Goal: Task Accomplishment & Management: Use online tool/utility

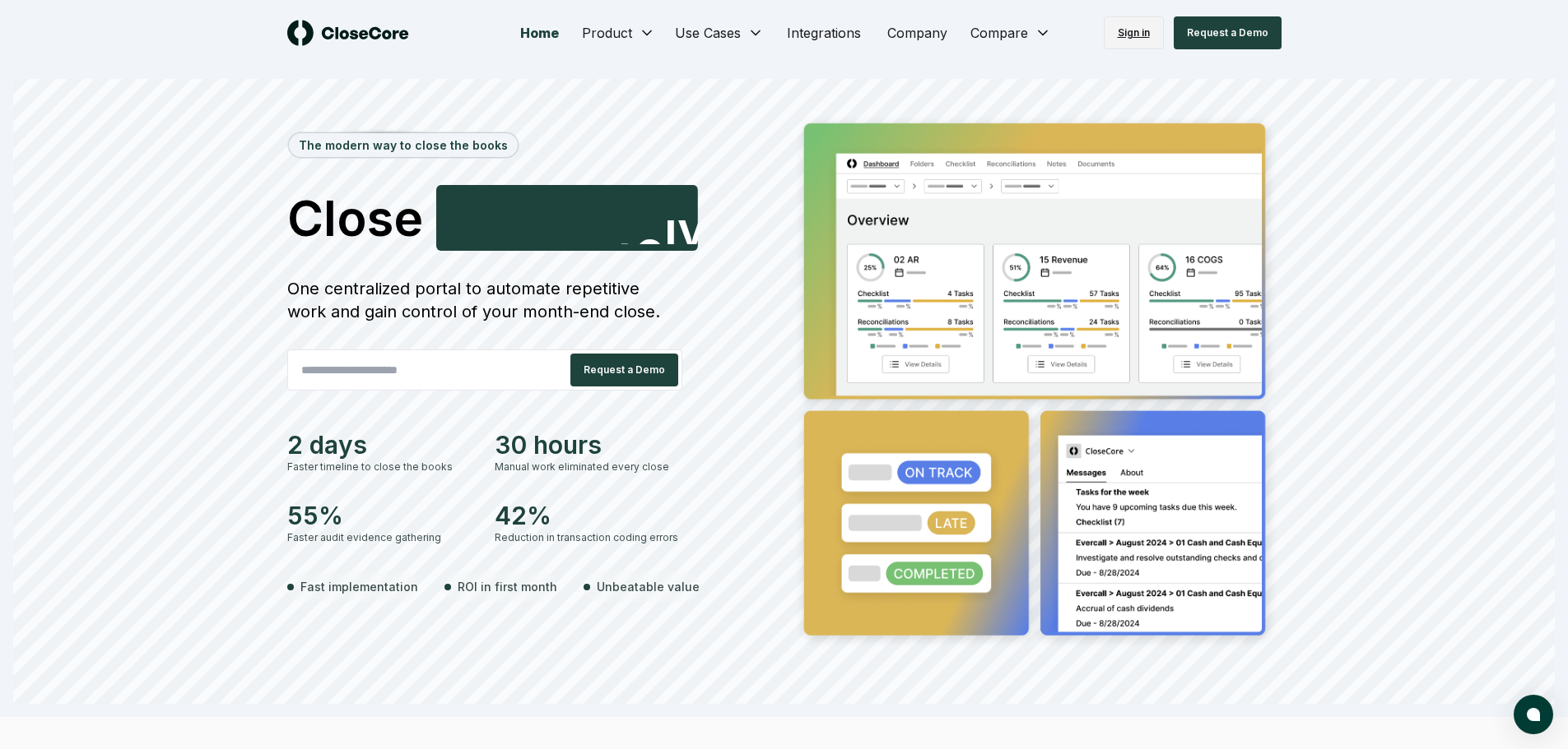
click at [1132, 31] on link "Sign in" at bounding box center [1133, 33] width 60 height 33
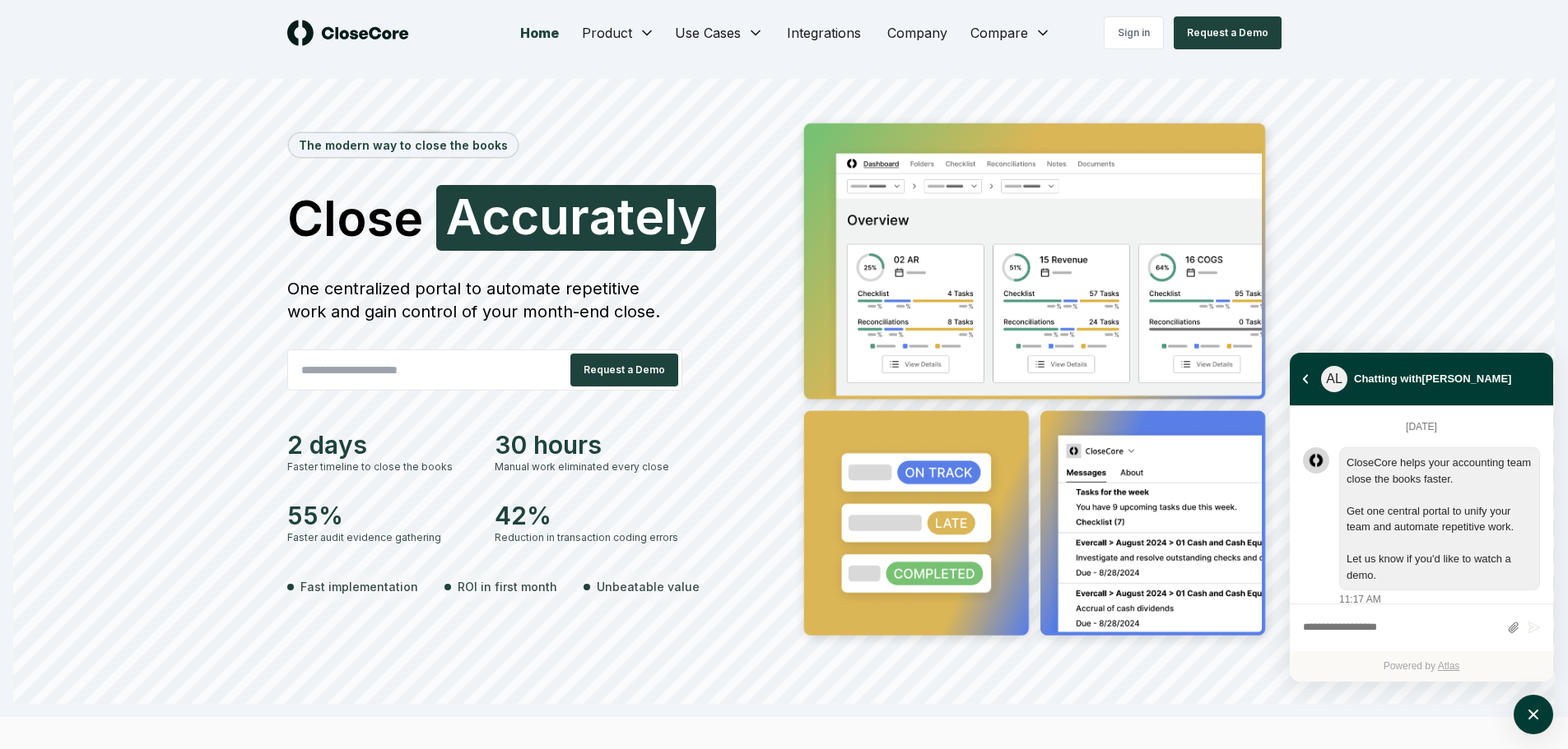
scroll to position [1461, 0]
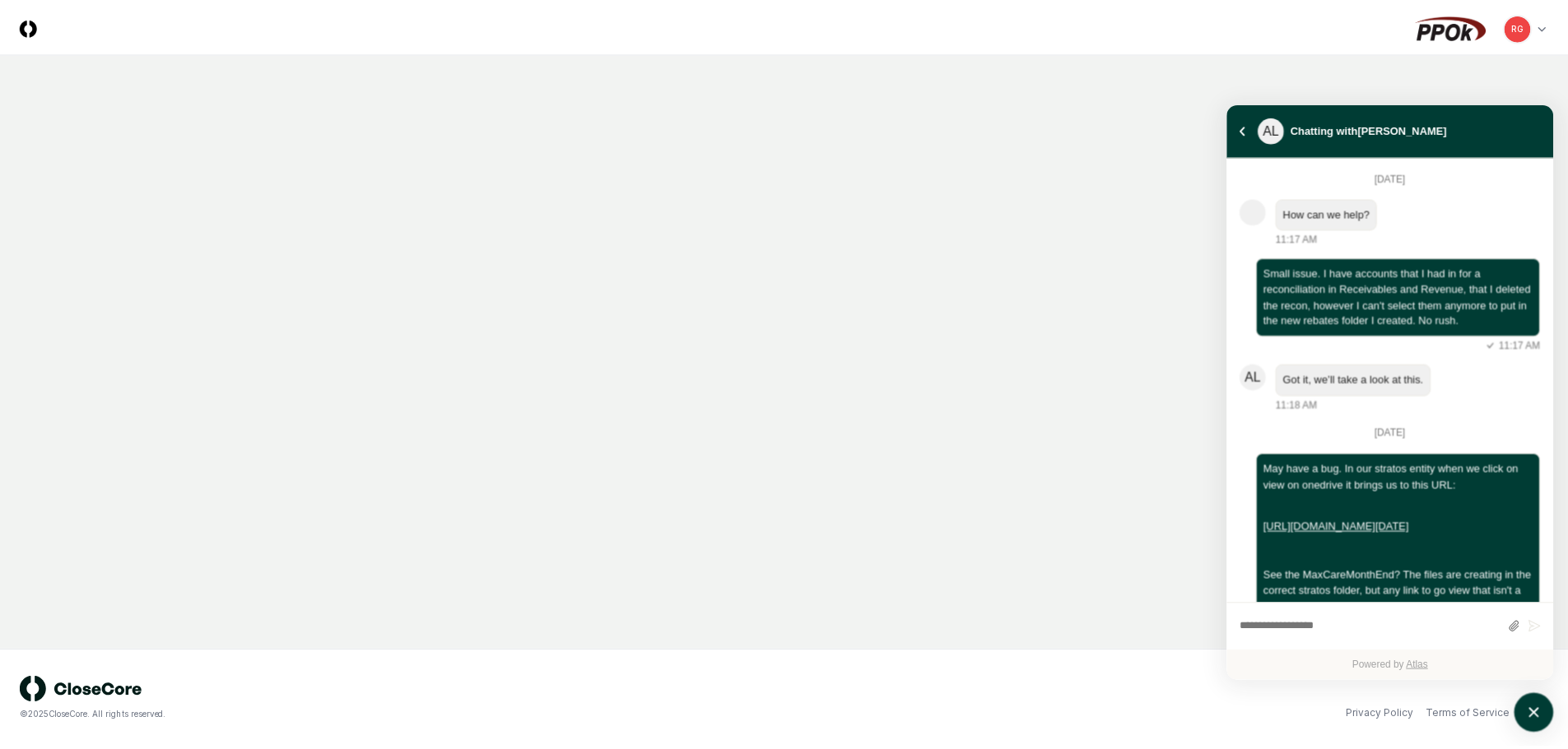
scroll to position [883, 0]
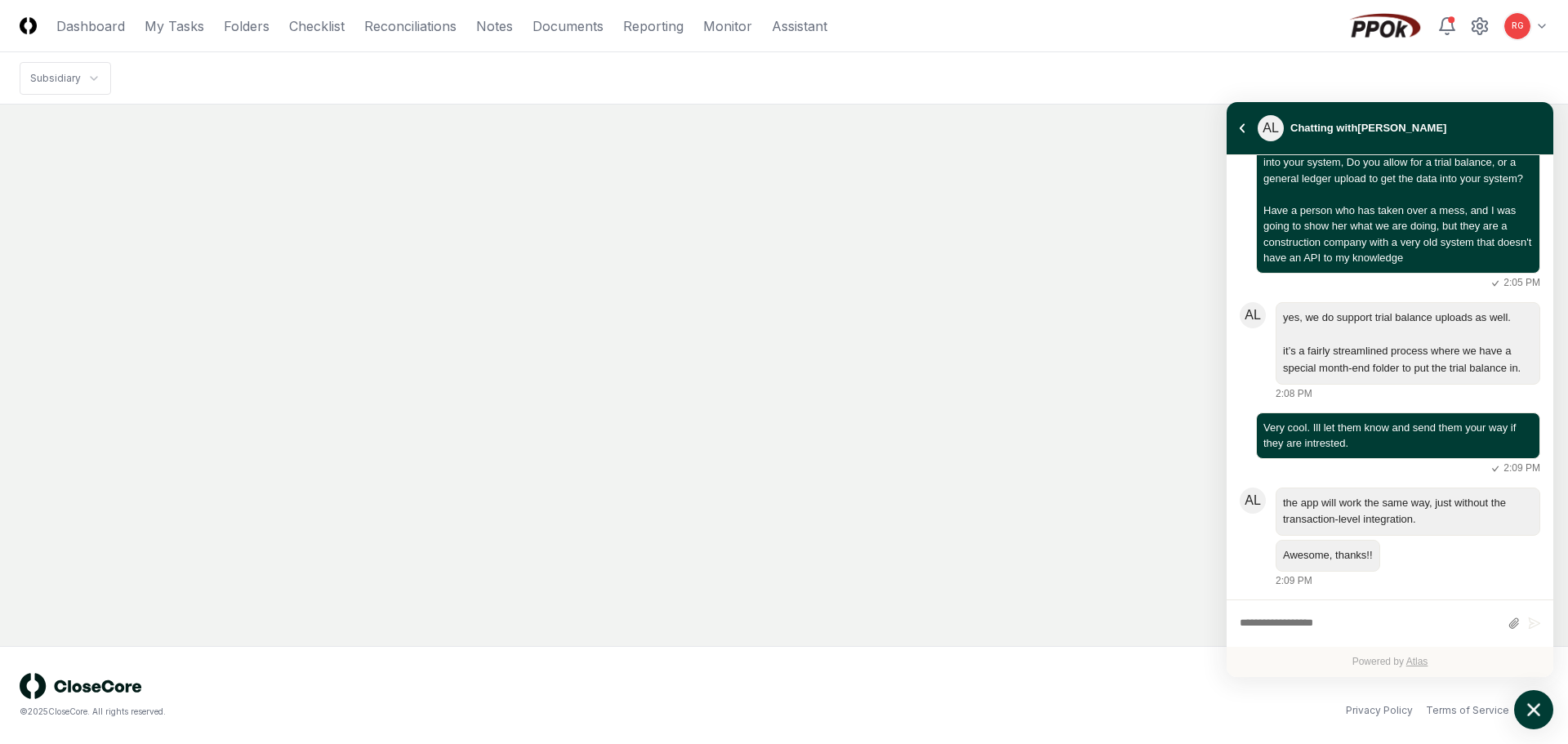
click at [1535, 706] on icon "atlas-launcher" at bounding box center [1534, 710] width 23 height 23
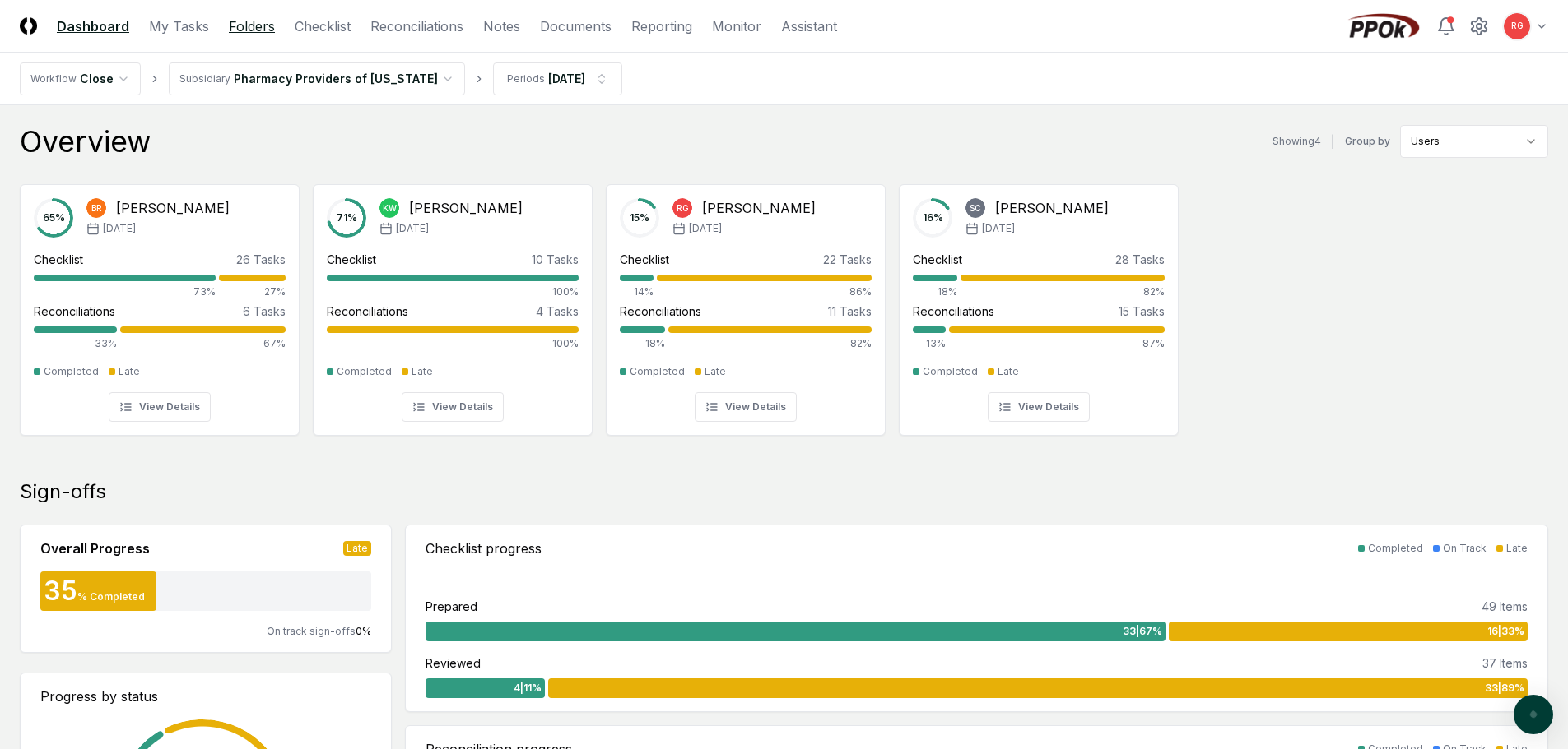
click at [241, 28] on link "Folders" at bounding box center [251, 26] width 46 height 20
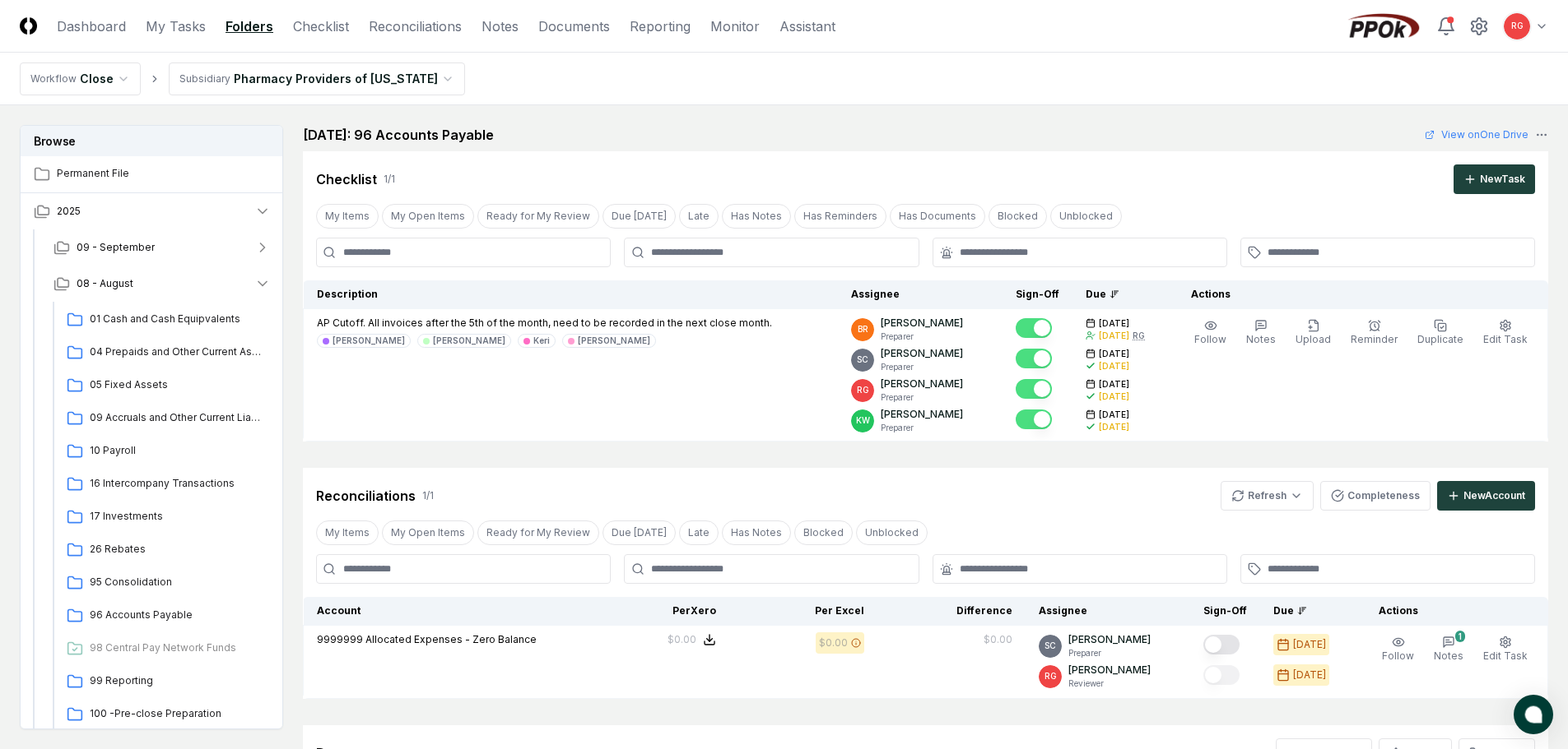
scroll to position [119, 0]
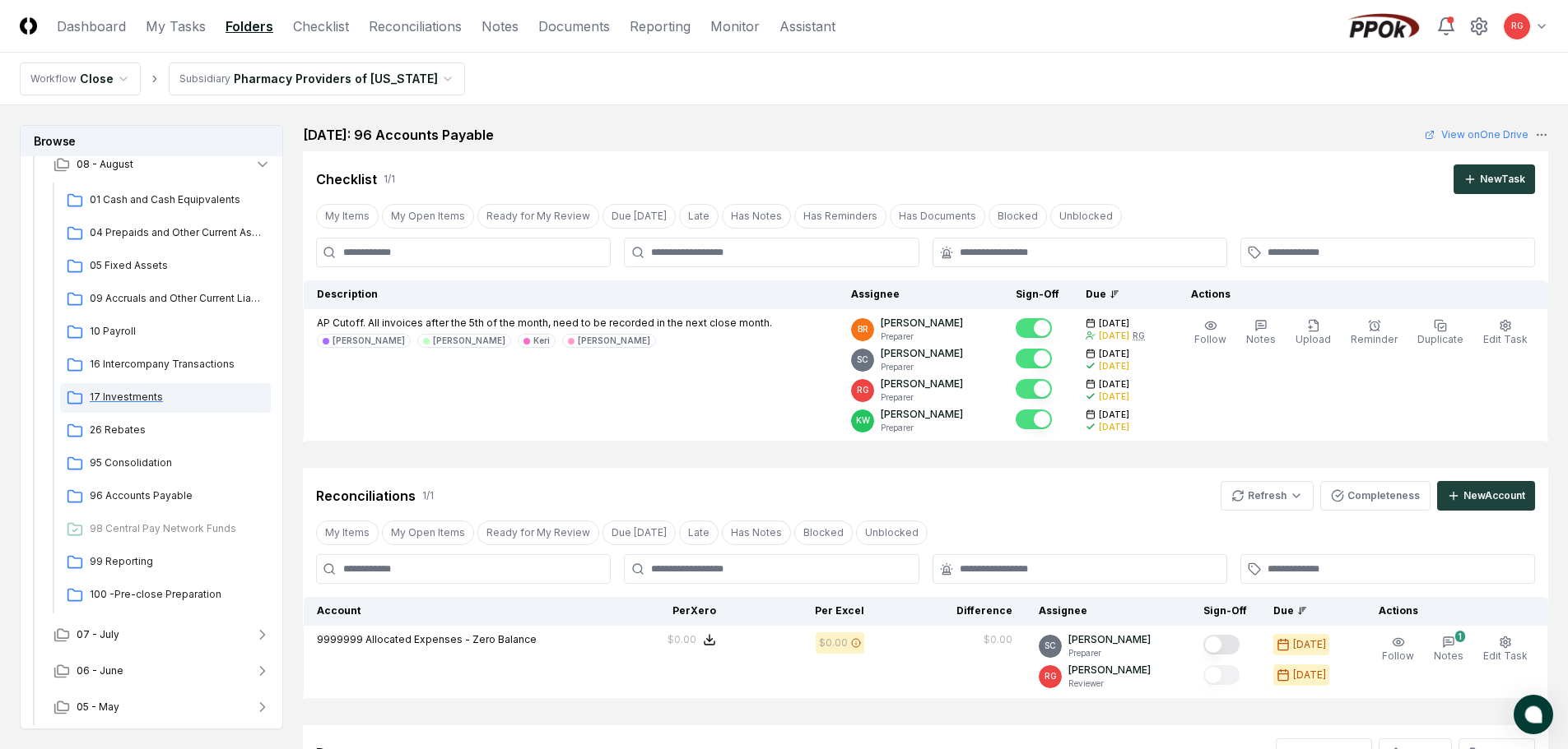
click at [143, 395] on span "17 Investments" at bounding box center [177, 397] width 174 height 15
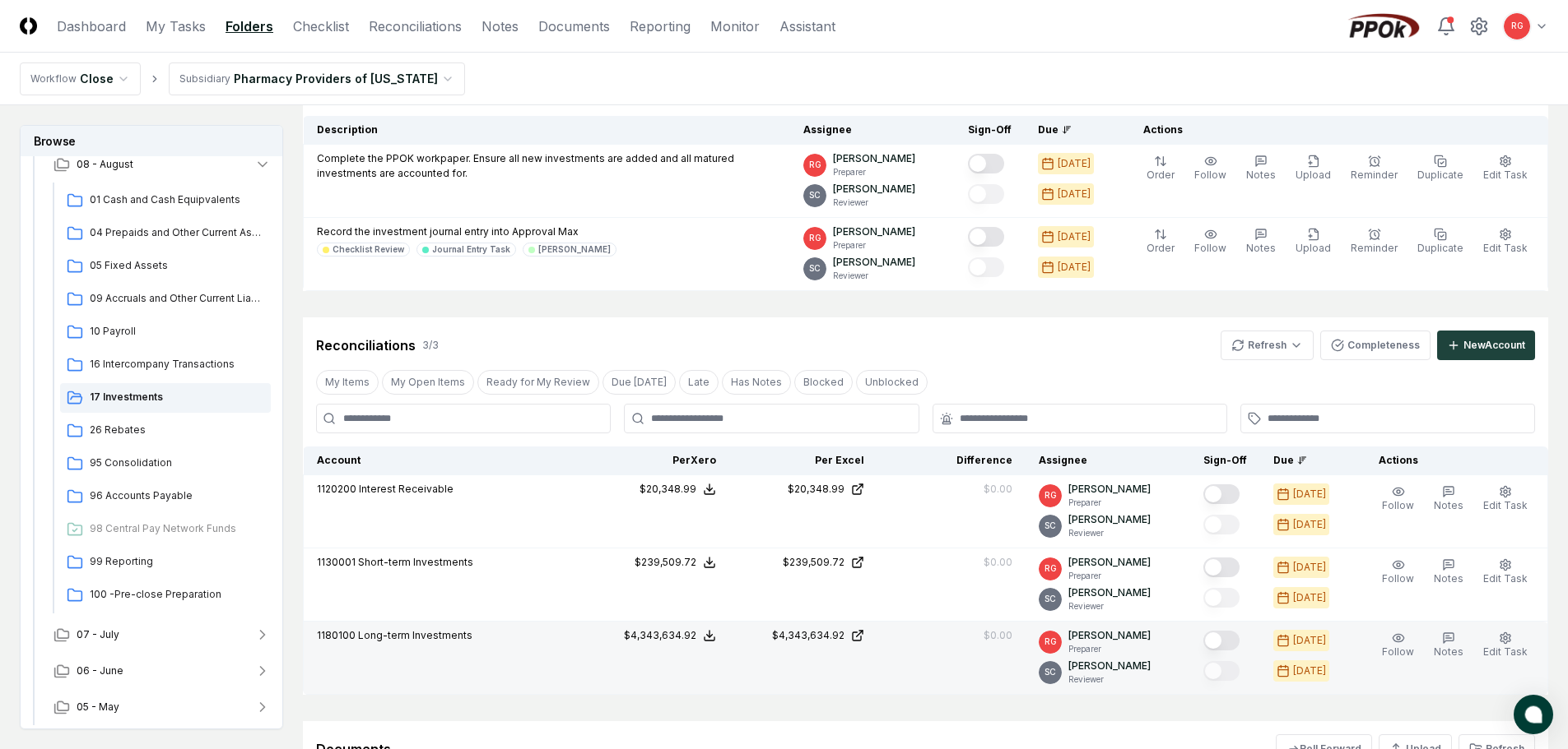
scroll to position [398, 0]
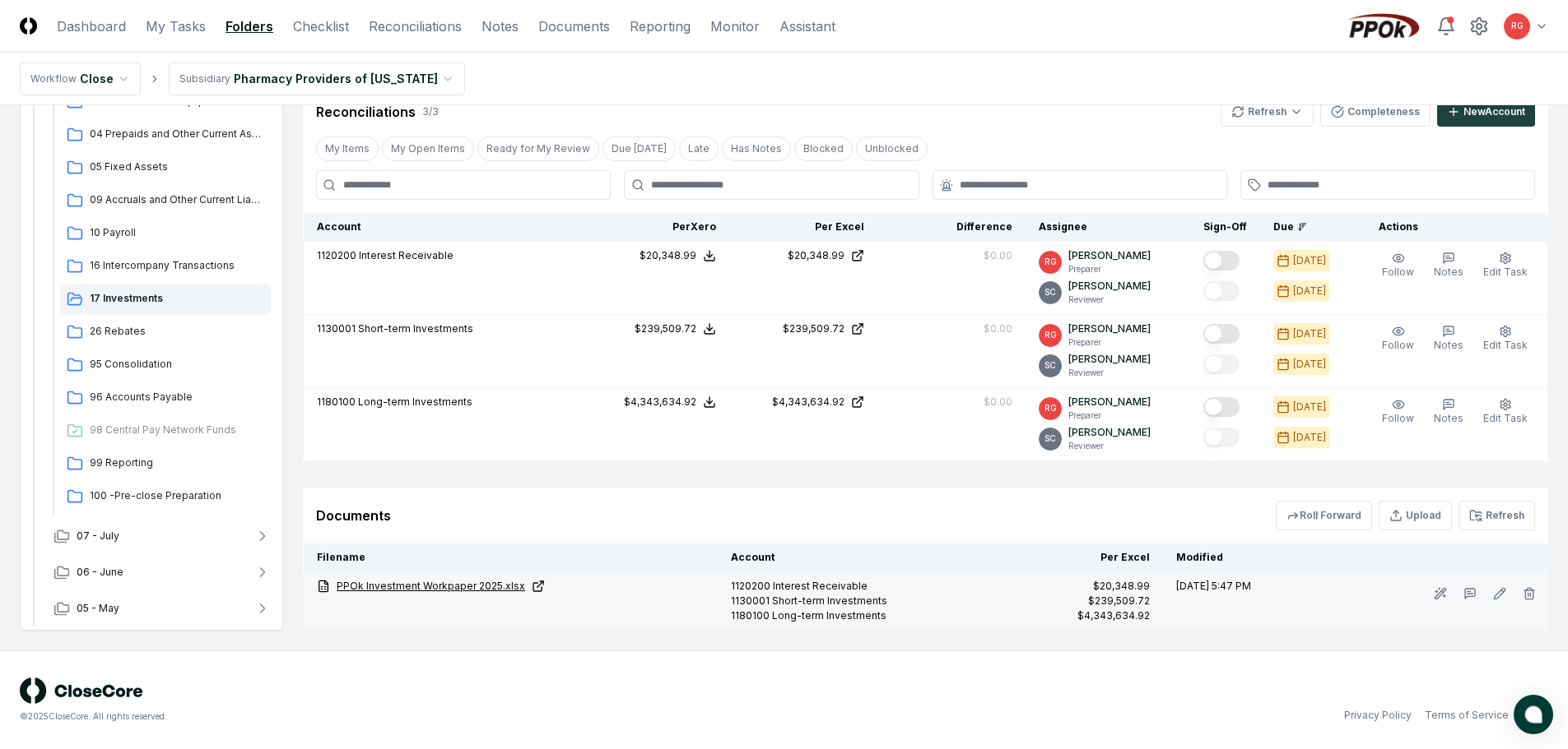
click at [444, 586] on link "PPOk Investment Workpaper 2025.xlsx" at bounding box center [510, 587] width 388 height 15
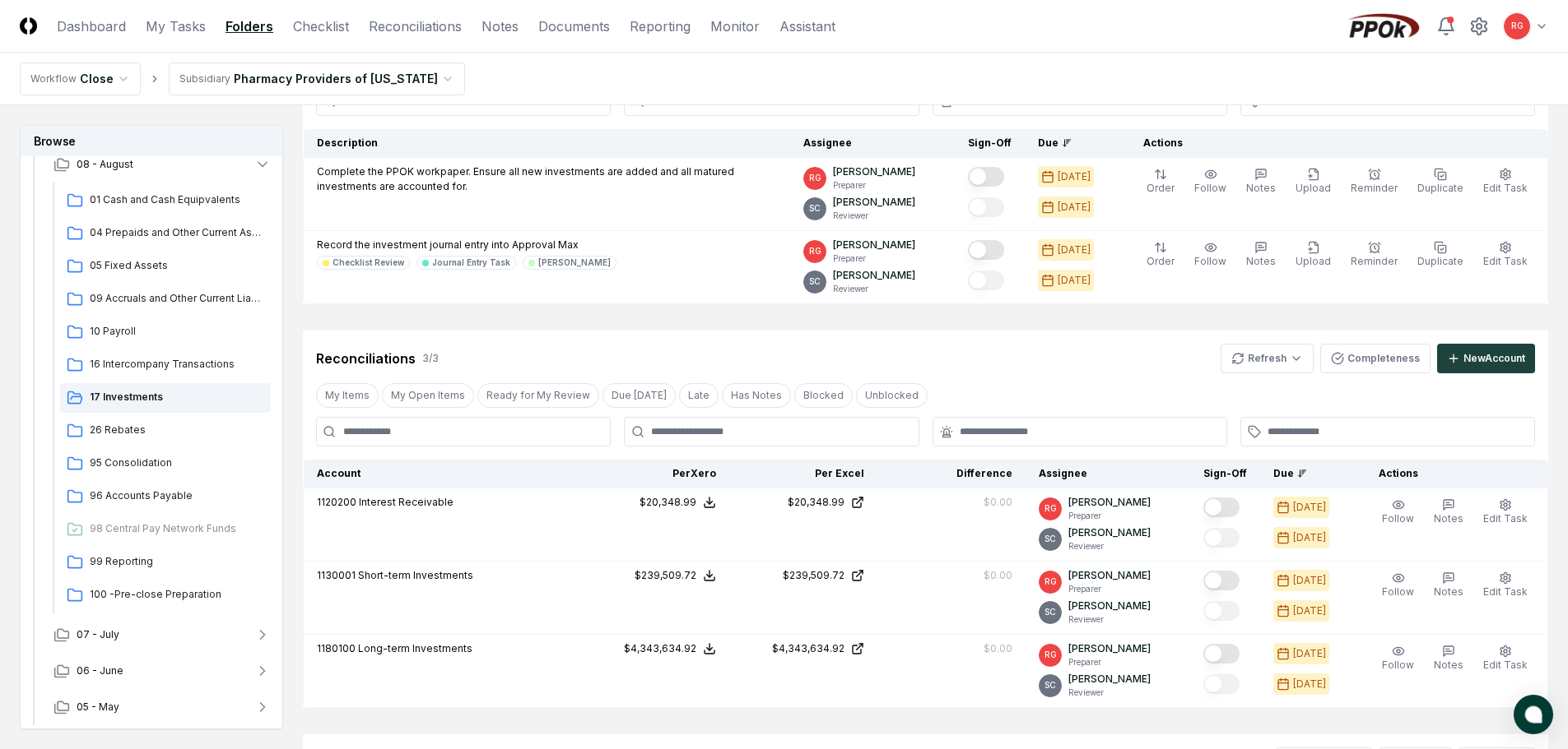
scroll to position [0, 0]
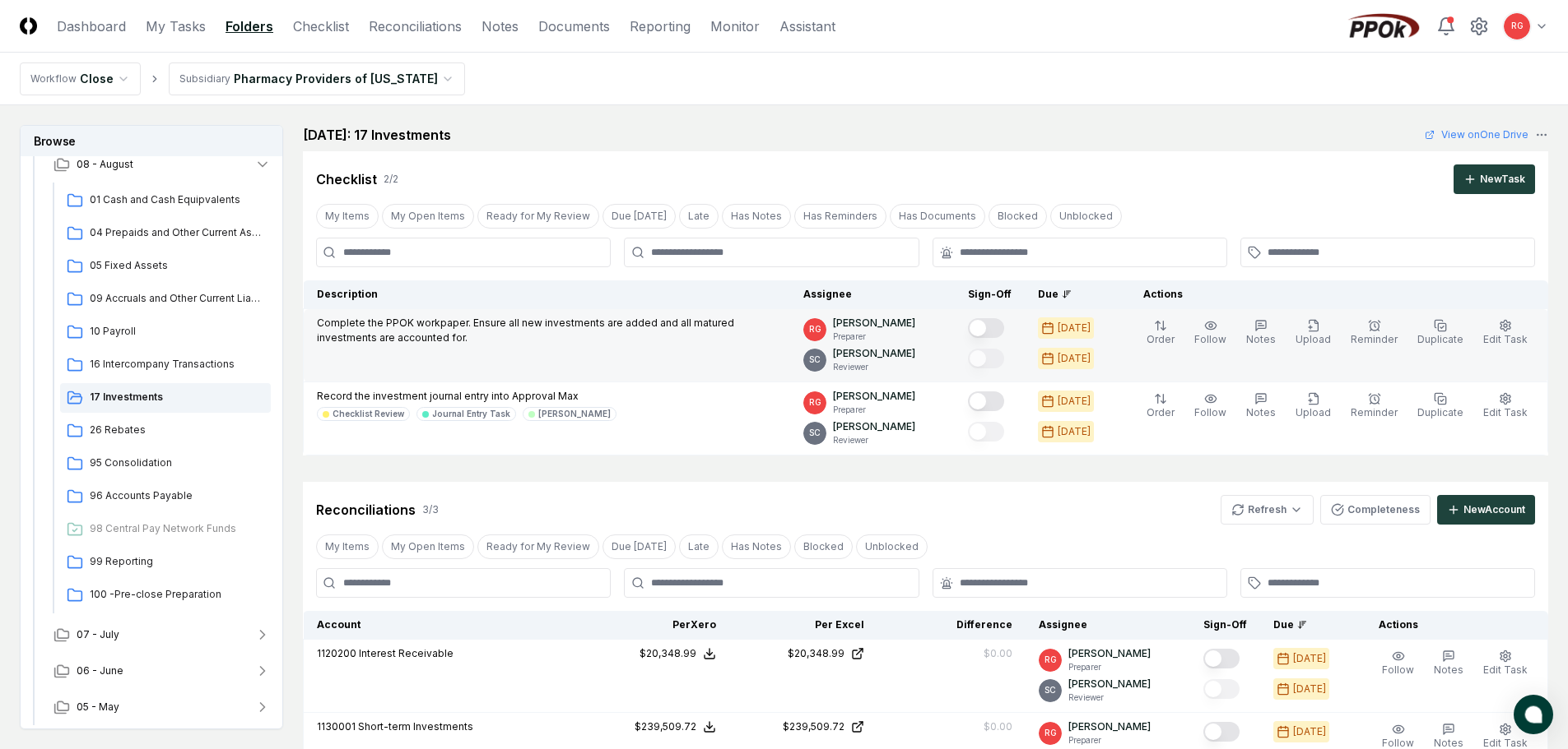
click at [1003, 332] on button "Mark complete" at bounding box center [985, 328] width 37 height 20
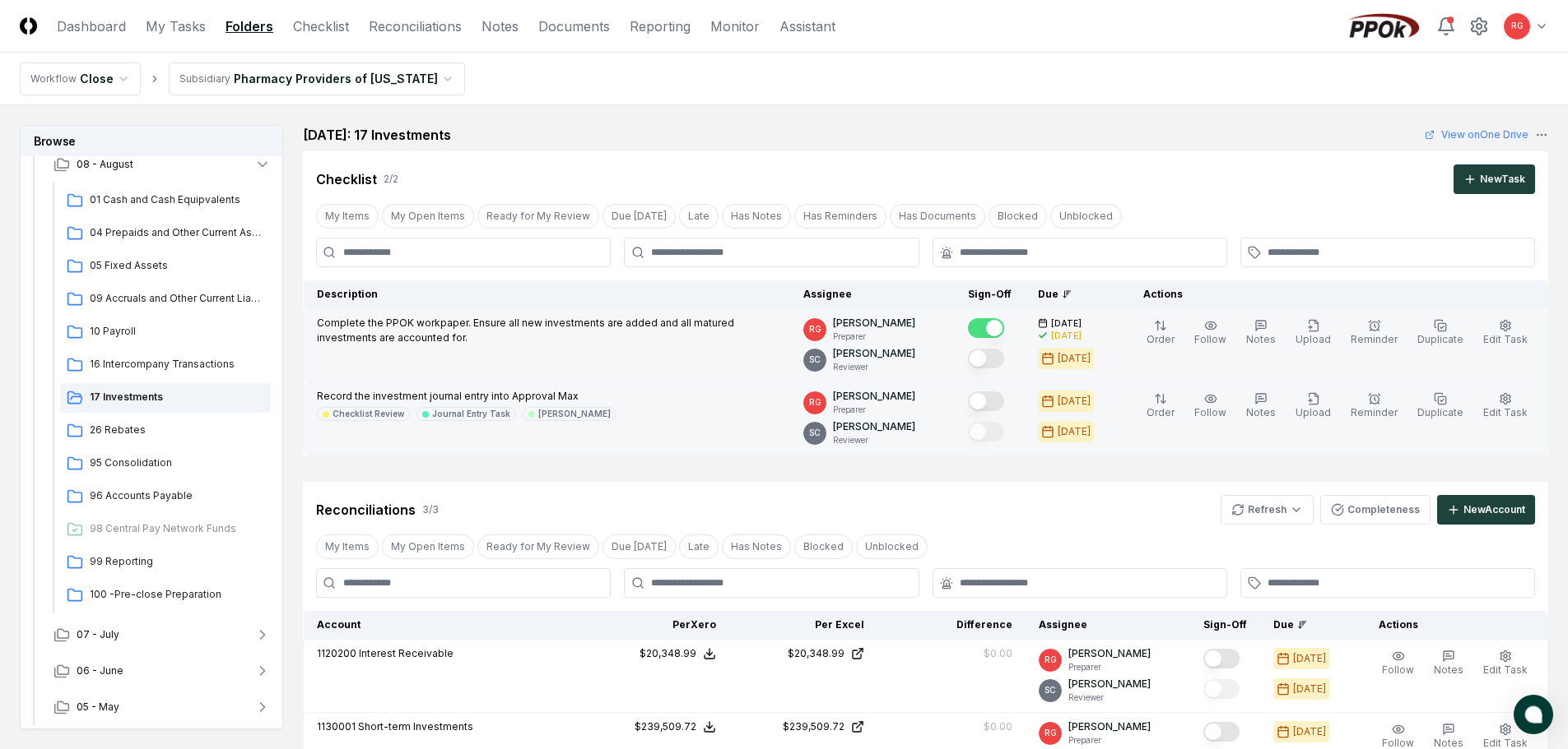
click at [1004, 405] on button "Mark complete" at bounding box center [985, 401] width 37 height 20
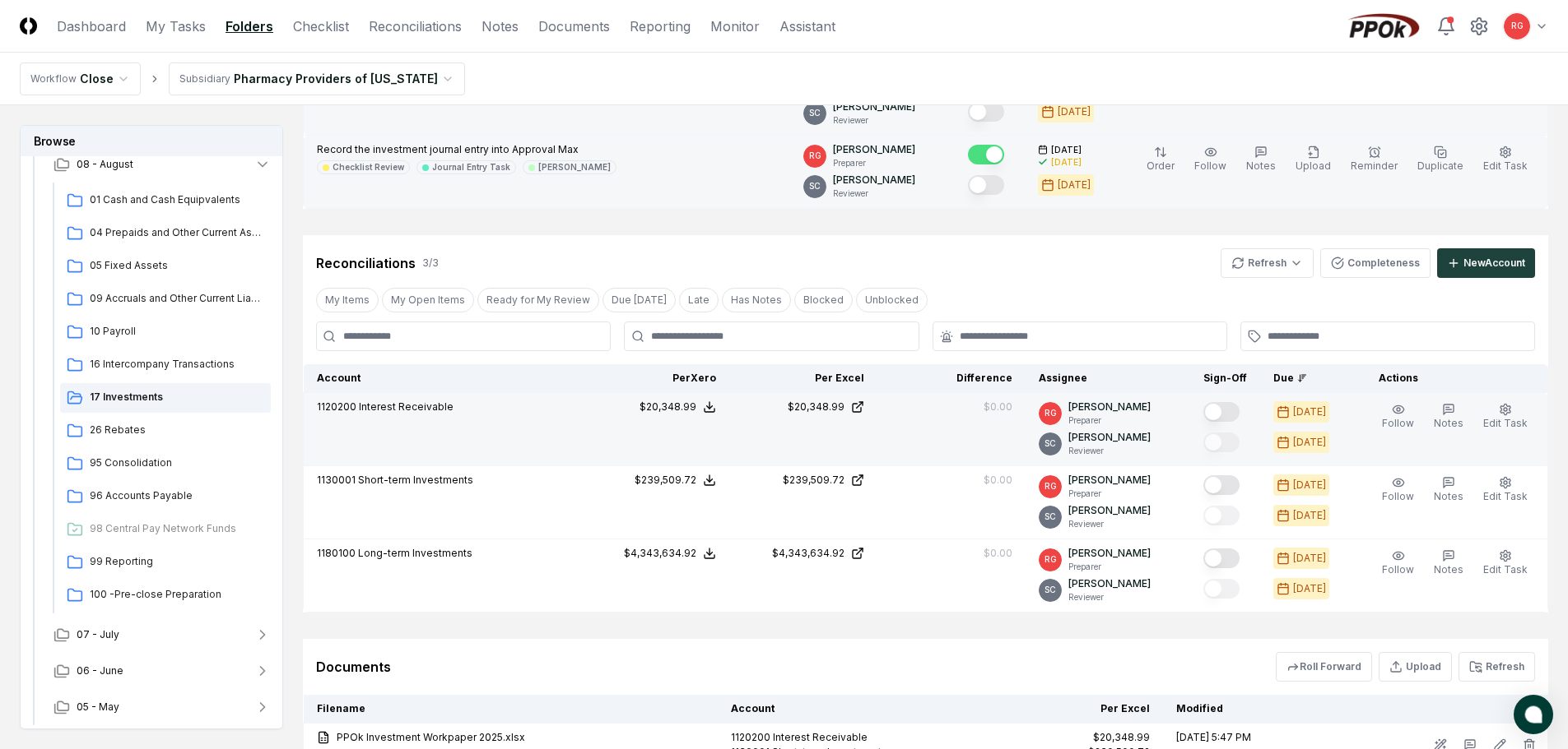
scroll to position [82, 0]
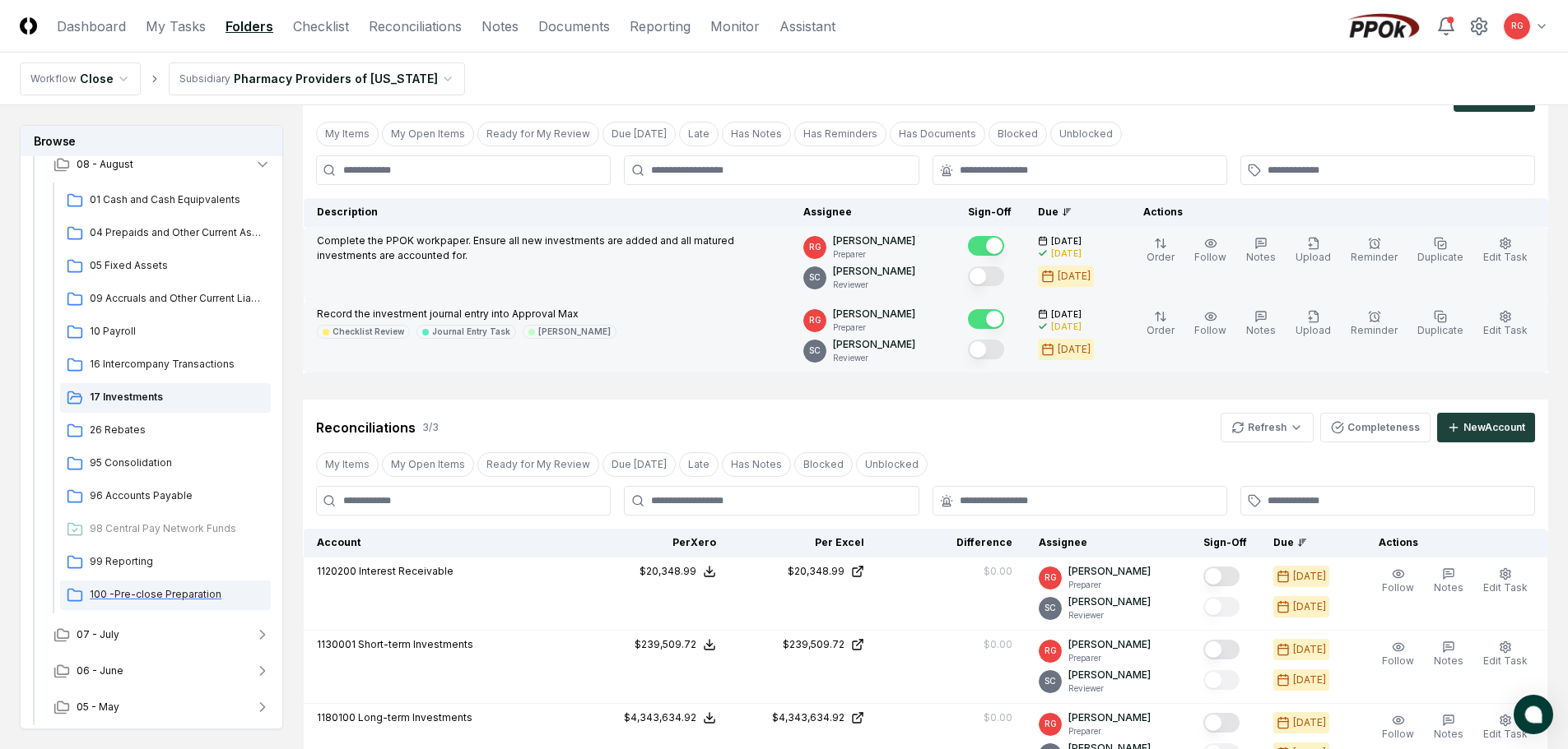
click at [155, 595] on span "100 -Pre-close Preparation" at bounding box center [177, 595] width 174 height 15
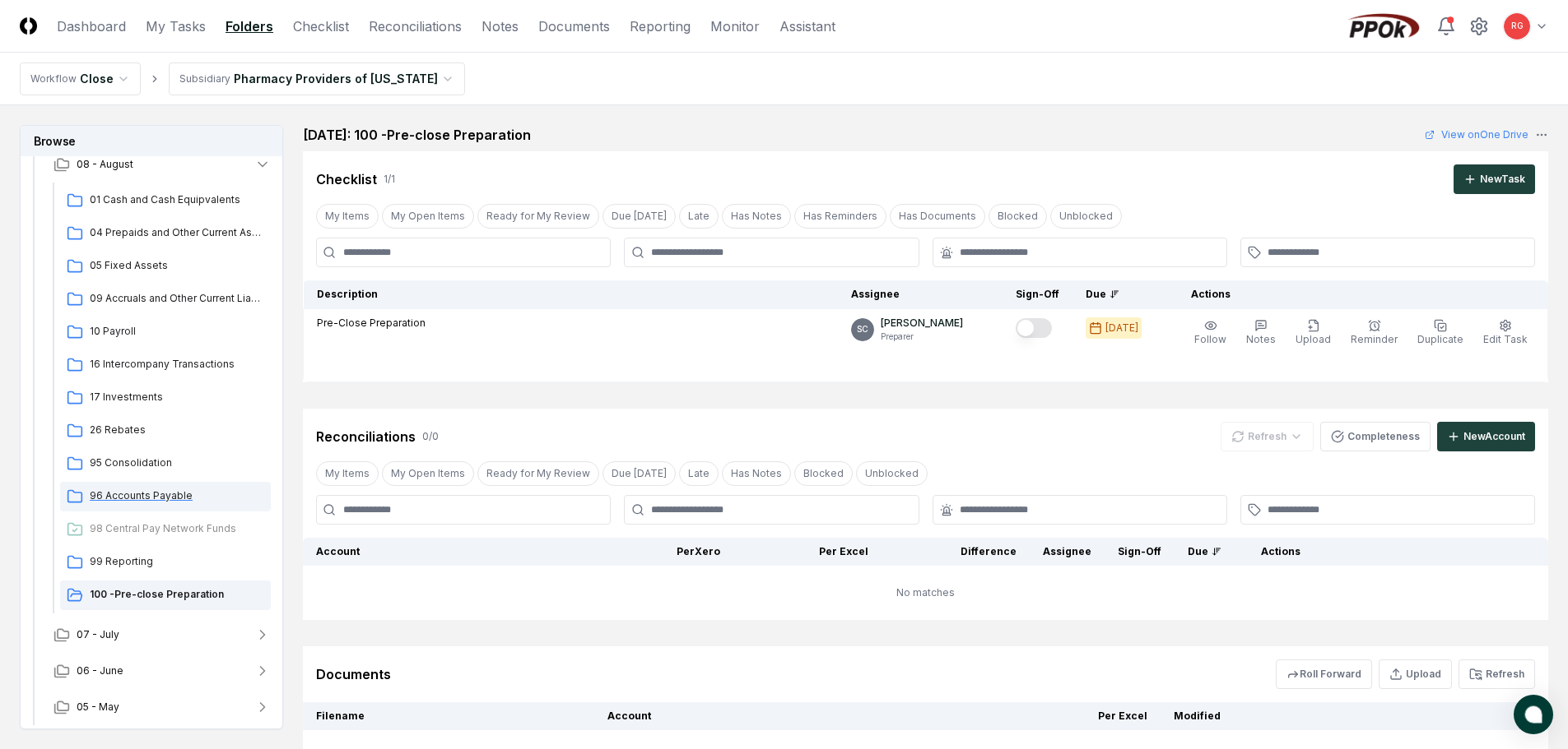
click at [139, 493] on span "96 Accounts Payable" at bounding box center [177, 496] width 174 height 15
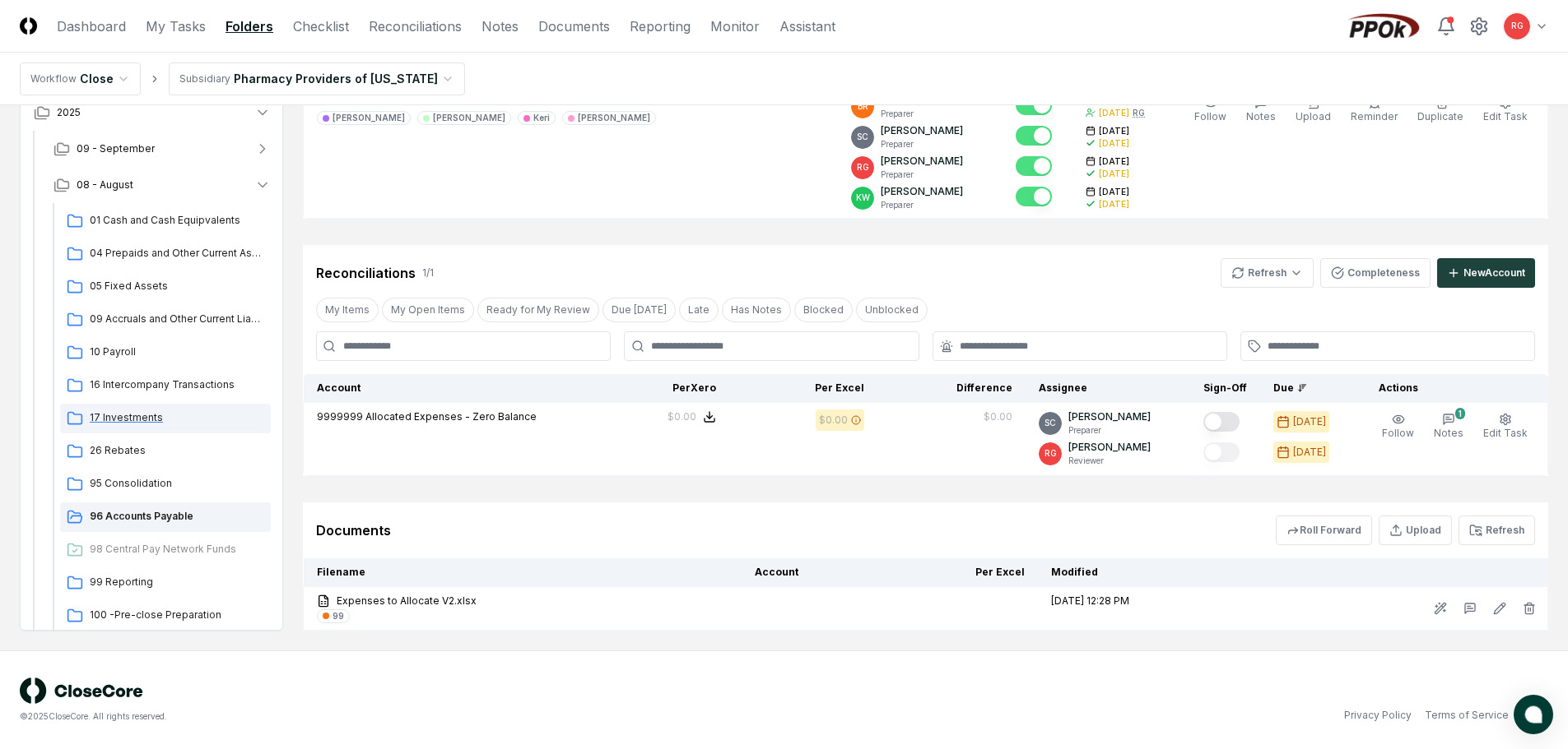
click at [138, 424] on span "17 Investments" at bounding box center [177, 418] width 174 height 15
click at [184, 384] on span "16 Intercompany Transactions" at bounding box center [177, 385] width 174 height 15
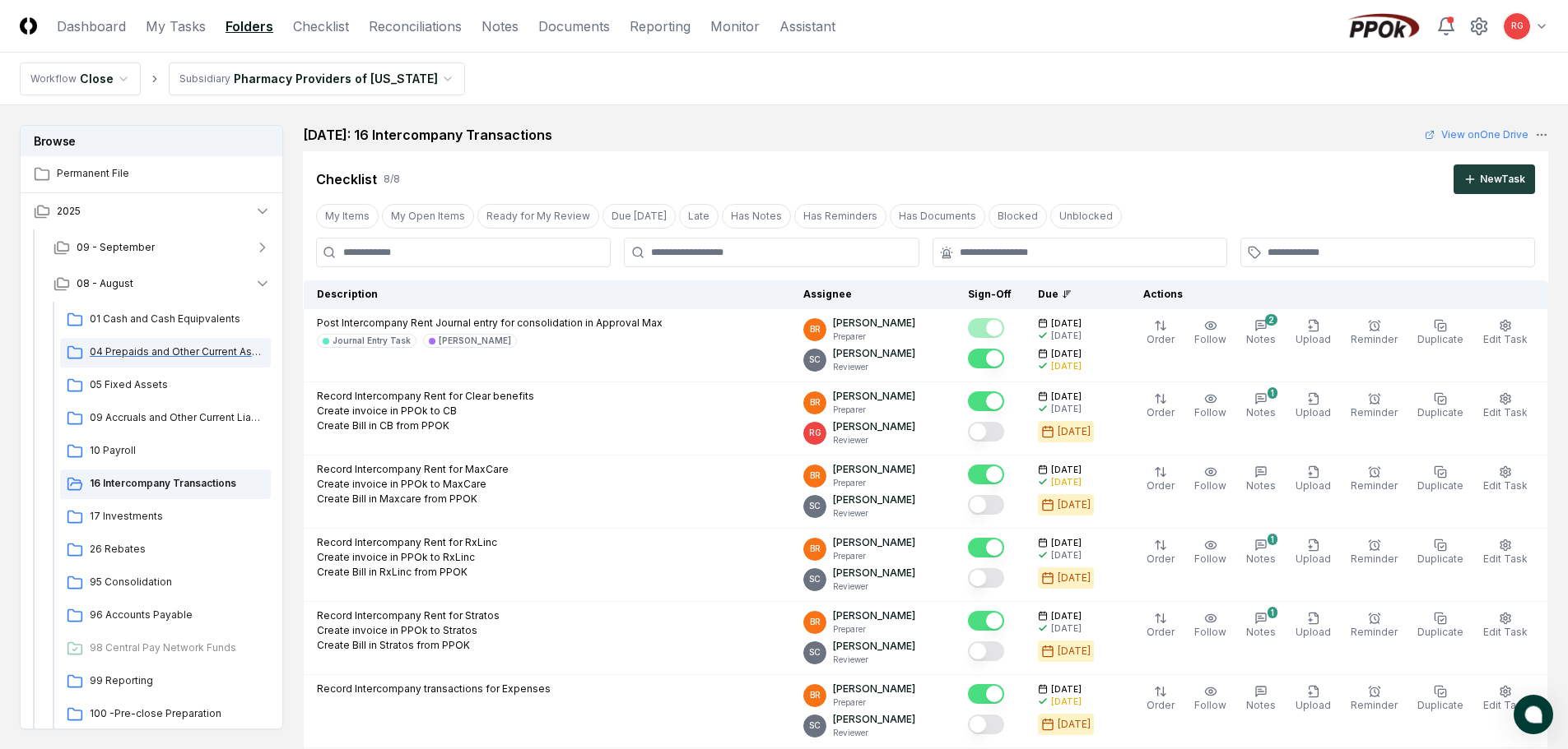
click at [183, 349] on span "04 Prepaids and Other Current Assets" at bounding box center [177, 352] width 174 height 15
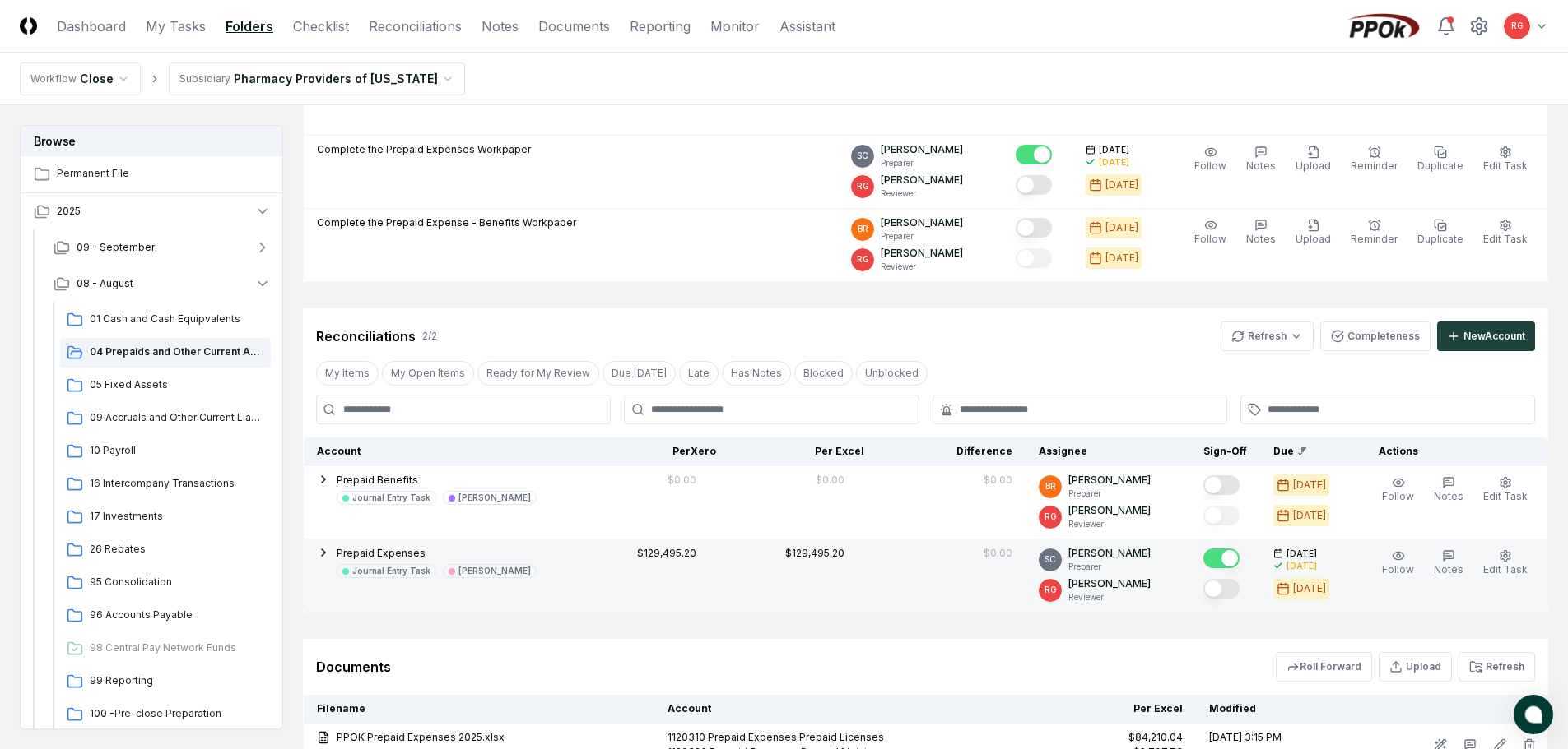
scroll to position [411, 0]
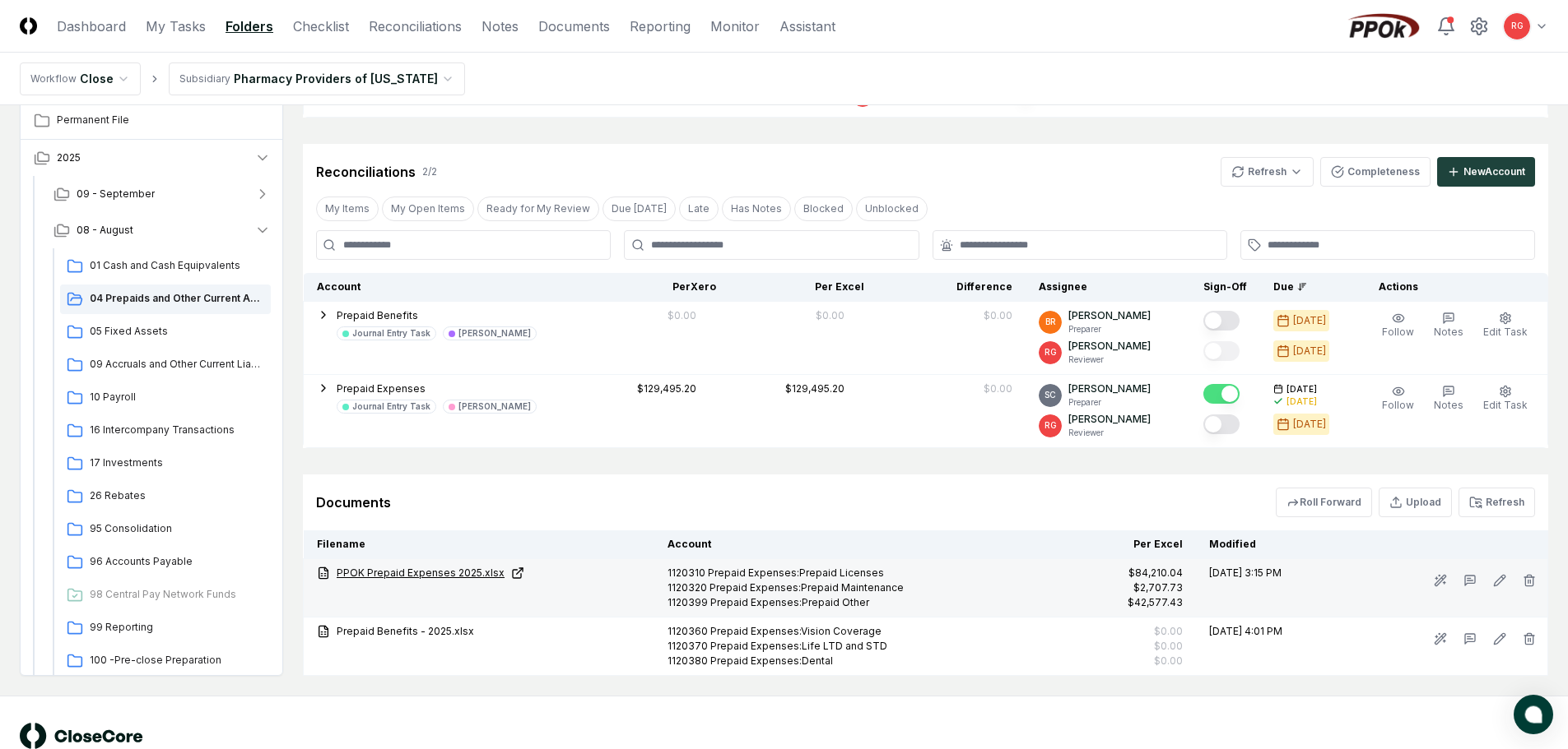
click at [417, 575] on link "PPOK Prepaid Expenses 2025.xlsx" at bounding box center [479, 573] width 324 height 15
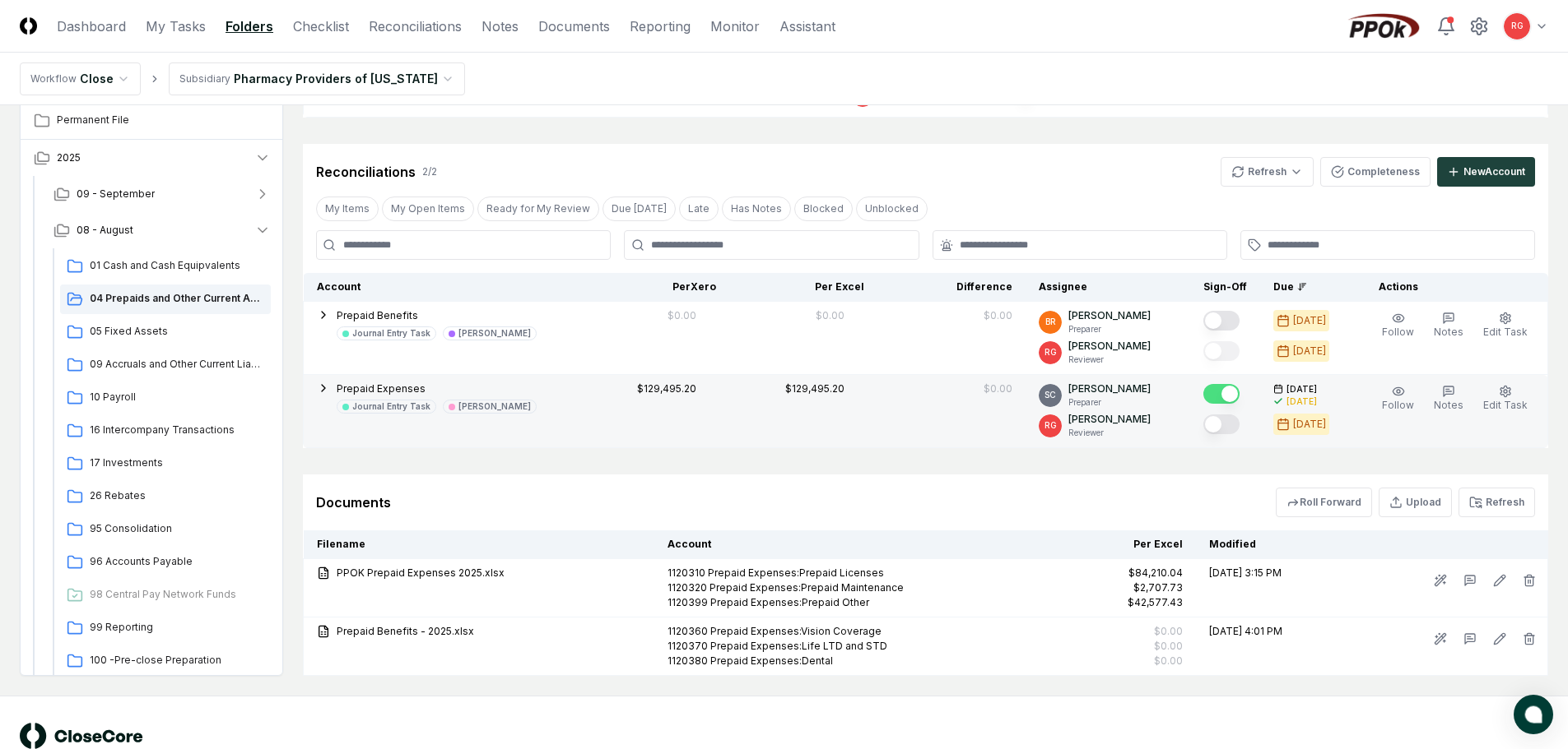
scroll to position [247, 0]
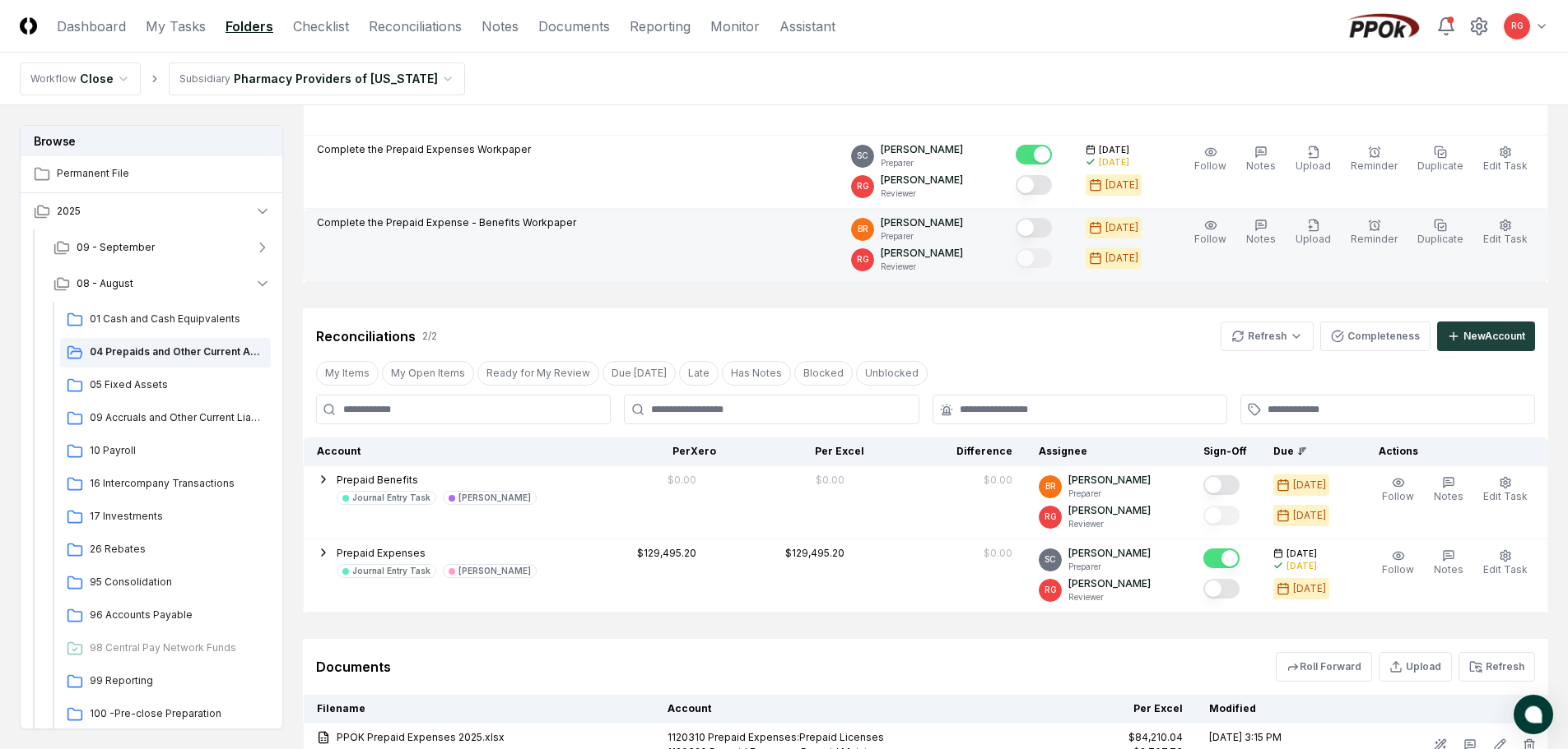
click at [1047, 229] on button "Mark complete" at bounding box center [1033, 228] width 37 height 20
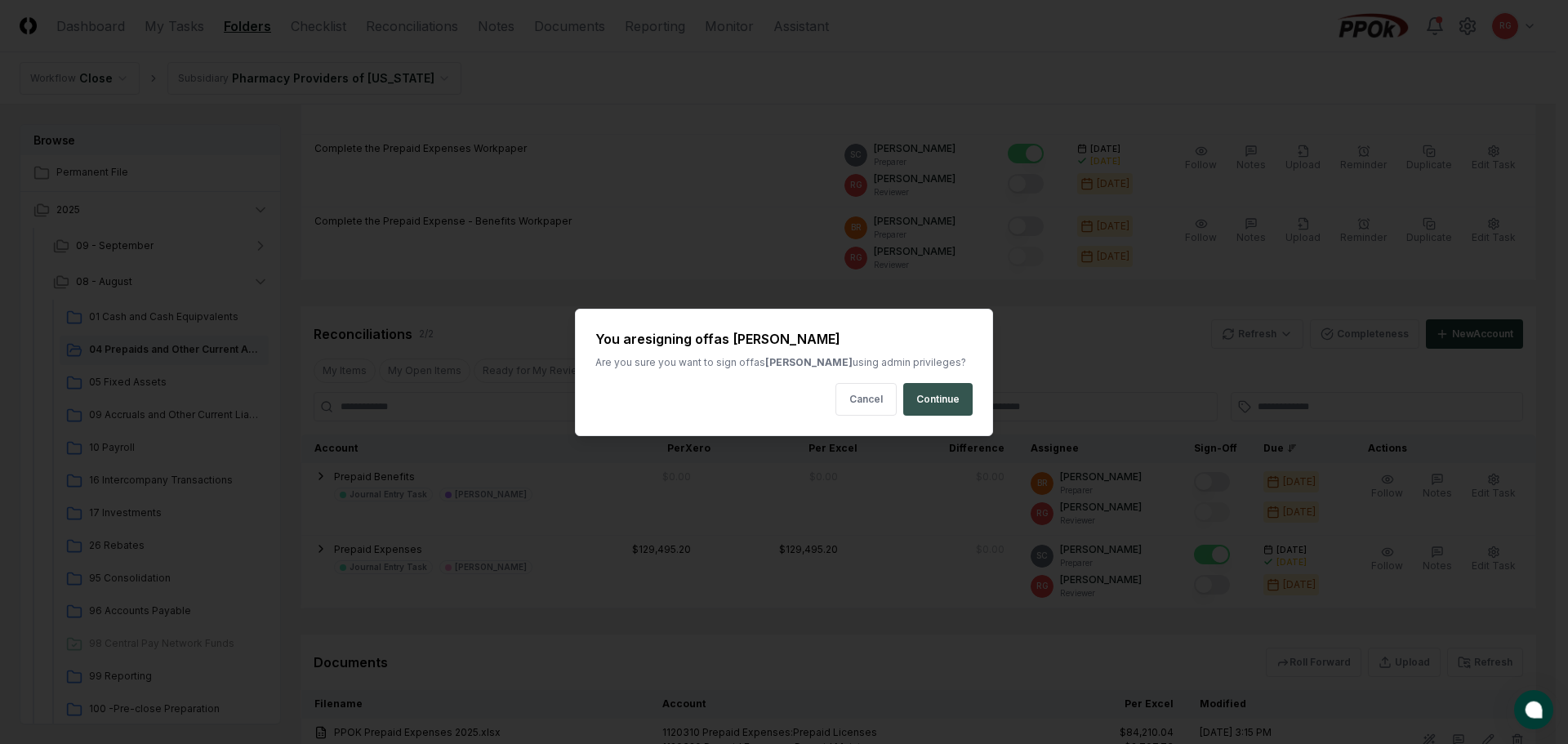
click at [950, 411] on button "Continue" at bounding box center [938, 399] width 70 height 33
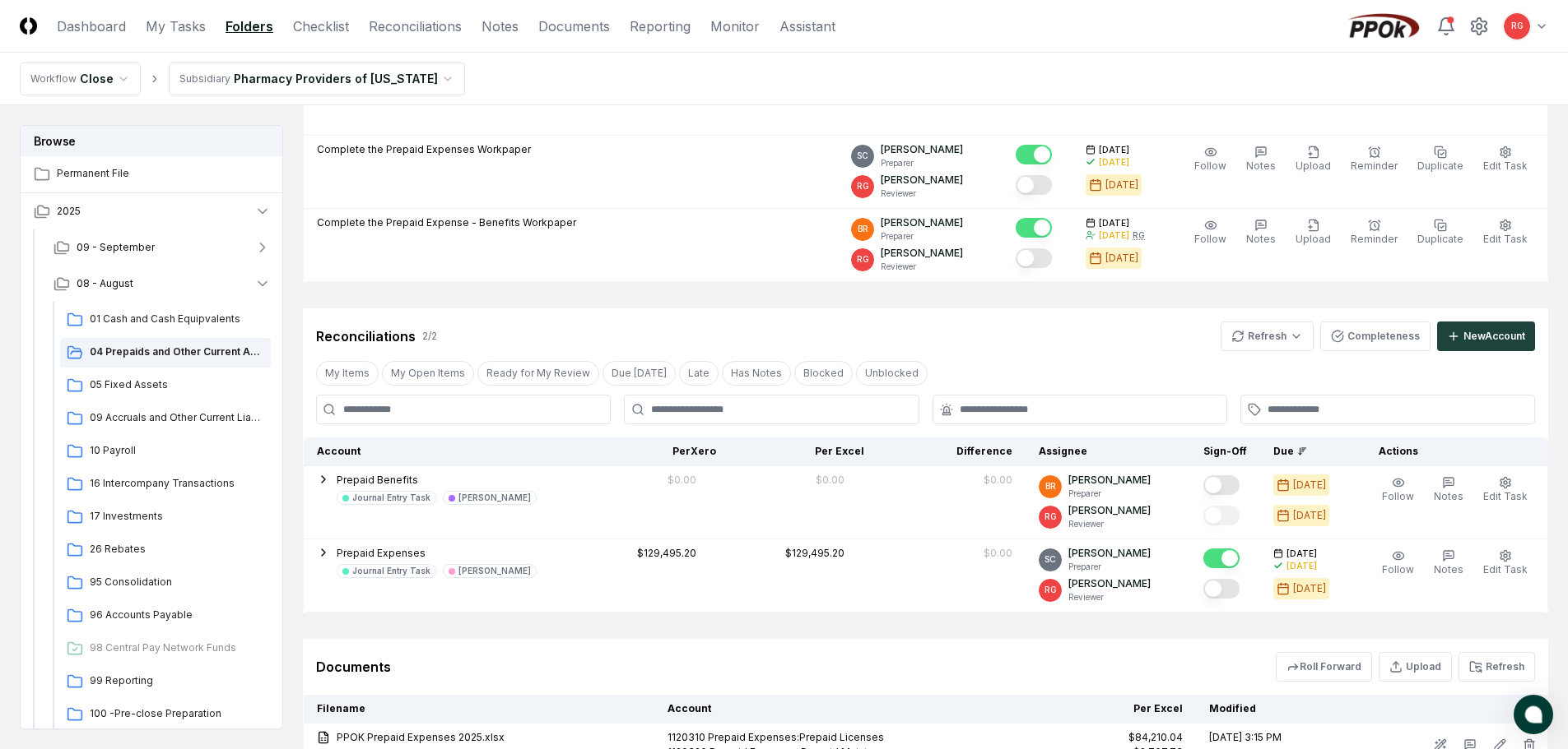
click at [1052, 254] on button "Mark complete" at bounding box center [1033, 257] width 37 height 20
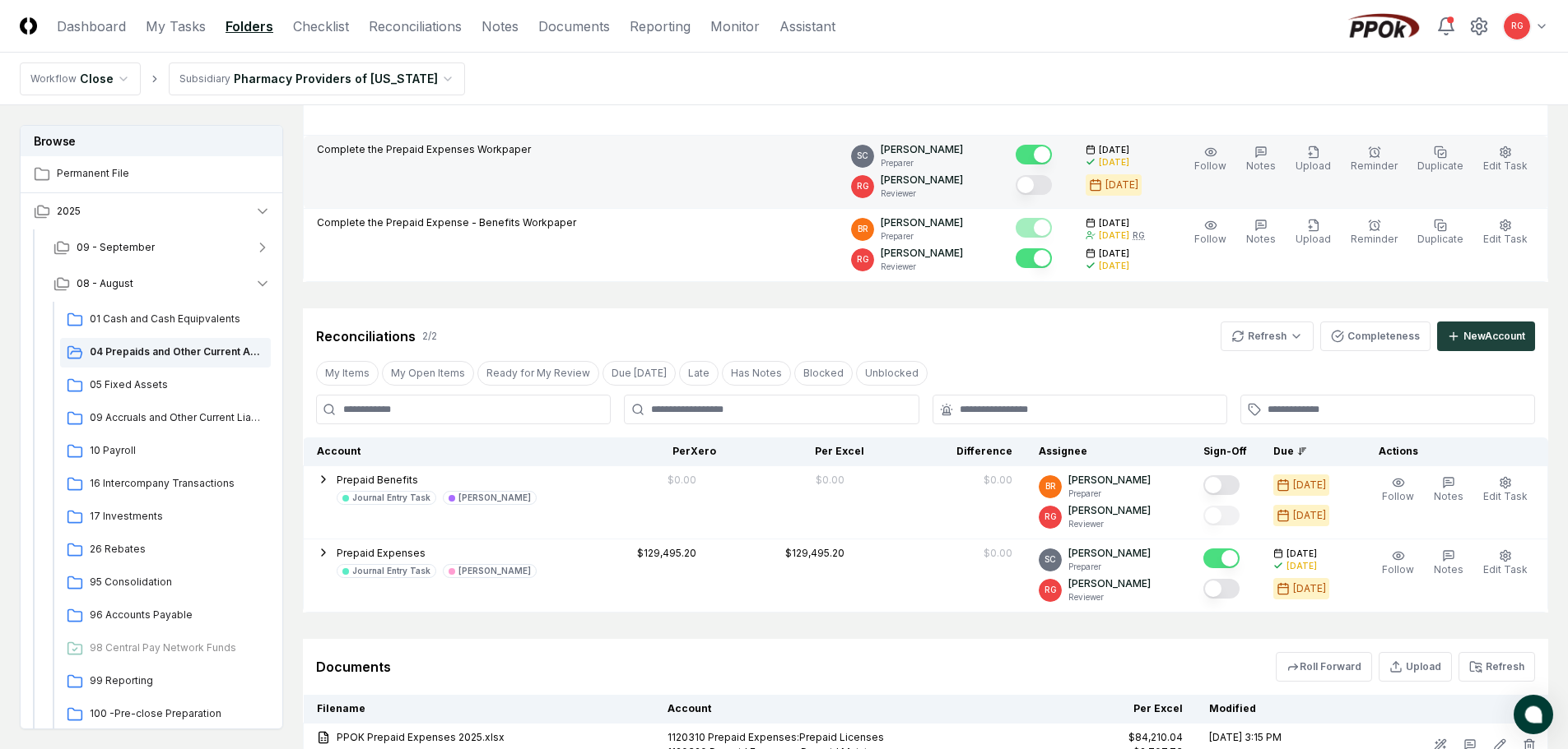
scroll to position [82, 0]
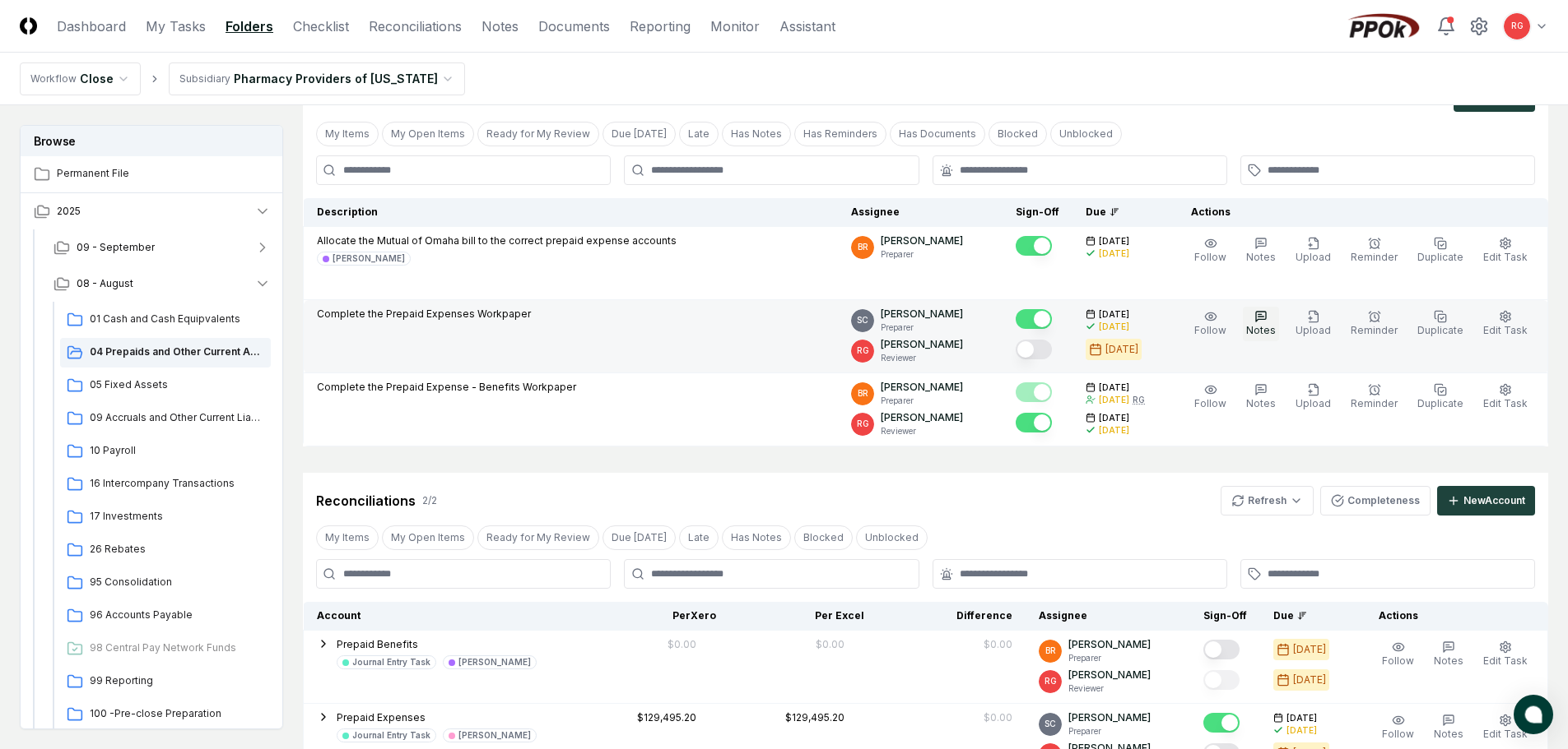
click at [1267, 318] on icon "button" at bounding box center [1261, 316] width 13 height 13
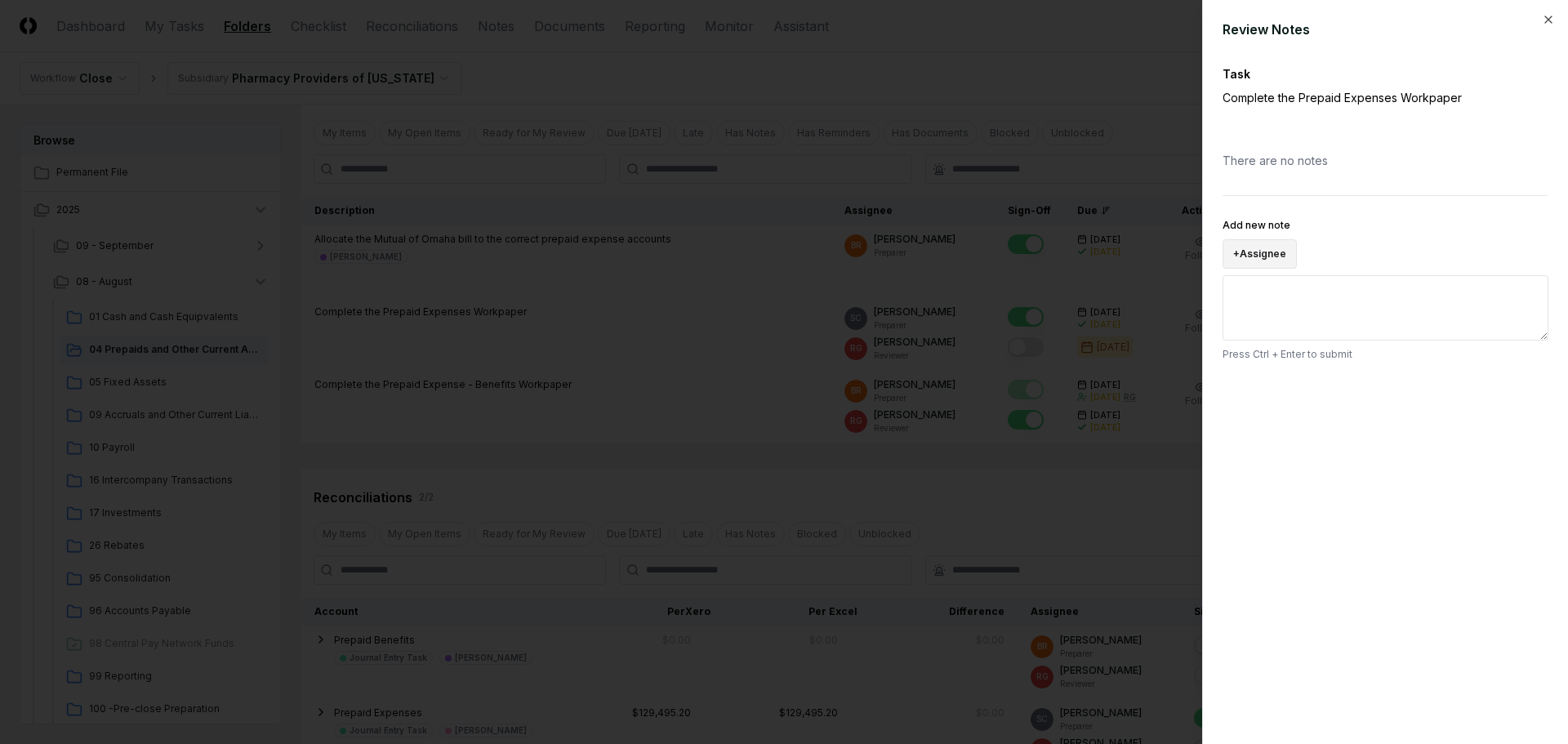
click at [1258, 246] on button "+ Assignee" at bounding box center [1259, 254] width 74 height 30
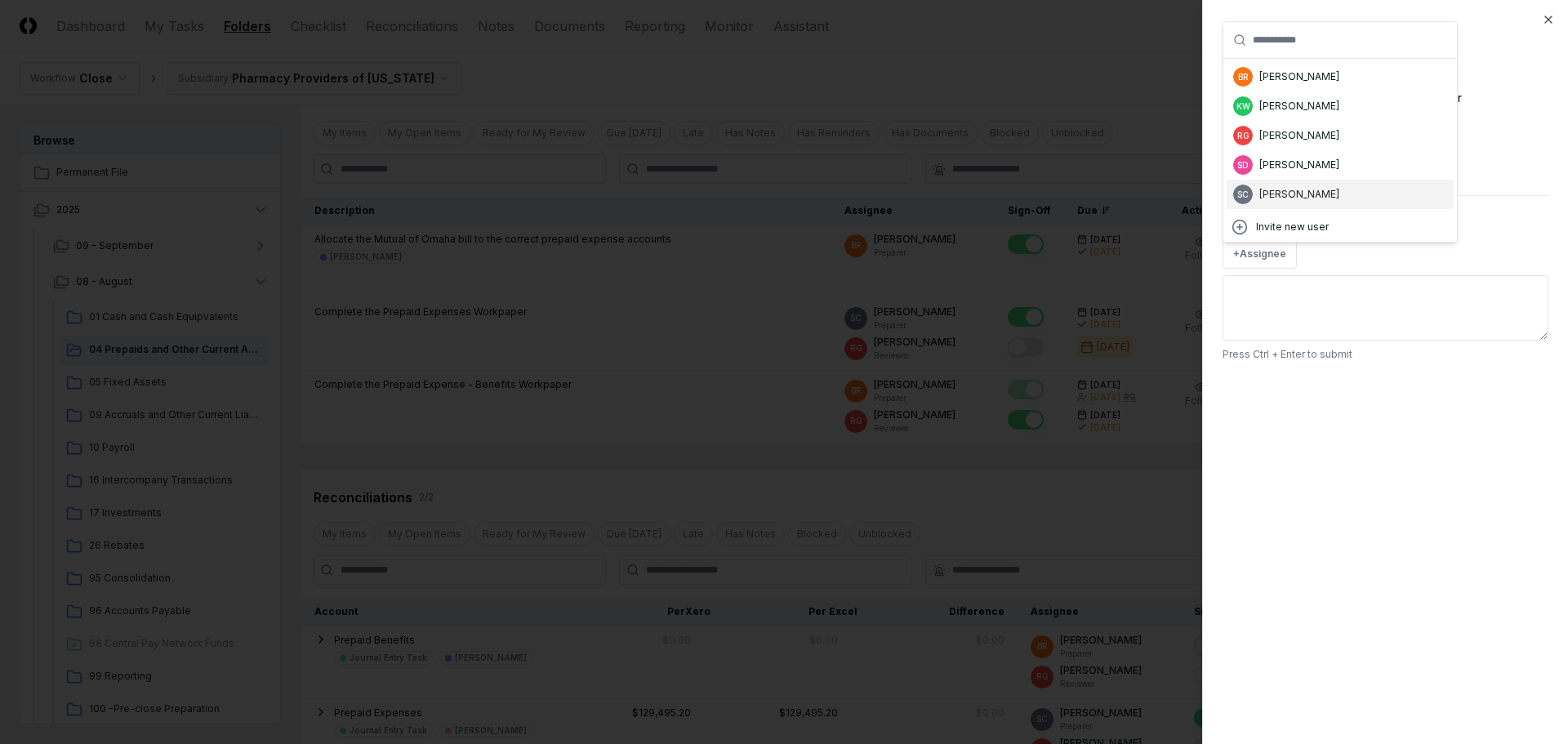
click at [1285, 195] on div "Suzan Copeland" at bounding box center [1299, 194] width 80 height 15
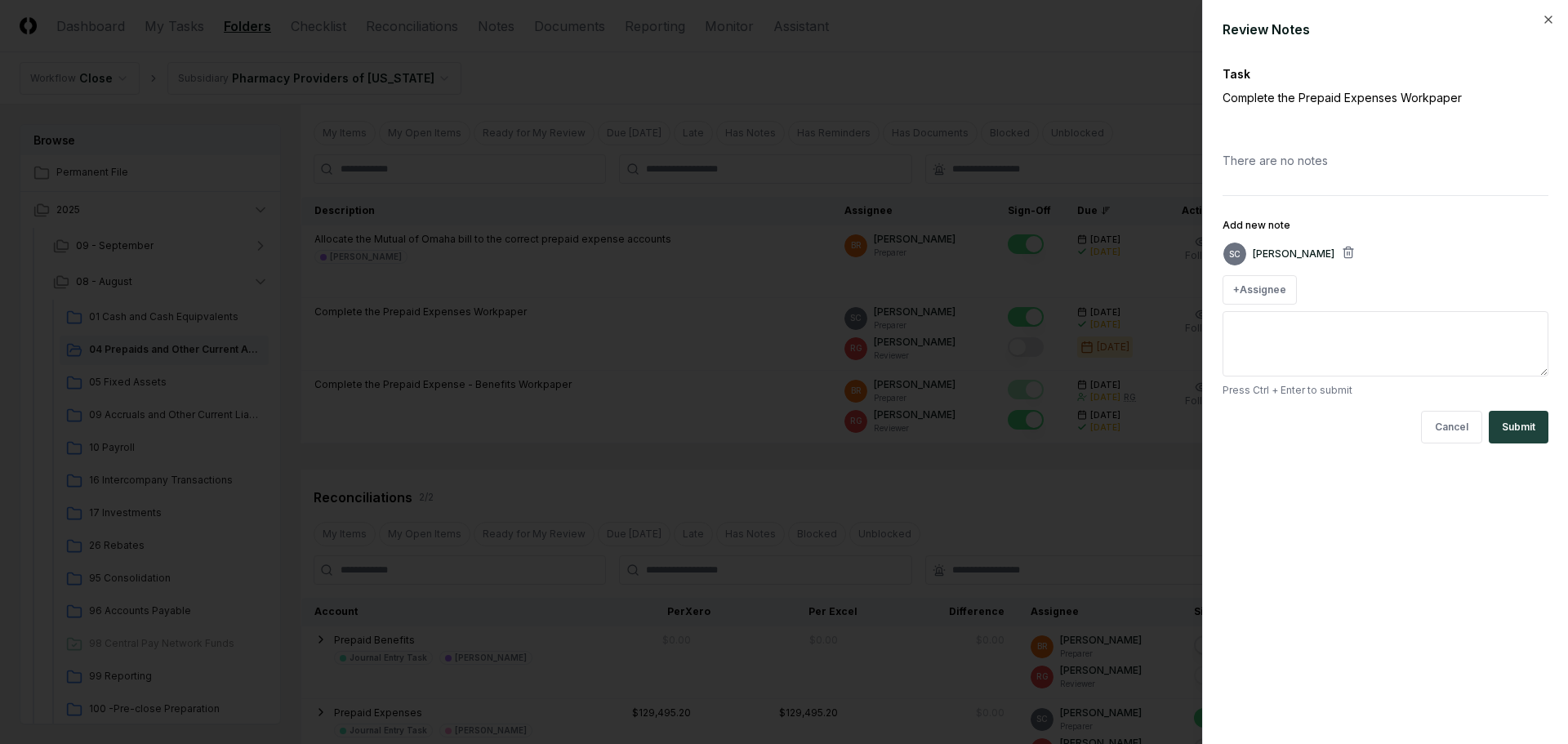
click at [1272, 338] on textarea "Add new note" at bounding box center [1385, 344] width 326 height 65
type textarea "*"
type textarea "**"
type textarea "*"
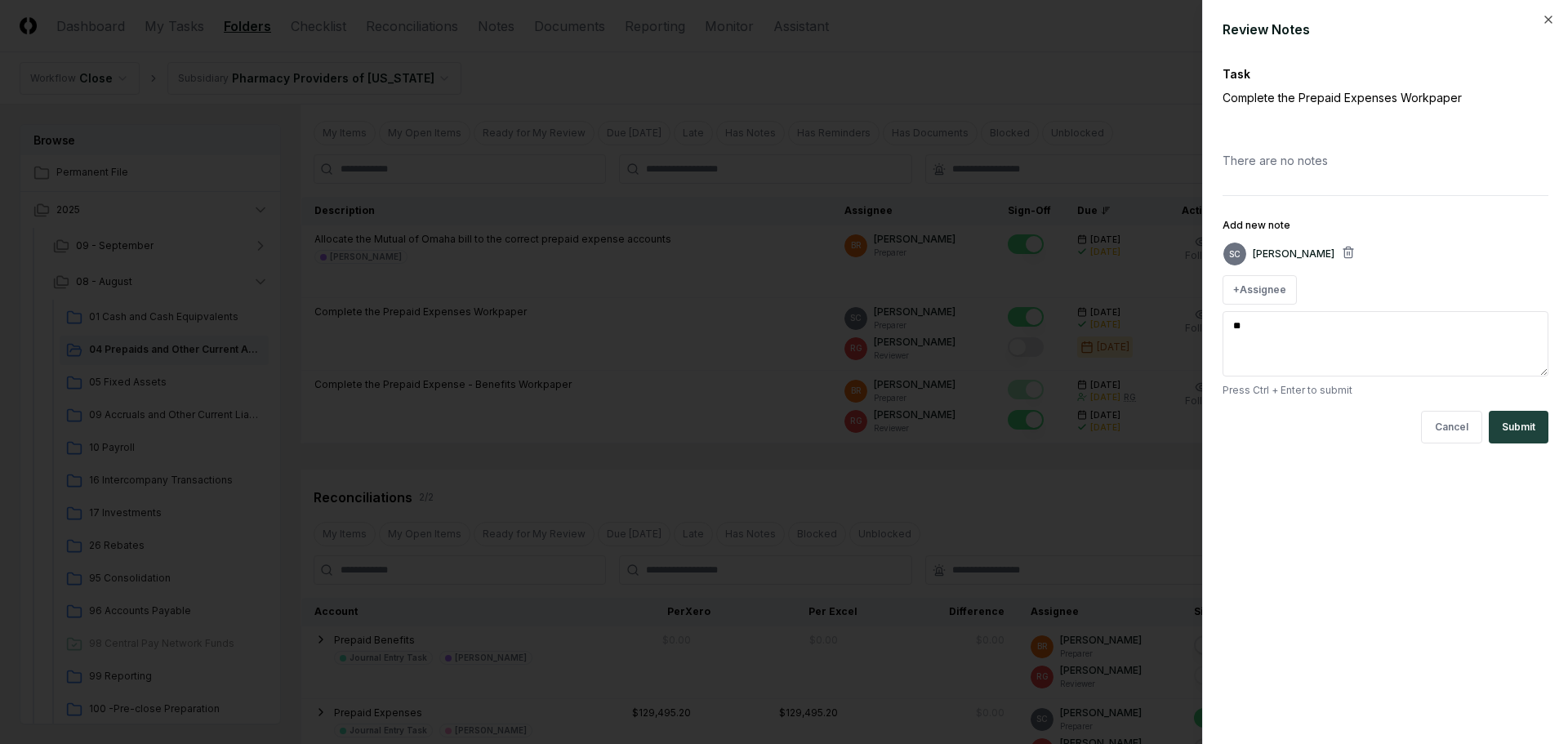
type textarea "*"
type textarea "**"
type textarea "*"
type textarea "***"
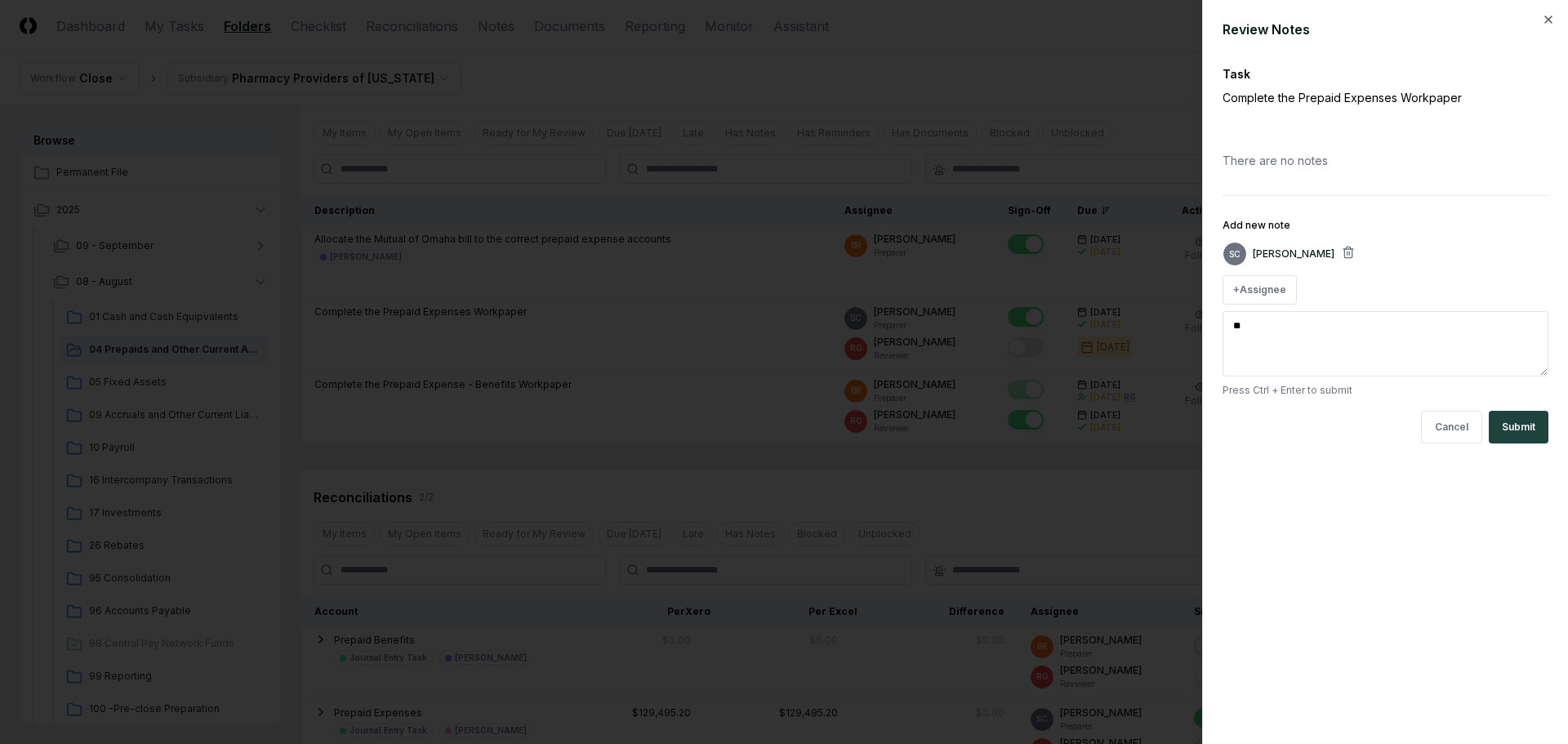
type textarea "*"
type textarea "****"
type textarea "*"
type textarea "*****"
type textarea "*"
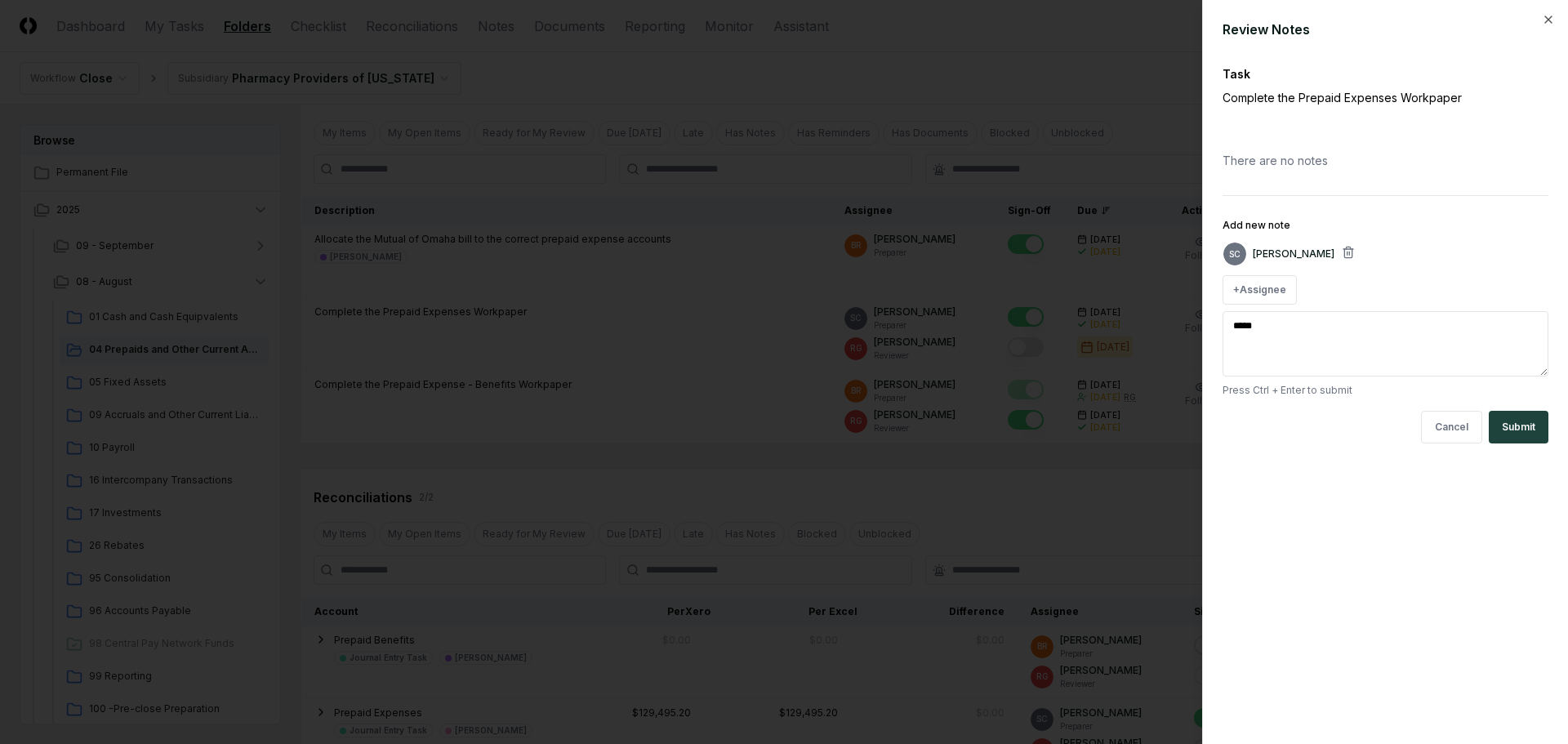
type textarea "******"
type textarea "*"
type textarea "*******"
type textarea "*"
type textarea "*******"
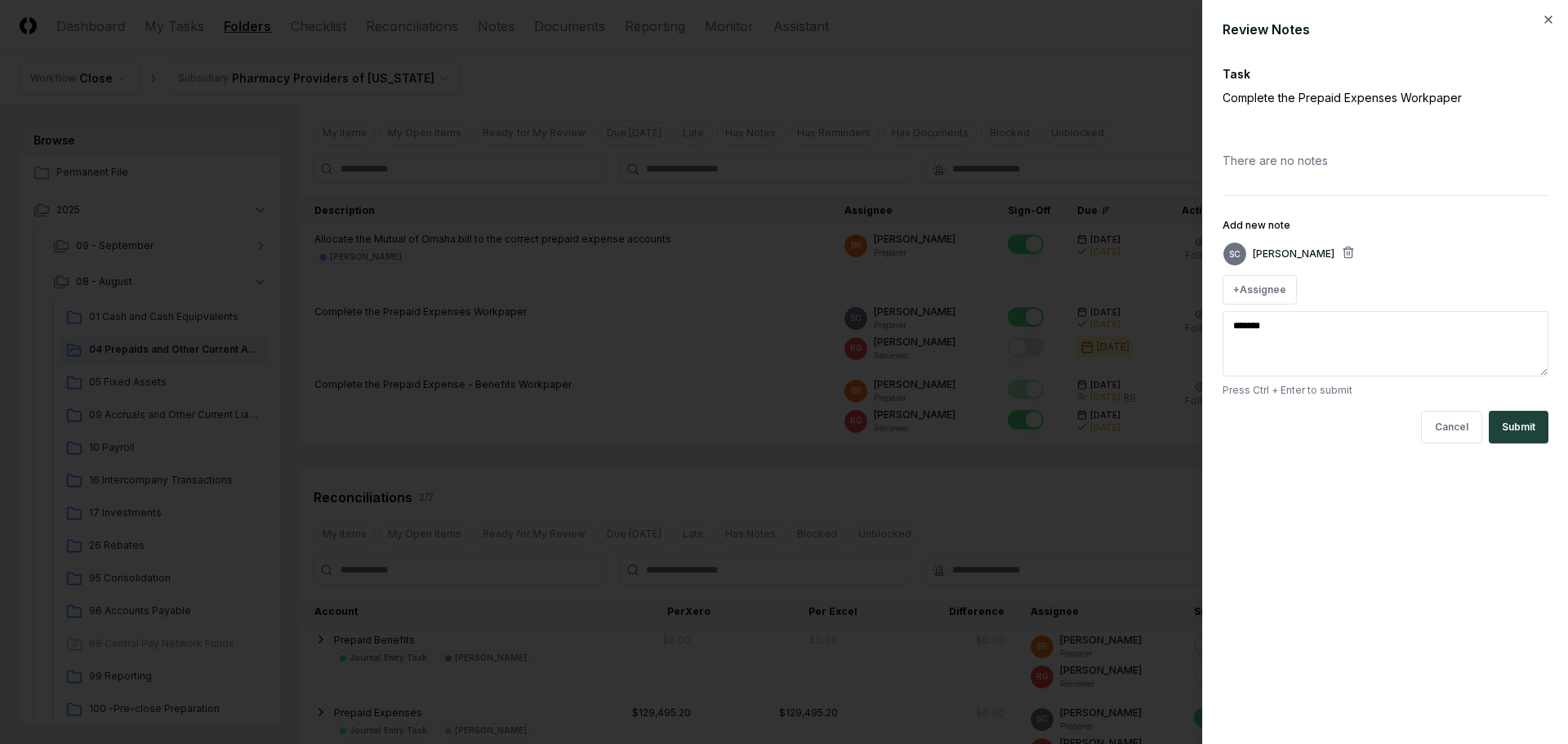
type textarea "*"
type textarea "*********"
type textarea "*"
type textarea "**********"
type textarea "*"
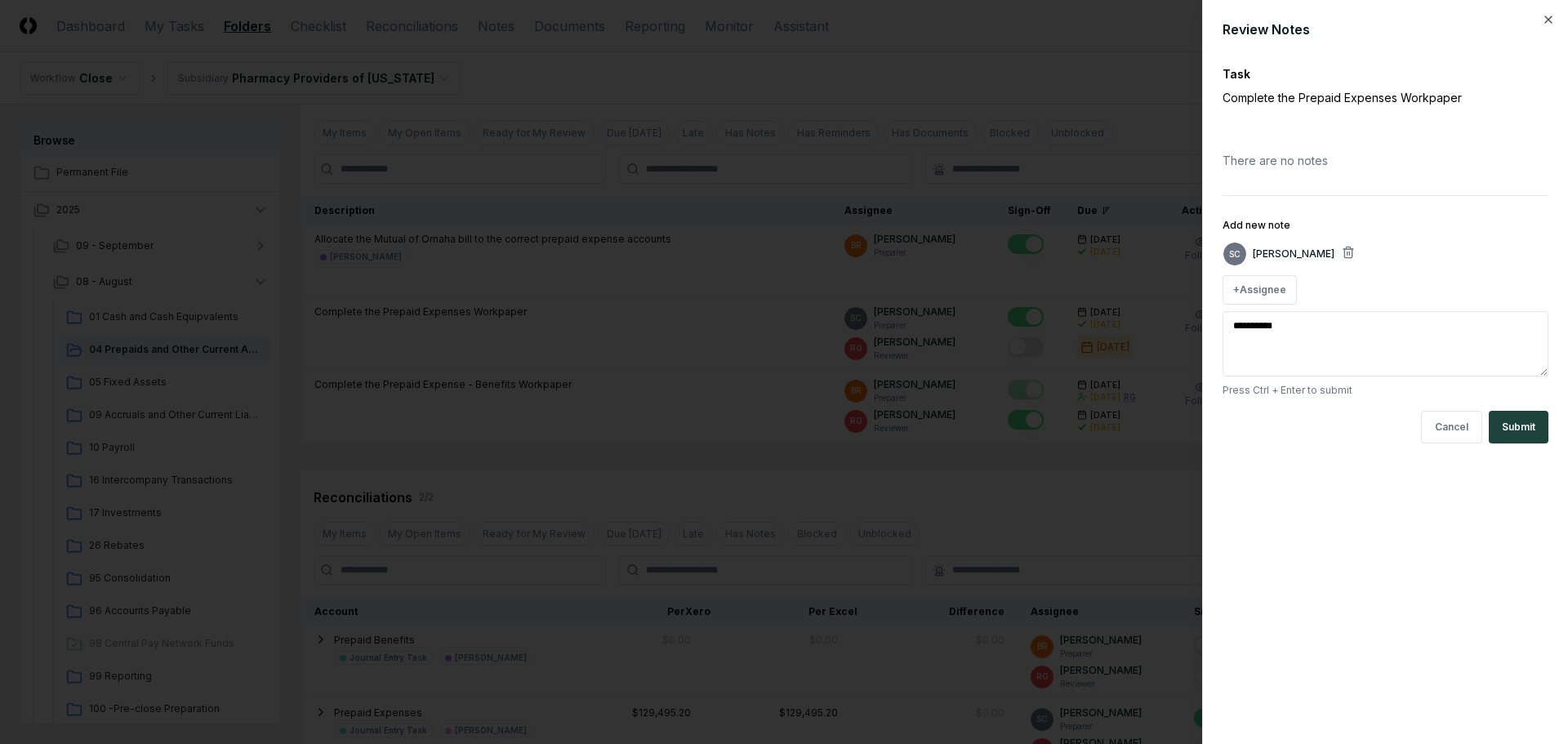
type textarea "**********"
type textarea "*"
type textarea "**********"
type textarea "*"
type textarea "**********"
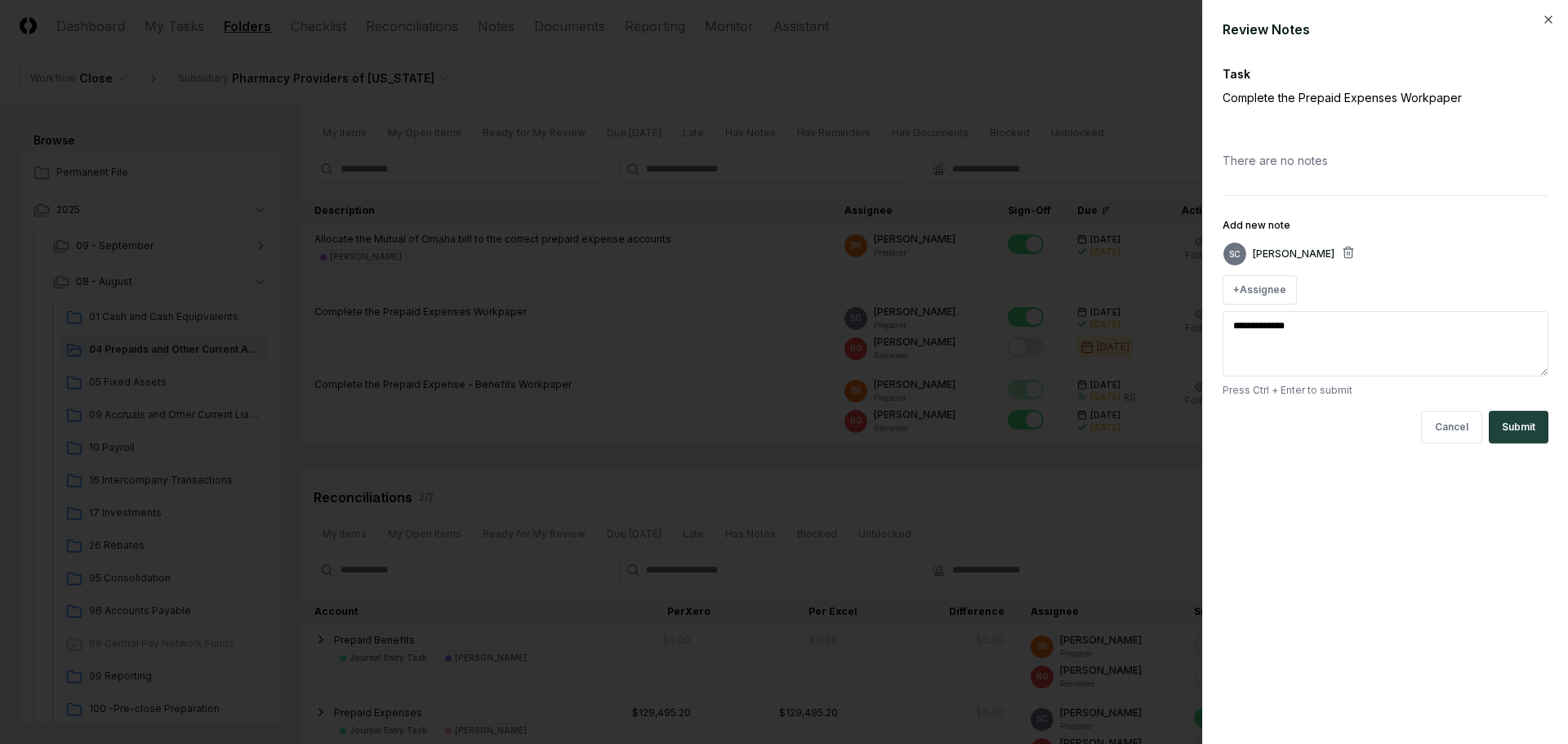
type textarea "*"
type textarea "**********"
type textarea "*"
type textarea "**********"
type textarea "*"
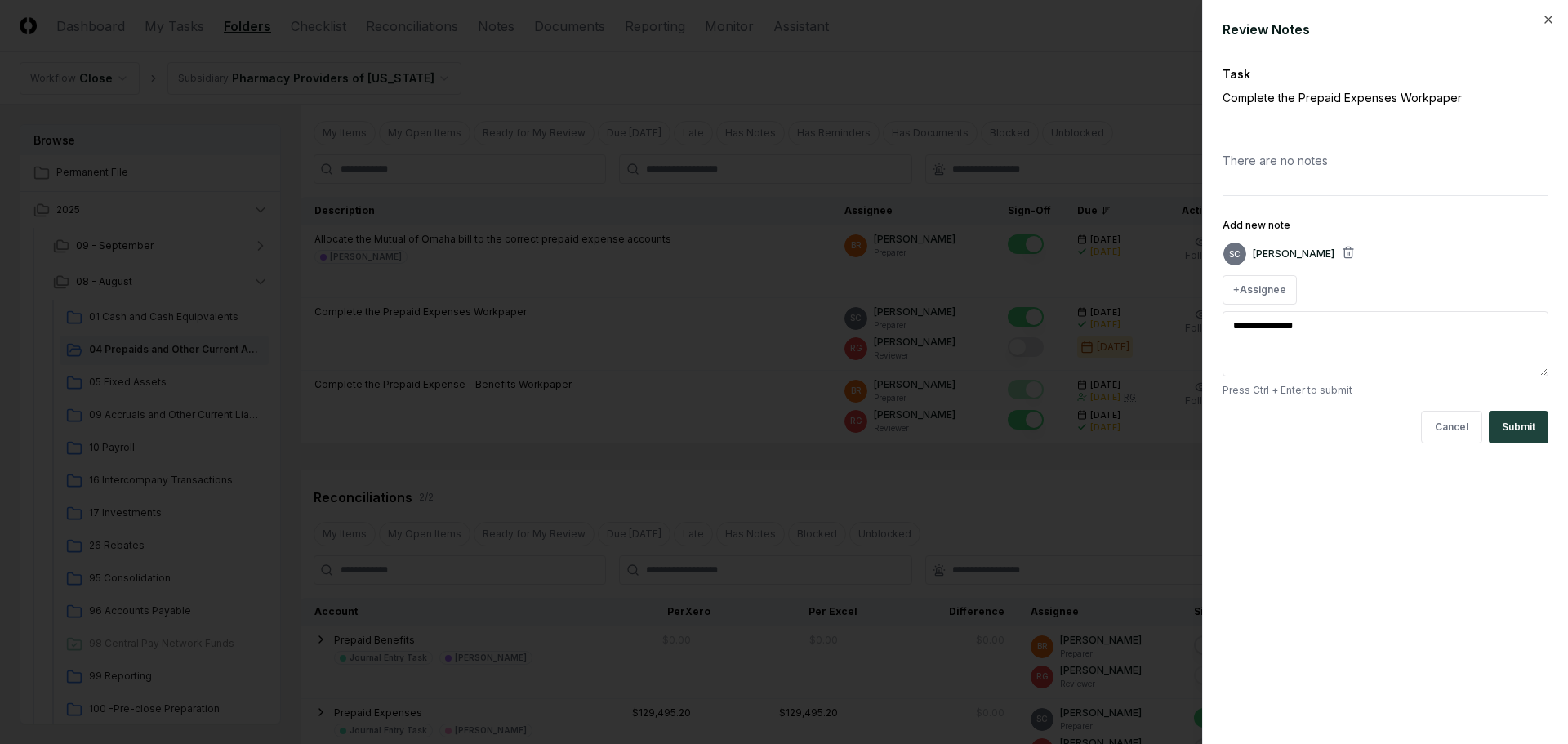
type textarea "**********"
type textarea "*"
type textarea "**********"
type textarea "*"
type textarea "**********"
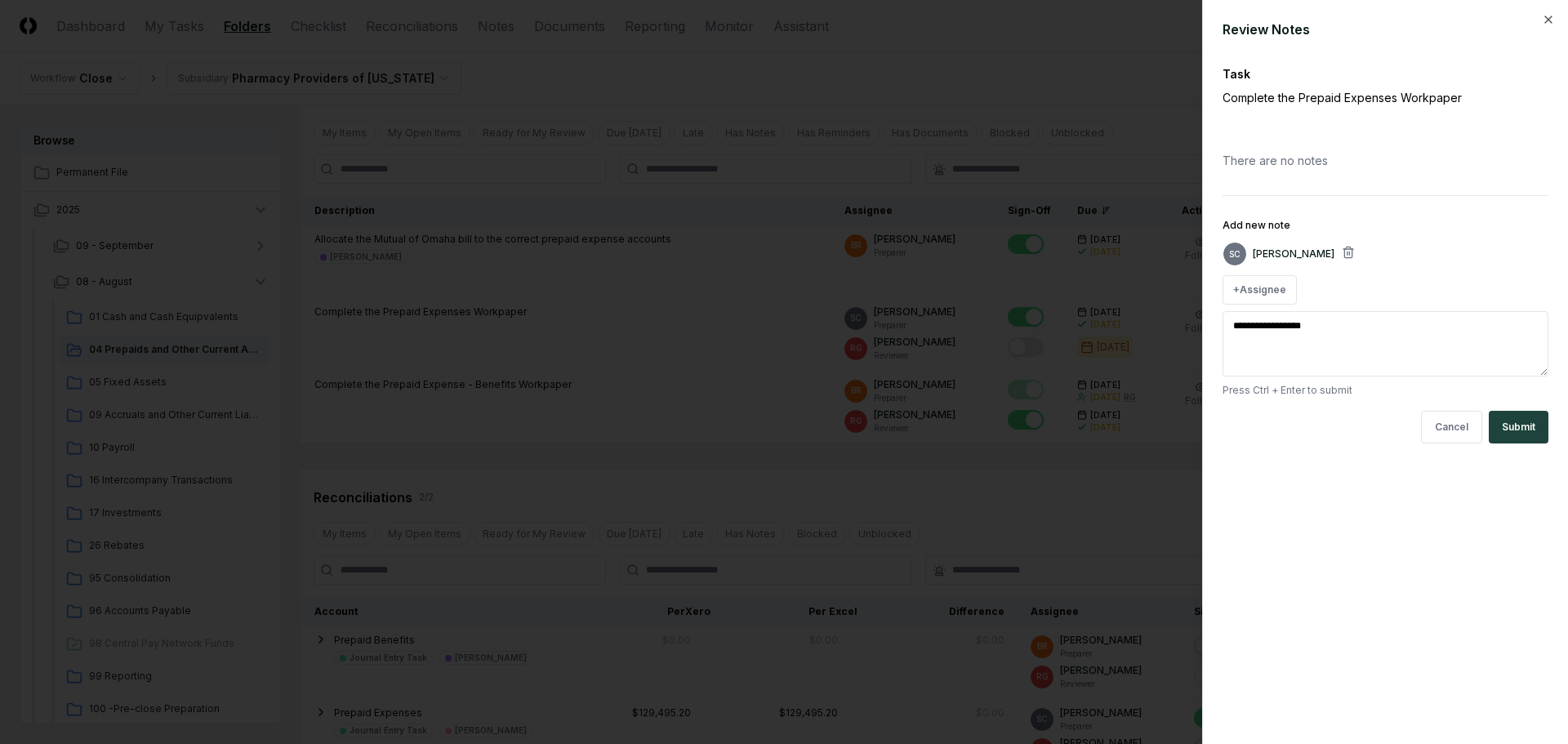
type textarea "*"
type textarea "**********"
type textarea "*"
type textarea "**********"
type textarea "*"
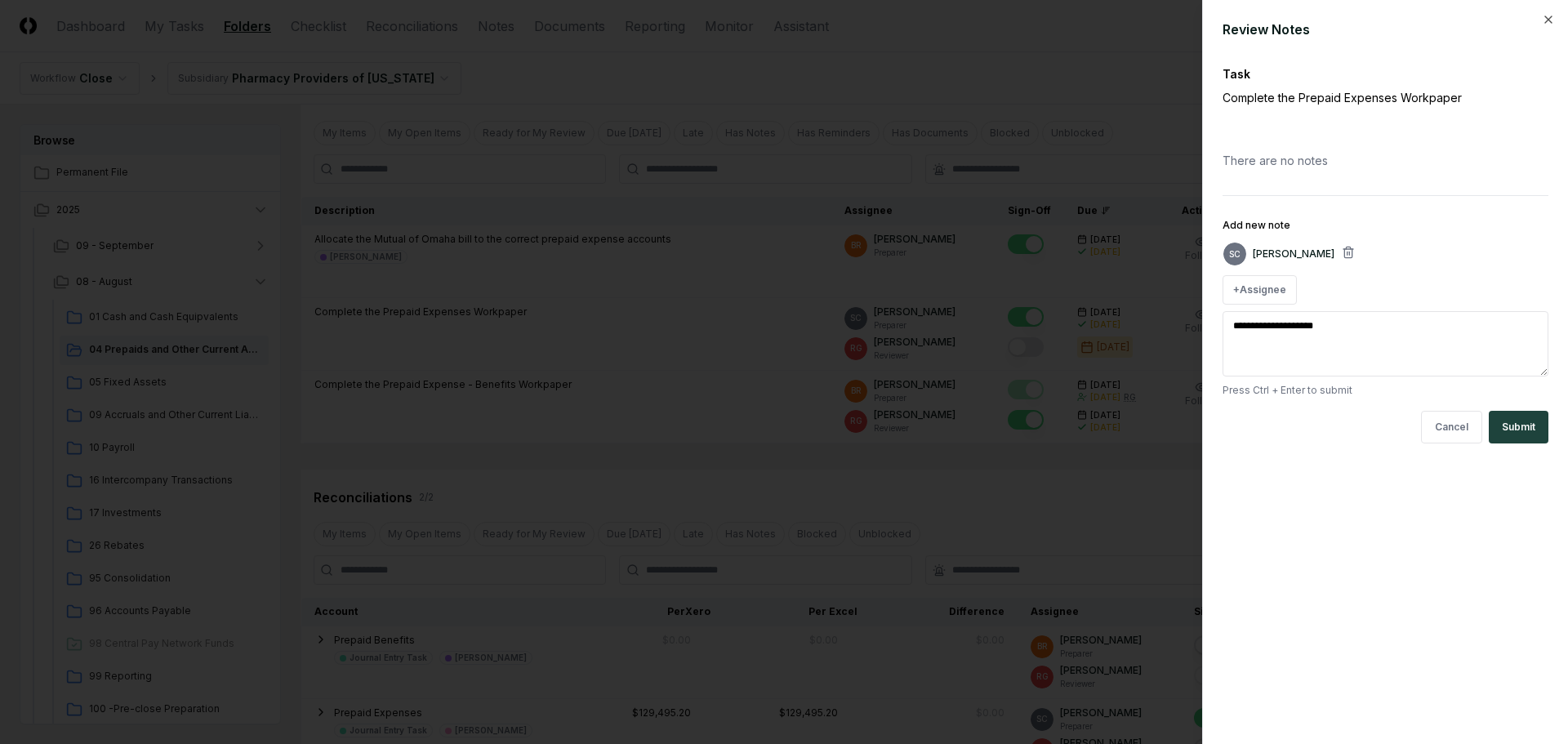
type textarea "**********"
type textarea "*"
type textarea "**********"
type textarea "*"
type textarea "**********"
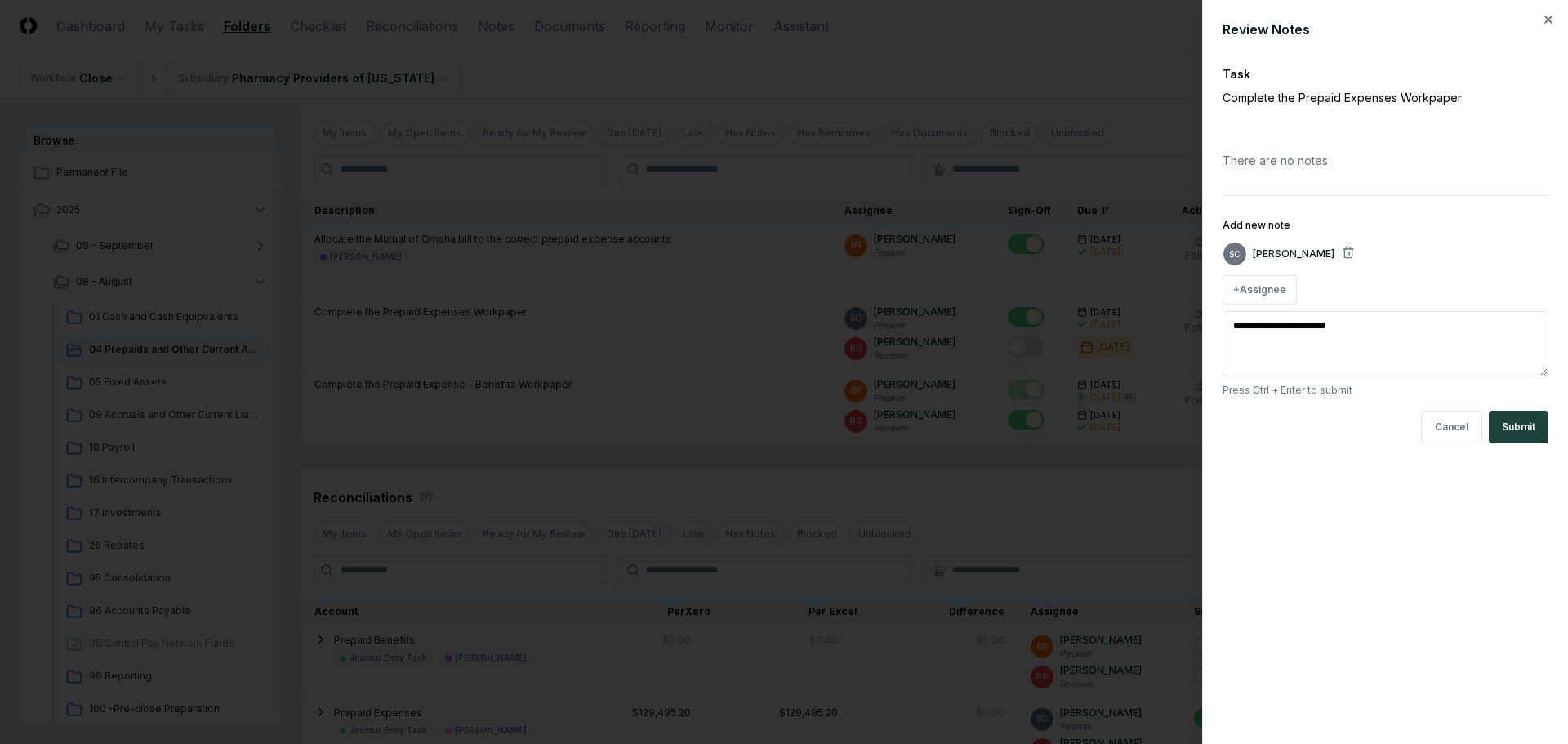
type textarea "*"
type textarea "**********"
type textarea "*"
type textarea "**********"
type textarea "*"
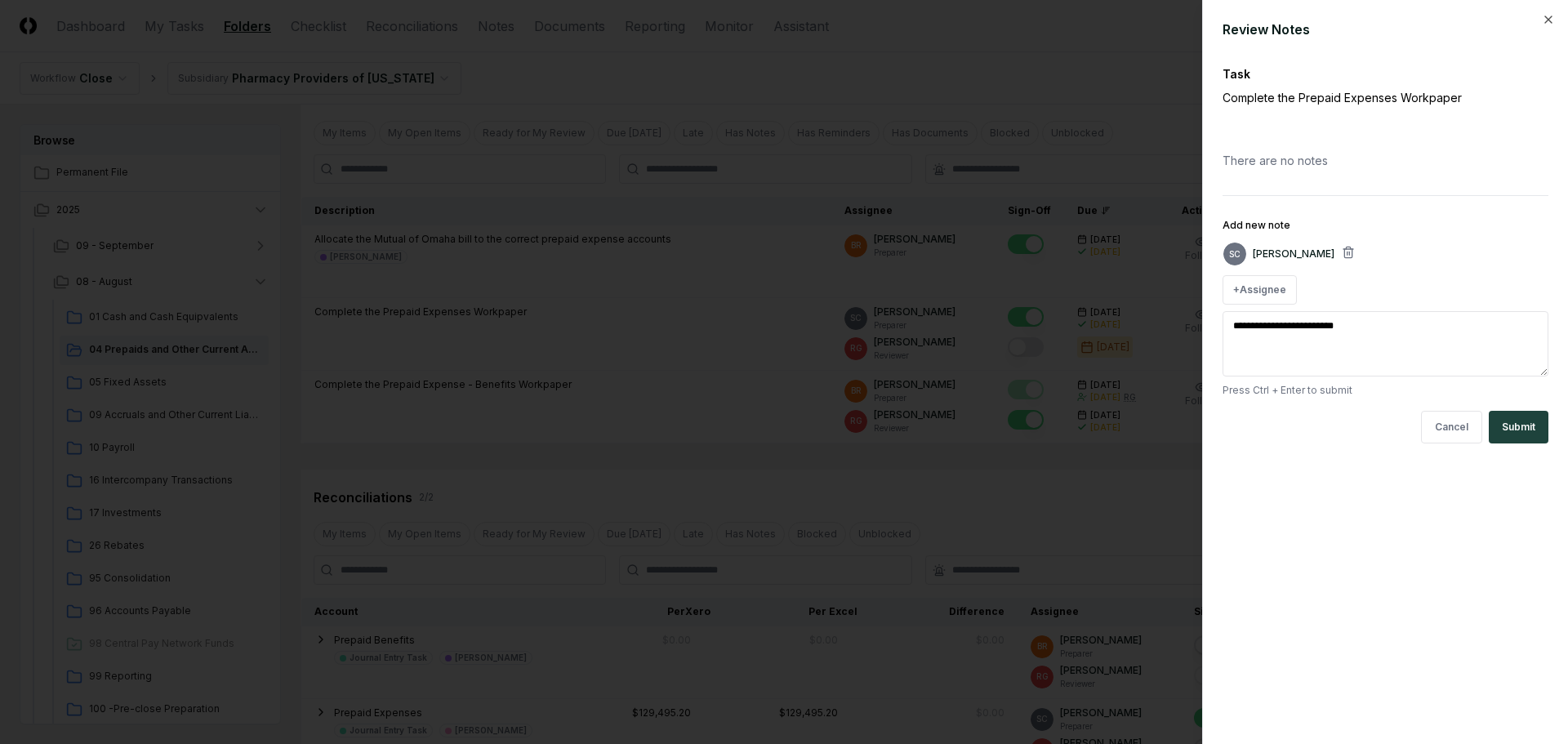
type textarea "**********"
type textarea "*"
type textarea "**********"
type textarea "*"
type textarea "**********"
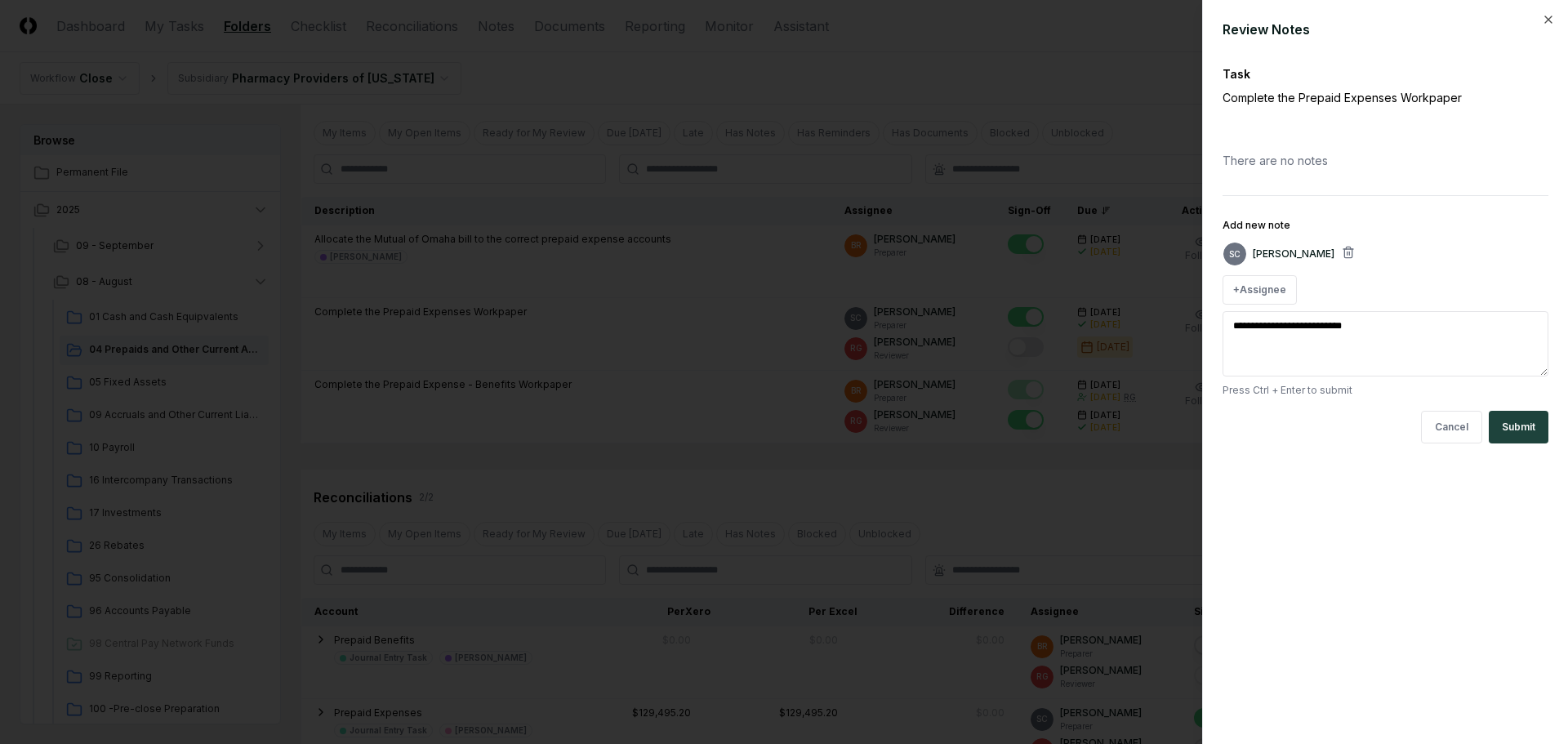
type textarea "*"
type textarea "**********"
type textarea "*"
type textarea "**********"
type textarea "*"
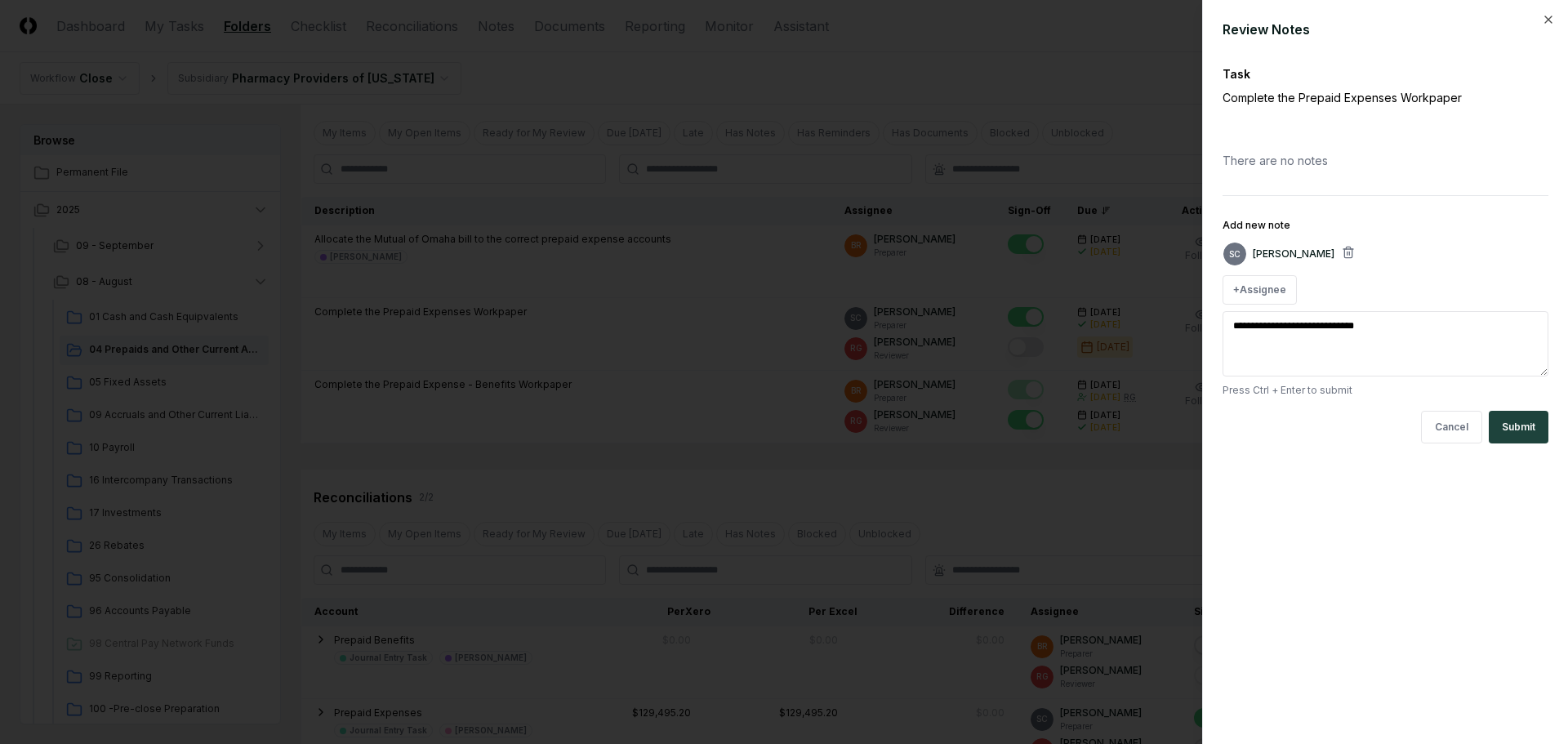
type textarea "**********"
type textarea "*"
type textarea "**********"
type textarea "*"
type textarea "**********"
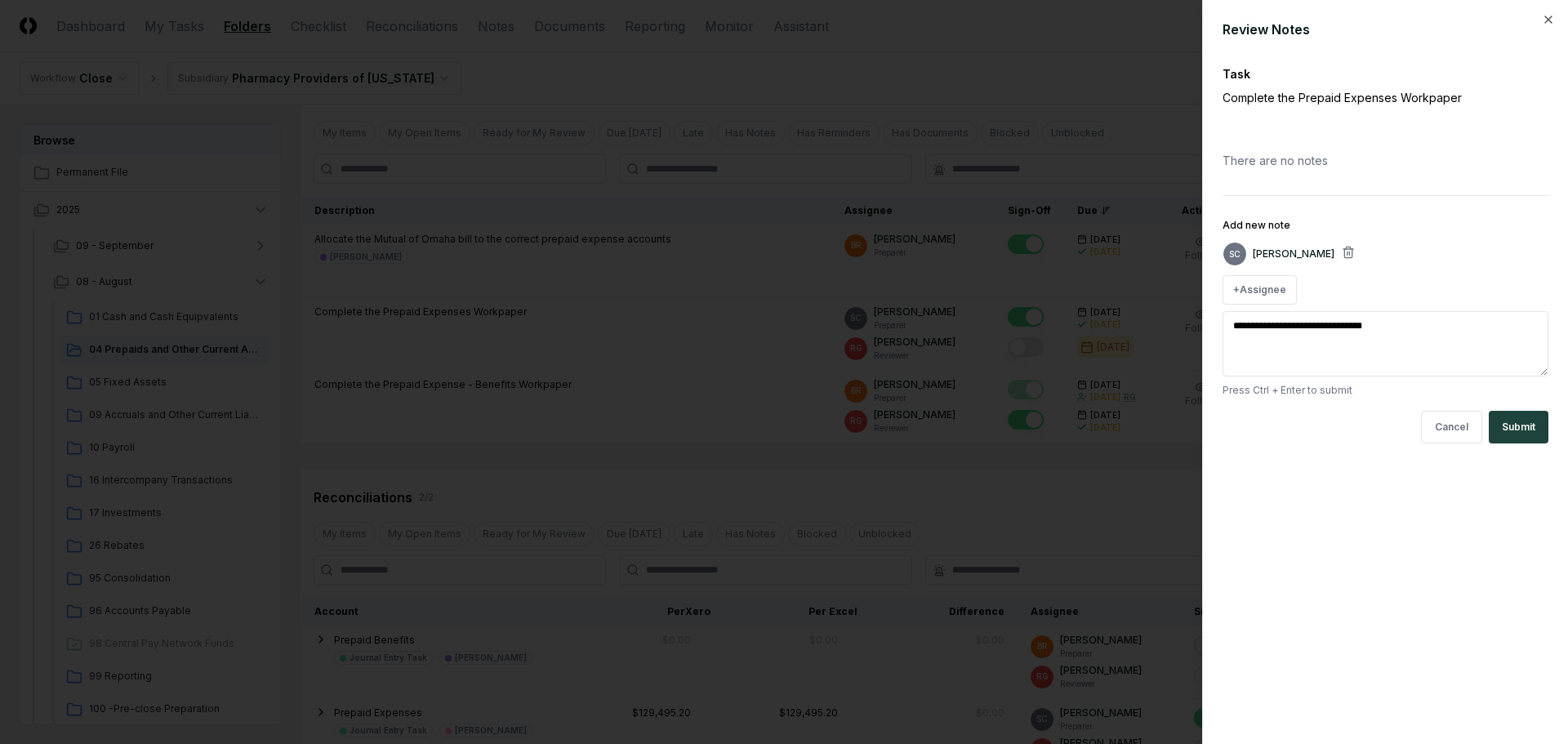
type textarea "*"
type textarea "**********"
type textarea "*"
type textarea "**********"
type textarea "*"
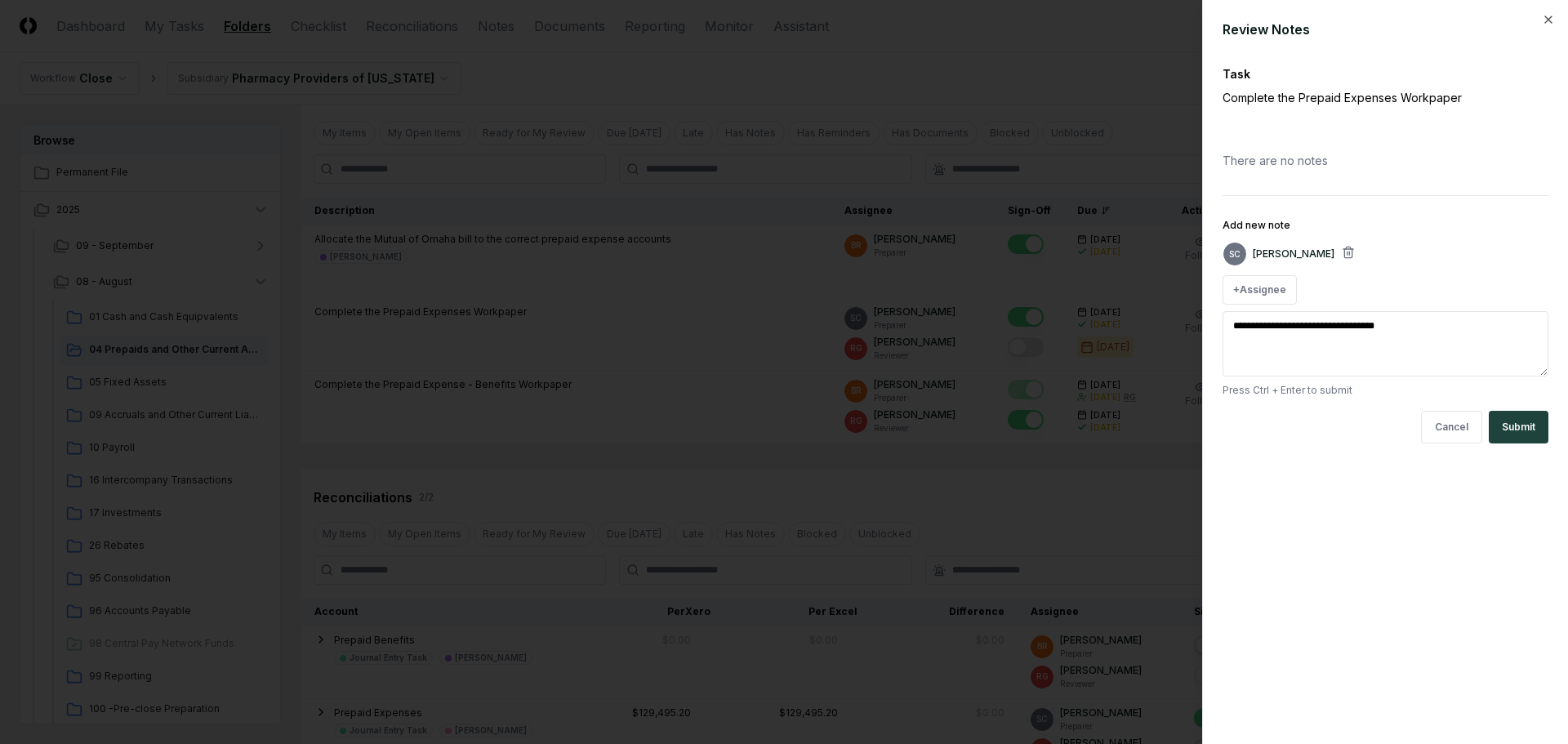
type textarea "**********"
type textarea "*"
type textarea "**********"
type textarea "*"
type textarea "**********"
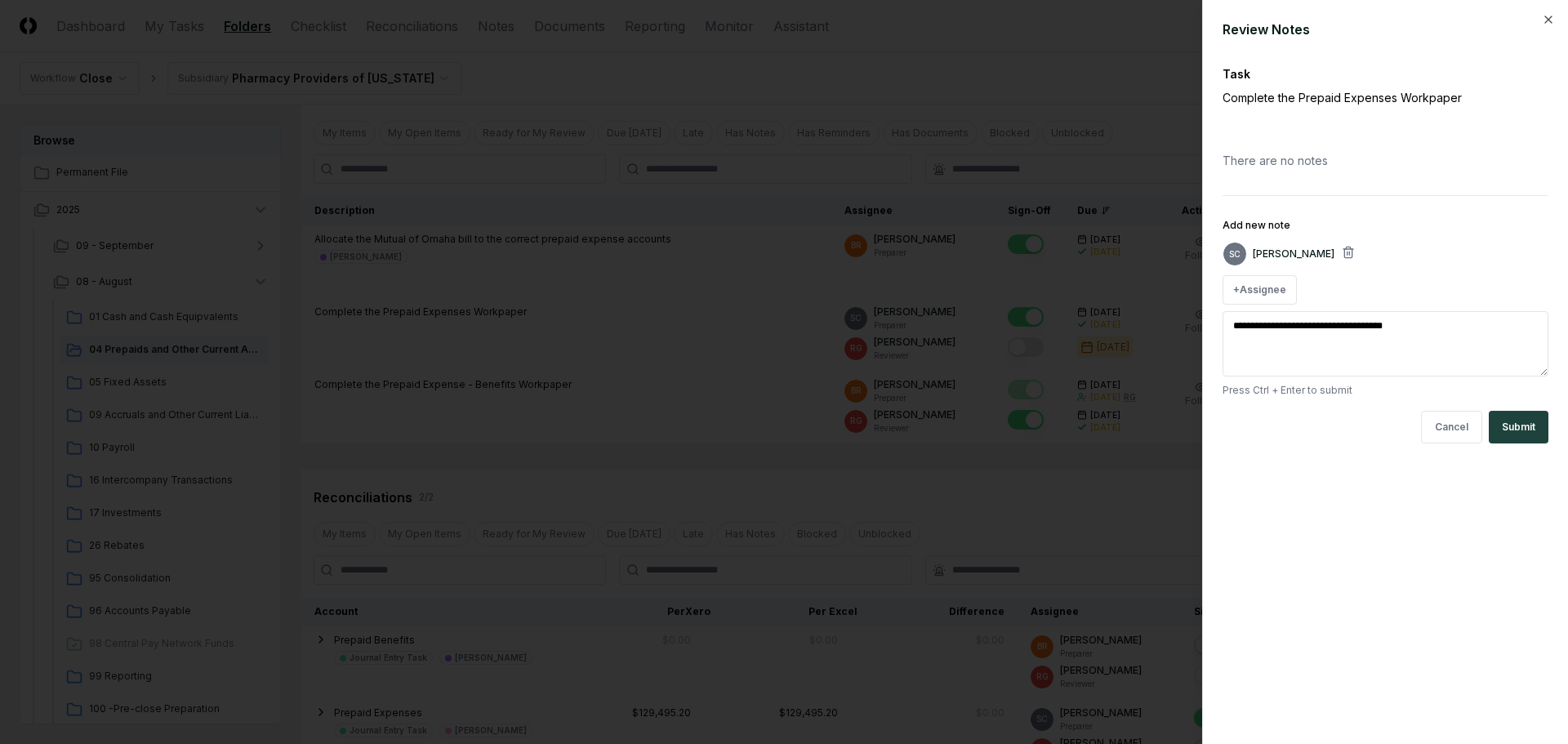
type textarea "*"
type textarea "**********"
type textarea "*"
type textarea "**********"
type textarea "*"
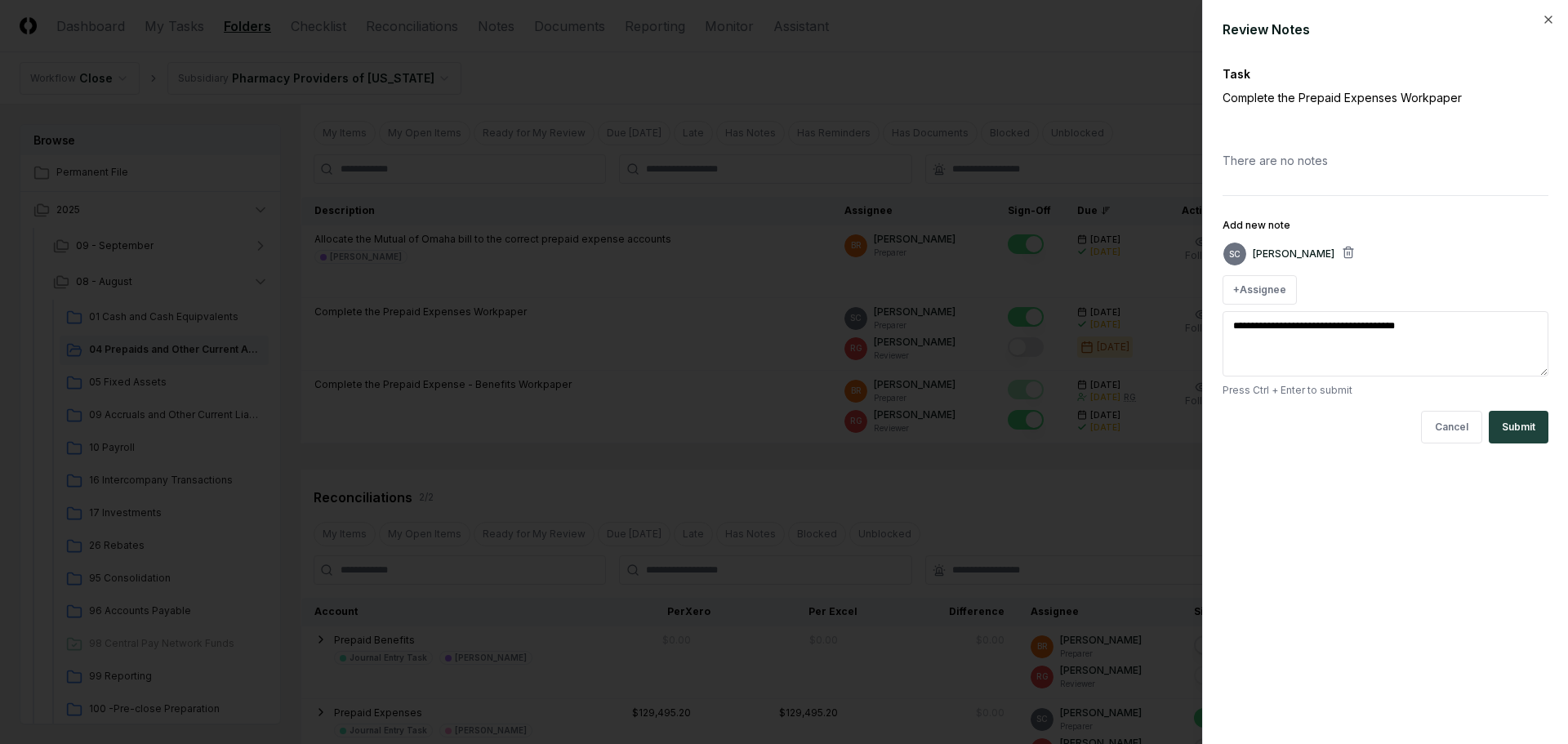
type textarea "**********"
type textarea "*"
type textarea "**********"
type textarea "*"
type textarea "**********"
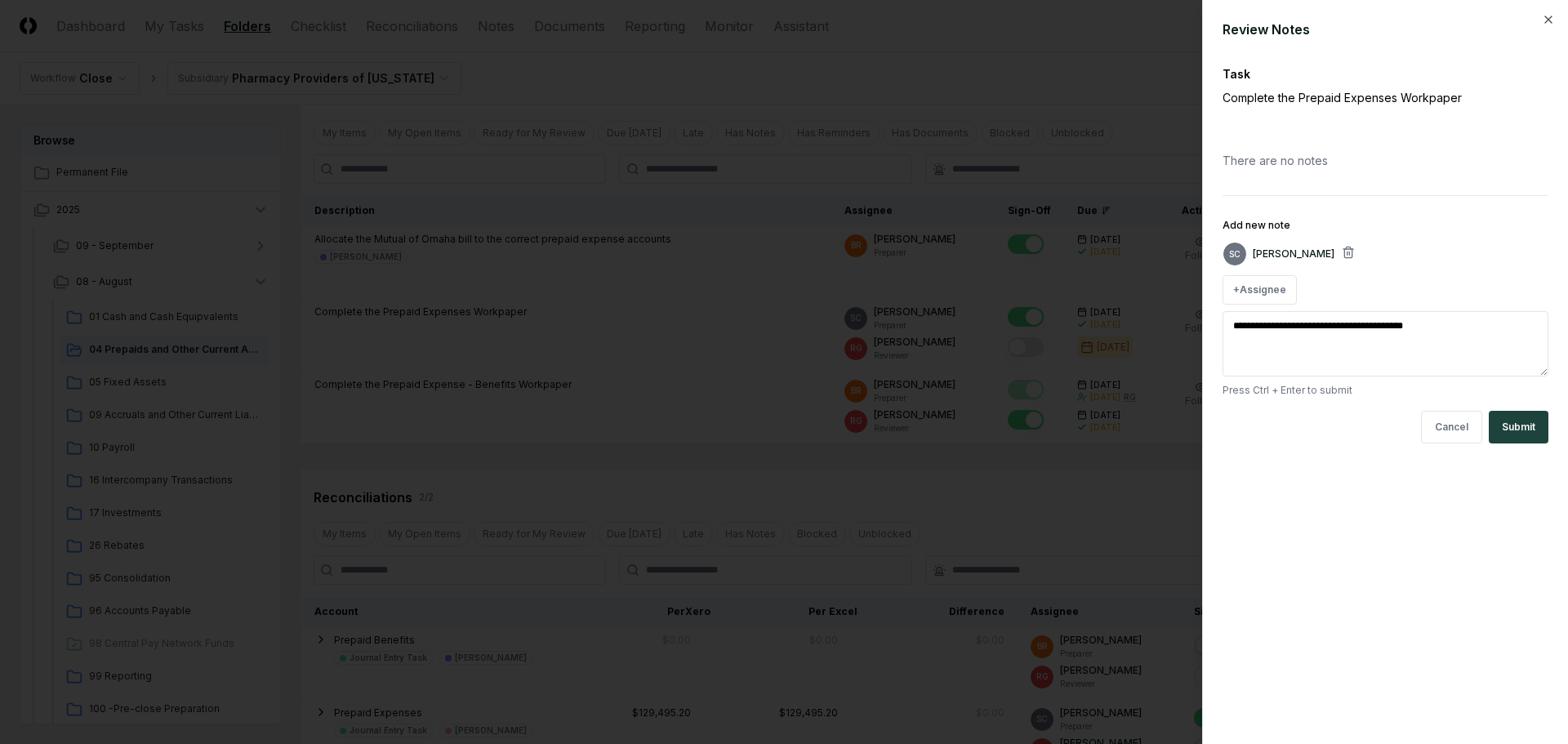
type textarea "*"
type textarea "**********"
type textarea "*"
type textarea "**********"
type textarea "*"
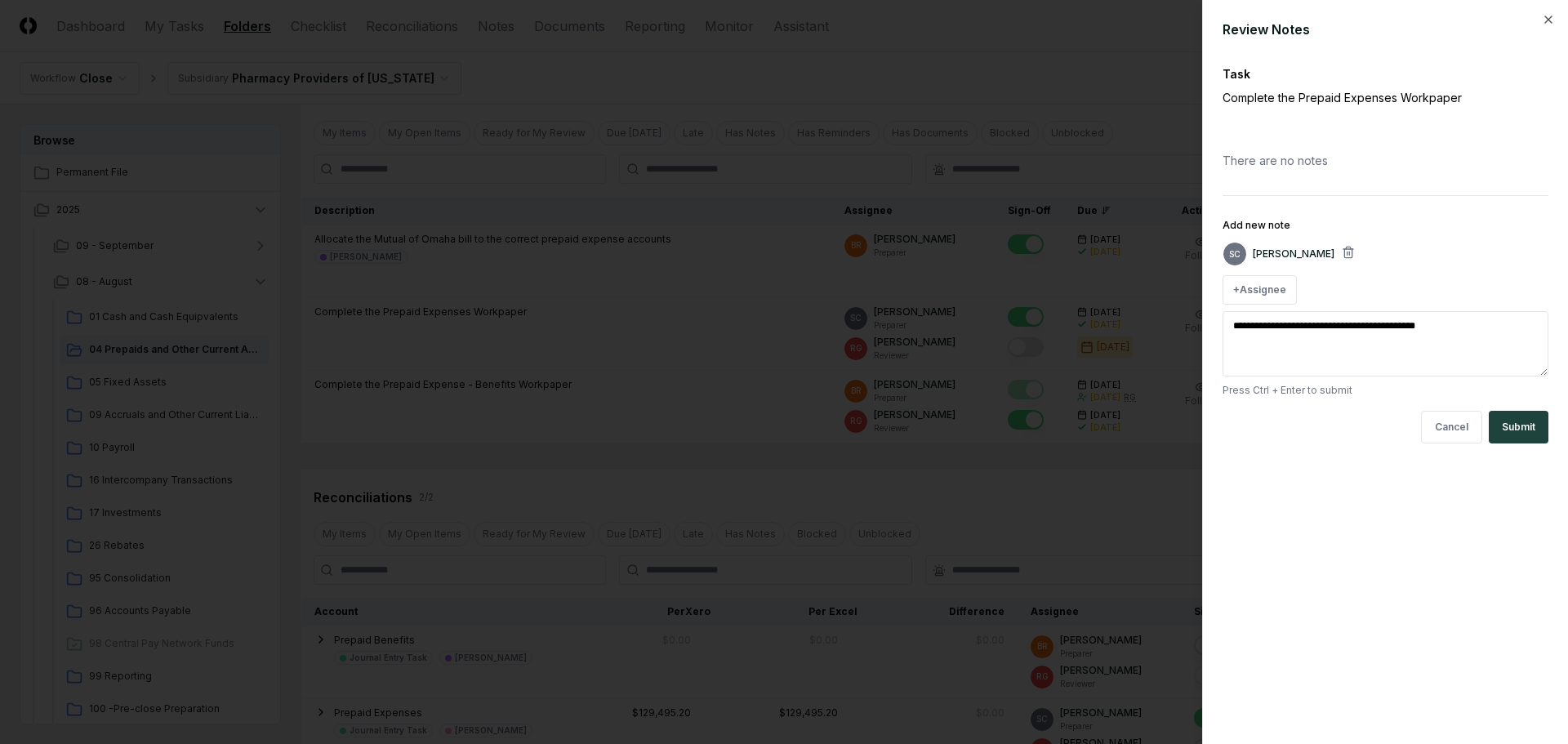
type textarea "**********"
type textarea "*"
type textarea "**********"
type textarea "*"
type textarea "**********"
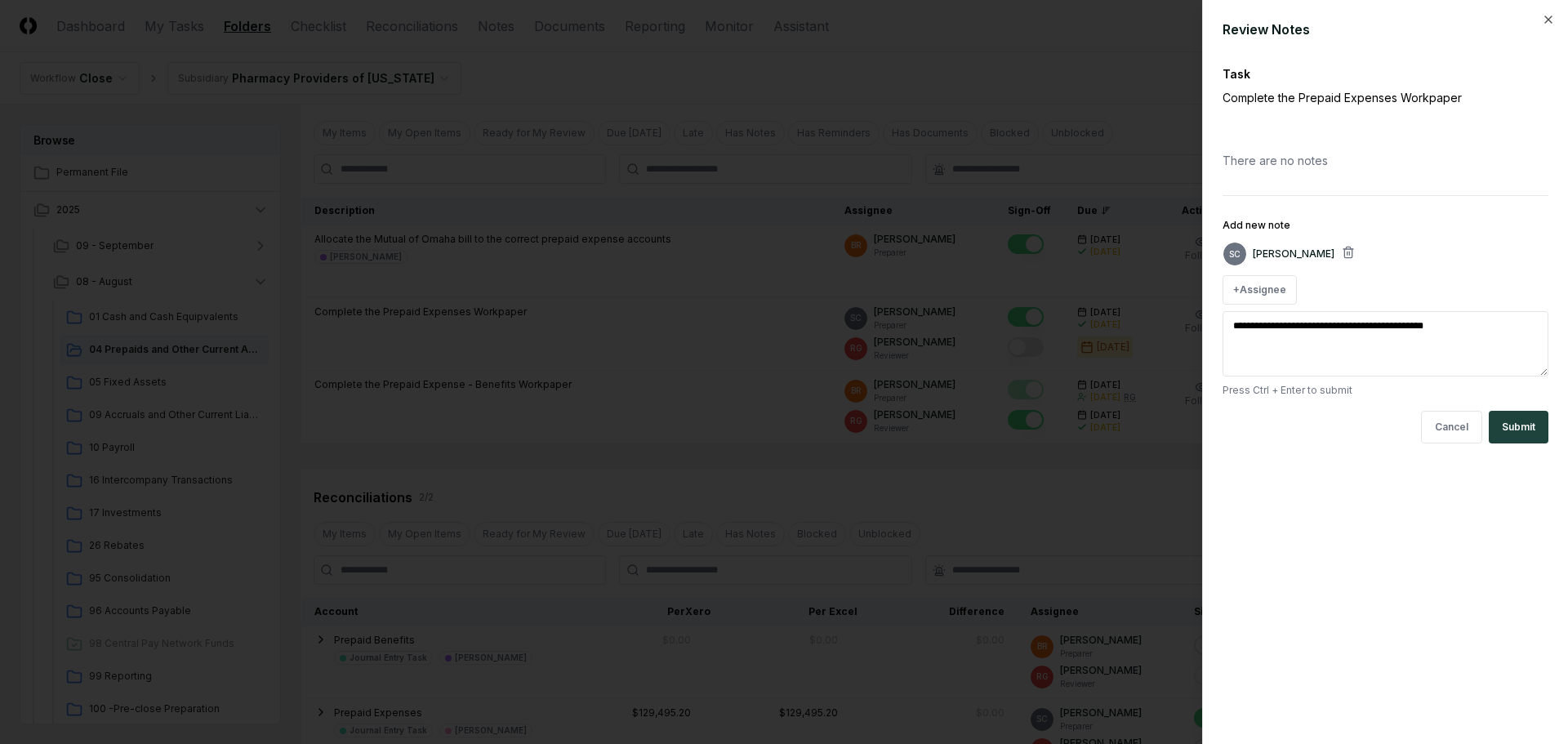
type textarea "*"
type textarea "**********"
type textarea "*"
type textarea "**********"
type textarea "*"
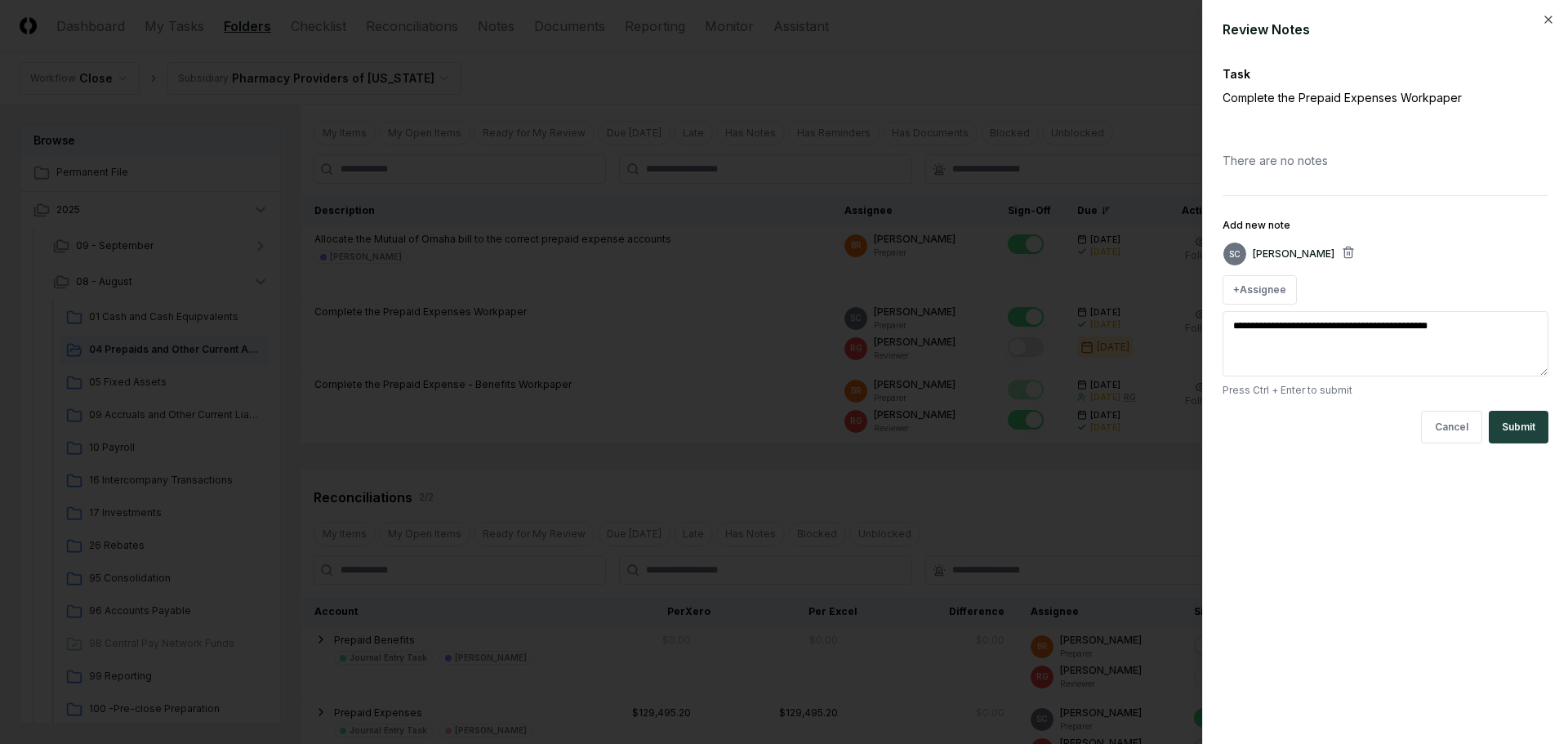
type textarea "**********"
type textarea "*"
type textarea "**********"
type textarea "*"
type textarea "**********"
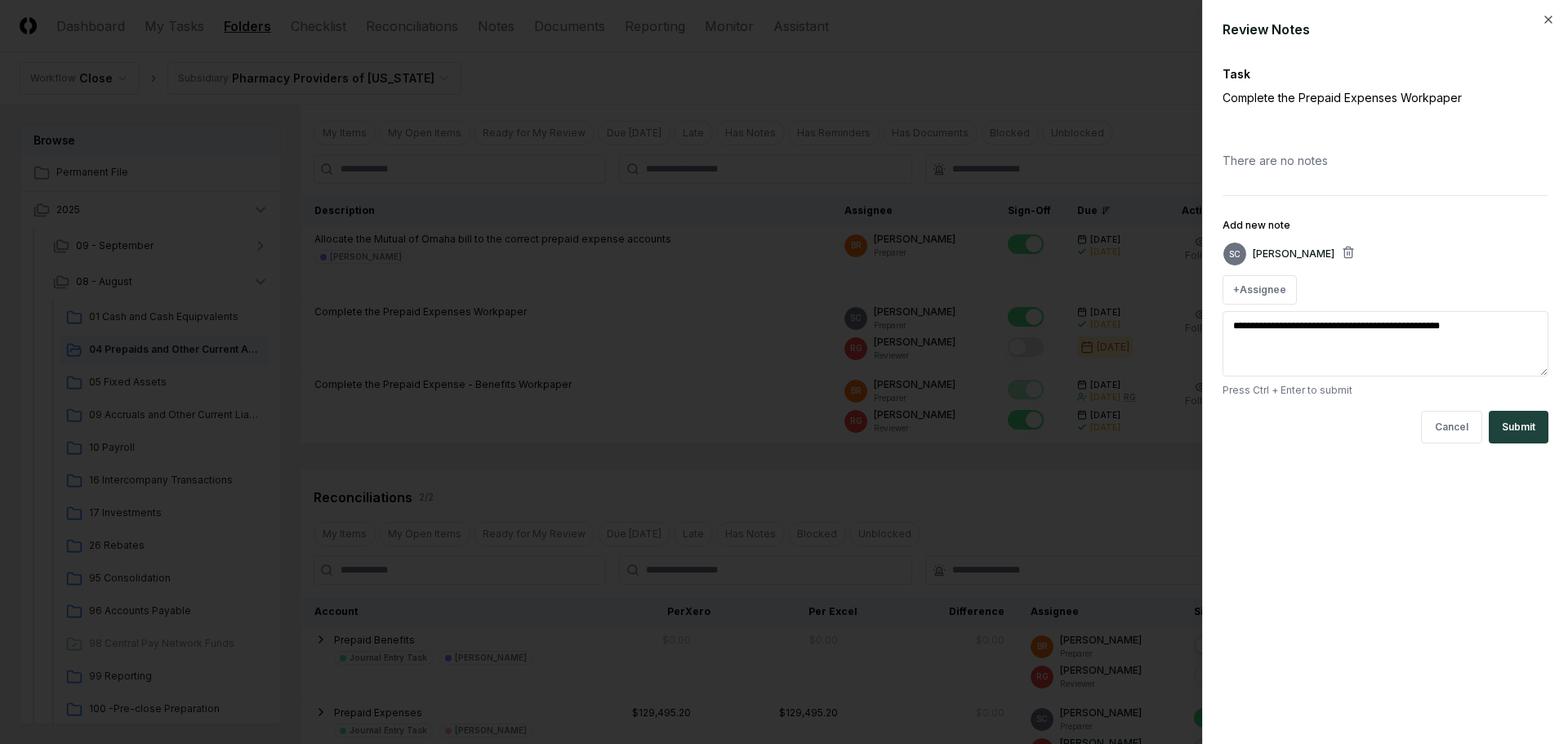
type textarea "*"
type textarea "**********"
type textarea "*"
type textarea "**********"
type textarea "*"
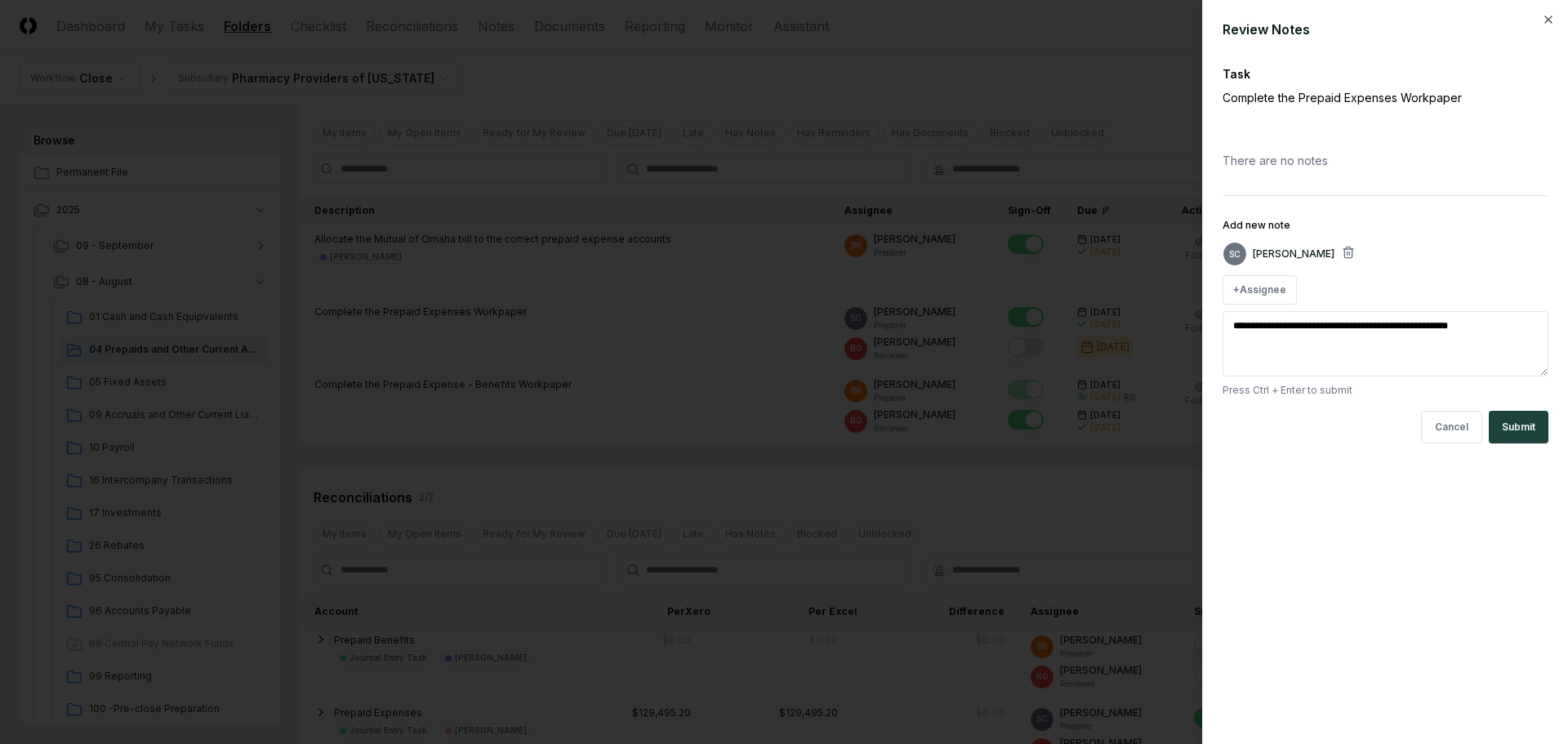
type textarea "**********"
type textarea "*"
type textarea "**********"
type textarea "*"
type textarea "**********"
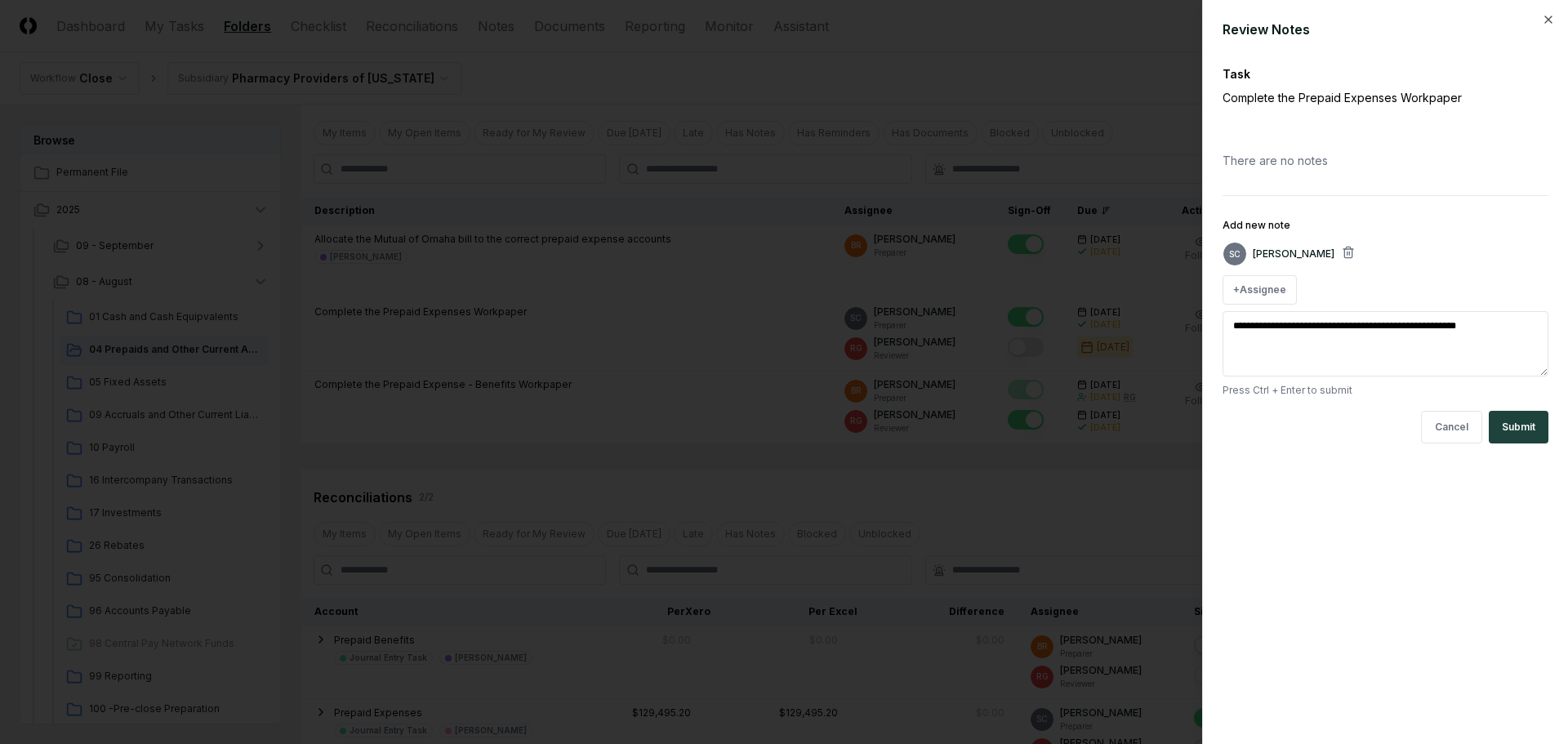
type textarea "*"
type textarea "**********"
type textarea "*"
type textarea "**********"
type textarea "*"
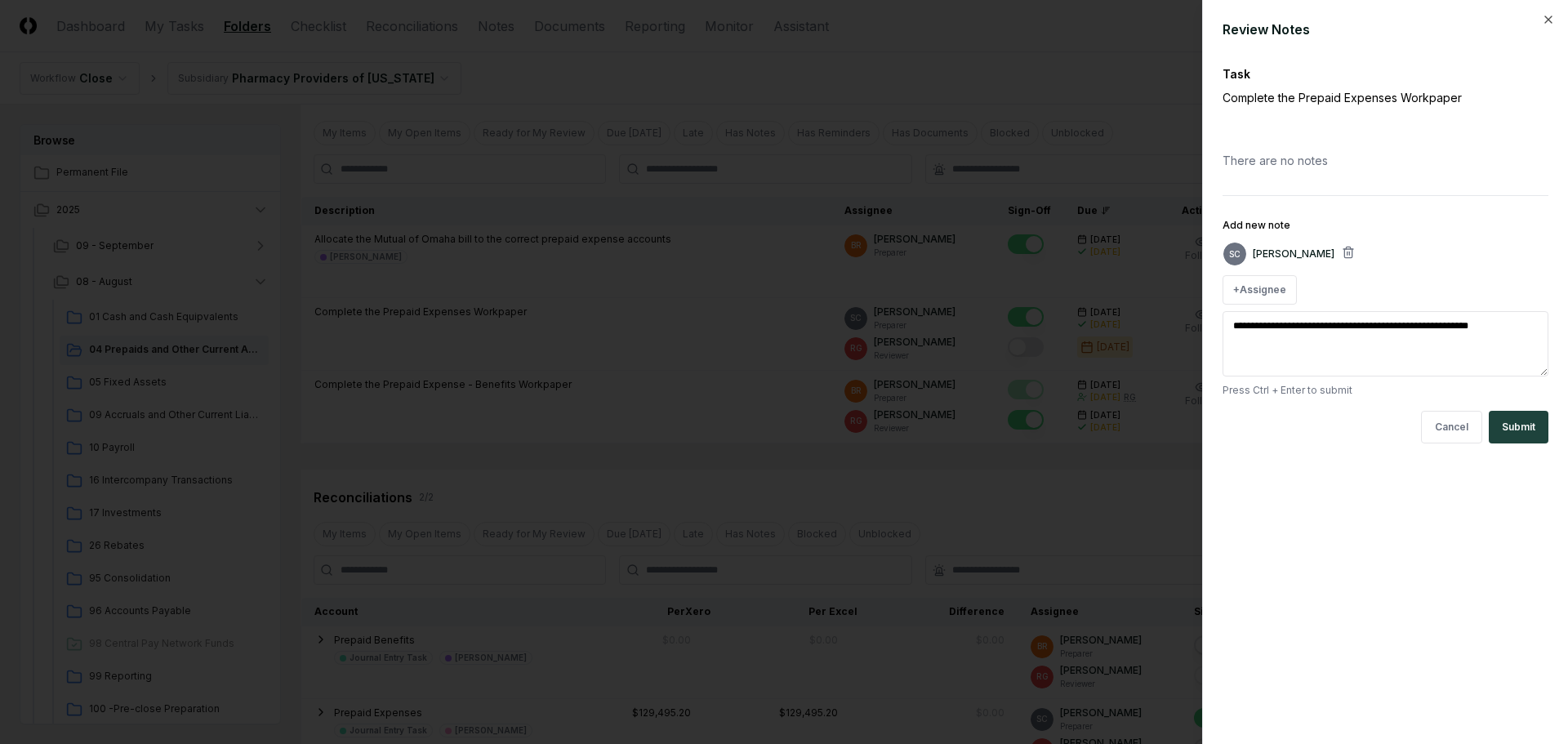
type textarea "**********"
type textarea "*"
type textarea "**********"
type textarea "*"
type textarea "**********"
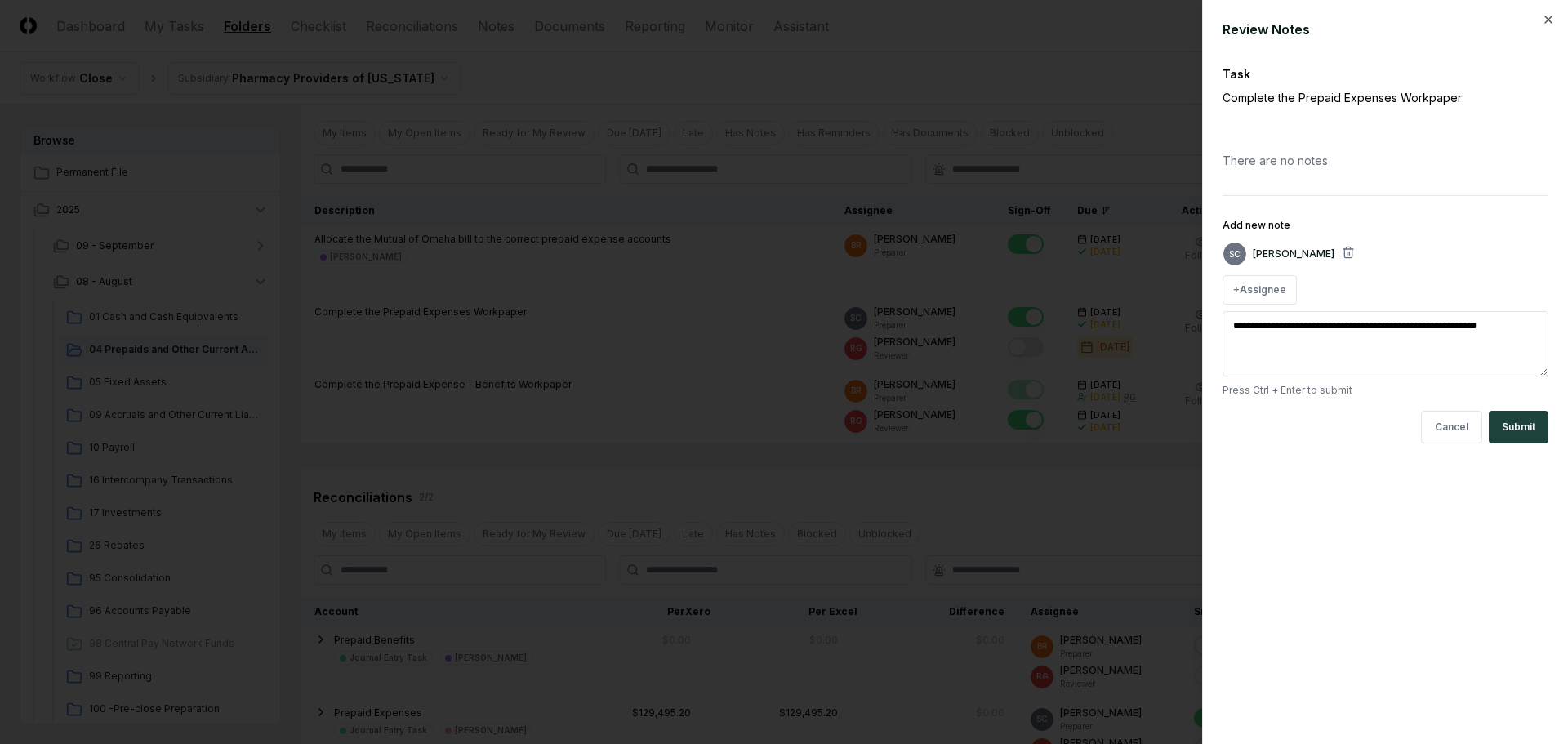
type textarea "*"
type textarea "**********"
type textarea "*"
type textarea "**********"
type textarea "*"
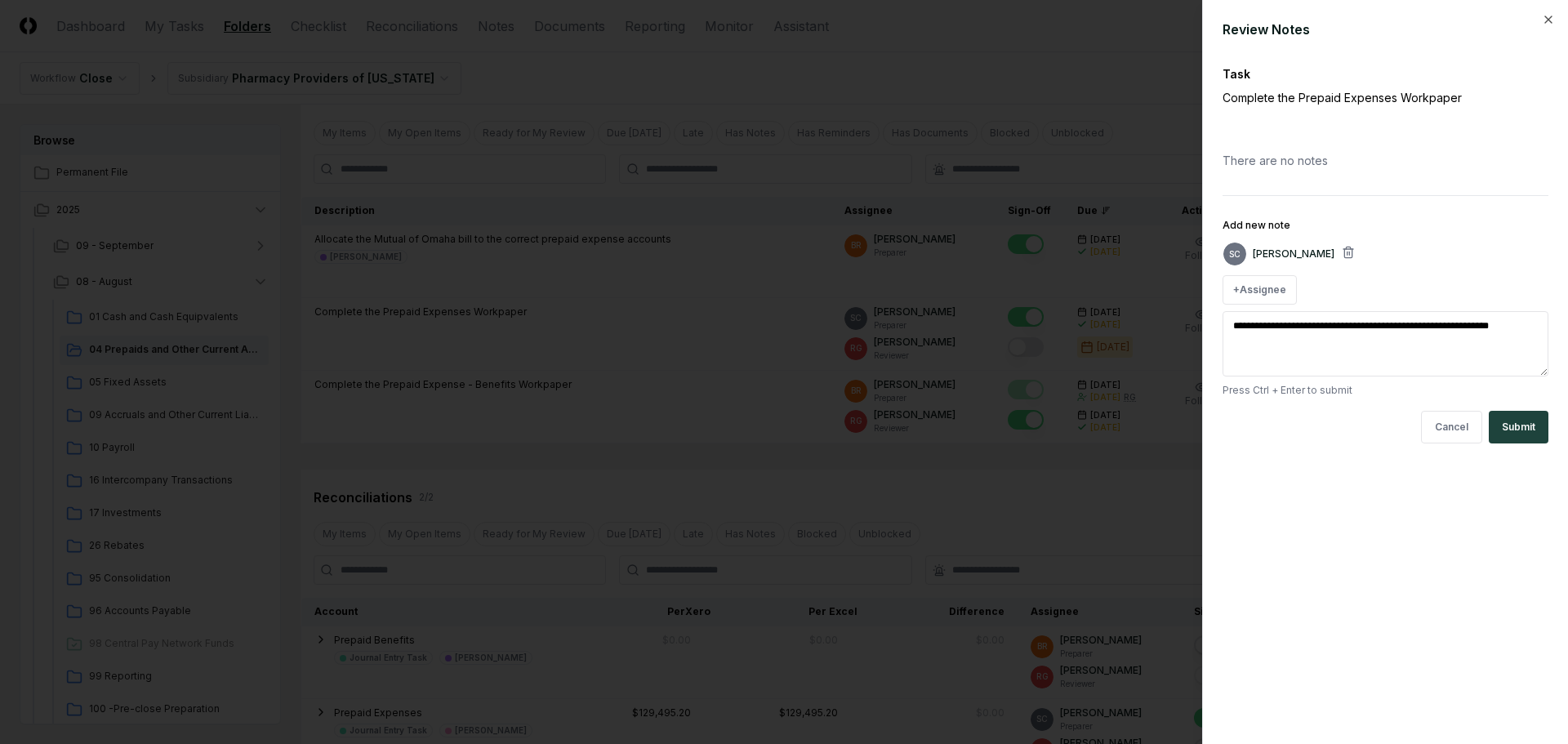
type textarea "**********"
type textarea "*"
type textarea "**********"
type textarea "*"
type textarea "**********"
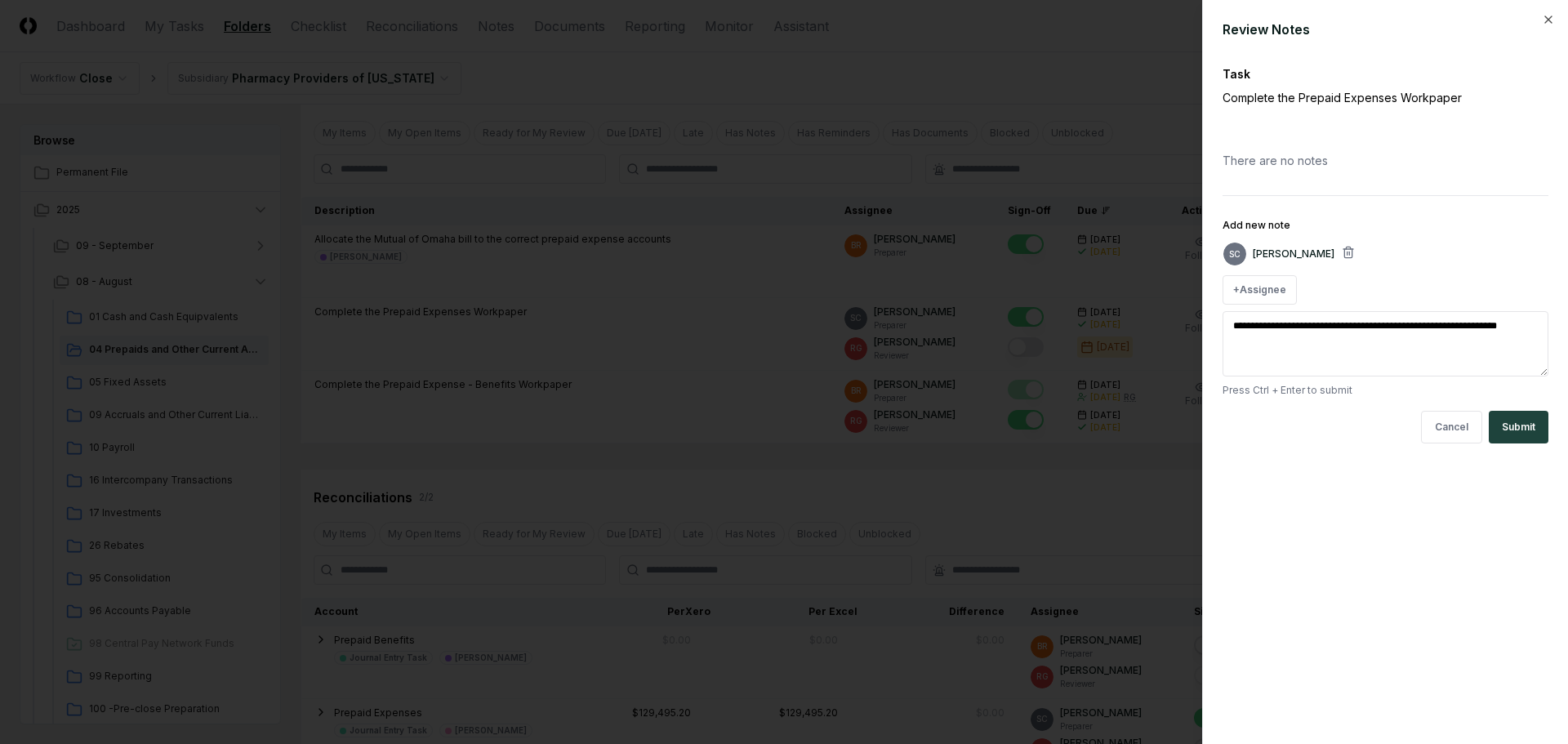
type textarea "*"
type textarea "**********"
type textarea "*"
type textarea "**********"
type textarea "*"
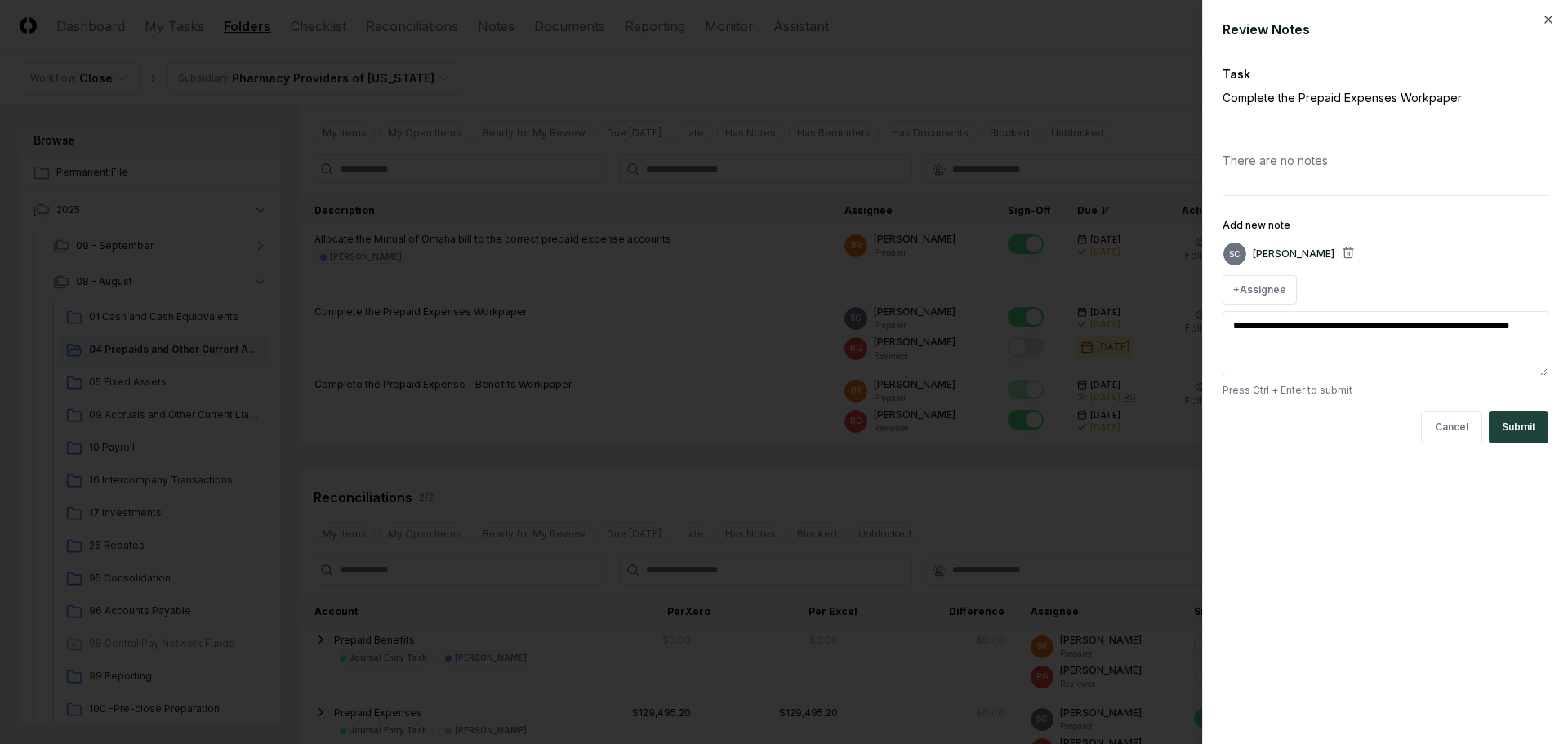
type textarea "**********"
type textarea "*"
type textarea "**********"
type textarea "*"
type textarea "**********"
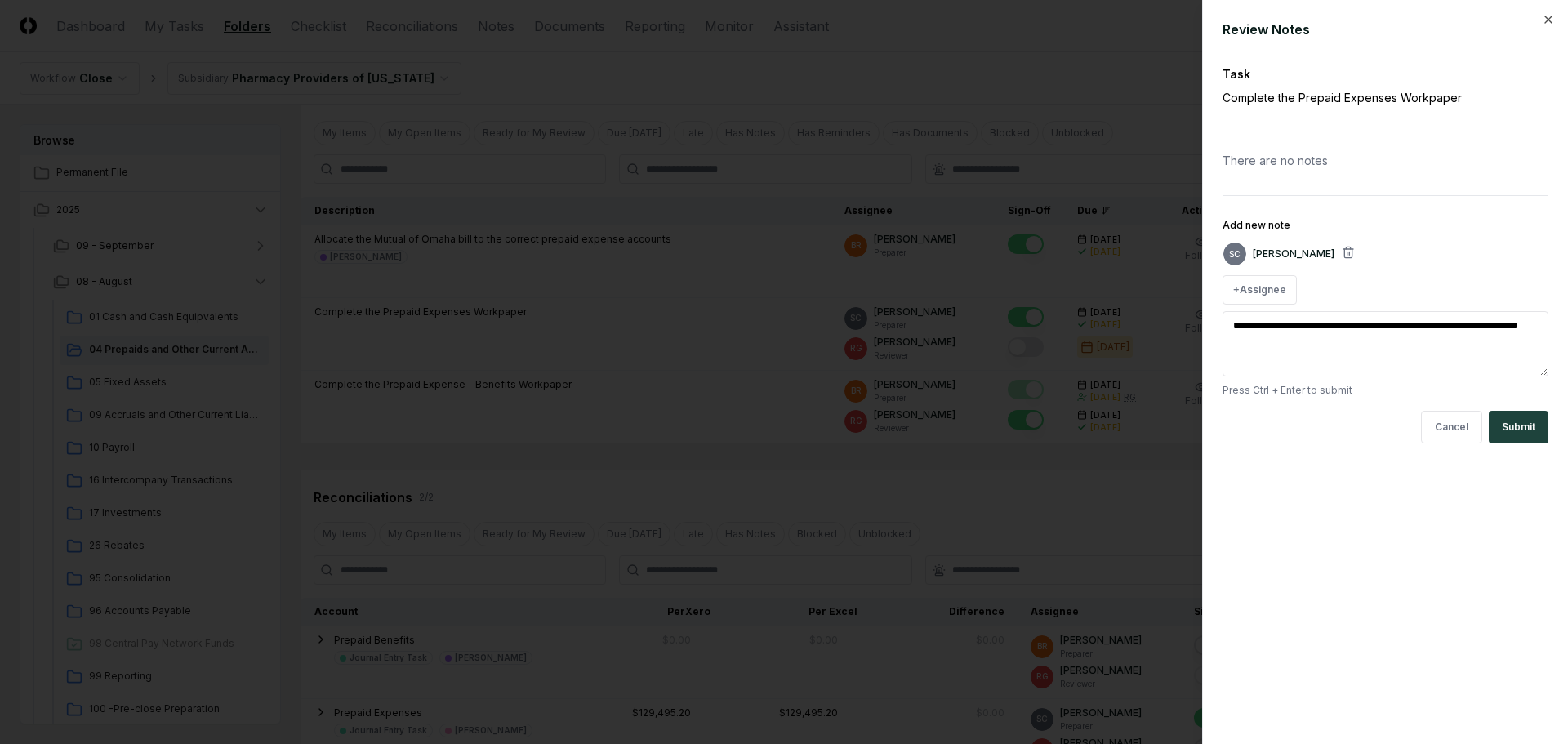
type textarea "*"
type textarea "**********"
type textarea "*"
type textarea "**********"
type textarea "*"
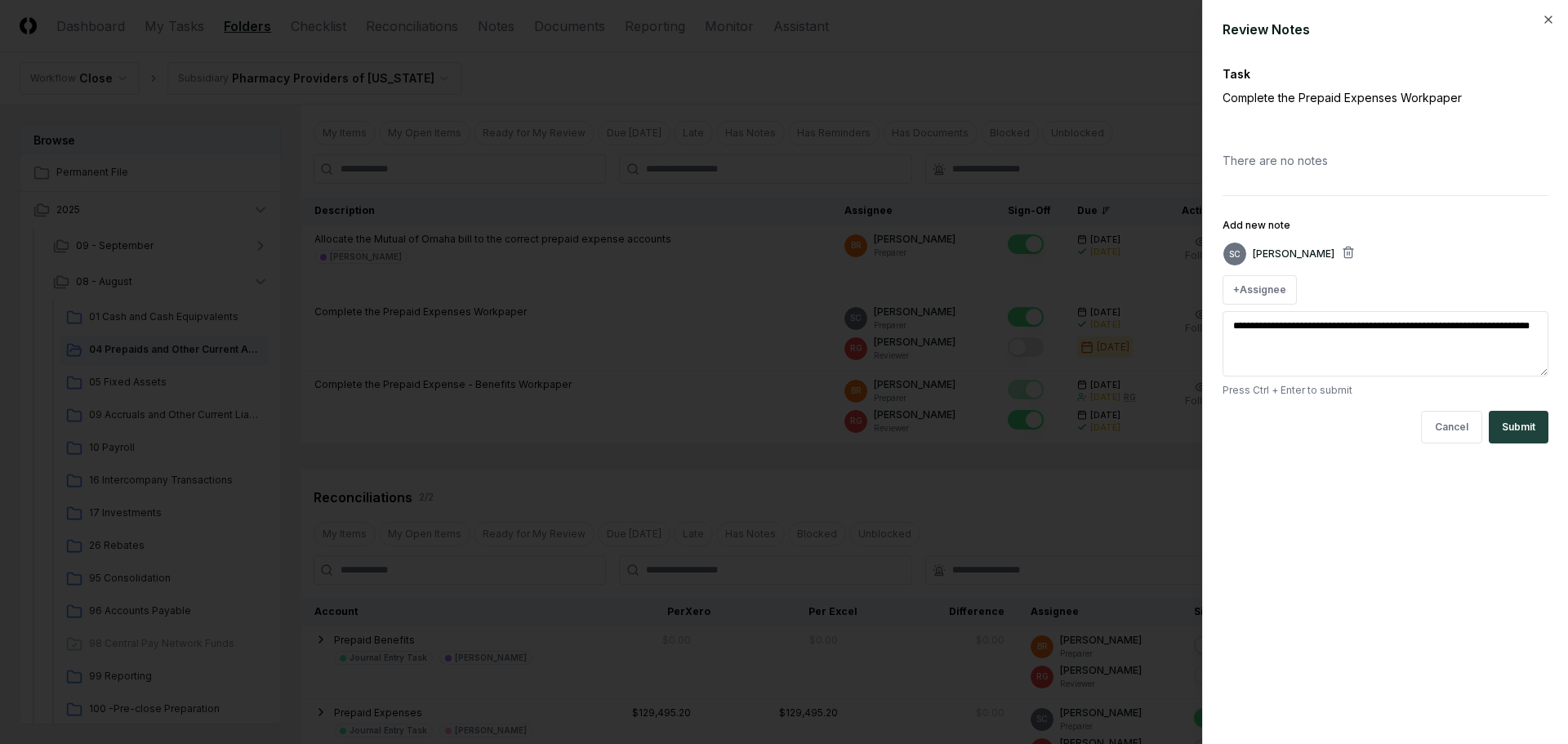
type textarea "**********"
type textarea "*"
type textarea "**********"
type textarea "*"
type textarea "**********"
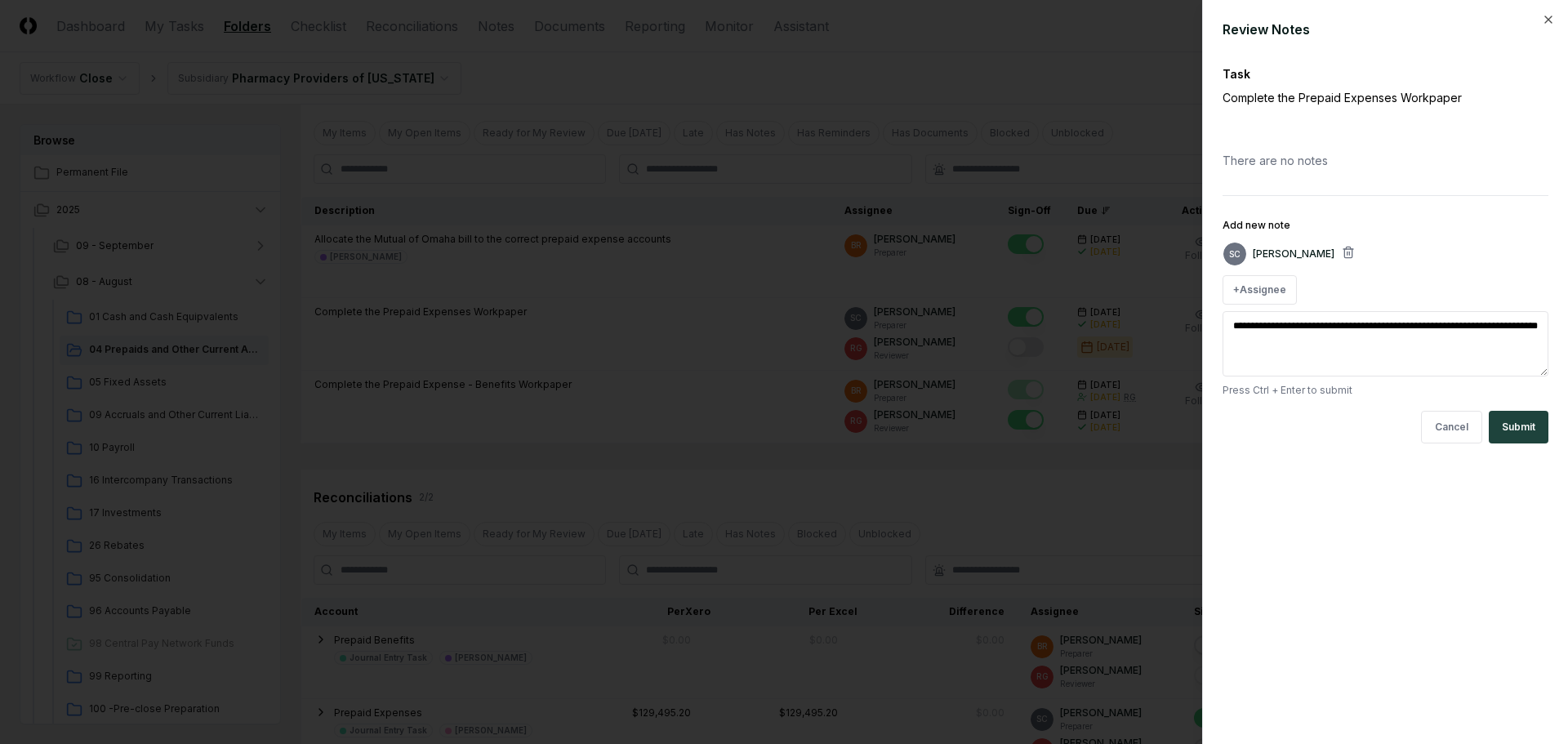
type textarea "*"
type textarea "**********"
type textarea "*"
type textarea "**********"
type textarea "*"
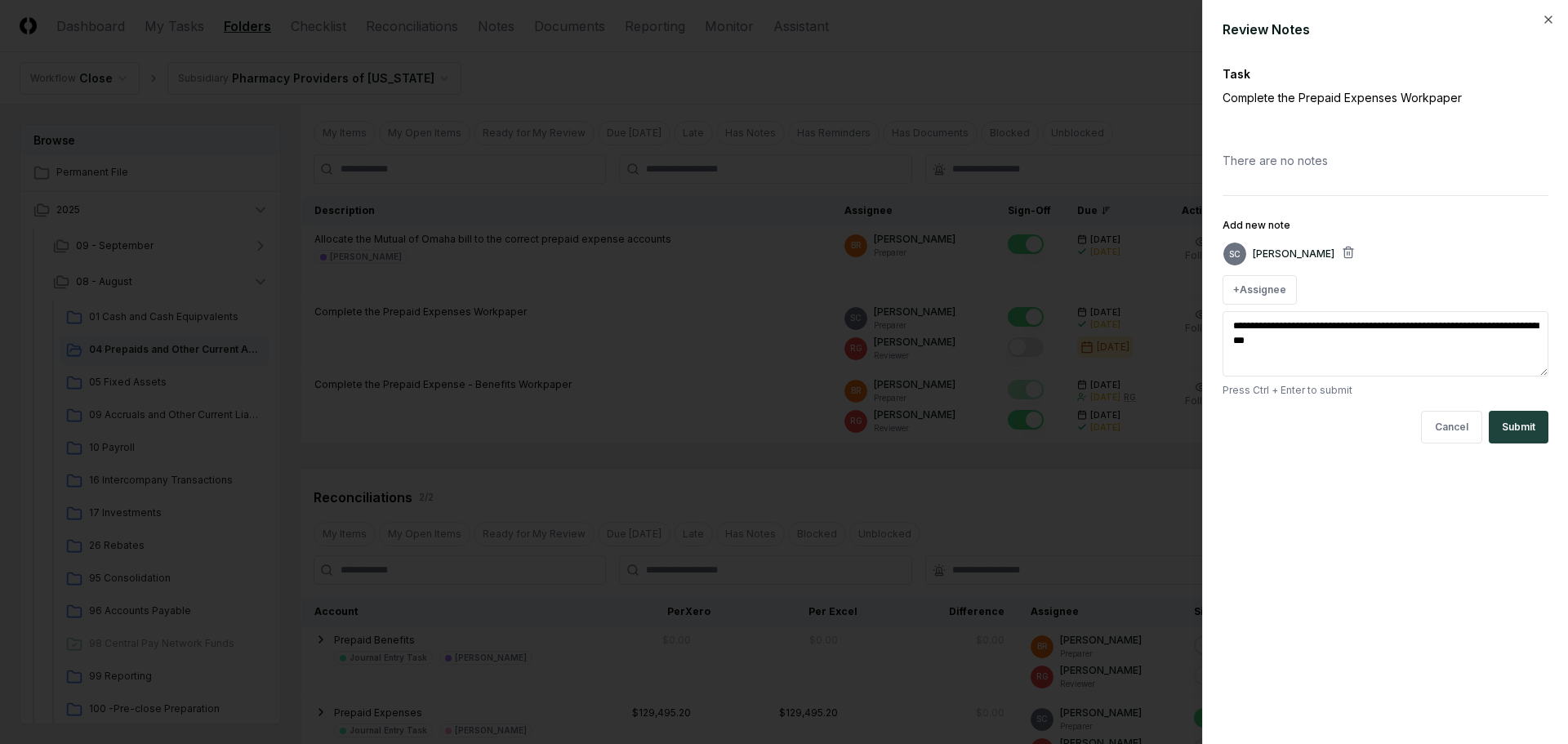
type textarea "**********"
type textarea "*"
type textarea "**********"
type textarea "*"
type textarea "**********"
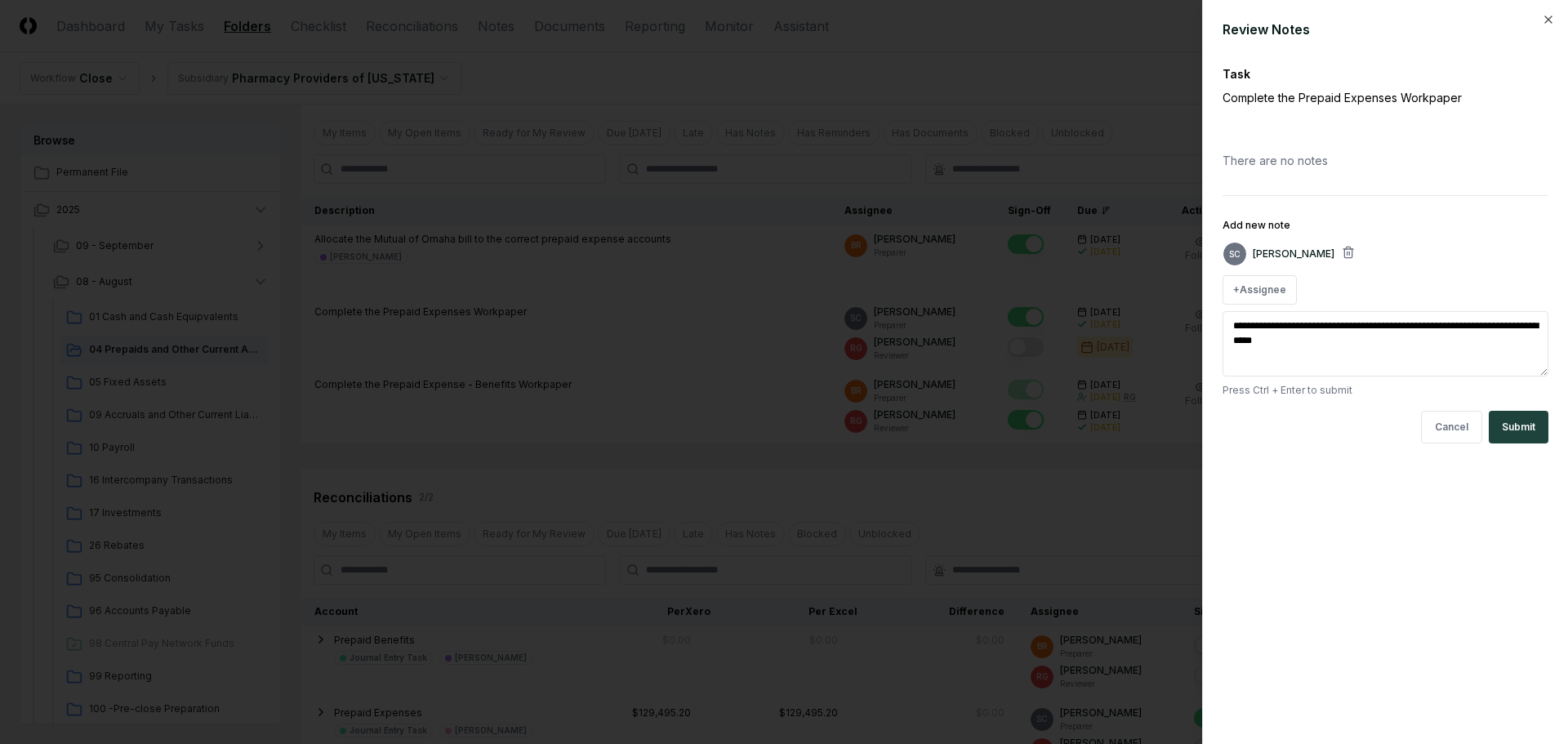
type textarea "*"
type textarea "**********"
type textarea "*"
type textarea "**********"
type textarea "*"
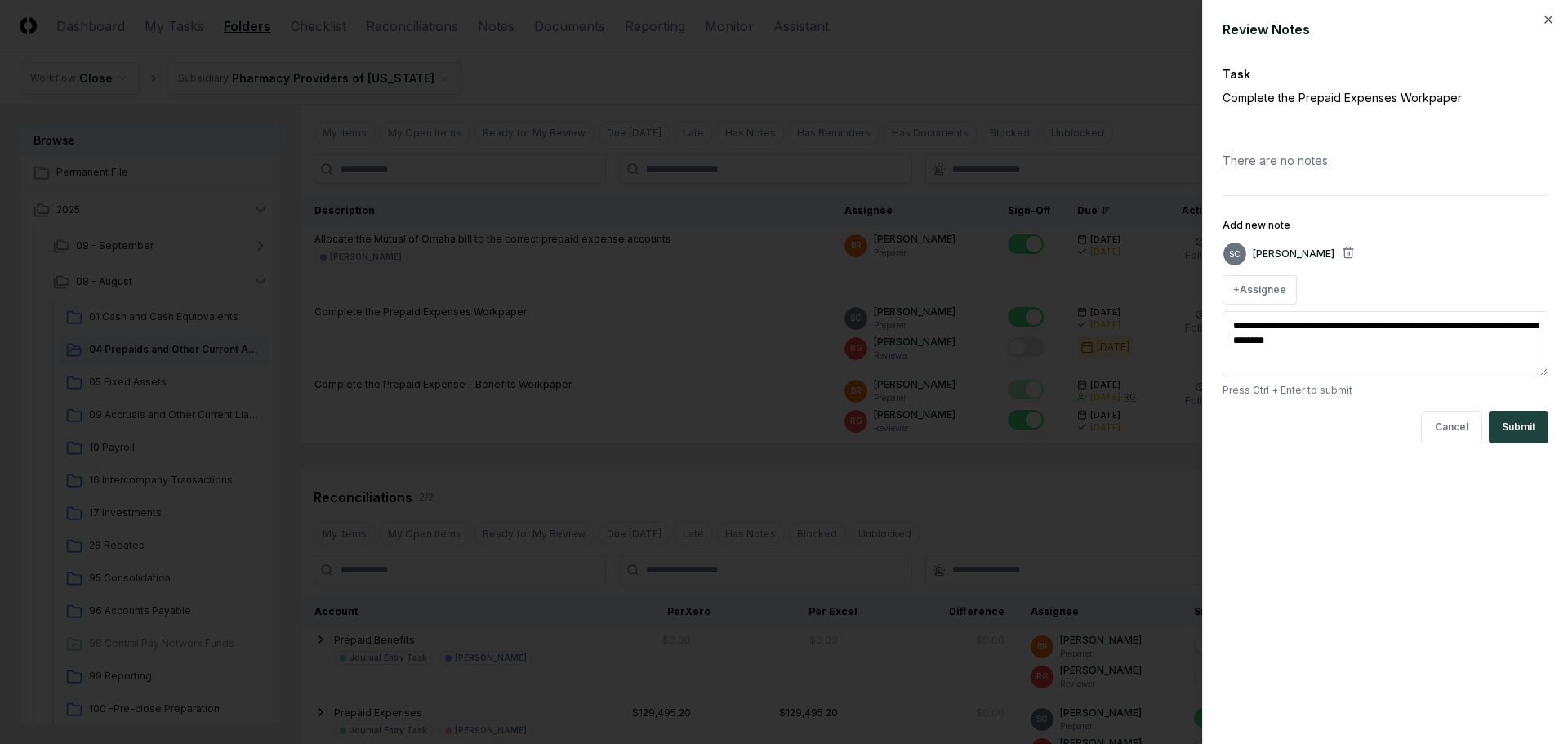
type textarea "**********"
type textarea "*"
type textarea "**********"
type textarea "*"
type textarea "**********"
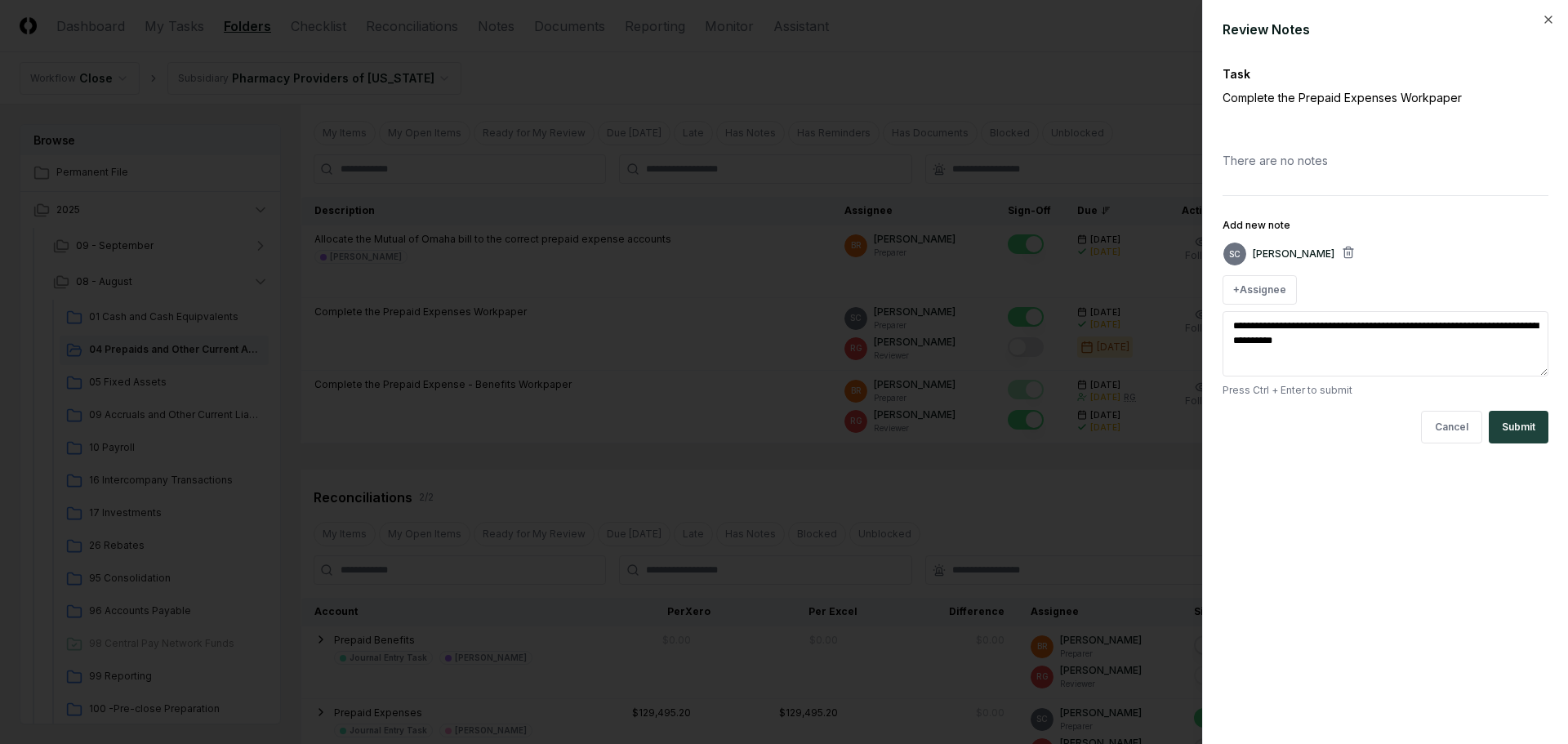
type textarea "*"
type textarea "**********"
type textarea "*"
type textarea "**********"
type textarea "*"
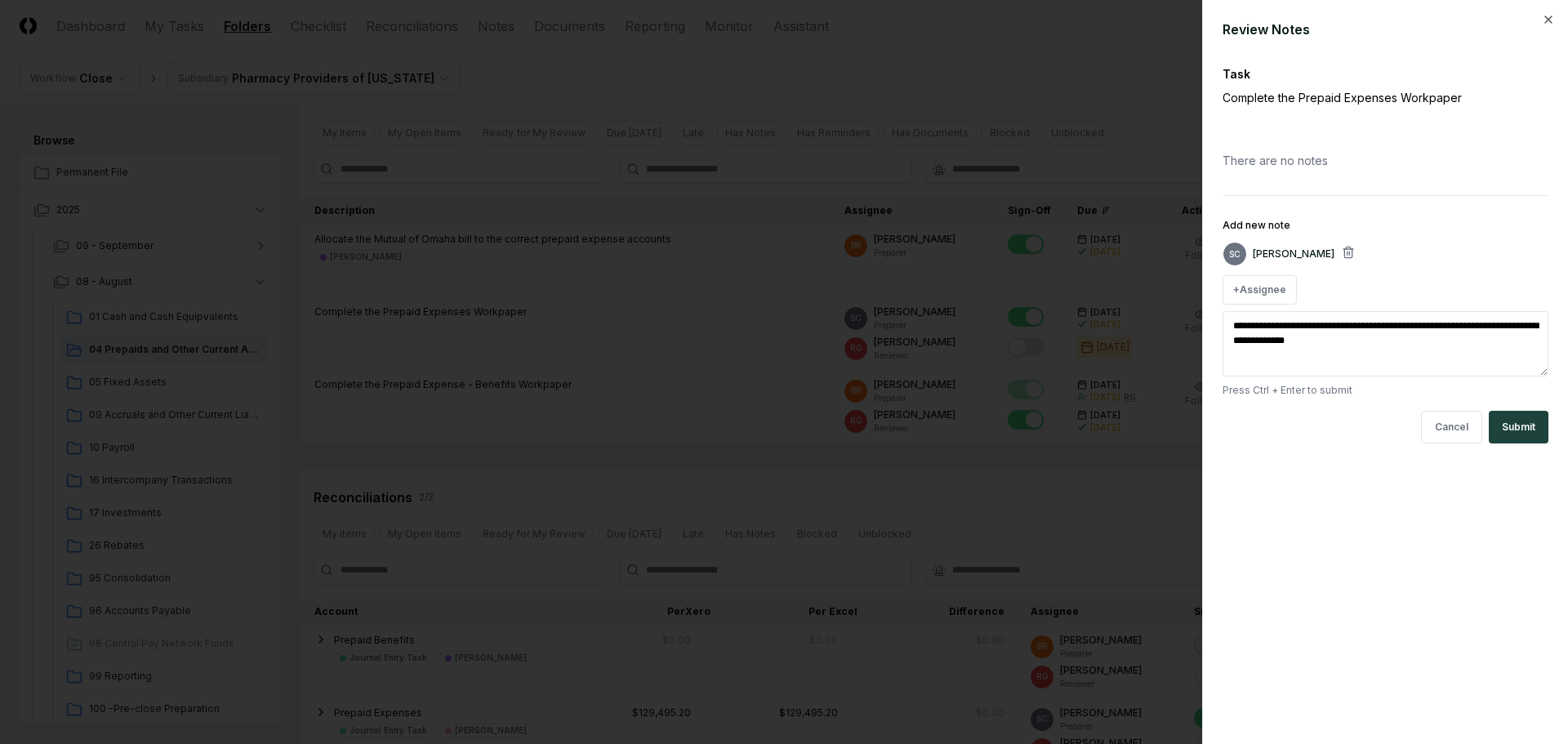
type textarea "**********"
type textarea "*"
type textarea "**********"
type textarea "*"
type textarea "**********"
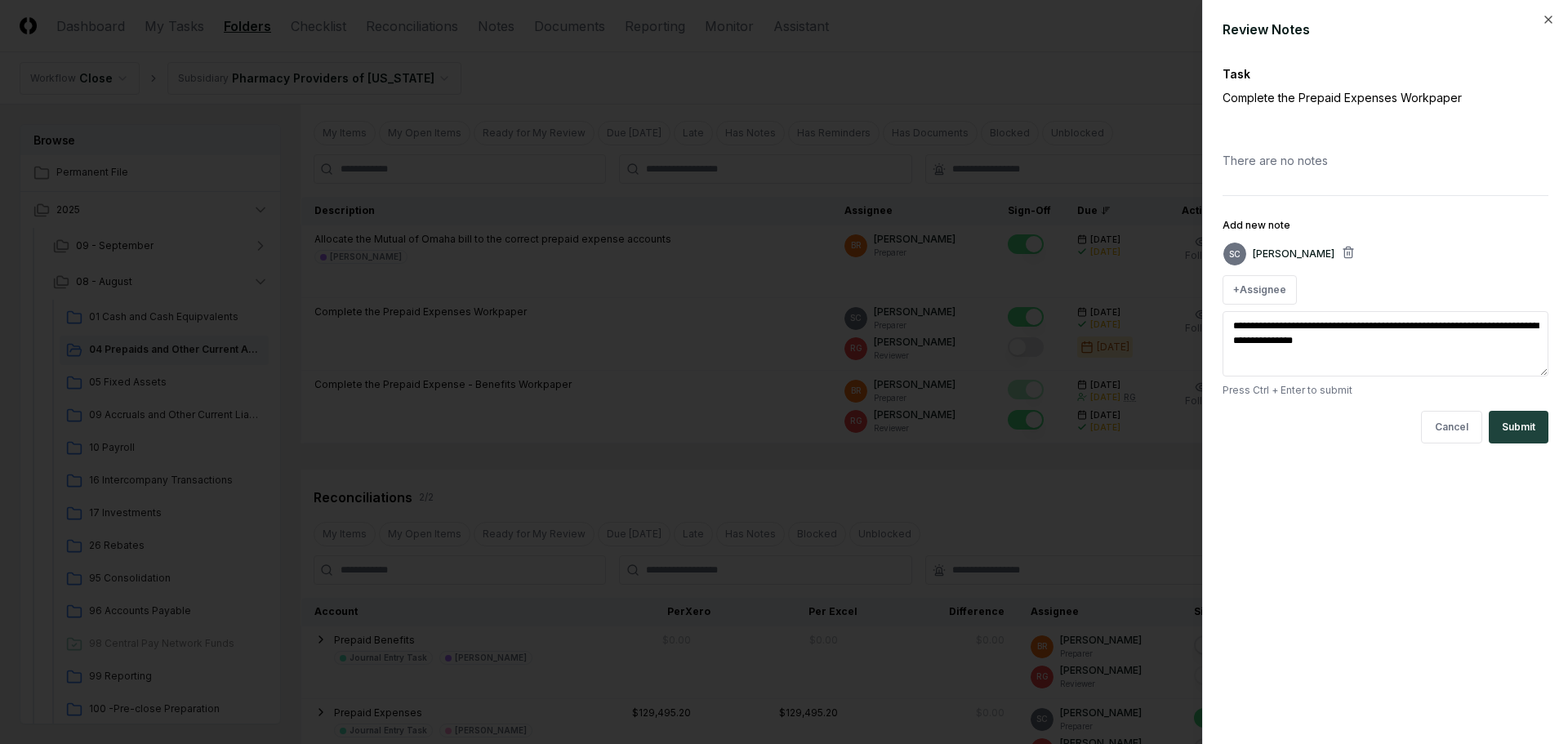
type textarea "*"
type textarea "**********"
type textarea "*"
type textarea "**********"
type textarea "*"
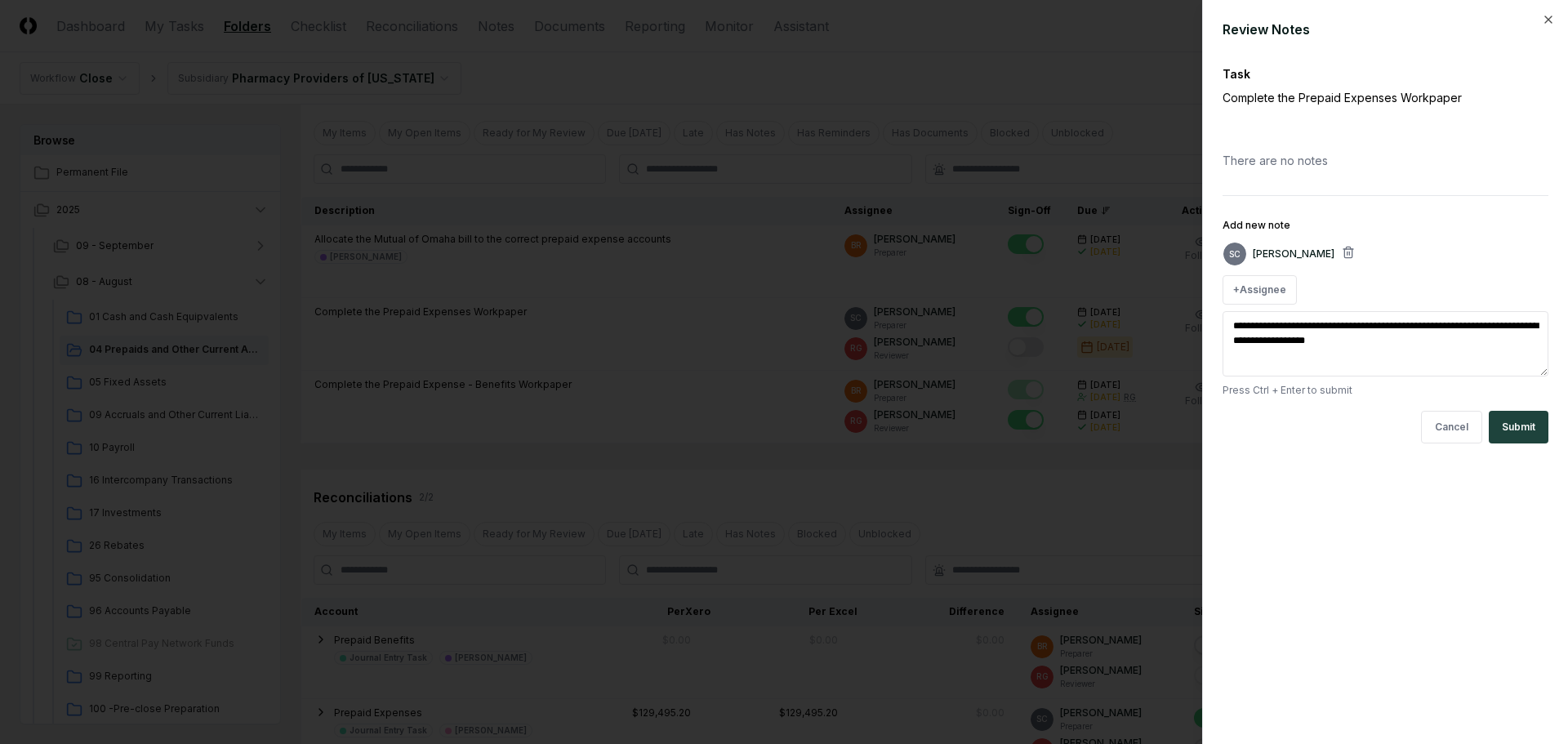
type textarea "**********"
type textarea "*"
type textarea "**********"
type textarea "*"
type textarea "**********"
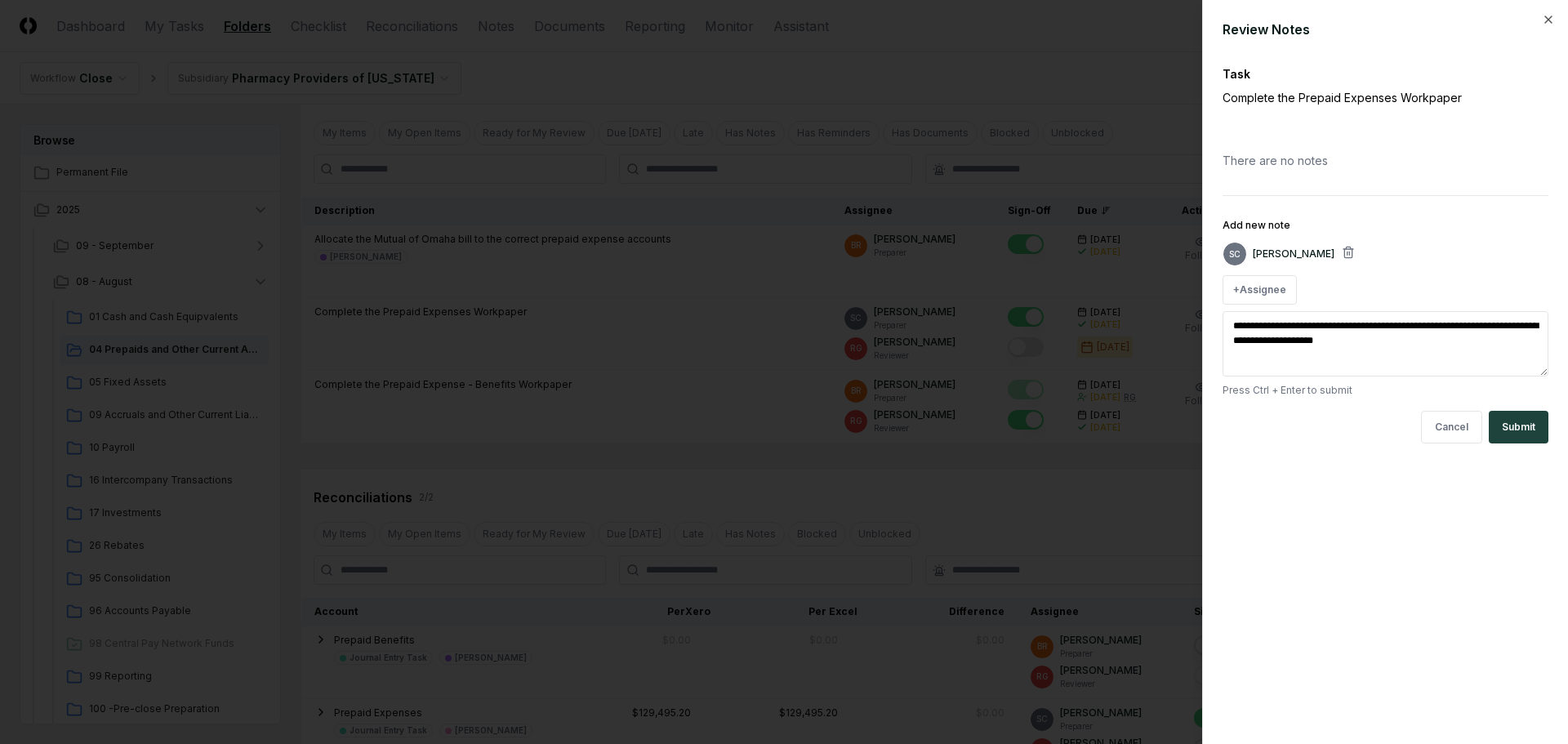
type textarea "*"
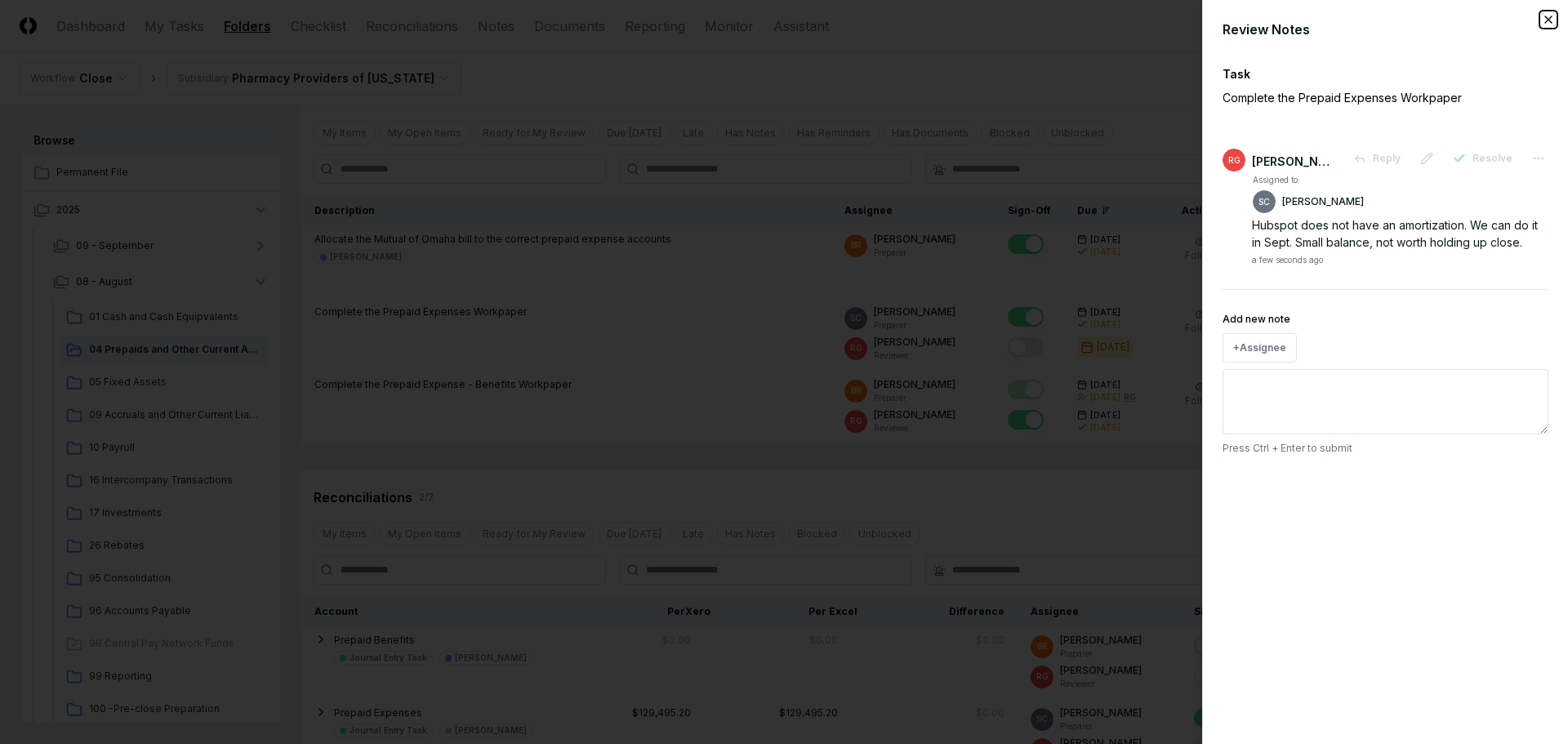
click at [1548, 20] on icon "button" at bounding box center [1548, 20] width 13 height 13
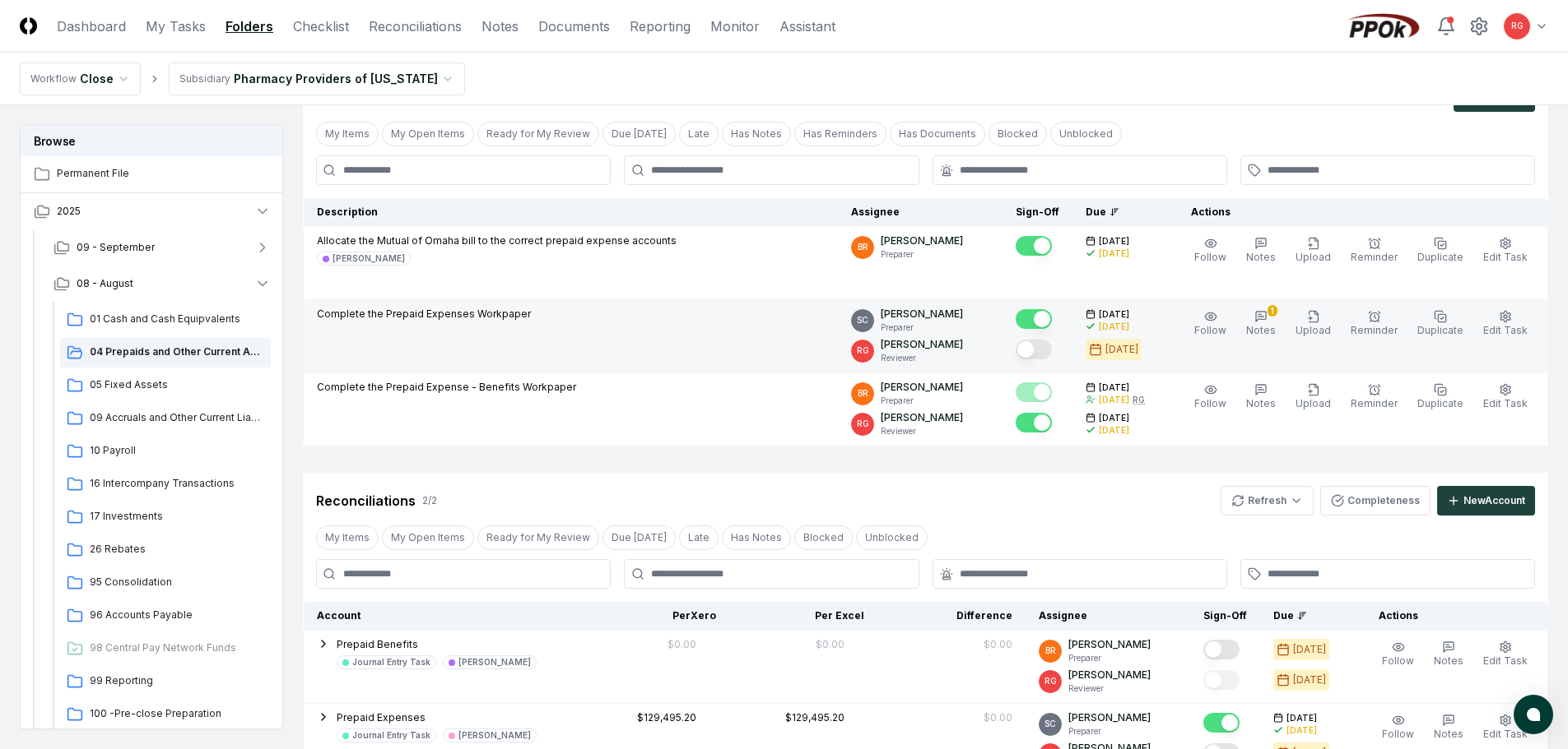
click at [1052, 342] on button "Mark complete" at bounding box center [1033, 349] width 37 height 20
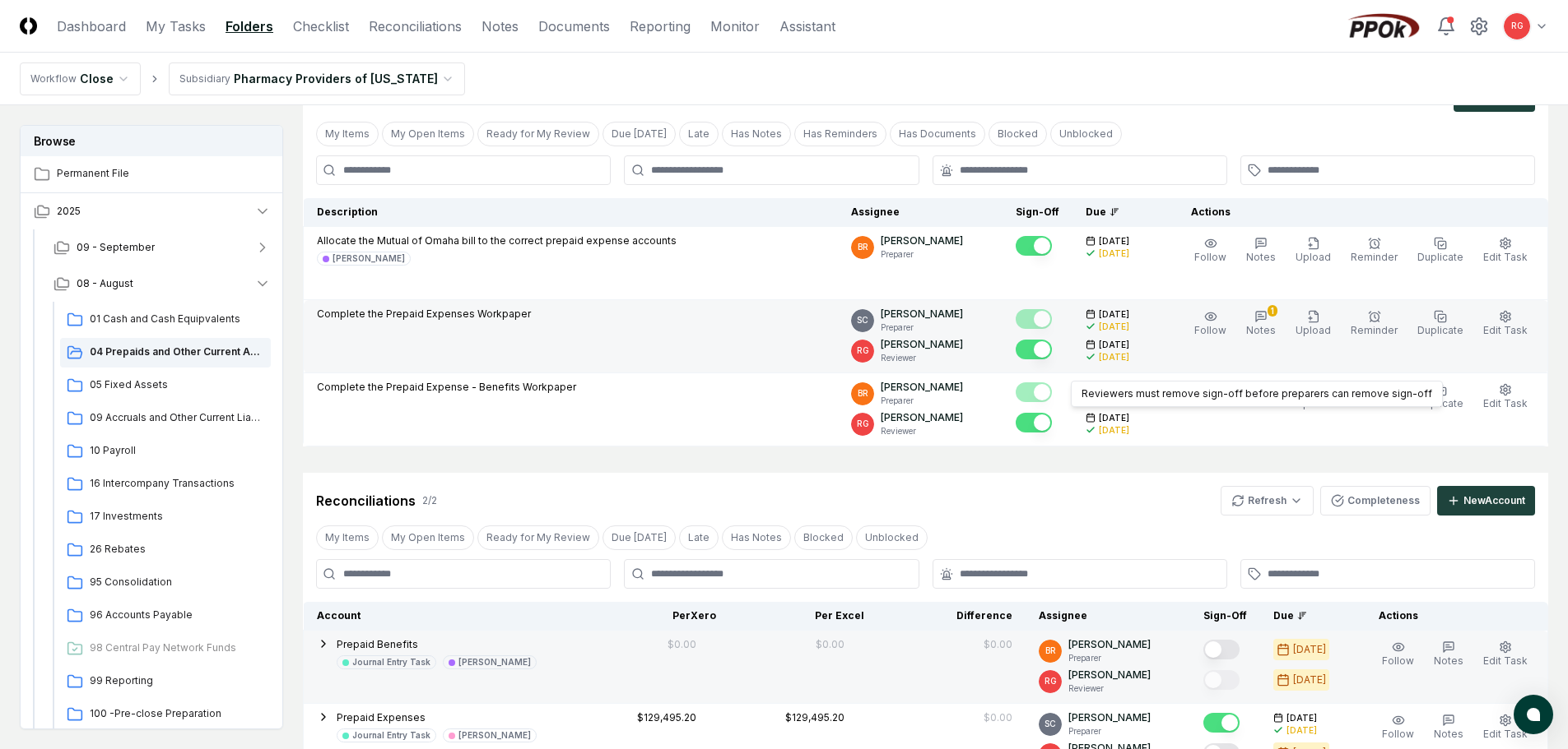
scroll to position [329, 0]
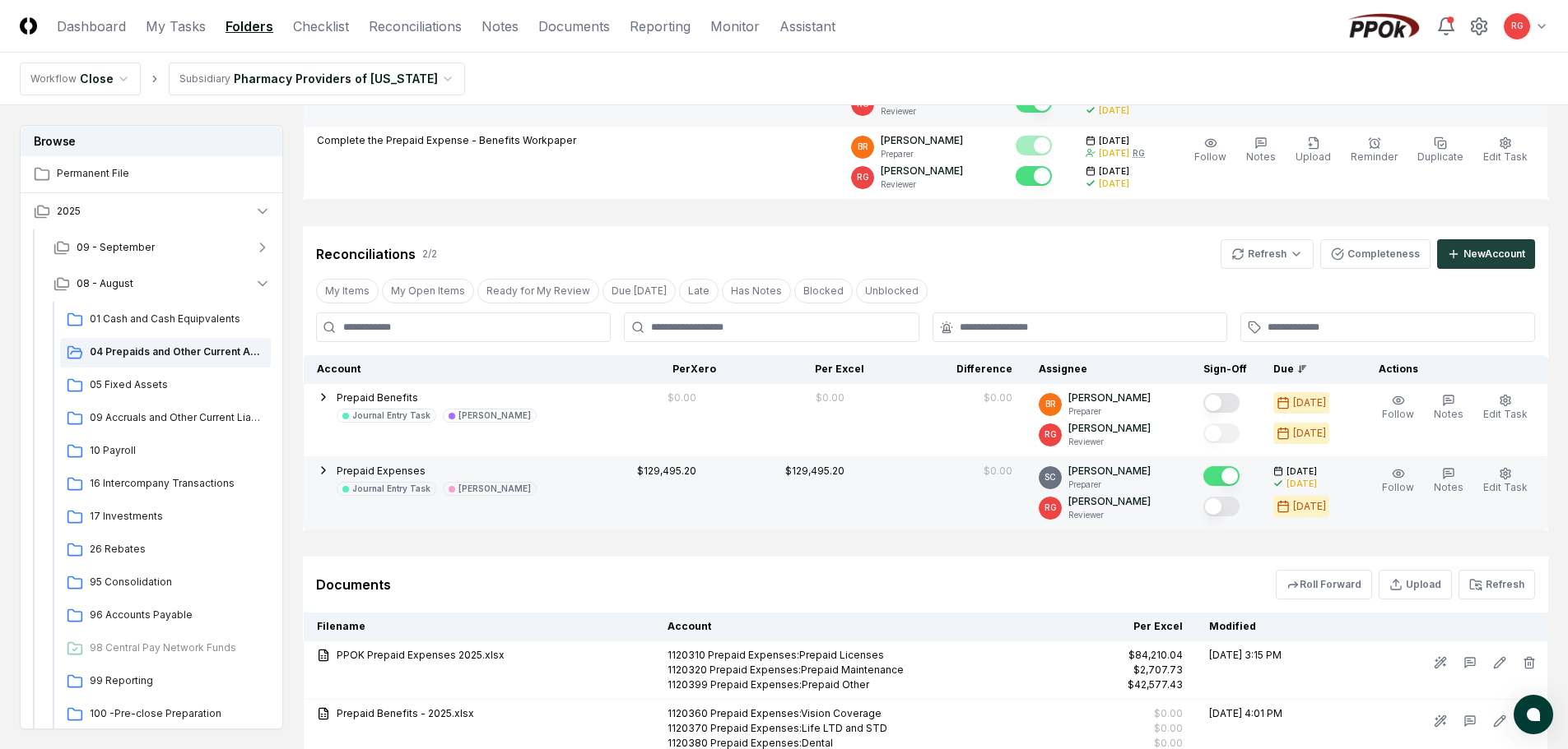
click at [1223, 508] on button "Mark complete" at bounding box center [1221, 507] width 37 height 20
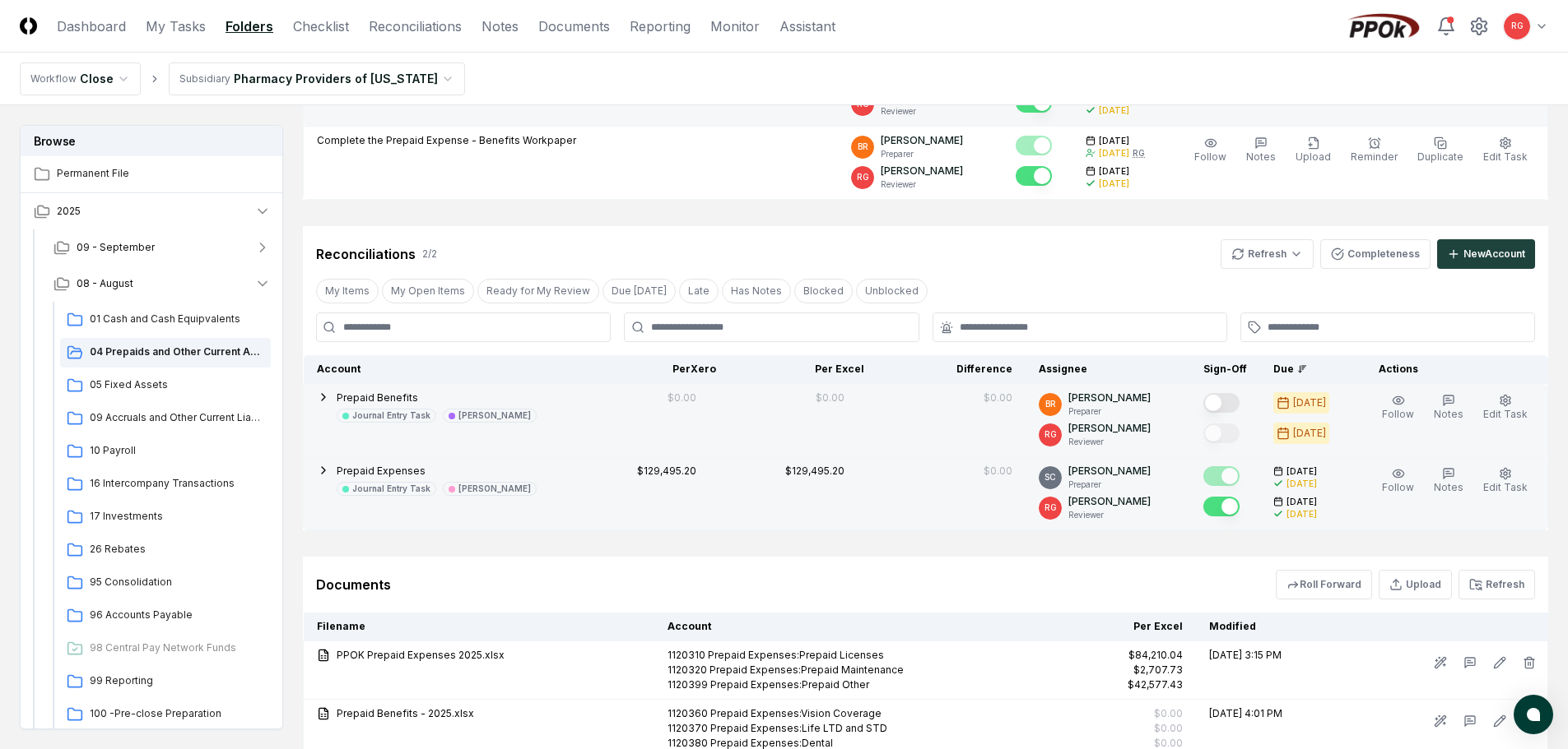
click at [1221, 403] on button "Mark complete" at bounding box center [1221, 403] width 37 height 20
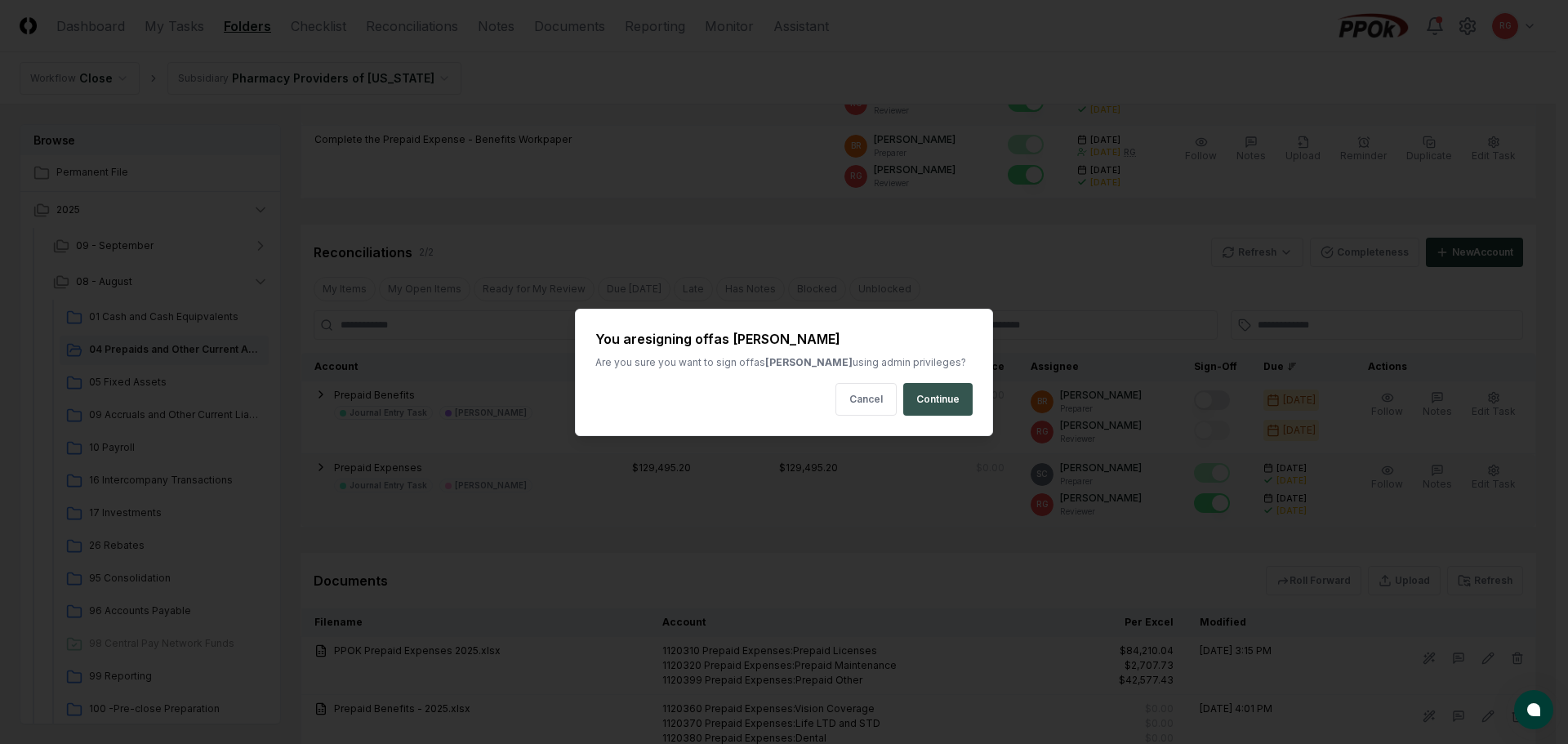
click at [950, 391] on button "Continue" at bounding box center [938, 399] width 70 height 33
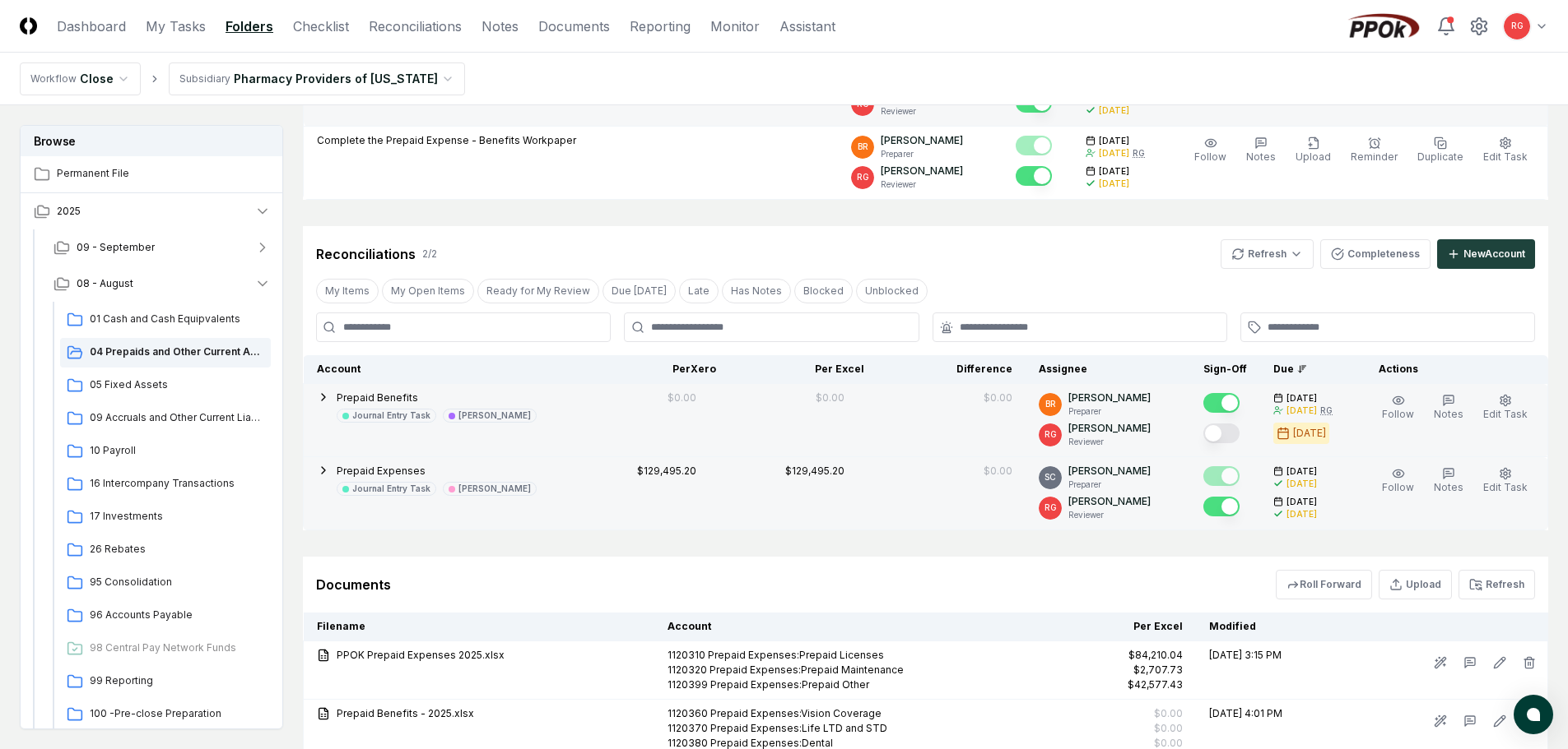
click at [1235, 435] on button "Mark complete" at bounding box center [1221, 433] width 37 height 20
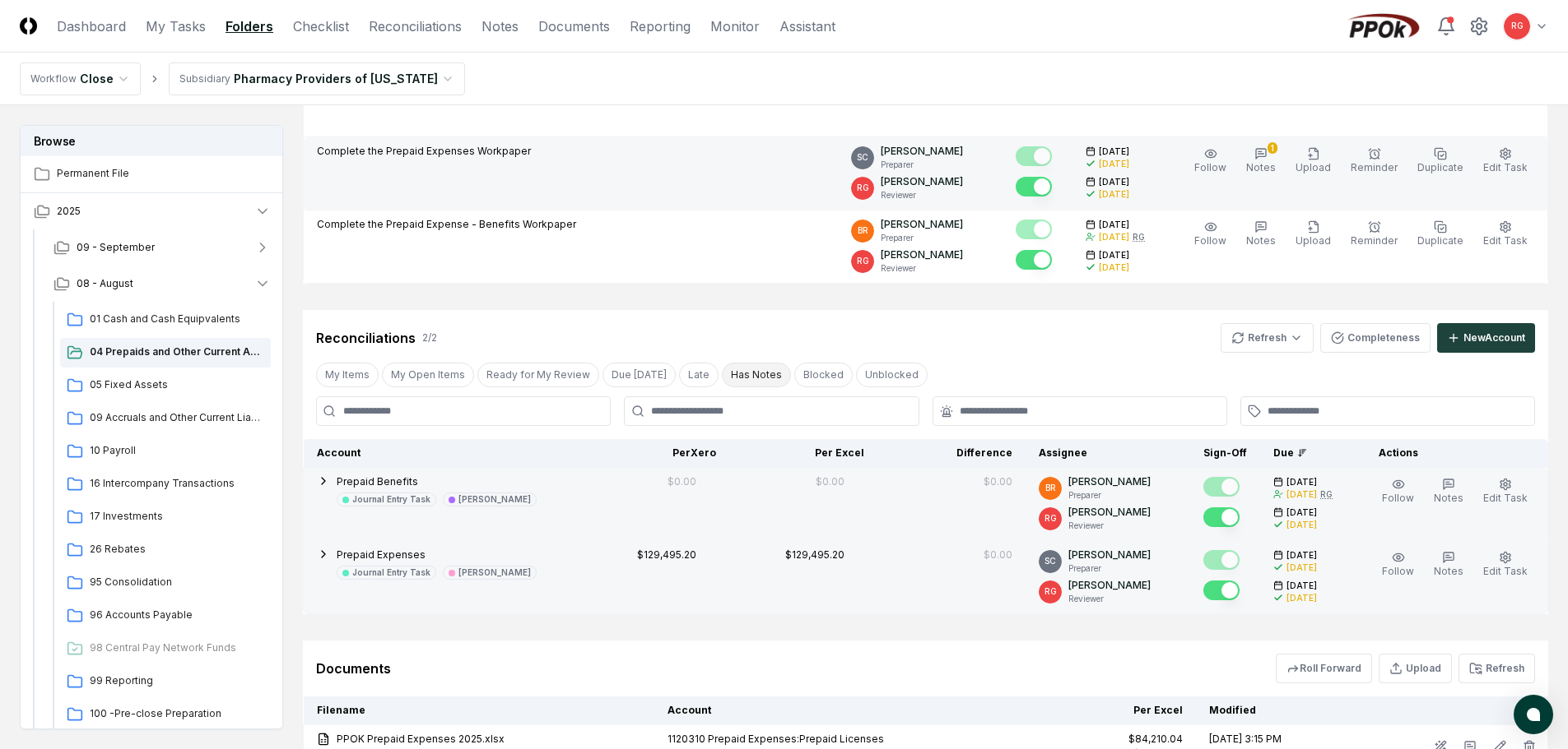
scroll to position [0, 0]
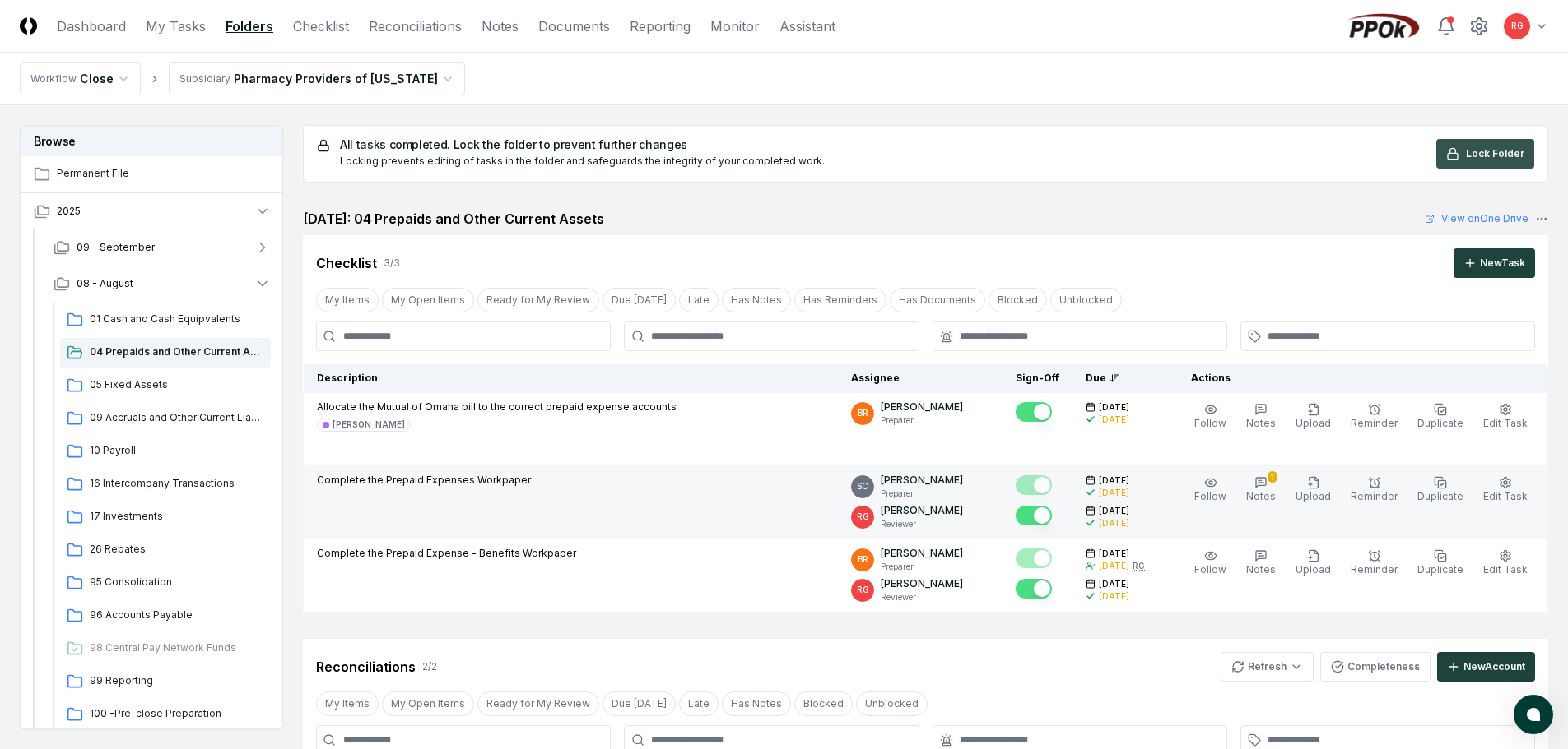
click at [1456, 150] on icon at bounding box center [1453, 150] width 6 height 5
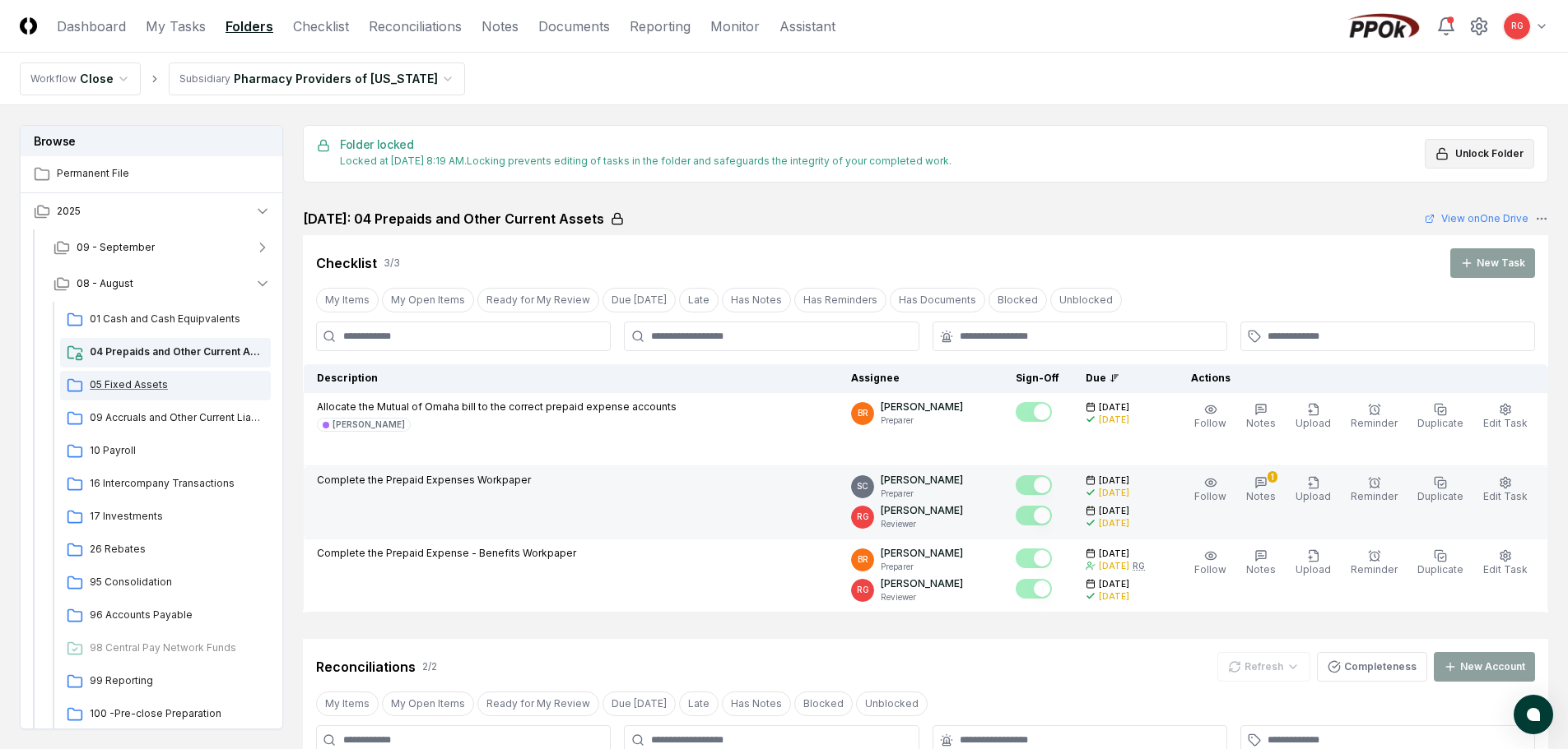
click at [121, 385] on span "05 Fixed Assets" at bounding box center [177, 385] width 174 height 15
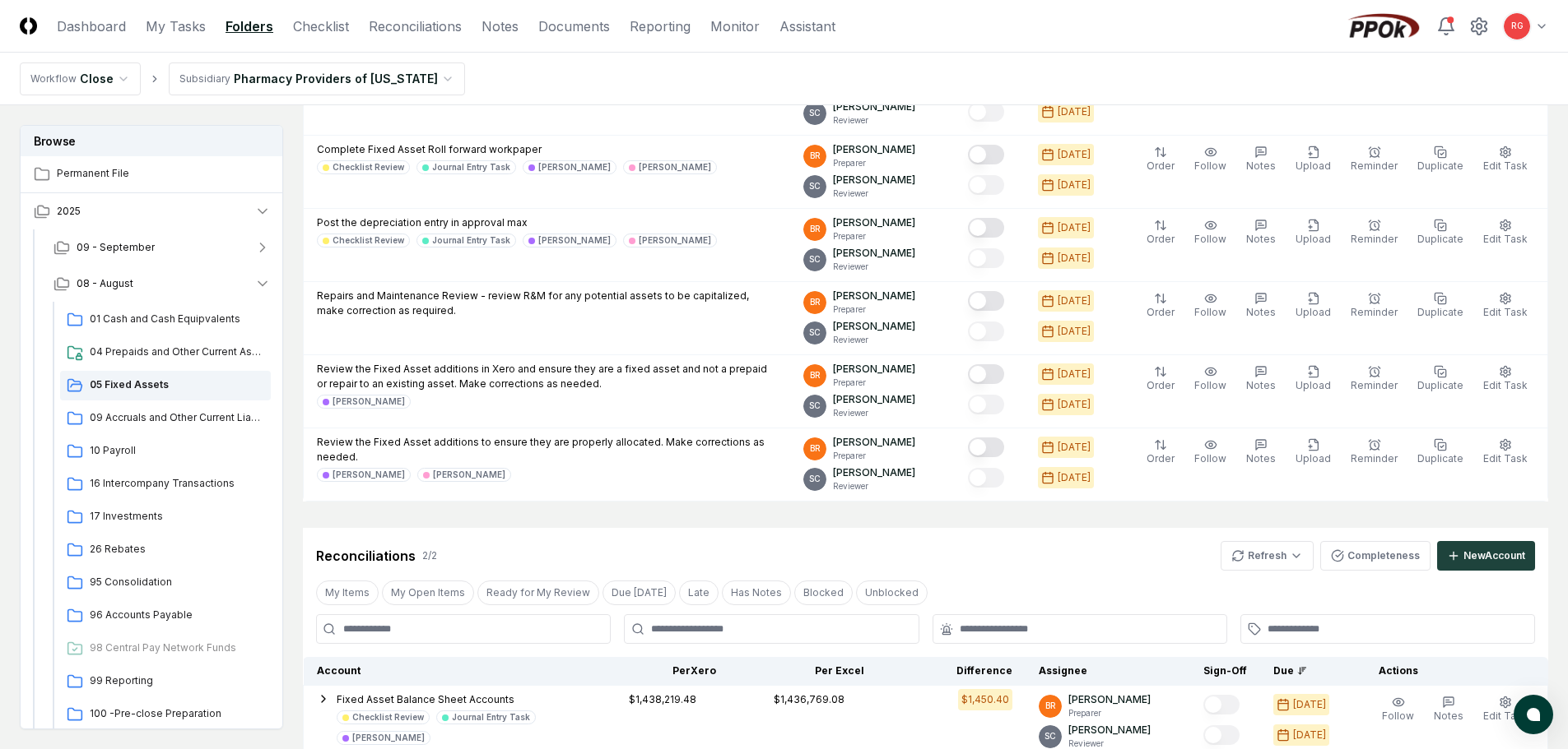
scroll to position [82, 0]
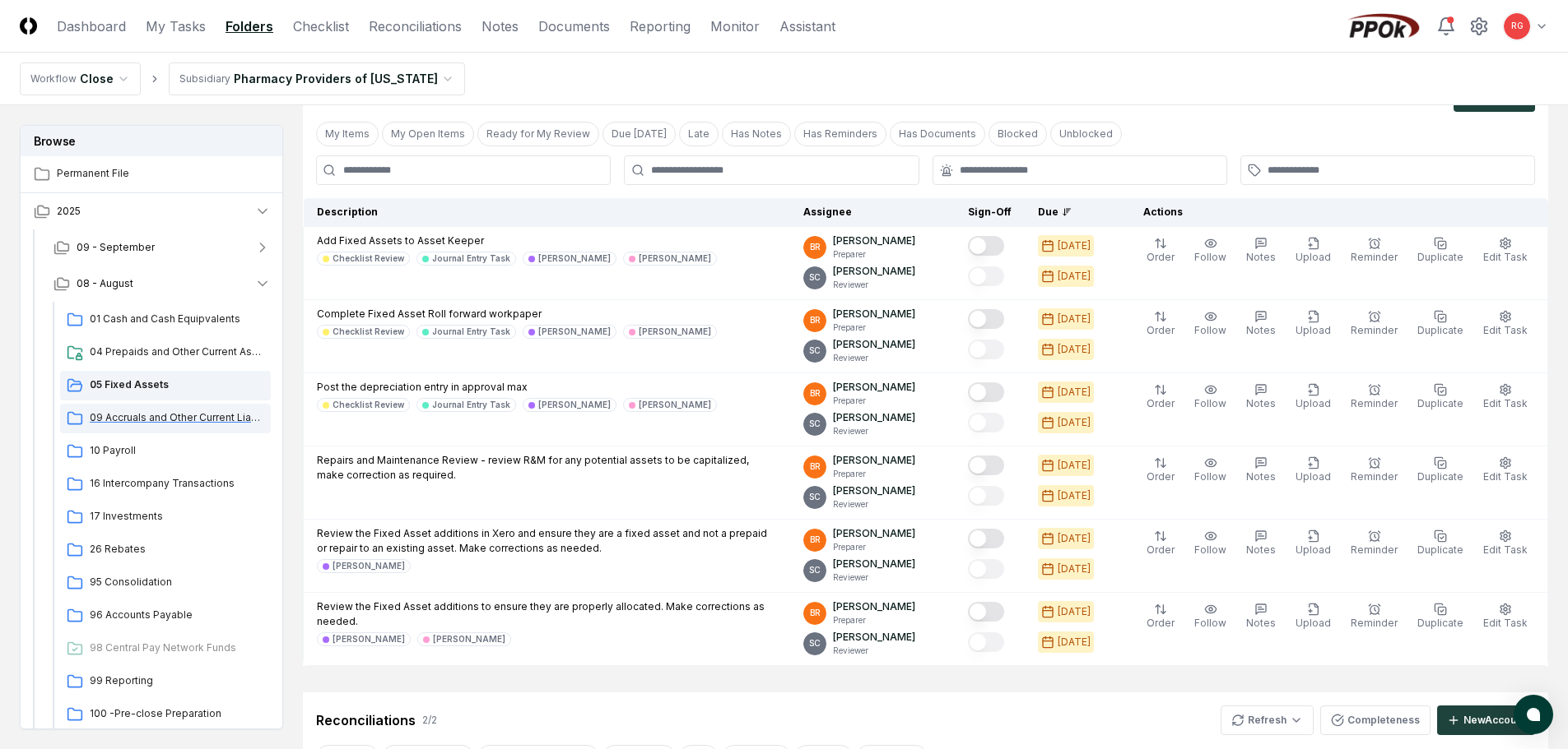
click at [159, 426] on div "09 Accruals and Other Current Liabilities" at bounding box center [165, 419] width 211 height 30
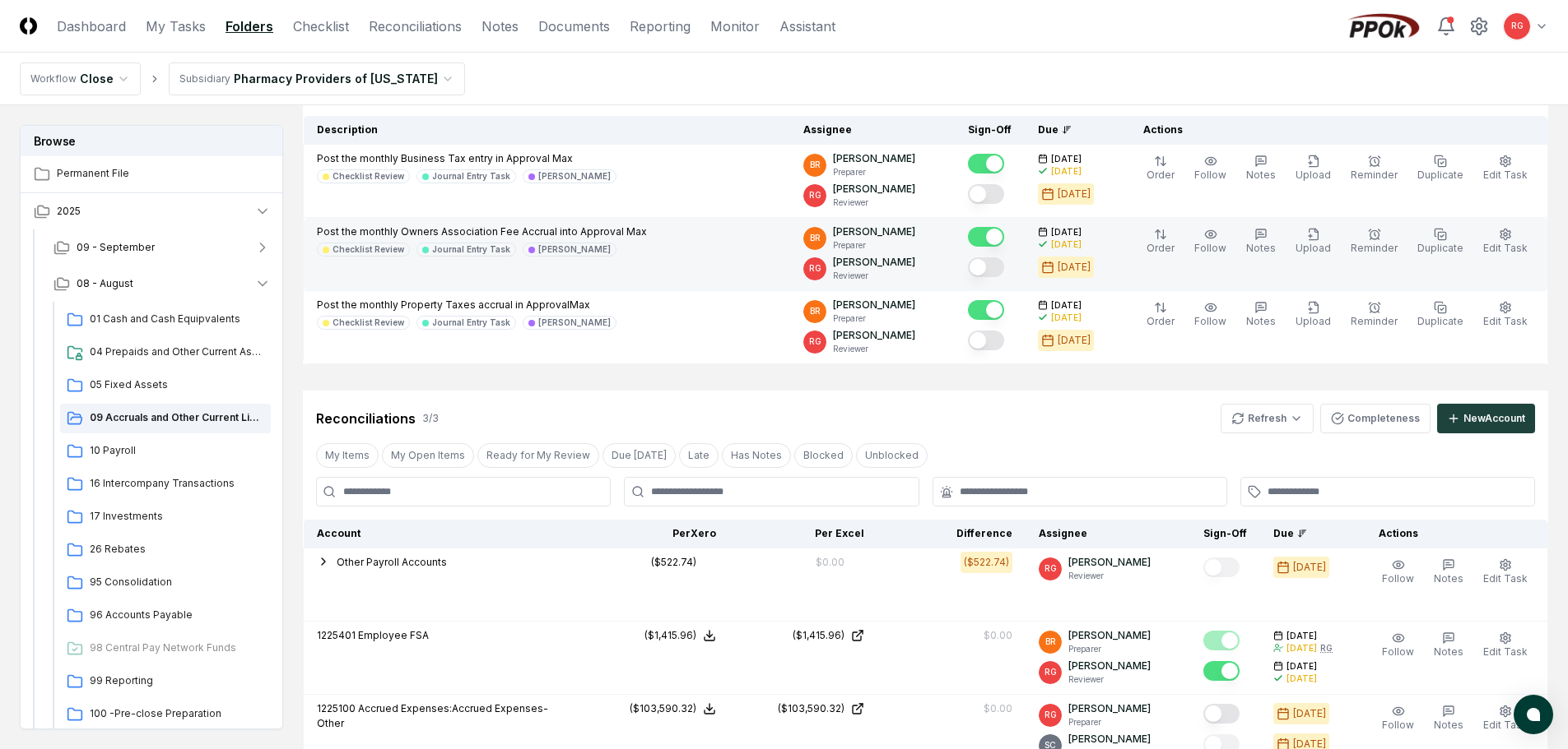
scroll to position [329, 0]
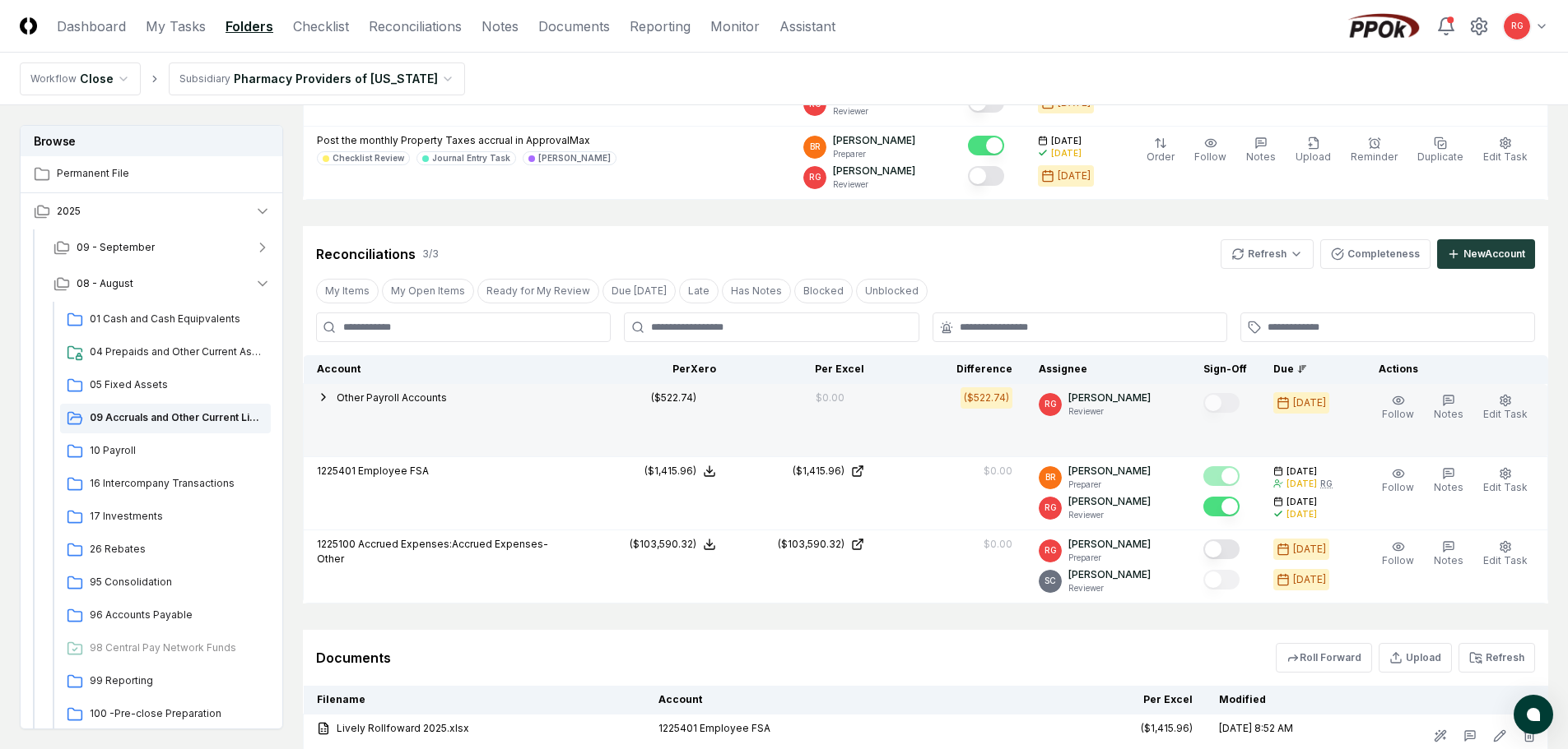
click at [322, 398] on icon "button" at bounding box center [323, 397] width 13 height 13
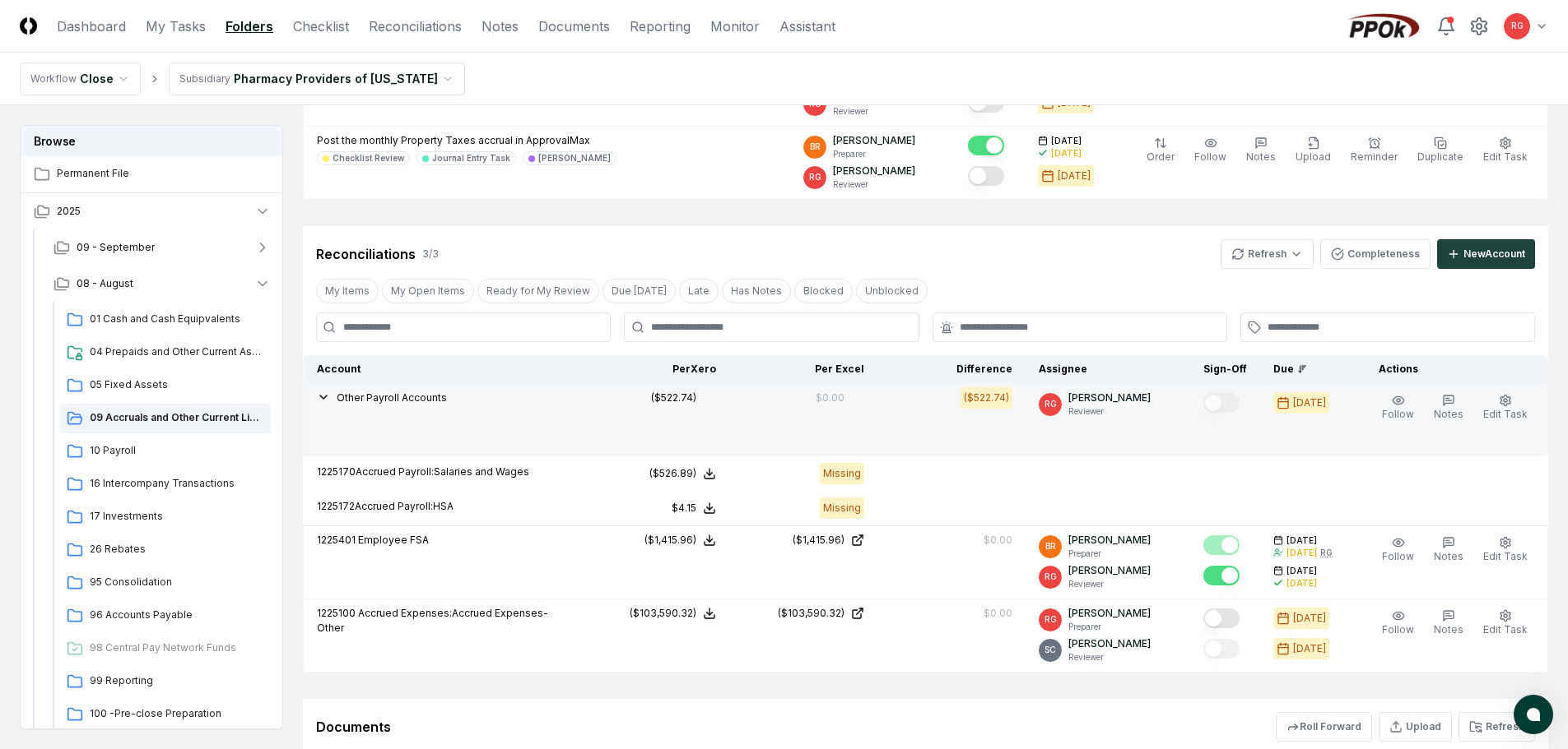
click at [322, 398] on icon "button" at bounding box center [323, 397] width 13 height 13
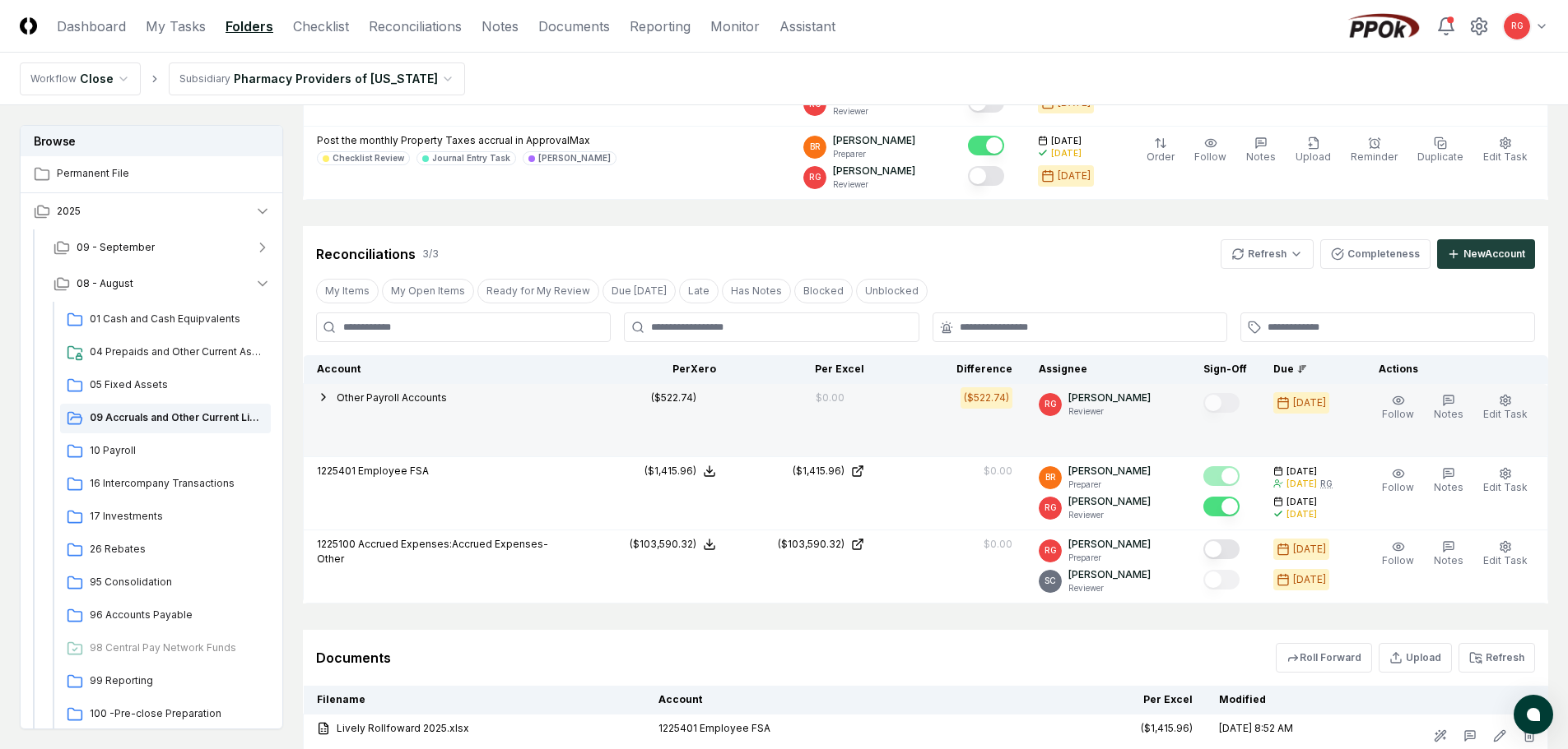
scroll to position [493, 0]
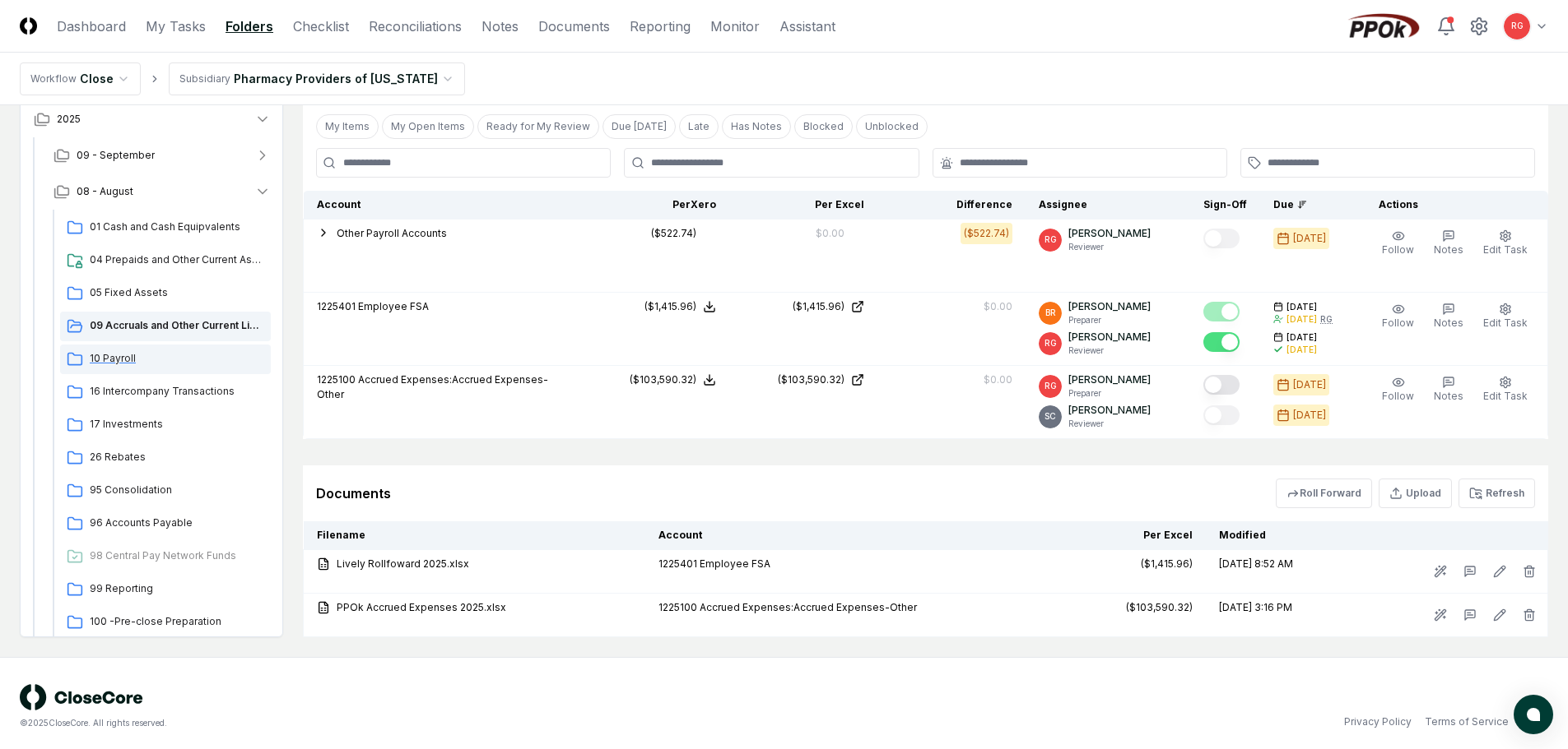
click at [102, 359] on span "10 Payroll" at bounding box center [177, 359] width 174 height 15
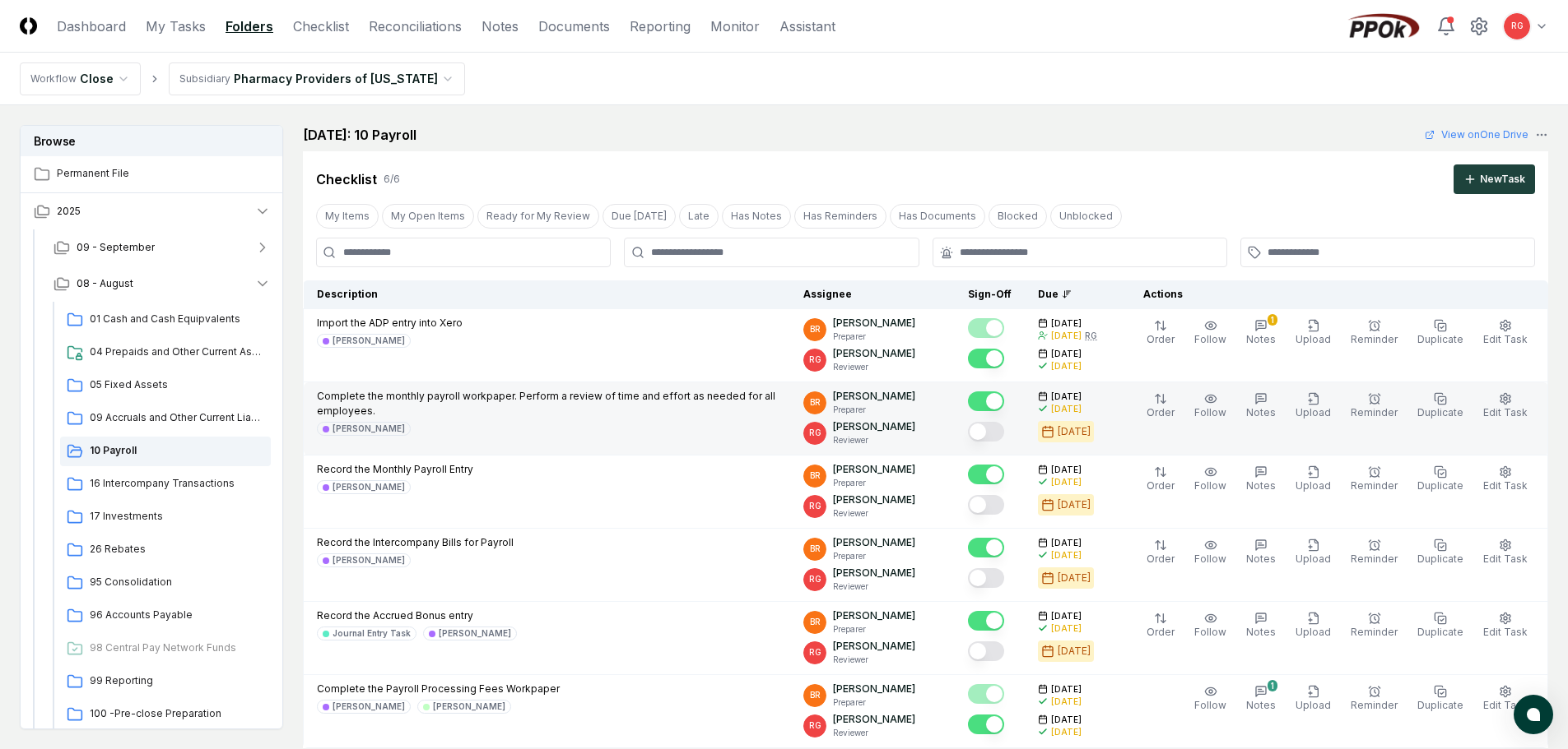
scroll to position [82, 0]
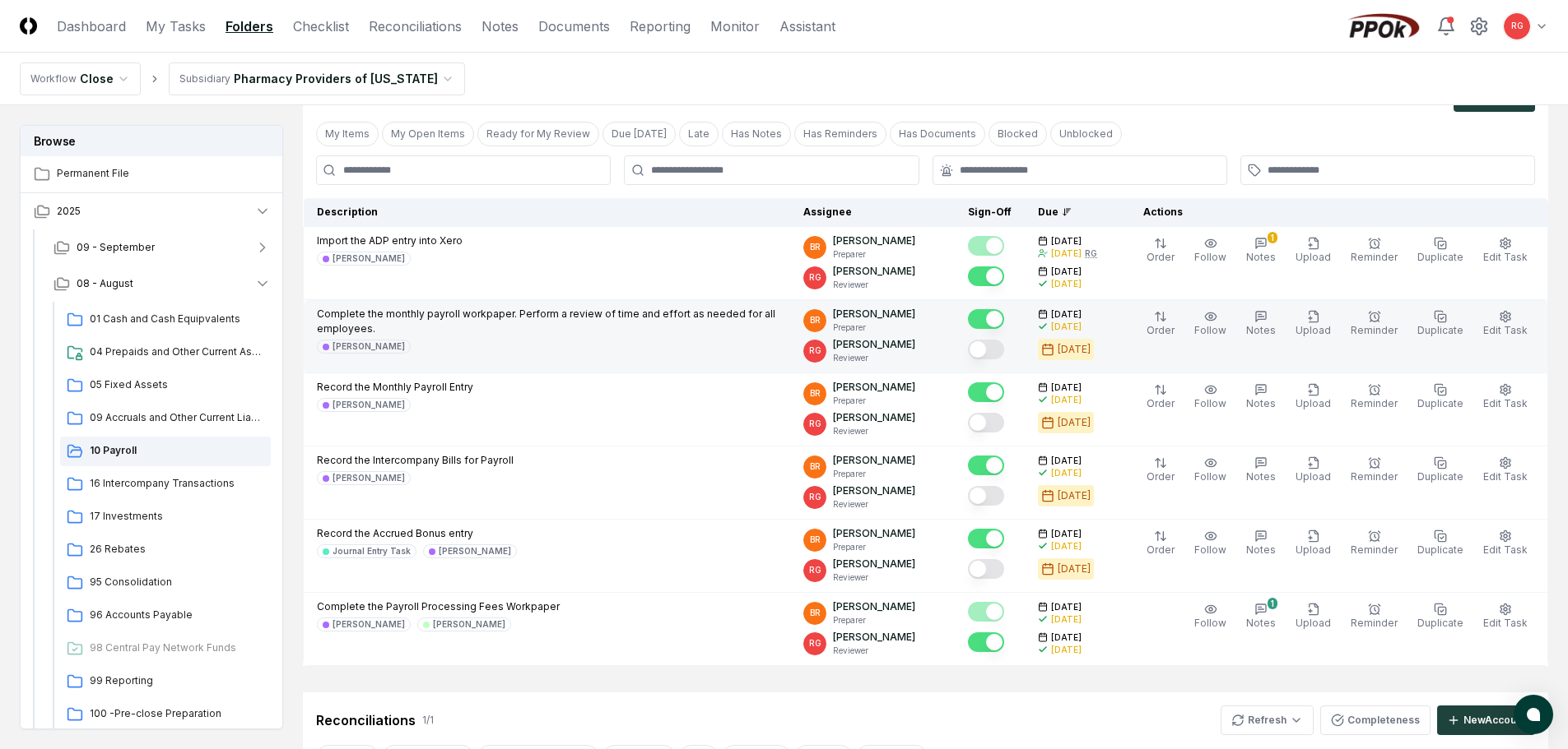
click at [997, 349] on button "Mark complete" at bounding box center [985, 349] width 37 height 20
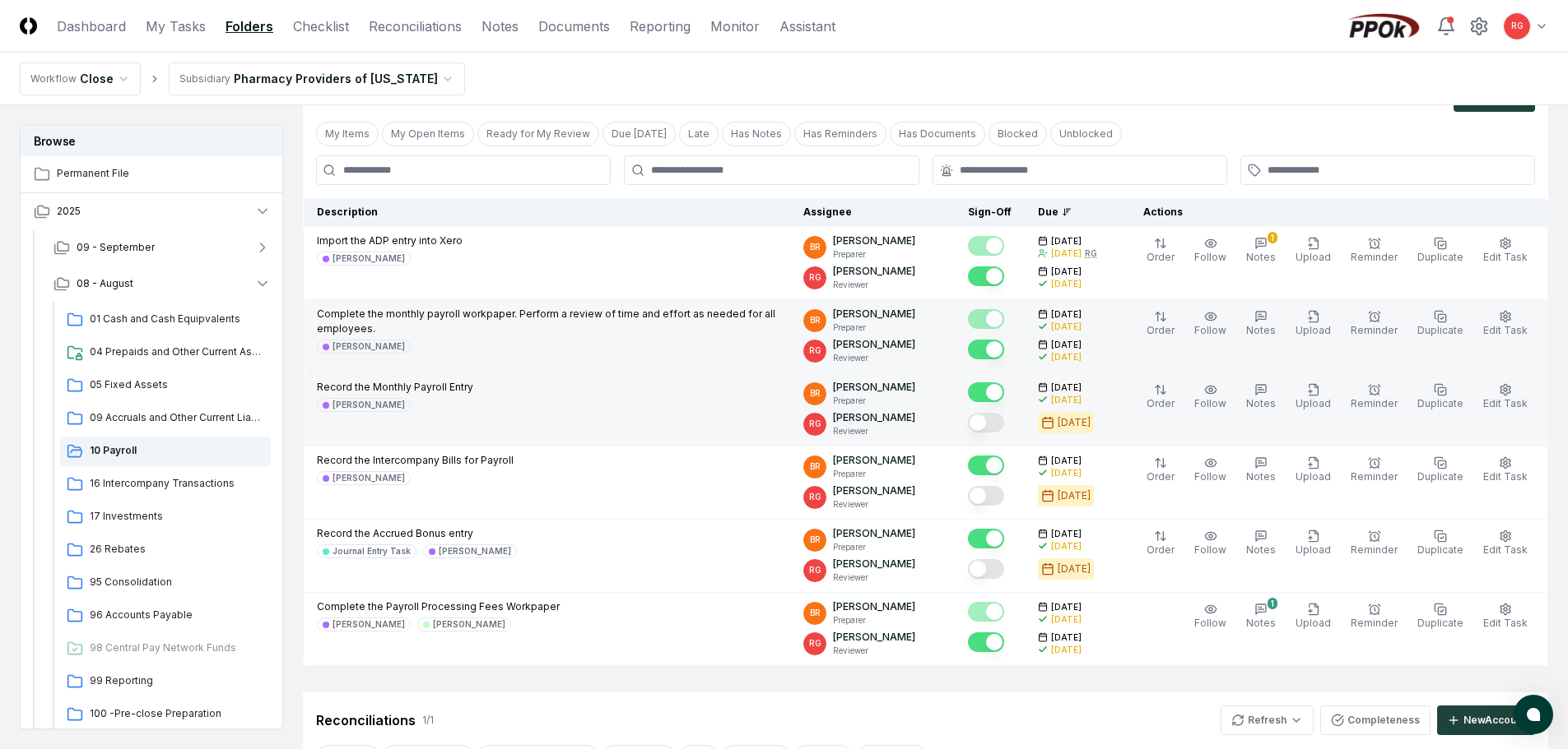
click at [999, 417] on button "Mark complete" at bounding box center [985, 422] width 37 height 20
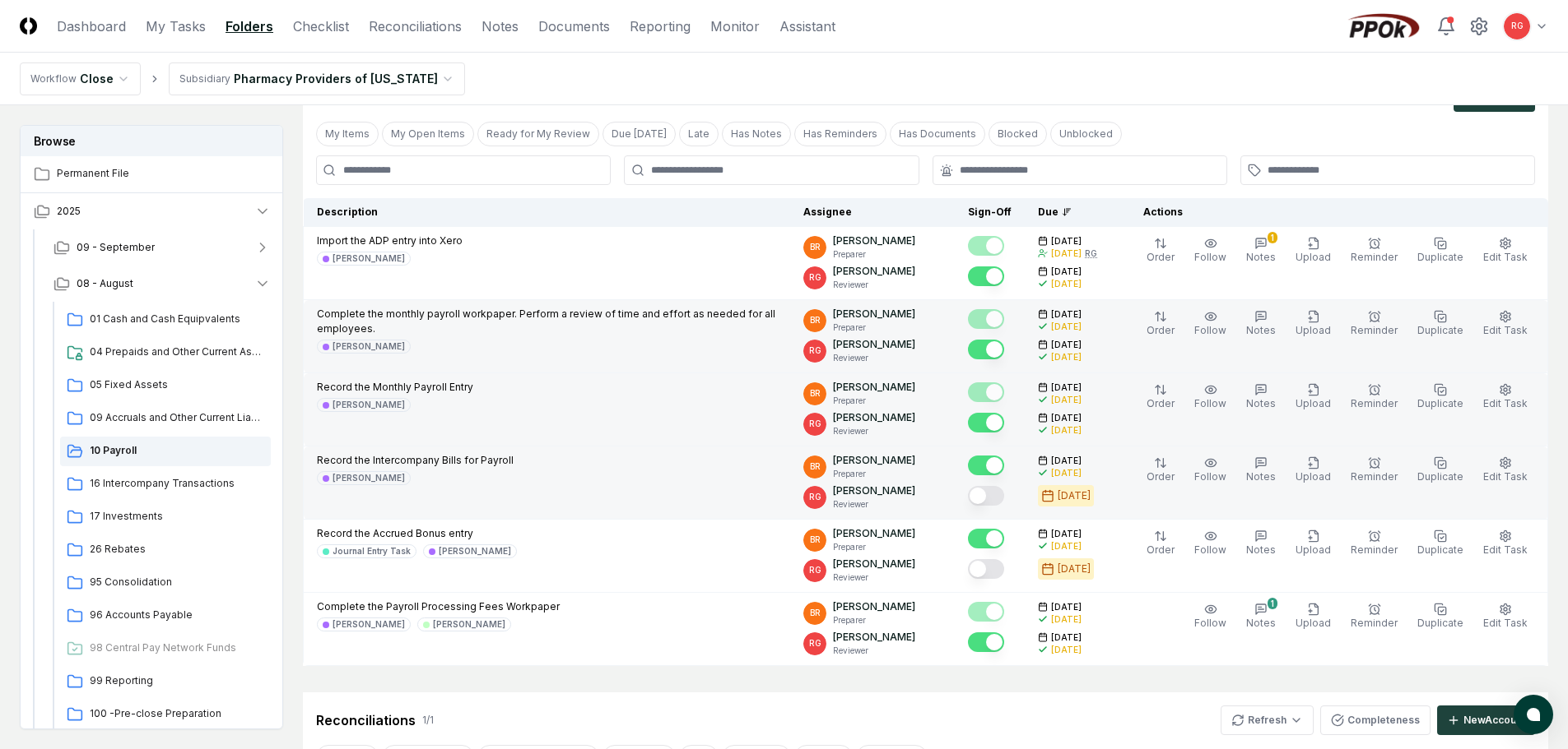
click at [1004, 492] on button "Mark complete" at bounding box center [985, 495] width 37 height 20
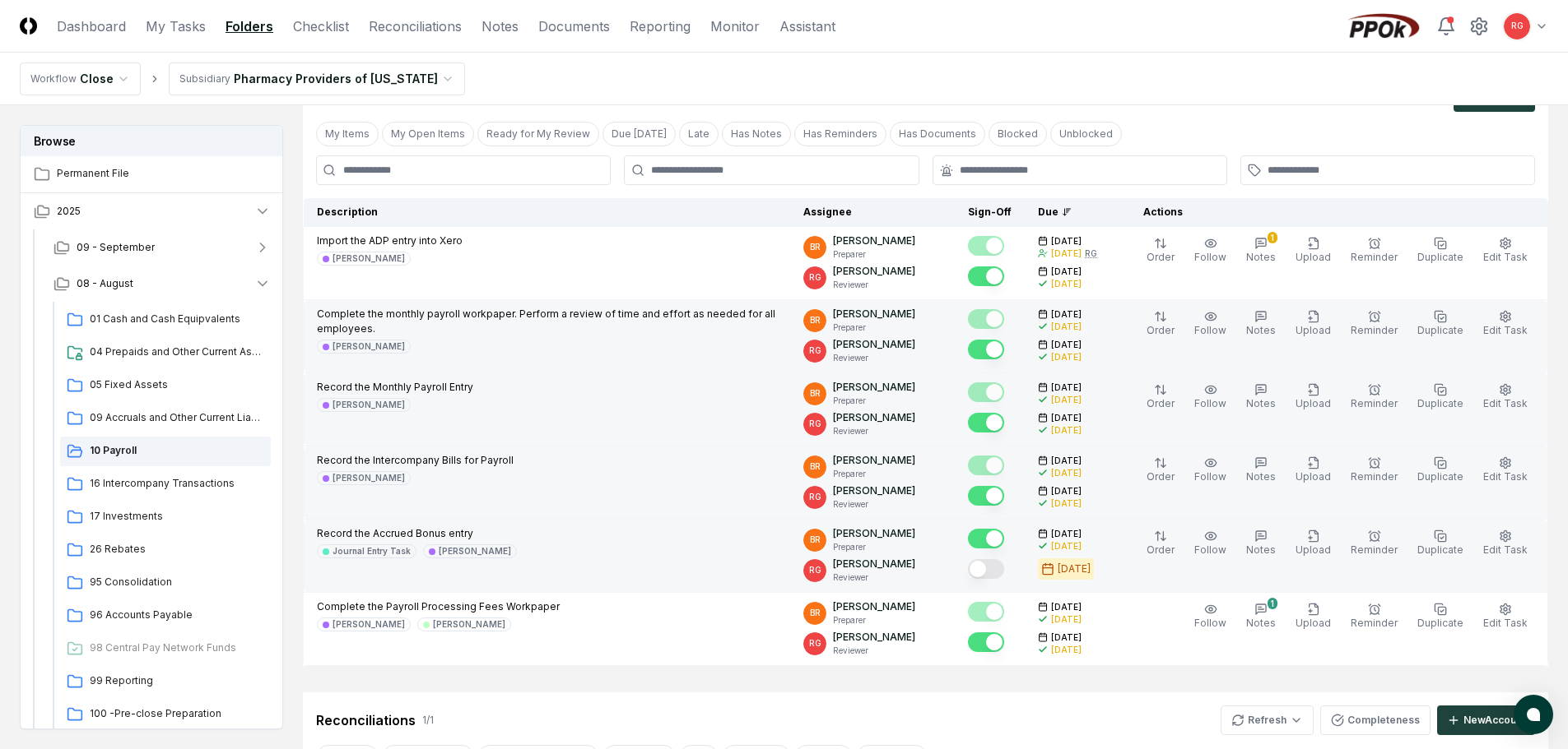
click at [1002, 571] on button "Mark complete" at bounding box center [985, 568] width 37 height 20
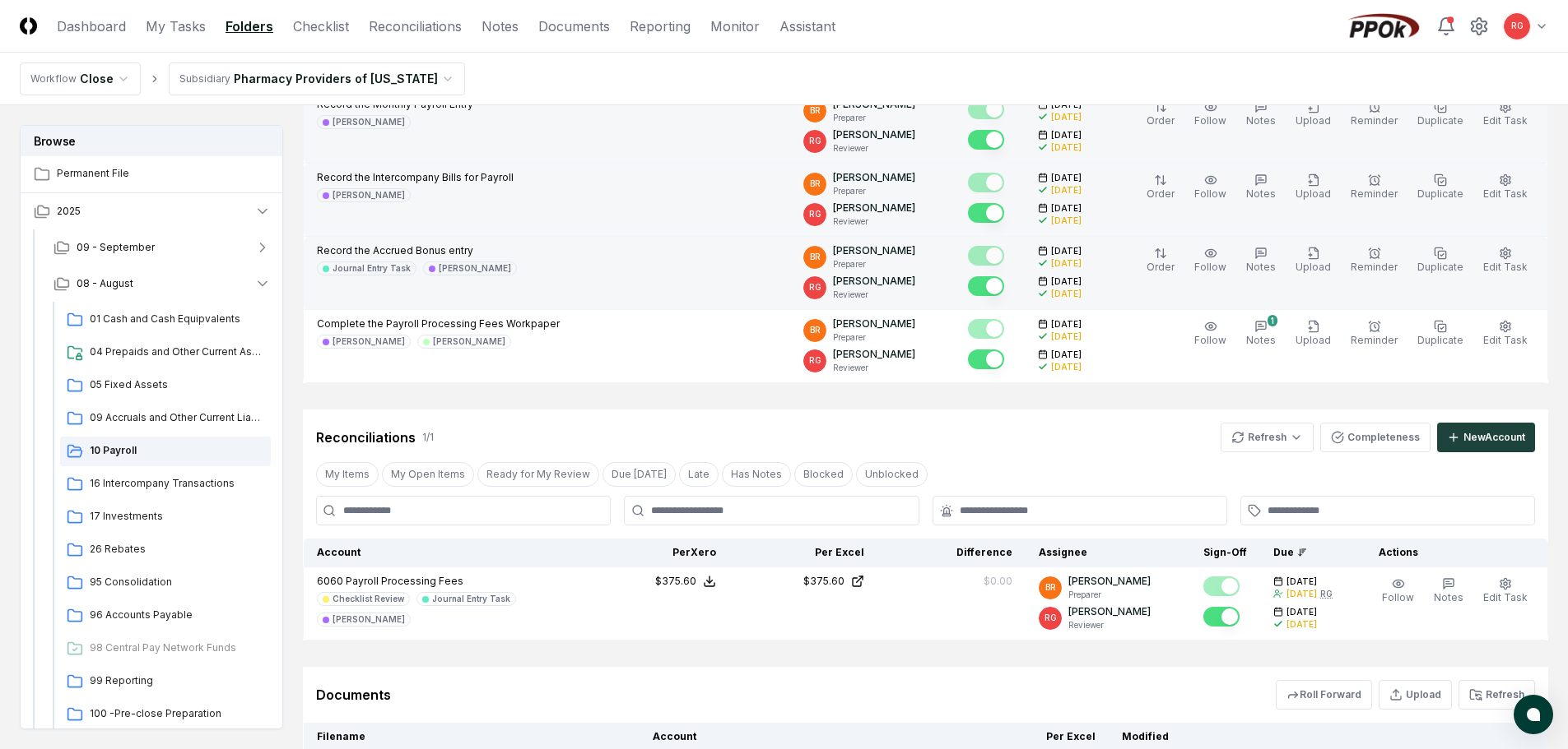
scroll to position [0, 0]
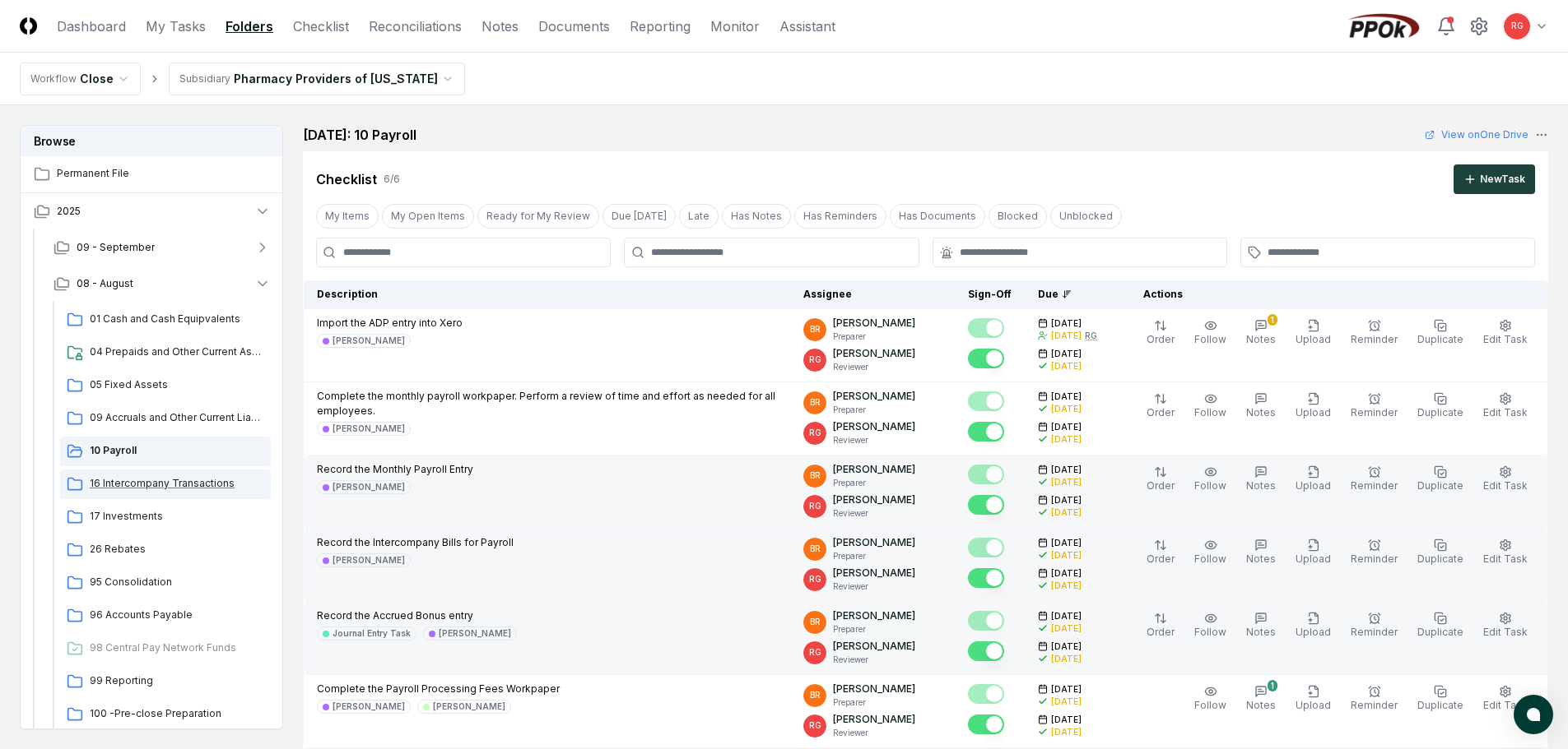
click at [111, 478] on span "16 Intercompany Transactions" at bounding box center [177, 484] width 174 height 15
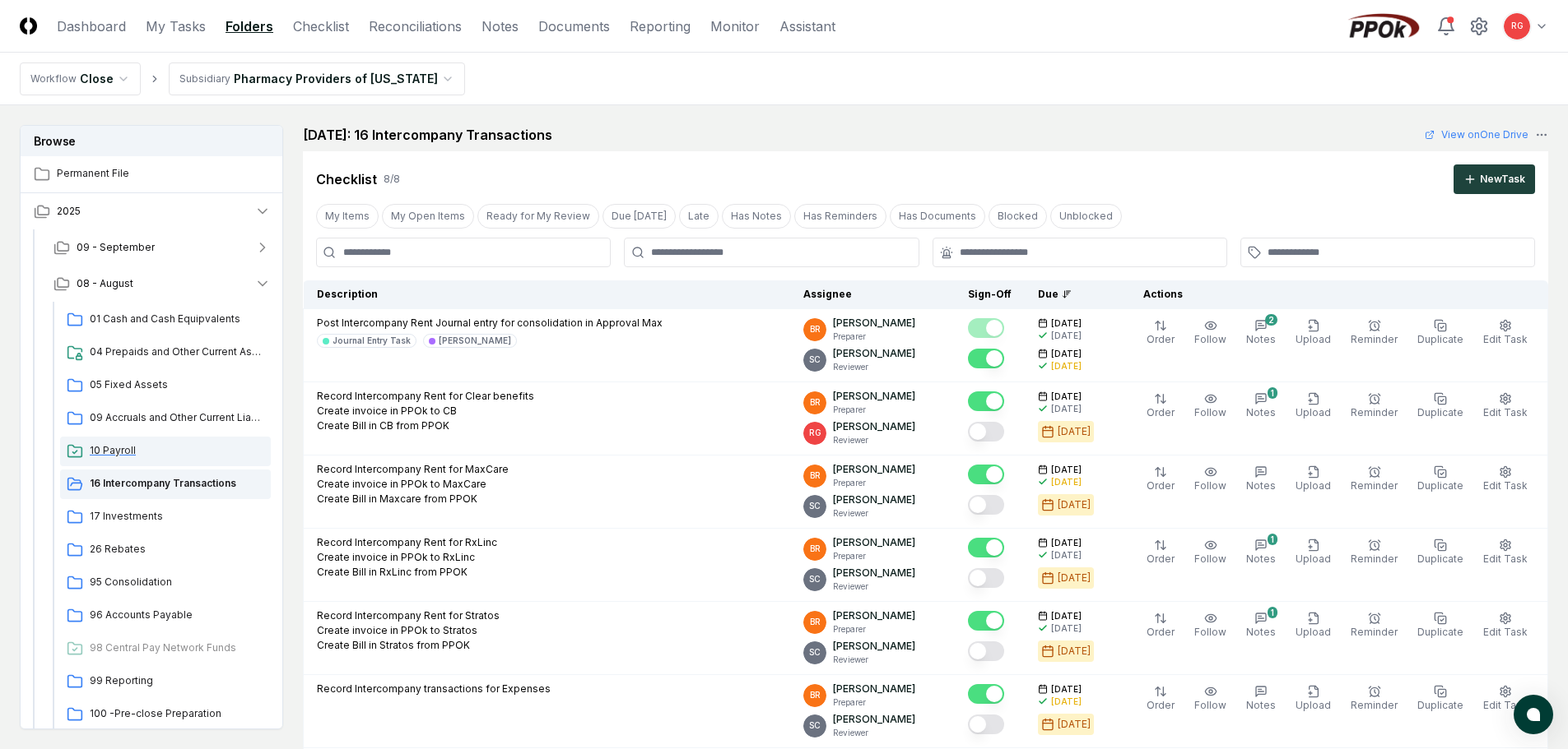
click at [108, 440] on div "10 Payroll" at bounding box center [165, 452] width 211 height 30
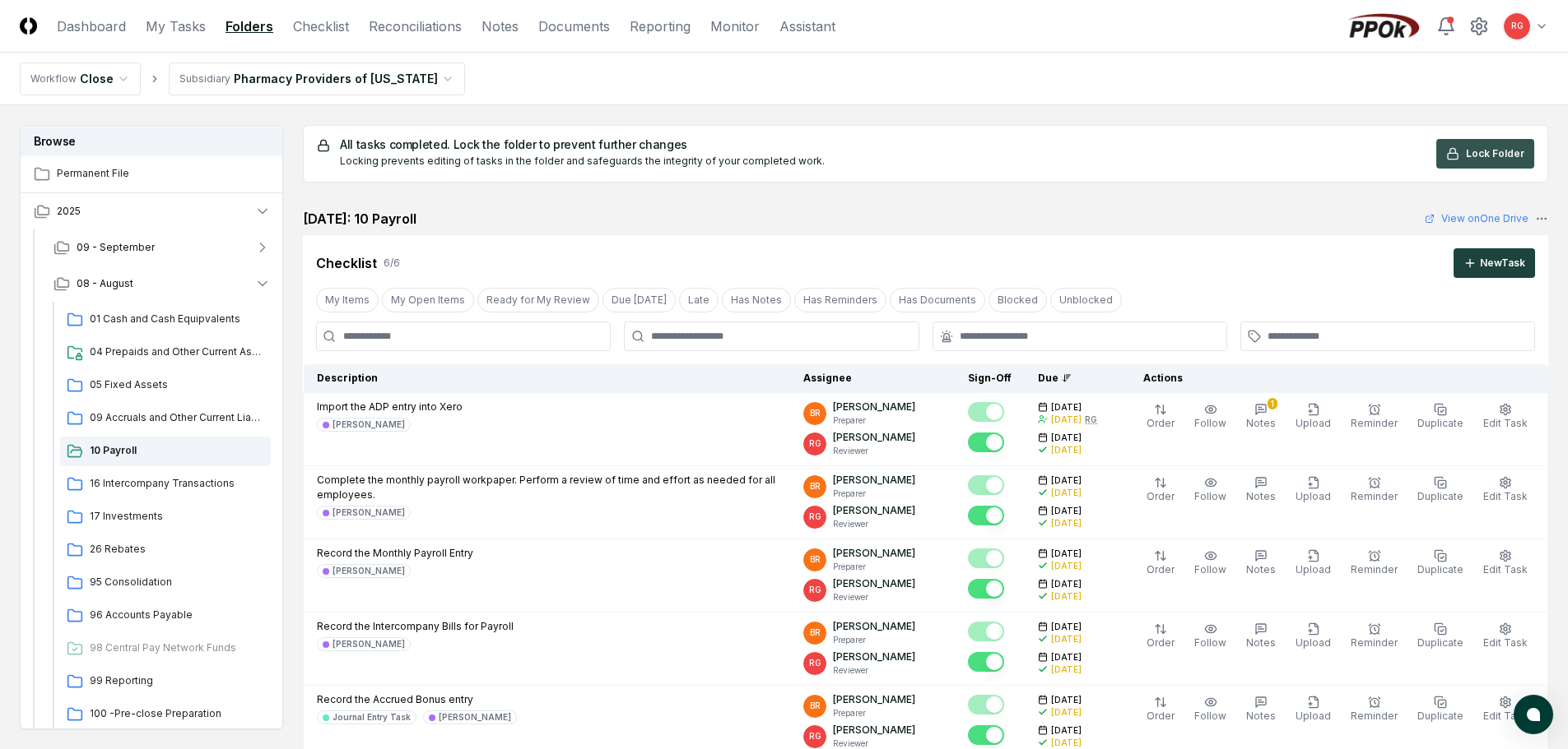
click at [1513, 154] on span "Lock Folder" at bounding box center [1495, 154] width 58 height 15
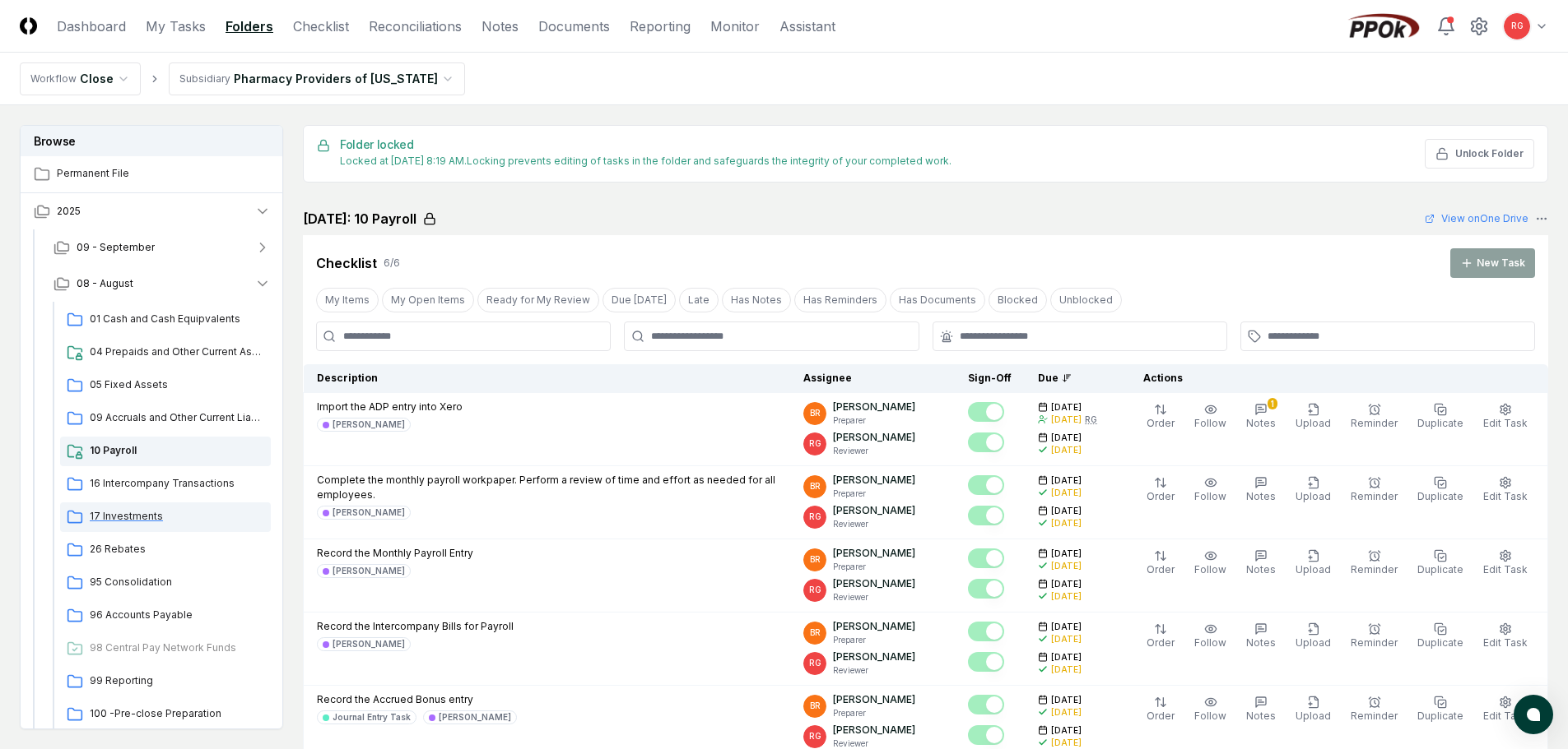
click at [140, 513] on span "17 Investments" at bounding box center [177, 517] width 174 height 15
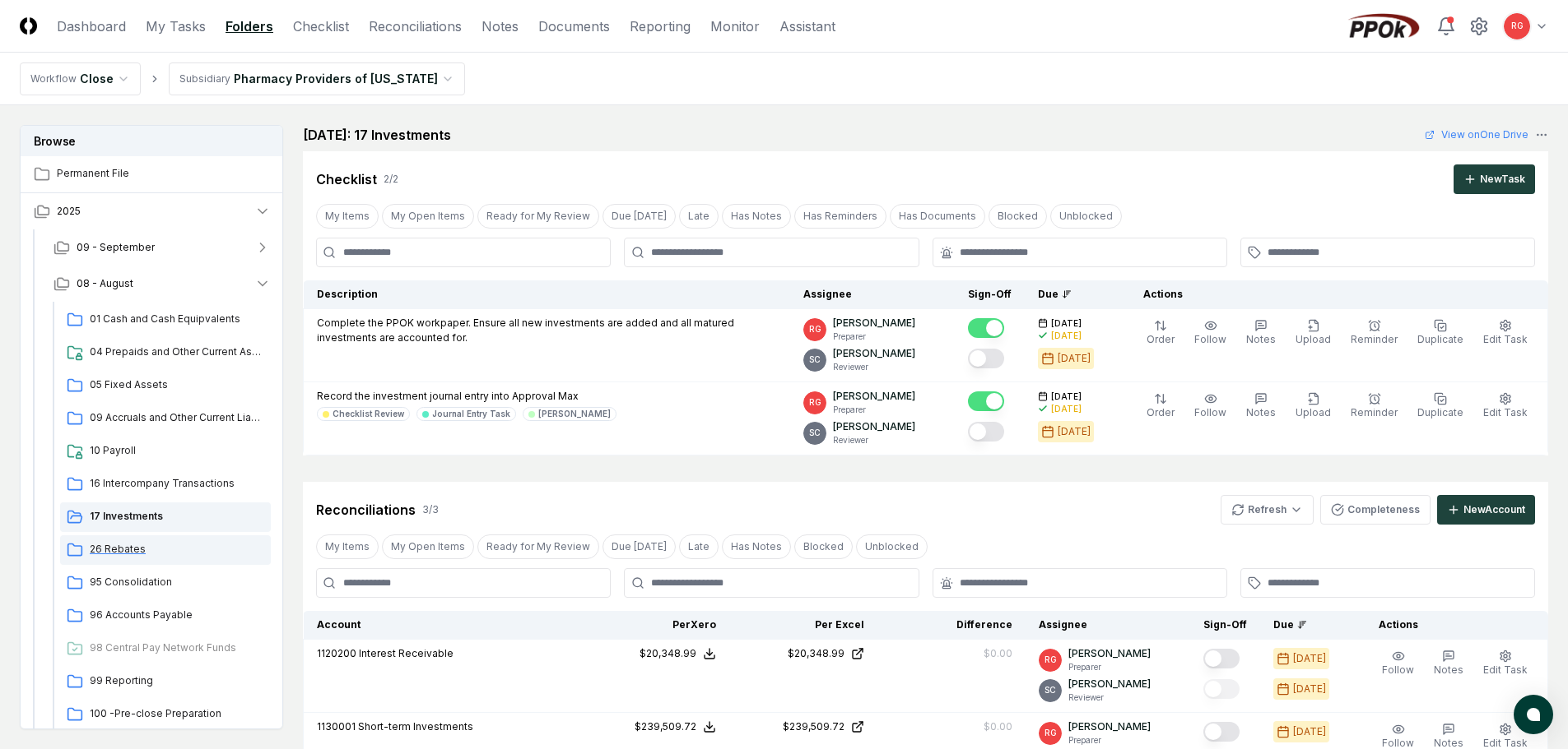
click at [135, 550] on span "26 Rebates" at bounding box center [177, 550] width 174 height 15
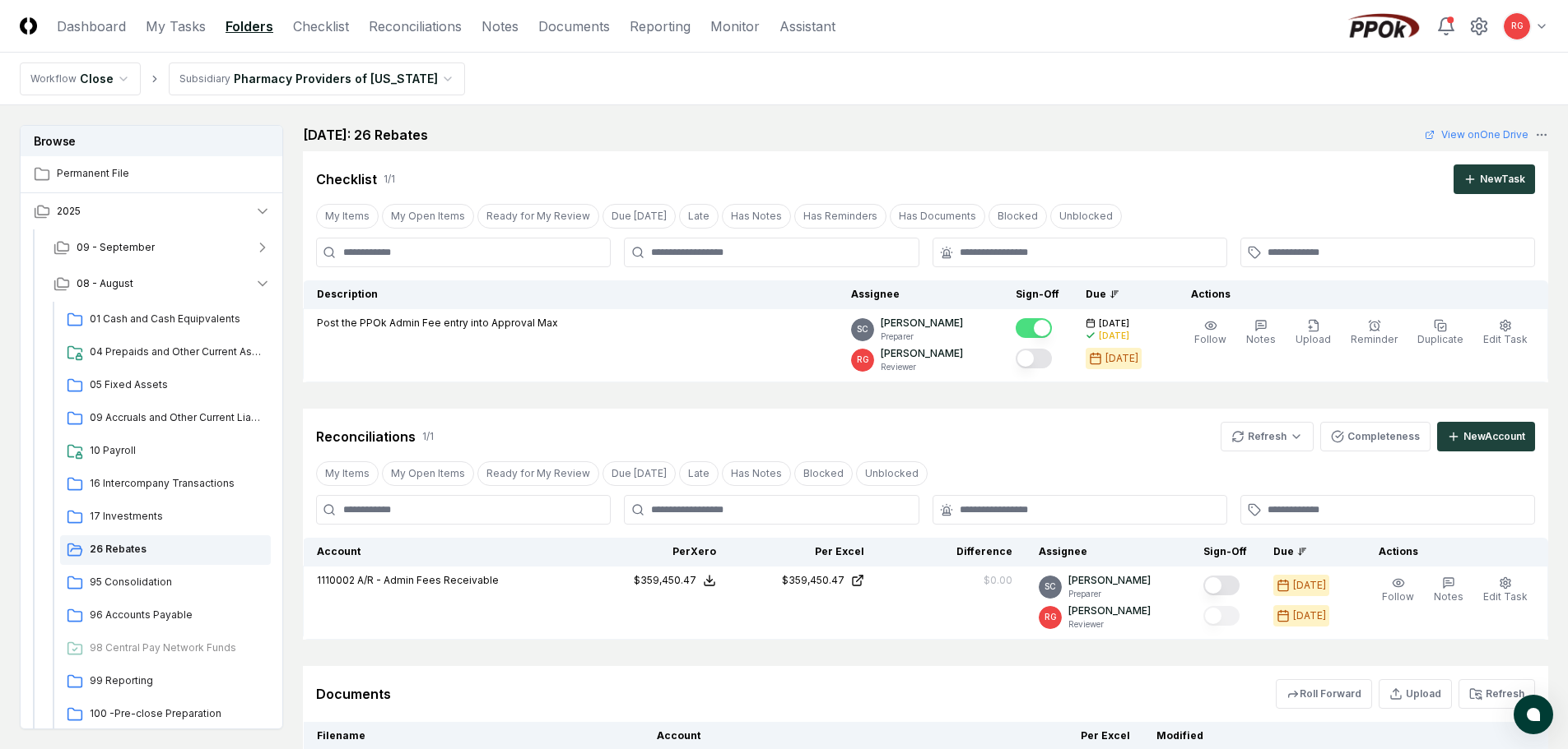
scroll to position [164, 0]
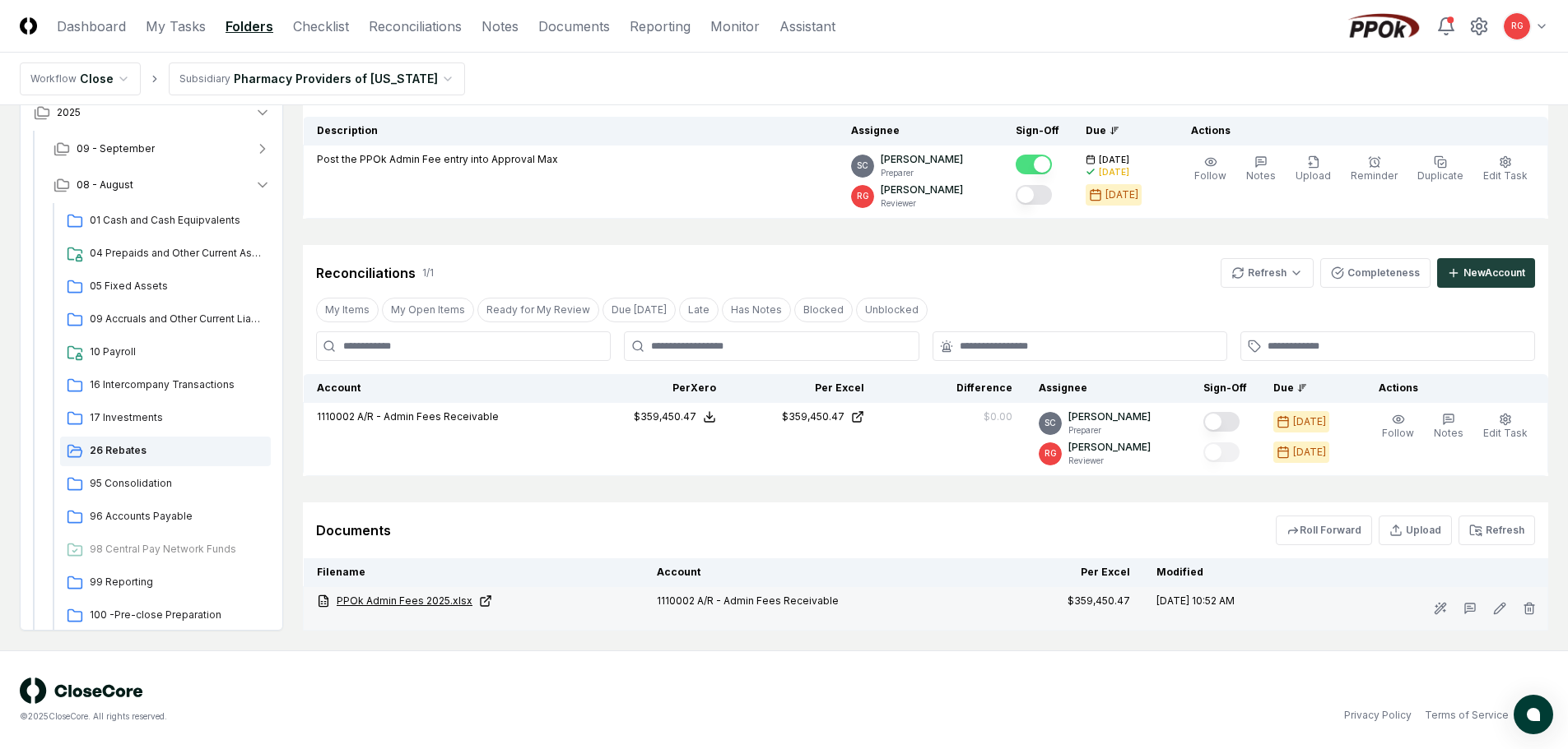
click at [452, 599] on link "PPOk Admin Fees 2025.xlsx" at bounding box center [473, 601] width 314 height 15
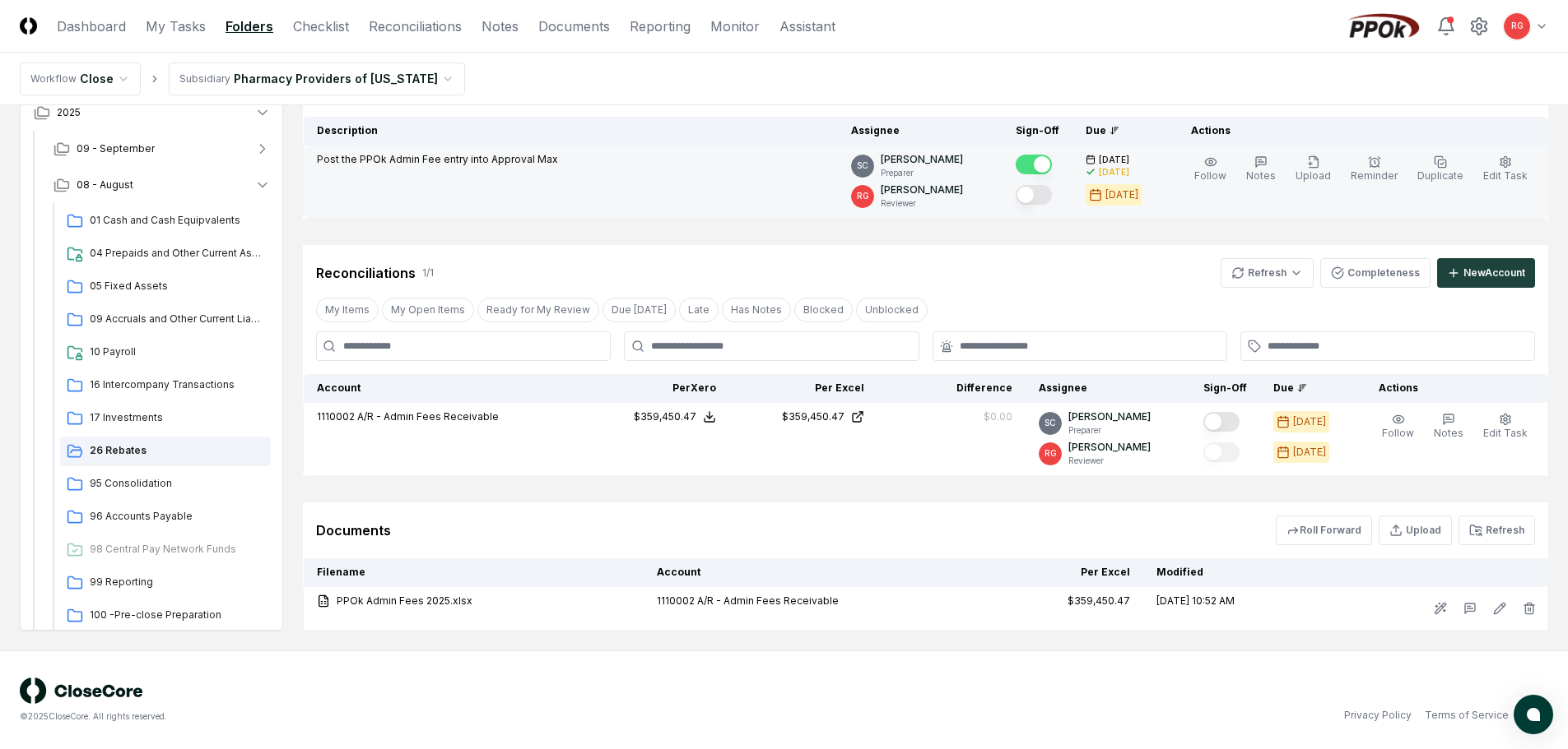
click at [1043, 191] on button "Mark complete" at bounding box center [1033, 195] width 37 height 20
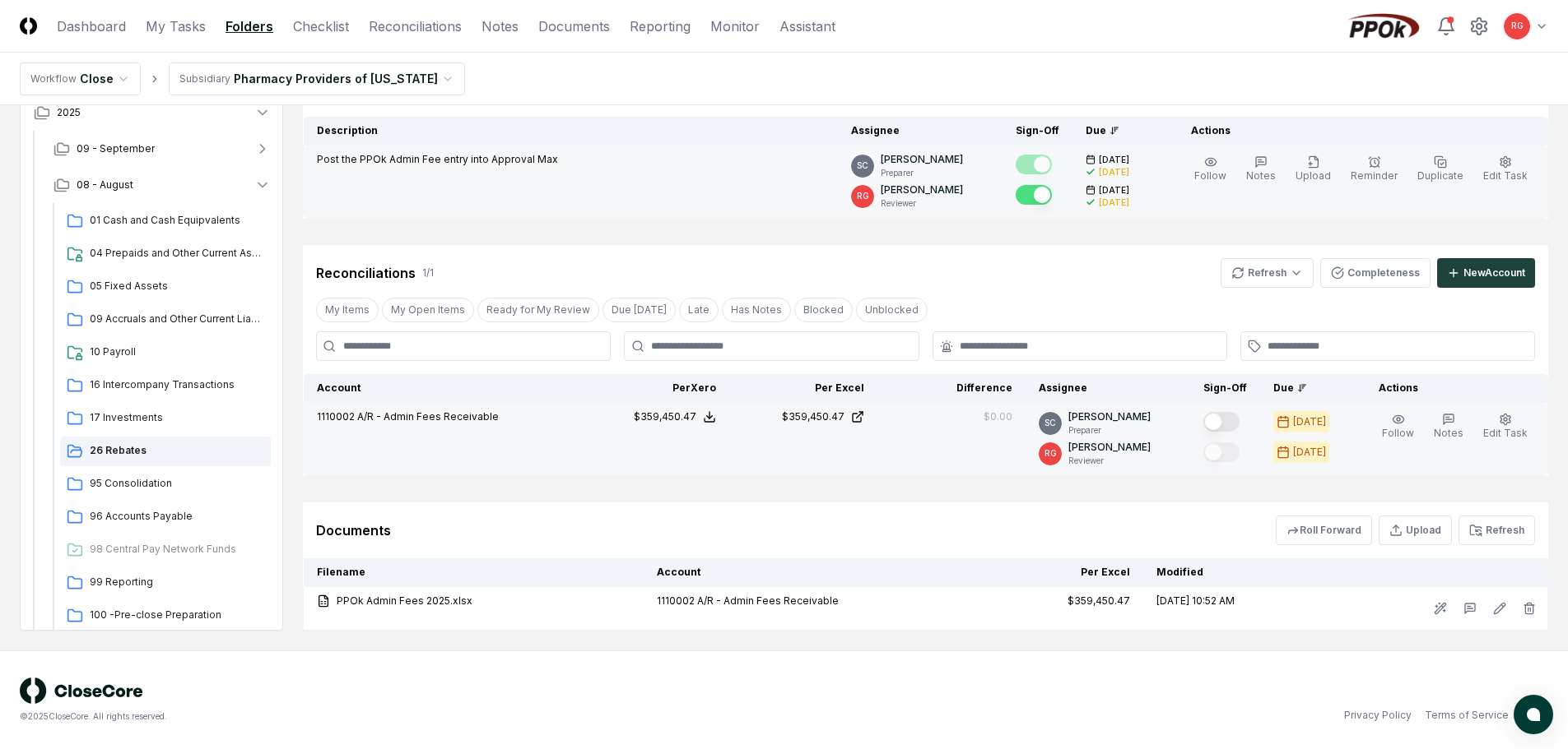
click at [1227, 426] on button "Mark complete" at bounding box center [1221, 421] width 37 height 20
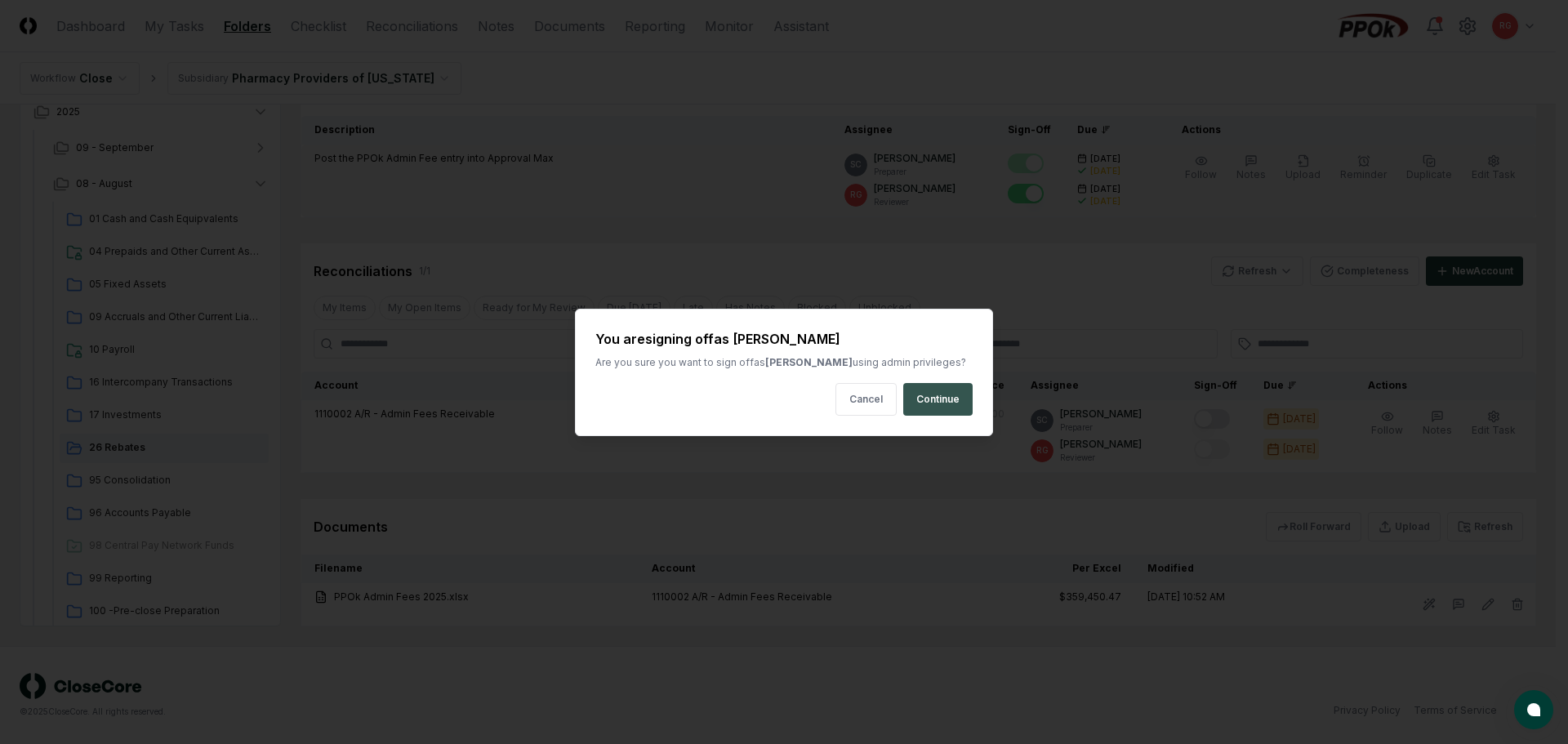
click at [936, 398] on button "Continue" at bounding box center [938, 399] width 70 height 33
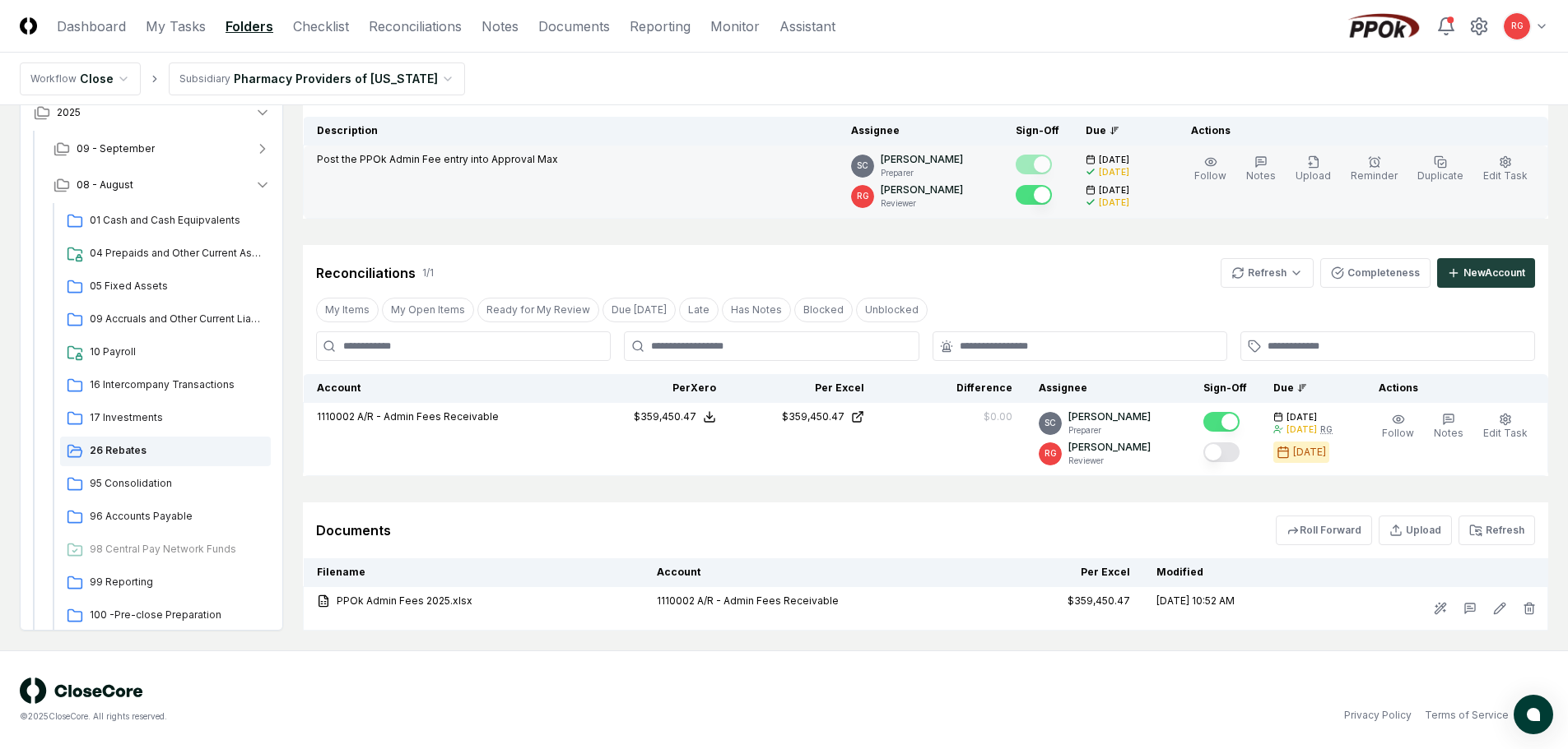
click at [1234, 449] on button "Mark complete" at bounding box center [1221, 452] width 37 height 20
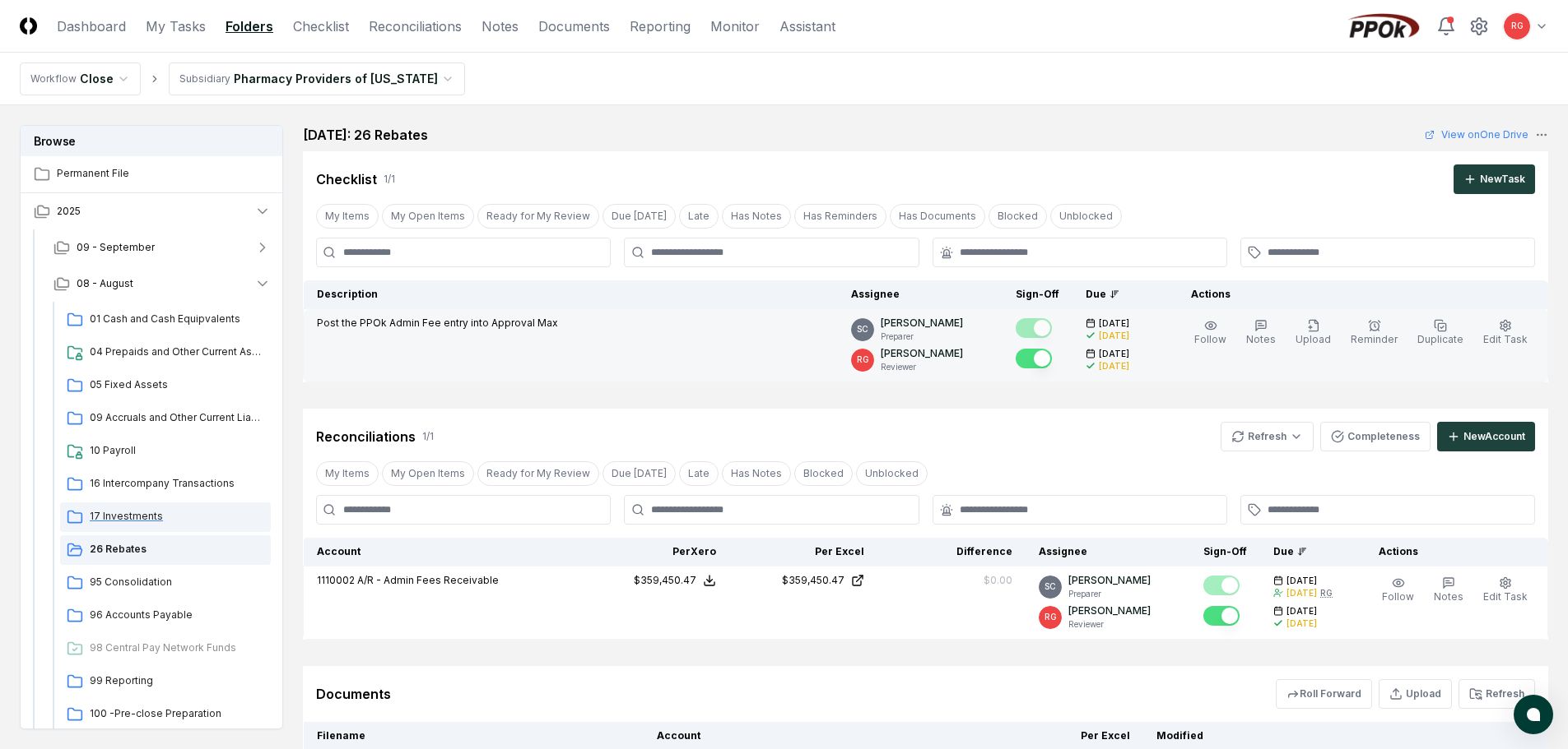
click at [111, 519] on span "17 Investments" at bounding box center [177, 517] width 174 height 15
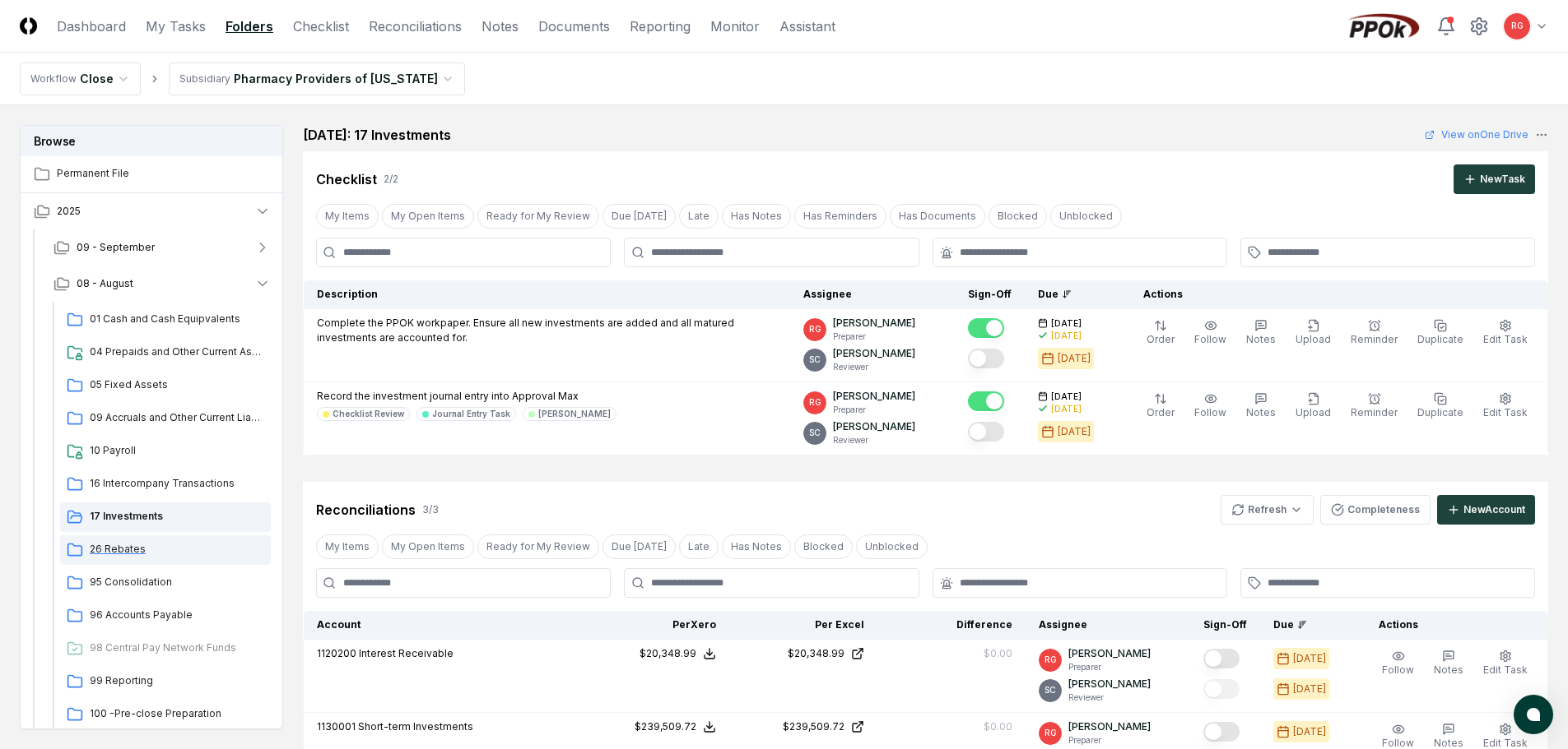
click at [117, 550] on span "26 Rebates" at bounding box center [177, 550] width 174 height 15
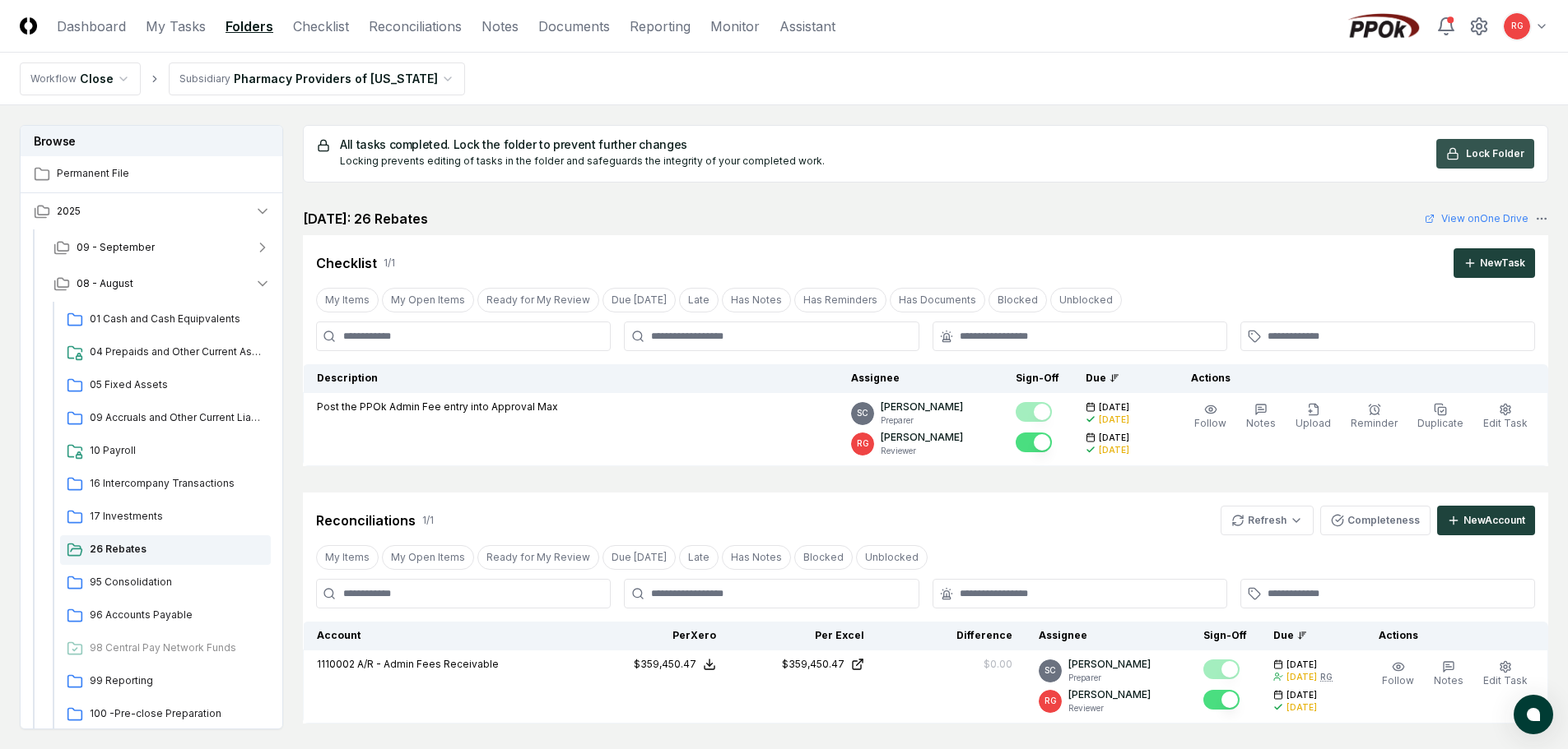
click at [1491, 148] on span "Lock Folder" at bounding box center [1495, 154] width 58 height 15
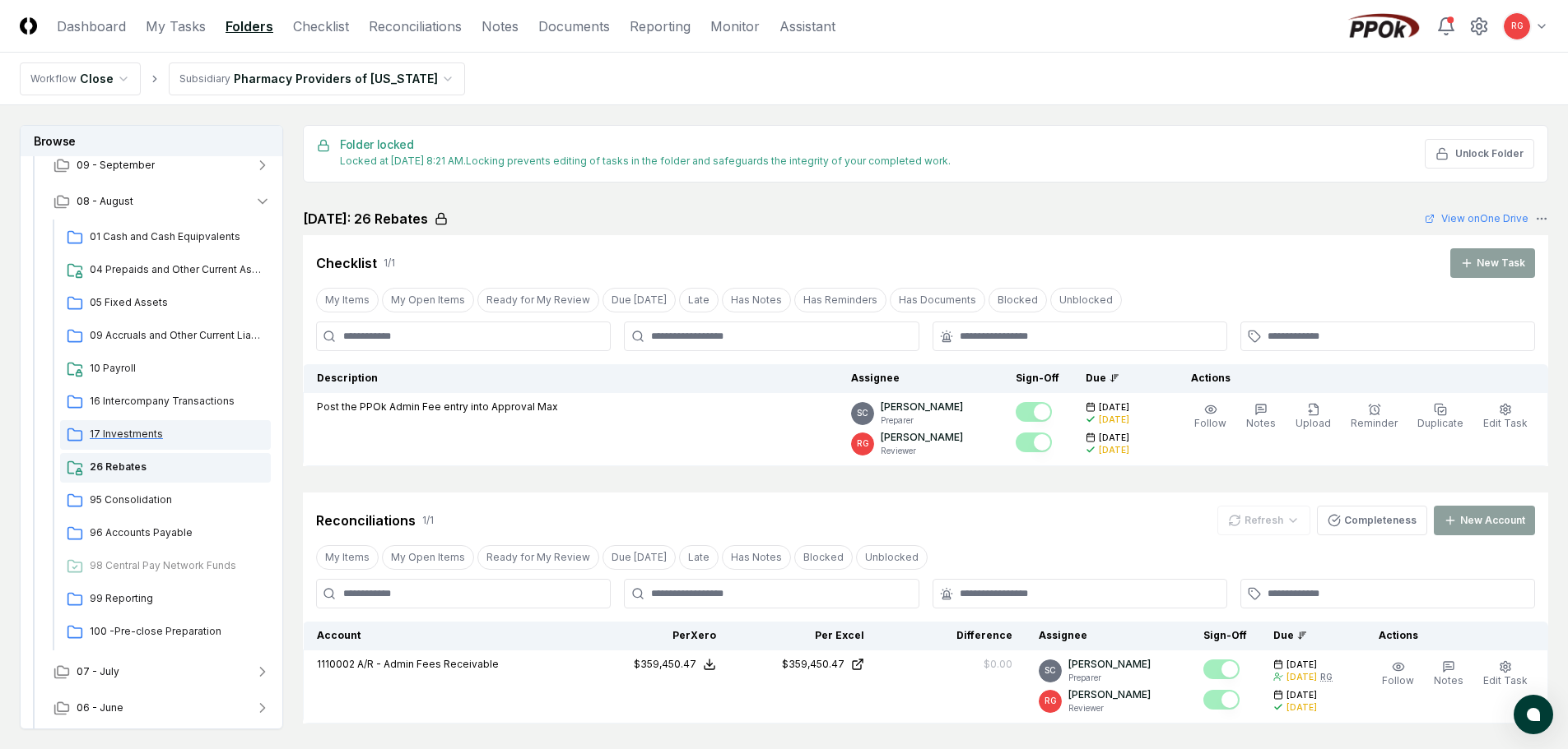
click at [143, 429] on span "17 Investments" at bounding box center [177, 434] width 174 height 15
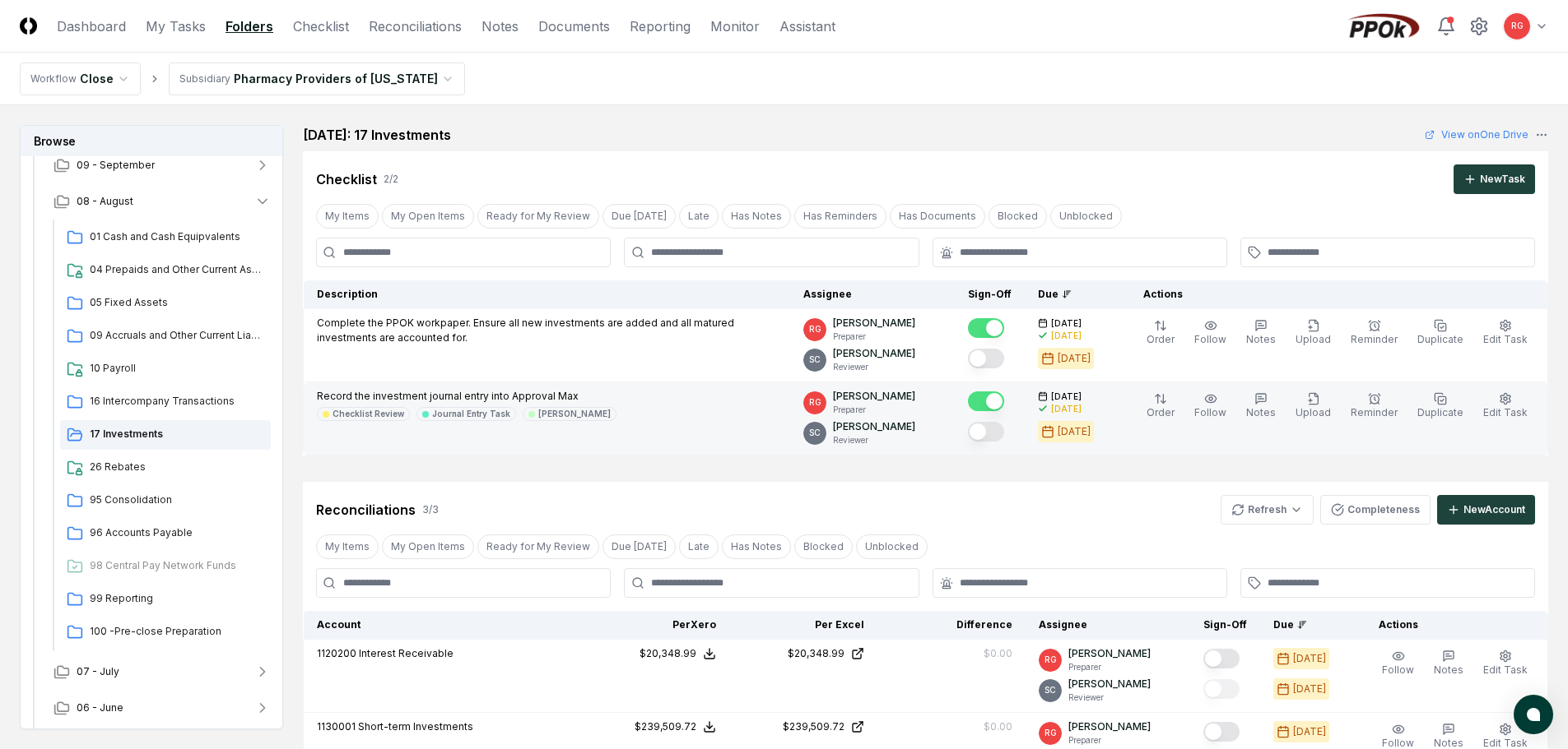
scroll to position [247, 0]
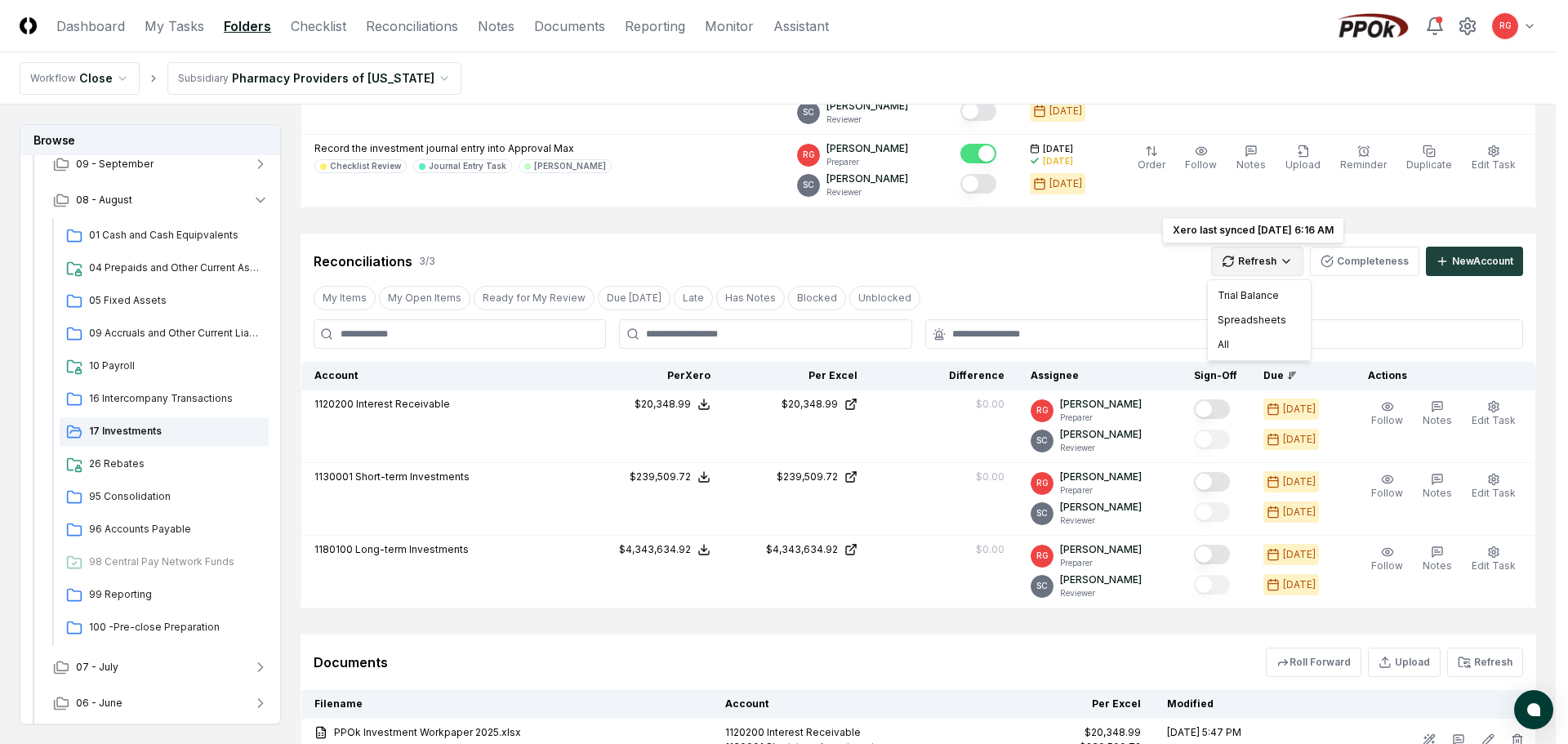
click at [1279, 262] on html "CloseCore Dashboard My Tasks Folders Checklist Reconciliations Notes Documents …" at bounding box center [784, 325] width 1568 height 1140
click at [1246, 339] on div "All" at bounding box center [1259, 345] width 97 height 24
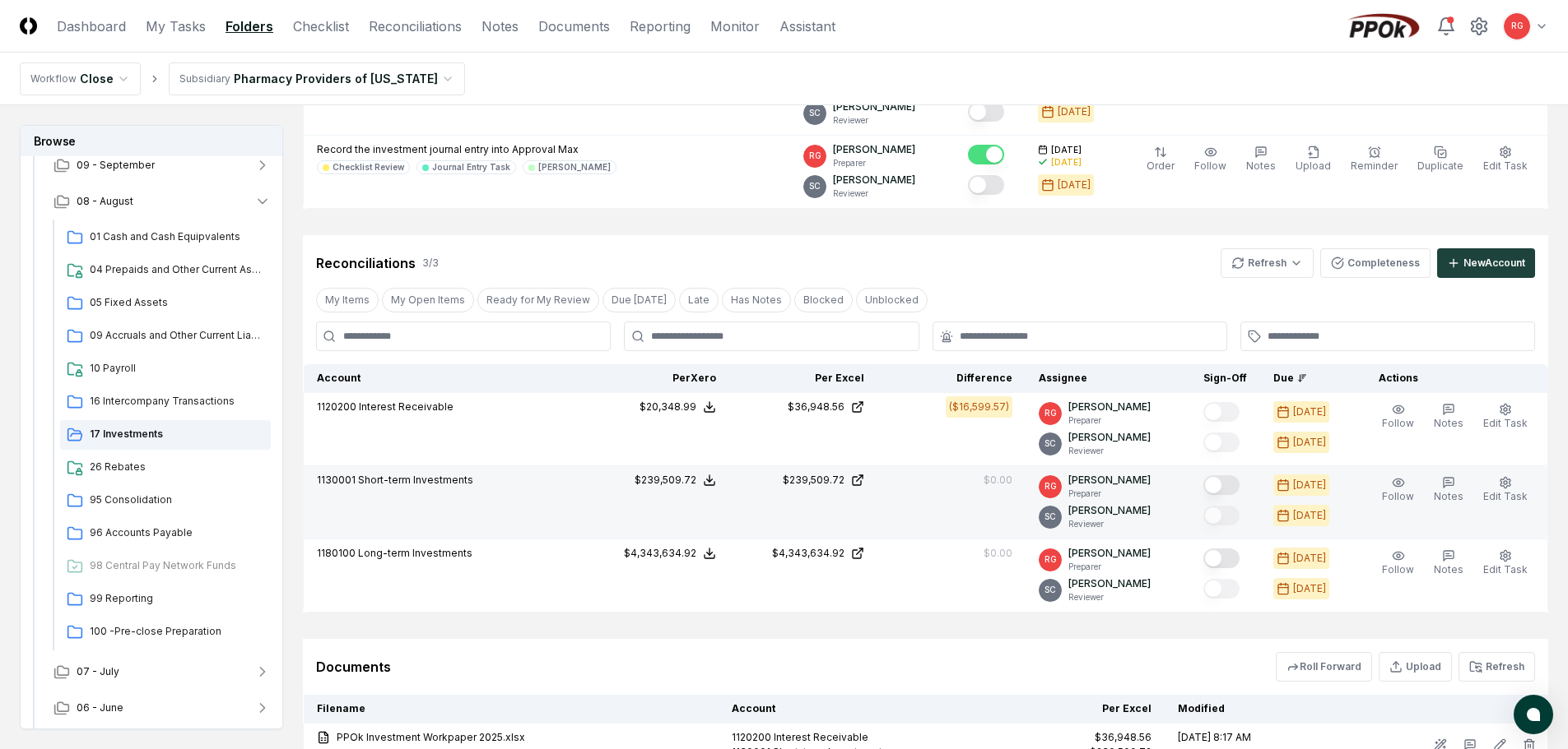
click at [1232, 488] on button "Mark complete" at bounding box center [1221, 485] width 37 height 20
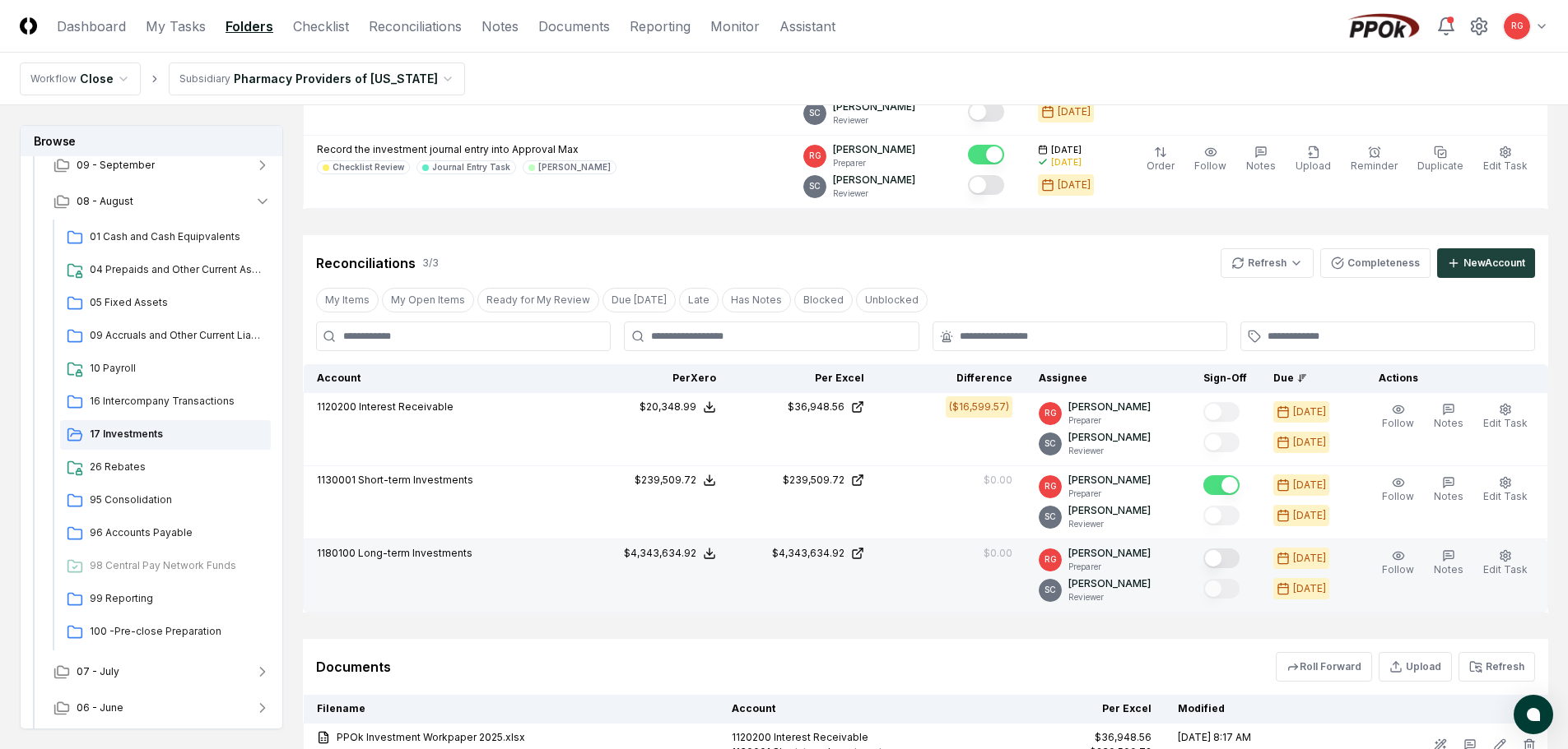
click at [1232, 553] on button "Mark complete" at bounding box center [1221, 558] width 37 height 20
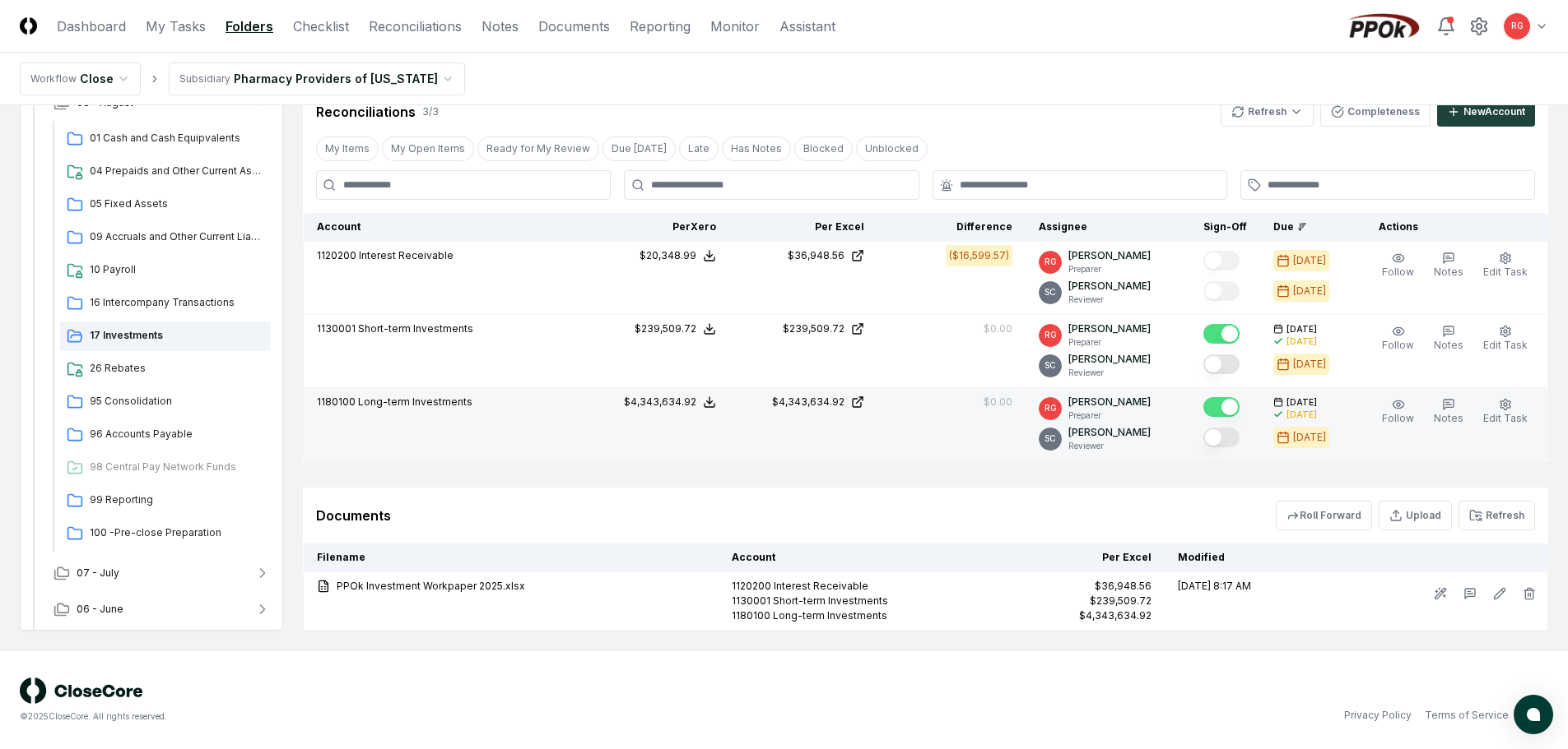
scroll to position [0, 0]
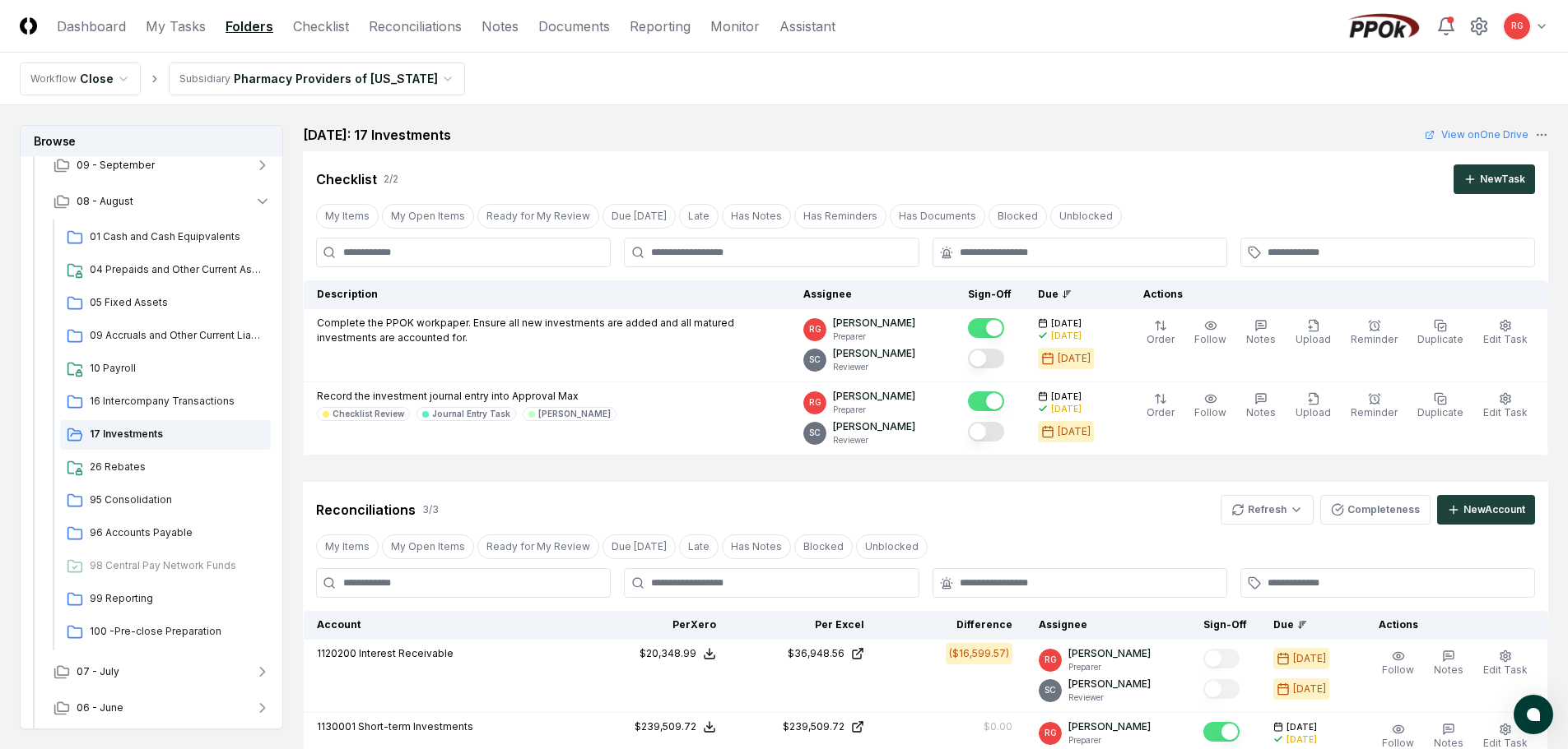
click at [273, 77] on html "CloseCore Dashboard My Tasks Folders Checklist Reconciliations Notes Documents …" at bounding box center [784, 574] width 1568 height 1148
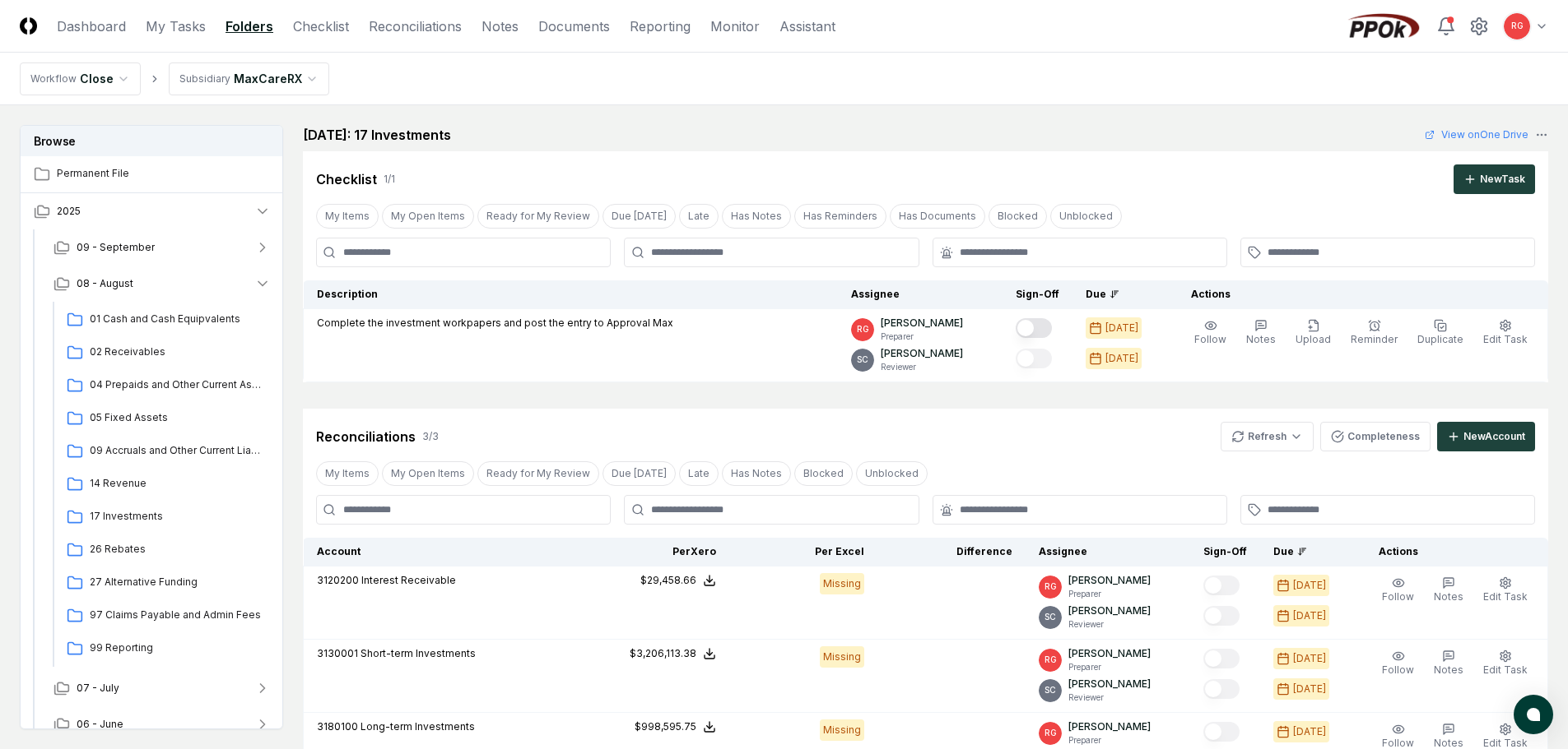
click at [247, 74] on html "CloseCore Dashboard My Tasks Folders Checklist Reconciliations Notes Documents …" at bounding box center [784, 535] width 1568 height 1069
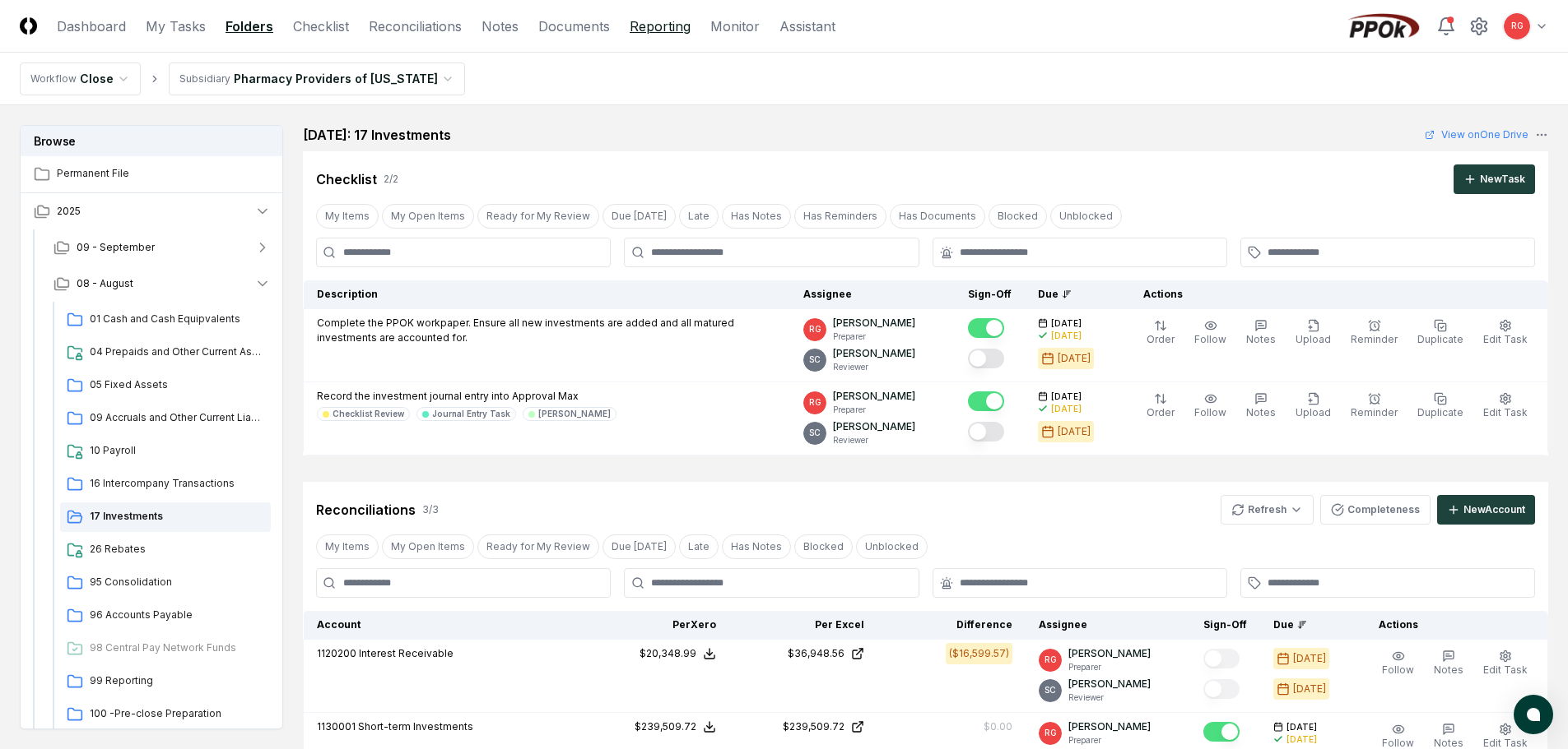
click at [668, 31] on link "Reporting" at bounding box center [659, 26] width 61 height 20
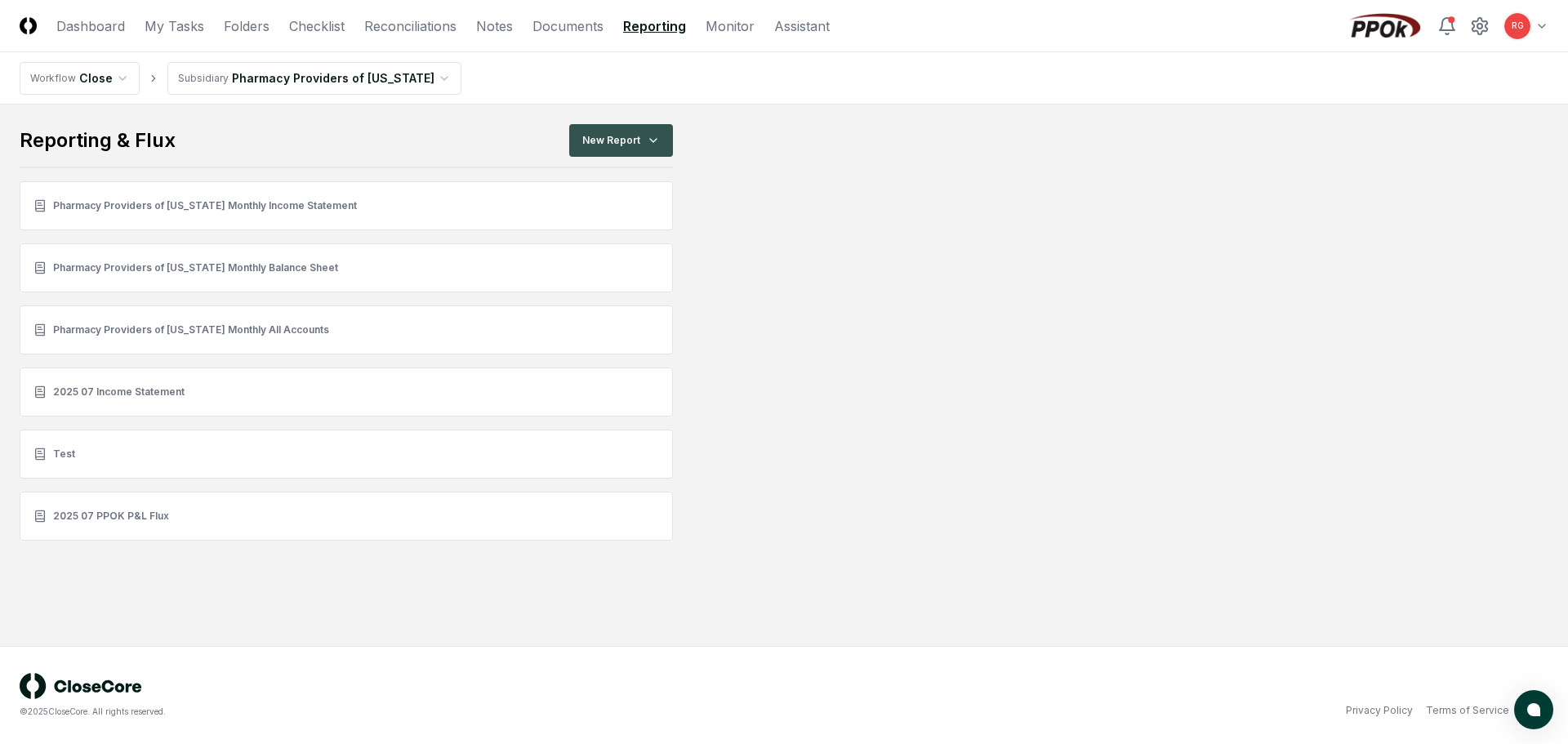
click at [618, 132] on html "CloseCore Dashboard My Tasks Folders Checklist Reconciliations Notes Documents …" at bounding box center [784, 372] width 1568 height 744
click at [606, 230] on div "Income Statement" at bounding box center [625, 232] width 115 height 24
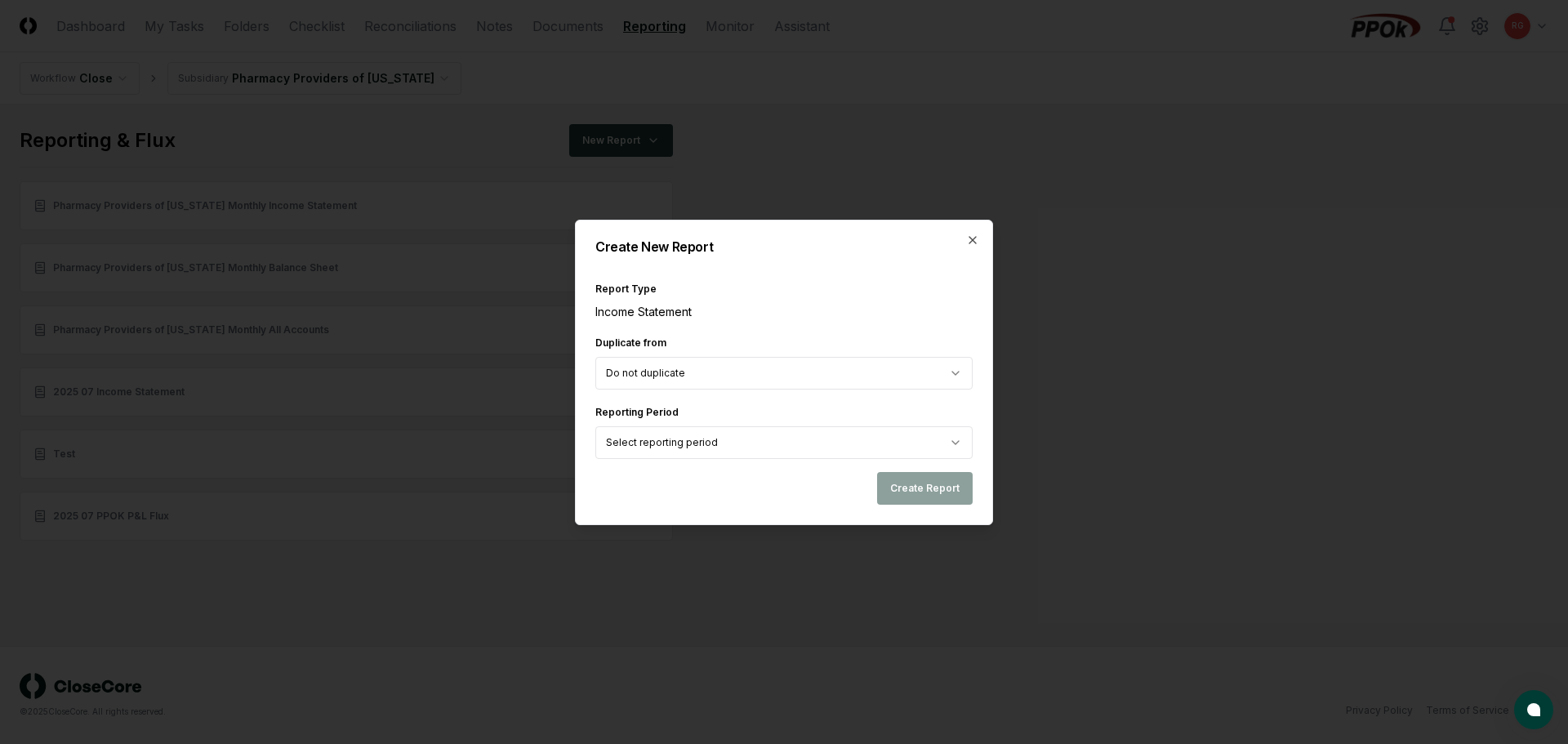
click at [686, 443] on body "CloseCore Dashboard My Tasks Folders Checklist Reconciliations Notes Documents …" at bounding box center [784, 372] width 1568 height 744
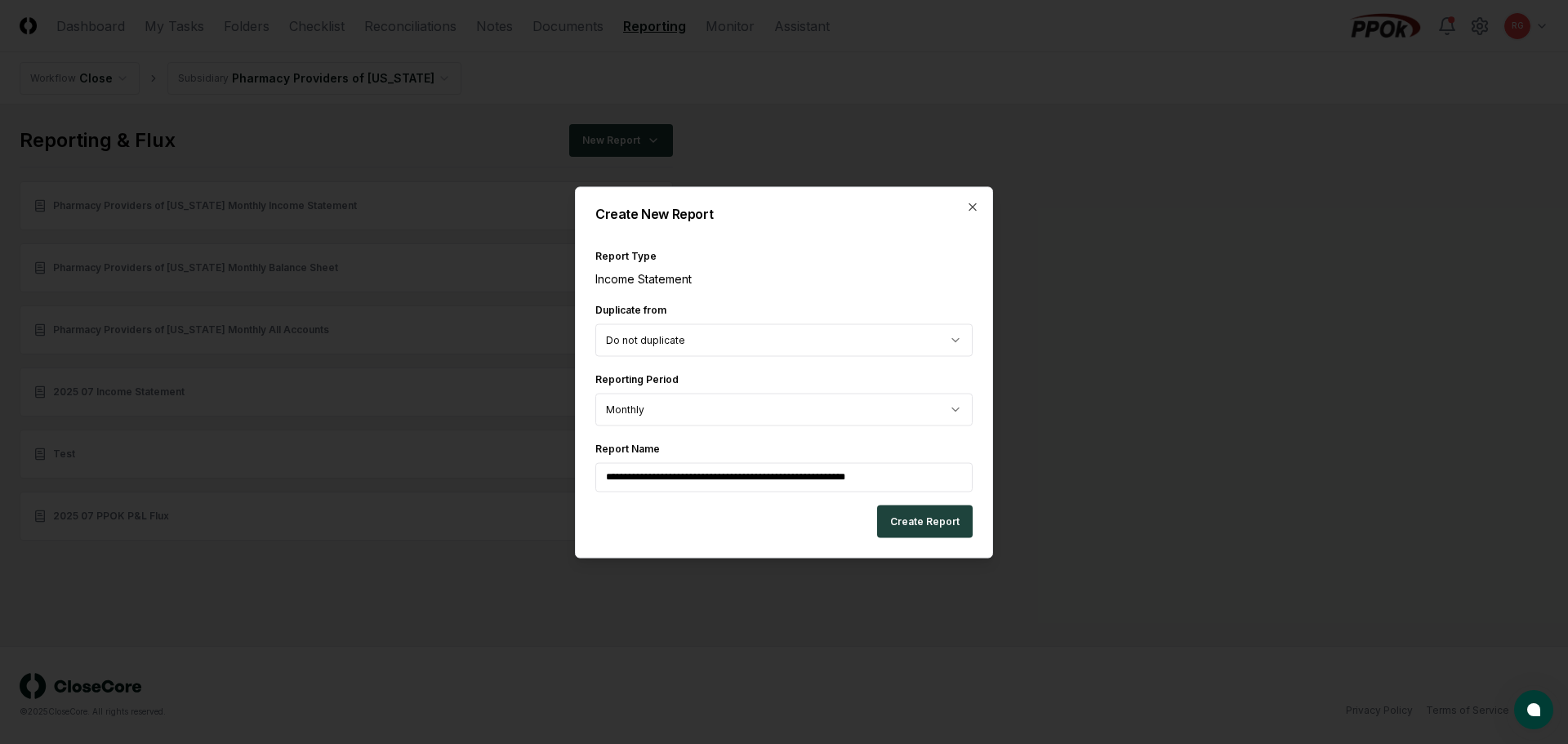
click at [703, 342] on body "**********" at bounding box center [784, 372] width 1568 height 744
click at [705, 479] on input "**********" at bounding box center [784, 477] width 377 height 30
click at [915, 520] on button "Create Report" at bounding box center [925, 521] width 96 height 33
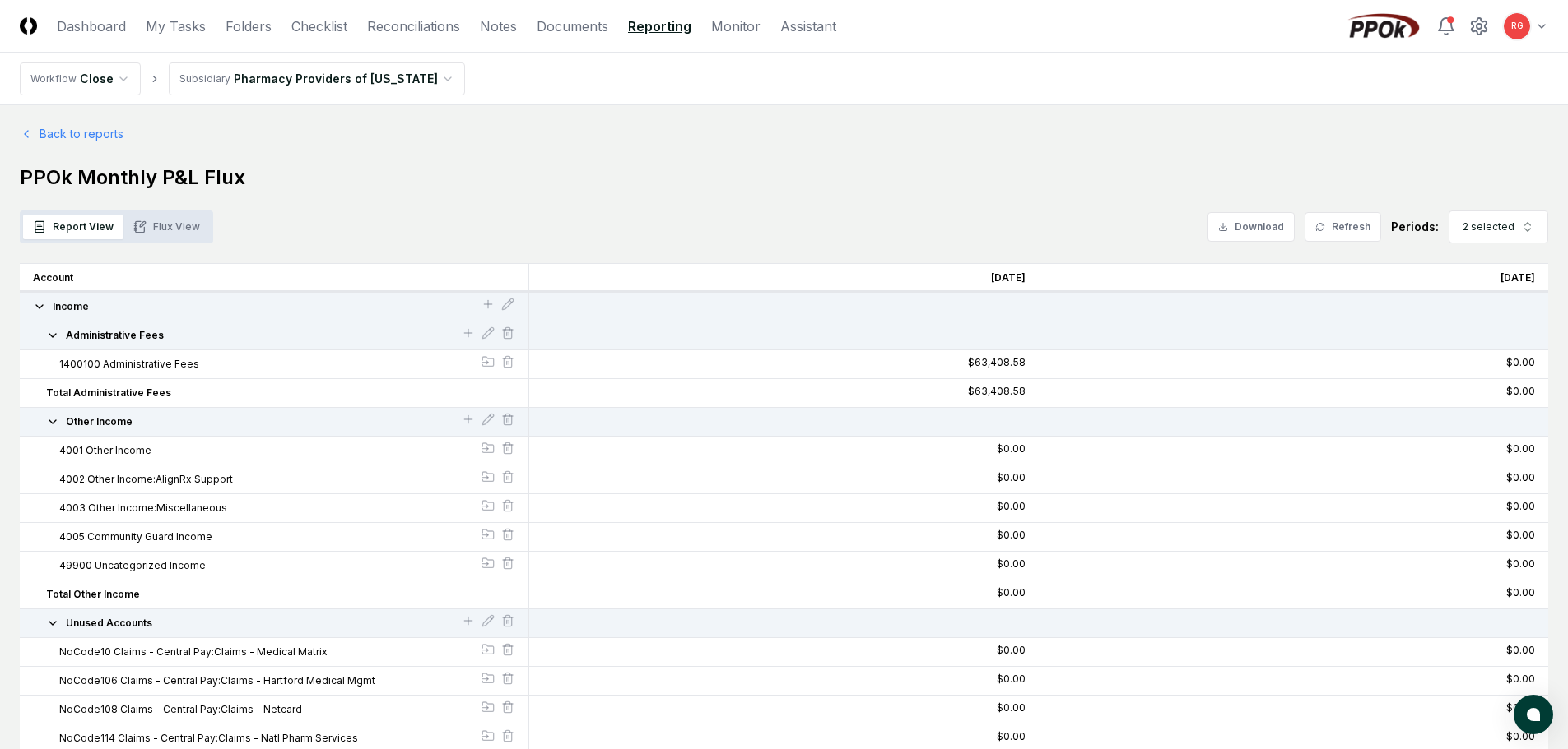
click at [53, 620] on icon "button" at bounding box center [52, 624] width 13 height 13
click at [200, 233] on button "Flux View" at bounding box center [167, 227] width 86 height 24
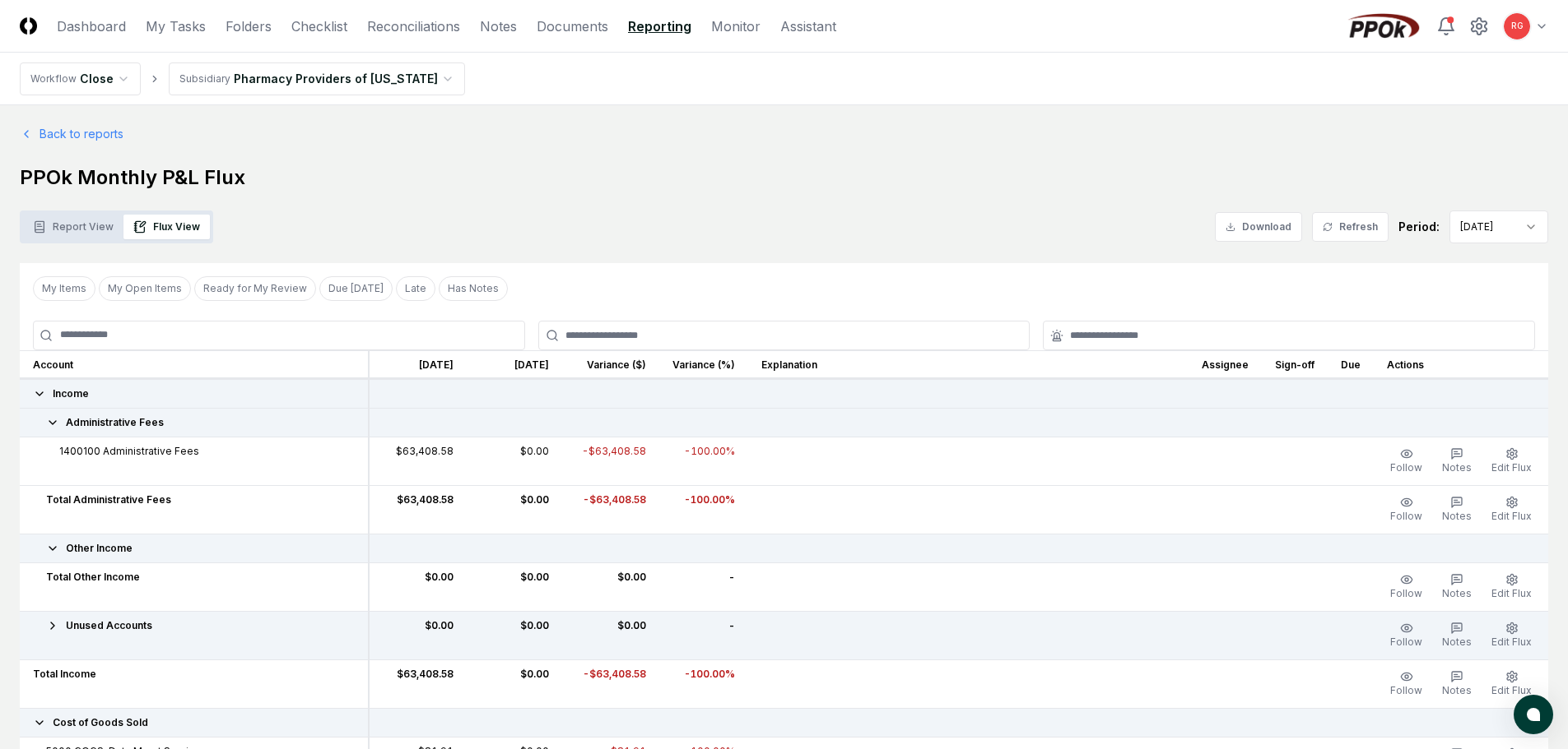
click at [65, 227] on button "Report View" at bounding box center [73, 227] width 100 height 24
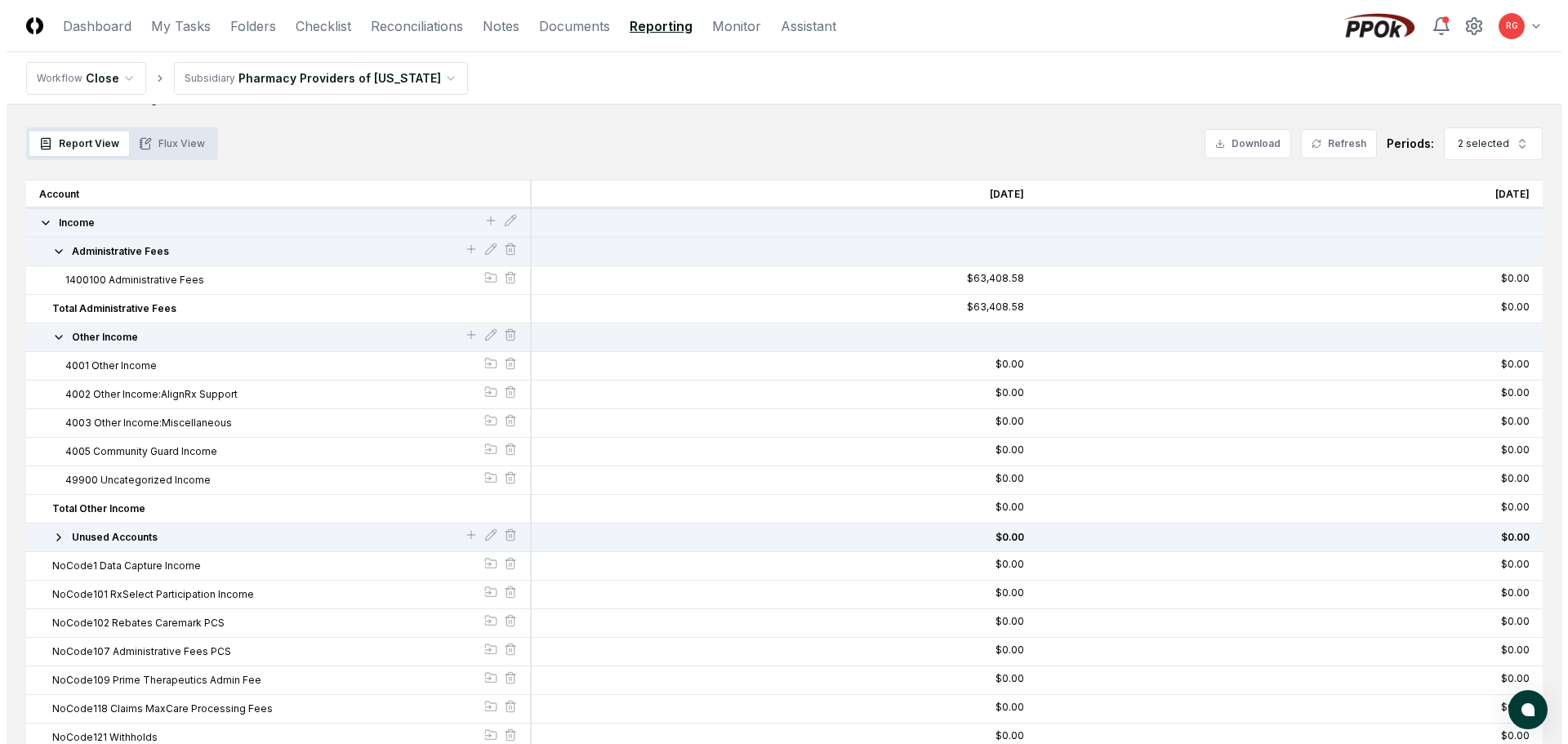
scroll to position [246, 0]
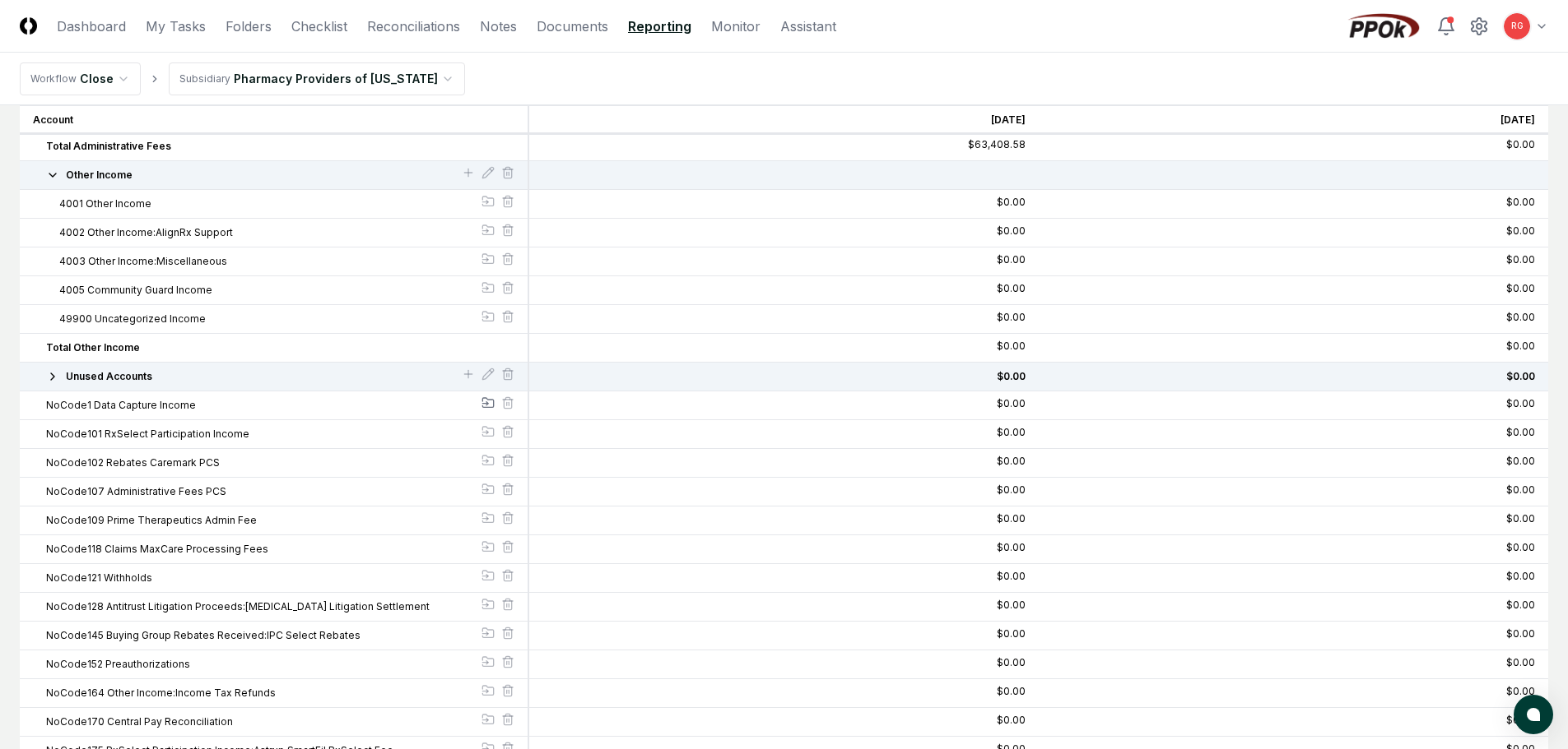
click at [487, 403] on icon at bounding box center [487, 404] width 2 height 4
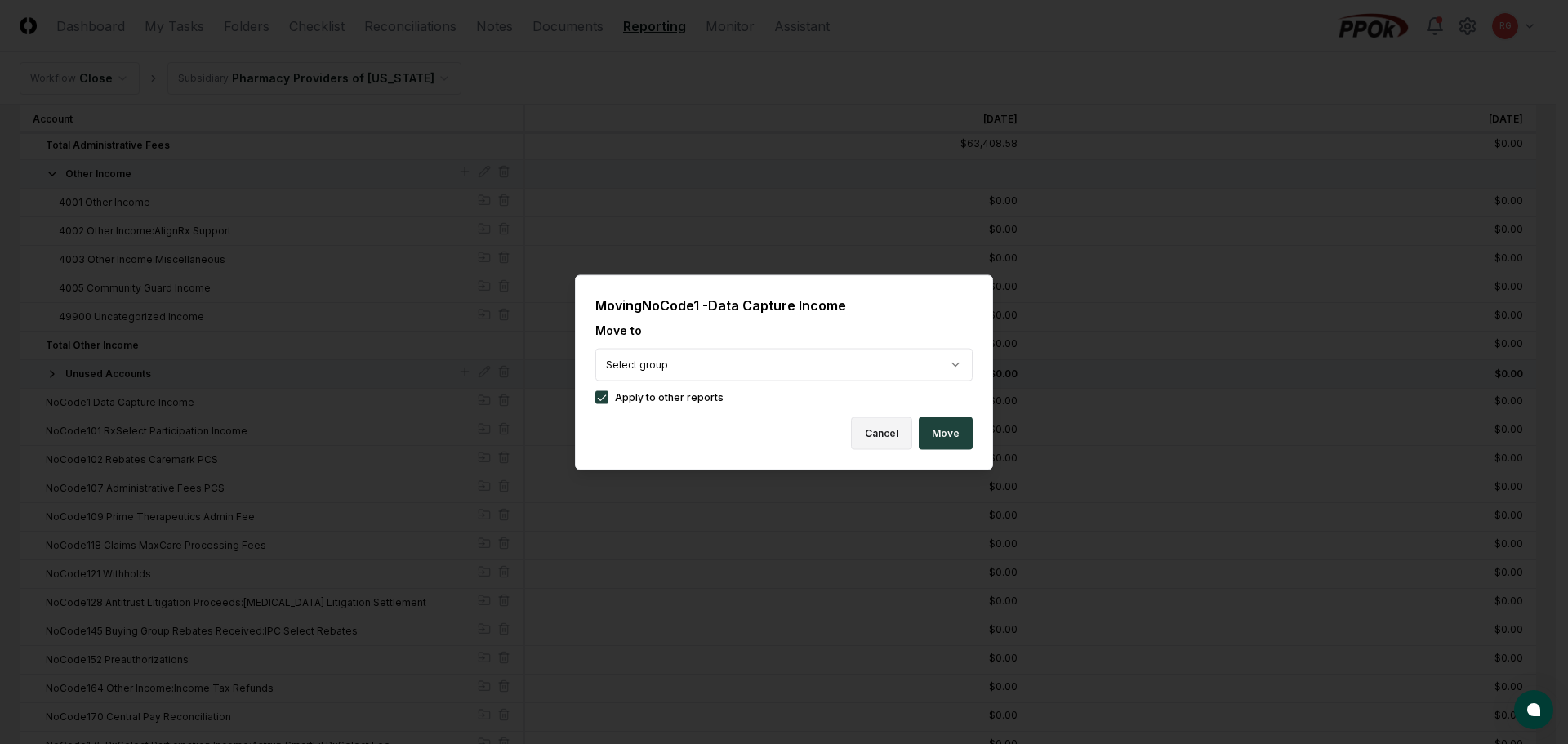
click at [878, 428] on button "Cancel" at bounding box center [882, 432] width 61 height 33
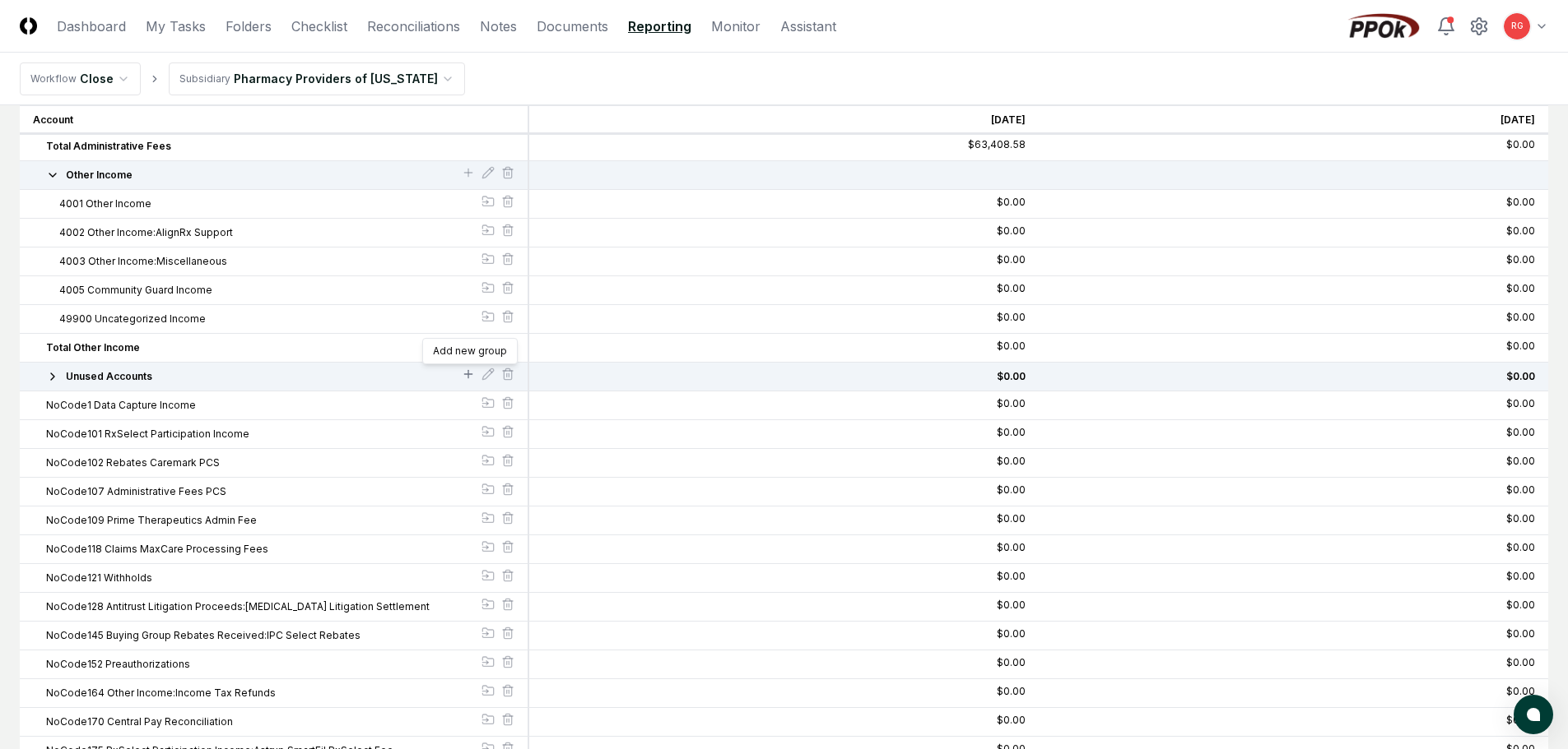
click at [462, 377] on icon at bounding box center [468, 374] width 13 height 13
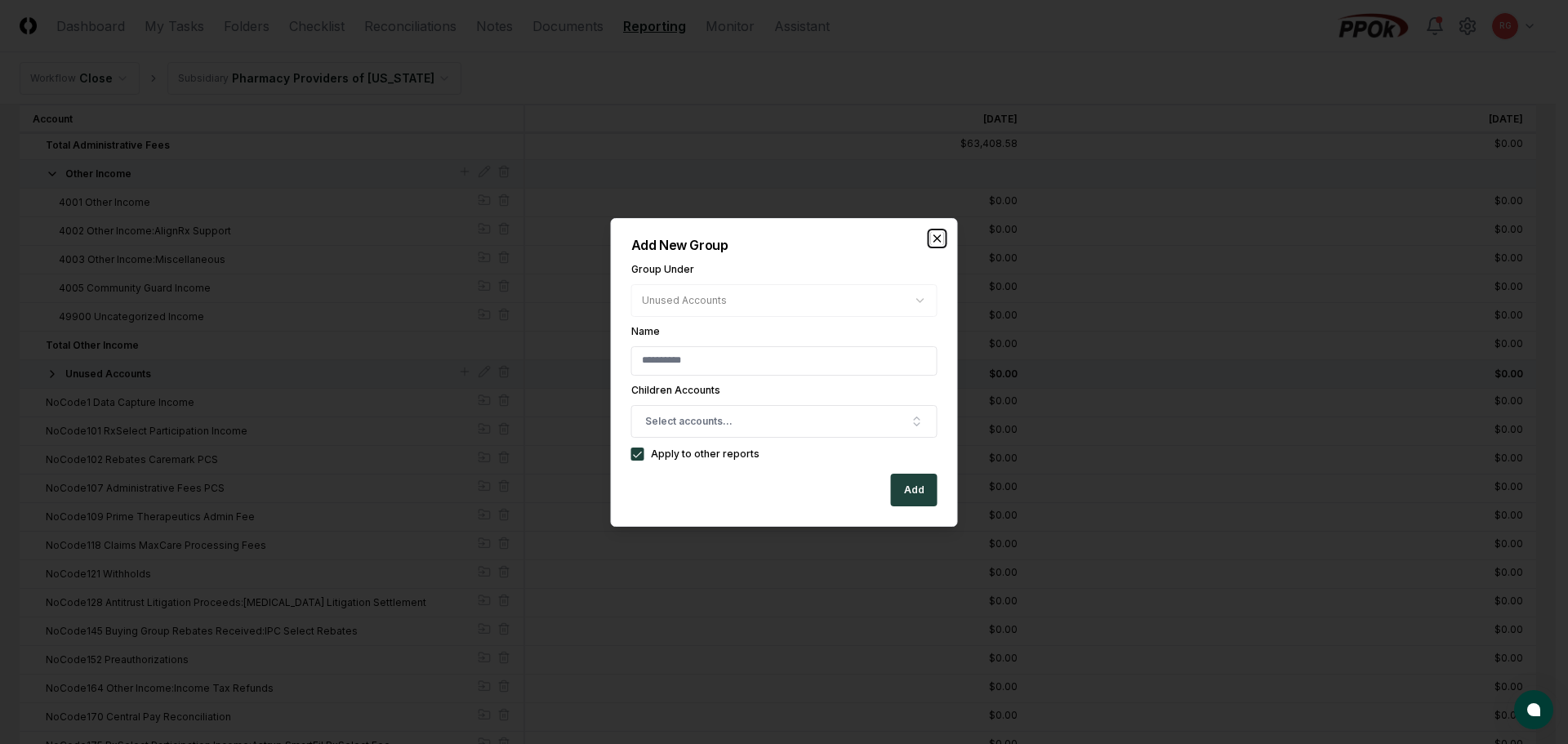
click at [937, 235] on icon "button" at bounding box center [938, 239] width 13 height 13
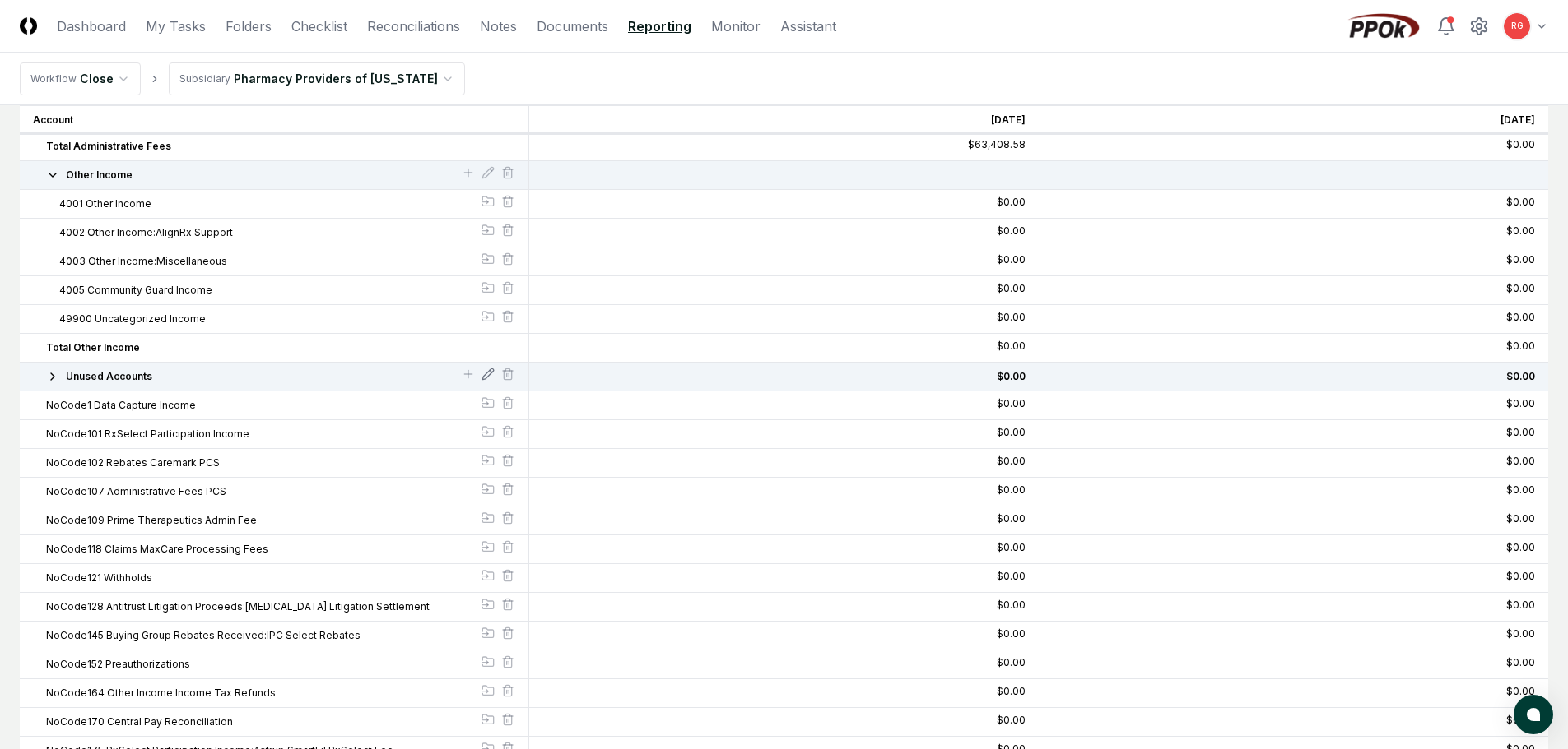
click at [484, 373] on icon at bounding box center [488, 374] width 13 height 13
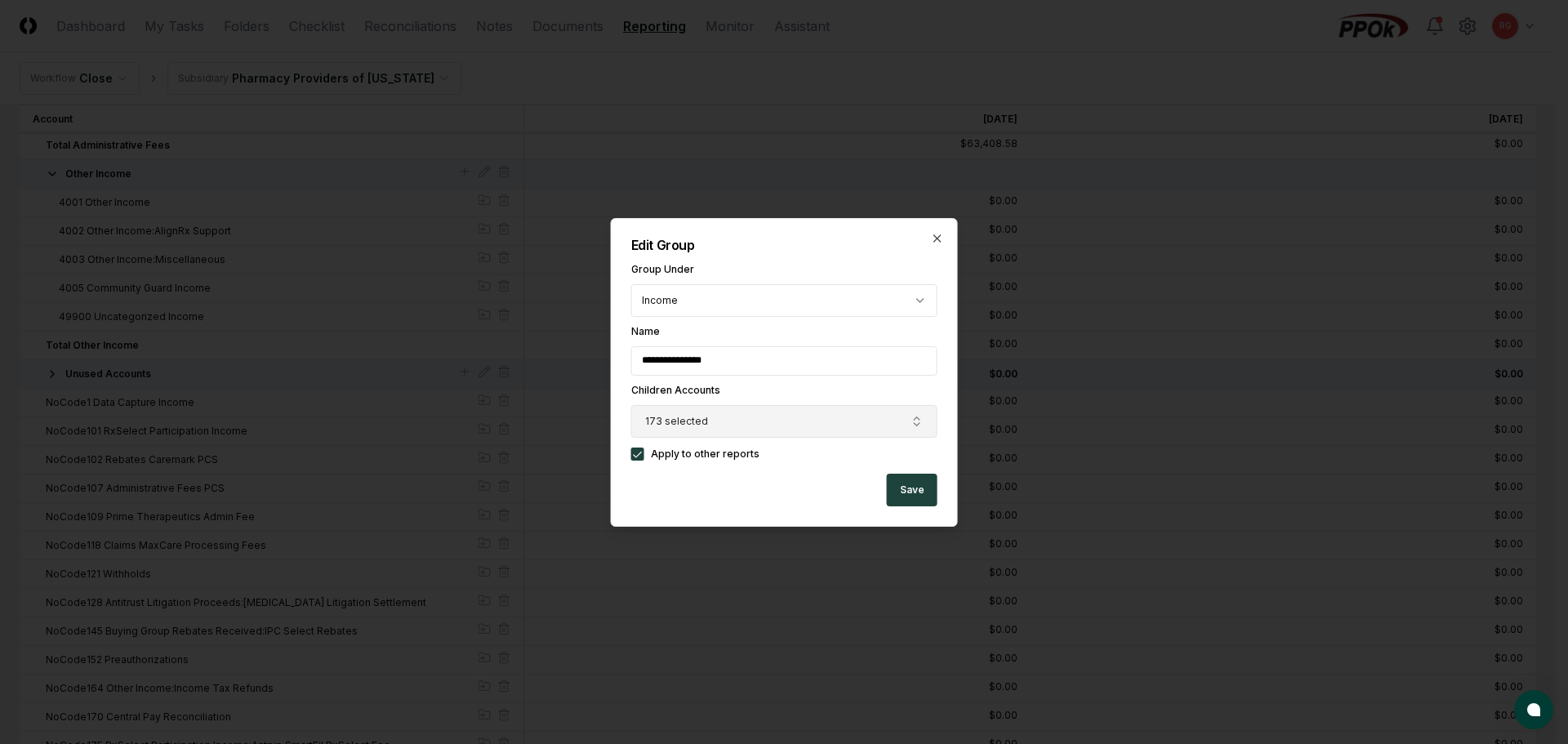
click at [746, 422] on button "173 selected" at bounding box center [784, 421] width 306 height 33
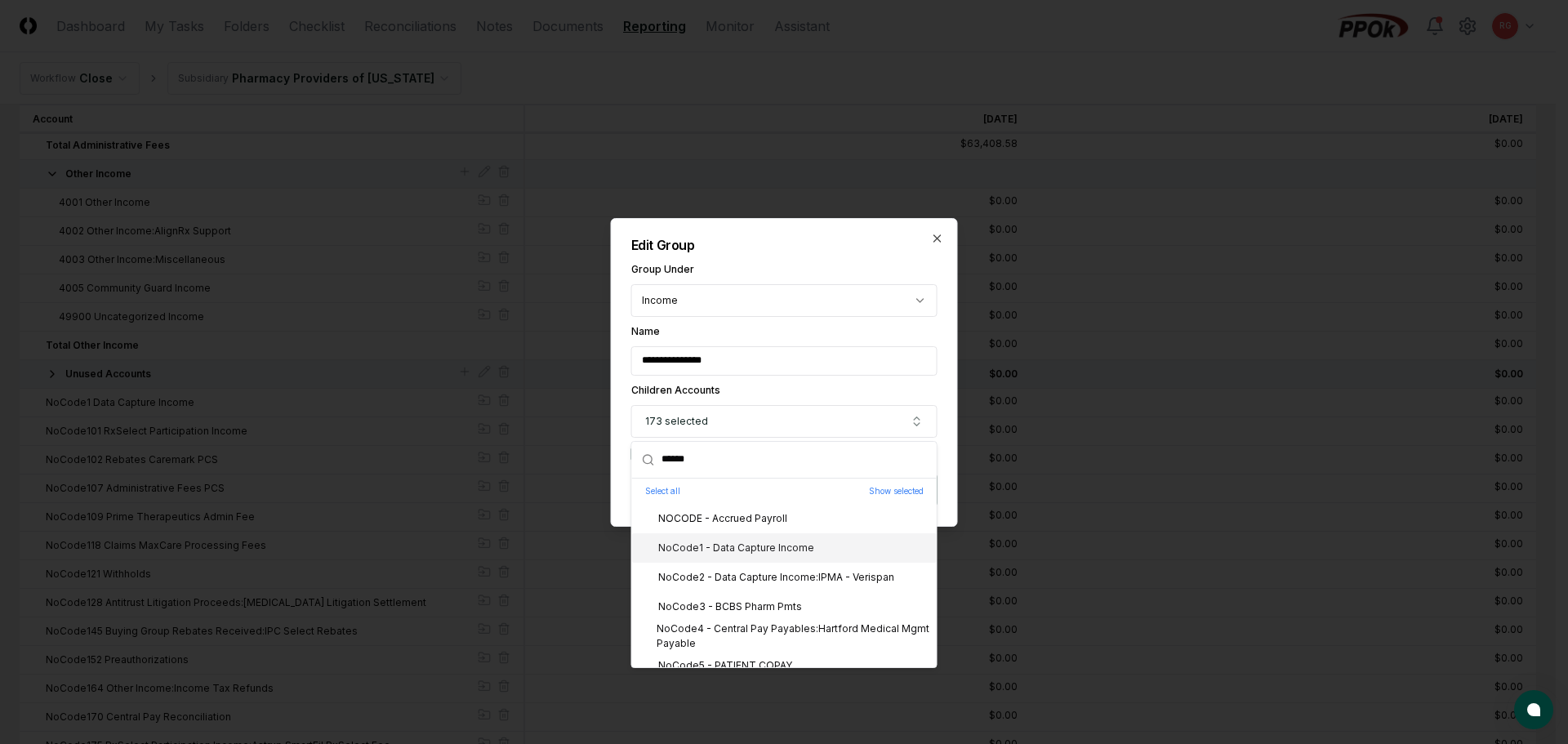
click at [734, 547] on div "NoCode1 - Data Capture Income" at bounding box center [726, 549] width 176 height 15
click at [748, 586] on div "NoCode2 - Data Capture Income:IPMA - Verispan" at bounding box center [784, 578] width 305 height 30
click at [747, 608] on div "NoCode3 - BCBS Pharm Pmts" at bounding box center [720, 607] width 164 height 15
click at [754, 627] on div "NoCode4 - Central Pay Payables:Hartford Medical Mgmt Payable" at bounding box center [784, 637] width 292 height 30
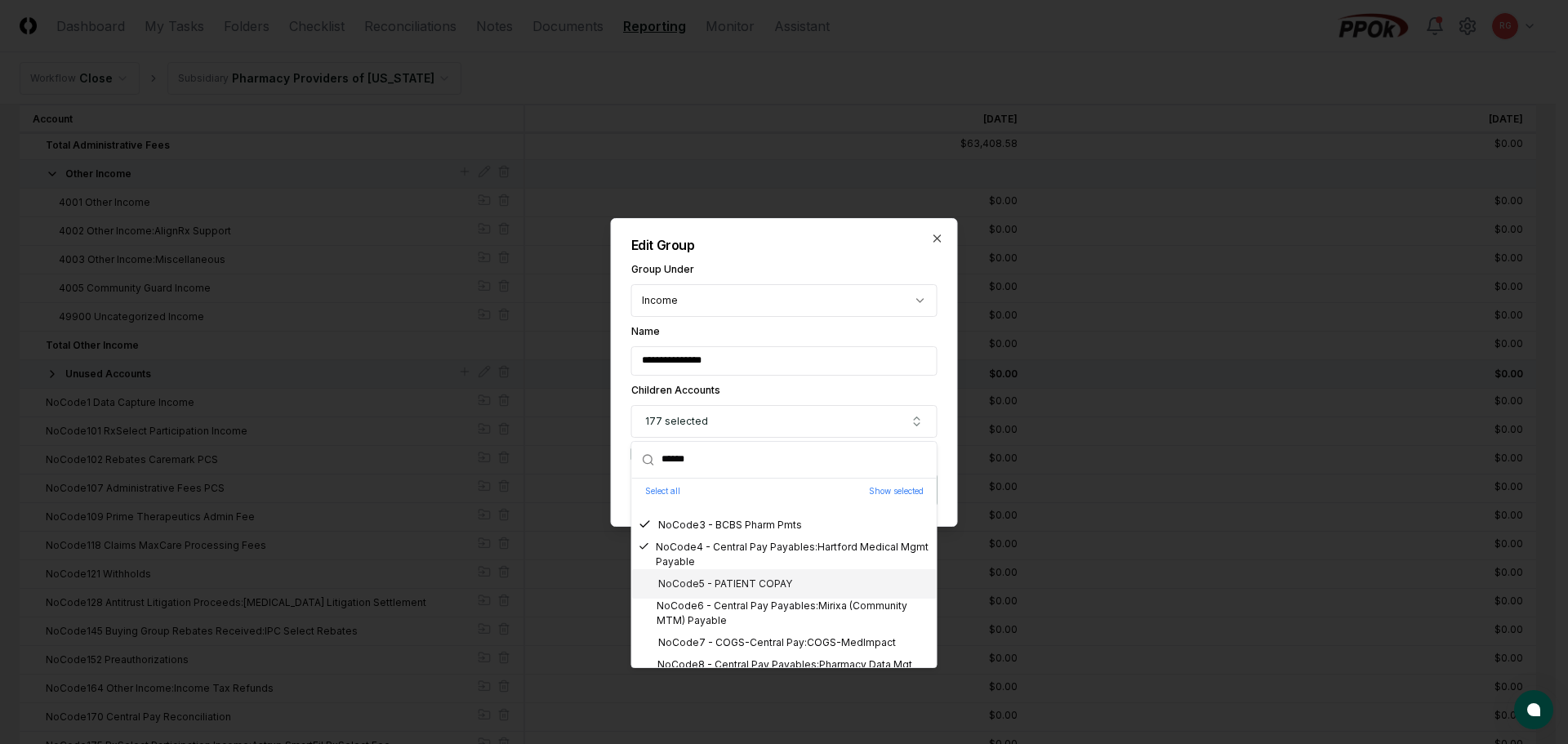
click at [757, 585] on div "NoCode5 - PATIENT COPAY" at bounding box center [715, 584] width 153 height 15
click at [764, 609] on div "NoCode6 - Central Pay Payables:Mirixa (Community MTM) Payable" at bounding box center [784, 614] width 292 height 30
click at [778, 644] on div "NoCode7 - COGS-Central Pay:COGS-MedImpact" at bounding box center [767, 644] width 257 height 15
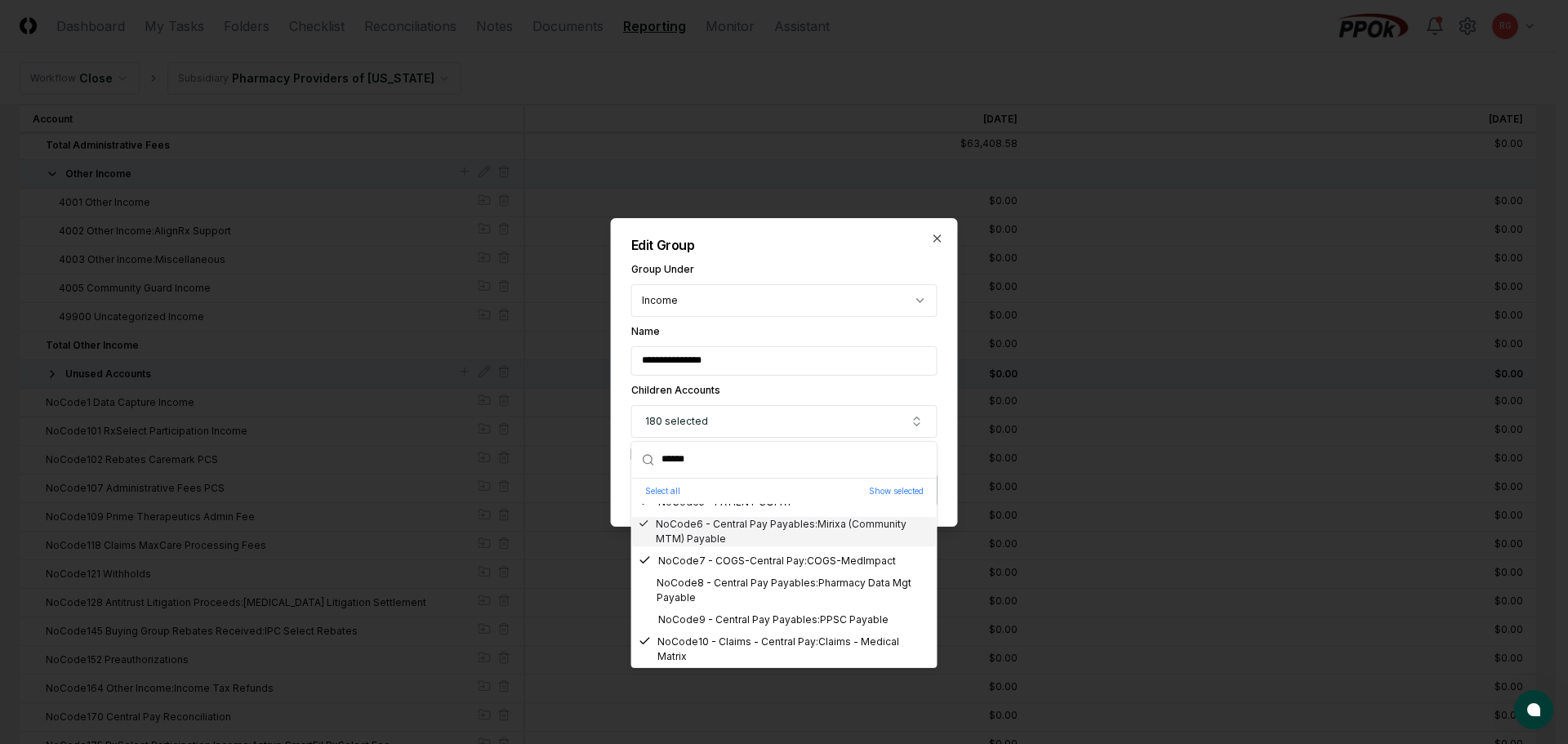
scroll to position [246, 0]
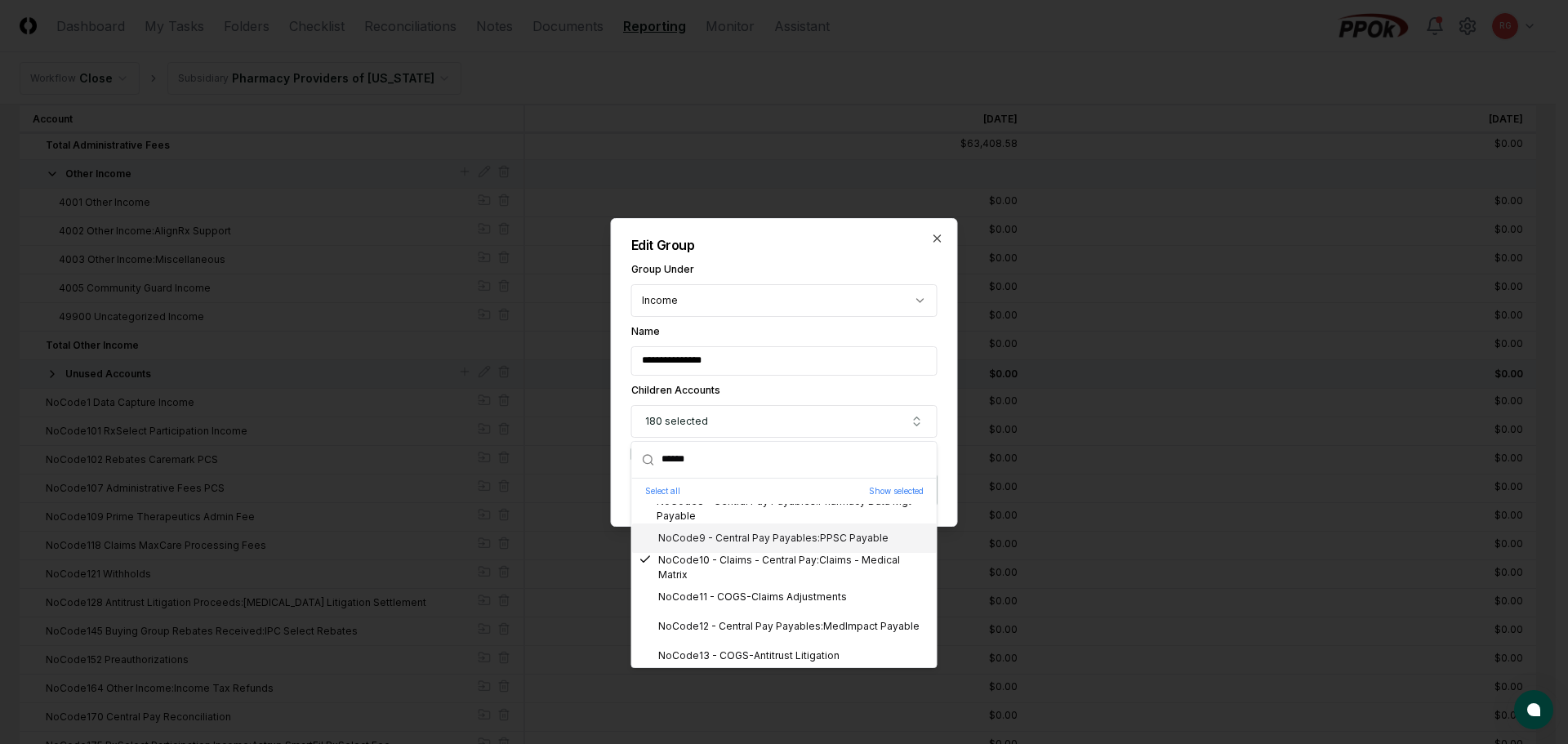
click at [761, 547] on div "NoCode9 - Central Pay Payables:PPSC Payable" at bounding box center [784, 538] width 305 height 30
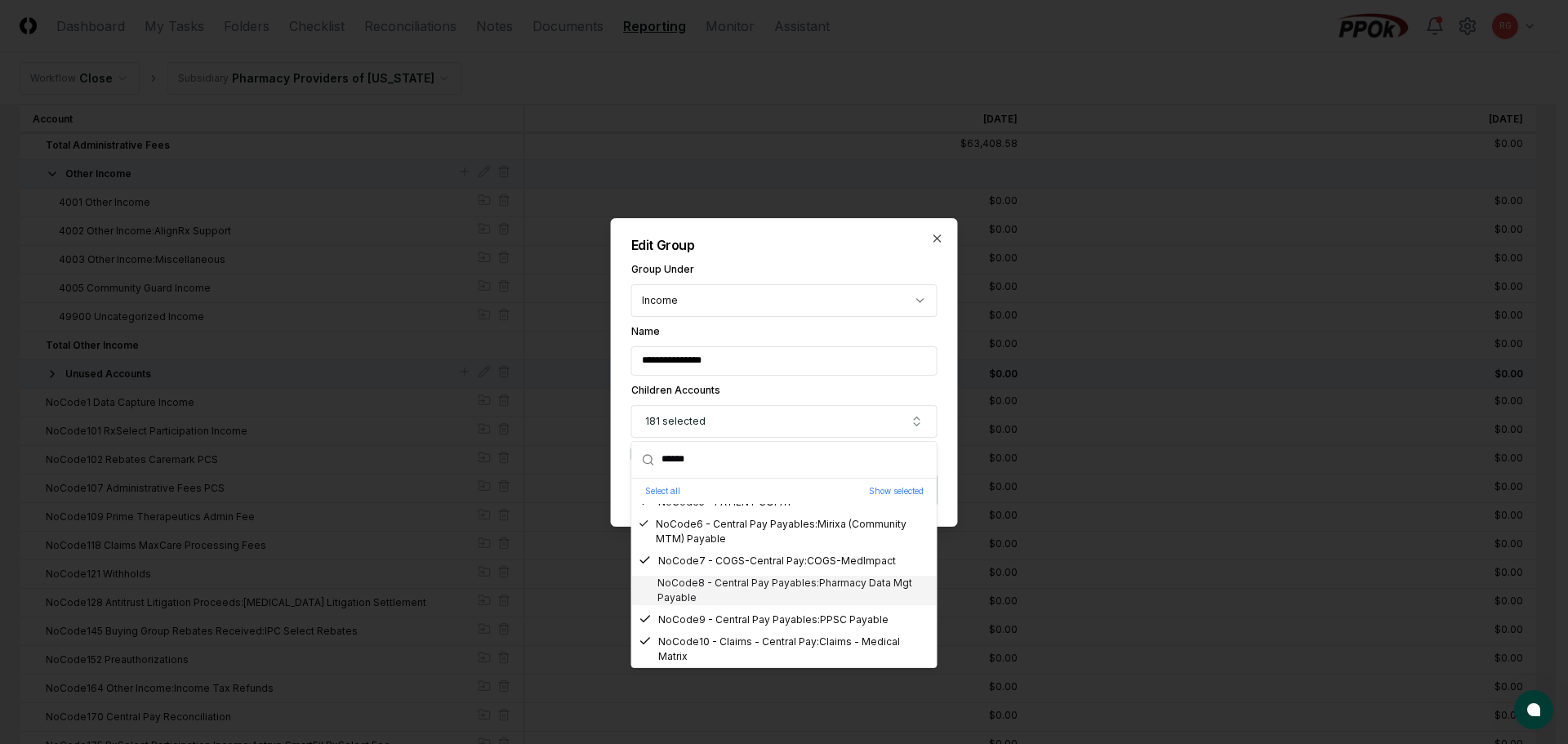
click at [749, 584] on div "NoCode8 - Central Pay Payables:Pharmacy Data Mgt Payable" at bounding box center [784, 591] width 292 height 30
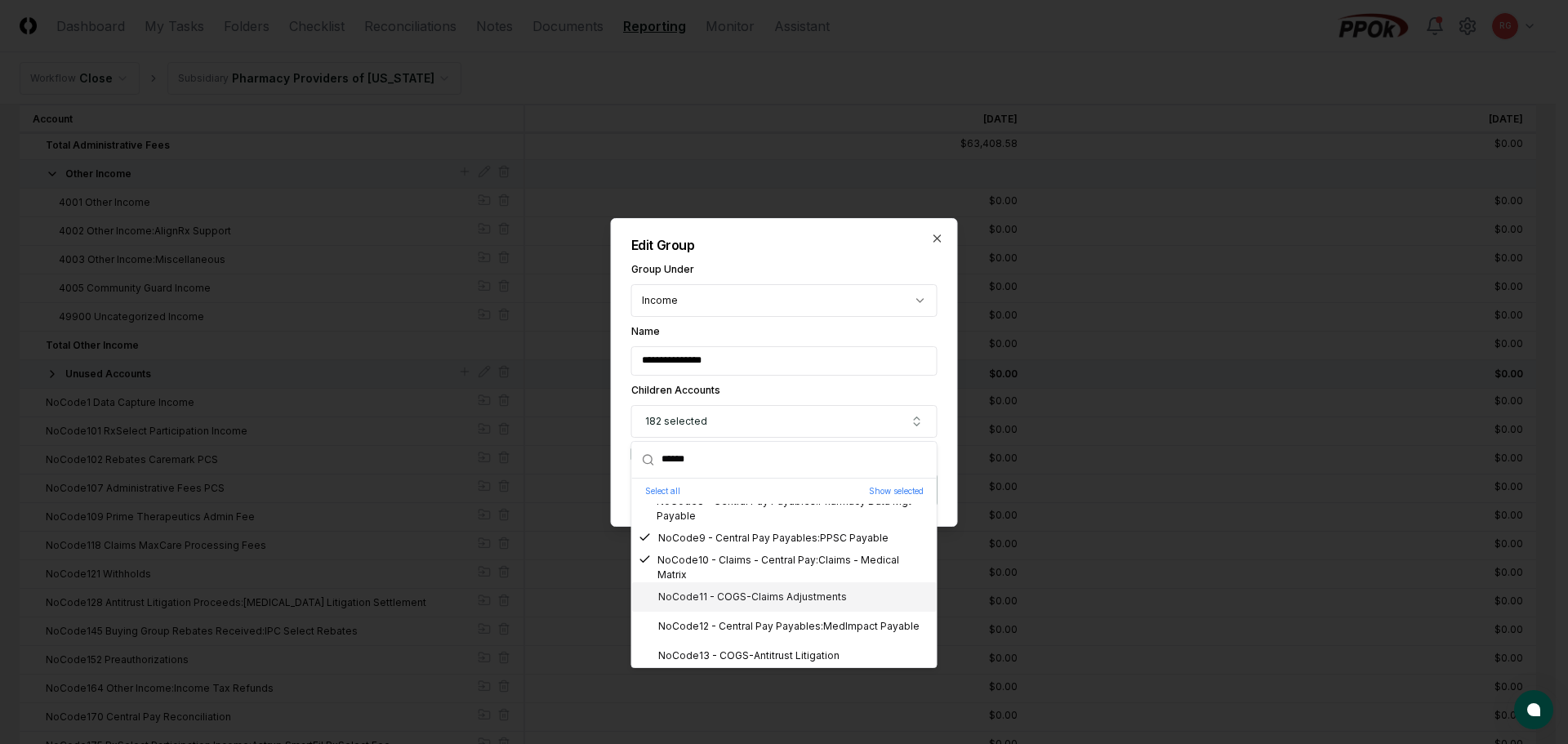
click at [754, 597] on div "NoCode11 - COGS-Claims Adjustments" at bounding box center [743, 597] width 208 height 15
click at [770, 621] on div "NoCode12 - Central Pay Payables:MedImpact Payable" at bounding box center [779, 627] width 281 height 15
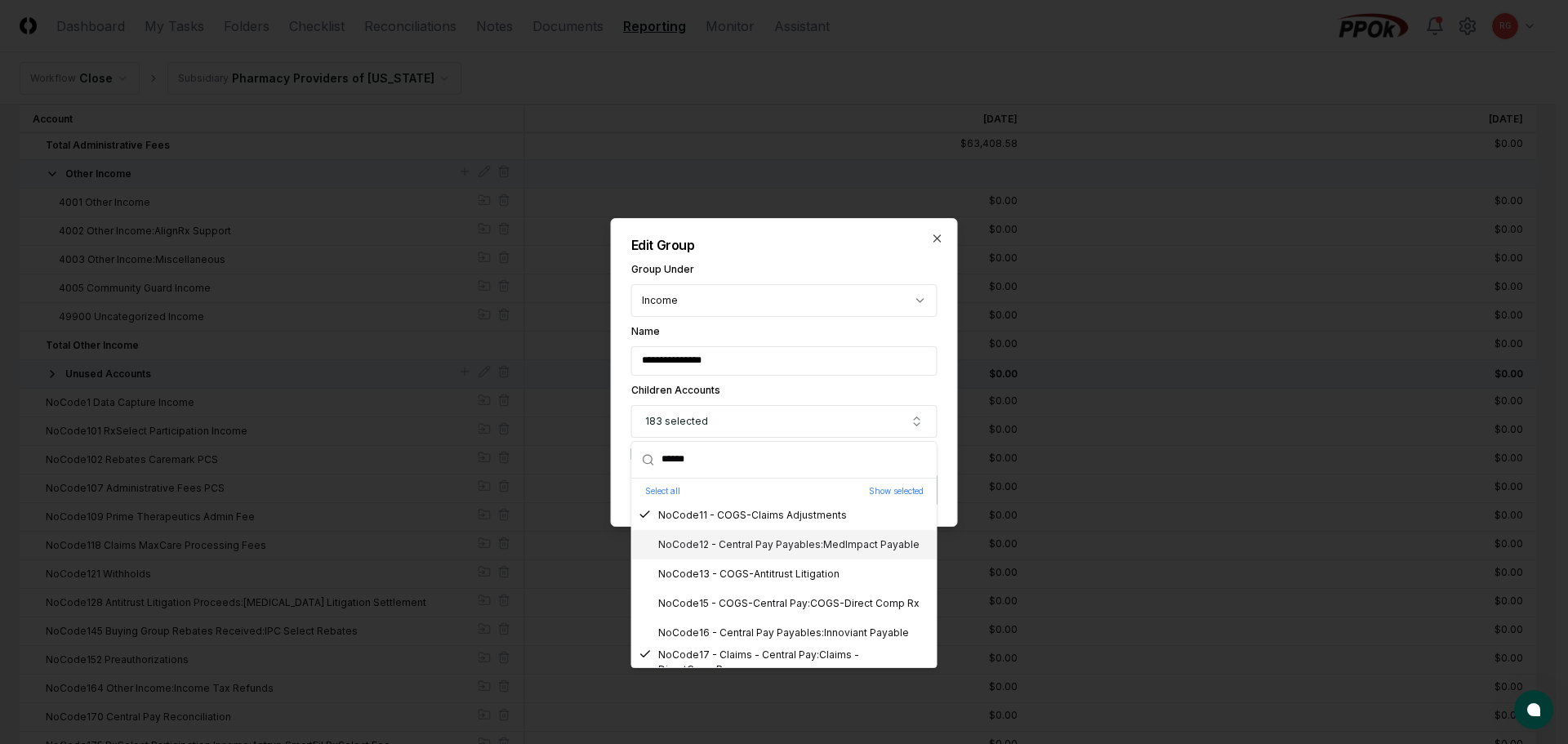
click at [750, 548] on div "NoCode12 - Central Pay Payables:MedImpact Payable" at bounding box center [779, 545] width 281 height 15
click at [757, 573] on div "NoCode13 - COGS-Antitrust Litigation" at bounding box center [739, 575] width 201 height 15
click at [767, 596] on div "NoCode15 - COGS-Central Pay:COGS-Direct Comp Rx" at bounding box center [779, 604] width 281 height 15
click at [771, 631] on div "NoCode16 - Central Pay Payables:Innoviant Payable" at bounding box center [773, 633] width 270 height 15
click at [770, 610] on div "NoCode18 - COGS-Central Pay A/P Pharm" at bounding box center [749, 610] width 221 height 15
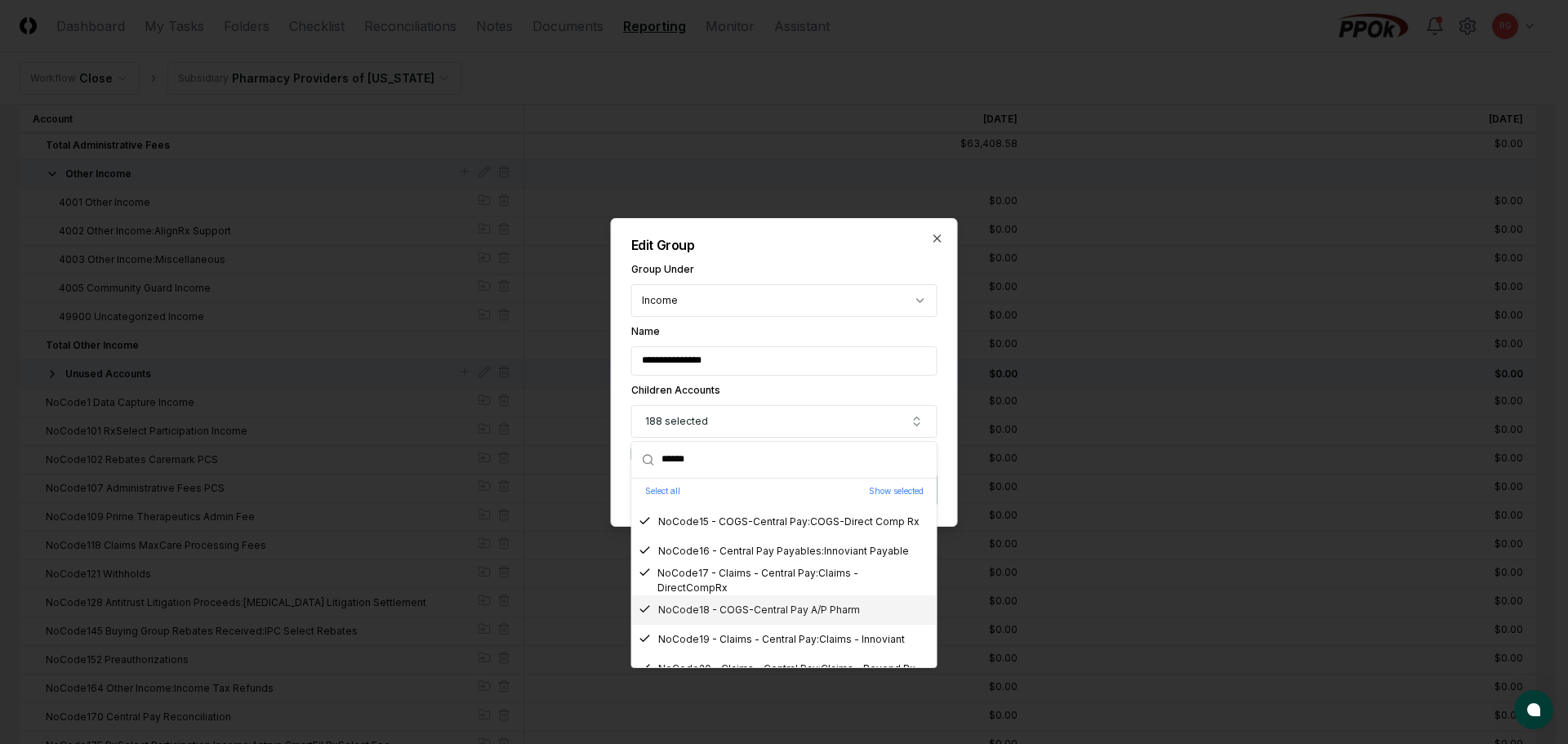
scroll to position [490, 0]
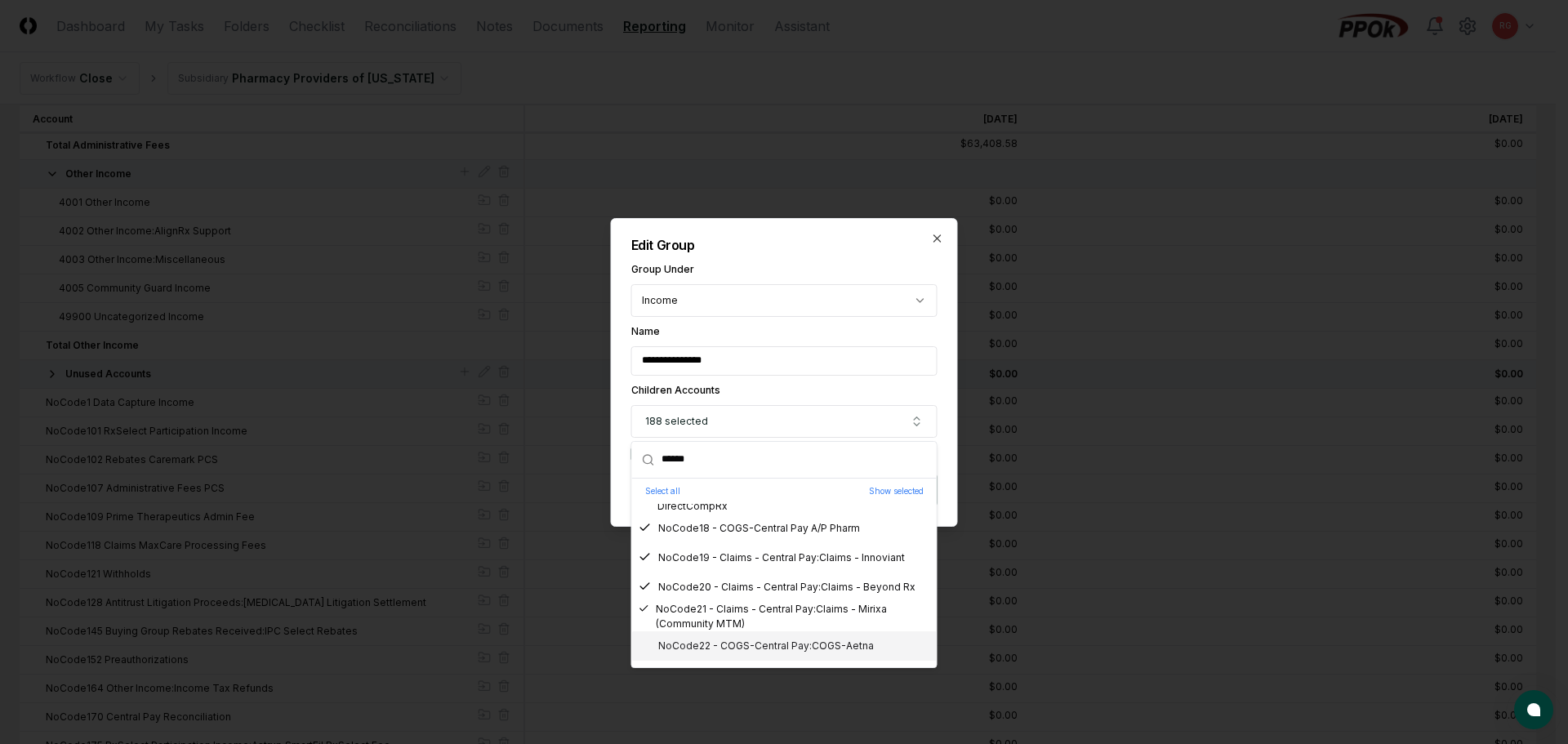
click at [784, 637] on div "NoCode22 - COGS-Central Pay:COGS-Aetna" at bounding box center [784, 646] width 305 height 30
click at [754, 616] on div "NoCode24 - COGS-Central Pay:COGS-SRS" at bounding box center [752, 623] width 228 height 15
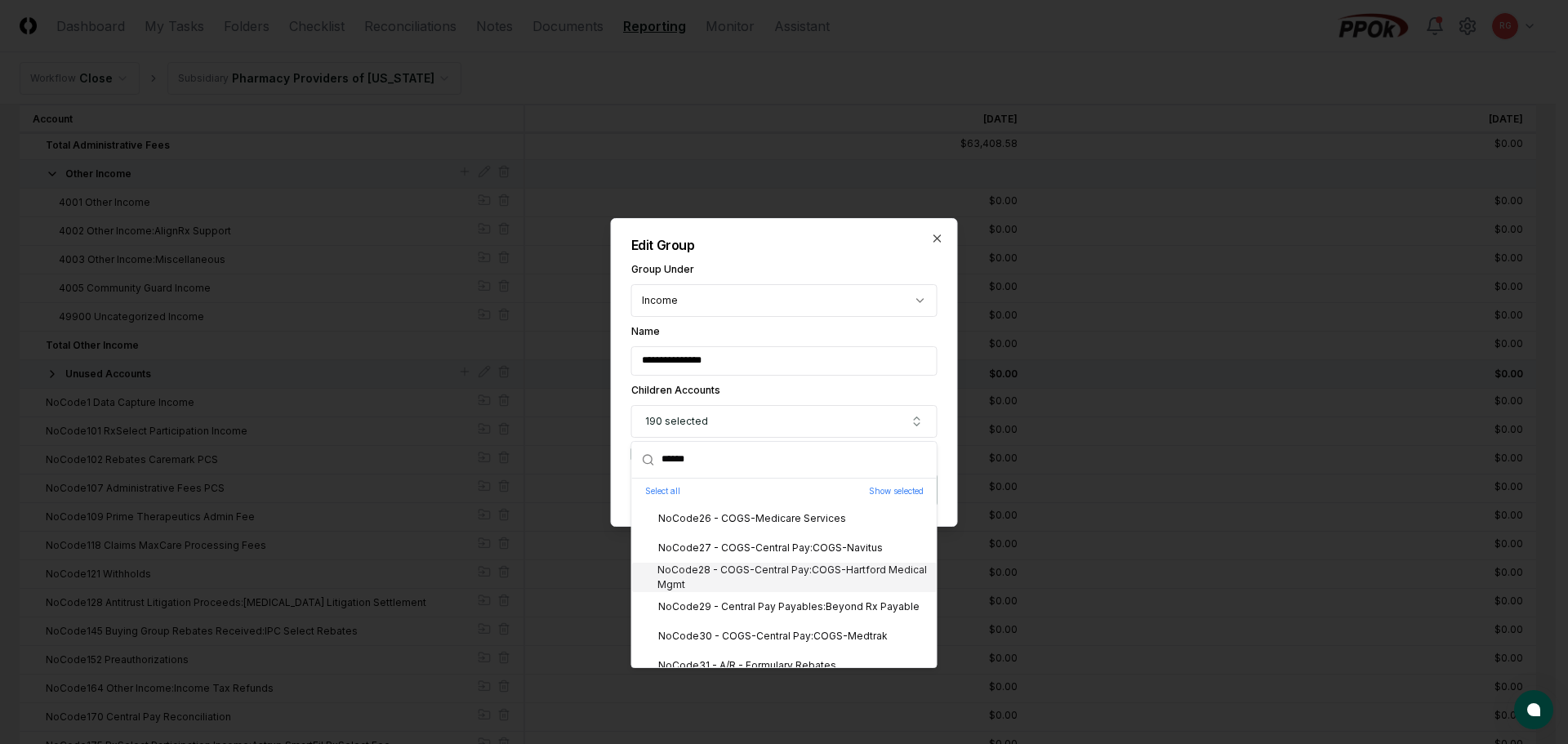
scroll to position [654, 0]
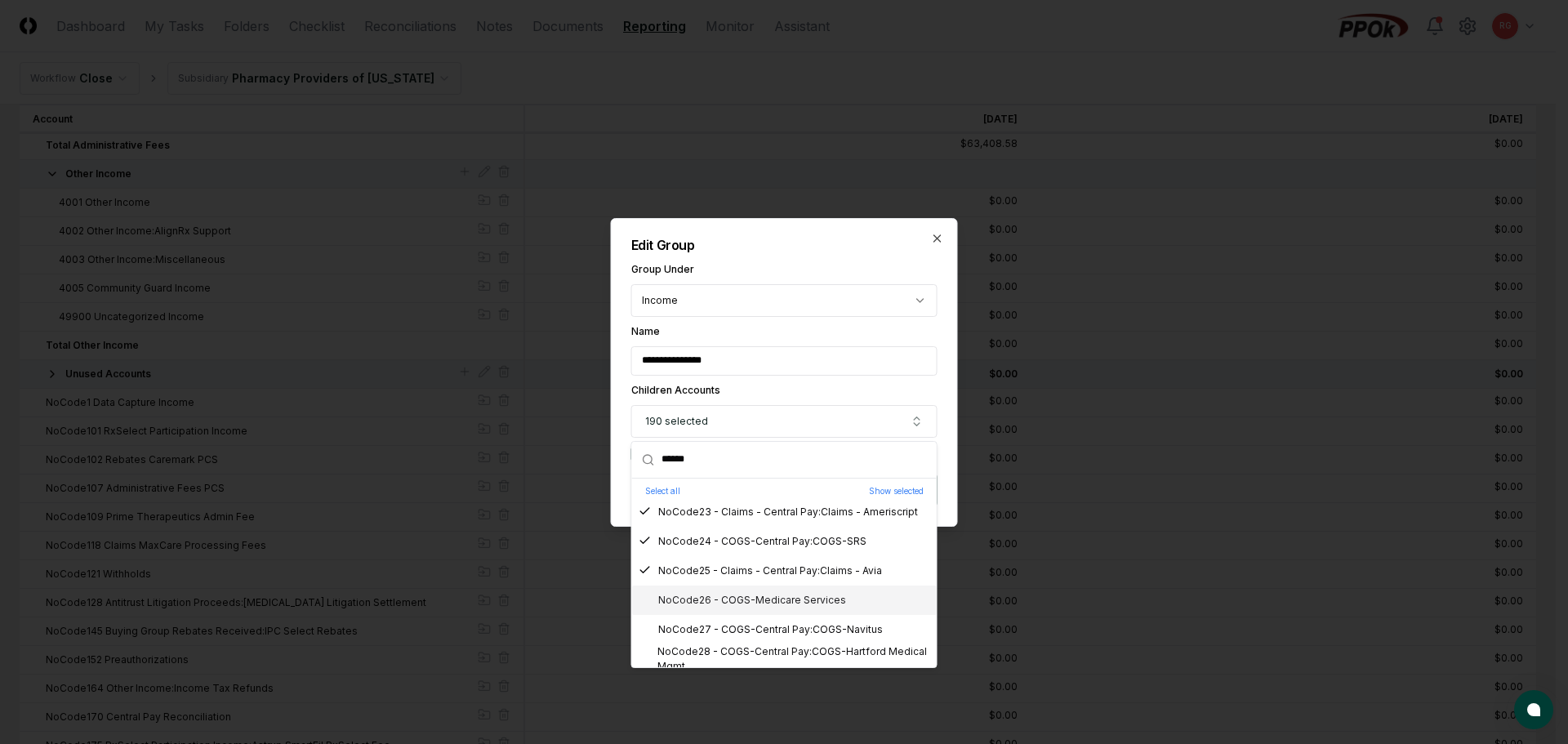
click at [745, 596] on div "NoCode26 - COGS-Medicare Services" at bounding box center [742, 601] width 207 height 15
click at [764, 623] on div "NoCode27 - COGS-Central Pay:COGS-Navitus" at bounding box center [760, 631] width 244 height 15
click at [747, 597] on div "NoCode26 - COGS-Medicare Services" at bounding box center [742, 601] width 207 height 15
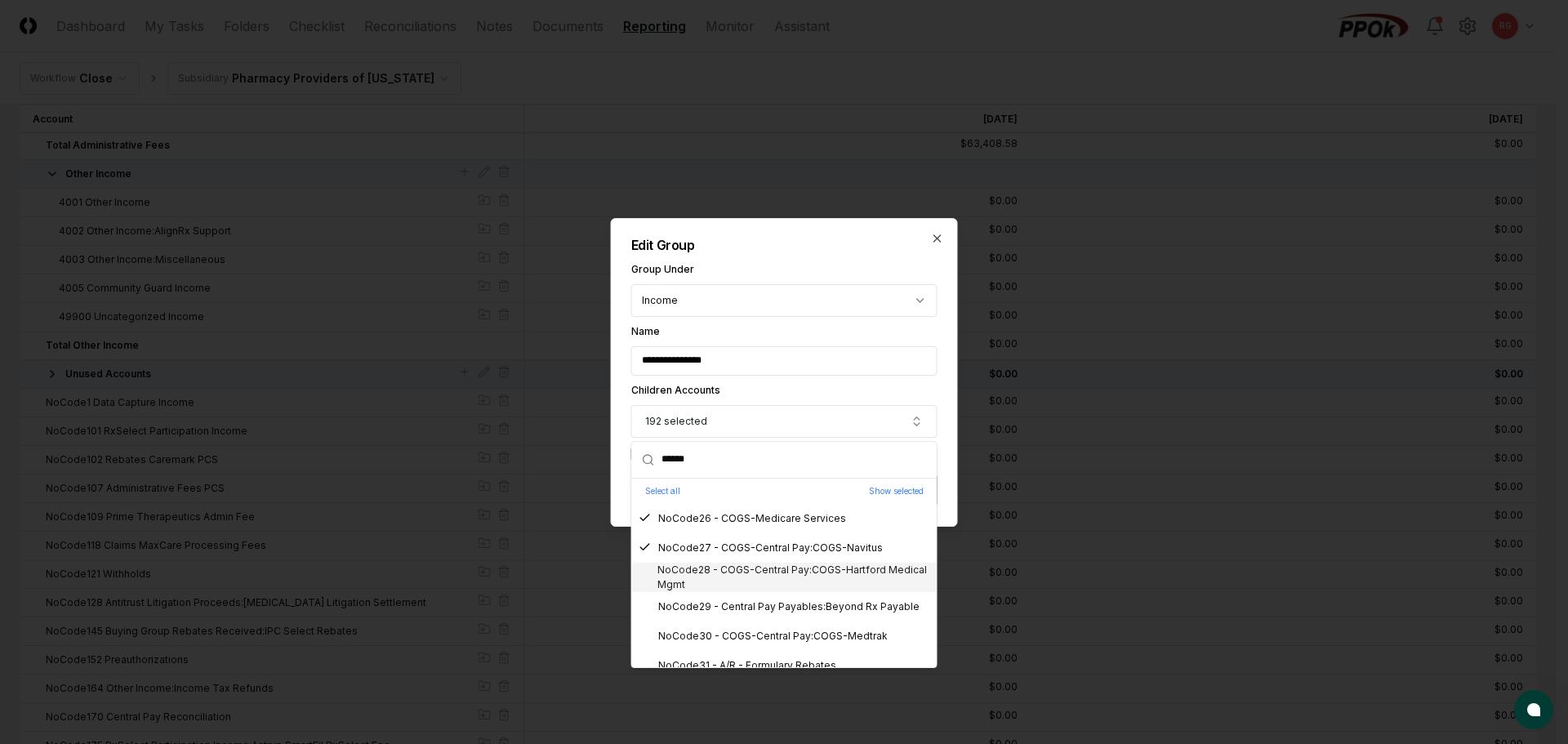
click at [746, 572] on div "NoCode28 - COGS-Central Pay:COGS-Hartford Medical Mgmt" at bounding box center [784, 578] width 292 height 30
click at [748, 604] on div "NoCode29 - Central Pay Payables:Beyond Rx Payable" at bounding box center [779, 607] width 281 height 15
click at [757, 634] on div "NoCode30 - COGS-Central Pay:COGS-Medtrak" at bounding box center [763, 637] width 249 height 15
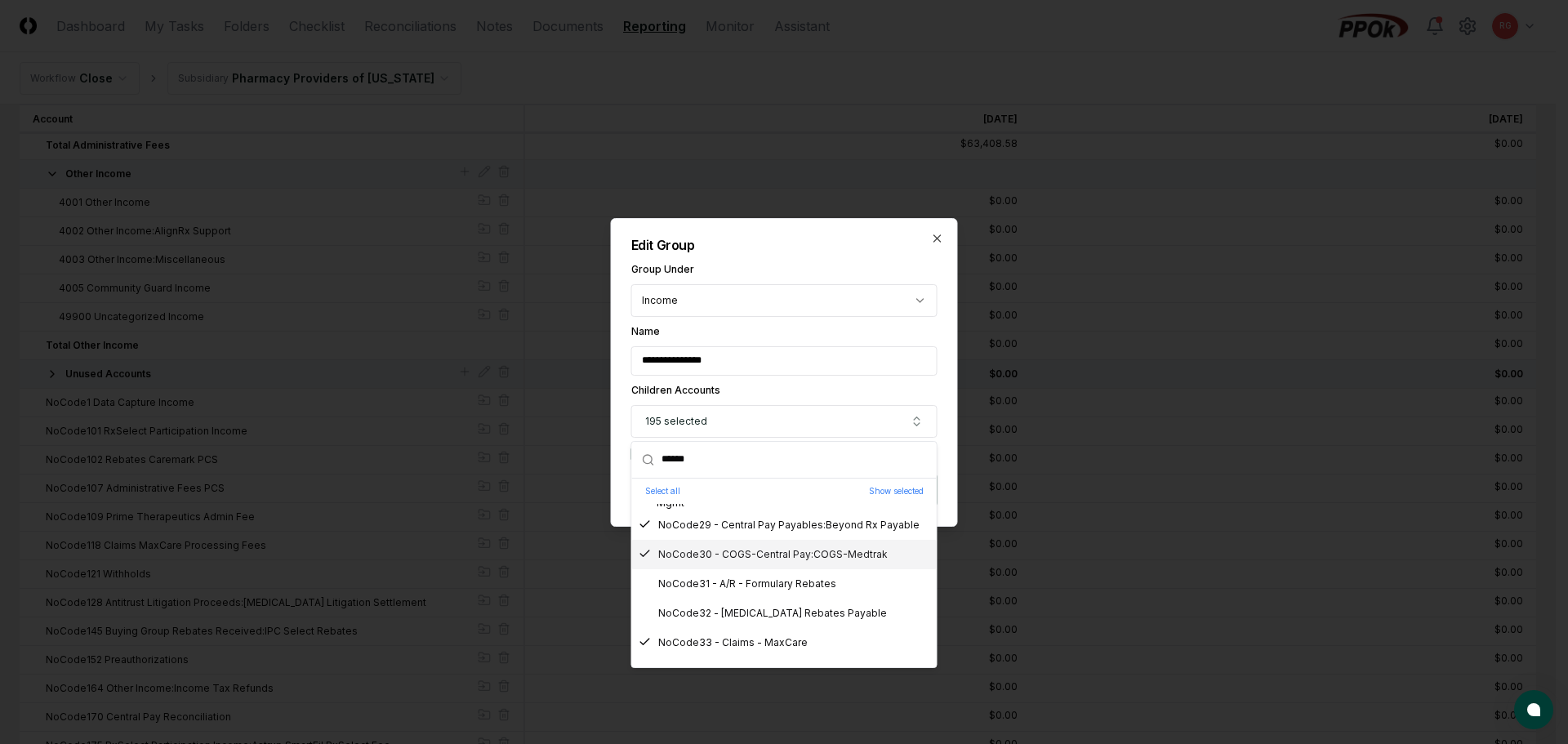
click at [750, 581] on div "NoCode31 - A/R - Formulary Rebates" at bounding box center [737, 584] width 198 height 15
click at [763, 614] on div "NoCode32 - Synthroid Rebates Payable" at bounding box center [762, 614] width 248 height 15
click at [764, 591] on div "NoCode31 - A/R - Formulary Rebates" at bounding box center [737, 584] width 198 height 15
click at [764, 613] on div "NoCode32 - Synthroid Rebates Payable" at bounding box center [762, 614] width 248 height 15
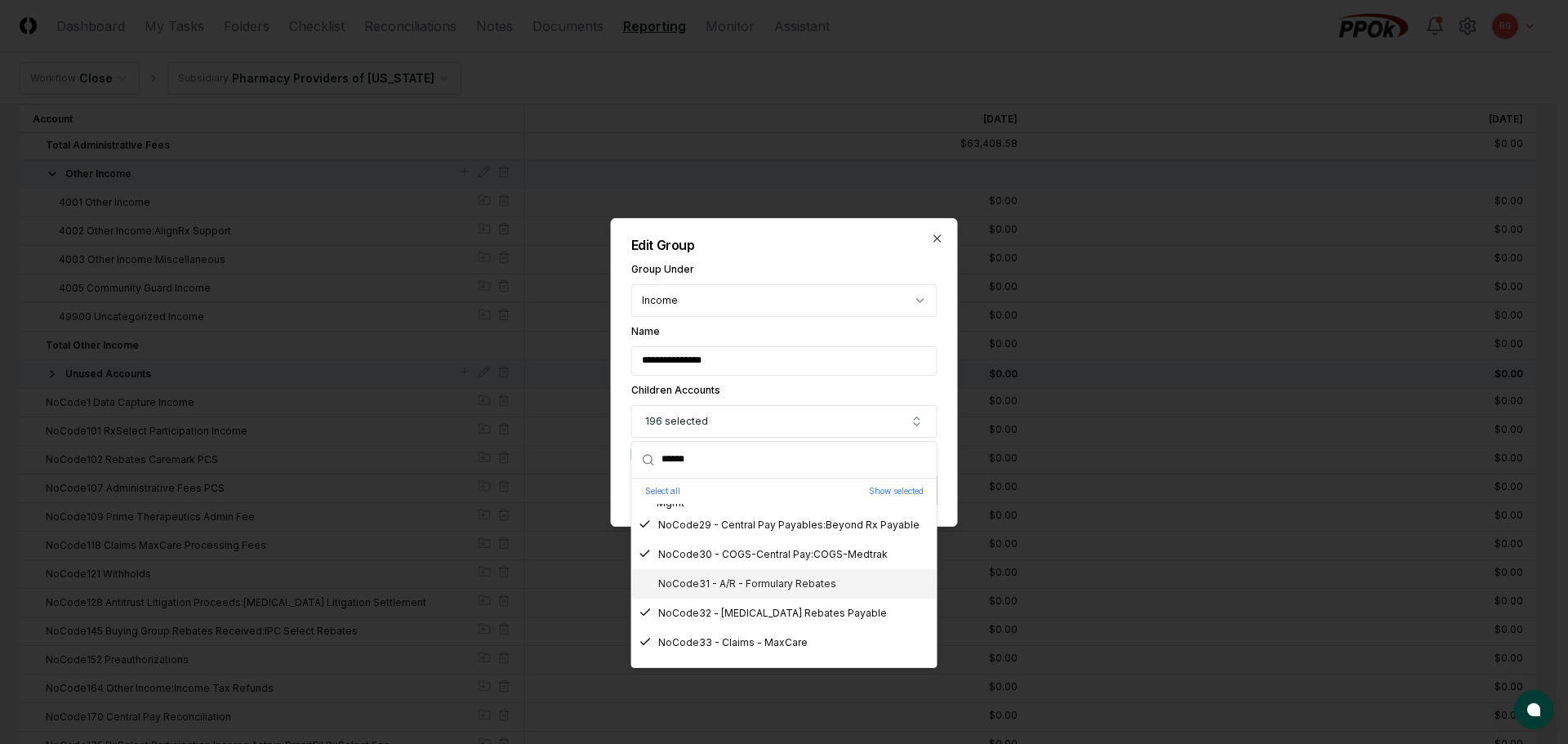
scroll to position [898, 0]
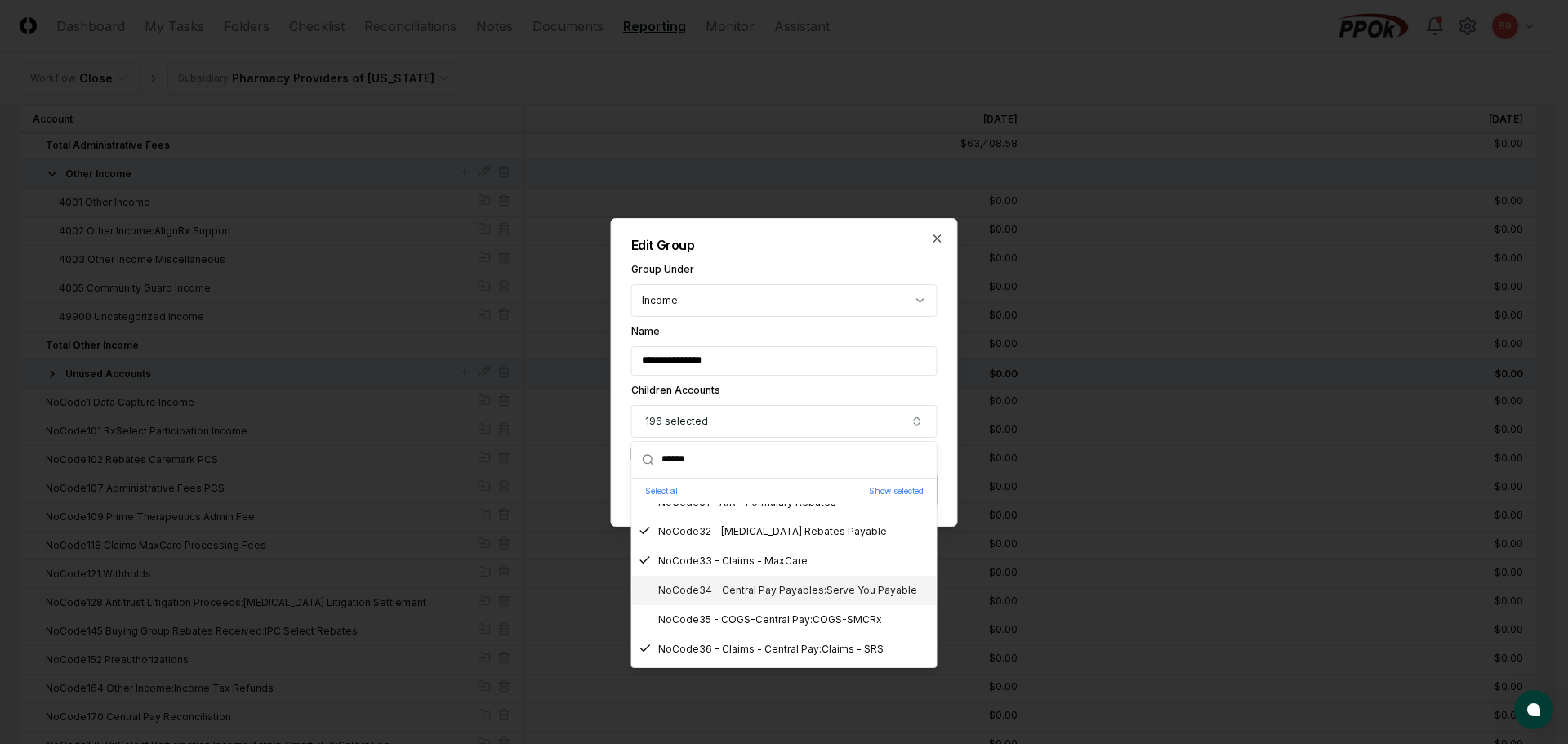
click at [784, 597] on div "NoCode34 - Central Pay Payables:Serve You Payable" at bounding box center [778, 591] width 279 height 15
click at [794, 618] on div "NoCode35 - COGS-Central Pay:COGS-SMCRx" at bounding box center [760, 620] width 244 height 15
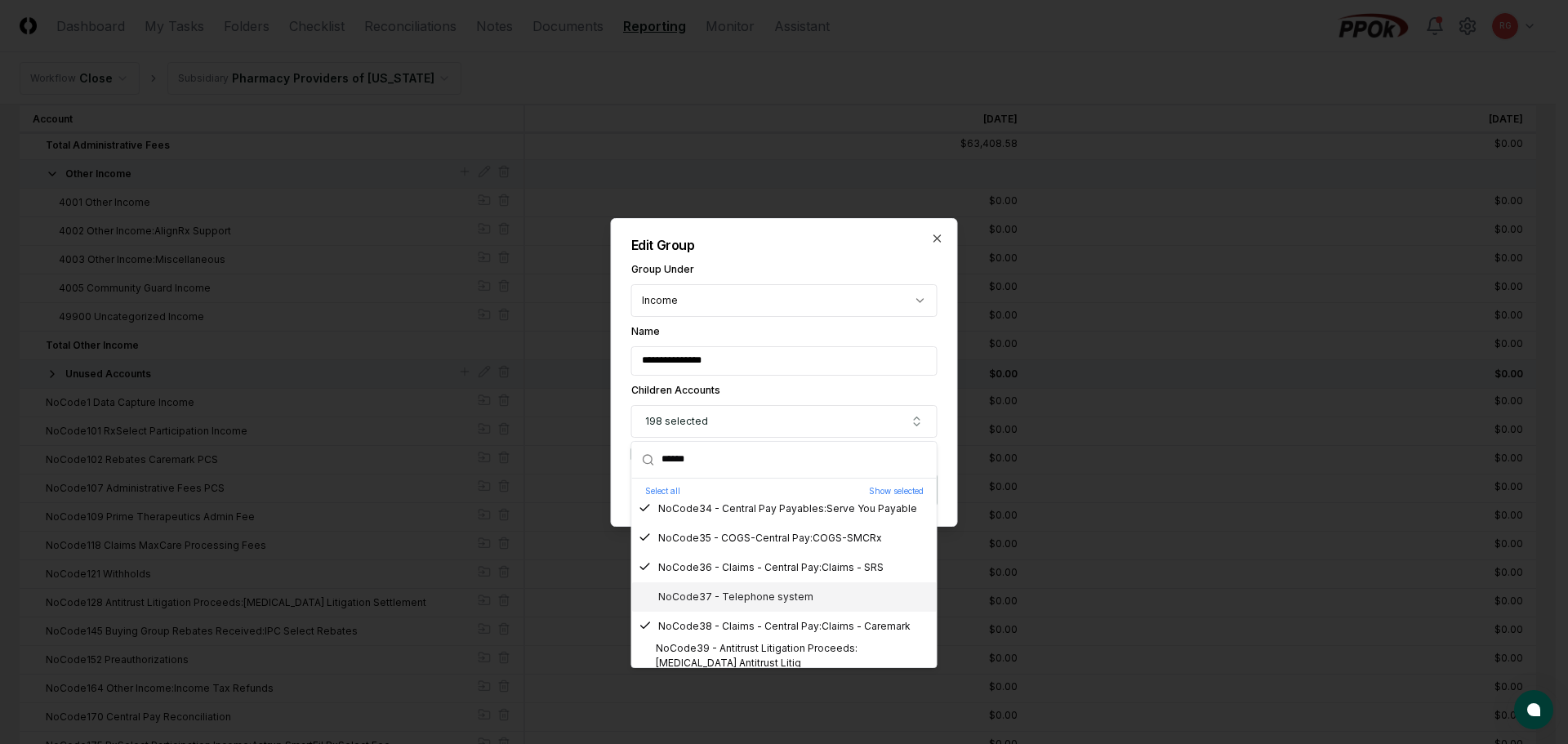
click at [750, 593] on div "NoCode37 - Telephone system" at bounding box center [726, 597] width 175 height 15
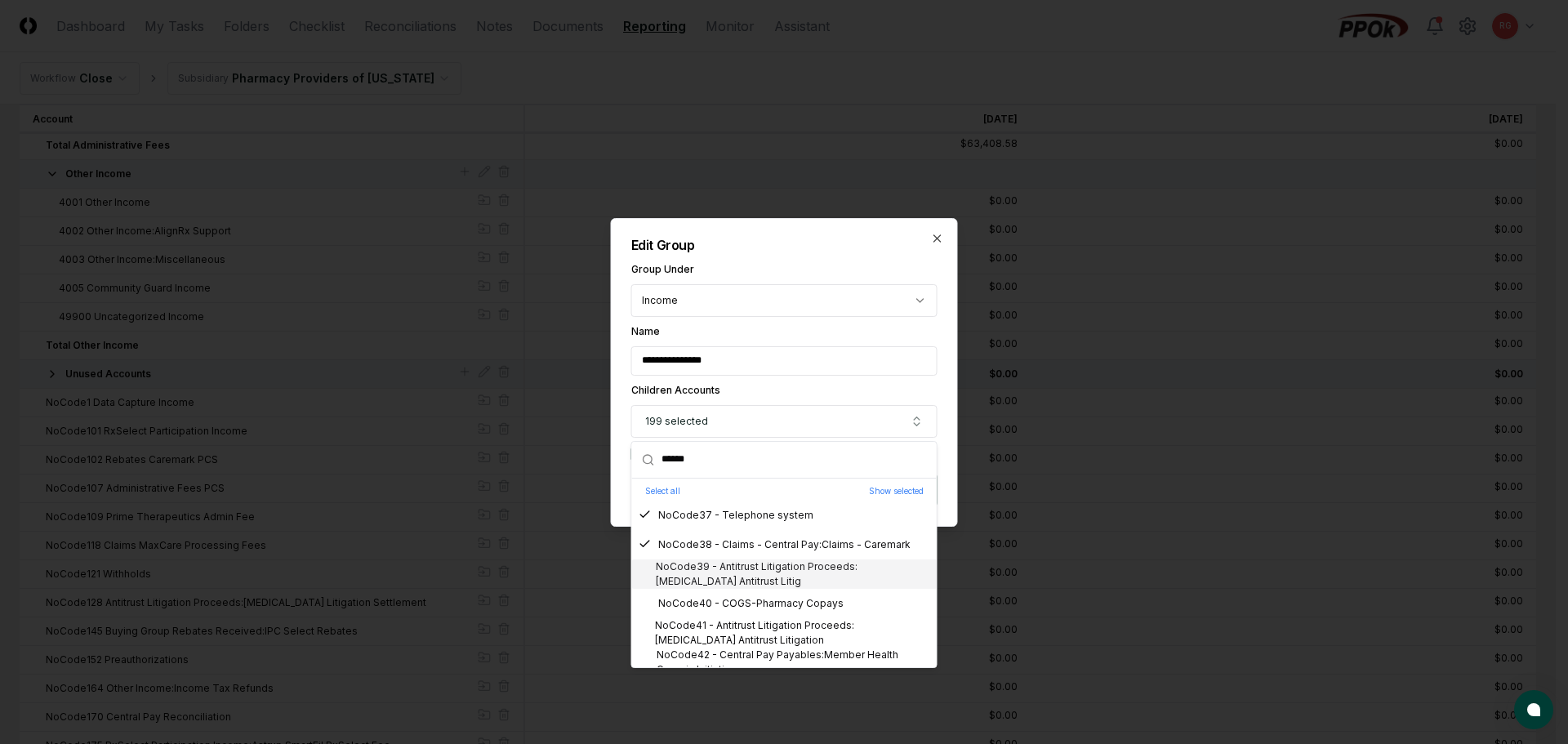
click at [750, 571] on div "NoCode39 - Antitrust Litigation Proceeds:Warfarin Sodium Antitrust Litig" at bounding box center [784, 575] width 292 height 30
click at [764, 603] on div "NoCode40 - COGS-Pharmacy Copays" at bounding box center [741, 604] width 205 height 15
click at [780, 623] on div "NoCode41 - Antitrust Litigation Proceeds:Augmentin Antitrust Litigation" at bounding box center [784, 633] width 292 height 30
click at [801, 653] on div "NoCode42 - Central Pay Payables:Member Health Generic Initiativ" at bounding box center [784, 663] width 292 height 30
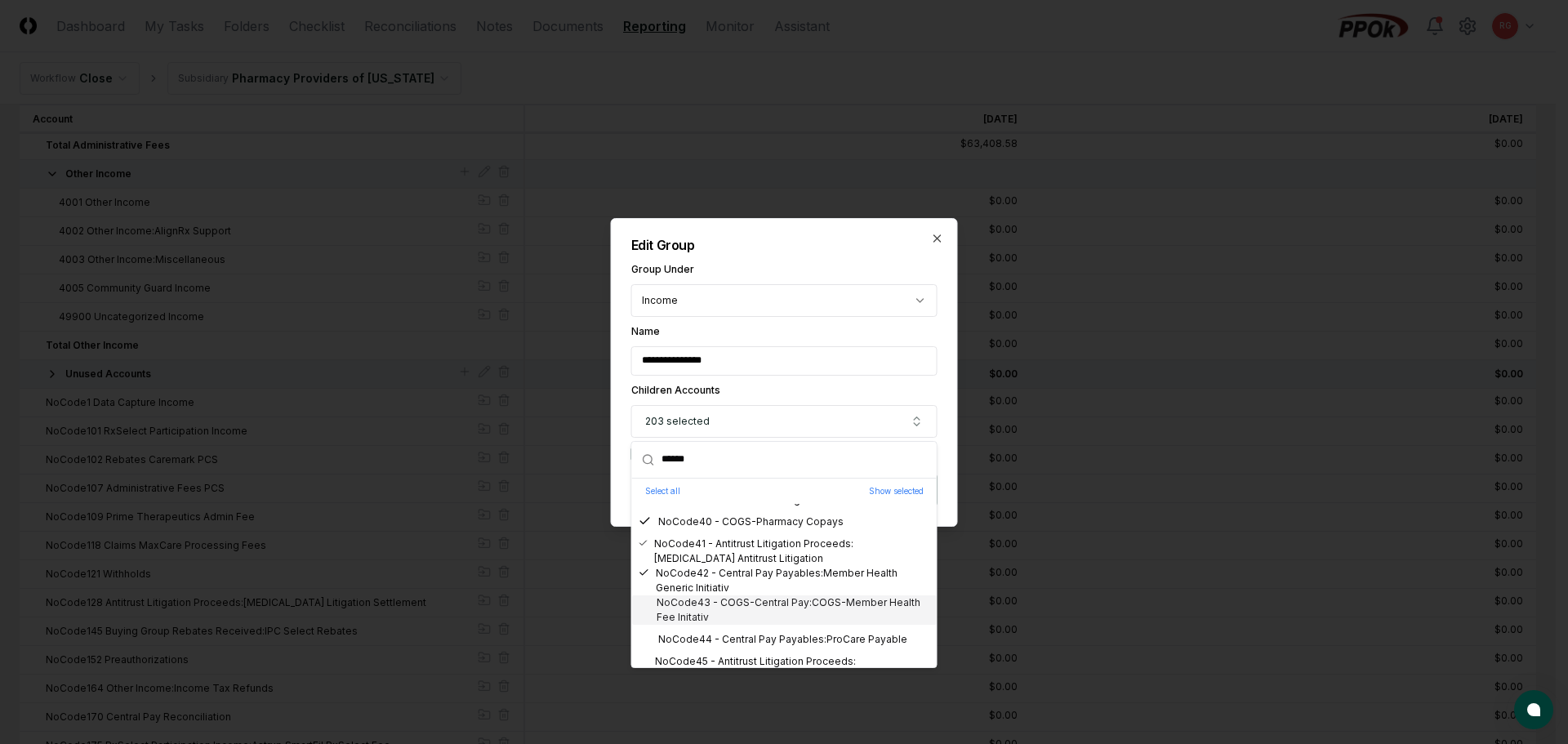
click at [775, 604] on div "NoCode43 - COGS-Central Pay:COGS-Member Health Fee Initativ" at bounding box center [784, 611] width 292 height 30
click at [800, 636] on div "NoCode44 - Central Pay Payables:ProCare Payable" at bounding box center [772, 640] width 269 height 15
click at [816, 662] on div "NoCode45 - Antitrust Litigation Proceeds:Cardizem CD Antitrust Litigat" at bounding box center [784, 670] width 292 height 30
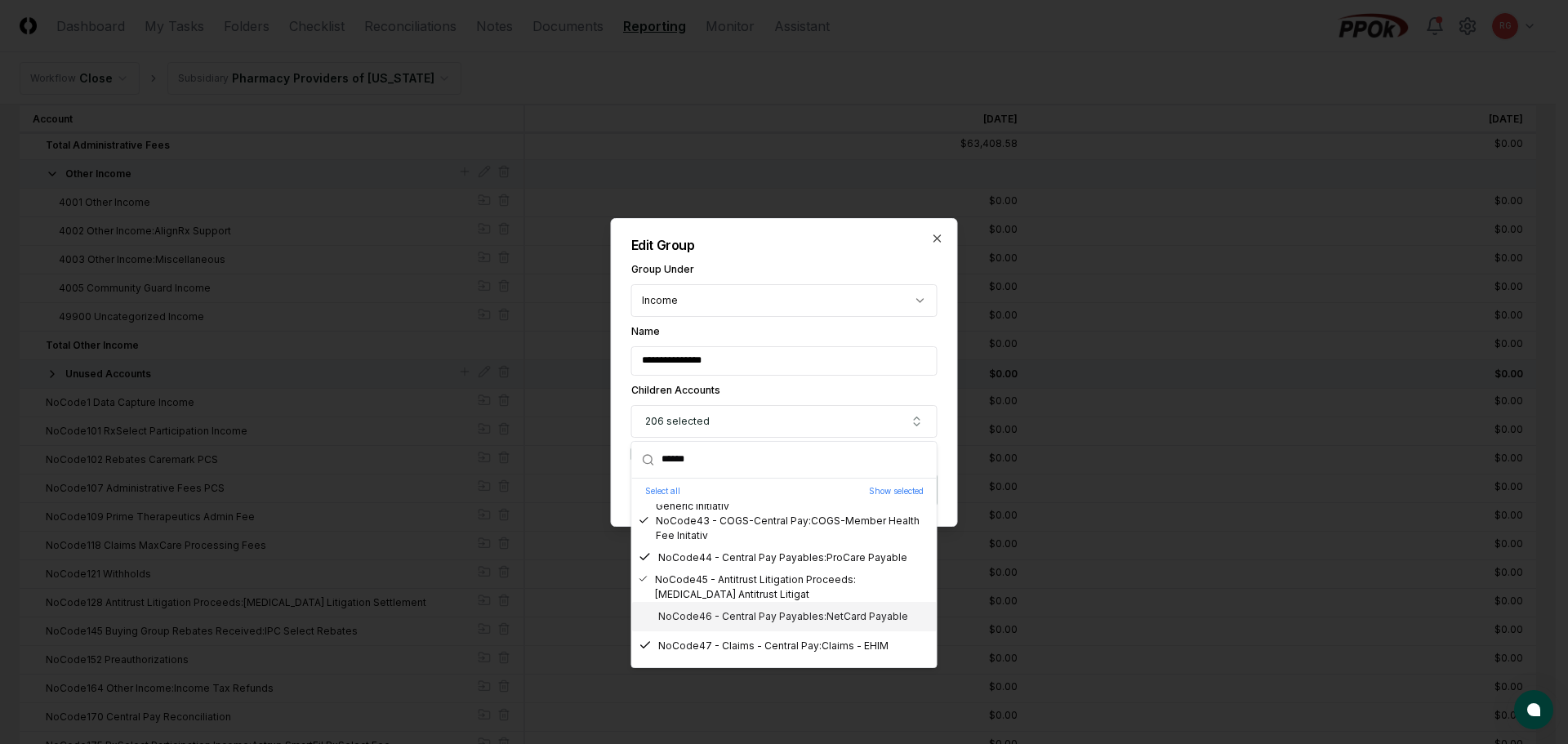
click at [757, 620] on div "NoCode46 - Central Pay Payables:NetCard Payable" at bounding box center [773, 617] width 270 height 15
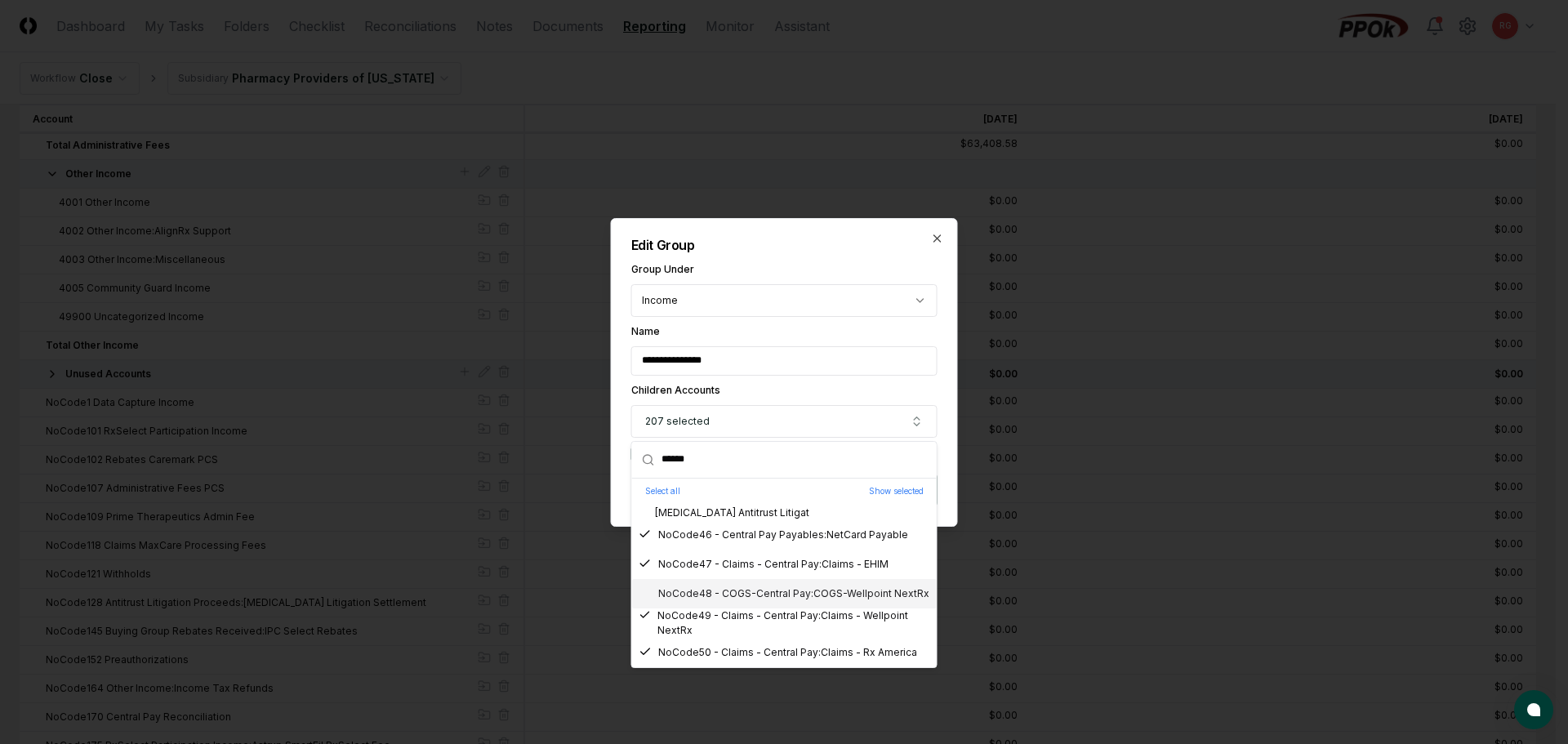
click at [767, 587] on div "NoCode48 - COGS-Central Pay:COGS-Wellpoint NextRx" at bounding box center [784, 594] width 291 height 15
click at [750, 604] on div "NoCode51 - Central Pay Payables:Catalyst Rx Payable" at bounding box center [778, 601] width 280 height 15
click at [768, 630] on div "NoCode52 - Returned ACH's Payable" at bounding box center [738, 631] width 199 height 15
click at [771, 631] on div "NoCode52 - Returned ACH's Payable" at bounding box center [738, 631] width 199 height 15
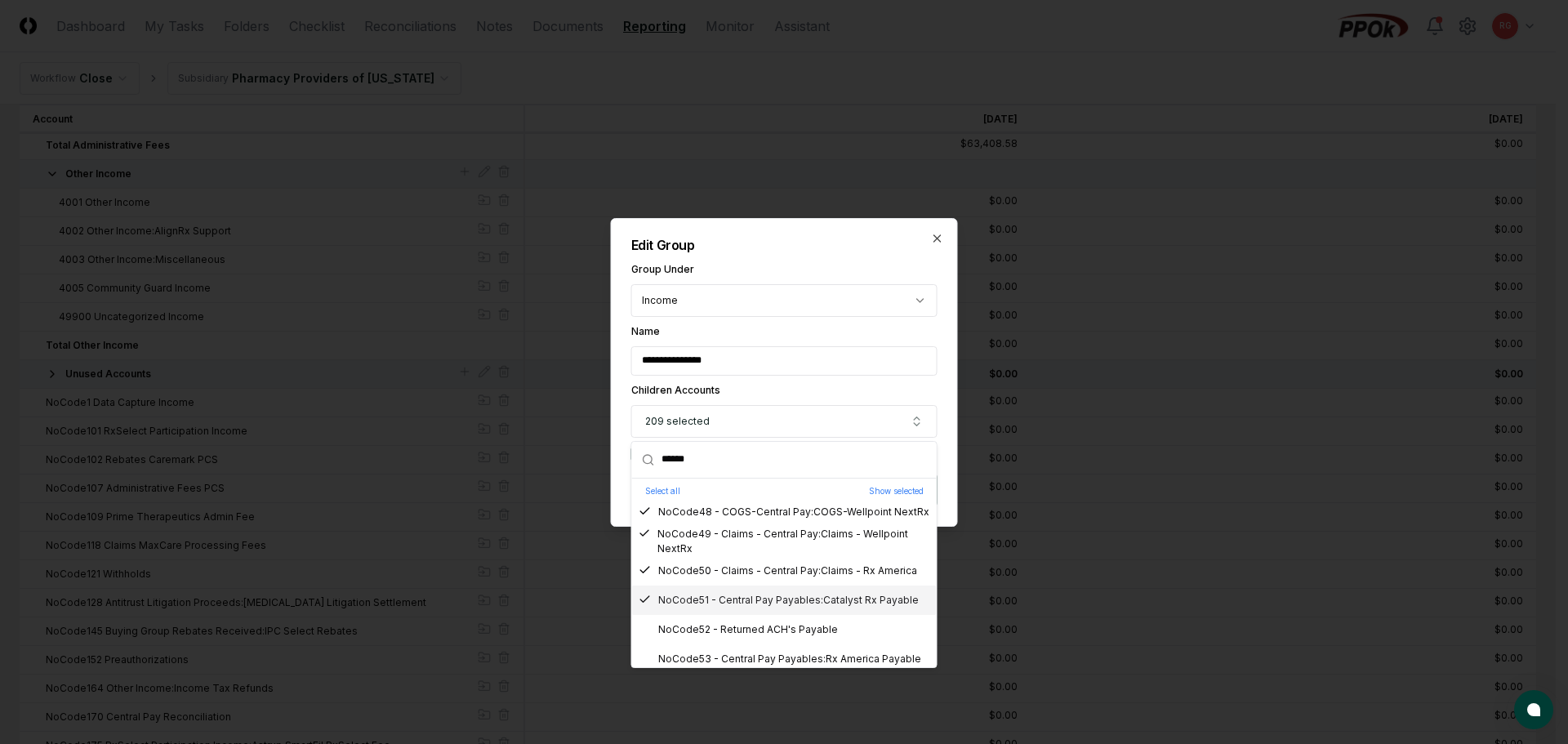
scroll to position [1471, 0]
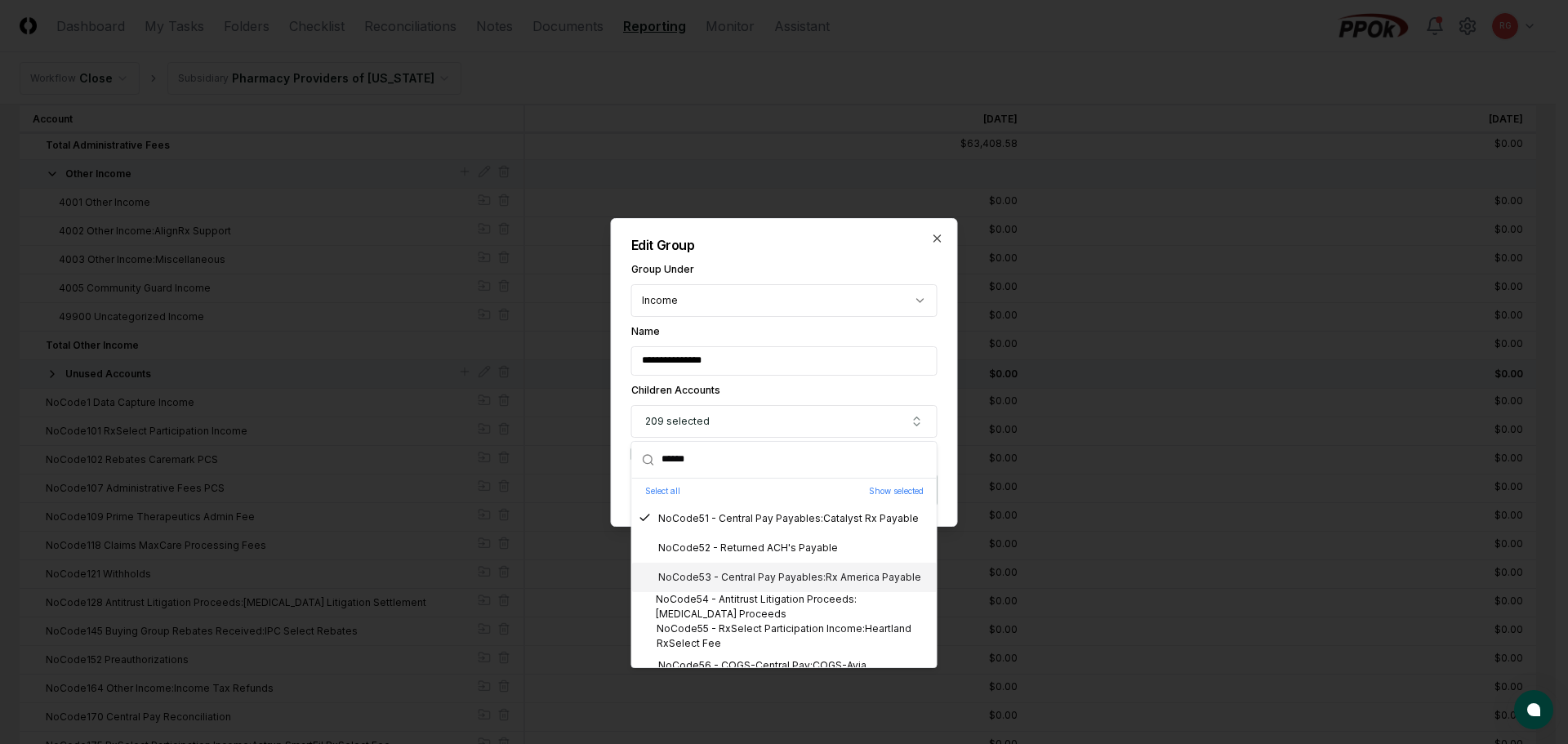
click at [784, 584] on div "NoCode53 - Central Pay Payables:Rx America Payable" at bounding box center [780, 578] width 283 height 15
click at [795, 601] on div "NoCode54 - Antitrust Litigation Proceeds:Relafen Proceeds" at bounding box center [784, 607] width 292 height 30
click at [810, 623] on div "NoCode55 - RxSelect Participation Income:Heartland RxSelect Fee" at bounding box center [784, 637] width 292 height 30
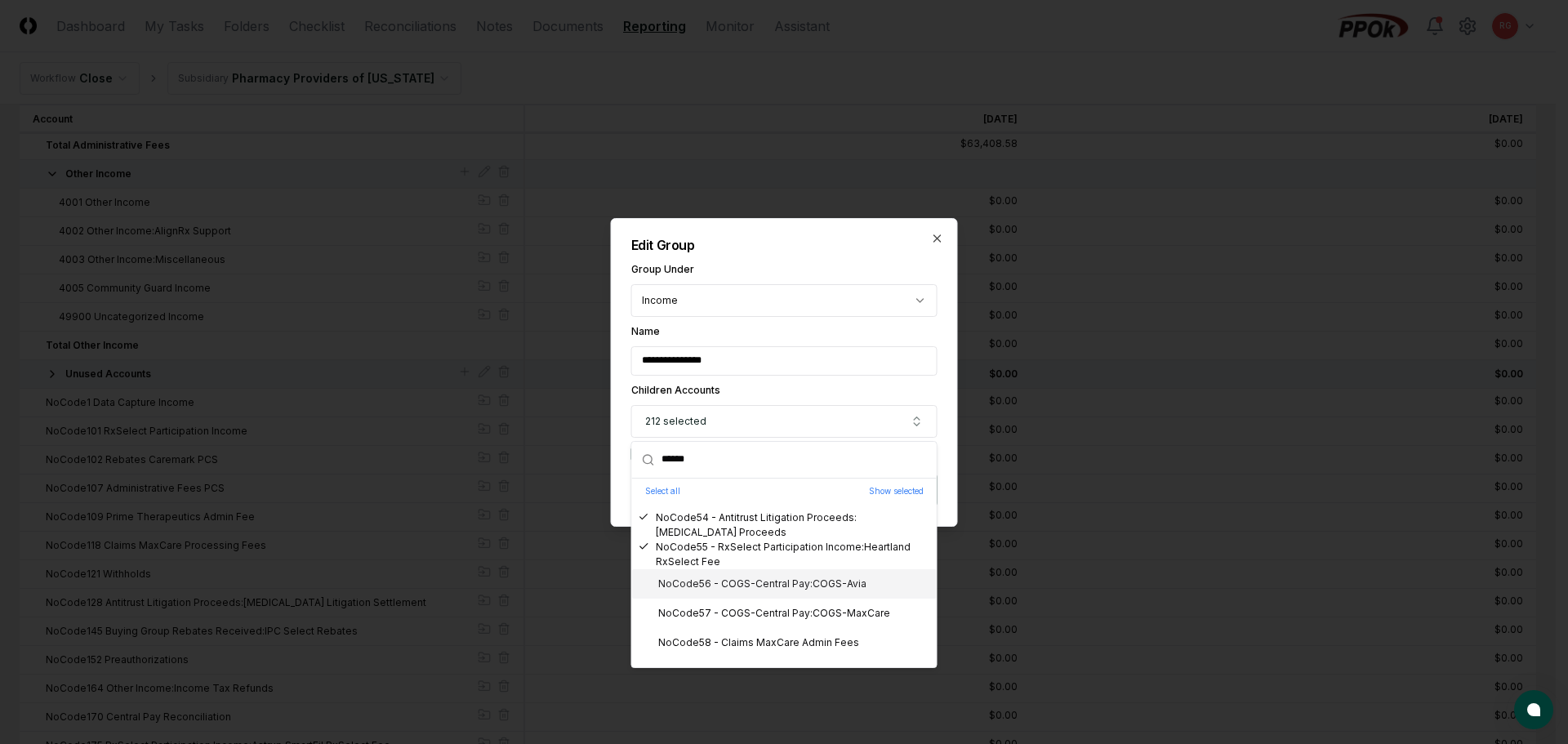
click at [791, 588] on div "NoCode56 - COGS-Central Pay:COGS-Avia" at bounding box center [752, 584] width 228 height 15
click at [798, 613] on div "NoCode57 - COGS-Central Pay:COGS-MaxCare" at bounding box center [764, 614] width 252 height 15
click at [807, 644] on div "NoCode58 - Claims MaxCare Admin Fees" at bounding box center [748, 644] width 220 height 15
click at [801, 641] on div "NoCode58 - Claims MaxCare Admin Fees" at bounding box center [748, 644] width 220 height 15
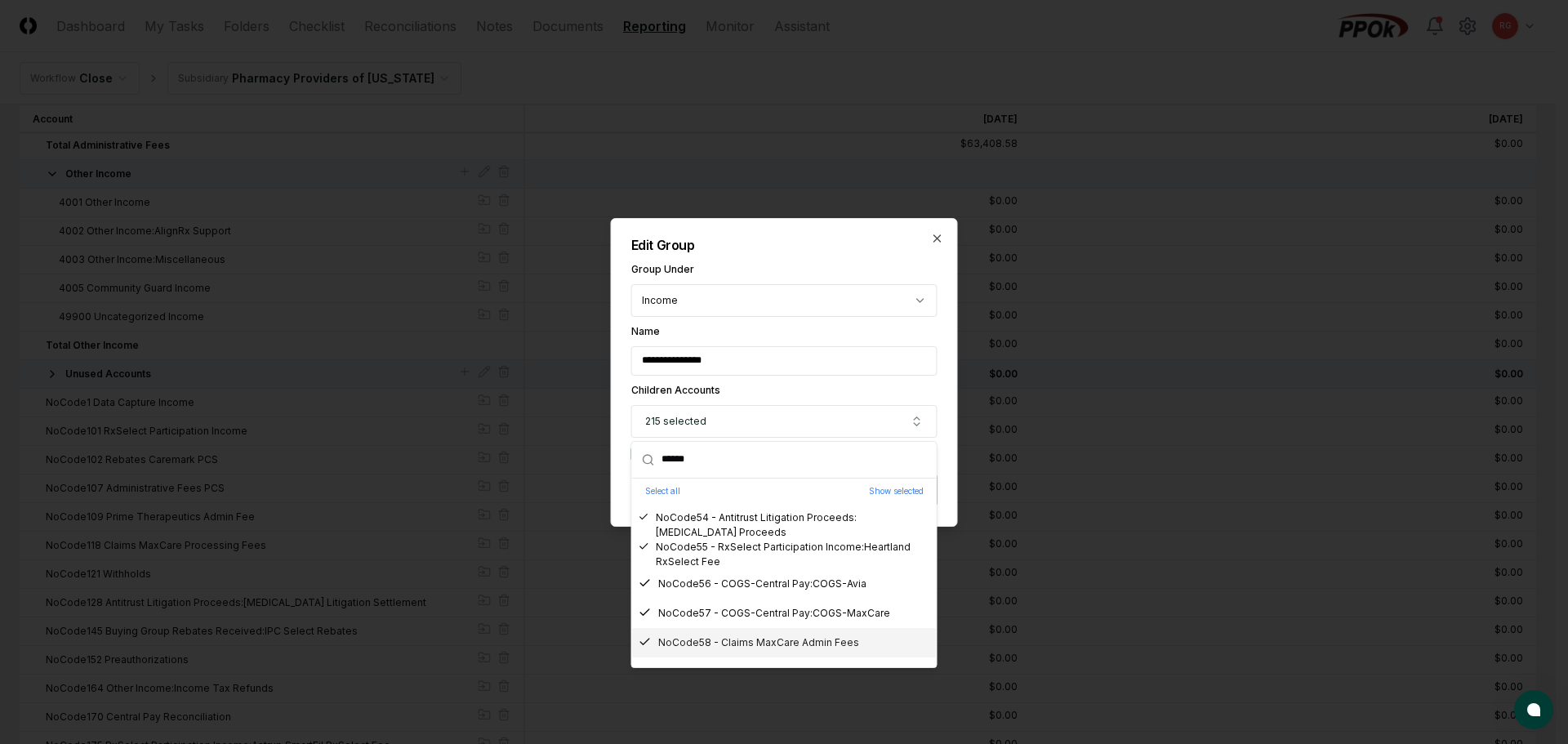
click at [805, 638] on div "NoCode58 - Claims MaxCare Admin Fees" at bounding box center [748, 644] width 220 height 15
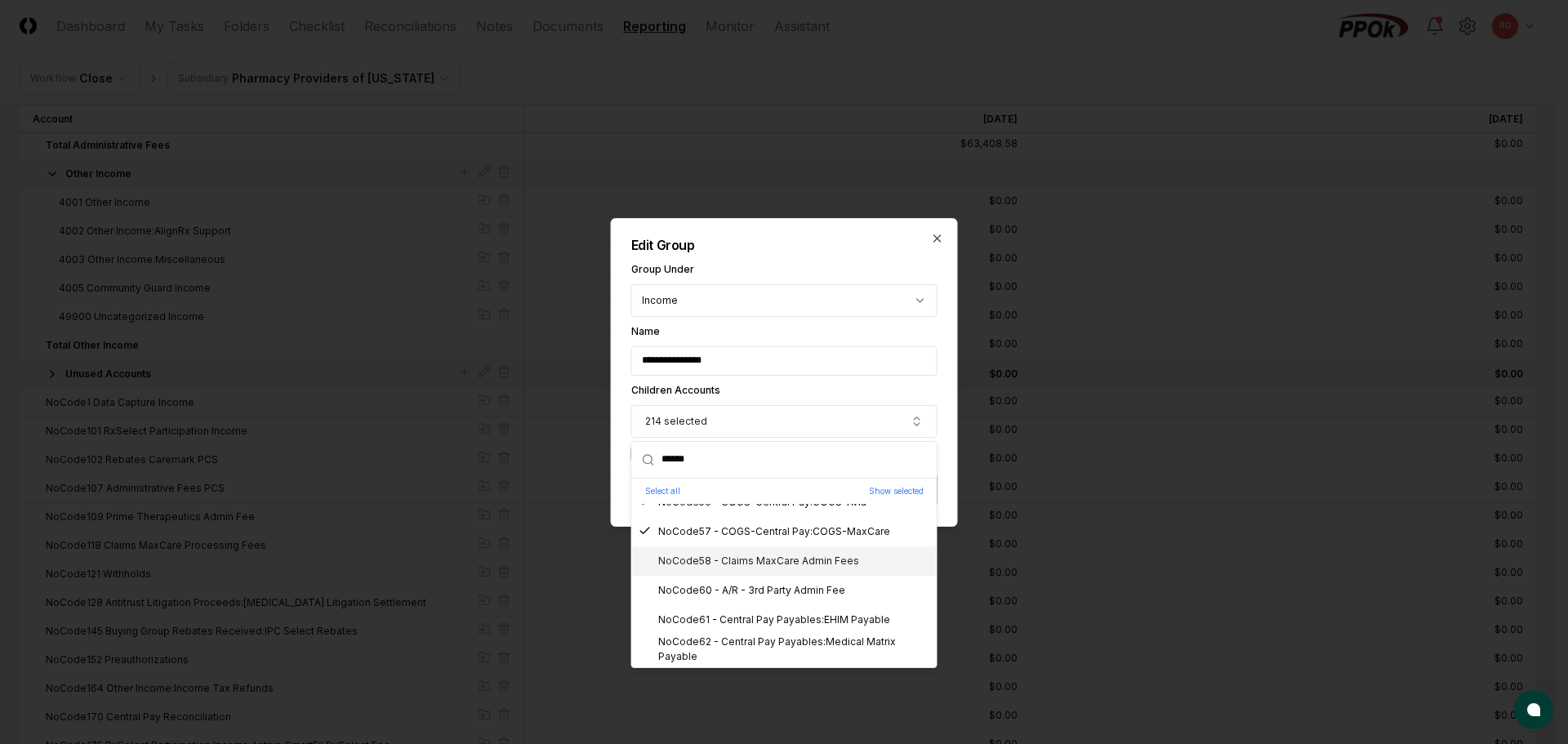
click at [778, 575] on div "NoCode58 - Claims MaxCare Admin Fees" at bounding box center [784, 562] width 305 height 30
click at [785, 594] on div "NoCode60 - A/R - 3rd Party Admin Fee" at bounding box center [742, 591] width 206 height 15
click at [797, 620] on div "NoCode61 - Central Pay Payables:EHIM Payable" at bounding box center [764, 620] width 252 height 15
click at [802, 637] on div "NoCode62 - Central Pay Payables:Medical Matrix Payable" at bounding box center [784, 650] width 292 height 30
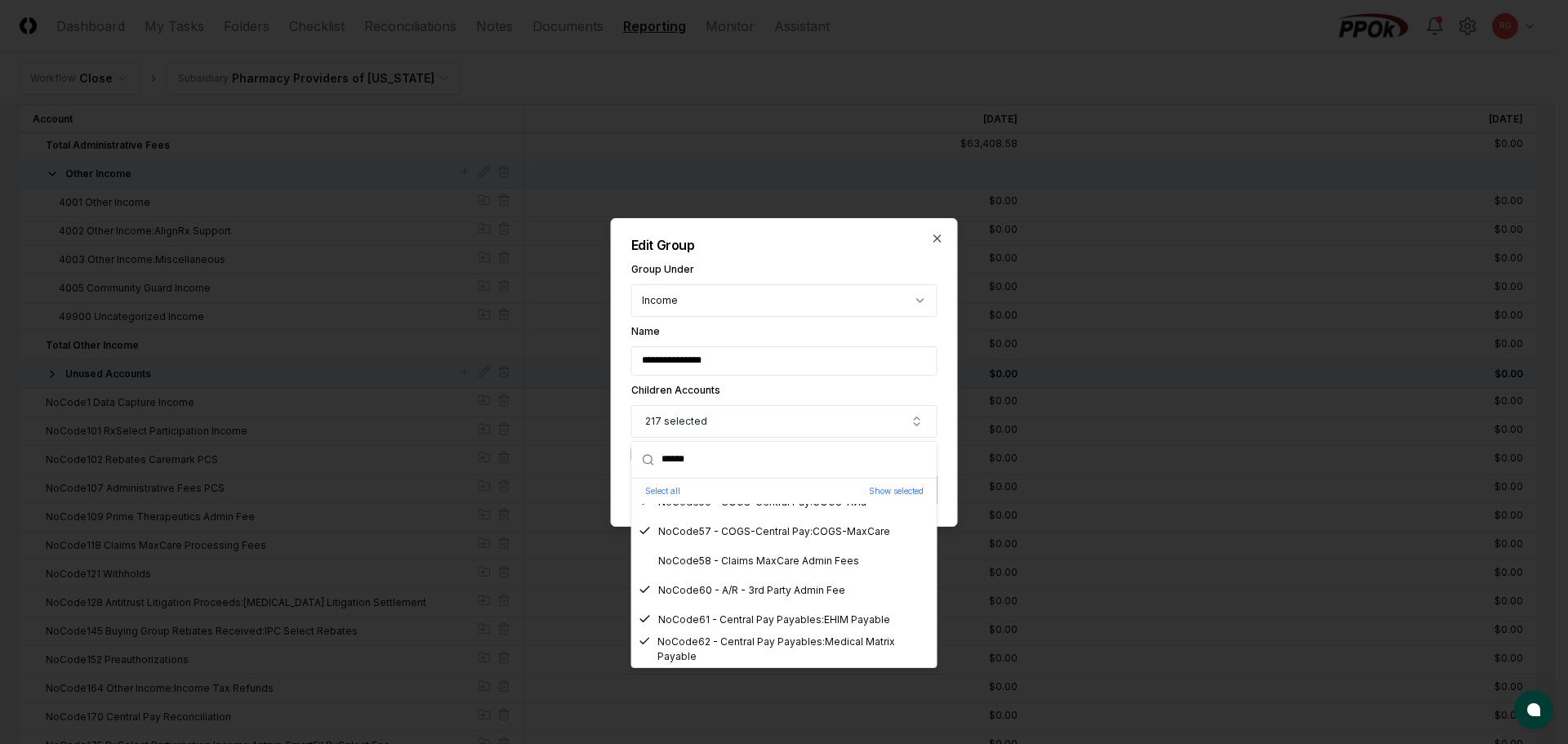
scroll to position [1716, 0]
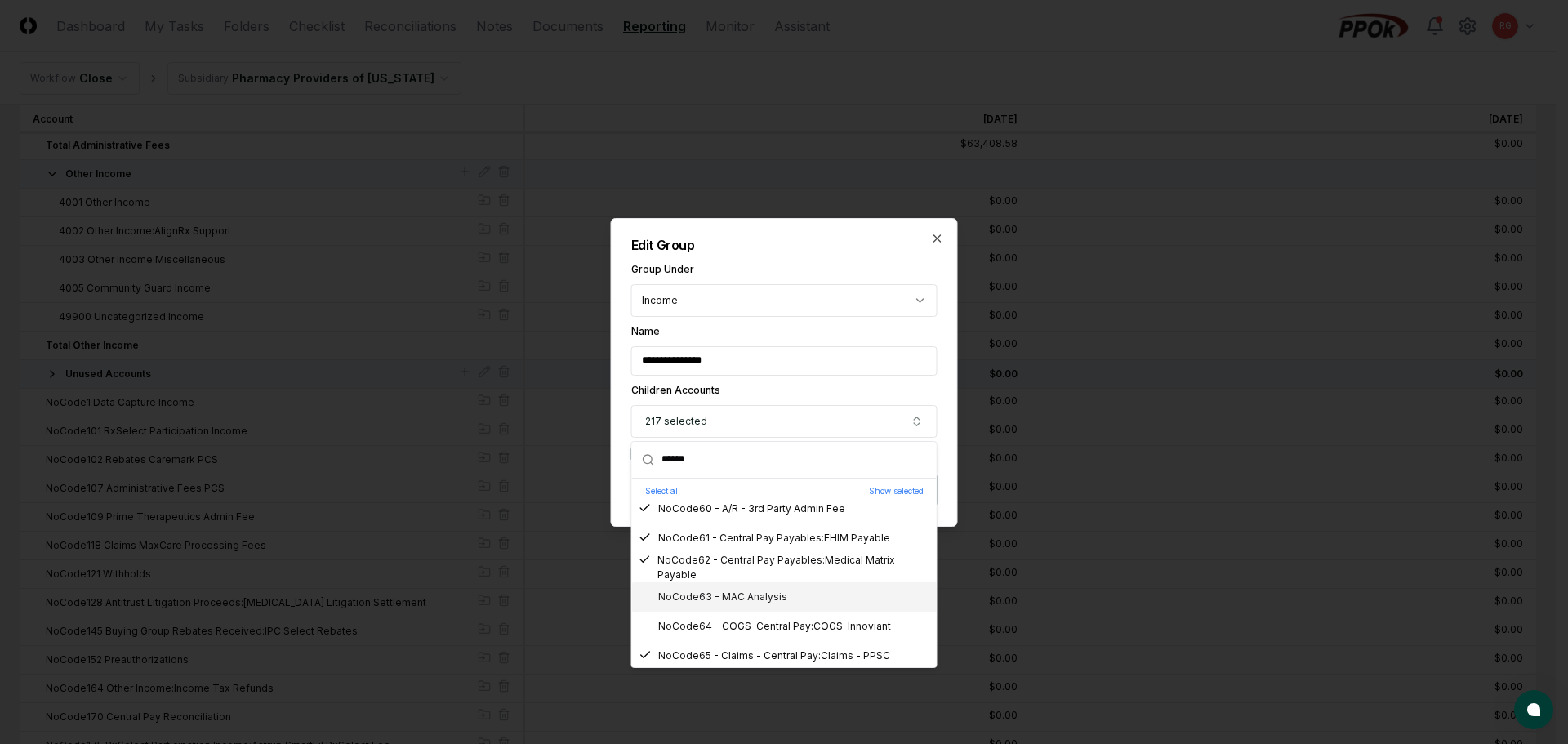
click at [761, 603] on div "NoCode63 - MAC Analysis" at bounding box center [713, 597] width 149 height 15
click at [770, 628] on div "NoCode64 - COGS-Central Pay:COGS-Innoviant" at bounding box center [764, 627] width 252 height 15
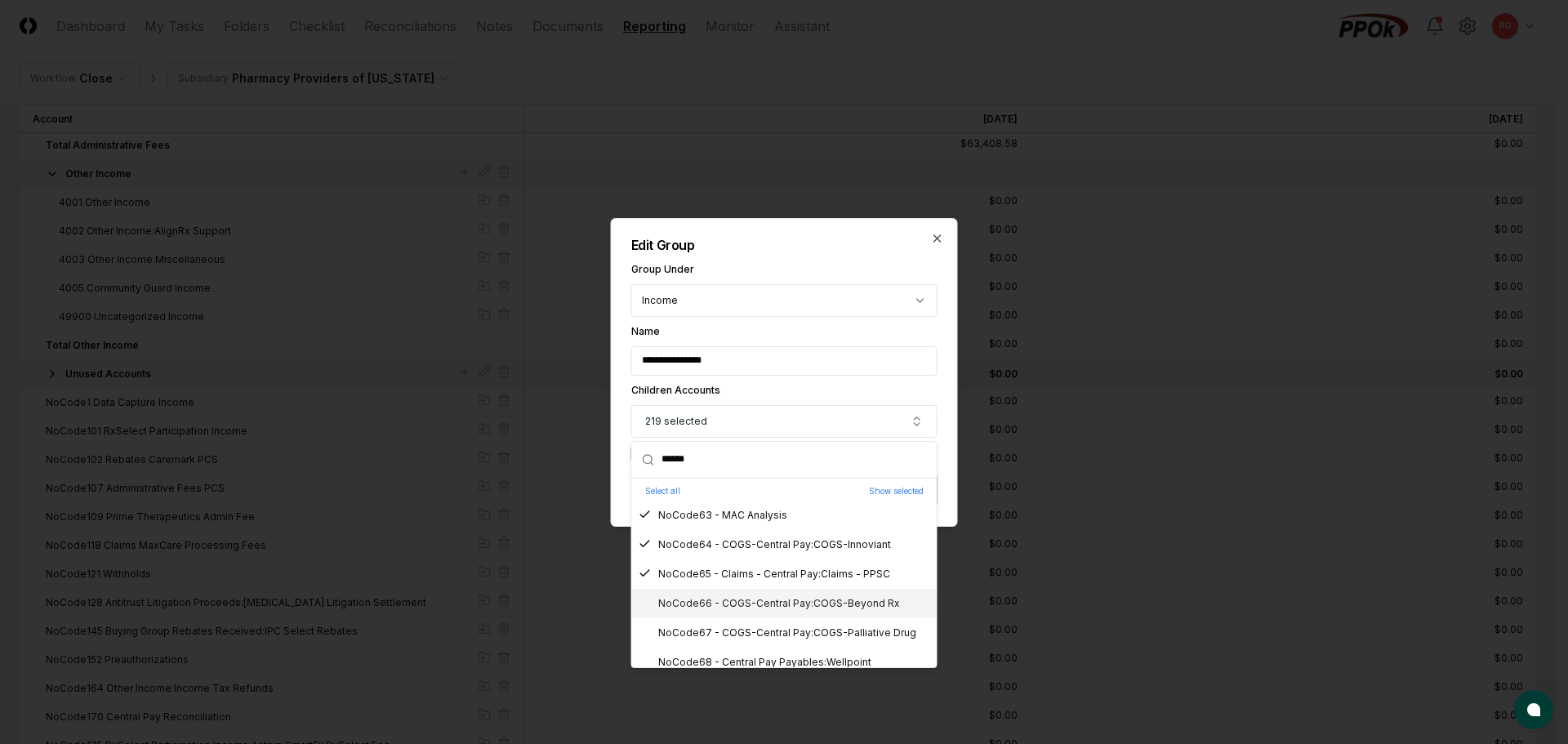
click at [754, 604] on div "NoCode66 - COGS-Central Pay:COGS-Beyond Rx" at bounding box center [769, 604] width 261 height 15
click at [766, 630] on div "NoCode67 - COGS-Central Pay:COGS-Palliative Drug" at bounding box center [777, 633] width 278 height 15
click at [783, 658] on div "NoCode68 - Central Pay Payables:Wellpoint" at bounding box center [755, 663] width 232 height 15
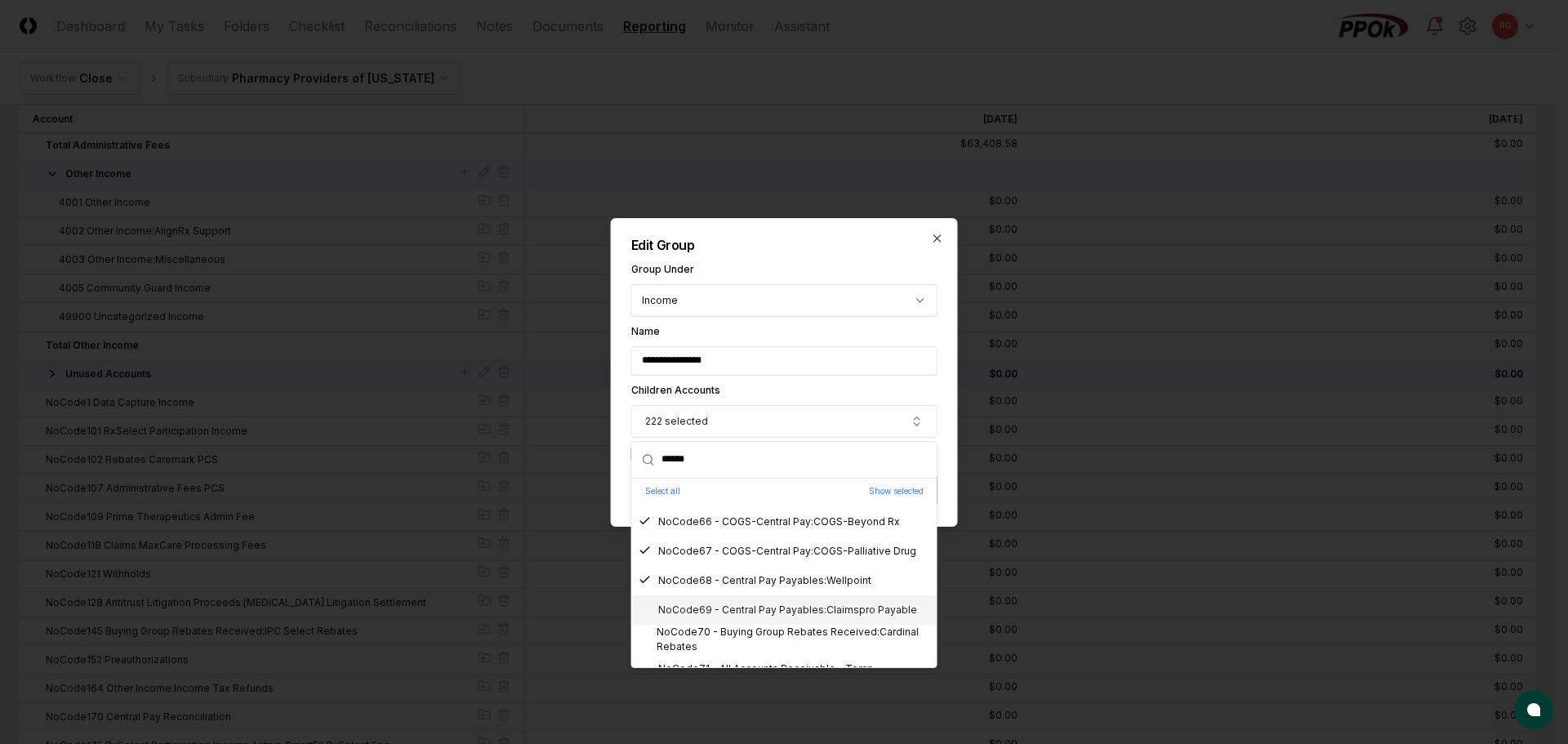
click at [750, 616] on div "NoCode69 - Central Pay Payables:Claimspro Payable" at bounding box center [778, 610] width 279 height 15
click at [767, 637] on div "NoCode70 - Buying Group Rebates Received:Cardinal Rebates" at bounding box center [784, 640] width 292 height 30
click at [744, 591] on div "NoCode71 - All Accounts Receivable - Temp" at bounding box center [756, 588] width 235 height 15
click at [751, 618] on div "NoCode72 - COGS-Central Pay:COGS-PBMPlus" at bounding box center [764, 617] width 251 height 15
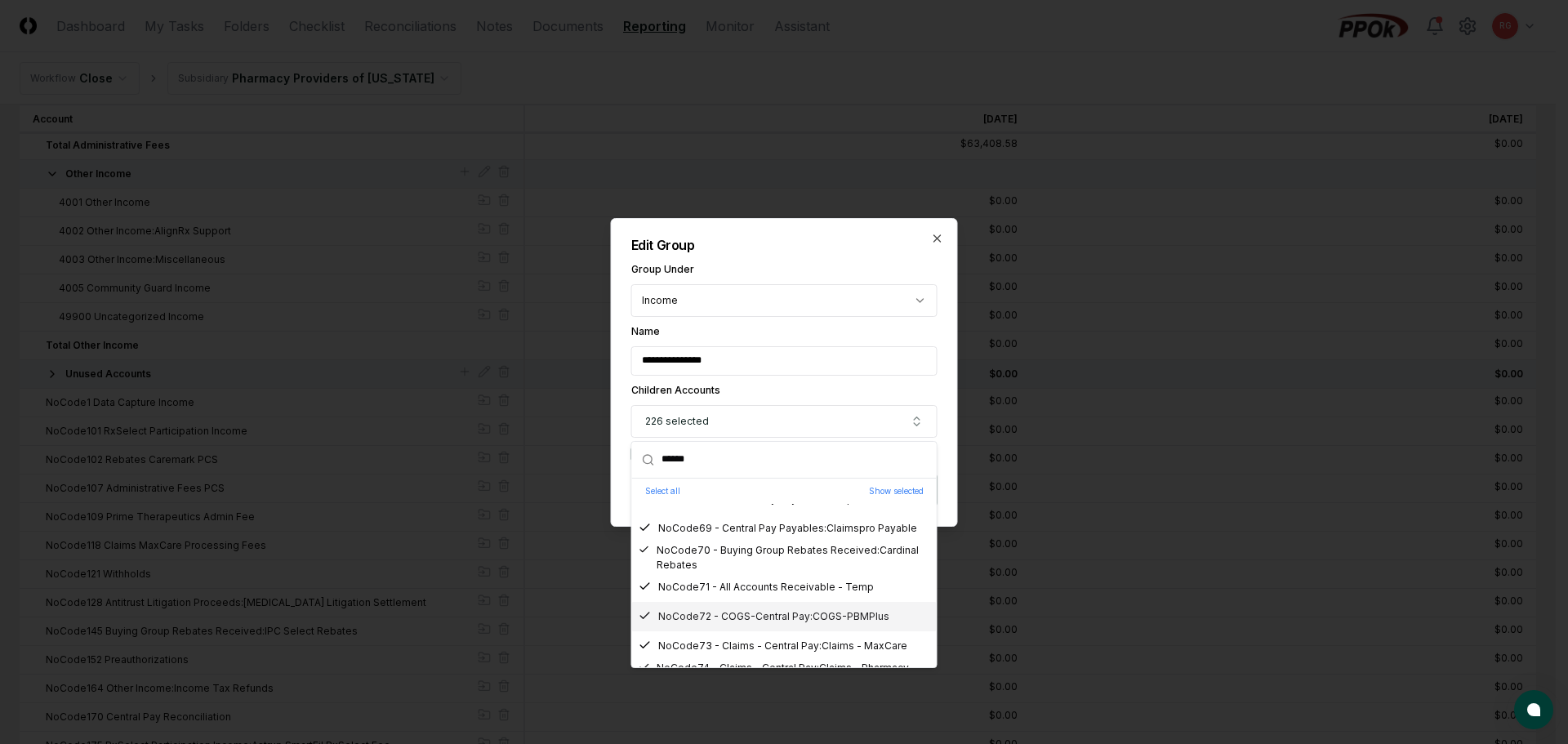
click at [751, 618] on div "NoCode72 - COGS-Central Pay:COGS-PBMPlus" at bounding box center [764, 617] width 251 height 15
click at [784, 615] on div "NoCode72 - COGS-Central Pay:COGS-PBMPlus" at bounding box center [764, 617] width 251 height 15
click at [778, 591] on div "NoCode71 - All Accounts Receivable - Temp" at bounding box center [756, 588] width 235 height 15
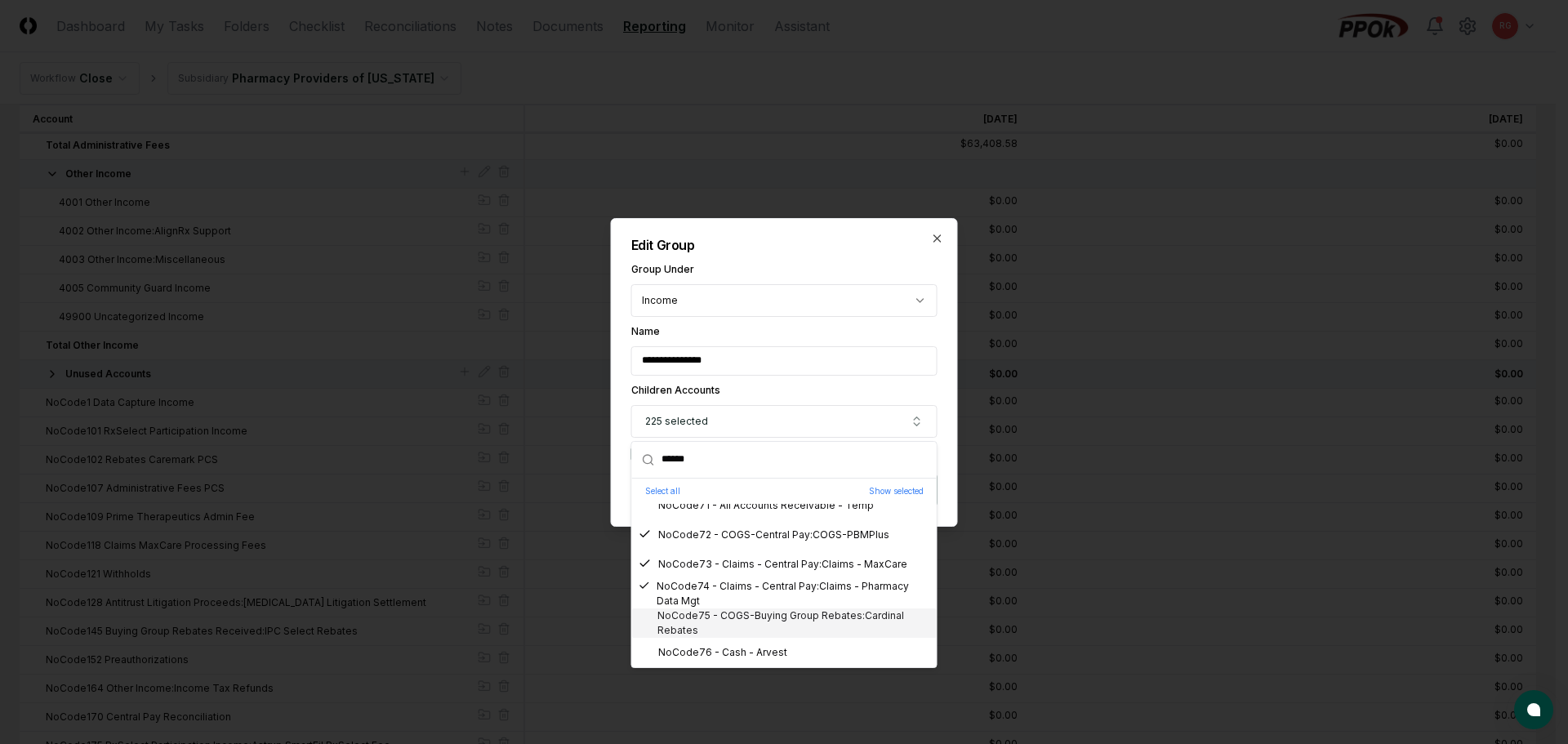
click at [773, 624] on div "NoCode75 - COGS-Buying Group Rebates:Cardinal Rebates" at bounding box center [784, 624] width 292 height 30
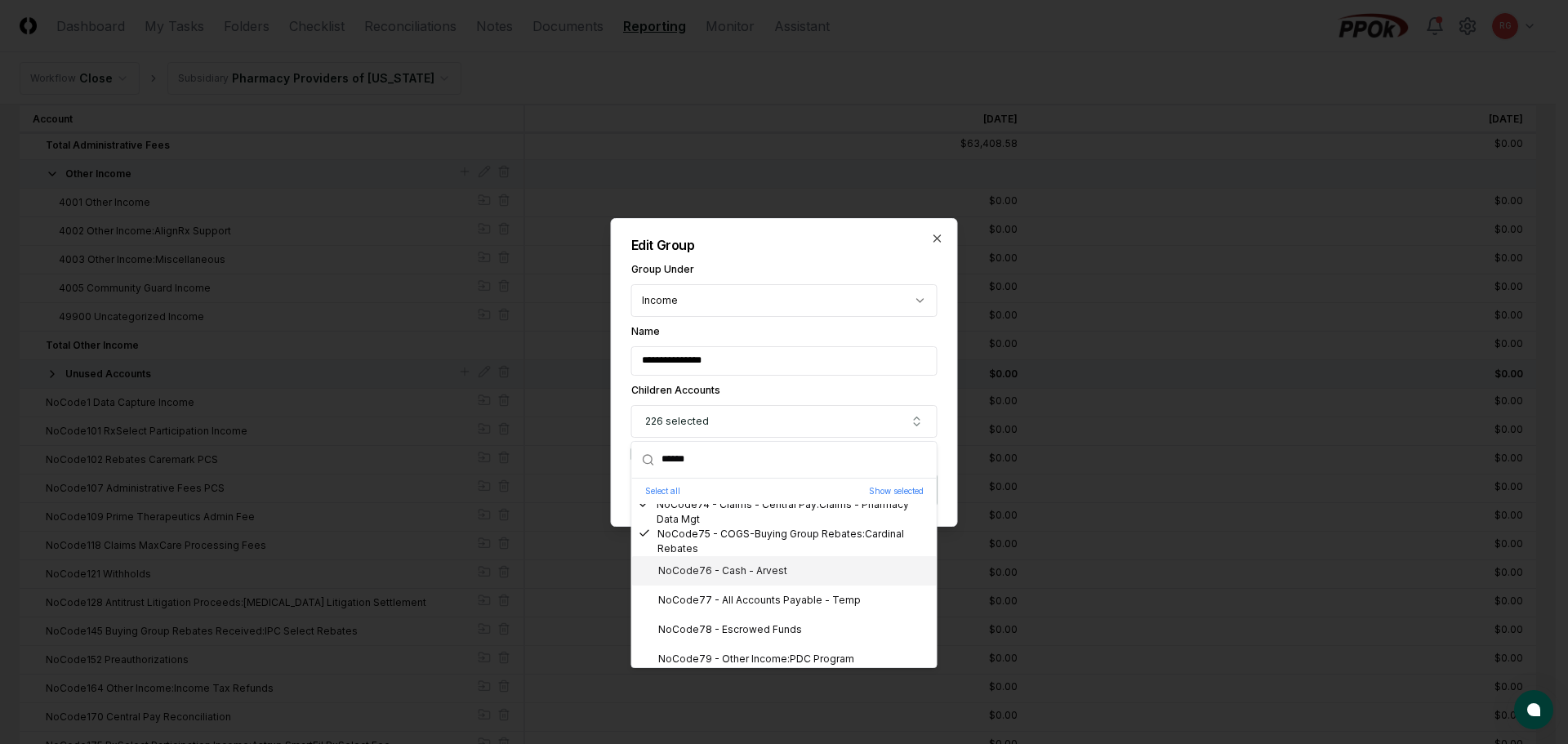
click at [758, 578] on div "NoCode76 - Cash - Arvest" at bounding box center [713, 571] width 149 height 15
click at [770, 603] on div "NoCode77 - All Accounts Payable - Temp" at bounding box center [749, 601] width 222 height 15
click at [765, 627] on div "NoCode78 - Escrowed Funds" at bounding box center [720, 631] width 164 height 15
click at [778, 657] on div "NoCode79 - Other Income:PDC Program" at bounding box center [746, 659] width 216 height 15
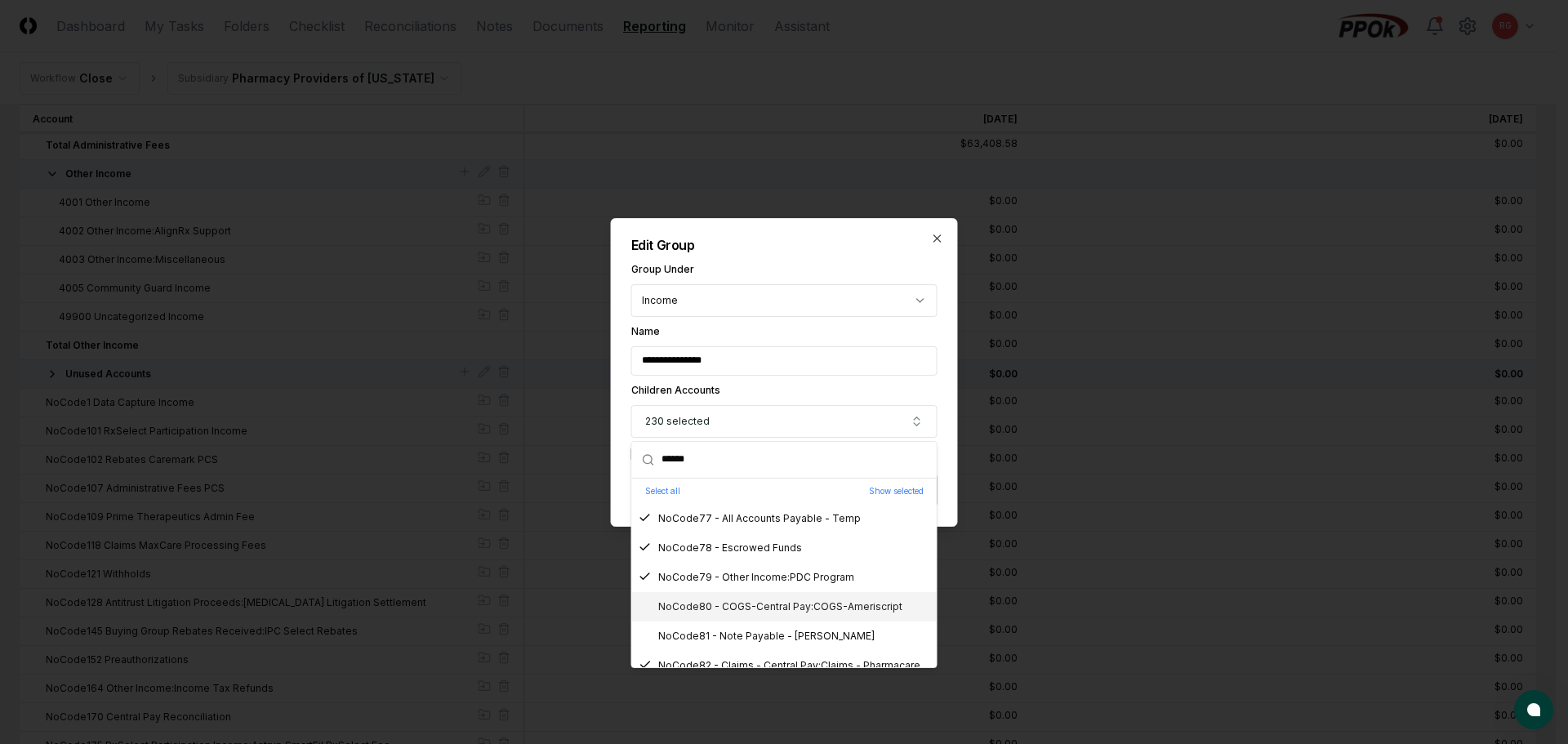
click at [761, 603] on div "NoCode80 - COGS-Central Pay:COGS-Ameriscript" at bounding box center [771, 607] width 264 height 15
click at [772, 640] on div "NoCode81 - Note Payable - Opha" at bounding box center [757, 637] width 236 height 15
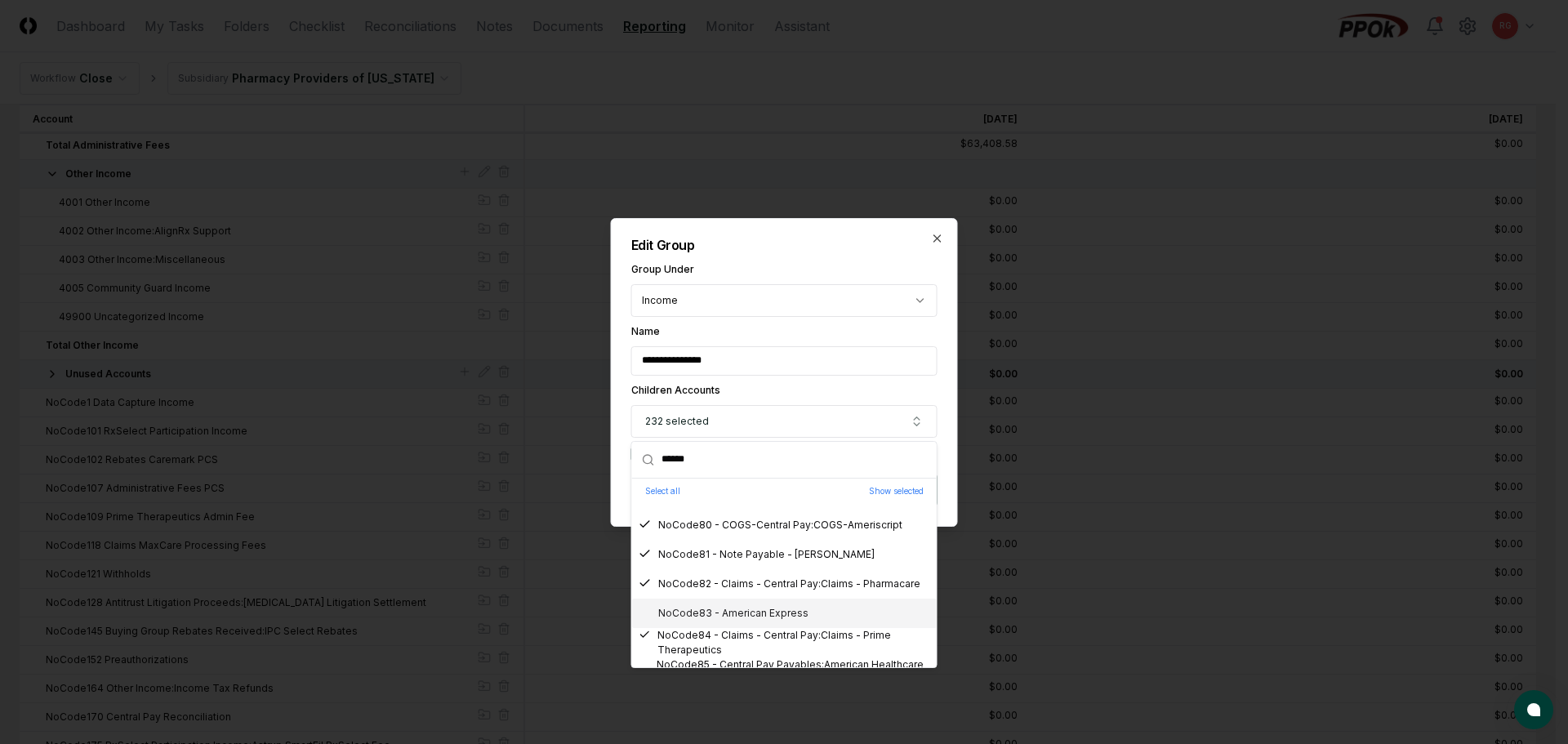
click at [758, 611] on div "NoCode83 - American Express" at bounding box center [723, 614] width 170 height 15
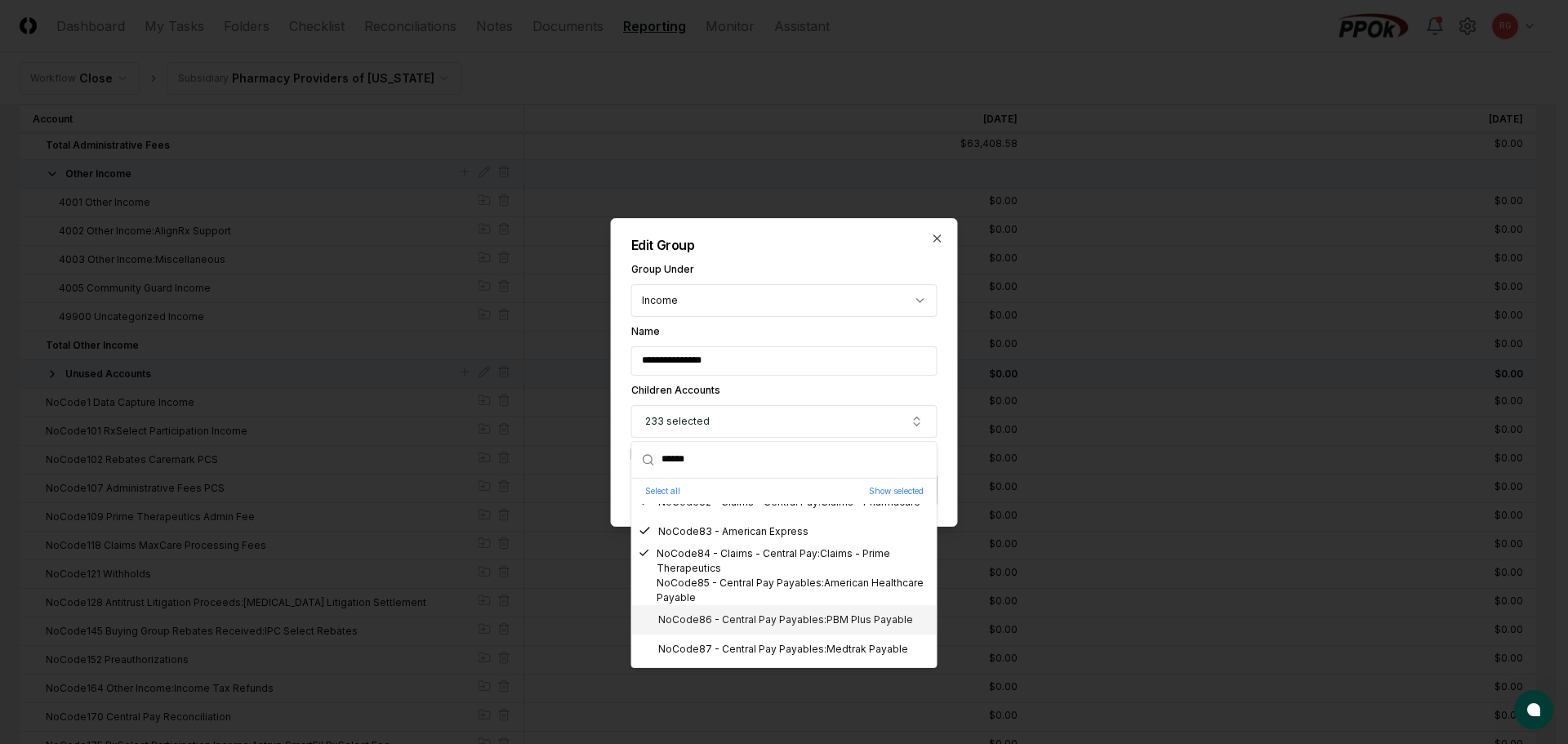
click at [778, 621] on div "NoCode86 - Central Pay Payables:PBM Plus Payable" at bounding box center [775, 620] width 274 height 15
click at [790, 646] on div "NoCode87 - Central Pay Payables:Medtrak Payable" at bounding box center [773, 650] width 270 height 15
click at [776, 595] on div "NoCode85 - Central Pay Payables:American Healthcare Payable" at bounding box center [784, 591] width 292 height 30
click at [744, 582] on div "NoCode85 - Central Pay Payables:American Healthcare Payable" at bounding box center [784, 591] width 292 height 30
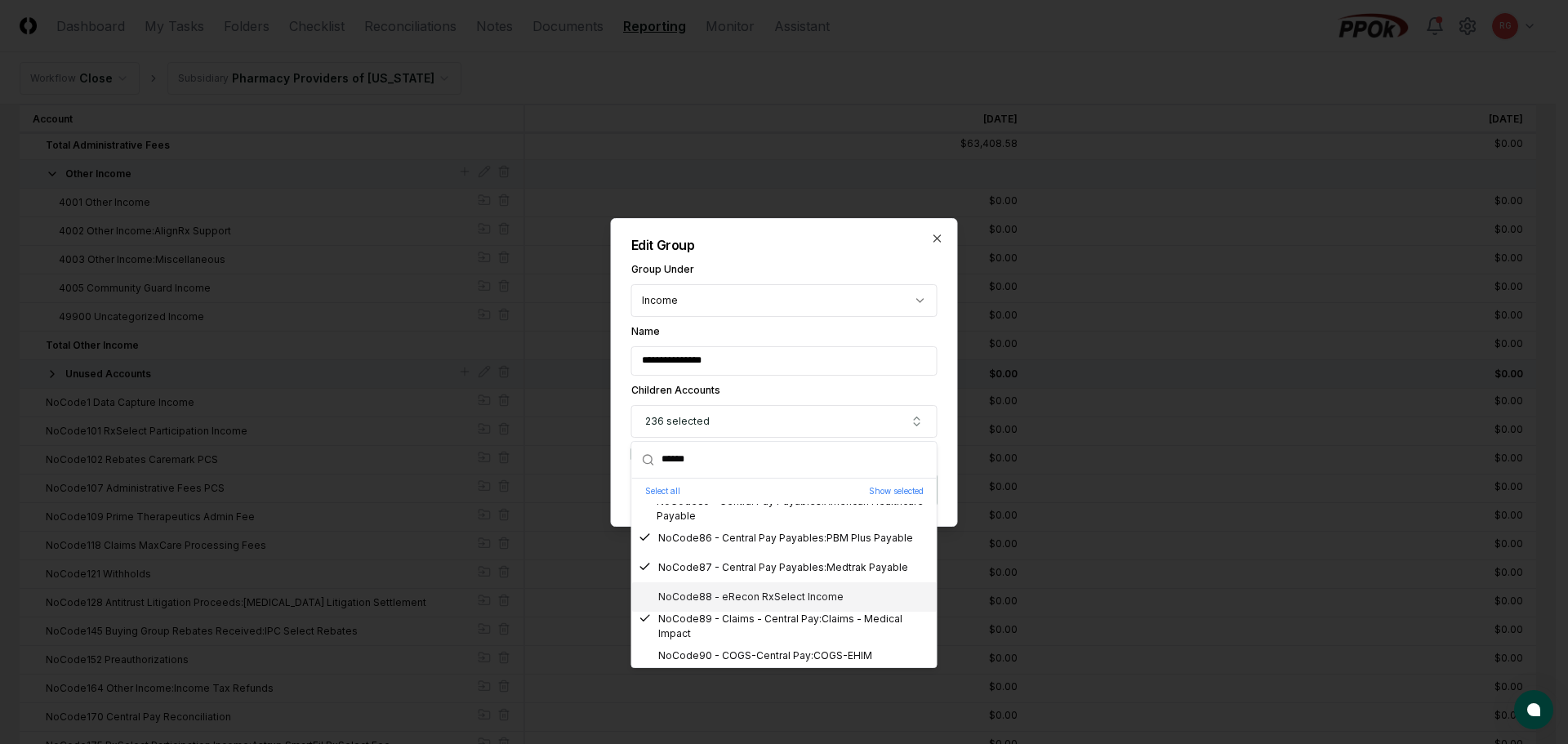
click at [742, 595] on div "NoCode88 - eRecon RxSelect Income" at bounding box center [741, 597] width 205 height 15
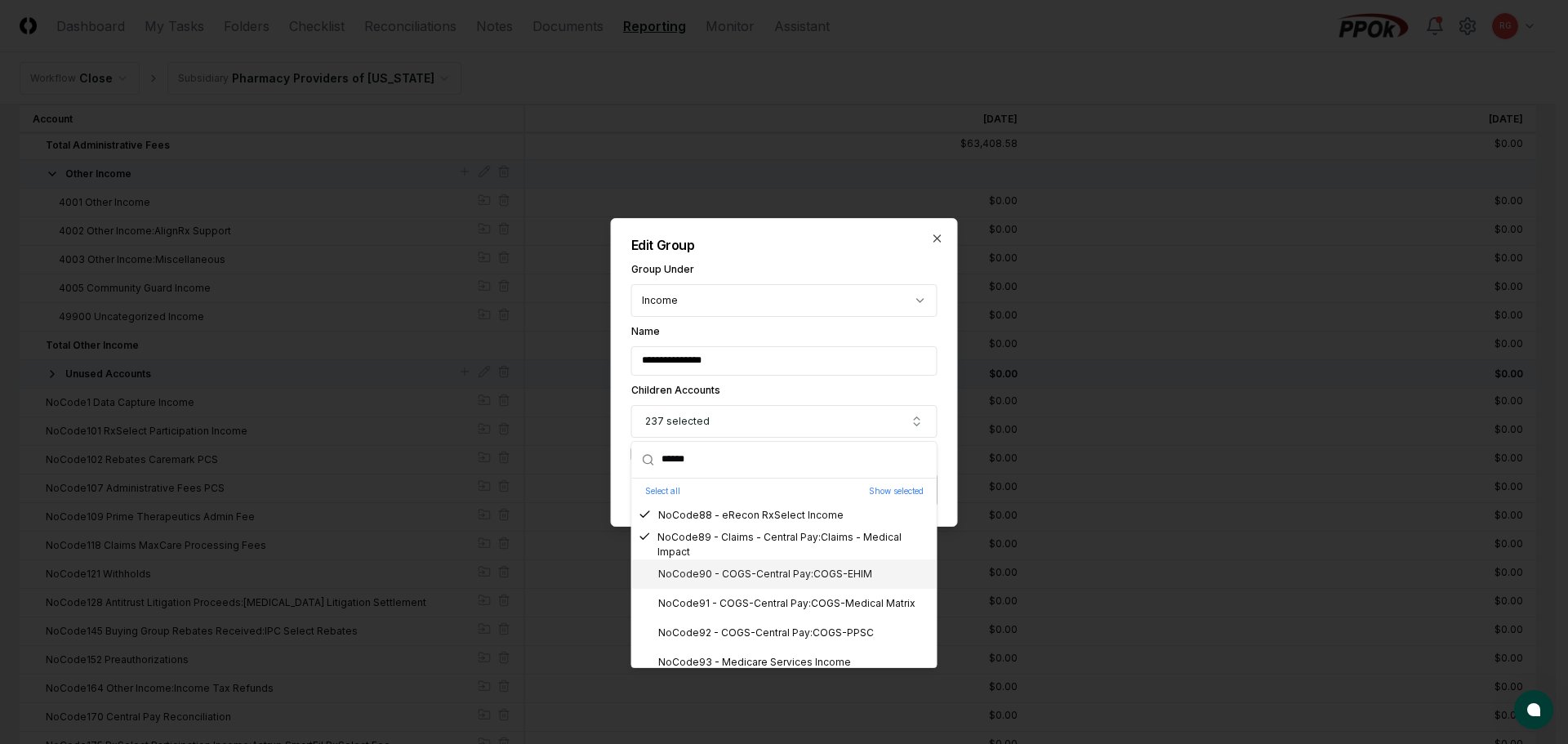
click at [747, 575] on div "NoCode90 - COGS-Central Pay:COGS-EHIM" at bounding box center [755, 575] width 233 height 15
click at [747, 599] on div "NoCode91 - COGS-Central Pay:COGS-Medical Matrix" at bounding box center [777, 604] width 277 height 15
click at [759, 626] on div "NoCode92 - COGS-Central Pay:COGS-PPSC" at bounding box center [756, 633] width 235 height 15
click at [771, 657] on div "NoCode93 - Medicare Services Income" at bounding box center [744, 663] width 212 height 15
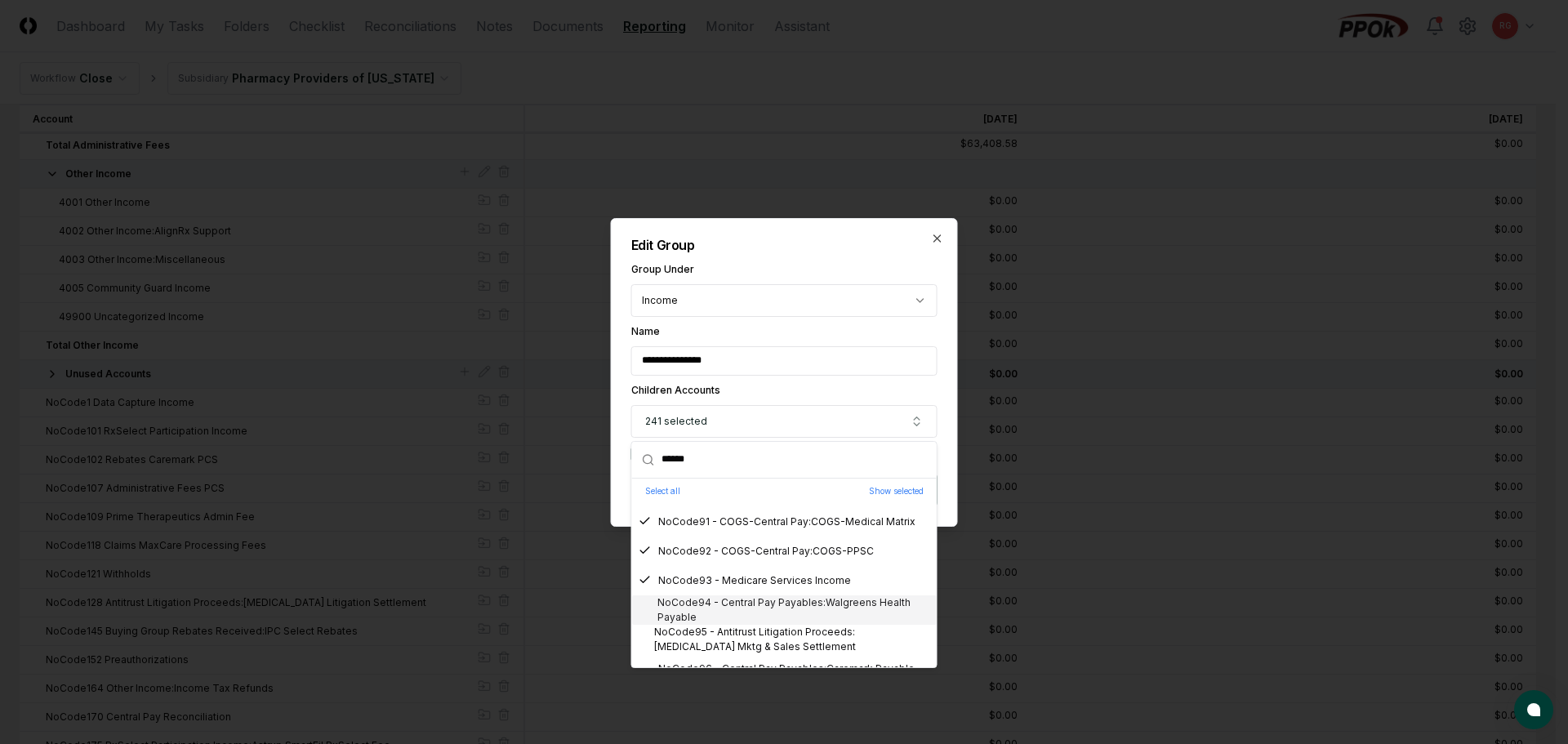
click at [740, 604] on div "NoCode94 - Central Pay Payables:Walgreens Health Payable" at bounding box center [784, 611] width 292 height 30
click at [755, 638] on div "NoCode95 - Antitrust Litigation Proceeds:Lupron Mktg & Sales Settlement" at bounding box center [784, 640] width 292 height 30
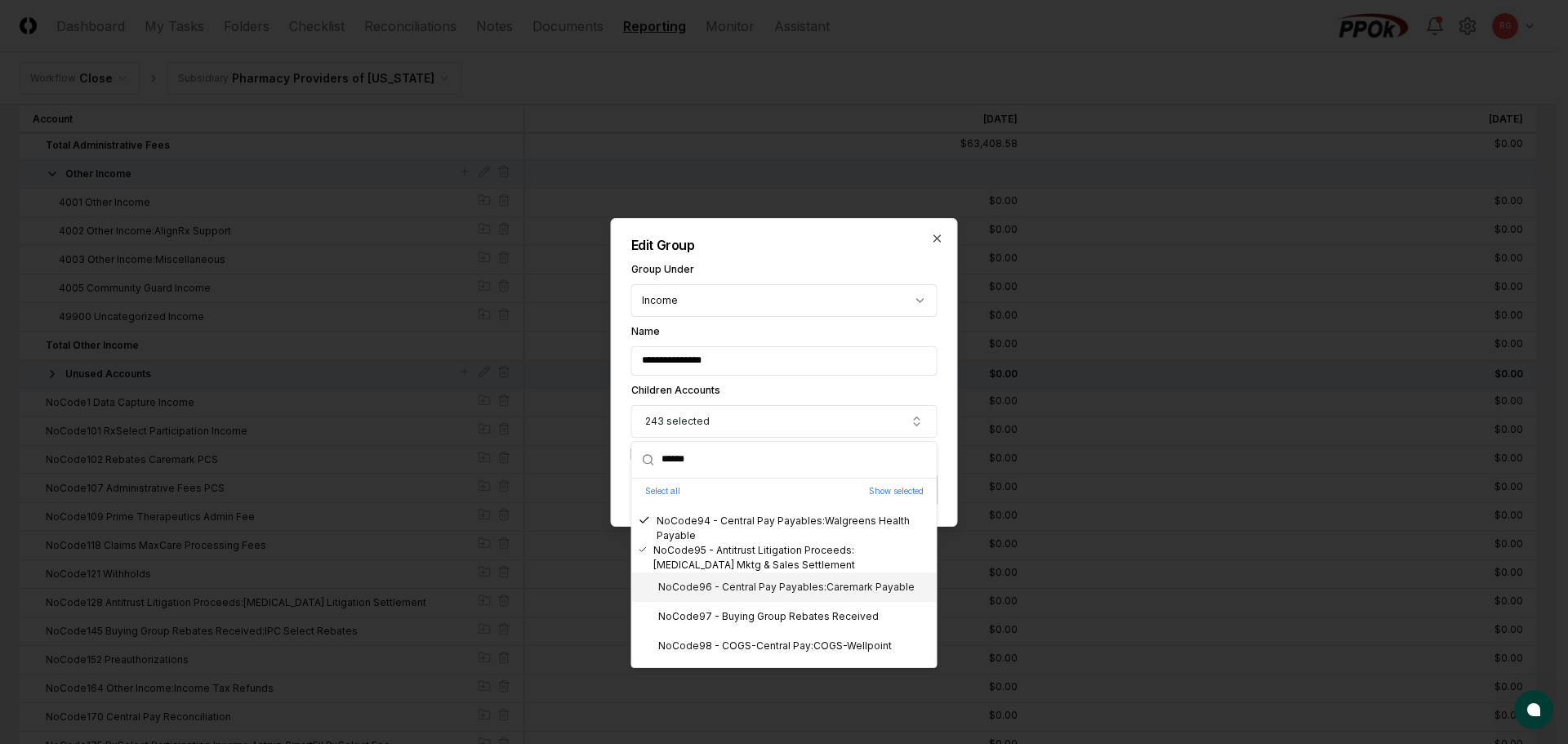
click at [747, 591] on div "NoCode96 - Central Pay Payables:Caremark Payable" at bounding box center [776, 588] width 276 height 15
click at [750, 620] on div "NoCode97 - Buying Group Rebates Received" at bounding box center [758, 617] width 240 height 15
click at [762, 646] on div "NoCode98 - COGS-Central Pay:COGS-Wellpoint" at bounding box center [765, 646] width 253 height 15
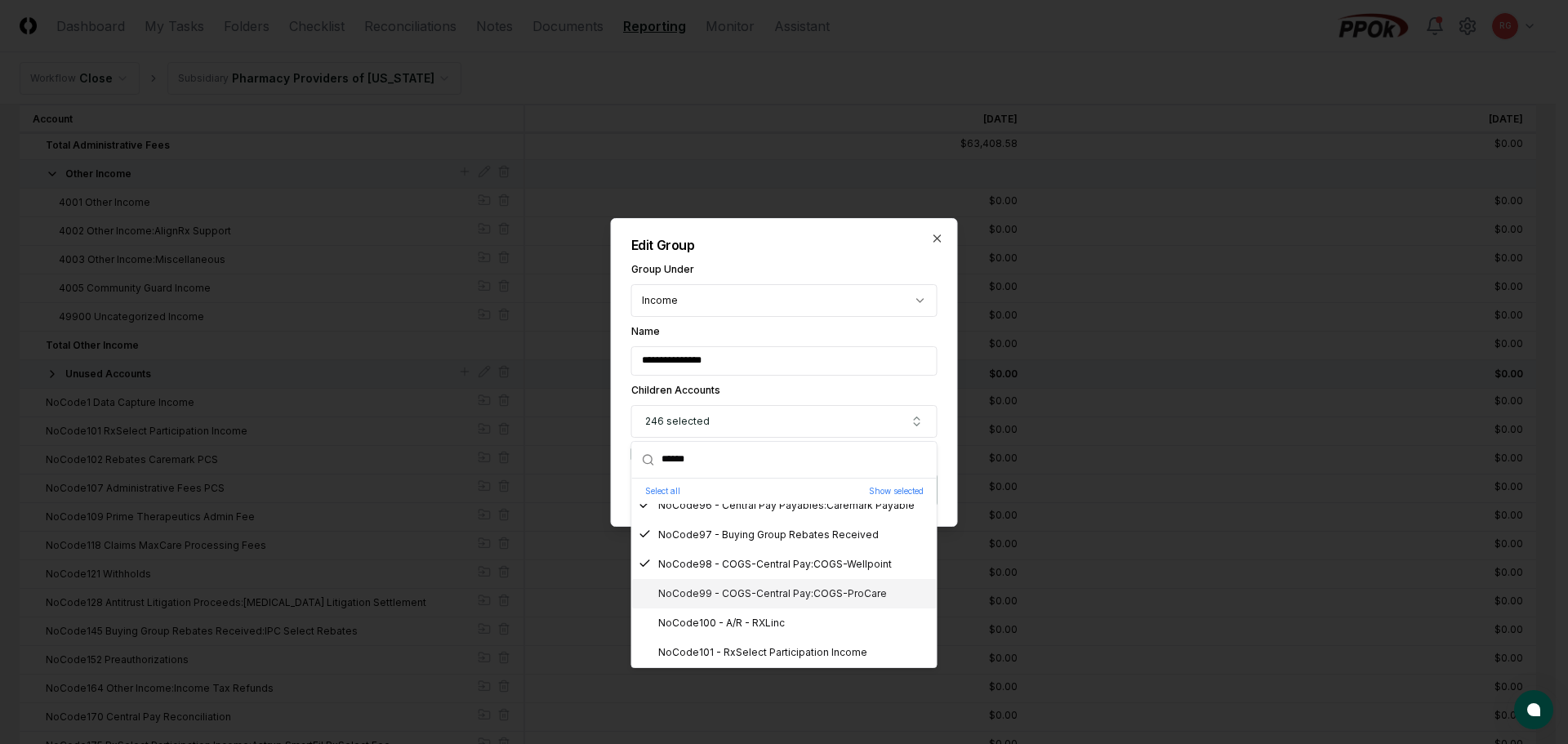
click at [753, 603] on div "NoCode99 - COGS-Central Pay:COGS-ProCare" at bounding box center [784, 594] width 305 height 30
click at [755, 627] on div "NoCode100 - A/R - RXLinc" at bounding box center [711, 623] width 146 height 15
click at [767, 650] on div "NoCode101 - RxSelect Participation Income" at bounding box center [753, 653] width 229 height 15
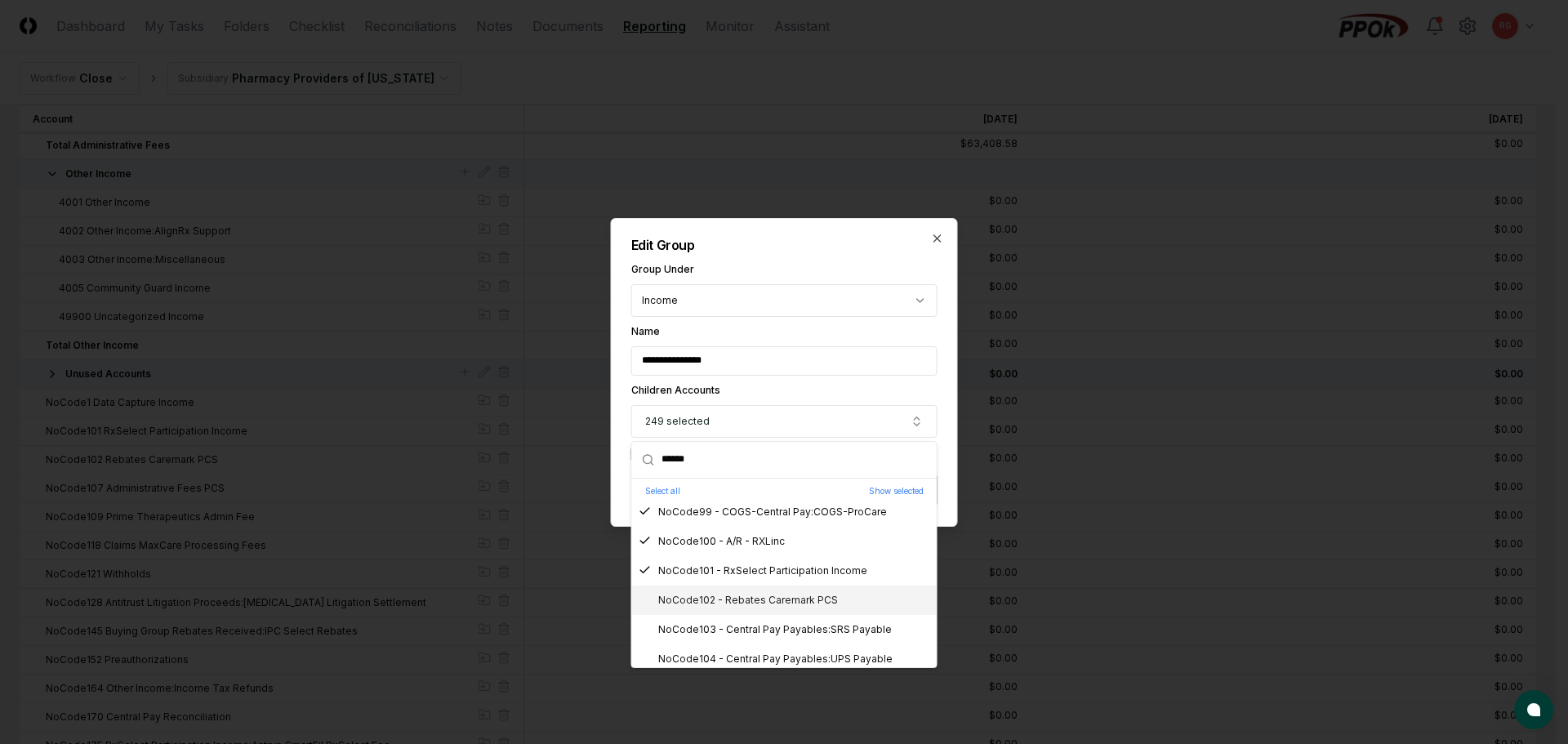
click at [751, 597] on div "NoCode102 - Rebates Caremark PCS" at bounding box center [738, 601] width 199 height 15
click at [759, 628] on div "NoCode103 - Central Pay Payables:SRS Payable" at bounding box center [765, 631] width 253 height 15
click at [771, 655] on div "NoCode104 - Central Pay Payables:UPS Payable" at bounding box center [765, 659] width 254 height 15
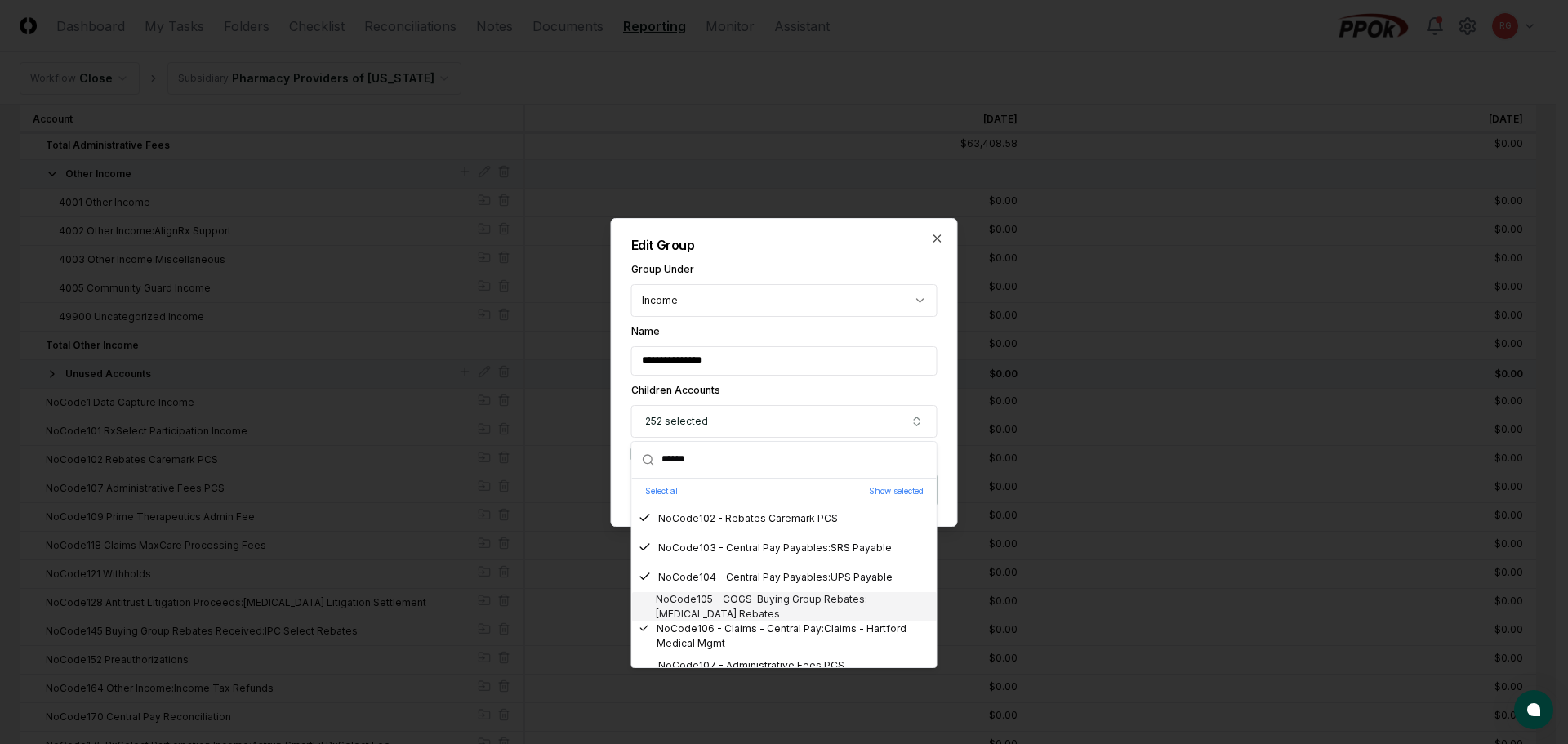
click at [742, 603] on div "NoCode105 - COGS-Buying Group Rebates:Synthroid Rebates" at bounding box center [784, 607] width 292 height 30
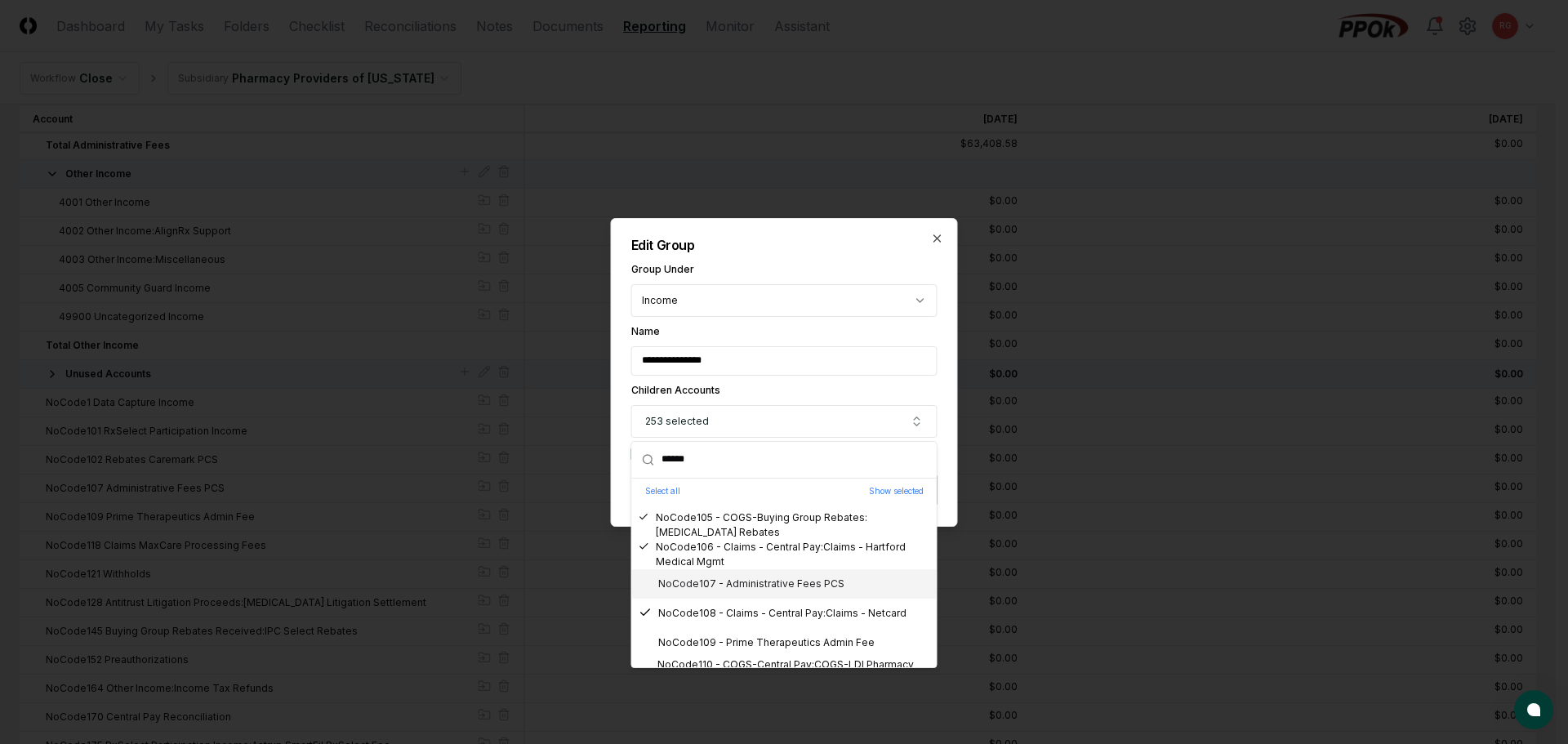
click at [731, 586] on div "NoCode107 - Administrative Fees PCS" at bounding box center [741, 584] width 205 height 15
click at [744, 639] on div "NoCode109 - Prime Therapeutics Admin Fee" at bounding box center [757, 644] width 236 height 15
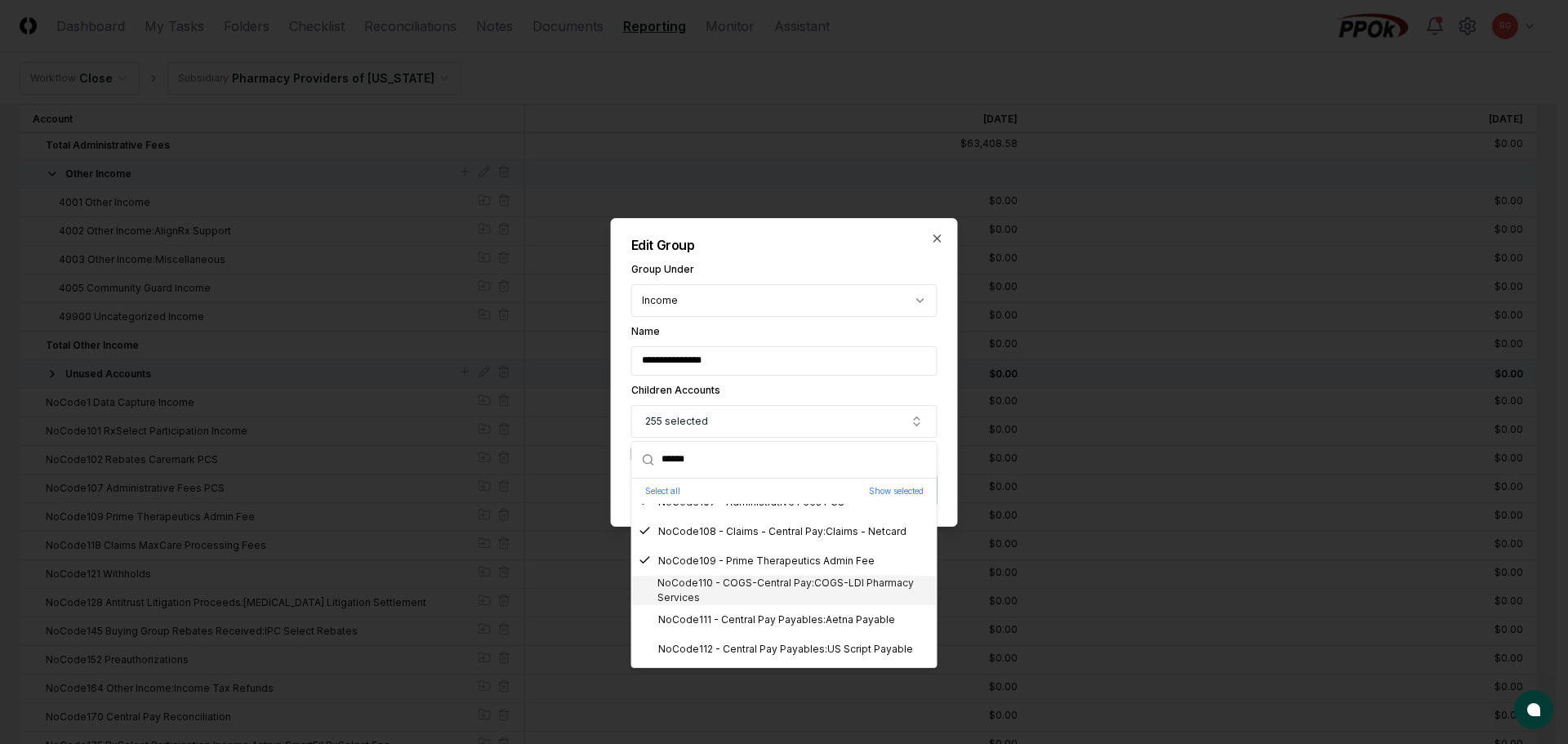
click at [734, 596] on div "NoCode110 - COGS-Central Pay:COGS-LDI Pharmacy Services" at bounding box center [784, 591] width 292 height 30
click at [744, 624] on div "NoCode111 - Central Pay Payables:Aetna Payable" at bounding box center [767, 620] width 257 height 15
click at [758, 648] on div "NoCode112 - Central Pay Payables:US Script Payable" at bounding box center [775, 650] width 274 height 15
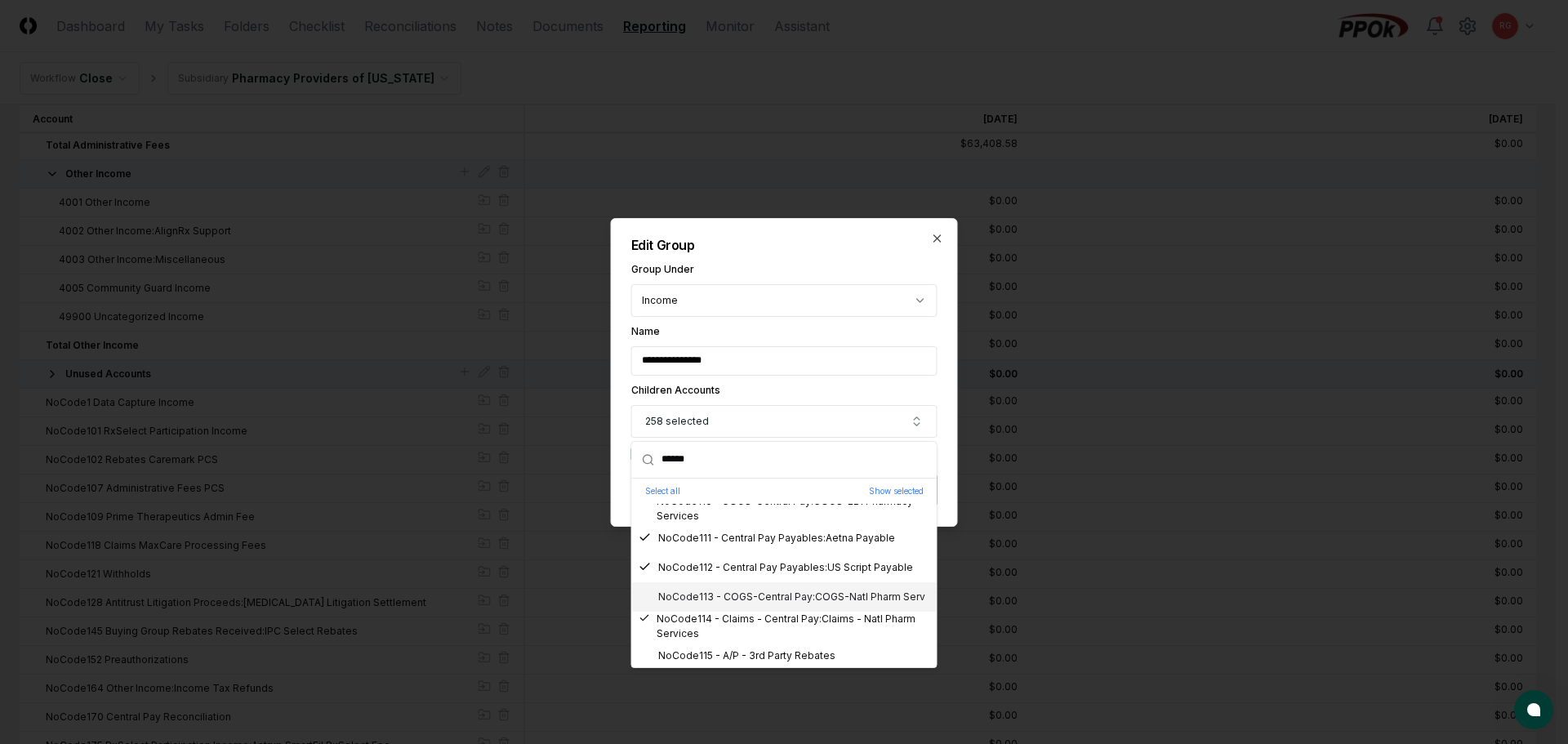
click at [739, 593] on div "NoCode113 - COGS-Central Pay:COGS-Natl Pharm Serv" at bounding box center [782, 597] width 286 height 15
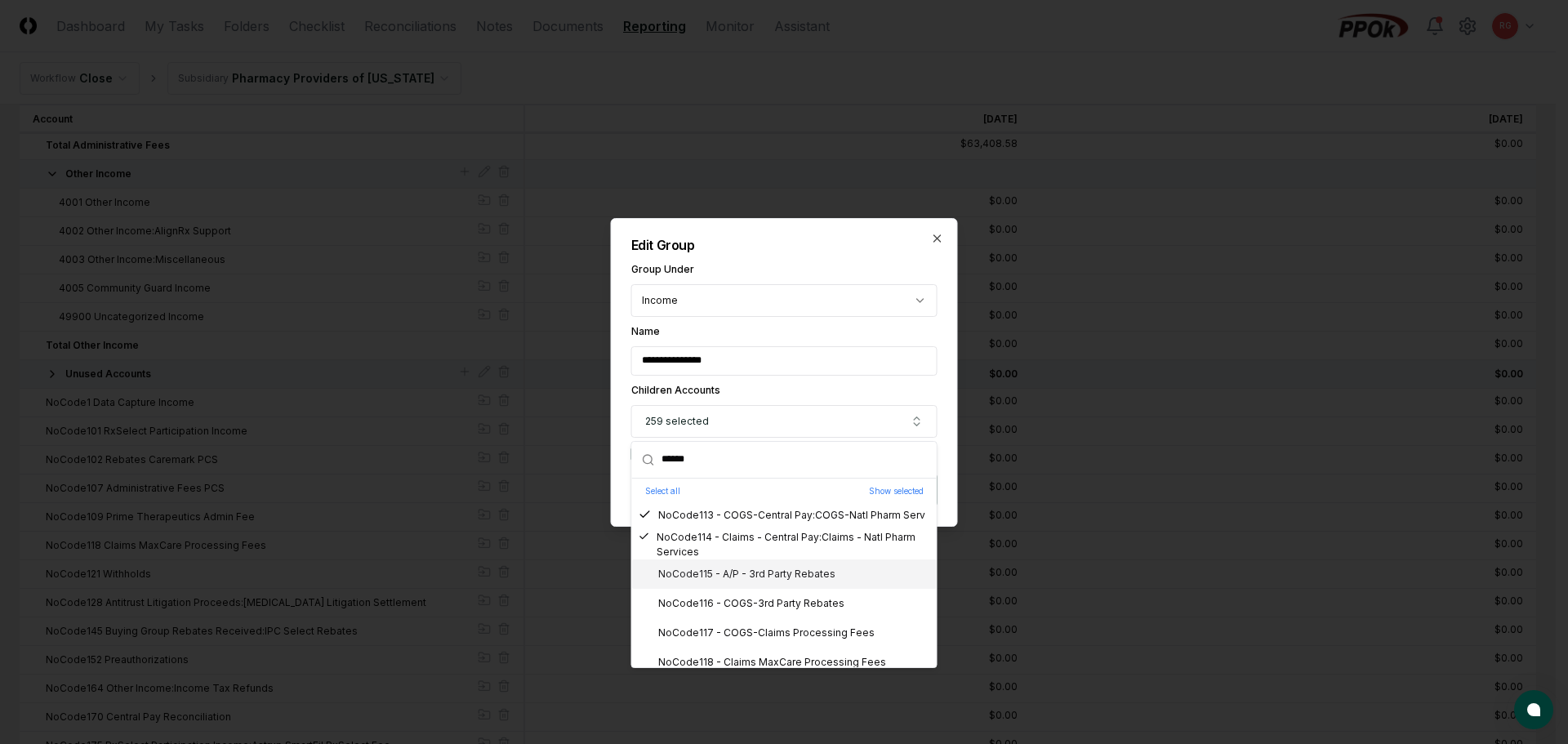
click at [744, 583] on div "NoCode115 - A/P - 3rd Party Rebates" at bounding box center [784, 575] width 305 height 30
click at [753, 603] on div "NoCode116 - COGS-3rd Party Rebates" at bounding box center [741, 604] width 205 height 15
click at [761, 629] on div "NoCode117 - COGS-Claims Processing Fees" at bounding box center [757, 633] width 236 height 15
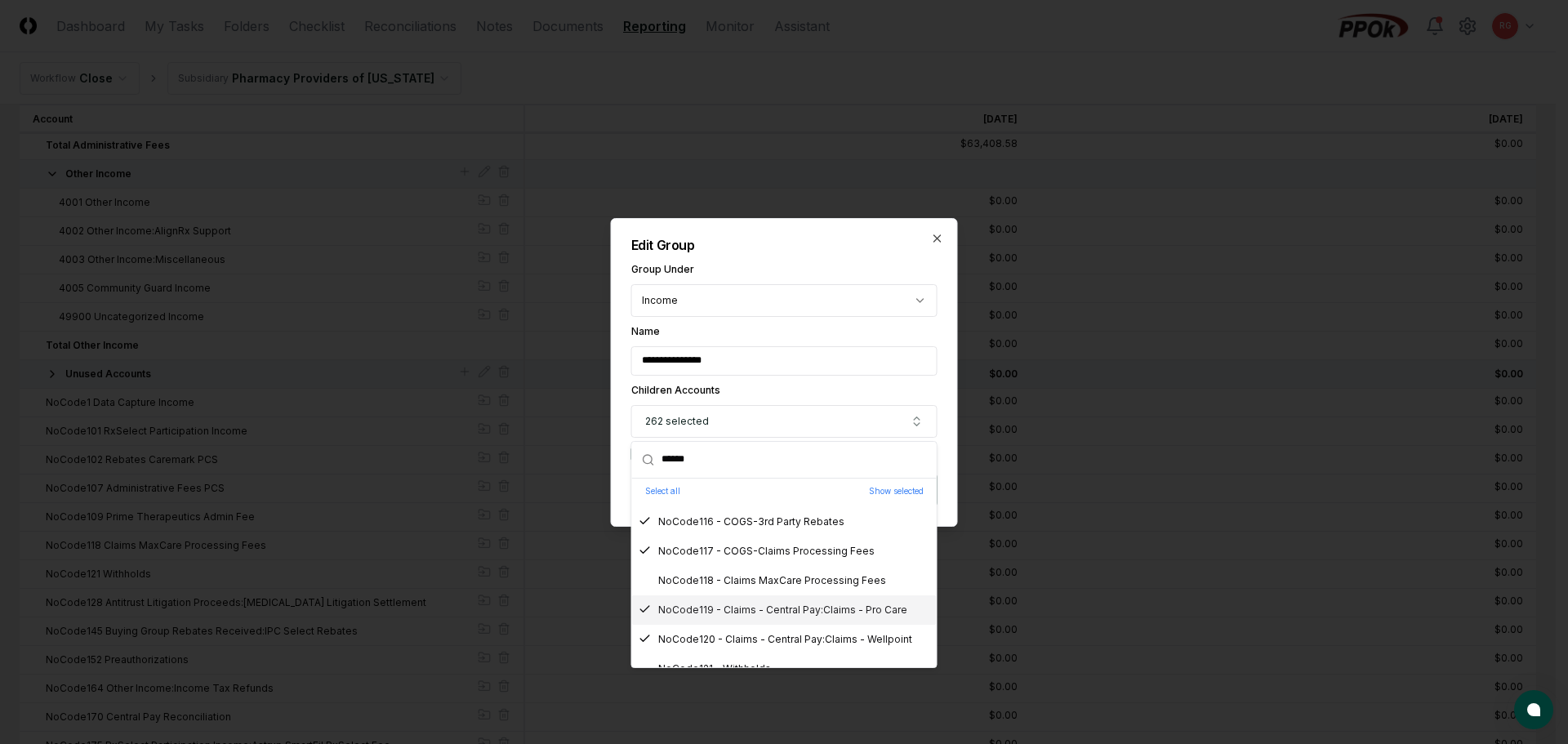
click at [772, 596] on div "NoCode119 - Claims - Central Pay:Claims - Pro Care" at bounding box center [784, 611] width 305 height 30
click at [772, 582] on div "NoCode118 - Claims MaxCare Processing Fees" at bounding box center [762, 581] width 247 height 15
click at [777, 606] on div "NoCode119 - Claims - Central Pay:Claims - Pro Care" at bounding box center [772, 610] width 269 height 15
click at [749, 589] on div "NoCode121 - Withholds" at bounding box center [705, 588] width 132 height 15
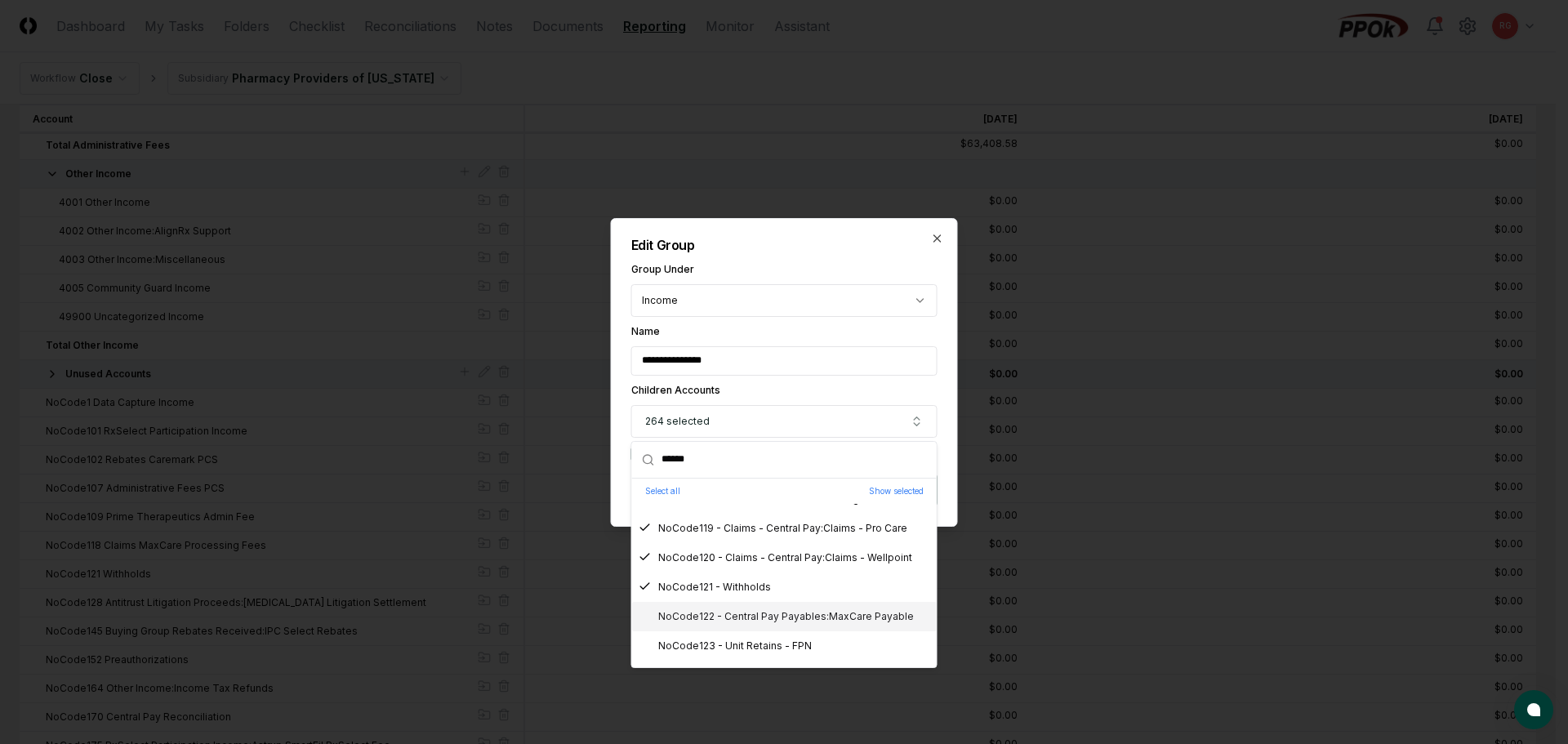
click at [764, 614] on div "NoCode122 - Central Pay Payables:MaxCare Payable" at bounding box center [776, 617] width 275 height 15
click at [771, 643] on div "NoCode123 - Unit Retains - FPN" at bounding box center [725, 646] width 173 height 15
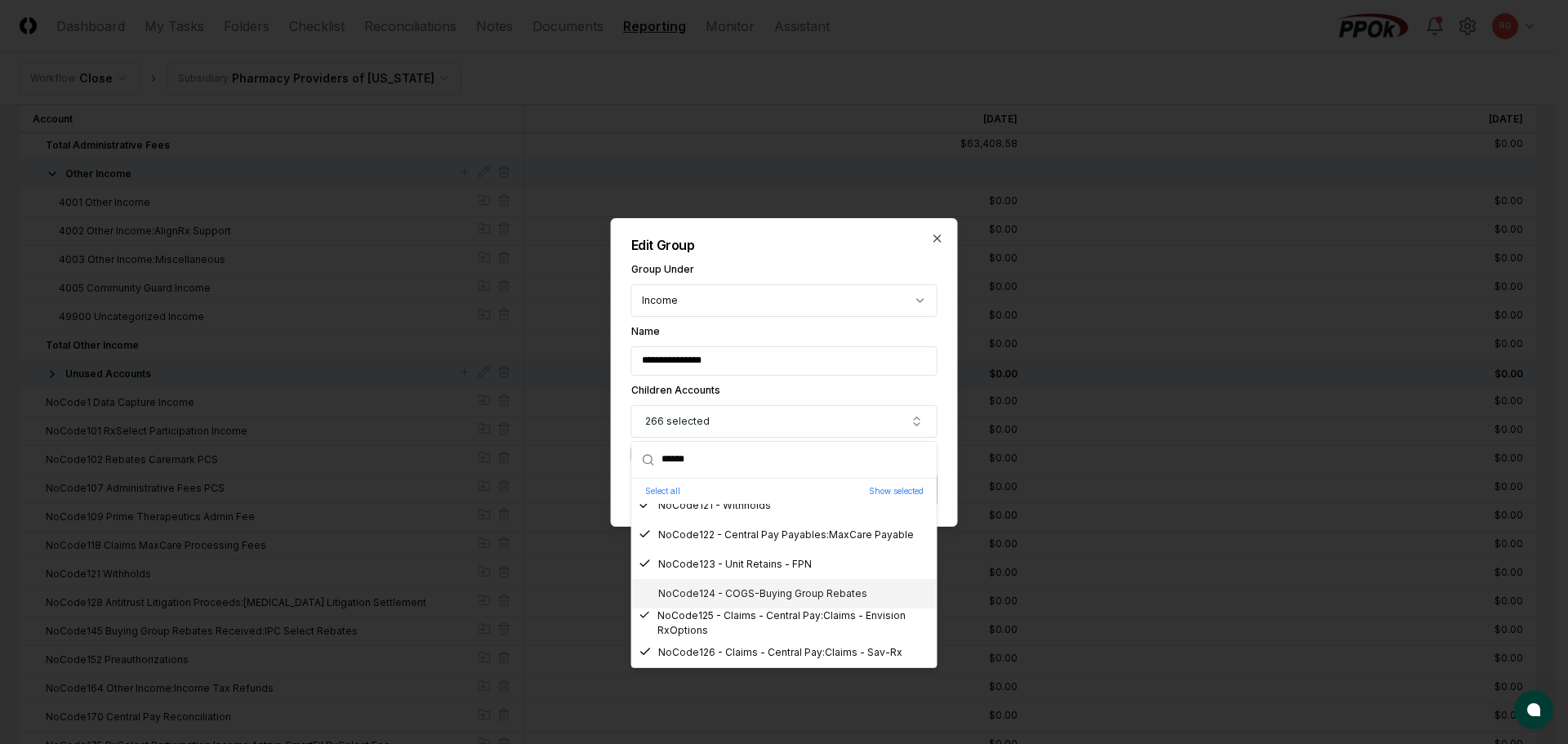
click at [745, 594] on div "NoCode124 - COGS-Buying Group Rebates" at bounding box center [753, 594] width 229 height 15
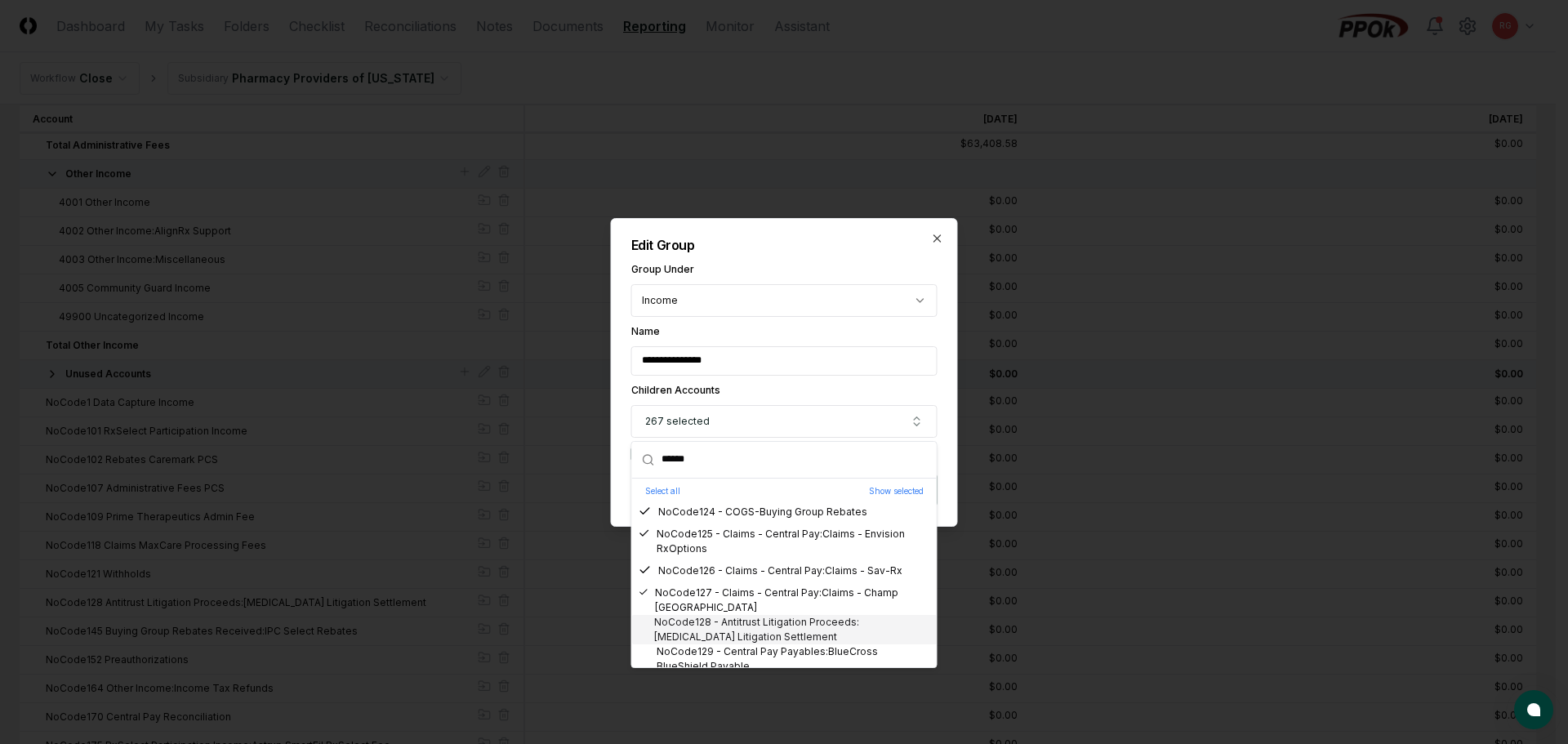
drag, startPoint x: 748, startPoint y: 627, endPoint x: 750, endPoint y: 635, distance: 8.2
click at [748, 628] on div "NoCode128 - Antitrust Litigation Proceeds:Paxil Litigation Settlement" at bounding box center [784, 631] width 292 height 30
click at [759, 649] on div "NoCode129 - Central Pay Payables:BlueCross BlueShield Payable" at bounding box center [784, 659] width 292 height 30
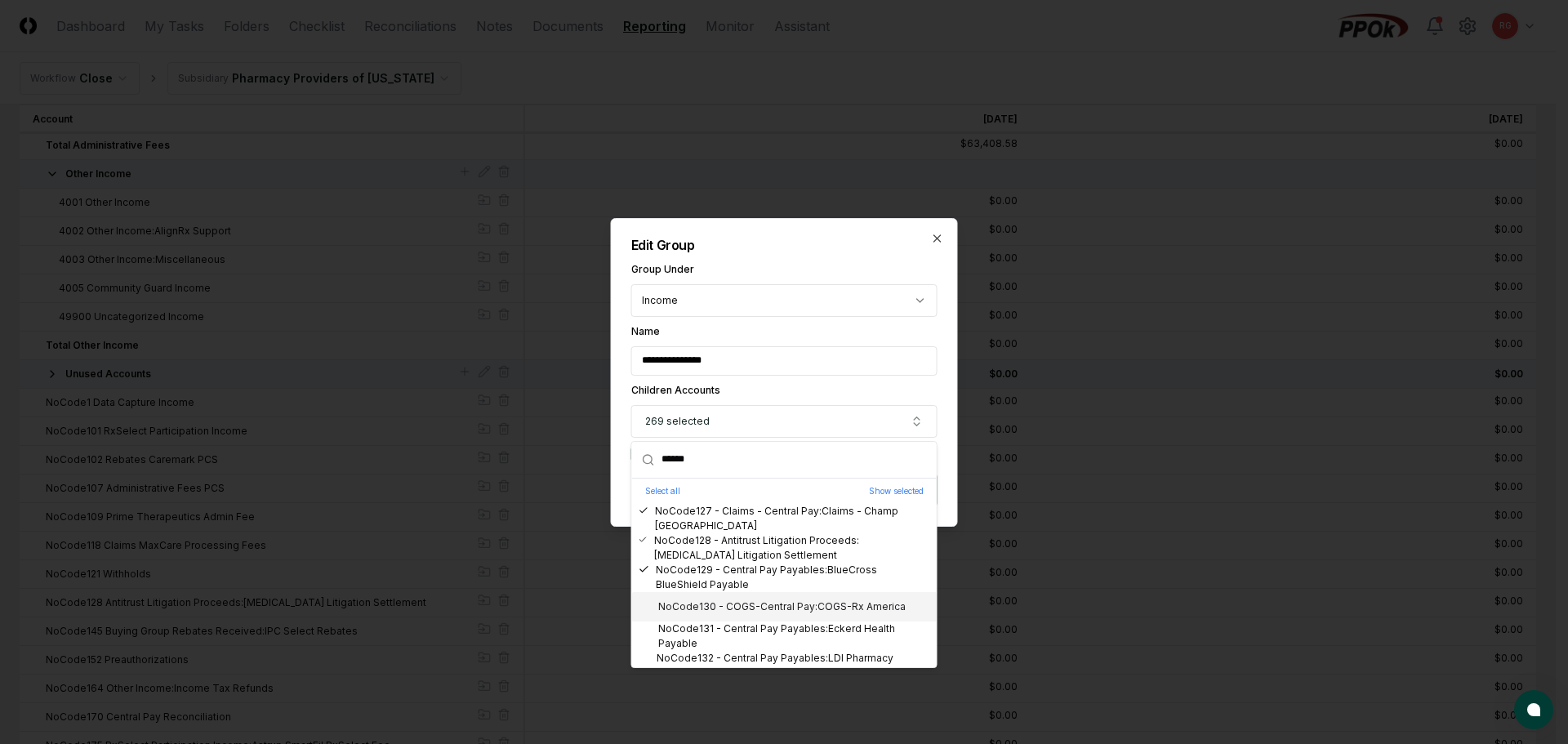
click at [754, 605] on div "NoCode130 - COGS-Central Pay:COGS-Rx America" at bounding box center [771, 607] width 267 height 15
click at [771, 627] on div "NoCode131 - Central Pay Payables:Eckerd Health Payable" at bounding box center [784, 637] width 292 height 30
click at [804, 657] on div "NoCode132 - Central Pay Payables:LDI Pharmacy Services Payable" at bounding box center [784, 666] width 292 height 30
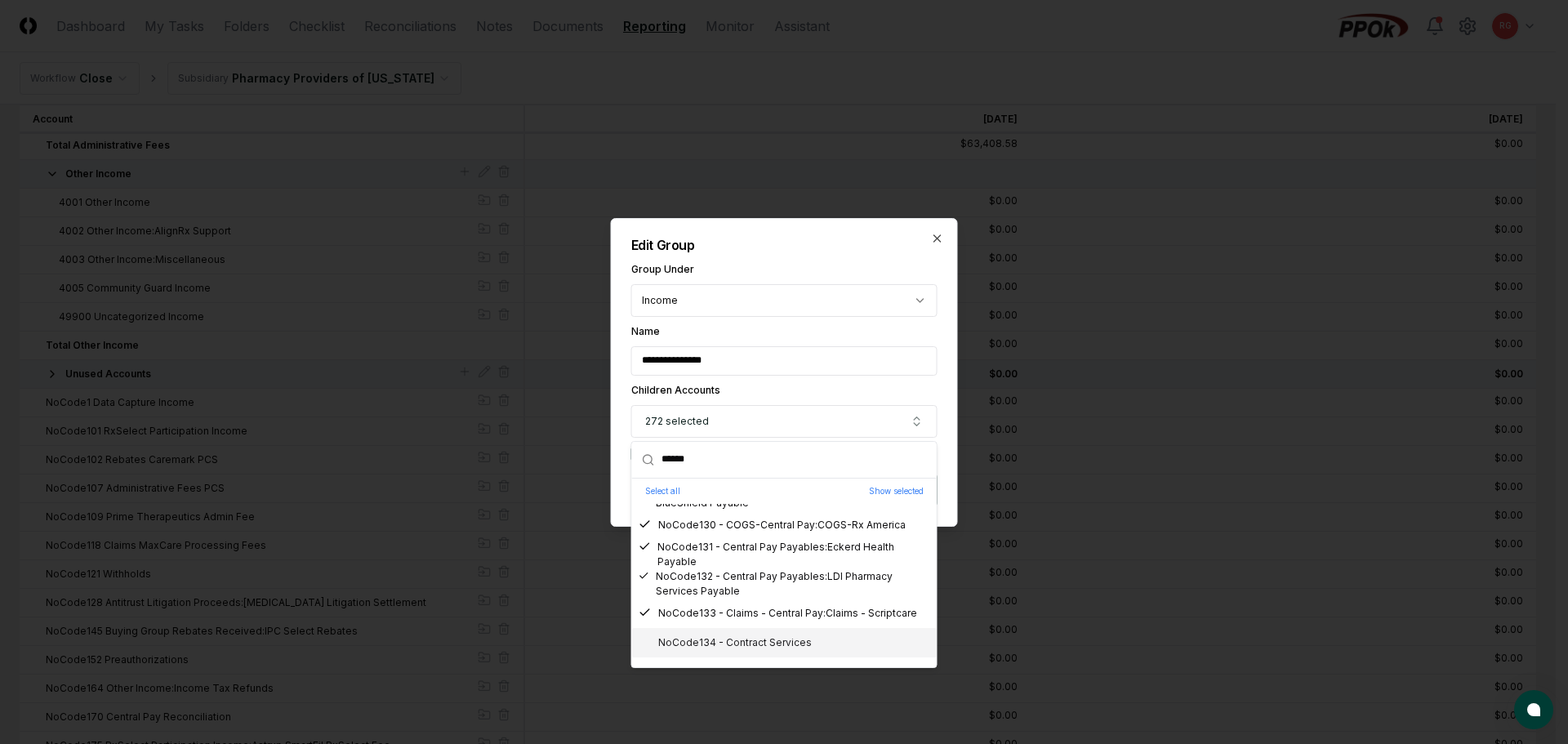
click at [755, 639] on div "NoCode134 - Contract Services" at bounding box center [725, 644] width 173 height 15
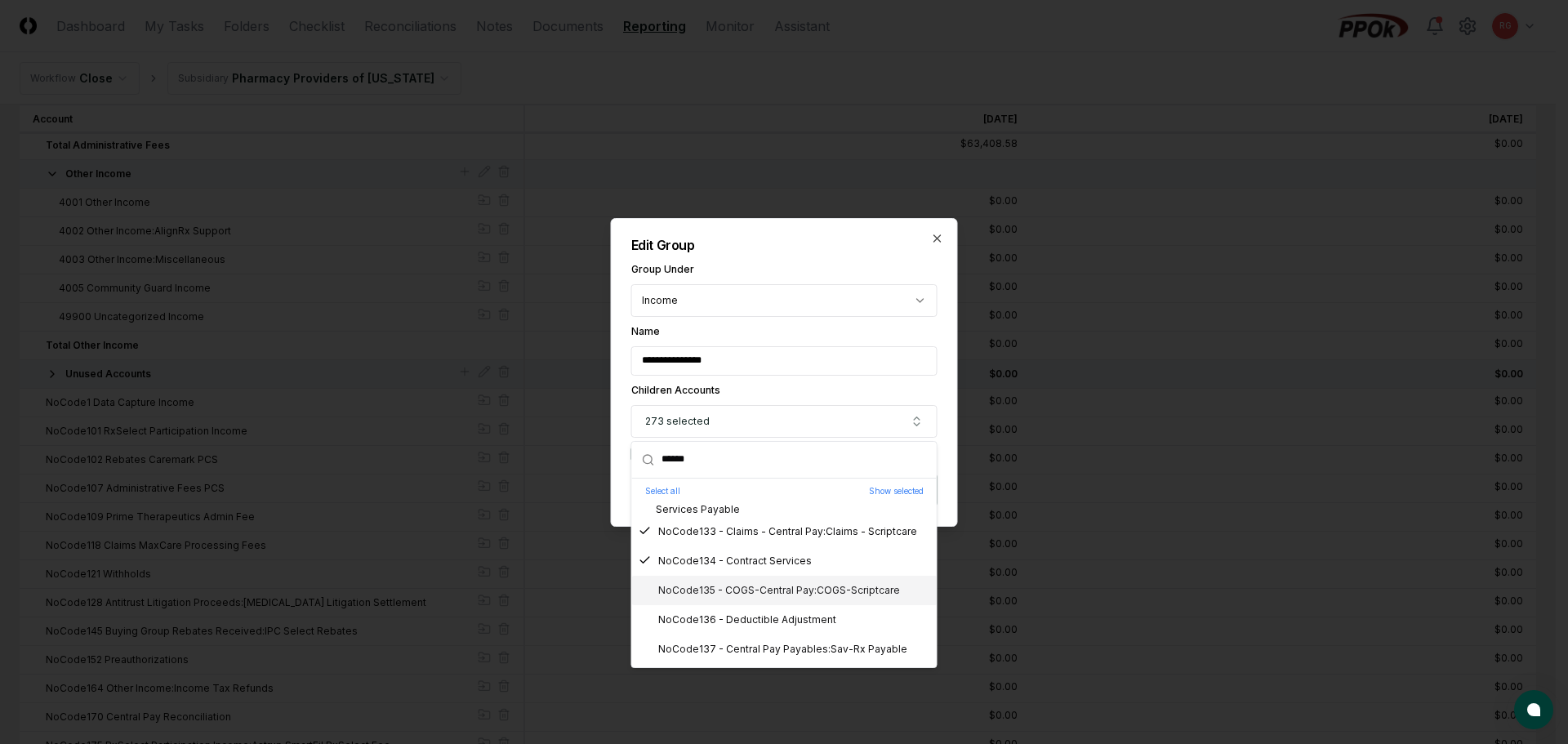
click at [763, 591] on div "NoCode135 - COGS-Central Pay:COGS-Scriptcare" at bounding box center [769, 591] width 261 height 15
click at [770, 616] on div "NoCode136 - Deductible Adjustment" at bounding box center [737, 620] width 198 height 15
click at [782, 644] on div "NoCode137 - Central Pay Payables:Sav-Rx Payable" at bounding box center [772, 650] width 269 height 15
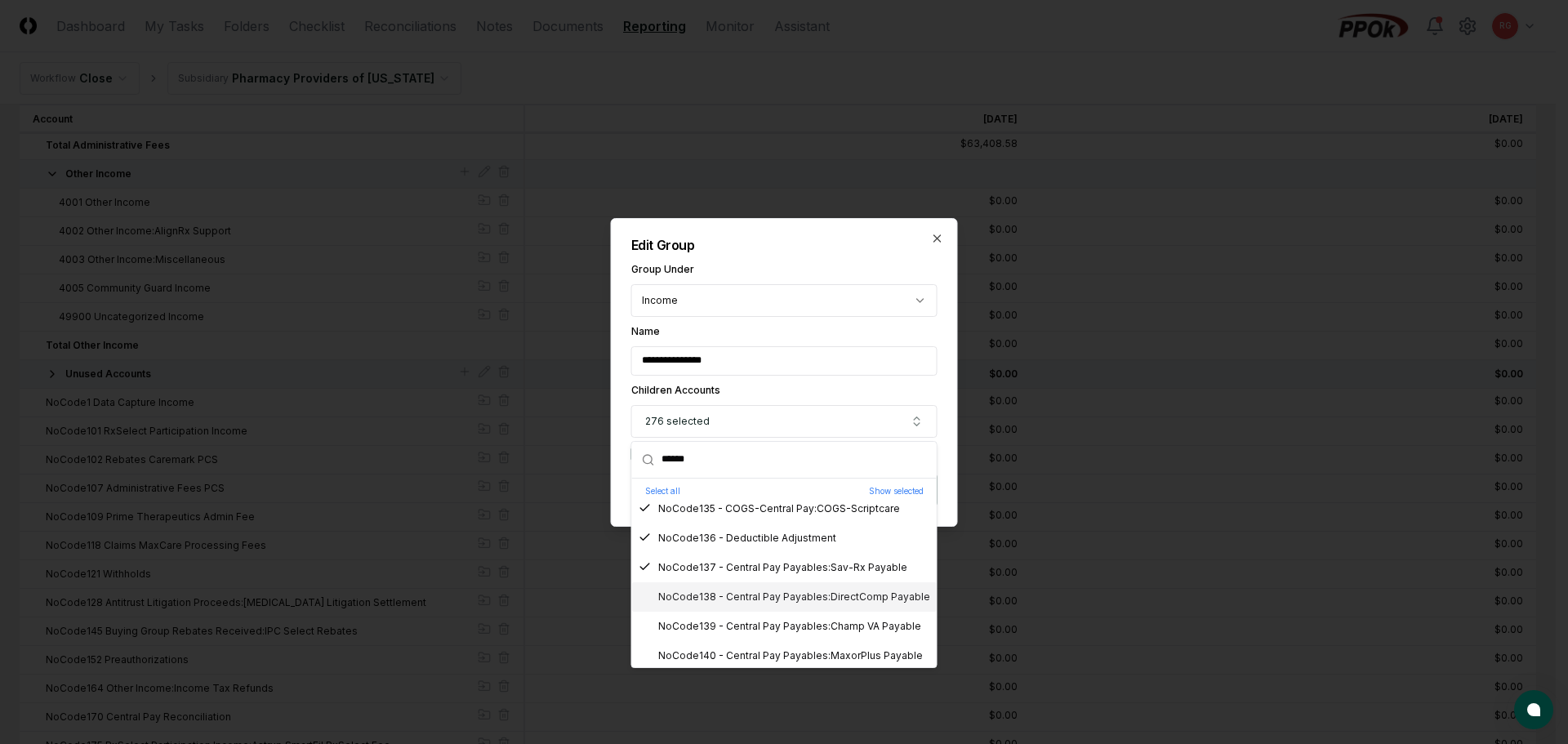
click at [751, 592] on div "NoCode138 - Central Pay Payables:DirectComp Payable" at bounding box center [784, 597] width 292 height 15
drag, startPoint x: 755, startPoint y: 622, endPoint x: 764, endPoint y: 644, distance: 23.8
click at [755, 623] on div "NoCode139 - Central Pay Payables:Champ VA Payable" at bounding box center [780, 627] width 283 height 15
click at [766, 650] on div "NoCode140 - Central Pay Payables:MaxorPlus Payable" at bounding box center [781, 657] width 284 height 15
click at [730, 598] on div "NoCode141 - Central Pay Payables:Natl Pharm. Services Payable" at bounding box center [784, 604] width 292 height 30
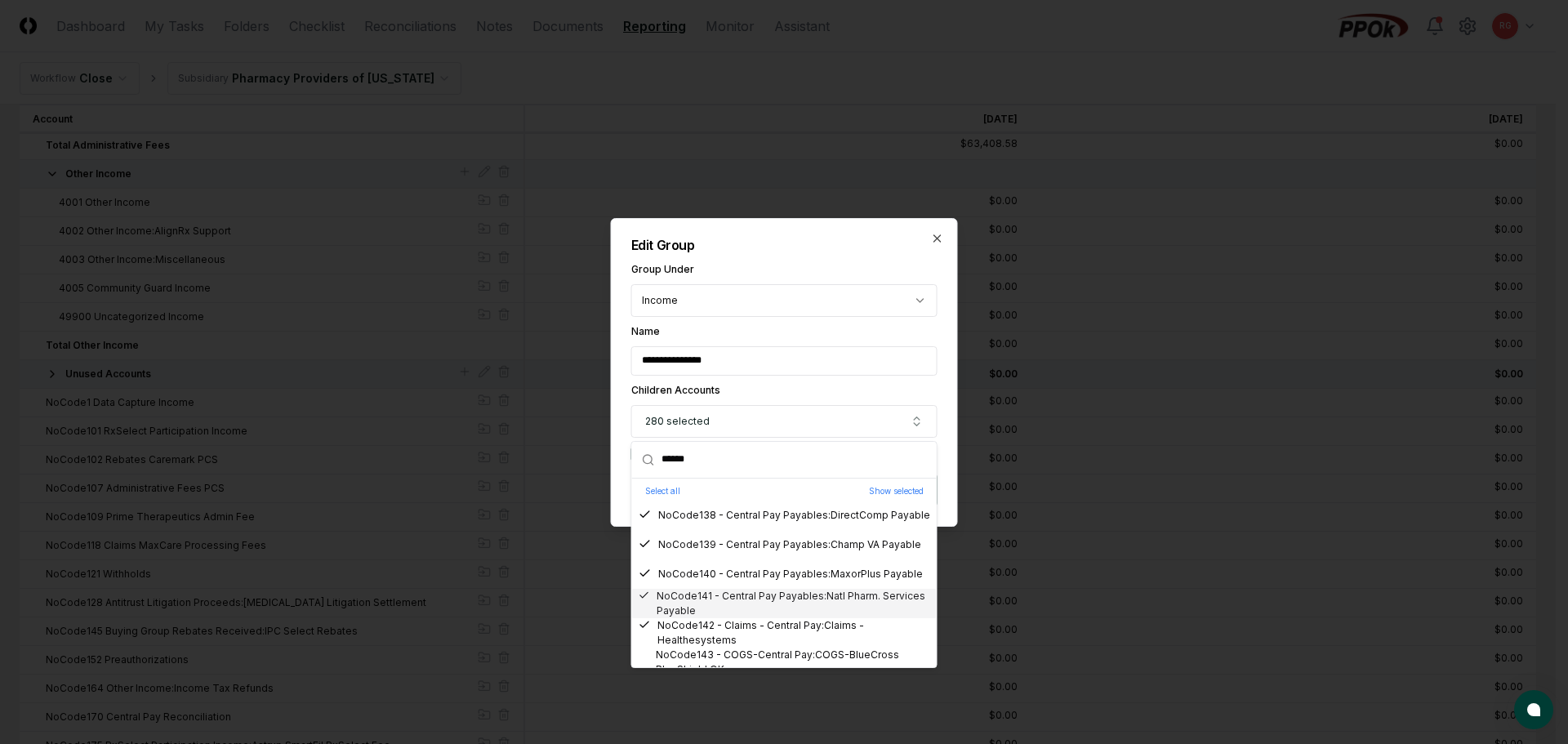
scroll to position [4085, 0]
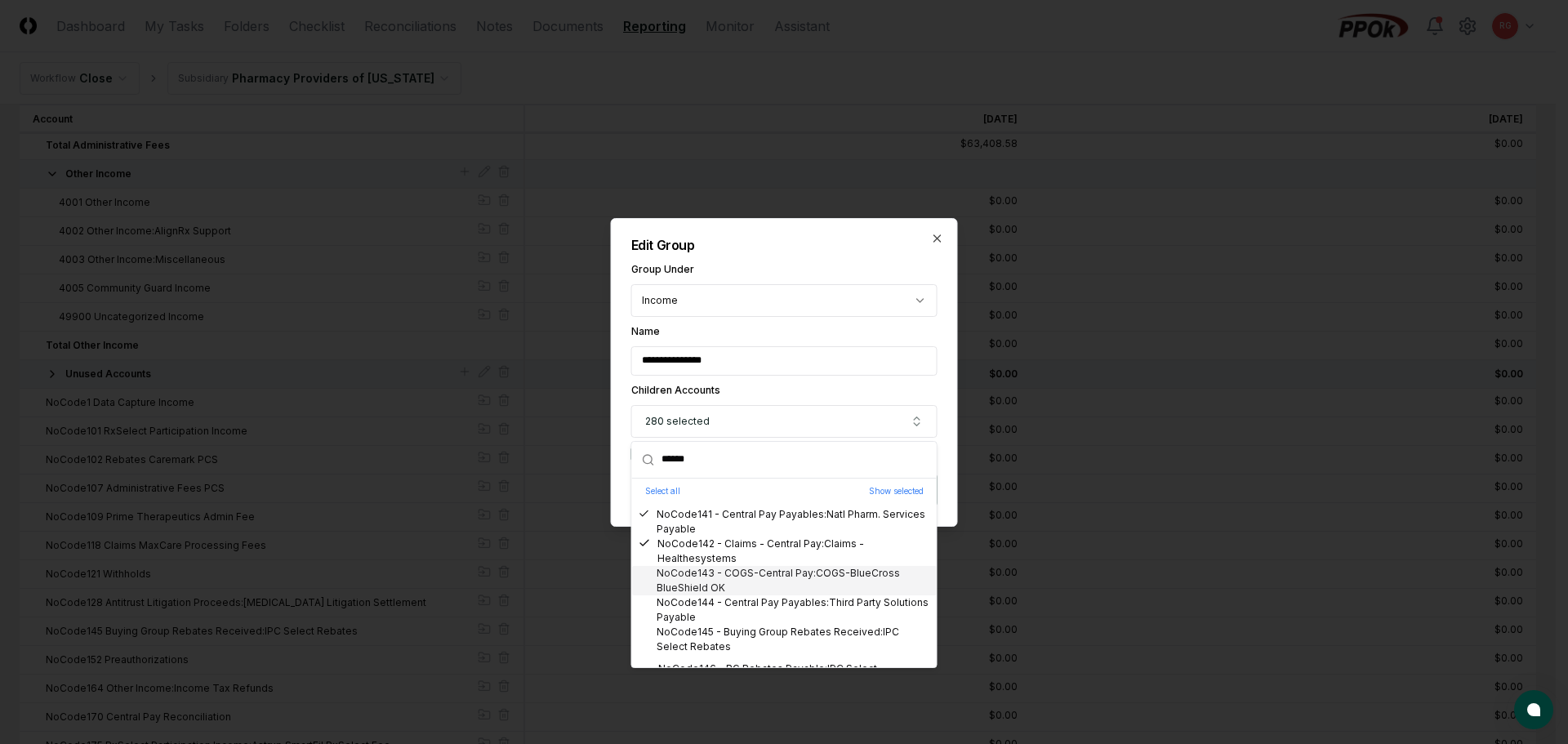
click at [732, 571] on div "NoCode143 - COGS-Central Pay:COGS-BlueCross BlueShield OK" at bounding box center [784, 581] width 292 height 30
click at [738, 603] on div "NoCode144 - Central Pay Payables:Third Party Solutions Payable" at bounding box center [784, 611] width 292 height 30
click at [744, 631] on div "NoCode145 - Buying Group Rebates Received:IPC Select Rebates" at bounding box center [784, 640] width 292 height 30
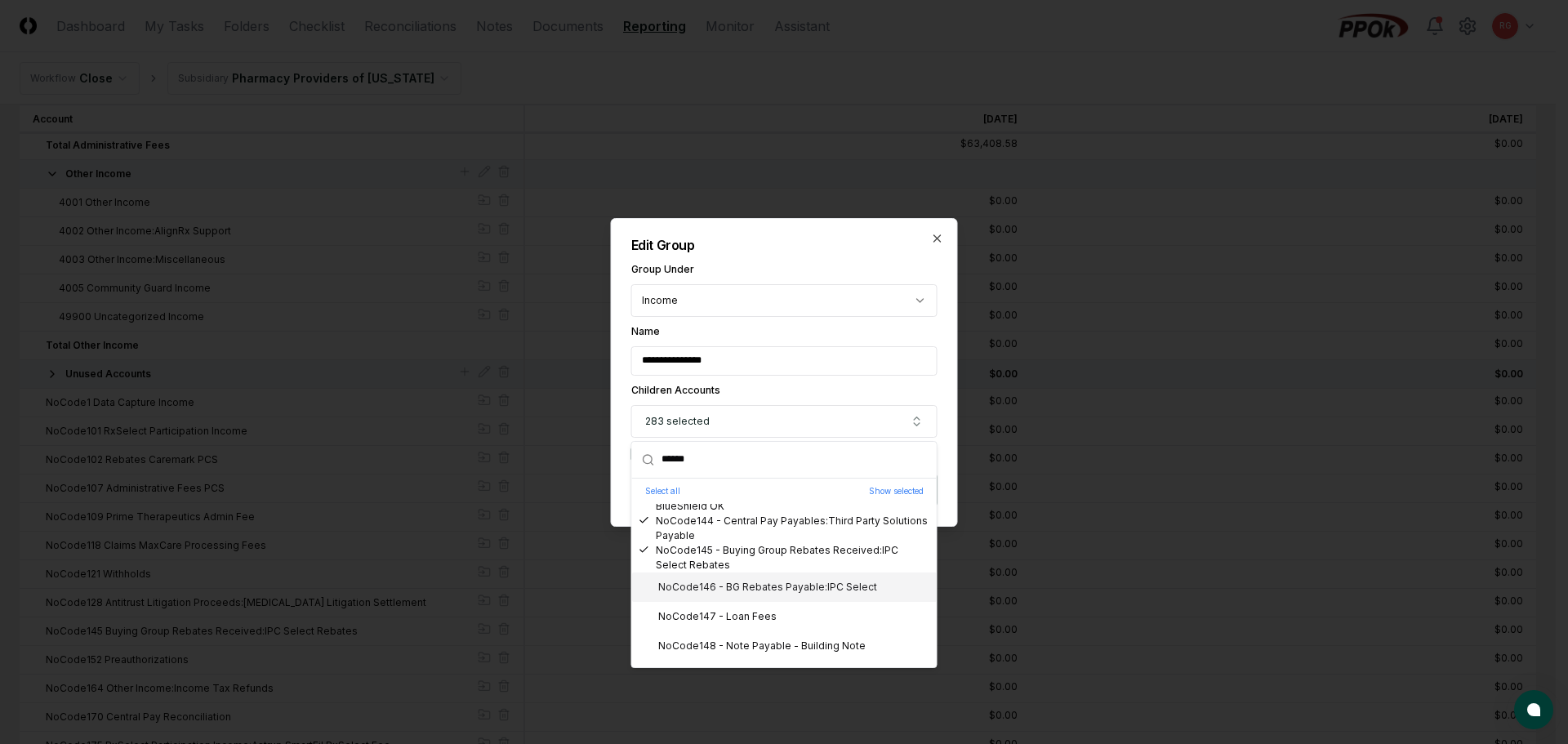
click at [730, 591] on div "NoCode146 - BG Rebates Payable:IPC Select" at bounding box center [758, 588] width 239 height 15
click at [737, 613] on div "NoCode147 - Loan Fees" at bounding box center [707, 617] width 138 height 15
click at [750, 641] on div "NoCode148 - Note Payable - Building Note" at bounding box center [752, 646] width 227 height 15
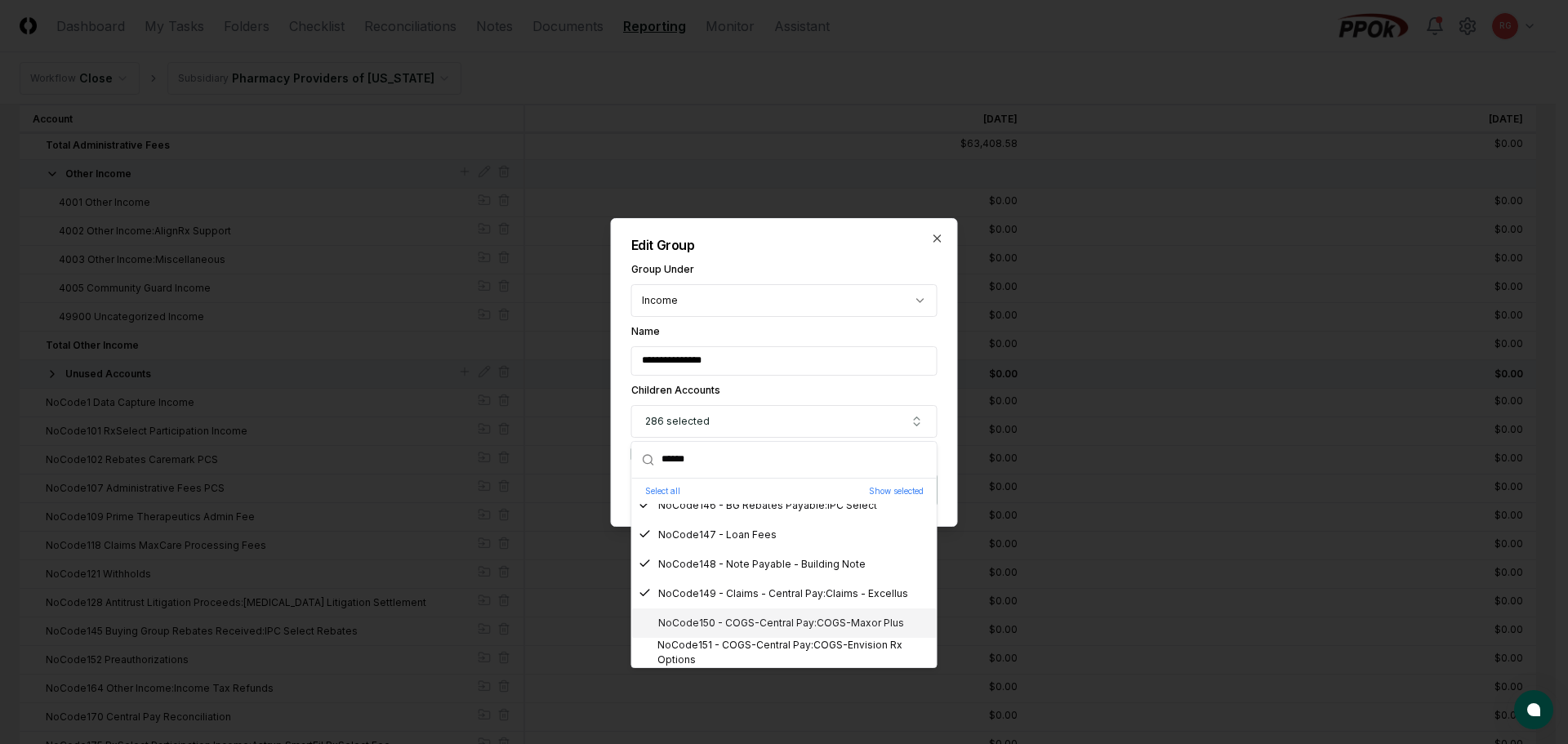
click at [738, 622] on div "NoCode150 - COGS-Central Pay:COGS-Maxor Plus" at bounding box center [771, 623] width 266 height 15
click at [750, 644] on div "NoCode151 - COGS-Central Pay:COGS-Envision Rx Options" at bounding box center [784, 653] width 292 height 30
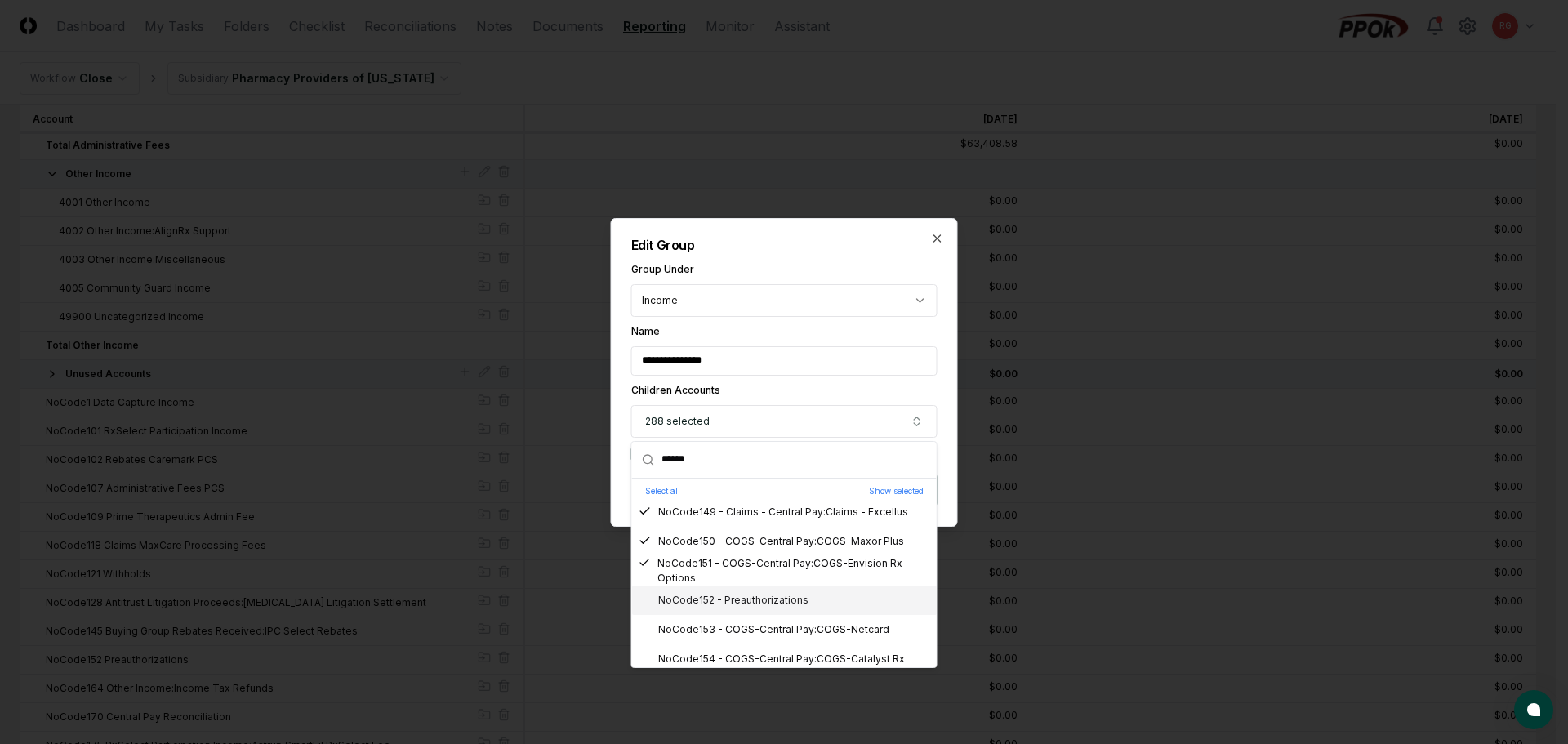
click at [723, 597] on div "NoCode152 - Preauthorizations" at bounding box center [723, 601] width 170 height 15
click at [738, 627] on div "NoCode153 - COGS-Central Pay:COGS-Netcard" at bounding box center [764, 631] width 251 height 15
click at [752, 649] on div "NoCode154 - COGS-Central Pay:COGS-Catalyst Rx" at bounding box center [784, 659] width 305 height 30
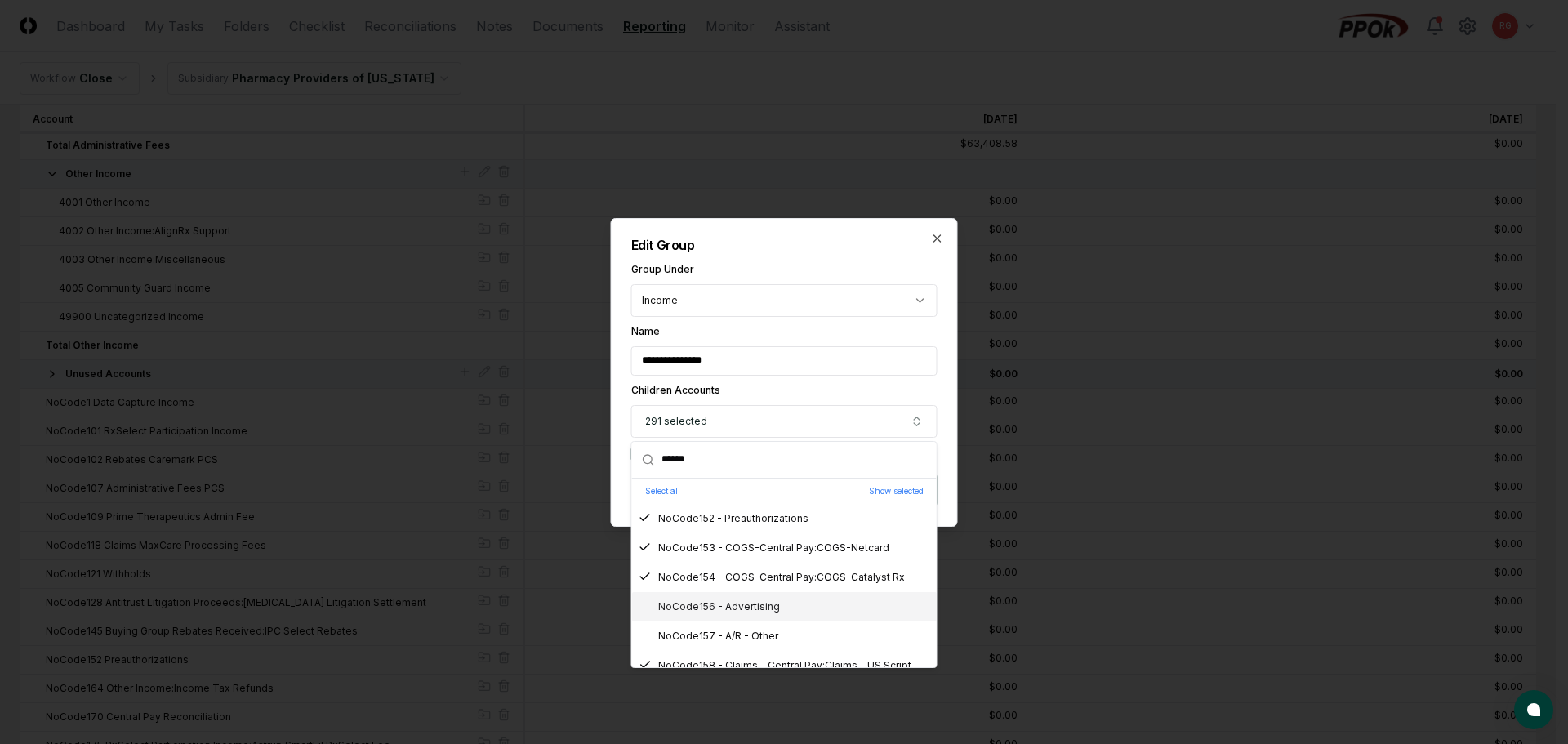
click at [727, 612] on div "NoCode156 - Advertising" at bounding box center [709, 607] width 141 height 15
click at [731, 631] on div "NoCode157 - A/R - Other" at bounding box center [708, 637] width 139 height 15
click at [742, 631] on div "NoCode157 - A/R - Other" at bounding box center [708, 637] width 139 height 15
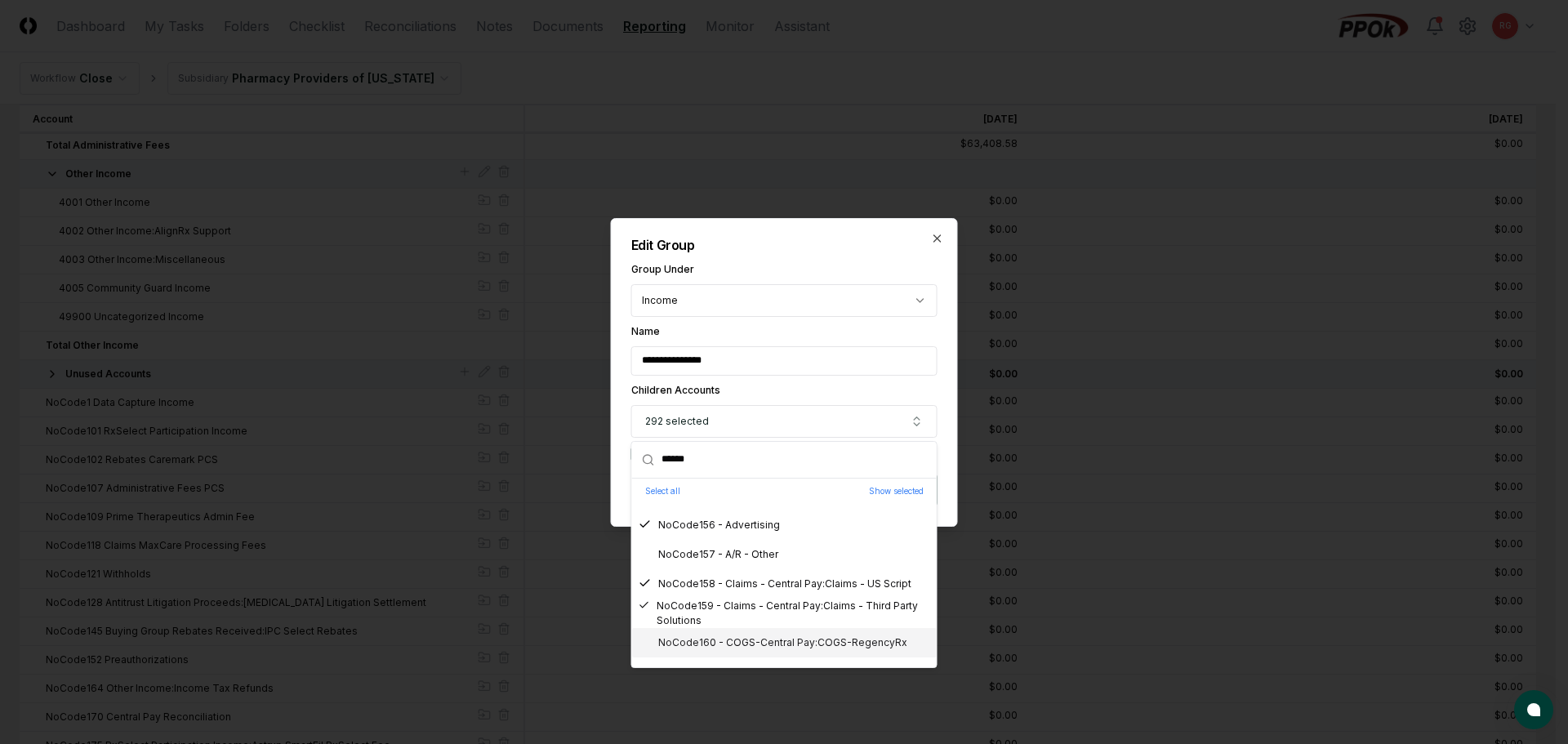
click at [754, 639] on div "NoCode160 - COGS-Central Pay:COGS-RegencyRx" at bounding box center [772, 644] width 269 height 15
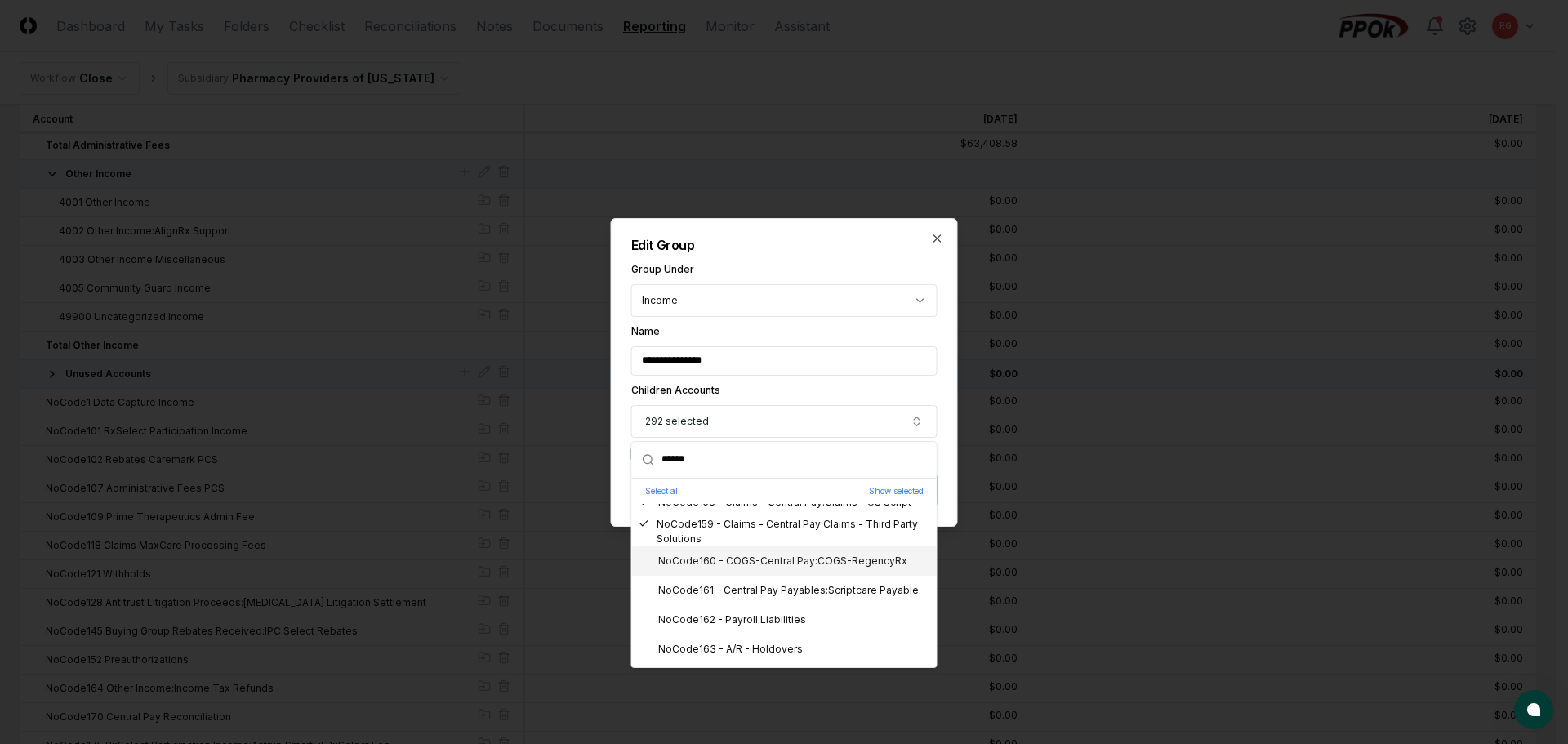
click at [744, 567] on div "NoCode160 - COGS-Central Pay:COGS-RegencyRx" at bounding box center [772, 562] width 269 height 15
click at [753, 594] on div "NoCode161 - Central Pay Payables:Scriptcare Payable" at bounding box center [778, 591] width 280 height 15
click at [757, 618] on div "NoCode162 - Payroll Liabilities" at bounding box center [722, 620] width 167 height 15
click at [758, 643] on div "NoCode163 - A/R - Holdovers" at bounding box center [720, 650] width 165 height 15
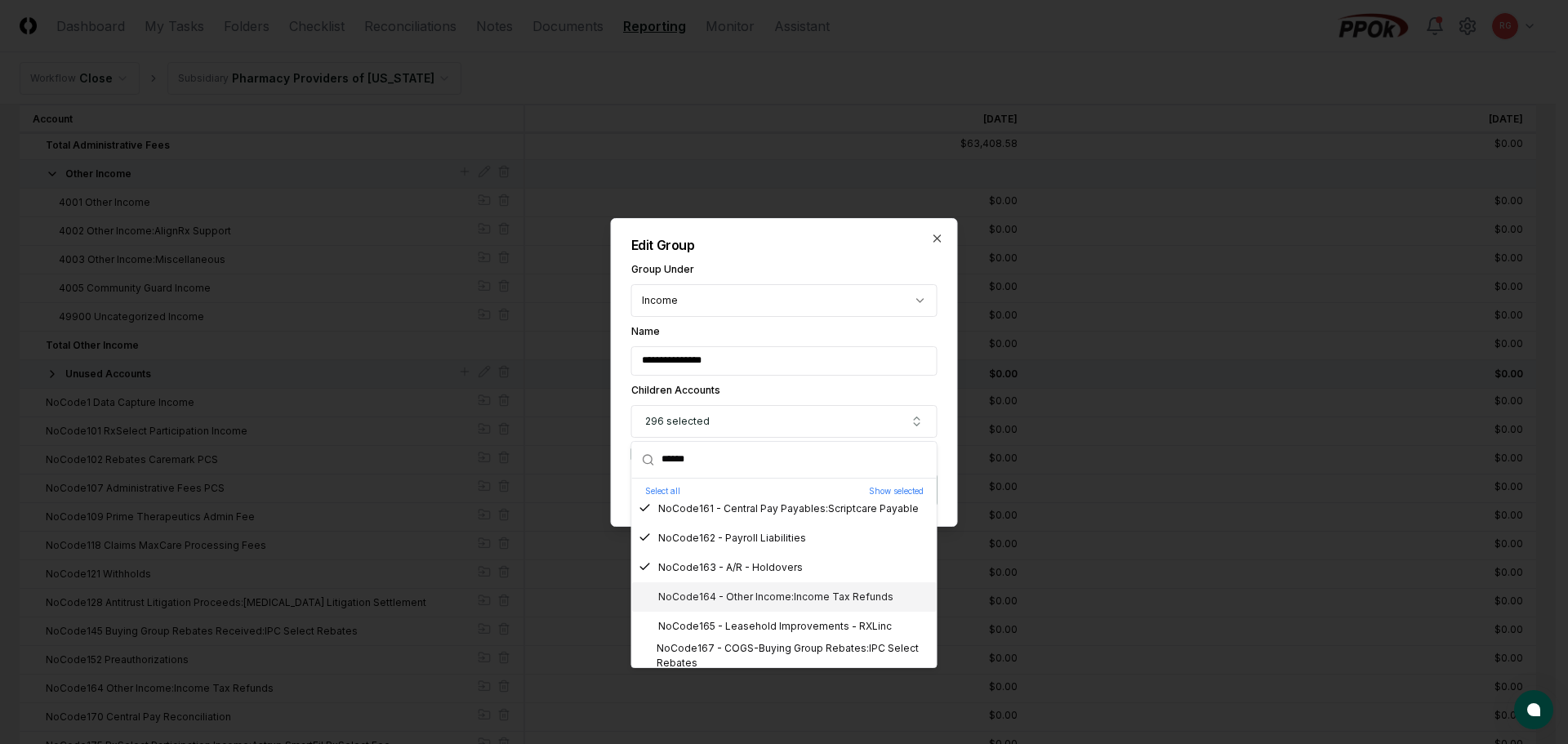
drag, startPoint x: 717, startPoint y: 598, endPoint x: 733, endPoint y: 618, distance: 25.6
click at [717, 598] on div "NoCode164 - Other Income:Income Tax Refunds" at bounding box center [766, 597] width 255 height 15
click at [737, 624] on div "NoCode165 - Leasehold Improvements - RXLinc" at bounding box center [765, 627] width 253 height 15
click at [750, 644] on div "NoCode167 - COGS-Buying Group Rebates:IPC Select Rebates" at bounding box center [784, 657] width 292 height 30
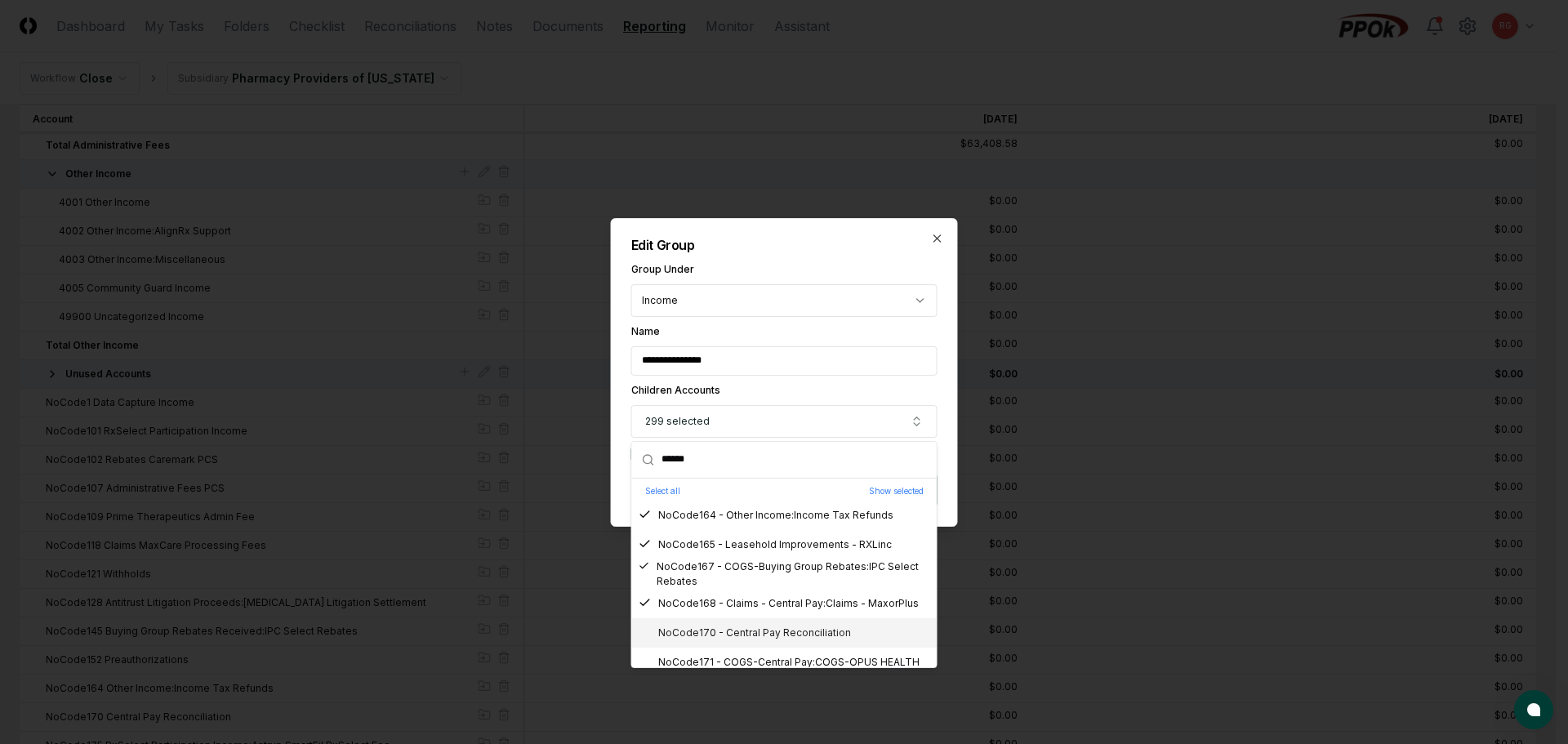
click at [730, 631] on div "NoCode170 - Central Pay Reconciliation" at bounding box center [744, 633] width 212 height 15
click at [754, 657] on div "NoCode171 - COGS-Central Pay:COGS-OPUS HEALTH" at bounding box center [779, 663] width 281 height 15
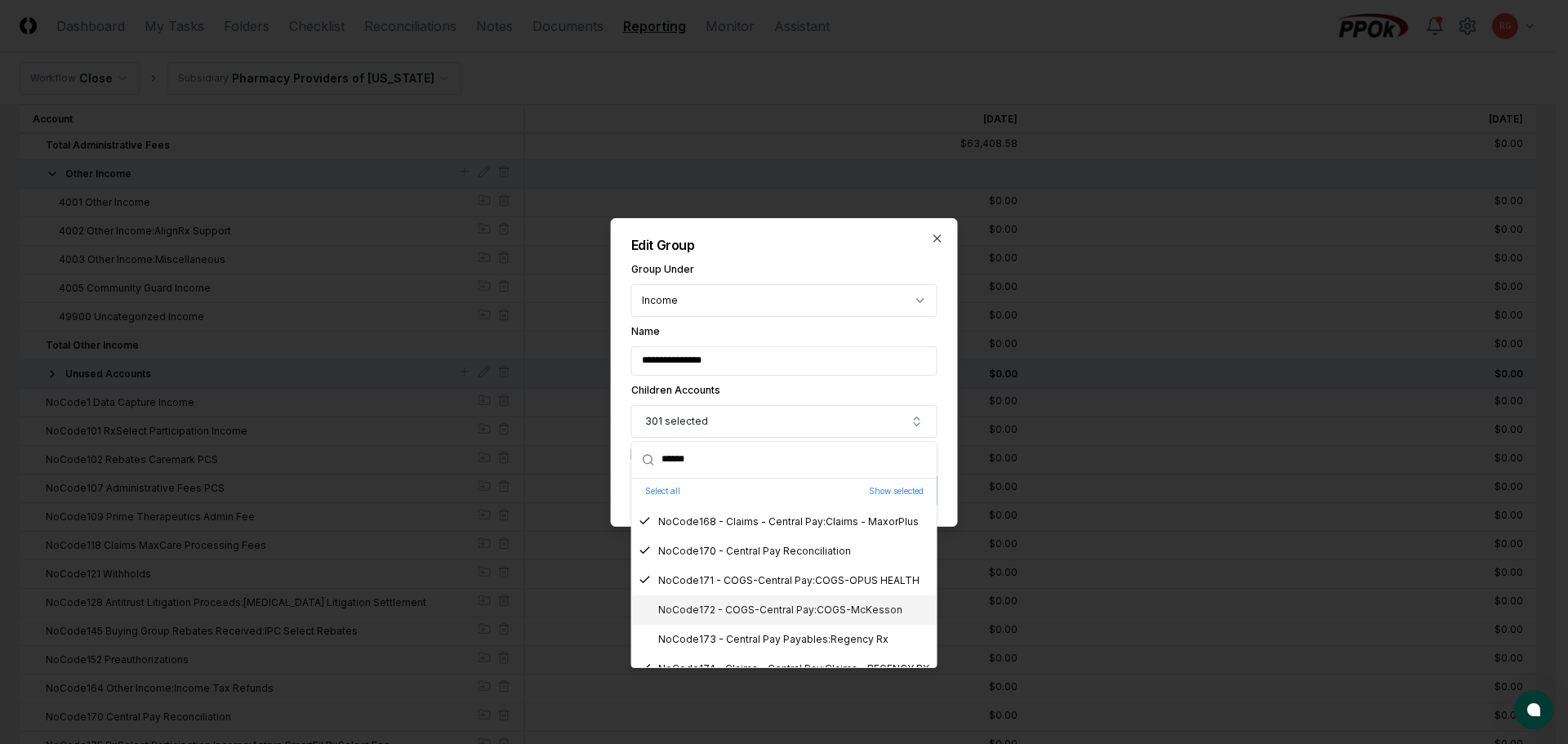
click at [723, 604] on div "NoCode172 - COGS-Central Pay:COGS-McKesson" at bounding box center [771, 610] width 264 height 15
click at [741, 636] on div "NoCode173 - Central Pay Payables:Regency Rx" at bounding box center [763, 640] width 250 height 15
click at [720, 617] on div "NoCode175 - RxSelect Participation Income:Astrup SmartFil RxSelect Fee" at bounding box center [784, 618] width 292 height 30
click at [728, 644] on div "NoCode176 - Central Pay Payables:McKesson Payable" at bounding box center [781, 646] width 285 height 15
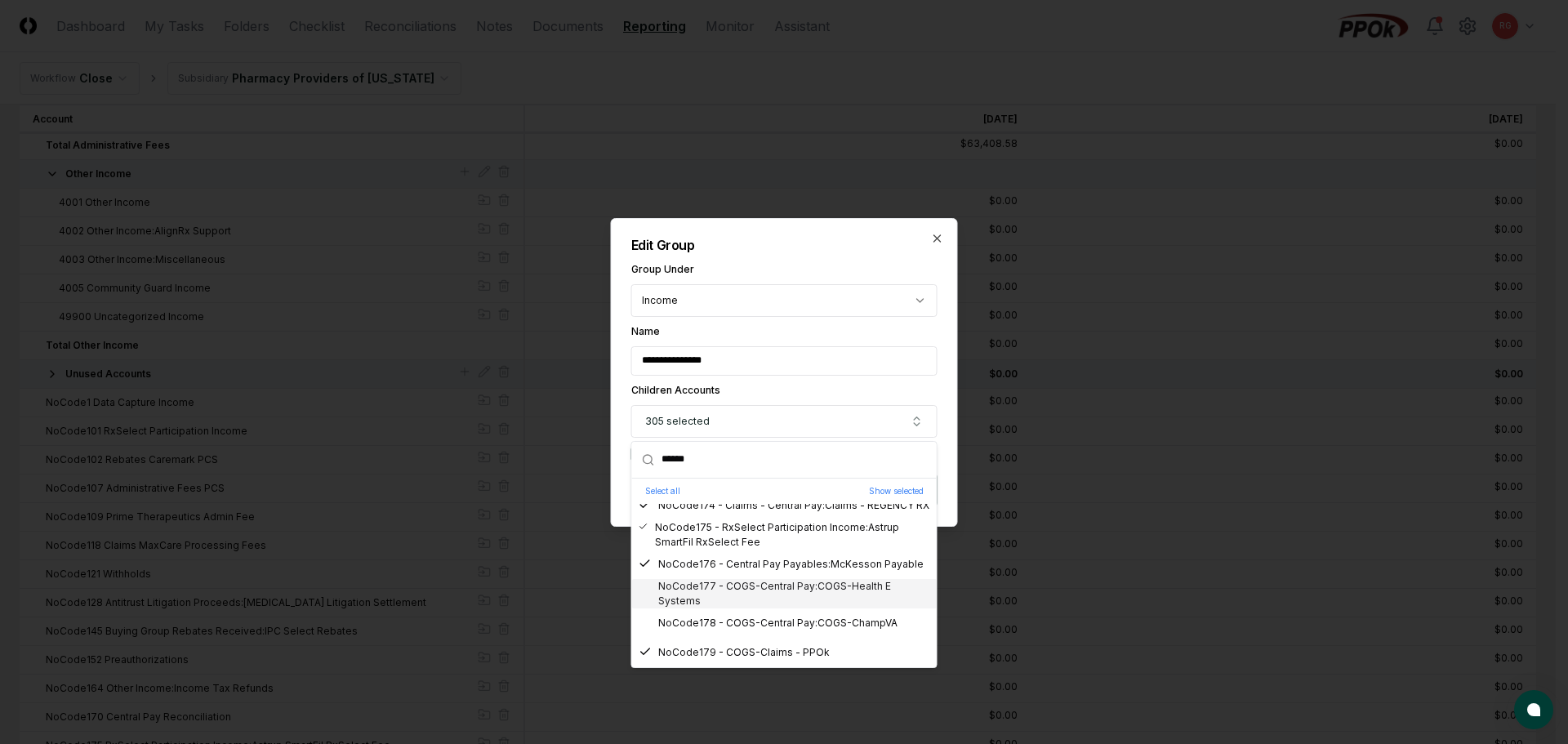
click at [713, 602] on div "NoCode177 - COGS-Central Pay:COGS-Health E Systems" at bounding box center [784, 594] width 292 height 30
click at [723, 628] on div "NoCode178 - COGS-Central Pay:COGS-ChampVA" at bounding box center [768, 623] width 259 height 15
click at [719, 629] on div "NoCode181 - Central Pay Payables:Emdeon Payable" at bounding box center [774, 631] width 271 height 15
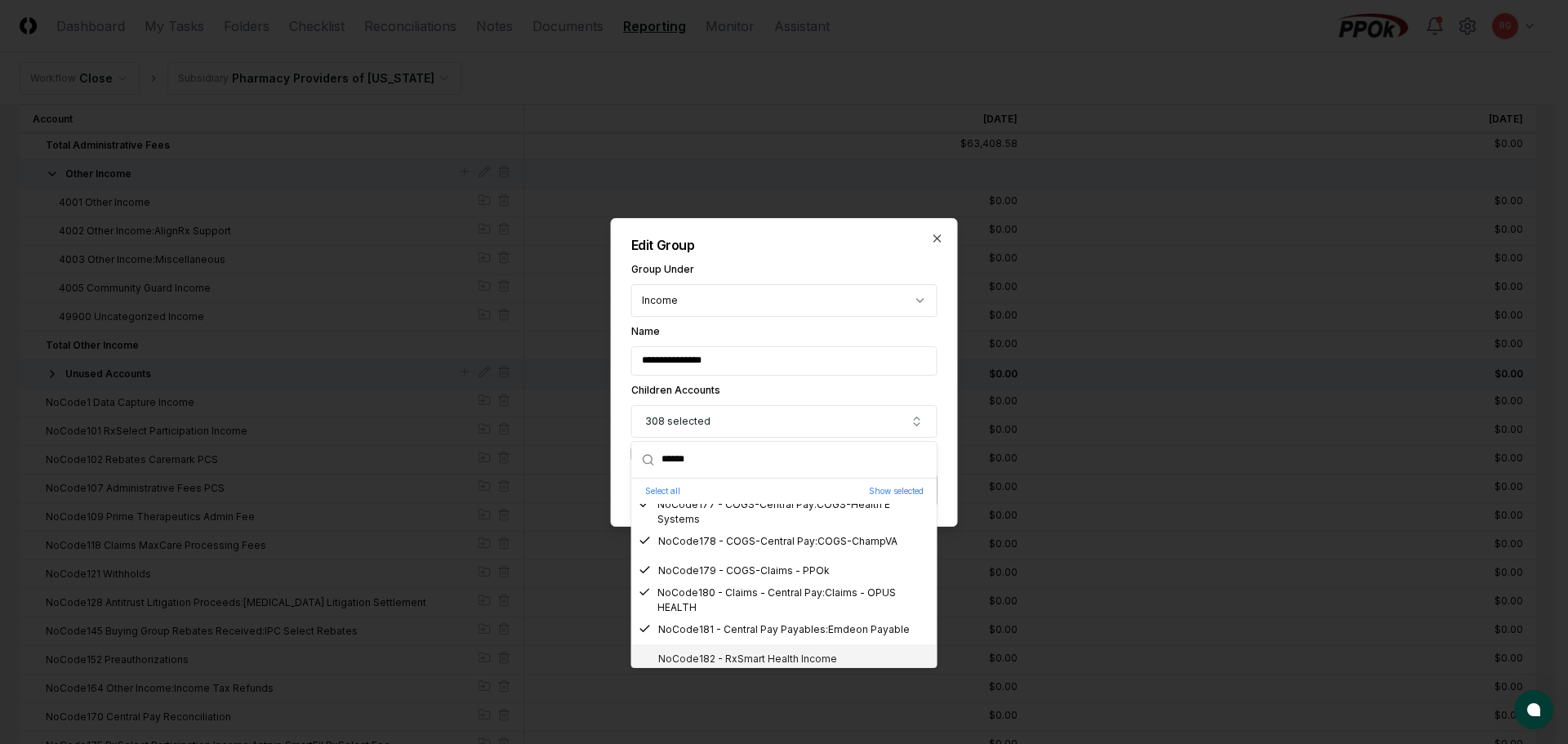
click at [741, 661] on div "NoCode182 - RxSmart Health Income" at bounding box center [738, 659] width 199 height 15
click at [715, 609] on div "NoCode183 - PPOK INC" at bounding box center [705, 607] width 135 height 15
click at [727, 631] on div "NoCode184 - Central Pay Payables:Benecard Payable" at bounding box center [778, 637] width 280 height 15
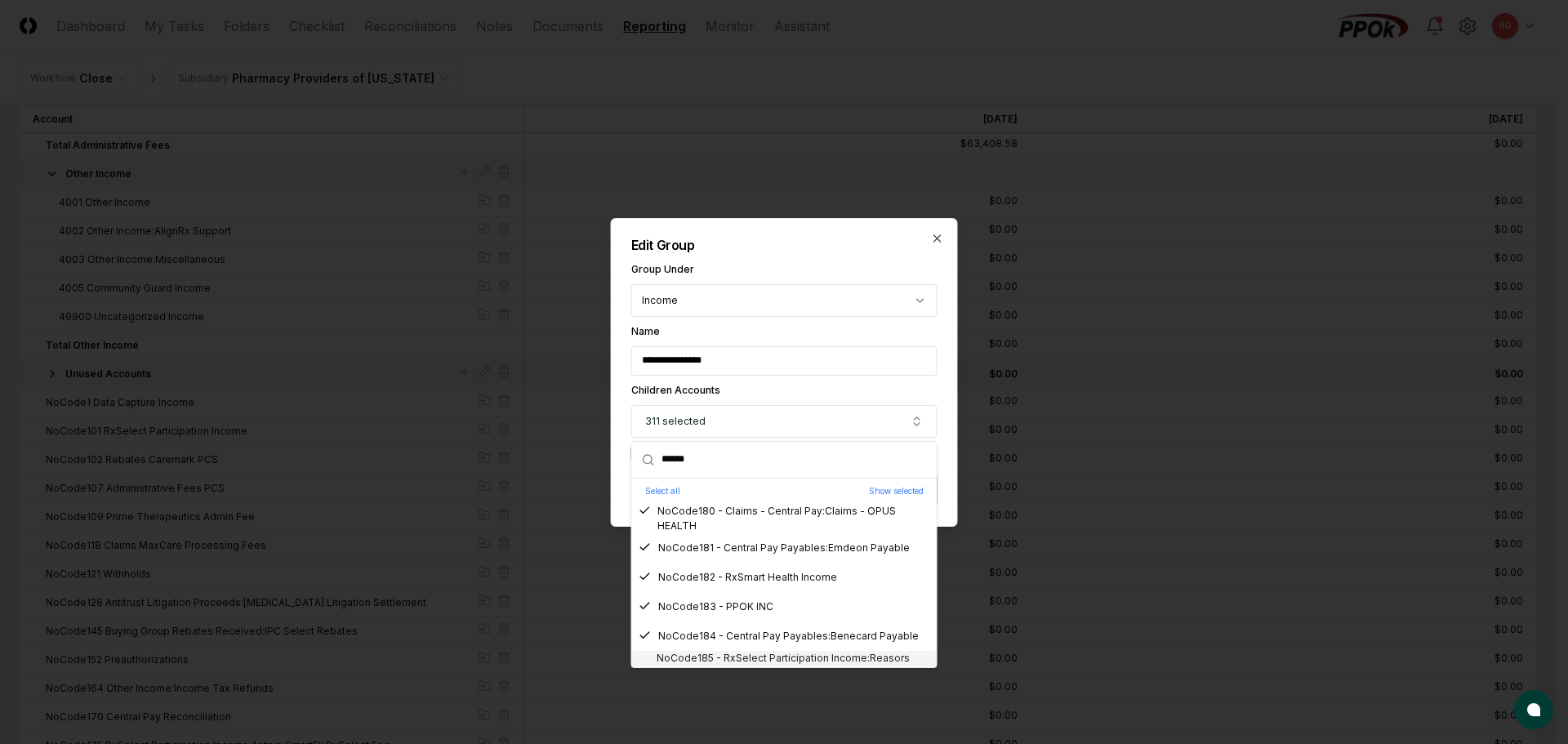
click at [746, 657] on div "NoCode185 - RxSelect Participation Income:Reasors RxSelect Fee" at bounding box center [784, 666] width 292 height 30
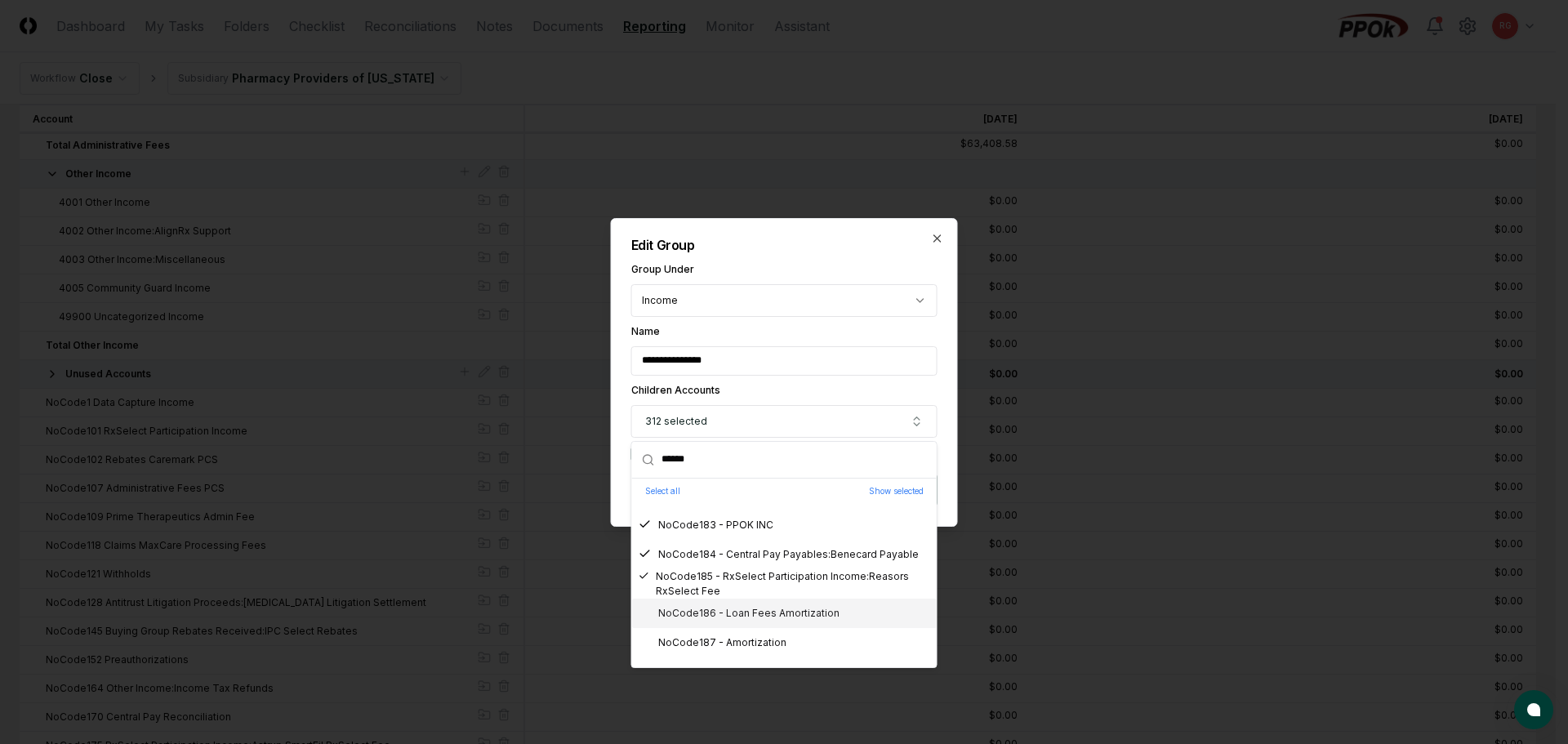
click at [719, 613] on div "NoCode186 - Loan Fees Amortization" at bounding box center [739, 614] width 201 height 15
click at [734, 638] on div "NoCode187 - Amortization" at bounding box center [712, 644] width 148 height 15
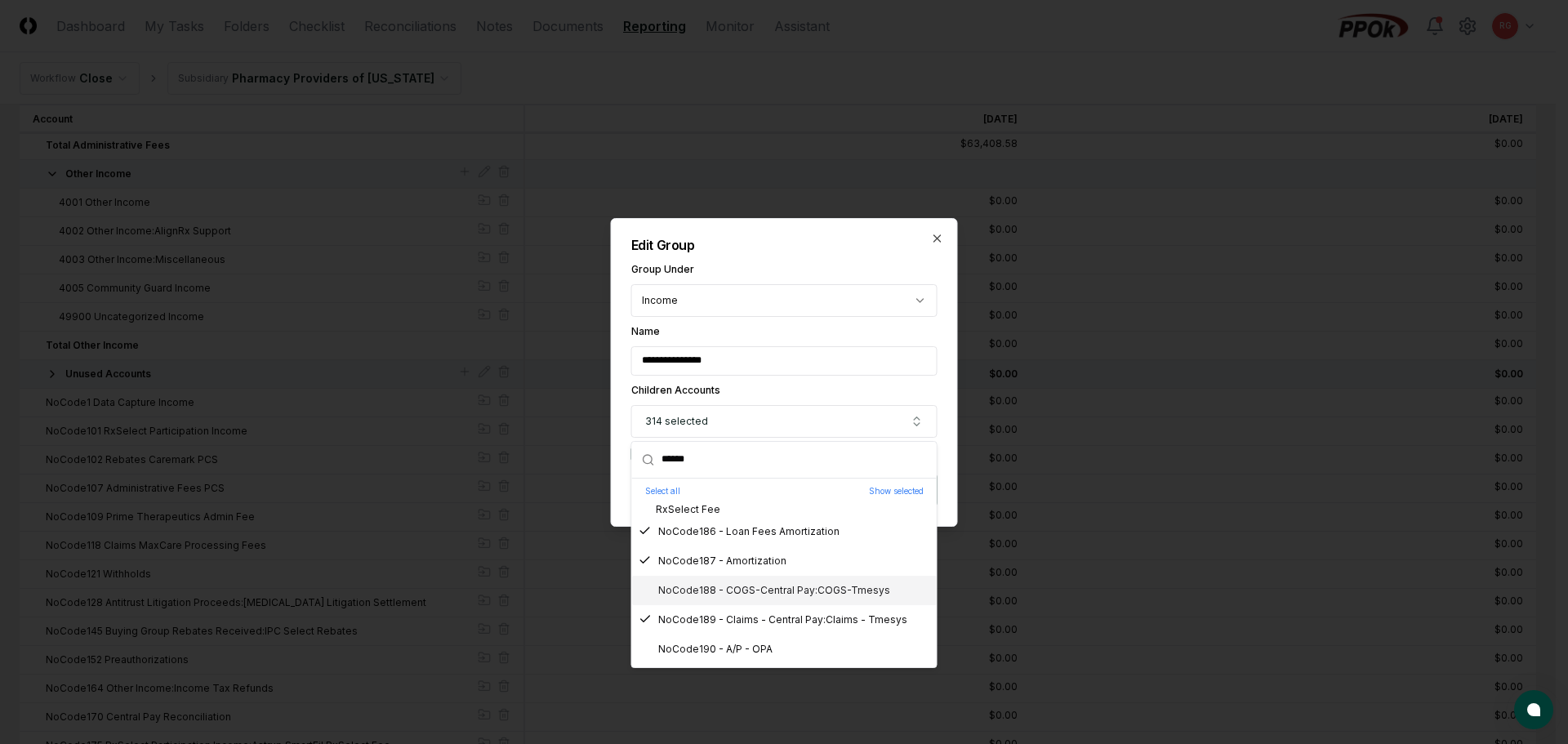
click at [723, 594] on div "NoCode188 - COGS-Central Pay:COGS-Tmesys" at bounding box center [764, 591] width 252 height 15
click at [737, 645] on div "NoCode190 - A/P - OPA" at bounding box center [705, 650] width 134 height 15
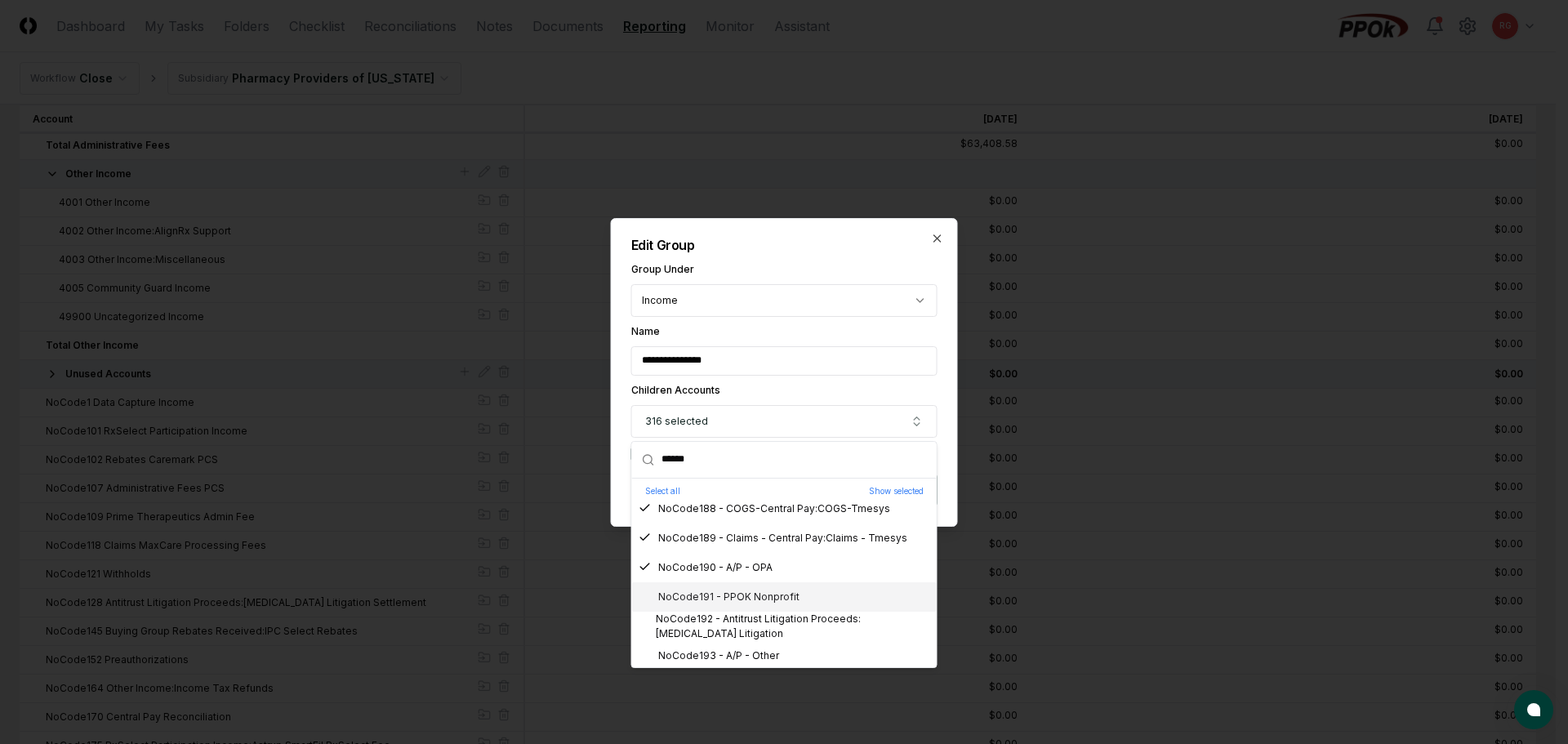
click at [714, 603] on div "NoCode191 - PPOK Nonprofit" at bounding box center [718, 597] width 161 height 15
click at [730, 627] on div "NoCode192 - Antitrust Litigation Proceeds:Oxycontin Litigation" at bounding box center [784, 627] width 292 height 30
click at [736, 656] on div "NoCode193 - A/P - Other" at bounding box center [708, 657] width 140 height 15
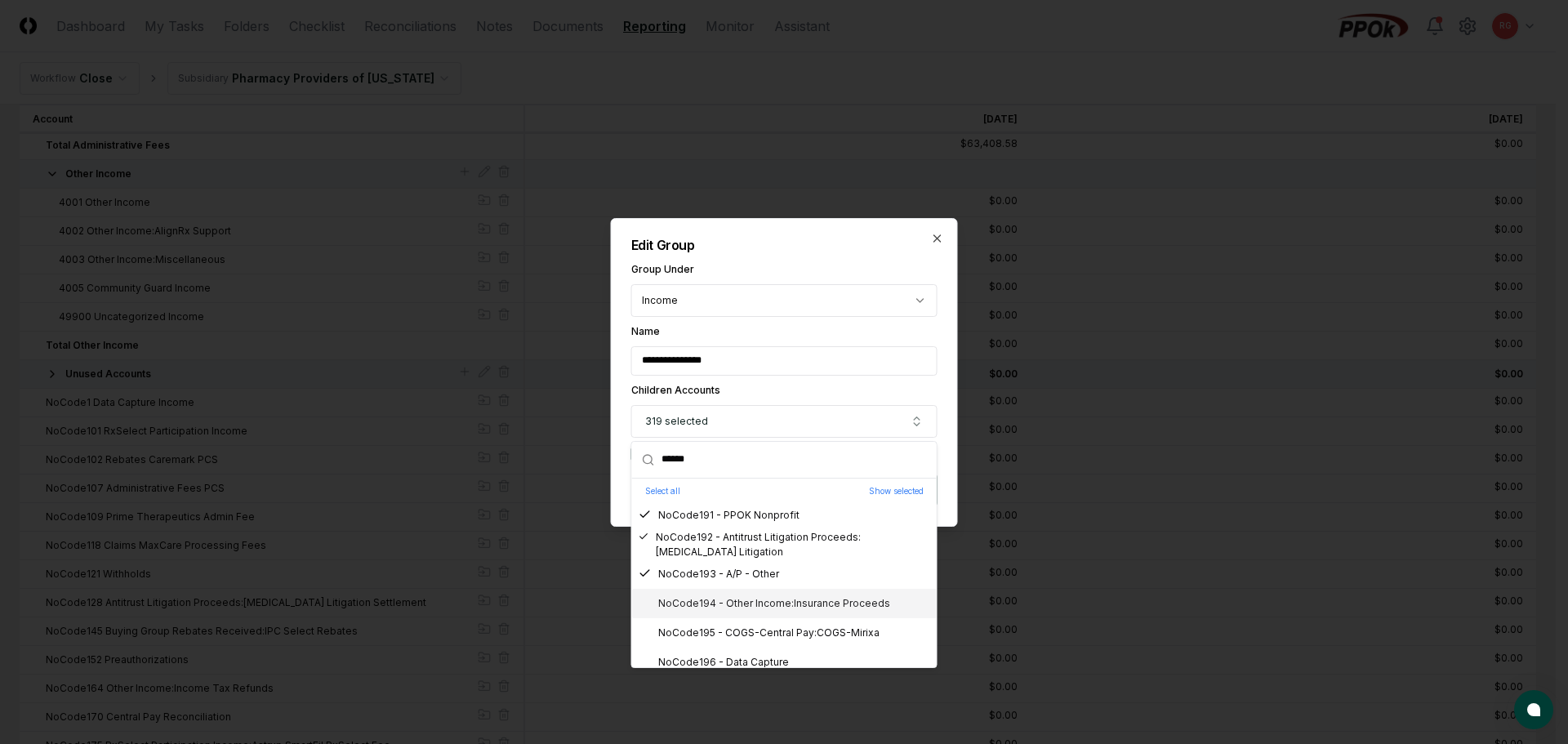
click at [718, 610] on div "NoCode194 - Other Income:Insurance Proceeds" at bounding box center [764, 604] width 252 height 15
click at [734, 631] on div "NoCode195 - COGS-Central Pay:COGS-Mirixa" at bounding box center [758, 633] width 241 height 15
click at [737, 659] on div "NoCode196 - Data Capture" at bounding box center [714, 663] width 151 height 15
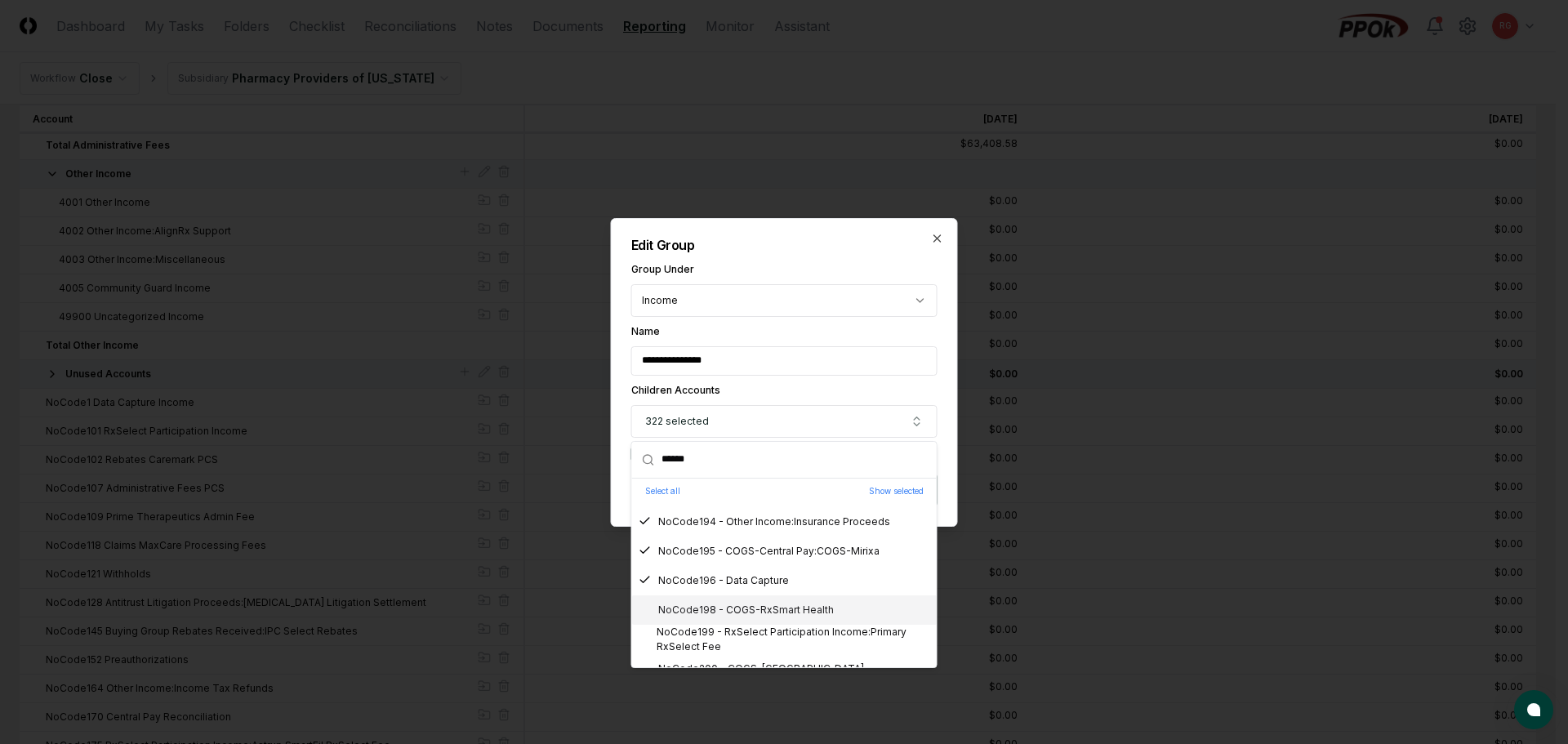
drag, startPoint x: 728, startPoint y: 608, endPoint x: 736, endPoint y: 629, distance: 22.5
click at [729, 608] on div "NoCode198 - COGS-RxSmart Health" at bounding box center [736, 610] width 195 height 15
click at [737, 630] on div "NoCode199 - RxSelect Participation Income:Primary RxSelect Fee" at bounding box center [784, 640] width 292 height 30
click at [753, 663] on div "NoCode200 - COGS-EMDEON" at bounding box center [751, 670] width 225 height 15
click at [731, 615] on div "NoCode201 - COGS-Central Pay:COGS-Ideal Scripts" at bounding box center [774, 617] width 272 height 15
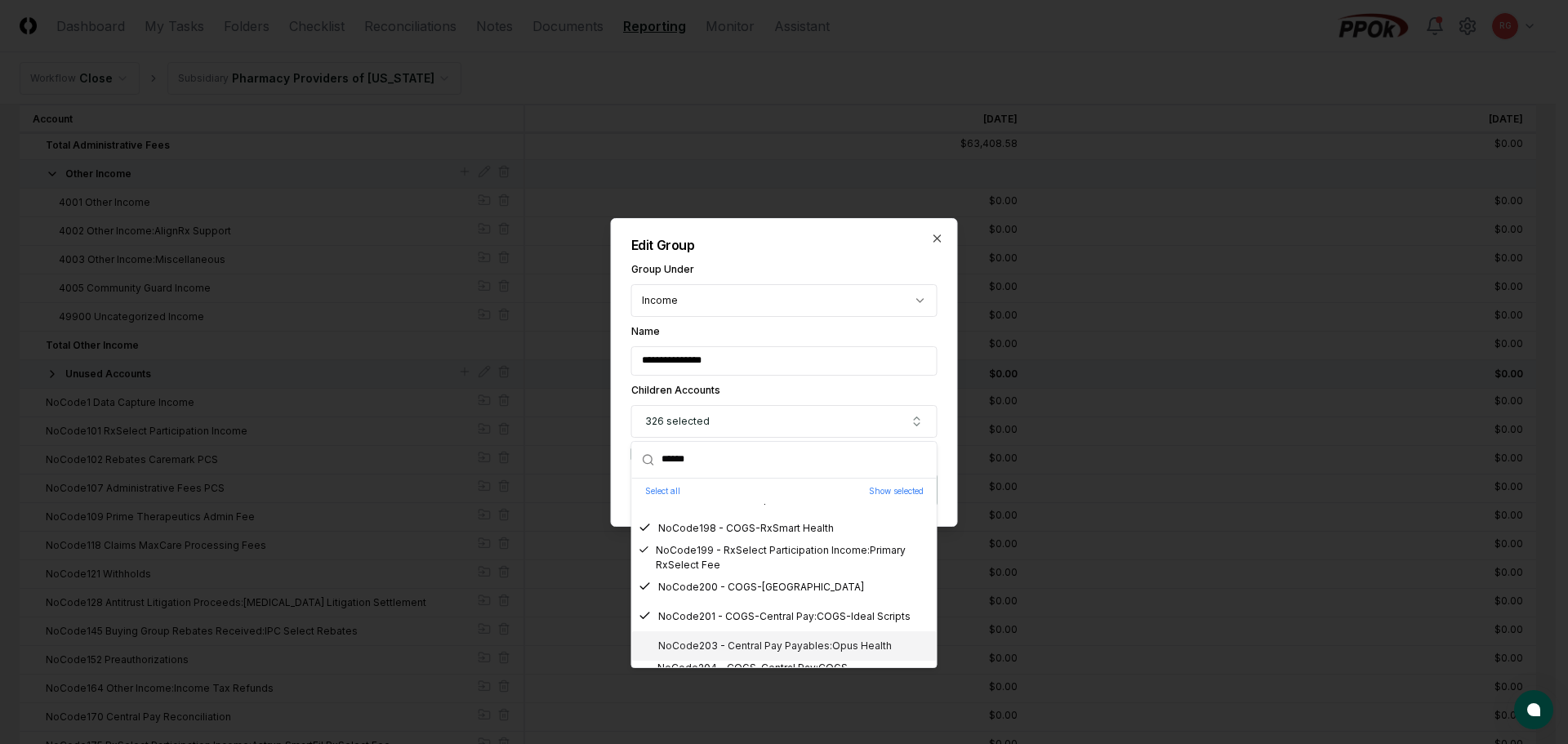
click at [750, 642] on div "NoCode203 - Central Pay Payables:Opus Health" at bounding box center [765, 646] width 253 height 15
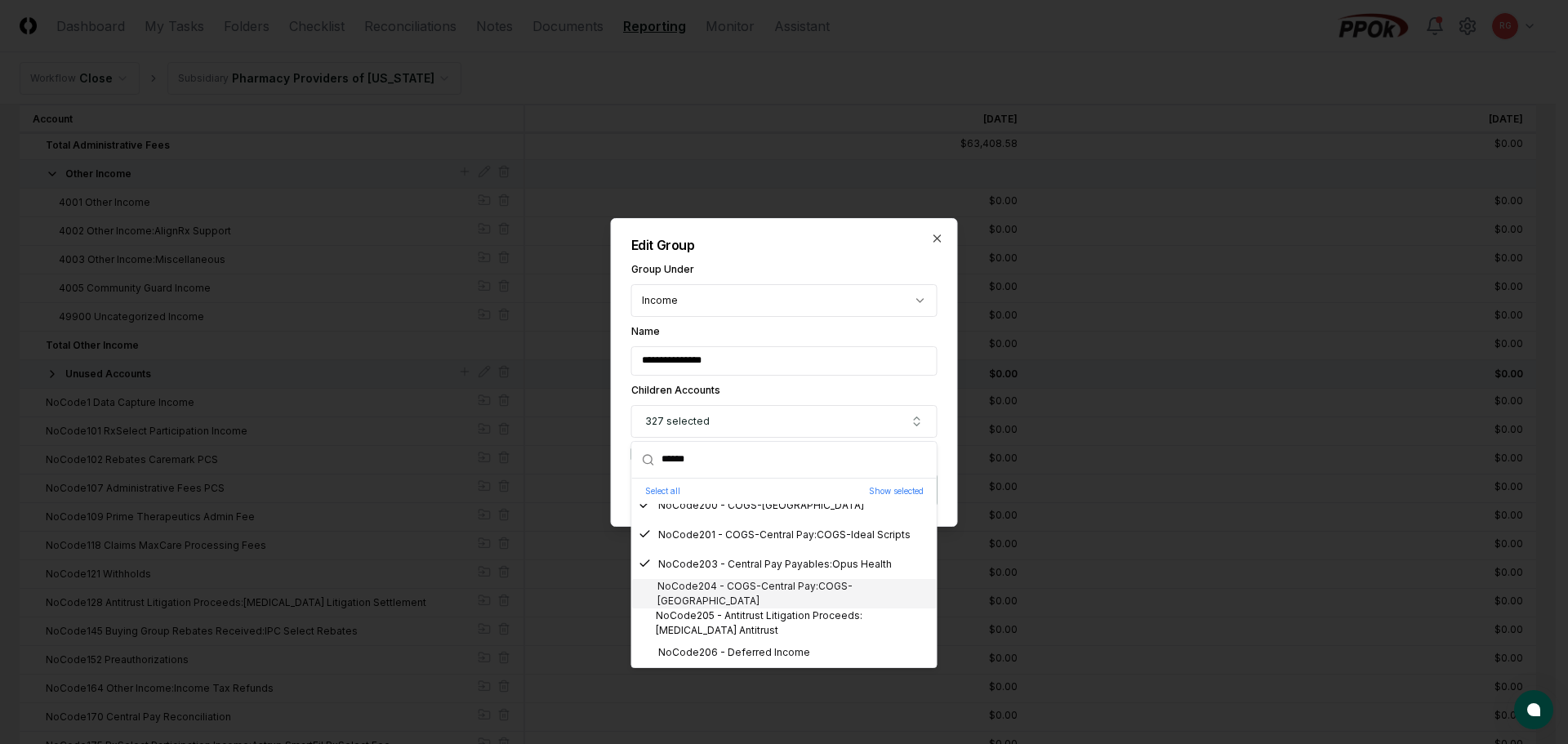
click at [731, 595] on div "NoCode204 - COGS-Central Pay:COGS-EMDEON" at bounding box center [784, 594] width 292 height 30
click at [743, 621] on div "NoCode205 - Antitrust Litigation Proceeds:Remeron Antitrust" at bounding box center [784, 624] width 292 height 30
click at [747, 649] on div "NoCode206 - Deferred Income" at bounding box center [724, 653] width 172 height 15
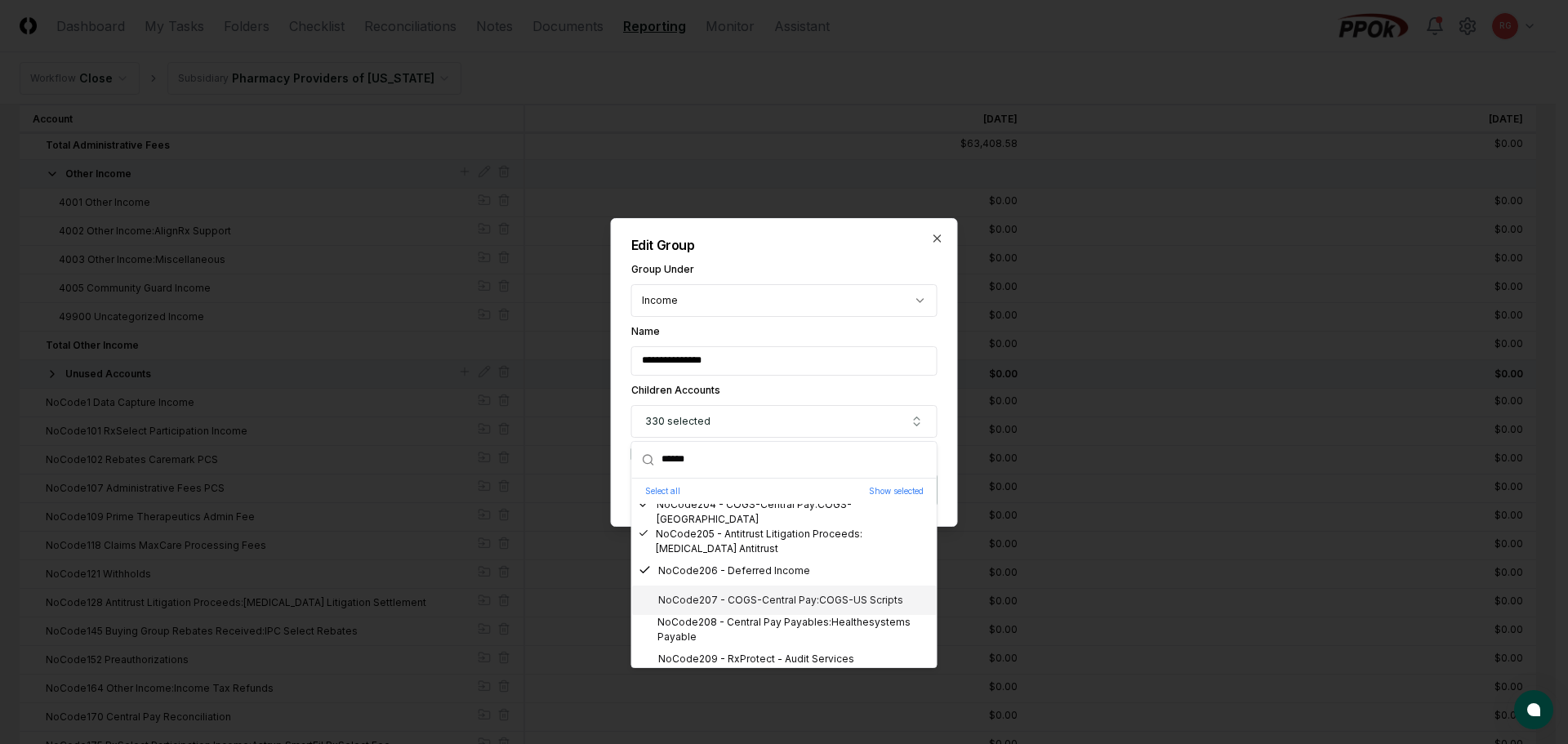
click at [731, 610] on div "NoCode207 - COGS-Central Pay:COGS-US Scripts" at bounding box center [784, 601] width 305 height 30
click at [741, 627] on div "NoCode208 - Central Pay Payables:Healthesystems Payable" at bounding box center [784, 631] width 292 height 30
click at [753, 653] on div "NoCode209 - RxProtect - Audit Services" at bounding box center [746, 659] width 216 height 15
click at [723, 605] on div "NoCode210 - Antitrust Litigation Proceeds:Vytorin / Zetia Tpp Settlement" at bounding box center [784, 607] width 292 height 30
click at [741, 632] on div "NoCode211 - COGS-Clinical Services" at bounding box center [737, 637] width 198 height 15
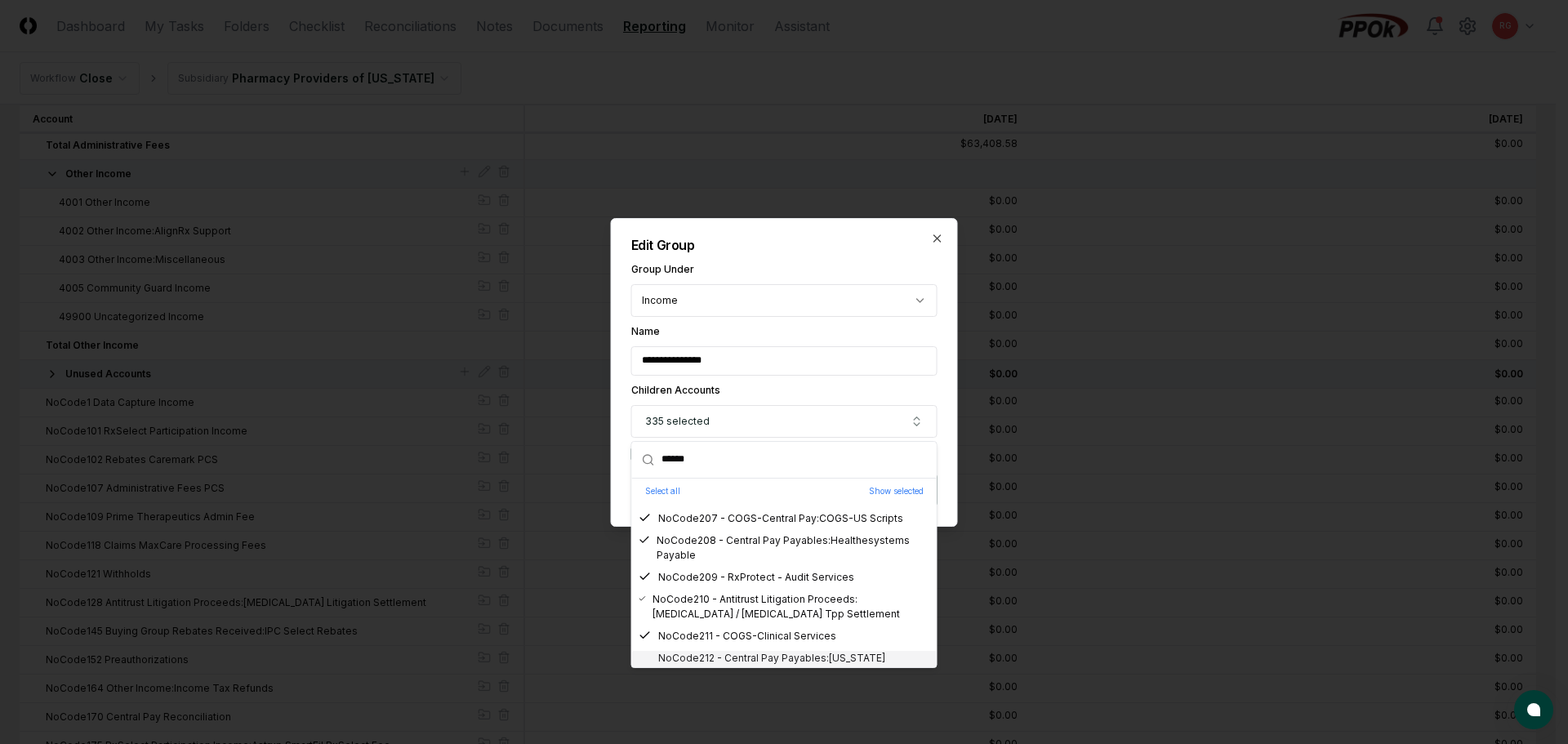
click at [759, 655] on div "NoCode212 - Central Pay Payables:Tennessee Medicaid" at bounding box center [784, 666] width 292 height 30
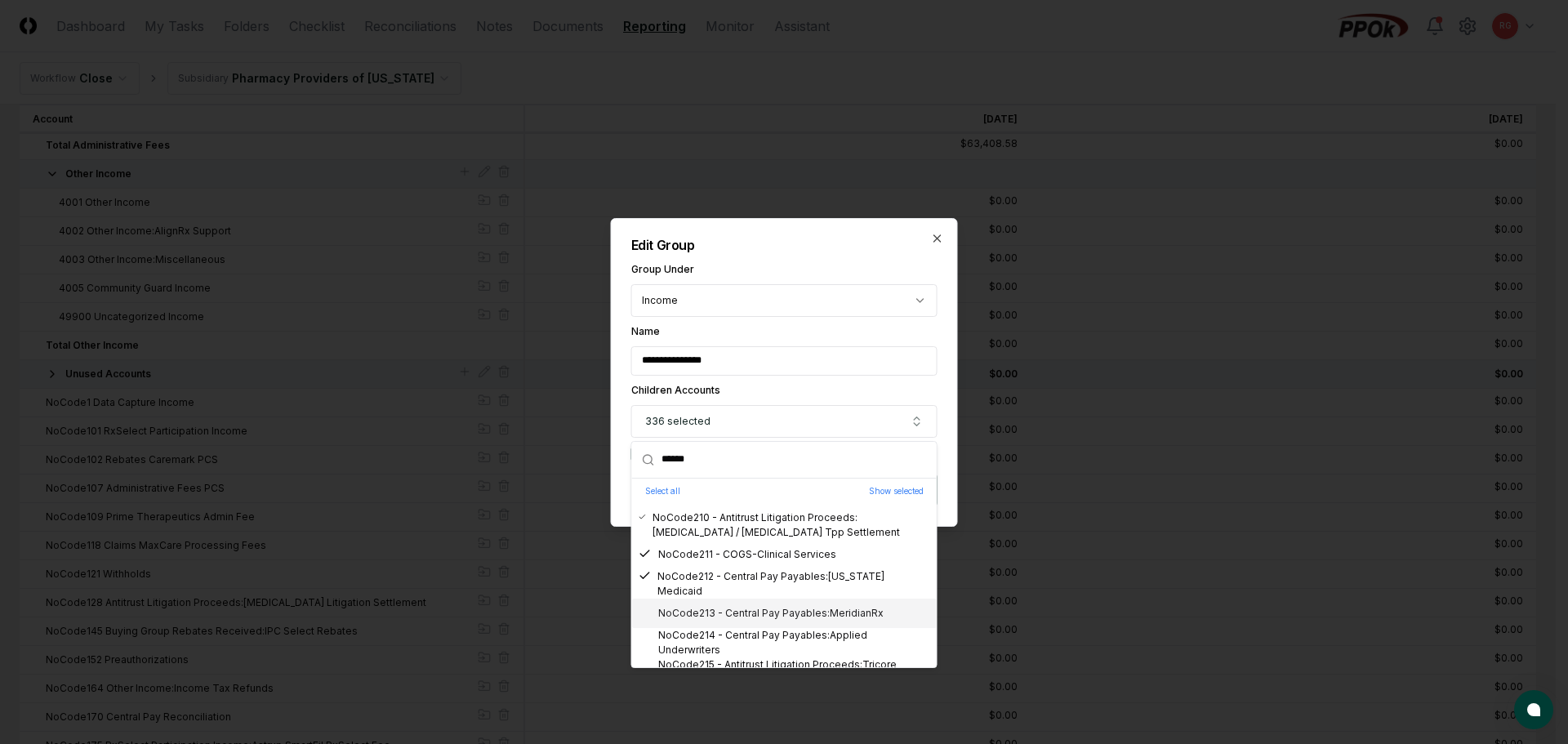
click at [732, 614] on div "NoCode213 - Central Pay Payables:MeridianRx" at bounding box center [761, 614] width 245 height 15
click at [746, 636] on div "NoCode214 - Central Pay Payables:Applied Underwriters" at bounding box center [784, 644] width 292 height 30
click at [757, 658] on div "NoCode215 - Antitrust Litigation Proceeds:Tricore Indirect" at bounding box center [784, 672] width 292 height 30
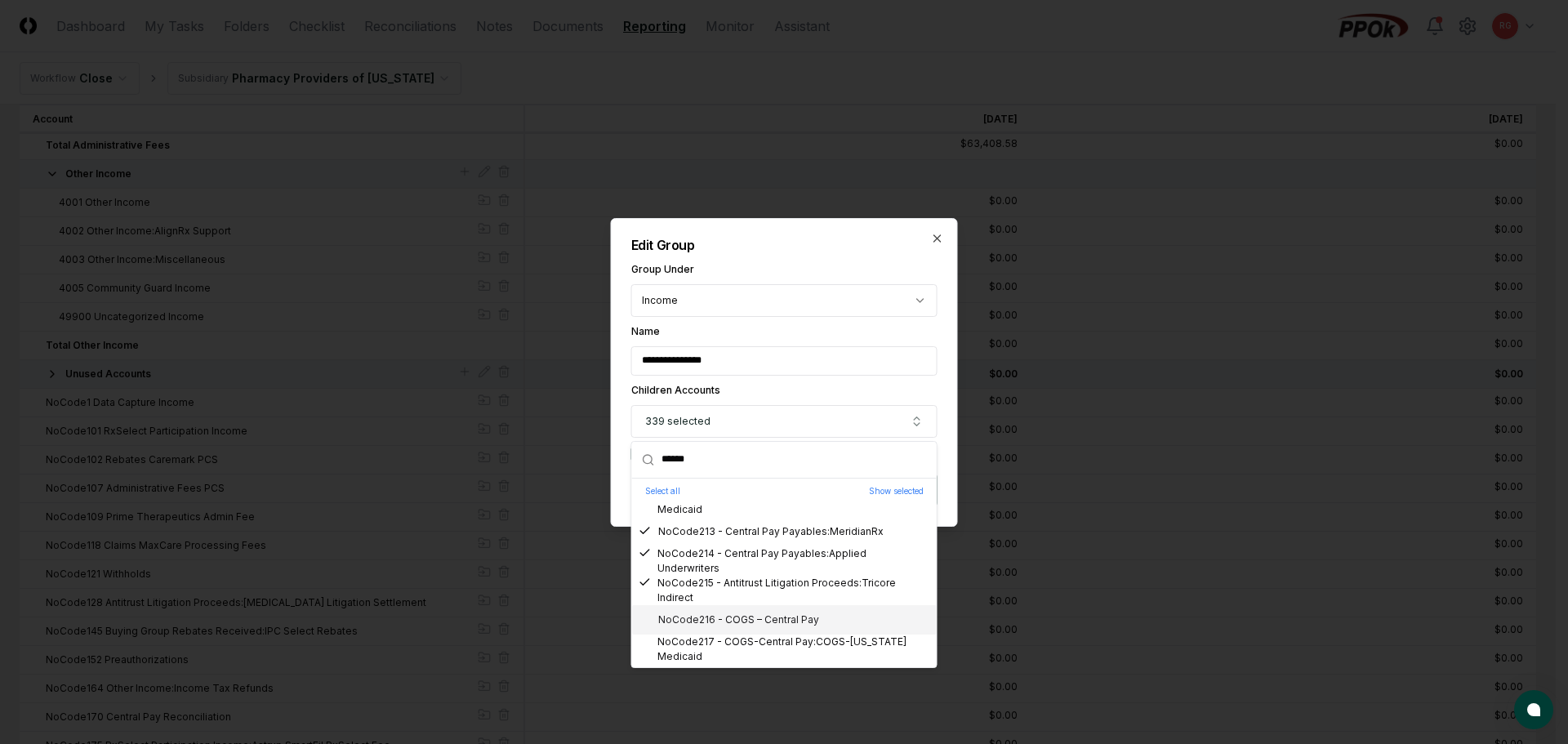
click at [726, 625] on div "NoCode216 - COGS – Central Pay" at bounding box center [729, 620] width 180 height 15
click at [743, 642] on div "NoCode217 - COGS-Central Pay:COGS-Tennessee Medicaid" at bounding box center [784, 650] width 292 height 30
click at [734, 625] on div "NoCode219 - COGS-eRecon Data Capture" at bounding box center [750, 627] width 224 height 15
click at [744, 642] on div "NoCode220 - RxSelect Participation Income:CUB Group RxSelect Fee" at bounding box center [784, 657] width 292 height 30
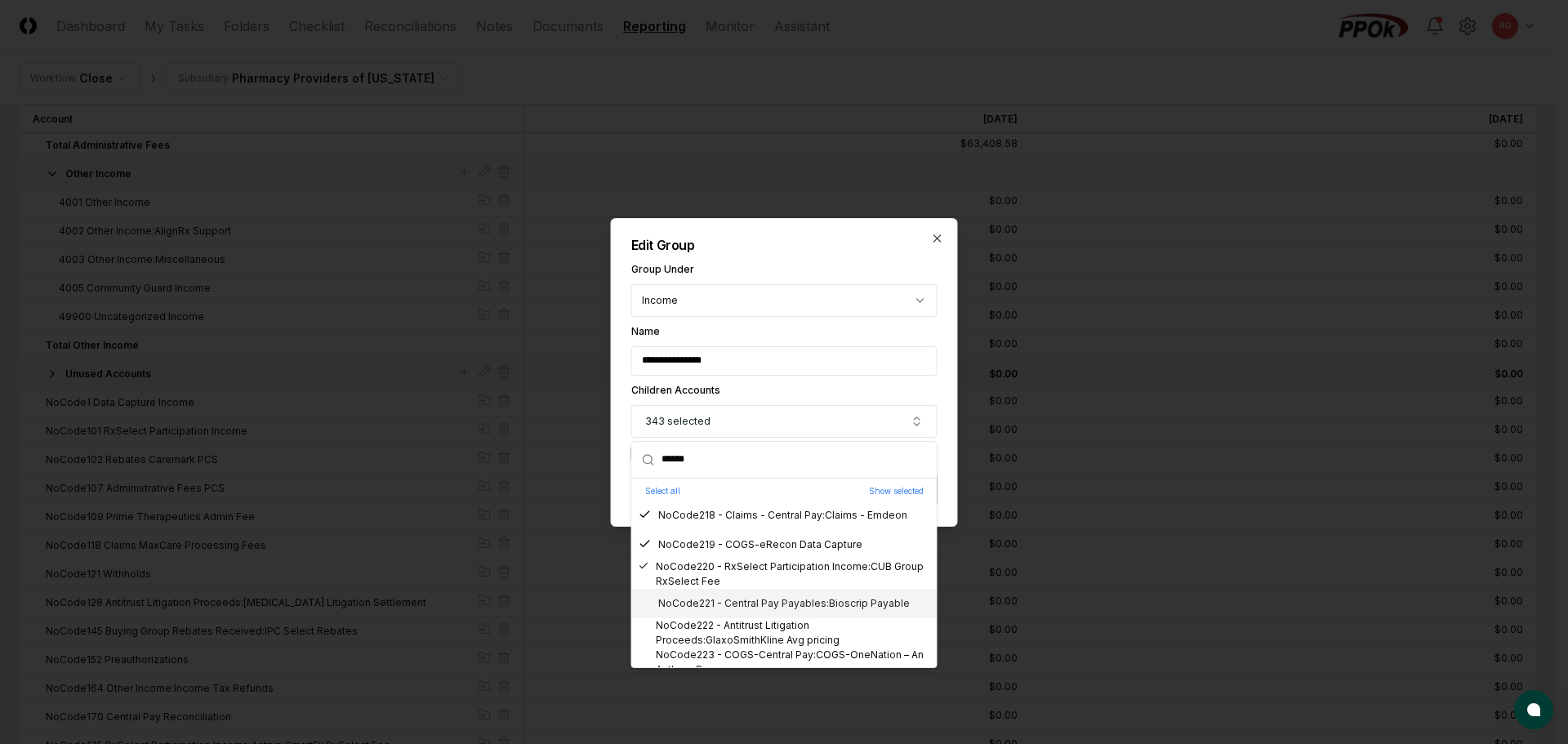
click at [732, 606] on div "NoCode221 - Central Pay Payables:Bioscrip Payable" at bounding box center [774, 604] width 271 height 15
click at [737, 631] on div "NoCode222 - Antitrust Litigation Proceeds:GlaxoSmithKline Avg pricing" at bounding box center [784, 633] width 292 height 30
click at [748, 652] on div "NoCode223 - COGS-Central Pay:COGS-OneNation – An Anthem Comp" at bounding box center [784, 663] width 292 height 30
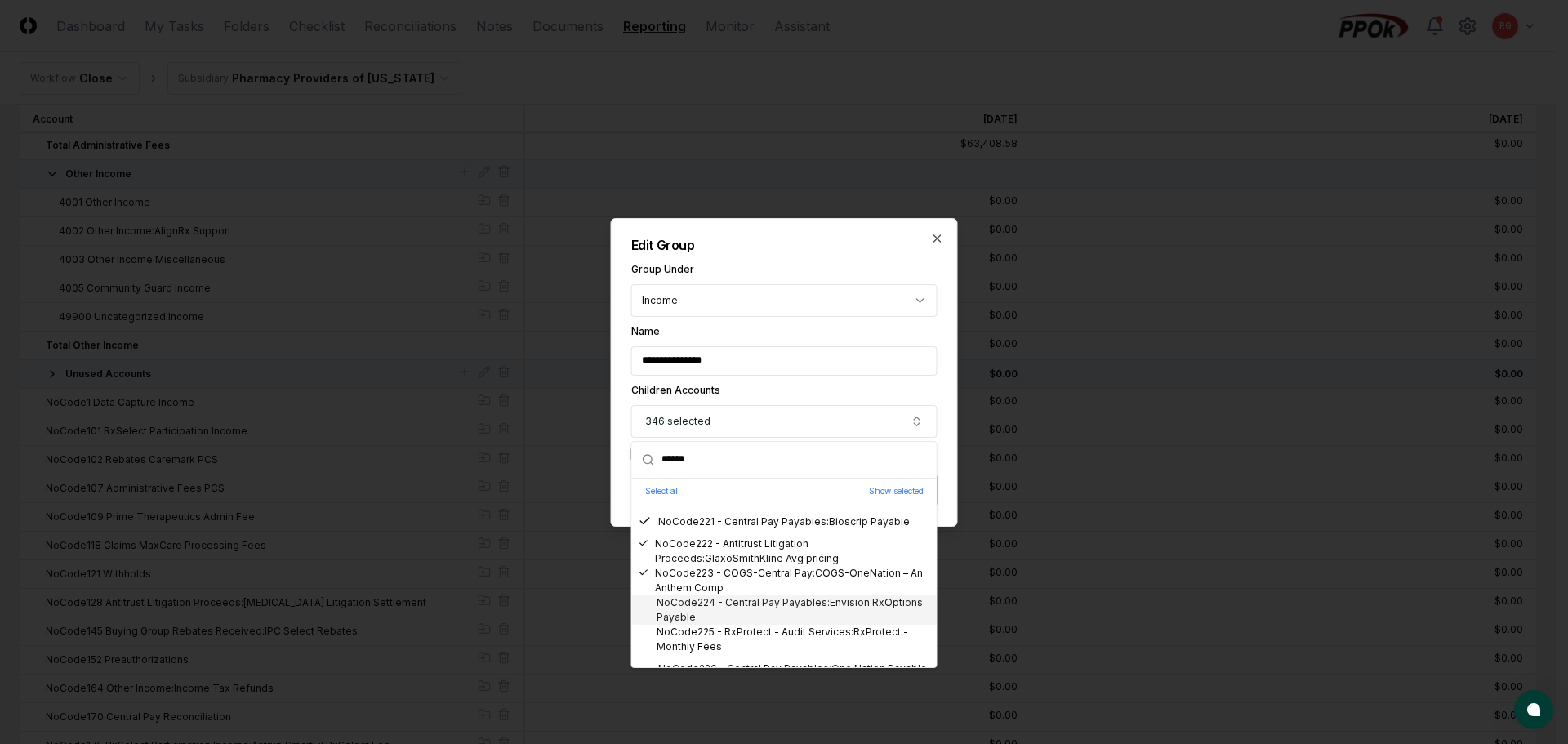
click at [731, 608] on div "NoCode224 - Central Pay Payables:Envision RxOptions Payable" at bounding box center [784, 611] width 292 height 30
click at [740, 634] on div "NoCode225 - RxProtect - Audit Services:RxProtect - Monthly Fees" at bounding box center [784, 640] width 292 height 30
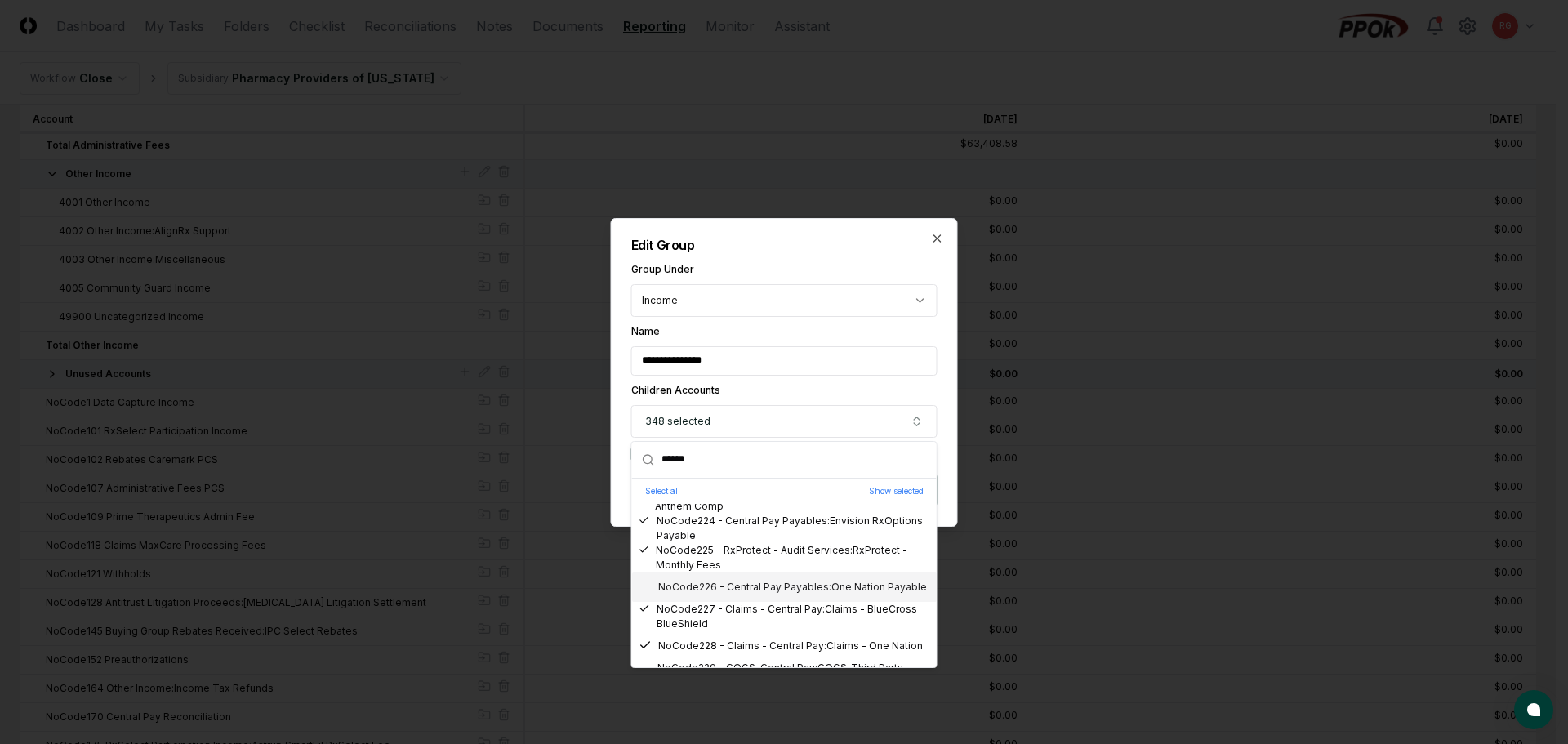
click at [718, 583] on div "NoCode226 - Central Pay Payables:One Nation Payable" at bounding box center [783, 588] width 288 height 15
click at [727, 593] on div "NoCode229 - COGS-Central Pay:COGS-Third Party Solutions" at bounding box center [784, 594] width 292 height 30
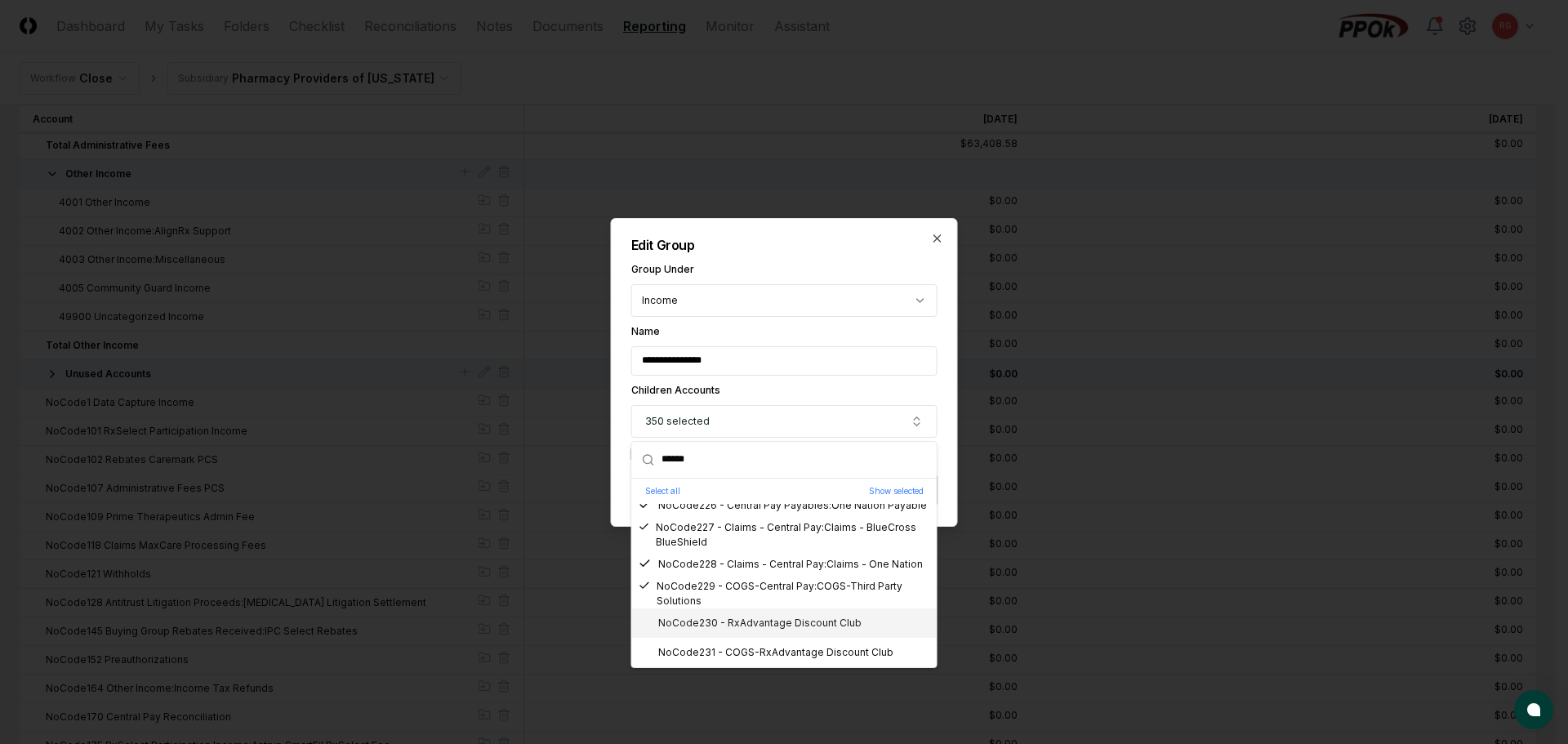
click at [736, 618] on div "NoCode230 - RxAdvantage Discount Club" at bounding box center [750, 623] width 223 height 15
click at [744, 646] on div "NoCode231 - COGS-RxAdvantage Discount Club" at bounding box center [766, 653] width 255 height 15
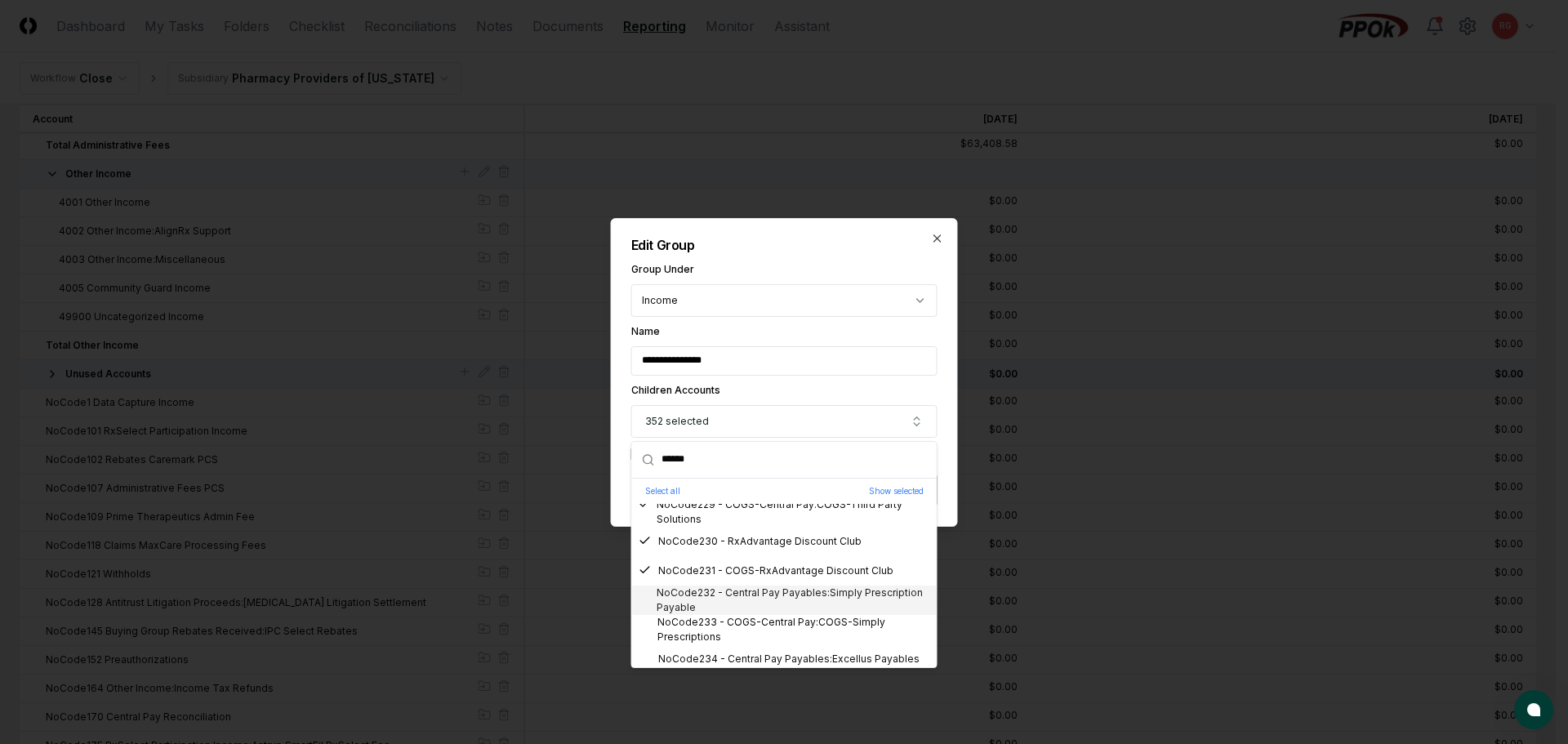
click at [716, 602] on div "NoCode232 - Central Pay Payables:Simply Prescription Payable" at bounding box center [784, 601] width 292 height 30
click at [720, 630] on div "NoCode233 - COGS-Central Pay:COGS-Simply Prescriptions" at bounding box center [784, 631] width 292 height 30
click at [740, 654] on div "NoCode234 - Central Pay Payables:Excellus Payables" at bounding box center [779, 659] width 281 height 15
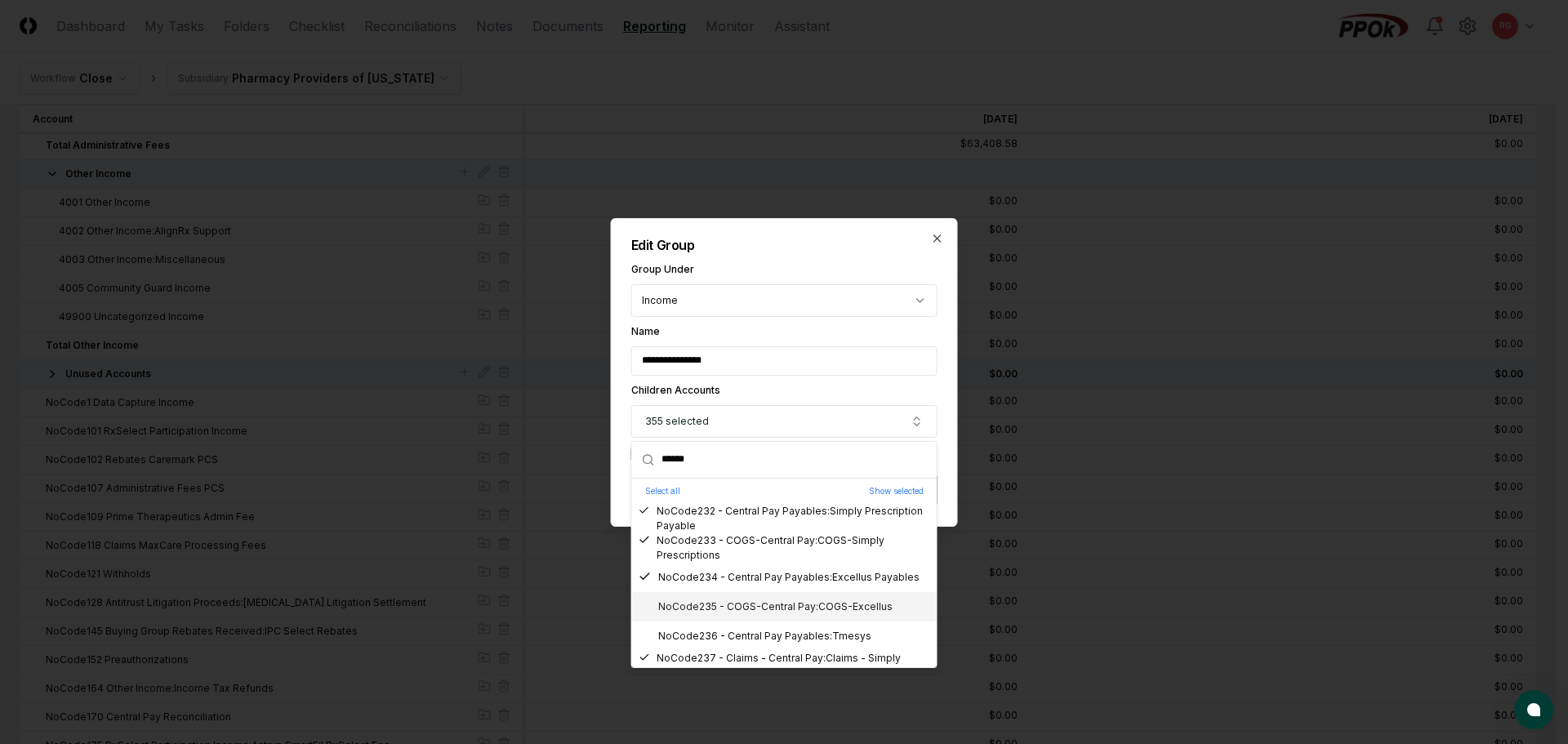
click at [710, 612] on div "NoCode235 - COGS-Central Pay:COGS-Excellus" at bounding box center [765, 607] width 254 height 15
click at [724, 635] on div "NoCode236 - Central Pay Payables:Tmesys" at bounding box center [755, 637] width 232 height 15
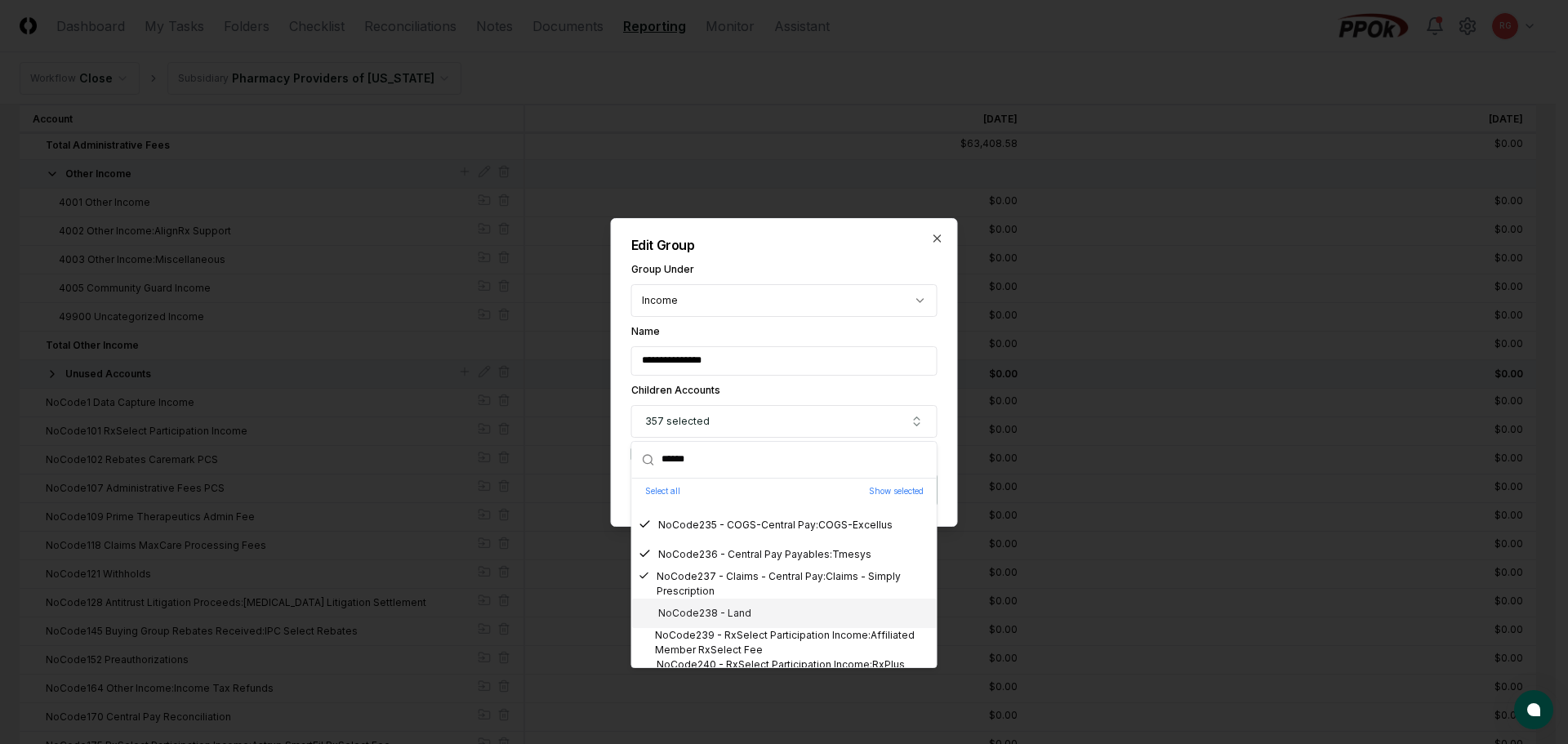
click at [714, 614] on div "NoCode238 - Land" at bounding box center [694, 614] width 112 height 15
click at [730, 637] on div "NoCode239 - RxSelect Participation Income:Affiliated Member RxSelect Fee" at bounding box center [784, 644] width 292 height 30
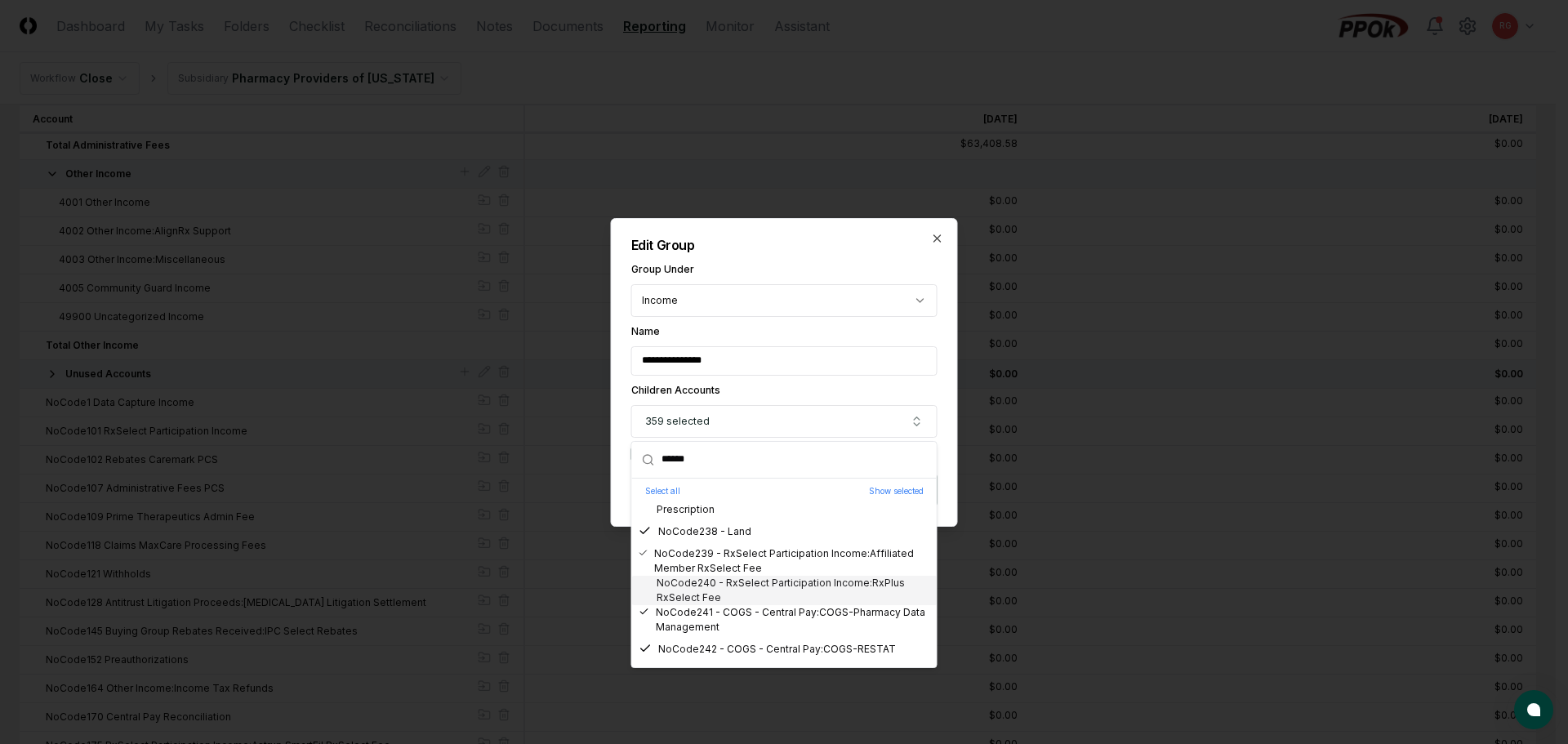
click at [737, 591] on div "NoCode240 - RxSelect Participation Income:RxPlus RxSelect Fee" at bounding box center [784, 591] width 292 height 30
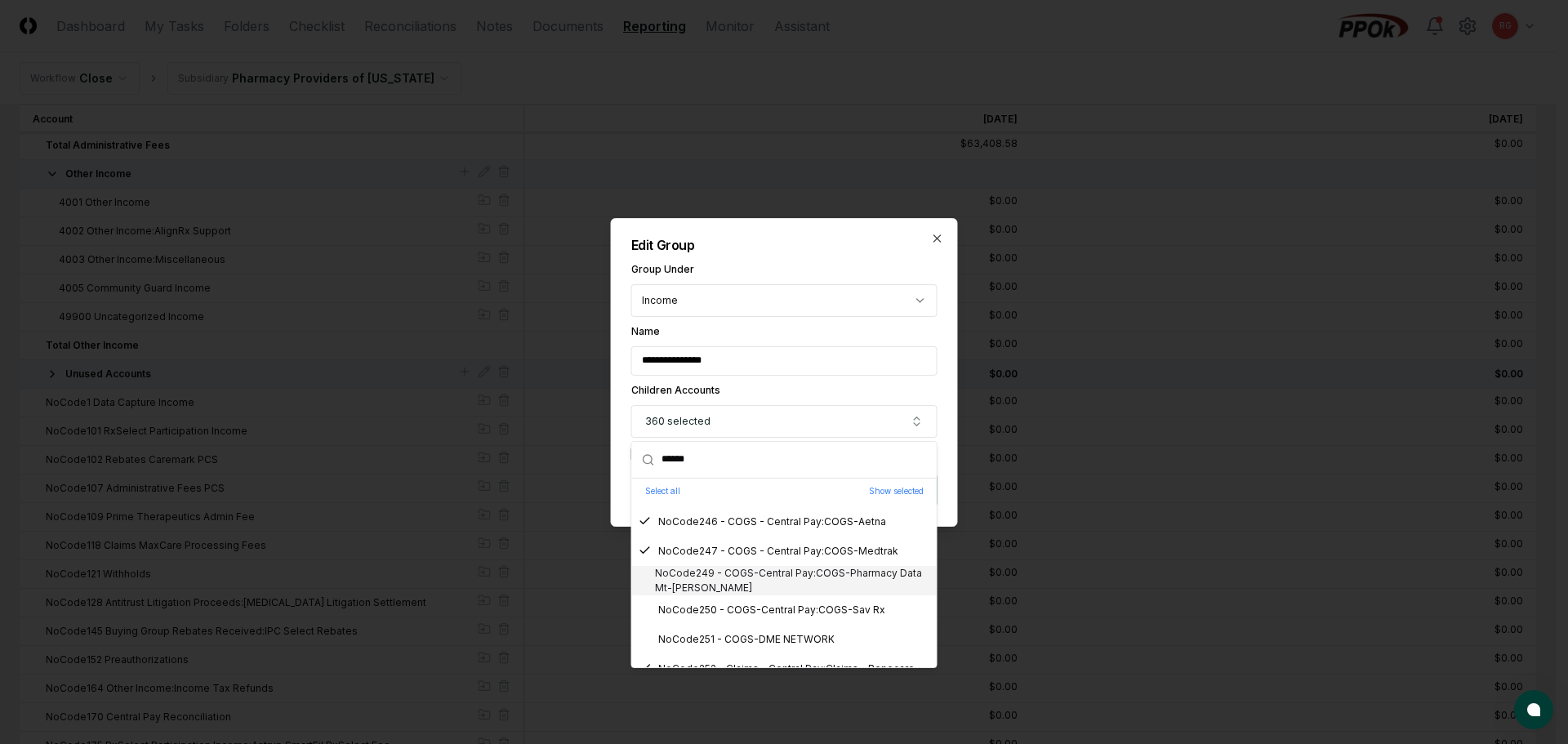
click at [715, 590] on div "NoCode249 - COGS-Central Pay:COGS-Pharmacy Data Mt-Ault" at bounding box center [784, 581] width 292 height 30
click at [722, 615] on div "NoCode250 - COGS-Central Pay:COGS-Sav Rx" at bounding box center [761, 610] width 246 height 15
click at [733, 636] on div "NoCode251 - COGS-DME NETWORK" at bounding box center [736, 640] width 196 height 15
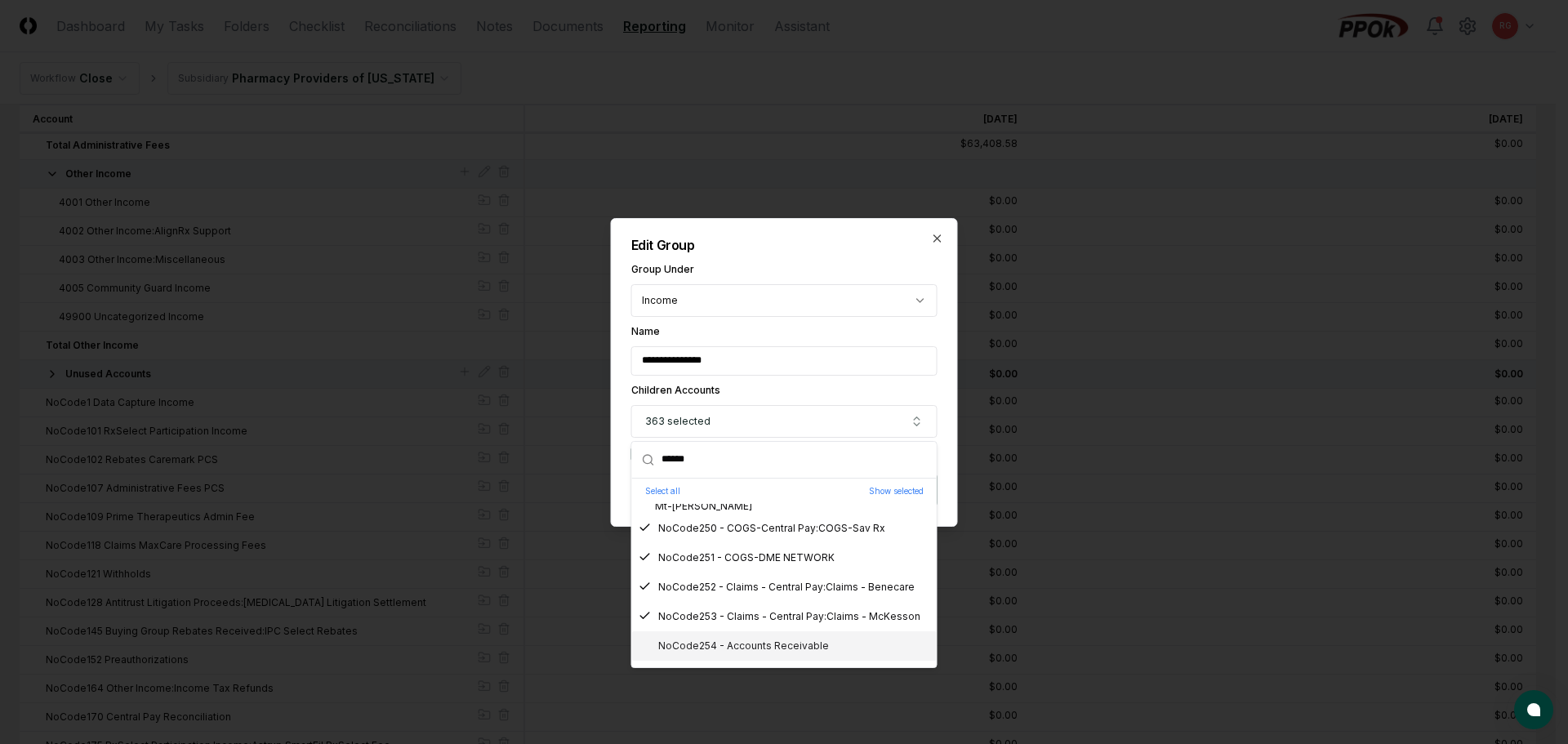
click at [728, 643] on div "NoCode254 - Accounts Receivable" at bounding box center [733, 646] width 191 height 15
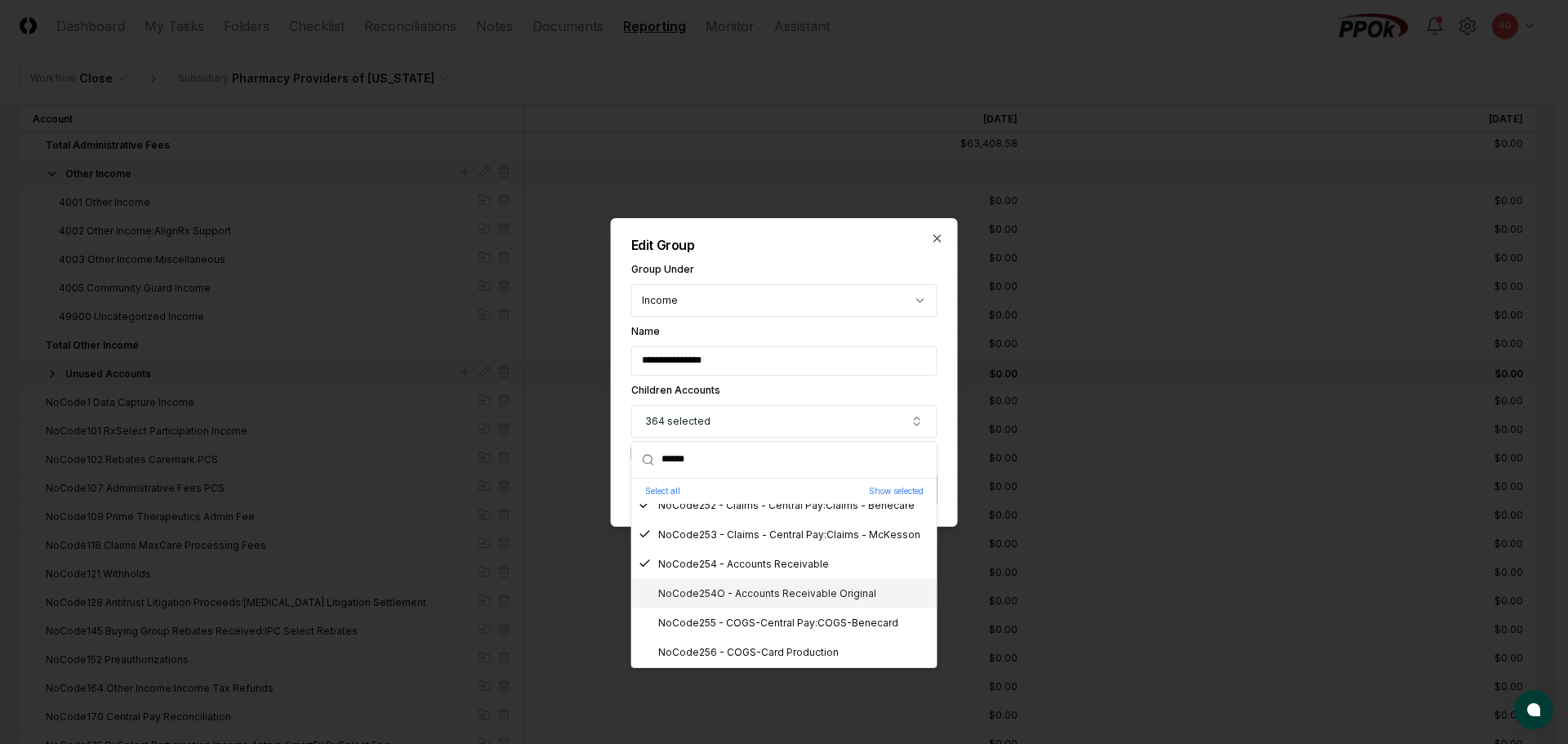
click at [746, 590] on div "NoCode254O - Accounts Receivable Original" at bounding box center [758, 594] width 238 height 15
click at [731, 568] on div "NoCode254 - Accounts Receivable" at bounding box center [733, 565] width 191 height 15
click at [733, 591] on div "NoCode254O - Accounts Receivable Original" at bounding box center [758, 594] width 238 height 15
click at [776, 620] on div "NoCode255 - COGS-Central Pay:COGS-Benecard" at bounding box center [768, 623] width 259 height 15
click at [786, 646] on div "NoCode256 - COGS-Card Production" at bounding box center [738, 653] width 200 height 15
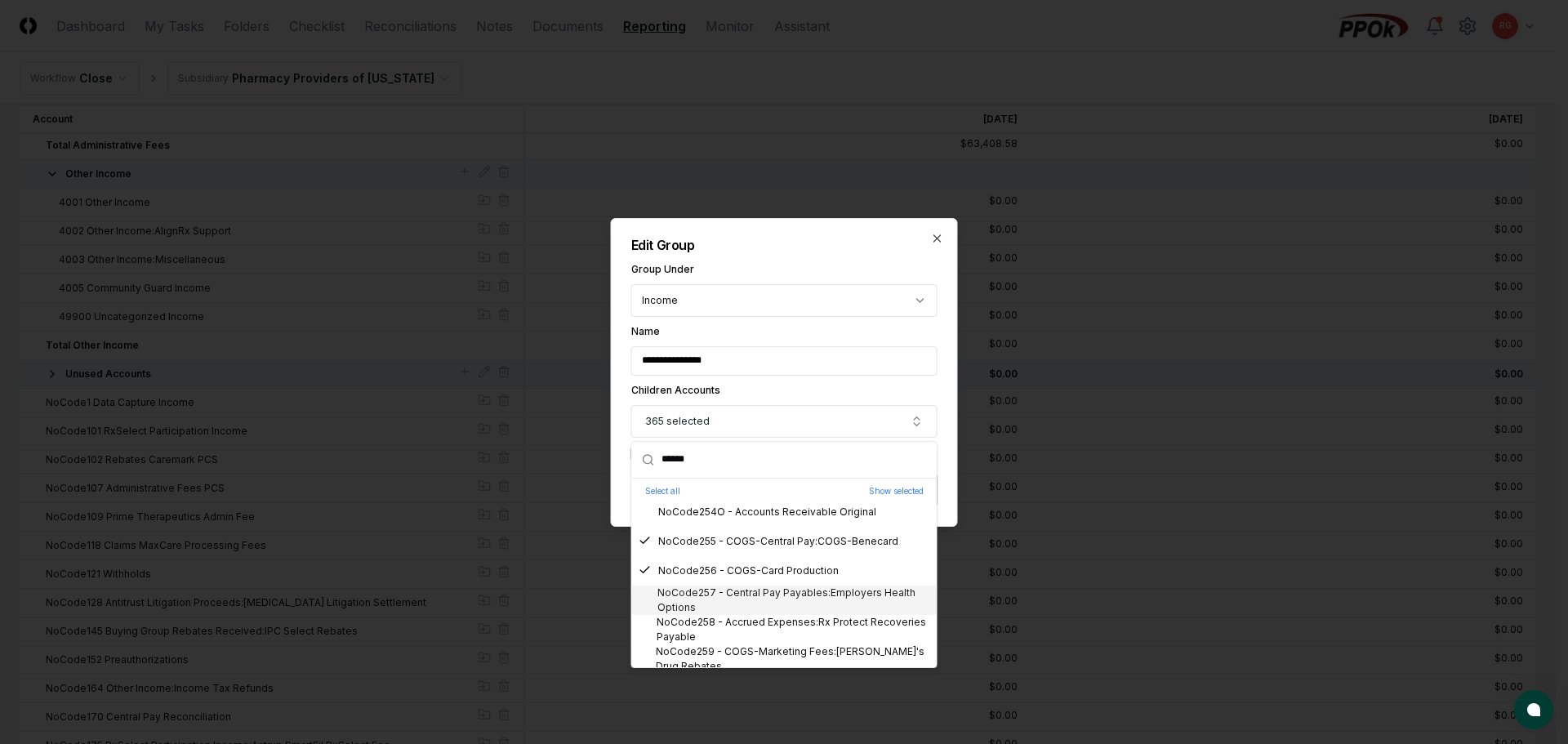
click at [764, 600] on div "NoCode257 - Central Pay Payables:Employers Health Options" at bounding box center [784, 601] width 292 height 30
click at [777, 619] on div "NoCode258 - Accrued Expenses:Rx Protect Recoveries Payable" at bounding box center [784, 631] width 292 height 30
click at [797, 654] on div "NoCode259 - COGS-Marketing Fees:Len's Drug Rebates" at bounding box center [784, 659] width 292 height 30
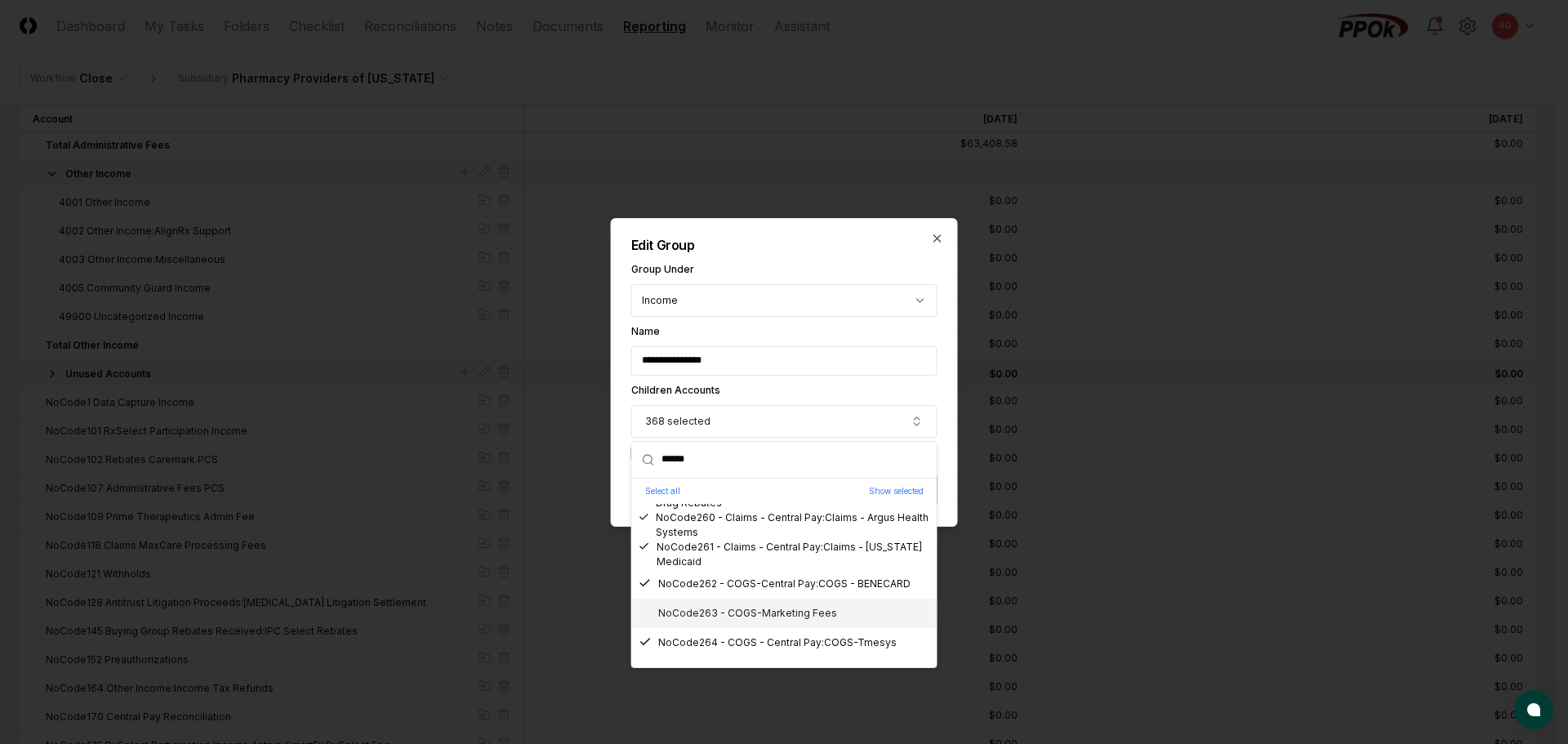
click at [750, 618] on div "NoCode263 - COGS-Marketing Fees" at bounding box center [738, 614] width 199 height 15
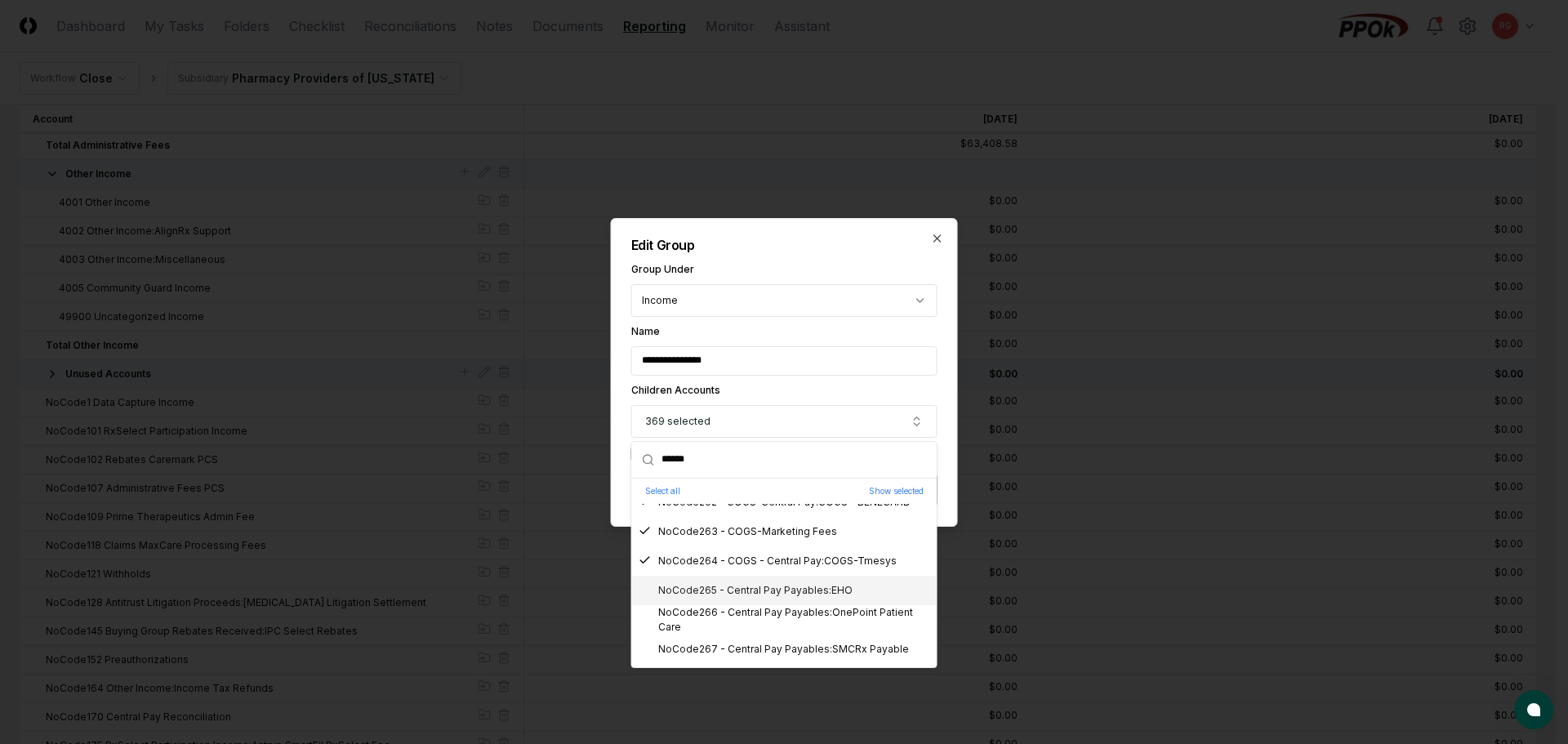
click at [733, 589] on div "NoCode265 - Central Pay Payables:EHO" at bounding box center [745, 591] width 214 height 15
click at [757, 616] on div "NoCode266 - Central Pay Payables:OnePoint Patient Care" at bounding box center [784, 620] width 292 height 30
click at [778, 649] on div "NoCode267 - Central Pay Payables:SMCRx Payable" at bounding box center [773, 650] width 270 height 15
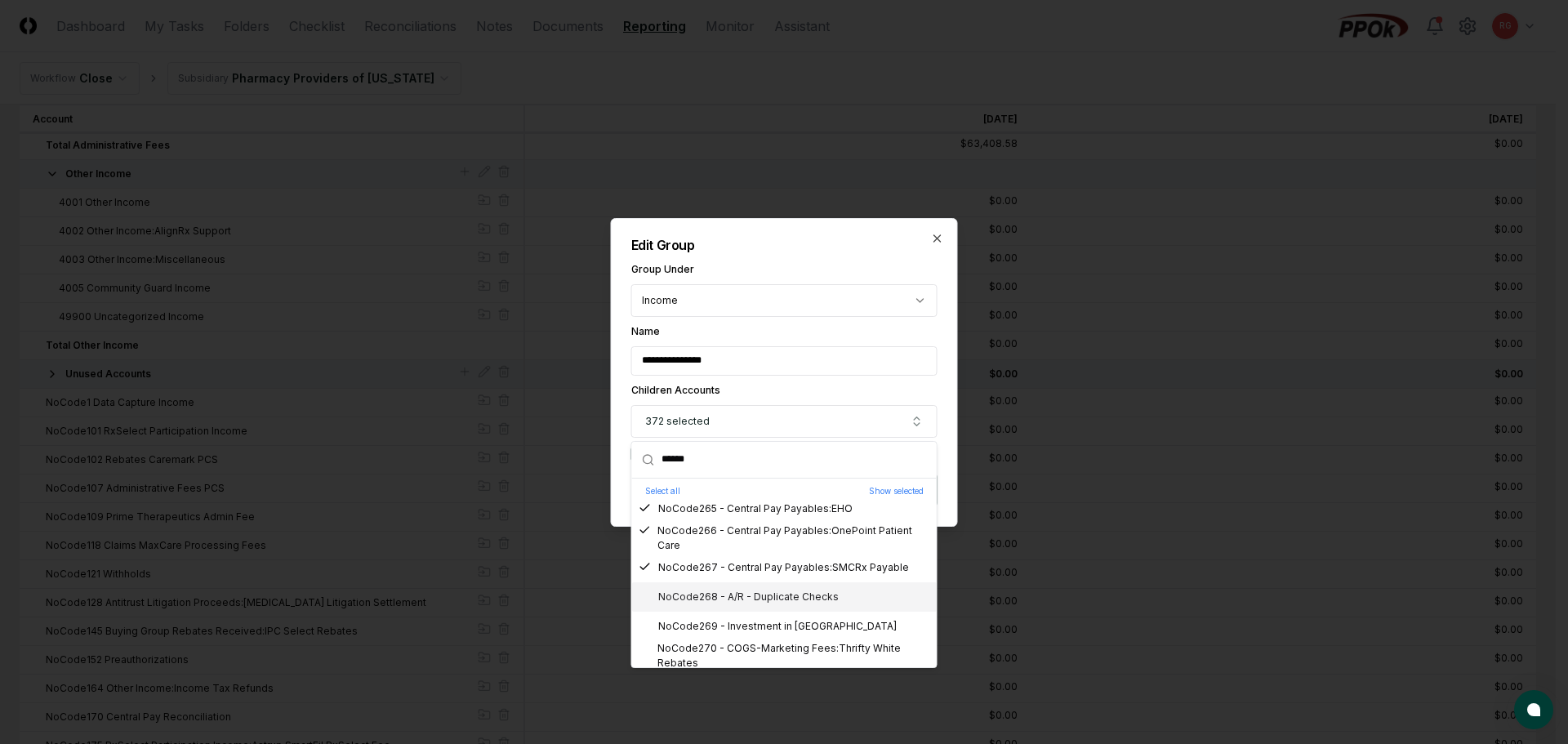
click at [744, 591] on div "NoCode268 - A/R - Duplicate Checks" at bounding box center [738, 597] width 200 height 15
click at [756, 619] on div "NoCode269 - Investment in RxAlly" at bounding box center [768, 627] width 258 height 15
click at [770, 648] on div "NoCode270 - COGS-Marketing Fees:Thrifty White Rebates" at bounding box center [784, 657] width 292 height 30
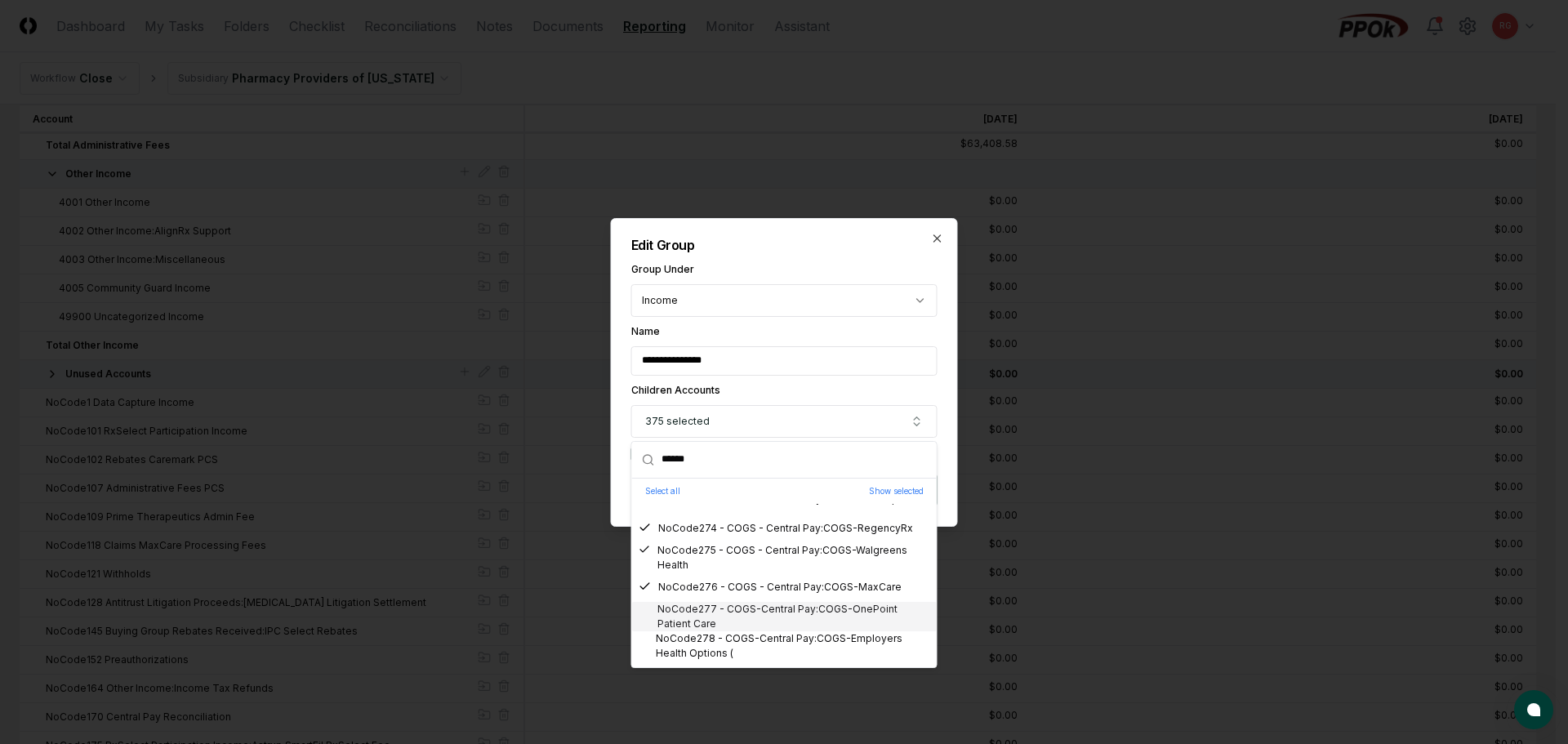
click at [730, 610] on div "NoCode277 - COGS-Central Pay:COGS-OnePoint Patient Care" at bounding box center [784, 618] width 292 height 30
click at [737, 643] on div "NoCode278 - COGS-Central Pay:COGS-Employers Health Options (" at bounding box center [784, 646] width 292 height 30
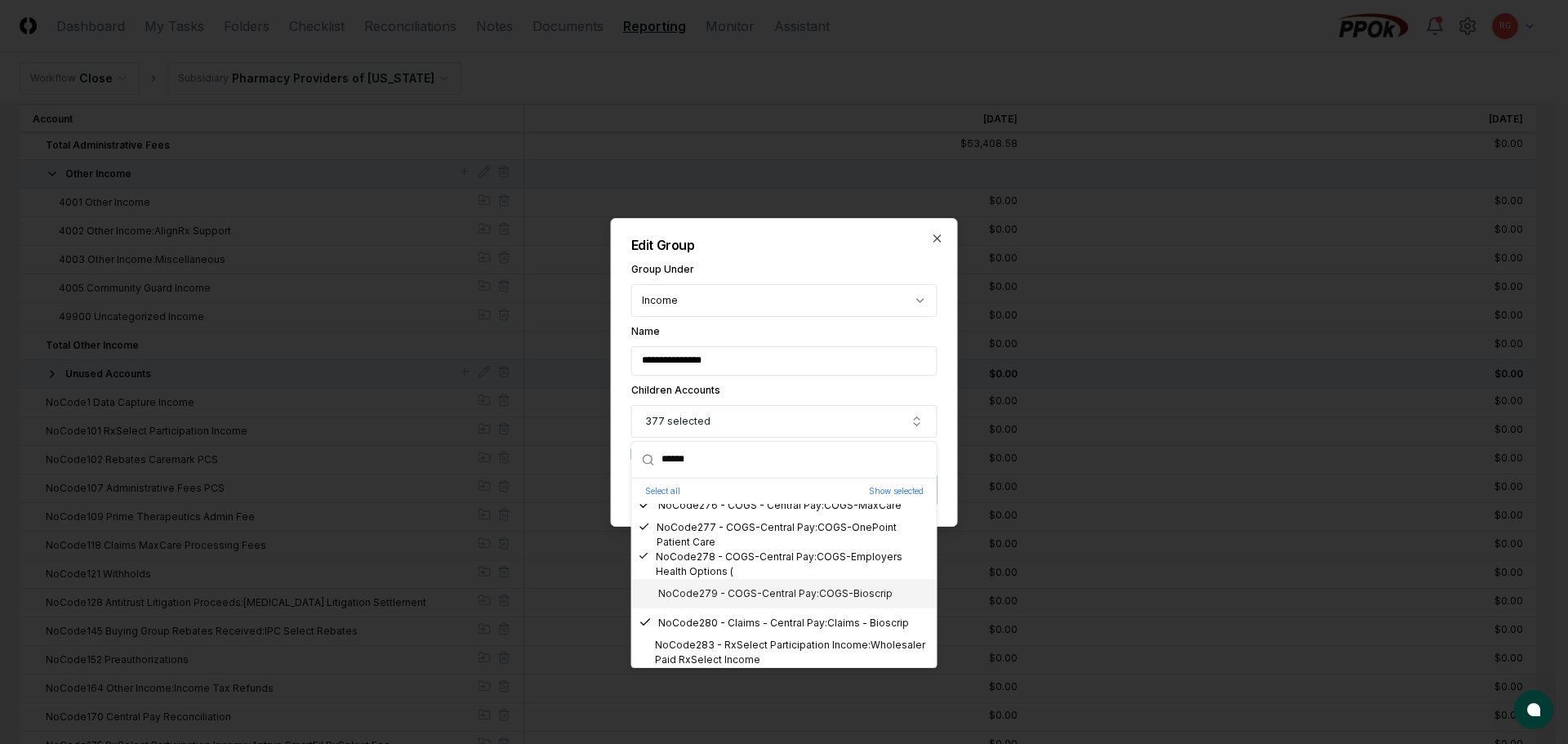
click at [725, 594] on div "NoCode279 - COGS-Central Pay:COGS-Bioscrip" at bounding box center [765, 594] width 254 height 15
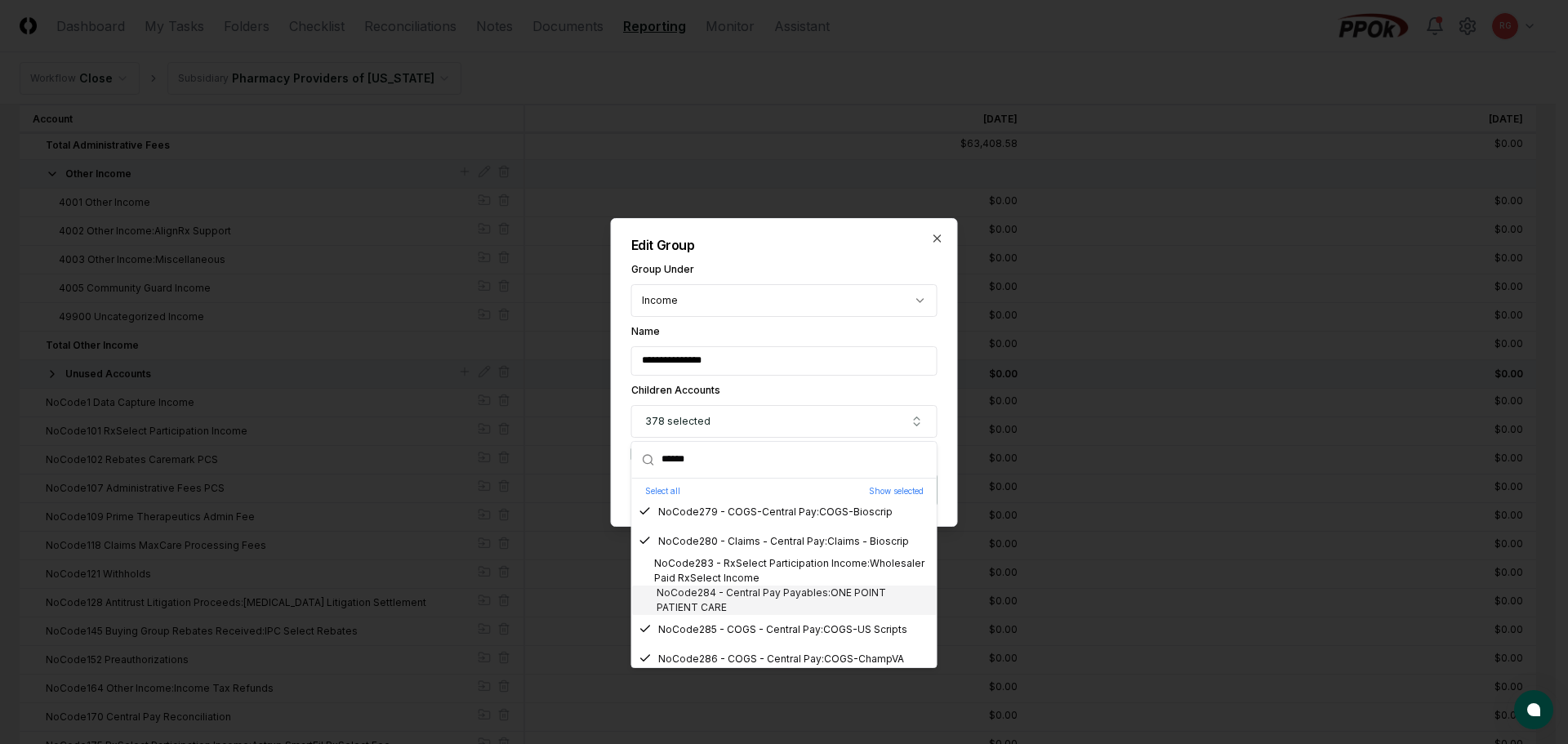
click at [722, 571] on div "NoCode283 - RxSelect Participation Income:Wholesaler Paid RxSelect Income" at bounding box center [784, 571] width 292 height 30
click at [726, 593] on div "NoCode284 - Central Pay Payables:ONE POINT PATIENT CARE" at bounding box center [784, 601] width 292 height 30
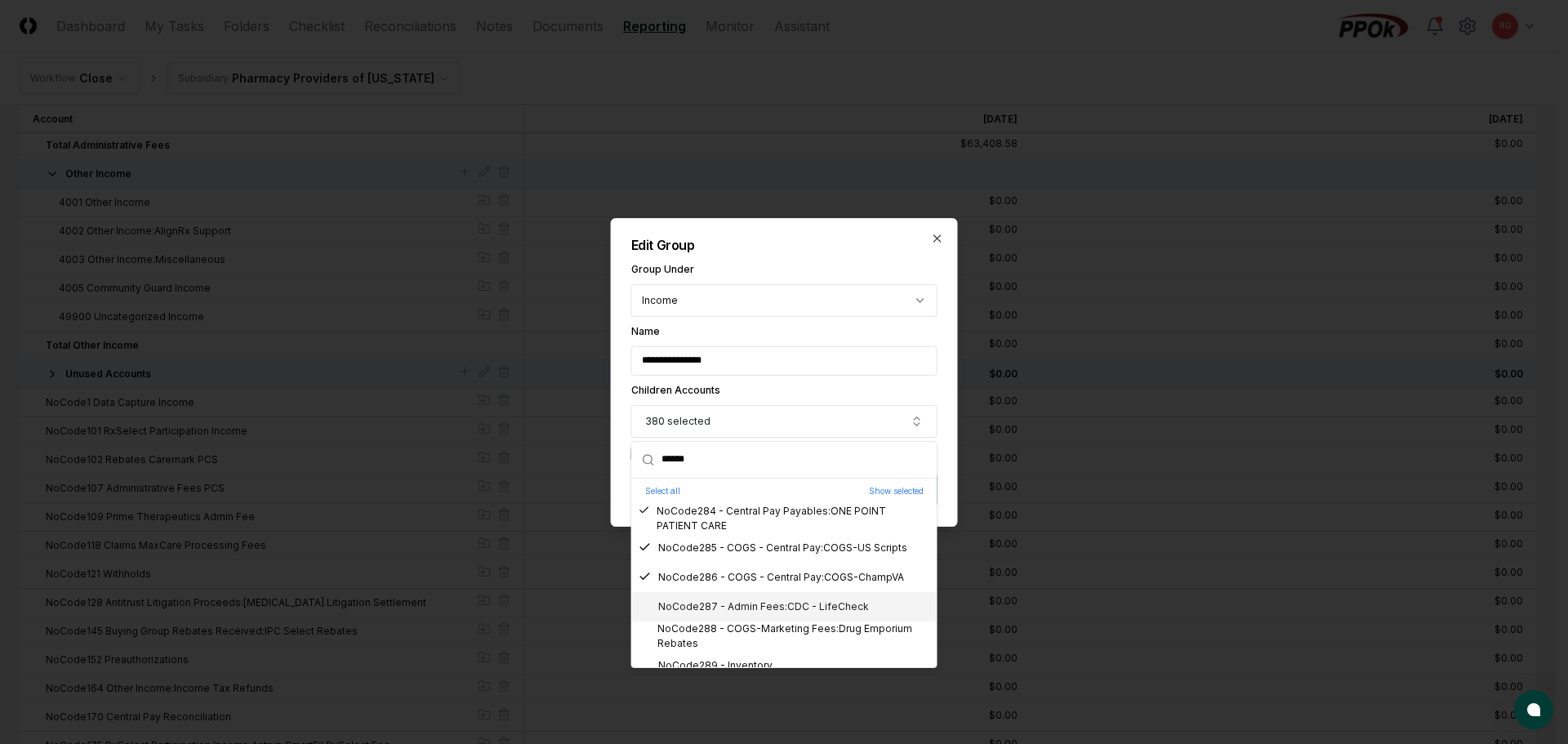
click at [727, 604] on div "NoCode287 - Admin Fees:CDC - LifeCheck" at bounding box center [754, 607] width 231 height 15
click at [744, 630] on div "NoCode288 - COGS-Marketing Fees:Drug Emporium Rebates" at bounding box center [784, 637] width 292 height 30
click at [764, 658] on div "NoCode289 - Inventory" at bounding box center [705, 666] width 134 height 15
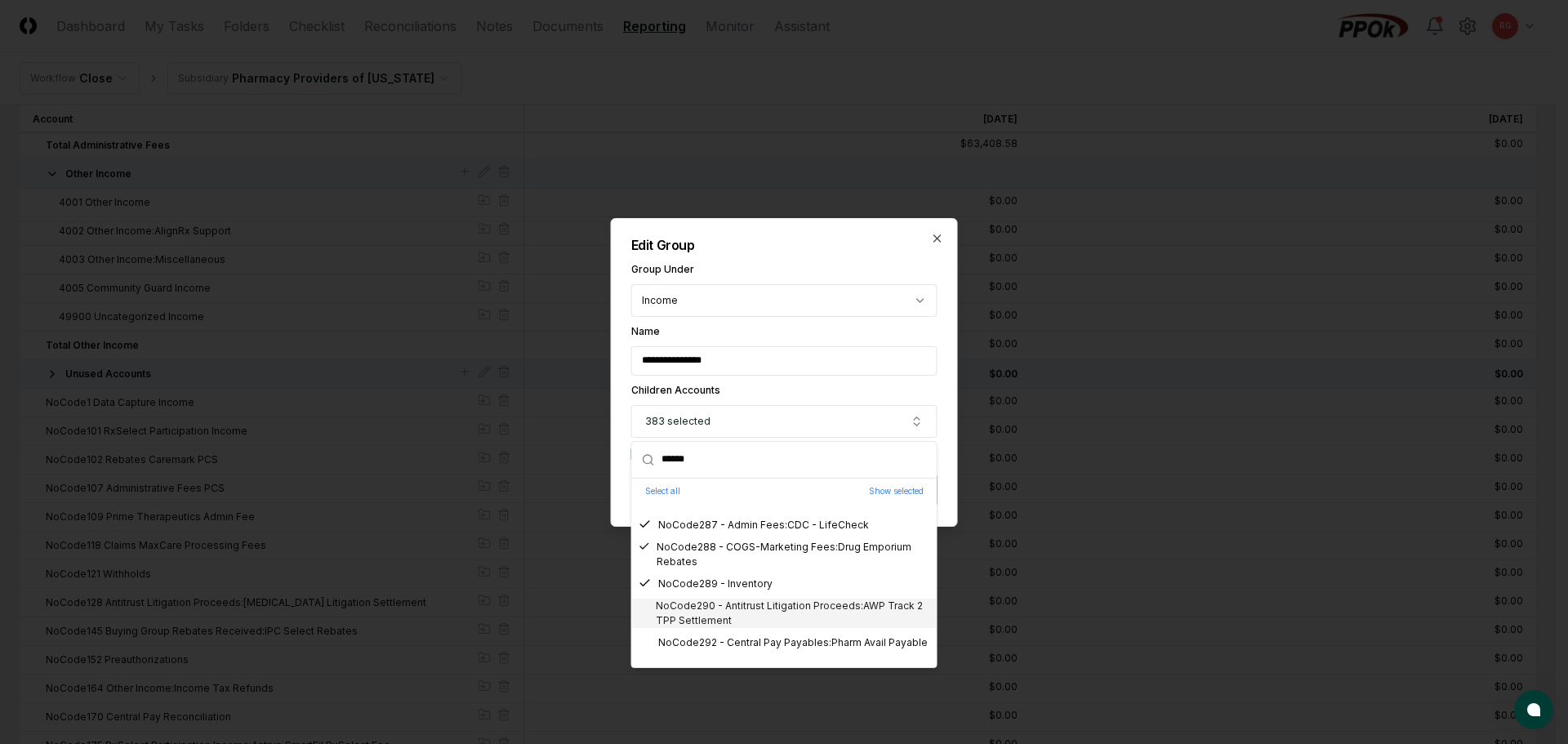
click at [733, 591] on div "NoCode289 - Inventory" at bounding box center [784, 584] width 305 height 30
click at [730, 584] on div "NoCode289 - Inventory" at bounding box center [705, 584] width 134 height 15
click at [732, 607] on div "NoCode290 - Antitrust Litigation Proceeds:AWP Track 2 TPP Settlement" at bounding box center [784, 614] width 292 height 30
click at [744, 636] on div "NoCode292 - Central Pay Payables:Pharm Avail Payable" at bounding box center [783, 644] width 289 height 15
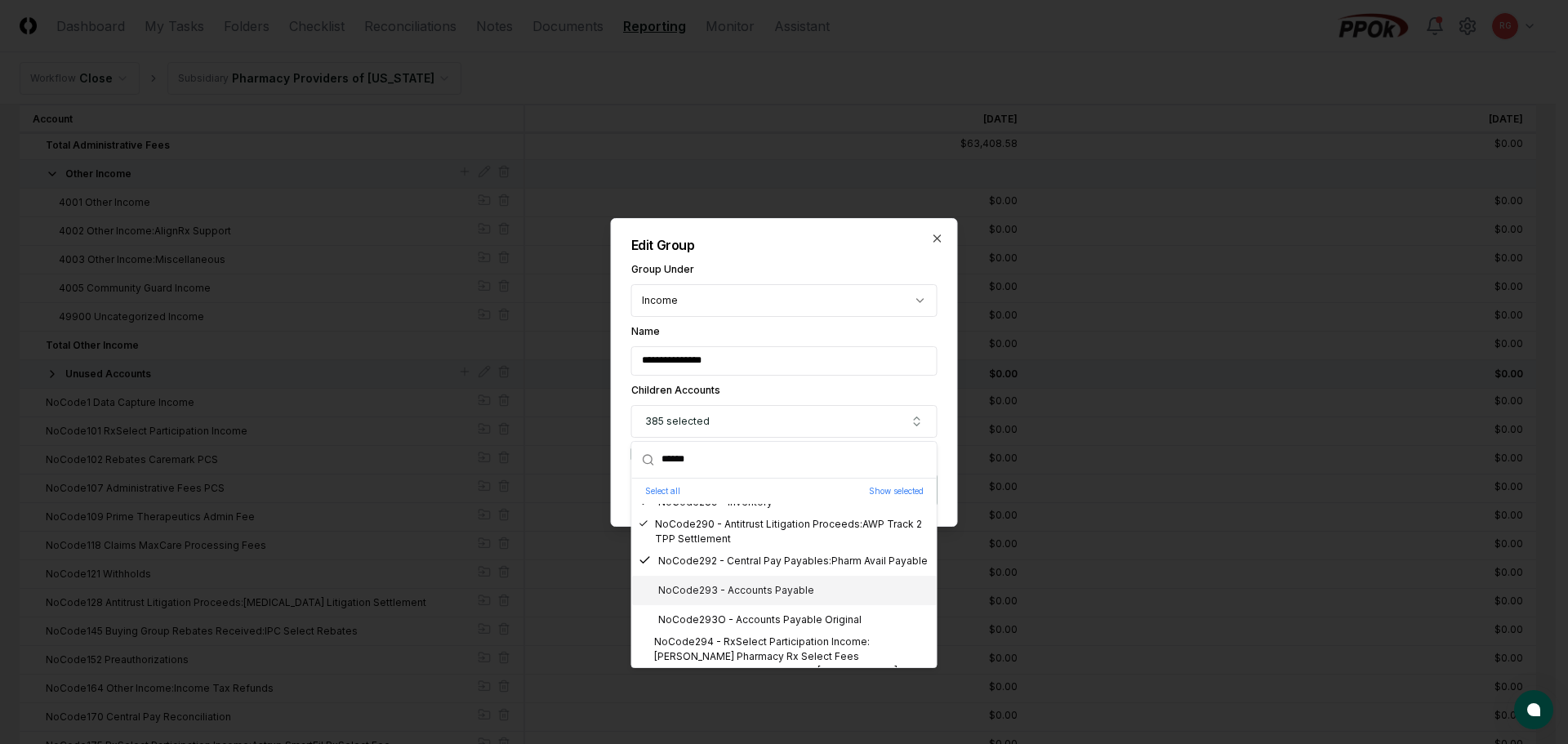
click at [718, 592] on div "NoCode293 - Accounts Payable" at bounding box center [726, 591] width 176 height 15
click at [734, 614] on div "NoCode293O - Accounts Payable Original" at bounding box center [750, 620] width 223 height 15
click at [758, 646] on div "NoCode294 - RxSelect Participation Income:Fruth Pharmacy Rx Select Fees" at bounding box center [784, 650] width 292 height 30
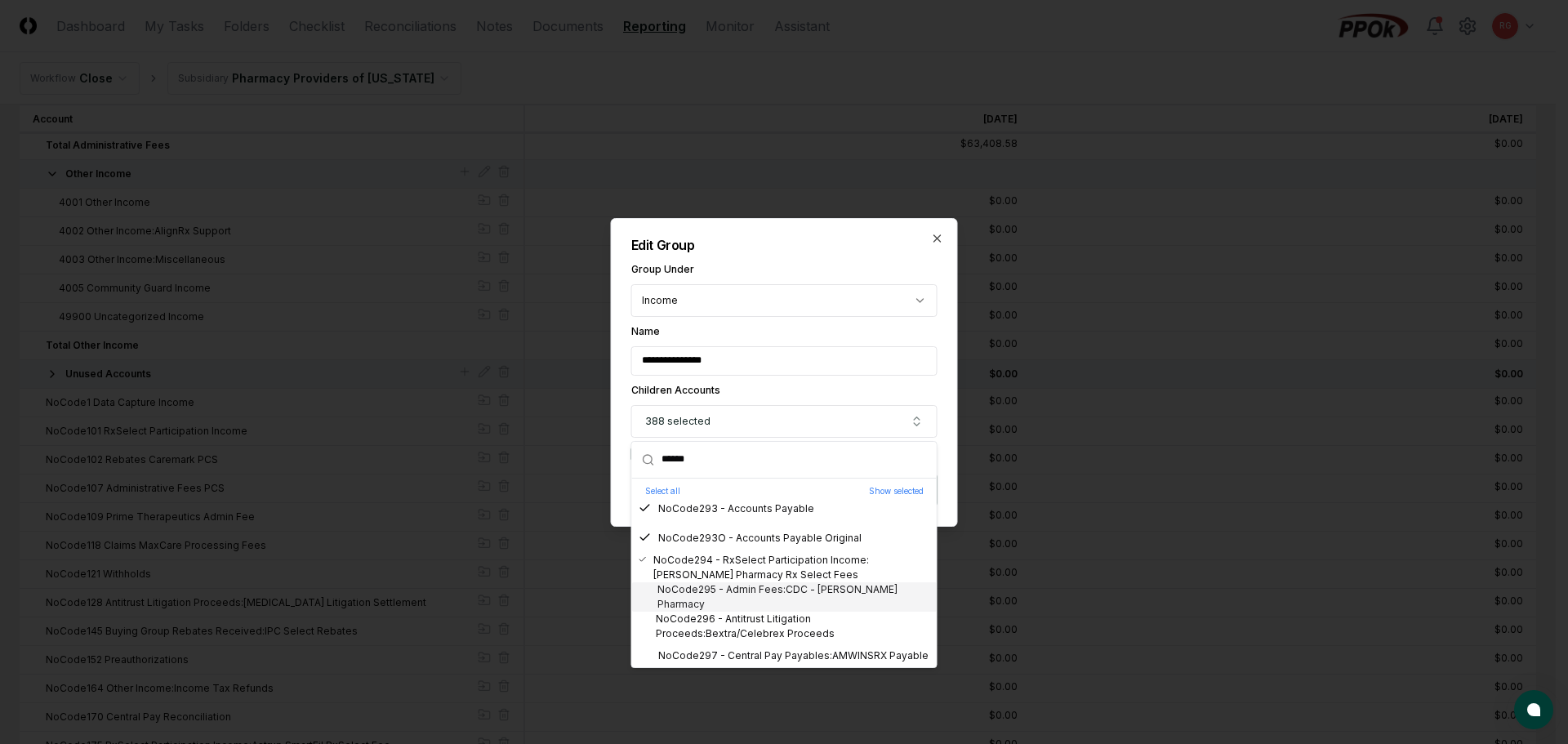
click at [717, 602] on div "NoCode295 - Admin Fees:CDC - Fruth Pharmacy" at bounding box center [784, 597] width 292 height 30
click at [727, 623] on div "NoCode296 - Antitrust Litigation Proceeds:Bextra/Celebrex Proceeds" at bounding box center [784, 627] width 292 height 30
click at [744, 656] on div "NoCode297 - Central Pay Payables:AMWINSRX Payable" at bounding box center [784, 657] width 290 height 15
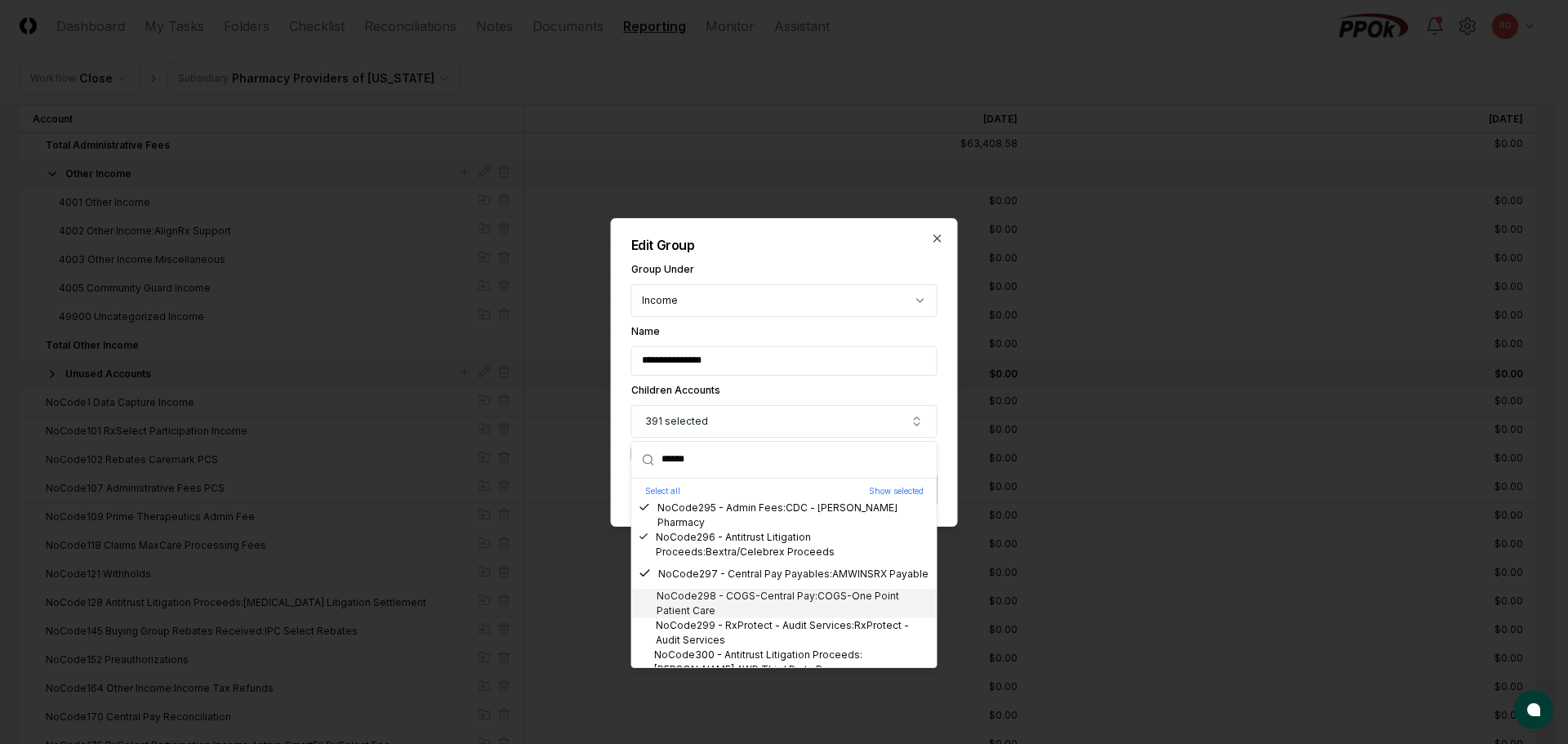
click at [721, 604] on div "NoCode298 - COGS-Central Pay:COGS-One Point Patient Care" at bounding box center [784, 604] width 292 height 30
click at [730, 633] on div "NoCode299 - RxProtect - Audit Services:RxProtect - Audit Services" at bounding box center [784, 633] width 292 height 30
click at [750, 658] on div "NoCode300 - Antitrust Litigation Proceeds:McKesson AWP Third Party Payor" at bounding box center [784, 663] width 292 height 30
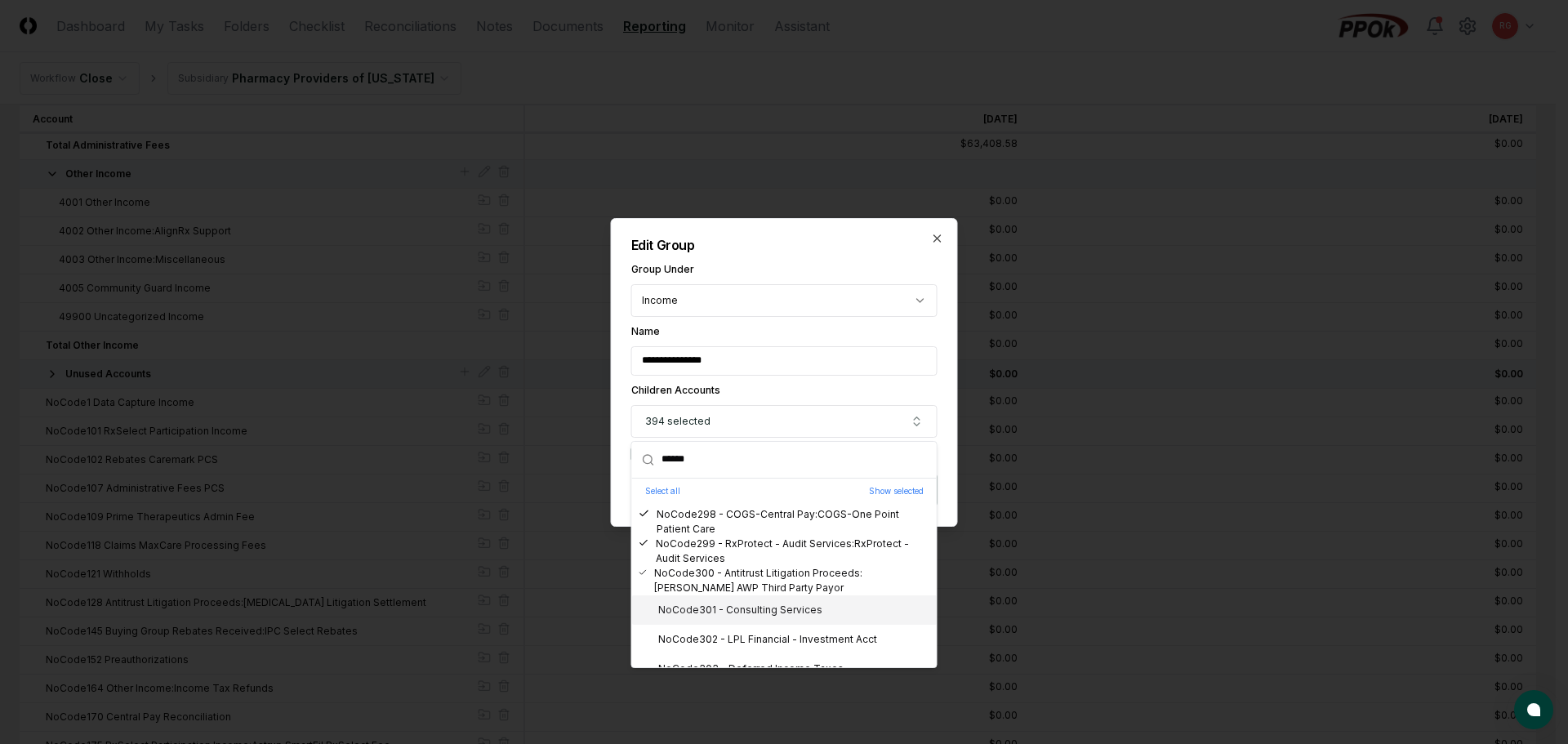
click at [717, 607] on div "NoCode301 - Consulting Services" at bounding box center [731, 610] width 184 height 15
click at [732, 634] on div "NoCode302 - LPL Financial - Investment Acct" at bounding box center [758, 640] width 239 height 15
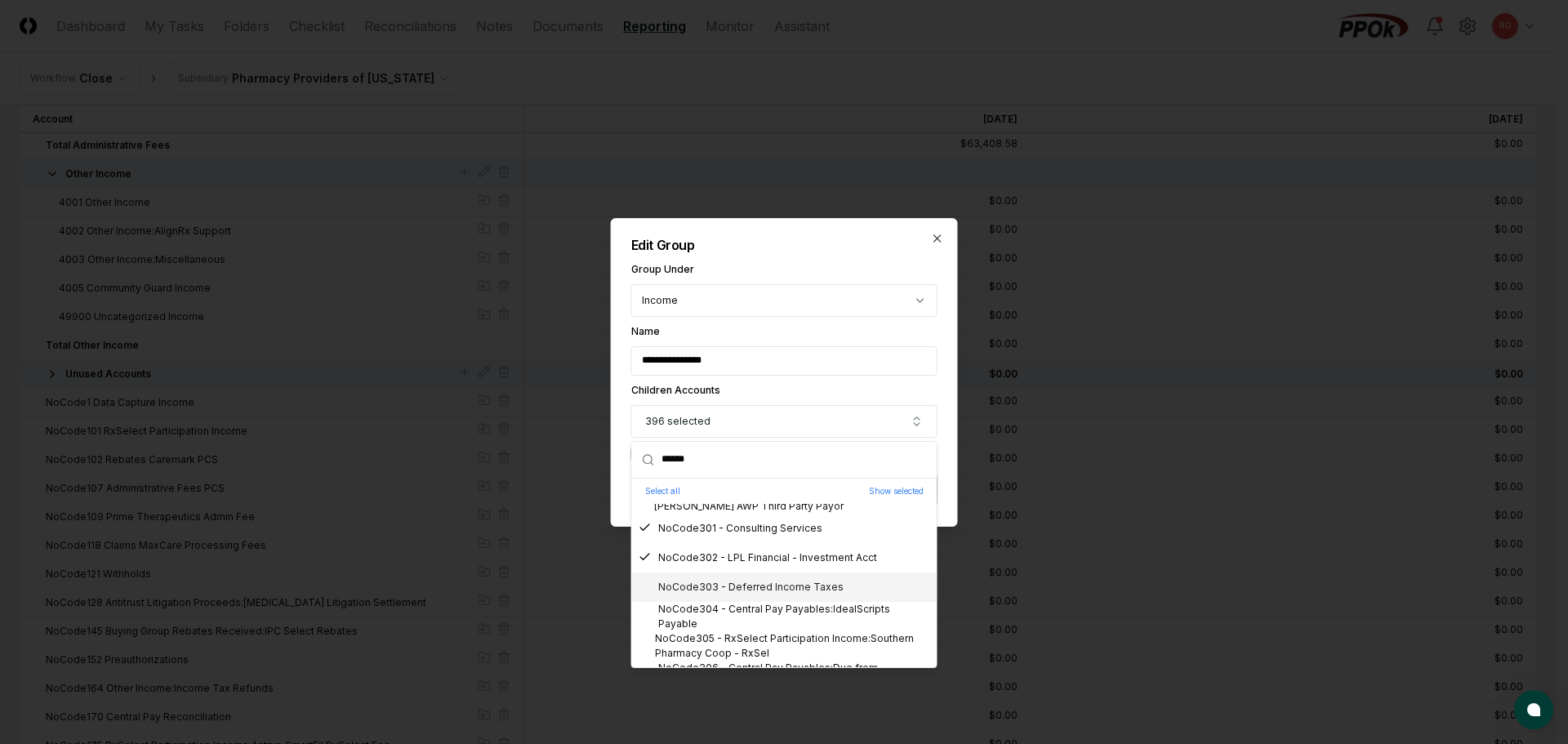
click at [731, 591] on div "NoCode303 - Deferred Income Taxes" at bounding box center [741, 588] width 205 height 15
click at [740, 614] on div "NoCode304 - Central Pay Payables:IdealScripts Payable" at bounding box center [784, 618] width 292 height 30
click at [751, 637] on div "NoCode305 - RxSelect Participation Income:Southern Pharmacy Coop - RxSel" at bounding box center [784, 646] width 292 height 30
click at [725, 598] on div "NoCode306 - Central Pay Payables:Due from Pharmacies" at bounding box center [784, 594] width 292 height 30
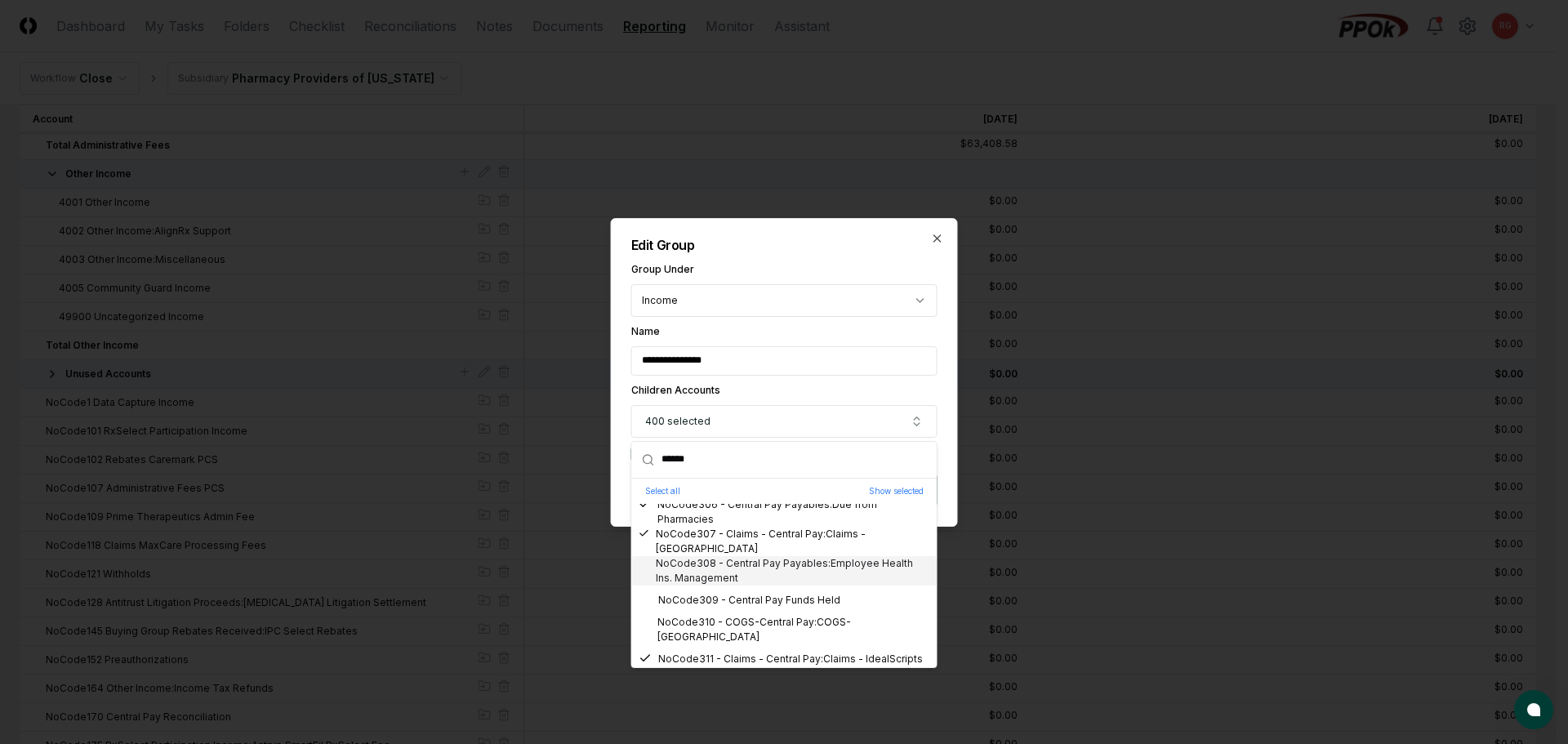
click at [723, 581] on div "NoCode308 - Central Pay Payables:Employee Health Ins. Management" at bounding box center [784, 571] width 292 height 30
click at [732, 602] on div "NoCode309 - Central Pay Funds Held" at bounding box center [739, 601] width 202 height 15
click at [744, 623] on div "NoCode310 - COGS-Central Pay:COGS-Catamaran" at bounding box center [784, 631] width 292 height 30
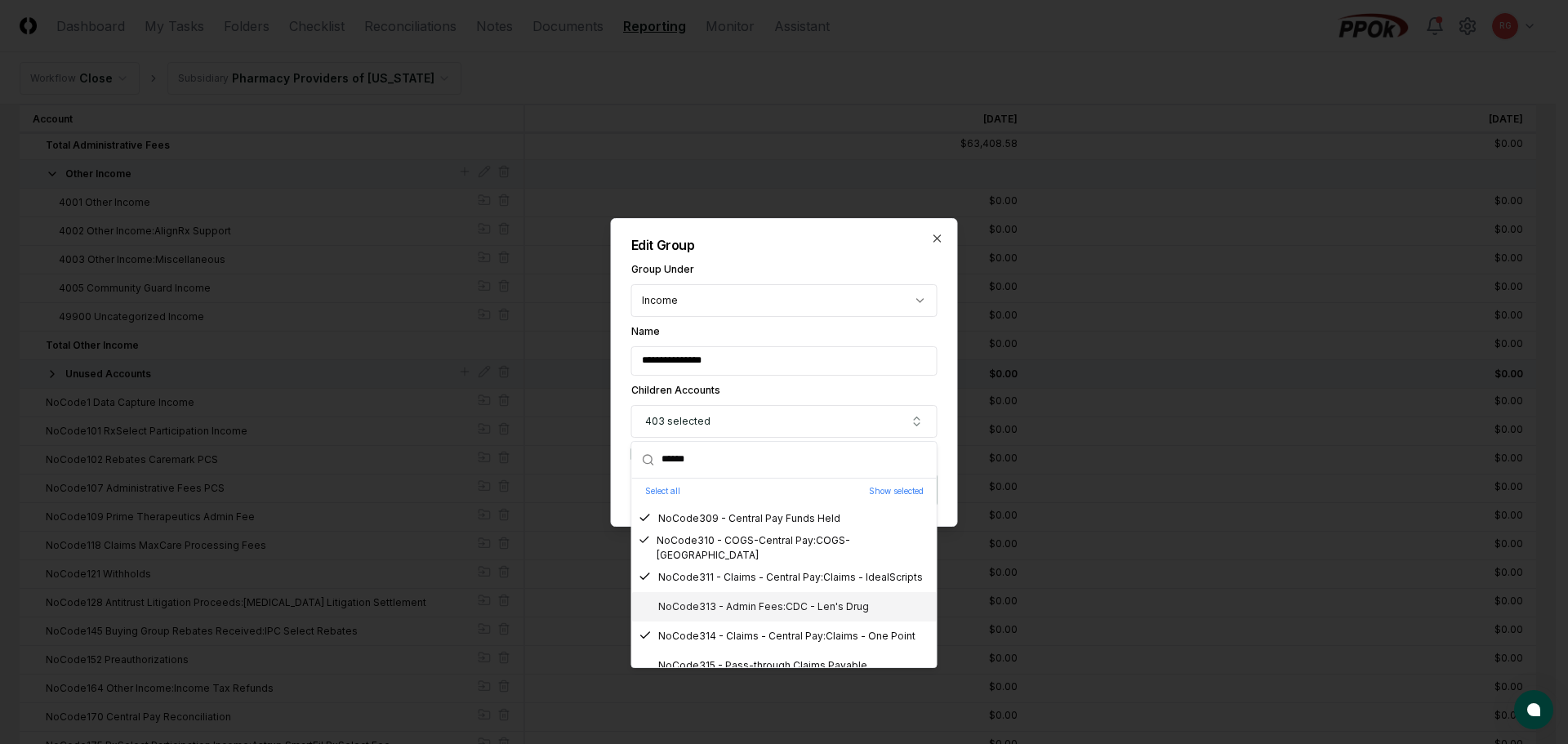
click at [726, 609] on div "NoCode313 - Admin Fees:CDC - Len's Drug" at bounding box center [754, 607] width 231 height 15
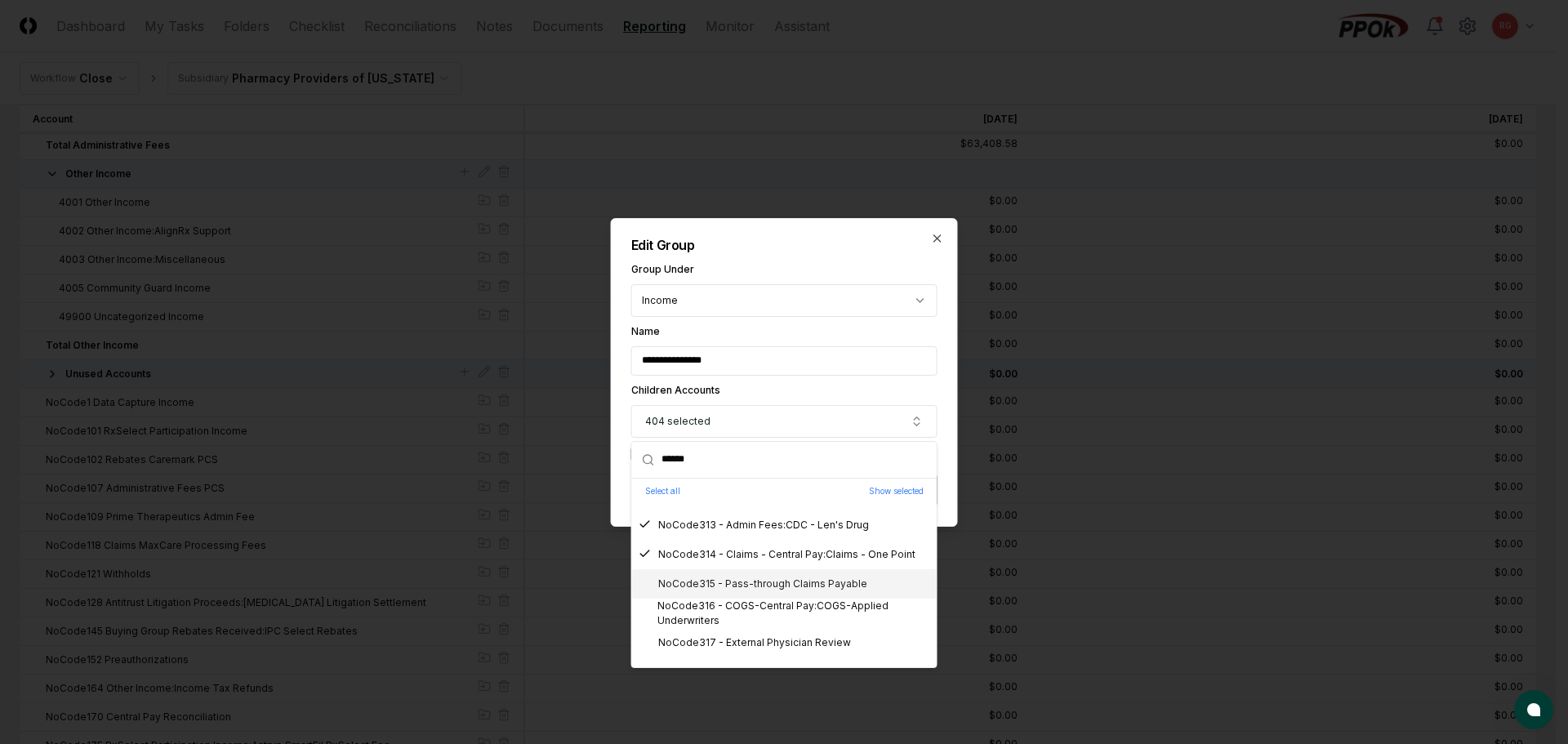
click at [728, 589] on div "NoCode315 - Pass-through Claims Payable" at bounding box center [753, 584] width 229 height 15
click at [735, 610] on div "NoCode316 - COGS-Central Pay:COGS-Applied Underwriters" at bounding box center [784, 614] width 292 height 30
click at [747, 641] on div "NoCode317 - External Physician Review" at bounding box center [744, 644] width 212 height 15
click at [731, 589] on div "NoCode318 - COGS-External Physician Review" at bounding box center [761, 591] width 246 height 15
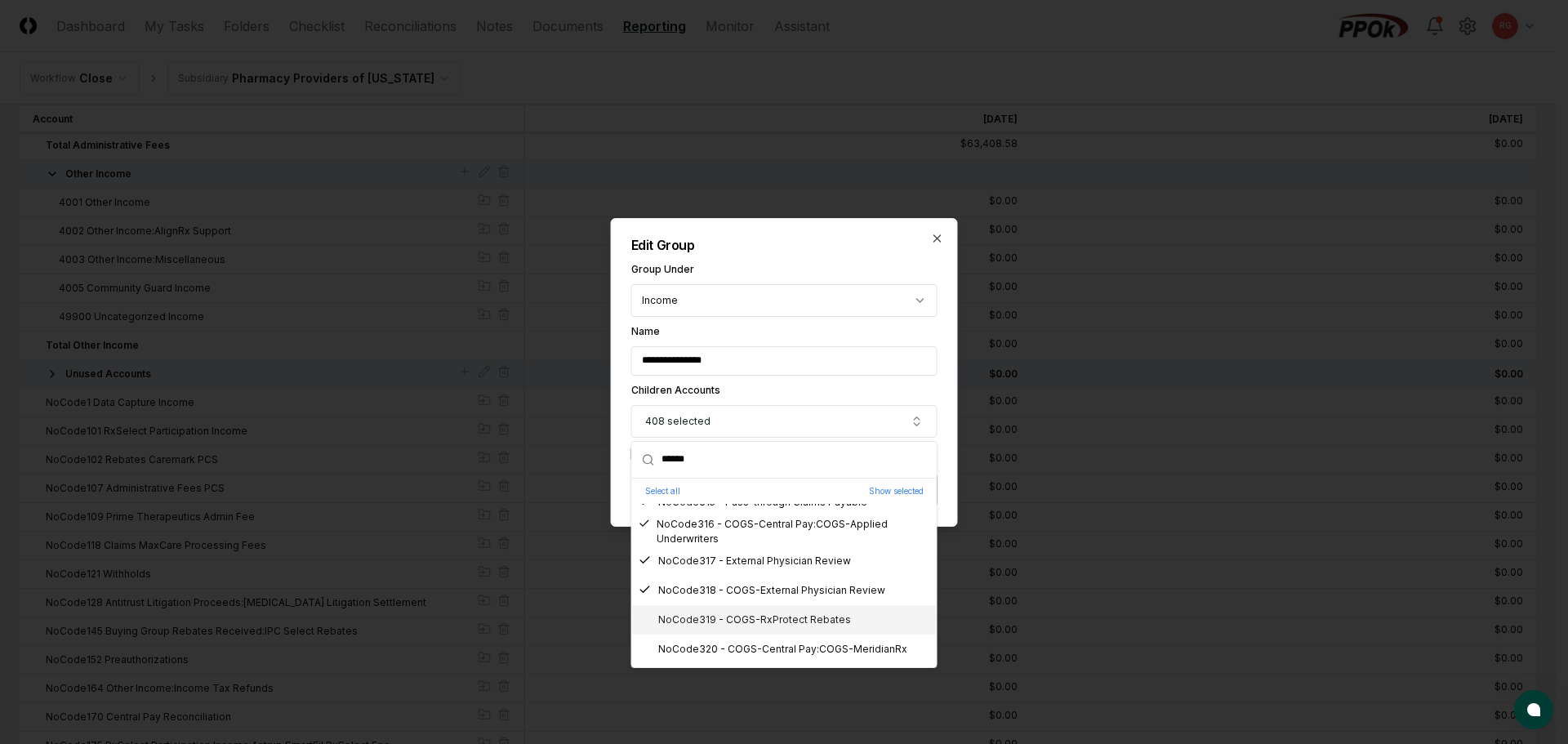
click at [743, 617] on div "NoCode319 - COGS-RxProtect Rebates" at bounding box center [744, 620] width 212 height 15
click at [757, 644] on div "NoCode320 - COGS-Central Pay:COGS-MeridianRx" at bounding box center [772, 650] width 269 height 15
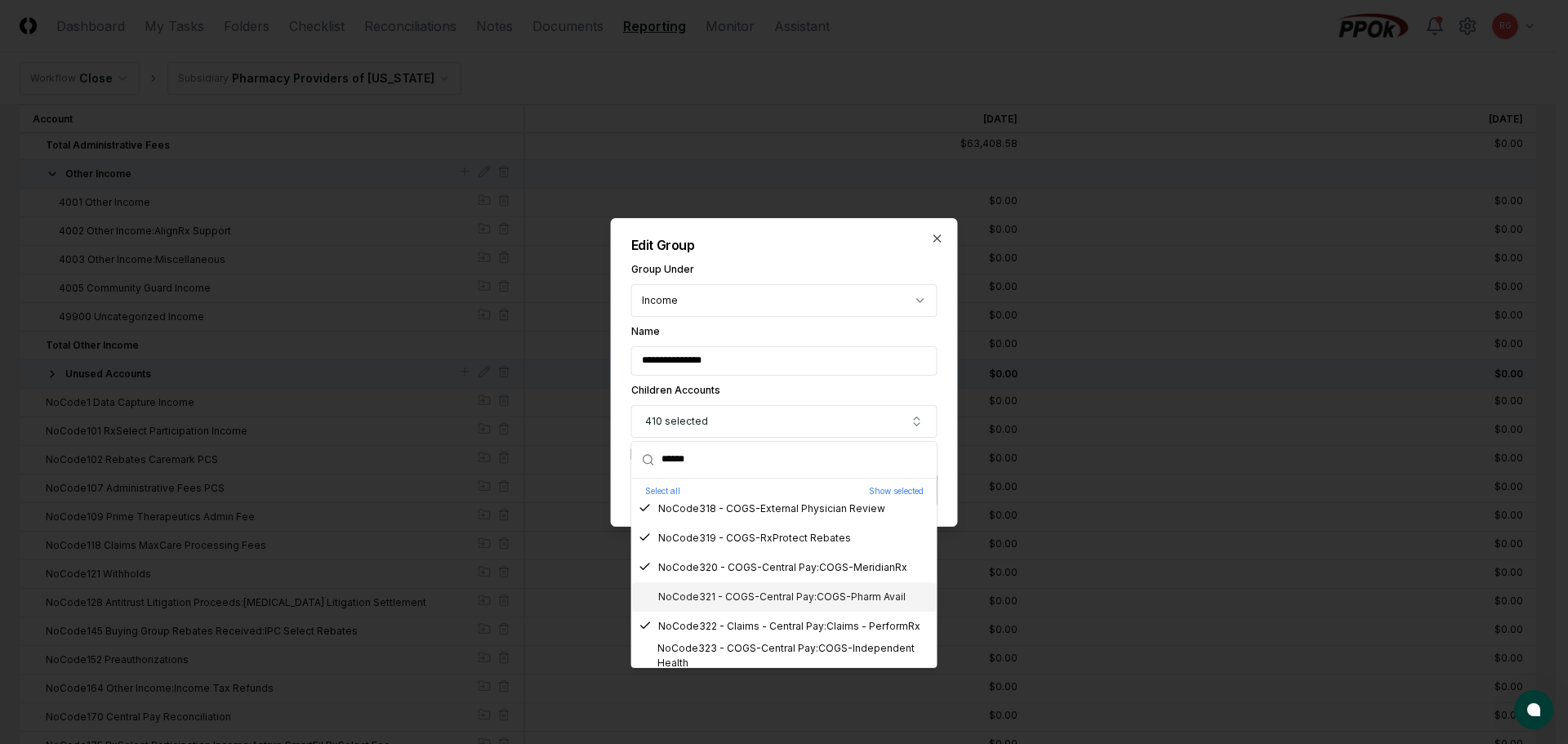
click at [727, 596] on div "NoCode321 - COGS-Central Pay:COGS-Pharm Avail" at bounding box center [771, 597] width 267 height 15
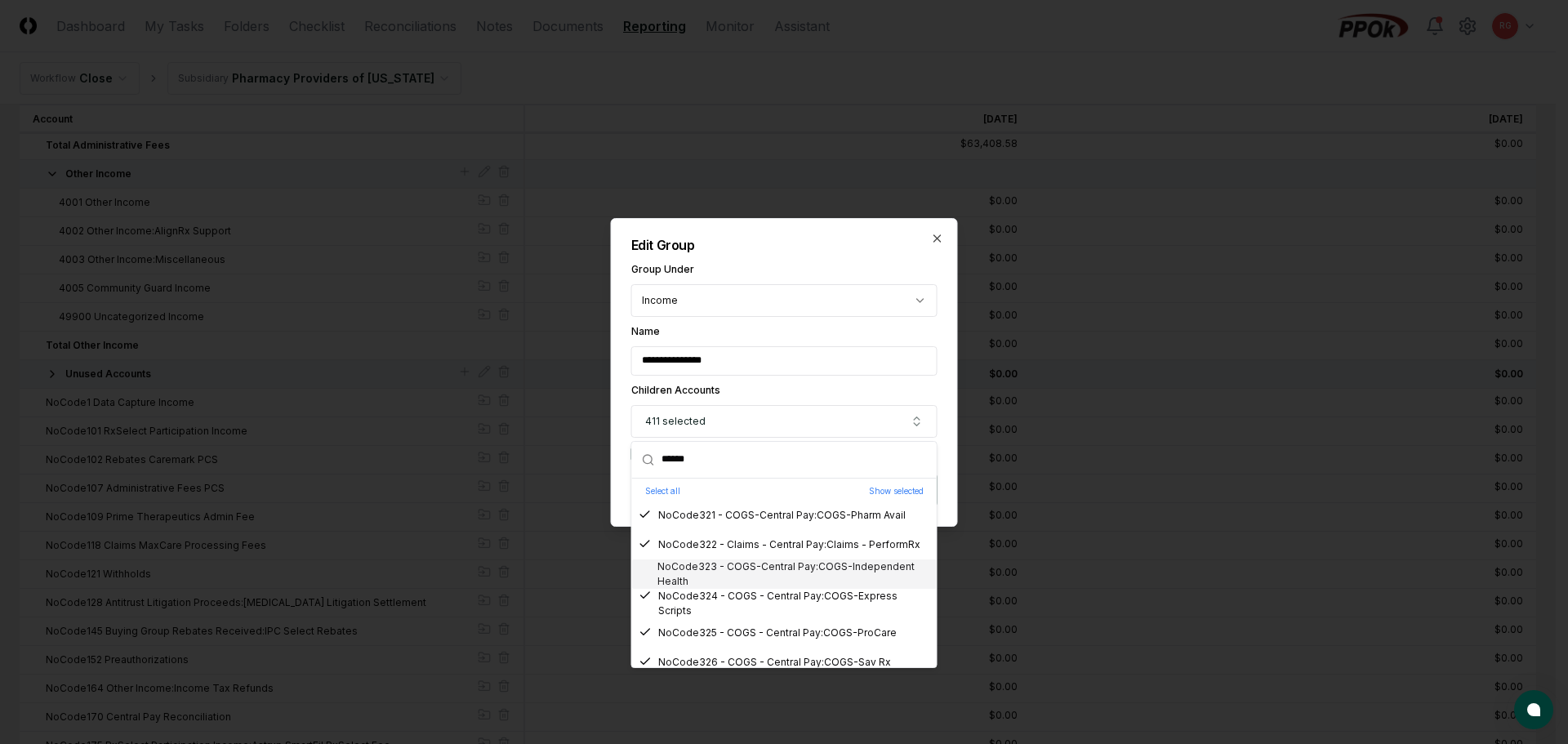
click at [725, 577] on div "NoCode323 - COGS-Central Pay:COGS-Independent Health" at bounding box center [784, 575] width 292 height 30
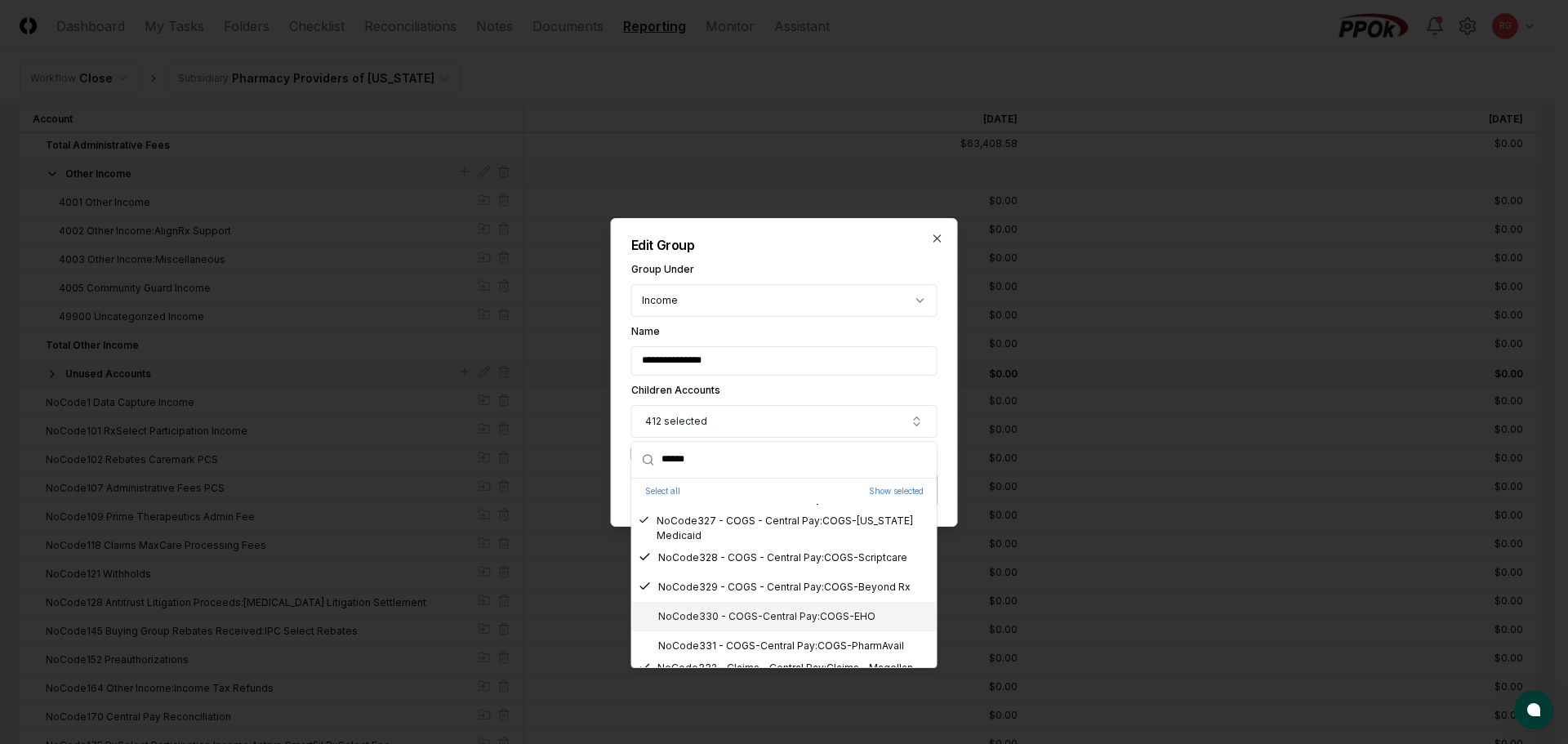
click at [733, 614] on div "NoCode330 - COGS-Central Pay:COGS-EHO" at bounding box center [757, 617] width 237 height 15
click at [752, 639] on div "NoCode331 - COGS-Central Pay:COGS-PharmAvail" at bounding box center [771, 646] width 266 height 15
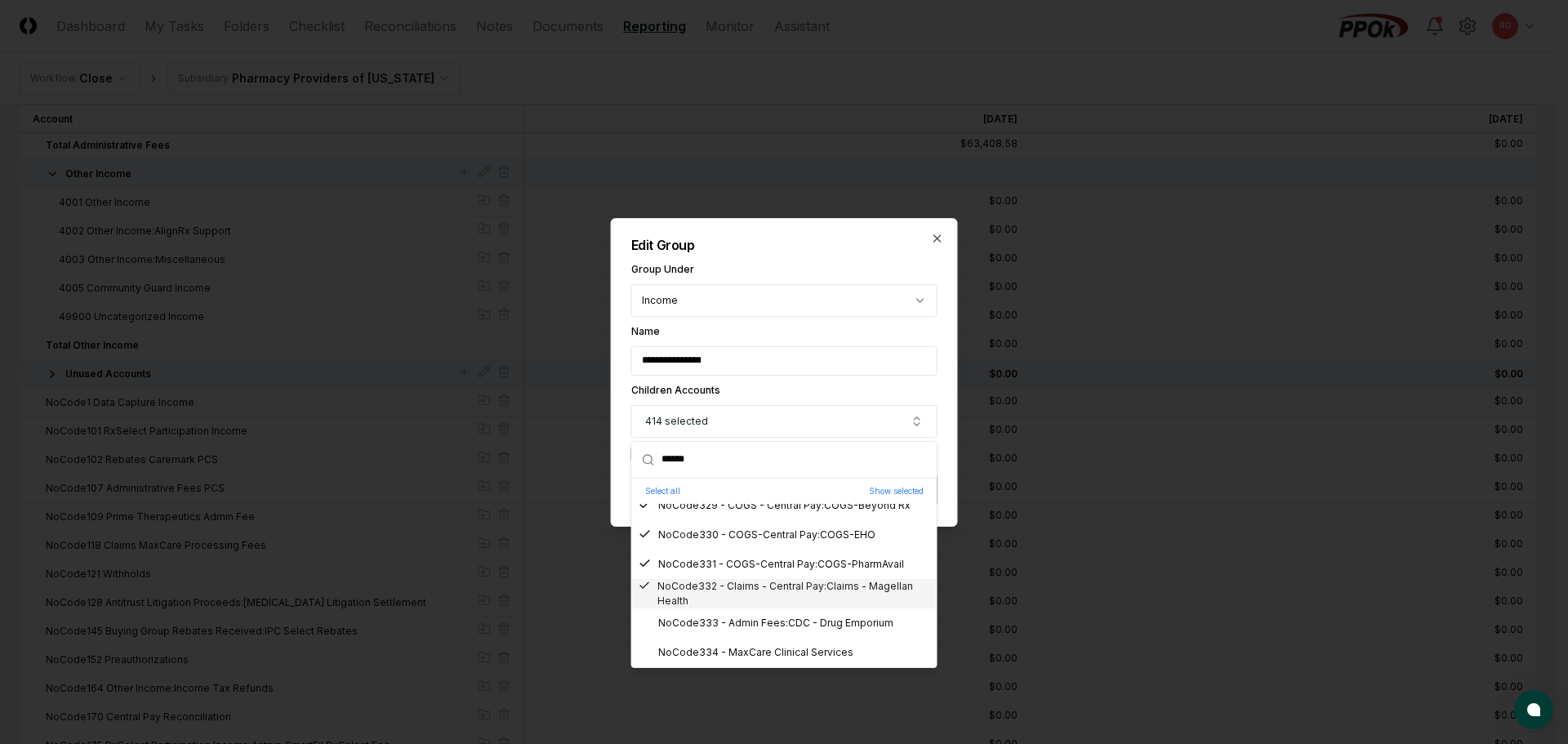
click at [728, 619] on div "NoCode333 - Admin Fees:CDC - Drug Emporium" at bounding box center [766, 623] width 255 height 15
click at [751, 652] on div "NoCode334 - MaxCare Clinical Services" at bounding box center [745, 653] width 215 height 15
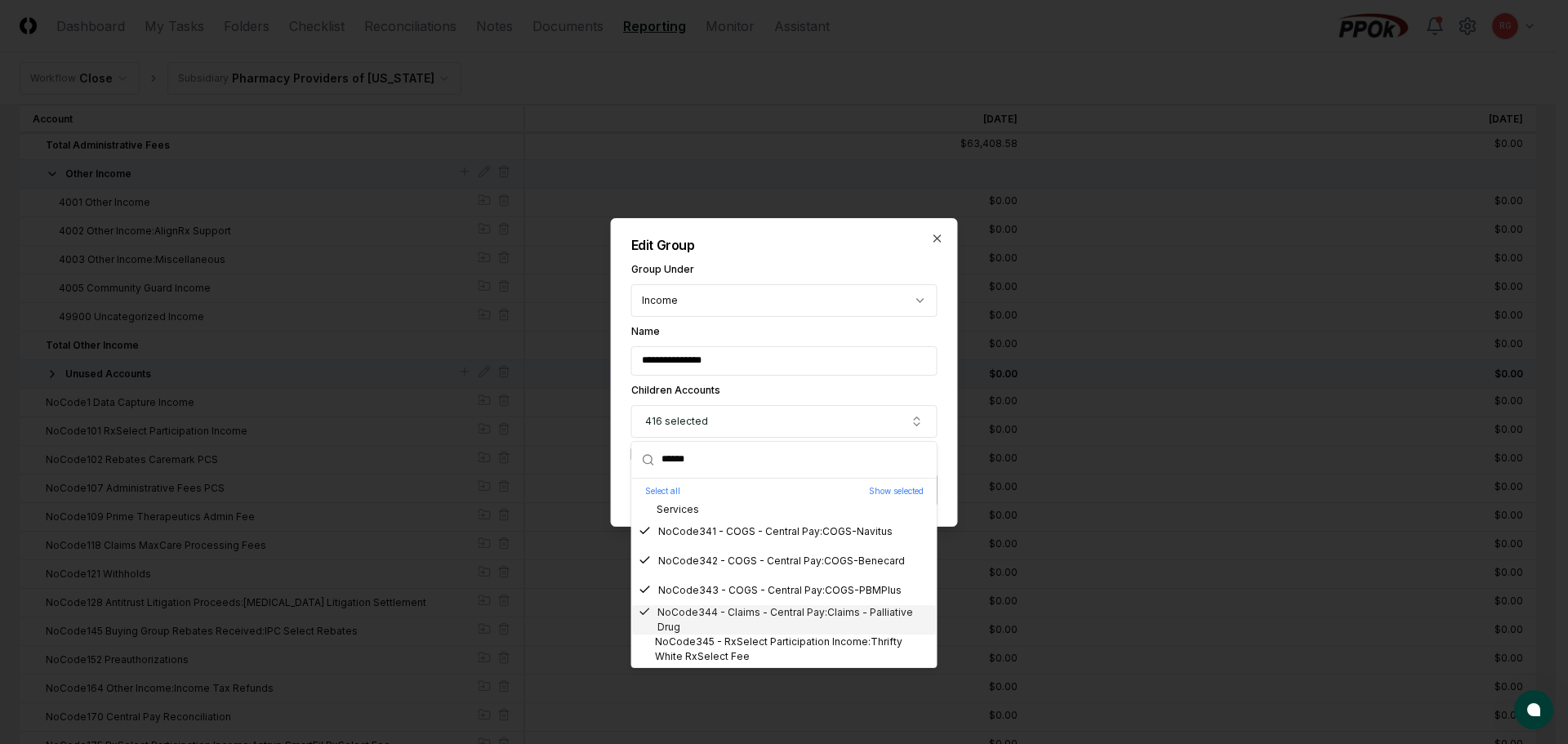
scroll to position [9805, 0]
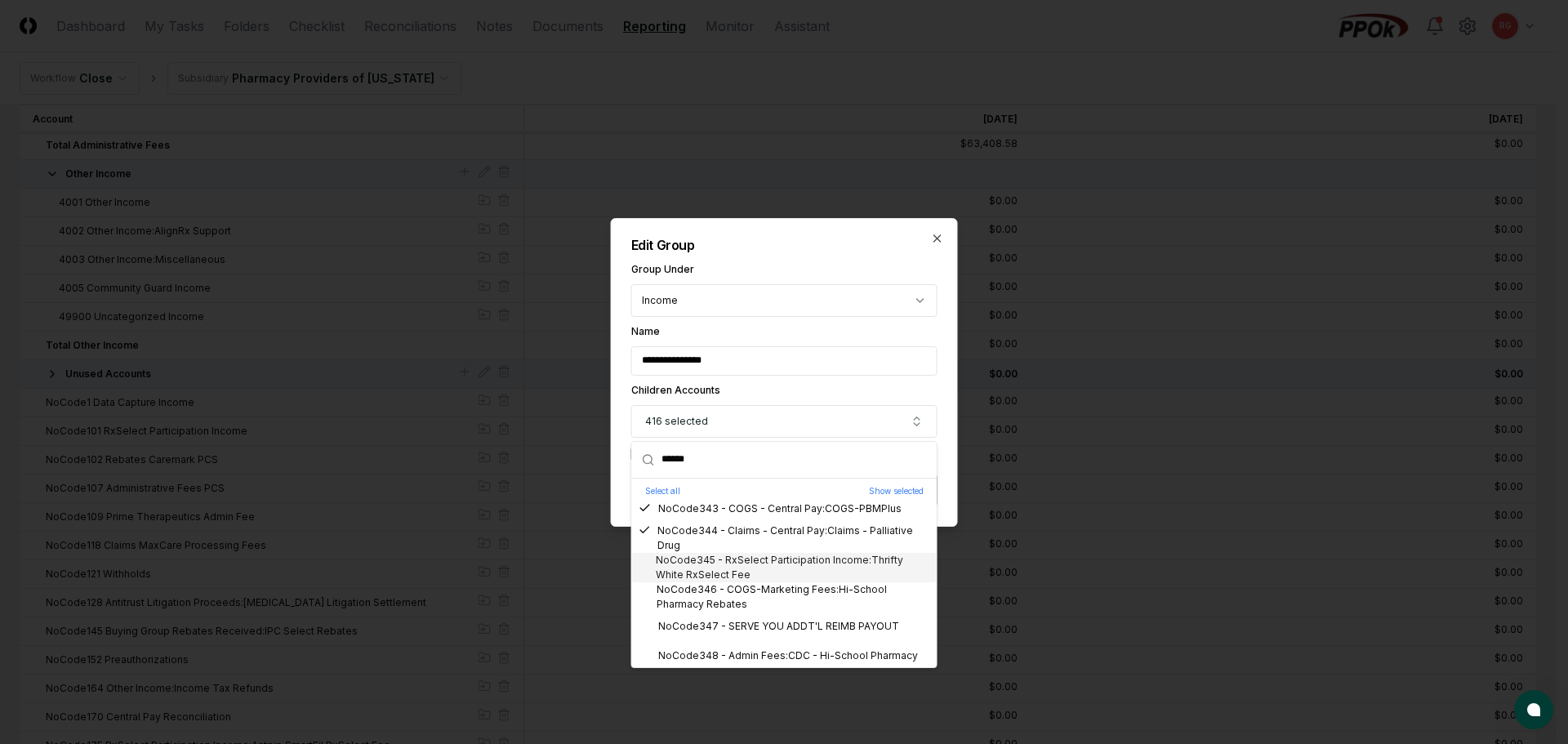
click at [714, 553] on div "NoCode345 - RxSelect Participation Income:Thrifty White RxSelect Fee" at bounding box center [784, 568] width 292 height 30
drag, startPoint x: 718, startPoint y: 587, endPoint x: 730, endPoint y: 616, distance: 31.4
click at [719, 587] on div "NoCode346 - COGS-Marketing Fees:Hi-School Pharmacy Rebates" at bounding box center [784, 597] width 292 height 30
click at [732, 623] on div "NoCode347 - SERVE YOU ADDT'L REIMB PAYOUT" at bounding box center [769, 627] width 260 height 15
click at [747, 648] on div "NoCode348 - Admin Fees:CDC - Hi-School Pharmacy" at bounding box center [784, 657] width 305 height 30
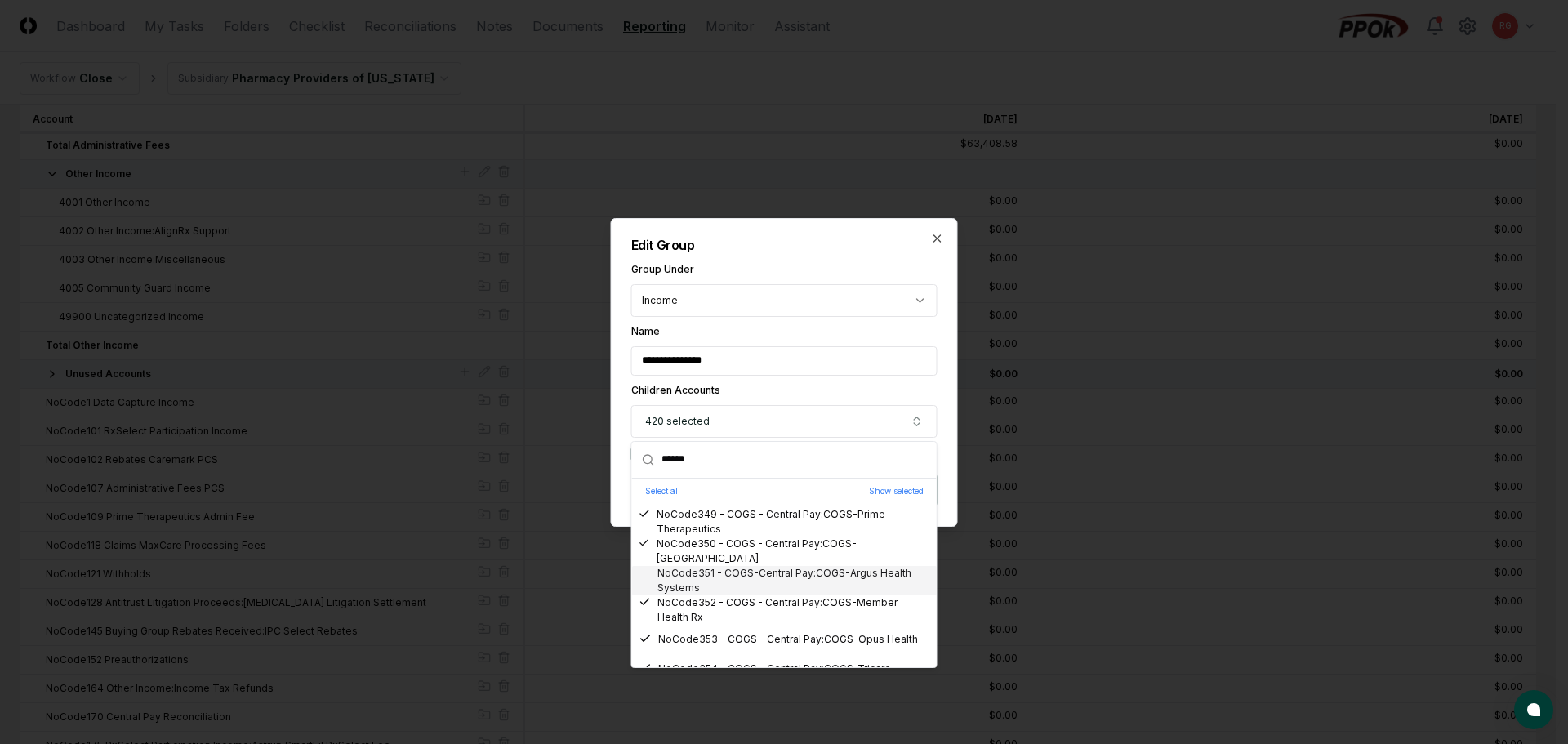
click at [717, 585] on div "NoCode351 - COGS-Central Pay:COGS-Argus Health Systems" at bounding box center [784, 581] width 292 height 30
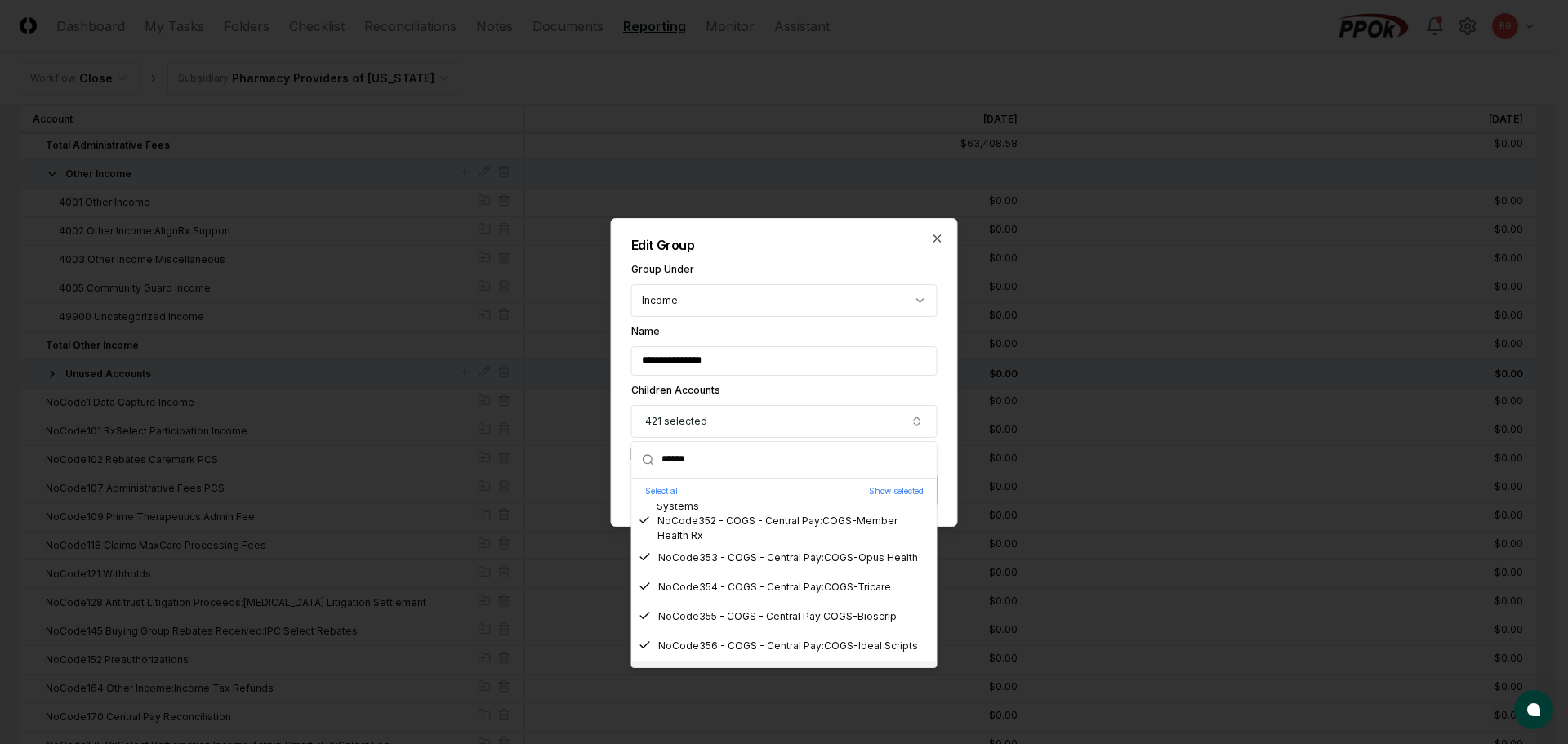
scroll to position [10214, 0]
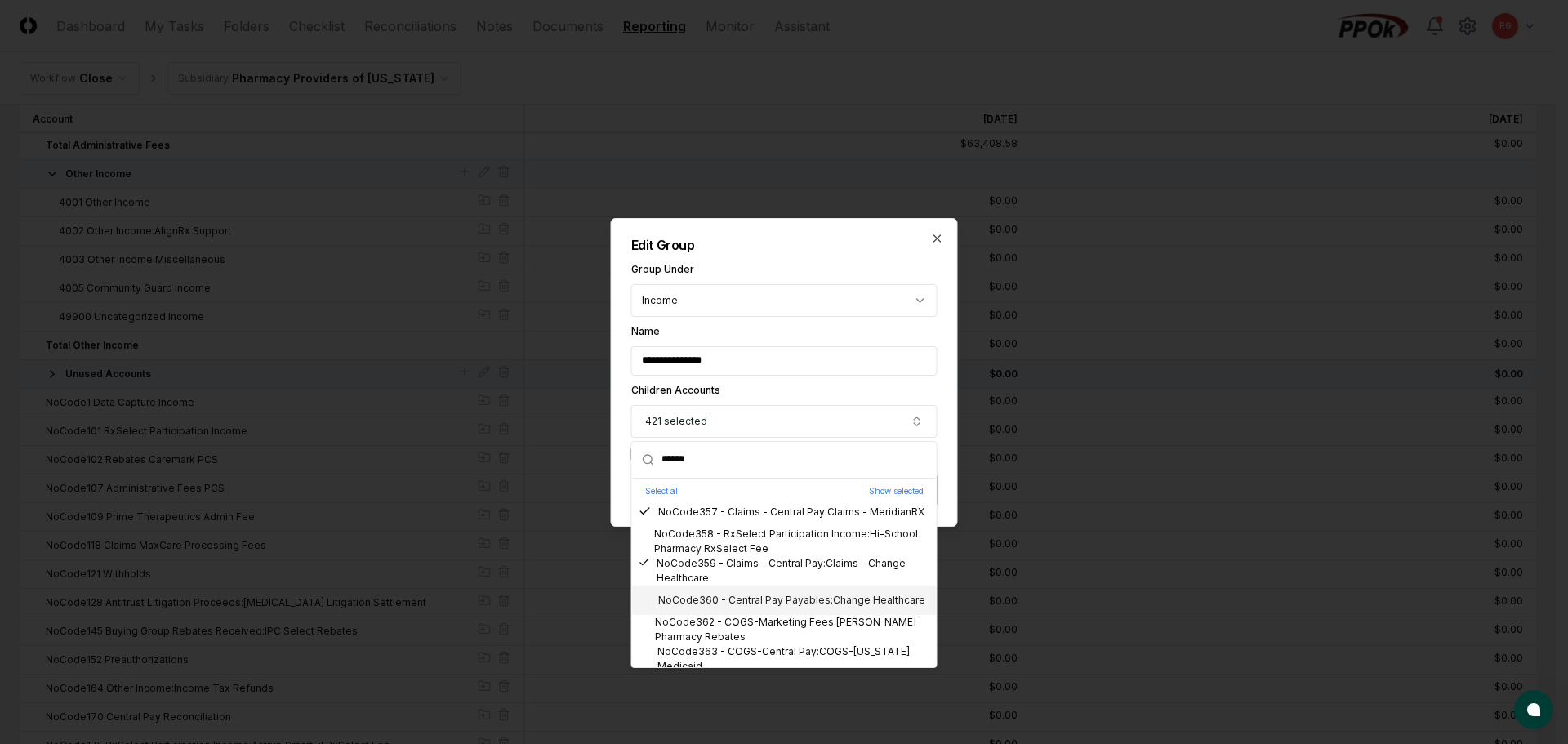
drag, startPoint x: 730, startPoint y: 600, endPoint x: 744, endPoint y: 616, distance: 21.3
click at [730, 601] on div "NoCode360 - Central Pay Payables:Change Healthcare" at bounding box center [782, 601] width 286 height 15
click at [750, 623] on div "NoCode362 - COGS-Marketing Fees:Fruth Pharmacy Rebates" at bounding box center [784, 631] width 292 height 30
click at [762, 649] on div "NoCode363 - COGS-Central Pay:COGS-Indiana Medicaid" at bounding box center [784, 659] width 292 height 30
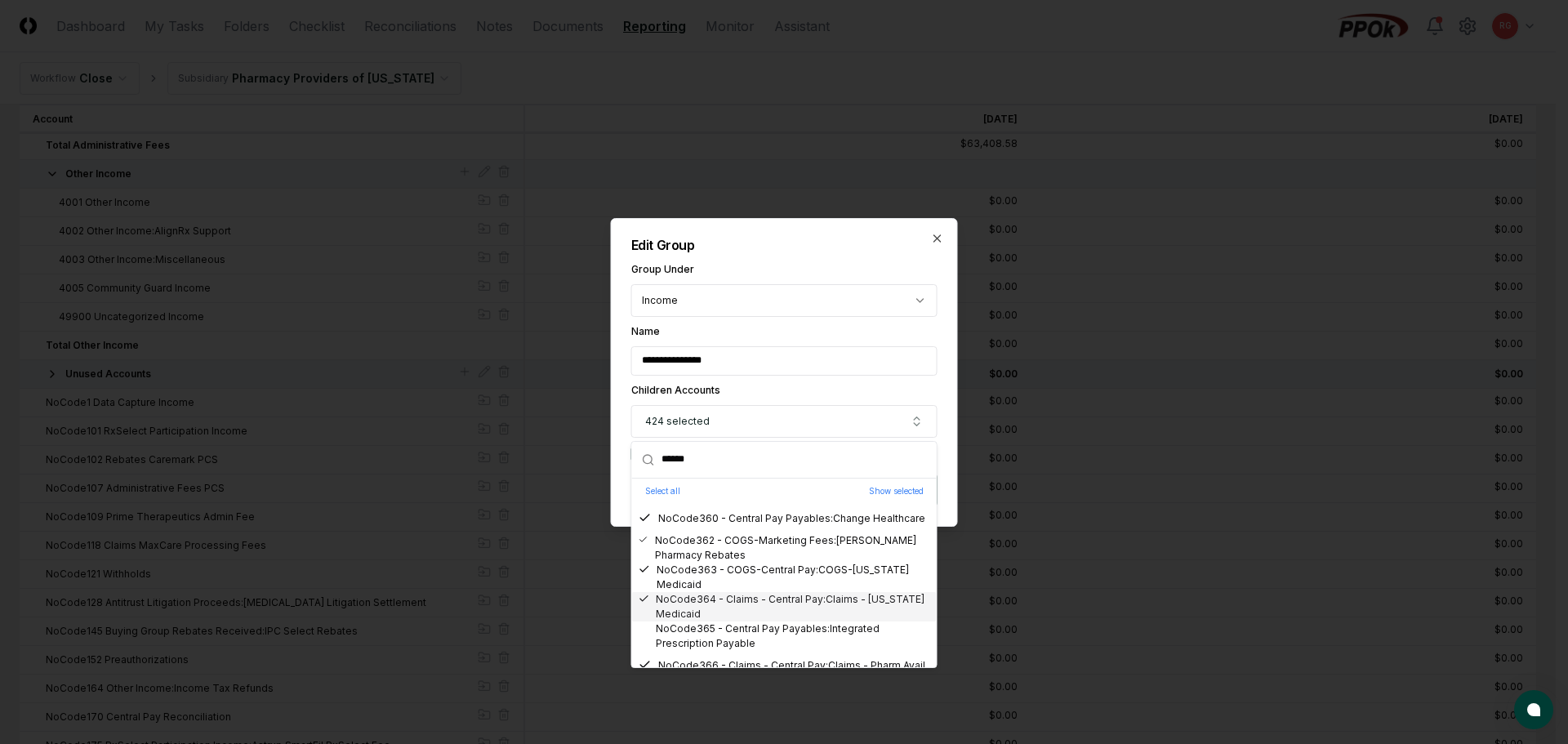
click at [726, 631] on div "NoCode365 - Central Pay Payables:Integrated Prescription Payable" at bounding box center [784, 637] width 292 height 30
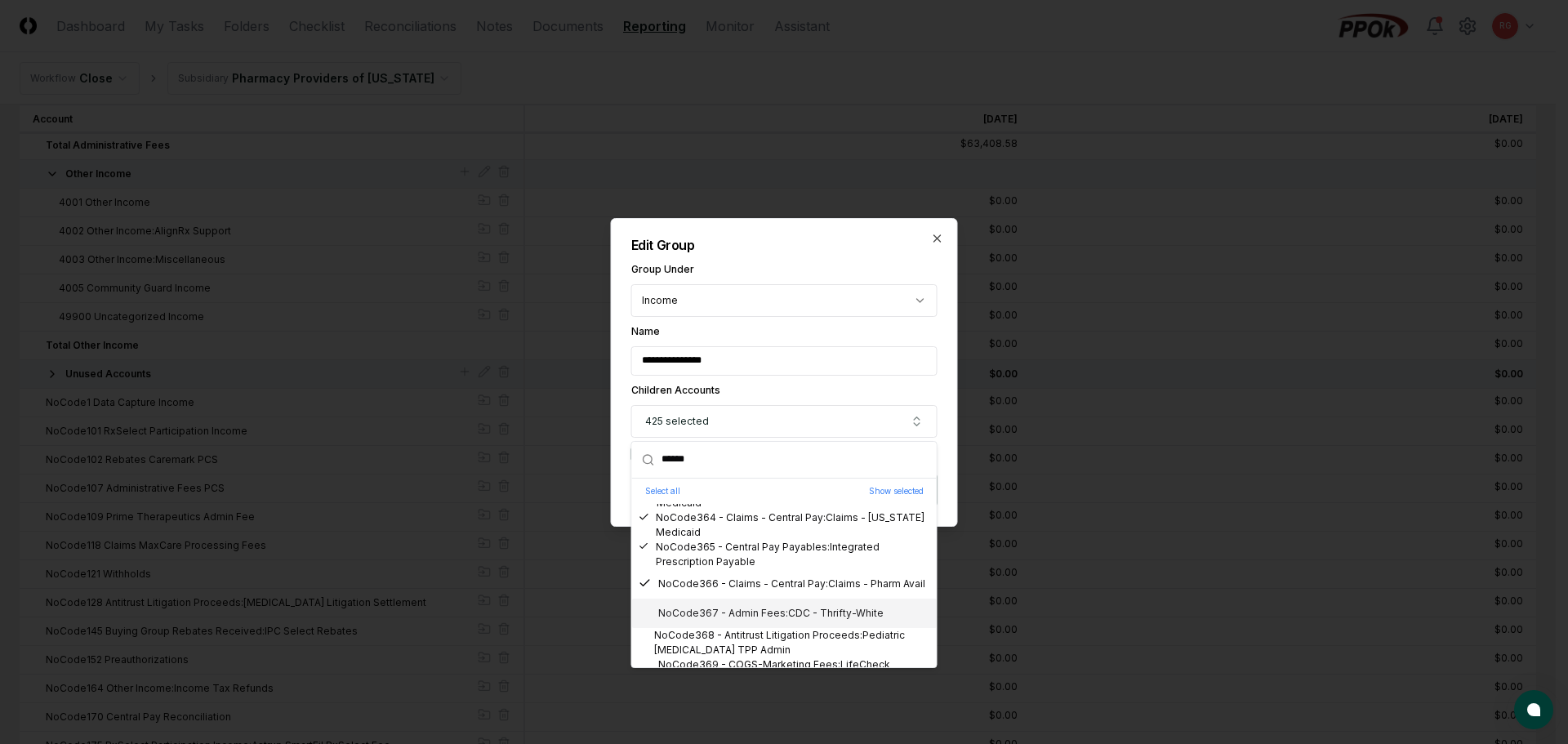
click at [723, 612] on div "NoCode367 - Admin Fees:CDC - Thrifty-White" at bounding box center [761, 614] width 245 height 15
click at [730, 636] on div "NoCode368 - Antitrust Litigation Proceeds:Pediatric Paxil TPP Admin" at bounding box center [784, 644] width 292 height 30
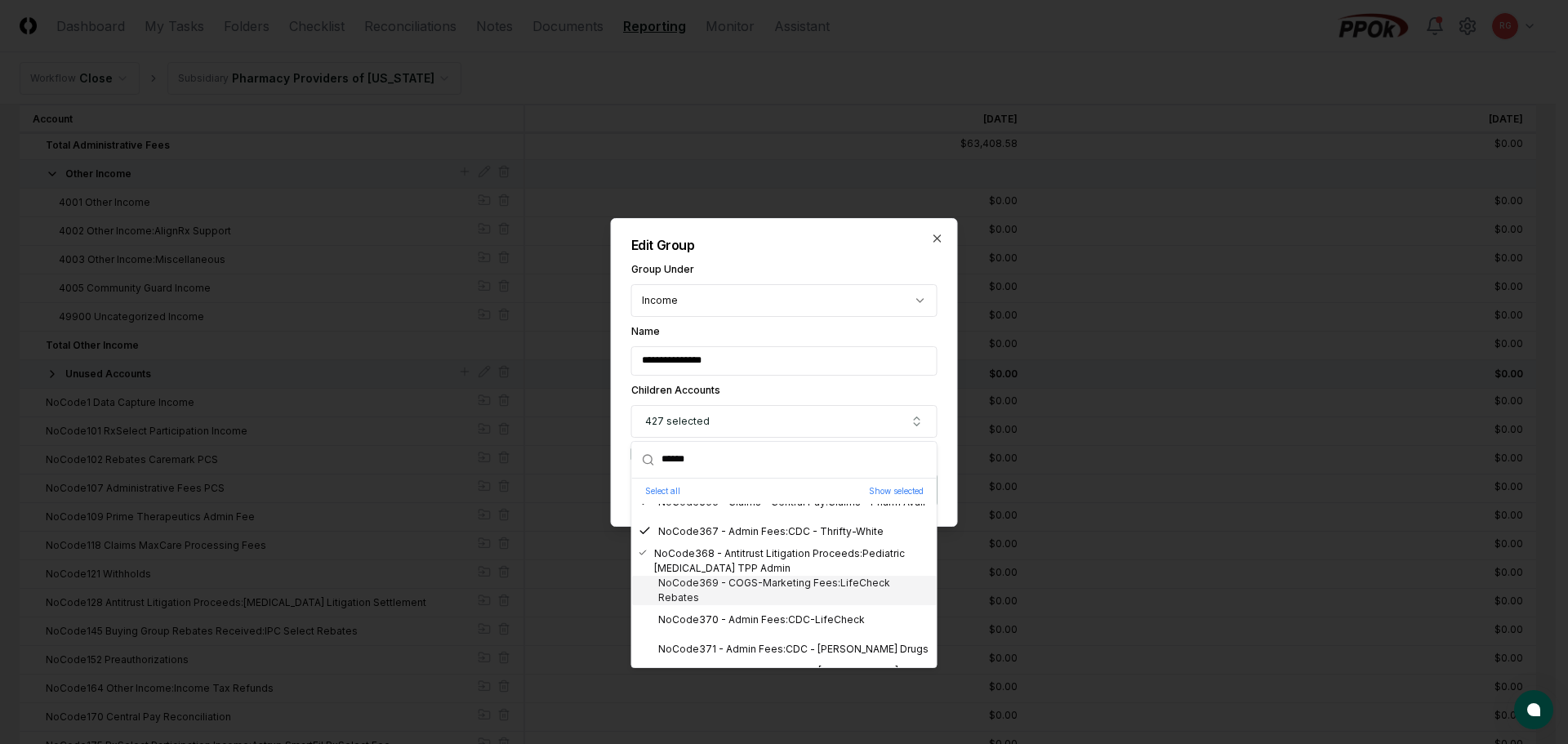
click at [723, 595] on div "NoCode369 - COGS-Marketing Fees:LifeCheck Rebates" at bounding box center [784, 591] width 292 height 30
click at [733, 623] on div "NoCode370 - Admin Fees:CDC-LifeCheck" at bounding box center [751, 620] width 226 height 15
click at [744, 649] on div "NoCode371 - Admin Fees:CDC - Osborn Drugs" at bounding box center [784, 650] width 290 height 15
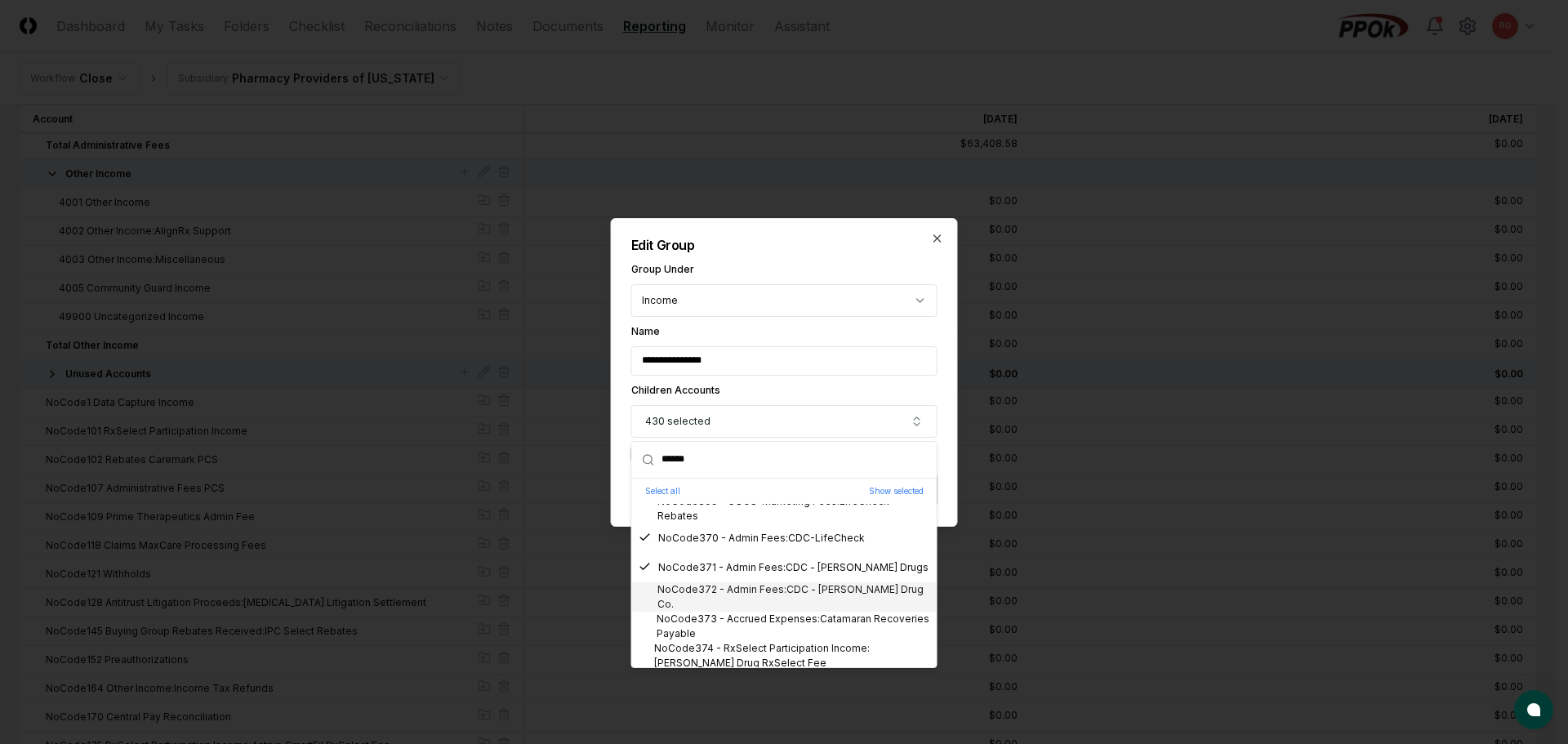
click at [726, 601] on div "NoCode372 - Admin Fees:CDC - Bartell Drug Co." at bounding box center [784, 597] width 292 height 30
click at [742, 627] on div "NoCode373 - Accrued Expenses:Catamaran Recoveries Payable" at bounding box center [784, 627] width 292 height 30
click at [747, 647] on div "NoCode374 - RxSelect Participation Income:Bartell Drug RxSelect Fee" at bounding box center [784, 657] width 292 height 30
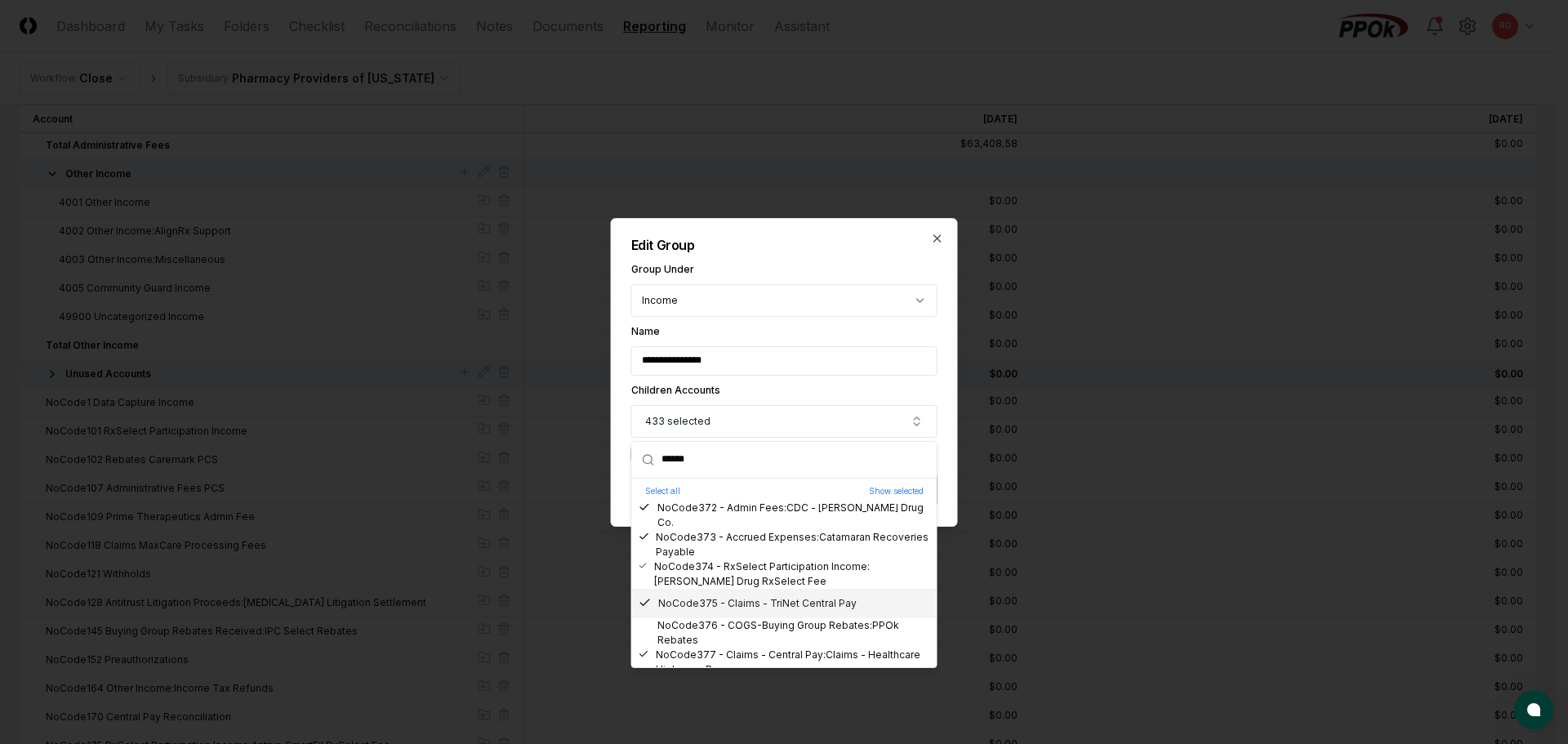
click at [727, 628] on div "NoCode376 - COGS-Buying Group Rebates:PPOk Rebates" at bounding box center [784, 633] width 292 height 30
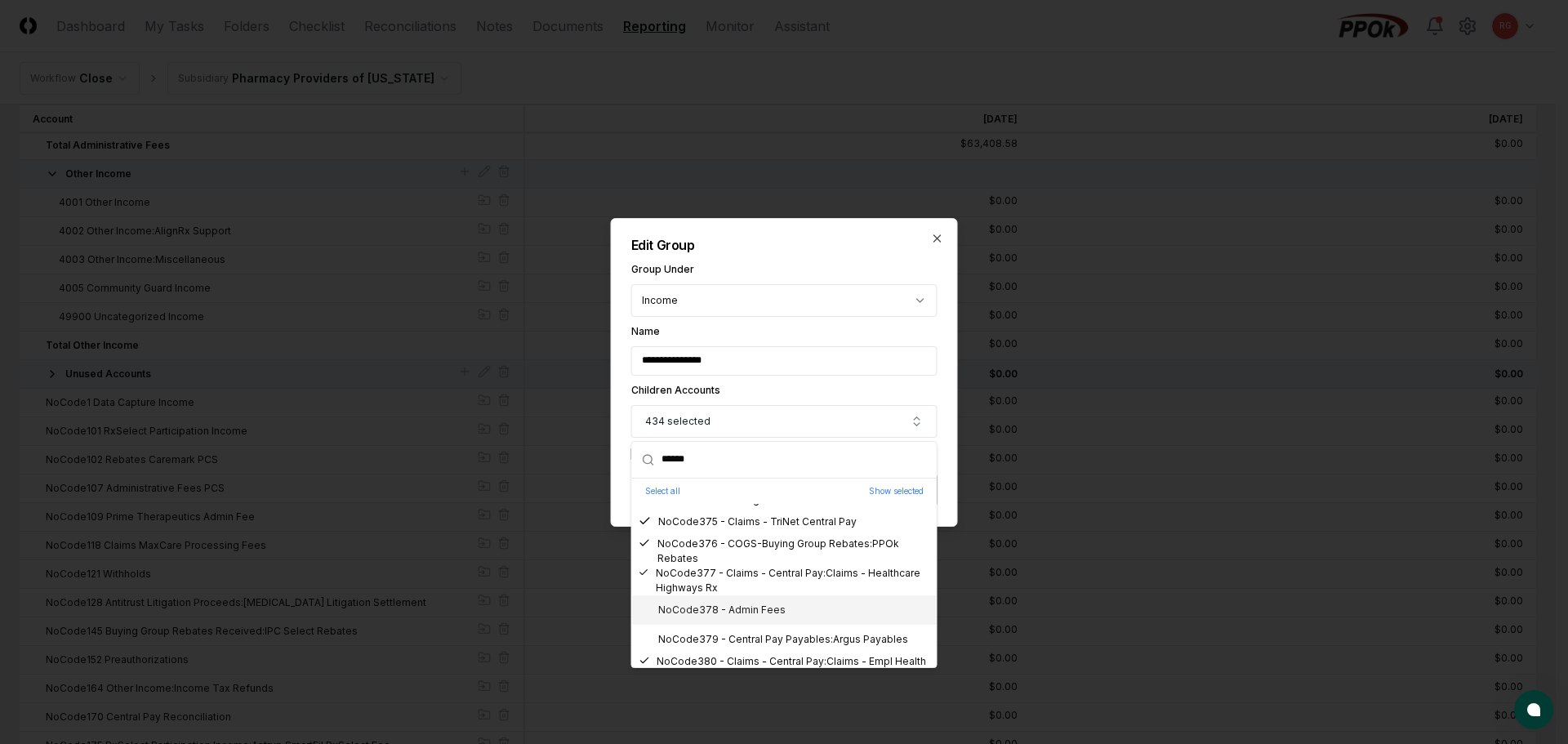
click at [753, 615] on div "NoCode378 - Admin Fees" at bounding box center [712, 610] width 147 height 15
click at [790, 637] on div "NoCode379 - Central Pay Payables:Argus Payables" at bounding box center [773, 640] width 270 height 15
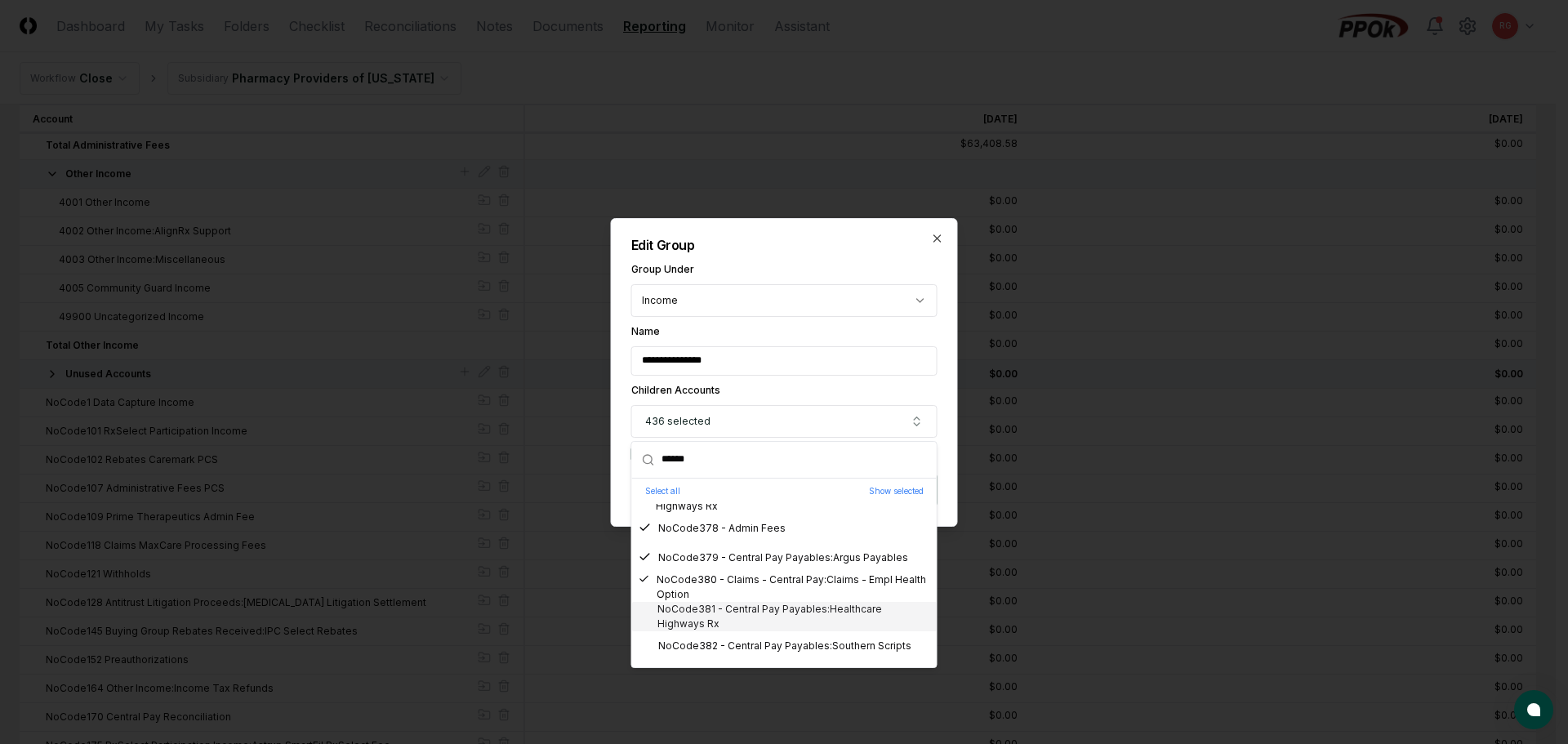
scroll to position [10868, 0]
click at [738, 559] on div "NoCode382 - Central Pay Payables:Southern Scripts" at bounding box center [774, 565] width 272 height 15
click at [754, 596] on div "NoCode383 - Tri-Net Participation Income" at bounding box center [751, 594] width 225 height 15
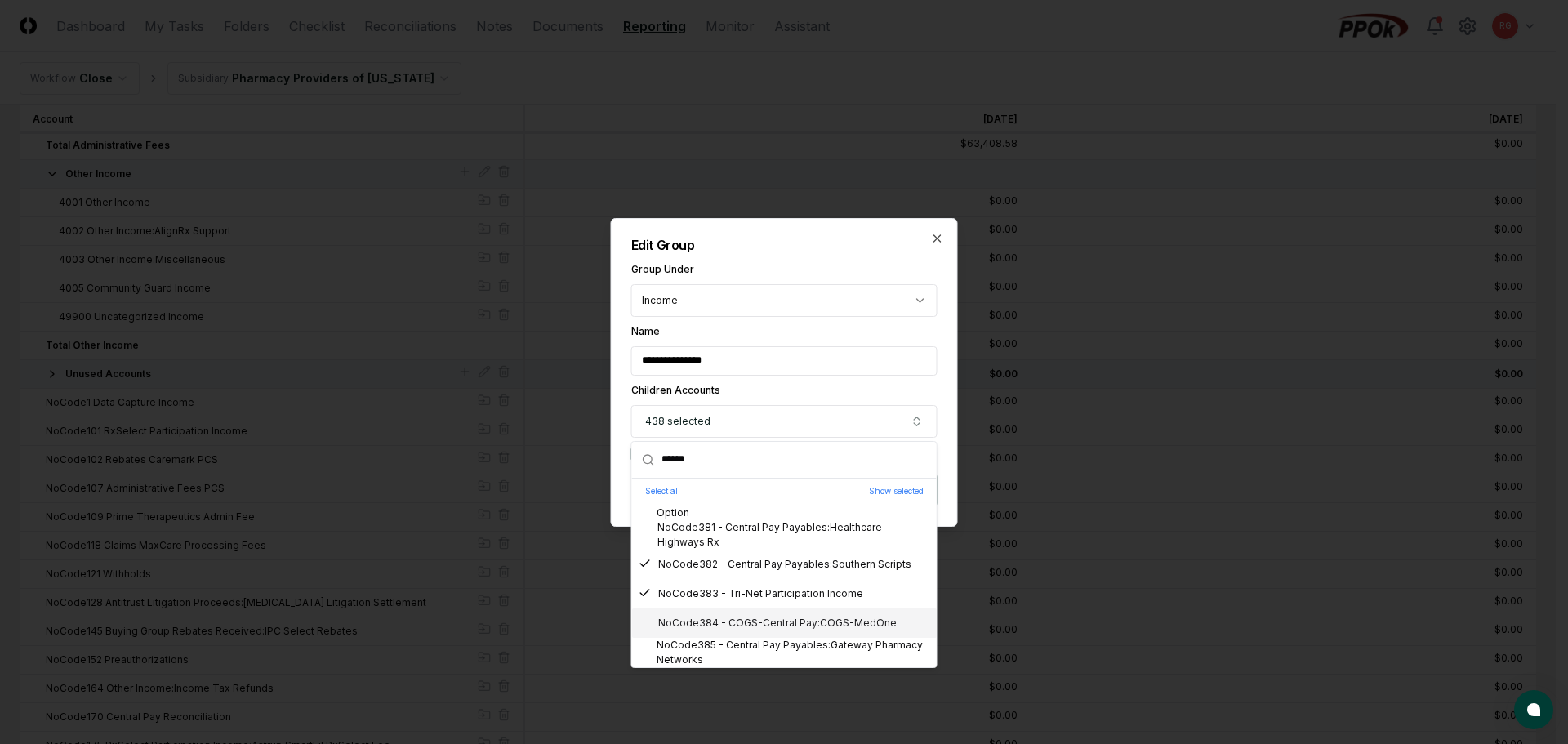
click at [757, 623] on div "NoCode384 - COGS-Central Pay:COGS-MedOne" at bounding box center [768, 623] width 258 height 15
drag, startPoint x: 763, startPoint y: 644, endPoint x: 754, endPoint y: 629, distance: 17.5
click at [764, 644] on div "NoCode385 - Central Pay Payables:Gateway Pharmacy Networks" at bounding box center [784, 653] width 292 height 30
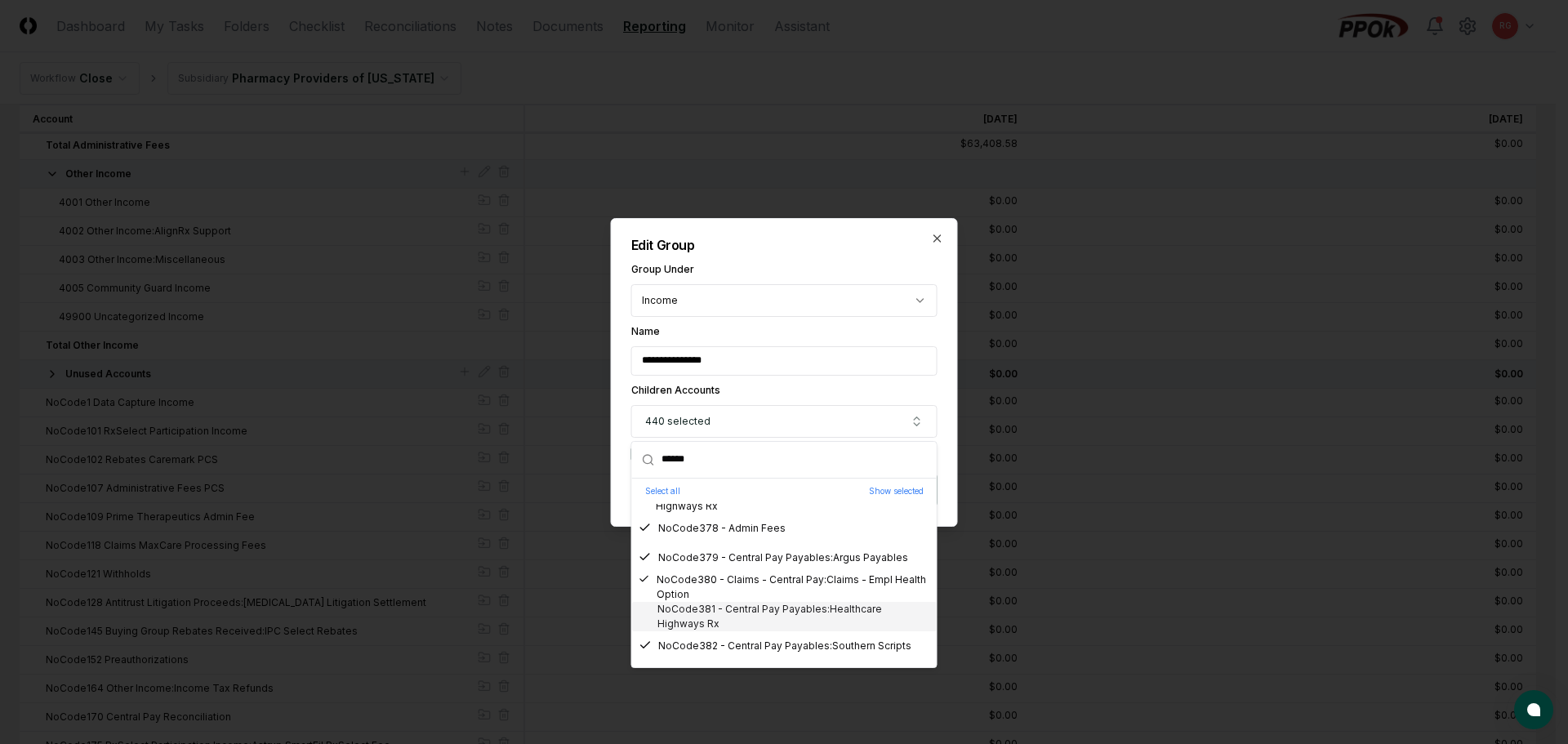
click at [711, 609] on div "NoCode381 - Central Pay Payables:Healthcare Highways Rx" at bounding box center [784, 618] width 292 height 30
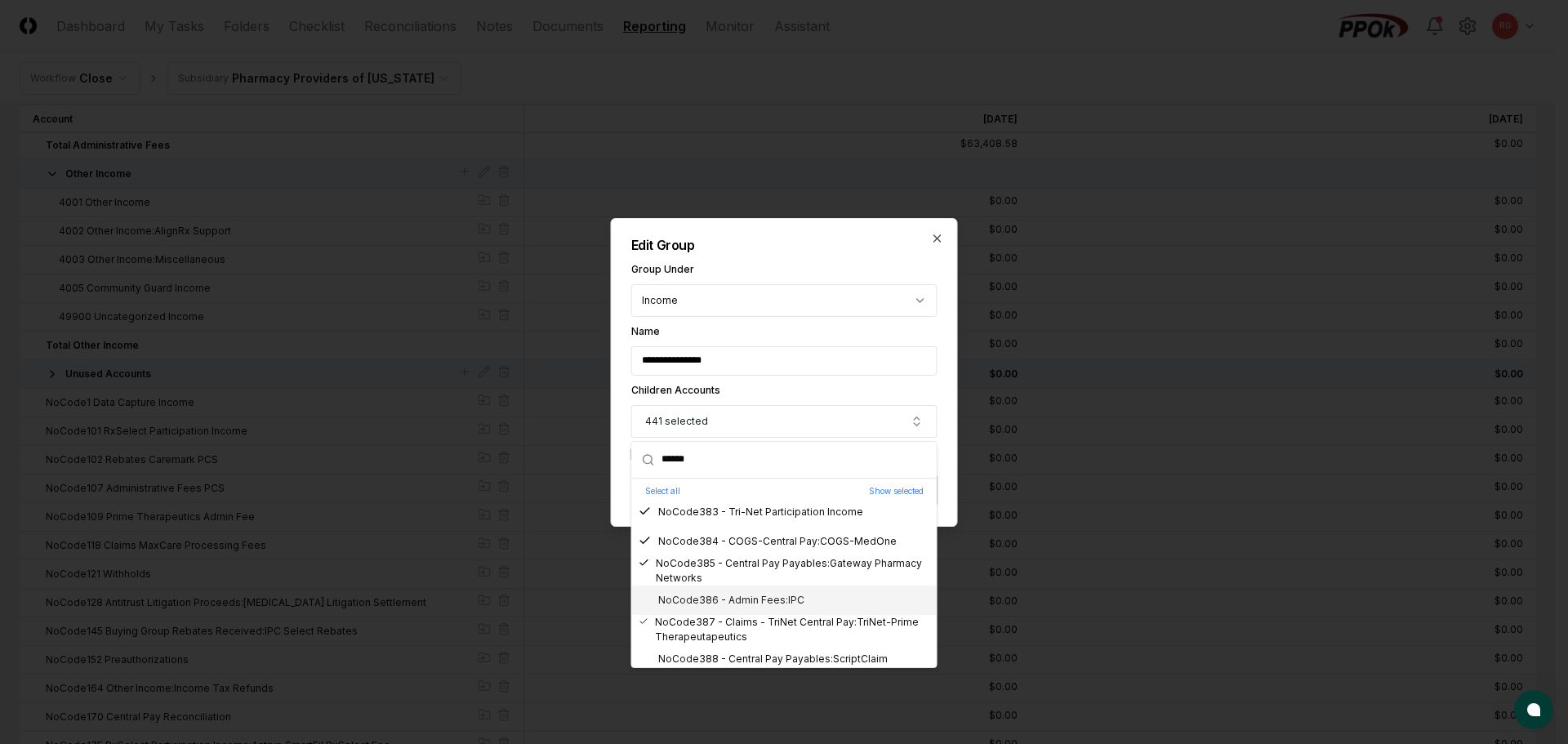
click at [731, 609] on div "NoCode386 - Admin Fees:IPC" at bounding box center [784, 601] width 305 height 30
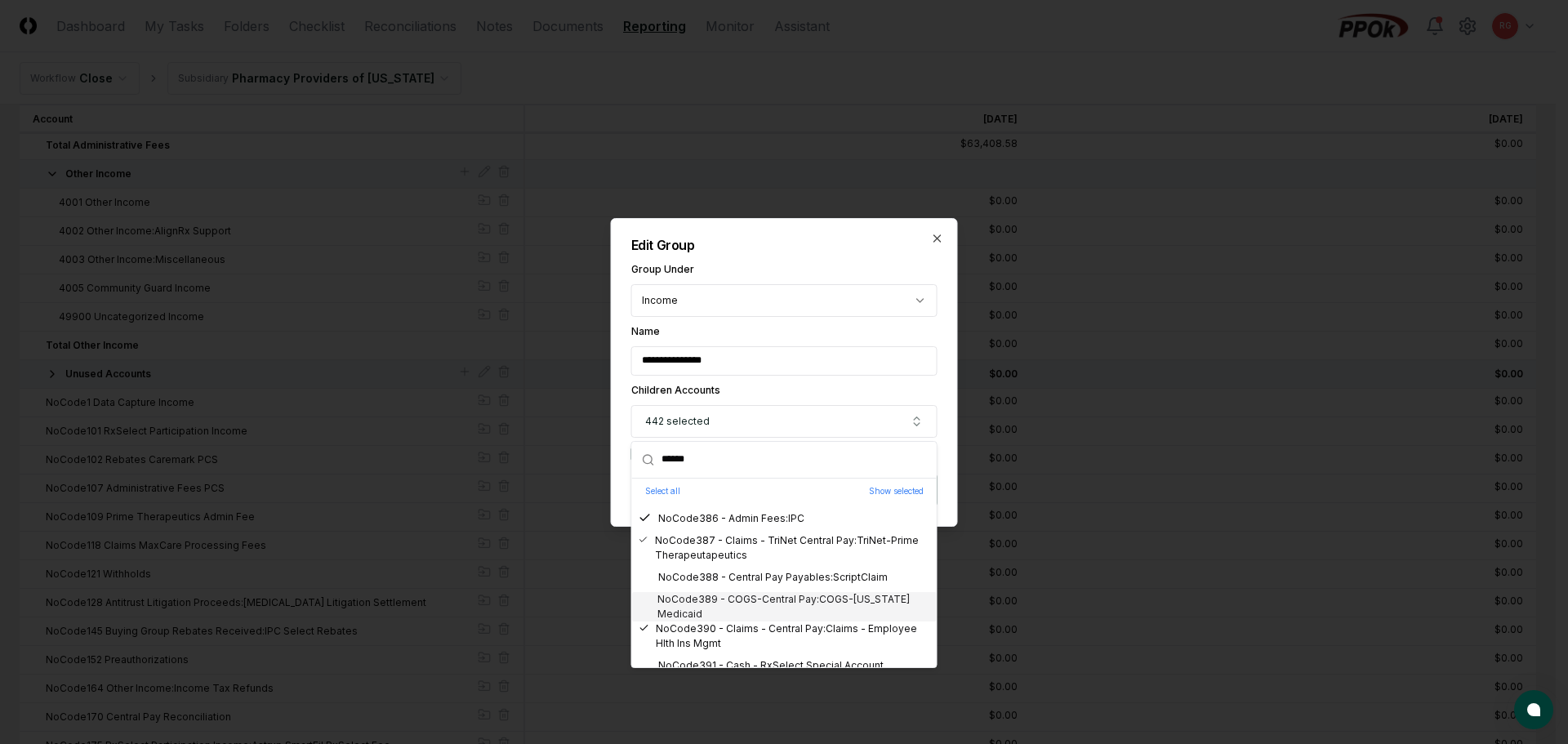
click at [722, 592] on div "NoCode389 - COGS-Central Pay:COGS-Kentucky Medicaid" at bounding box center [784, 607] width 292 height 30
click at [727, 582] on div "NoCode388 - Central Pay Payables:ScriptClaim" at bounding box center [763, 578] width 249 height 15
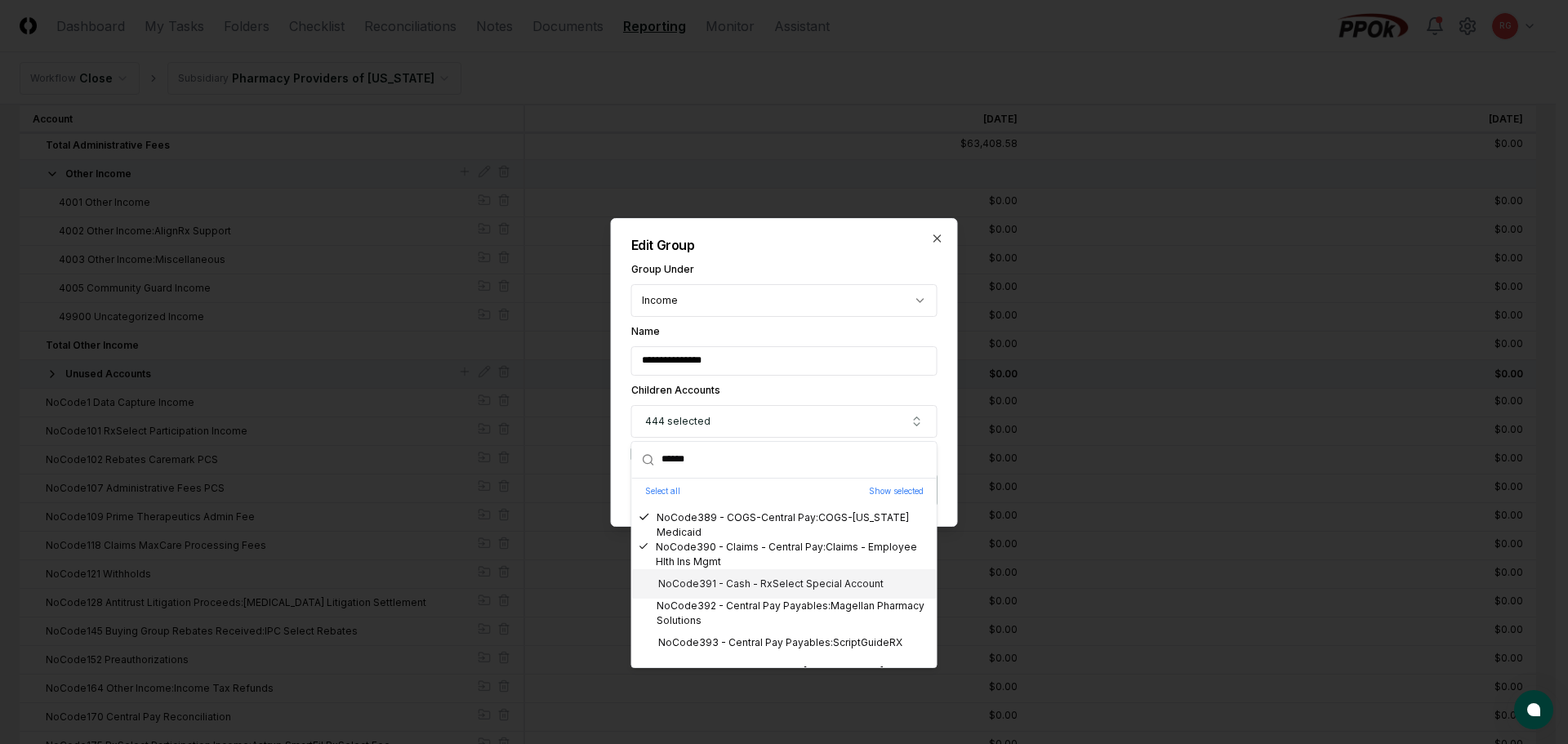
click at [722, 592] on div "NoCode391 - Cash - RxSelect Special Account" at bounding box center [784, 584] width 305 height 30
click at [737, 611] on div "NoCode392 - Central Pay Payables:Magellan Pharmacy Solutions" at bounding box center [784, 614] width 292 height 30
click at [744, 640] on div "NoCode393 - Central Pay Payables:ScriptGuideRX" at bounding box center [771, 644] width 264 height 15
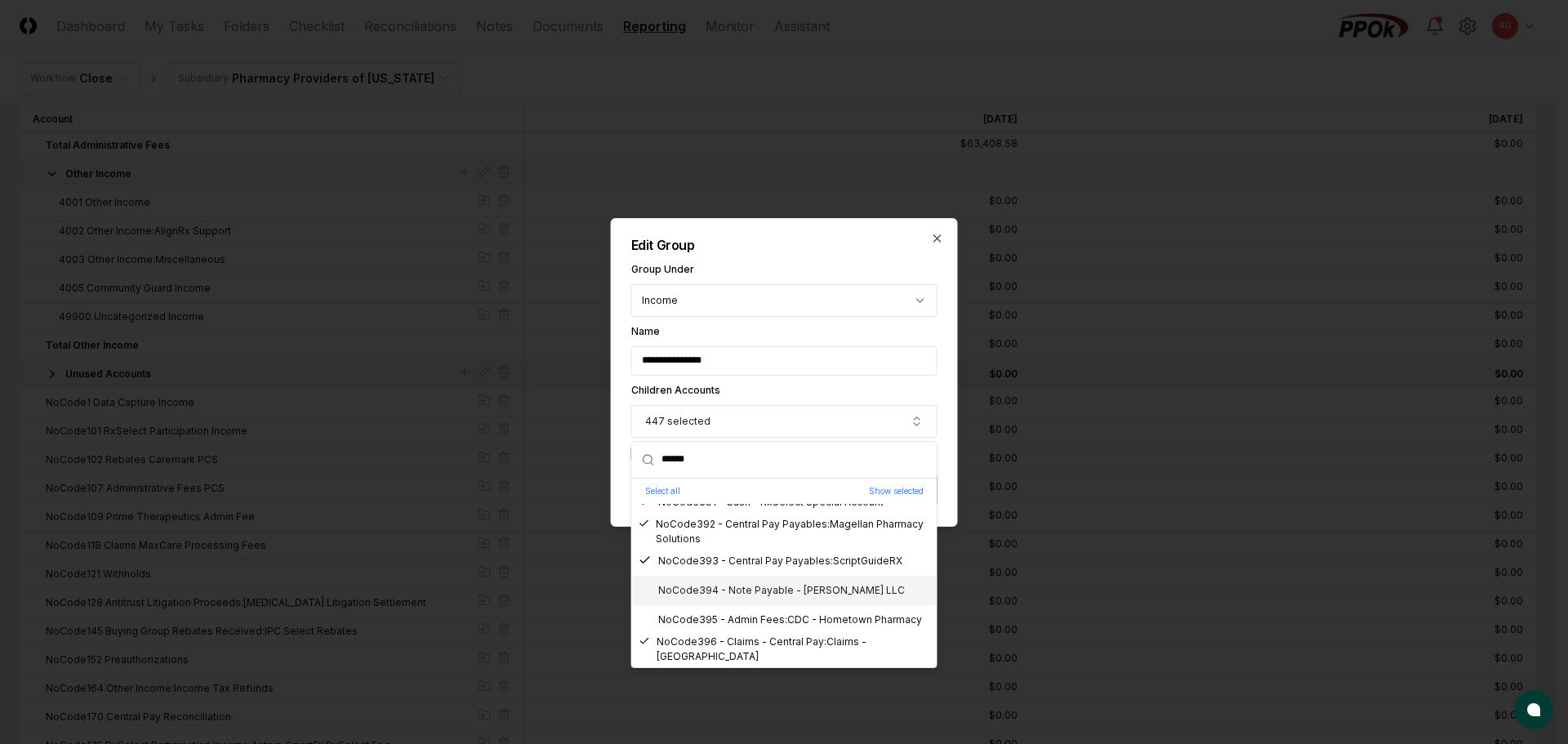
click at [718, 598] on div "NoCode394 - Note Payable - WD Ballew LLC" at bounding box center [784, 591] width 305 height 30
click at [734, 621] on div "NoCode395 - Admin Fees:CDC - Hometown Pharmacy" at bounding box center [780, 620] width 283 height 15
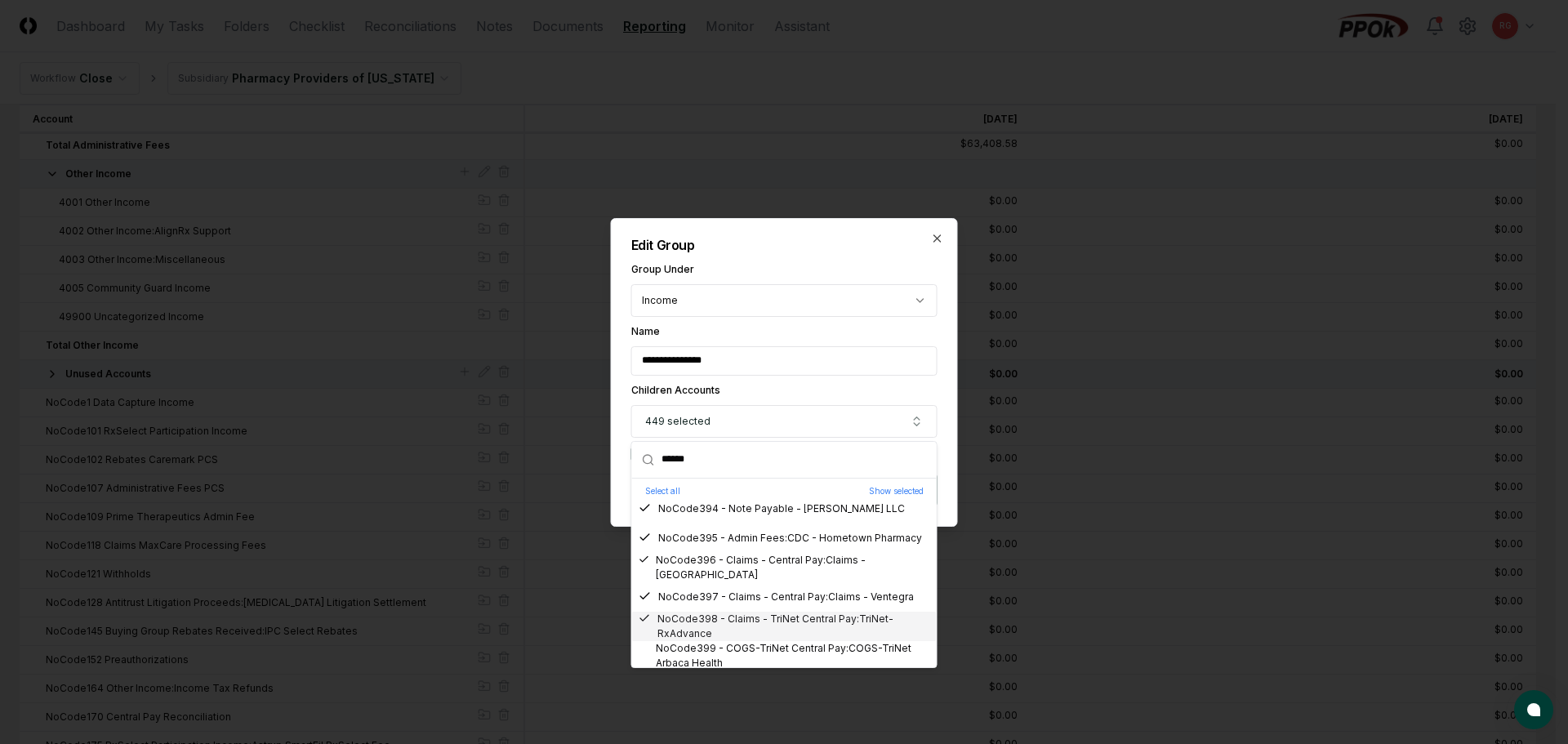
scroll to position [11358, 0]
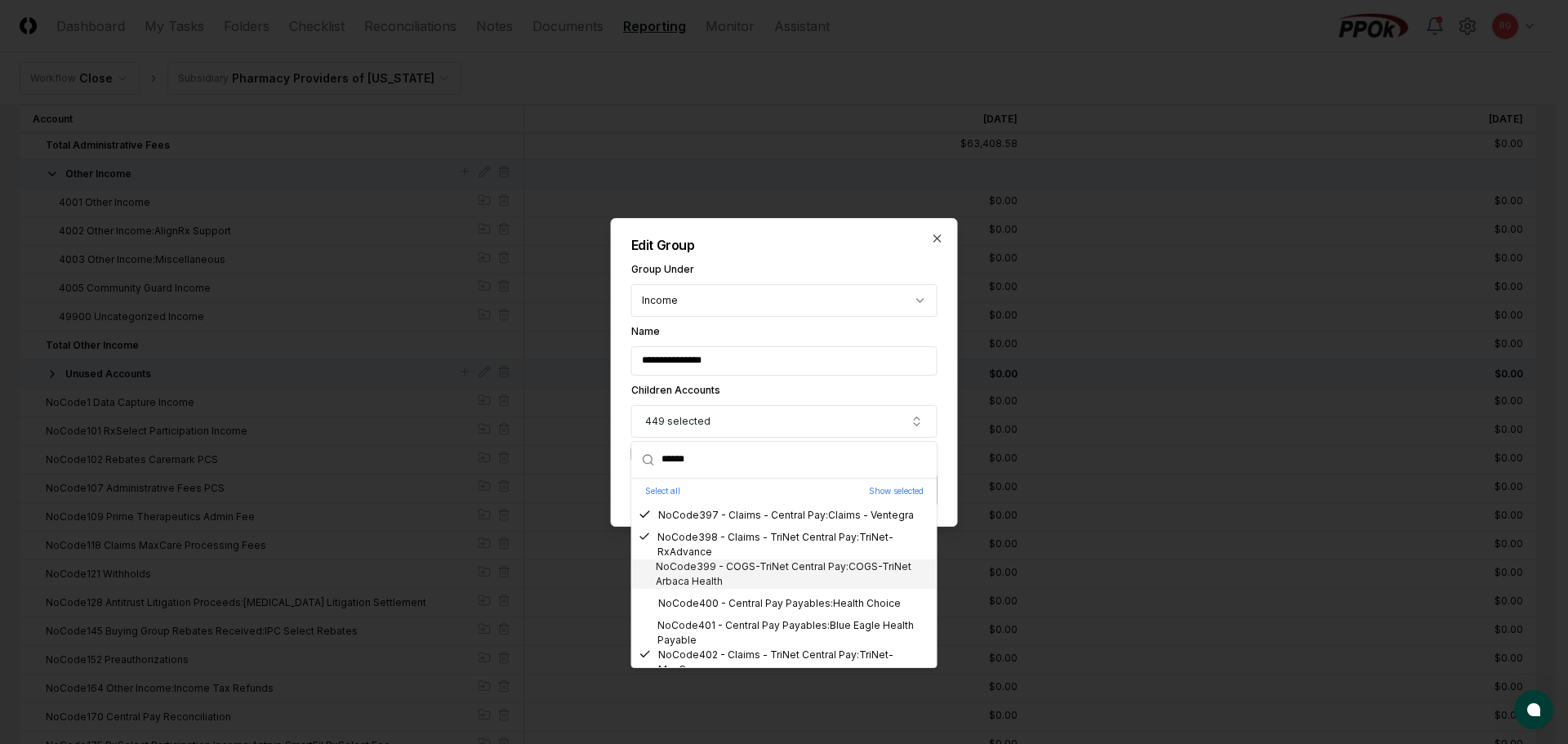
click at [719, 575] on div "NoCode399 - COGS-TriNet Central Pay:COGS-TriNet Arbaca Health" at bounding box center [784, 575] width 292 height 30
click at [723, 602] on div "NoCode400 - Central Pay Payables:Health Choice" at bounding box center [770, 604] width 262 height 15
click at [728, 628] on div "NoCode401 - Central Pay Payables:Blue Eagle Health Payable" at bounding box center [784, 633] width 292 height 30
click at [718, 610] on div "NoCode403 - Cash - TriNet Central Pay" at bounding box center [744, 610] width 211 height 15
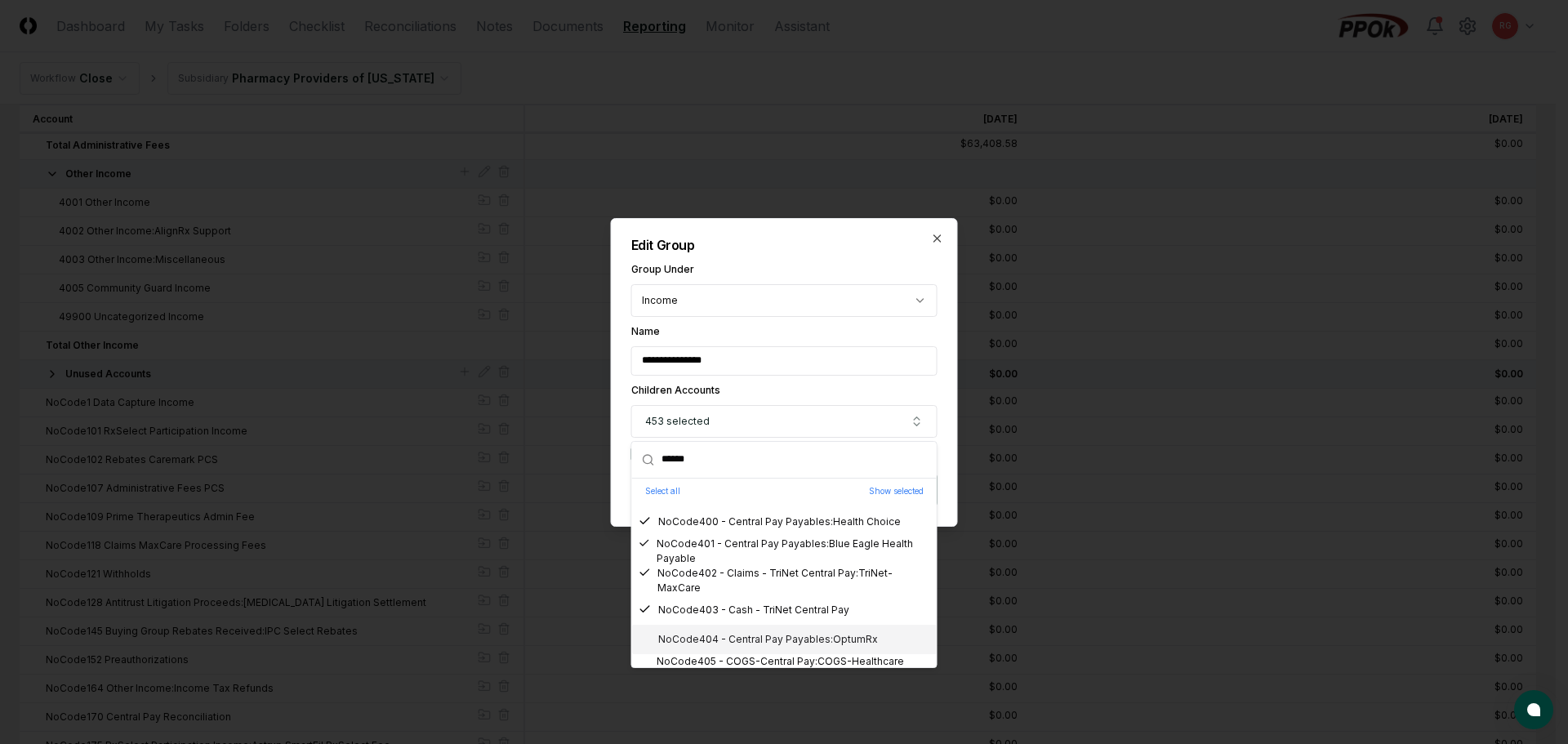
click at [737, 636] on div "NoCode404 - Central Pay Payables:OptumRx" at bounding box center [758, 640] width 239 height 15
click at [753, 658] on div "NoCode405 - COGS-Central Pay:COGS-Healthcare Highways Rx" at bounding box center [784, 670] width 292 height 30
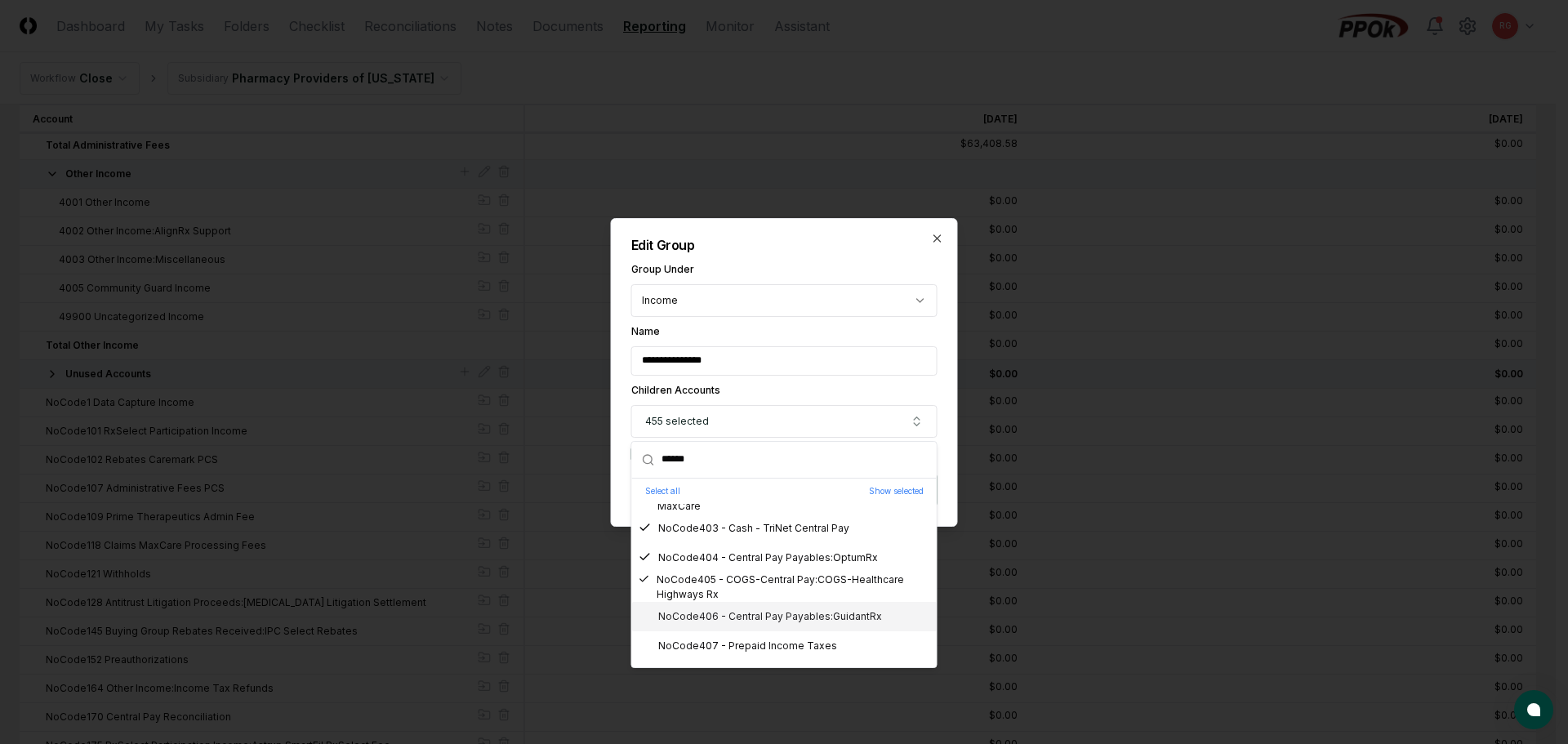
click at [731, 616] on div "NoCode406 - Central Pay Payables:GuidantRx" at bounding box center [760, 617] width 244 height 15
click at [742, 644] on div "NoCode407 - Prepaid Income Taxes" at bounding box center [738, 646] width 199 height 15
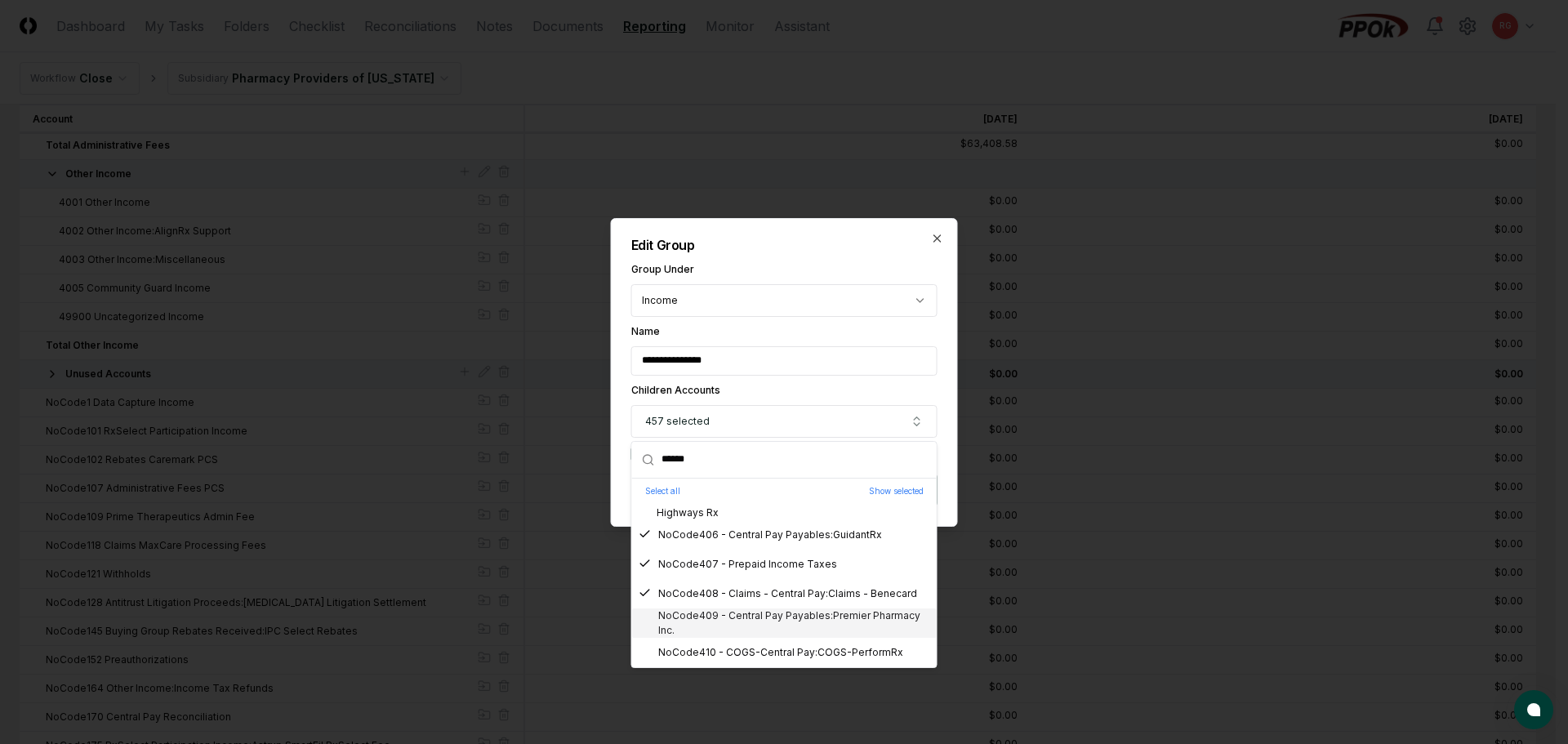
click at [739, 627] on div "NoCode409 - Central Pay Payables:Premier Pharmacy Inc." at bounding box center [784, 624] width 292 height 30
click at [757, 651] on div "NoCode410 - COGS-Central Pay:COGS-PerformRx" at bounding box center [771, 653] width 265 height 15
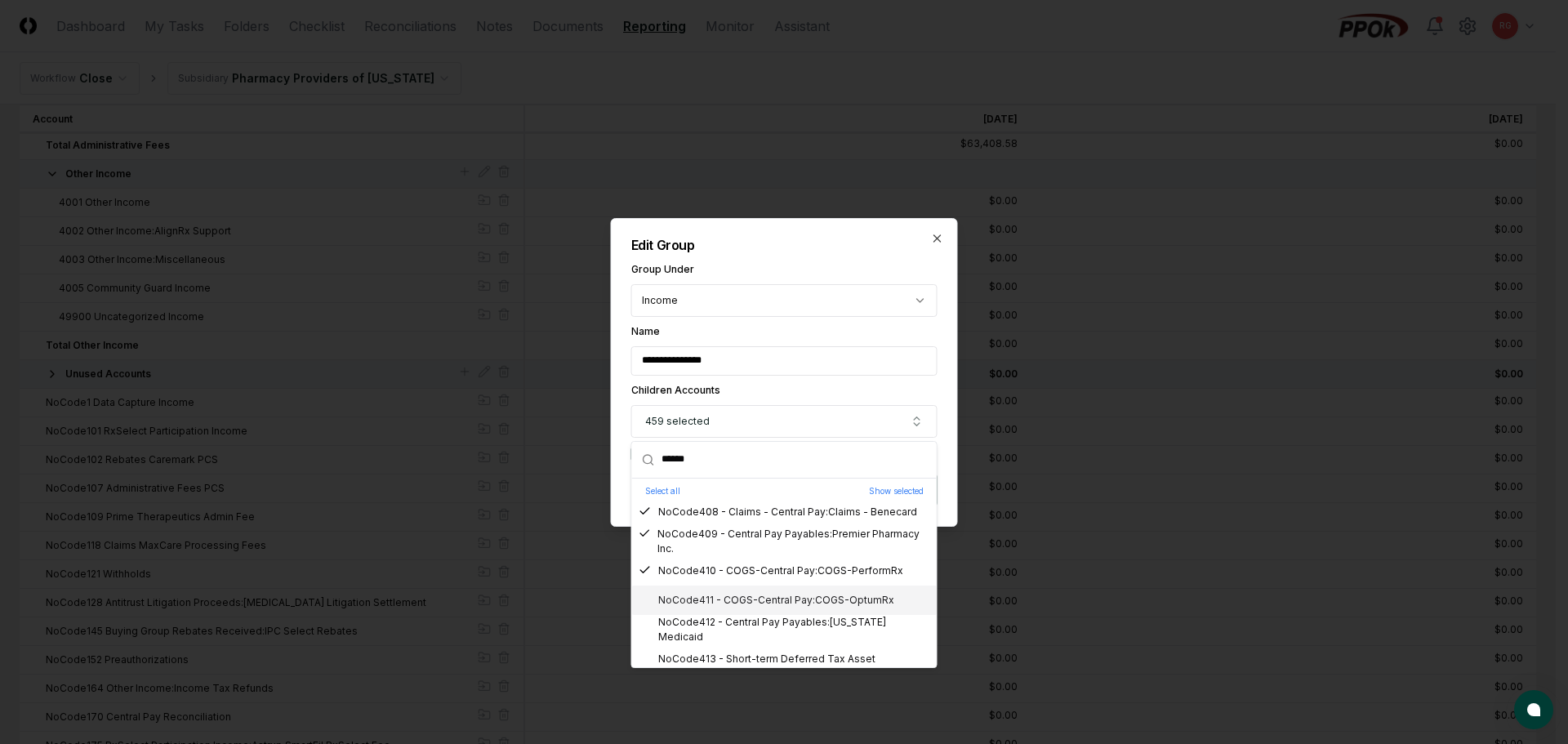
click at [734, 603] on div "NoCode411 - COGS-Central Pay:COGS-OptumRx" at bounding box center [766, 601] width 256 height 15
click at [750, 629] on div "NoCode412 - Central Pay Payables:Kentucky Medicaid" at bounding box center [784, 631] width 292 height 30
click at [763, 652] on div "NoCode413 - Short-term Deferred Tax Asset" at bounding box center [757, 659] width 237 height 15
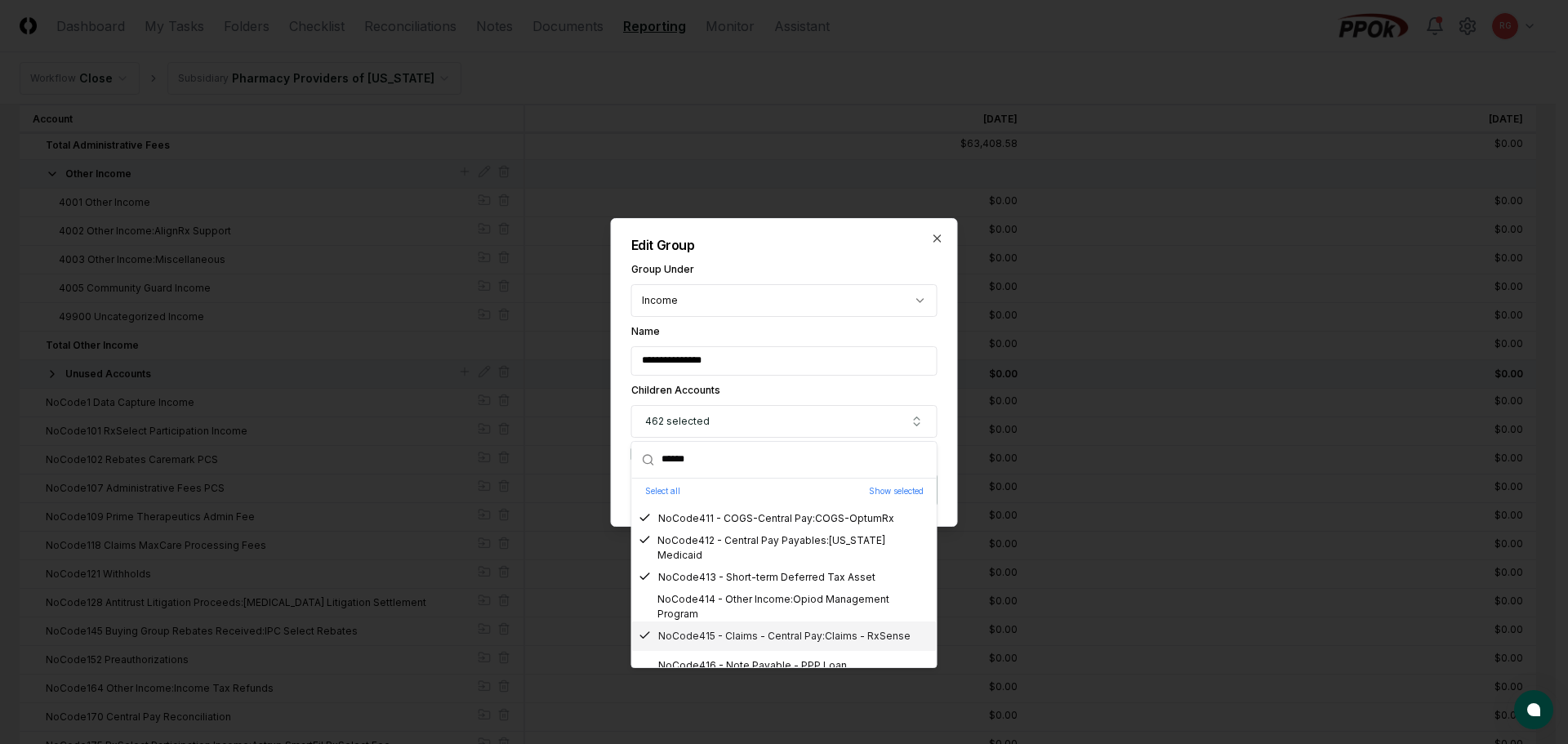
click at [736, 609] on div "NoCode414 - Other Income:Opiod Management Program" at bounding box center [784, 607] width 292 height 30
click at [731, 588] on div "NoCode416 - Note Payable - PPP Loan" at bounding box center [743, 584] width 208 height 15
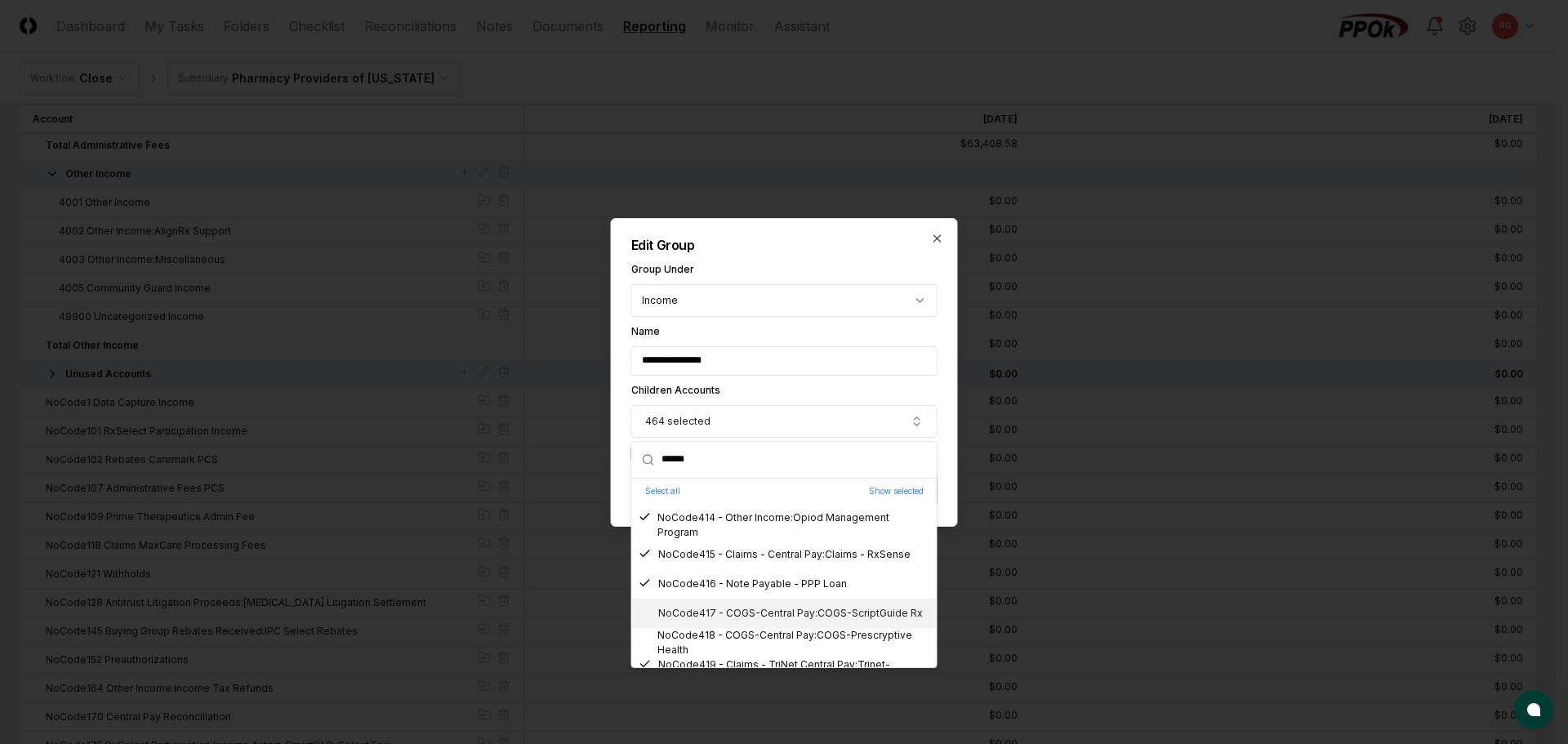
click at [750, 613] on div "NoCode417 - COGS-Central Pay:COGS-ScriptGuide Rx" at bounding box center [781, 614] width 284 height 15
click at [761, 635] on div "NoCode418 - COGS-Central Pay:COGS-Prescryptive Health" at bounding box center [784, 644] width 292 height 30
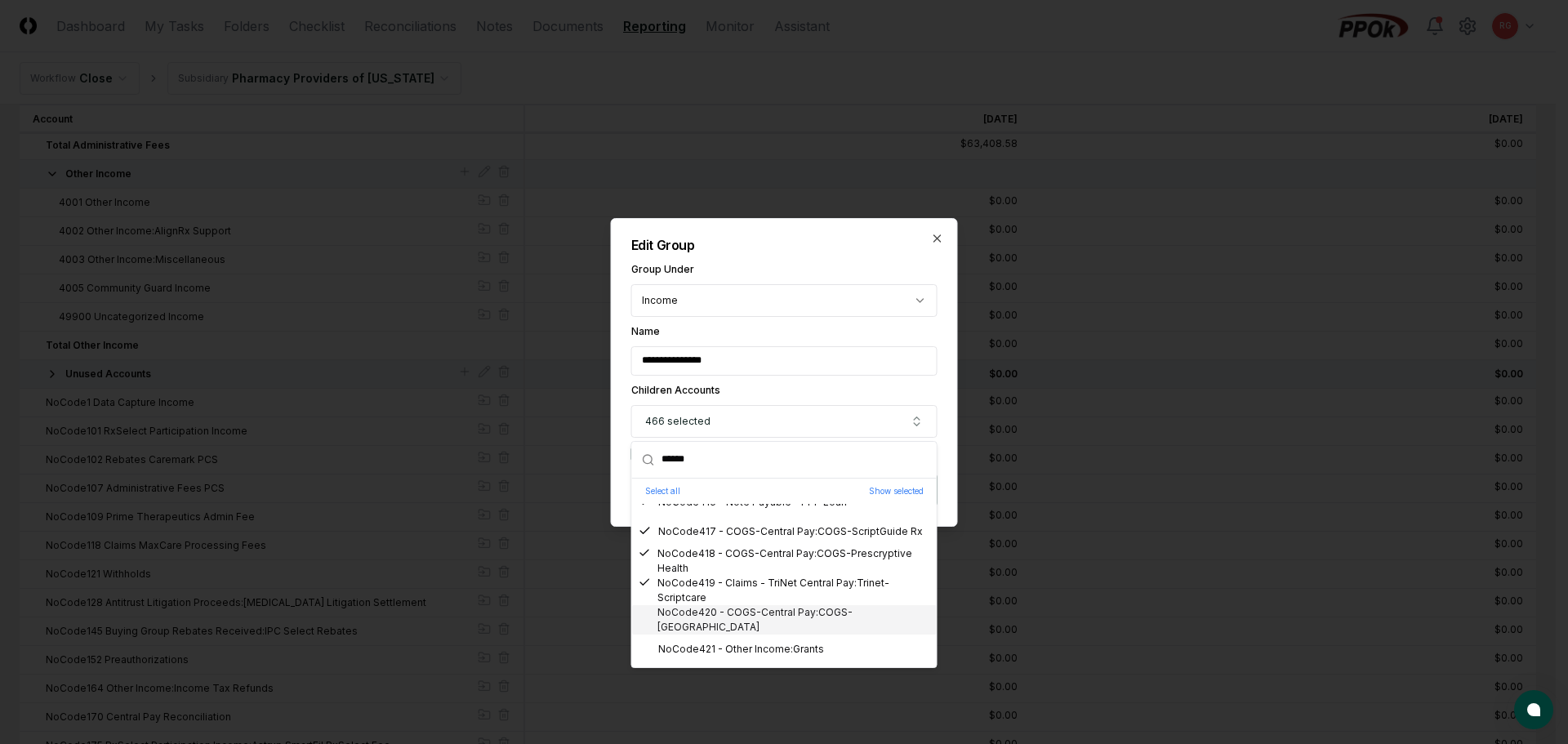
drag, startPoint x: 741, startPoint y: 611, endPoint x: 742, endPoint y: 622, distance: 11.0
click at [741, 612] on div "NoCode420 - COGS-Central Pay:COGS-Phoenix" at bounding box center [784, 620] width 305 height 30
click at [749, 641] on div "NoCode421 - Other Income:Grants" at bounding box center [784, 650] width 305 height 30
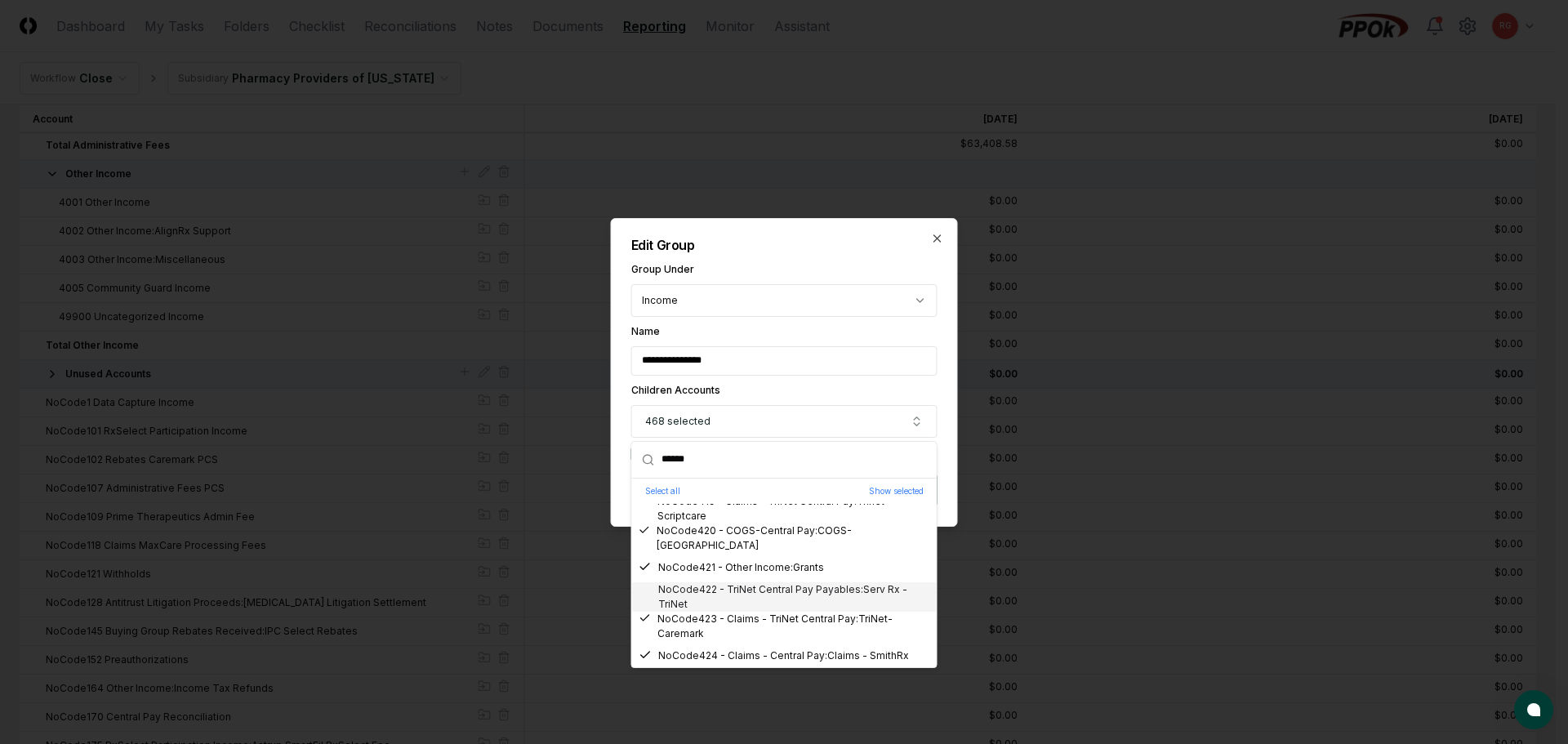
click at [744, 603] on div "NoCode422 - TriNet Central Pay Payables:Serv Rx - TriNet" at bounding box center [784, 597] width 292 height 30
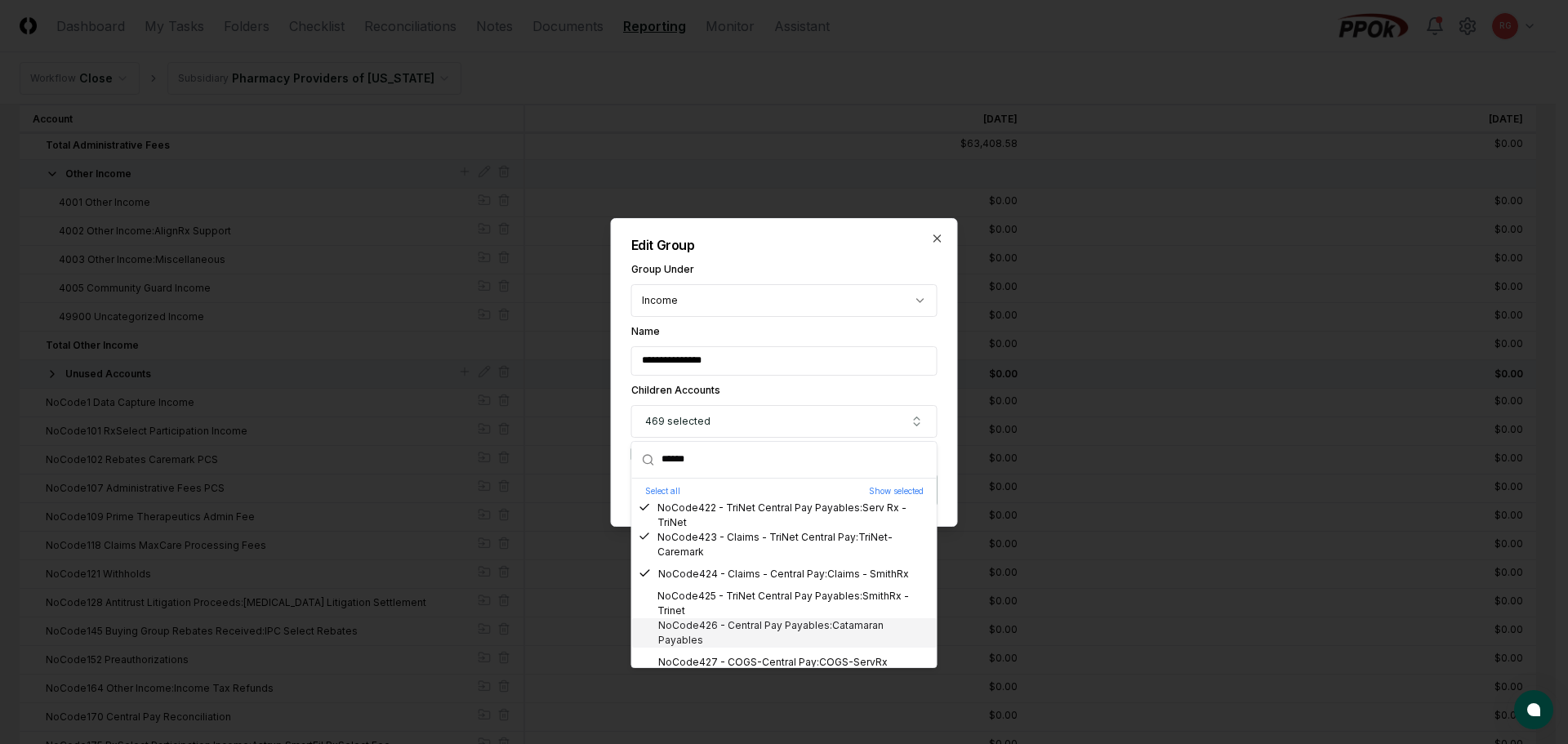
click at [747, 636] on div "NoCode426 - Central Pay Payables:Catamaran Payables" at bounding box center [784, 633] width 292 height 30
click at [751, 605] on div "NoCode425 - TriNet Central Pay Payables:SmithRx - Trinet" at bounding box center [784, 604] width 292 height 30
click at [734, 586] on div "NoCode427 - COGS-Central Pay:COGS-ServRx" at bounding box center [763, 581] width 249 height 15
click at [750, 639] on div "NoCode429 - Central Pay Payables:PerformRx" at bounding box center [761, 640] width 245 height 15
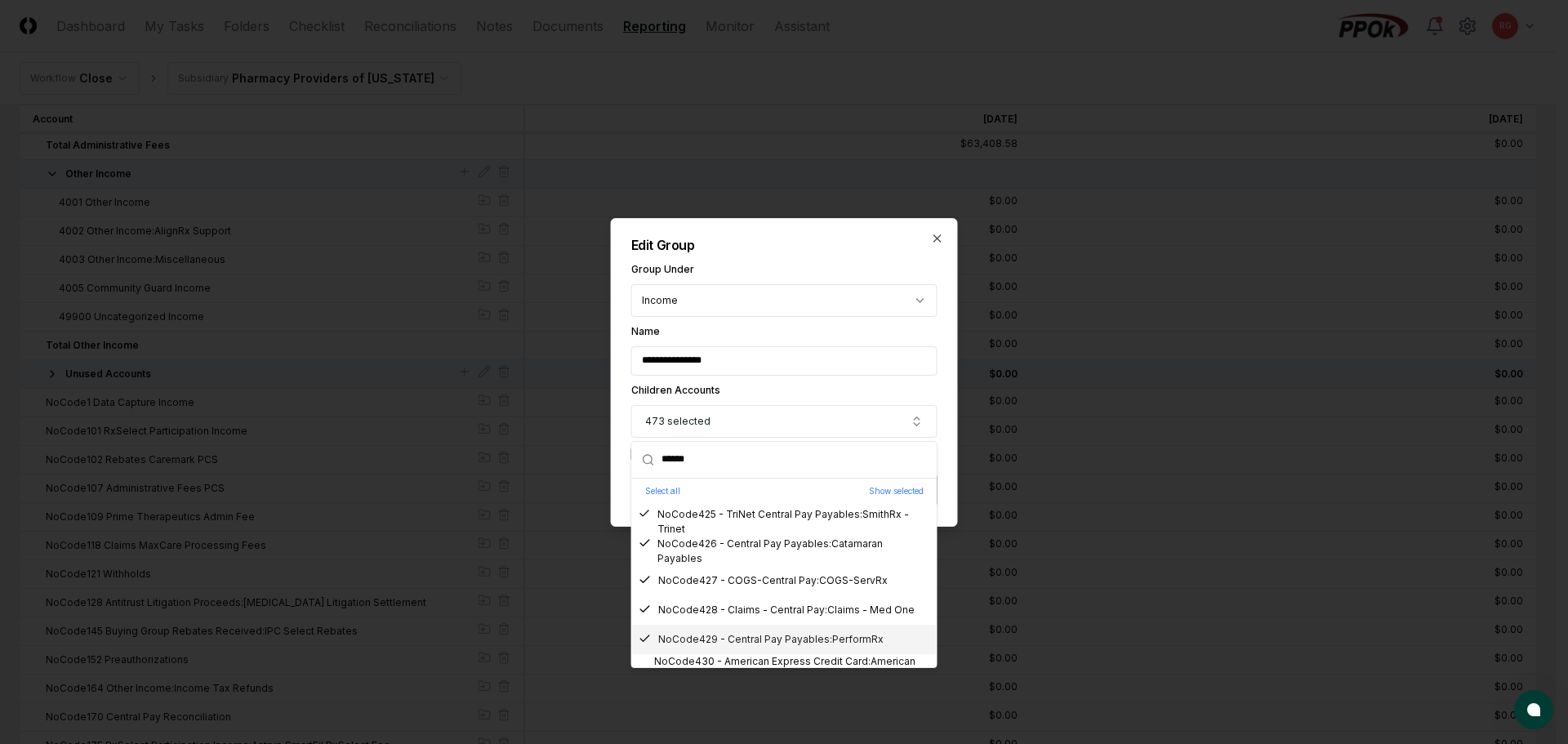
scroll to position [12256, 0]
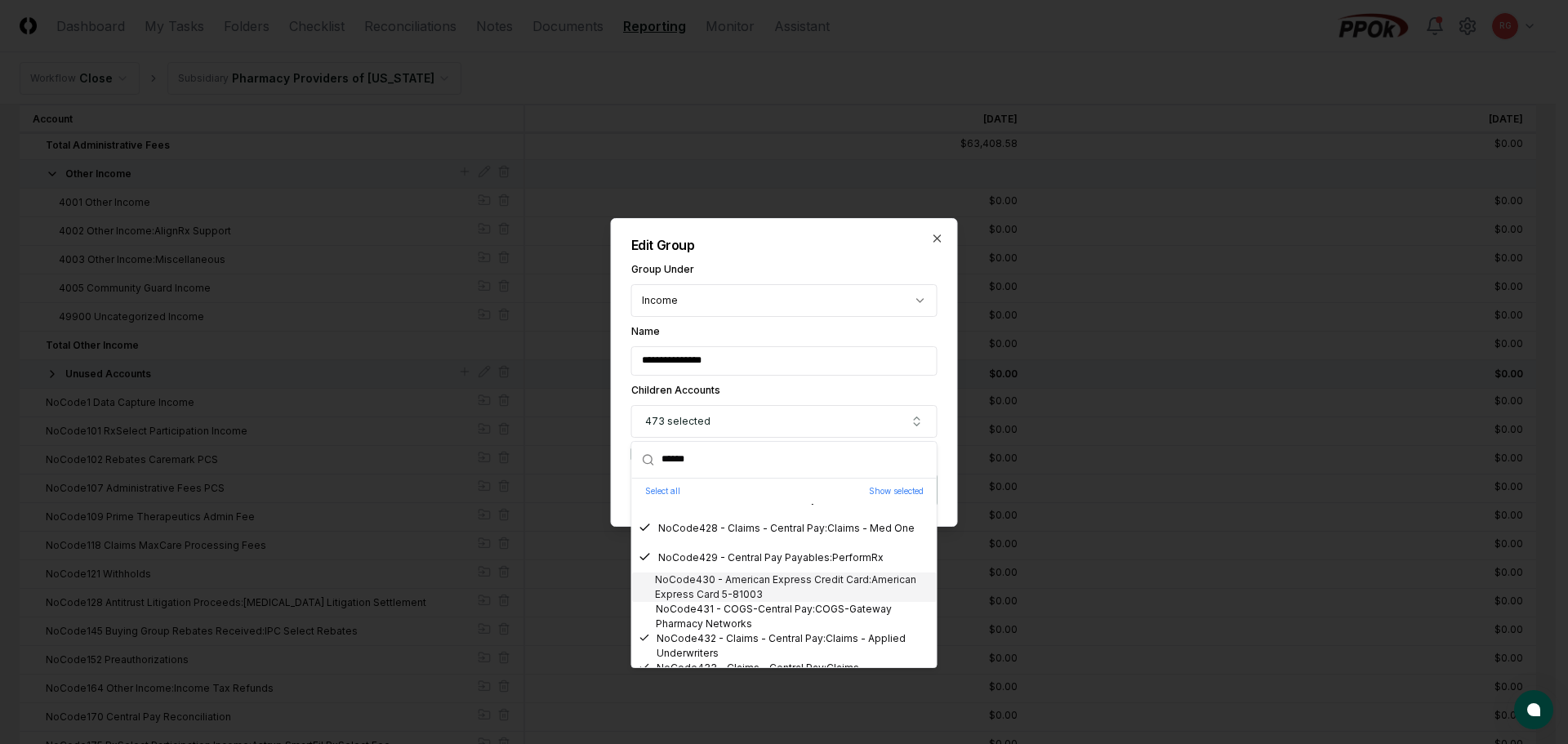
click at [734, 592] on div "NoCode430 - American Express Credit Card:American Express Card 5-81003" at bounding box center [784, 588] width 292 height 30
click at [736, 620] on div "NoCode431 - COGS-Central Pay:COGS-Gateway Pharmacy Networks" at bounding box center [784, 618] width 292 height 30
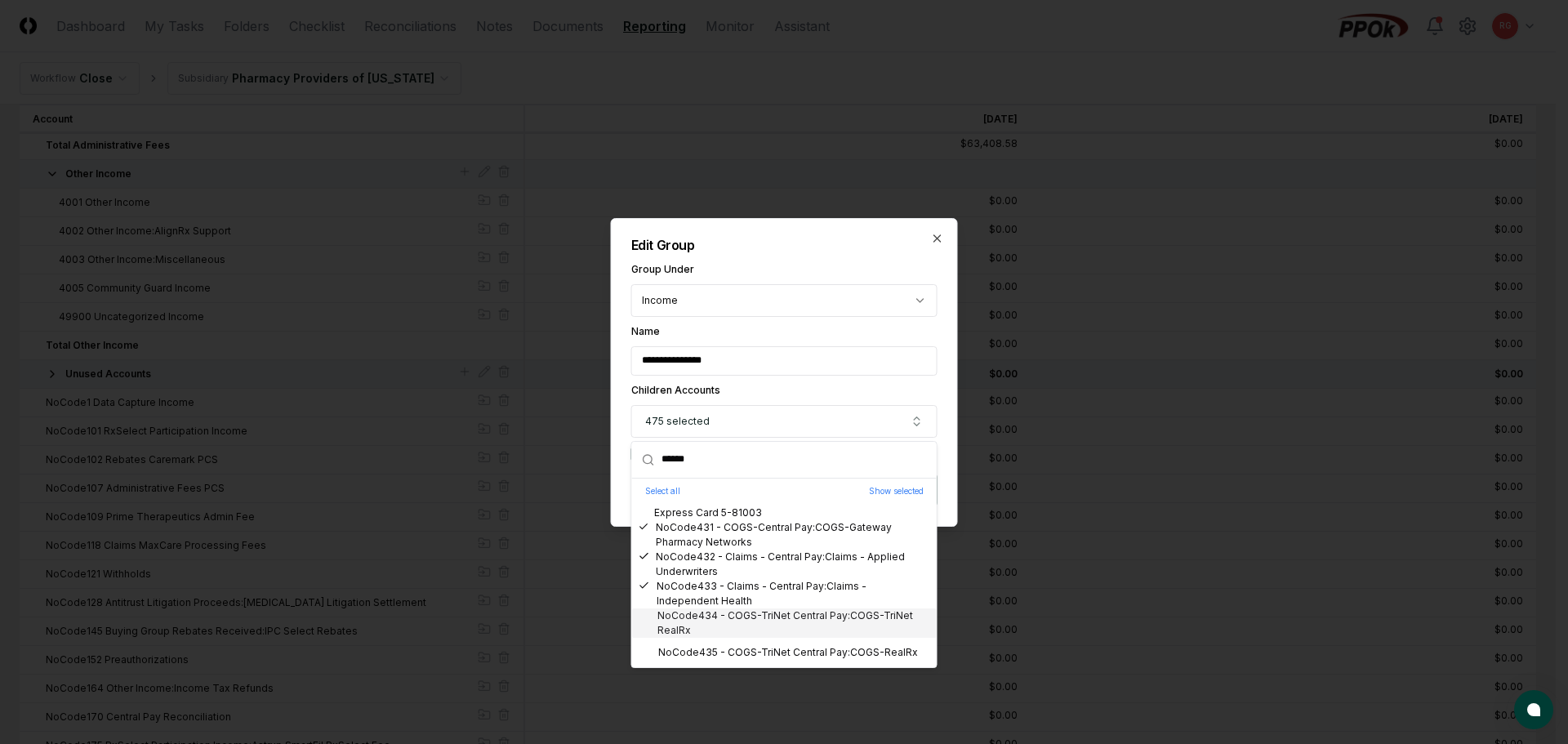
click at [730, 616] on div "NoCode434 - COGS-TriNet Central Pay:COGS-TriNet RealRx" at bounding box center [784, 624] width 292 height 30
click at [747, 649] on div "NoCode435 - COGS-TriNet Central Pay:COGS-RealRx" at bounding box center [778, 653] width 279 height 15
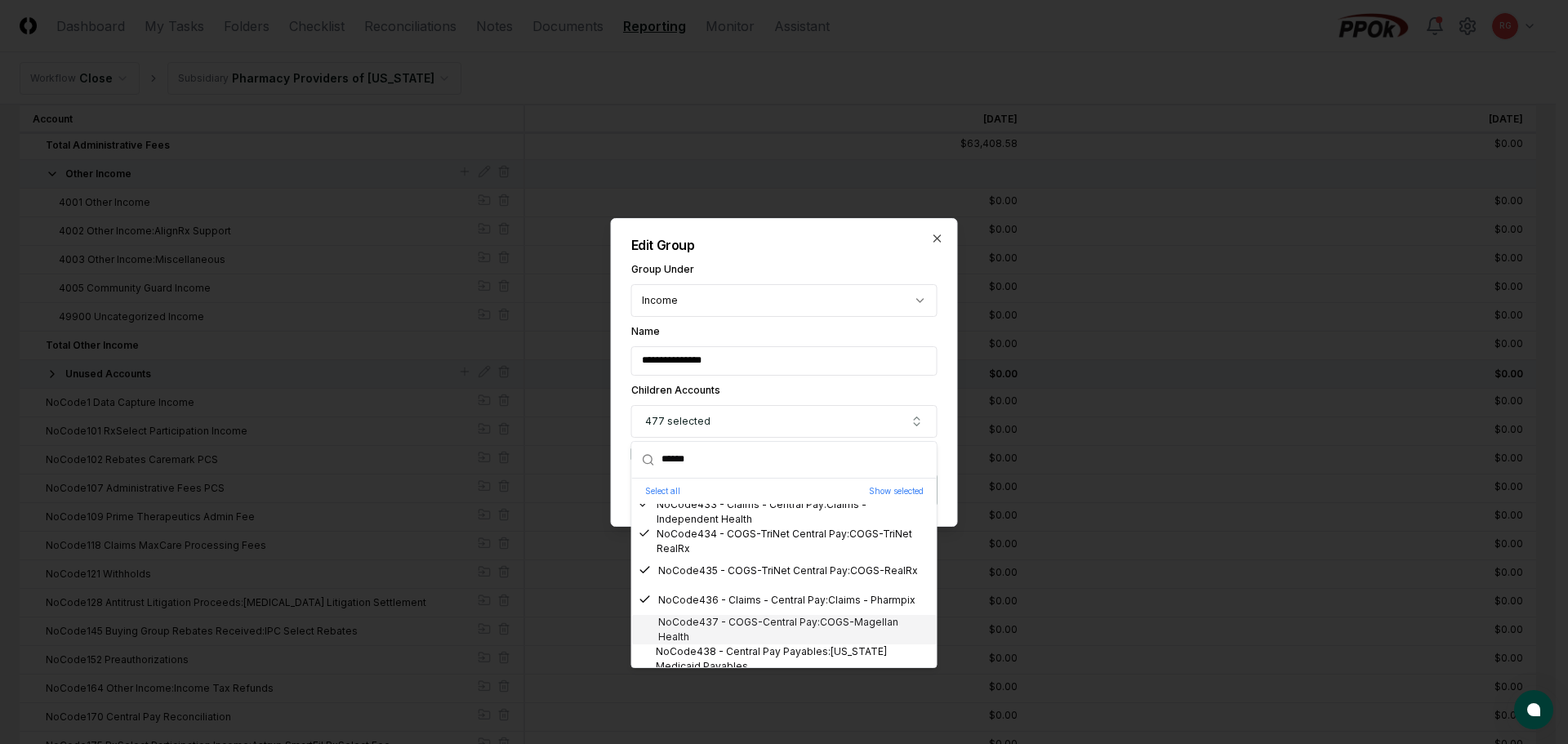
click at [720, 622] on div "NoCode437 - COGS-Central Pay:COGS-Magellan Health" at bounding box center [784, 631] width 292 height 30
click at [736, 650] on div "NoCode438 - Central Pay Payables:Indiana Medicaid Payables" at bounding box center [784, 659] width 292 height 30
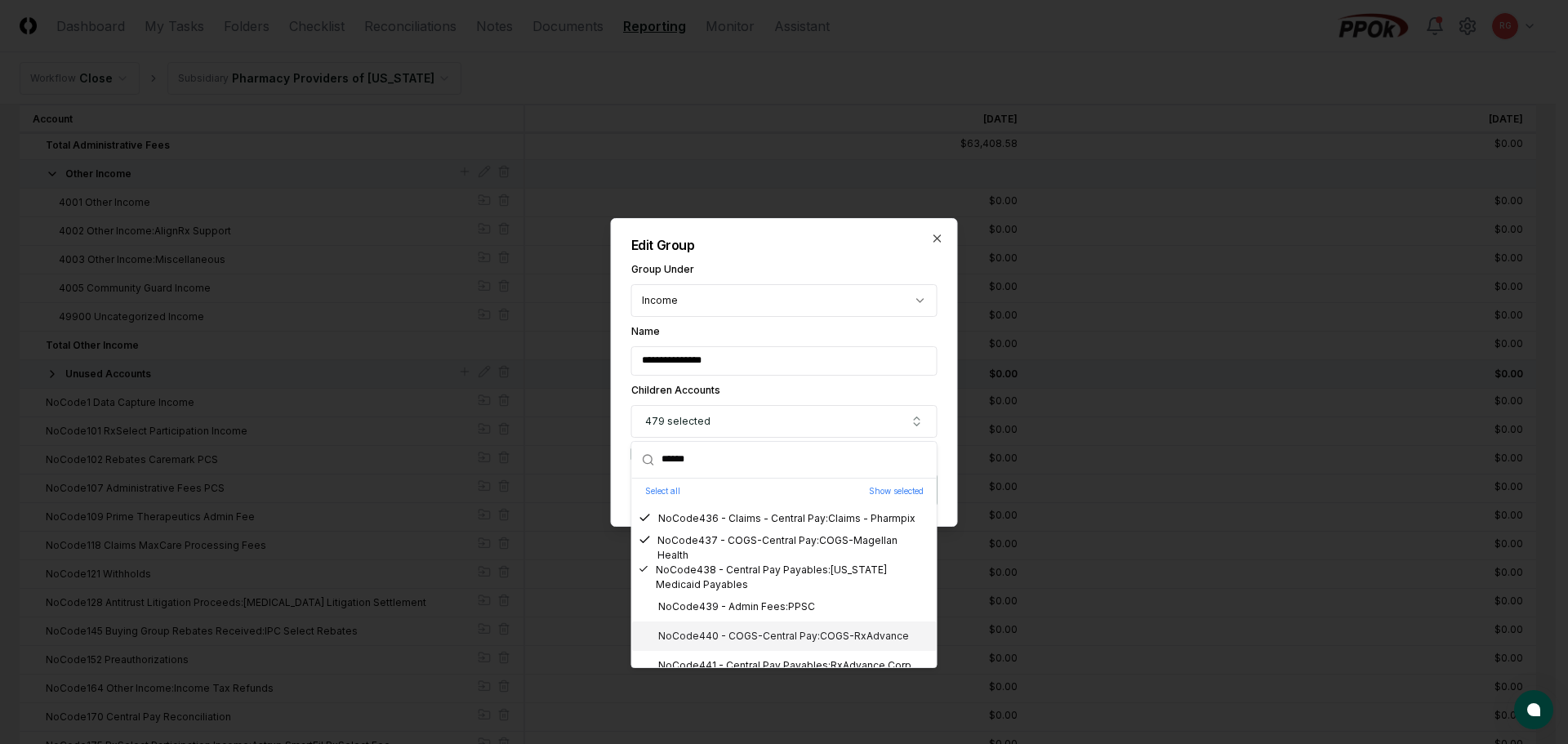
click at [719, 614] on div "NoCode439 - Admin Fees:PPSC" at bounding box center [727, 607] width 177 height 15
click at [730, 631] on div "NoCode440 - COGS-Central Pay:COGS-RxAdvance" at bounding box center [773, 637] width 270 height 15
click at [744, 656] on div "NoCode441 - Central Pay Payables:RxAdvance Corp" at bounding box center [784, 666] width 305 height 30
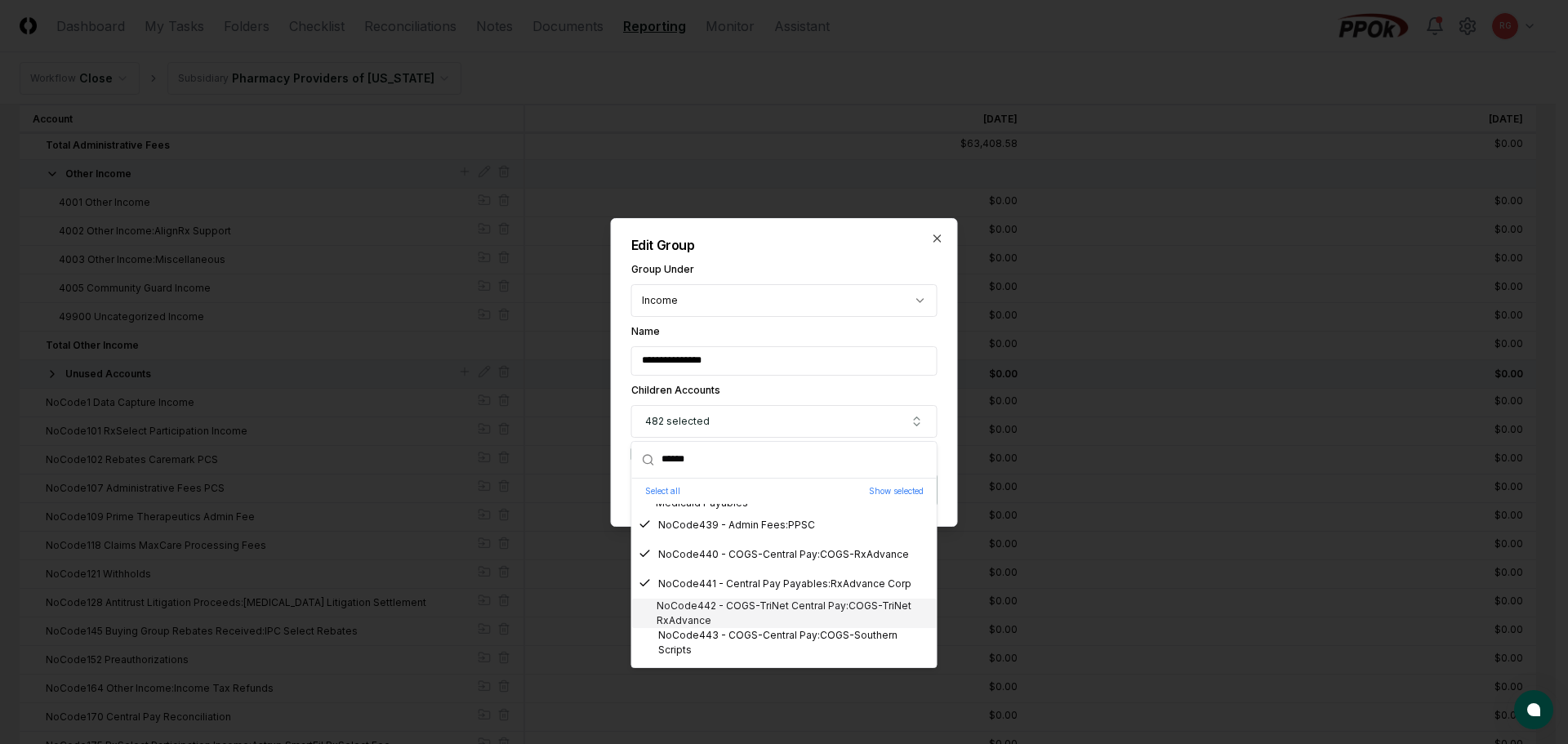
click at [744, 616] on div "NoCode442 - COGS-TriNet Central Pay:COGS-TriNet RxAdvance" at bounding box center [784, 614] width 292 height 30
click at [749, 636] on div "NoCode443 - COGS-Central Pay:COGS-Southern Scripts" at bounding box center [784, 644] width 292 height 30
click at [730, 621] on div "NoCode445 - American Express Credit Card:American Express Card 3-54003" at bounding box center [784, 620] width 292 height 30
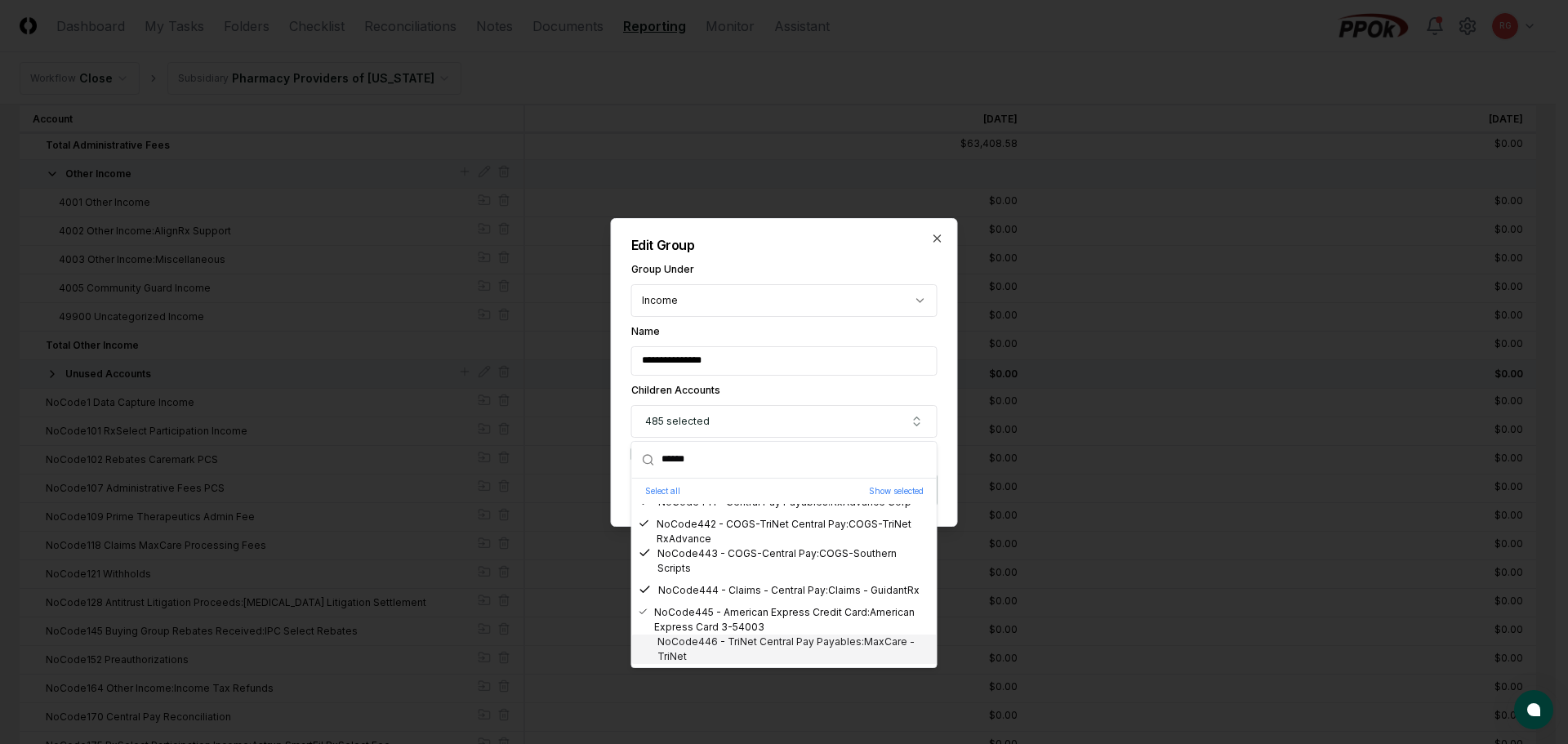
click at [736, 643] on div "NoCode446 - TriNet Central Pay Payables:MaxCare - TriNet" at bounding box center [784, 650] width 292 height 30
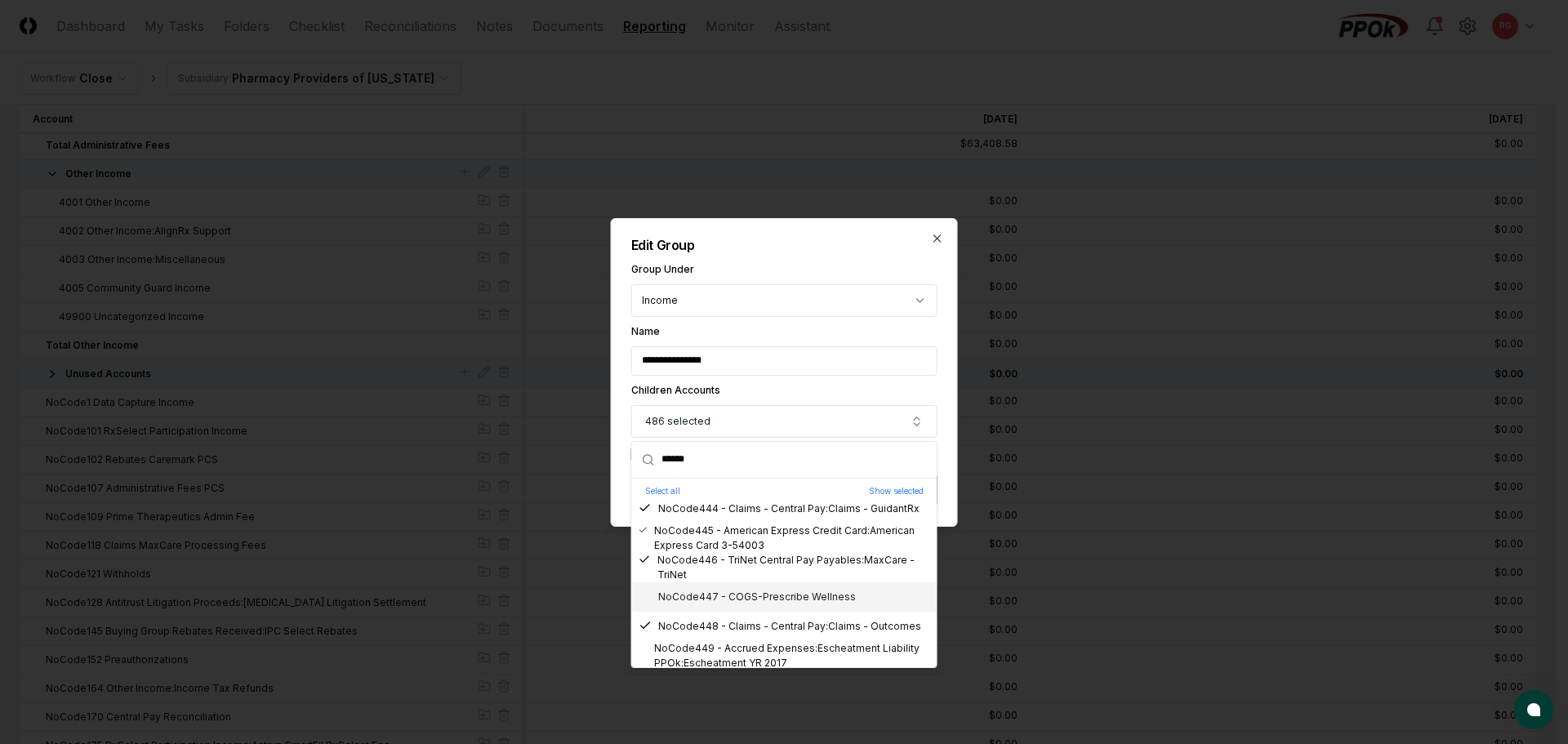
click at [735, 603] on div "NoCode447 - COGS-Prescribe Wellness" at bounding box center [747, 597] width 217 height 15
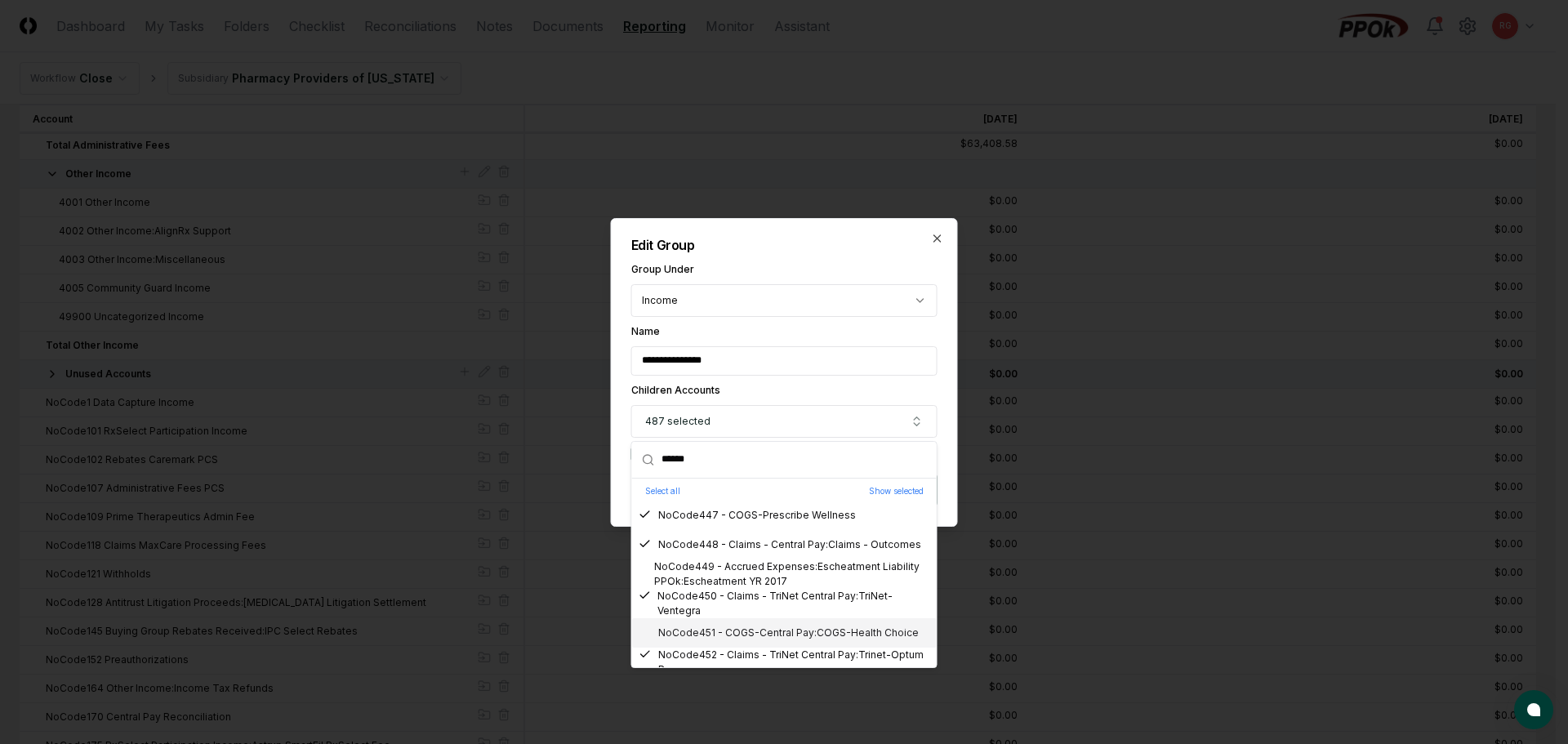
click at [731, 630] on div "NoCode451 - COGS-Central Pay:COGS-Health Choice" at bounding box center [778, 633] width 280 height 15
click at [719, 575] on div "NoCode449 - Accrued Expenses:Escheatment Liability PPOk:Escheatment YR 2017" at bounding box center [784, 575] width 292 height 30
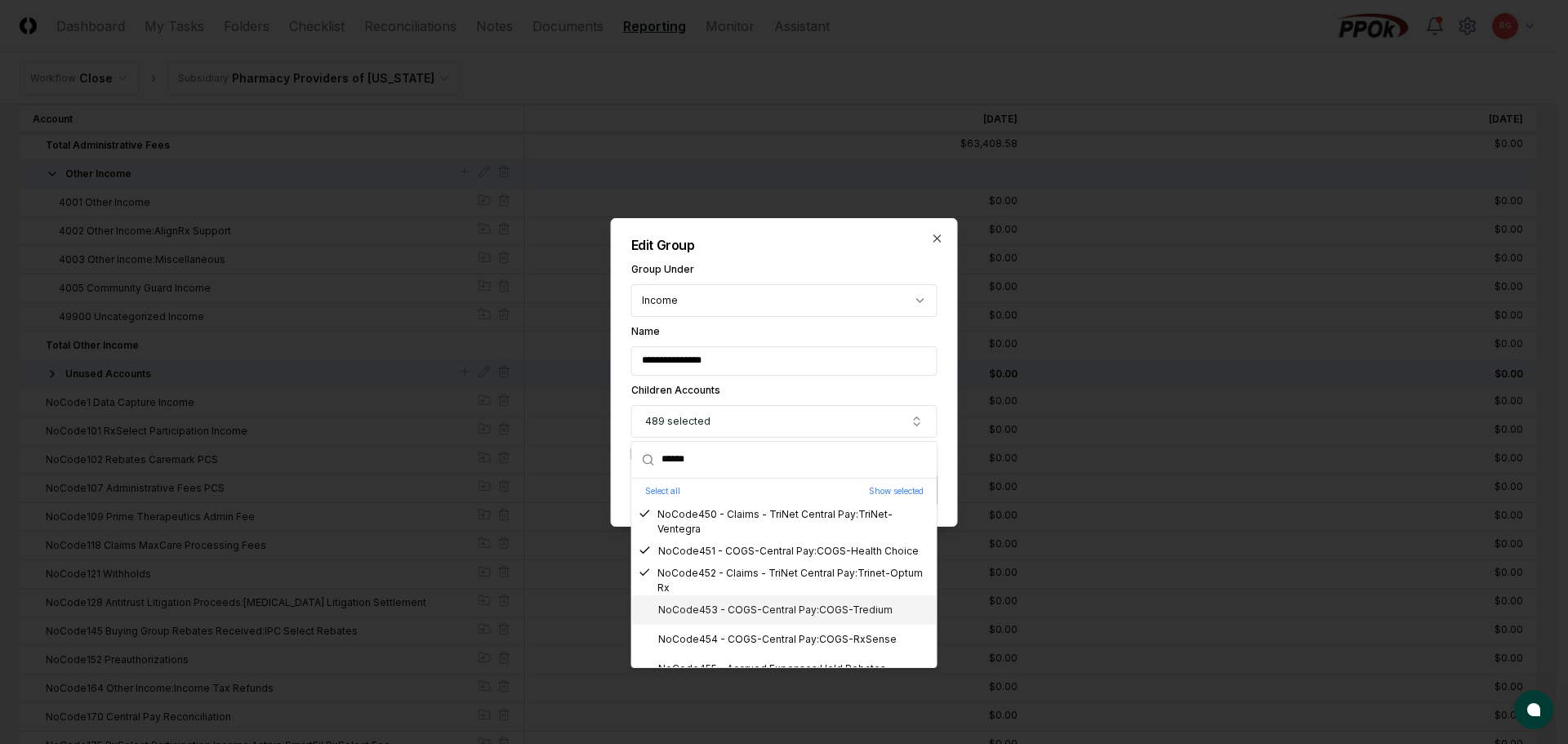
click at [723, 608] on div "NoCode453 - COGS-Central Pay:COGS-Tredium" at bounding box center [765, 610] width 254 height 15
click at [737, 636] on div "NoCode454 - COGS-Central Pay:COGS-RxSense" at bounding box center [768, 640] width 258 height 15
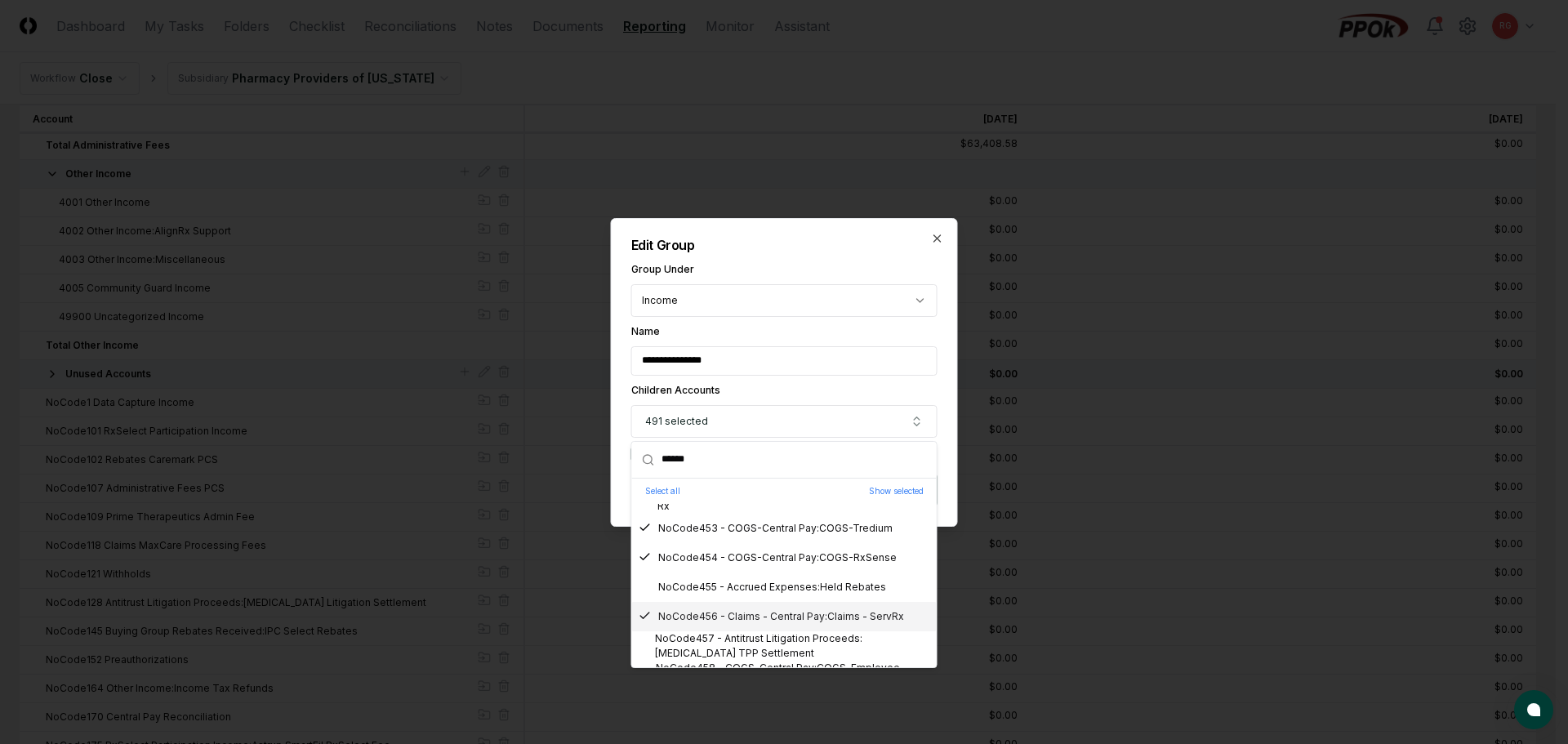
click at [720, 601] on div "NoCode455 - Accrued Expenses:Held Rebates" at bounding box center [784, 588] width 305 height 30
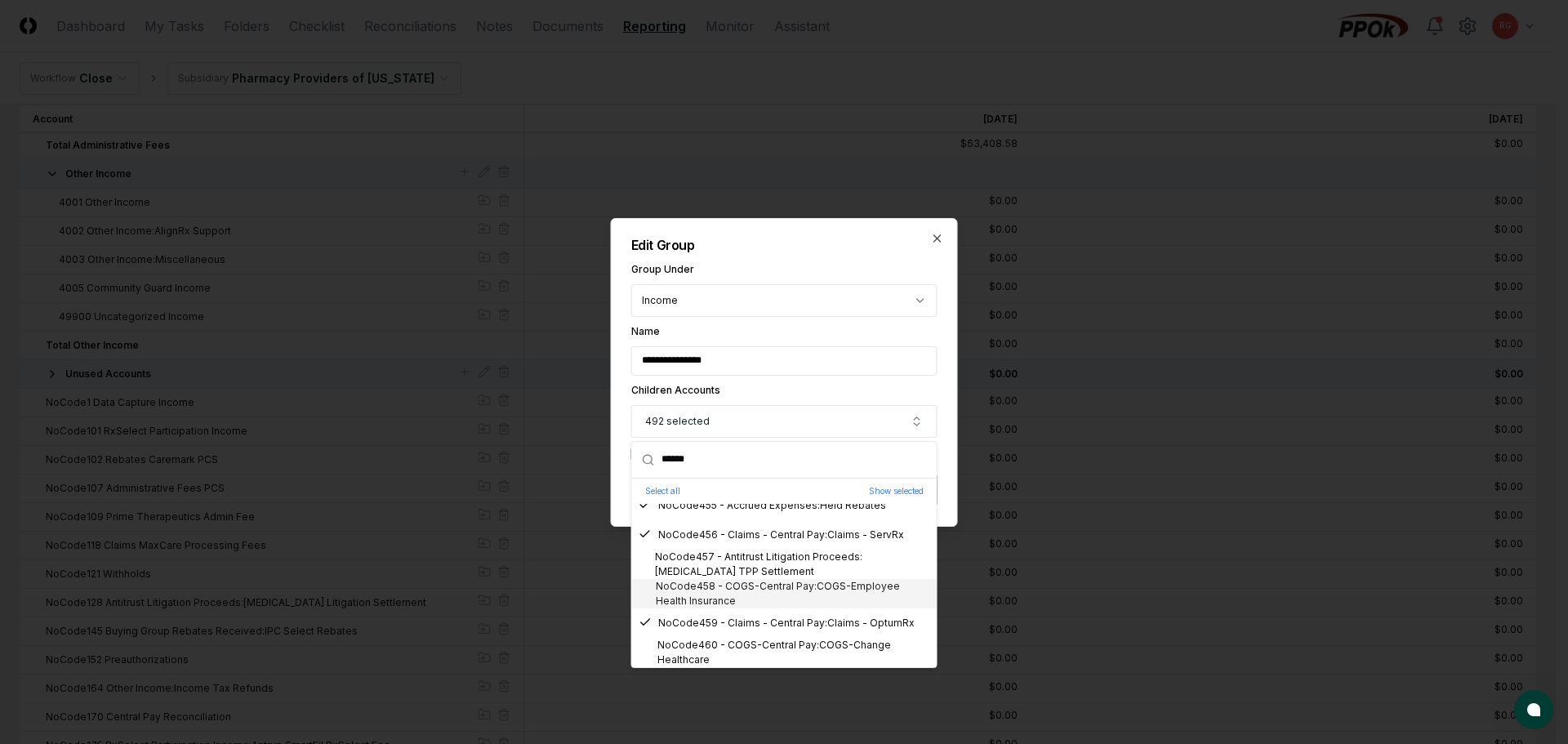
click at [711, 579] on div "NoCode458 - COGS-Central Pay:COGS-Employee Health Insurance" at bounding box center [784, 594] width 292 height 30
click at [711, 561] on div "NoCode457 - Antitrust Litigation Proceeds:Toprol XL TPP Settlement" at bounding box center [784, 565] width 292 height 30
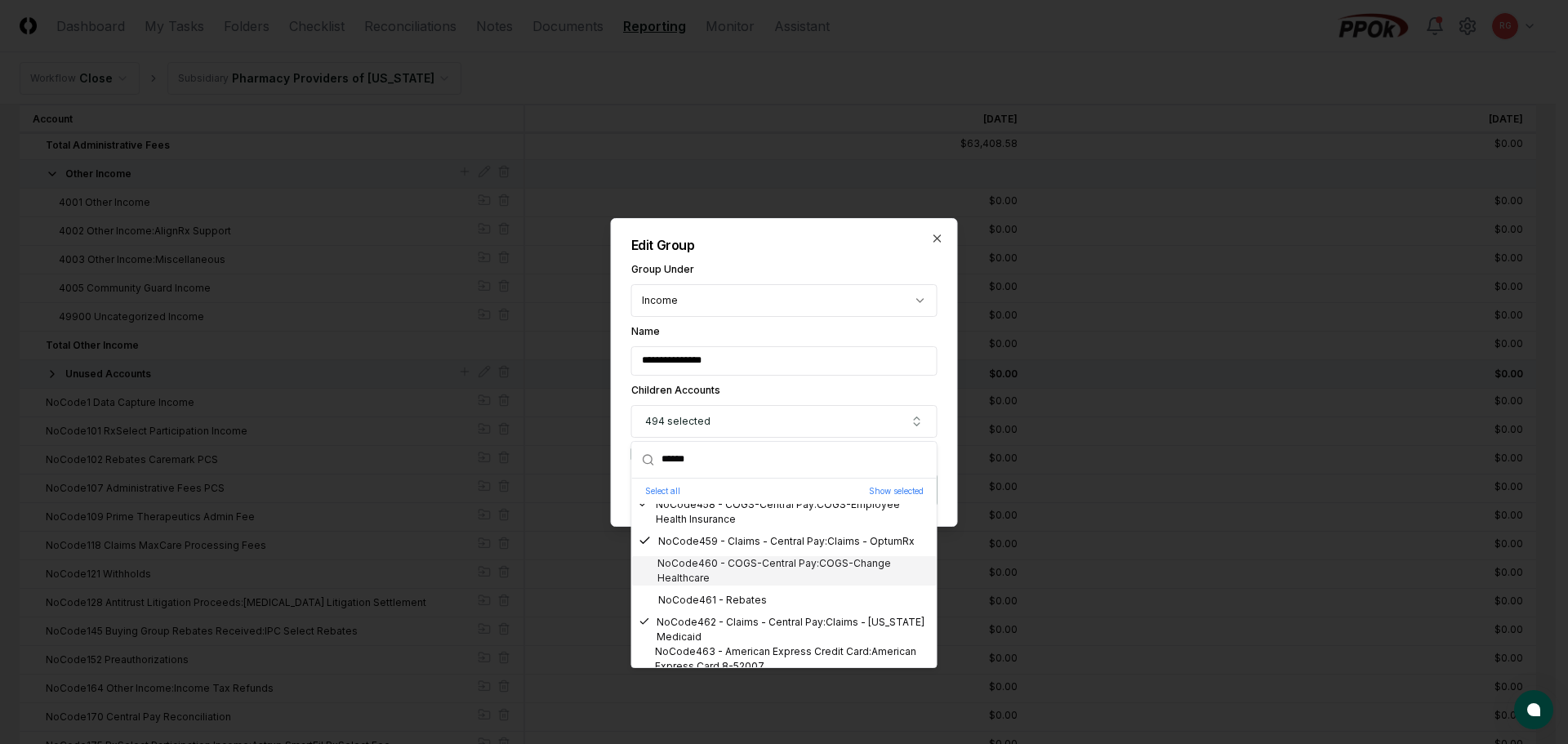
click at [713, 570] on div "NoCode460 - COGS-Central Pay:COGS-Change Healthcare" at bounding box center [784, 571] width 292 height 30
click at [717, 596] on div "NoCode461 - Rebates" at bounding box center [703, 601] width 128 height 15
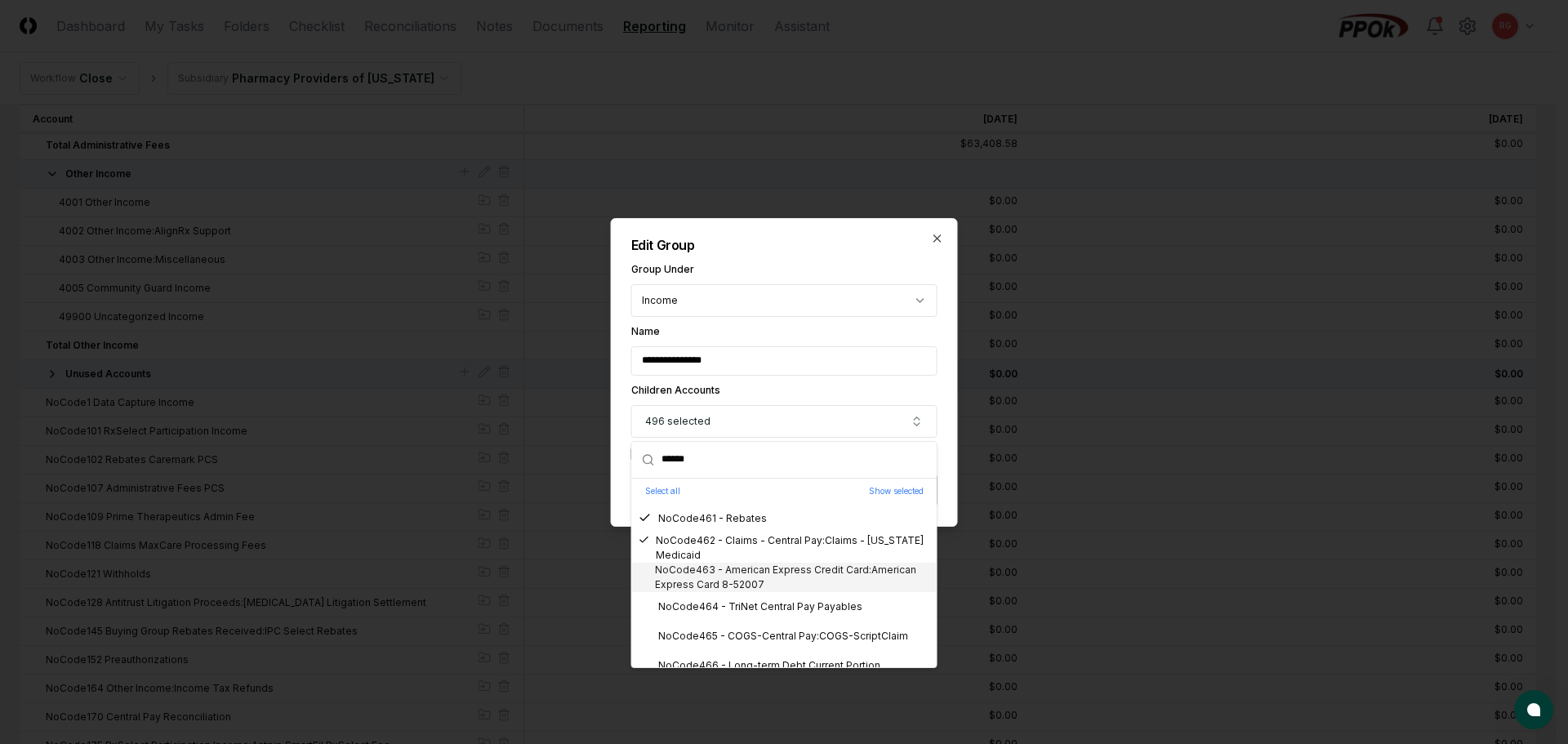
click at [717, 572] on div "NoCode463 - American Express Credit Card:American Express Card 8-52007" at bounding box center [784, 578] width 292 height 30
click at [725, 603] on div "NoCode464 - TriNet Central Pay Payables" at bounding box center [750, 607] width 224 height 15
click at [735, 631] on div "NoCode465 - COGS-Central Pay:COGS-ScriptClaim" at bounding box center [773, 637] width 270 height 15
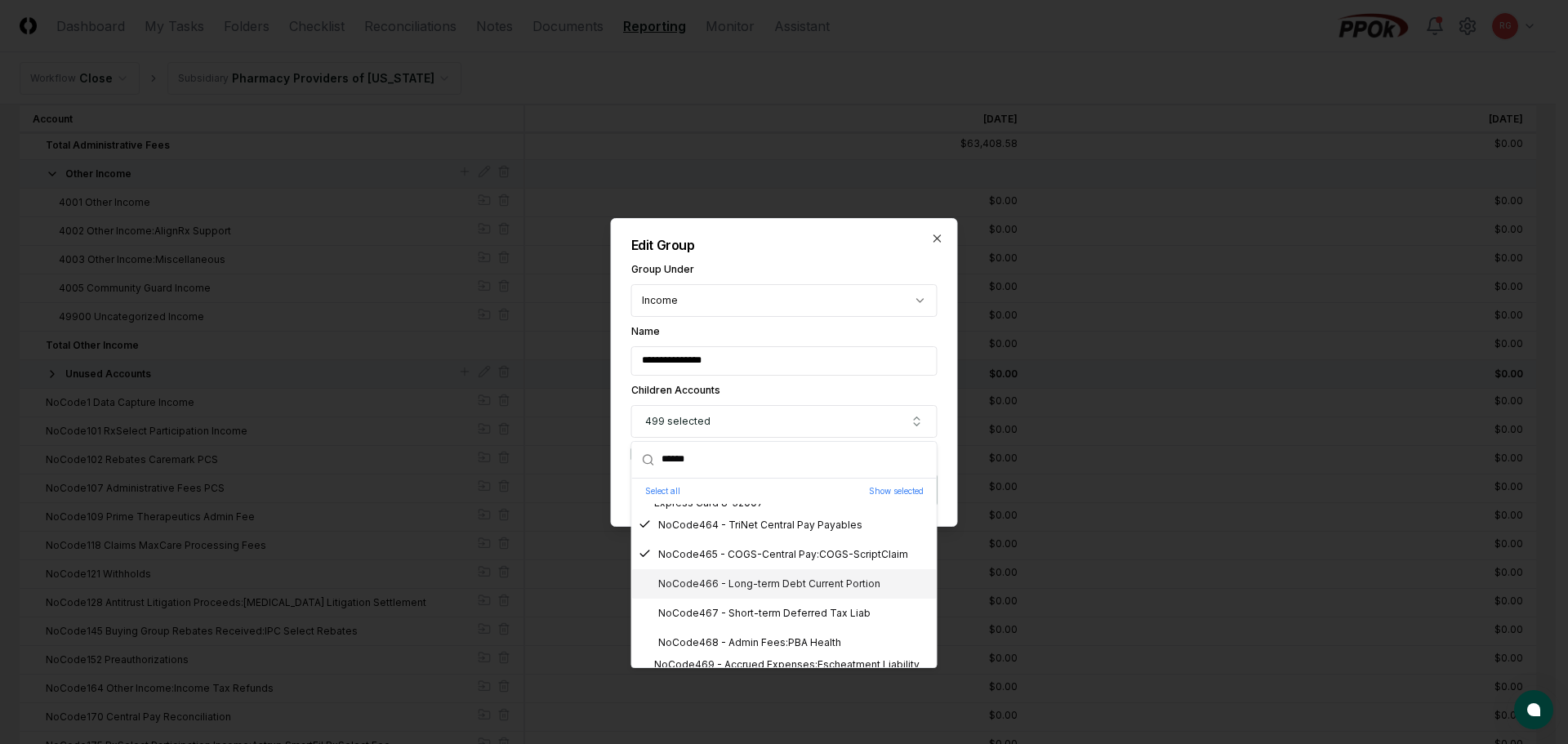
click at [723, 585] on div "NoCode466 - Long-term Debt Current Portion" at bounding box center [759, 584] width 242 height 15
click at [730, 610] on div "NoCode467 - Short-term Deferred Tax Liab" at bounding box center [755, 614] width 232 height 15
click at [737, 639] on div "NoCode468 - Admin Fees:PBA Health" at bounding box center [740, 644] width 203 height 15
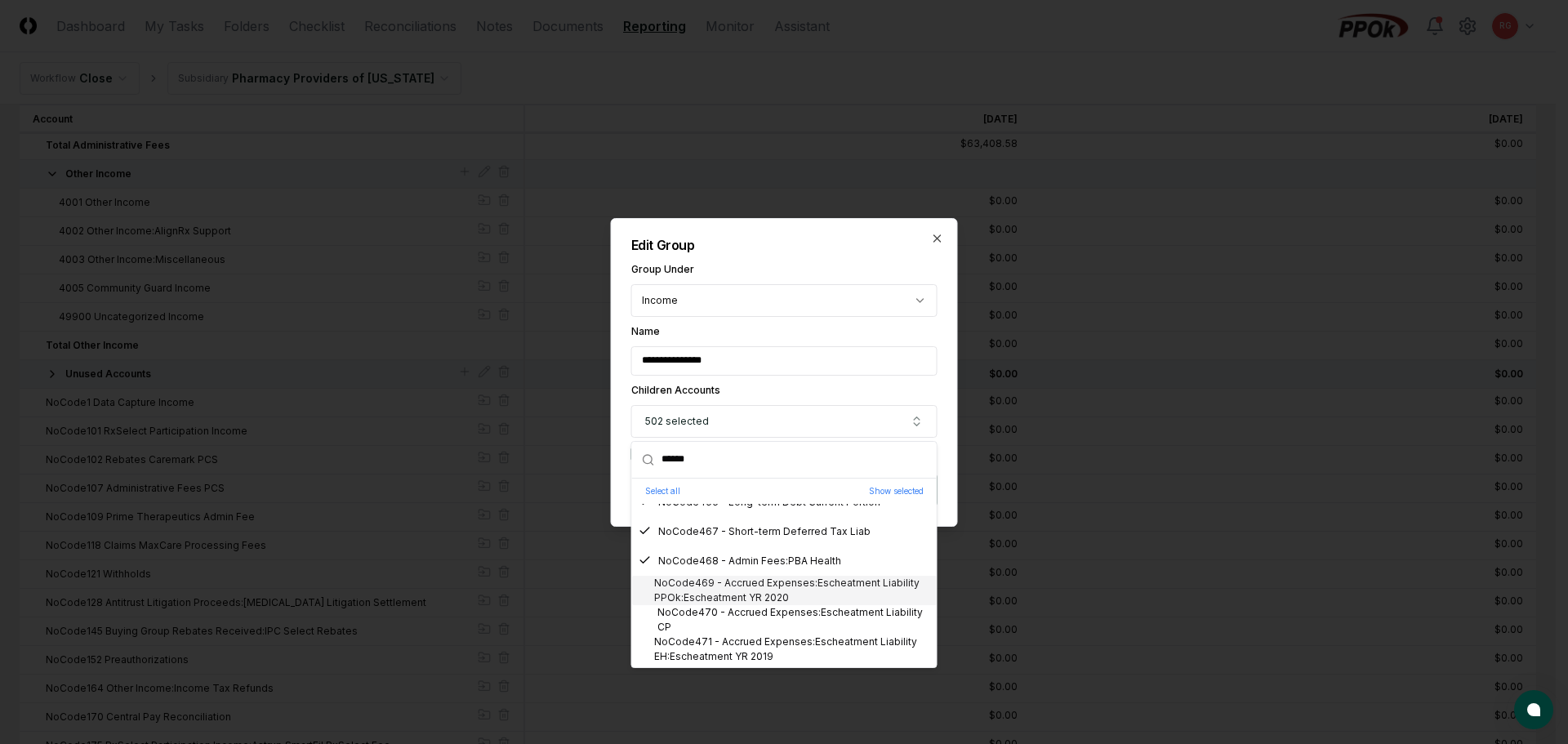
click at [730, 591] on div "NoCode469 - Accrued Expenses:Escheatment Liability PPOk:Escheatment YR 2020" at bounding box center [784, 591] width 292 height 30
click at [736, 614] on div "NoCode470 - Accrued Expenses:Escheatment Liability CP" at bounding box center [784, 620] width 292 height 30
click at [749, 643] on div "NoCode471 - Accrued Expenses:Escheatment Liability EH:Escheatment YR 2019" at bounding box center [784, 650] width 292 height 30
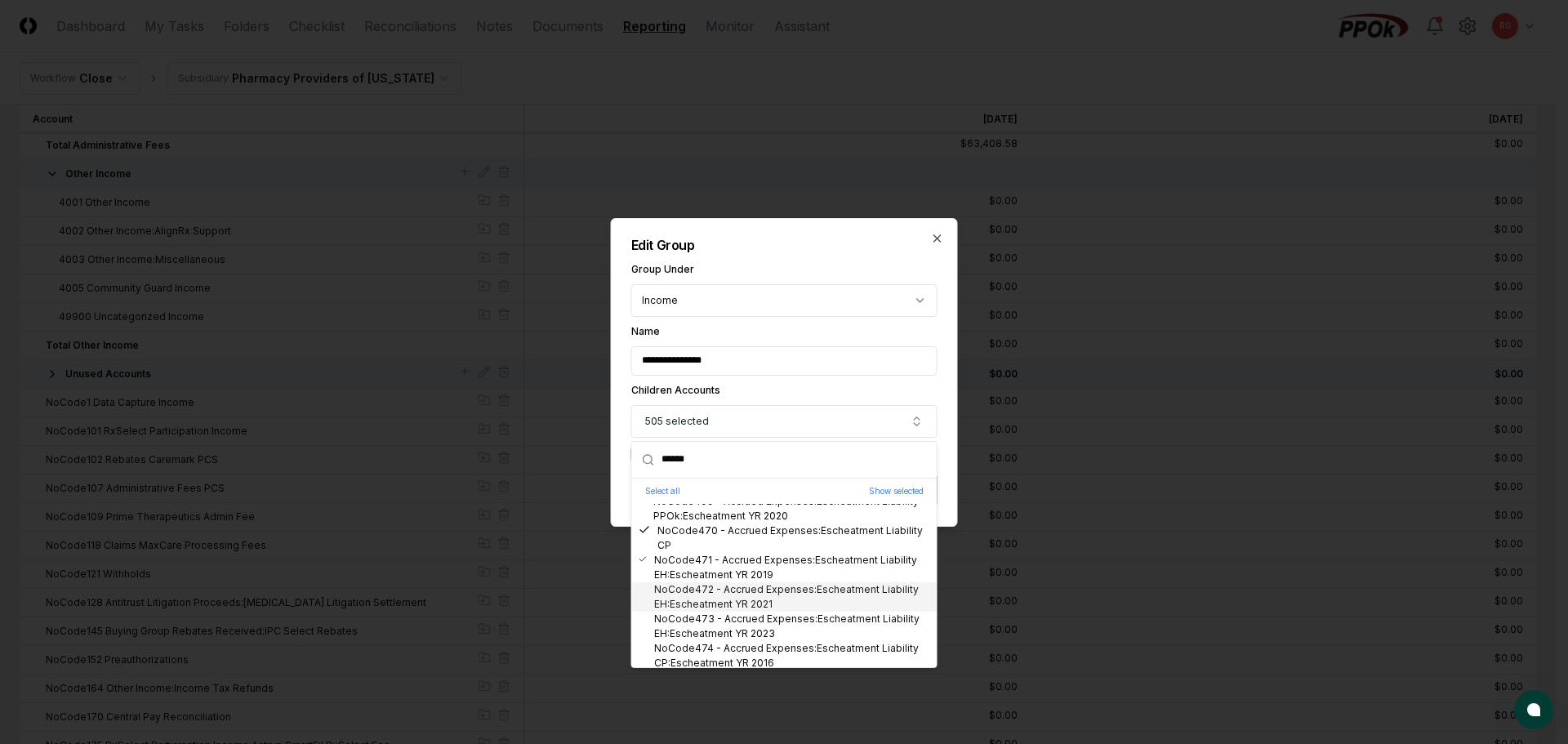
click at [715, 589] on div "NoCode472 - Accrued Expenses:Escheatment Liability EH:Escheatment YR 2021" at bounding box center [784, 597] width 292 height 30
click at [722, 626] on div "NoCode473 - Accrued Expenses:Escheatment Liability EH:Escheatment YR 2023" at bounding box center [784, 627] width 292 height 30
click at [730, 655] on div "NoCode474 - Accrued Expenses:Escheatment Liability CP:Escheatment YR 2016" at bounding box center [784, 657] width 292 height 30
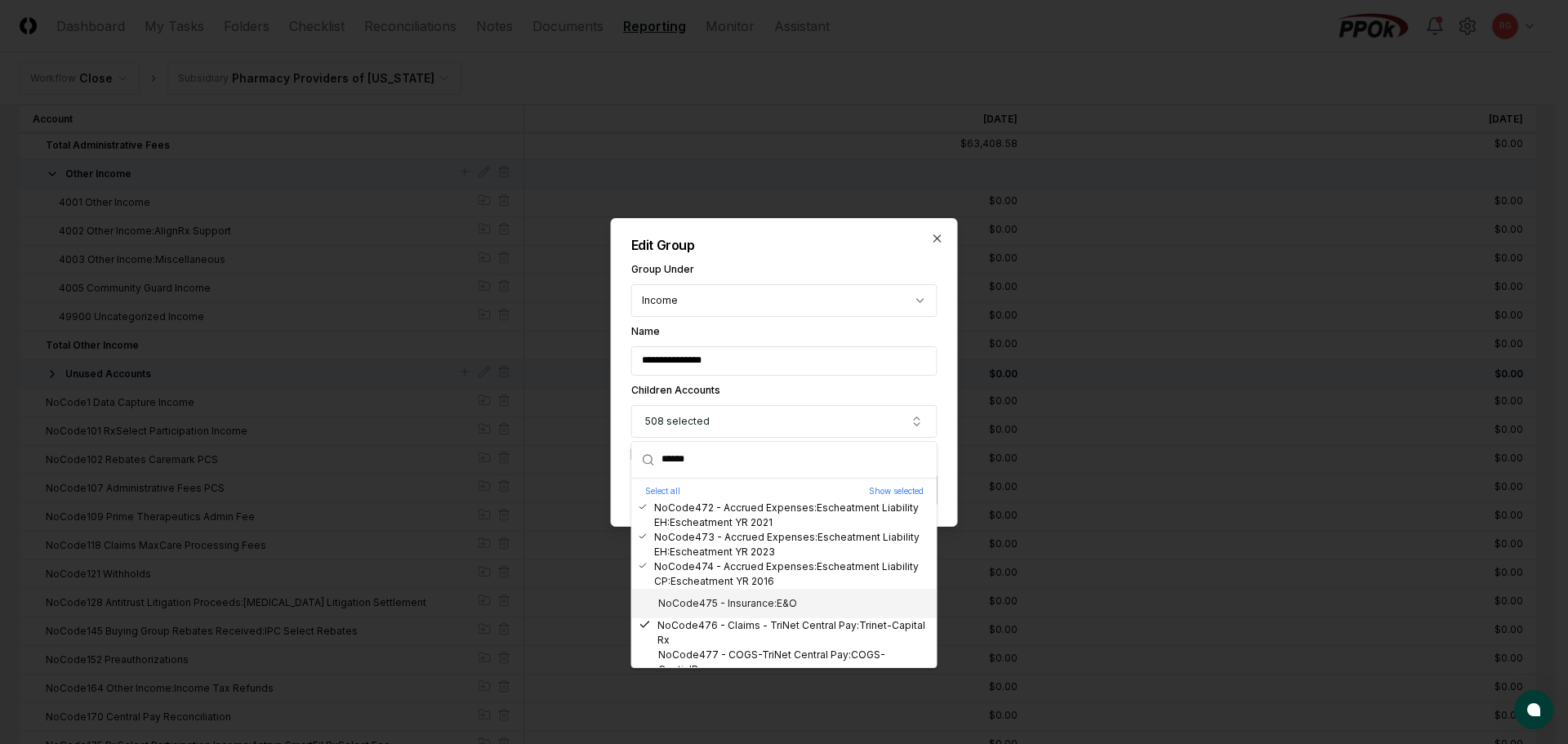
click at [713, 602] on div "NoCode475 - Insurance:E&O" at bounding box center [718, 604] width 158 height 15
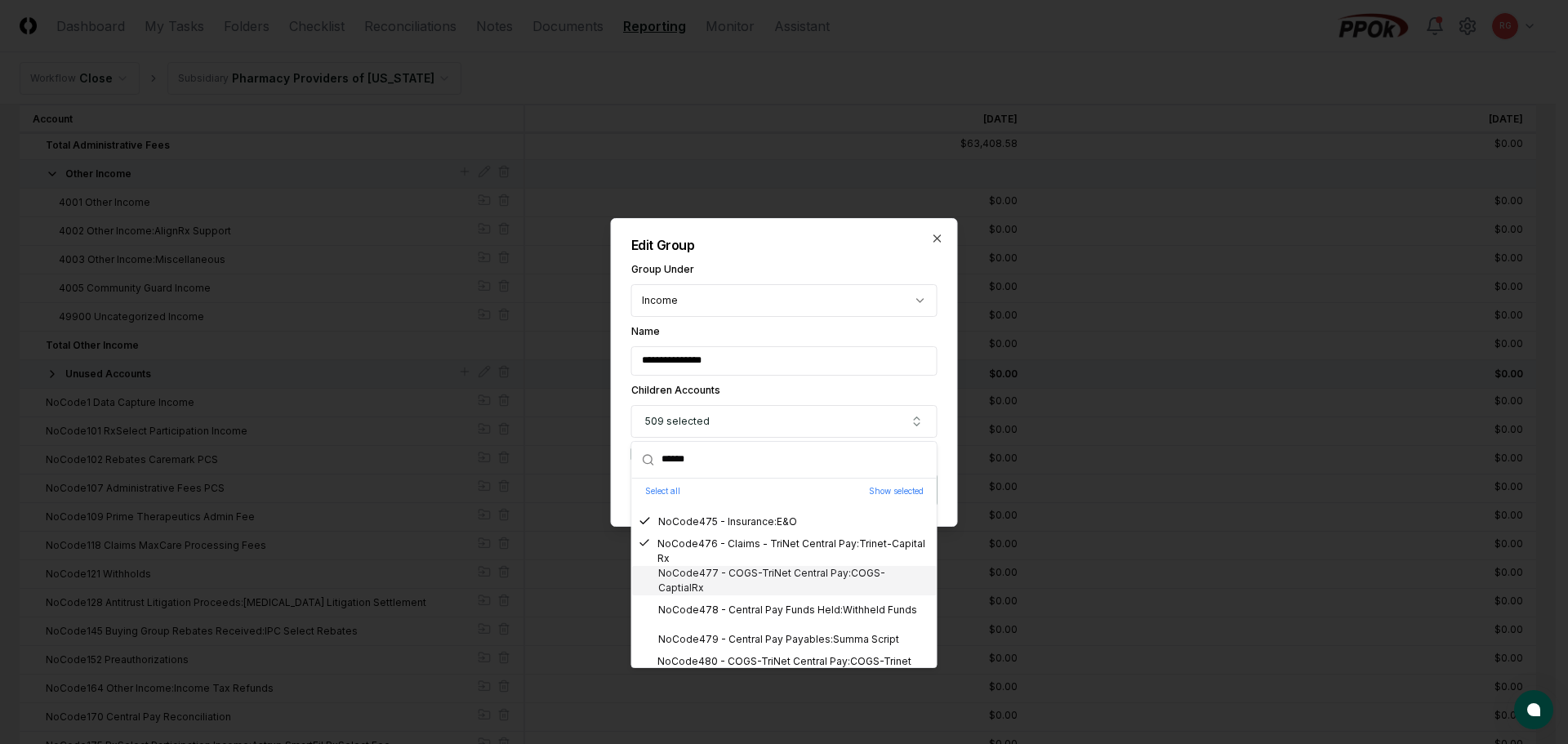
click at [704, 581] on div "NoCode477 - COGS-TriNet Central Pay:COGS-CaptialRx" at bounding box center [784, 581] width 292 height 30
click at [722, 612] on div "NoCode478 - Central Pay Funds Held:Withheld Funds" at bounding box center [778, 610] width 279 height 15
click at [733, 636] on div "NoCode479 - Central Pay Payables:Summa Script" at bounding box center [769, 640] width 260 height 15
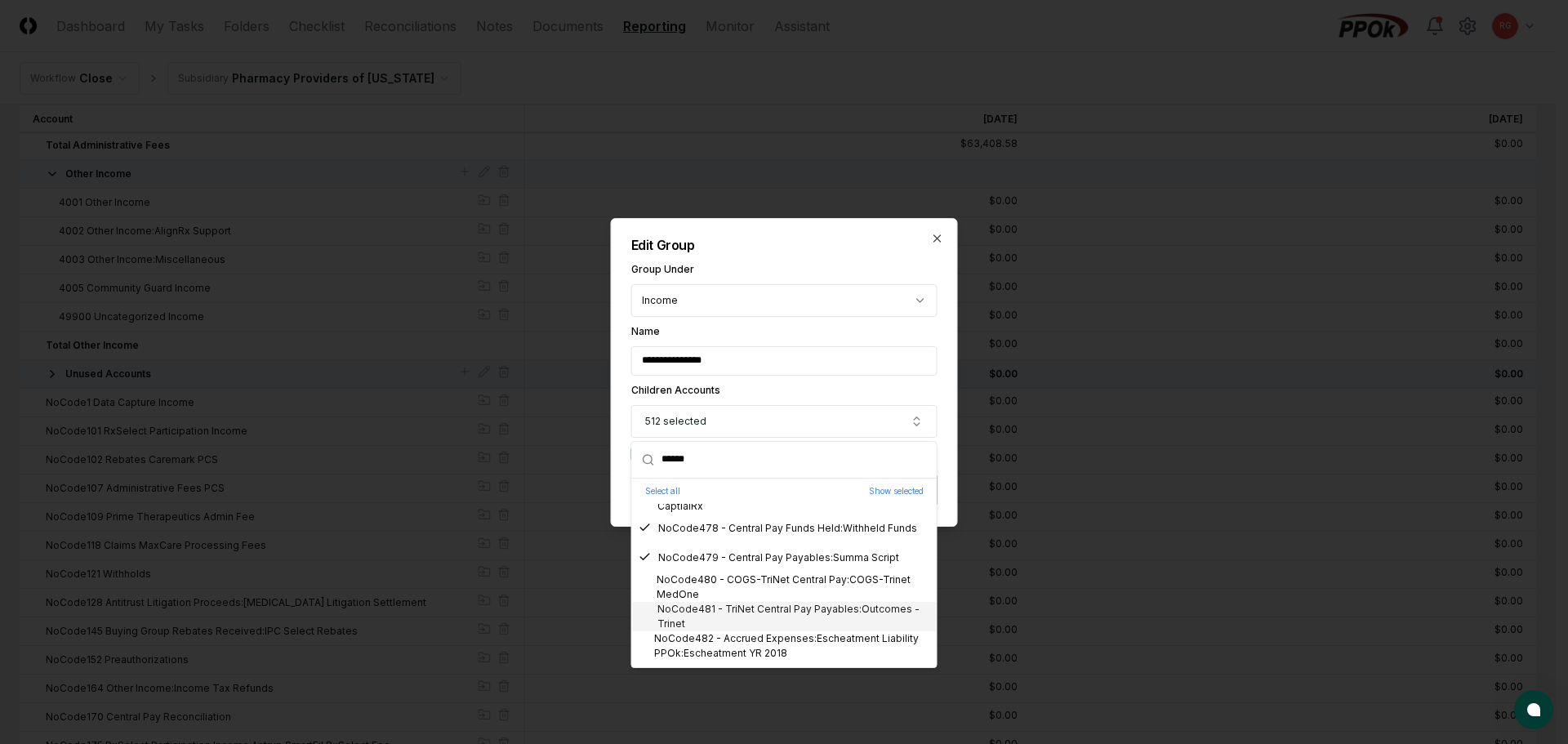
click at [714, 603] on div "NoCode481 - TriNet Central Pay Payables:Outcomes - Trinet" at bounding box center [784, 618] width 292 height 30
click at [717, 589] on div "NoCode480 - COGS-TriNet Central Pay:COGS-Trinet MedOne" at bounding box center [784, 588] width 292 height 30
click at [730, 637] on div "NoCode482 - Accrued Expenses:Escheatment Liability PPOk:Escheatment YR 2018" at bounding box center [784, 646] width 292 height 30
click at [723, 590] on div "NoCode483 - COGS-TriNet Central Pay" at bounding box center [744, 594] width 210 height 15
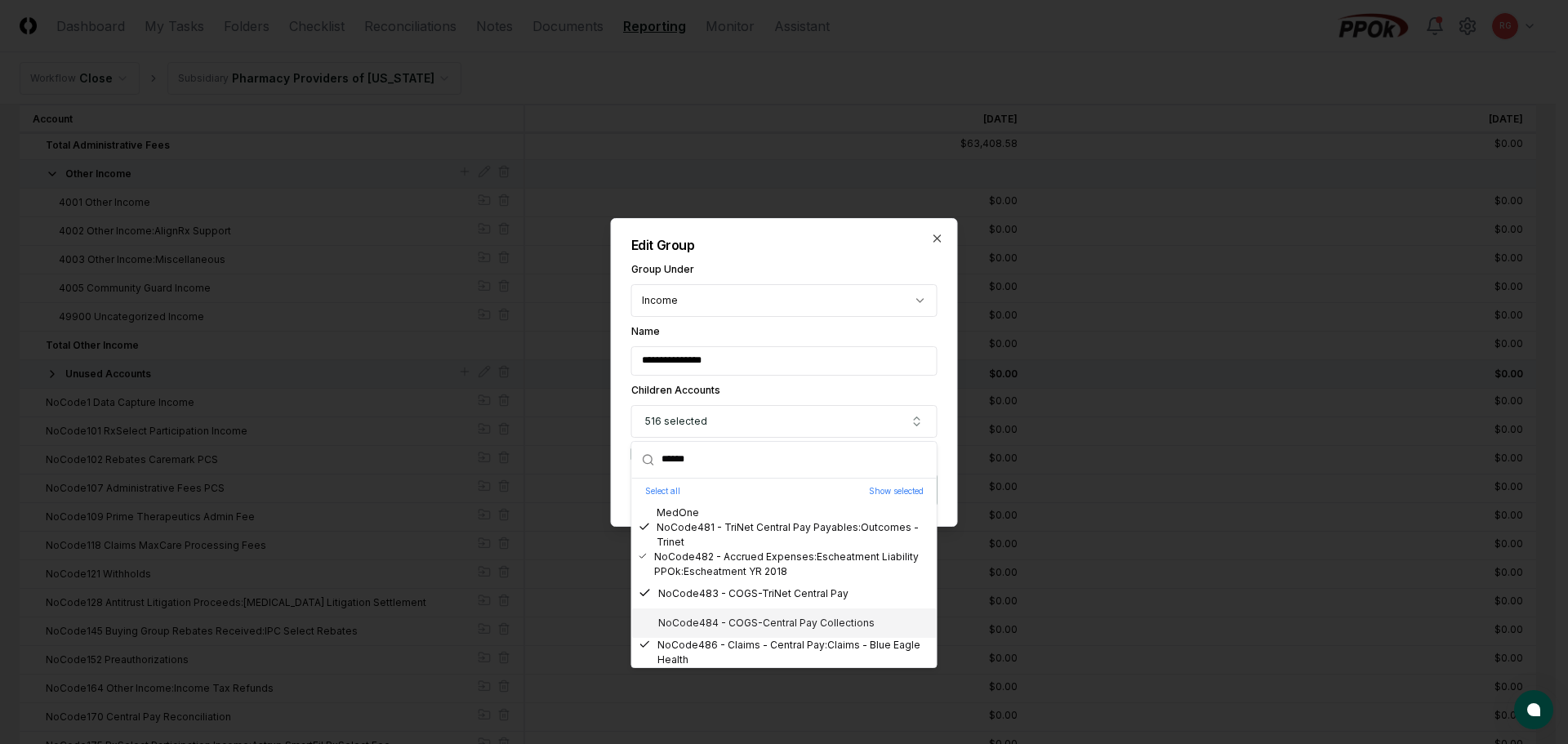
click at [733, 613] on div "NoCode484 - COGS-Central Pay Collections" at bounding box center [784, 624] width 305 height 30
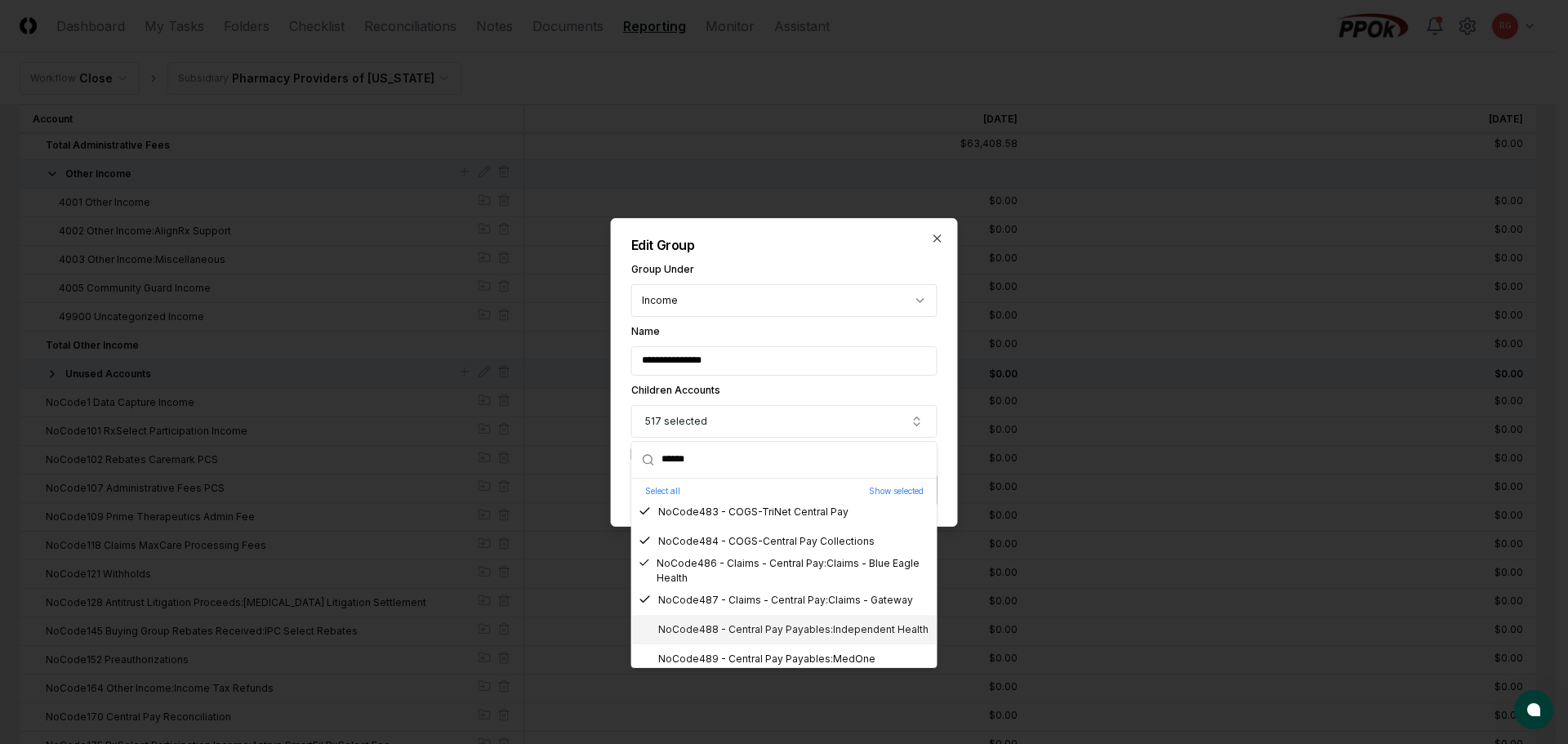
click at [726, 627] on div "NoCode488 - Central Pay Payables:Independent Health" at bounding box center [784, 631] width 290 height 15
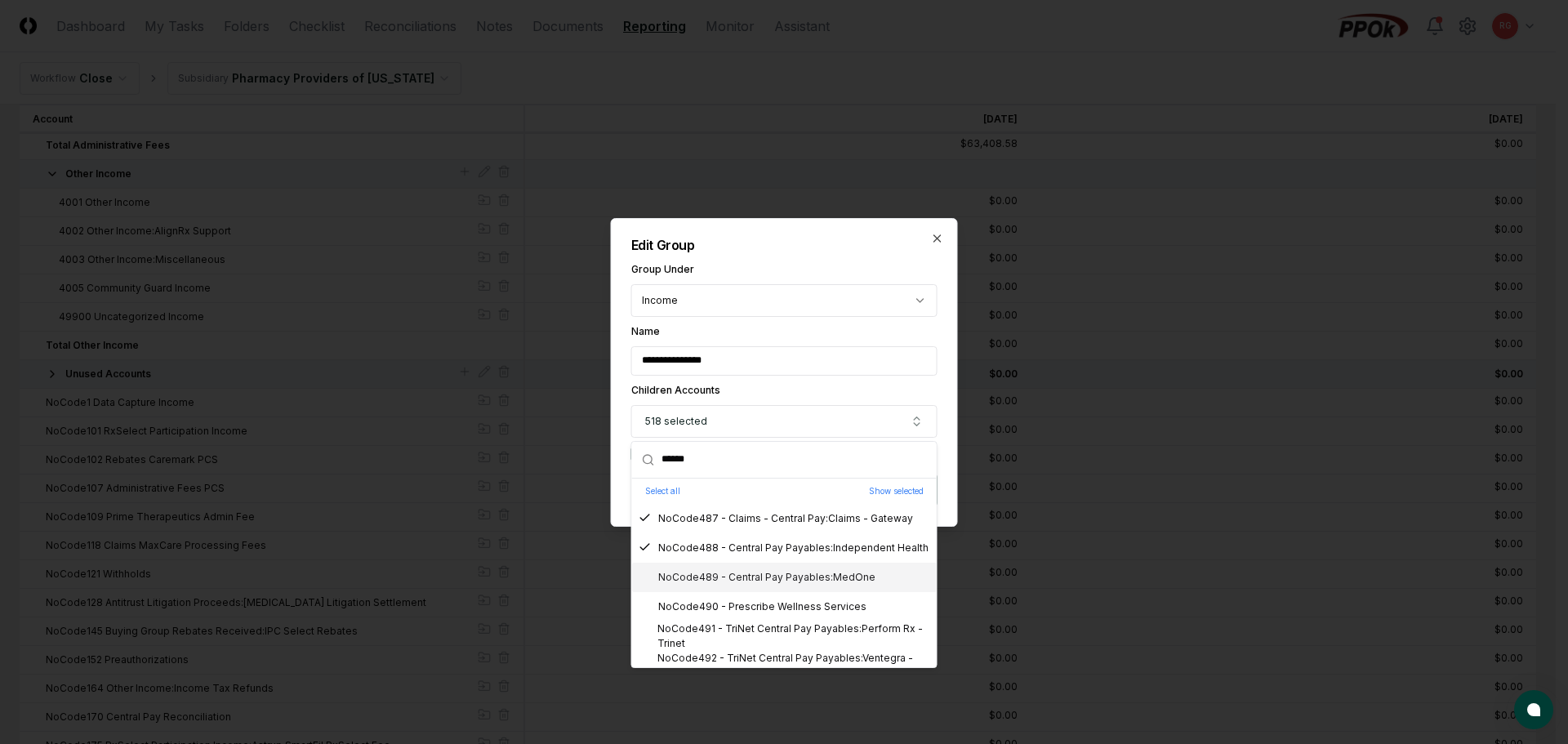
click at [727, 583] on div "NoCode489 - Central Pay Payables:MedOne" at bounding box center [757, 578] width 237 height 15
click at [738, 603] on div "NoCode490 - Prescribe Wellness Services" at bounding box center [752, 607] width 228 height 15
click at [743, 627] on div "NoCode491 - TriNet Central Pay Payables:Perform Rx - Trinet" at bounding box center [784, 637] width 292 height 30
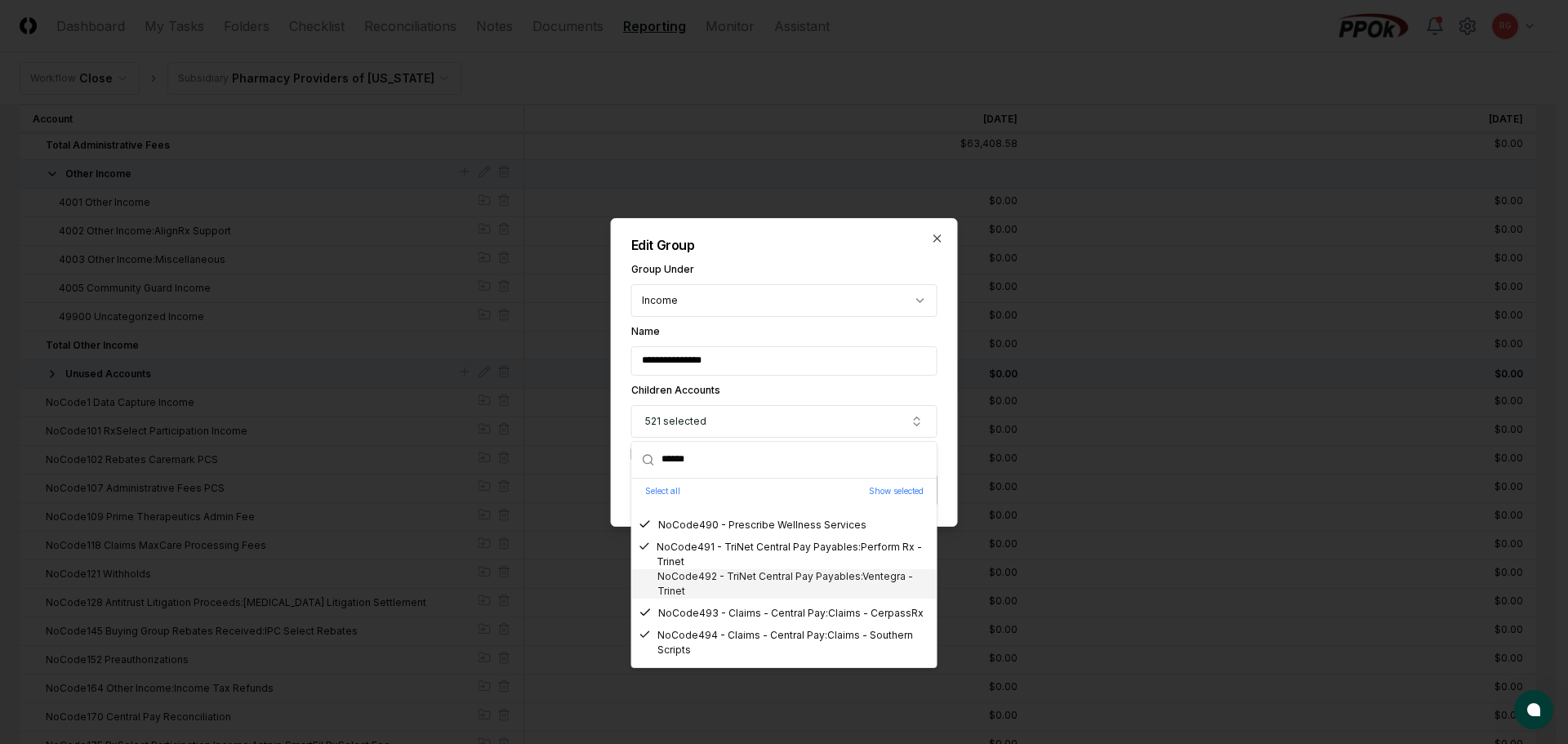
click at [718, 589] on div "NoCode492 - TriNet Central Pay Payables:Ventegra - Trinet" at bounding box center [784, 584] width 292 height 30
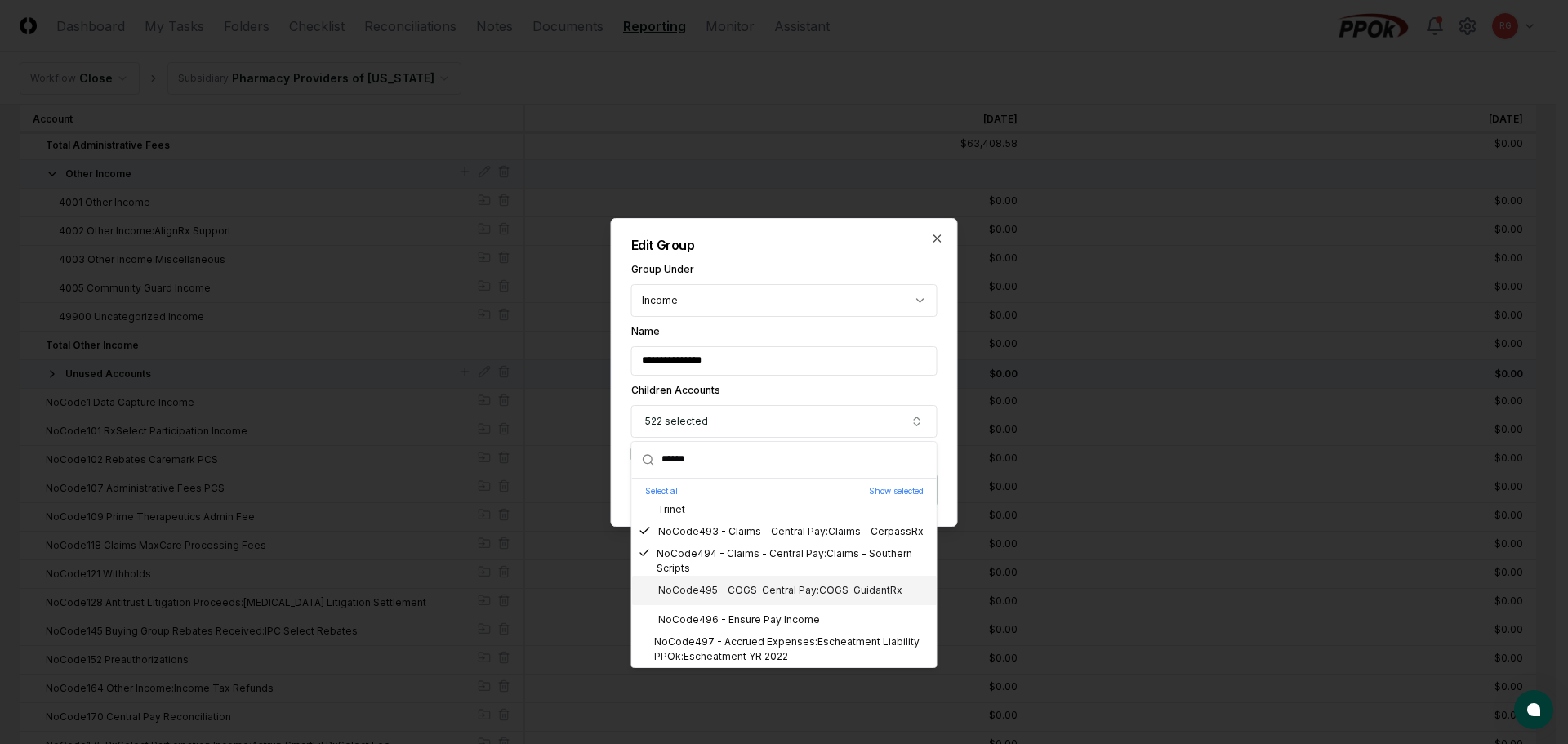
click at [718, 589] on div "NoCode495 - COGS-Central Pay:COGS-GuidantRx" at bounding box center [771, 591] width 264 height 15
click at [727, 618] on div "NoCode496 - Ensure Pay Income" at bounding box center [729, 620] width 181 height 15
click at [733, 640] on div "NoCode497 - Accrued Expenses:Escheatment Liability PPOk:Escheatment YR 2022" at bounding box center [784, 650] width 292 height 30
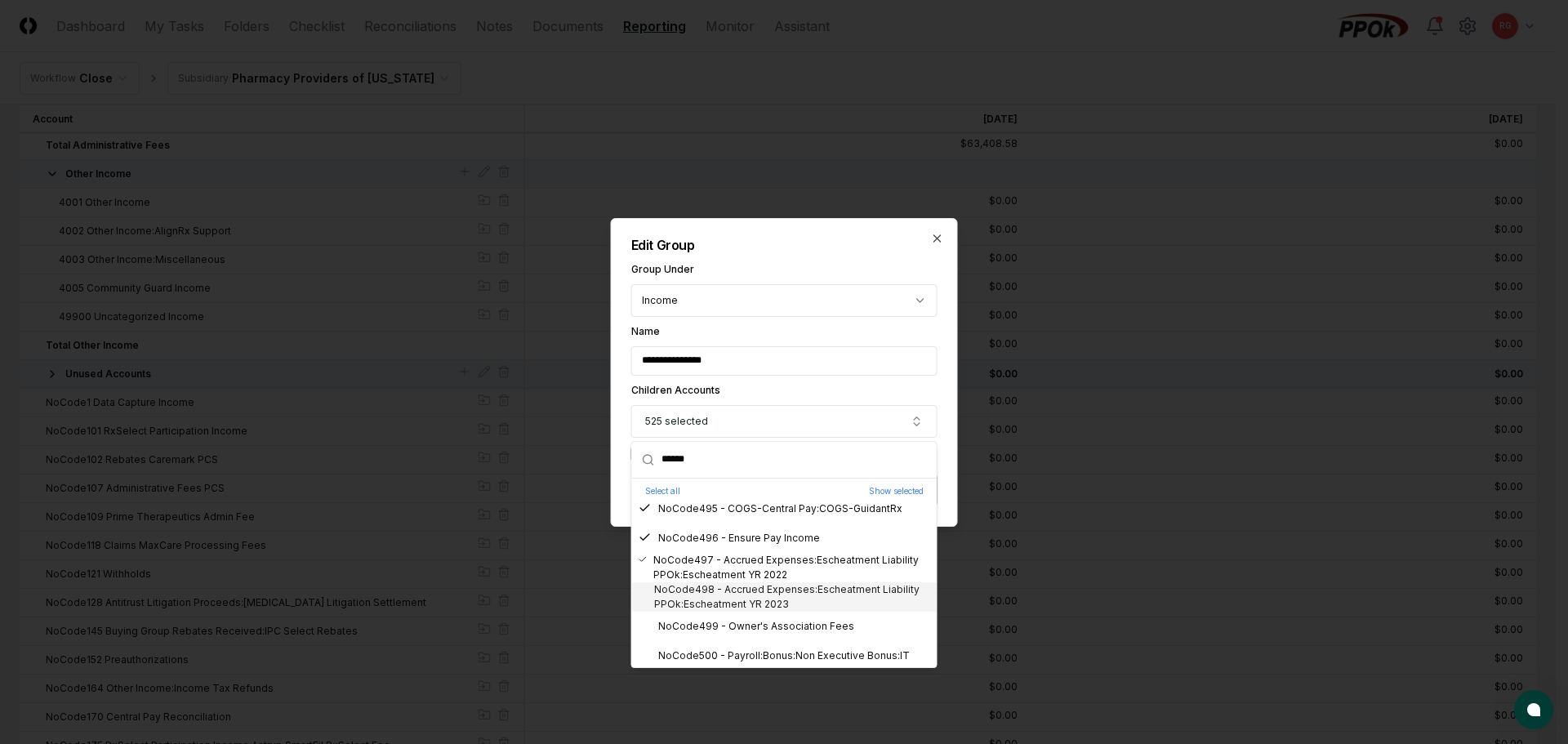
click at [719, 592] on div "NoCode498 - Accrued Expenses:Escheatment Liability PPOk:Escheatment YR 2023" at bounding box center [784, 597] width 292 height 30
click at [727, 627] on div "NoCode499 - Owner's Association Fees" at bounding box center [746, 627] width 216 height 15
click at [739, 651] on div "NoCode500 - Payroll:Bonus:Non Executive Bonus:IT" at bounding box center [774, 657] width 271 height 15
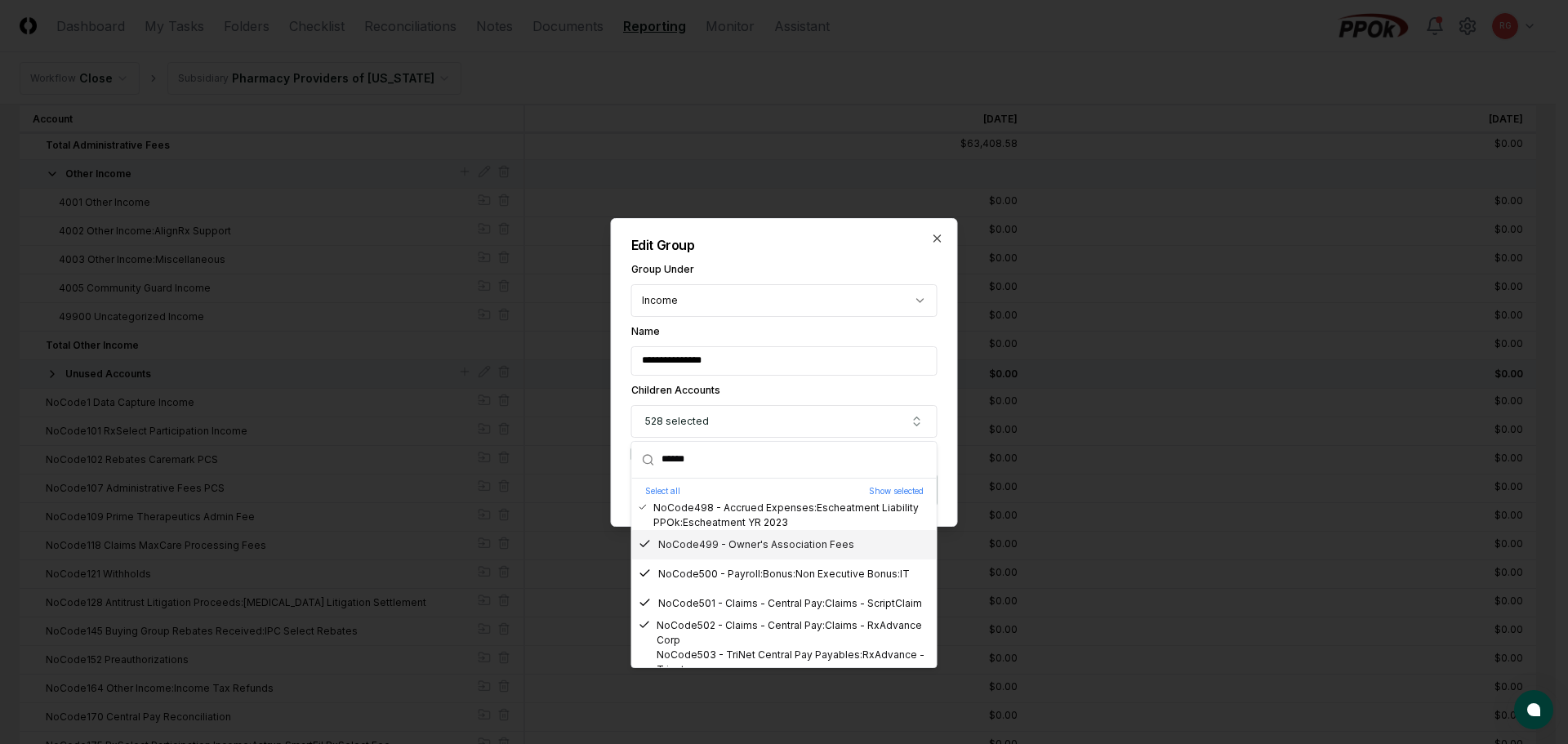
click at [713, 549] on div "NoCode499 - Owner's Association Fees" at bounding box center [746, 545] width 216 height 15
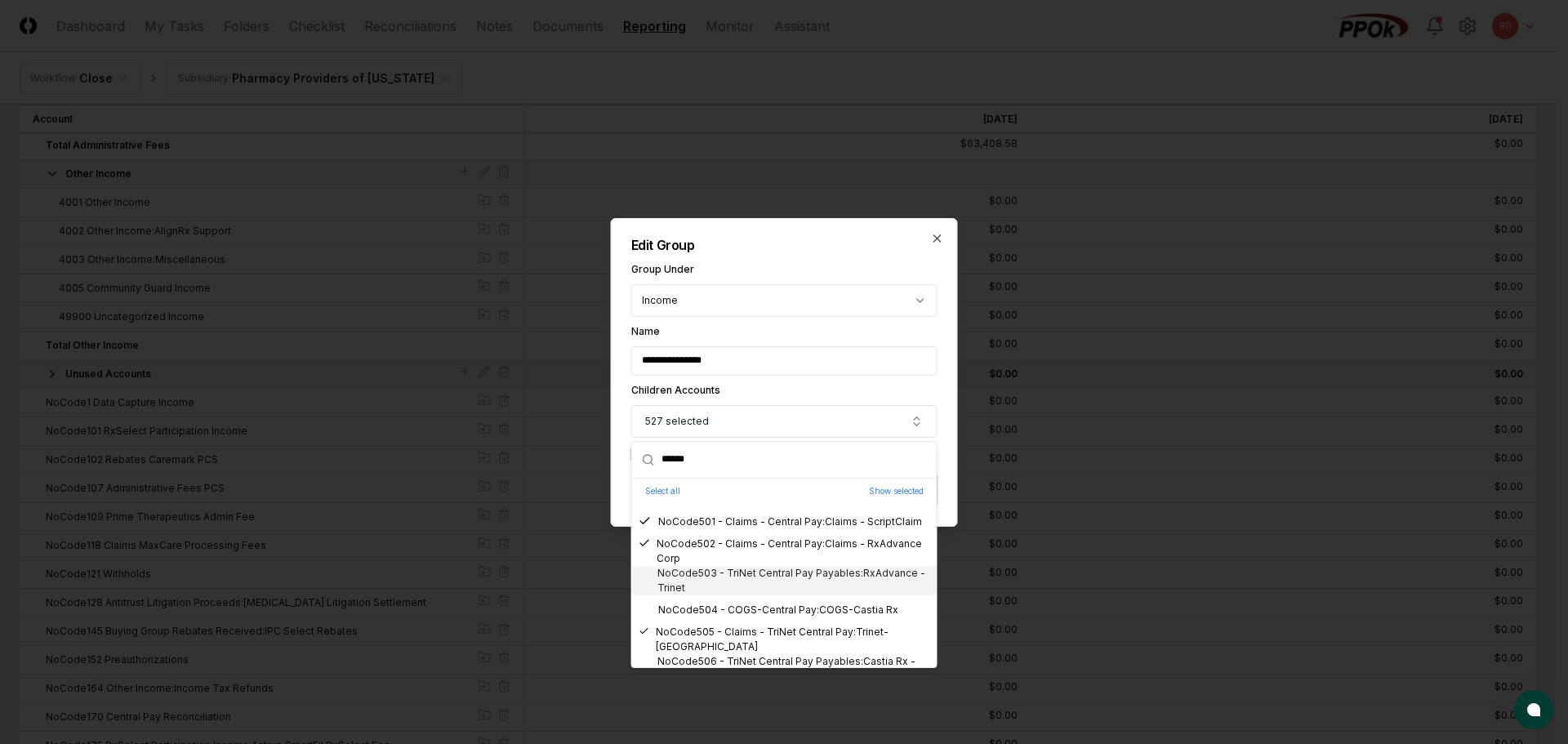
click at [736, 576] on div "NoCode503 - TriNet Central Pay Payables:RxAdvance - Trinet" at bounding box center [784, 581] width 292 height 30
click at [755, 608] on div "NoCode504 - COGS-Central Pay:COGS-Castia Rx" at bounding box center [768, 610] width 259 height 15
click at [731, 590] on div "NoCode506 - TriNet Central Pay Payables:Castia Rx - Trinet" at bounding box center [784, 588] width 292 height 30
click at [741, 616] on div "NoCode507 - COGS-TriNet Central Pay:COGS-TriNet OptumRx" at bounding box center [784, 618] width 292 height 30
click at [731, 600] on div "NoCode512 - Central Pay Payables:Elixir" at bounding box center [744, 601] width 212 height 15
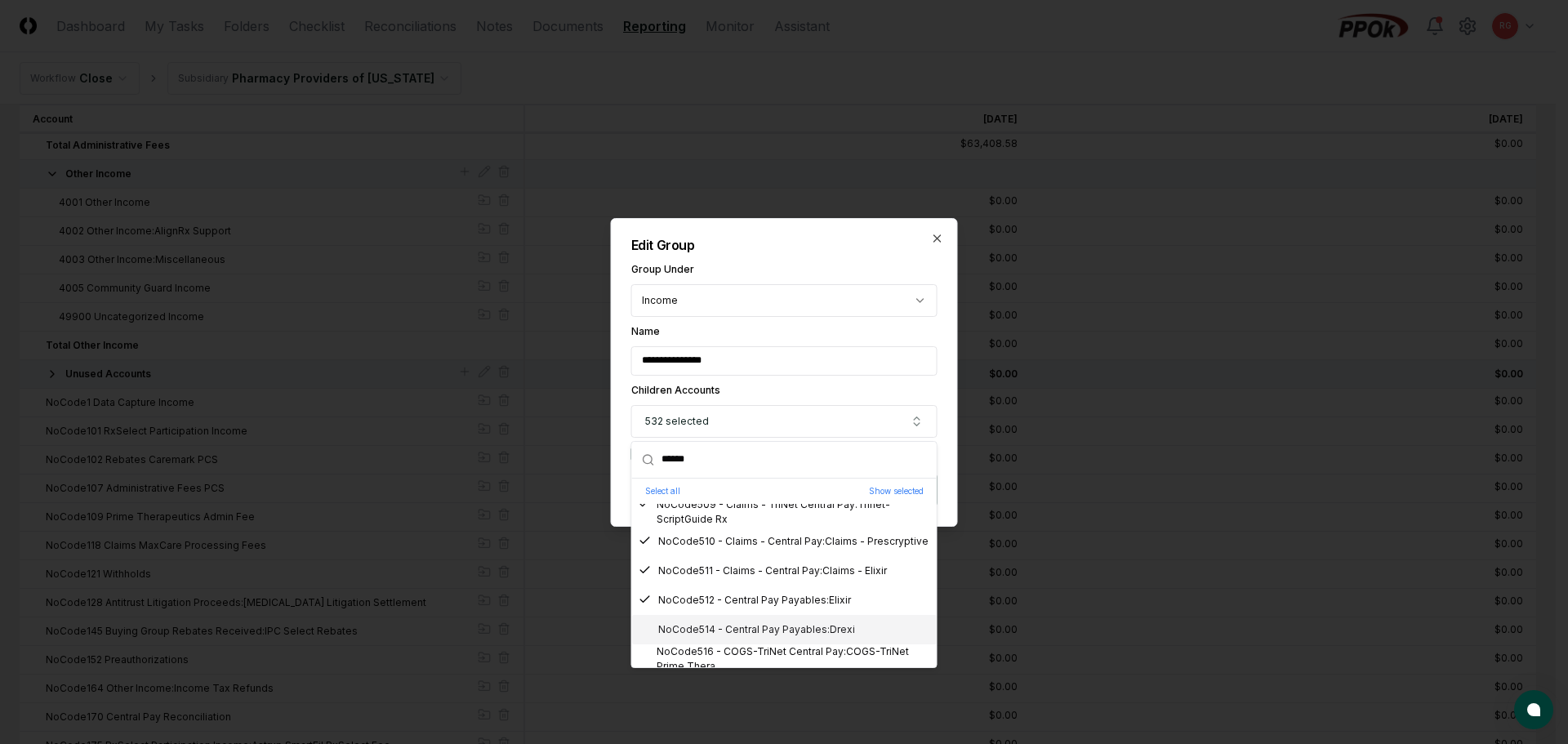
click at [751, 621] on div "NoCode514 - Central Pay Payables:Drexi" at bounding box center [784, 631] width 305 height 30
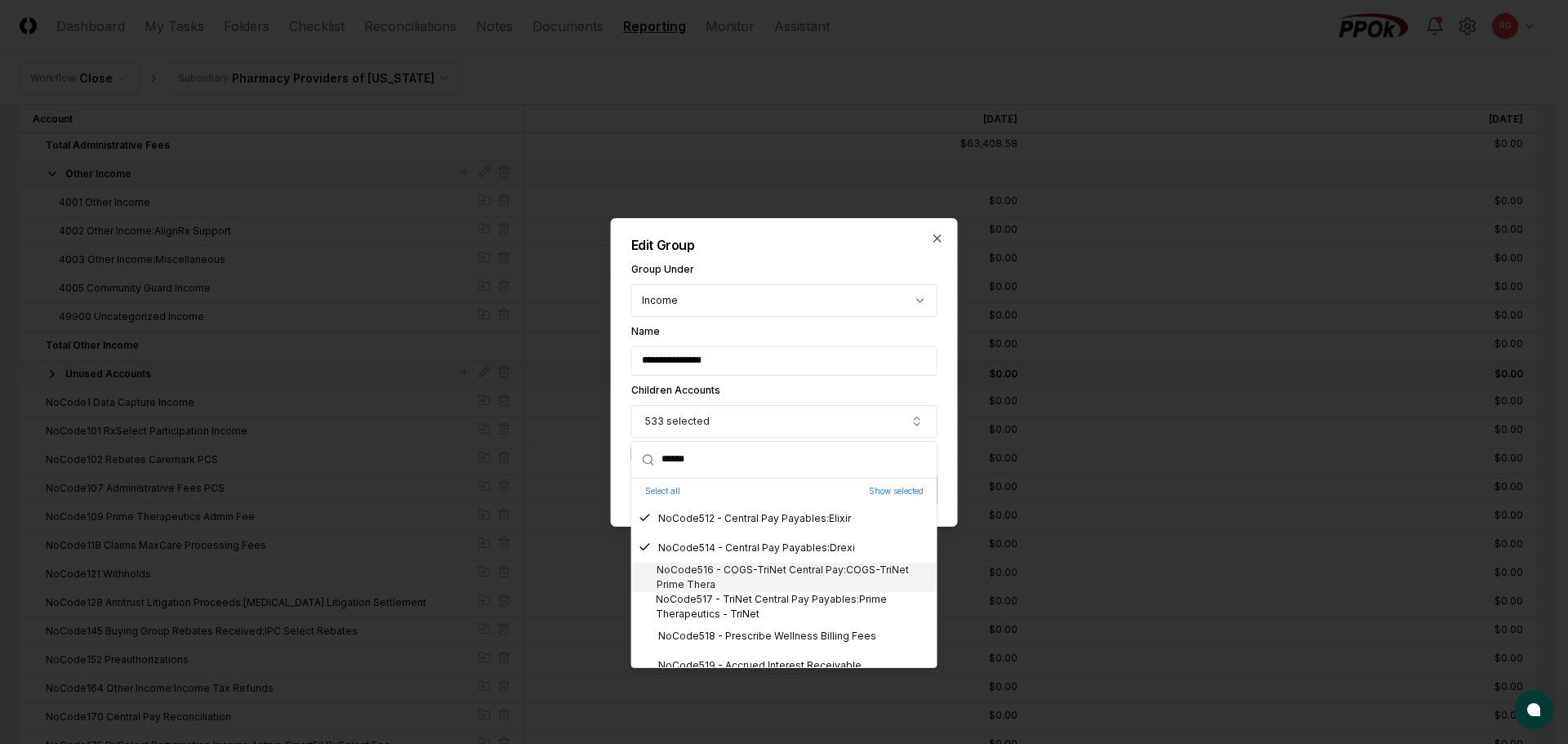
click at [736, 574] on div "NoCode516 - COGS-TriNet Central Pay:COGS-TriNet Prime Thera" at bounding box center [784, 578] width 292 height 30
click at [749, 603] on div "NoCode517 - TriNet Central Pay Payables:Prime Therapeutics - TriNet" at bounding box center [784, 607] width 292 height 30
click at [768, 631] on div "NoCode518 - Prescribe Wellness Billing Fees" at bounding box center [758, 637] width 238 height 15
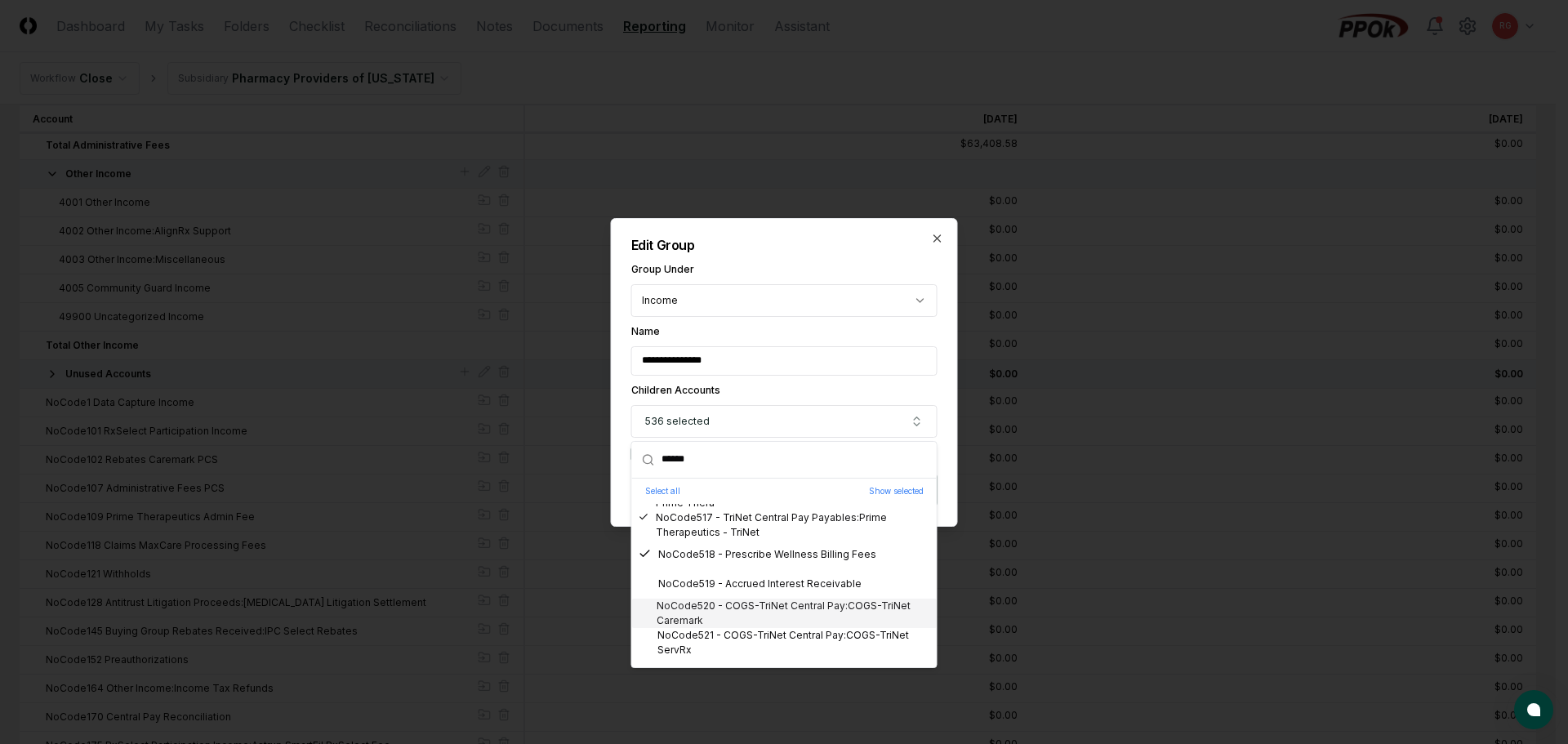
click at [746, 586] on div "NoCode519 - Accrued Interest Receivable" at bounding box center [750, 584] width 223 height 15
click at [761, 614] on div "NoCode520 - COGS-TriNet Central Pay:COGS-TriNet Caremark" at bounding box center [784, 614] width 292 height 30
click at [771, 634] on div "NoCode521 - COGS-TriNet Central Pay:COGS-TriNet ServRx" at bounding box center [784, 644] width 292 height 30
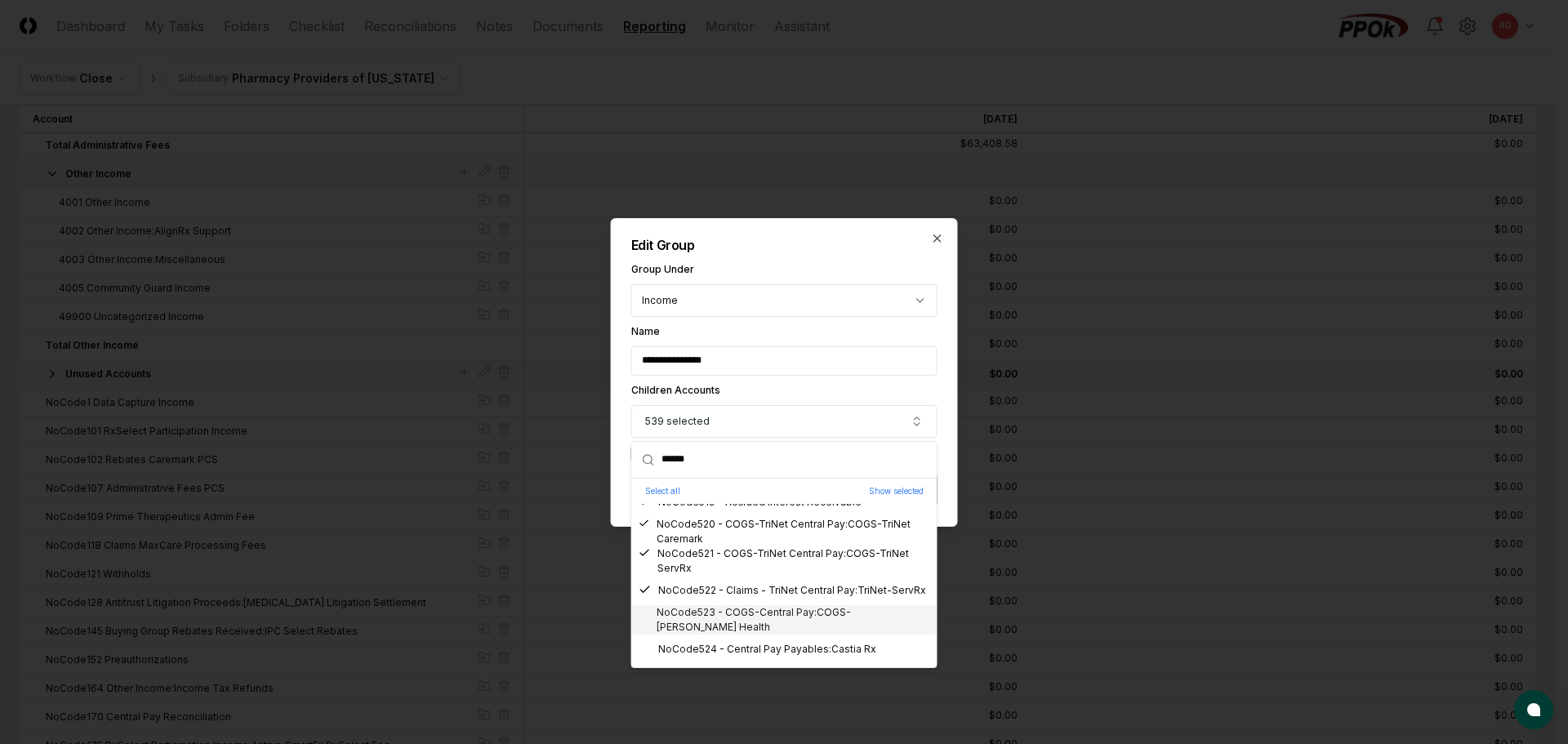
drag, startPoint x: 743, startPoint y: 616, endPoint x: 752, endPoint y: 628, distance: 15.0
click at [744, 616] on div "NoCode523 - COGS-Central Pay:COGS-Smith Health" at bounding box center [784, 620] width 292 height 30
click at [765, 644] on div "NoCode524 - Central Pay Payables:Castia Rx" at bounding box center [758, 650] width 238 height 15
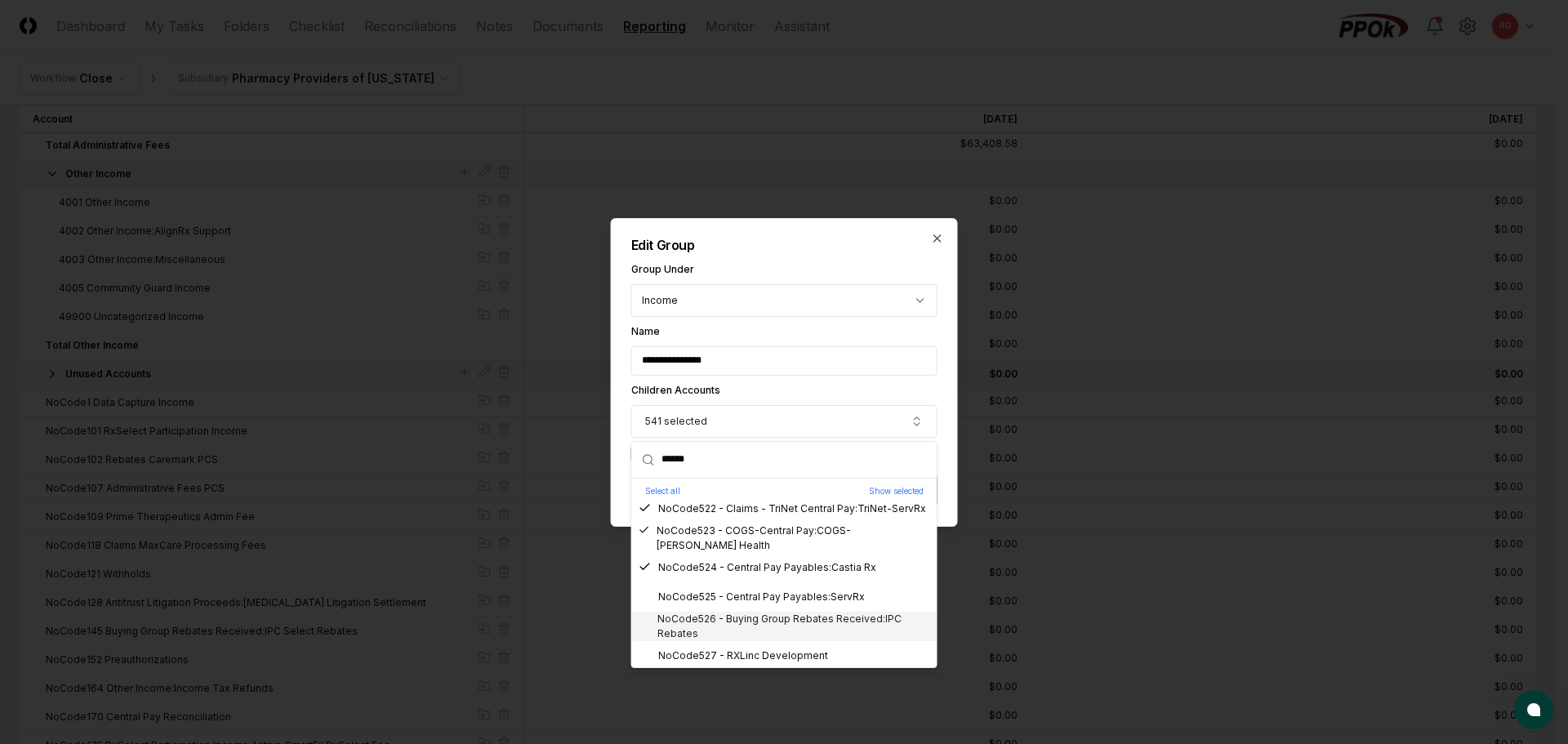
click at [744, 624] on div "NoCode526 - Buying Group Rebates Received:IPC Rebates" at bounding box center [784, 627] width 292 height 30
click at [768, 655] on div "NoCode527 - RXLinc Development" at bounding box center [733, 657] width 190 height 15
click at [754, 596] on div "NoCode525 - Central Pay Payables:ServRx" at bounding box center [751, 597] width 226 height 15
click at [745, 604] on div "NoCode528 - TriNet Central Pay Payables:Capital Rx - Trinet" at bounding box center [784, 604] width 292 height 30
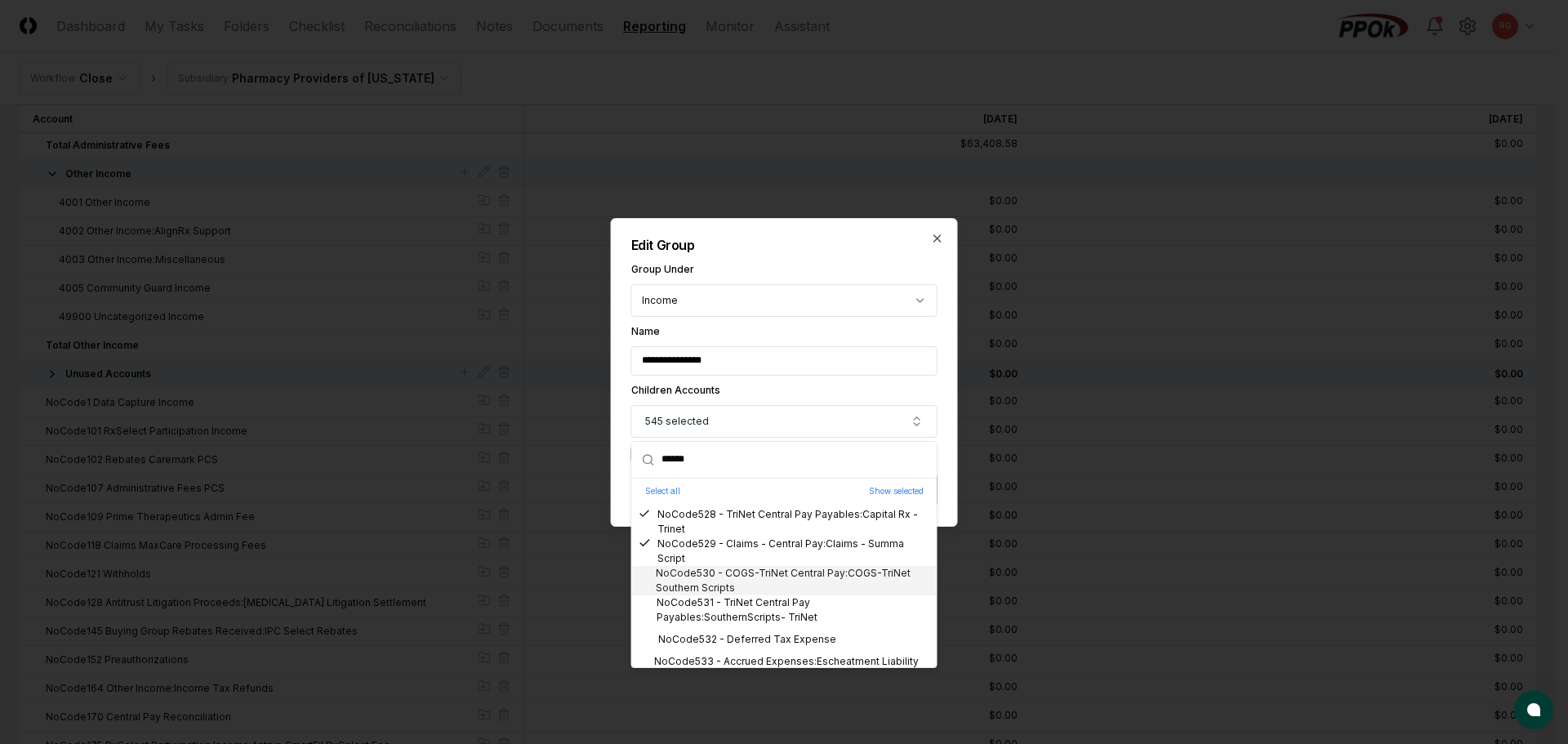
click at [728, 582] on div "NoCode530 - COGS-TriNet Central Pay:COGS-TriNet Southern Scripts" at bounding box center [784, 581] width 292 height 30
click at [742, 607] on div "NoCode531 - TriNet Central Pay Payables:SouthernScripts- TriNet" at bounding box center [784, 611] width 292 height 30
click at [755, 639] on div "NoCode532 - Deferred Tax Expense" at bounding box center [737, 640] width 198 height 15
click at [760, 658] on div "NoCode533 - Accrued Expenses:Escheatment Liability PPOk:Escheatment YR 2024" at bounding box center [784, 670] width 292 height 30
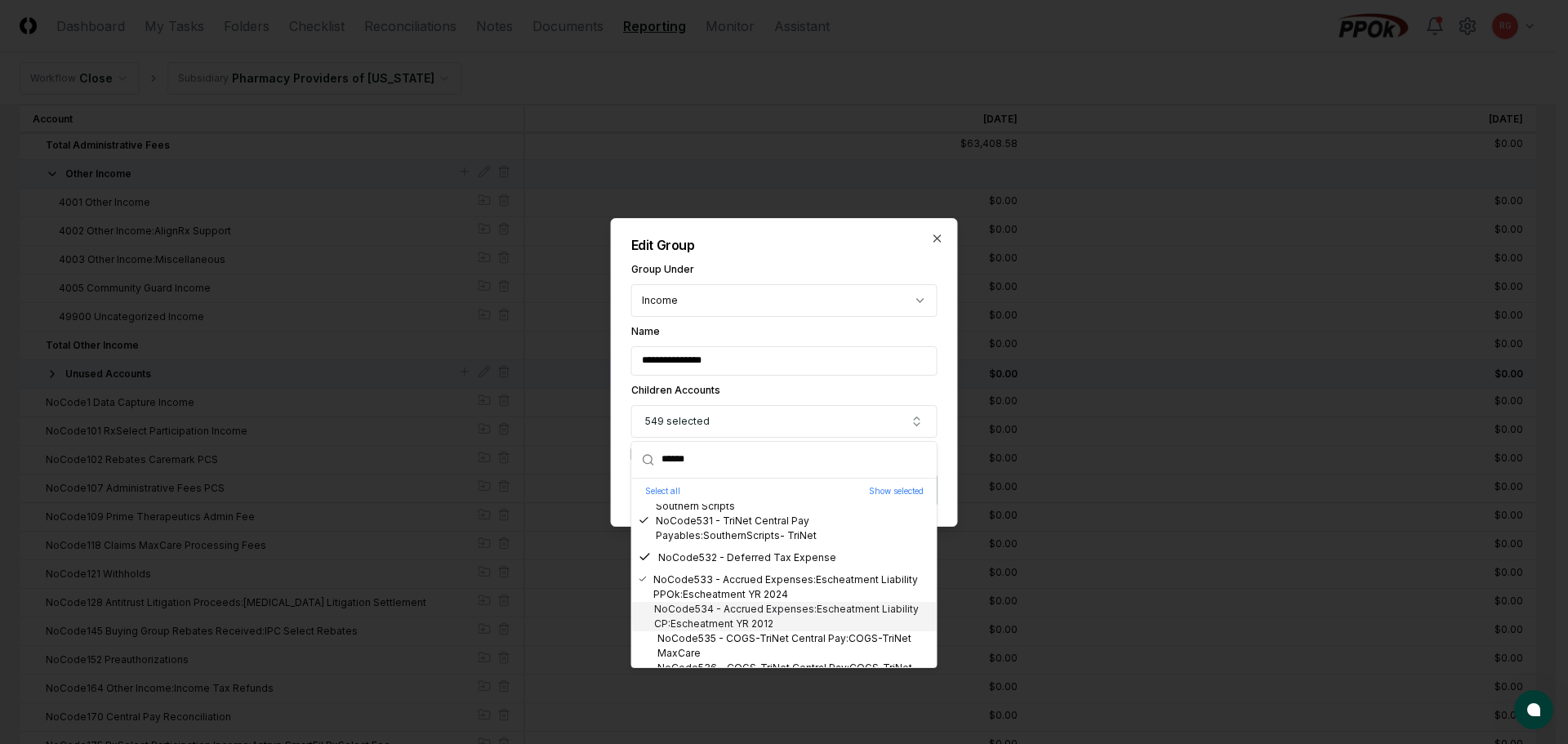
click at [764, 613] on div "NoCode534 - Accrued Expenses:Escheatment Liability CP:Escheatment YR 2012" at bounding box center [784, 618] width 292 height 30
click at [769, 638] on div "NoCode535 - COGS-TriNet Central Pay:COGS-TriNet MaxCare" at bounding box center [784, 646] width 292 height 30
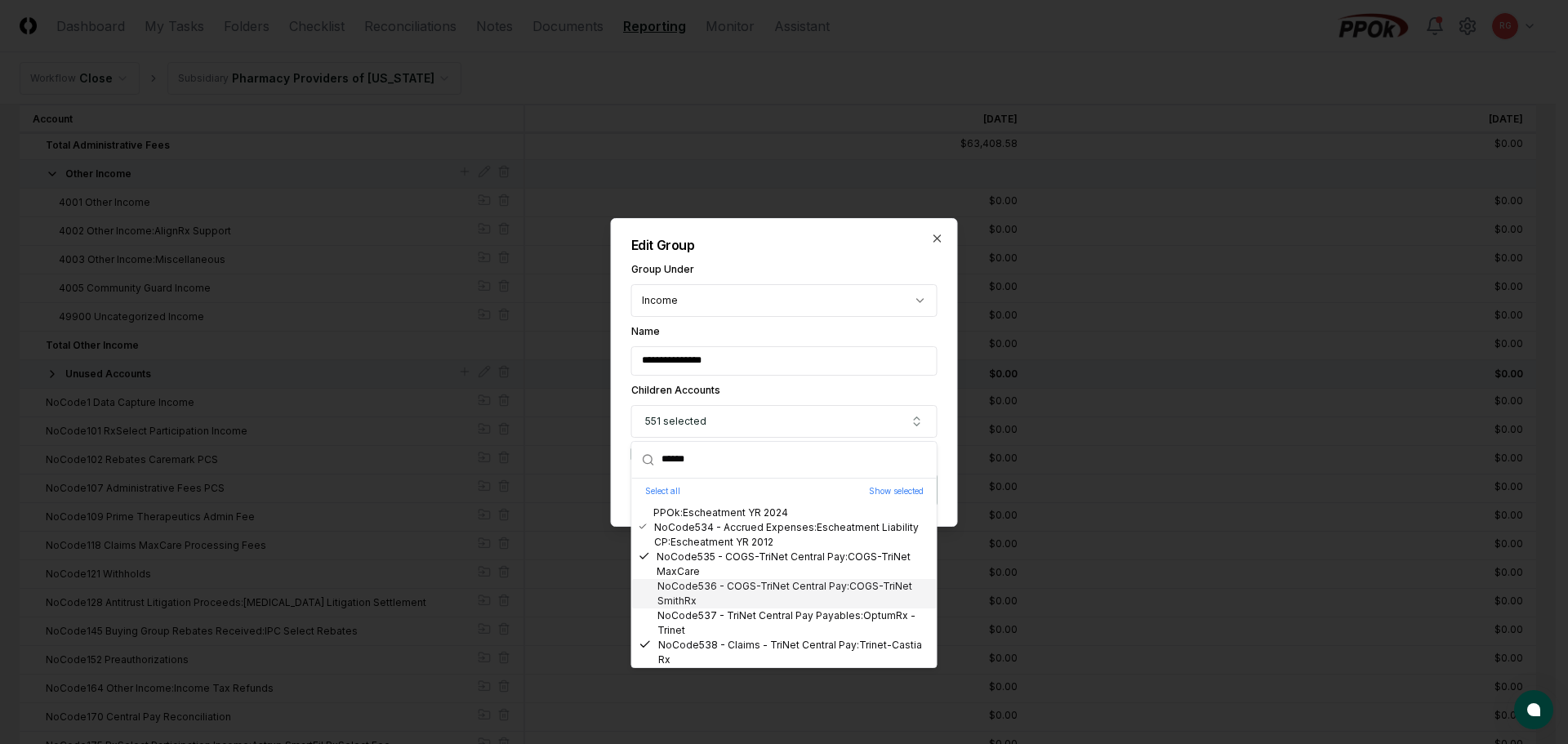
click at [730, 579] on div "NoCode536 - COGS-TriNet Central Pay:COGS-TriNet SmithRx" at bounding box center [784, 594] width 292 height 30
click at [737, 610] on div "NoCode537 - TriNet Central Pay Payables:OptumRx - Trinet" at bounding box center [784, 624] width 292 height 30
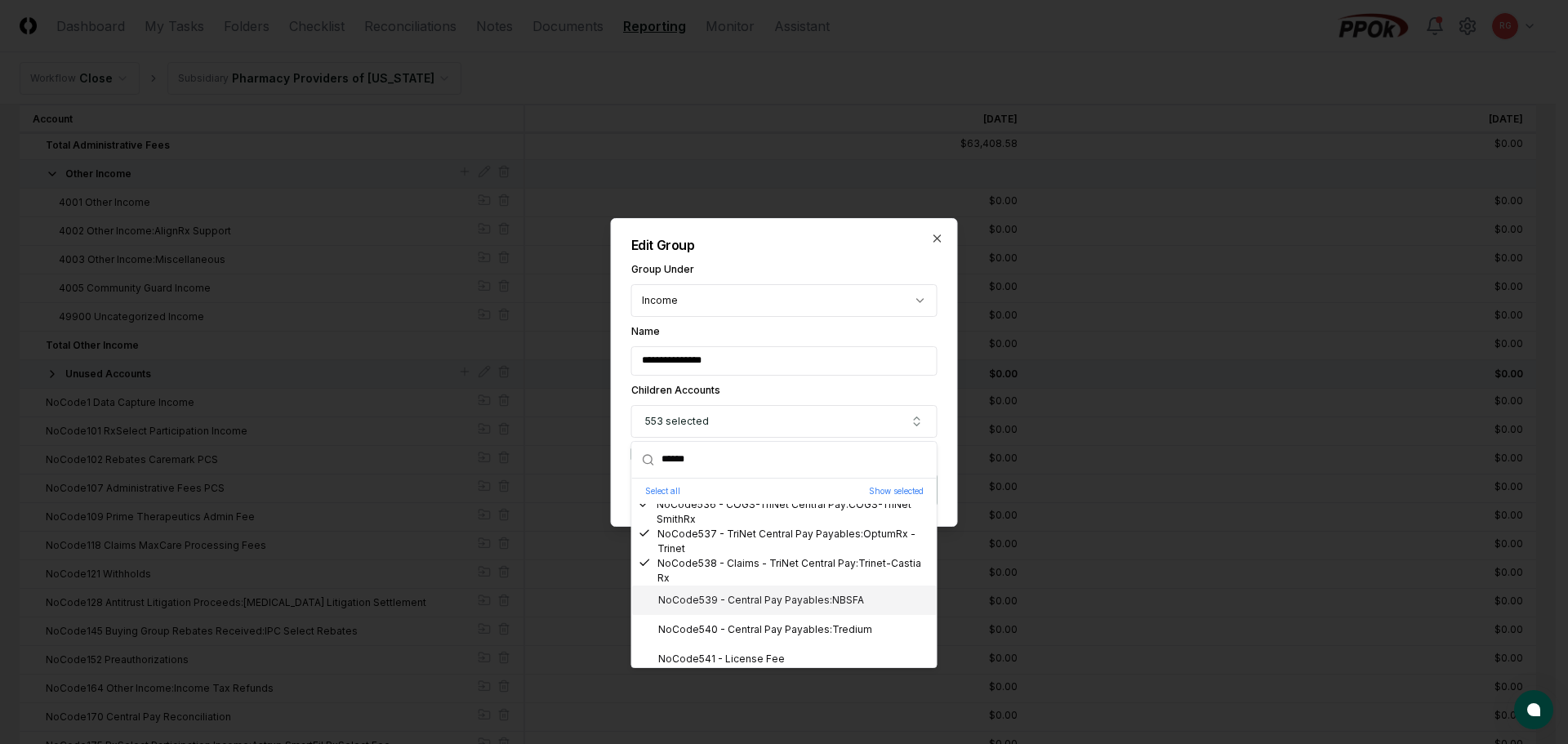
click at [723, 595] on div "NoCode539 - Central Pay Payables:NBSFA" at bounding box center [751, 601] width 225 height 15
click at [743, 623] on div "NoCode540 - Central Pay Payables:Tredium" at bounding box center [755, 631] width 233 height 15
click at [744, 652] on div "NoCode541 - License Fee" at bounding box center [711, 659] width 146 height 15
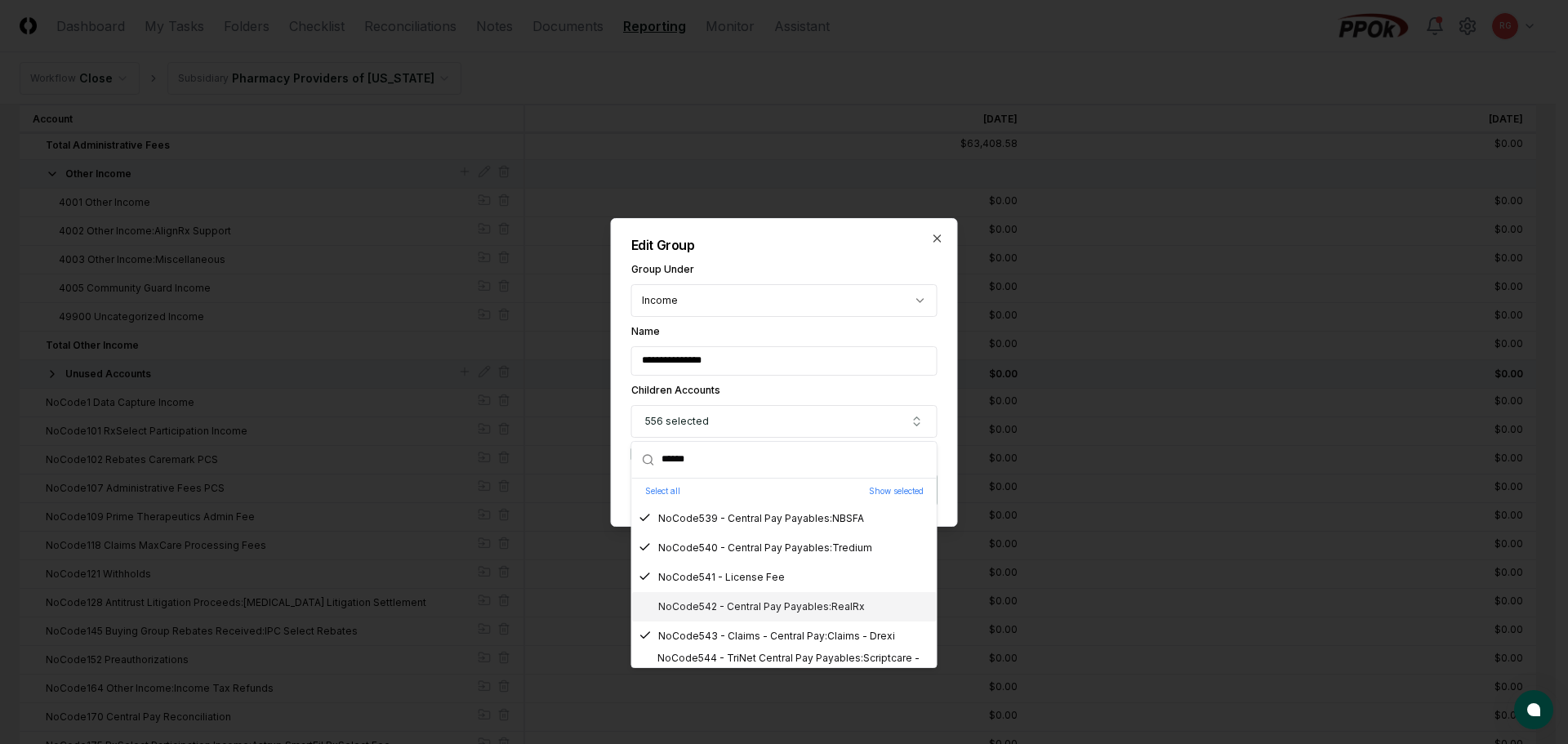
click at [742, 609] on div "NoCode542 - Central Pay Payables:RealRx" at bounding box center [751, 607] width 226 height 15
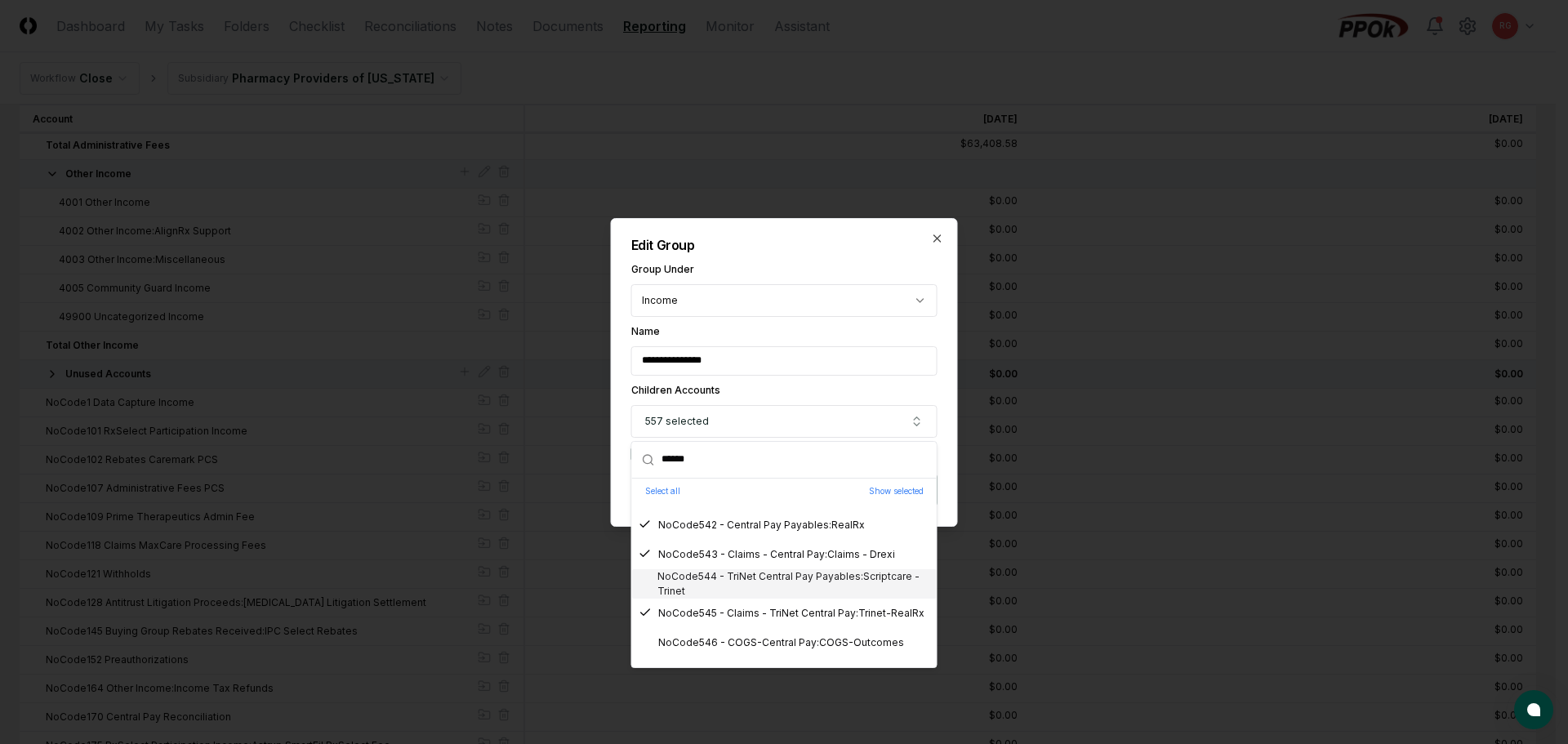
click at [735, 589] on div "NoCode544 - TriNet Central Pay Payables:Scriptcare - Trinet" at bounding box center [784, 584] width 292 height 30
click at [745, 632] on div "NoCode546 - COGS-Central Pay:COGS-Outcomes" at bounding box center [784, 644] width 305 height 30
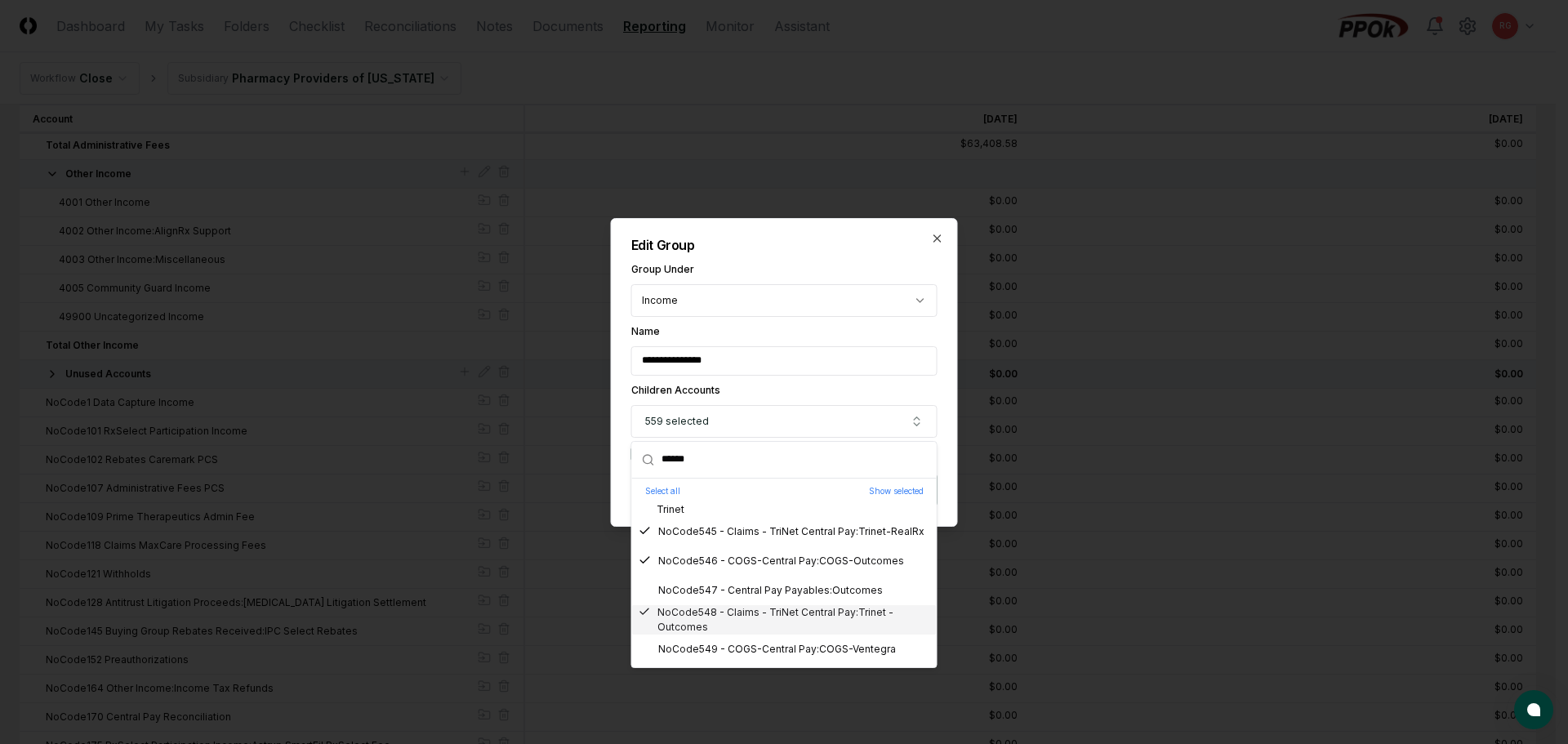
click at [730, 606] on div "NoCode548 - Claims - TriNet Central Pay:Trinet - Outcomes" at bounding box center [784, 620] width 292 height 30
click at [733, 582] on div "NoCode547 - Central Pay Payables:Outcomes" at bounding box center [784, 591] width 305 height 30
click at [744, 617] on div "NoCode548 - Claims - TriNet Central Pay:Trinet - Outcomes" at bounding box center [784, 620] width 292 height 30
click at [757, 647] on div "NoCode549 - COGS-Central Pay:COGS-Ventegra" at bounding box center [767, 650] width 257 height 15
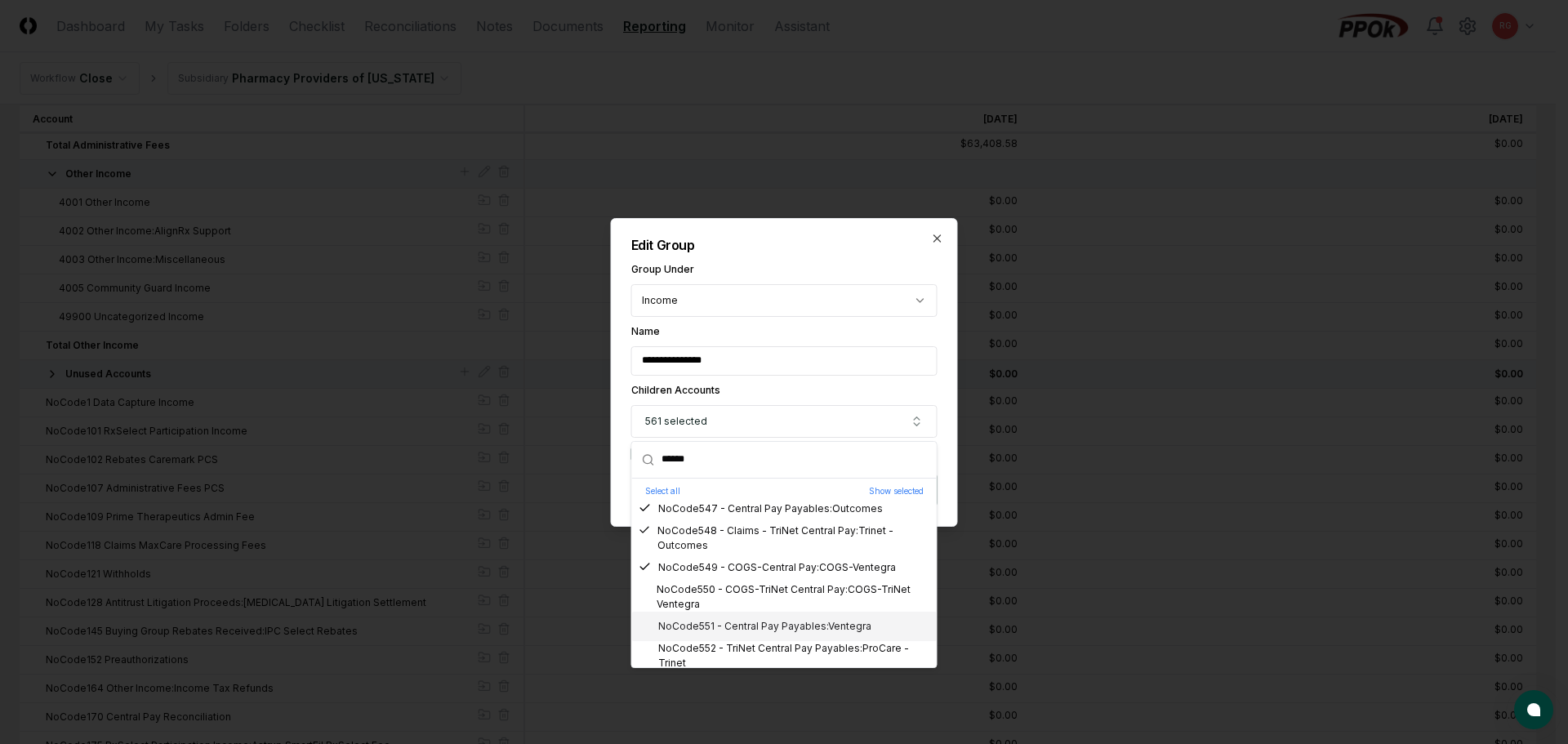
click at [757, 616] on div "NoCode551 - Central Pay Payables:Ventegra" at bounding box center [784, 627] width 305 height 30
click at [742, 597] on div "NoCode550 - COGS-TriNet Central Pay:COGS-TriNet Ventegra" at bounding box center [784, 597] width 292 height 30
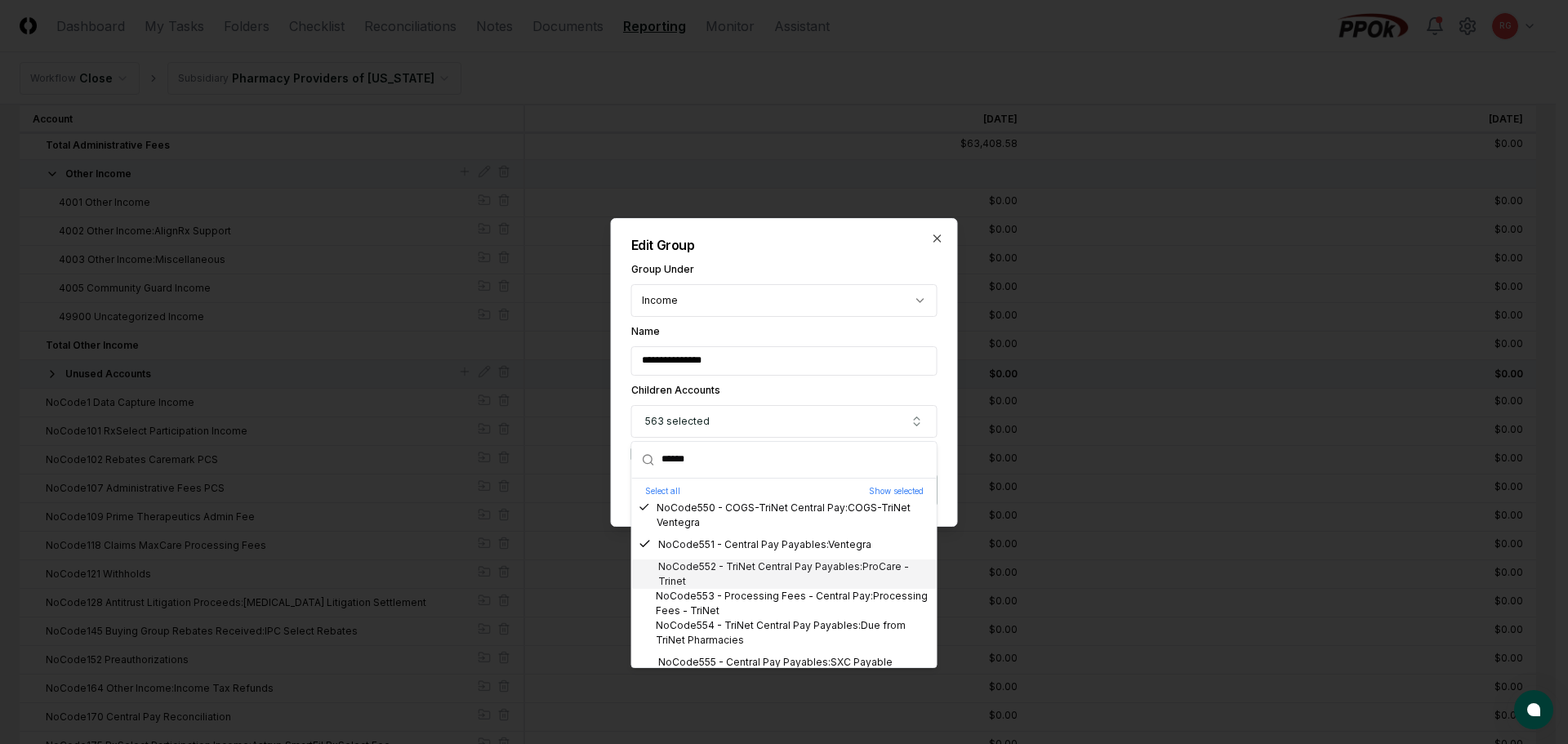
click at [717, 574] on div "NoCode552 - TriNet Central Pay Payables:ProCare - Trinet" at bounding box center [784, 575] width 292 height 30
click at [728, 606] on div "NoCode553 - Processing Fees - Central Pay:Processing Fees - TriNet" at bounding box center [784, 604] width 292 height 30
click at [737, 639] on div "NoCode554 - TriNet Central Pay Payables:Due from TriNet Pharmacies" at bounding box center [784, 633] width 292 height 30
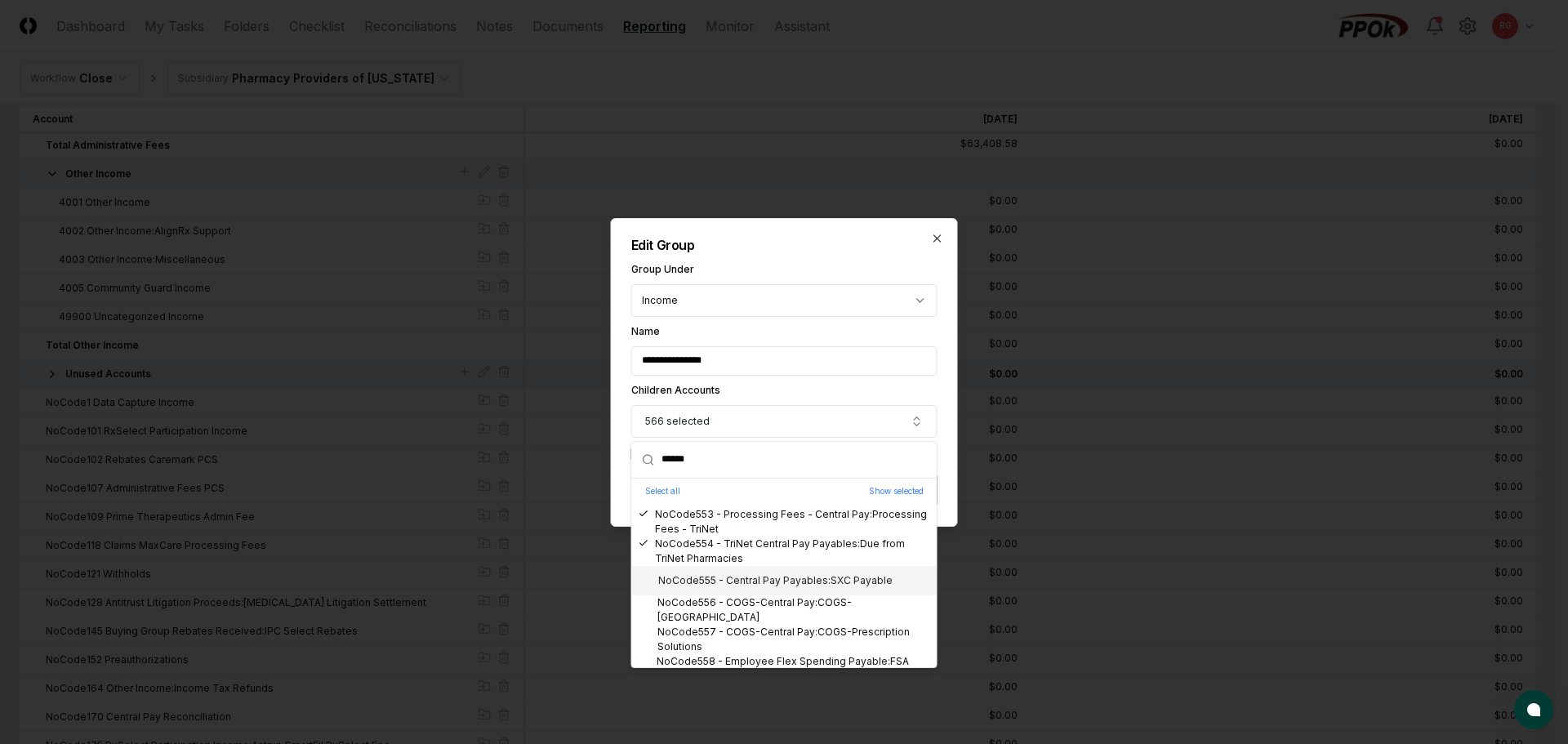
click at [724, 576] on div "NoCode555 - Central Pay Payables:SXC Payable" at bounding box center [765, 581] width 254 height 15
click at [723, 607] on div "NoCode556 - COGS-Central Pay:COGS-CoventryHealth" at bounding box center [784, 611] width 292 height 30
click at [735, 638] on div "NoCode557 - COGS-Central Pay:COGS-Prescription Solutions" at bounding box center [784, 640] width 292 height 30
click at [747, 660] on div "NoCode558 - Employee Flex Spending Payable:FSA Payments" at bounding box center [784, 670] width 292 height 30
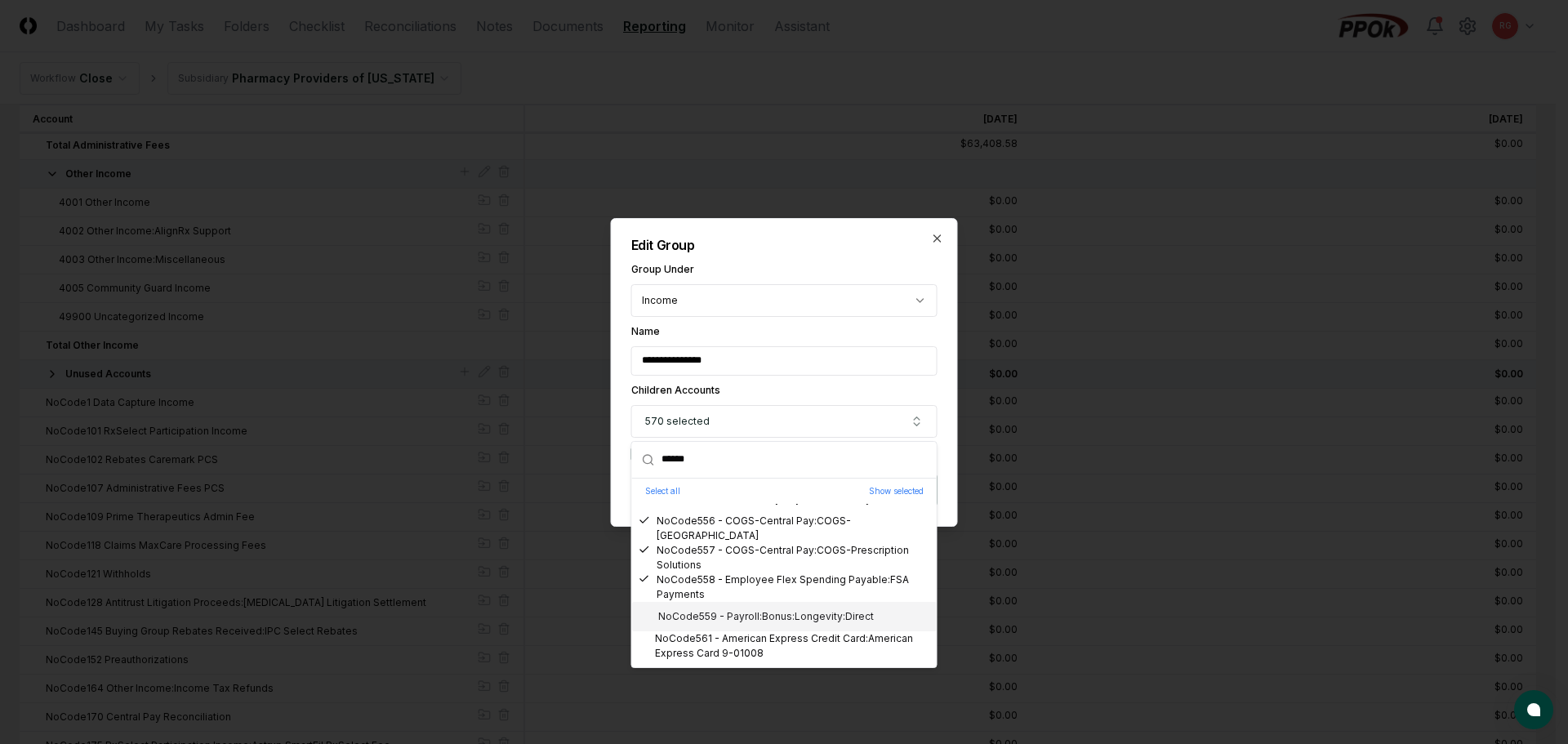
click at [736, 611] on div "NoCode559 - Payroll:Bonus:Longevity:Direct" at bounding box center [756, 617] width 235 height 15
click at [737, 640] on div "NoCode561 - American Express Credit Card:American Express Card 9-01008" at bounding box center [784, 646] width 292 height 30
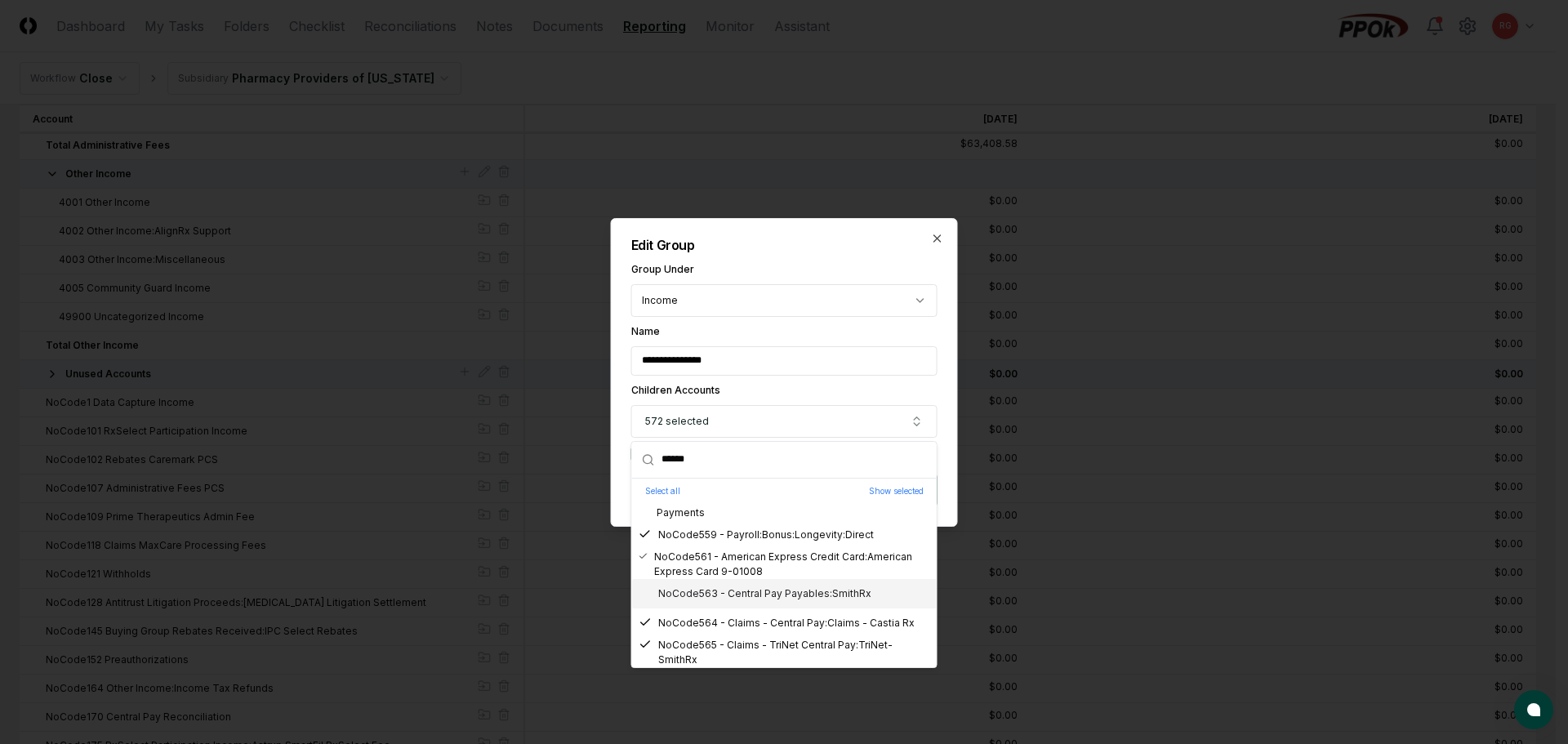
click at [723, 593] on div "NoCode563 - Central Pay Payables:SmithRx" at bounding box center [755, 594] width 232 height 15
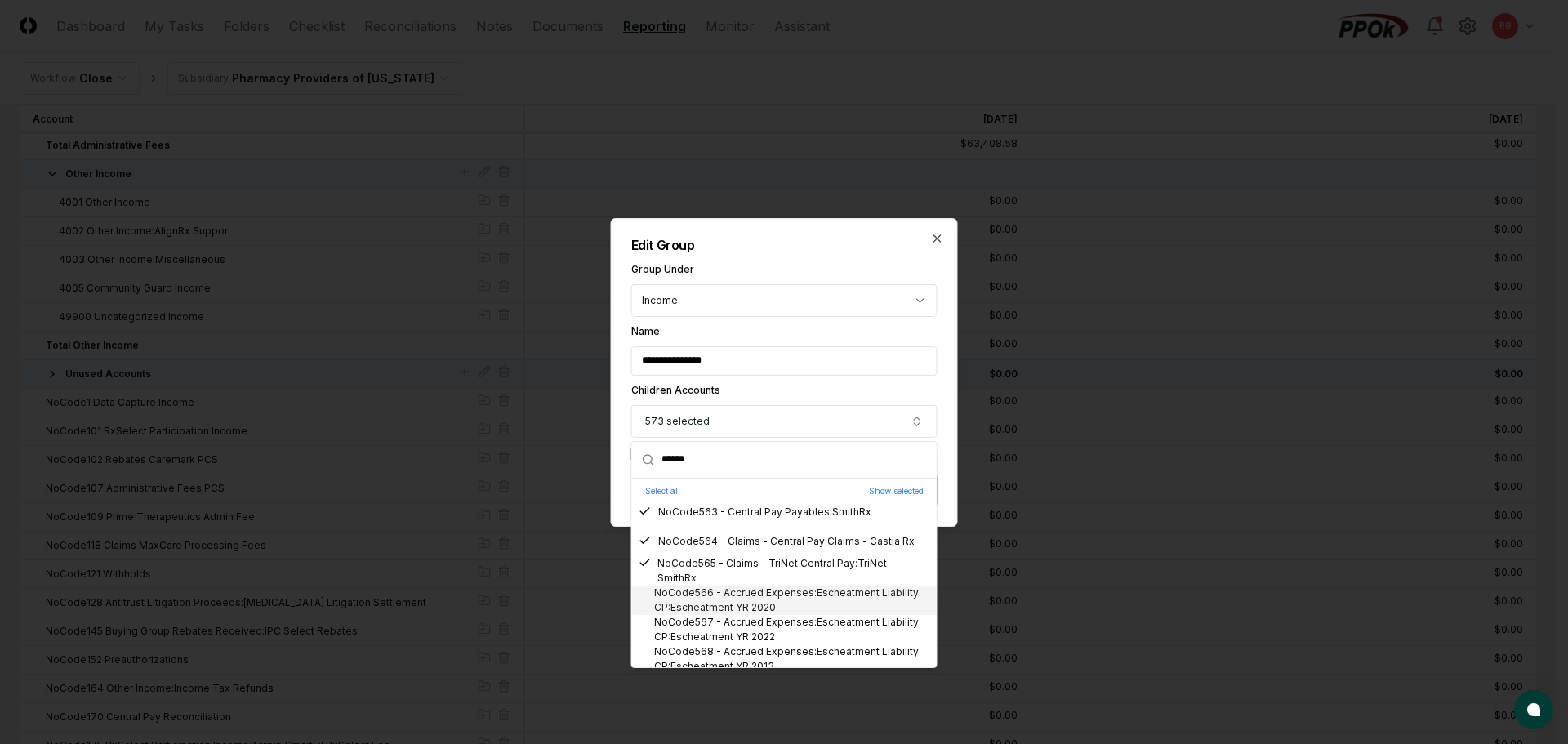
click at [723, 601] on div "NoCode566 - Accrued Expenses:Escheatment Liability CP:Escheatment YR 2020" at bounding box center [784, 601] width 292 height 30
drag, startPoint x: 737, startPoint y: 630, endPoint x: 745, endPoint y: 646, distance: 17.9
click at [738, 630] on div "NoCode567 - Accrued Expenses:Escheatment Liability CP:Escheatment YR 2022" at bounding box center [784, 631] width 292 height 30
click at [748, 651] on div "NoCode568 - Accrued Expenses:Escheatment Liability CP:Escheatment YR 2013" at bounding box center [784, 659] width 292 height 30
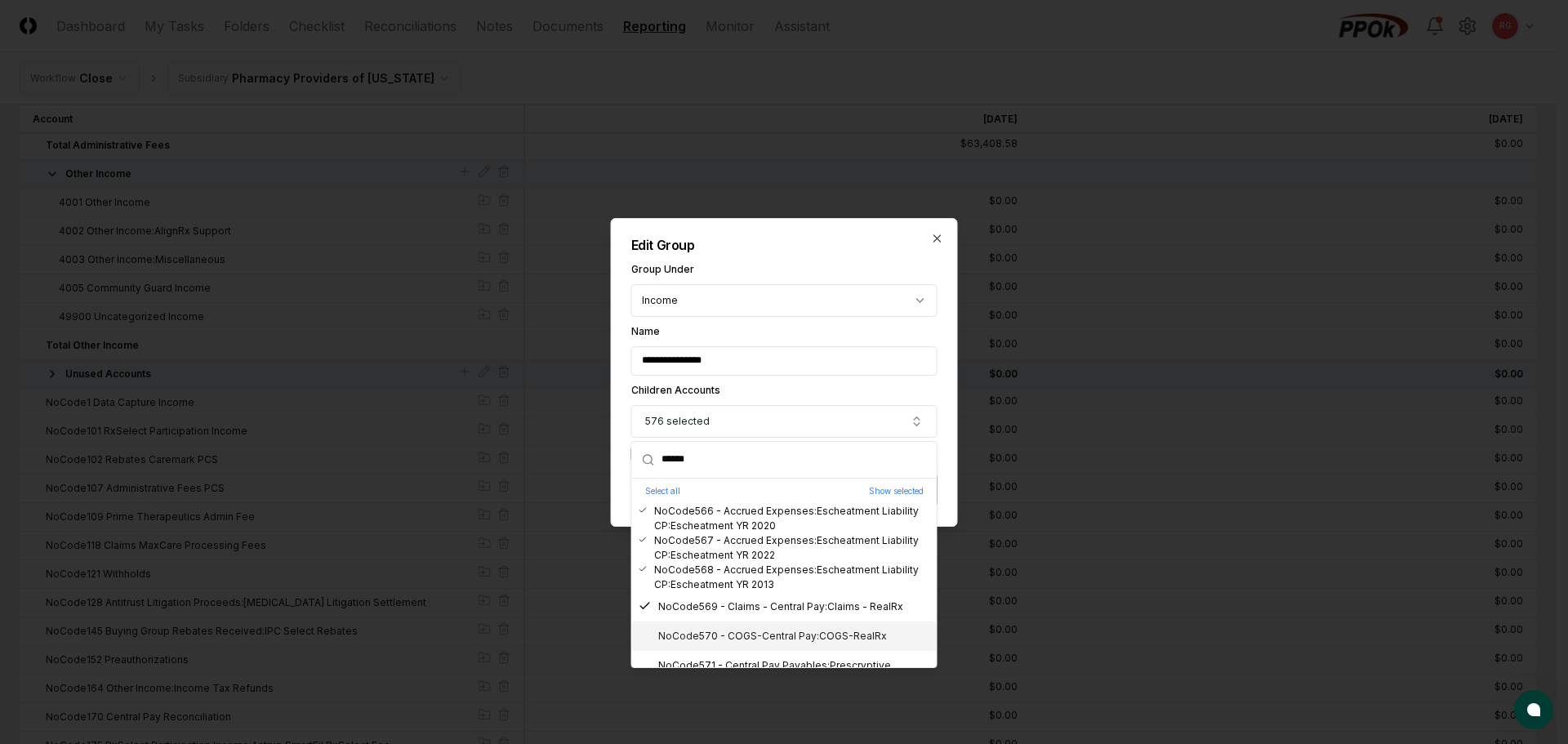
click at [717, 629] on div "NoCode570 - COGS-Central Pay:COGS-RealRx" at bounding box center [784, 637] width 305 height 30
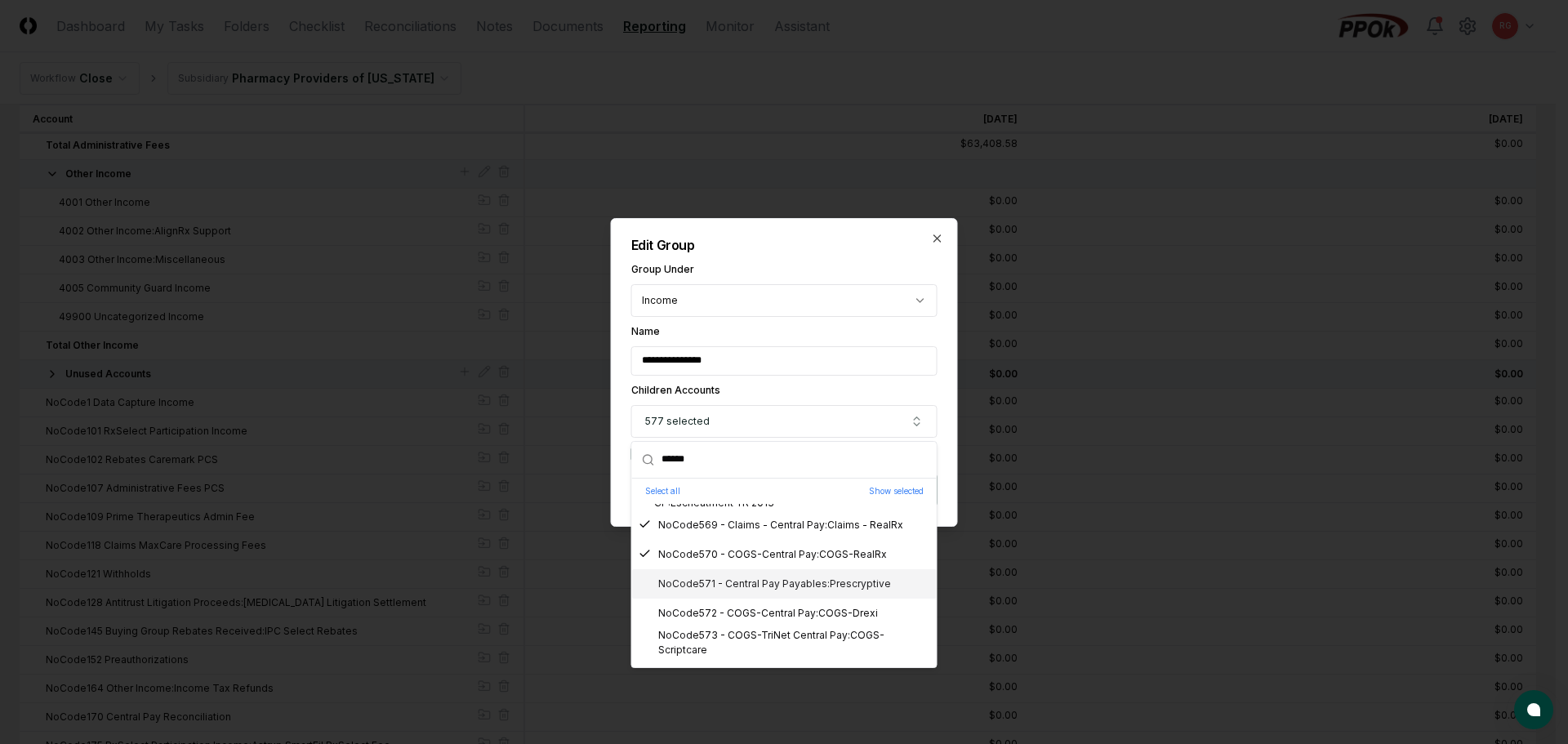
drag, startPoint x: 727, startPoint y: 582, endPoint x: 732, endPoint y: 608, distance: 26.5
click at [727, 582] on div "NoCode571 - Central Pay Payables:Prescryptive" at bounding box center [764, 584] width 252 height 15
click at [732, 613] on div "NoCode572 - COGS-Central Pay:COGS-Drexi" at bounding box center [758, 614] width 239 height 15
click at [733, 635] on div "NoCode573 - COGS-TriNet Central Pay:COGS-Scriptcare" at bounding box center [784, 644] width 292 height 30
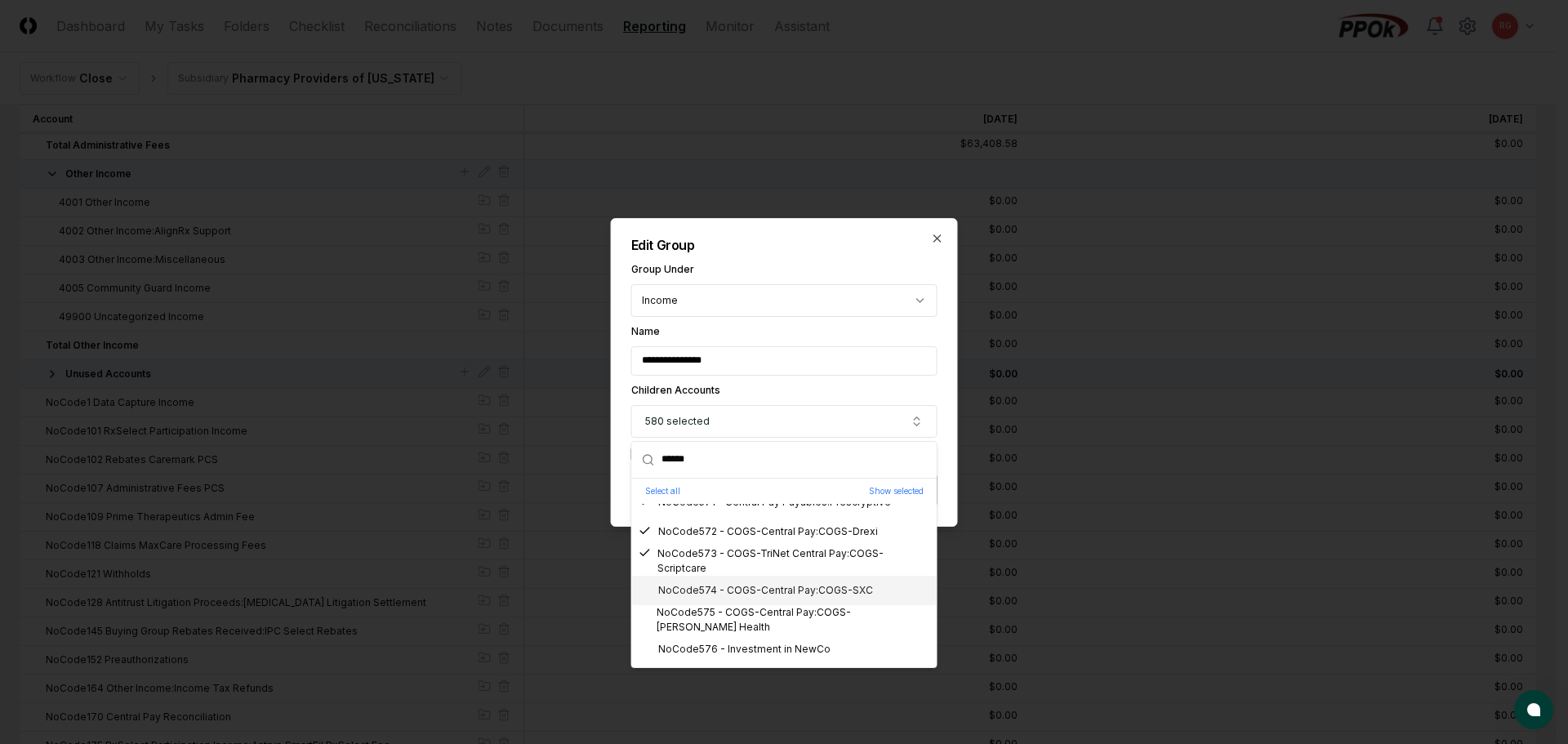
drag, startPoint x: 719, startPoint y: 589, endPoint x: 733, endPoint y: 608, distance: 23.6
click at [720, 589] on div "NoCode574 - COGS-Central Pay:COGS-SXC" at bounding box center [756, 591] width 234 height 15
click at [738, 617] on div "NoCode575 - COGS-Central Pay:COGS-Abarca Health" at bounding box center [784, 620] width 292 height 30
click at [746, 643] on div "NoCode576 - Investment in NewCo" at bounding box center [734, 650] width 191 height 15
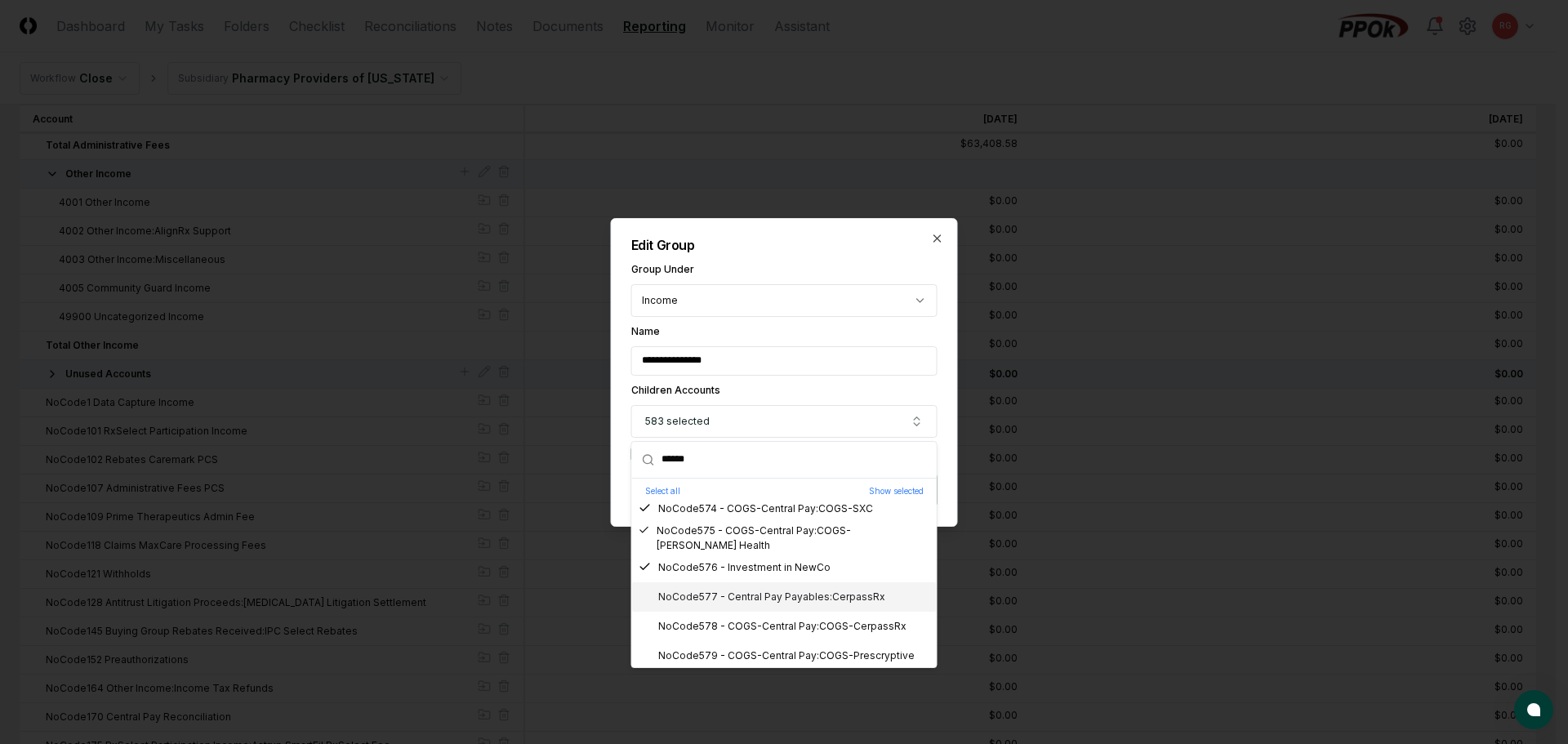
click at [711, 596] on div "NoCode577 - Central Pay Payables:CerpassRx" at bounding box center [761, 597] width 246 height 15
click at [727, 621] on div "NoCode578 - COGS-Central Pay:COGS-CerpassRx" at bounding box center [772, 627] width 268 height 15
click at [746, 650] on div "NoCode579 - COGS-Central Pay:COGS-Prescryptive" at bounding box center [776, 657] width 276 height 15
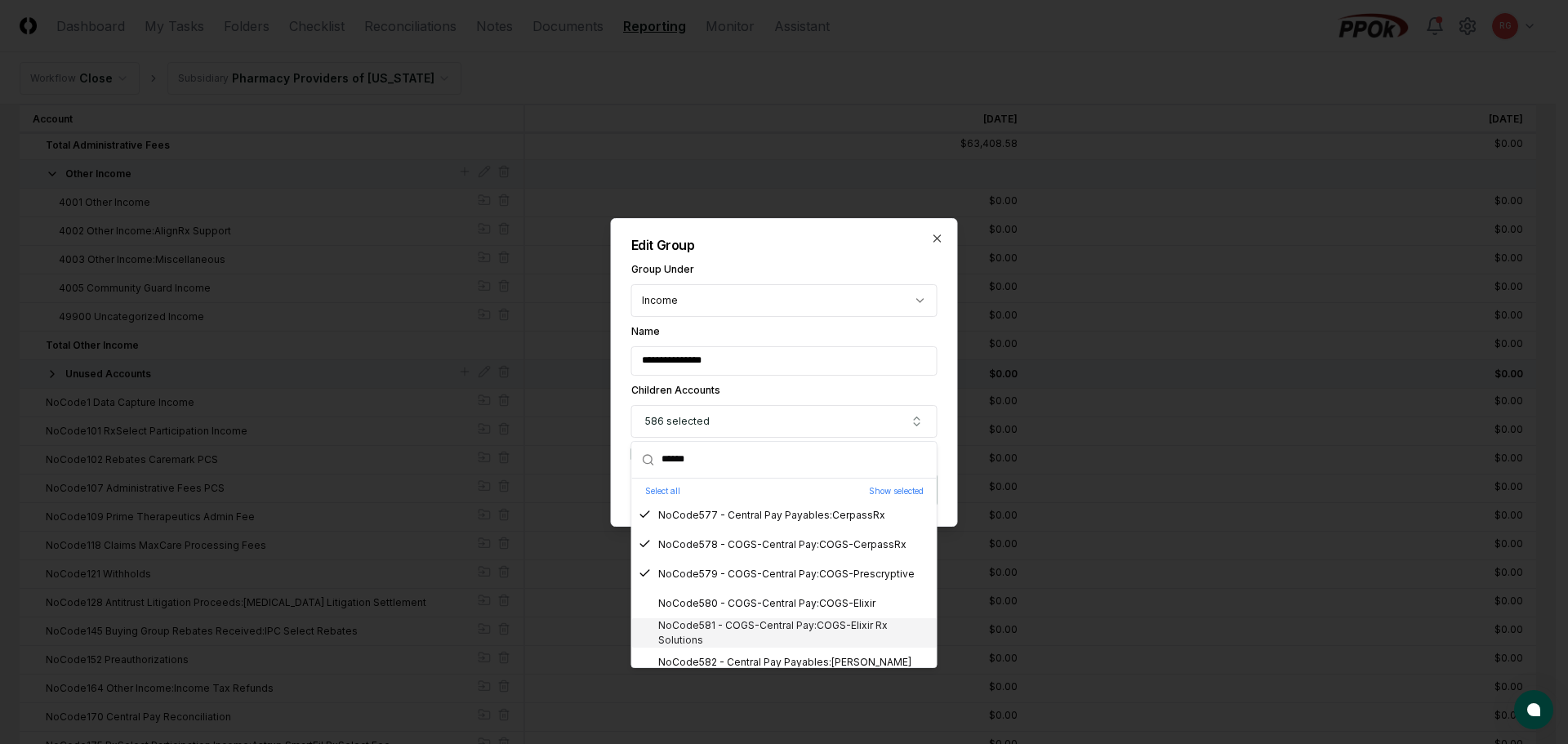
click at [719, 606] on div "NoCode580 - COGS-Central Pay:COGS-Elixir" at bounding box center [757, 604] width 237 height 15
click at [727, 626] on div "NoCode581 - COGS-Central Pay:COGS-Elixir Rx Solutions" at bounding box center [784, 633] width 292 height 30
click at [740, 656] on div "NoCode582 - Central Pay Payables:Abarca" at bounding box center [774, 663] width 272 height 15
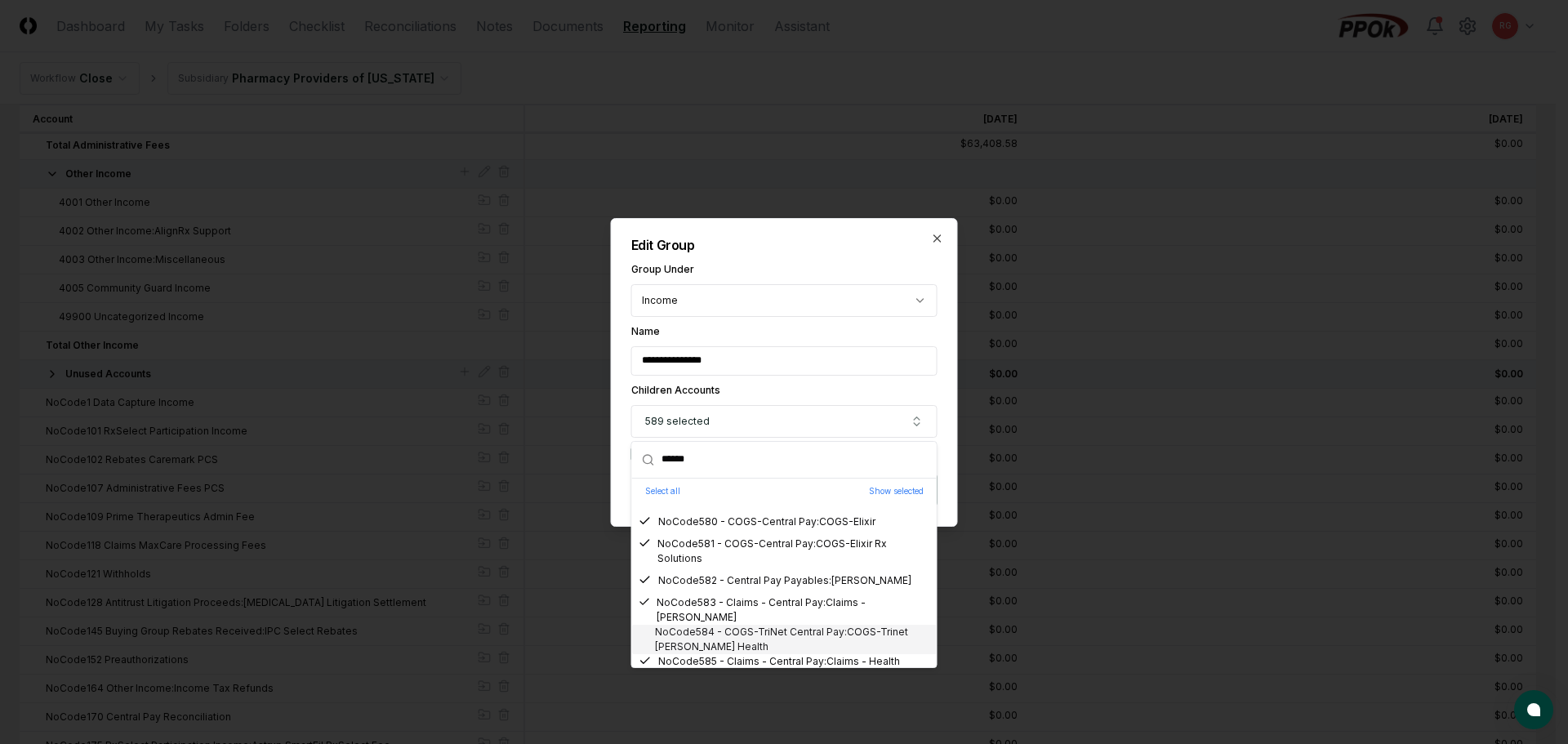
click at [730, 632] on div "NoCode584 - COGS-TriNet Central Pay:COGS-Trinet Abarca Health" at bounding box center [784, 640] width 292 height 30
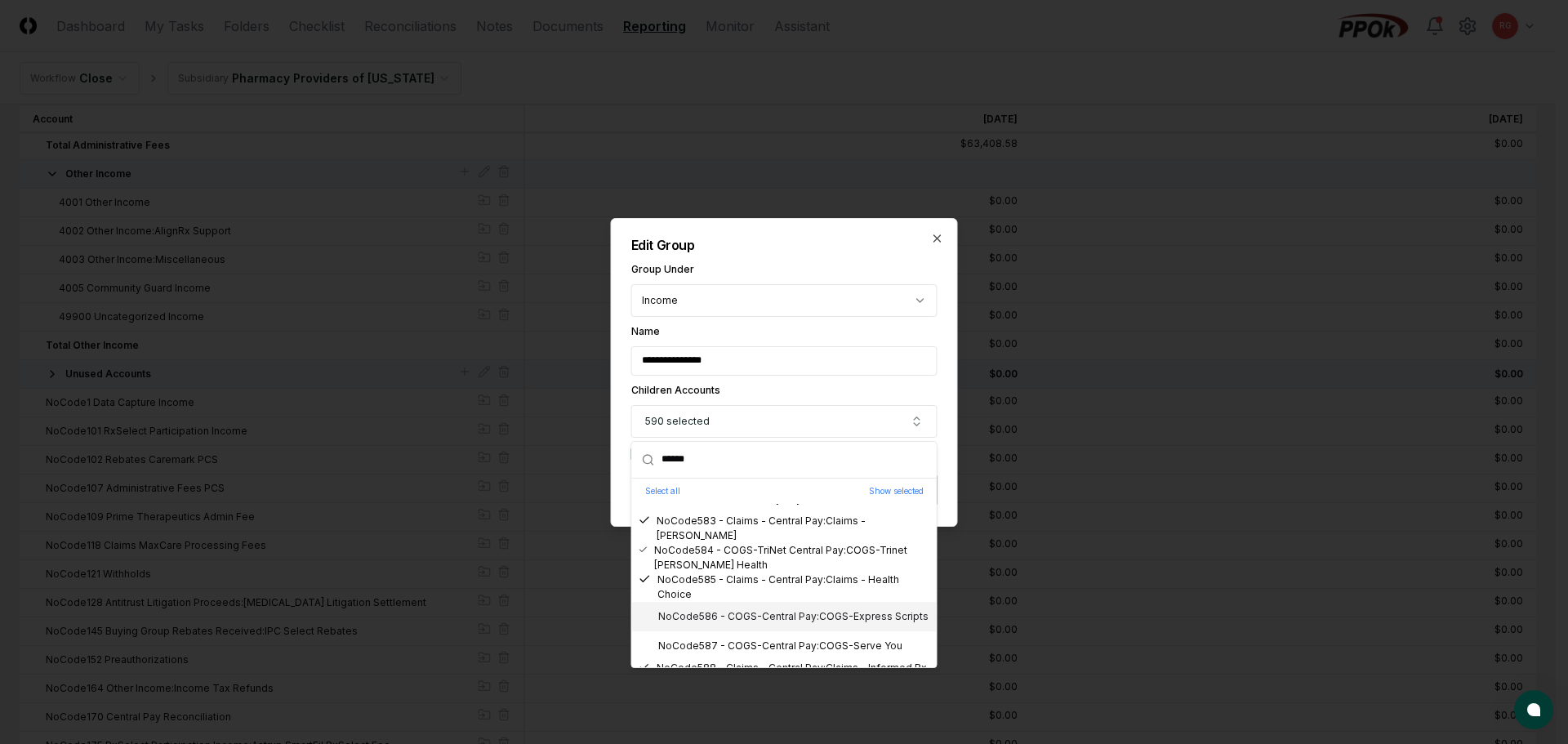
click at [725, 618] on div "NoCode586 - COGS-Central Pay:COGS-Express Scripts" at bounding box center [784, 617] width 290 height 15
click at [745, 636] on div "NoCode587 - COGS-Central Pay:COGS-Serve You" at bounding box center [784, 646] width 305 height 30
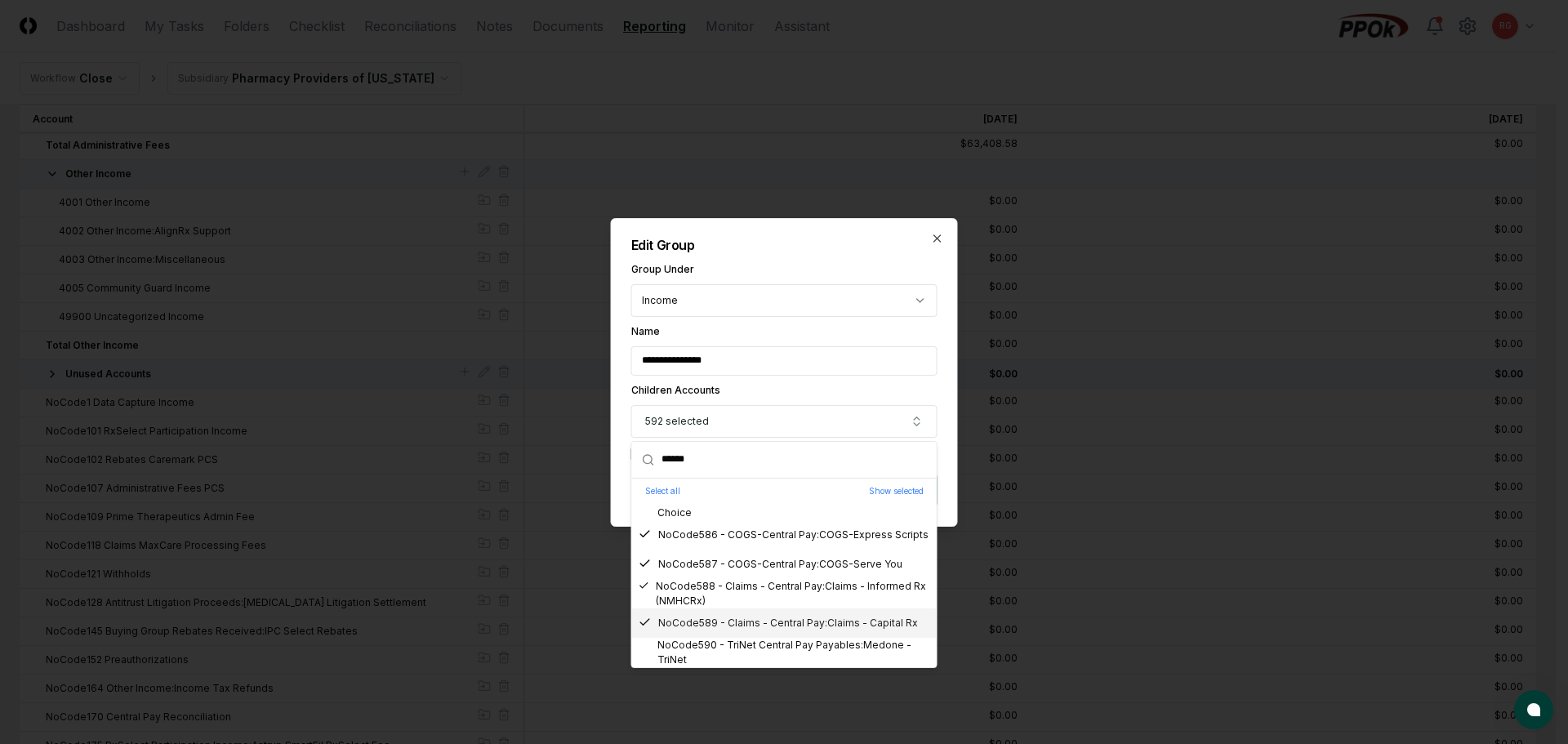
click at [747, 638] on div "NoCode590 - TriNet Central Pay Payables:Medone - TriNet" at bounding box center [784, 653] width 292 height 30
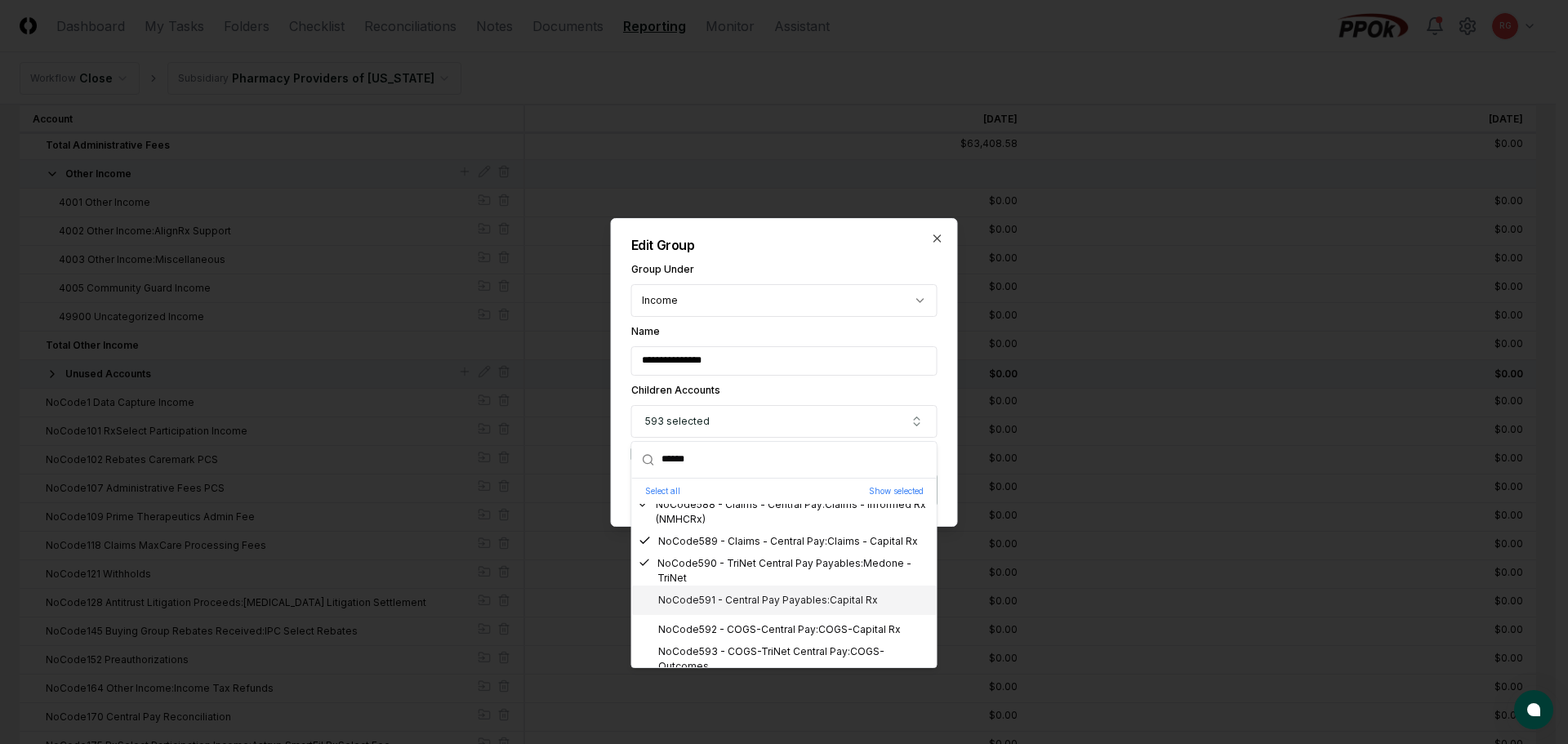
click at [746, 606] on div "NoCode591 - Central Pay Payables:Capital Rx" at bounding box center [758, 601] width 239 height 15
click at [757, 634] on div "NoCode592 - COGS-Central Pay:COGS-Capital Rx" at bounding box center [770, 631] width 262 height 15
click at [764, 654] on div "NoCode593 - COGS-TriNet Central Pay:COGS-Outcomes" at bounding box center [784, 659] width 292 height 30
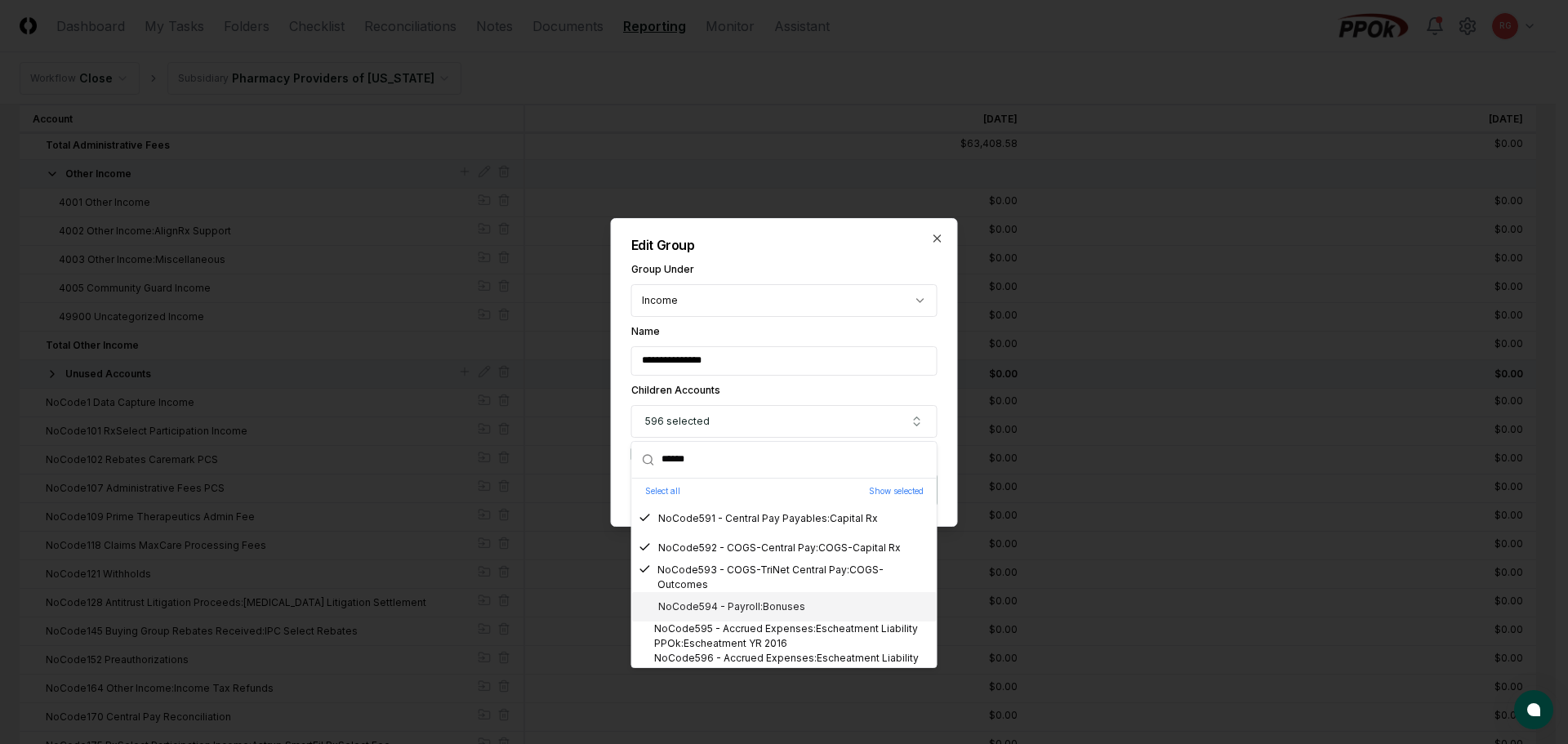
click at [742, 611] on div "NoCode594 - Payroll:Bonuses" at bounding box center [721, 607] width 166 height 15
click at [744, 635] on div "NoCode595 - Accrued Expenses:Escheatment Liability PPOk:Escheatment YR 2016" at bounding box center [784, 637] width 292 height 30
click at [756, 658] on div "NoCode596 - Accrued Expenses:Escheatment Liability CP:Escheatment YR 2017" at bounding box center [784, 666] width 292 height 30
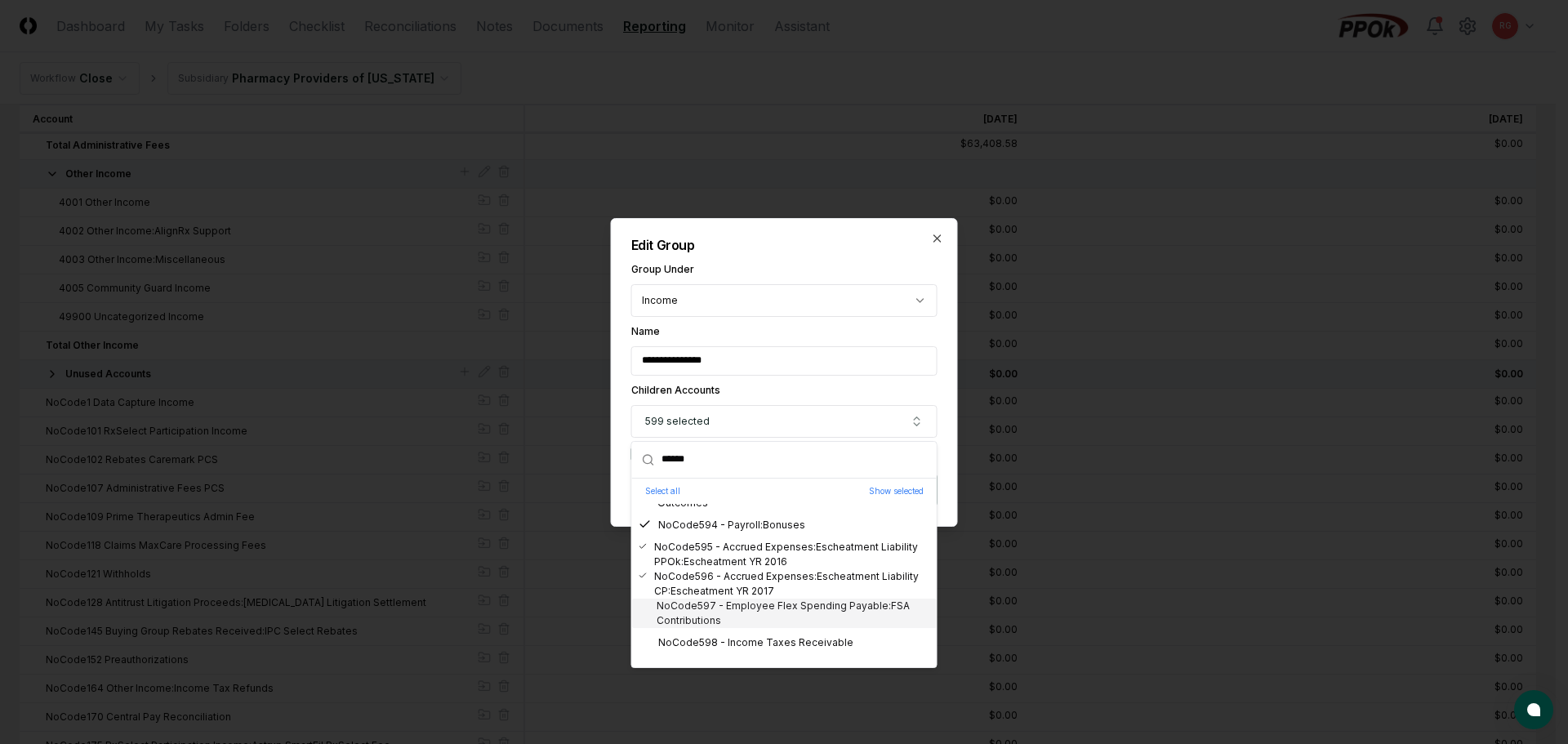
click at [737, 609] on div "NoCode597 - Employee Flex Spending Payable:FSA Contributions" at bounding box center [784, 614] width 292 height 30
click at [747, 641] on div "NoCode598 - Income Taxes Receivable" at bounding box center [745, 644] width 215 height 15
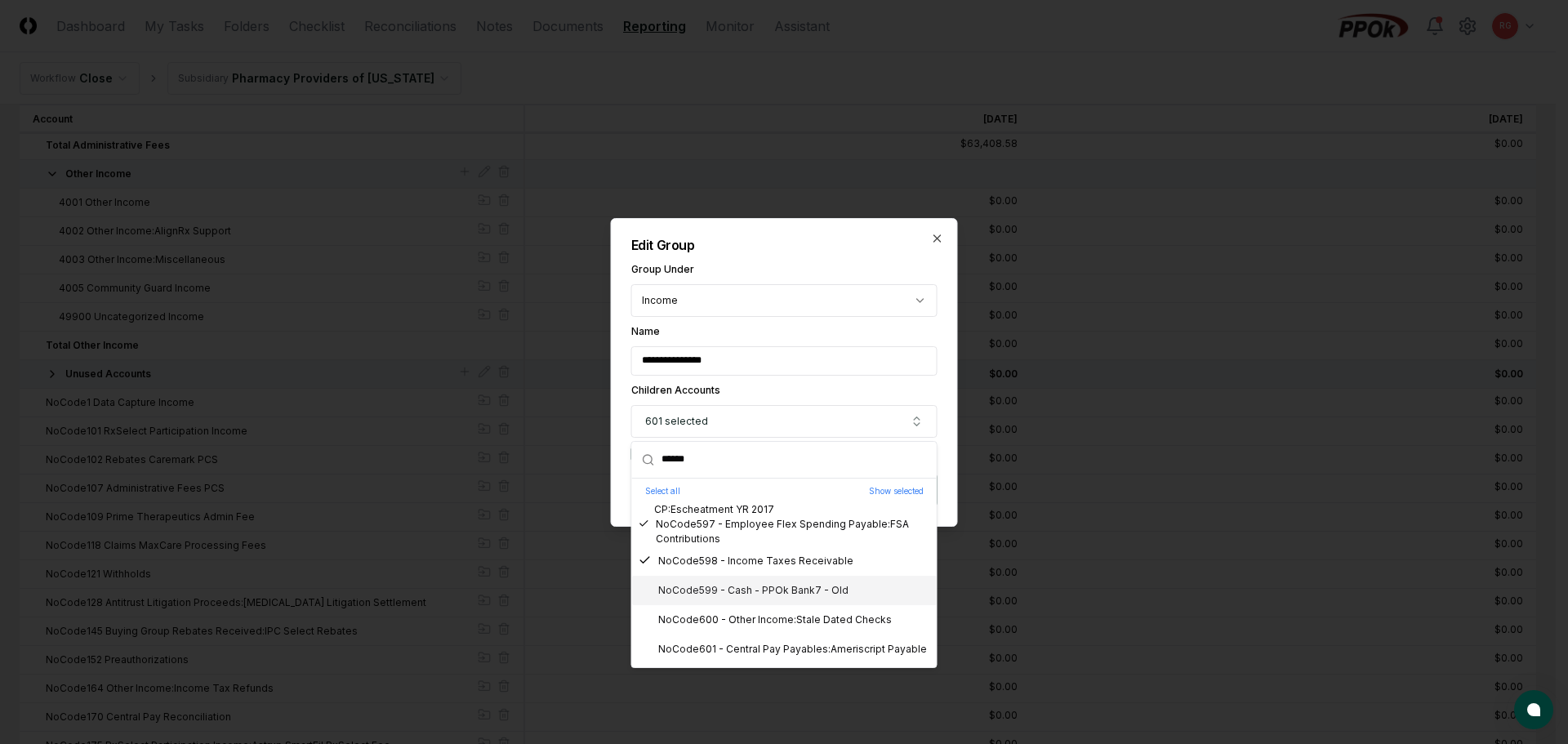
click at [744, 596] on div "NoCode599 - Cash - PPOk Bank7 - Old" at bounding box center [744, 591] width 210 height 15
click at [758, 618] on div "NoCode600 - Other Income:Stale Dated Checks" at bounding box center [765, 620] width 253 height 15
click at [771, 646] on div "NoCode601 - Central Pay Payables:Ameriscript Payable" at bounding box center [783, 650] width 288 height 15
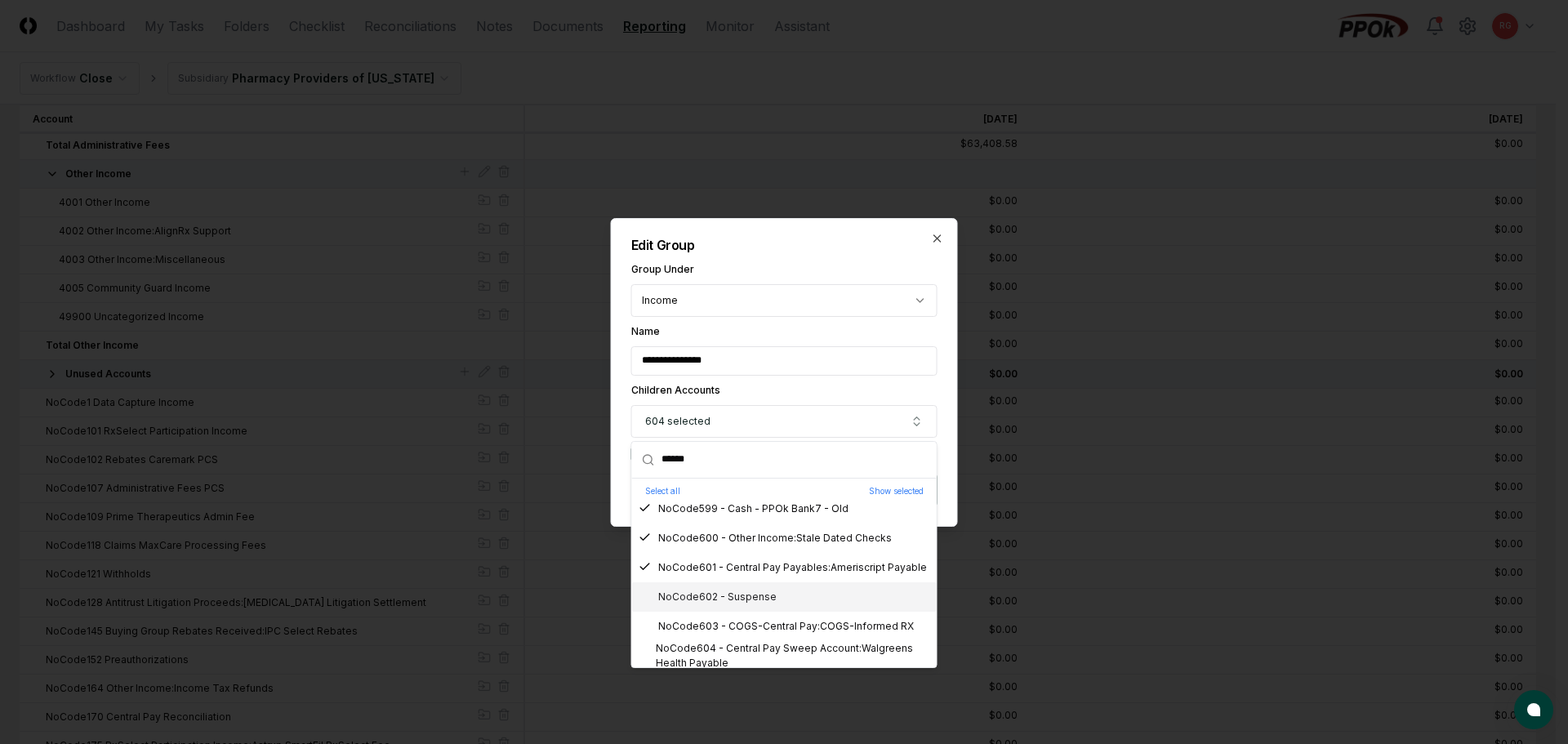
click at [753, 601] on div "NoCode602 - Suspense" at bounding box center [707, 597] width 138 height 15
click at [759, 624] on div "NoCode603 - COGS-Central Pay:COGS-Informed RX" at bounding box center [776, 627] width 275 height 15
click at [770, 646] on div "NoCode604 - Central Pay Sweep Account:Walgreens Health Payable" at bounding box center [784, 657] width 292 height 30
click at [731, 616] on div "NoCode605 - COGS-Central Pay:COGS-RESTAT" at bounding box center [784, 604] width 305 height 30
drag, startPoint x: 742, startPoint y: 634, endPoint x: 751, endPoint y: 646, distance: 15.0
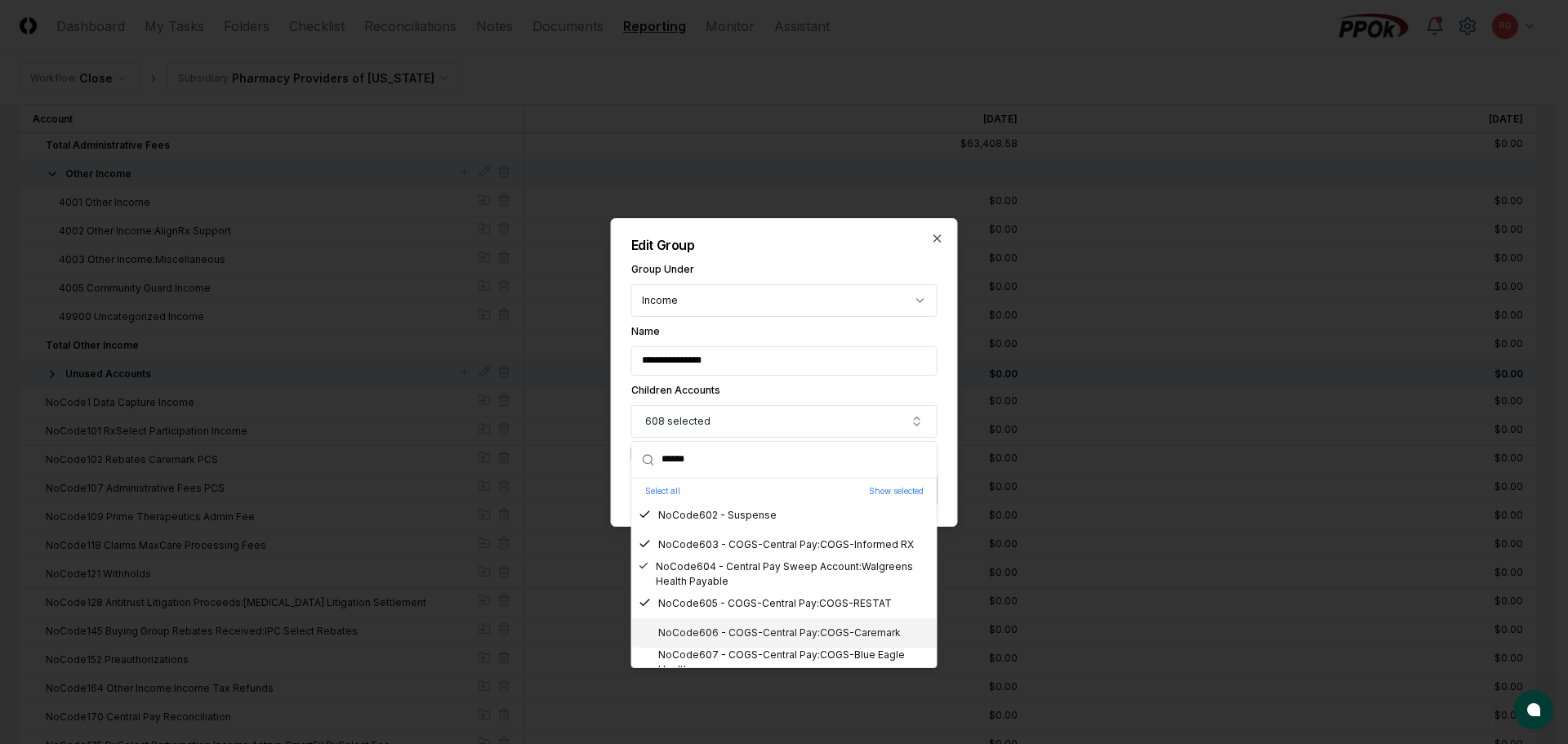
click at [743, 635] on div "NoCode606 - COGS-Central Pay:COGS-Caremark" at bounding box center [770, 633] width 262 height 15
click at [760, 656] on div "NoCode607 - COGS-Central Pay:COGS-Blue Eagle Health" at bounding box center [784, 663] width 292 height 30
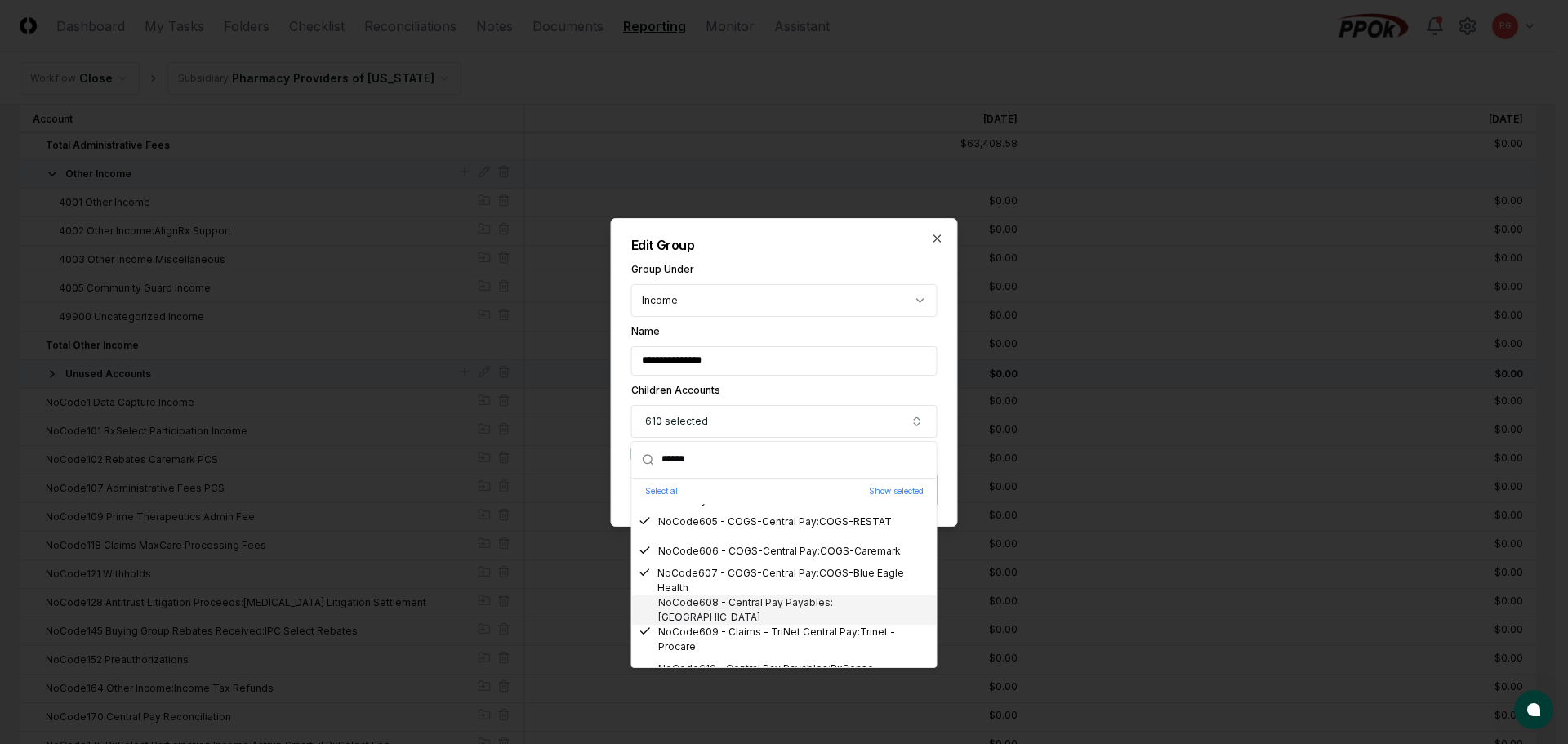
click at [739, 616] on div "NoCode608 - Central Pay Payables:Phoenix" at bounding box center [784, 611] width 292 height 30
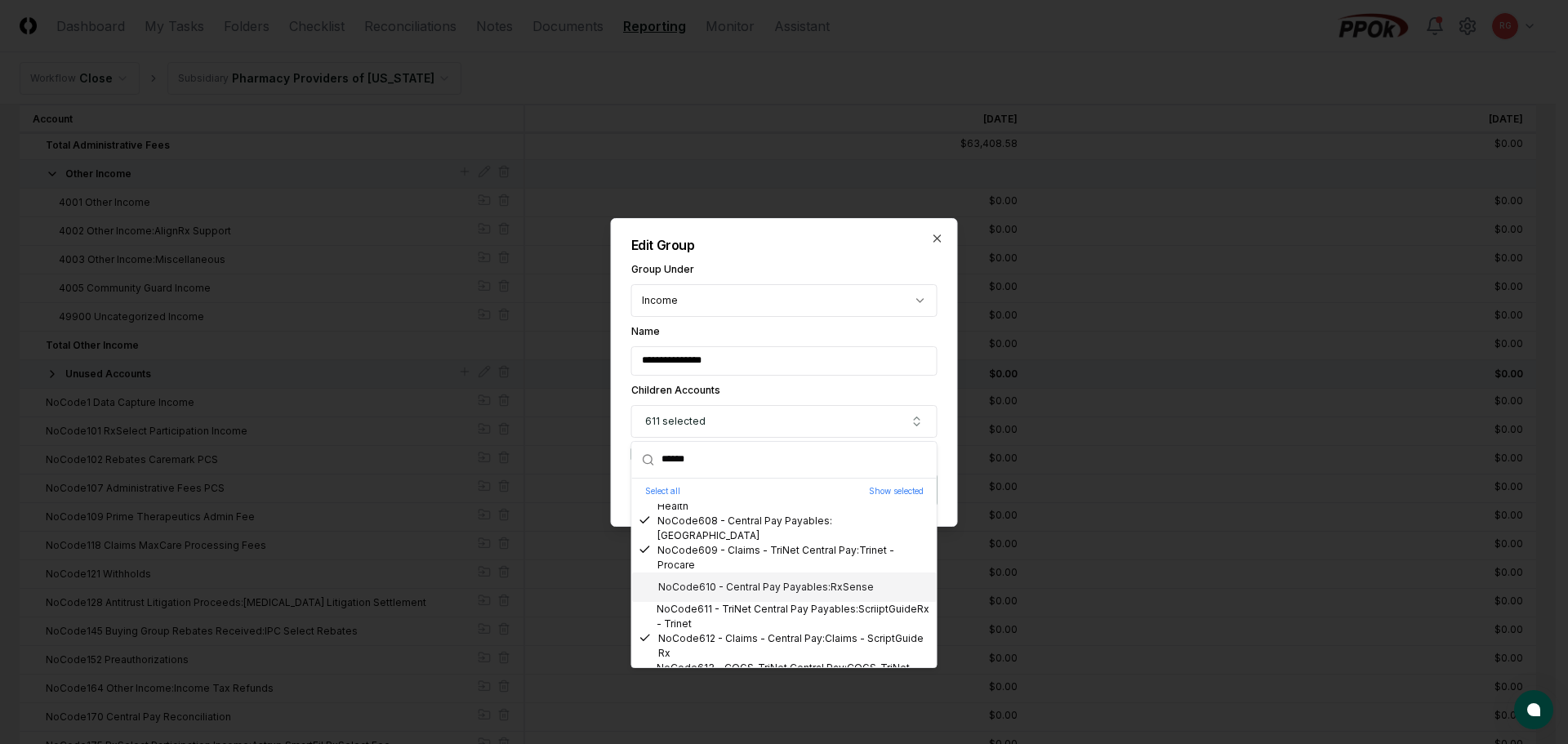
click at [714, 591] on div "NoCode610 - Central Pay Payables:RxSense" at bounding box center [756, 588] width 235 height 15
click at [739, 616] on div "NoCode611 - TriNet Central Pay Payables:ScriiptGuideRx - Trinet" at bounding box center [784, 618] width 292 height 30
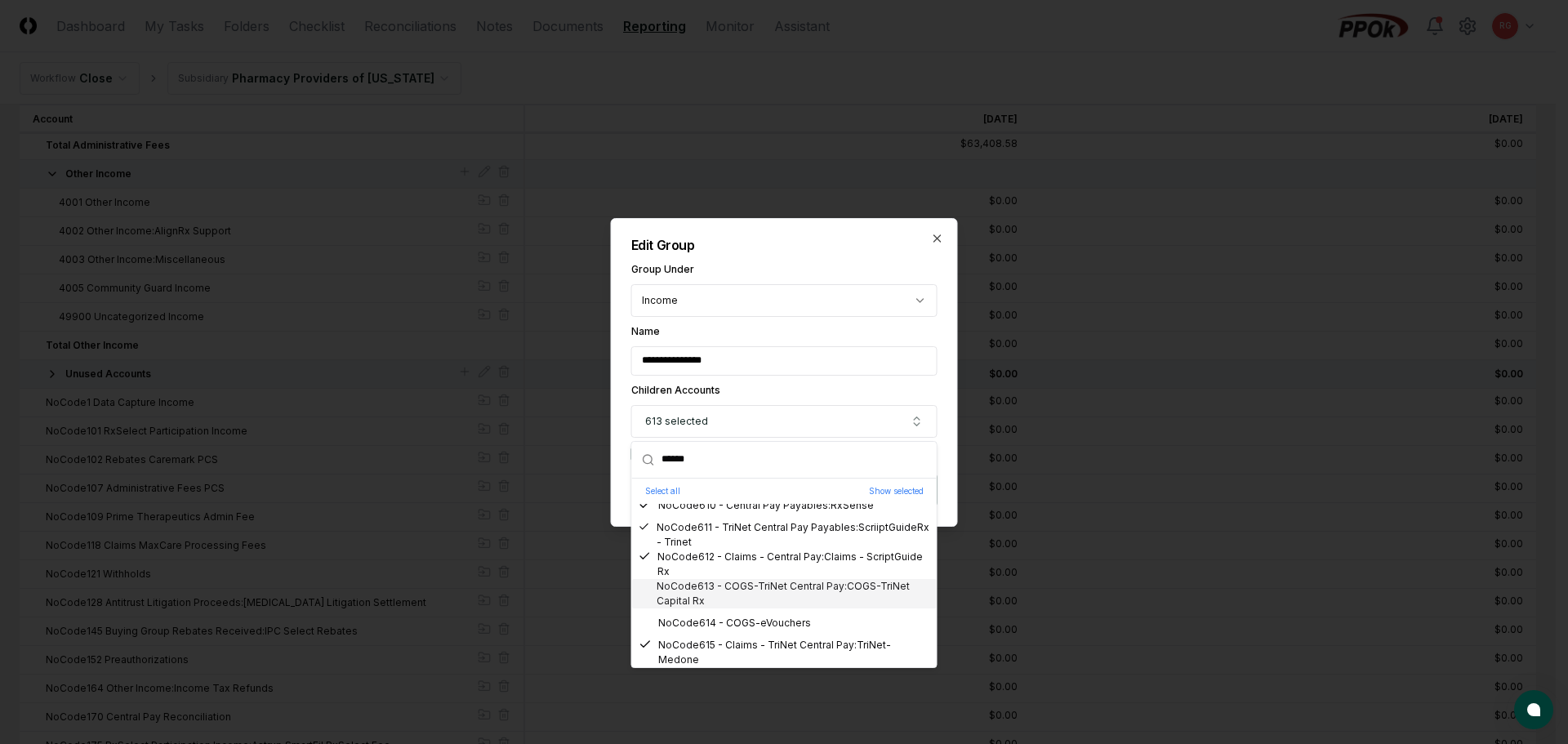
click at [727, 596] on div "NoCode613 - COGS-TriNet Central Pay:COGS-TriNet Capital Rx" at bounding box center [784, 594] width 292 height 30
click at [727, 620] on div "NoCode614 - COGS-eVouchers" at bounding box center [724, 623] width 172 height 15
click at [746, 624] on div "NoCode617 - Other Income:Miscellaneous:Arine" at bounding box center [764, 631] width 252 height 15
click at [772, 649] on div "NoCode618 - Payroll:Bonus:Non Executive Bonus:Indirect" at bounding box center [784, 659] width 292 height 30
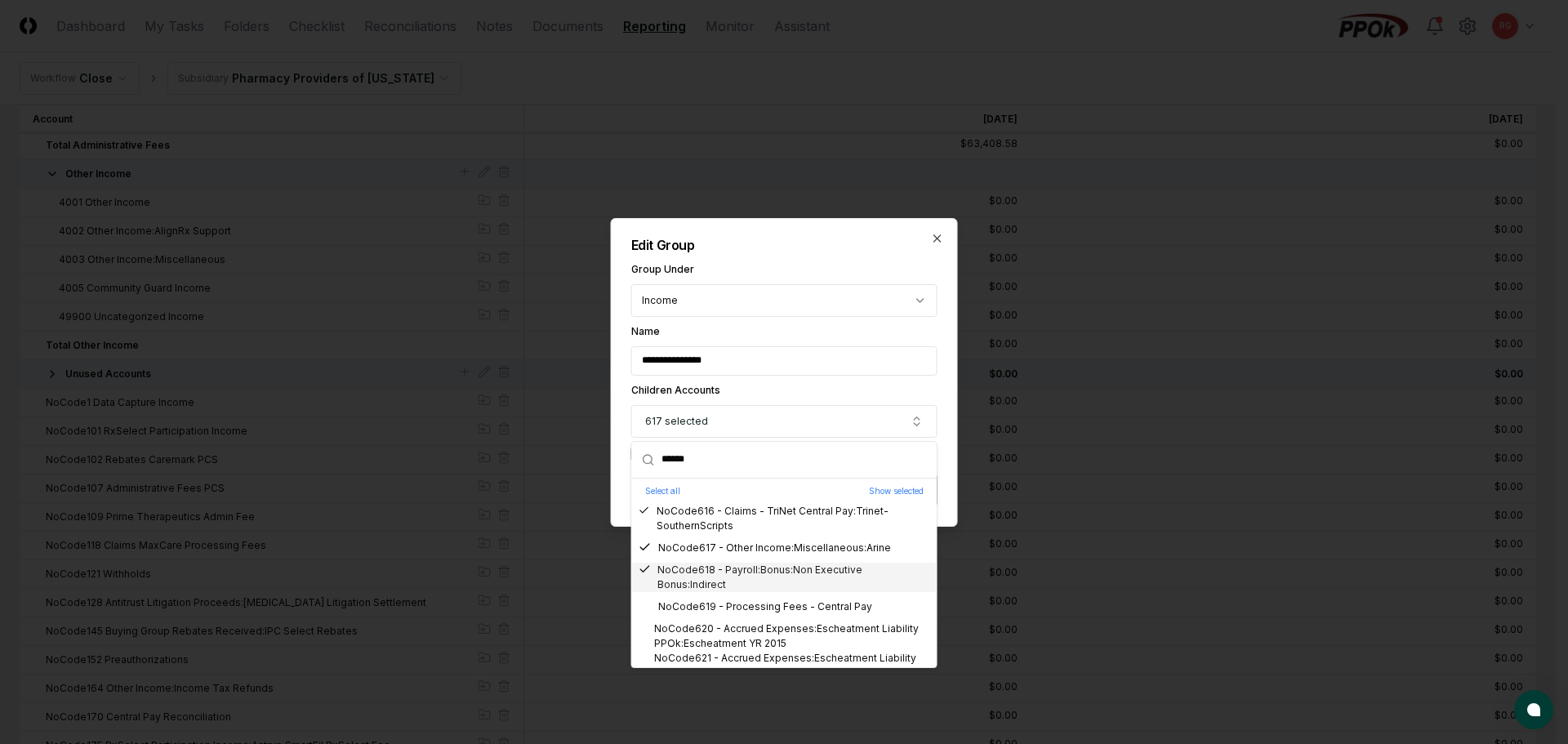
click at [738, 585] on div "NoCode618 - Payroll:Bonus:Non Executive Bonus:Indirect" at bounding box center [784, 578] width 292 height 30
click at [746, 554] on div "NoCode617 - Other Income:Miscellaneous:Arine" at bounding box center [764, 549] width 252 height 15
click at [740, 552] on div "NoCode617 - Other Income:Miscellaneous:Arine" at bounding box center [764, 549] width 252 height 15
click at [756, 604] on div "NoCode619 - Processing Fees - Central Pay" at bounding box center [755, 607] width 233 height 15
click at [768, 630] on div "NoCode620 - Accrued Expenses:Escheatment Liability PPOk:Escheatment YR 2015" at bounding box center [784, 637] width 292 height 30
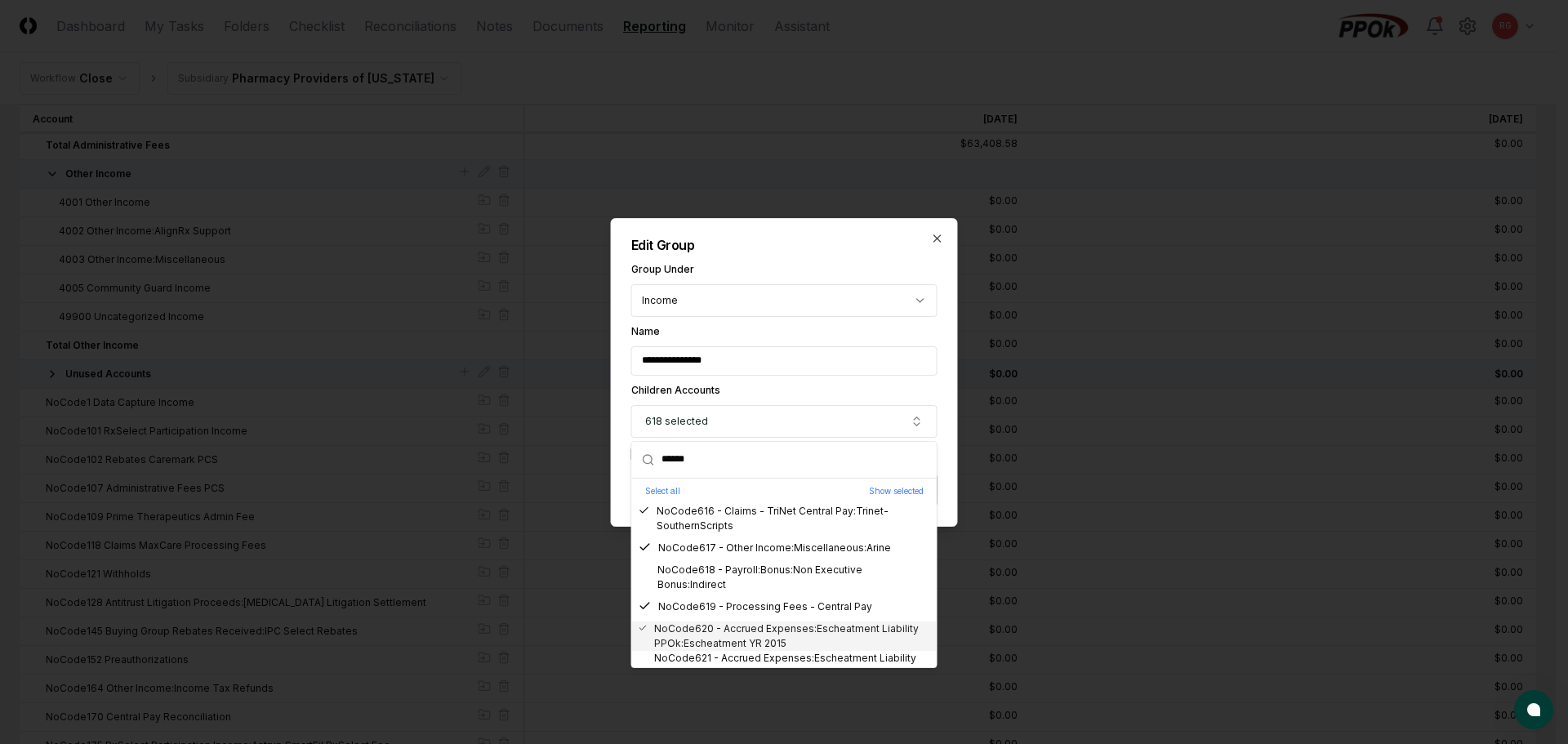
click at [786, 654] on div "NoCode621 - Accrued Expenses:Escheatment Liability CP:Escheatment YR 2023" at bounding box center [784, 666] width 292 height 30
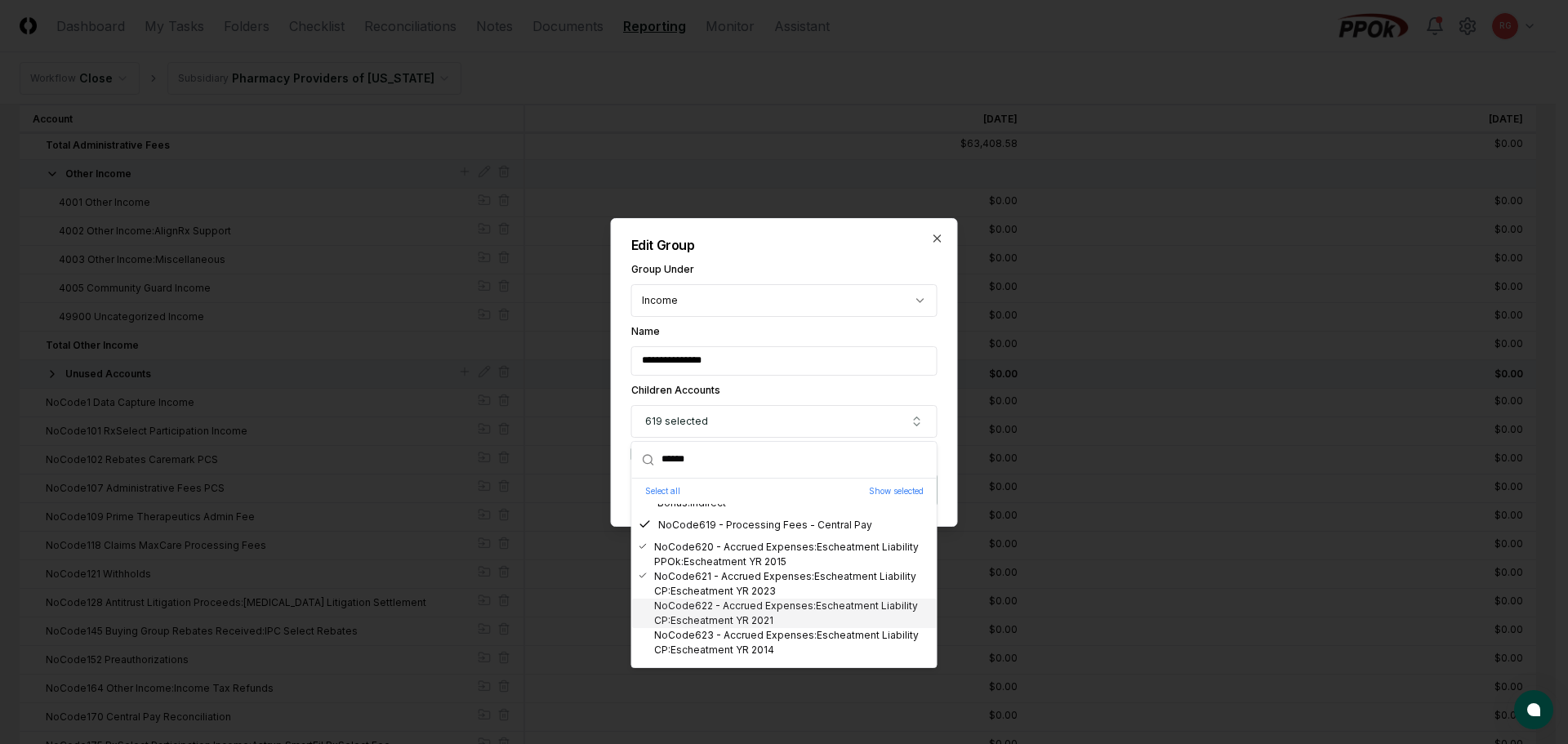
click at [742, 600] on div "NoCode622 - Accrued Expenses:Escheatment Liability CP:Escheatment YR 2021" at bounding box center [784, 614] width 292 height 30
click at [753, 636] on div "NoCode623 - Accrued Expenses:Escheatment Liability CP:Escheatment YR 2014" at bounding box center [784, 644] width 292 height 30
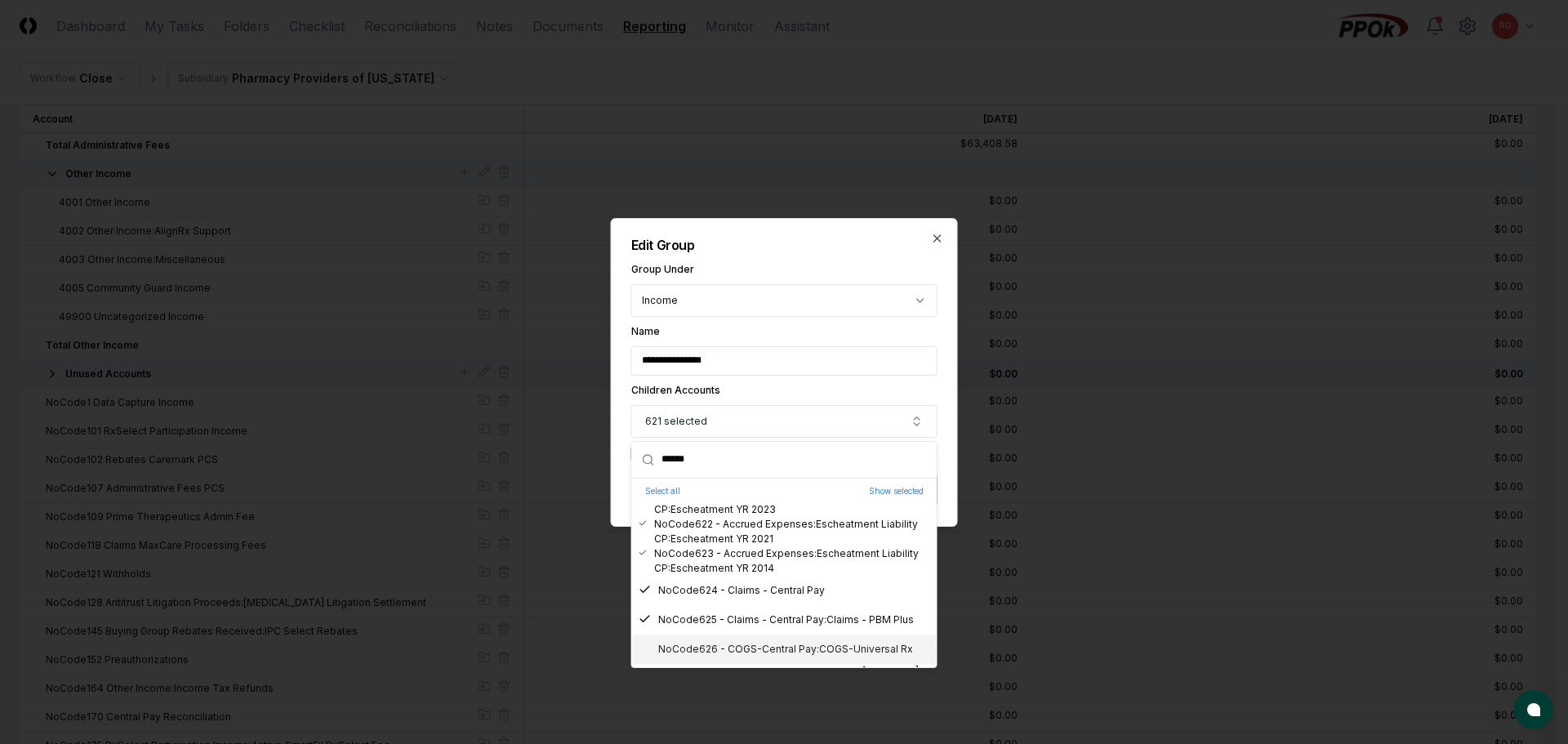
click at [737, 649] on div "NoCode626 - COGS-Central Pay:COGS-Universal Rx" at bounding box center [775, 650] width 274 height 15
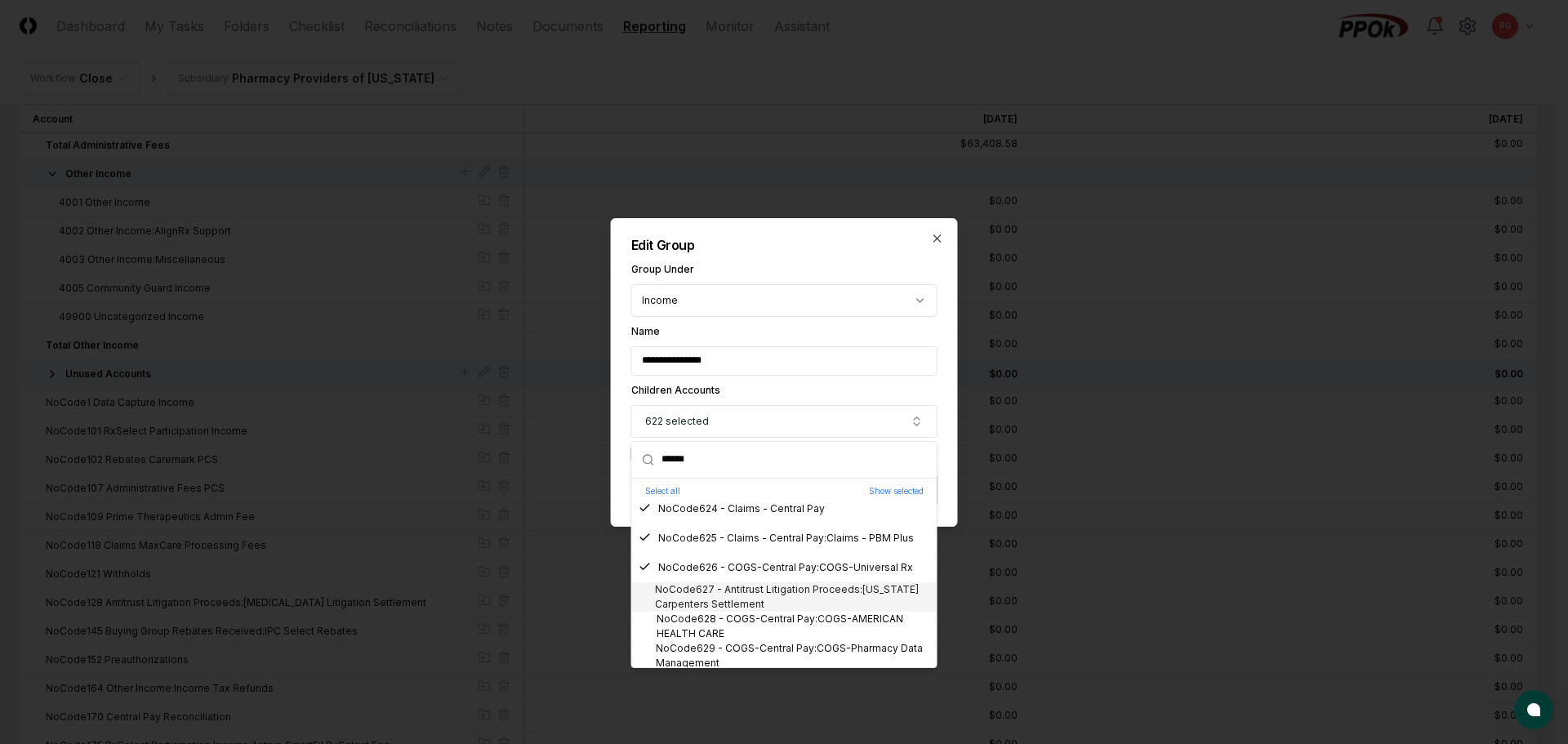
click at [723, 607] on div "NoCode627 - Antitrust Litigation Proceeds:Arkansas Carpenters Settlement" at bounding box center [784, 597] width 292 height 30
click at [731, 625] on div "NoCode628 - COGS-Central Pay:COGS-AMERICAN HEALTH CARE" at bounding box center [784, 627] width 292 height 30
click at [744, 648] on div "NoCode629 - COGS-Central Pay:COGS-Pharmacy Data Management" at bounding box center [784, 657] width 292 height 30
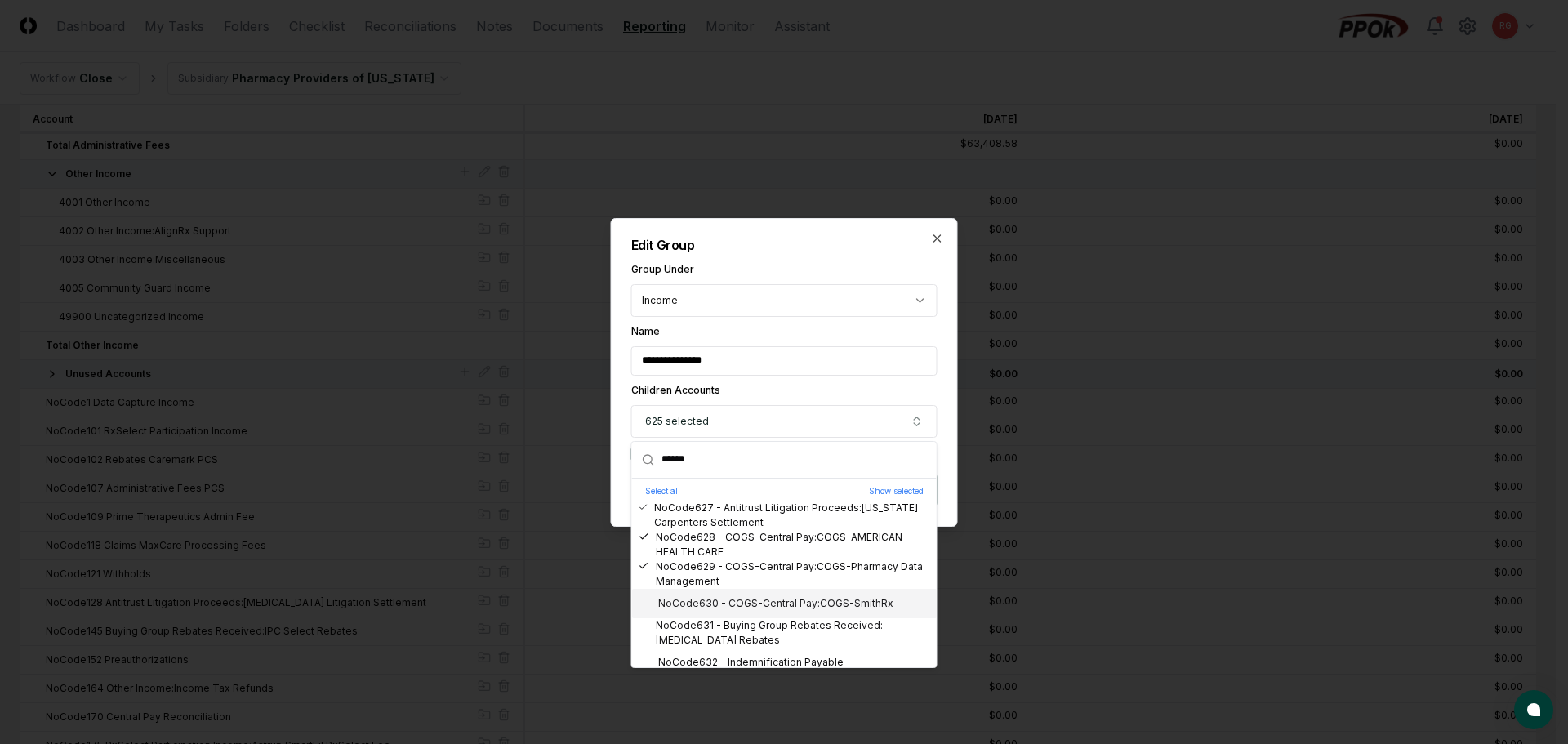
click at [719, 599] on div "NoCode630 - COGS-Central Pay:COGS-SmithRx" at bounding box center [766, 604] width 255 height 15
click at [723, 628] on div "NoCode631 - Buying Group Rebates Received:Synthroid Rebates" at bounding box center [784, 633] width 292 height 30
click at [739, 661] on div "NoCode632 - Indemnification Payable" at bounding box center [741, 663] width 205 height 15
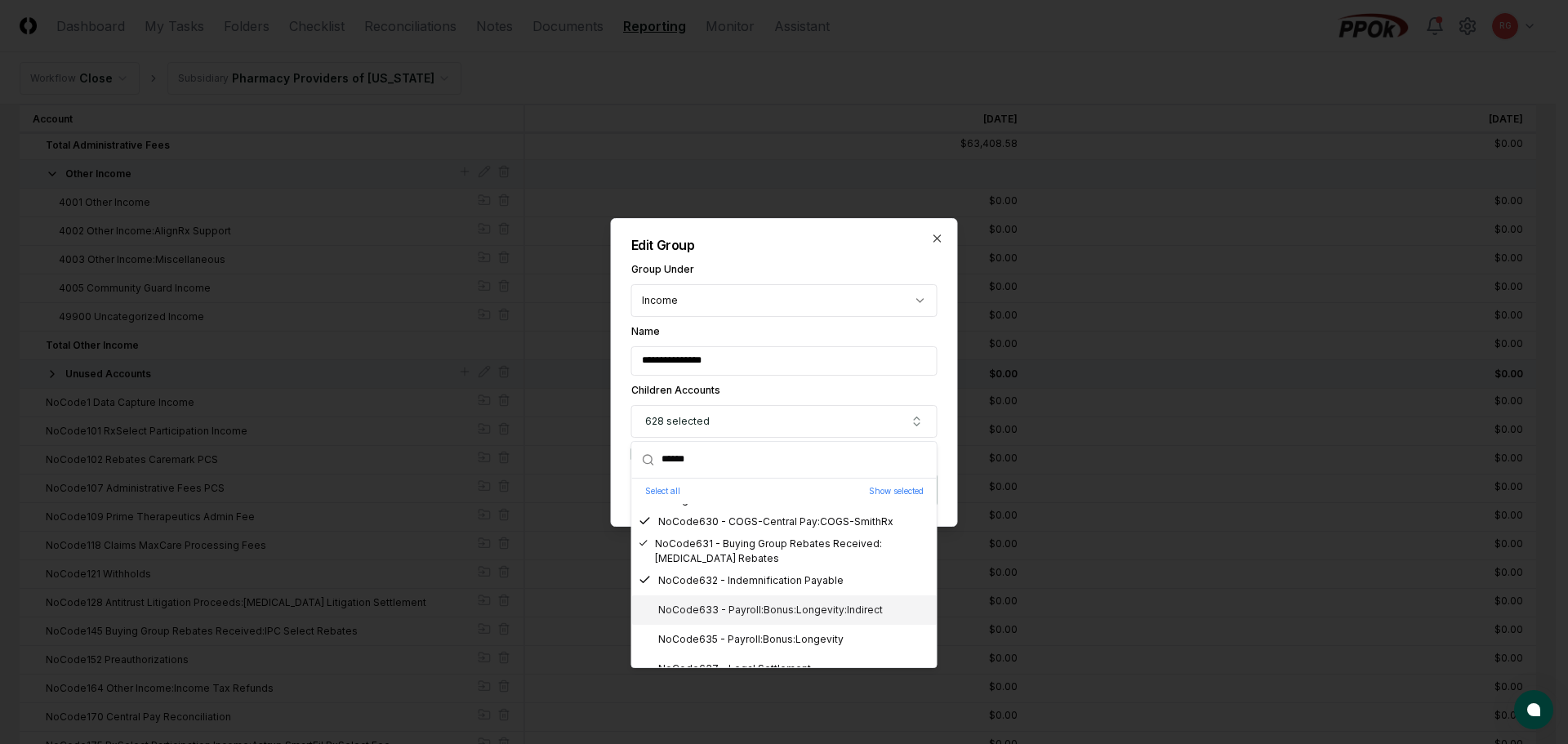
click at [728, 609] on div "NoCode633 - Payroll:Bonus:Longevity:Indirect" at bounding box center [760, 610] width 244 height 15
drag, startPoint x: 744, startPoint y: 636, endPoint x: 752, endPoint y: 643, distance: 10.6
click at [745, 636] on div "NoCode635 - Payroll:Bonus:Longevity" at bounding box center [741, 640] width 205 height 15
click at [747, 570] on div "NoCode635 - Payroll:Bonus:Longevity" at bounding box center [784, 558] width 305 height 30
click at [758, 535] on div "NoCode633 - Payroll:Bonus:Longevity:Indirect" at bounding box center [760, 529] width 244 height 15
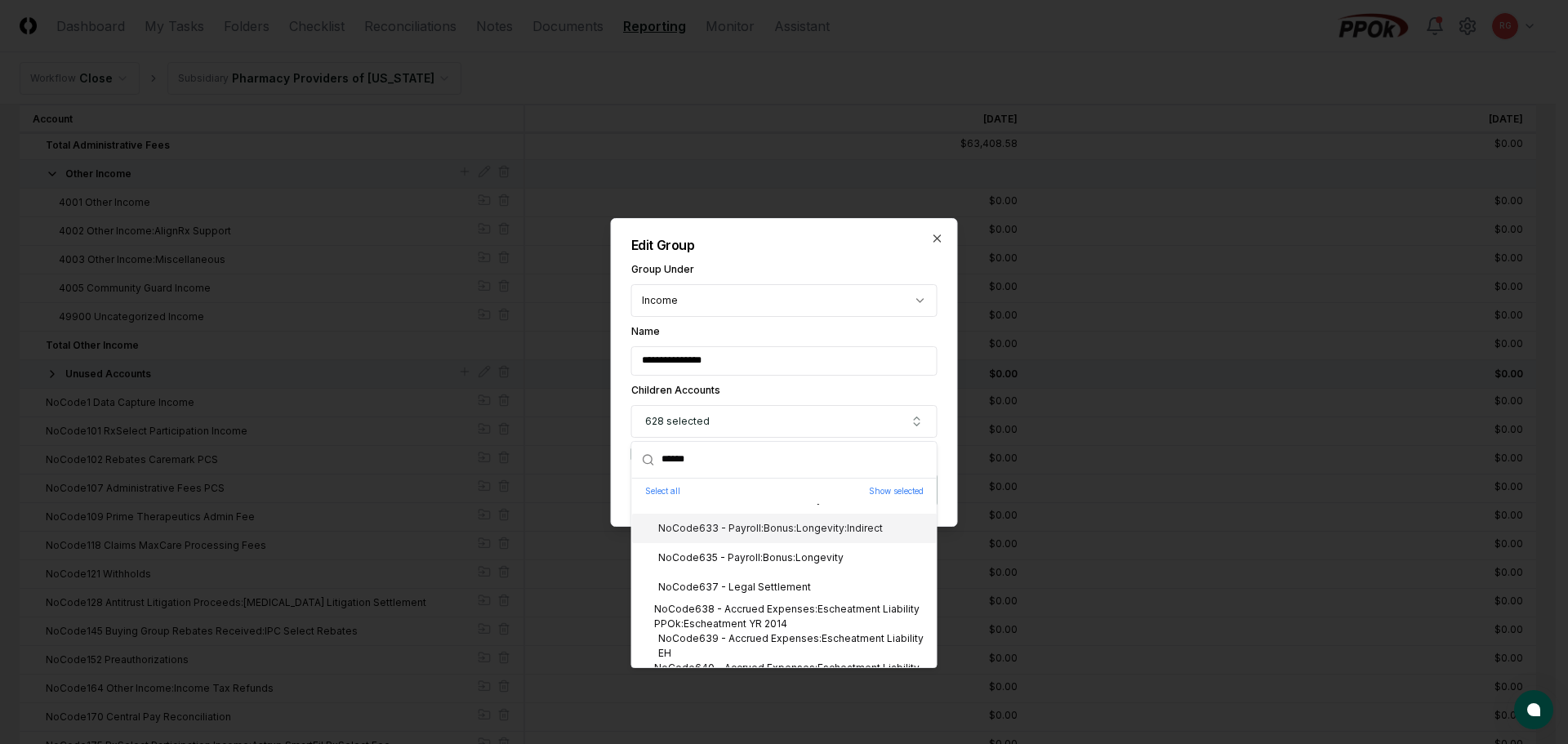
click at [757, 530] on div "NoCode633 - Payroll:Bonus:Longevity:Indirect" at bounding box center [760, 529] width 244 height 15
click at [758, 556] on div "NoCode635 - Payroll:Bonus:Longevity" at bounding box center [741, 558] width 205 height 15
click at [764, 591] on div "NoCode637 - Legal Settlement" at bounding box center [724, 588] width 172 height 15
click at [771, 566] on div "NoCode635 - Payroll:Bonus:Longevity" at bounding box center [784, 558] width 305 height 30
click at [772, 607] on div "NoCode638 - Accrued Expenses:Escheatment Liability PPOk:Escheatment YR 2014" at bounding box center [784, 618] width 292 height 30
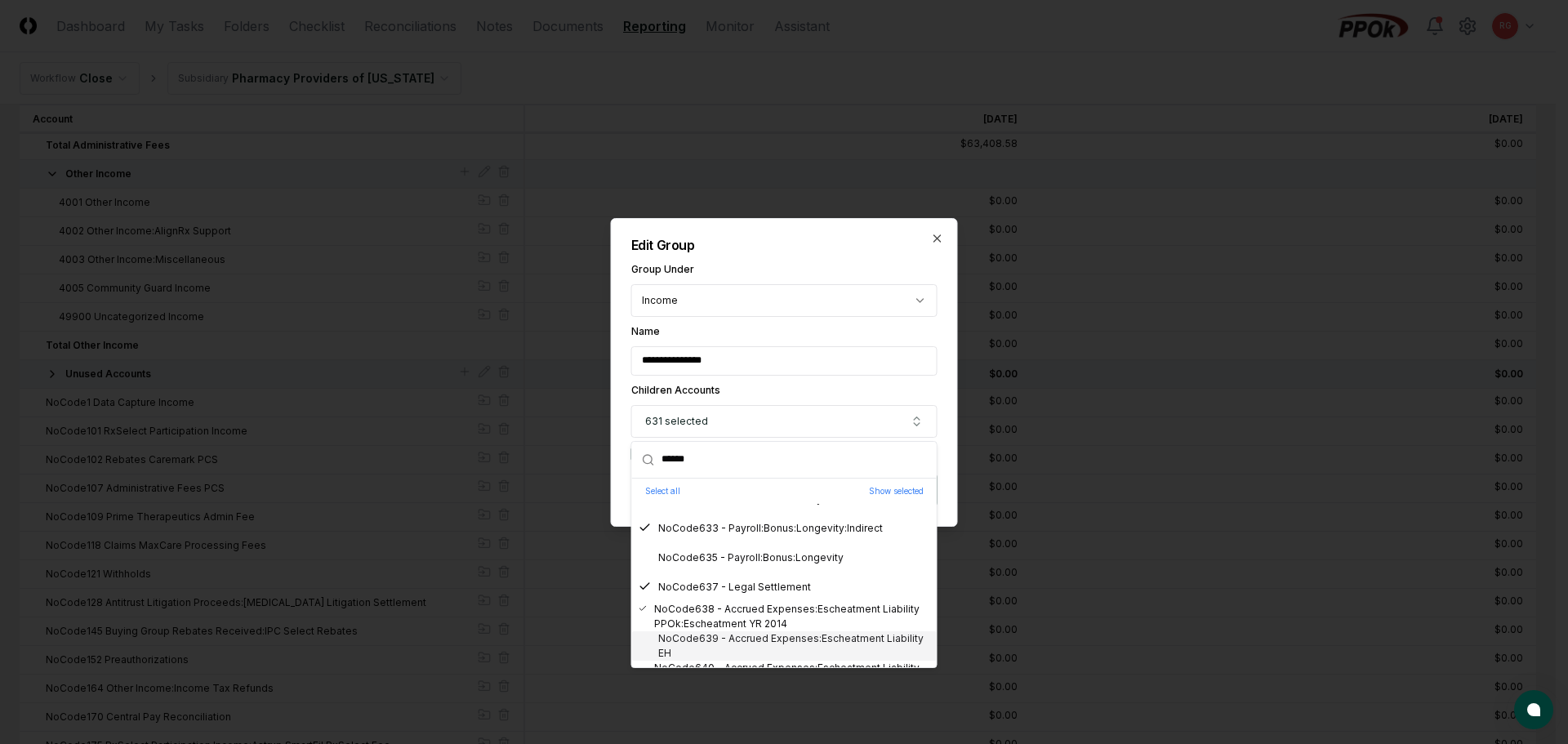
click at [795, 641] on div "NoCode639 - Accrued Expenses:Escheatment Liability EH" at bounding box center [784, 646] width 292 height 30
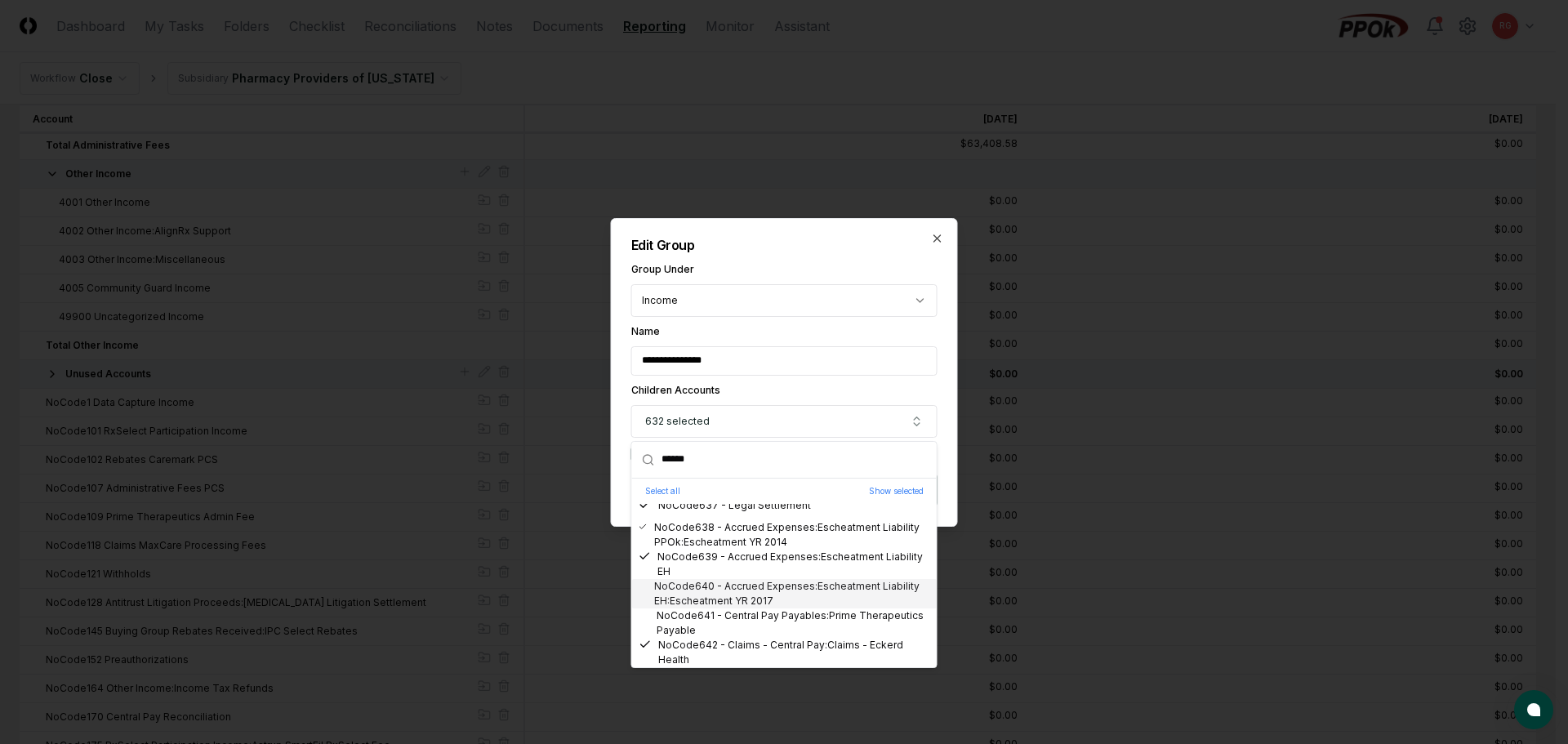
click at [786, 589] on div "NoCode640 - Accrued Expenses:Escheatment Liability EH:Escheatment YR 2017" at bounding box center [784, 594] width 292 height 30
click at [790, 616] on div "NoCode641 - Central Pay Payables:Prime Therapeutics Payable" at bounding box center [784, 624] width 292 height 30
click at [768, 596] on div "NoCode643 - Central Pay Payables:Member Health Rx Payable" at bounding box center [784, 601] width 292 height 30
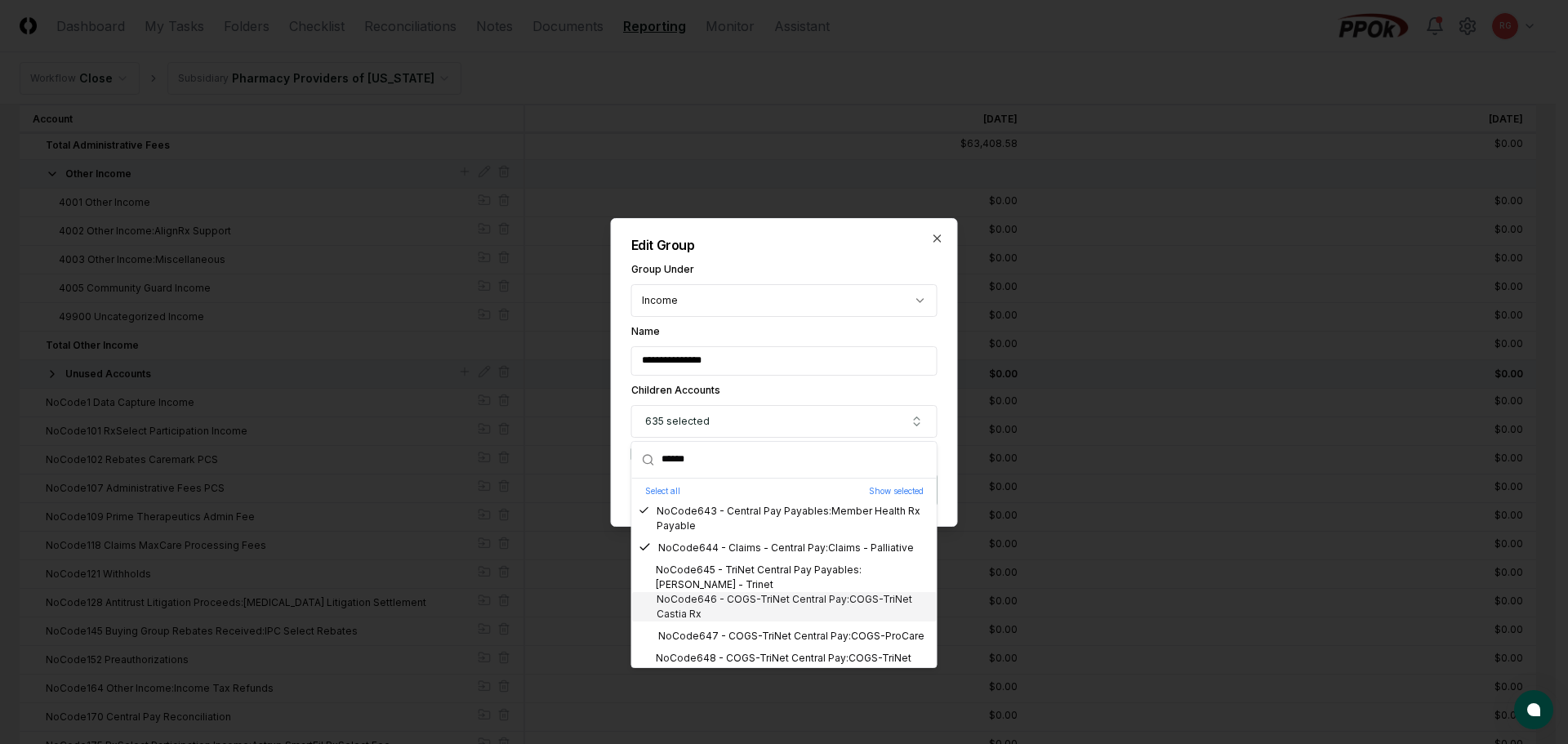
click at [769, 599] on div "NoCode646 - COGS-TriNet Central Pay:COGS-TriNet Castia Rx" at bounding box center [784, 607] width 292 height 30
click at [768, 580] on div "NoCode645 - TriNet Central Pay Payables:Abarca - Trinet" at bounding box center [784, 578] width 292 height 30
click at [777, 627] on div "NoCode647 - COGS-TriNet Central Pay:COGS-ProCare" at bounding box center [784, 637] width 305 height 30
click at [792, 655] on div "NoCode648 - COGS-TriNet Central Pay:COGS-TriNet ScriptGuide Rx" at bounding box center [784, 666] width 292 height 30
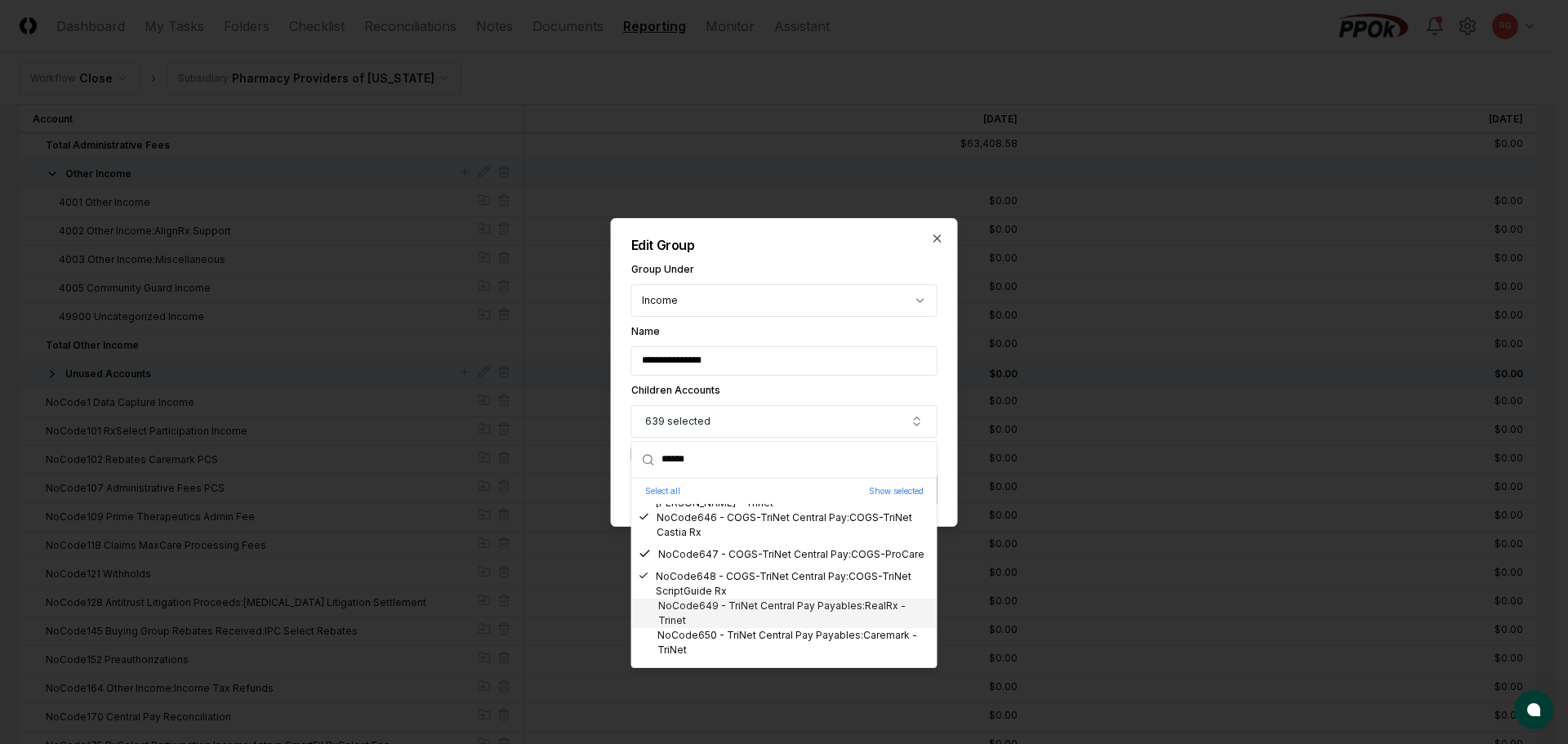
click at [767, 614] on div "NoCode649 - TriNet Central Pay Payables:RealRx - Trinet" at bounding box center [784, 614] width 292 height 30
click at [776, 639] on div "NoCode650 - TriNet Central Pay Payables:Caremark - TriNet" at bounding box center [784, 644] width 292 height 30
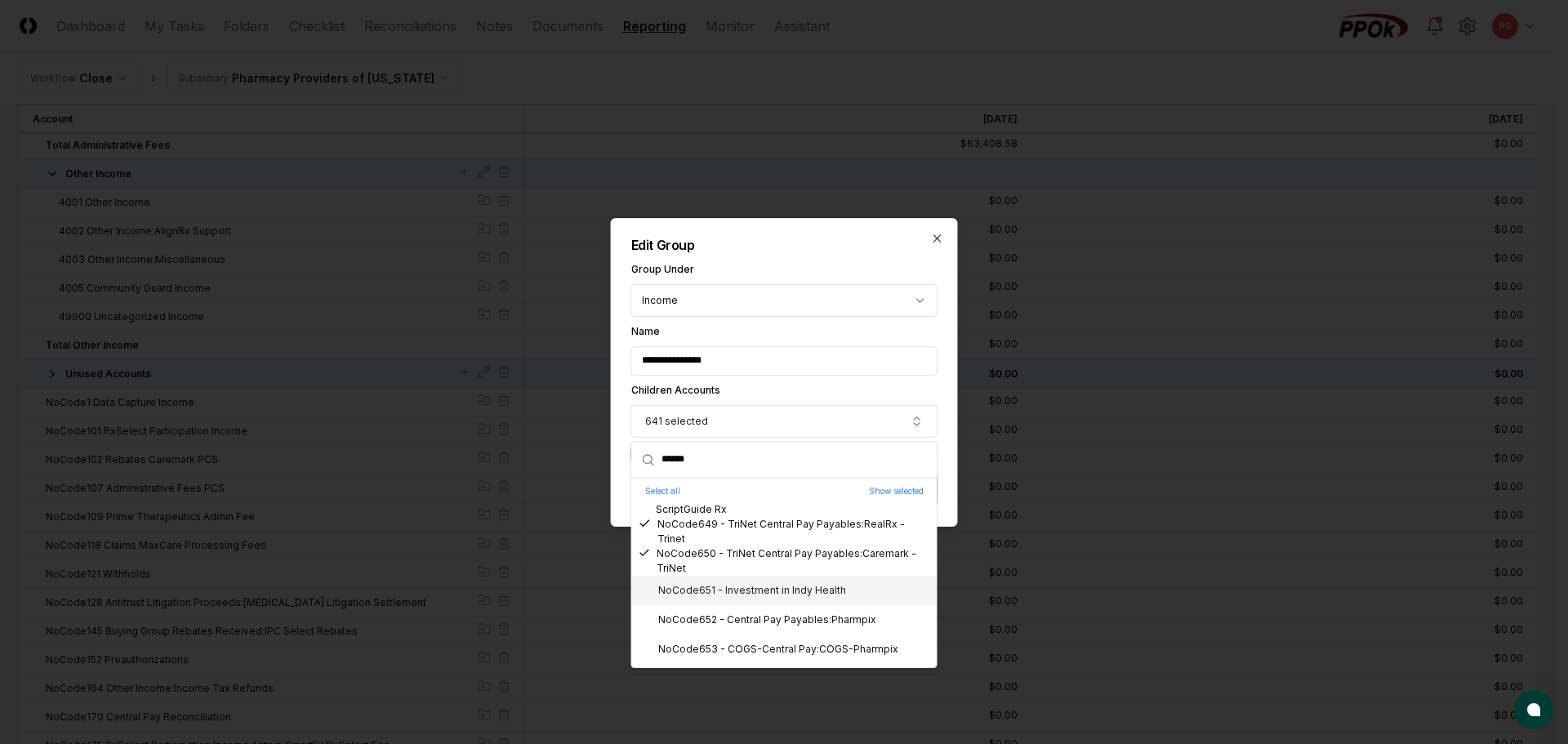
click at [746, 590] on div "NoCode651 - Investment in Indy Health" at bounding box center [742, 591] width 207 height 15
click at [764, 621] on div "NoCode652 - Central Pay Payables:Pharmpix" at bounding box center [758, 620] width 238 height 15
click at [780, 648] on div "NoCode653 - COGS-Central Pay:COGS-Pharmpix" at bounding box center [768, 650] width 259 height 15
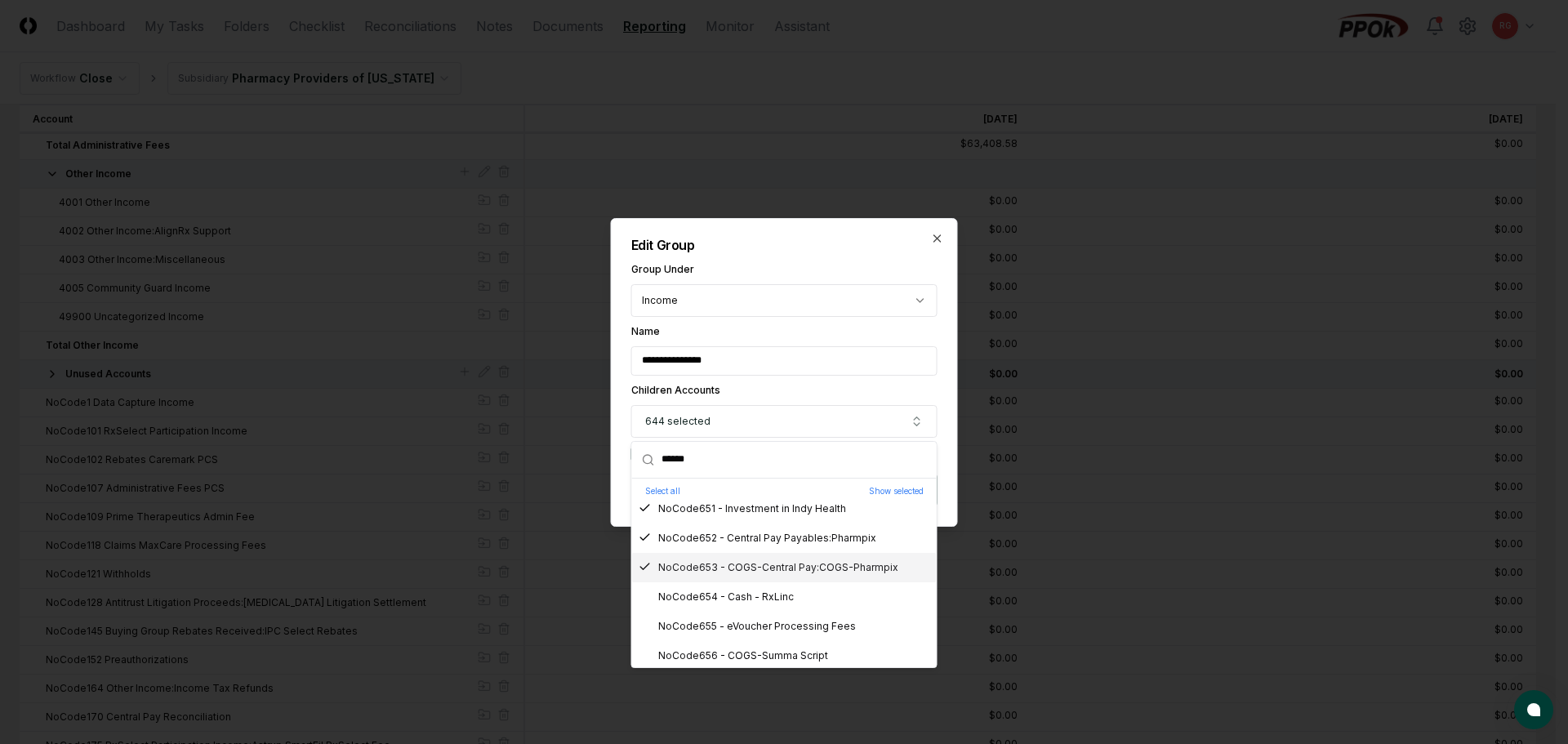
click at [760, 599] on div "NoCode654 - Cash - RxLinc" at bounding box center [716, 597] width 155 height 15
click at [777, 626] on div "NoCode655 - eVoucher Processing Fees" at bounding box center [747, 627] width 217 height 15
click at [784, 649] on div "NoCode656 - COGS-Summa Script" at bounding box center [733, 657] width 190 height 15
click at [763, 604] on div "NoCode657 - Other Income:Reporting Service" at bounding box center [760, 604] width 244 height 15
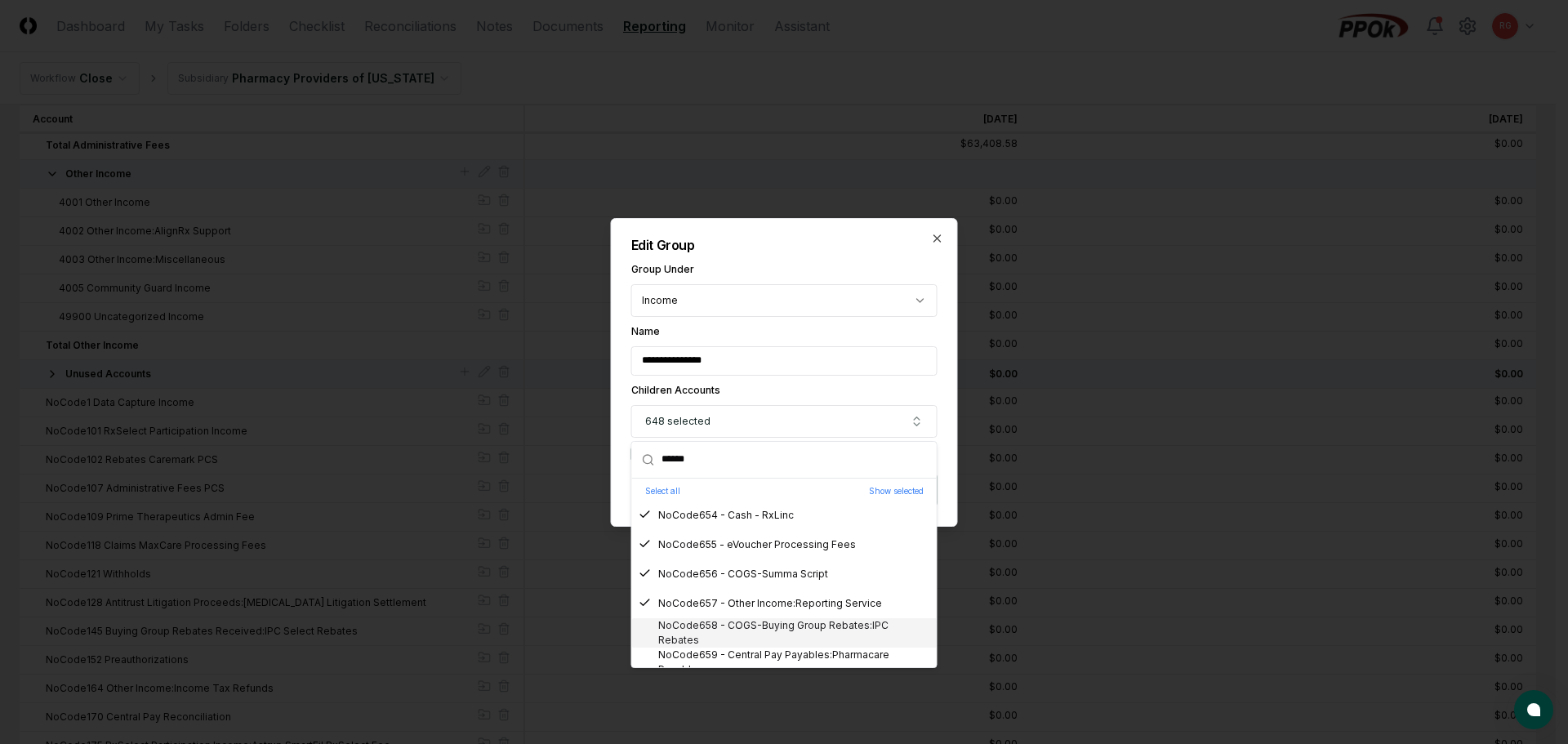
click at [784, 634] on div "NoCode658 - COGS-Buying Group Rebates:IPC Rebates" at bounding box center [784, 633] width 292 height 30
click at [795, 650] on div "NoCode659 - Central Pay Payables:Pharmacare Payable" at bounding box center [784, 663] width 292 height 30
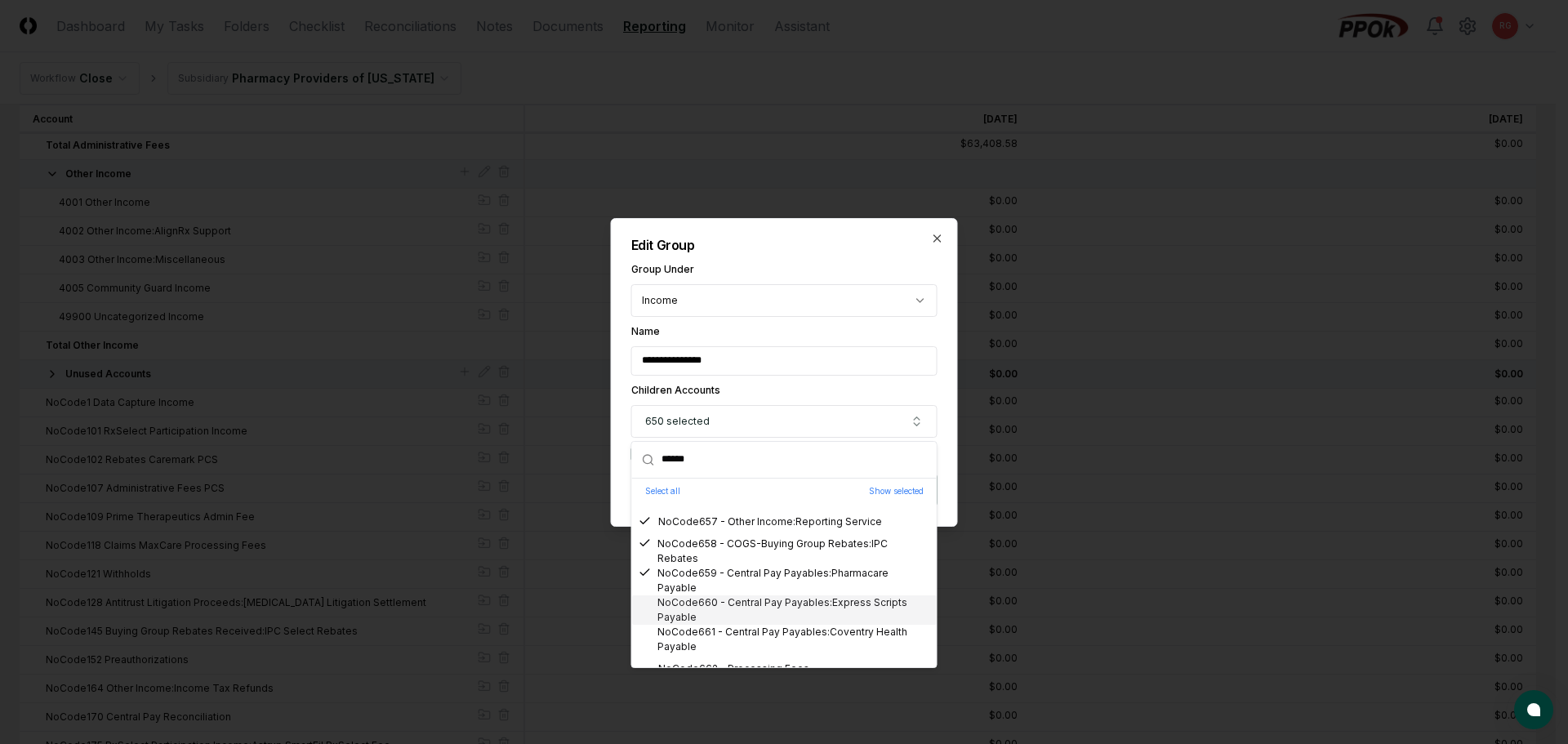
drag, startPoint x: 760, startPoint y: 597, endPoint x: 766, endPoint y: 606, distance: 10.8
click at [762, 597] on div "NoCode660 - Central Pay Payables:Express Scripts Payable" at bounding box center [784, 611] width 292 height 30
click at [773, 634] on div "NoCode661 - Central Pay Payables:Coventry Health Payable" at bounding box center [784, 640] width 292 height 30
click at [752, 590] on div "NoCode662 - Processing Fees" at bounding box center [724, 588] width 171 height 15
click at [757, 612] on div "NoCode663 - Central Pay Payables:Prescription Solutions Payable" at bounding box center [784, 618] width 292 height 30
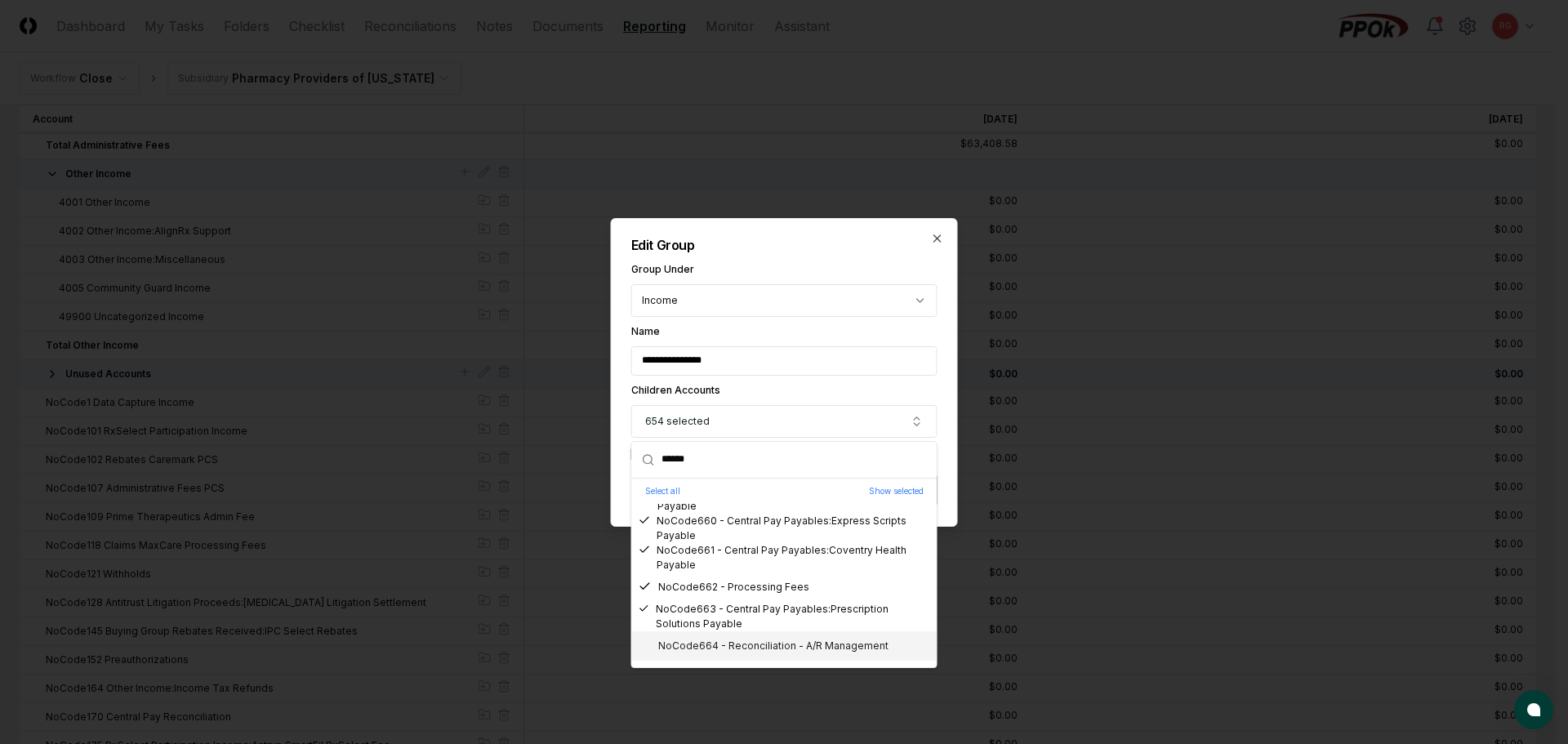
click at [770, 640] on div "NoCode664 - Reconciliation - A/R Management" at bounding box center [763, 646] width 250 height 15
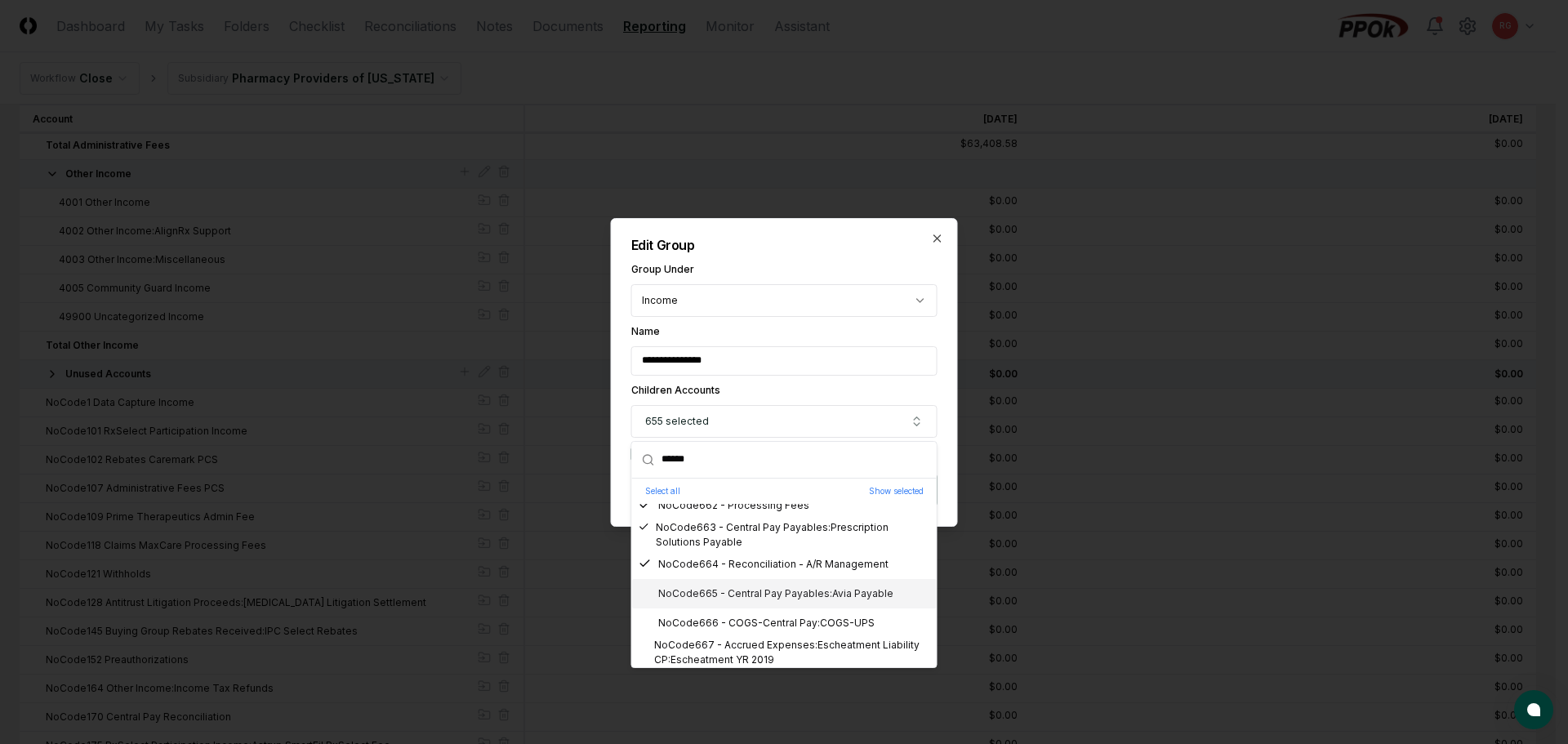
drag, startPoint x: 778, startPoint y: 589, endPoint x: 777, endPoint y: 597, distance: 8.1
click at [778, 591] on div "NoCode665 - Central Pay Payables:Avia Payable" at bounding box center [766, 594] width 255 height 15
click at [779, 617] on div "NoCode666 - COGS-Central Pay:COGS-UPS" at bounding box center [757, 623] width 236 height 15
click at [782, 647] on div "NoCode667 - Accrued Expenses:Escheatment Liability CP:Escheatment YR 2019" at bounding box center [784, 653] width 292 height 30
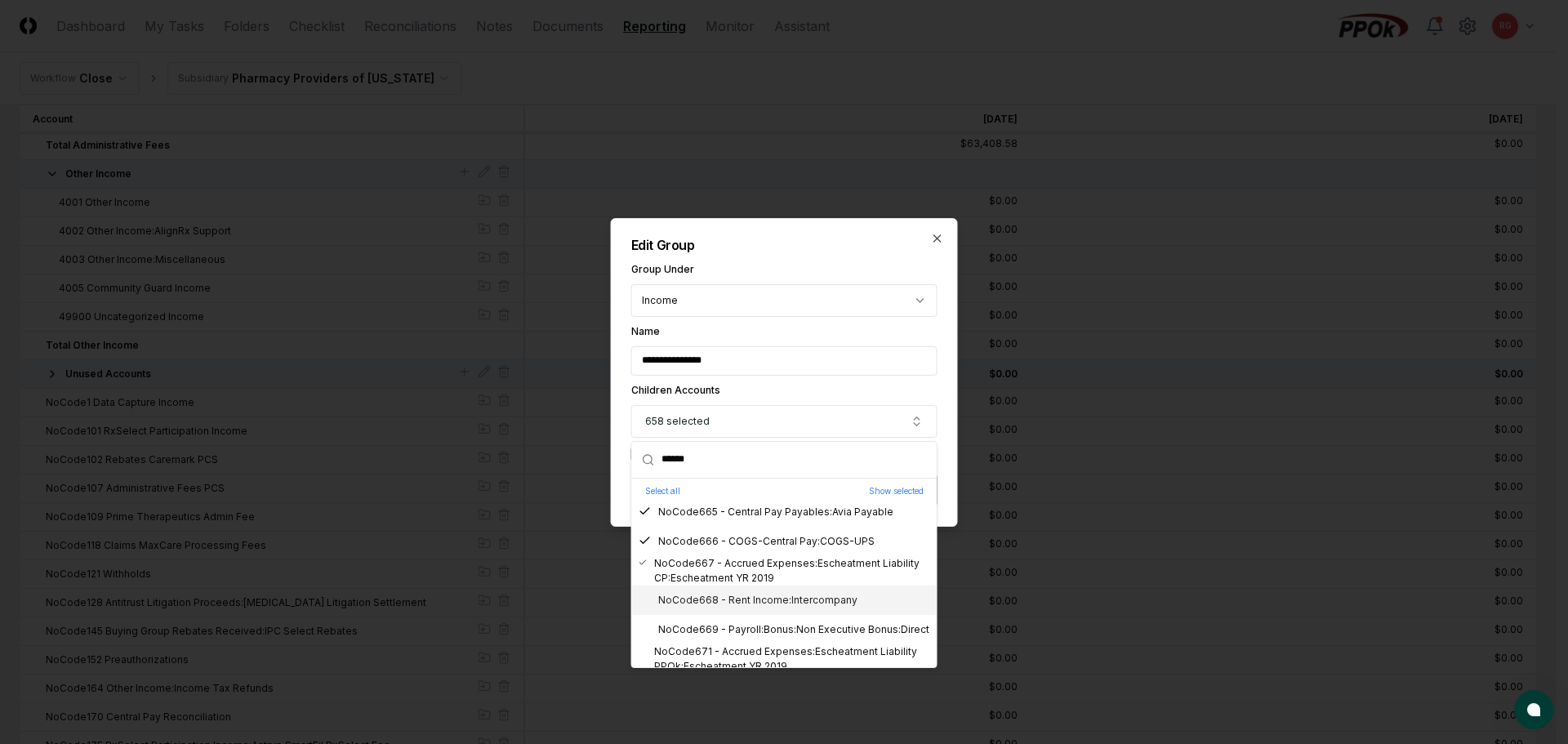
click at [777, 606] on div "NoCode668 - Rent Income:Intercompany" at bounding box center [747, 601] width 218 height 15
click at [778, 602] on div "NoCode668 - Rent Income:Intercompany" at bounding box center [747, 601] width 218 height 15
click at [778, 623] on div "NoCode669 - Payroll:Bonus:Non Executive Bonus:Direct" at bounding box center [784, 631] width 291 height 15
click at [777, 623] on div "NoCode669 - Payroll:Bonus:Non Executive Bonus:Direct" at bounding box center [784, 631] width 291 height 15
click at [777, 624] on div "NoCode669 - Payroll:Bonus:Non Executive Bonus:Direct" at bounding box center [784, 631] width 291 height 15
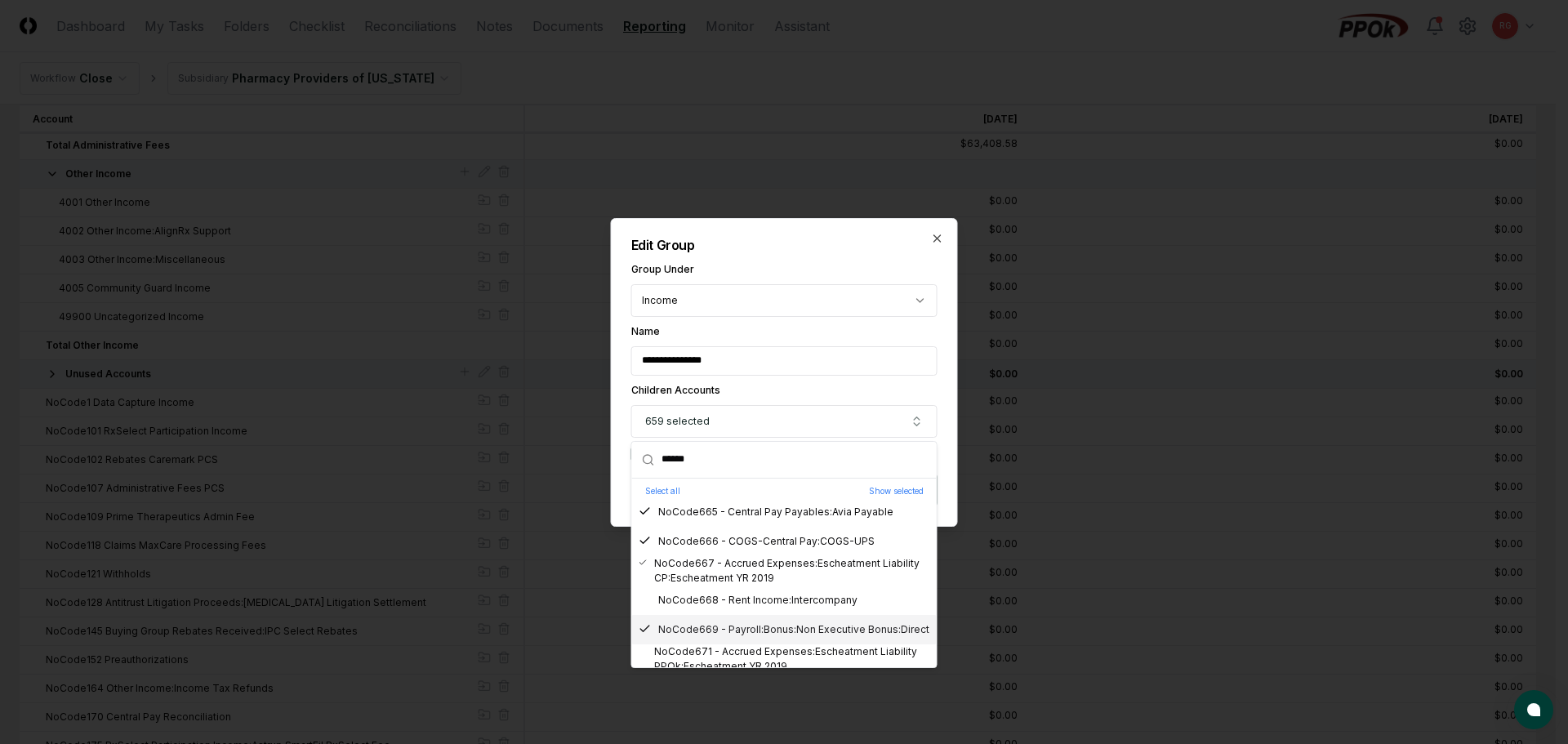
click at [793, 637] on div "NoCode669 - Payroll:Bonus:Non Executive Bonus:Direct" at bounding box center [784, 631] width 291 height 15
click at [792, 631] on div "NoCode669 - Payroll:Bonus:Non Executive Bonus:Direct" at bounding box center [784, 631] width 291 height 15
click at [804, 654] on div "NoCode671 - Accrued Expenses:Escheatment Liability PPOk:Escheatment YR 2019" at bounding box center [784, 659] width 292 height 30
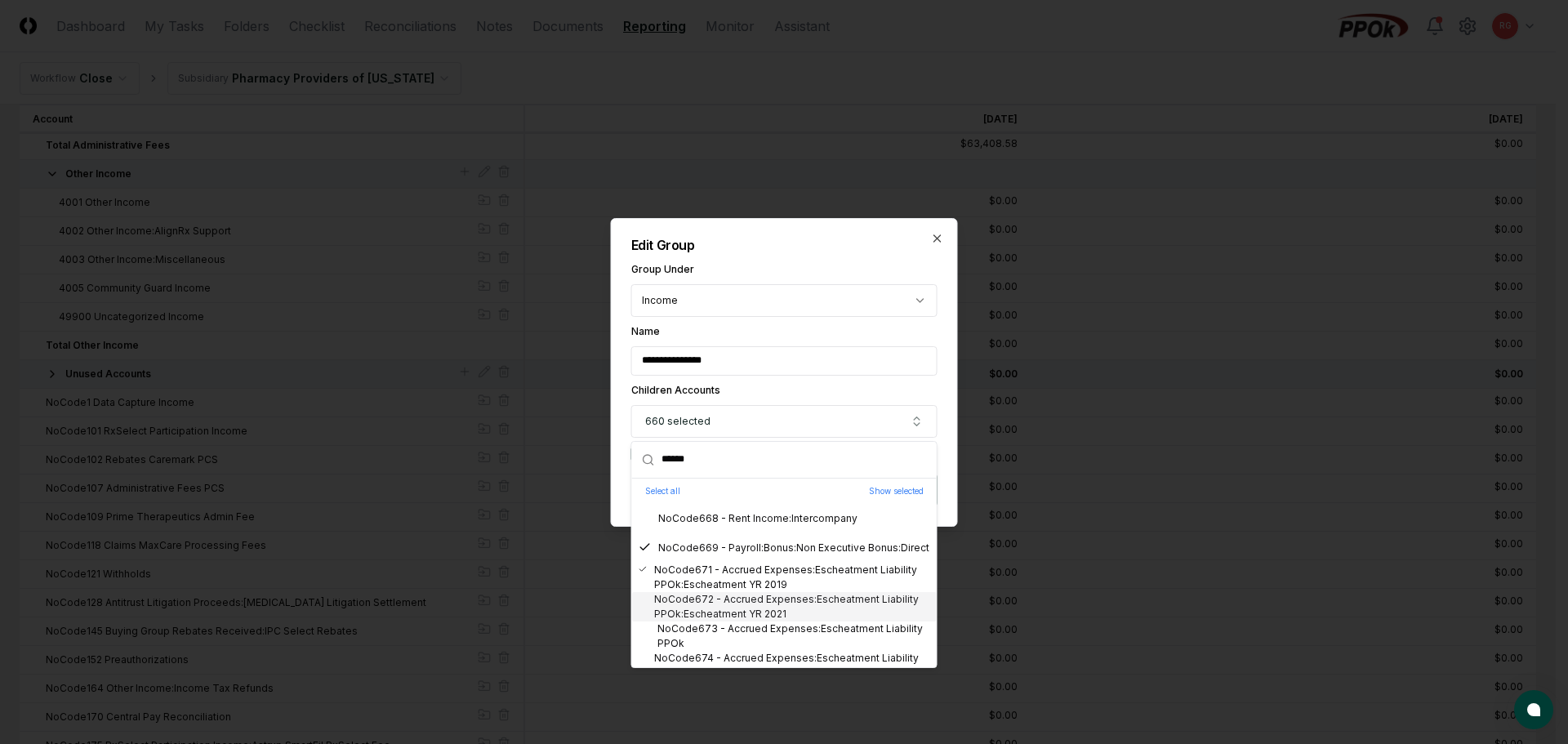
click at [771, 616] on div "NoCode672 - Accrued Expenses:Escheatment Liability PPOk:Escheatment YR 2021" at bounding box center [784, 607] width 292 height 30
click at [784, 640] on div "NoCode673 - Accrued Expenses:Escheatment Liability PPOk" at bounding box center [784, 637] width 292 height 30
click at [791, 660] on div "NoCode674 - Accrued Expenses:Escheatment Liability EH:Escheatment YR 2022" at bounding box center [784, 666] width 292 height 30
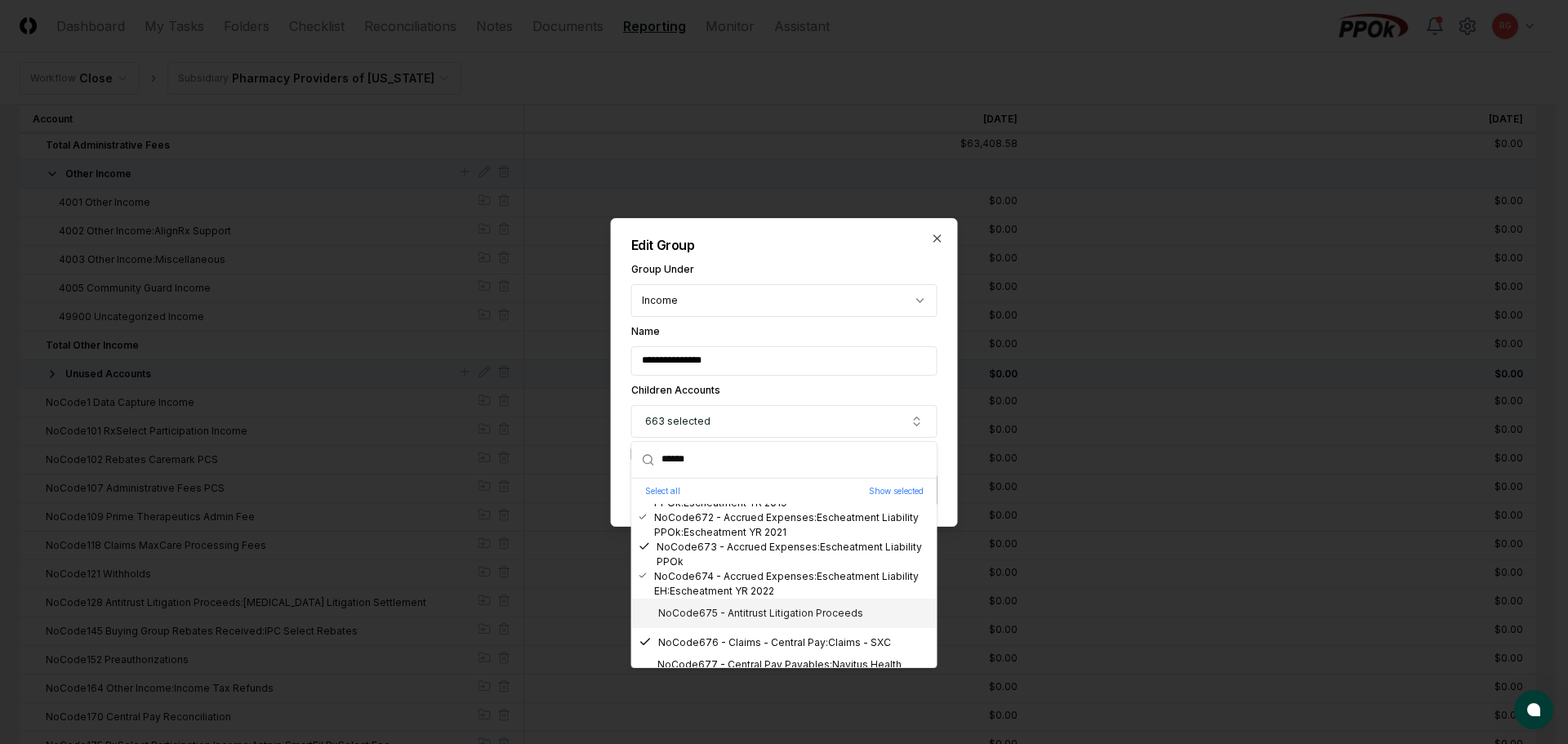
click at [750, 607] on div "NoCode675 - Antitrust Litigation Proceeds" at bounding box center [751, 614] width 225 height 15
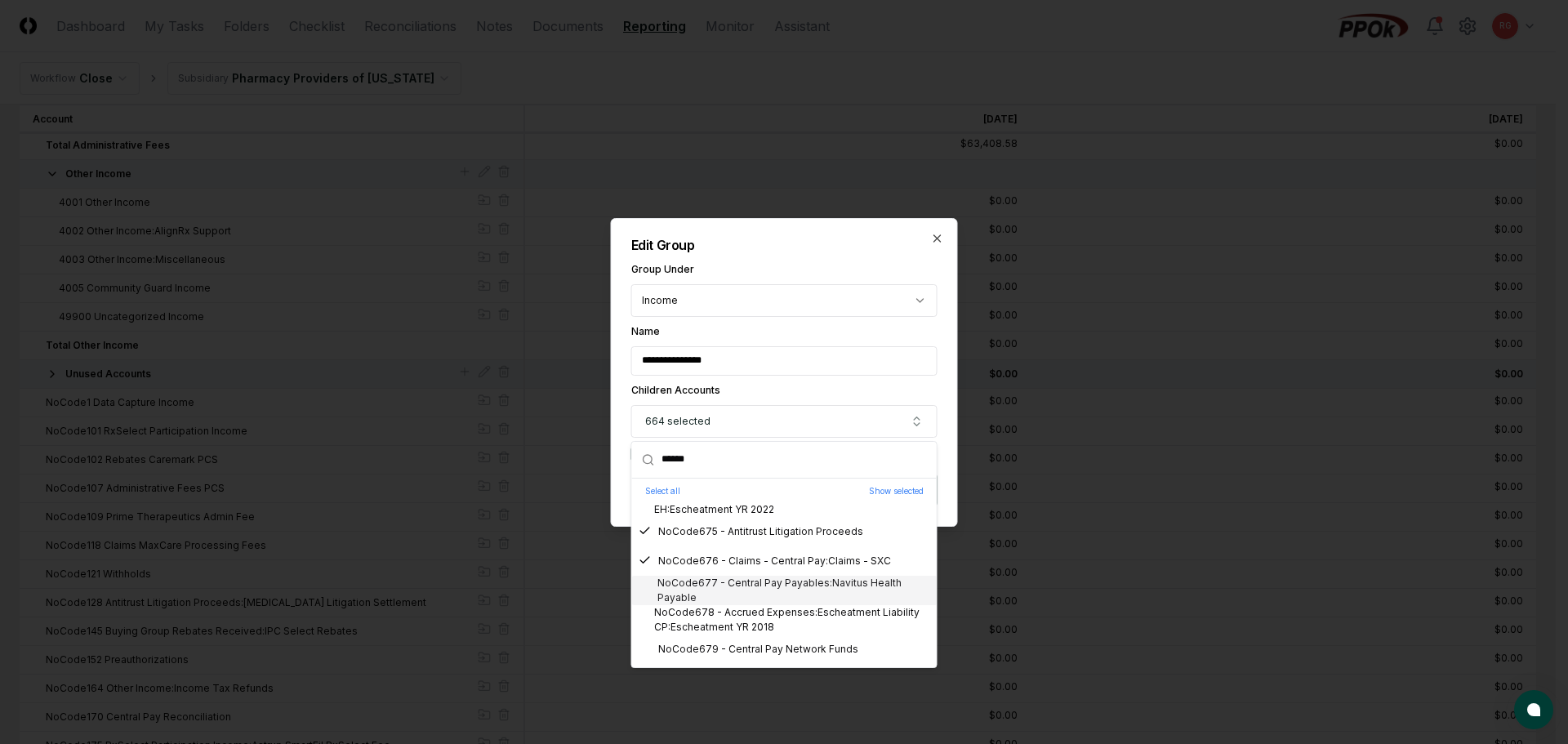
click at [754, 596] on div "NoCode677 - Central Pay Payables:Navitus Health Payable" at bounding box center [784, 591] width 292 height 30
click at [777, 647] on div "NoCode679 - Central Pay Network Funds" at bounding box center [748, 650] width 219 height 15
click at [763, 613] on div "NoCode678 - Accrued Expenses:Escheatment Liability CP:Escheatment YR 2018" at bounding box center [784, 620] width 292 height 30
click at [778, 593] on div "NoCode680 - Payroll:Bonus:Longevity:IT" at bounding box center [747, 597] width 218 height 15
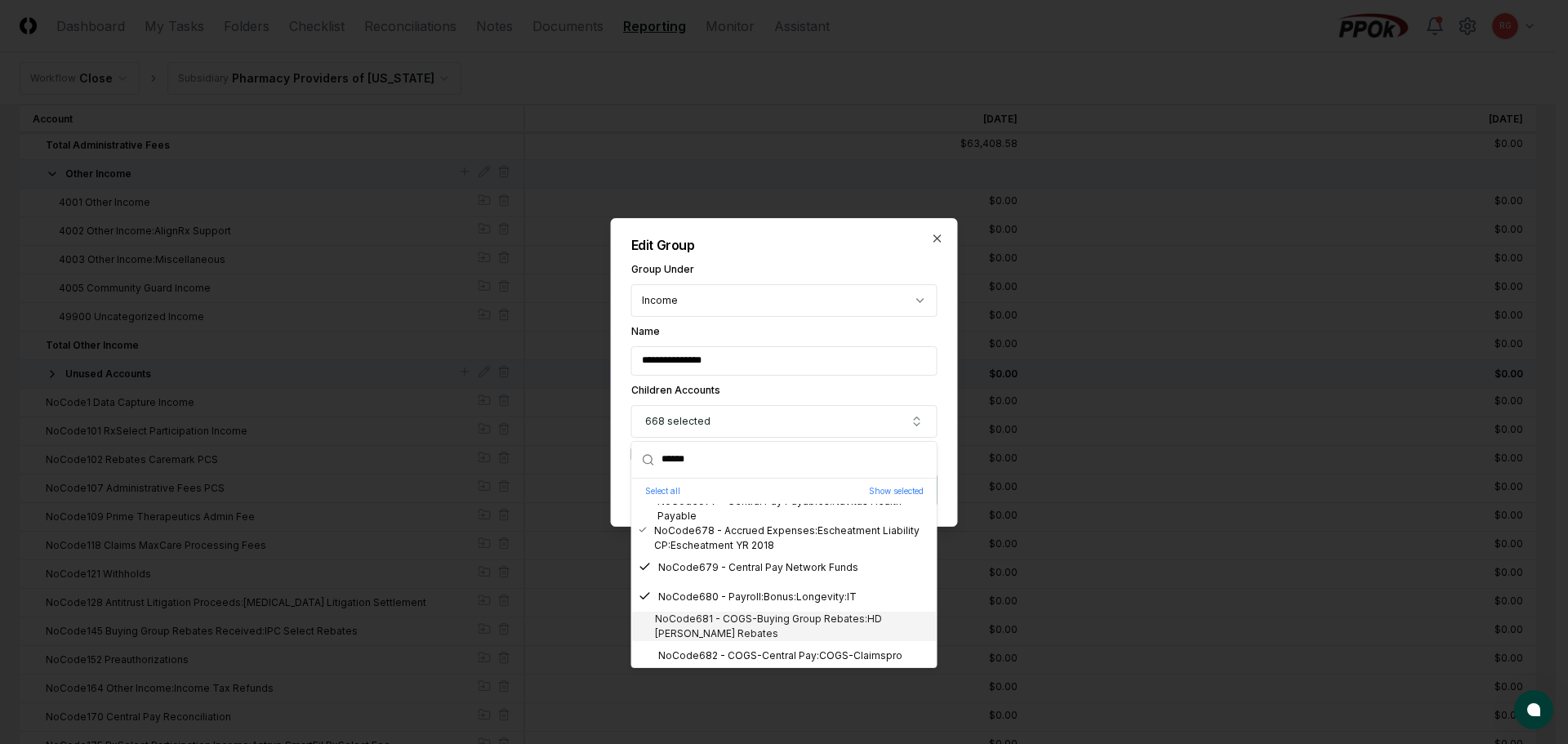
click at [790, 616] on div "NoCode681 - COGS-Buying Group Rebates:HD Smith Rebates" at bounding box center [784, 627] width 292 height 30
click at [807, 647] on div "NoCode682 - COGS-Central Pay:COGS-Claimspro" at bounding box center [784, 657] width 305 height 30
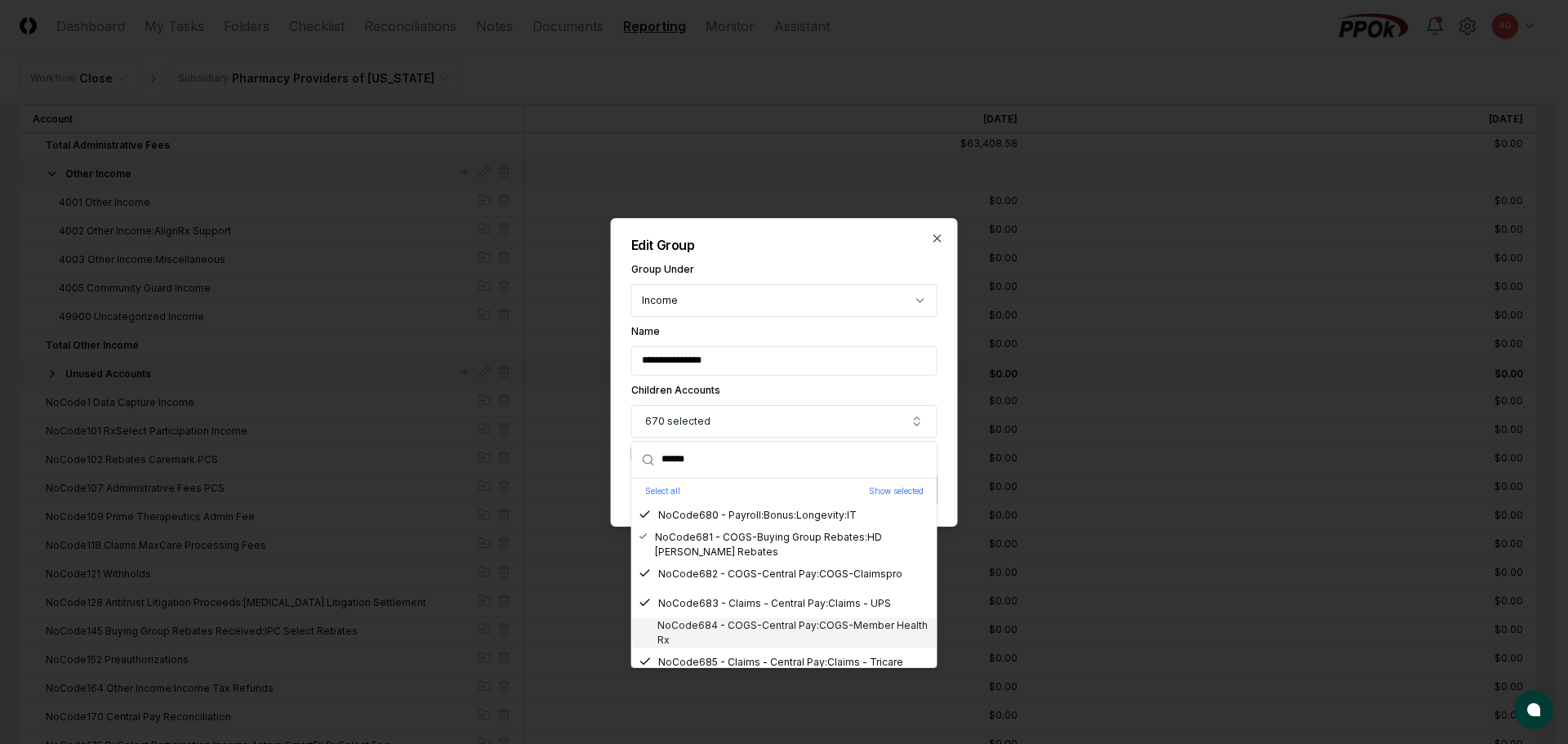
click at [771, 631] on div "NoCode684 - COGS-Central Pay:COGS-Member Health Rx" at bounding box center [784, 633] width 292 height 30
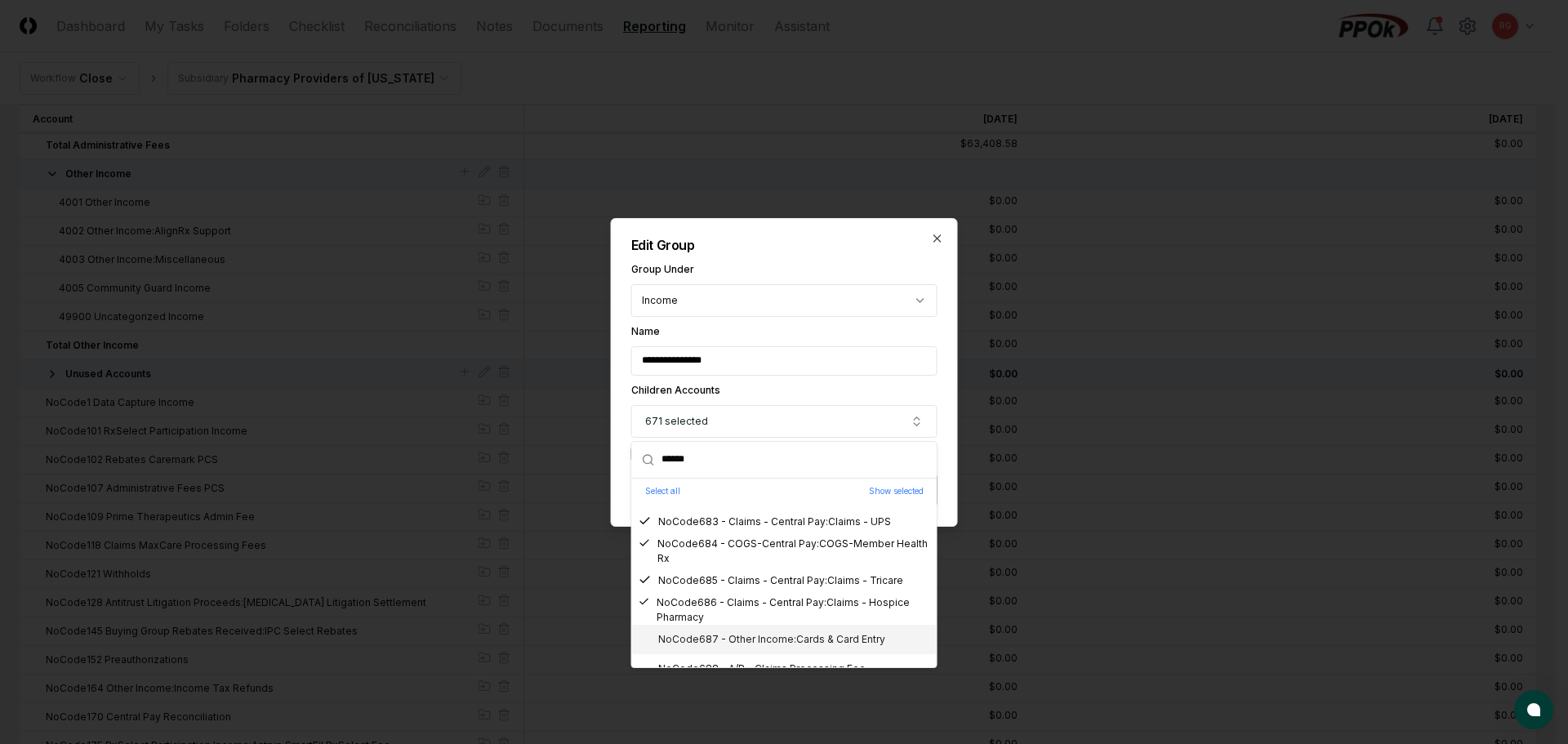
click at [775, 640] on div "NoCode687 - Other Income:Cards & Card Entry" at bounding box center [761, 640] width 246 height 15
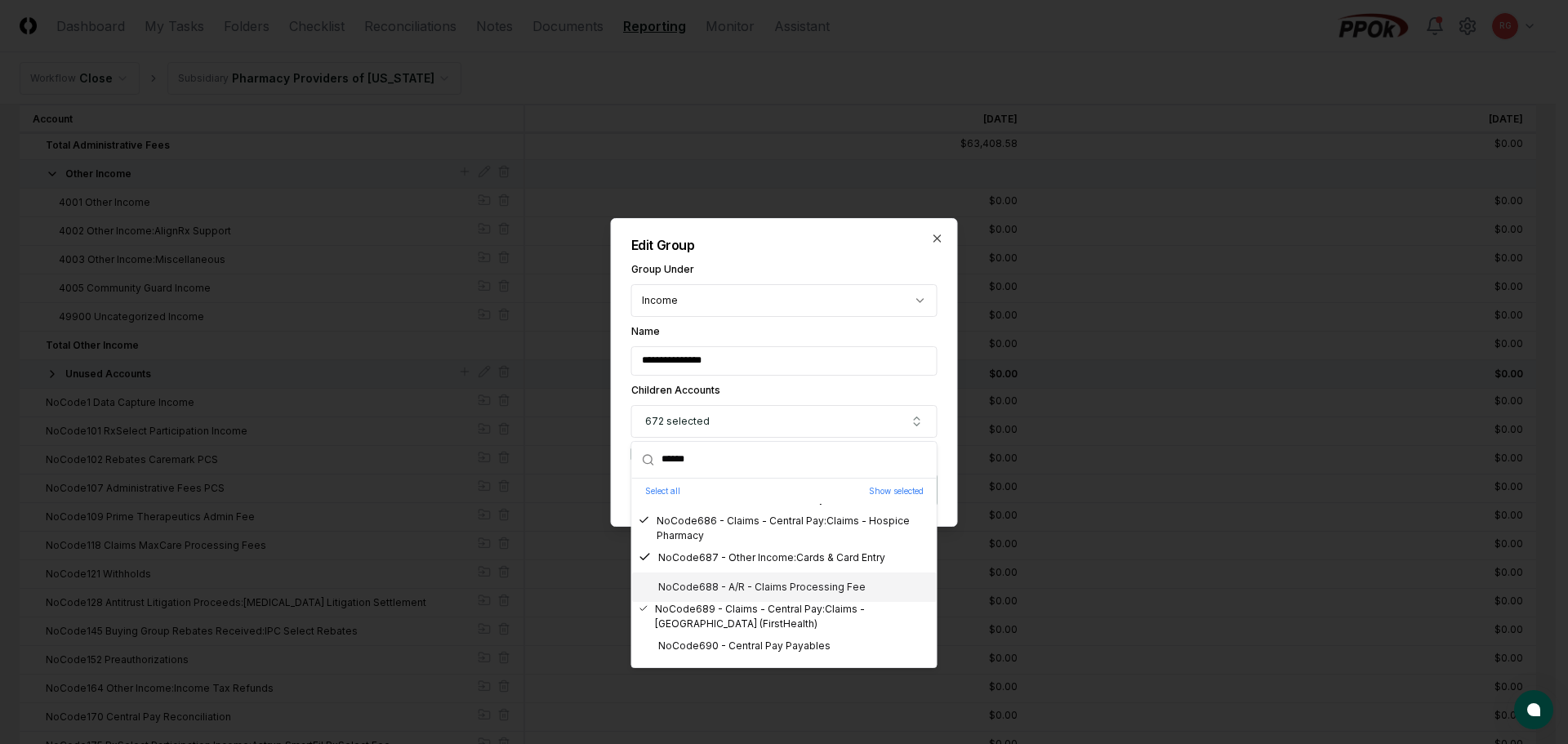
click at [795, 589] on div "NoCode688 - A/R - Claims Processing Fee" at bounding box center [752, 588] width 227 height 15
click at [807, 639] on div "NoCode690 - Central Pay Payables" at bounding box center [734, 646] width 191 height 15
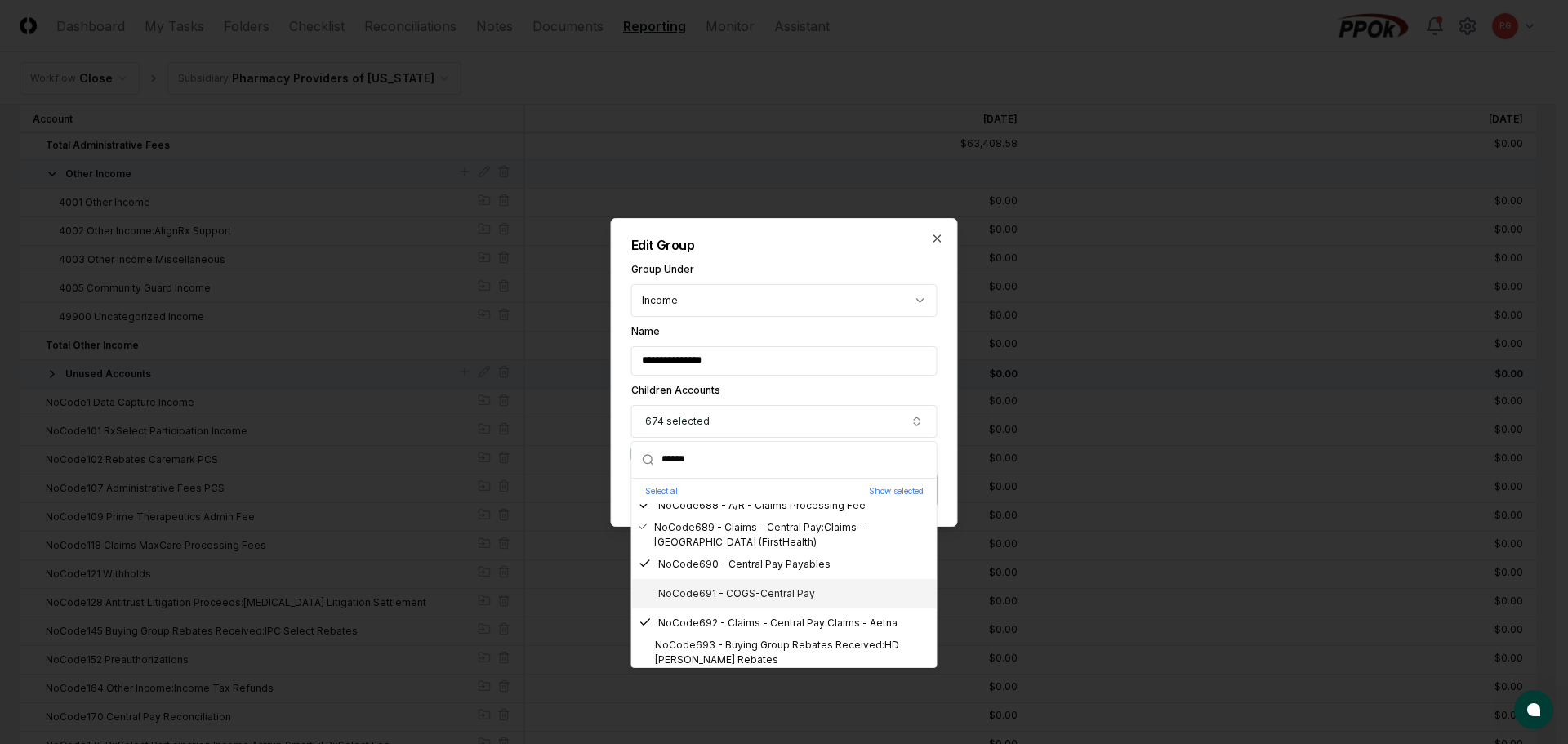
click at [788, 599] on div "NoCode691 - COGS-Central Pay" at bounding box center [727, 594] width 177 height 15
click at [810, 636] on div "NoCode692 - Claims - Central Pay:Claims - Aetna" at bounding box center [784, 624] width 305 height 30
click at [811, 631] on div "NoCode692 - Claims - Central Pay:Claims - Aetna" at bounding box center [784, 624] width 305 height 30
click at [817, 645] on div "NoCode693 - Buying Group Rebates Received:HD Smith Rebates" at bounding box center [784, 653] width 292 height 30
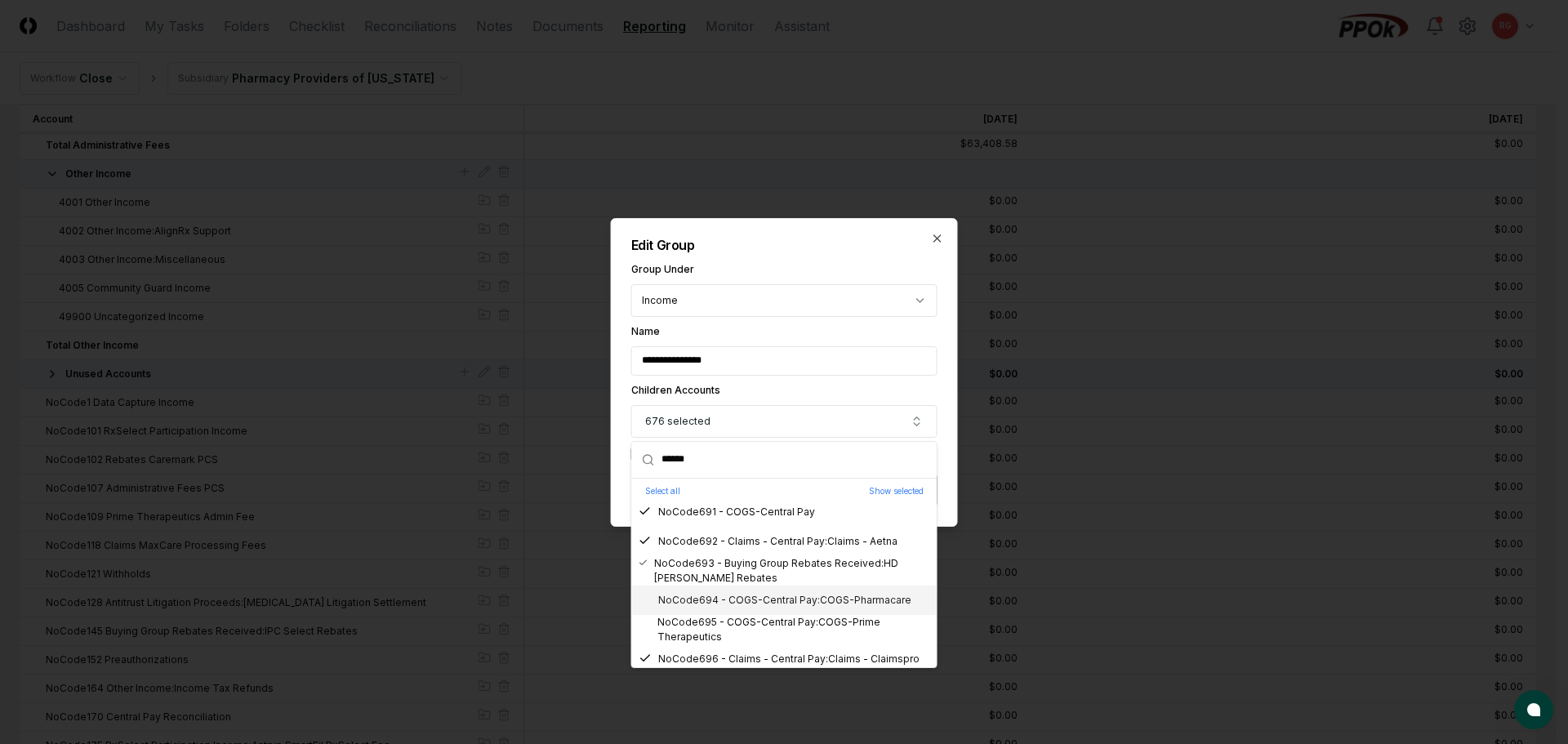
click at [787, 607] on div "NoCode694 - COGS-Central Pay:COGS-Pharmacare" at bounding box center [774, 601] width 272 height 15
click at [797, 630] on div "NoCode695 - COGS-Central Pay:COGS-Prime Therapeutics" at bounding box center [784, 631] width 292 height 30
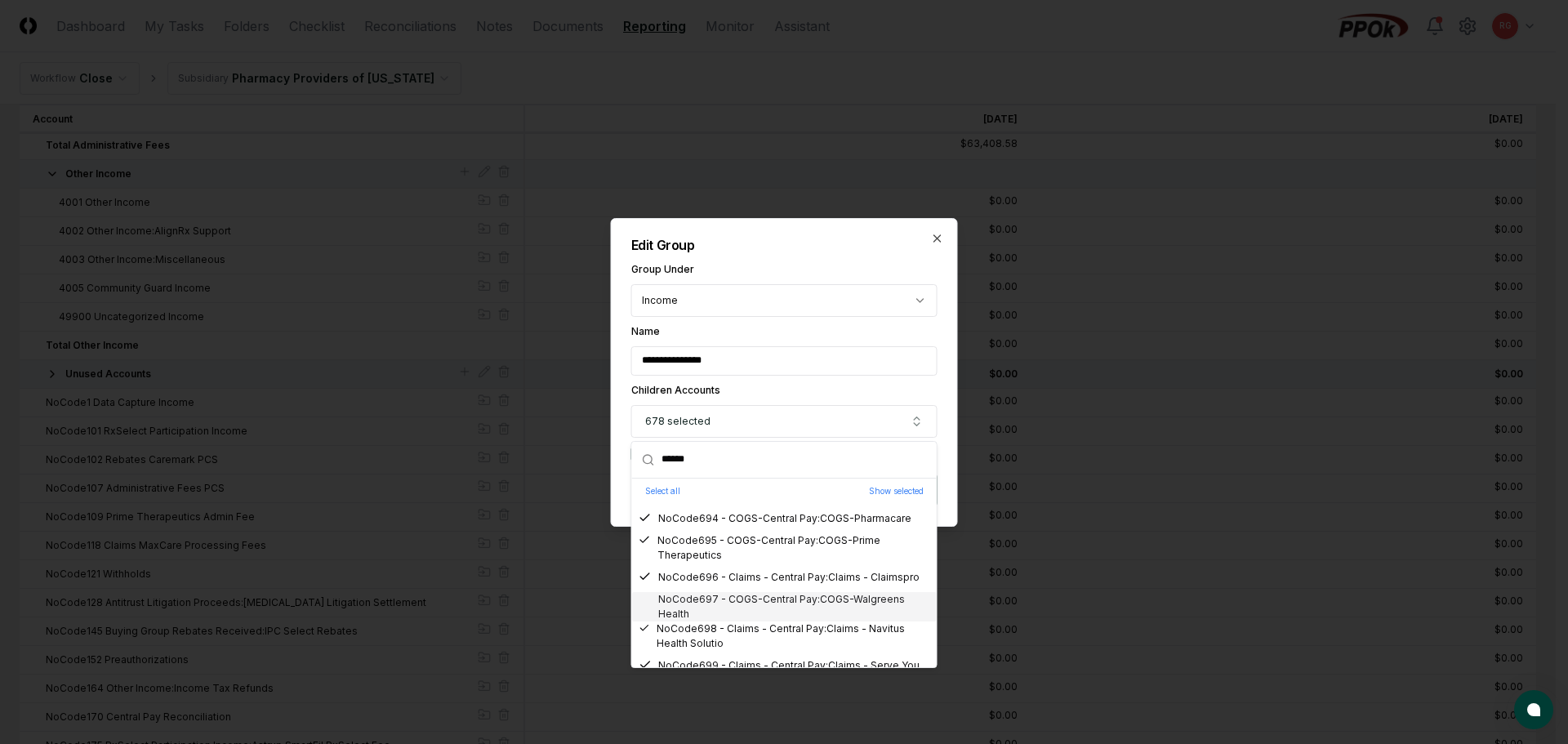
click at [780, 603] on div "NoCode697 - COGS-Central Pay:COGS-Walgreens Health" at bounding box center [784, 607] width 292 height 30
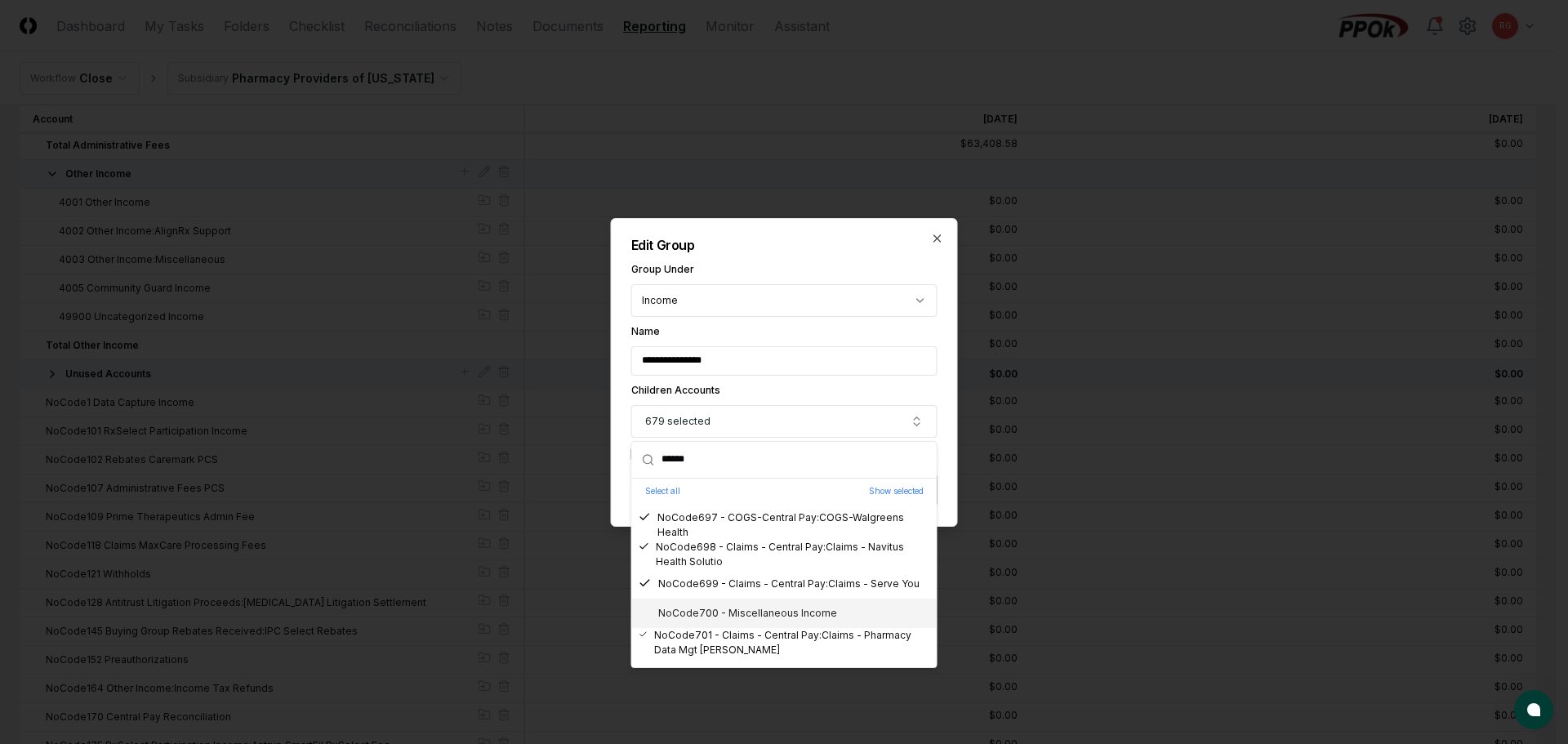
click at [764, 616] on div "NoCode700 - Miscellaneous Income" at bounding box center [738, 614] width 199 height 15
click at [790, 618] on div "NoCode700 - Miscellaneous Income" at bounding box center [738, 614] width 199 height 15
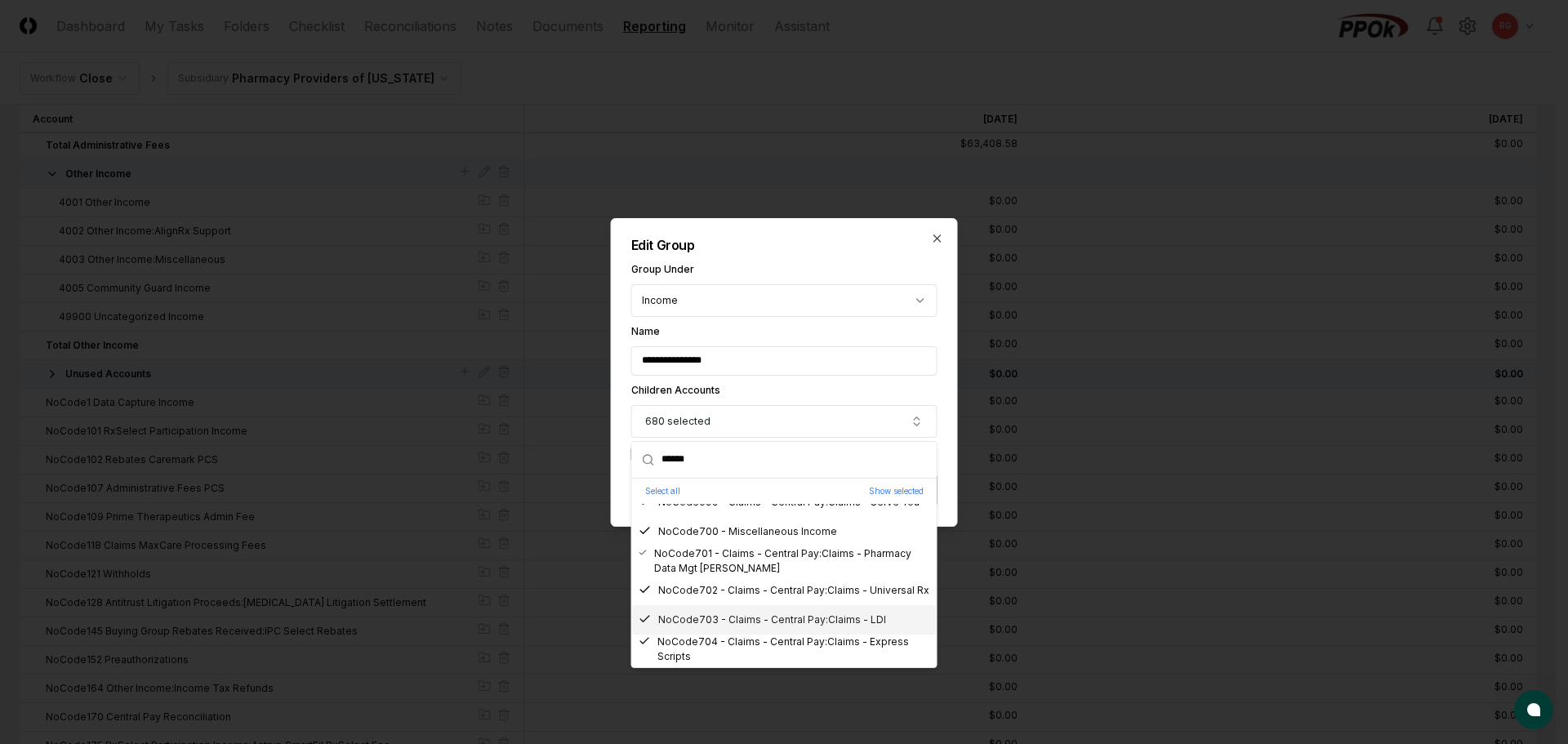
scroll to position [20101, 0]
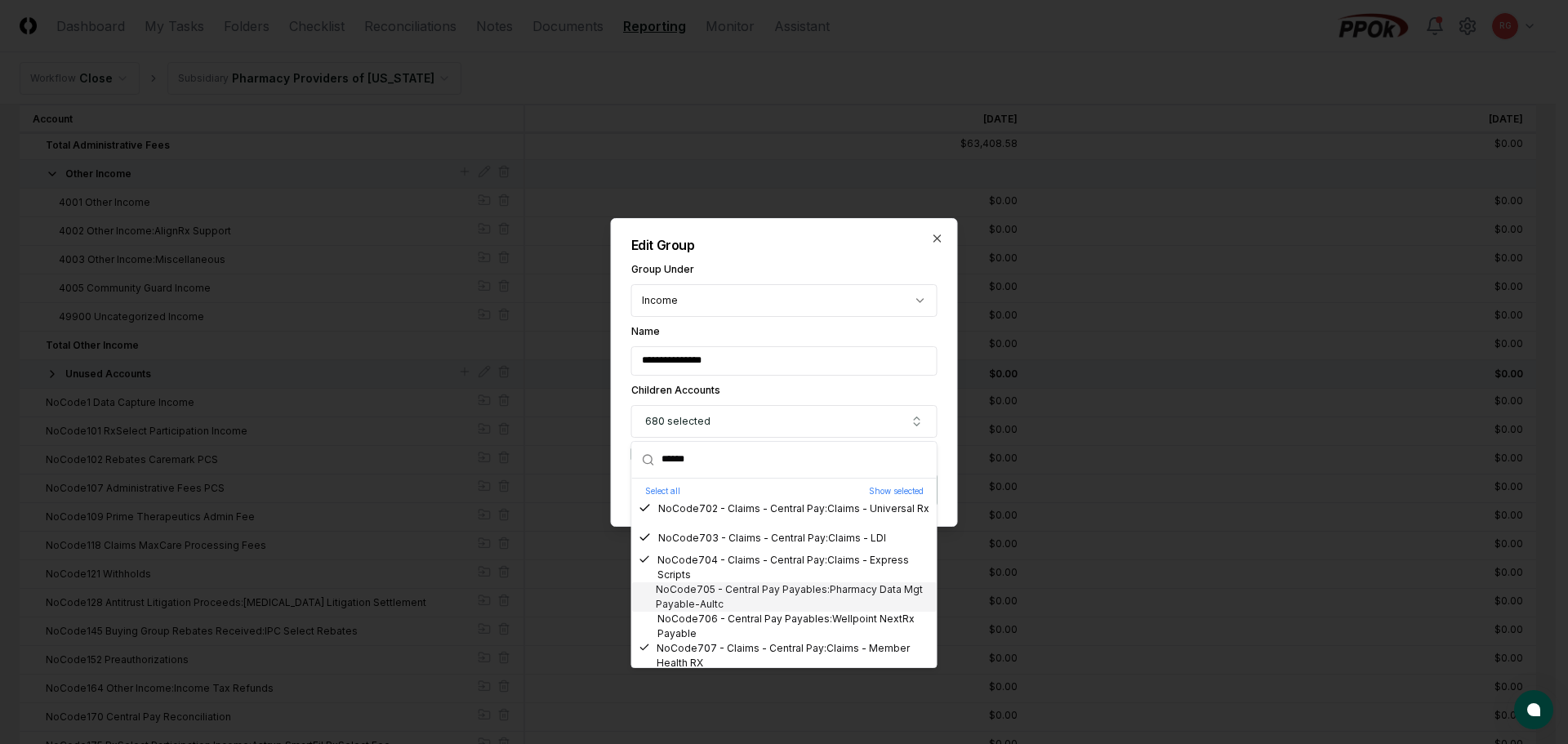
click at [754, 595] on div "NoCode705 - Central Pay Payables:Pharmacy Data Mgt Payable-Aultc" at bounding box center [784, 597] width 292 height 30
click at [768, 624] on div "NoCode706 - Central Pay Payables:Wellpoint NextRx Payable" at bounding box center [784, 627] width 292 height 30
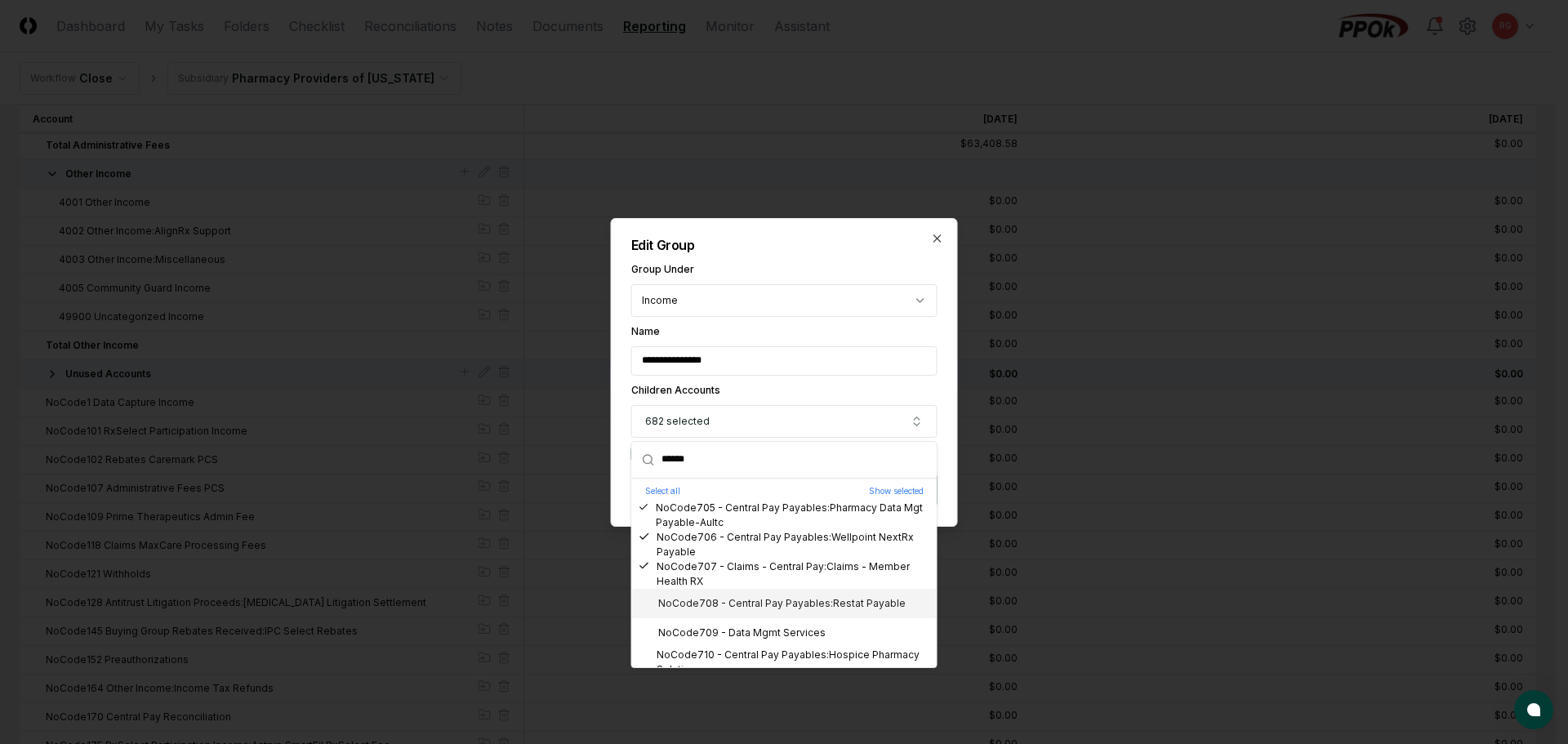
click at [734, 603] on div "NoCode708 - Central Pay Payables:Restat Payable" at bounding box center [771, 604] width 267 height 15
click at [752, 630] on div "NoCode709 - Data Mgmt Services" at bounding box center [731, 633] width 187 height 15
click at [772, 652] on div "NoCode710 - Central Pay Payables:Hospice Pharmacy Solutions" at bounding box center [784, 663] width 292 height 30
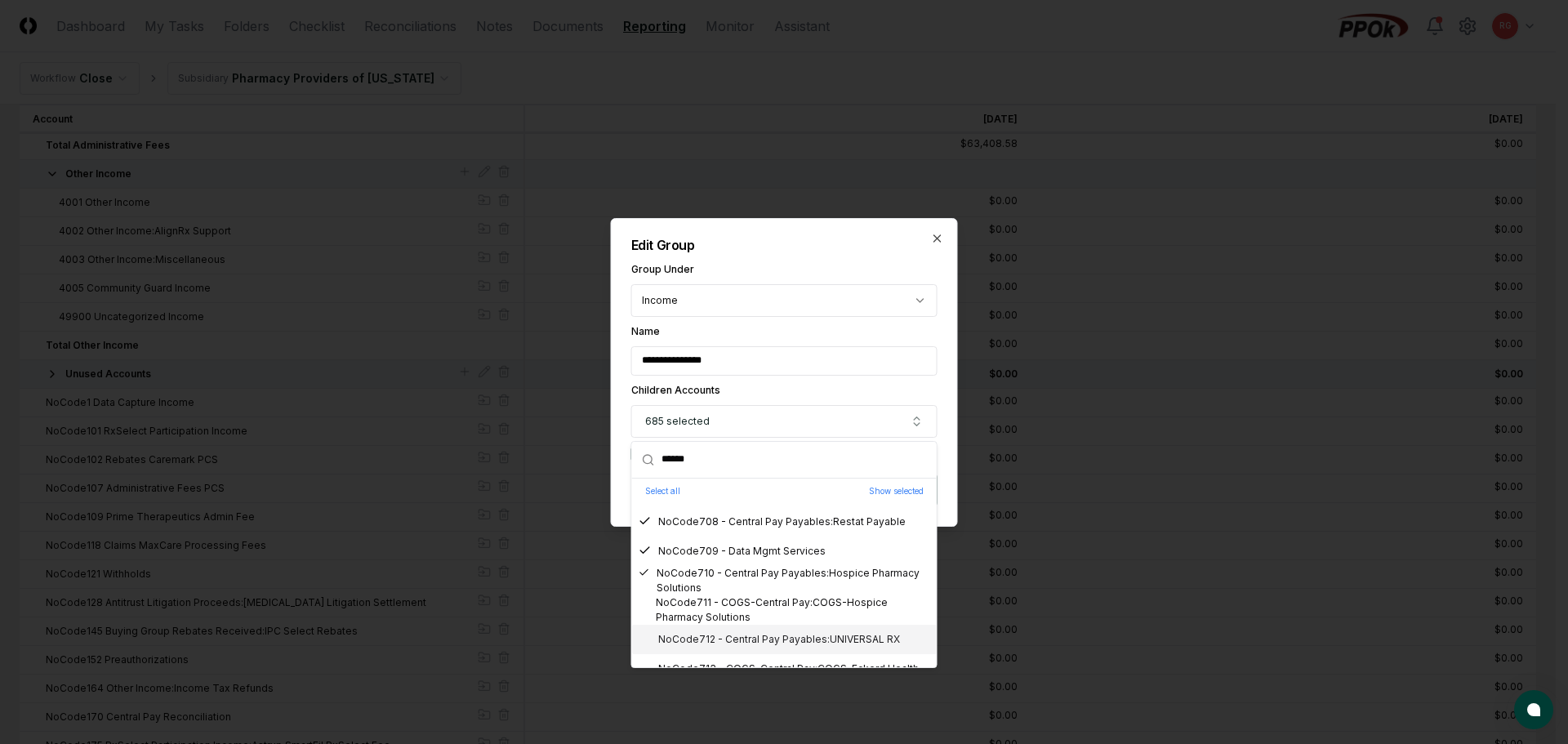
click at [747, 648] on div "NoCode712 - Central Pay Payables:UNIVERSAL RX" at bounding box center [784, 640] width 305 height 30
click at [730, 583] on div "NoCode713 - COGS-Central Pay:COGS-Eckerd Health" at bounding box center [778, 588] width 280 height 15
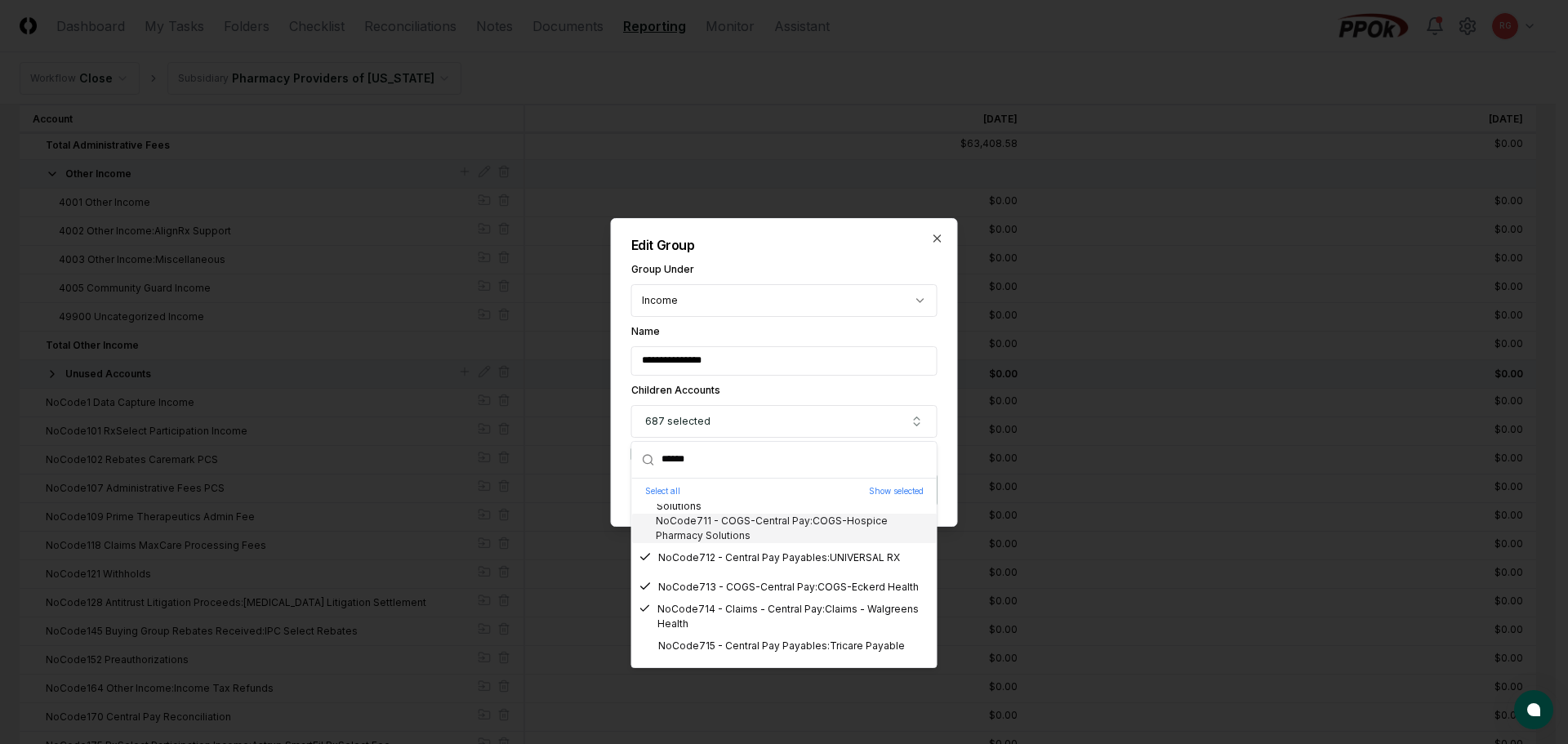
click at [716, 537] on div "NoCode711 - COGS-Central Pay:COGS-Hospice Pharmacy Solutions" at bounding box center [784, 529] width 292 height 30
click at [725, 643] on div "NoCode715 - Central Pay Payables:Tricare Payable" at bounding box center [771, 646] width 266 height 15
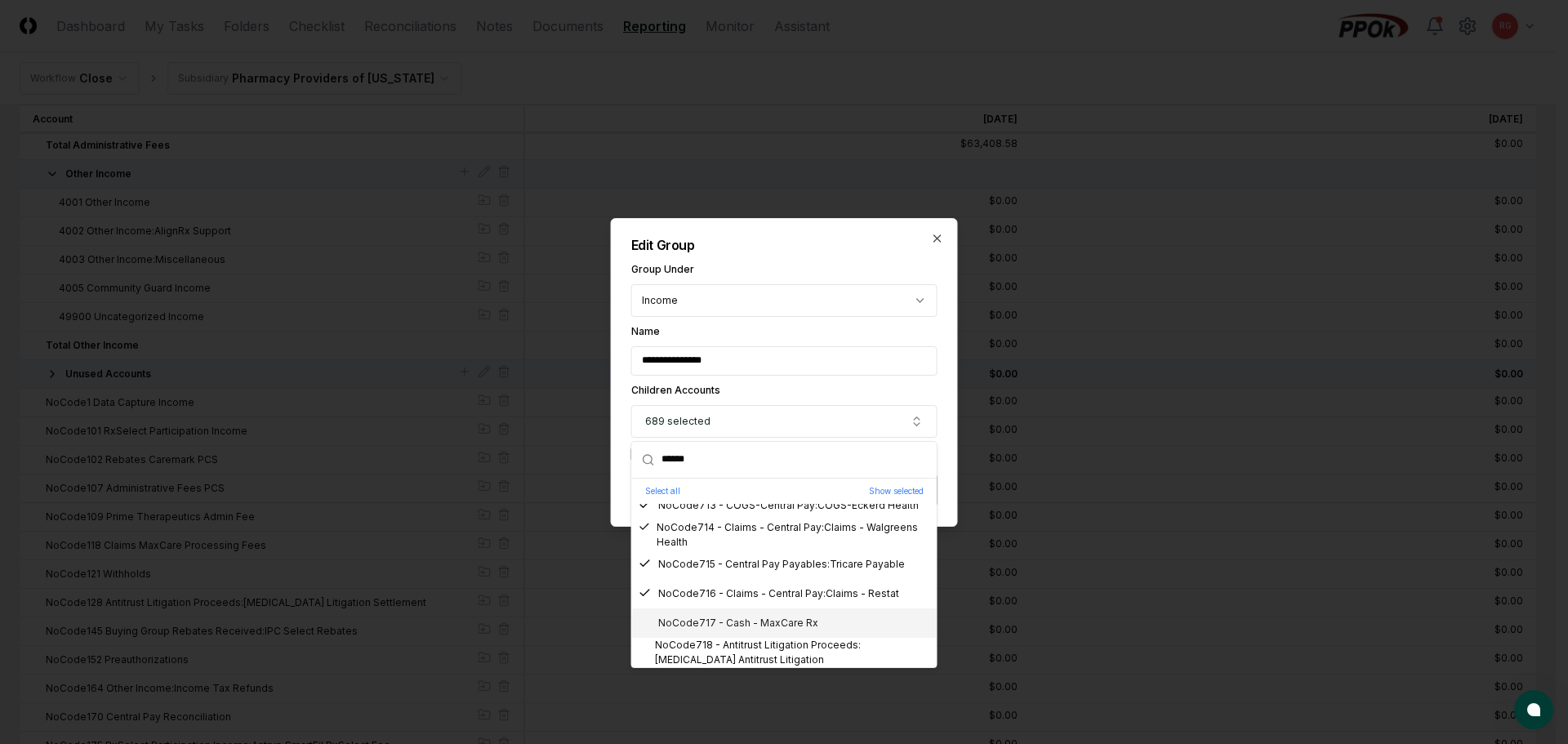
click at [747, 621] on div "NoCode717 - Cash - MaxCare Rx" at bounding box center [728, 623] width 179 height 15
click at [763, 649] on div "NoCode718 - Antitrust Litigation Proceeds:Buspar Antitrust Litigation" at bounding box center [784, 653] width 292 height 30
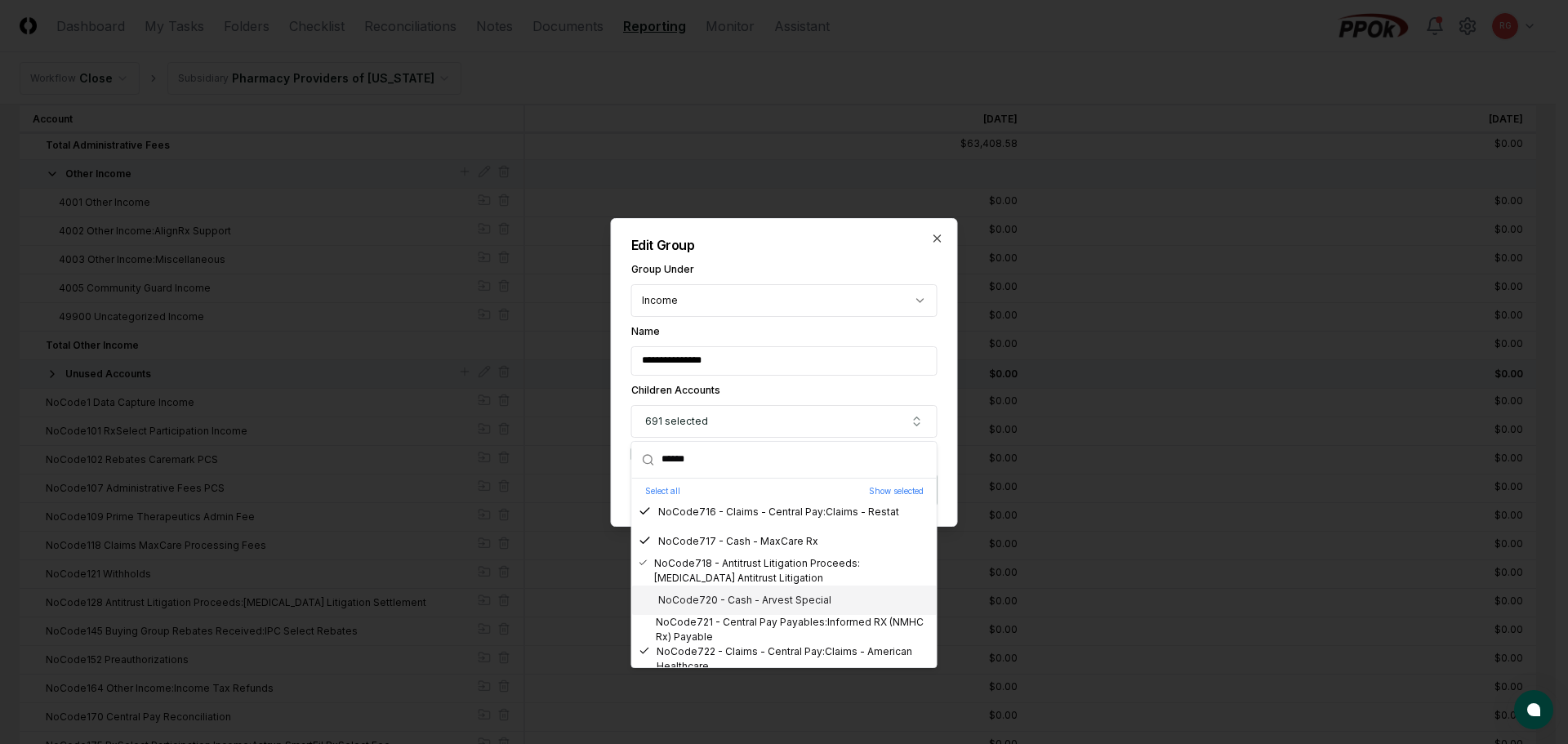
click at [750, 604] on div "NoCode720 - Cash - Arvest Special" at bounding box center [734, 601] width 192 height 15
click at [758, 623] on div "NoCode721 - Central Pay Payables:Informed RX (NMHC Rx) Payable" at bounding box center [784, 631] width 292 height 30
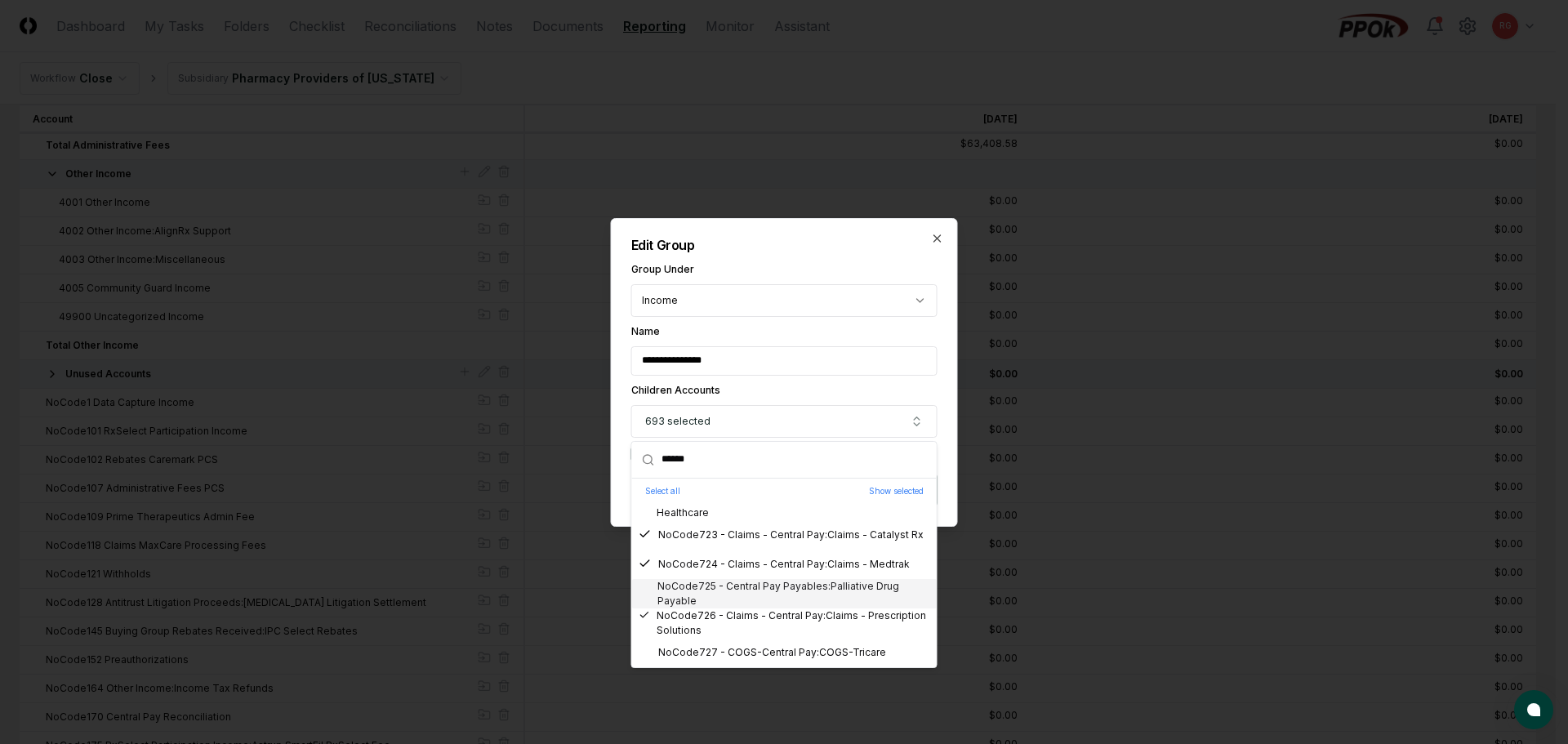
click at [731, 597] on div "NoCode725 - Central Pay Payables:Palliative Drug Payable" at bounding box center [784, 594] width 292 height 30
click at [743, 644] on div "NoCode727 - COGS-Central Pay:COGS-Tricare" at bounding box center [784, 653] width 305 height 30
click at [863, 255] on div "**********" at bounding box center [784, 373] width 347 height 309
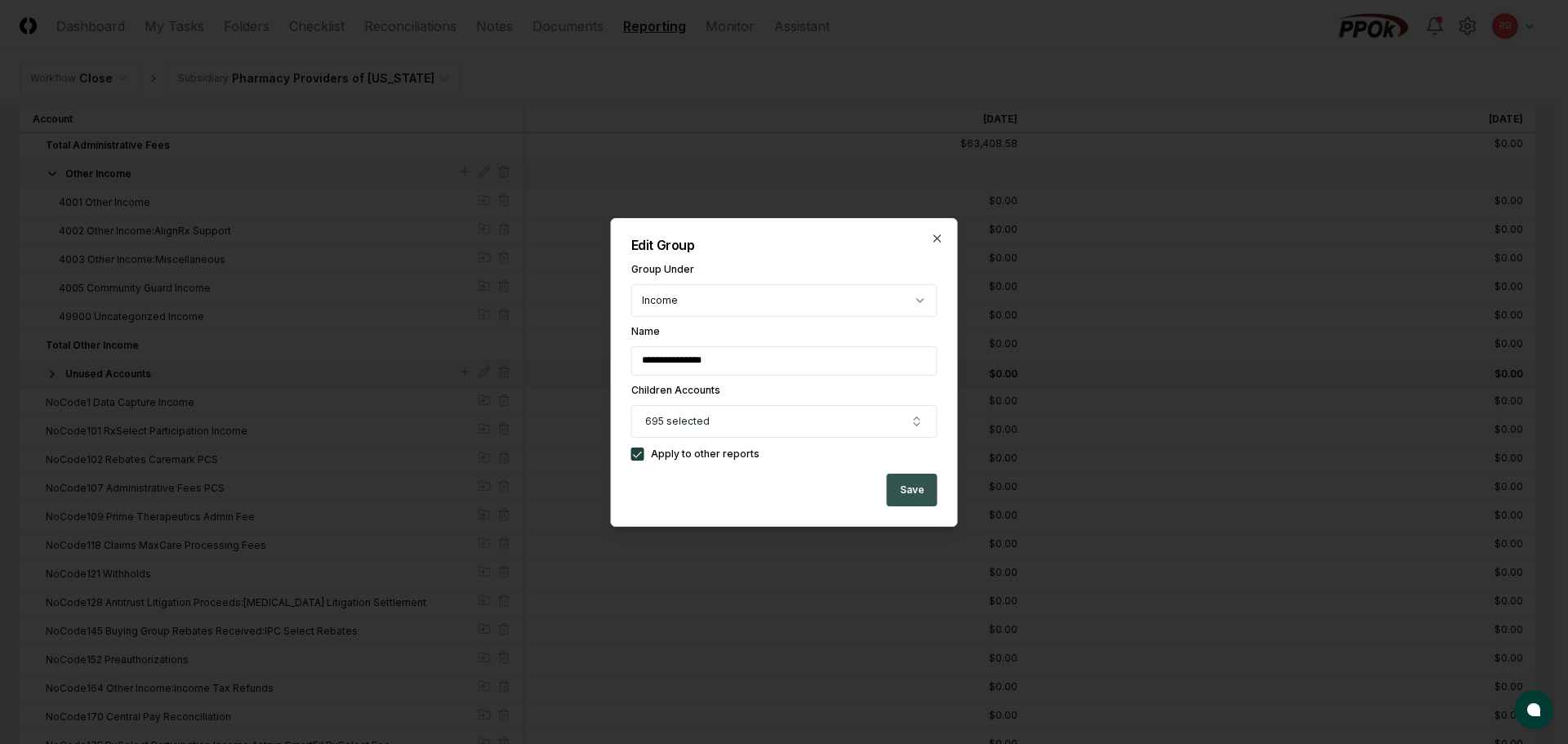
click at [912, 481] on button "Save" at bounding box center [912, 490] width 50 height 33
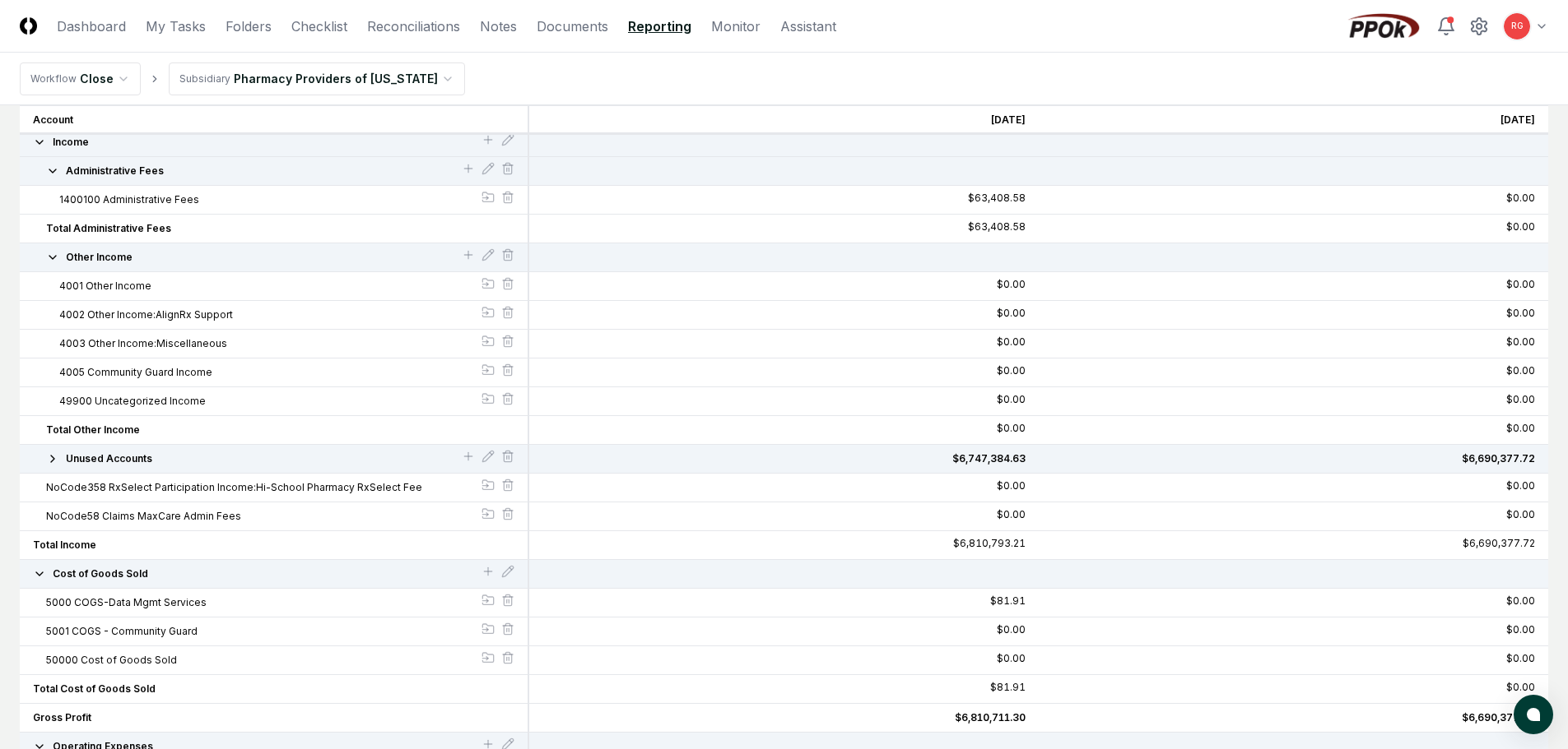
scroll to position [247, 0]
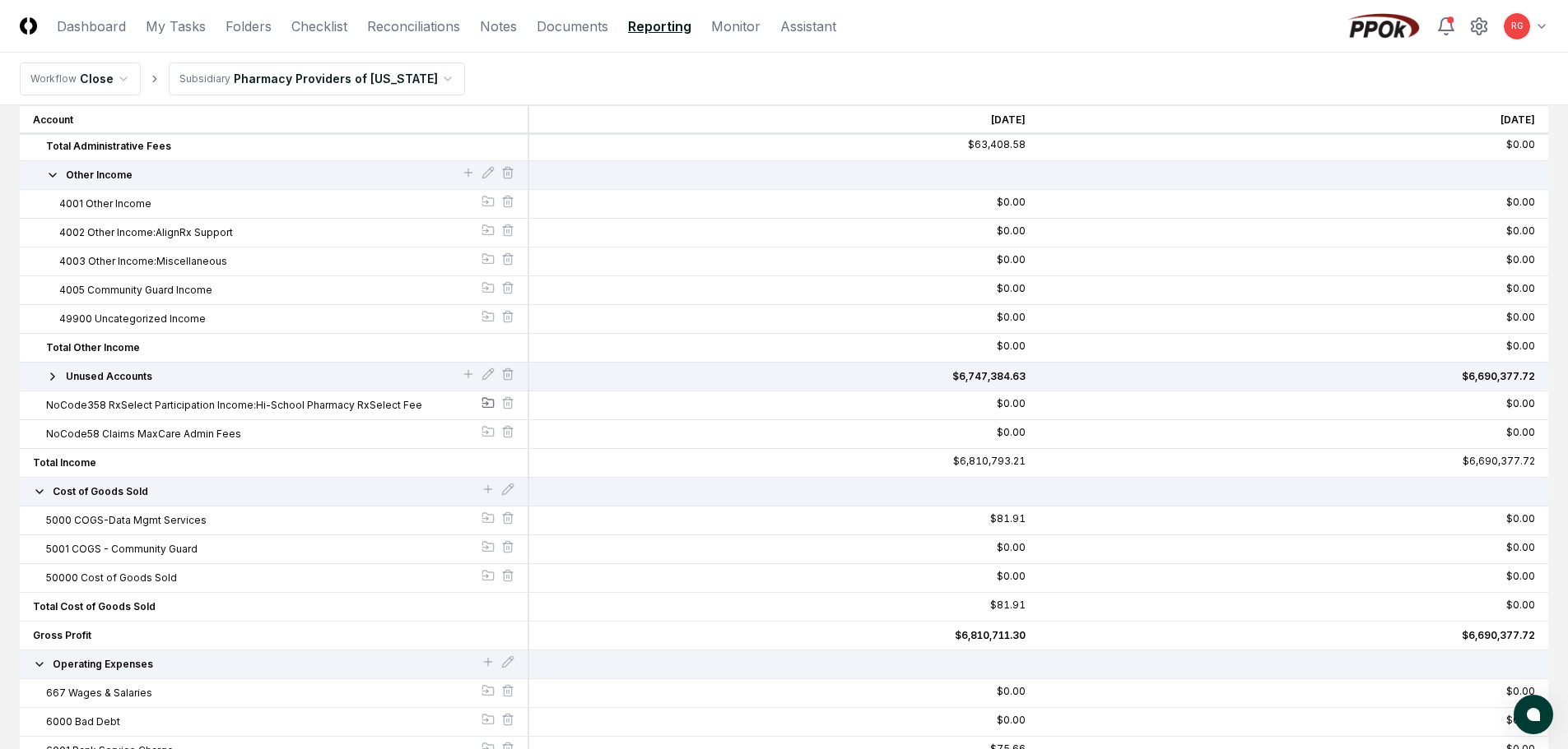
click at [485, 403] on icon at bounding box center [488, 403] width 13 height 13
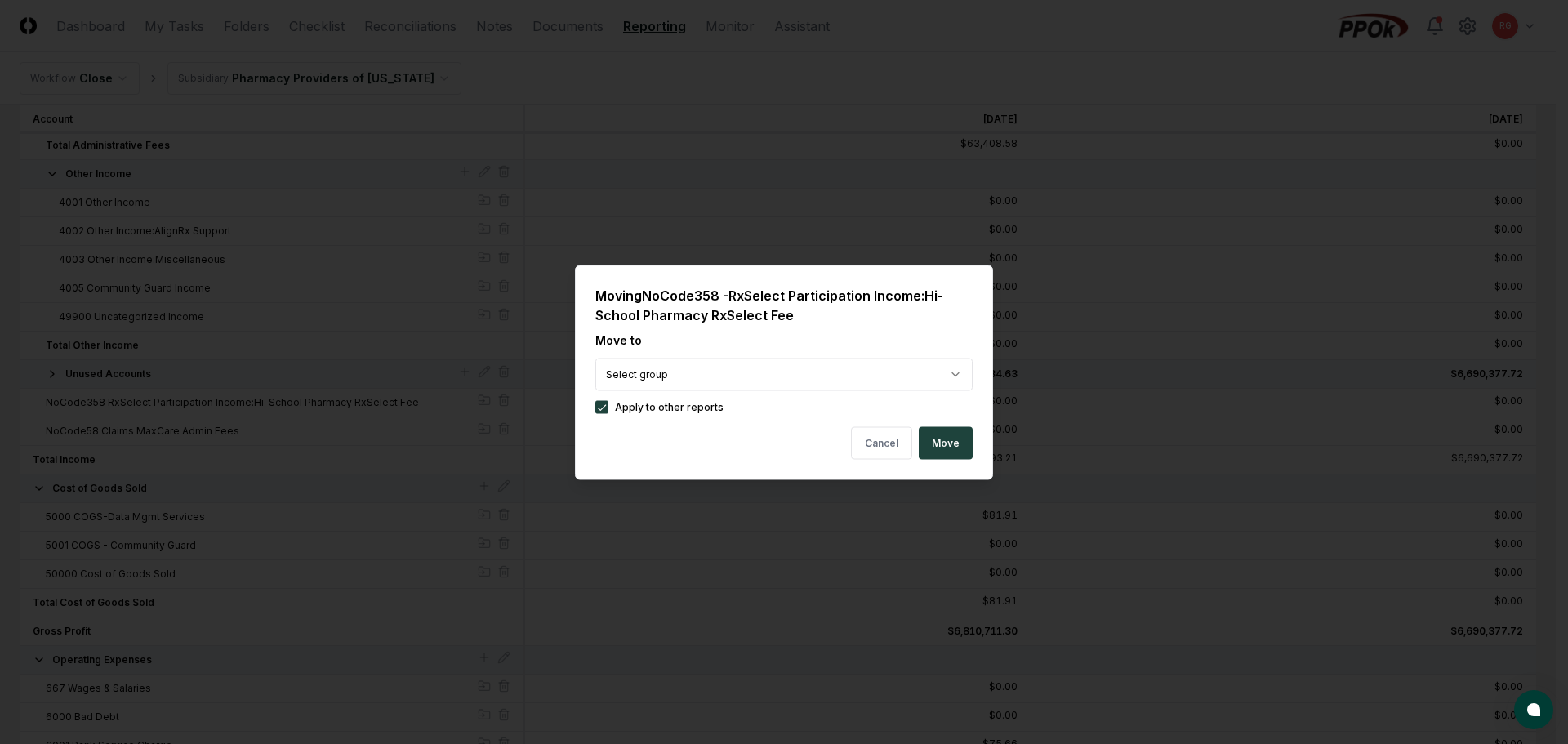
click at [936, 441] on button "Move" at bounding box center [945, 443] width 54 height 33
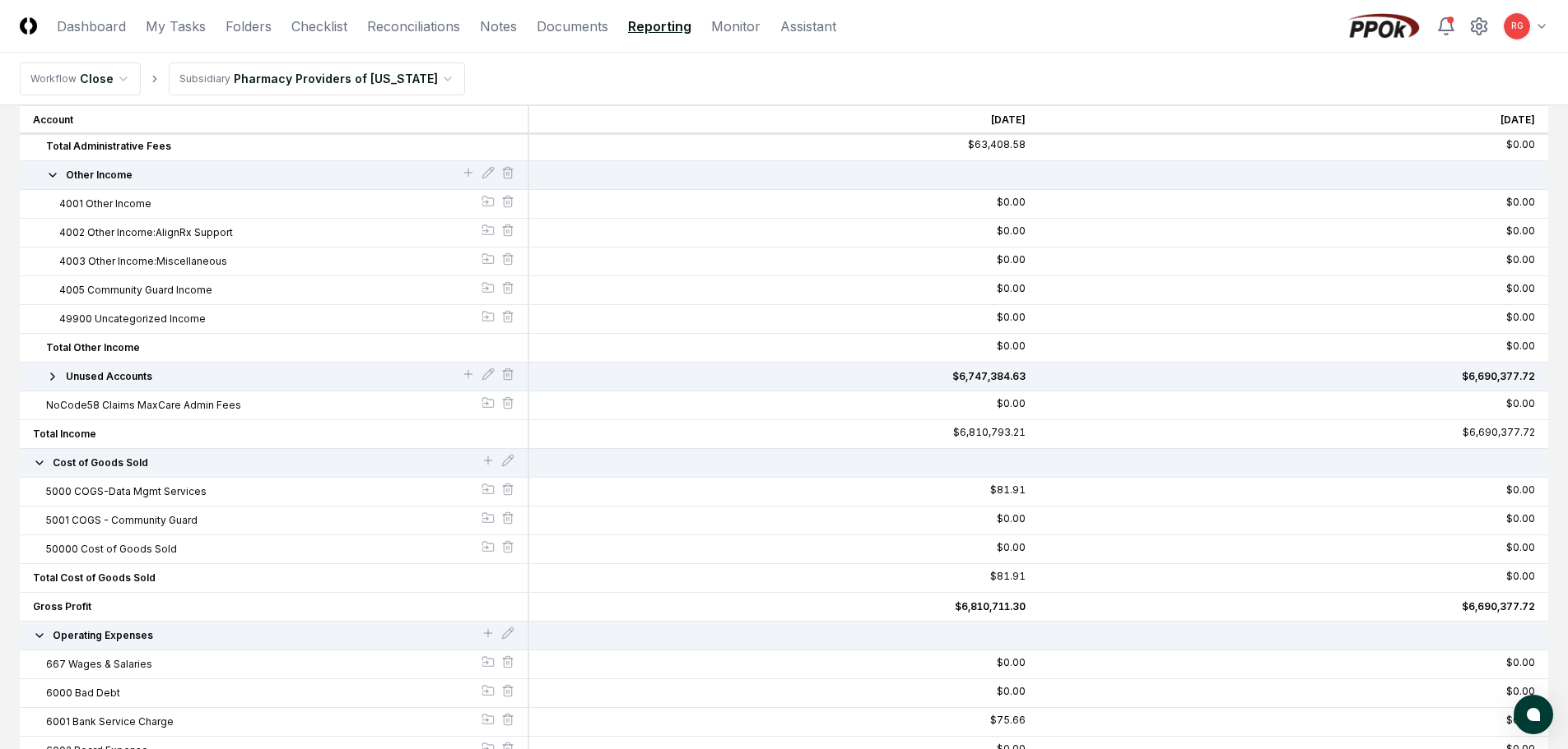
click at [167, 404] on span "NoCode58 Claims MaxCare Admin Fees" at bounding box center [143, 405] width 195 height 15
click at [486, 404] on icon at bounding box center [487, 404] width 2 height 4
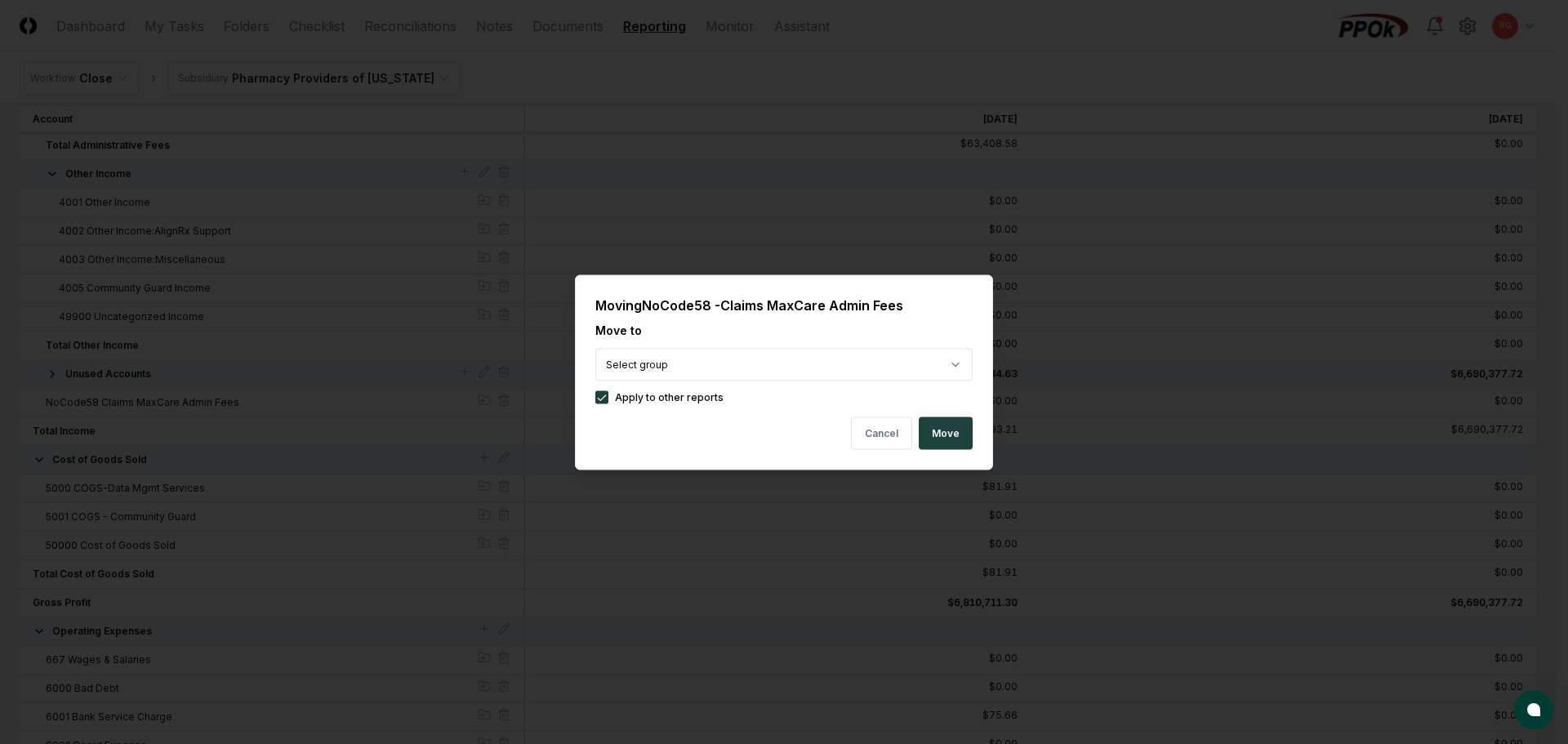
click at [937, 439] on button "Move" at bounding box center [945, 432] width 54 height 33
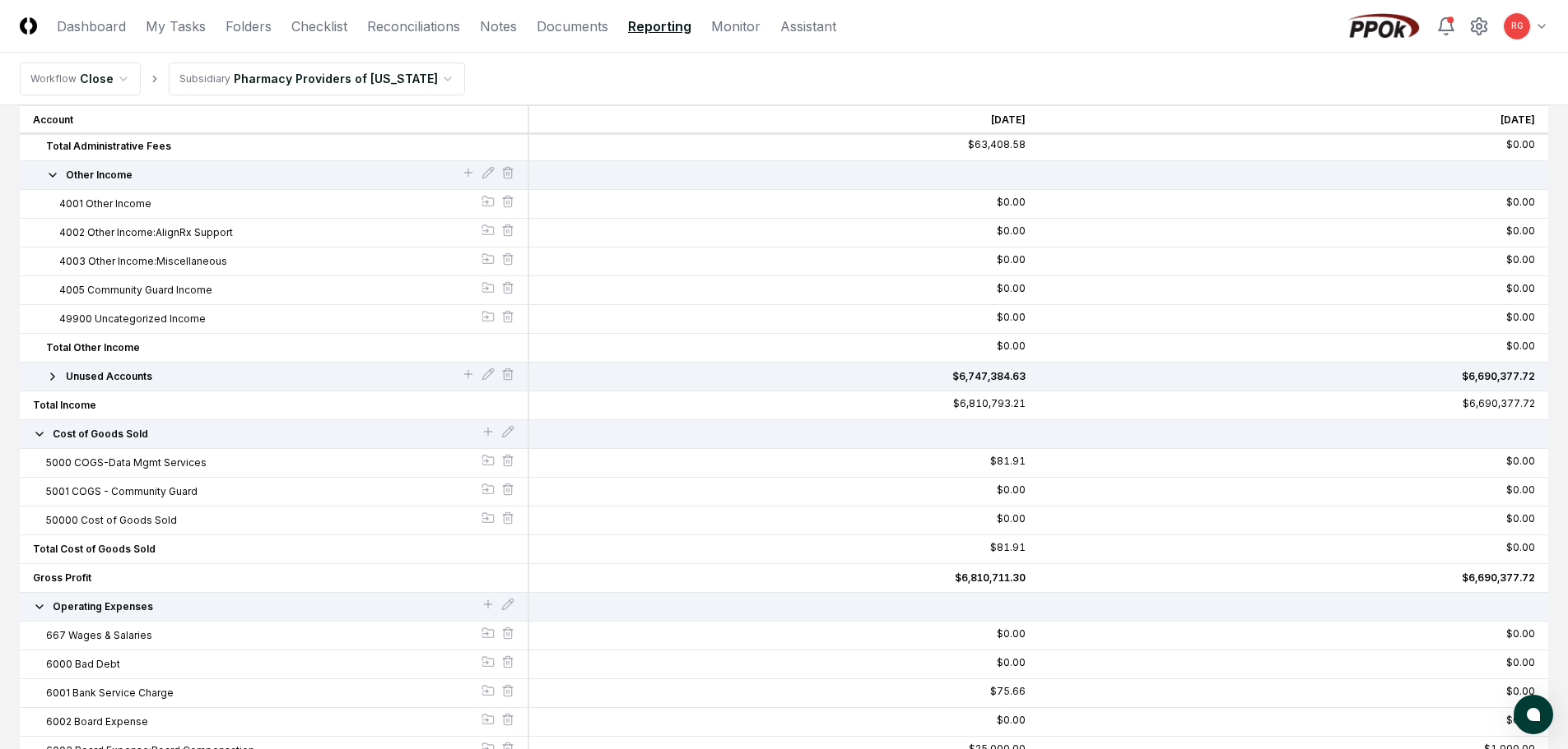
click at [58, 375] on icon "button" at bounding box center [52, 376] width 13 height 13
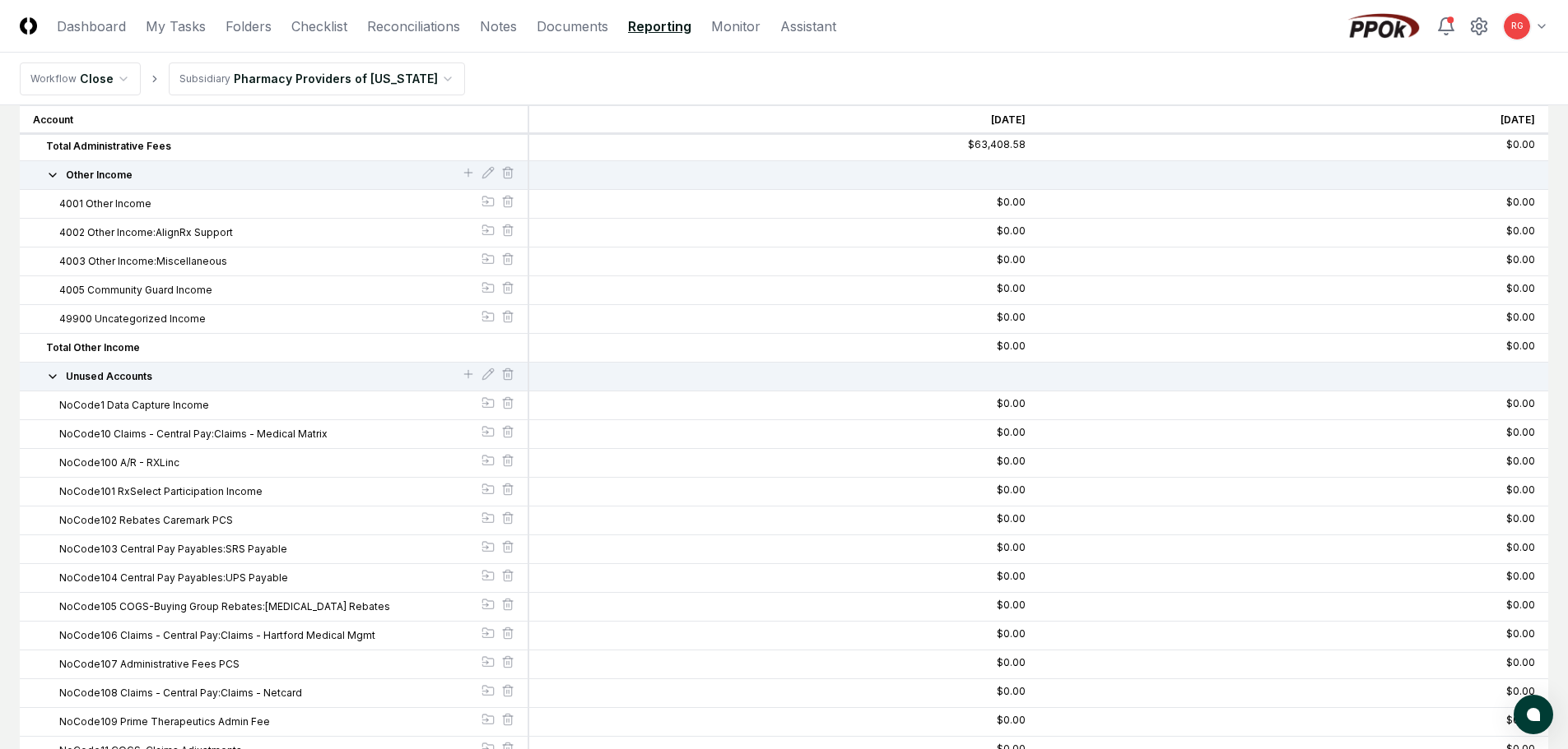
click at [53, 375] on icon "button" at bounding box center [52, 376] width 13 height 13
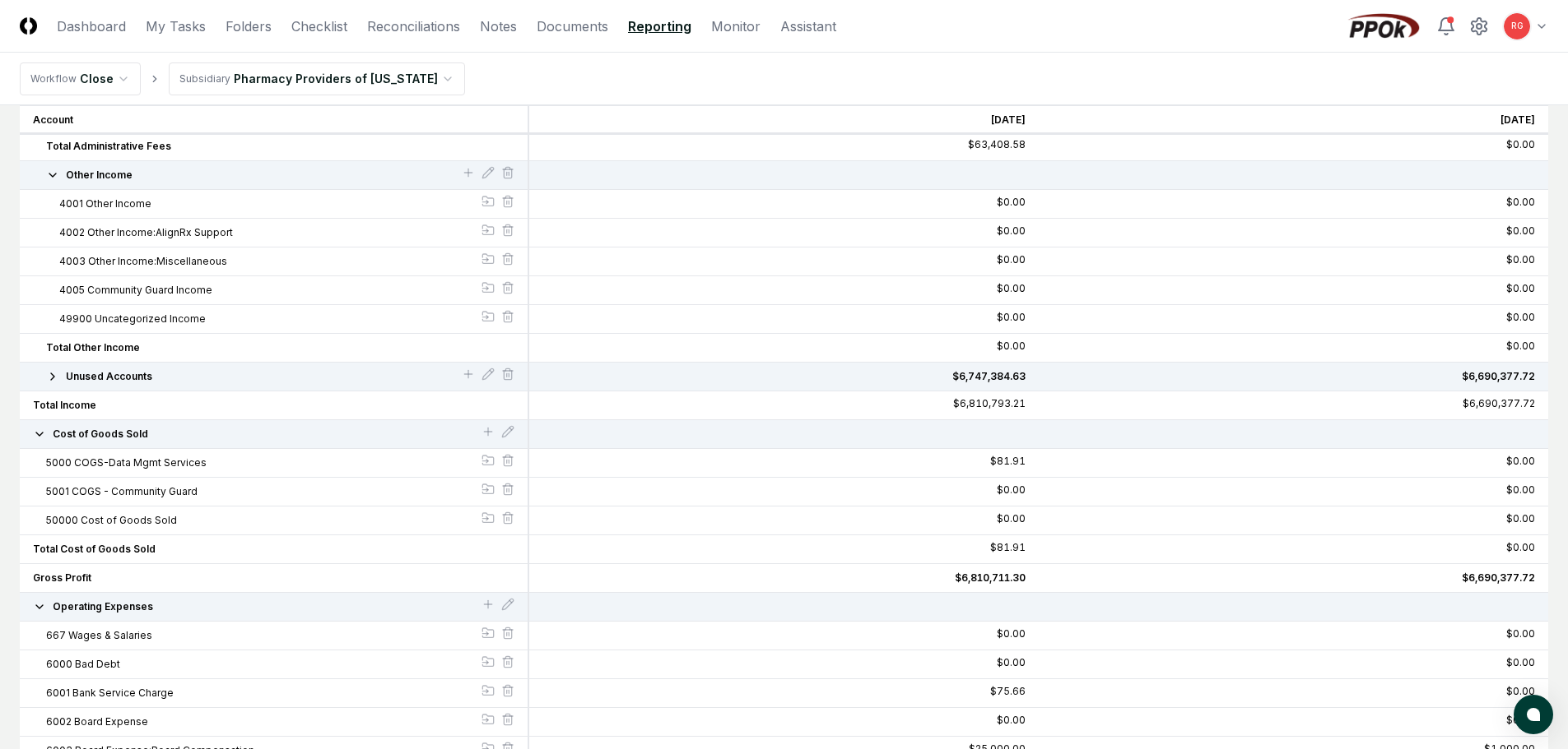
click at [53, 375] on icon "button" at bounding box center [52, 376] width 13 height 13
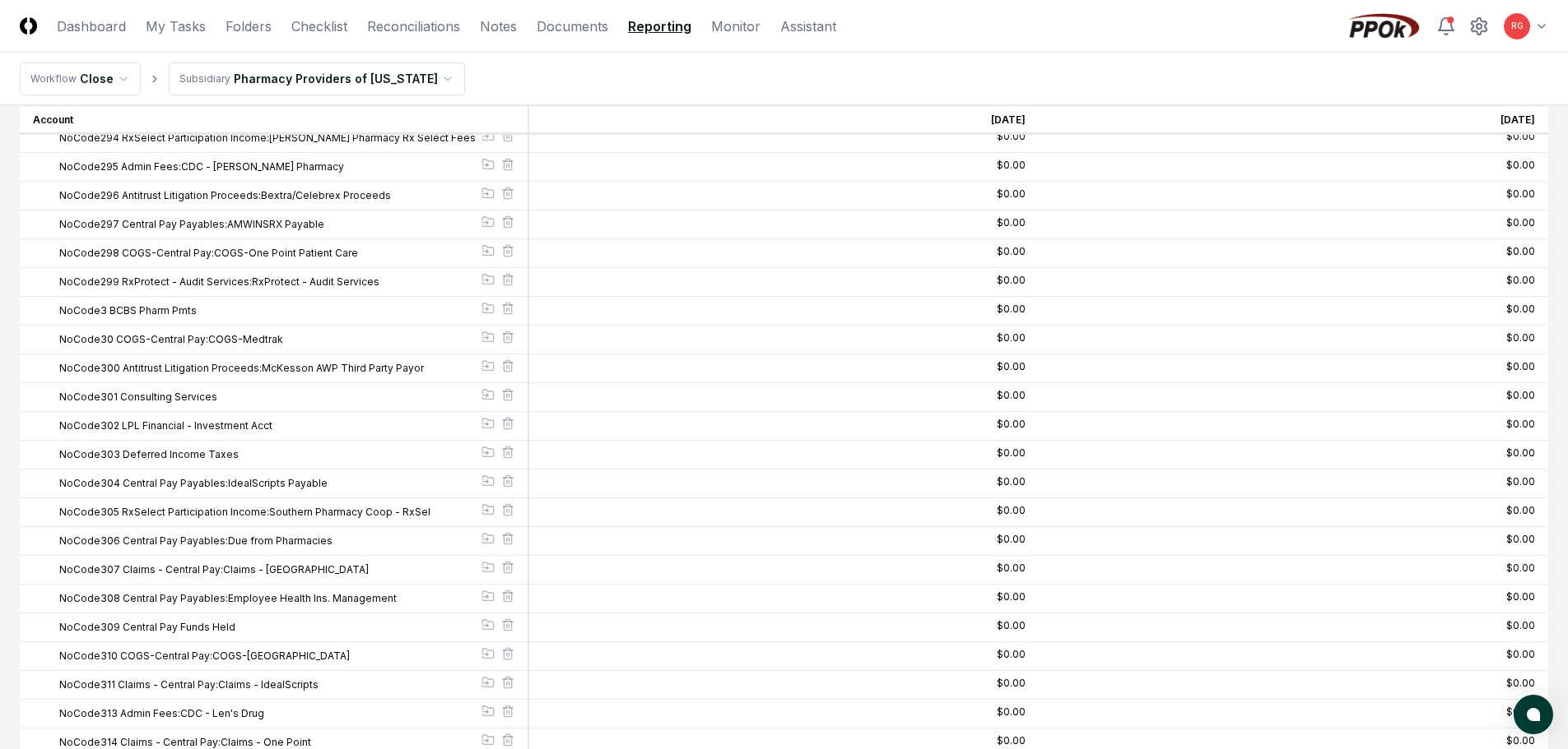
scroll to position [6170, 0]
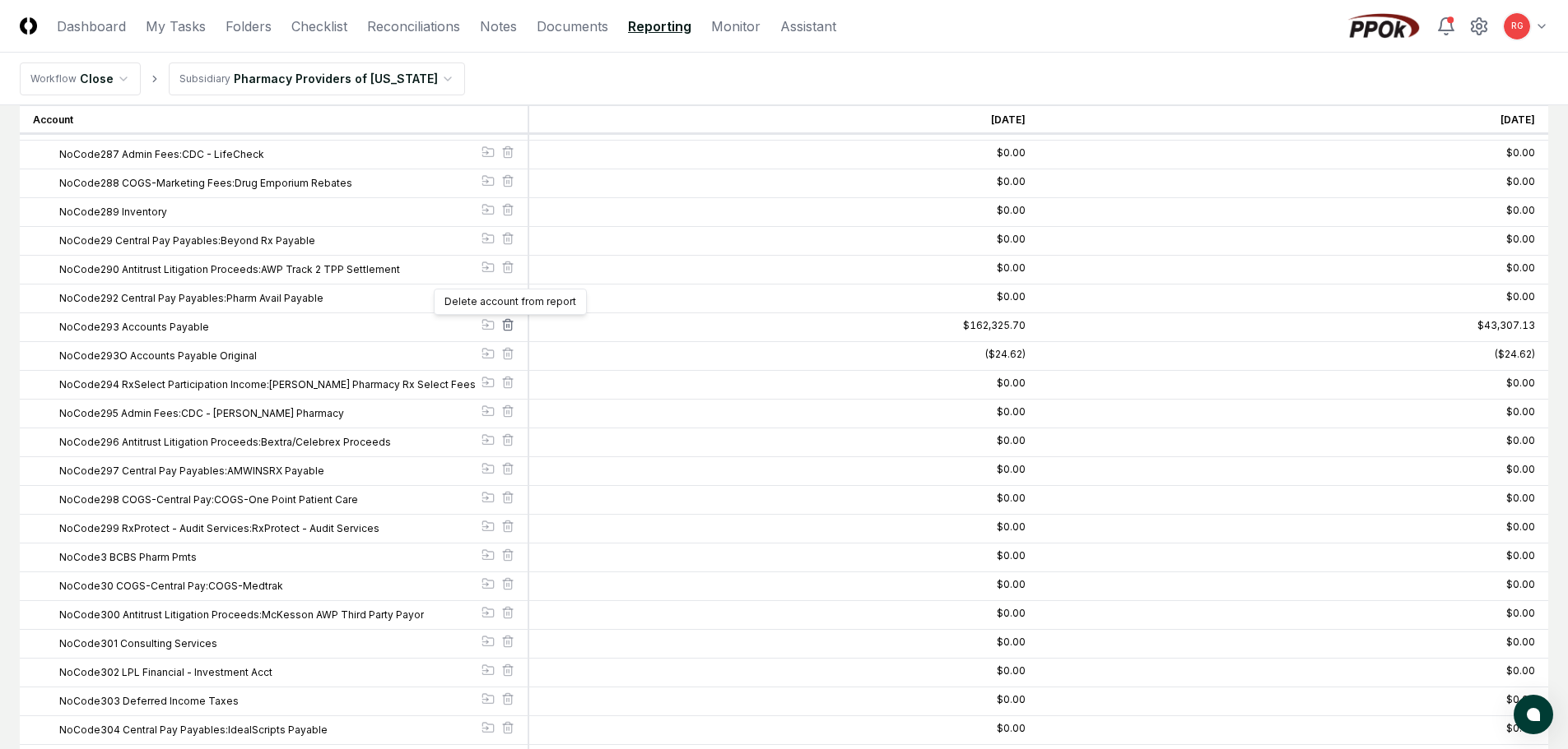
click at [511, 327] on icon at bounding box center [508, 327] width 7 height 9
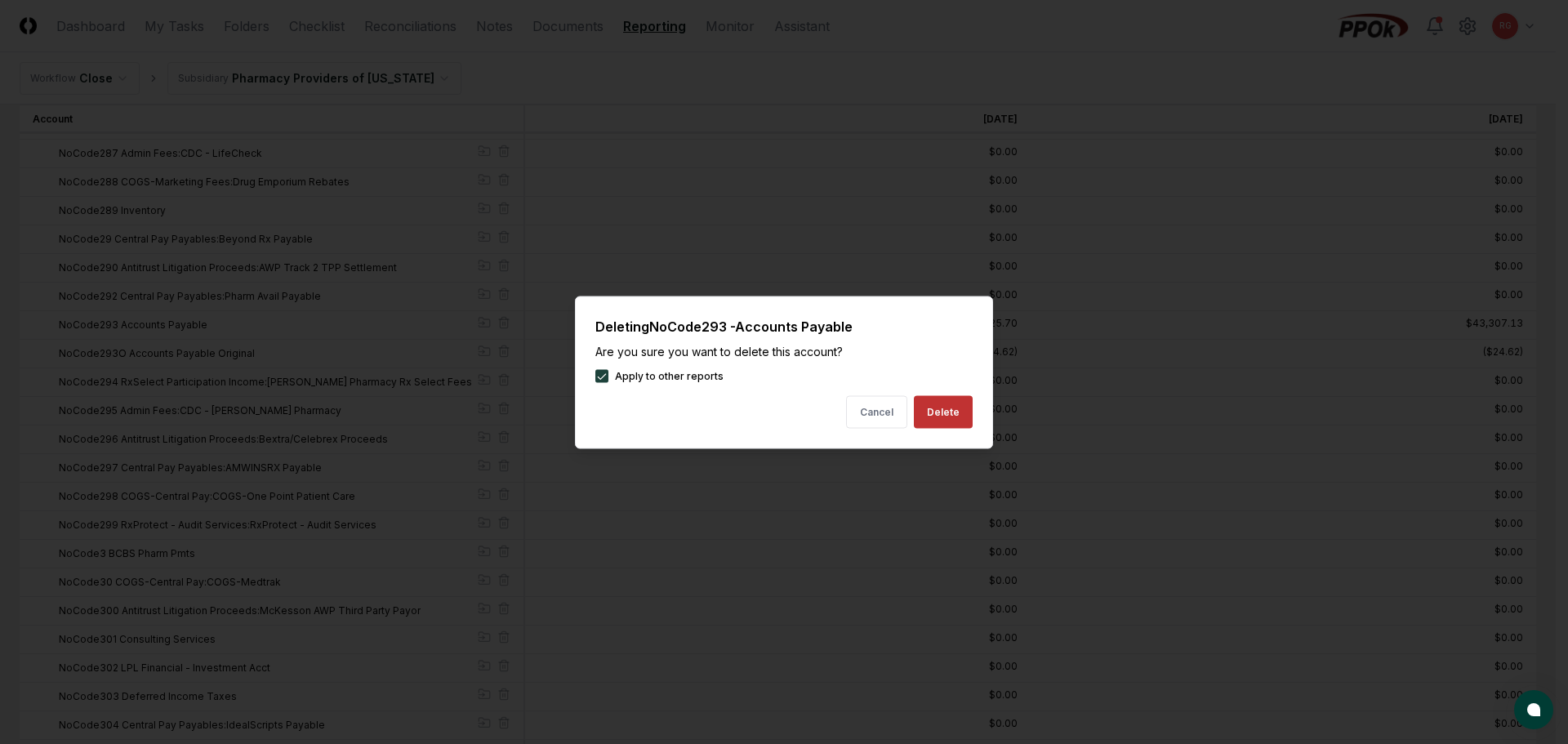
click at [939, 407] on button "Delete" at bounding box center [942, 411] width 59 height 33
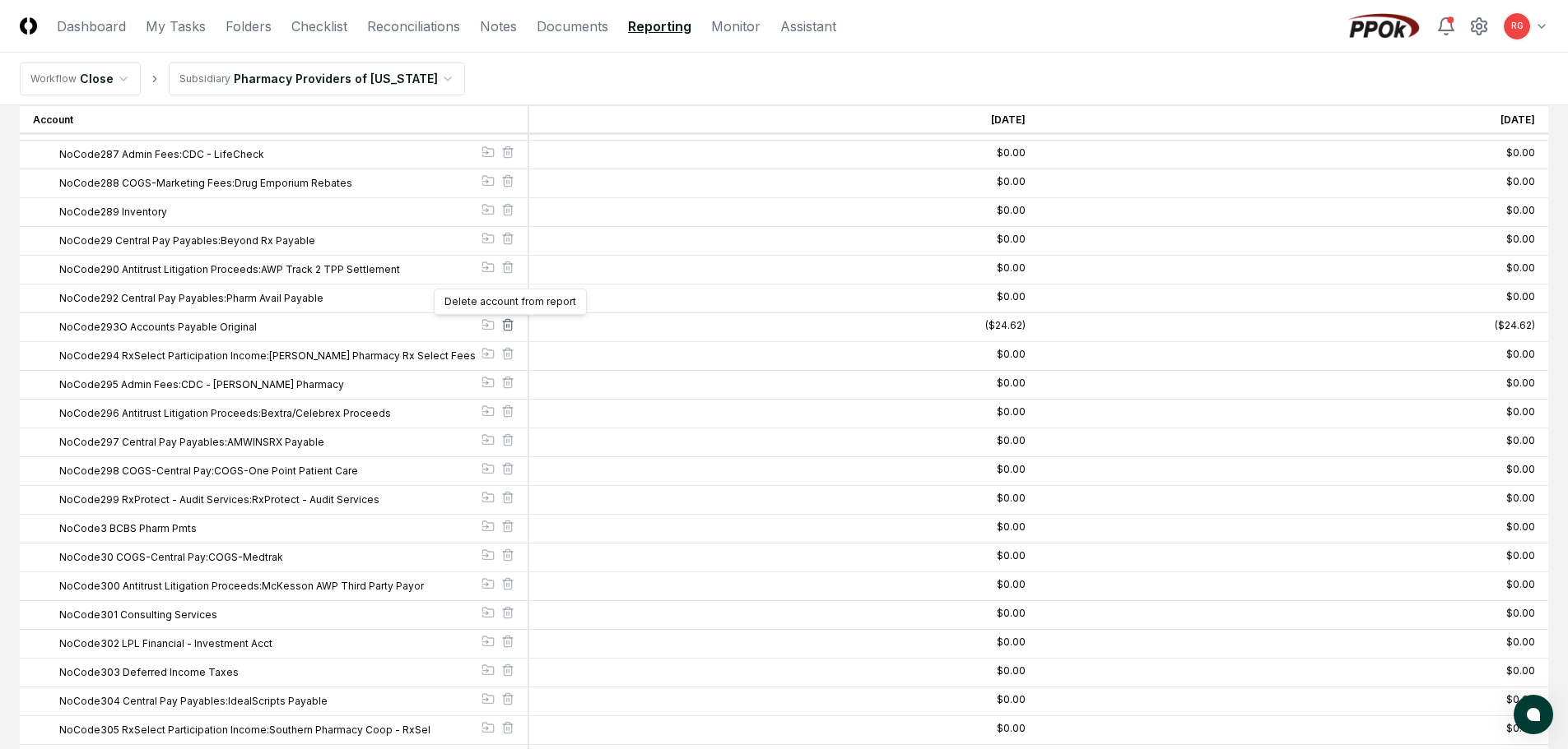
click at [510, 326] on icon at bounding box center [508, 325] width 13 height 13
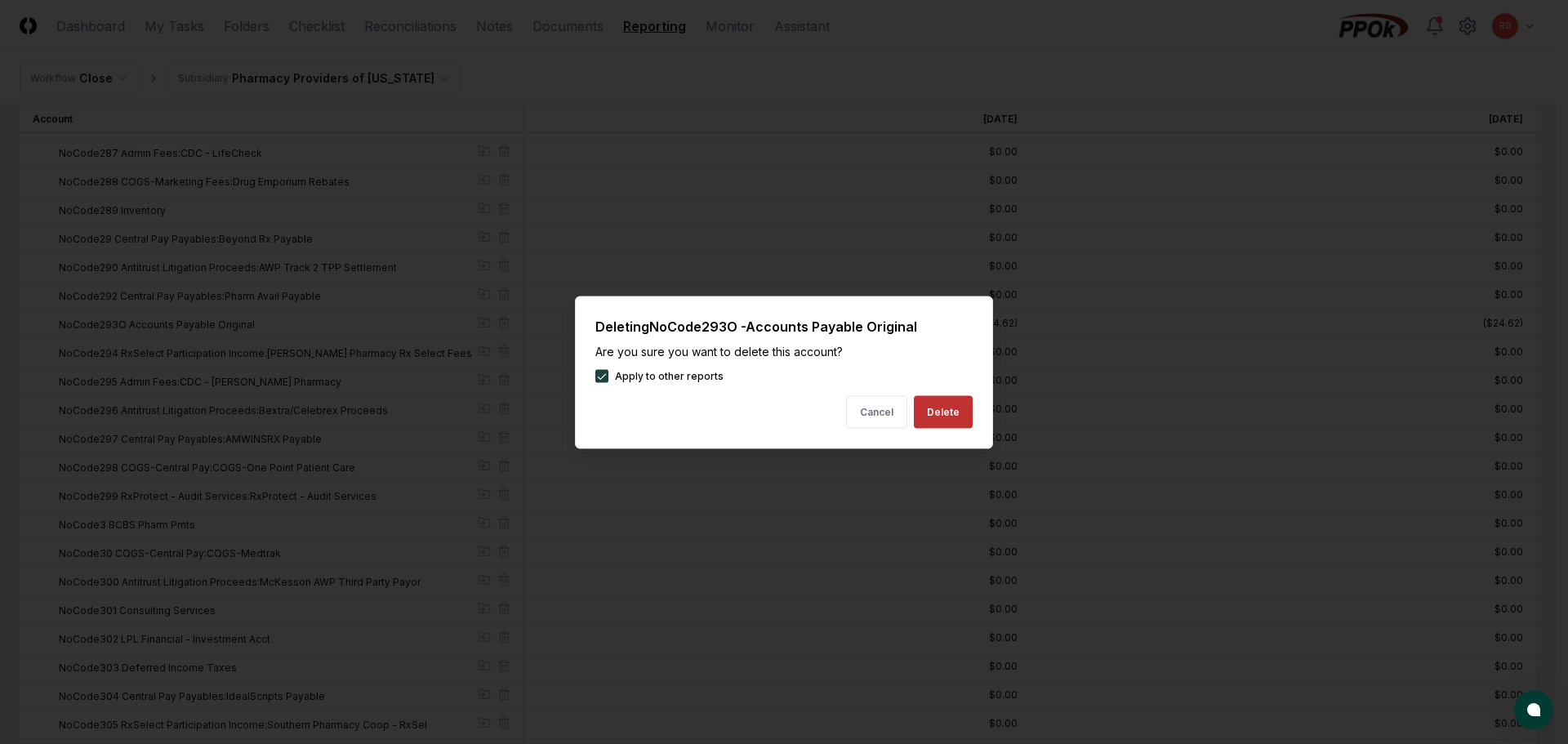
click at [939, 407] on button "Delete" at bounding box center [942, 411] width 59 height 33
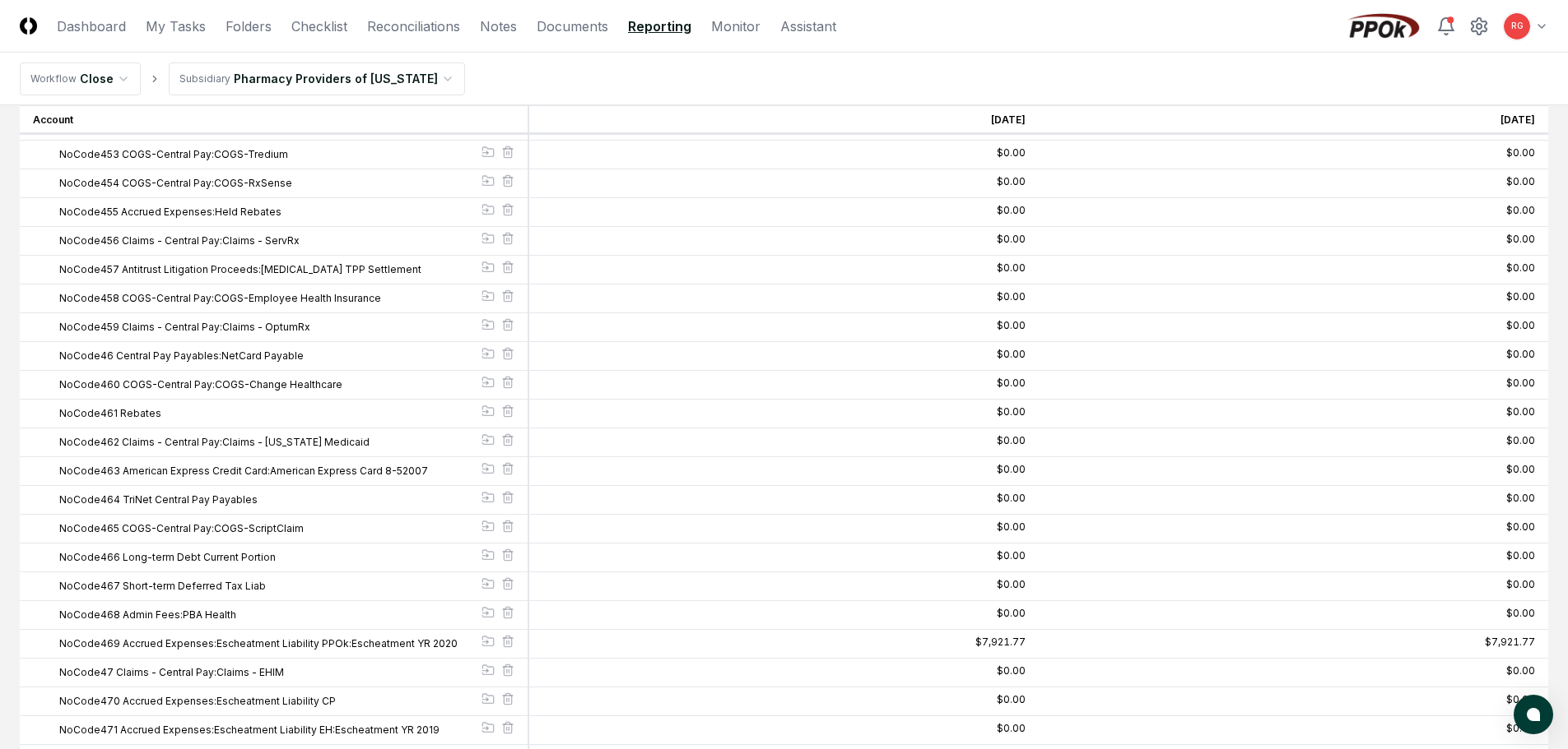
scroll to position [11022, 0]
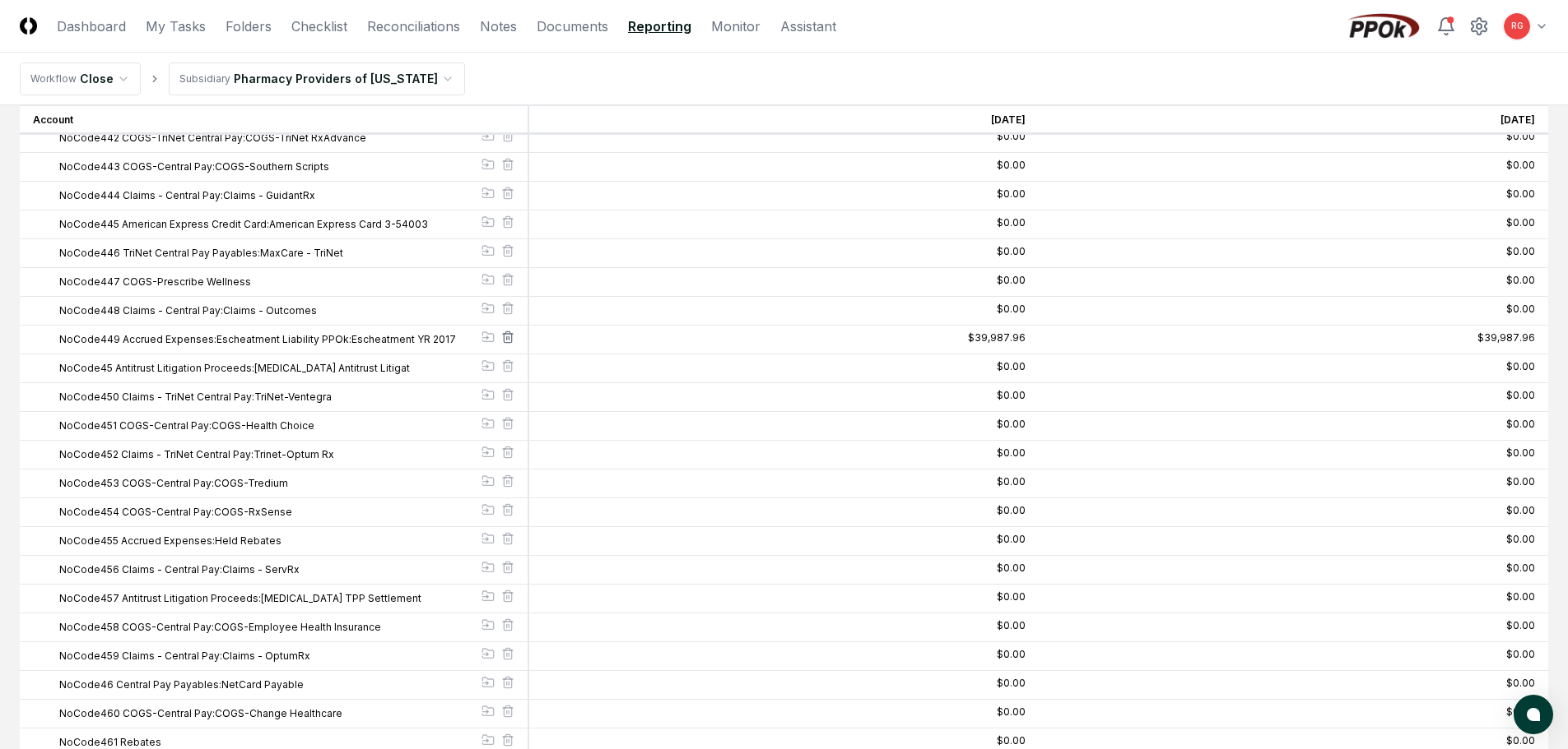
click at [506, 335] on icon at bounding box center [508, 337] width 13 height 13
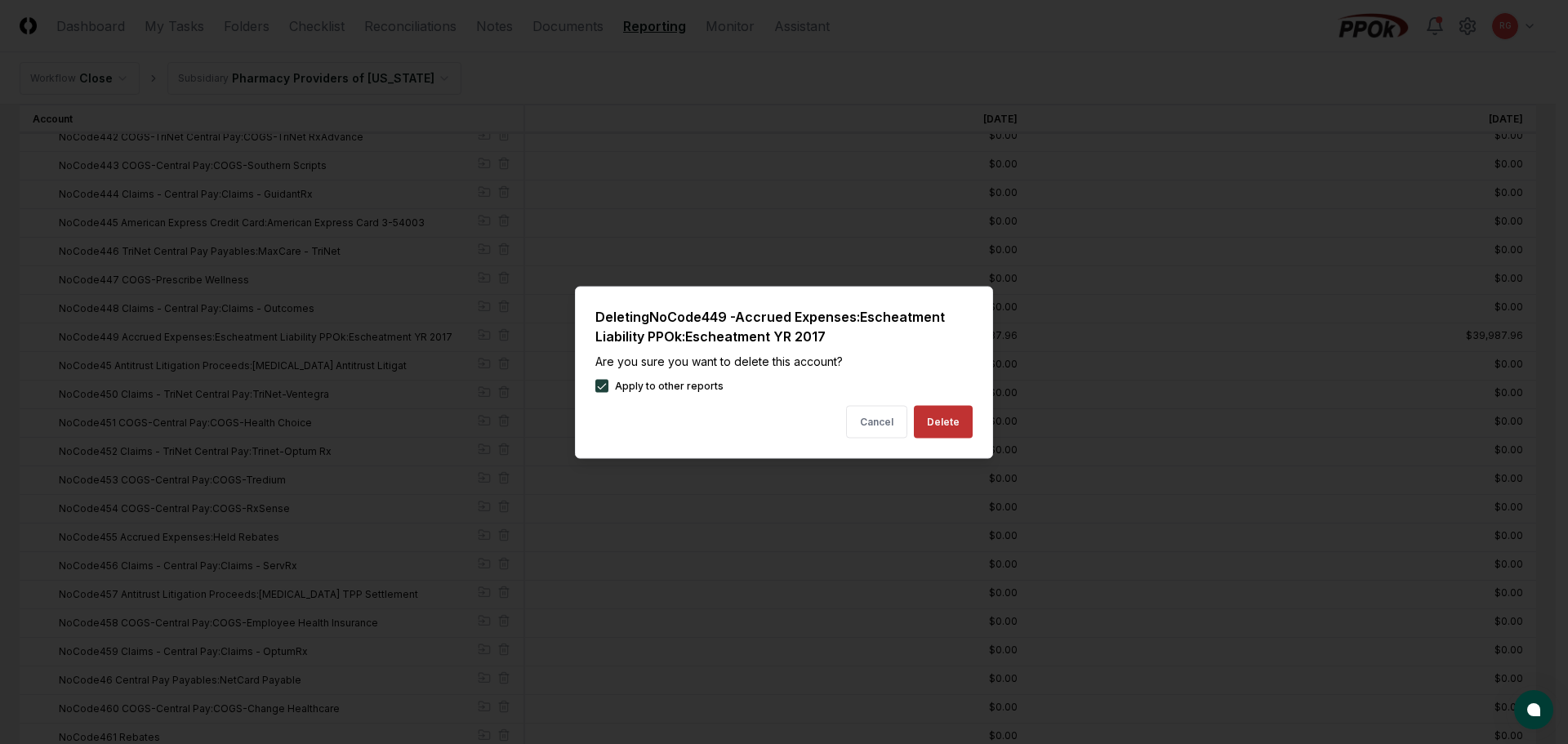
click at [942, 420] on button "Delete" at bounding box center [942, 421] width 59 height 33
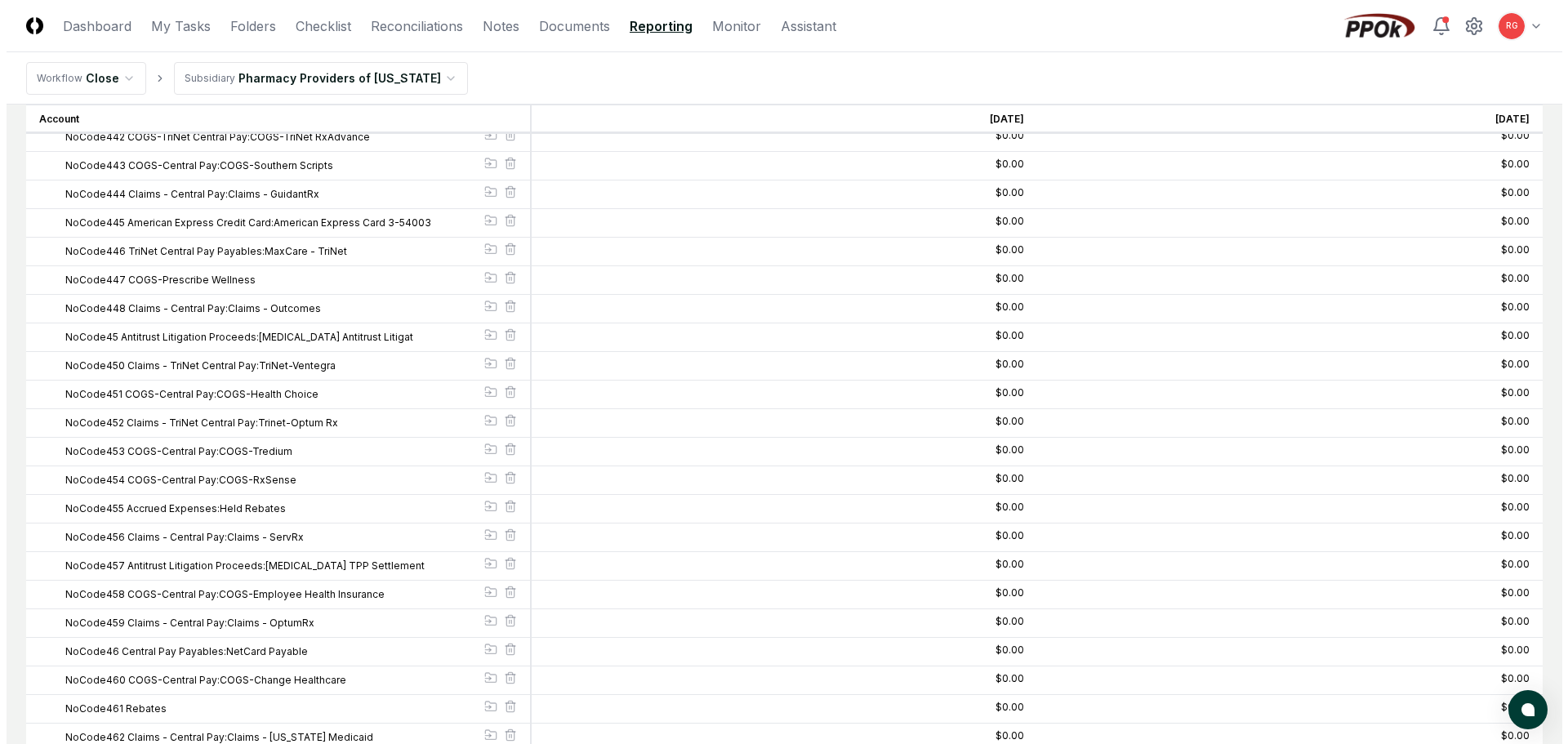
scroll to position [11358, 0]
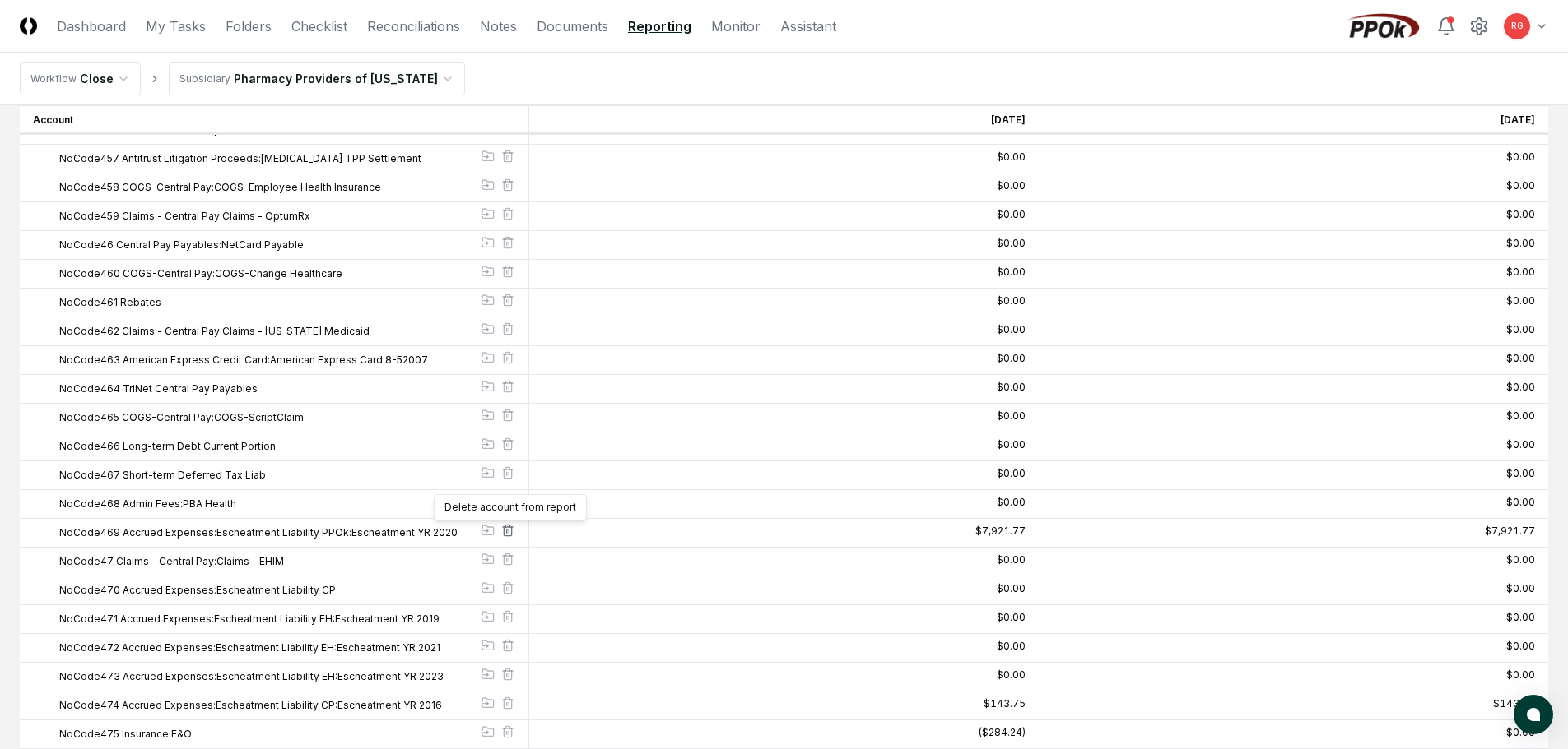
click at [508, 526] on div "Delete account from report Delete account from report" at bounding box center [508, 533] width 13 height 17
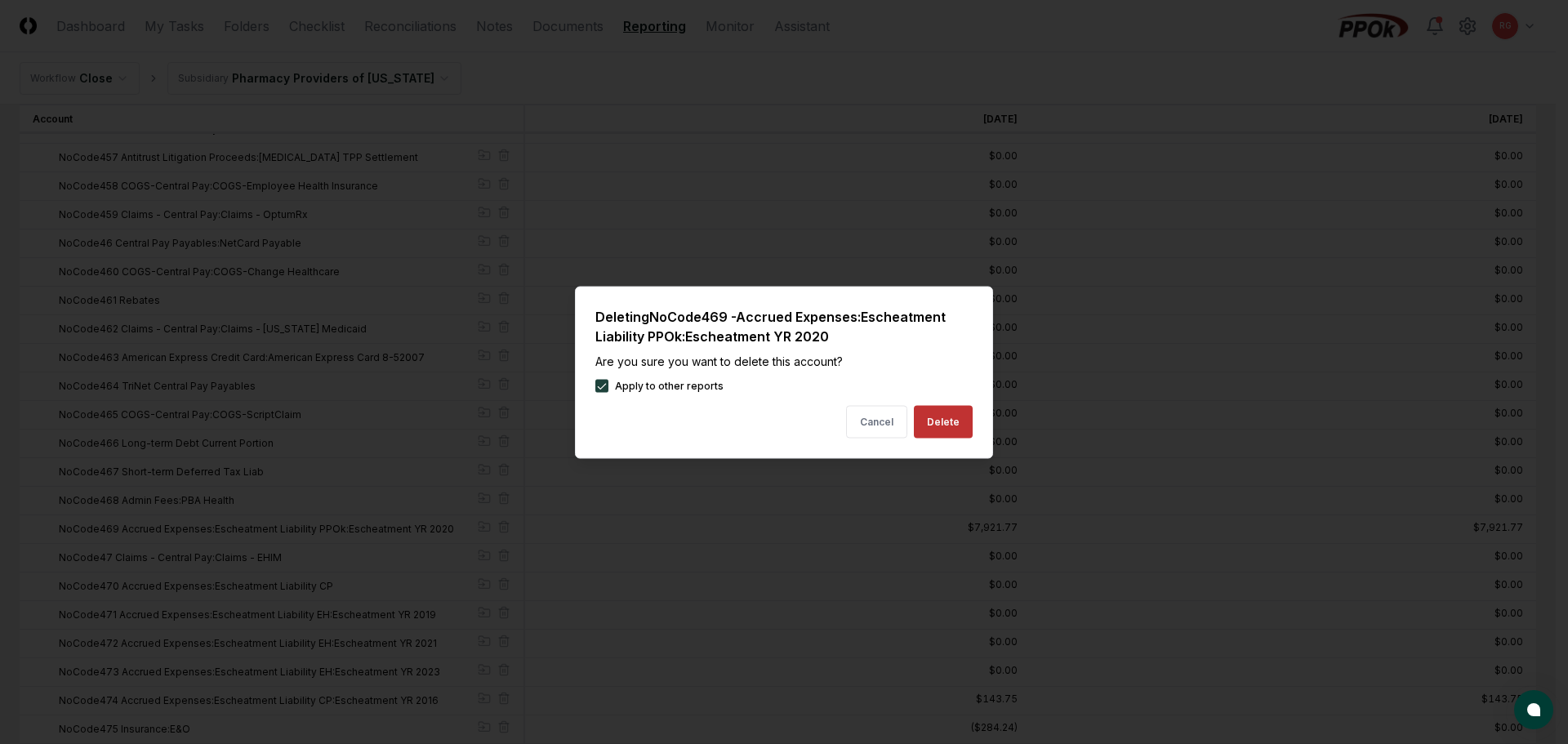
click at [945, 420] on button "Delete" at bounding box center [942, 421] width 59 height 33
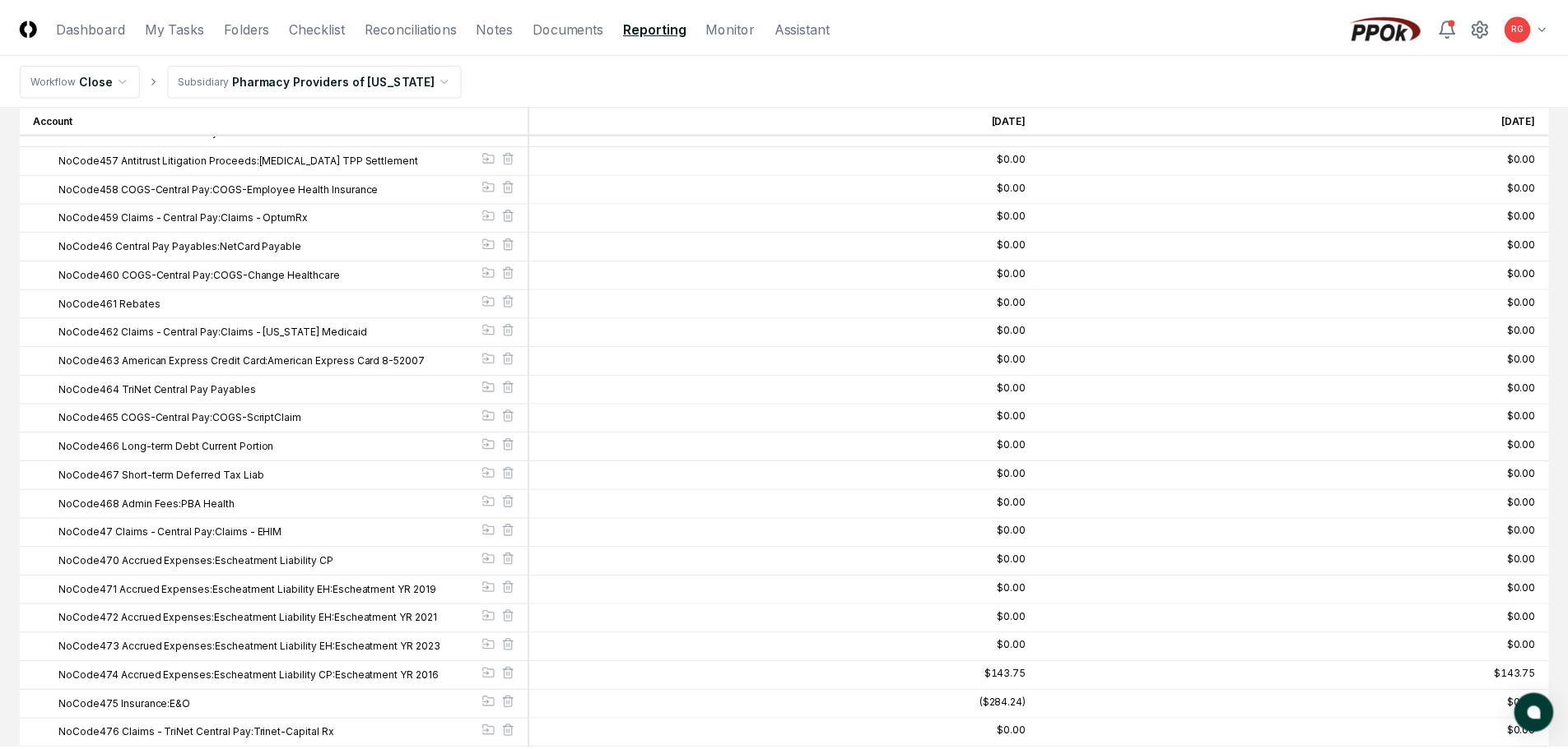
scroll to position [11517, 0]
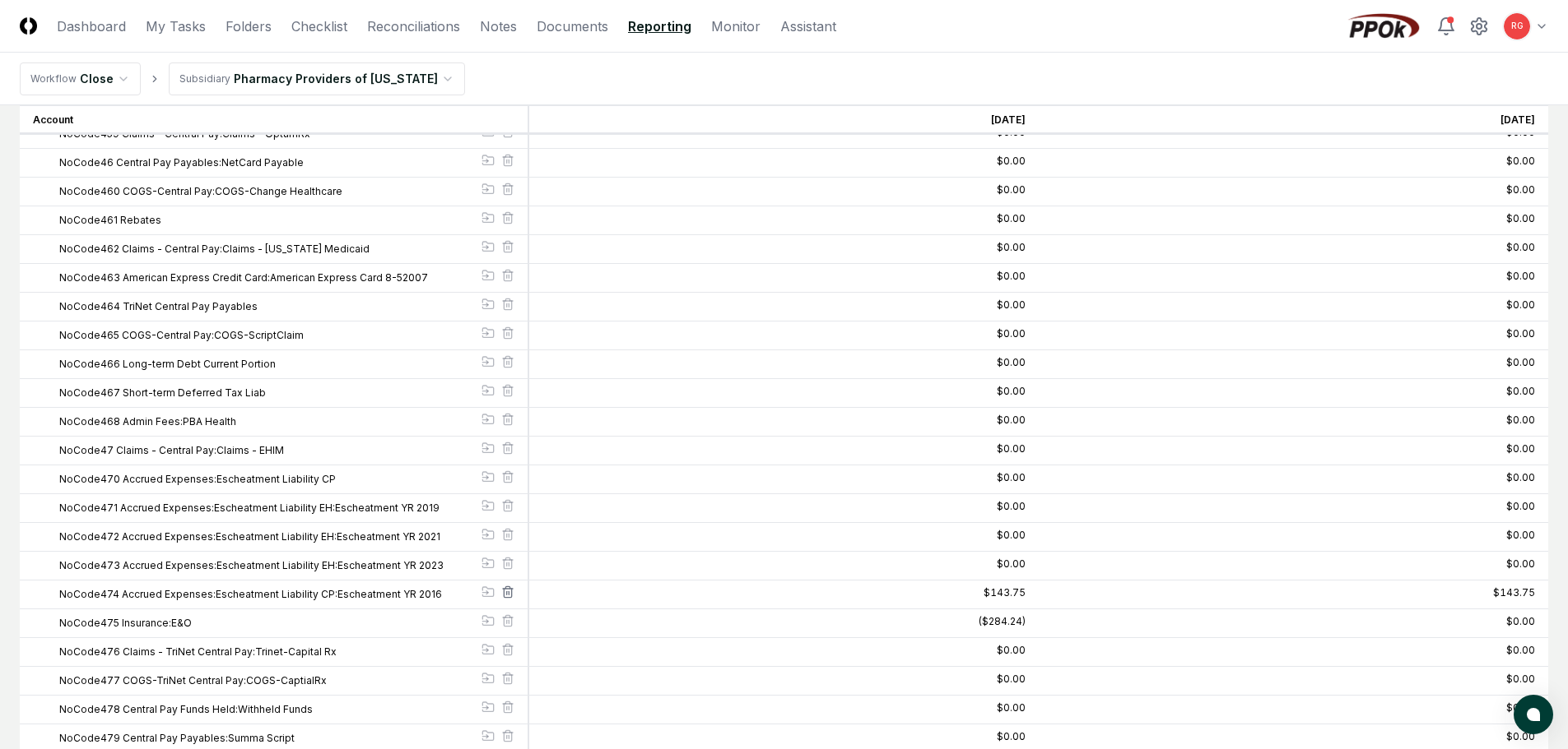
click at [507, 594] on line at bounding box center [507, 594] width 0 height 4
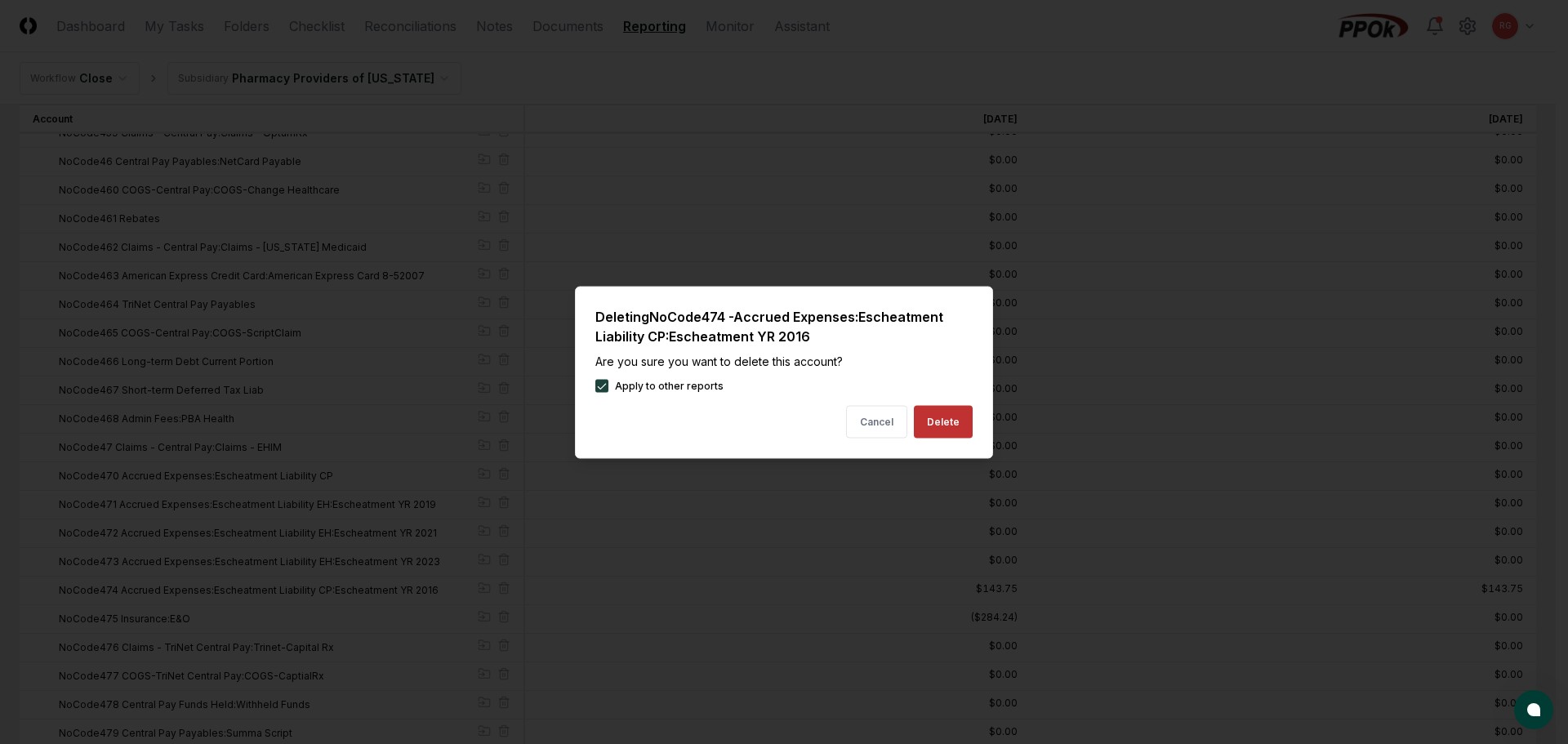
click at [954, 423] on button "Delete" at bounding box center [942, 421] width 59 height 33
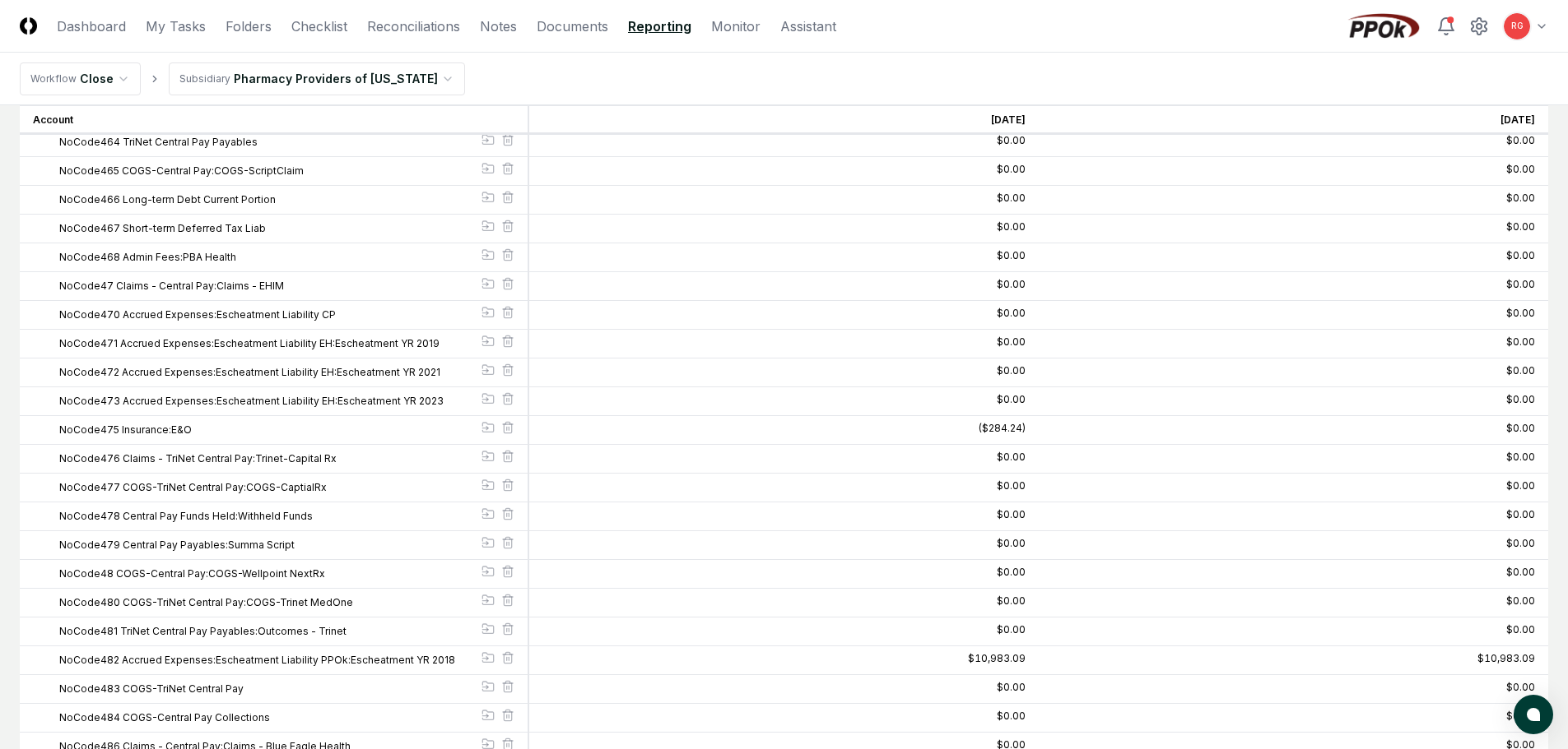
scroll to position [11763, 0]
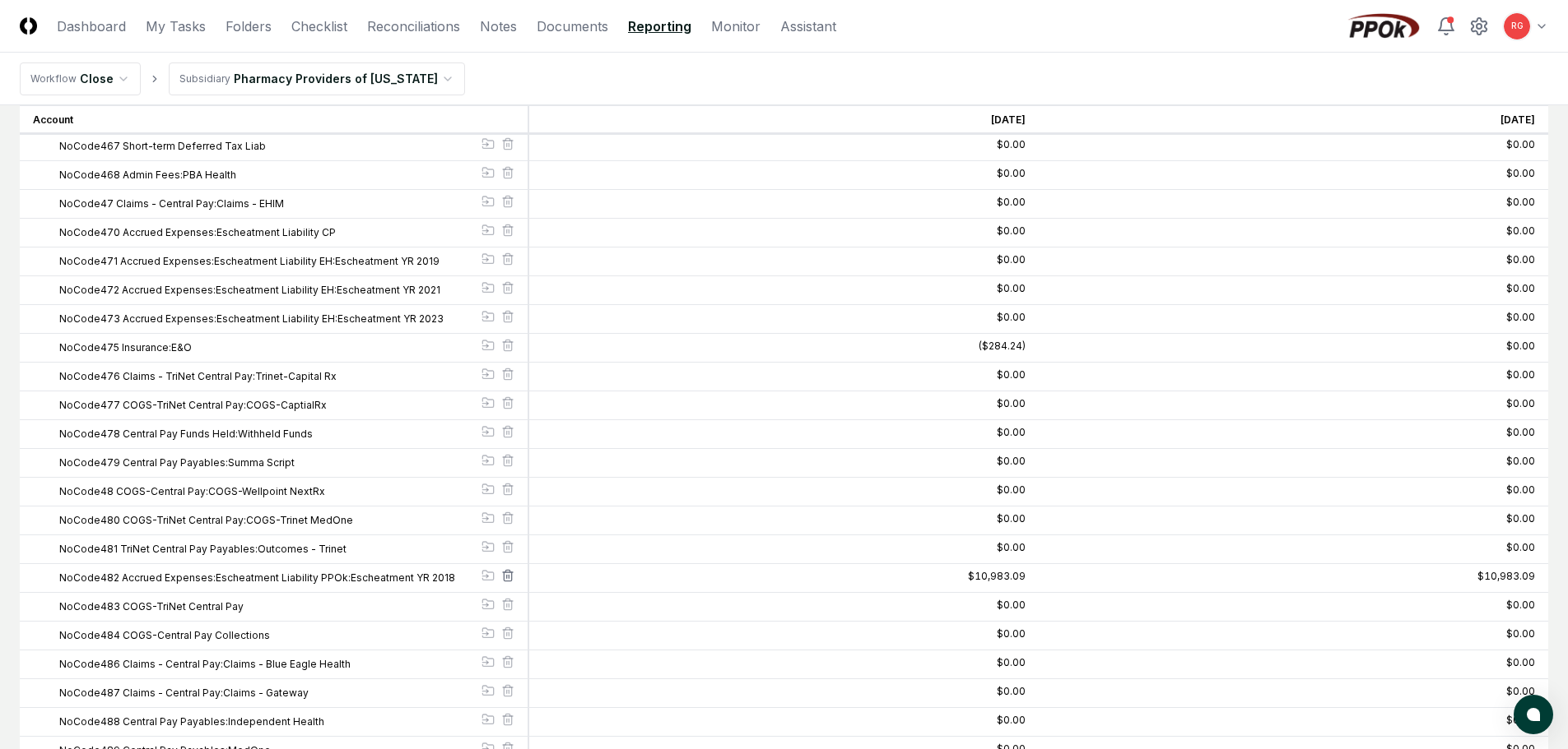
click at [505, 574] on icon at bounding box center [508, 576] width 13 height 13
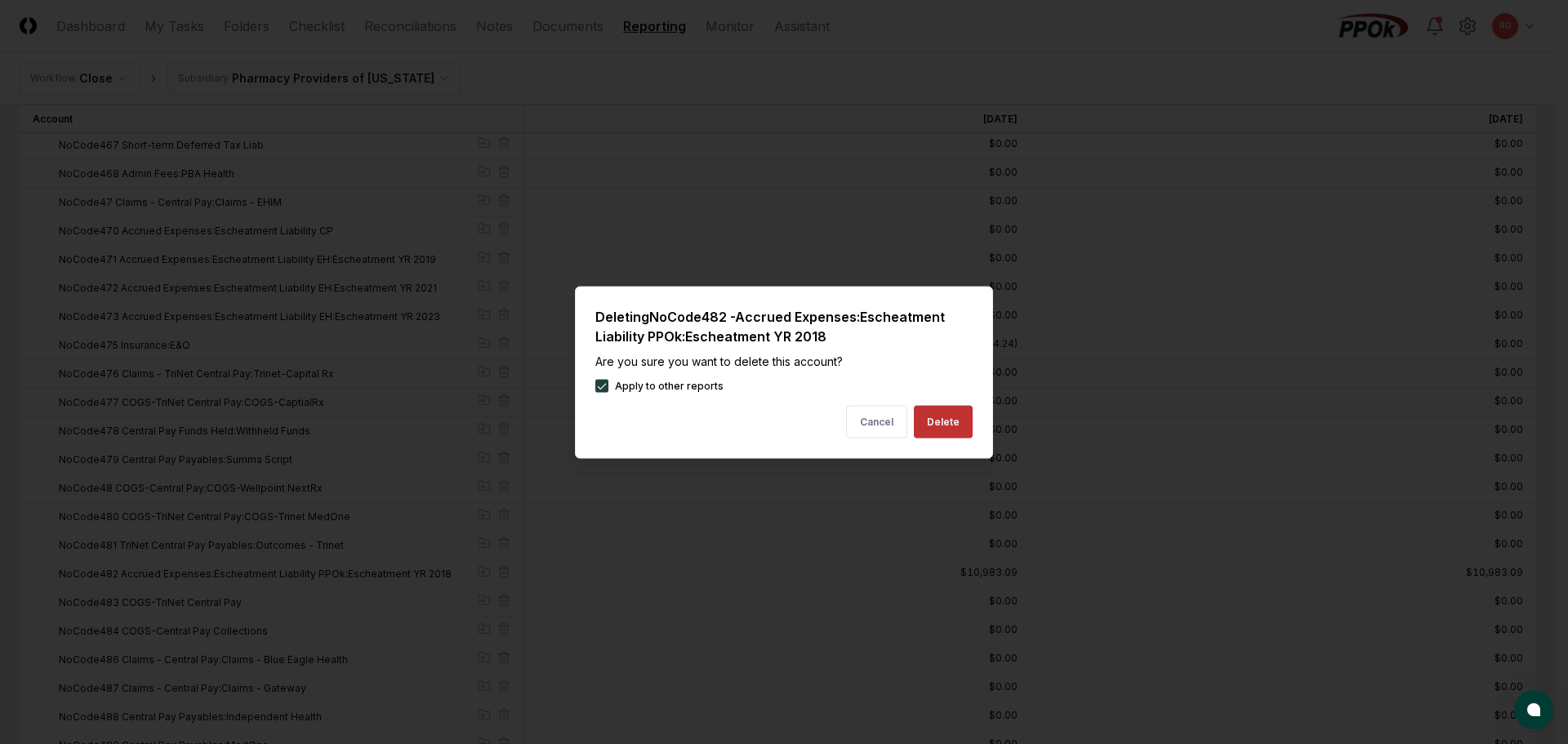
click at [933, 419] on button "Delete" at bounding box center [942, 421] width 59 height 33
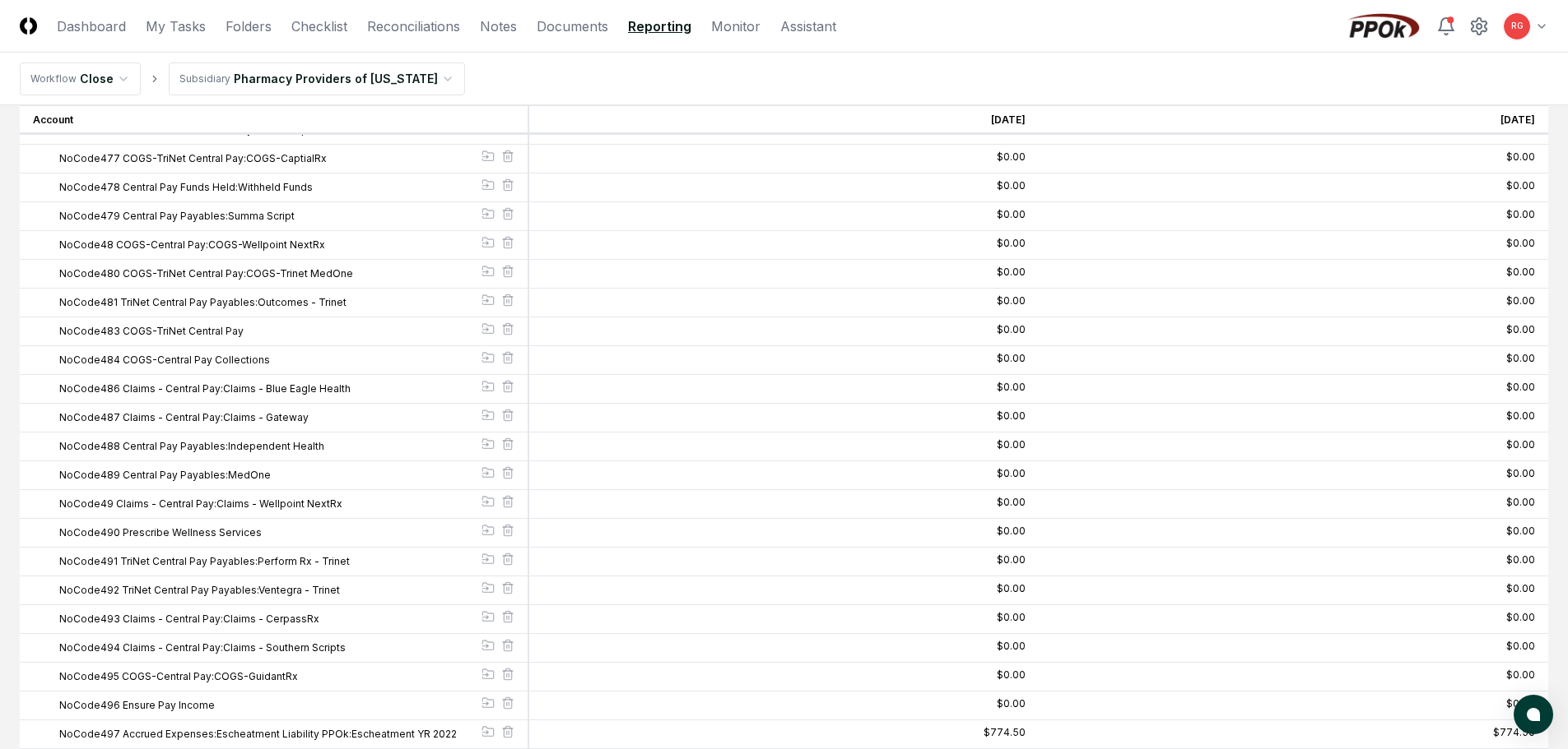
scroll to position [12339, 0]
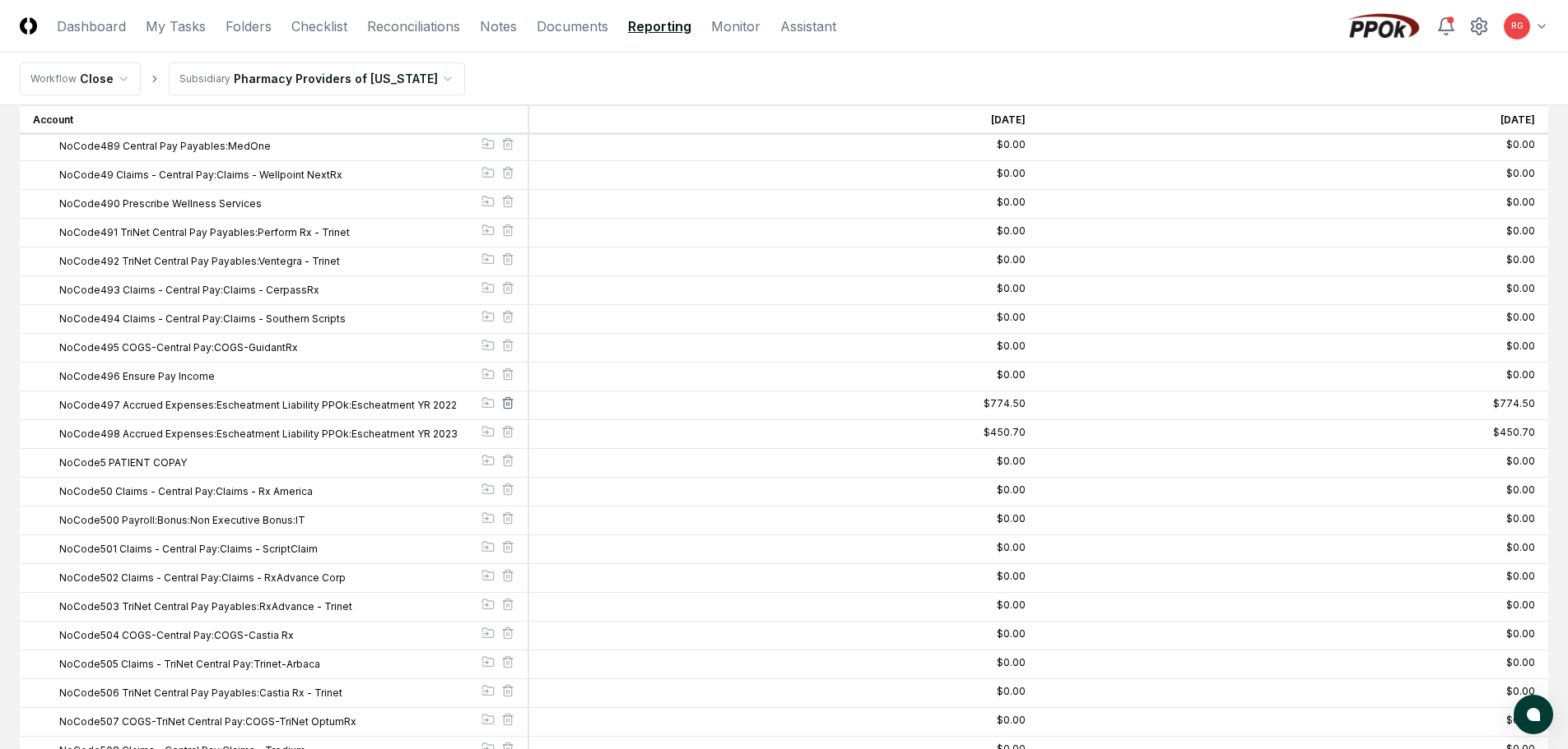
click at [512, 407] on icon at bounding box center [508, 403] width 13 height 13
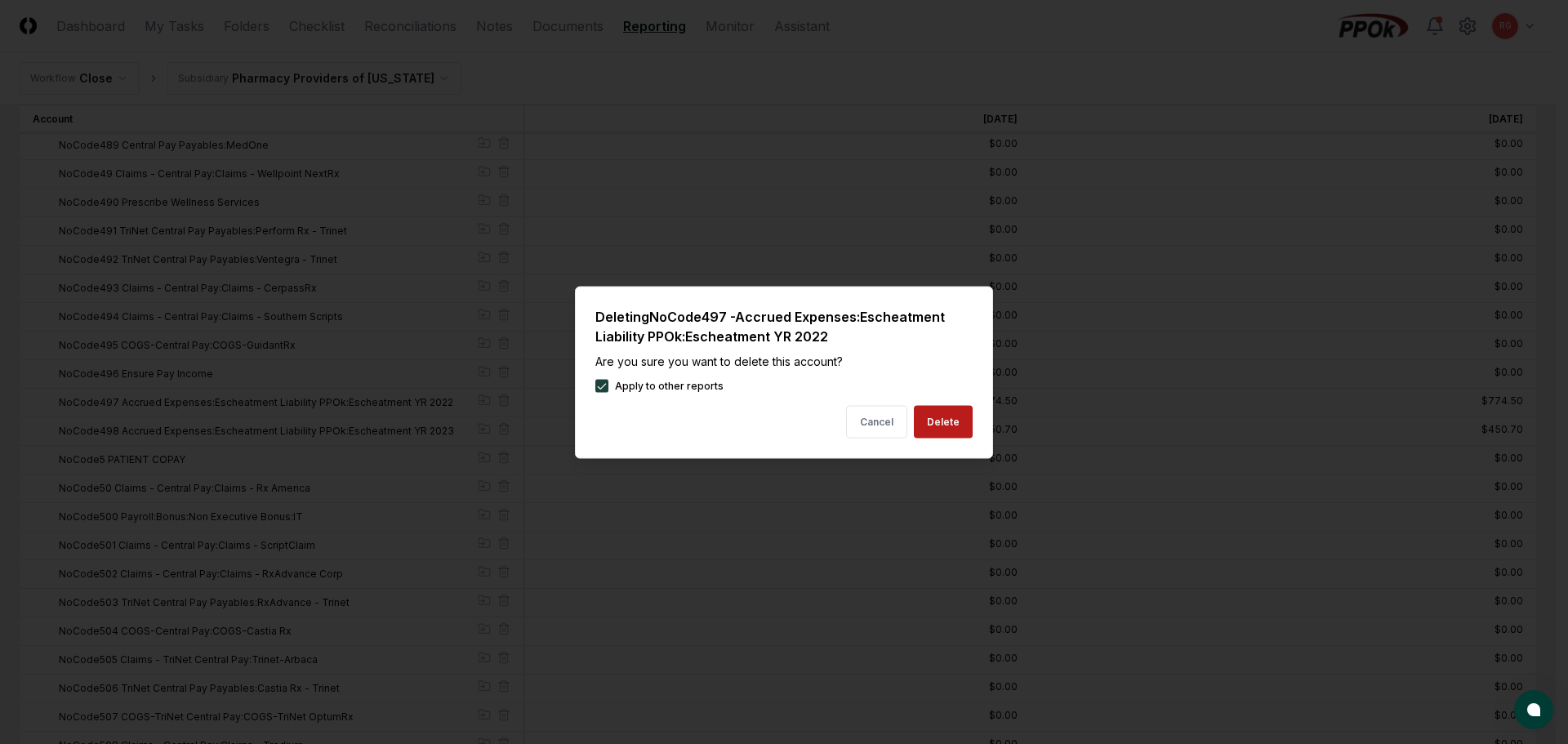
click at [952, 421] on button "Delete" at bounding box center [942, 421] width 59 height 33
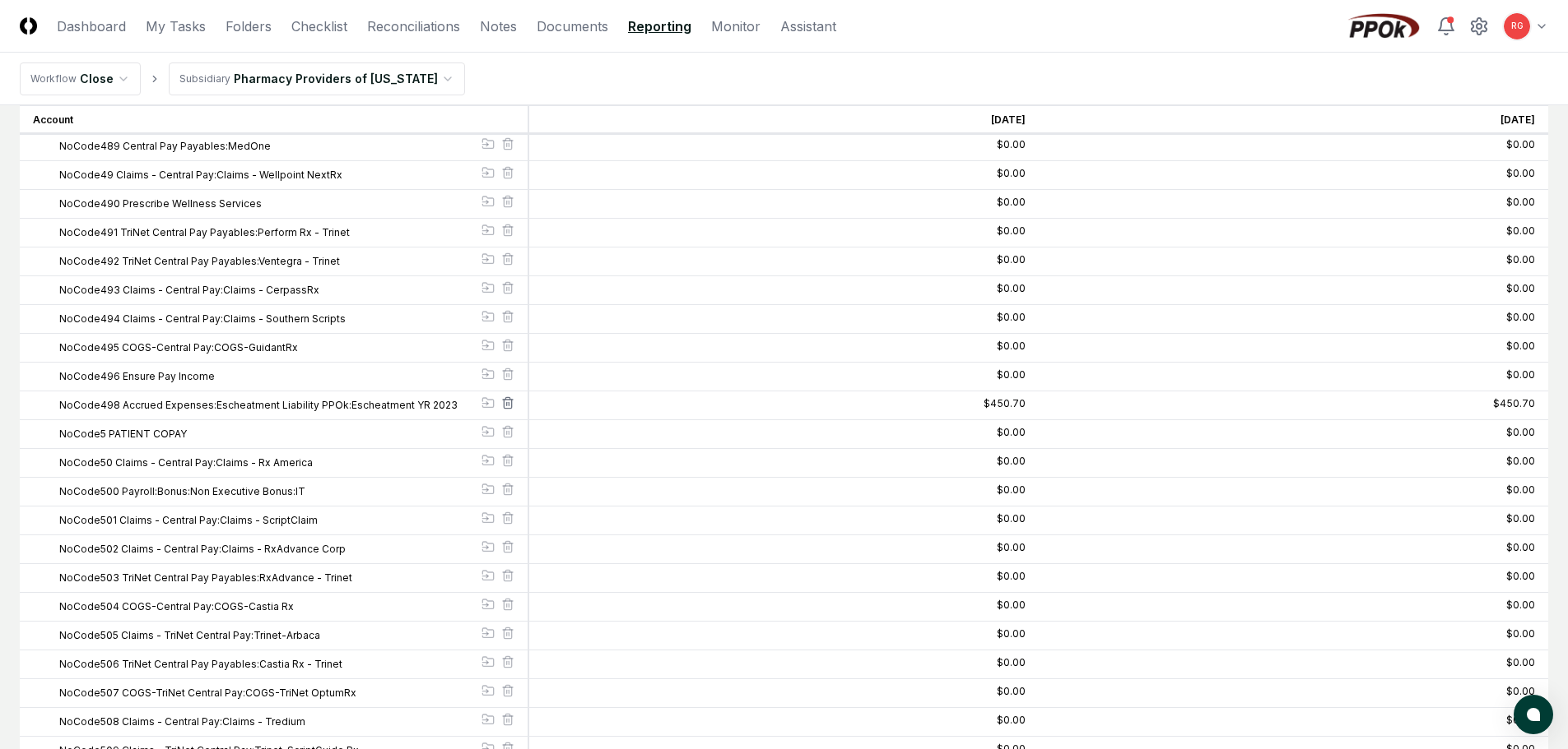
click at [511, 404] on icon at bounding box center [508, 404] width 7 height 9
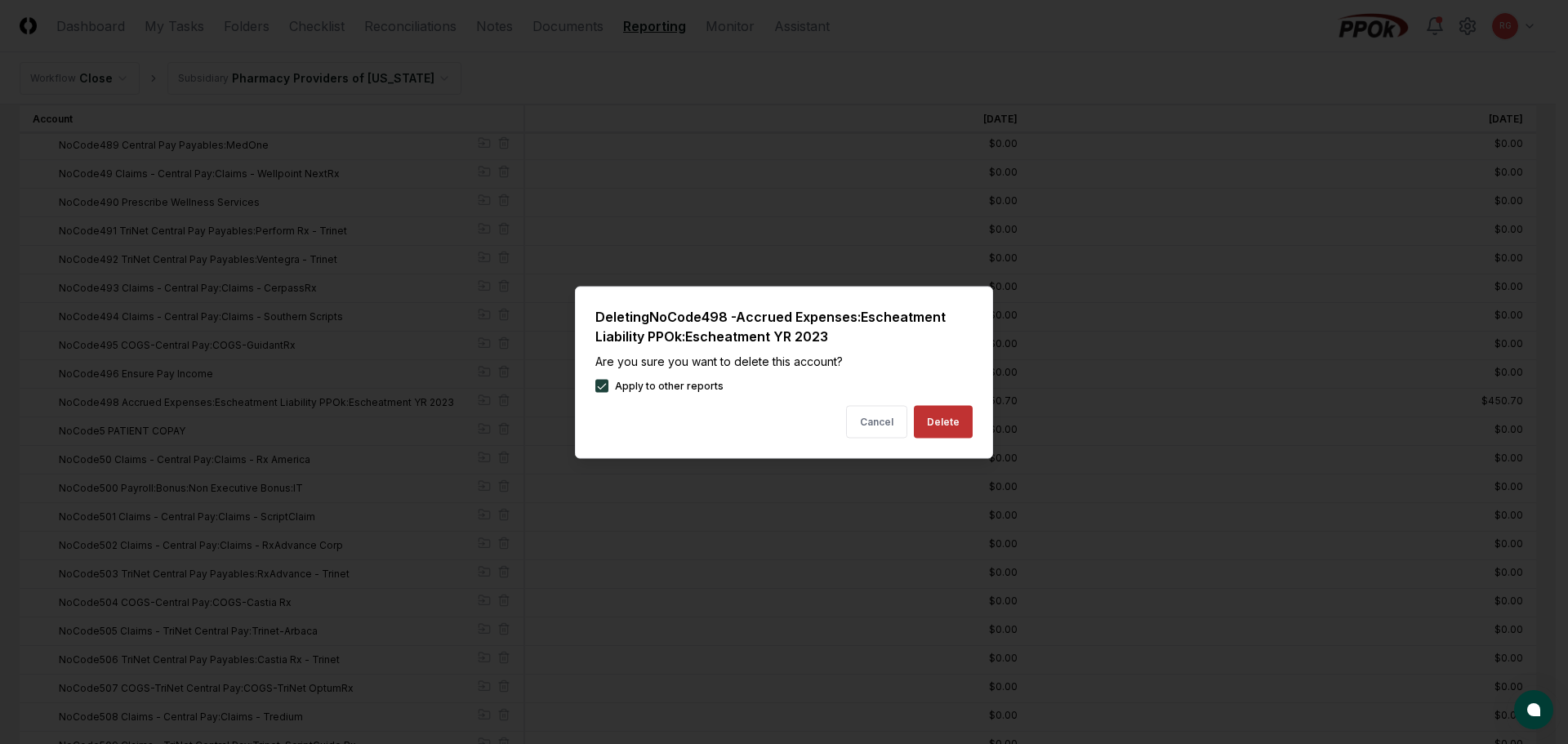
click at [931, 420] on button "Delete" at bounding box center [942, 421] width 59 height 33
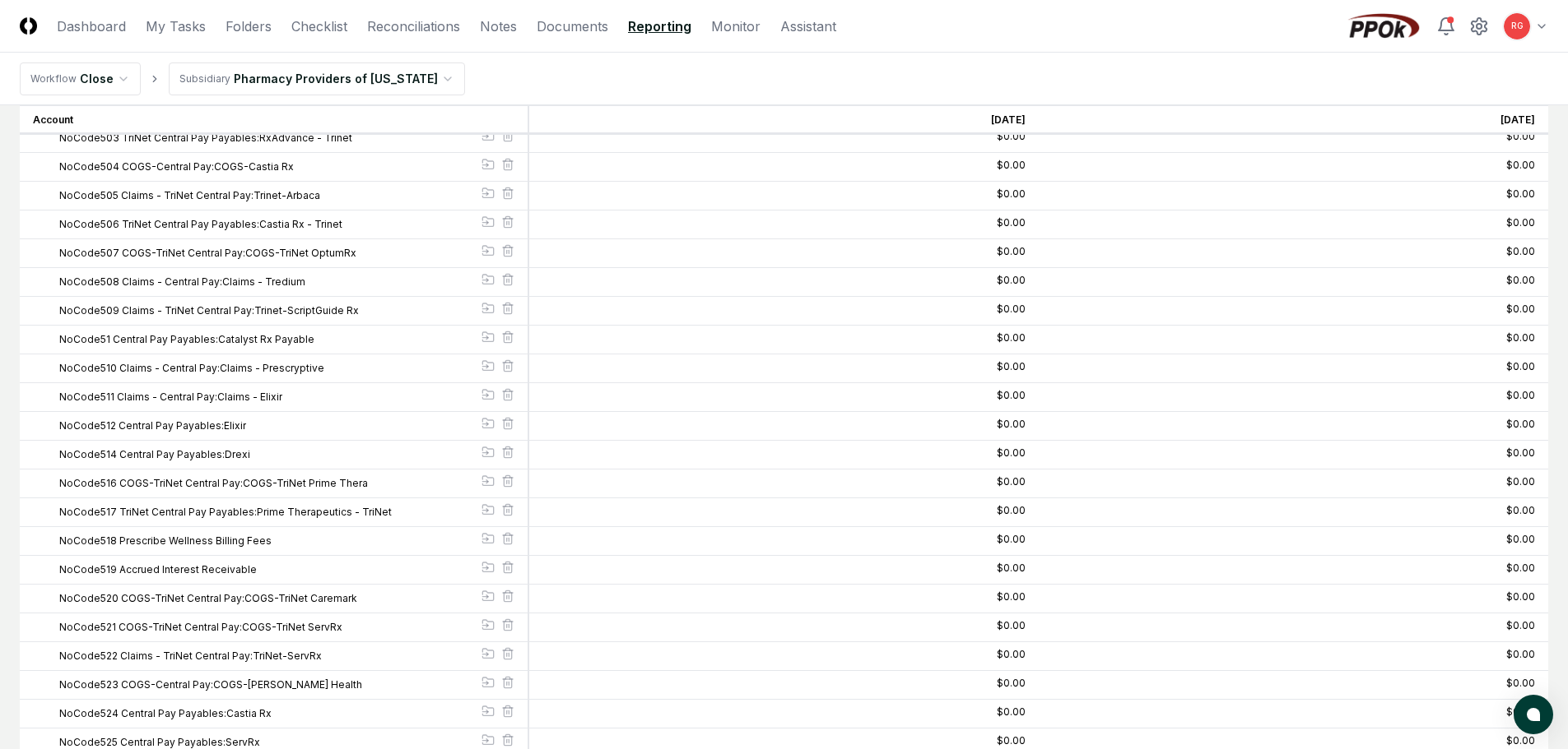
scroll to position [13162, 0]
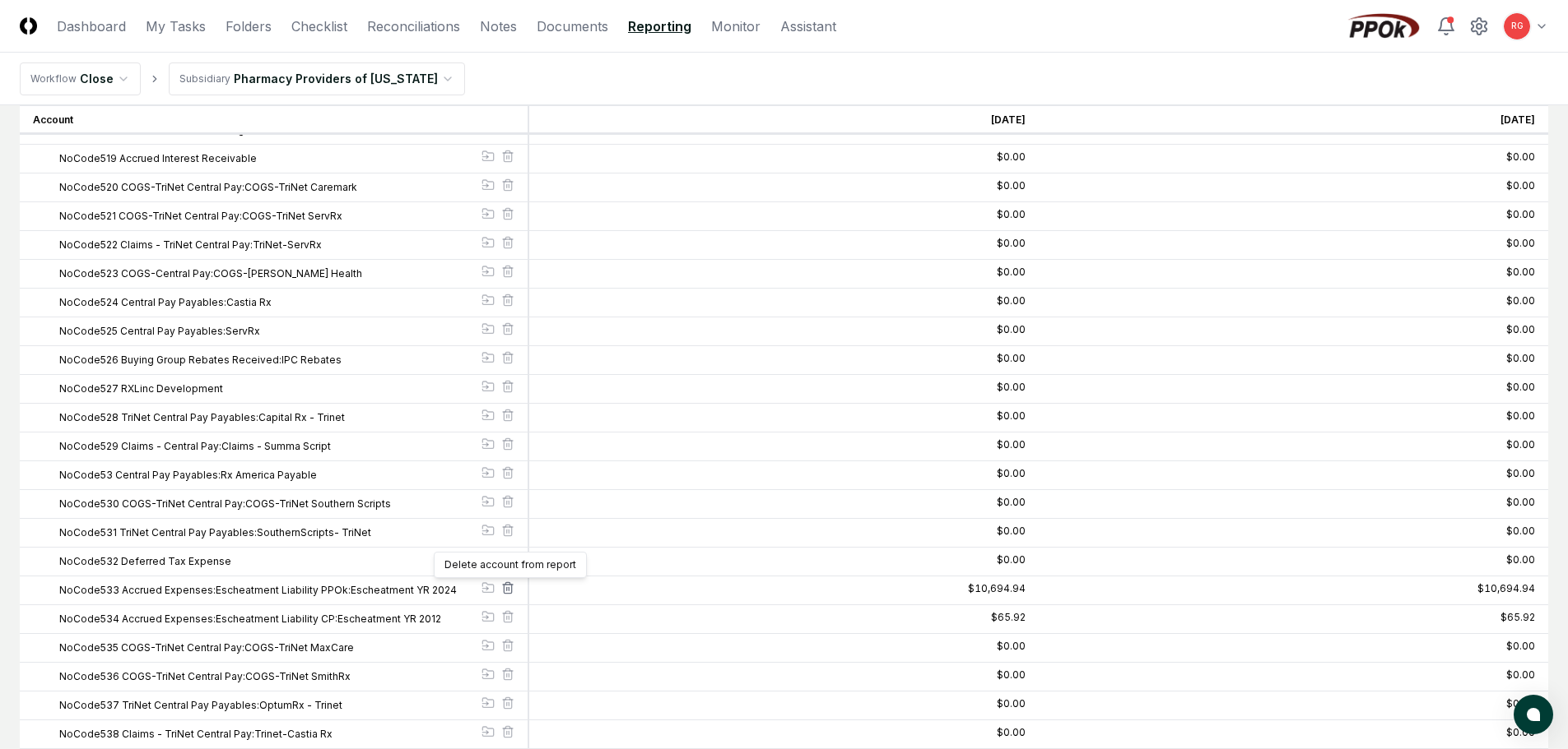
click at [510, 585] on icon at bounding box center [507, 583] width 4 height 3
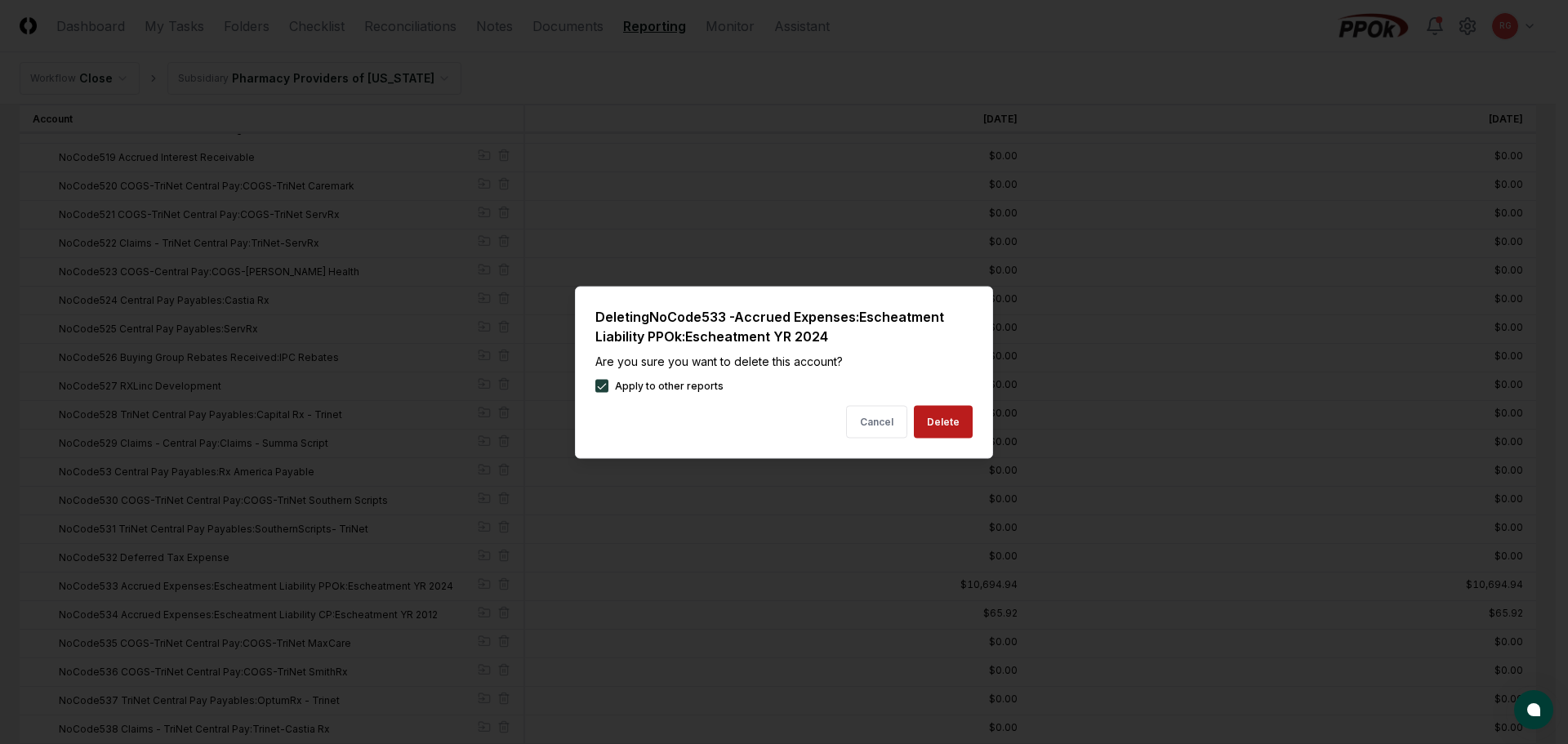
click at [929, 415] on button "Delete" at bounding box center [942, 421] width 59 height 33
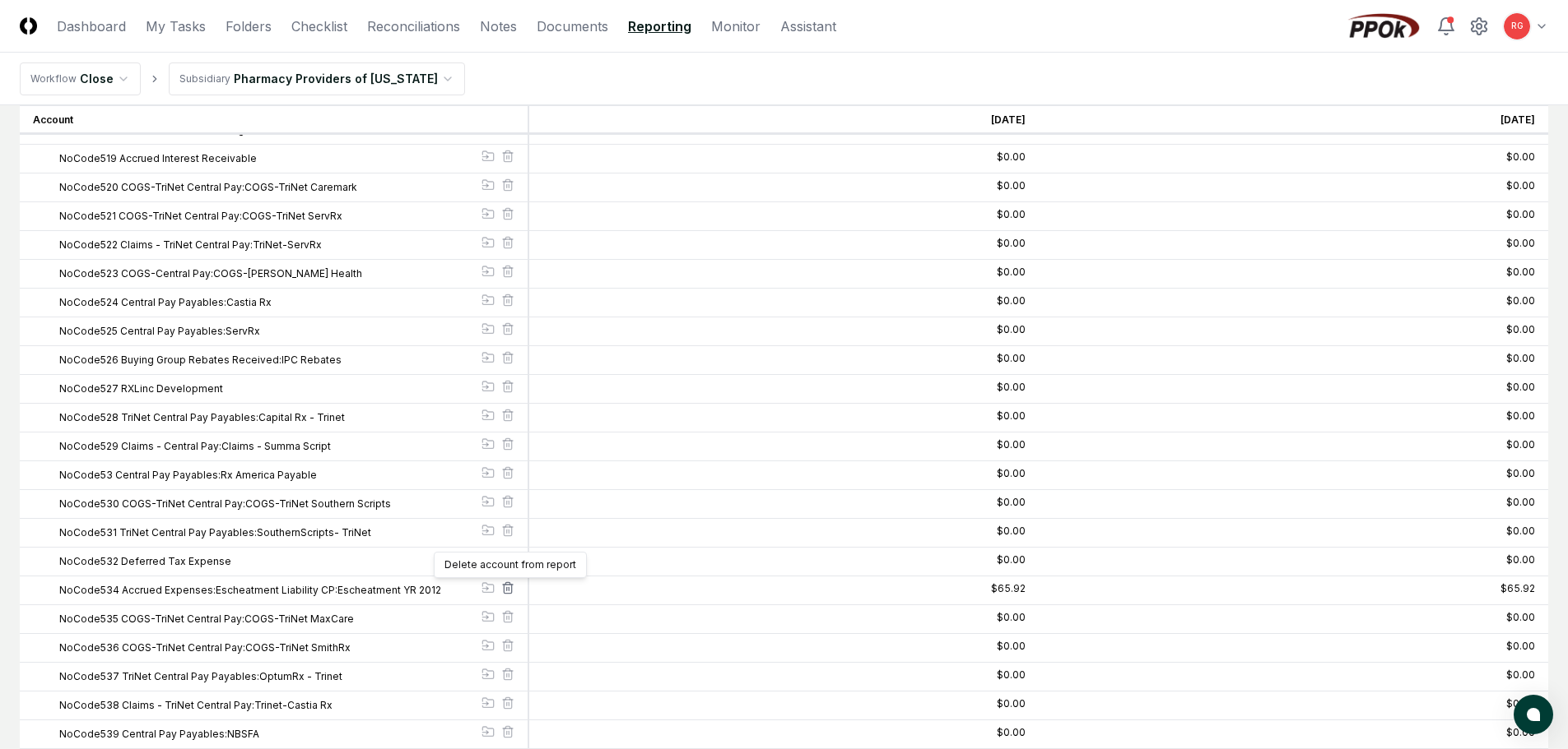
click at [510, 585] on icon at bounding box center [507, 583] width 4 height 3
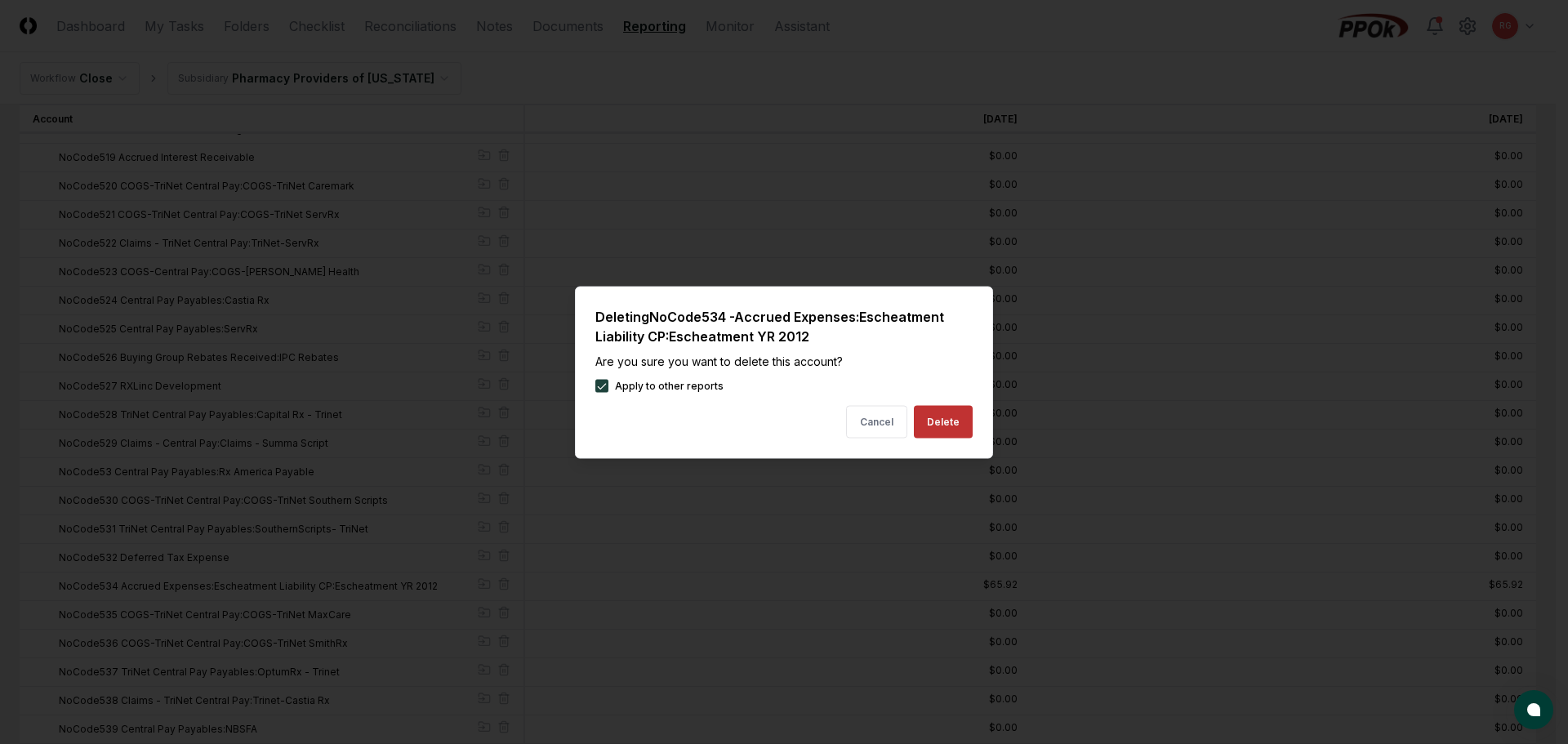
click at [936, 428] on button "Delete" at bounding box center [942, 421] width 59 height 33
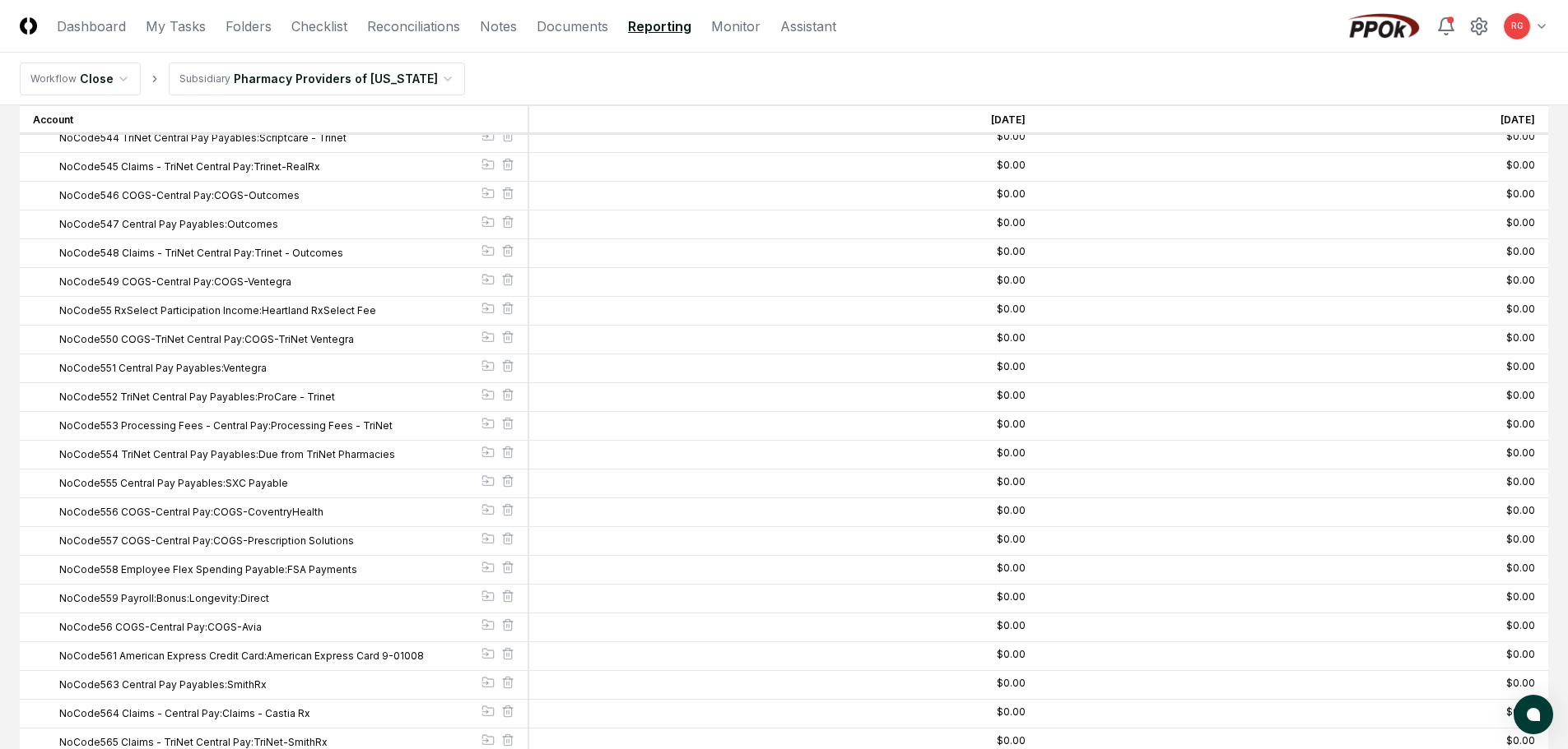
scroll to position [14396, 0]
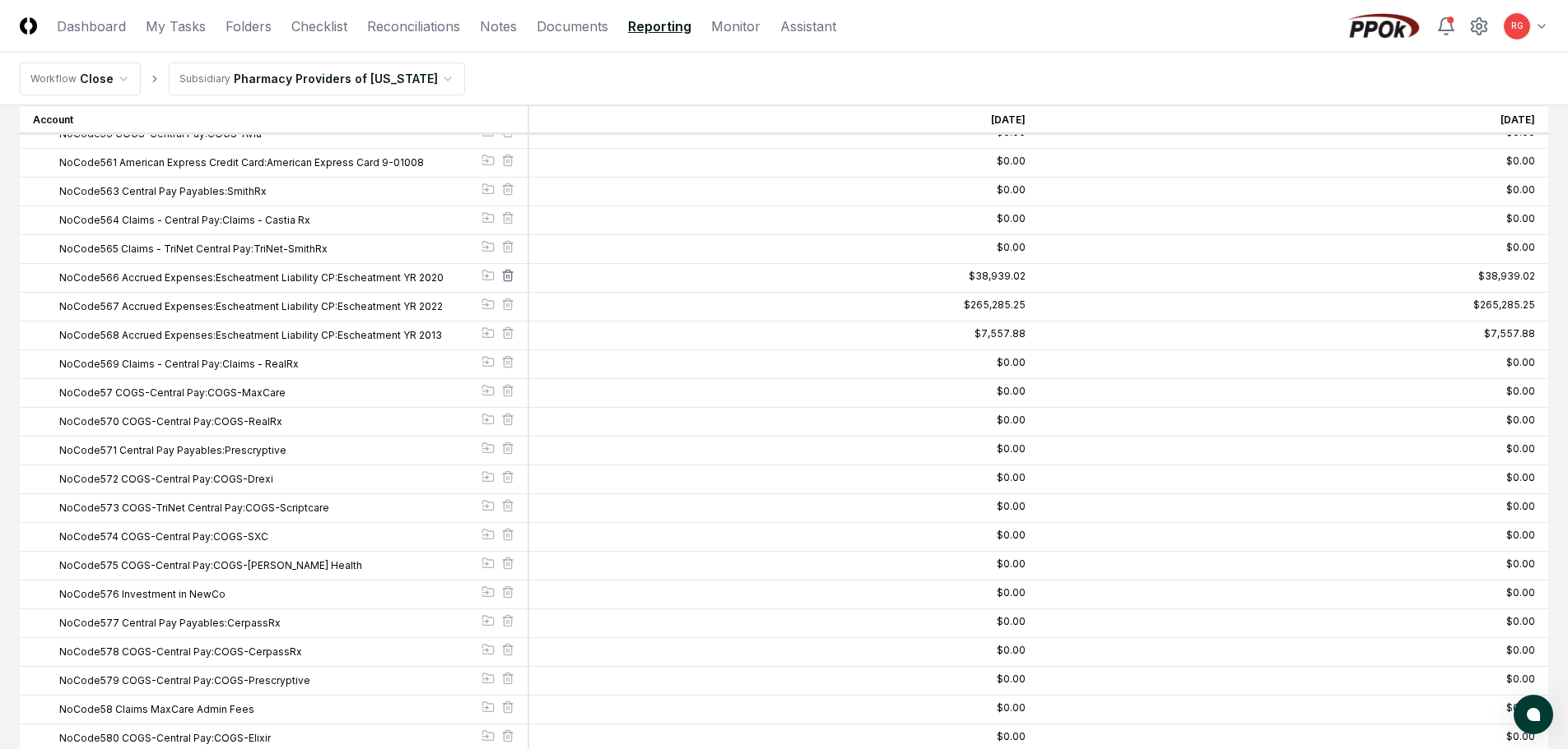
click at [511, 274] on icon at bounding box center [508, 275] width 13 height 13
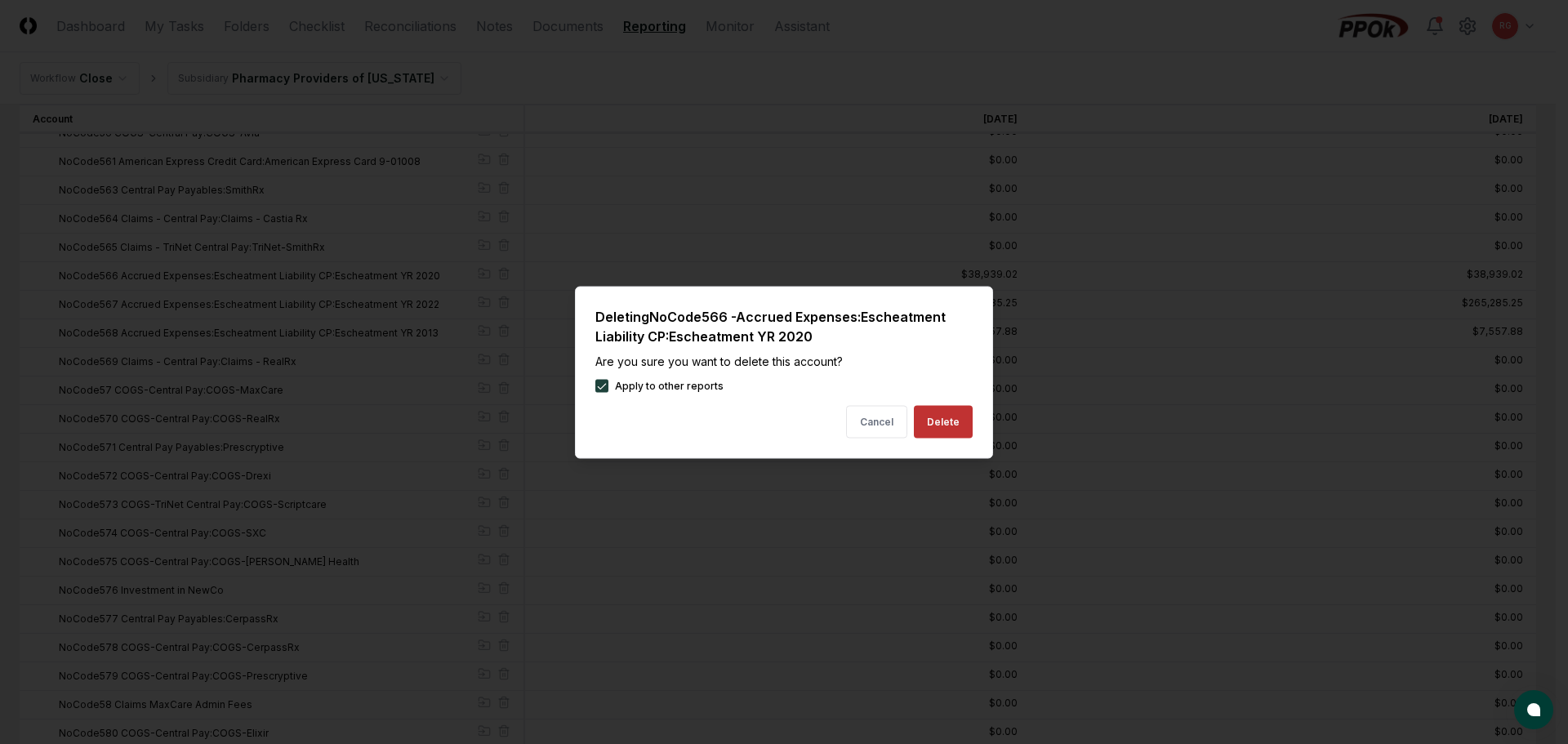
click at [938, 430] on button "Delete" at bounding box center [942, 421] width 59 height 33
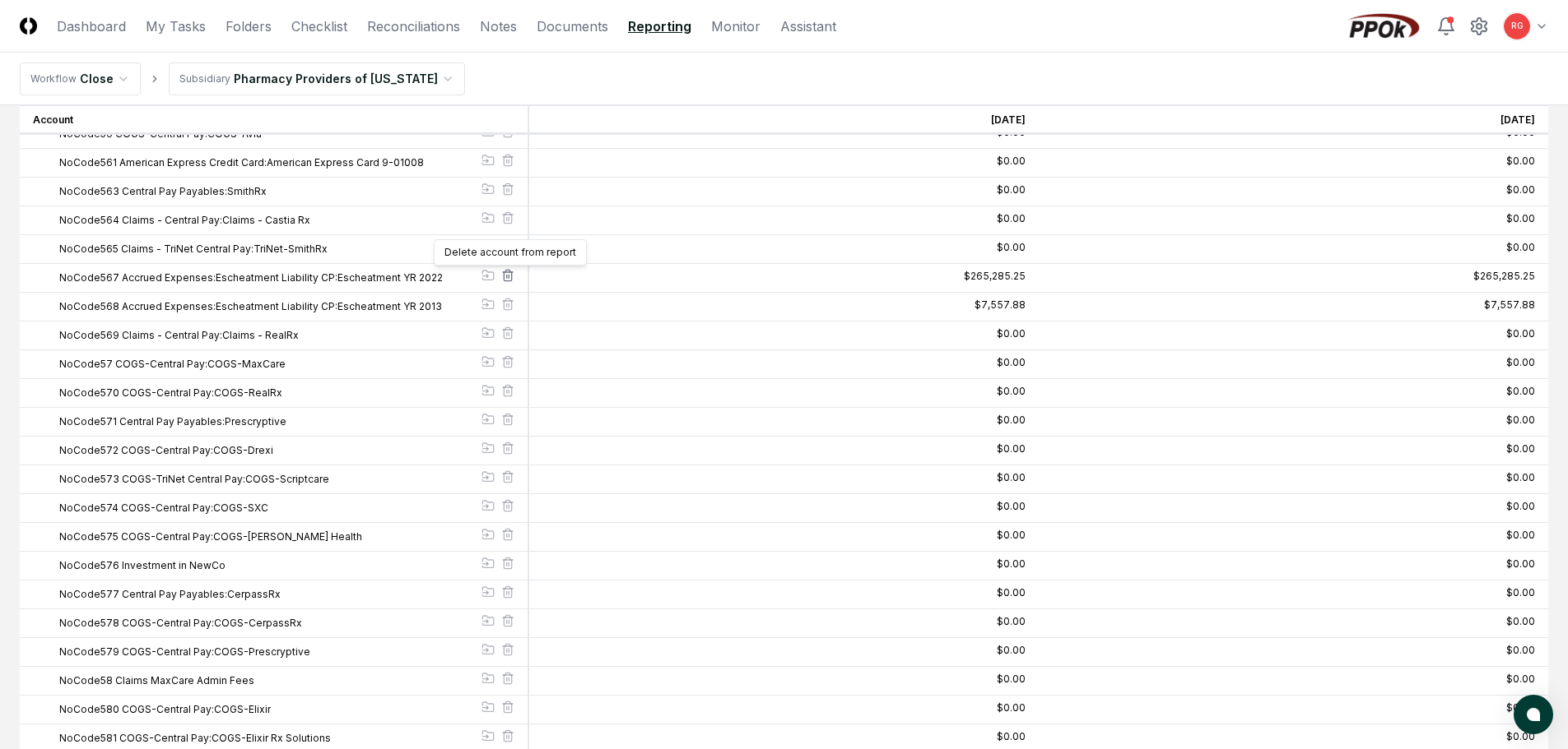
click at [505, 275] on icon at bounding box center [508, 275] width 13 height 13
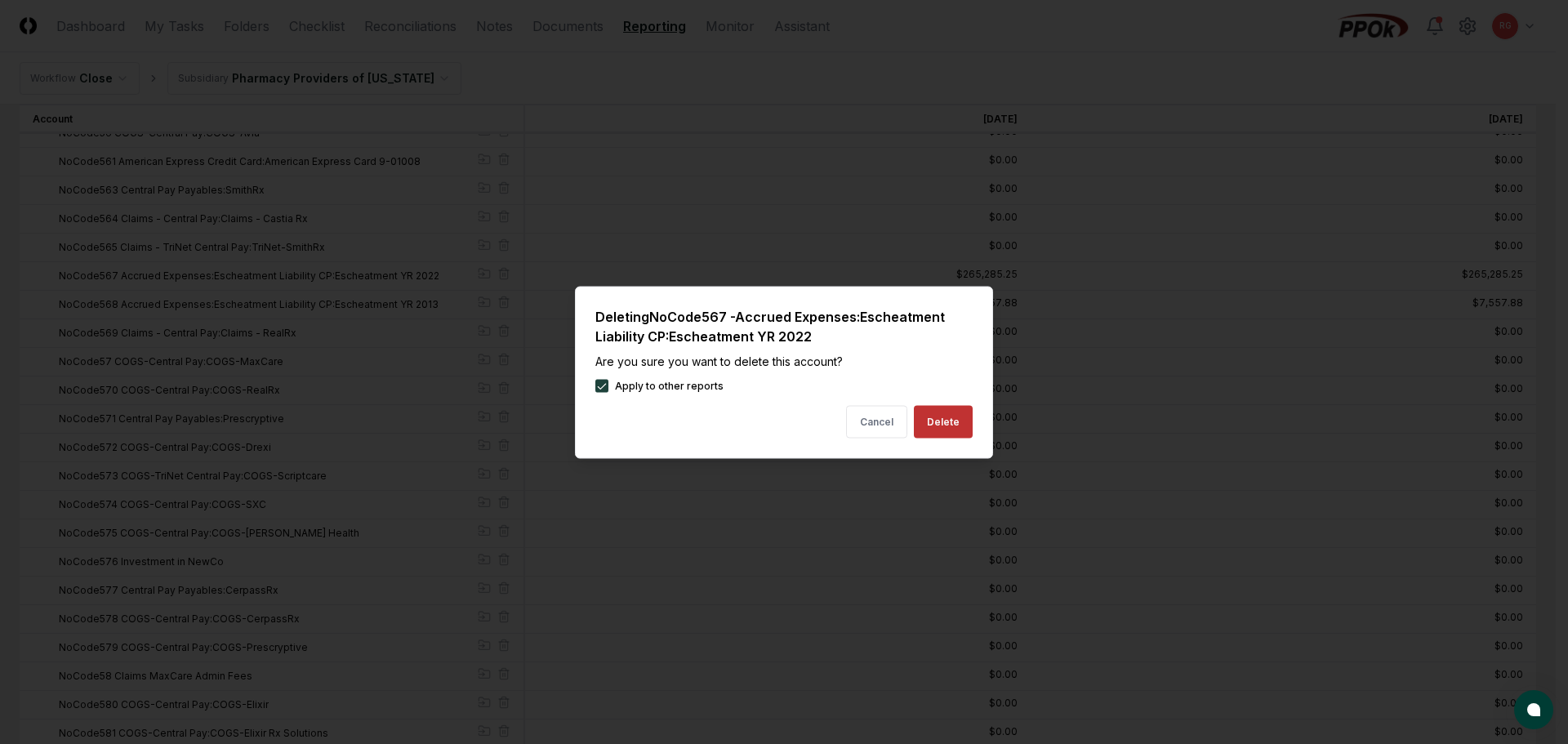
click at [958, 420] on button "Delete" at bounding box center [942, 421] width 59 height 33
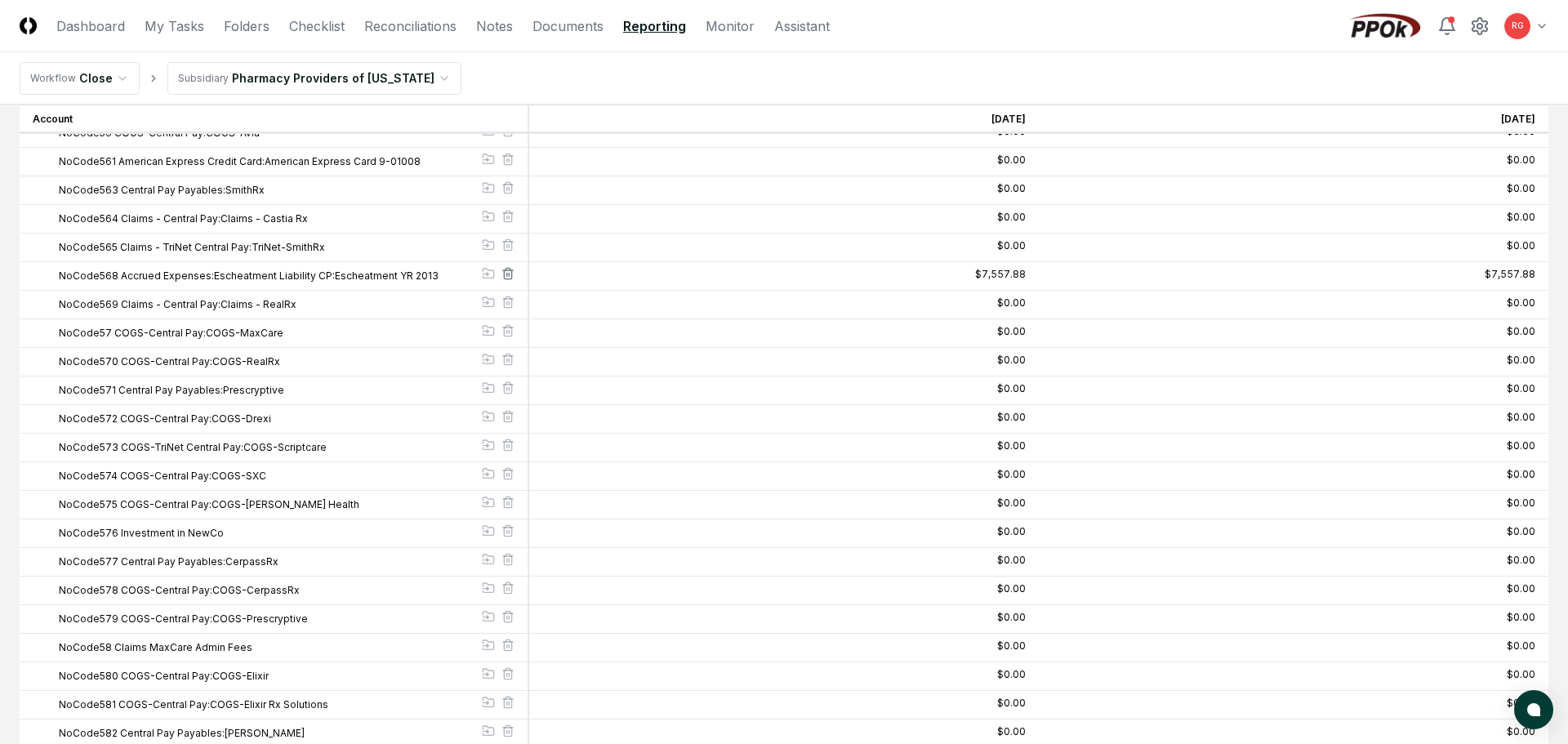
click at [504, 274] on icon at bounding box center [507, 273] width 13 height 13
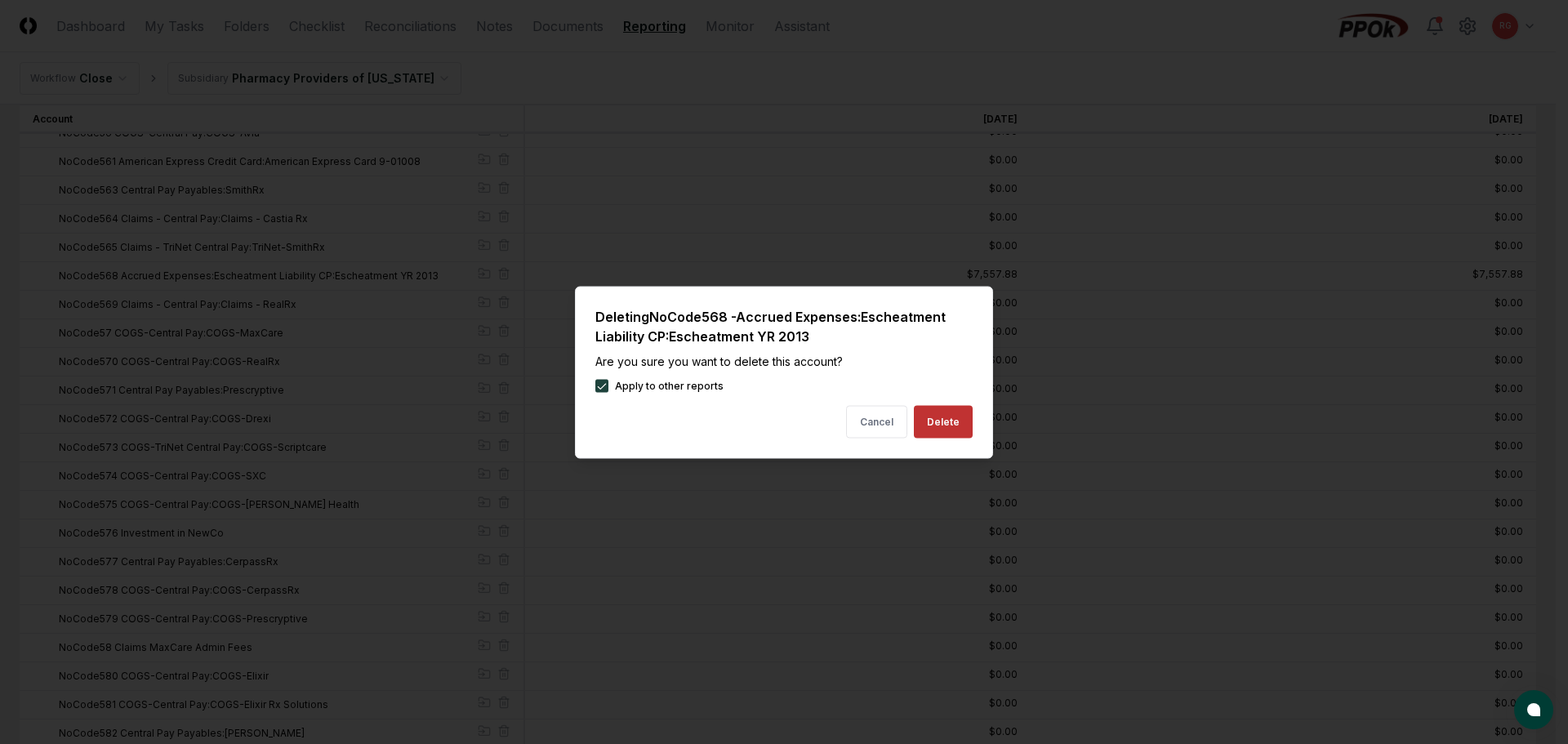
click at [952, 430] on button "Delete" at bounding box center [942, 421] width 59 height 33
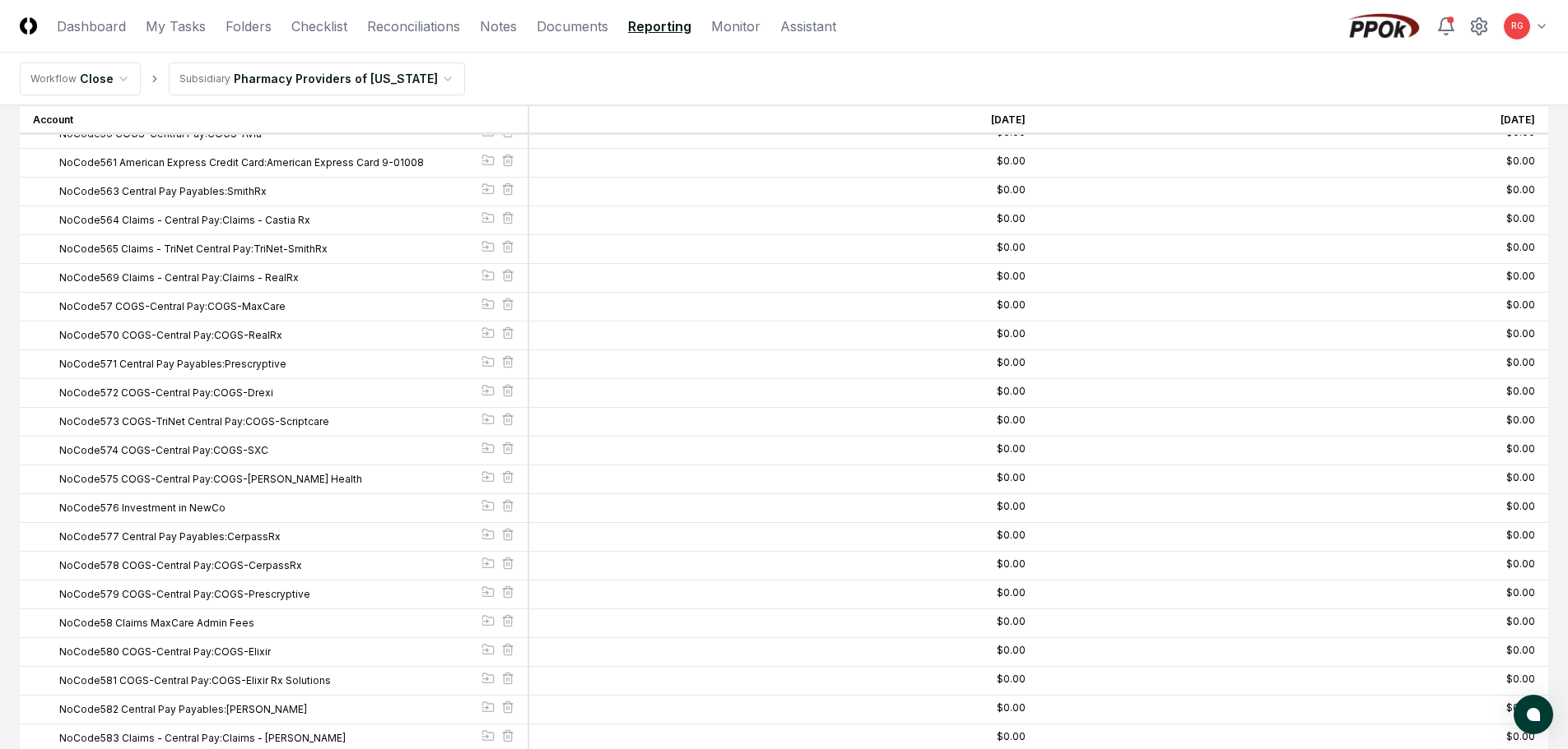
scroll to position [15054, 0]
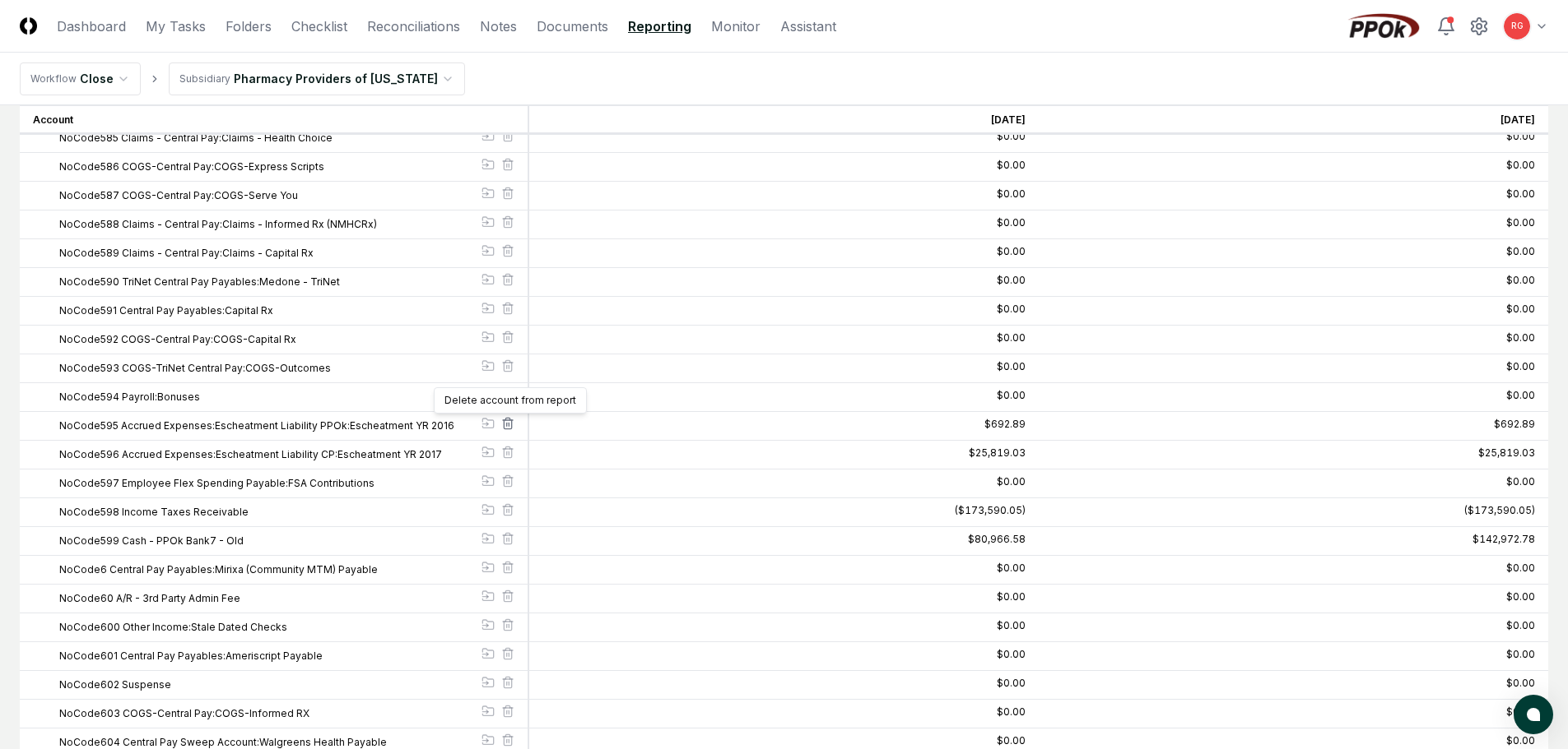
click at [507, 423] on line at bounding box center [507, 425] width 0 height 4
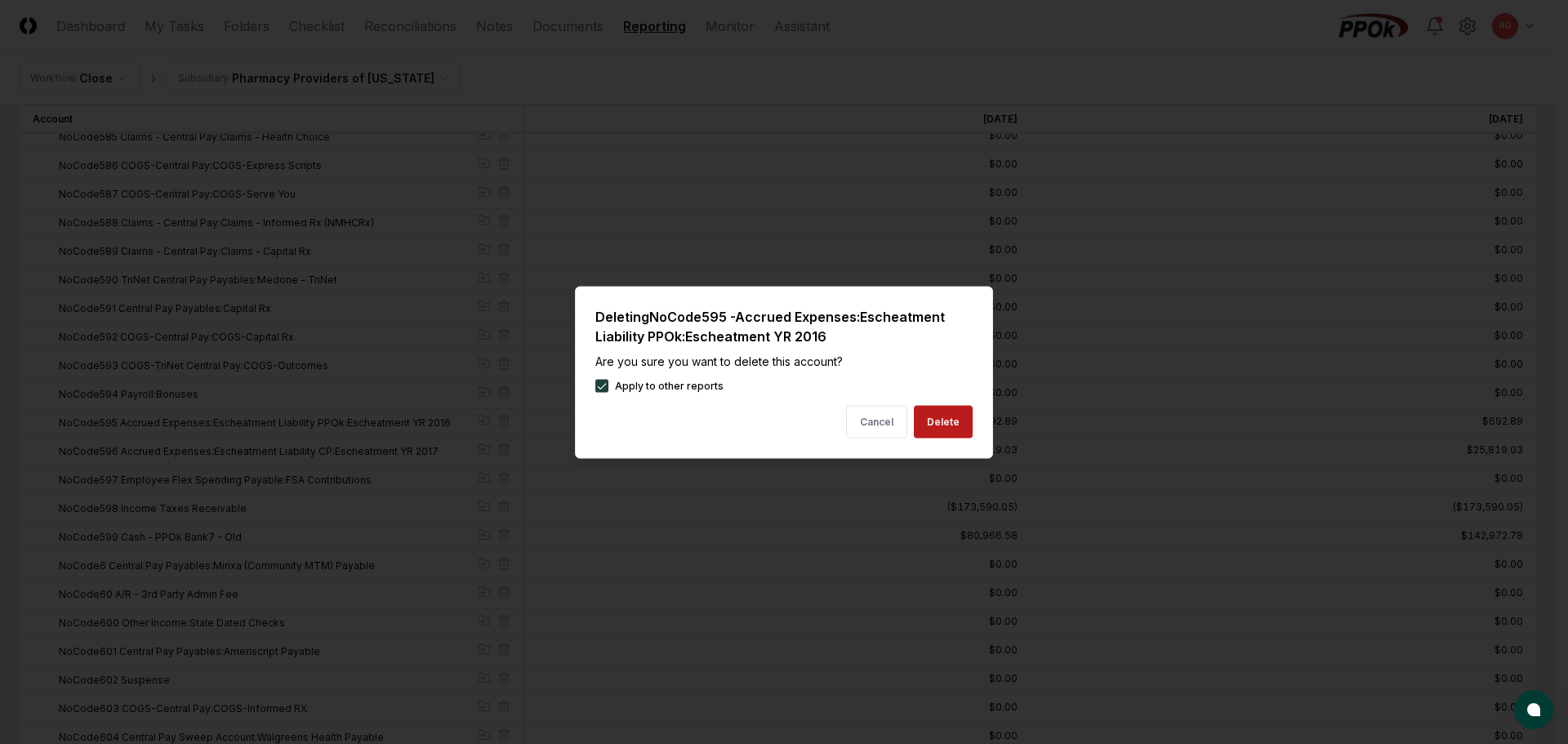
click at [603, 387] on button "Apply to other reports" at bounding box center [602, 386] width 13 height 13
click at [953, 416] on button "Delete" at bounding box center [942, 421] width 59 height 33
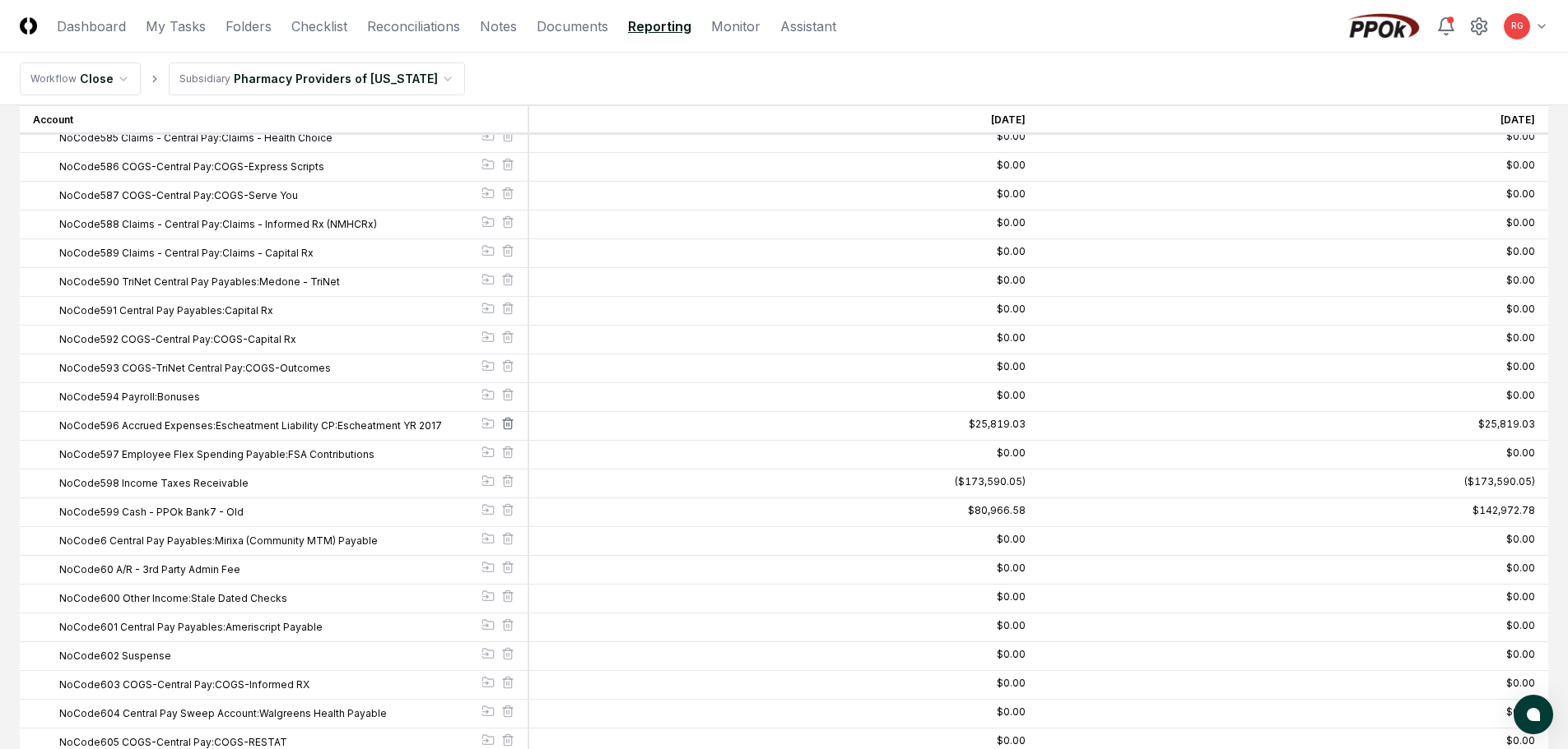
click at [512, 423] on icon at bounding box center [508, 423] width 13 height 13
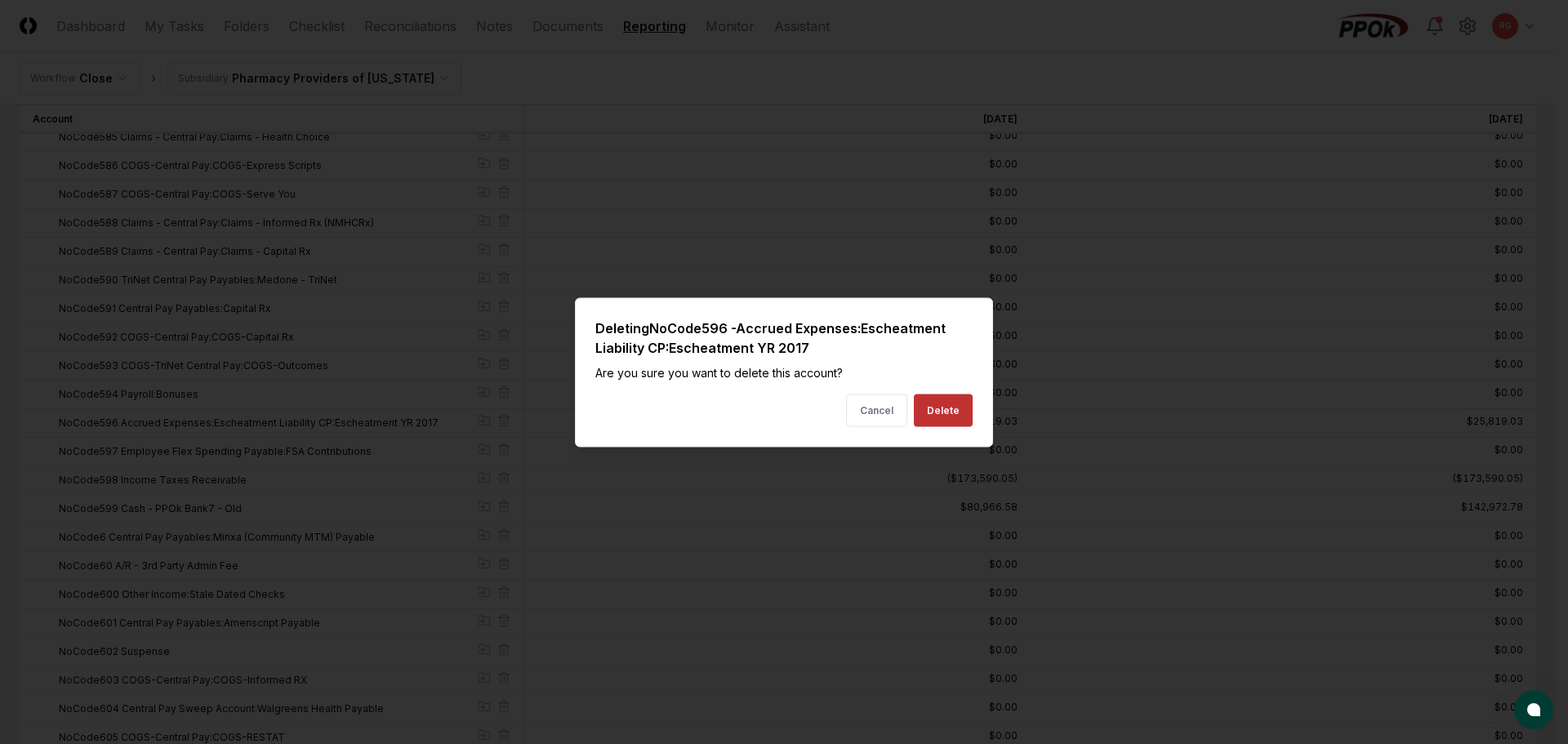
click at [931, 405] on button "Delete" at bounding box center [942, 409] width 59 height 33
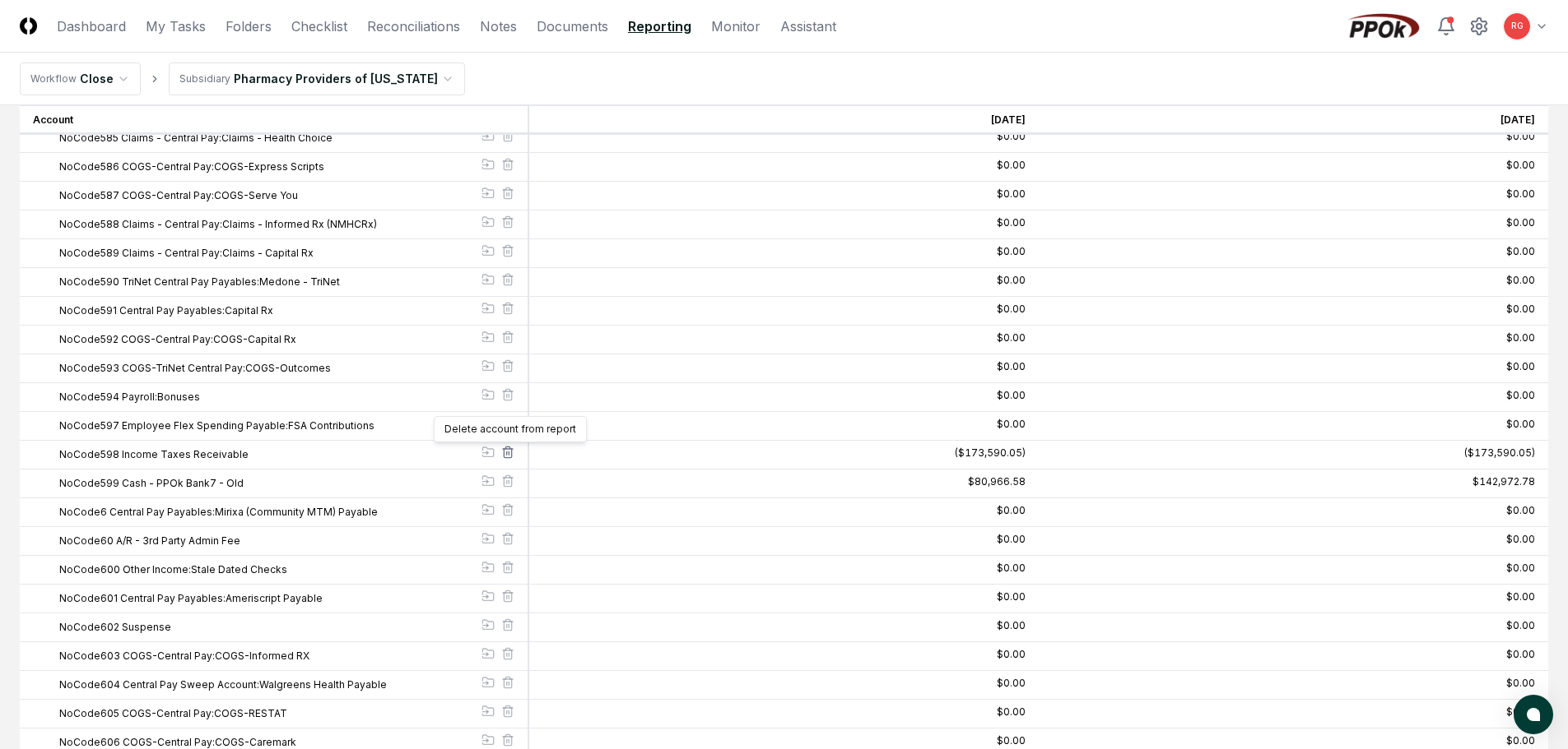
click at [508, 452] on icon at bounding box center [508, 452] width 13 height 13
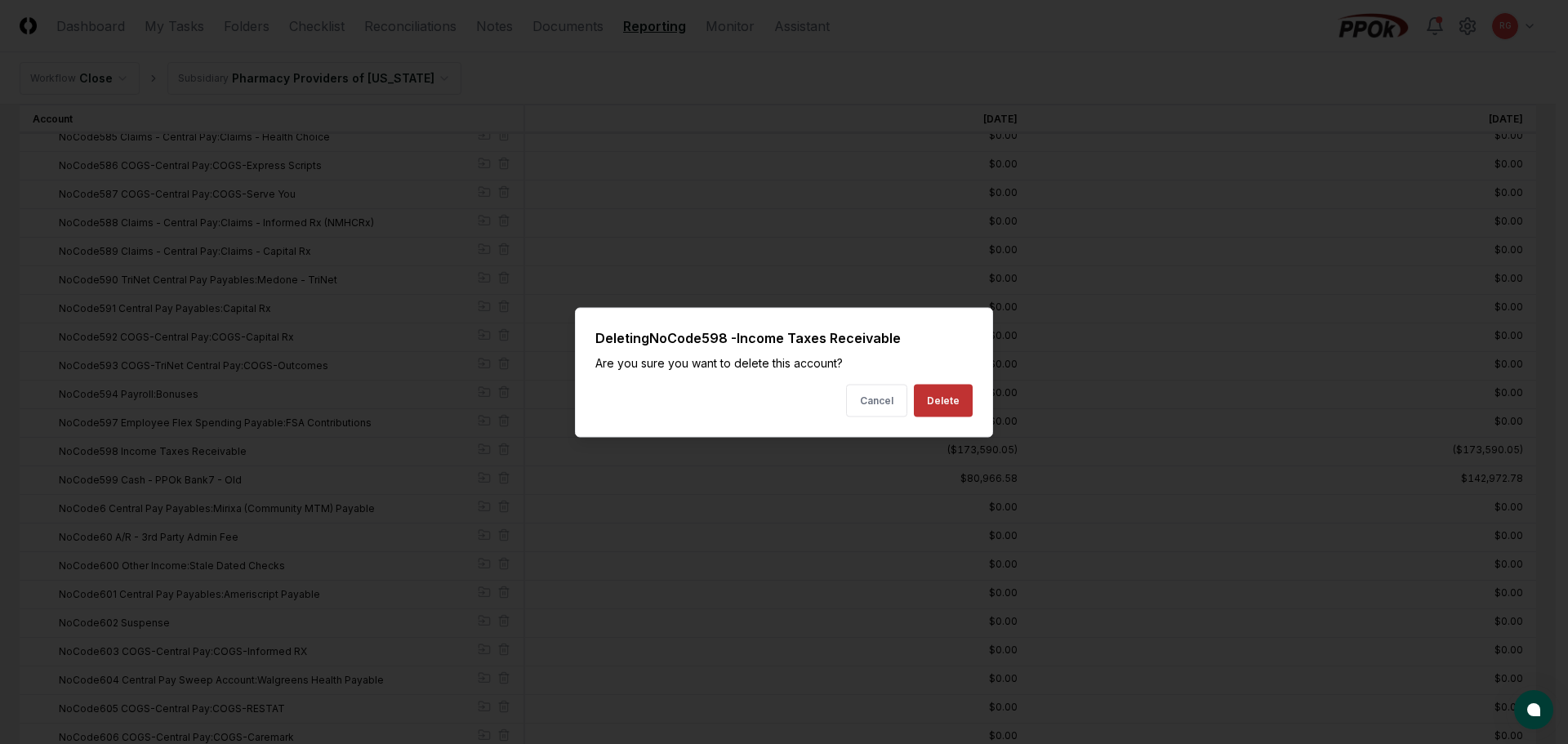
click at [961, 393] on button "Delete" at bounding box center [942, 400] width 59 height 33
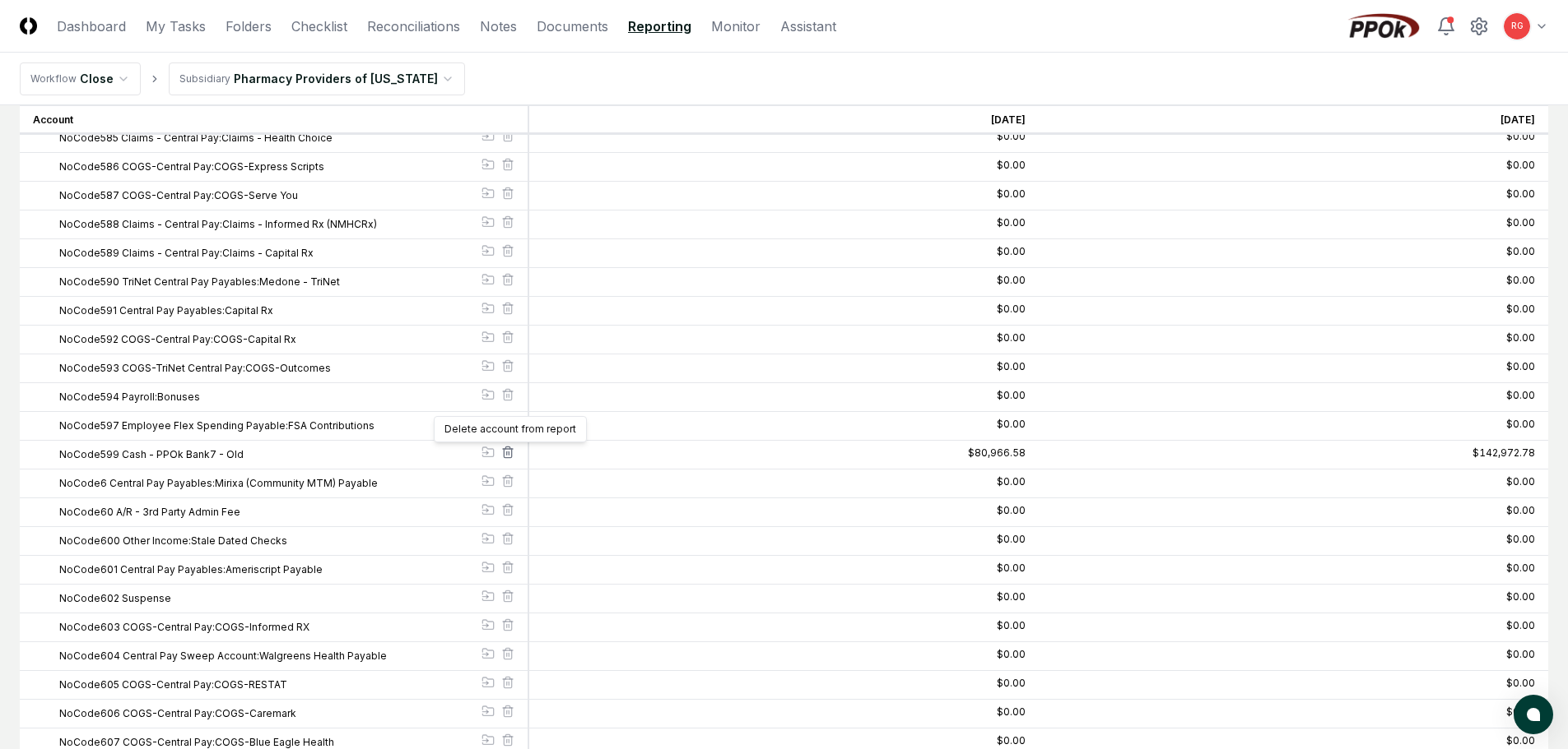
click at [508, 453] on icon at bounding box center [508, 452] width 13 height 13
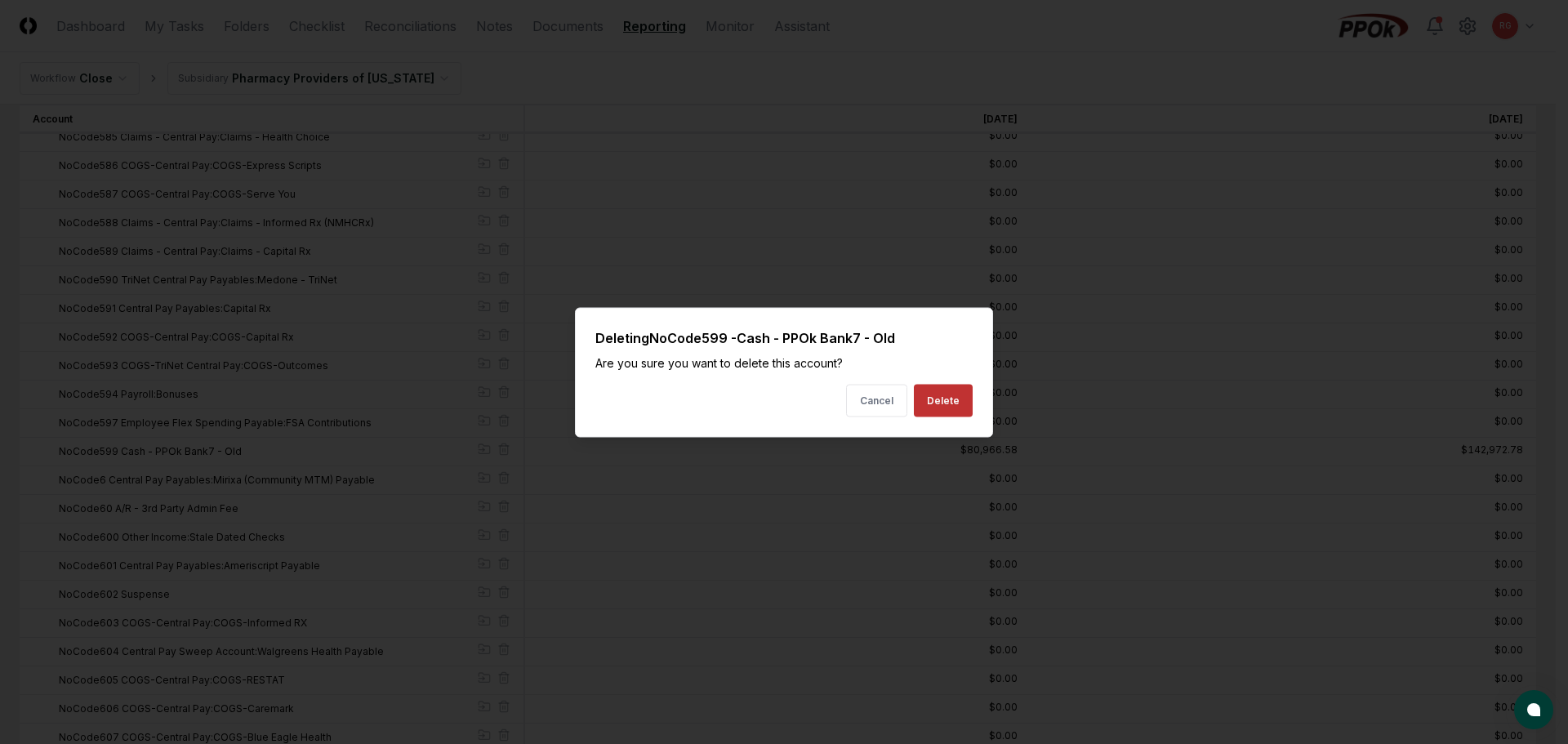
click at [930, 401] on button "Delete" at bounding box center [942, 400] width 59 height 33
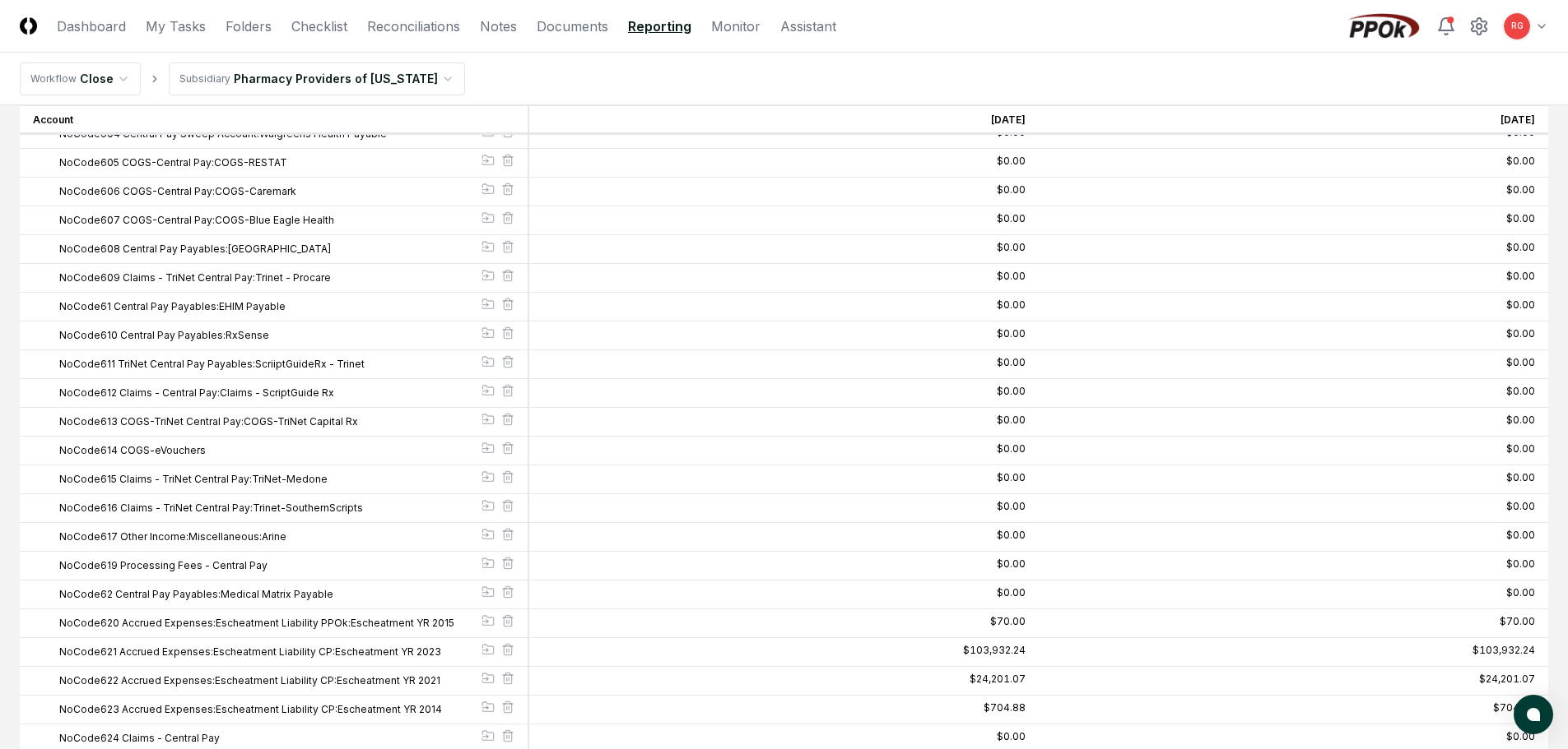
scroll to position [15712, 0]
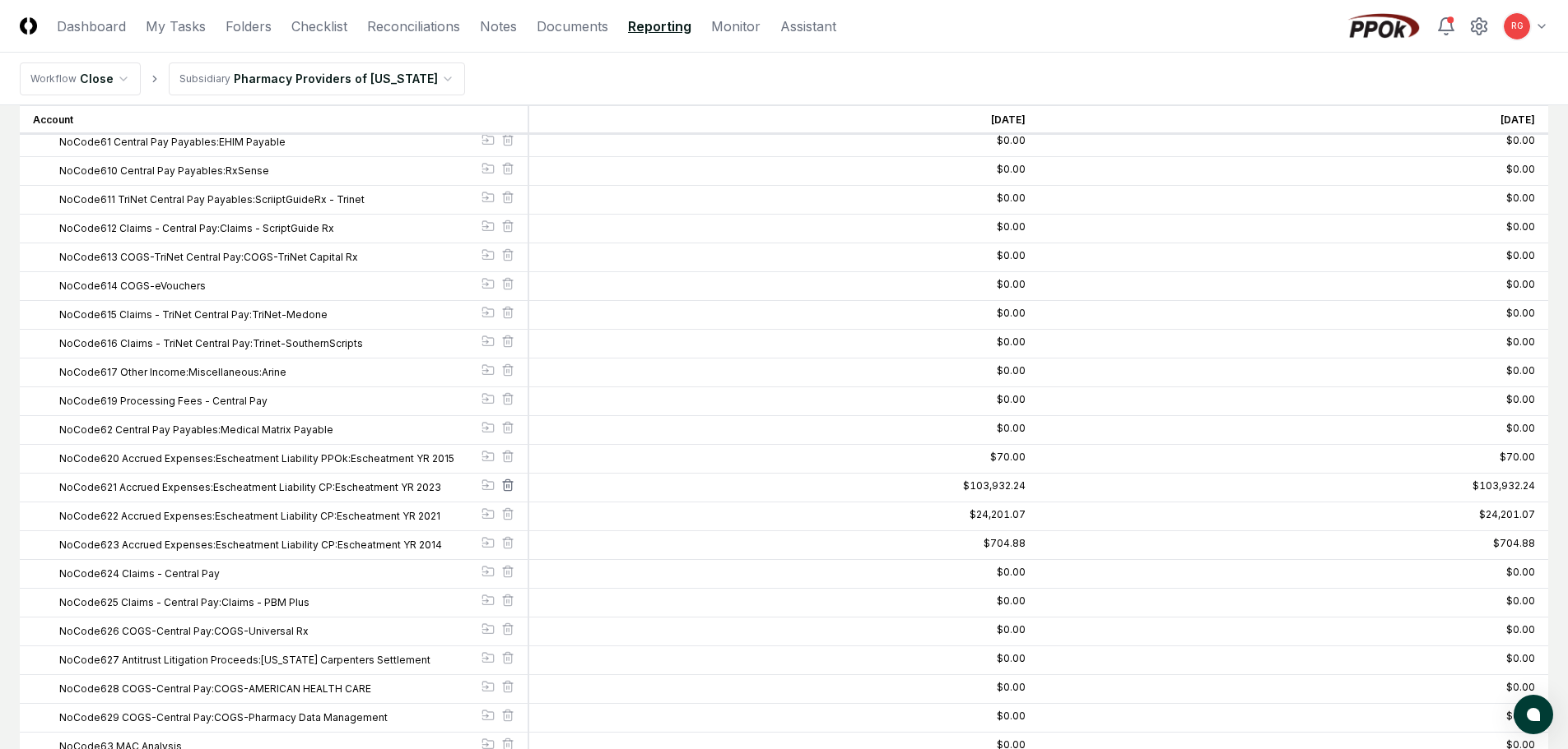
click at [511, 486] on icon at bounding box center [508, 487] width 7 height 9
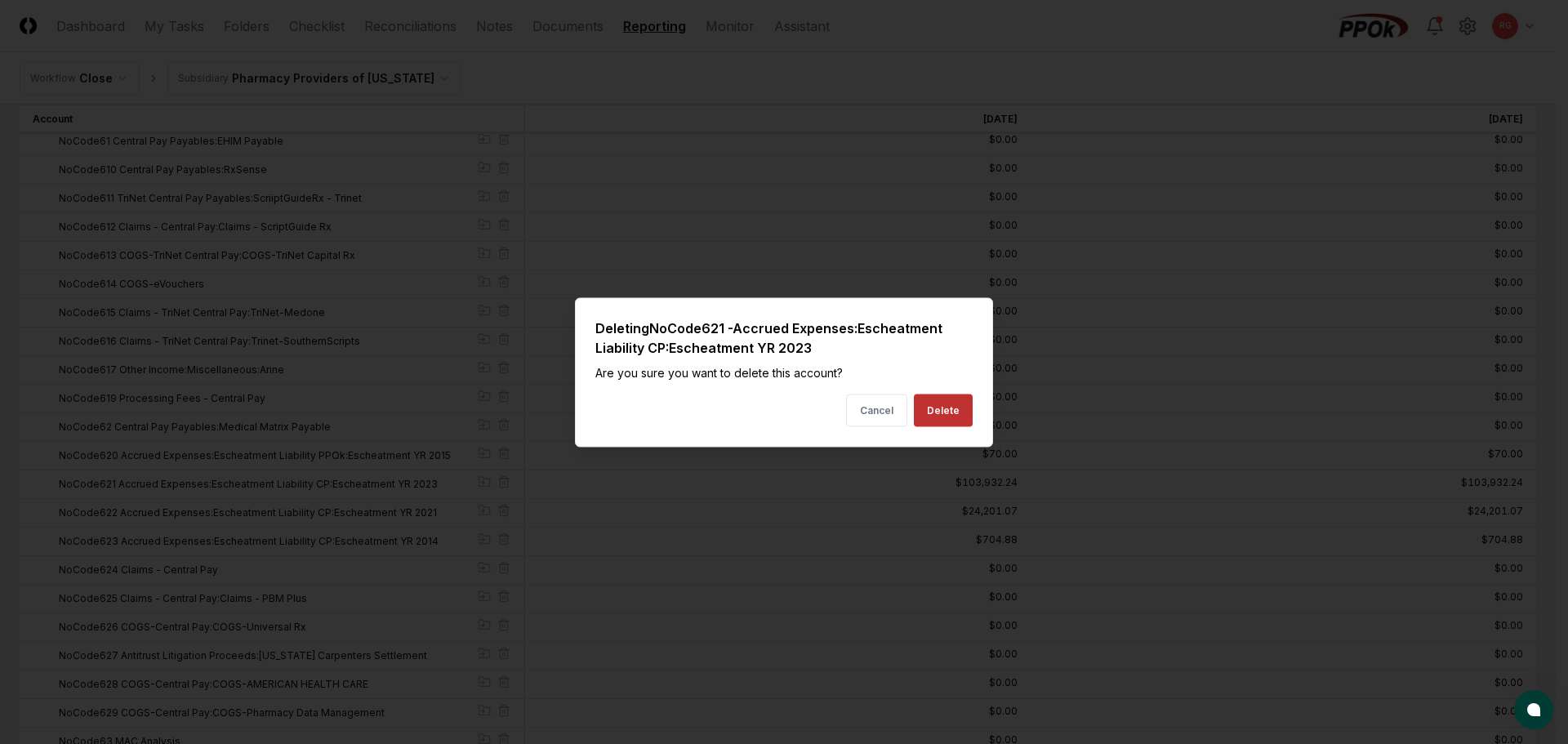
click at [943, 416] on button "Delete" at bounding box center [942, 409] width 59 height 33
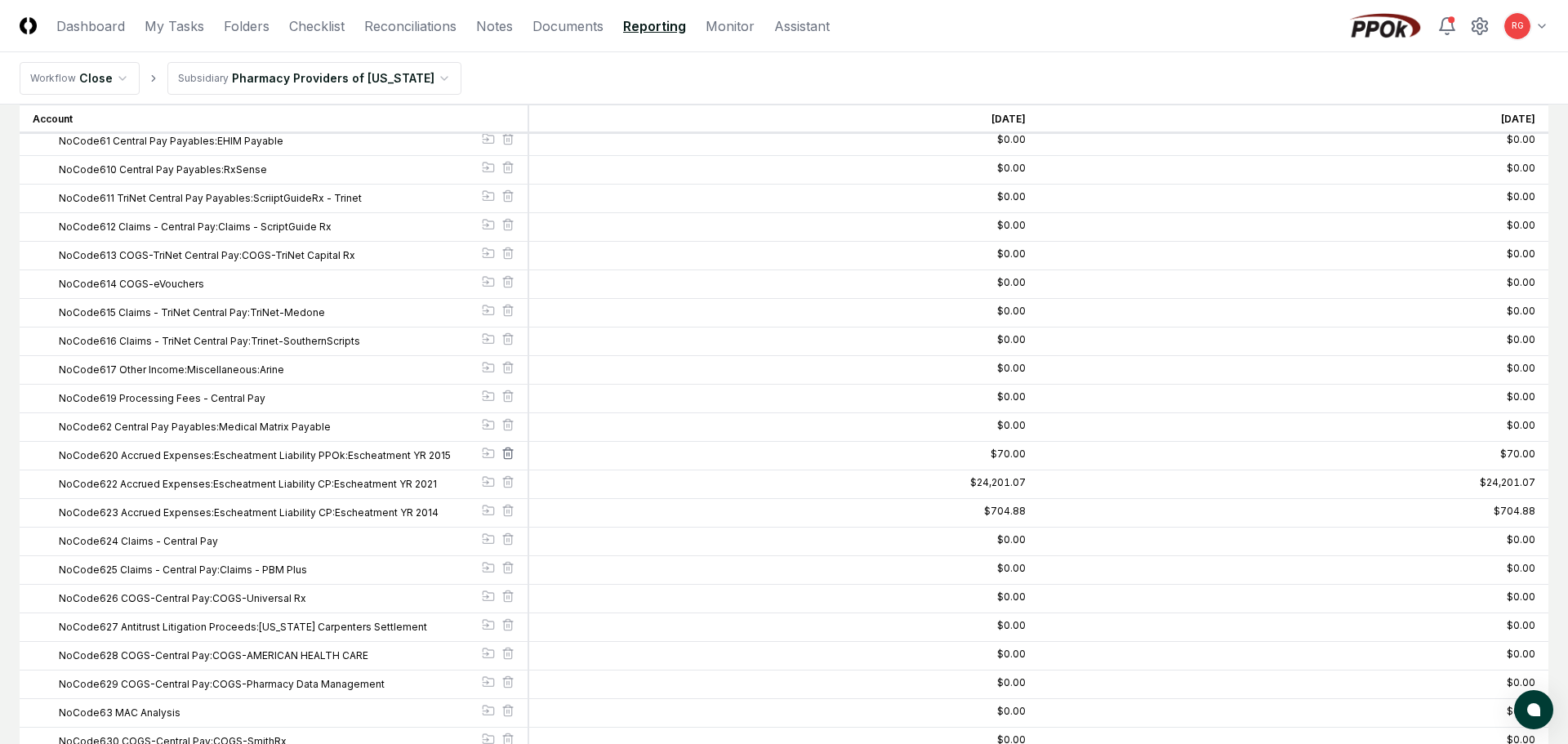
click at [508, 455] on line at bounding box center [508, 455] width 0 height 4
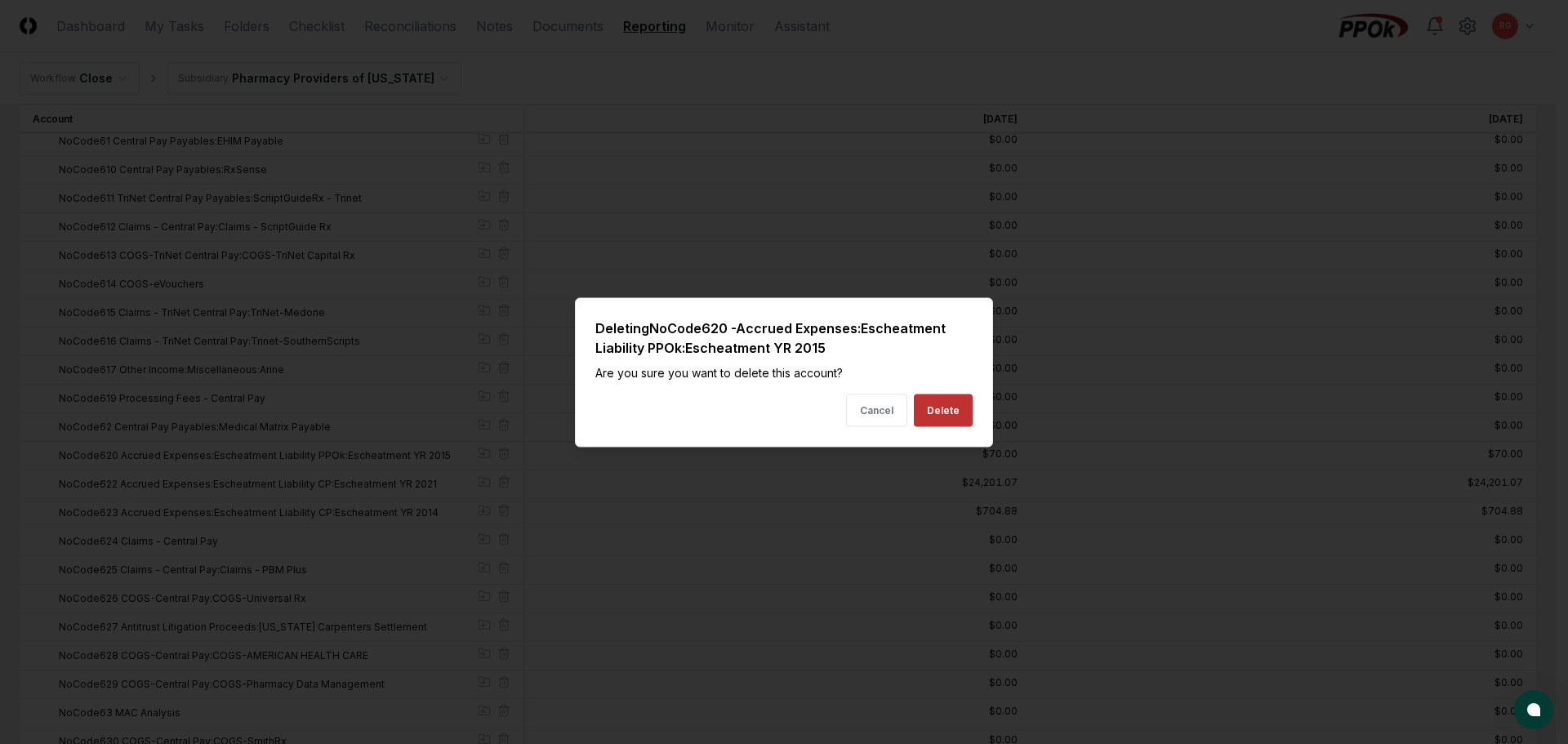
click at [936, 418] on button "Delete" at bounding box center [942, 409] width 59 height 33
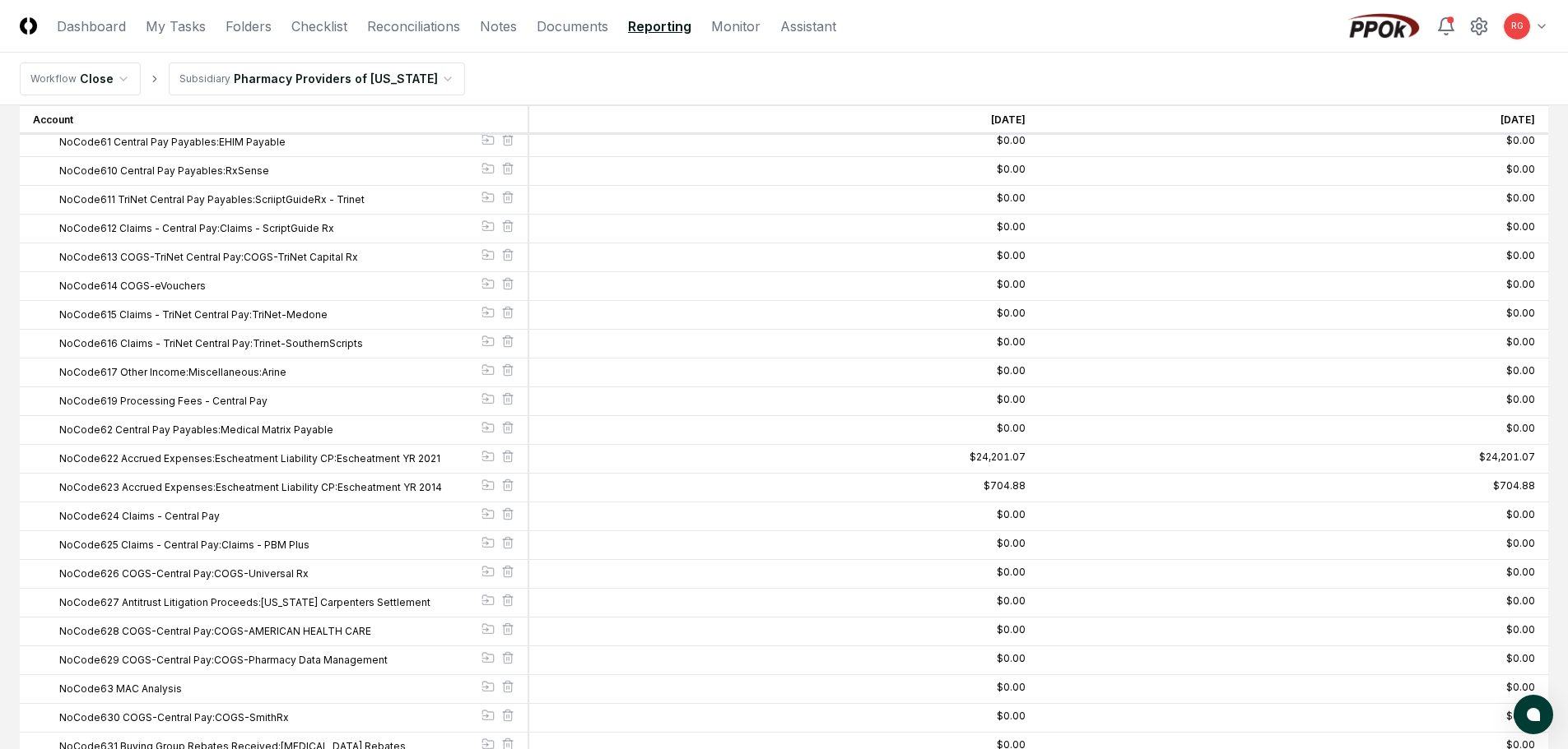
click at [509, 457] on line at bounding box center [509, 458] width 0 height 4
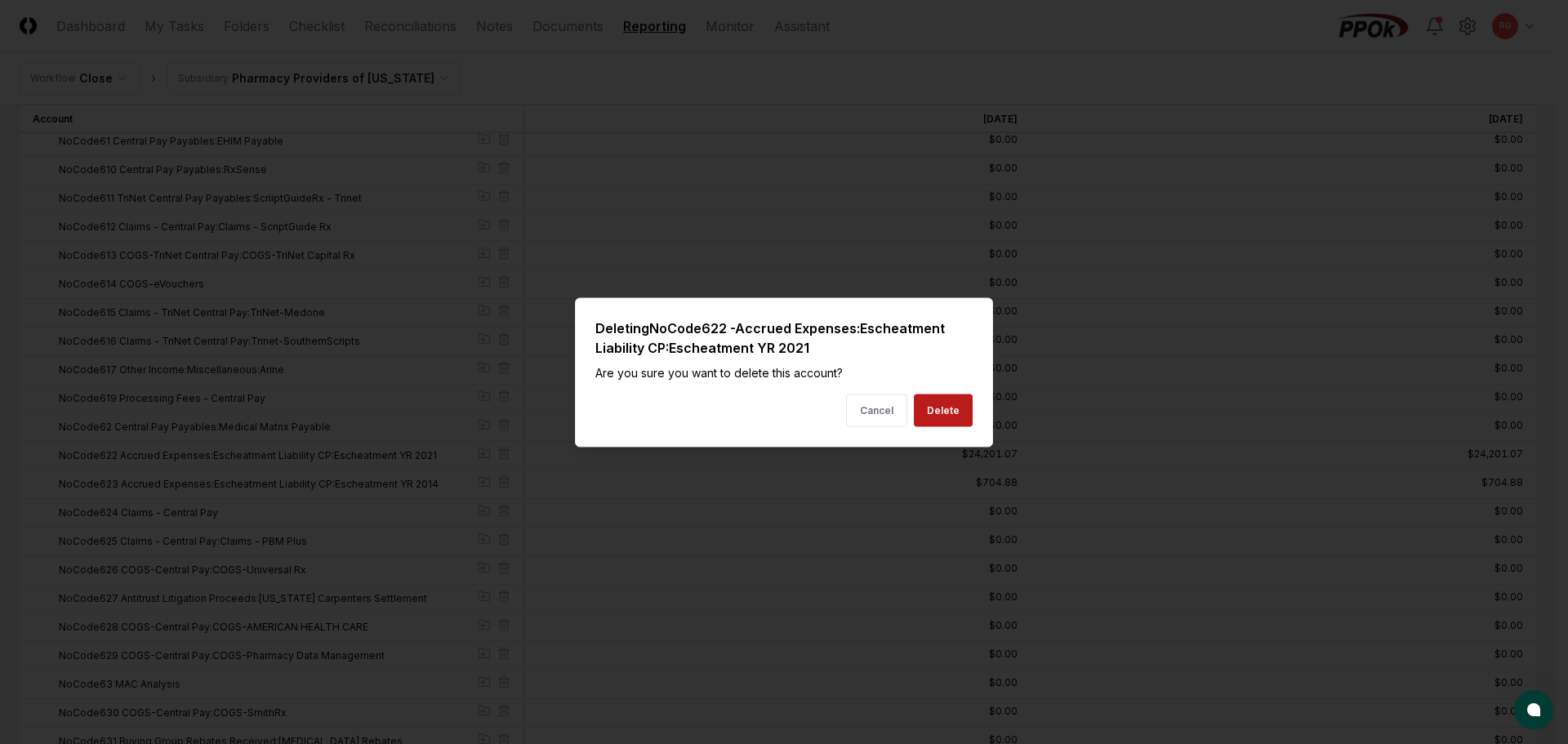
click at [944, 416] on button "Delete" at bounding box center [942, 409] width 59 height 33
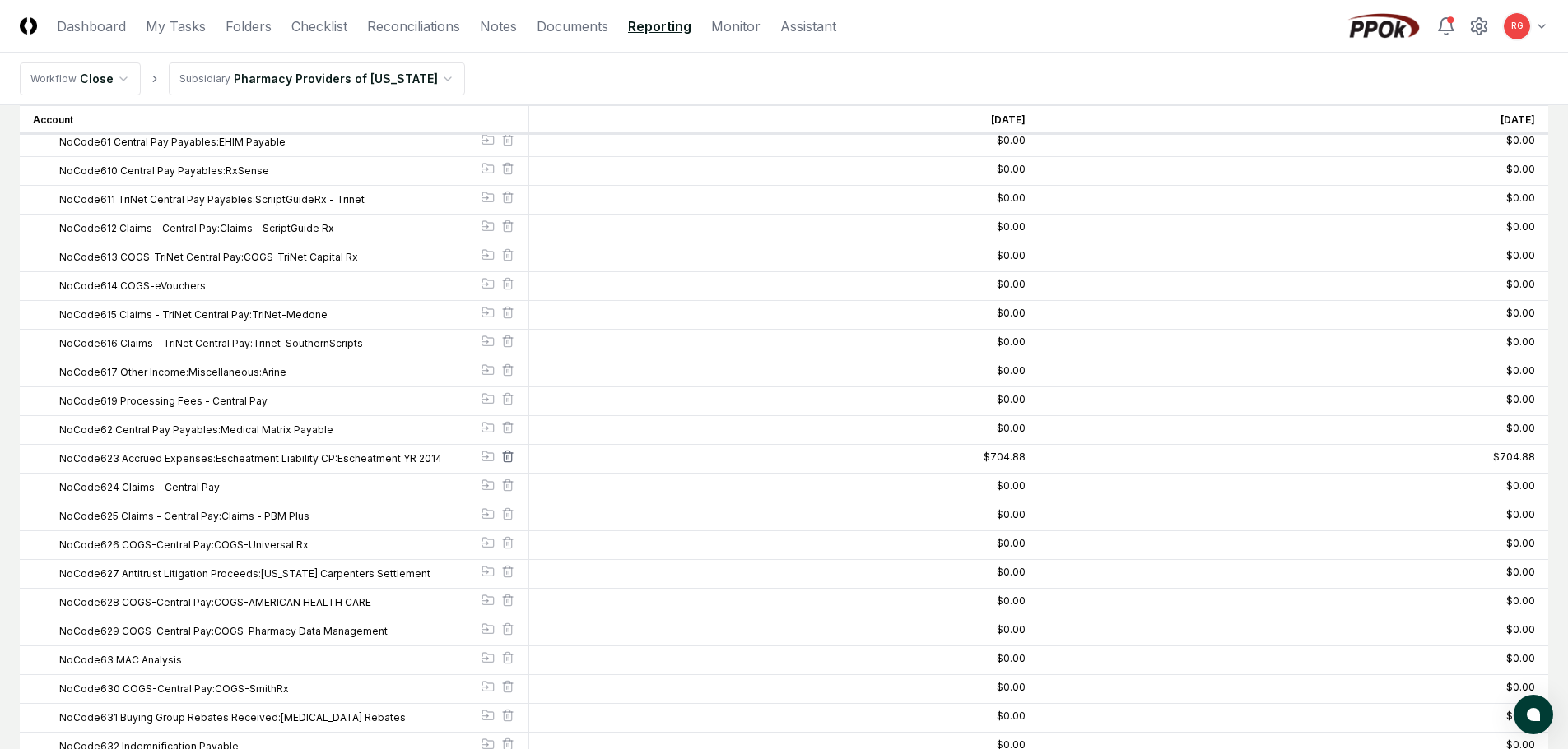
click at [508, 459] on icon at bounding box center [508, 457] width 13 height 13
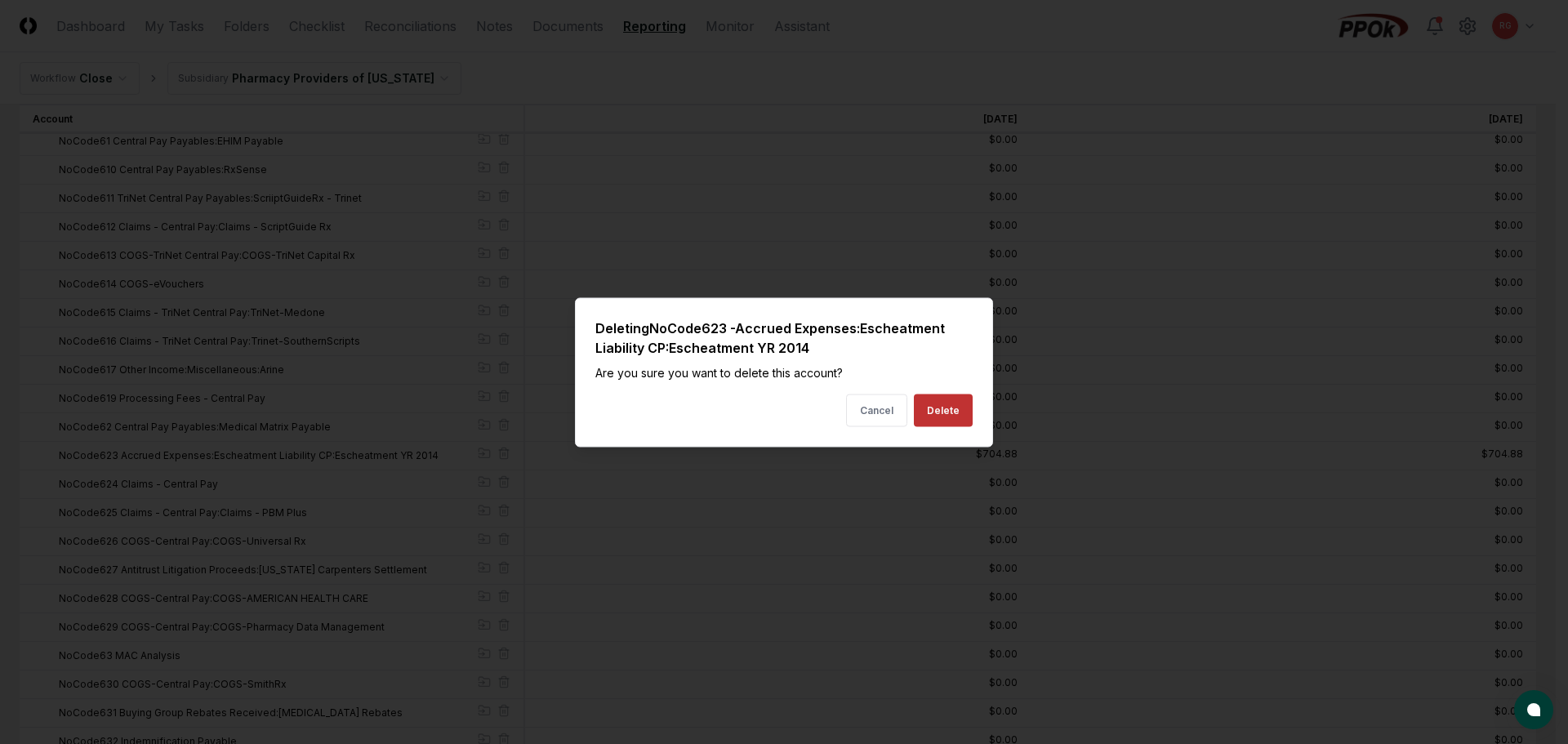
click at [935, 418] on button "Delete" at bounding box center [942, 409] width 59 height 33
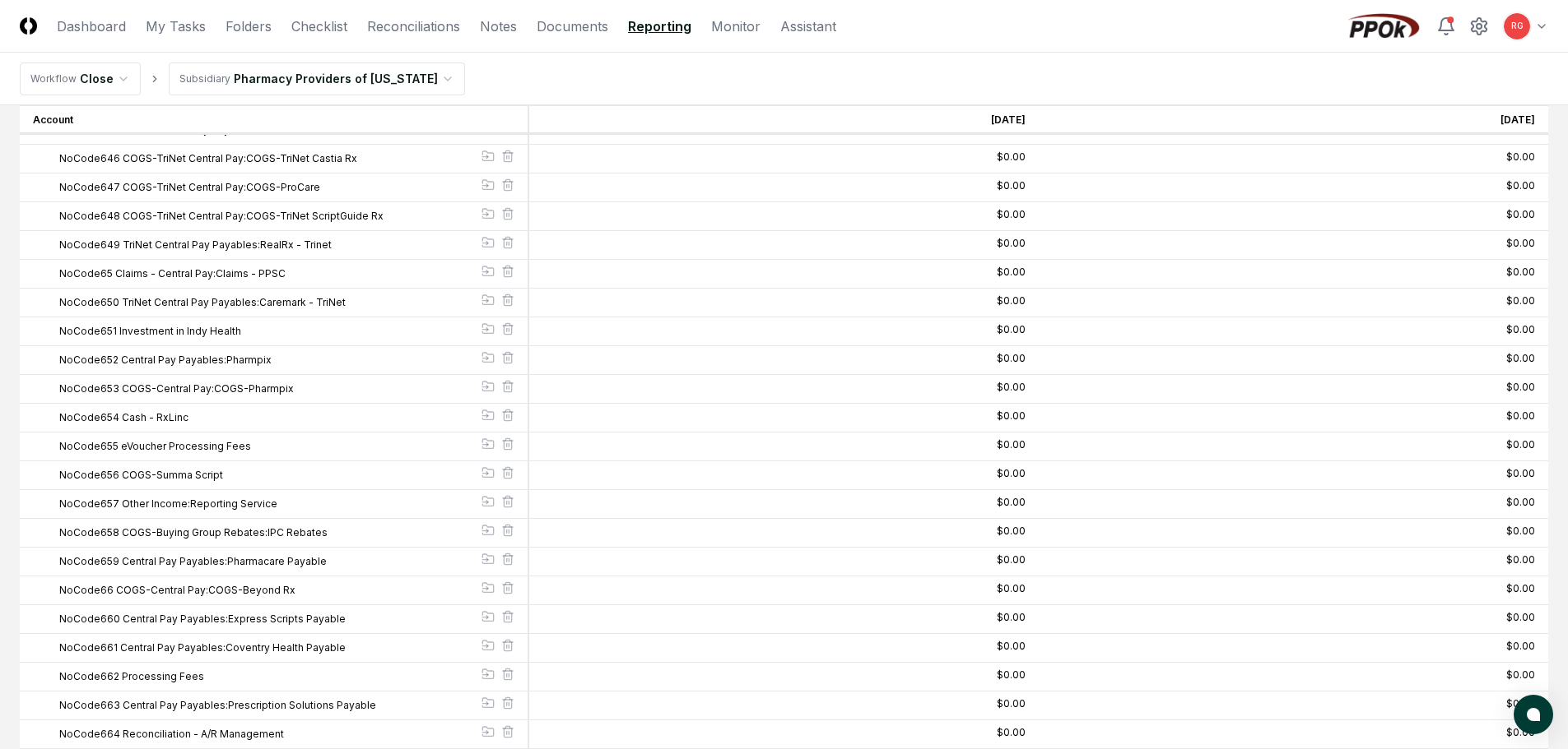
scroll to position [17110, 0]
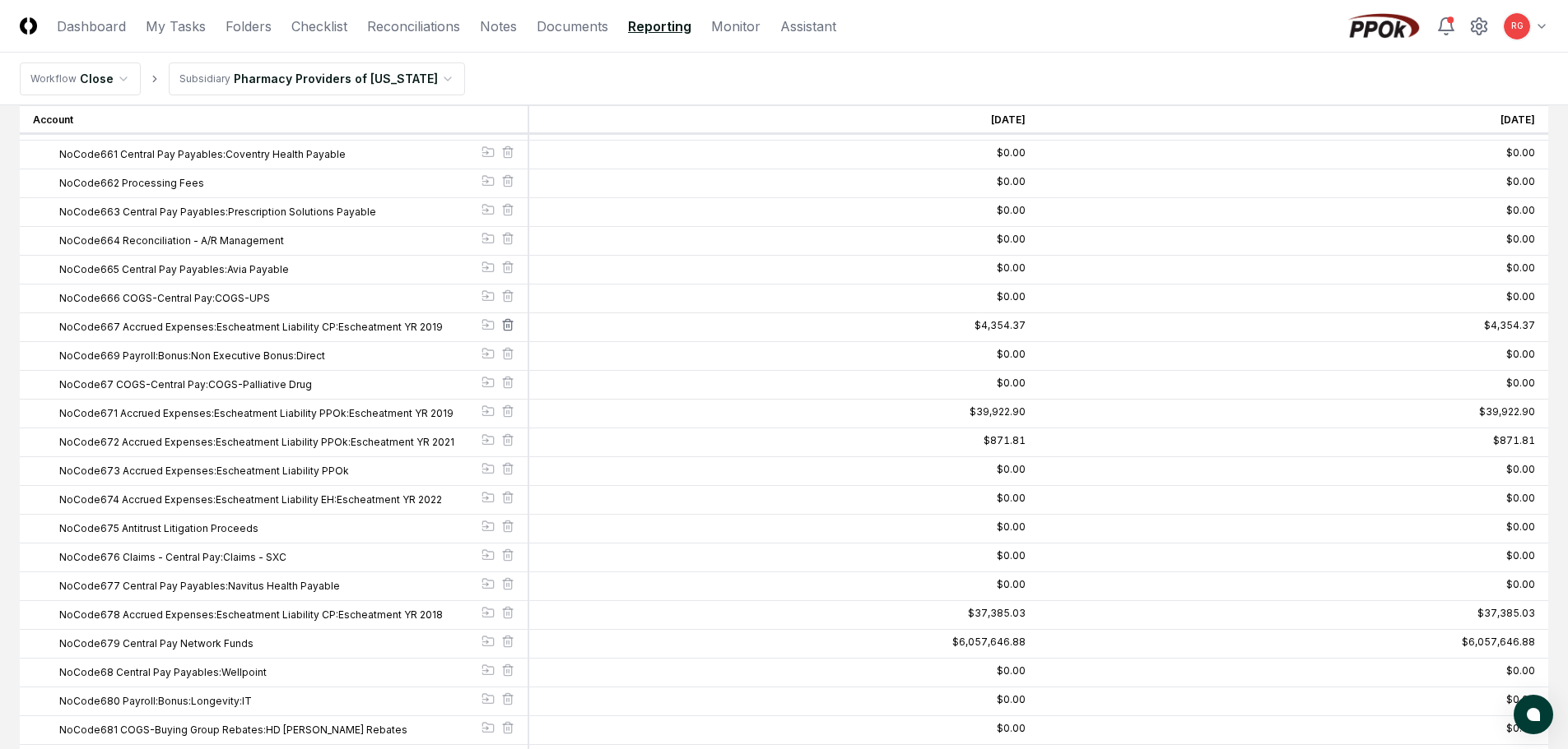
click at [507, 324] on line at bounding box center [507, 326] width 0 height 4
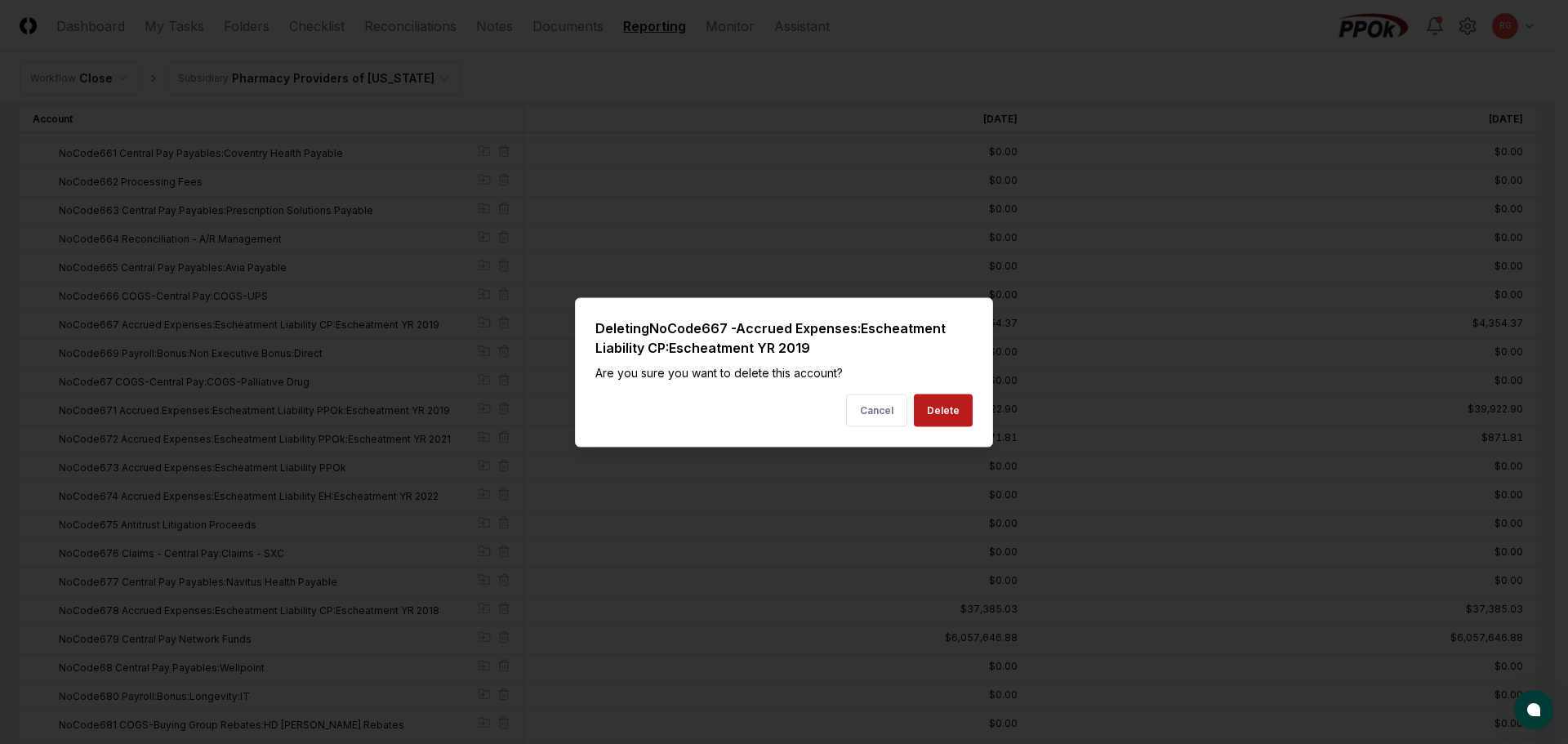
click at [956, 403] on button "Delete" at bounding box center [942, 409] width 59 height 33
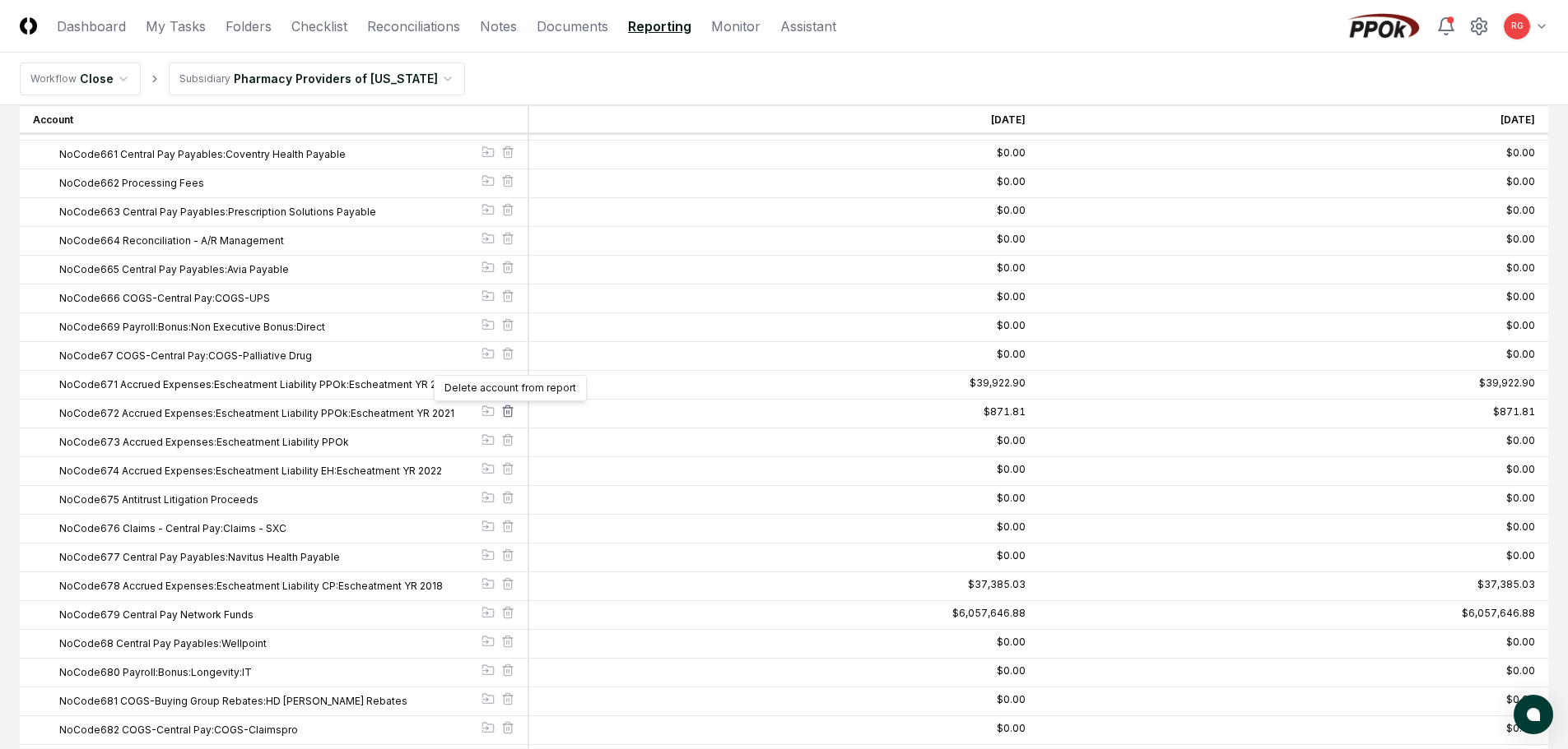
click at [508, 410] on icon at bounding box center [508, 411] width 13 height 13
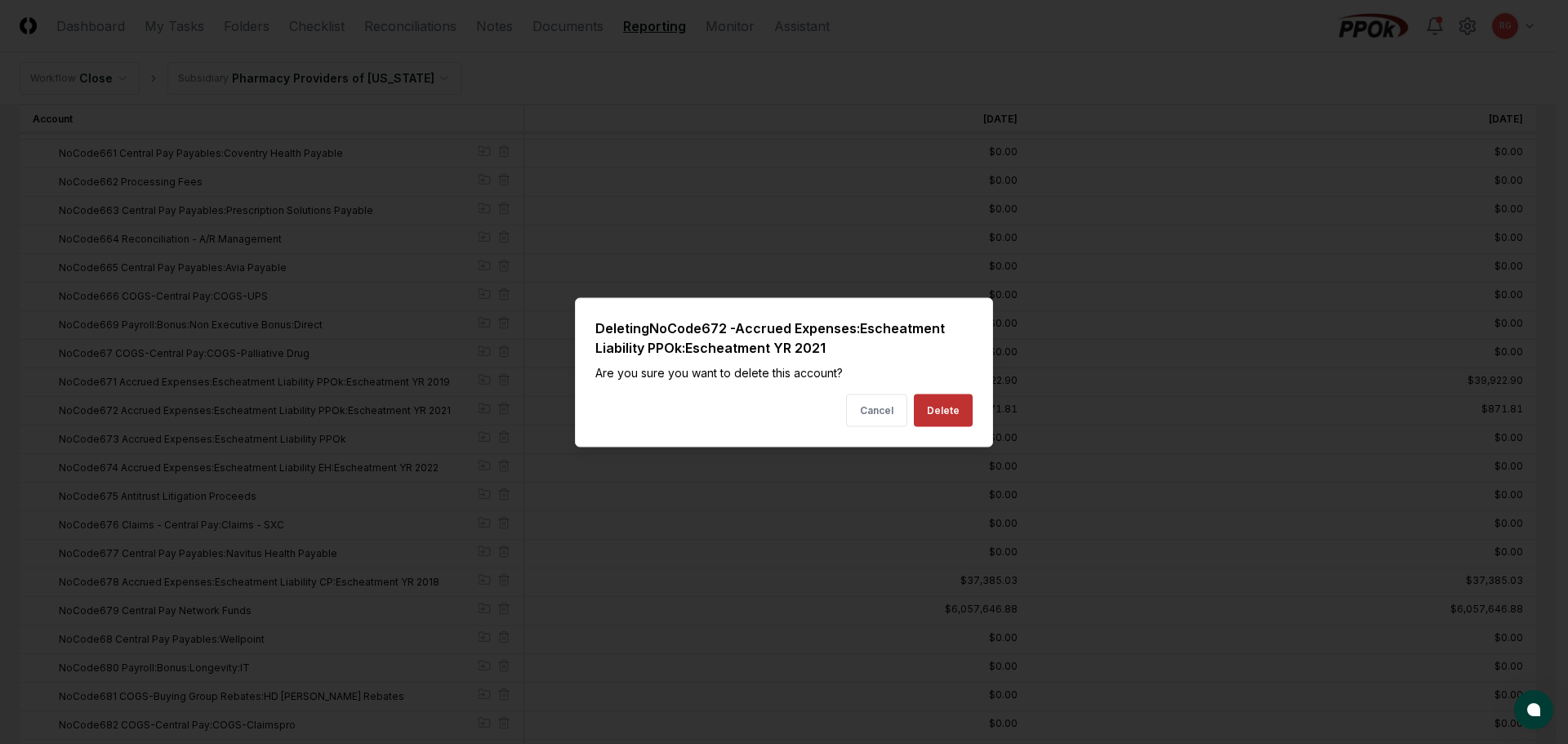
click at [945, 419] on button "Delete" at bounding box center [942, 409] width 59 height 33
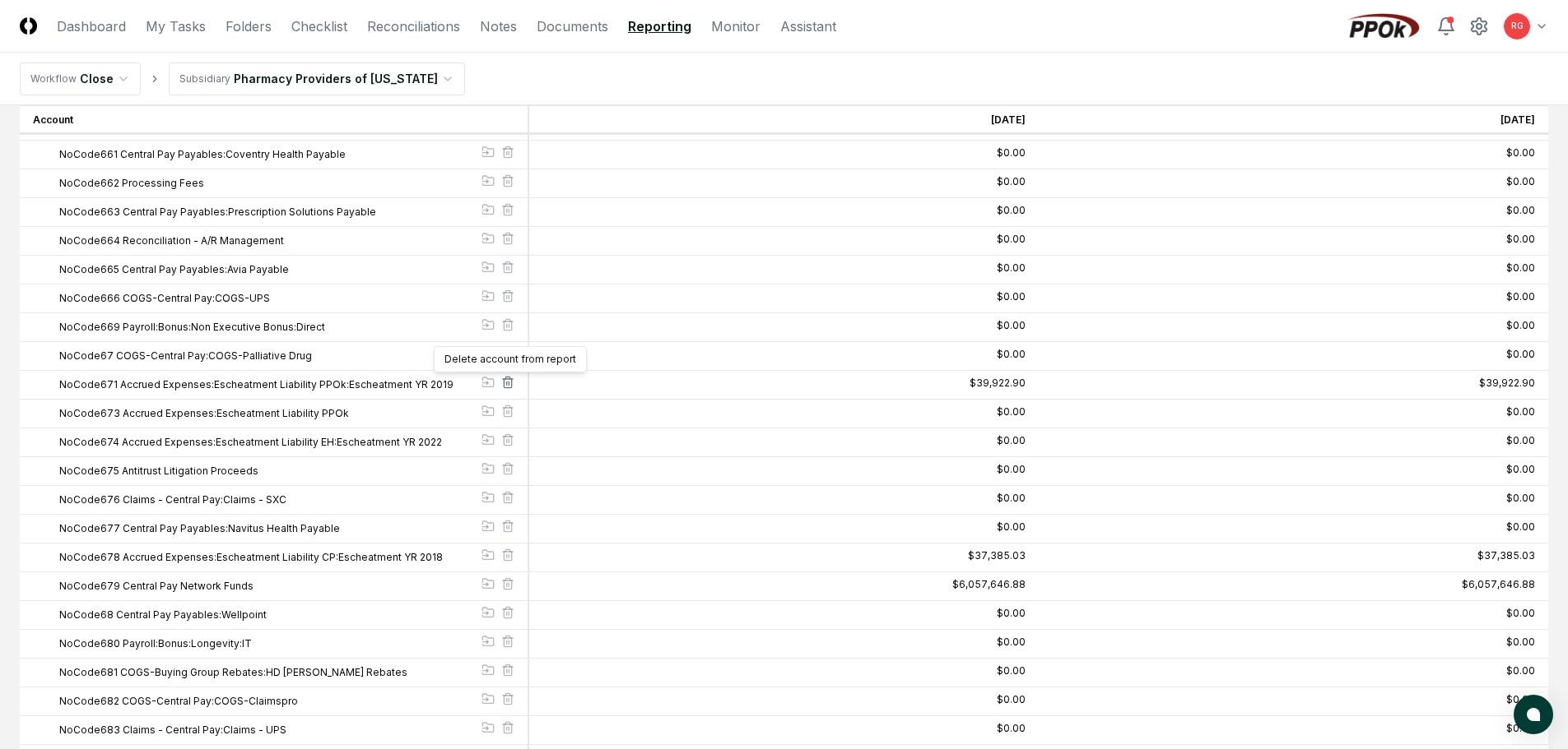
click at [507, 381] on icon at bounding box center [508, 383] width 13 height 13
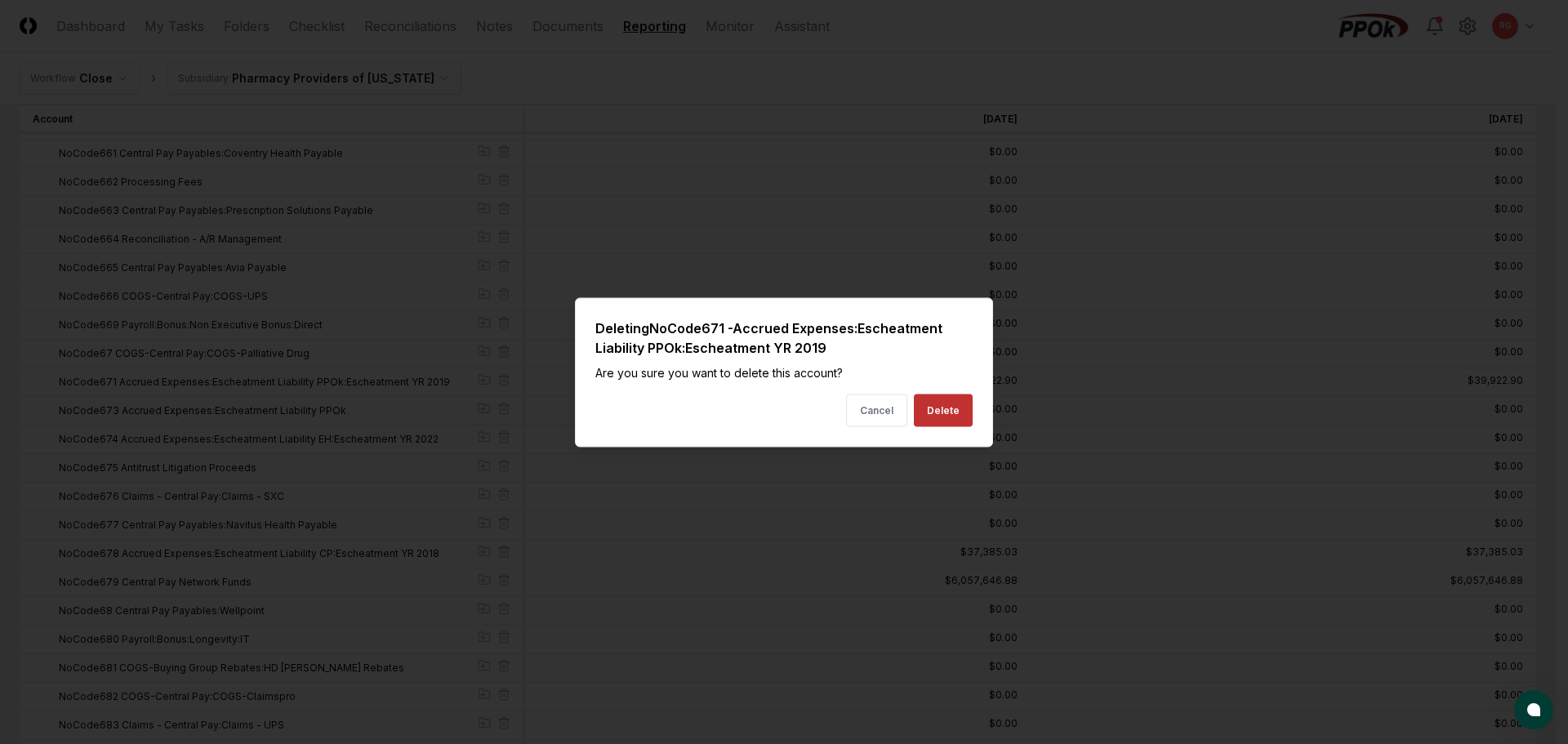
click at [964, 406] on button "Delete" at bounding box center [942, 409] width 59 height 33
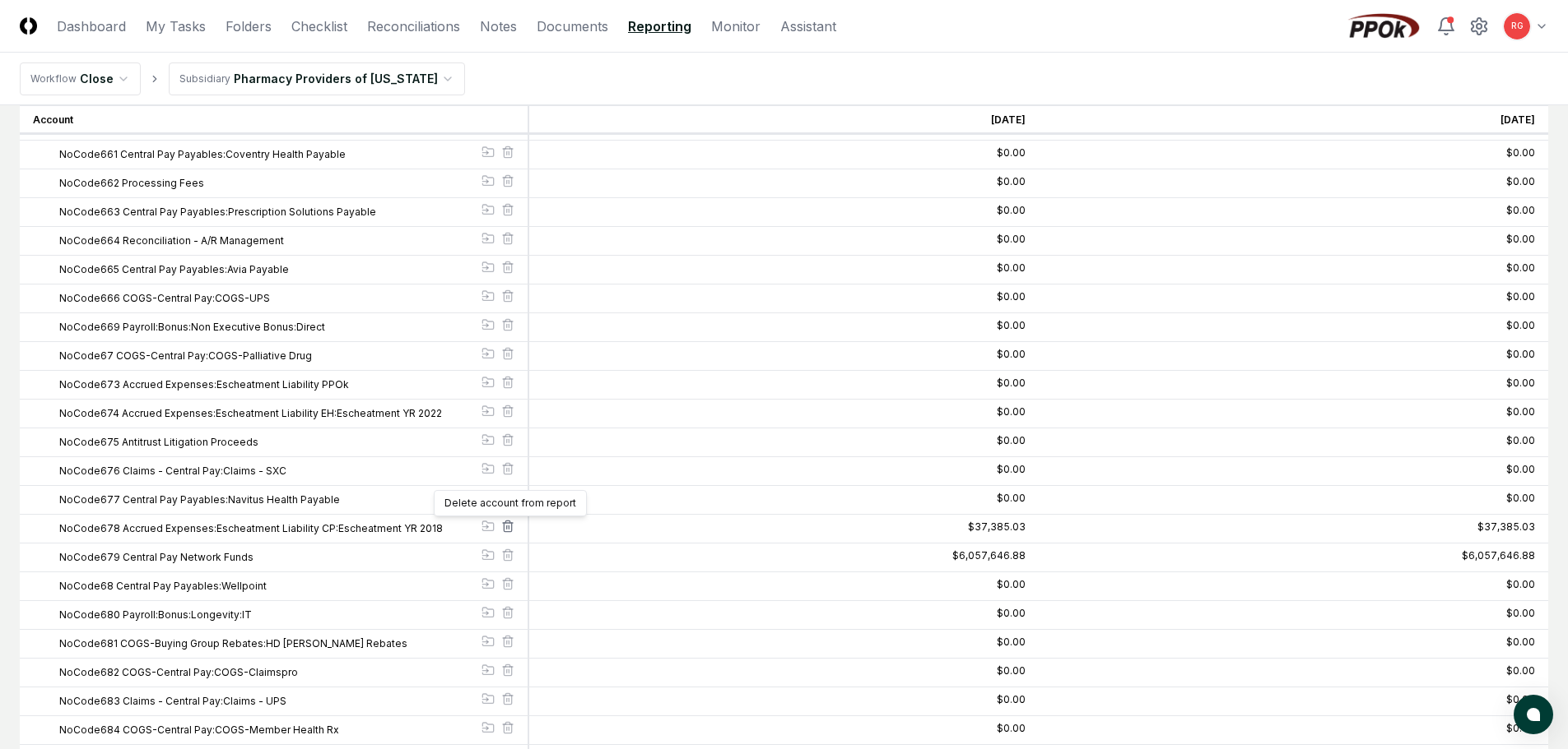
click at [510, 524] on icon at bounding box center [508, 526] width 13 height 13
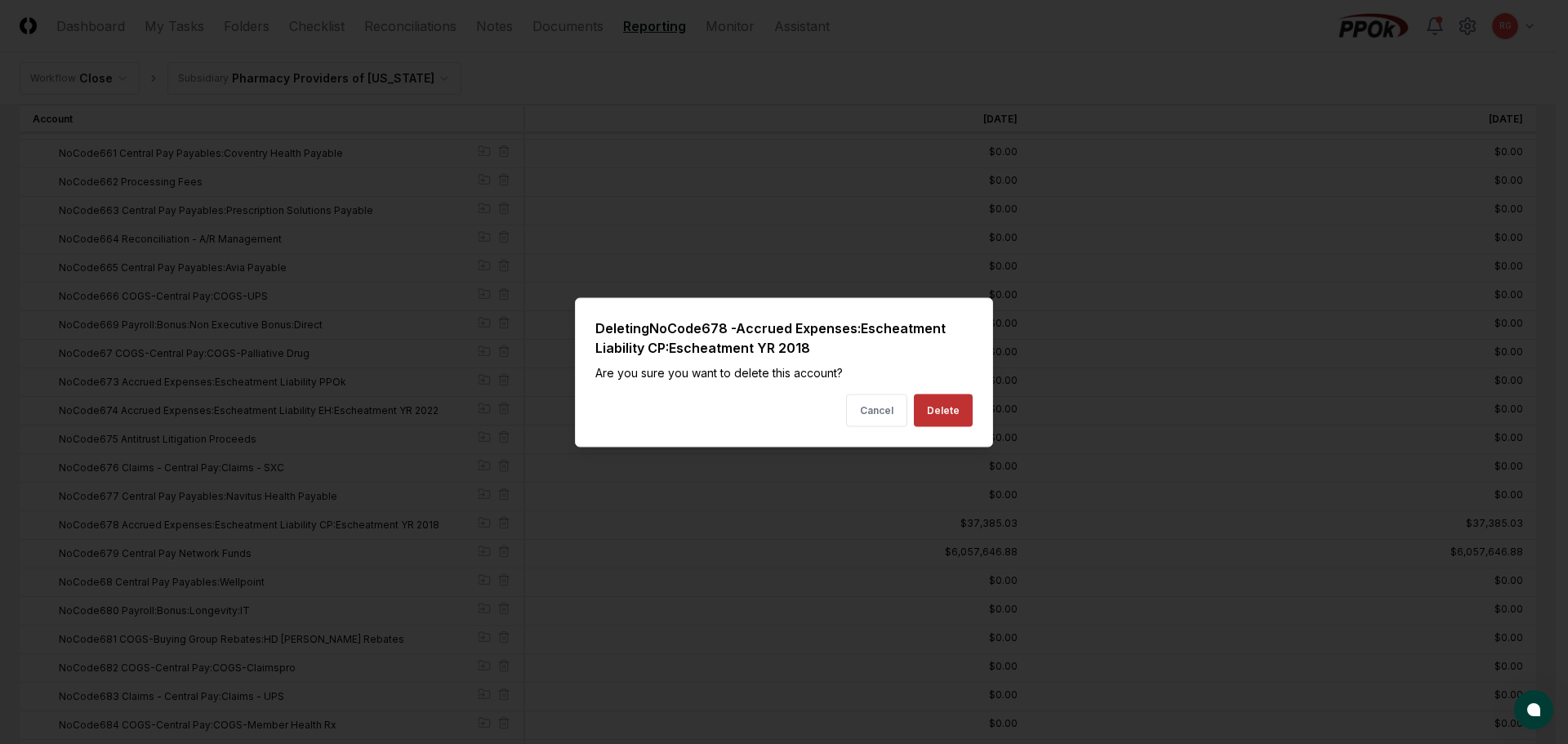
click at [973, 411] on div "Deleting NoCode678 - Accrued Expenses:Escheatment Liability CP:Escheatment YR 2…" at bounding box center [784, 372] width 418 height 150
click at [944, 413] on button "Delete" at bounding box center [942, 409] width 59 height 33
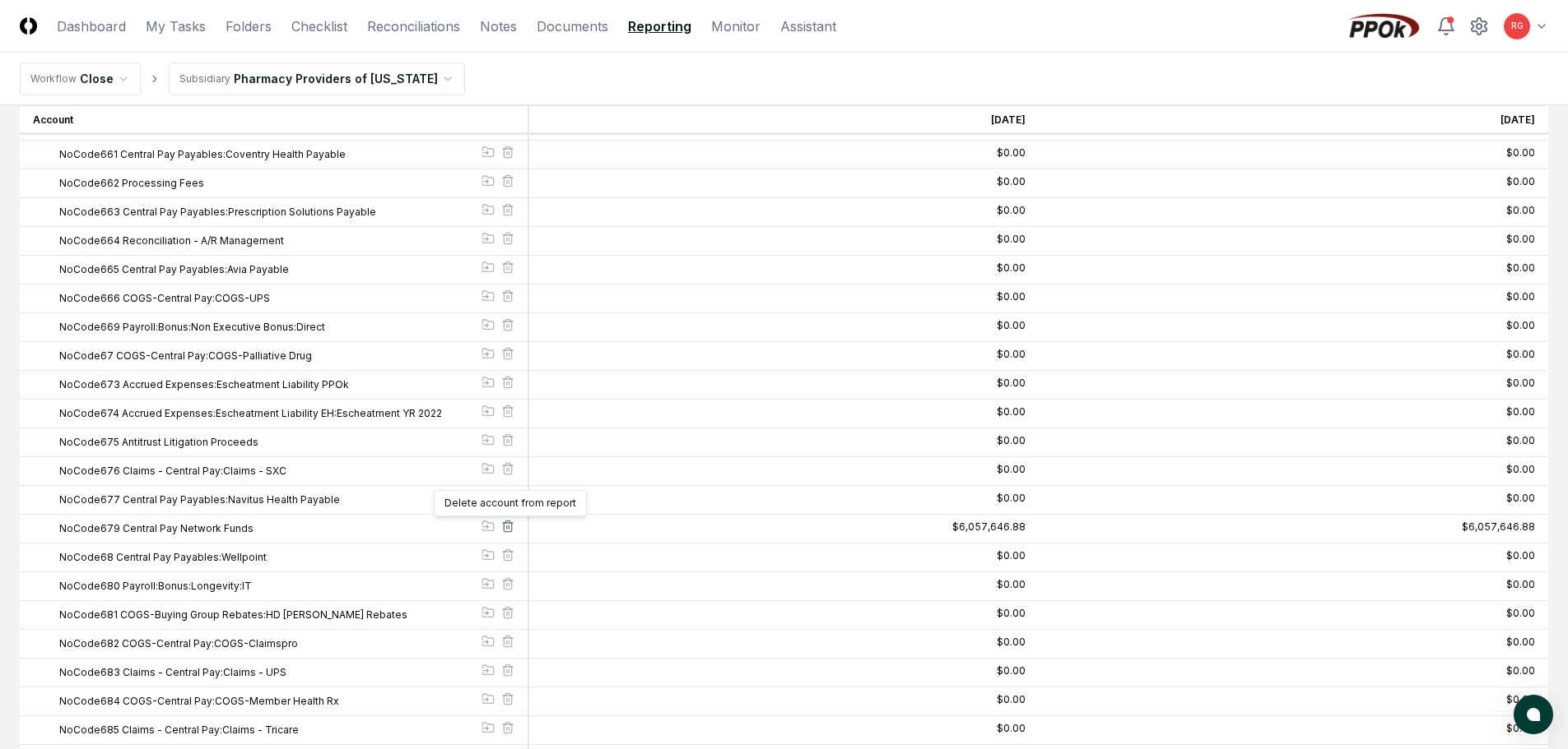
click at [508, 524] on icon at bounding box center [508, 526] width 13 height 13
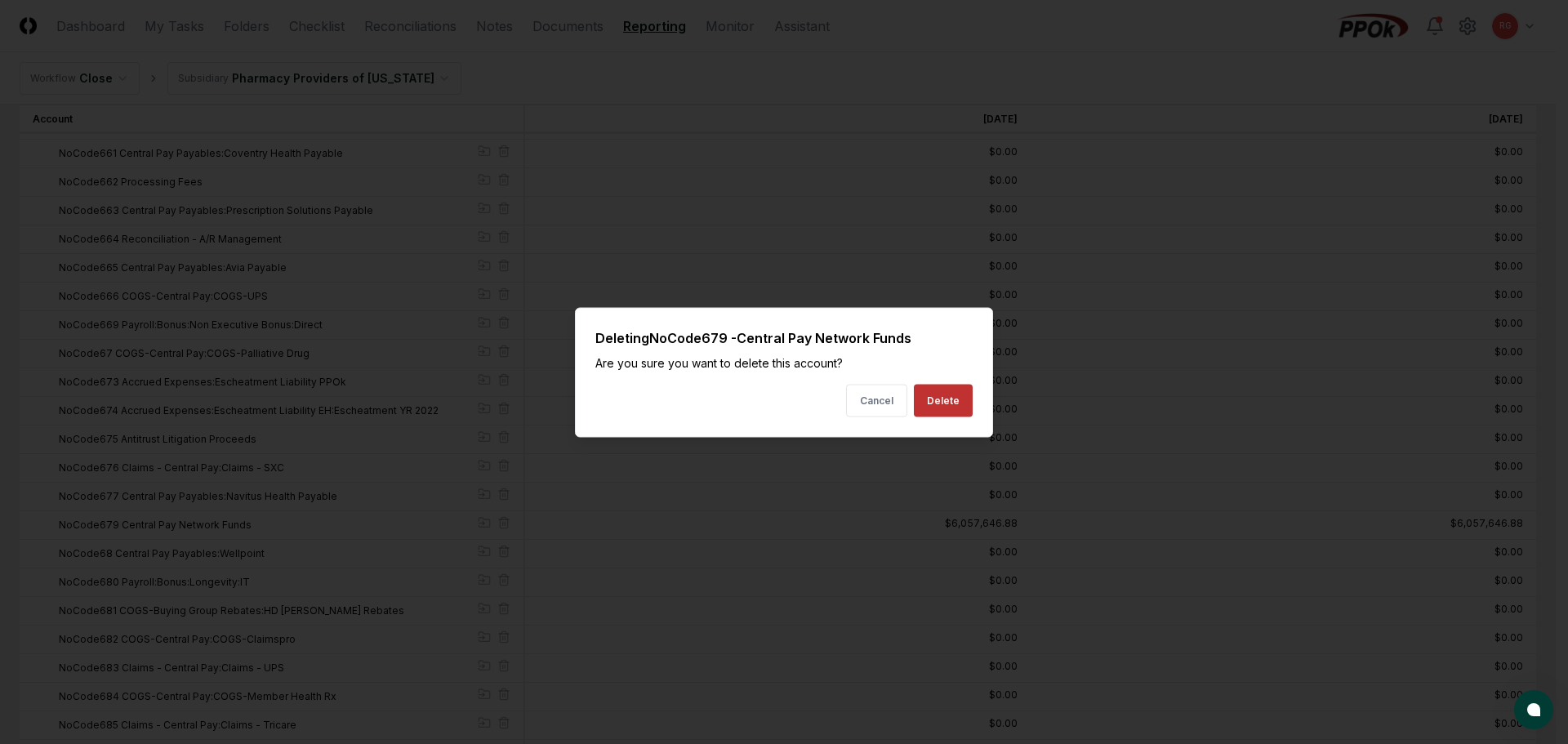
click at [926, 406] on button "Delete" at bounding box center [942, 400] width 59 height 33
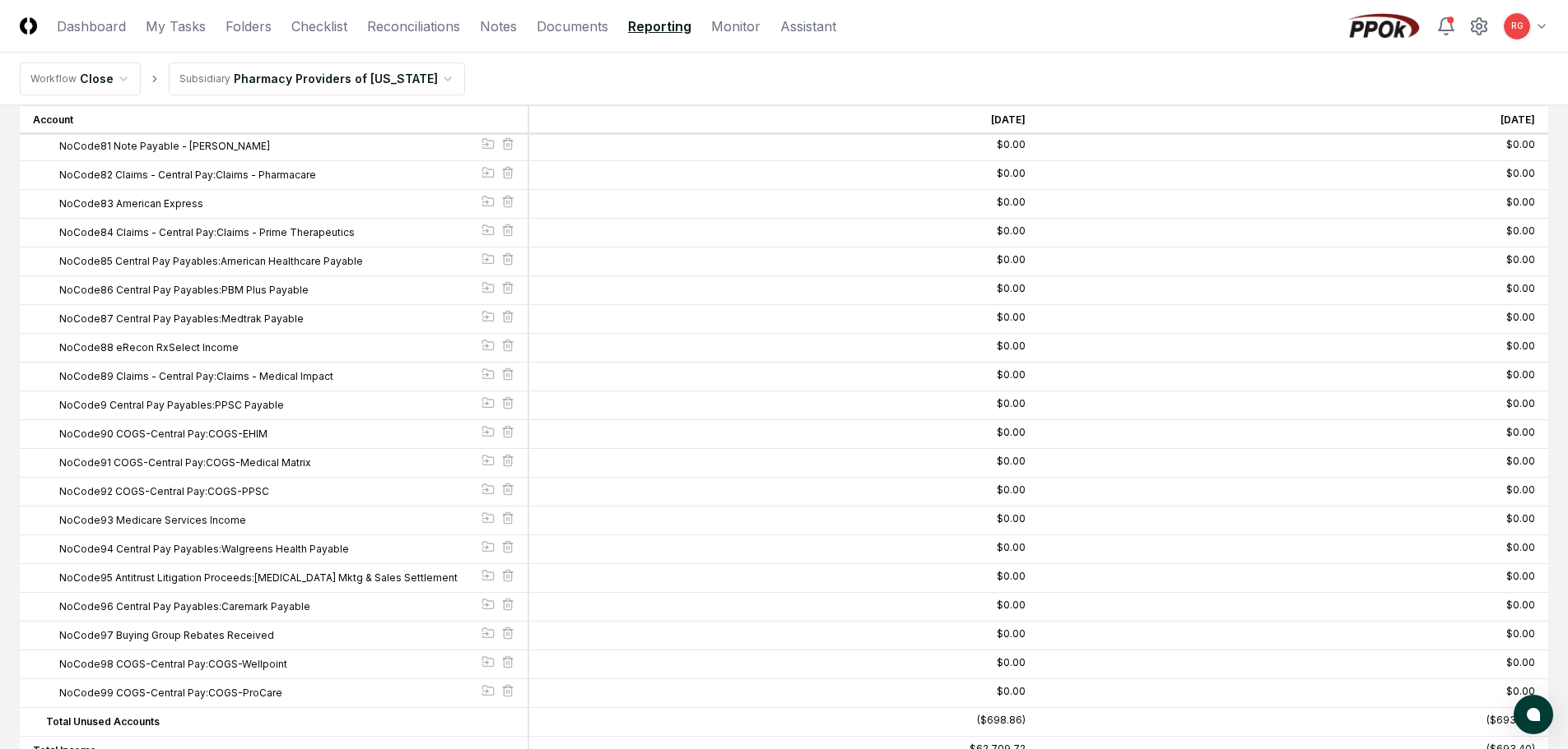
scroll to position [19331, 0]
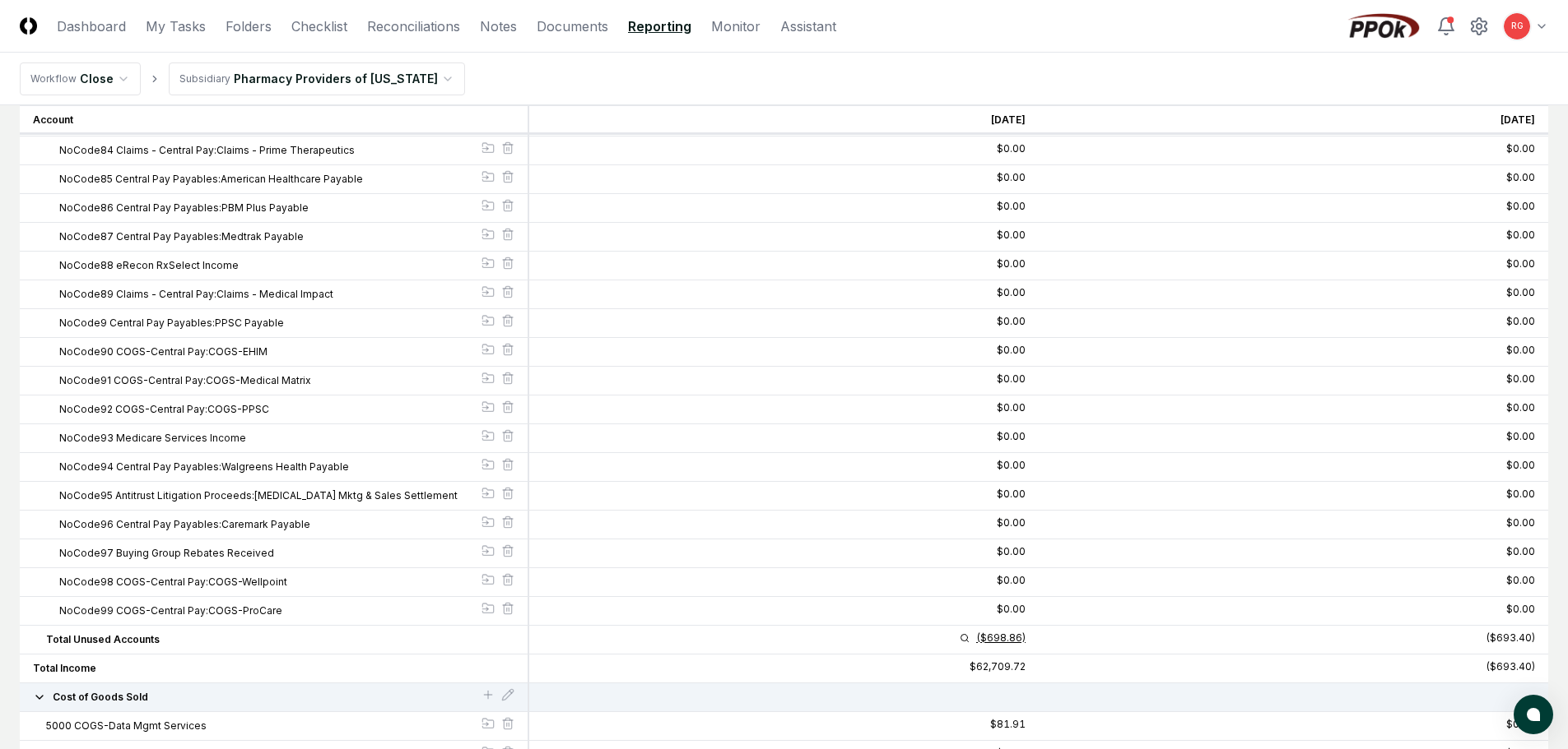
click at [991, 637] on div "($698.86)" at bounding box center [1000, 639] width 50 height 10
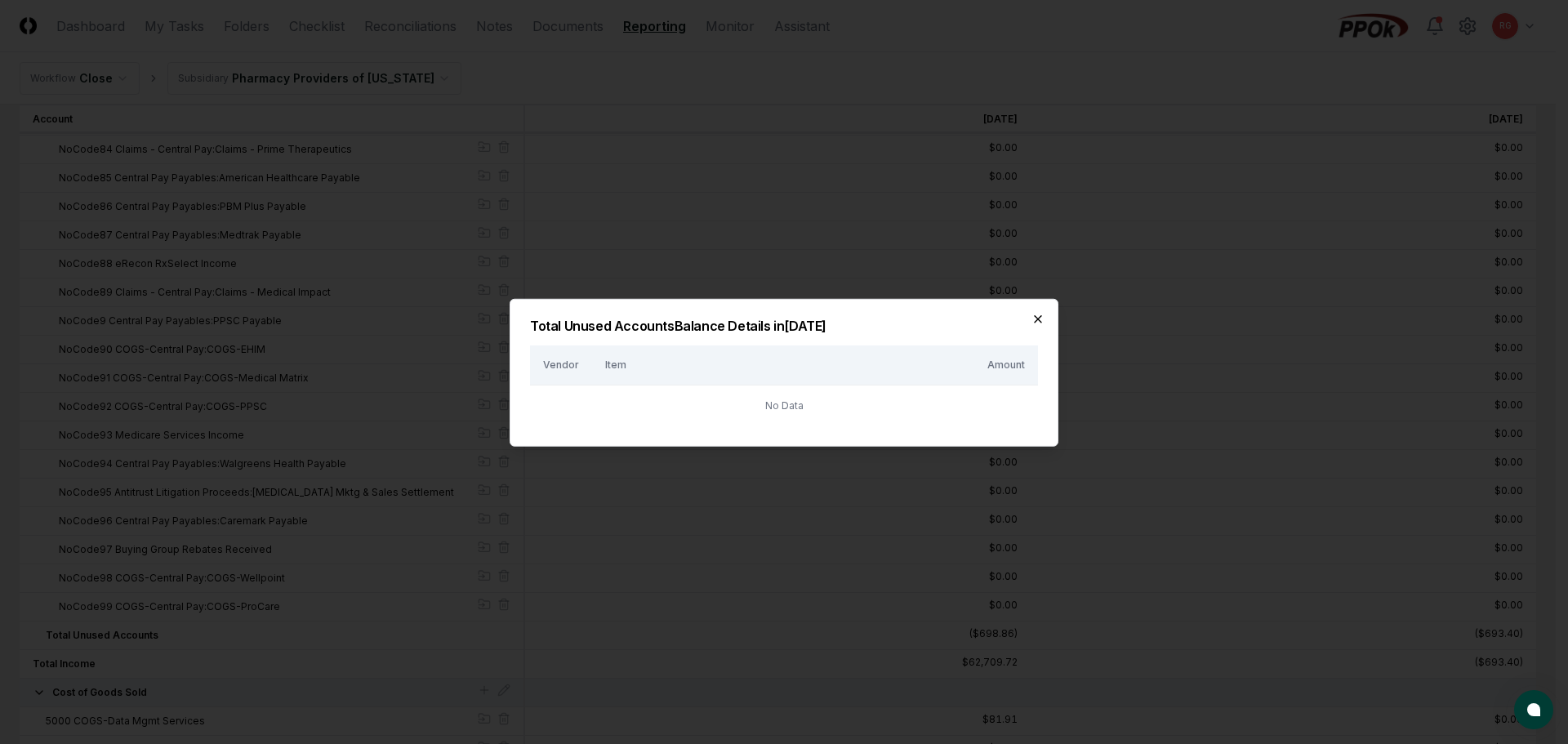
click at [1039, 321] on icon "button" at bounding box center [1038, 319] width 13 height 13
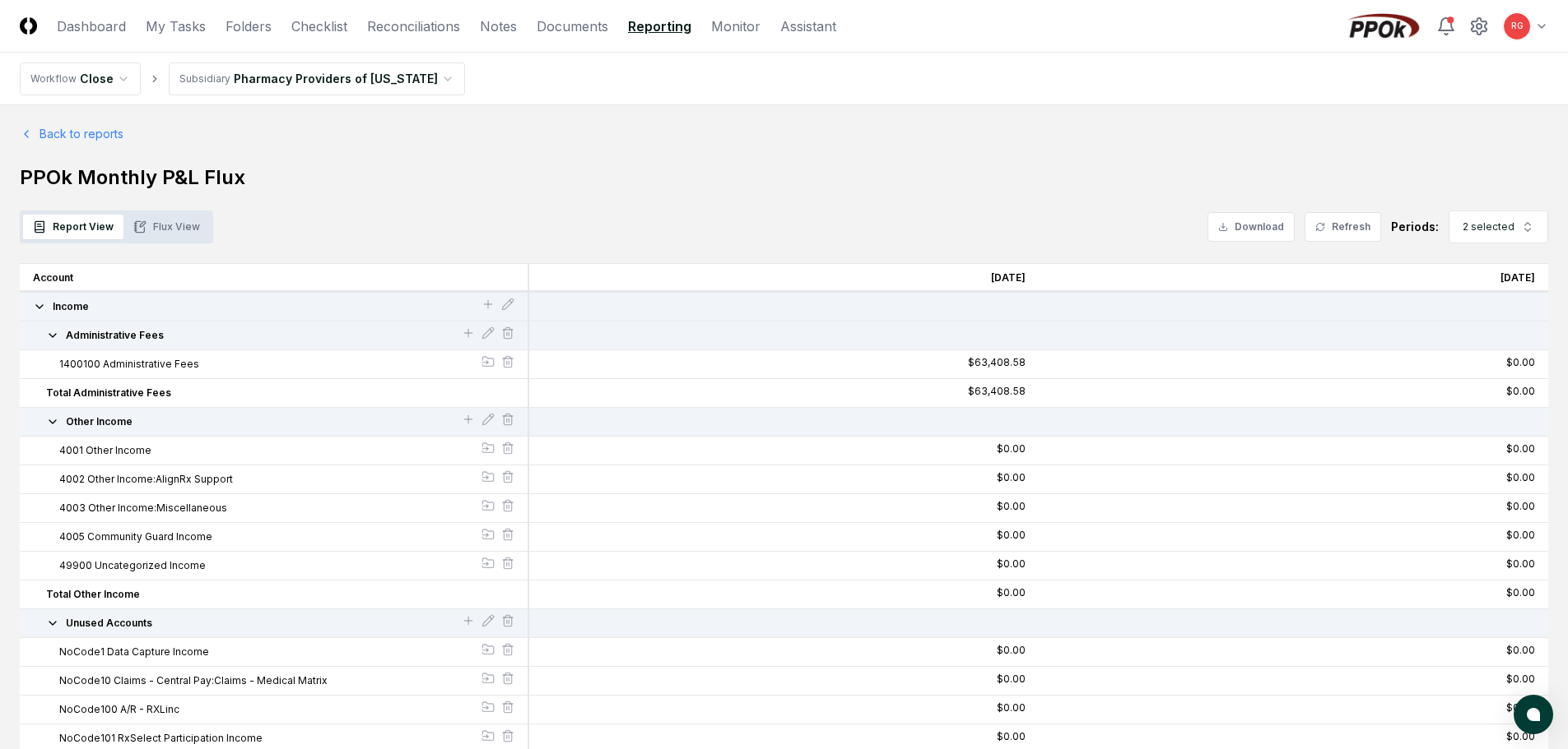
scroll to position [247, 0]
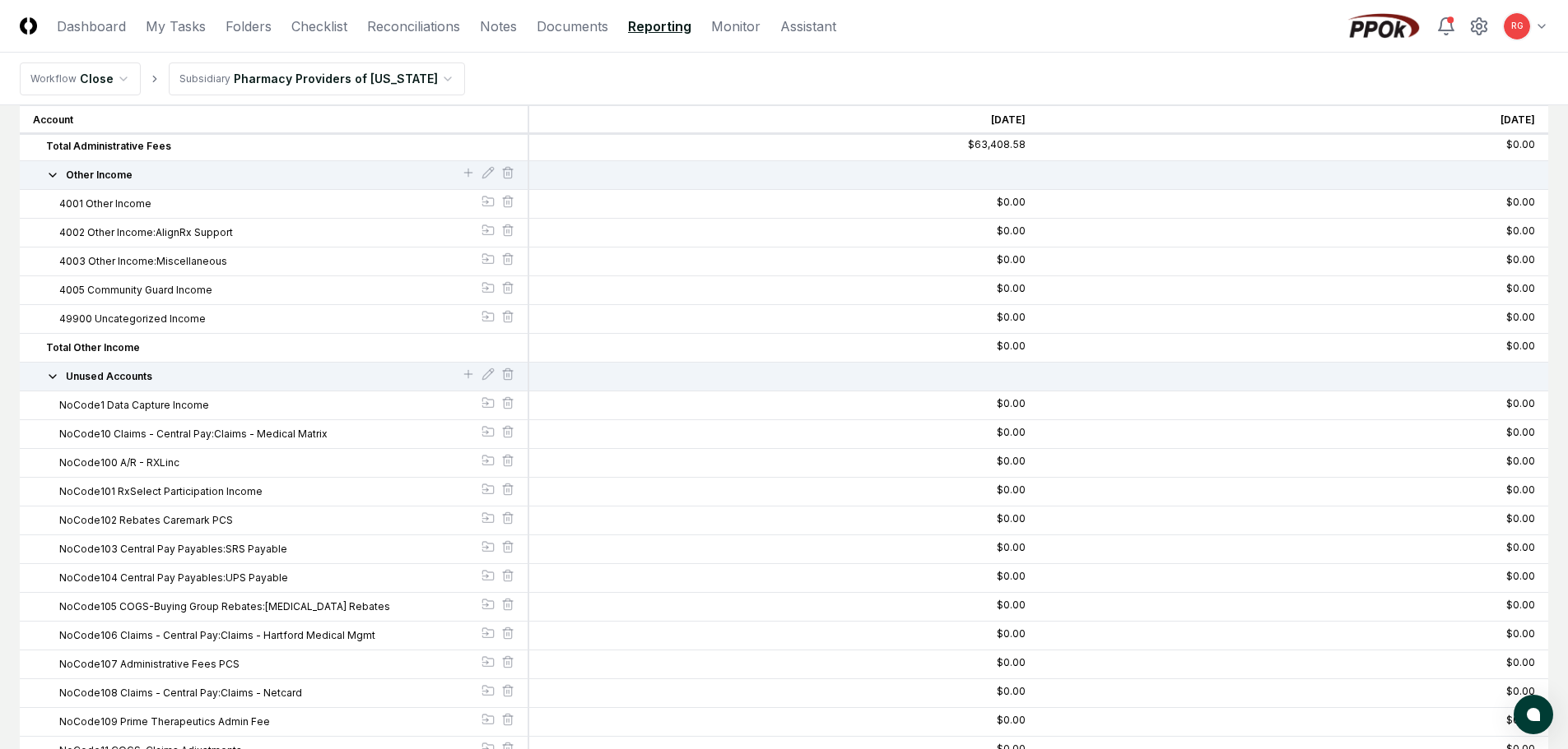
click at [52, 375] on icon "button" at bounding box center [52, 376] width 13 height 13
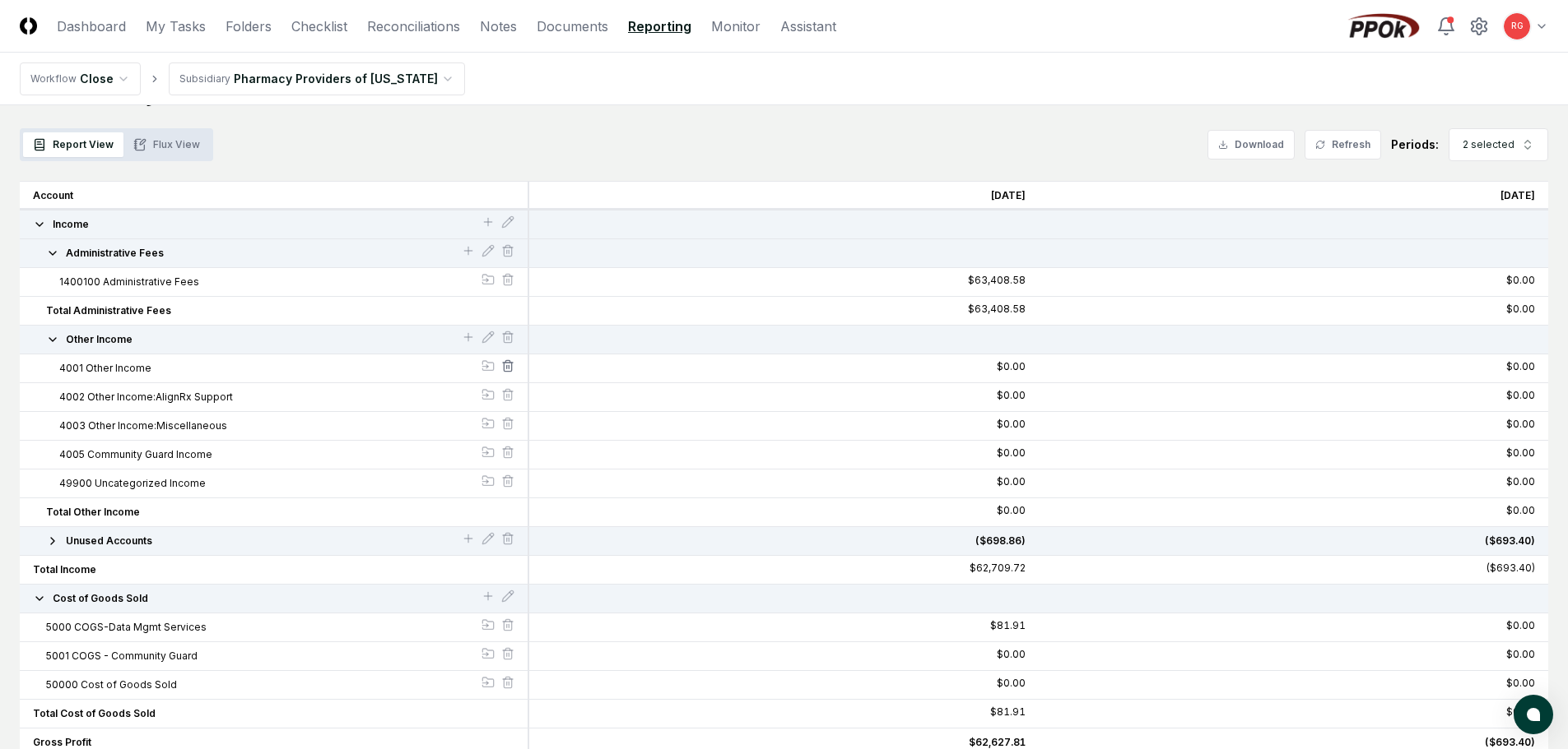
scroll to position [0, 0]
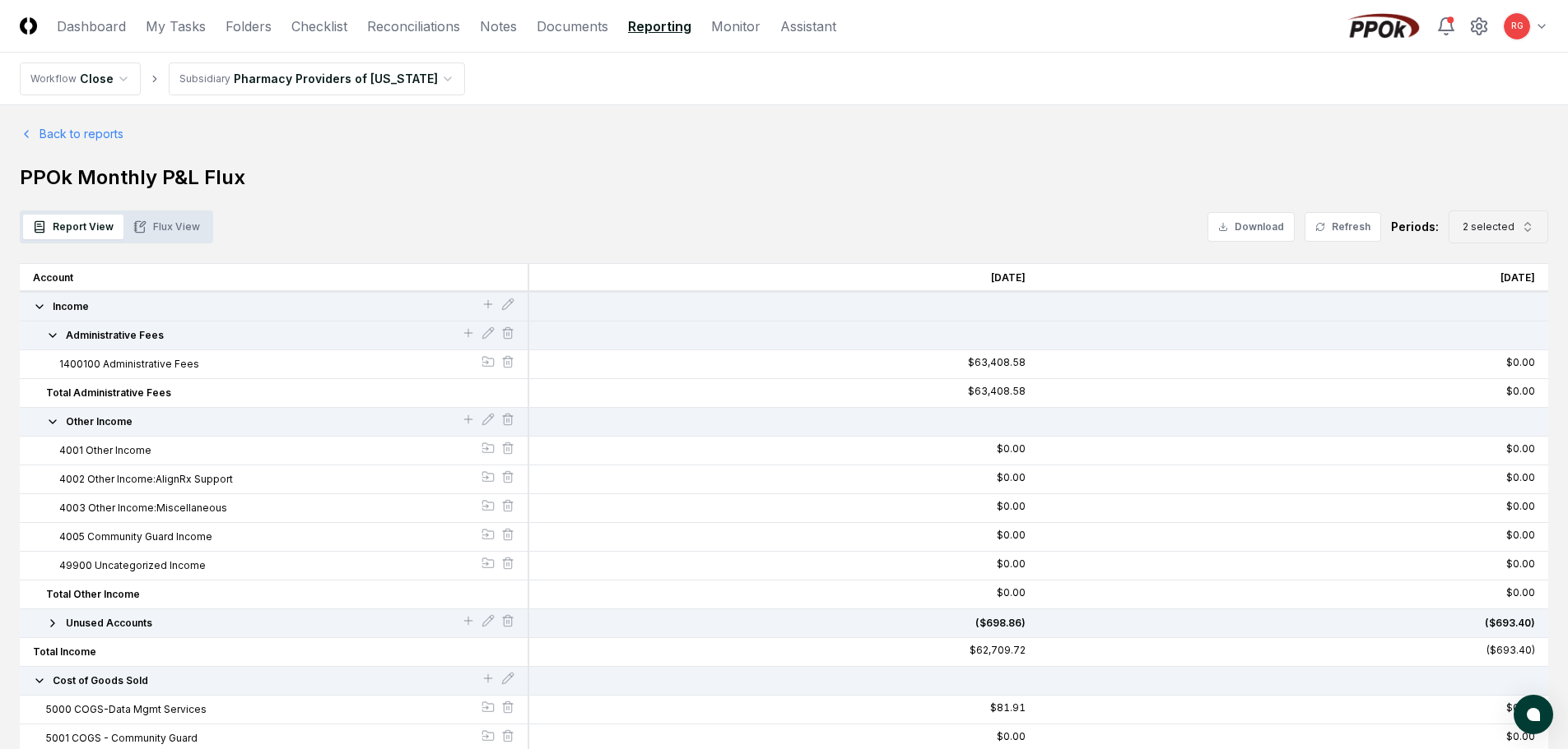
click at [1495, 220] on span "2 selected" at bounding box center [1487, 228] width 52 height 15
click at [1496, 390] on div "Jul 2025" at bounding box center [1486, 397] width 52 height 15
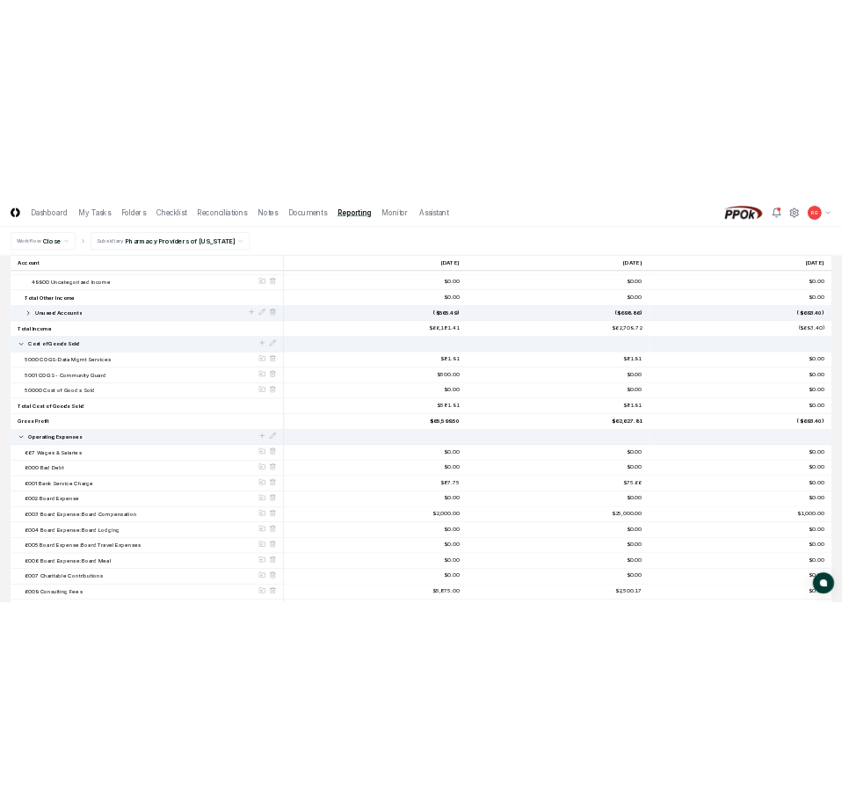
scroll to position [615, 0]
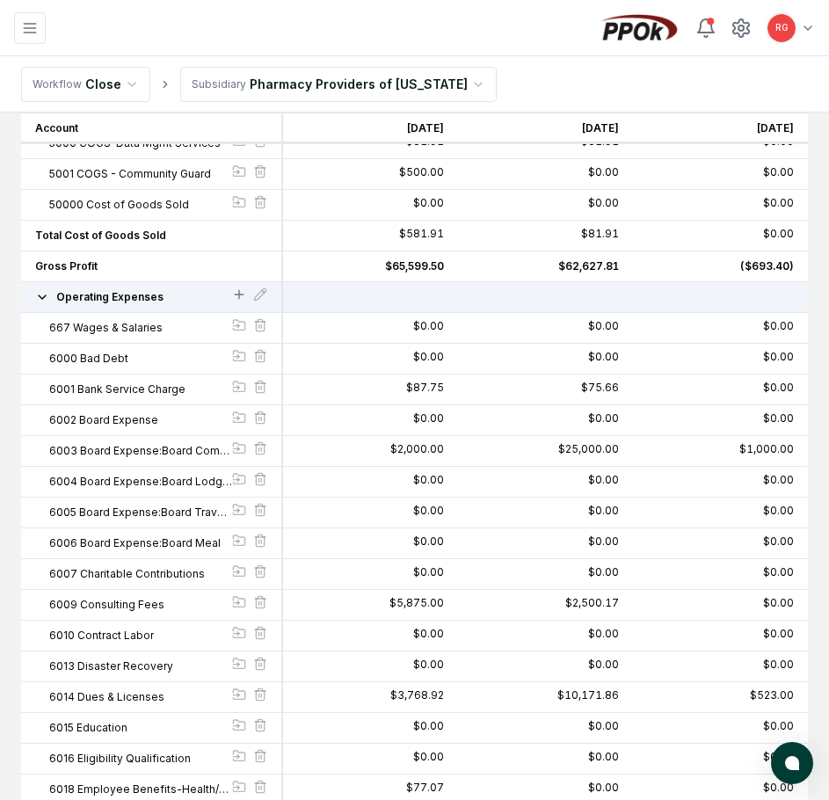
click at [239, 294] on icon at bounding box center [239, 294] width 0 height 8
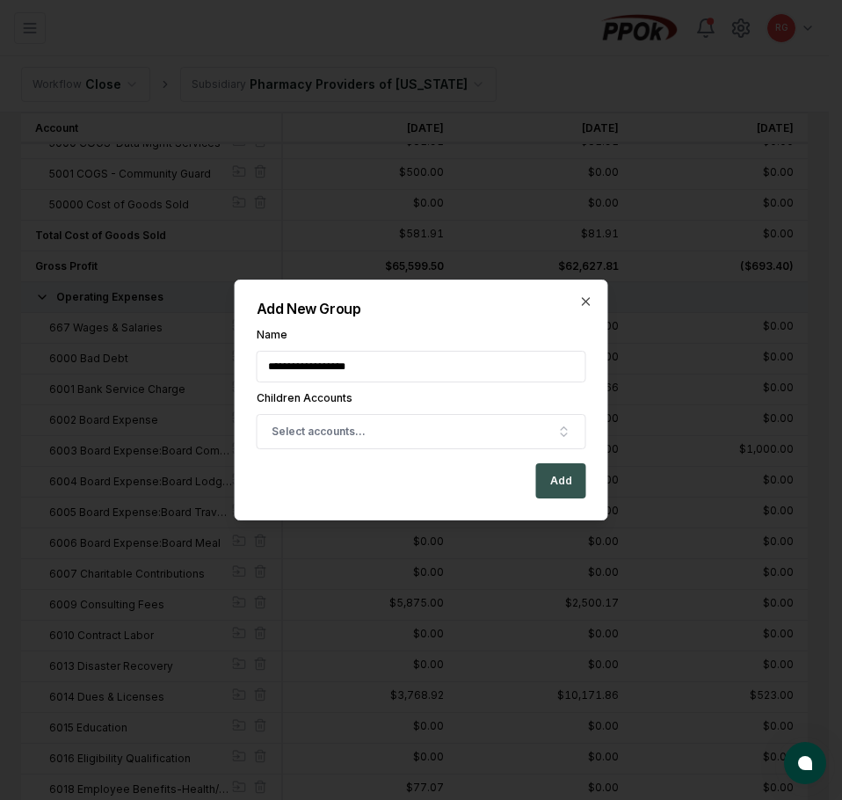
click at [561, 479] on button "Add" at bounding box center [561, 480] width 50 height 35
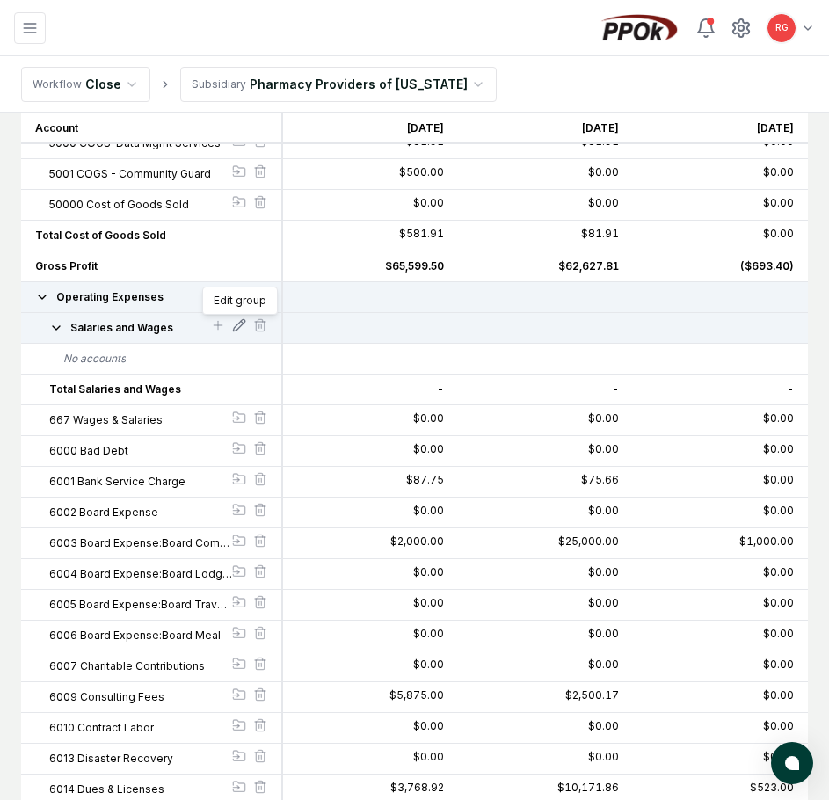
click at [239, 320] on div "Edit group Edit group" at bounding box center [239, 327] width 14 height 18
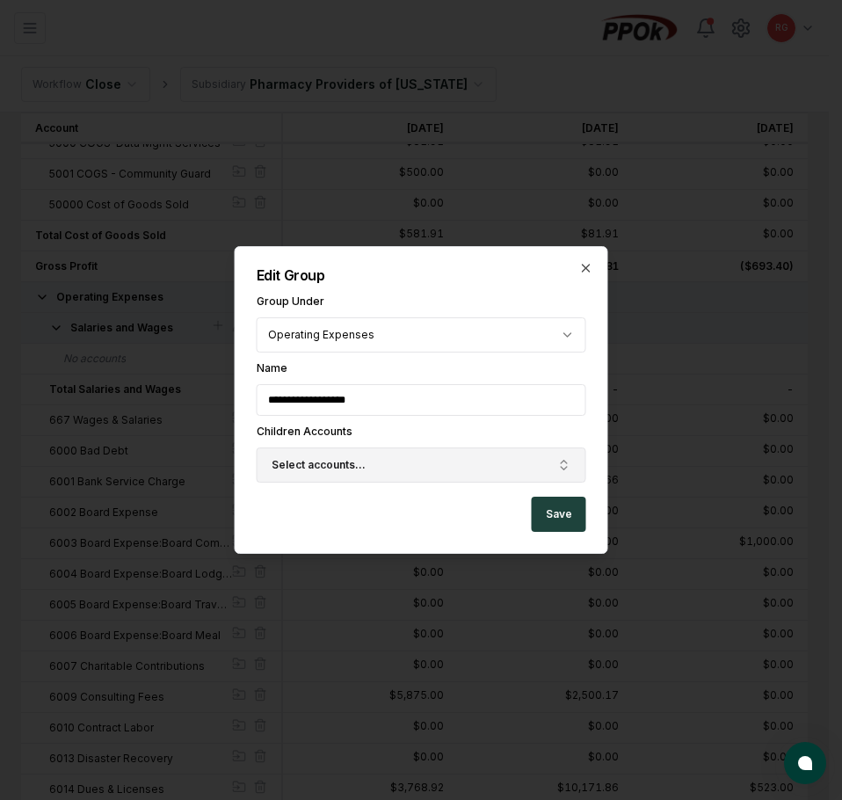
click at [320, 460] on span "Select accounts..." at bounding box center [318, 465] width 94 height 16
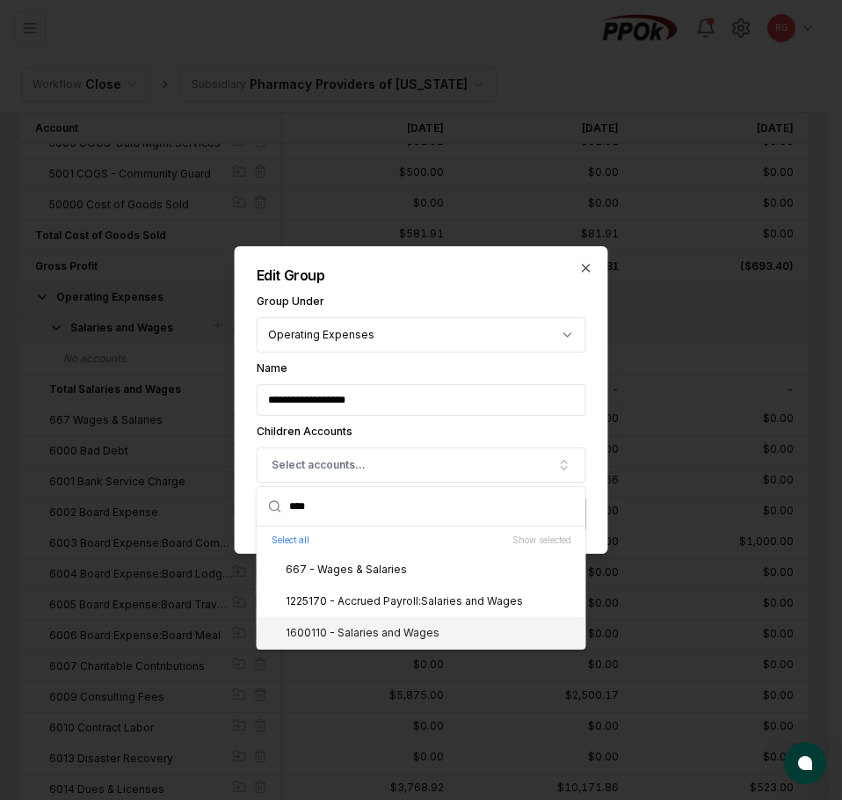
click at [381, 632] on div "1600110 - Salaries and Wages" at bounding box center [351, 633] width 175 height 16
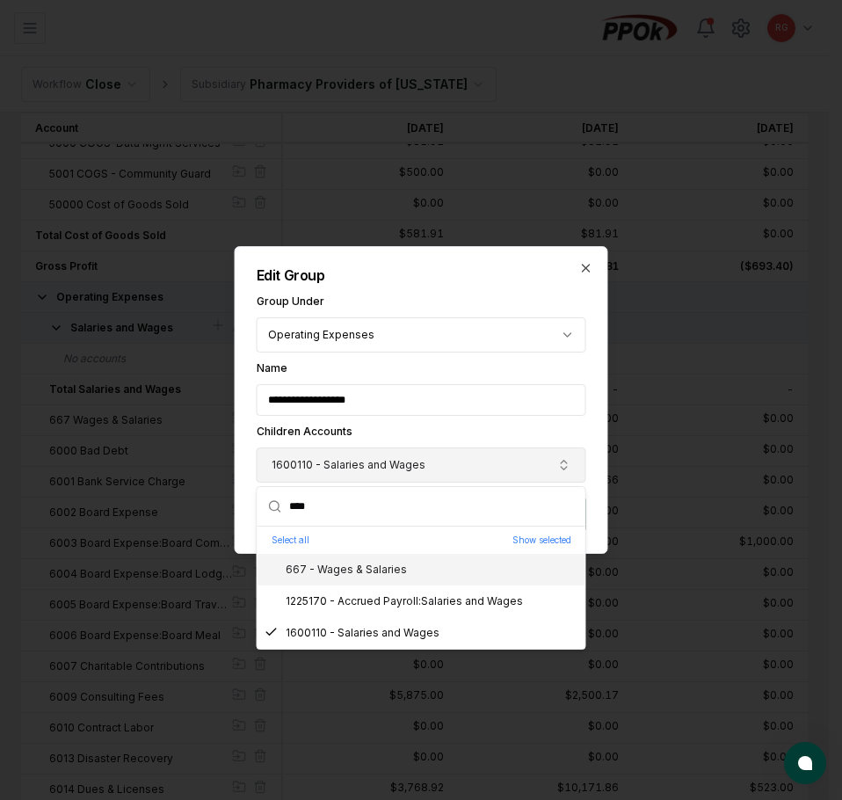
click at [411, 467] on span "1600110 - Salaries and Wages" at bounding box center [348, 465] width 154 height 16
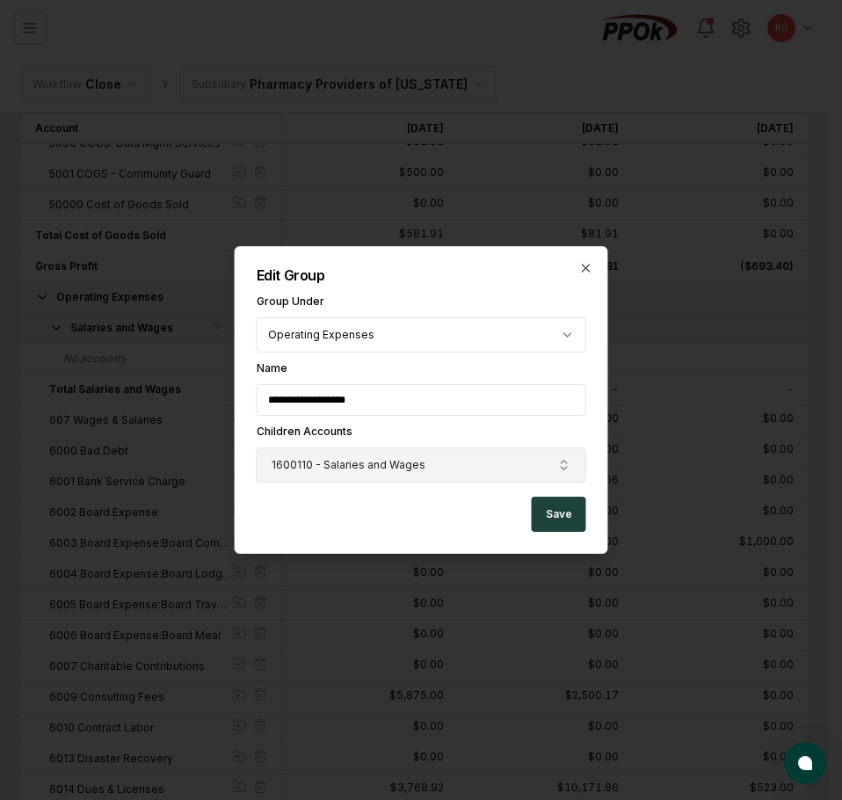
click at [430, 467] on button "1600110 - Salaries and Wages" at bounding box center [421, 464] width 329 height 35
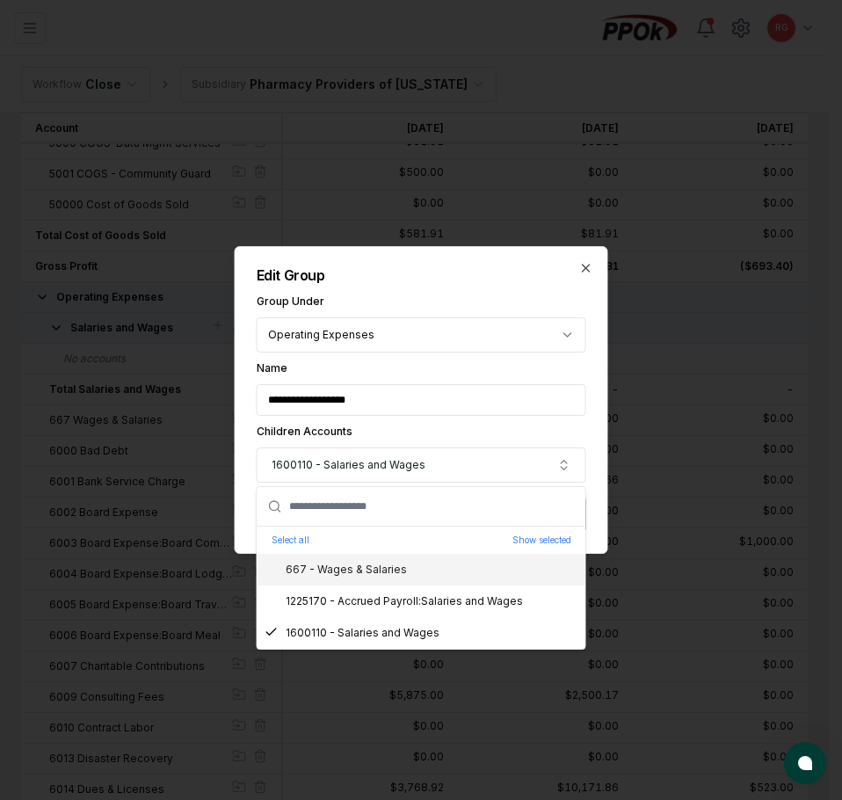
click at [358, 507] on input "text" at bounding box center [432, 506] width 286 height 39
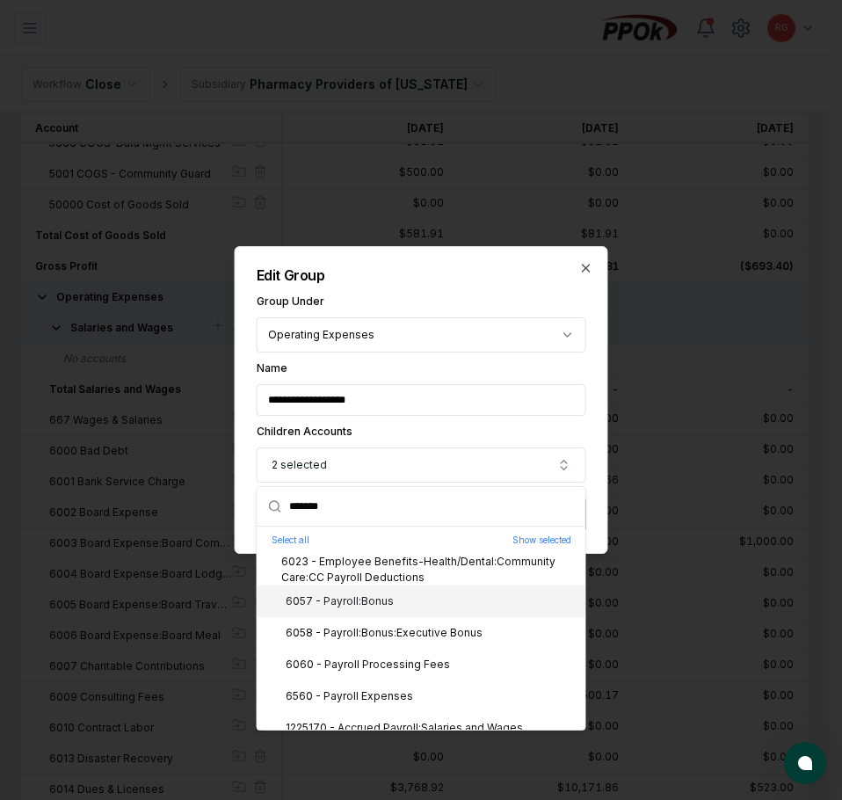
click at [358, 607] on div "6057 - Payroll:Bonus" at bounding box center [328, 601] width 129 height 16
click at [384, 629] on div "6058 - Payroll:Bonus:Executive Bonus" at bounding box center [373, 633] width 218 height 16
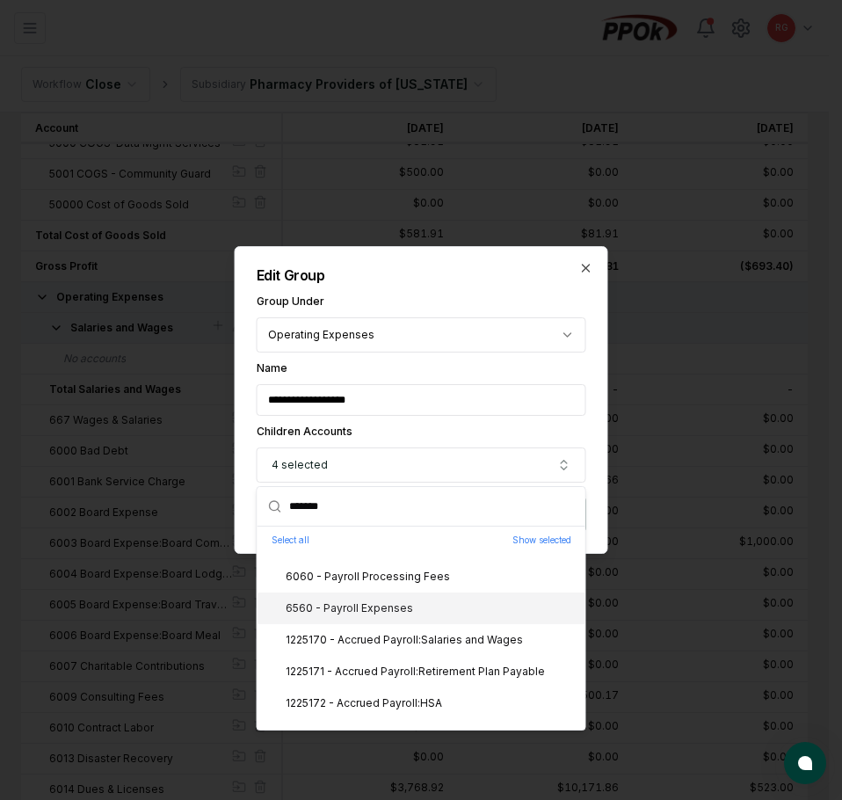
scroll to position [0, 0]
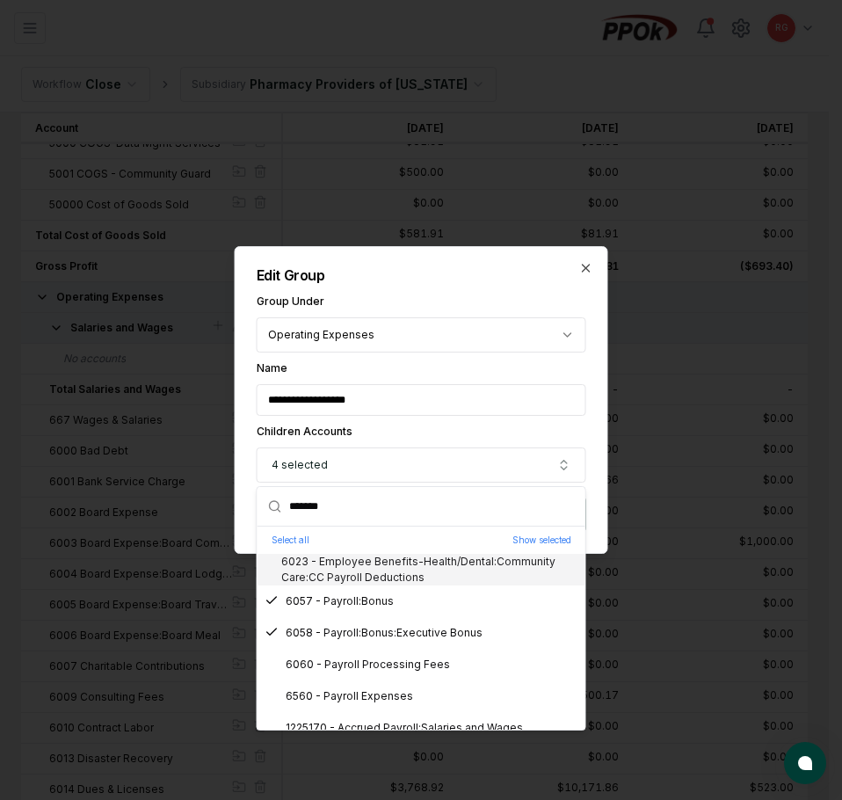
drag, startPoint x: 365, startPoint y: 504, endPoint x: 246, endPoint y: 502, distance: 118.6
click at [246, 502] on div "**********" at bounding box center [421, 400] width 373 height 308
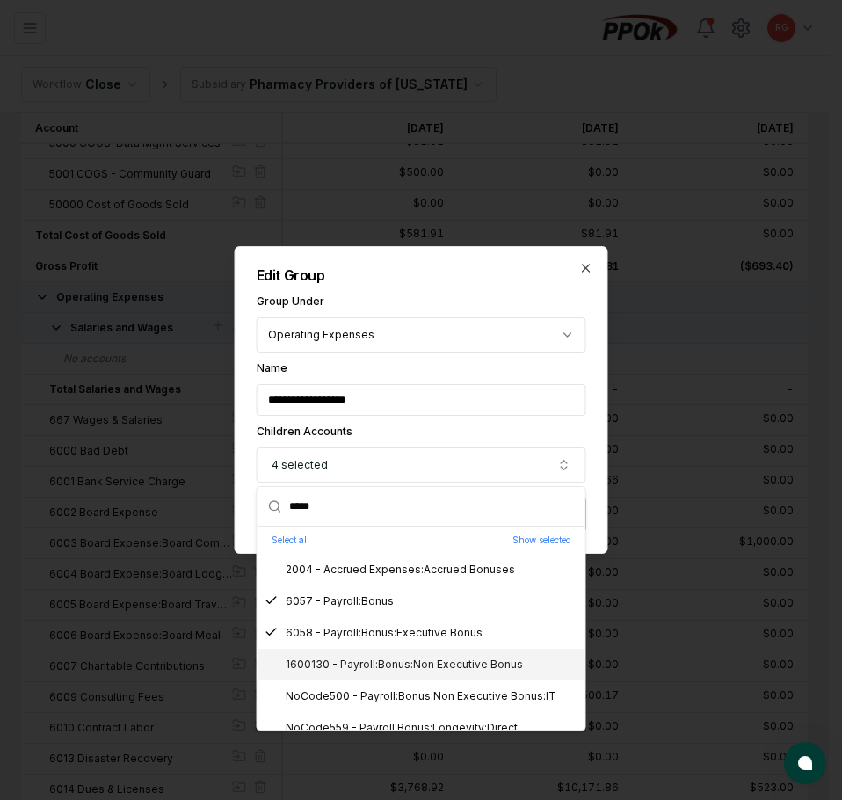
click at [358, 670] on div "1600130 - Payroll:Bonus:Non Executive Bonus" at bounding box center [393, 664] width 258 height 16
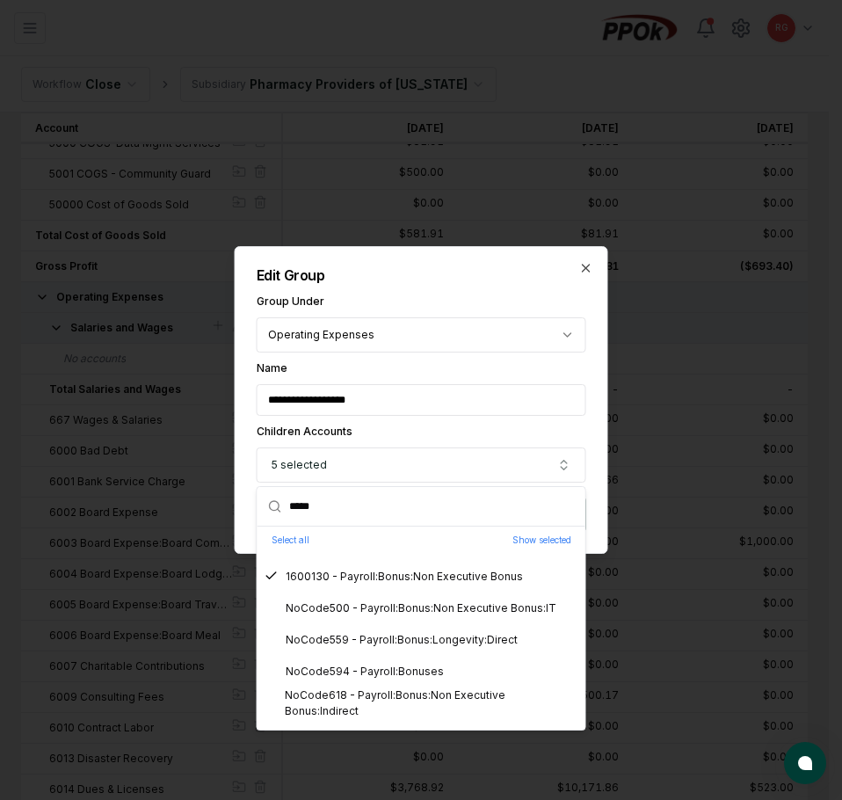
scroll to position [176, 0]
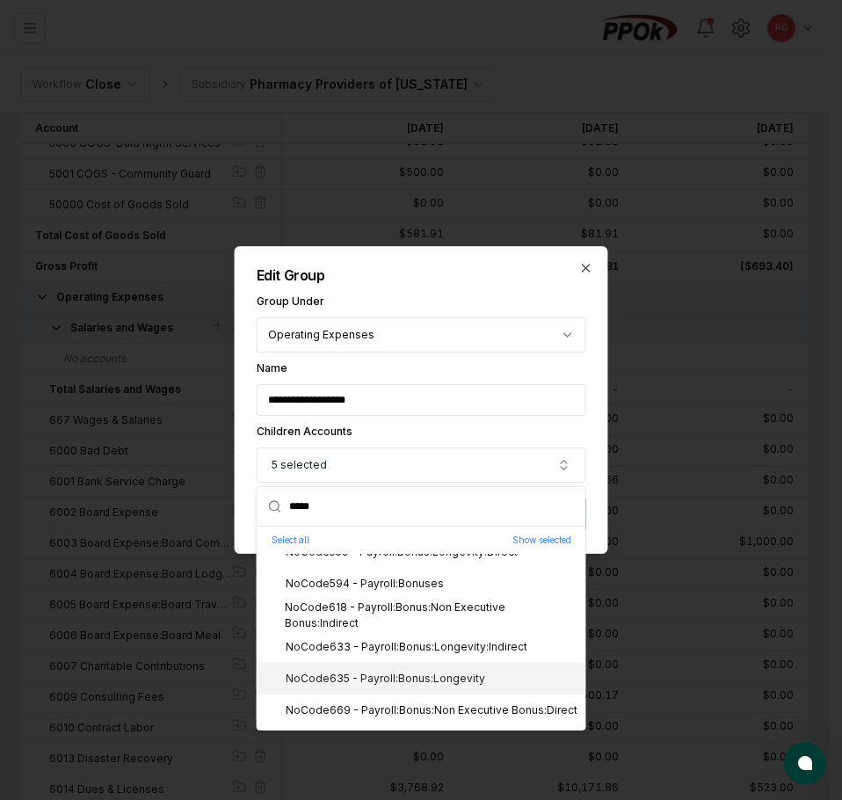
click at [425, 682] on div "NoCode635 - Payroll:Bonus:Longevity" at bounding box center [374, 678] width 221 height 16
click at [425, 282] on div "**********" at bounding box center [421, 400] width 373 height 308
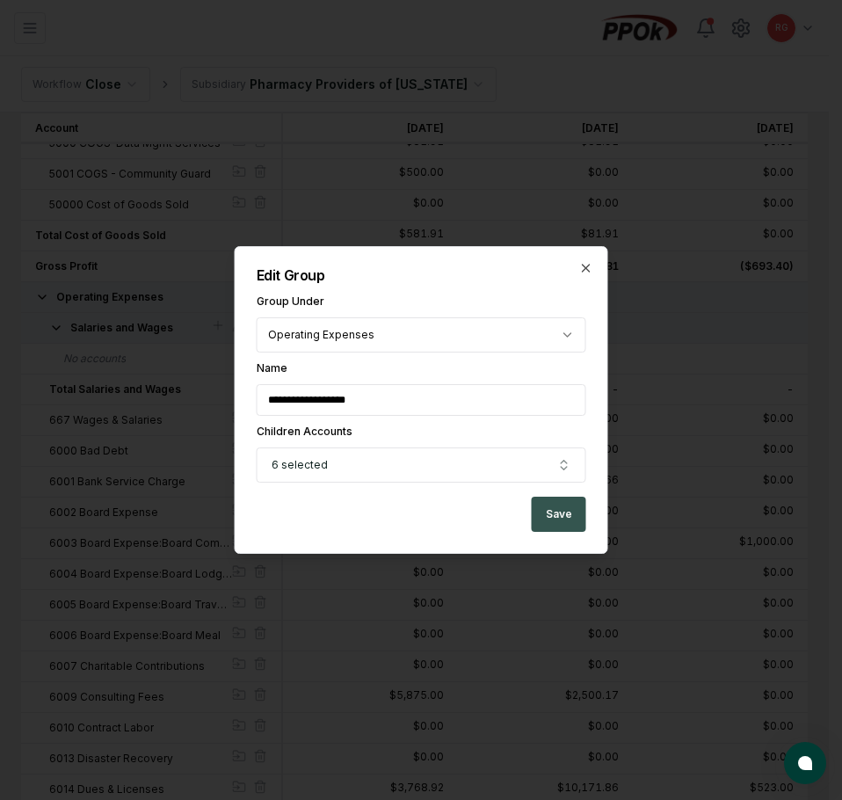
click at [563, 513] on button "Save" at bounding box center [559, 513] width 54 height 35
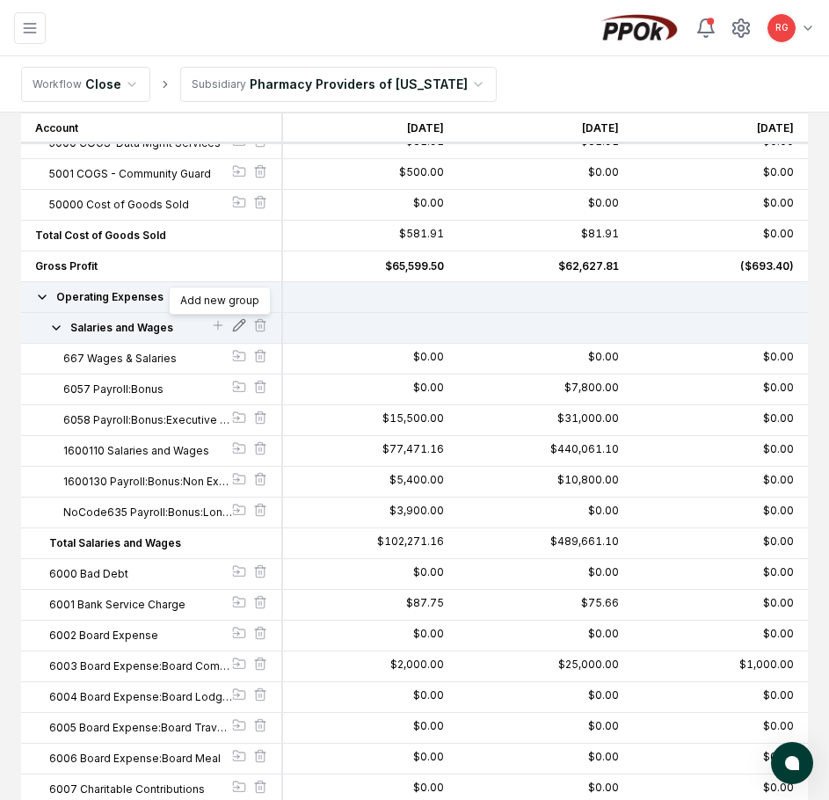
click at [235, 320] on icon at bounding box center [239, 325] width 14 height 14
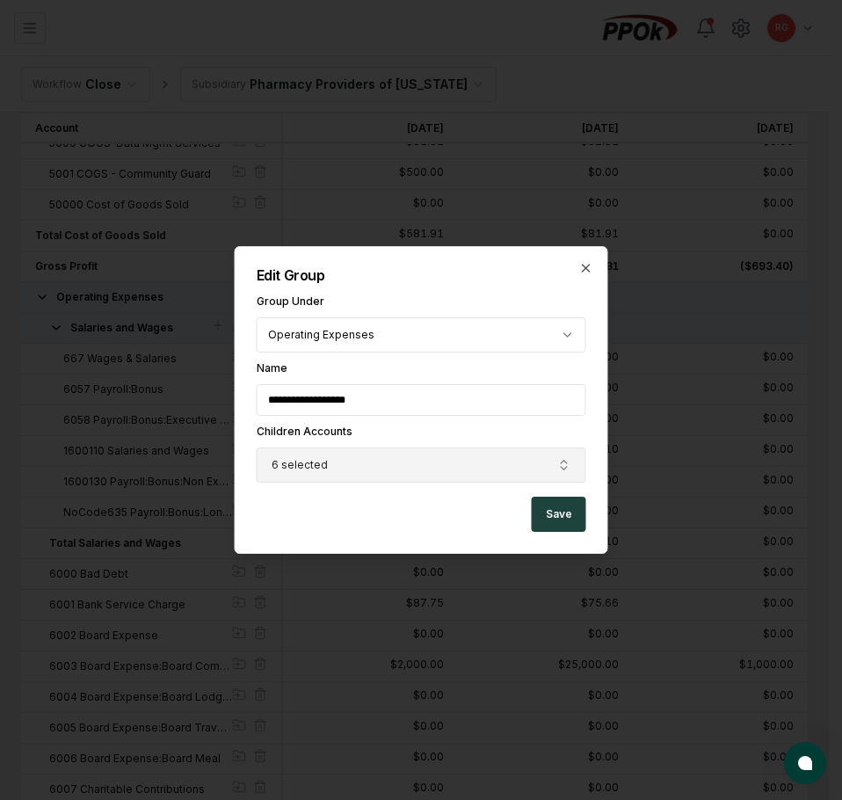
click at [358, 465] on button "6 selected" at bounding box center [421, 464] width 329 height 35
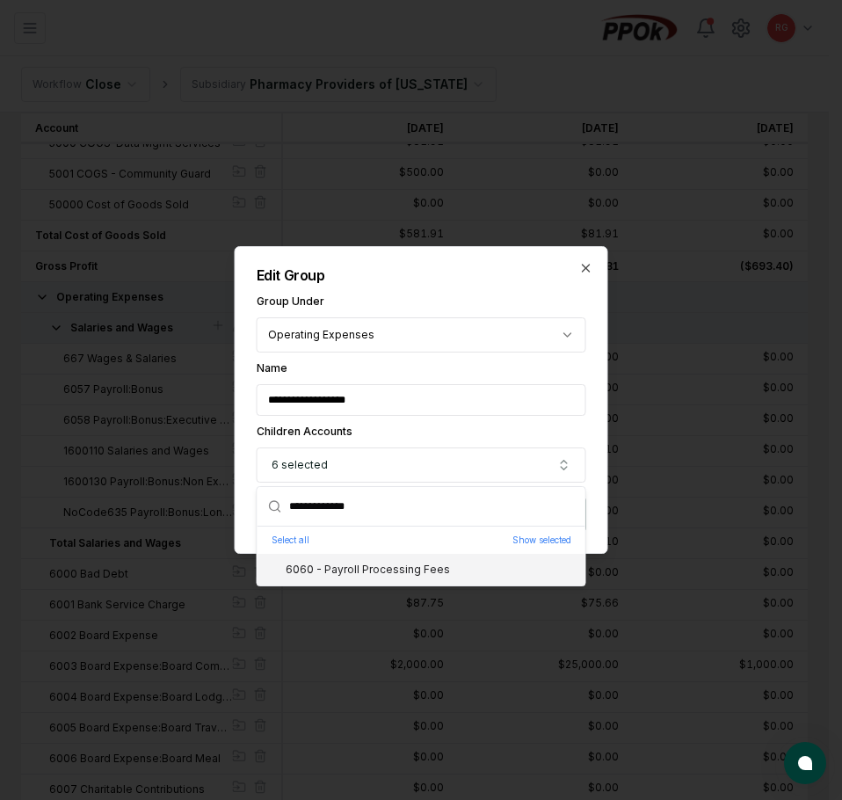
click at [401, 568] on div "6060 - Payroll Processing Fees" at bounding box center [356, 569] width 185 height 16
click at [471, 267] on div "**********" at bounding box center [421, 400] width 373 height 308
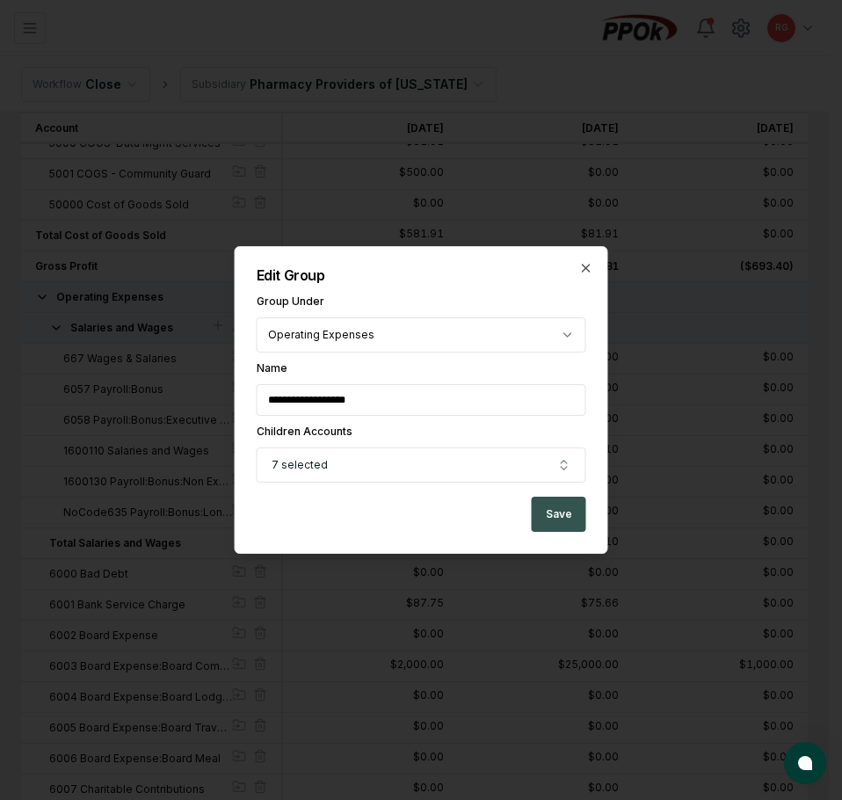
click at [571, 505] on button "Save" at bounding box center [559, 513] width 54 height 35
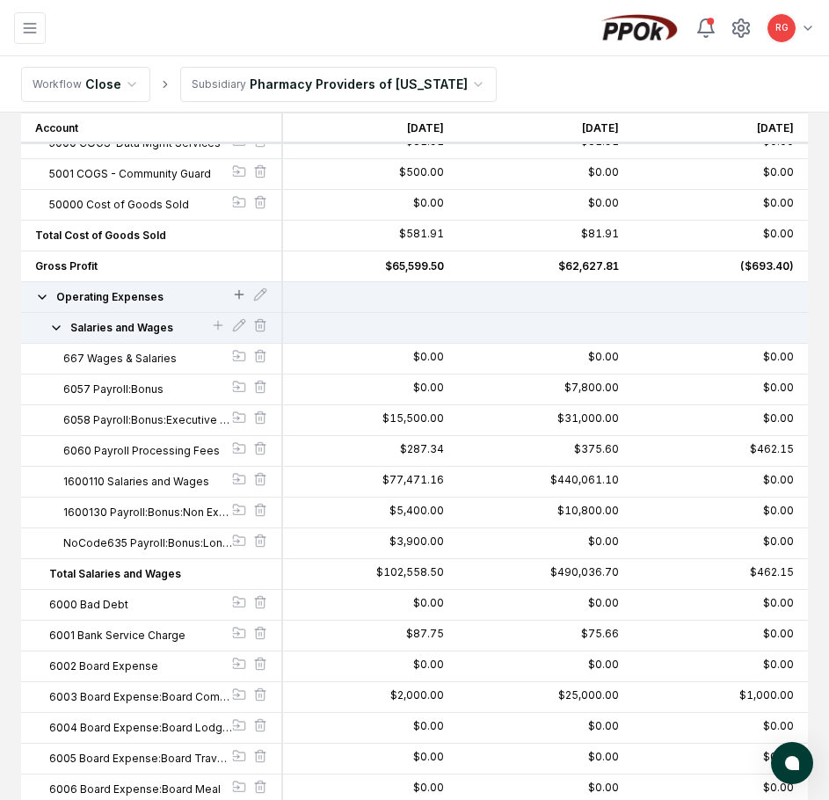
click at [239, 291] on icon at bounding box center [239, 294] width 0 height 8
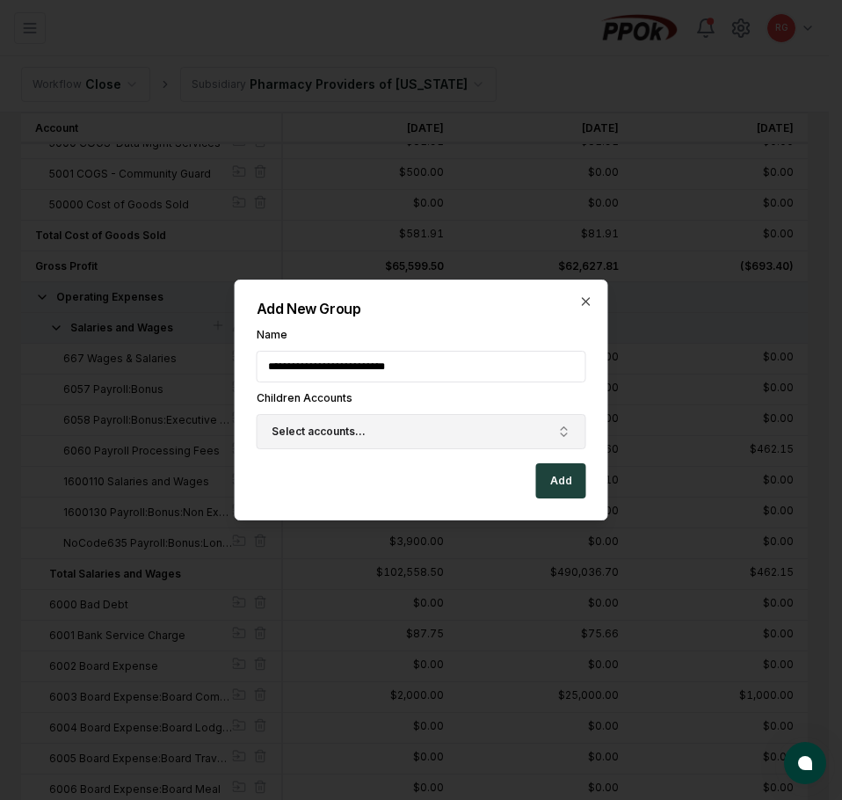
click at [422, 422] on button "Select accounts..." at bounding box center [421, 431] width 329 height 35
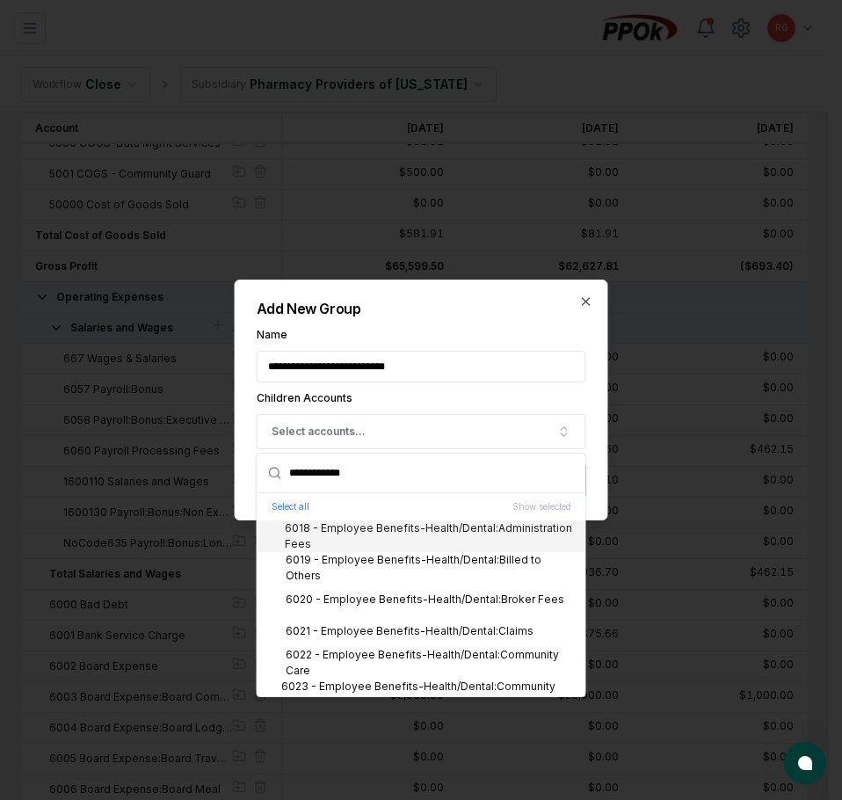
click at [425, 528] on div "6018 - Employee Benefits-Health/Dental:Administration Fees" at bounding box center [421, 536] width 314 height 32
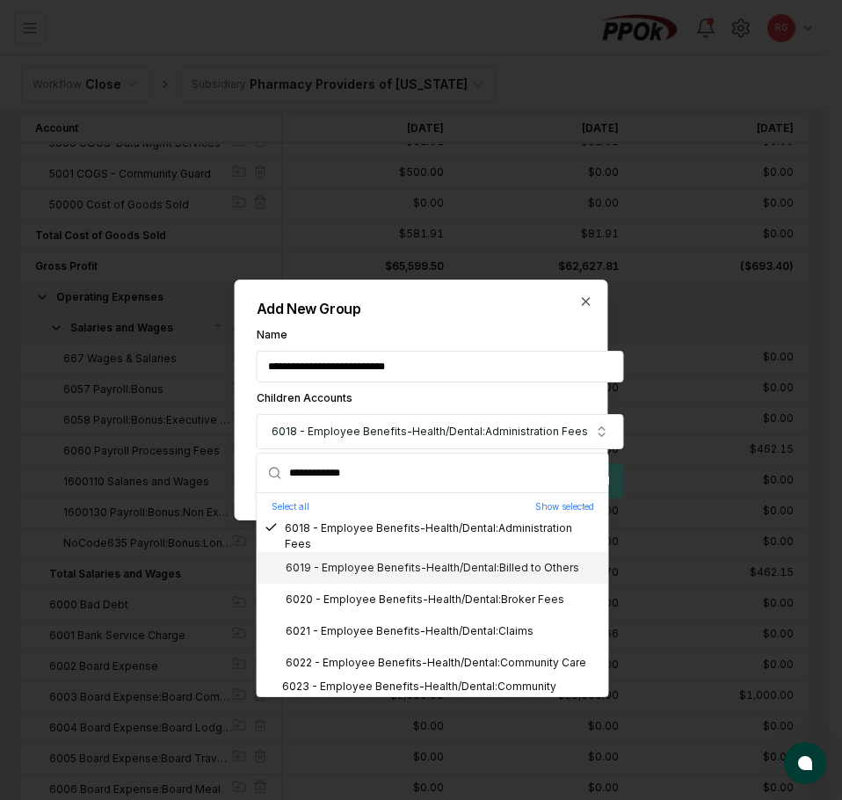
click at [434, 564] on div "6019 - Employee Benefits-Health/Dental:Billed to Others" at bounding box center [421, 568] width 315 height 16
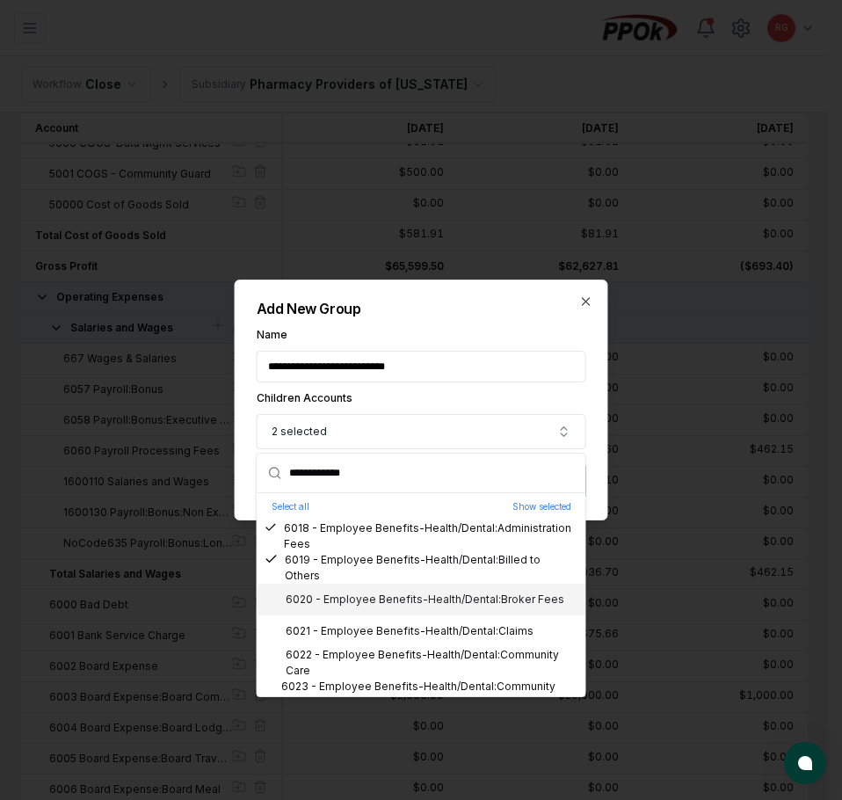
click at [455, 594] on div "6020 - Employee Benefits-Health/Dental:Broker Fees" at bounding box center [414, 599] width 300 height 16
click at [458, 624] on div "6021 - Employee Benefits-Health/Dental:Claims" at bounding box center [398, 631] width 269 height 16
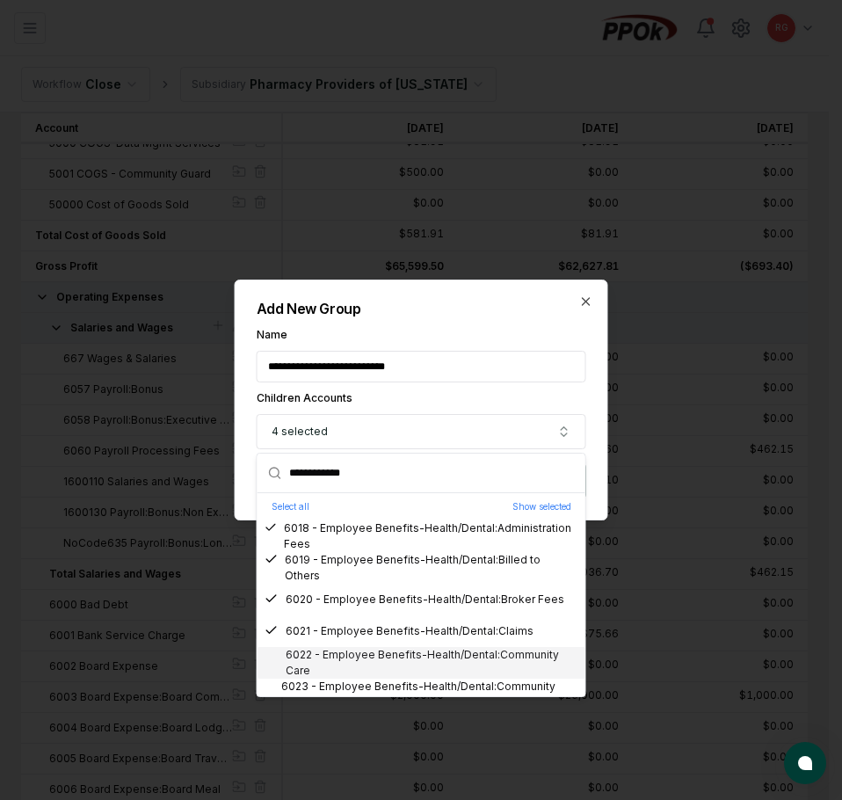
click at [471, 654] on div "6022 - Employee Benefits-Health/Dental:Community Care" at bounding box center [421, 663] width 314 height 32
click at [475, 682] on div "6023 - Employee Benefits-Health/Dental:Community Care:CC Payroll Deductions" at bounding box center [421, 694] width 314 height 32
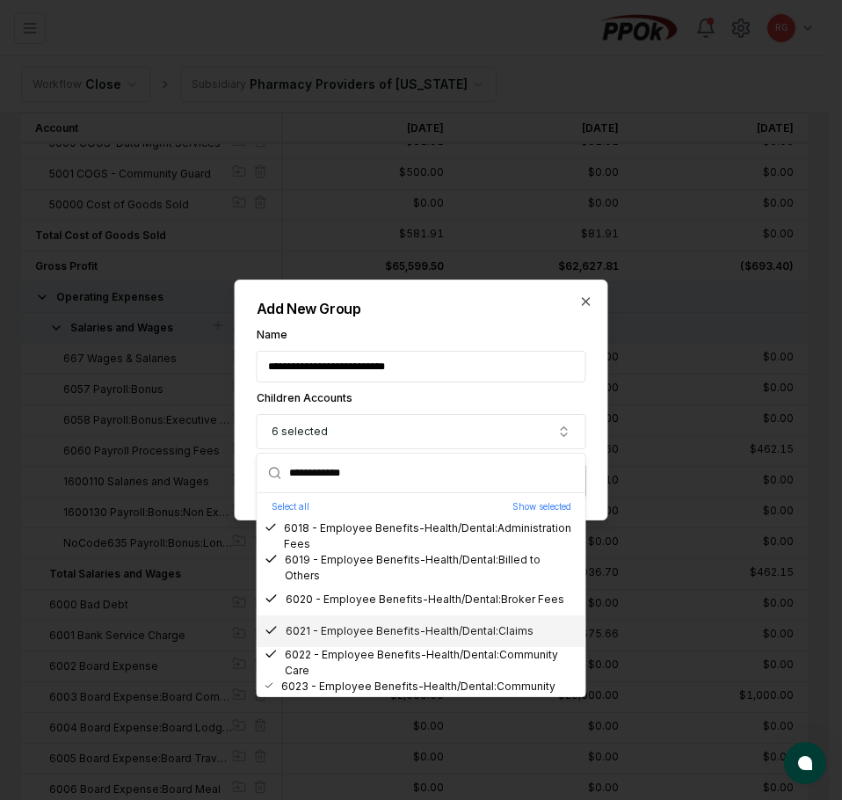
scroll to position [88, 0]
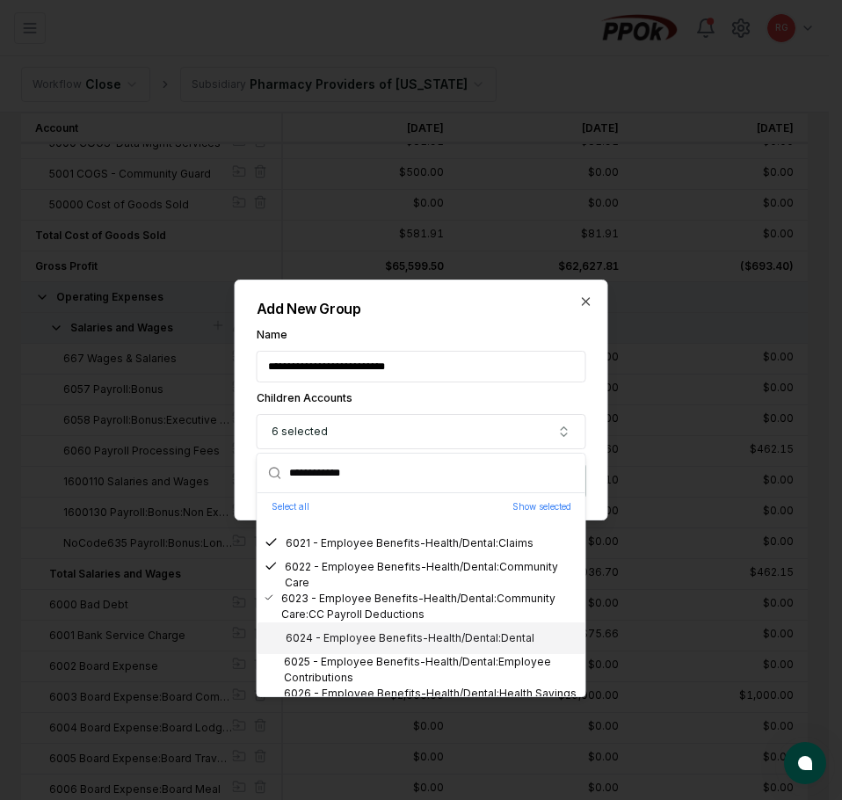
click at [450, 639] on div "6024 - Employee Benefits-Health/Dental:Dental" at bounding box center [399, 638] width 270 height 16
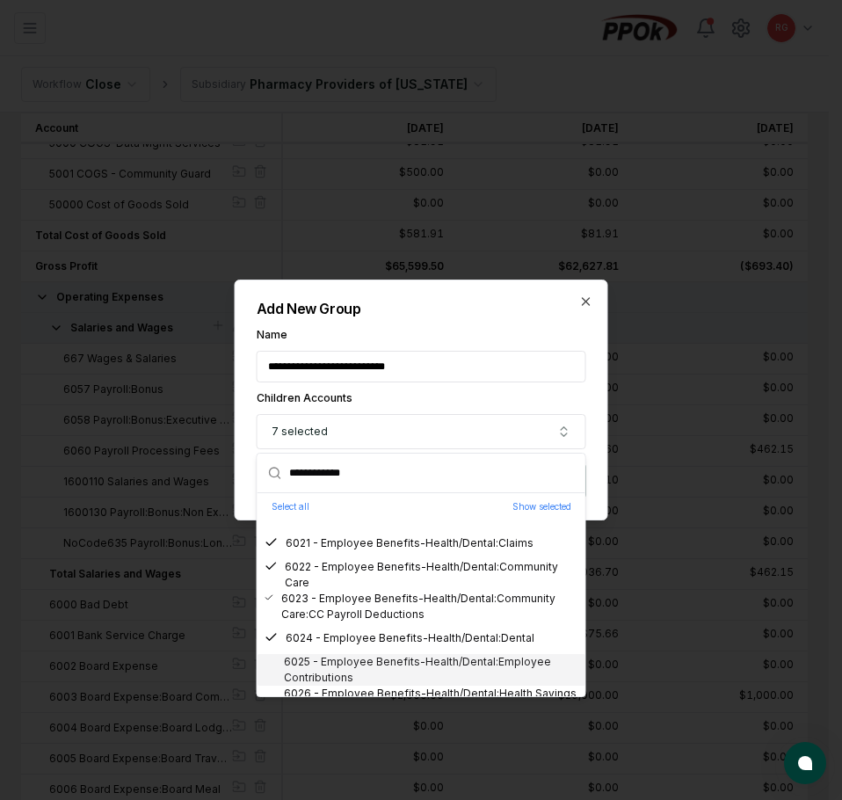
click at [461, 666] on div "6025 - Employee Benefits-Health/Dental:Employee Contributions" at bounding box center [421, 670] width 314 height 32
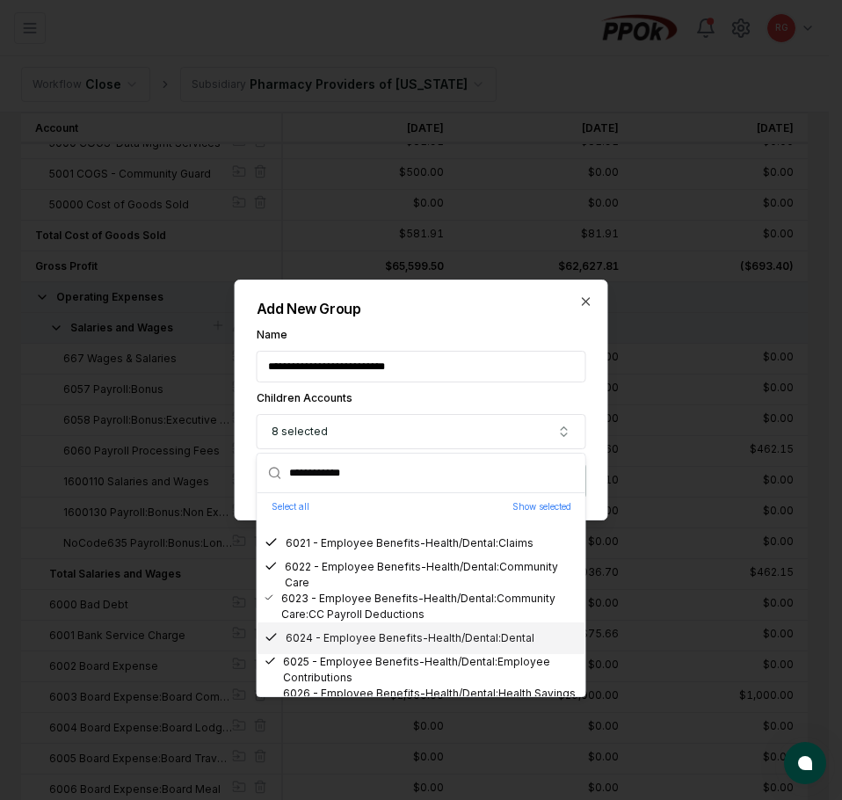
scroll to position [176, 0]
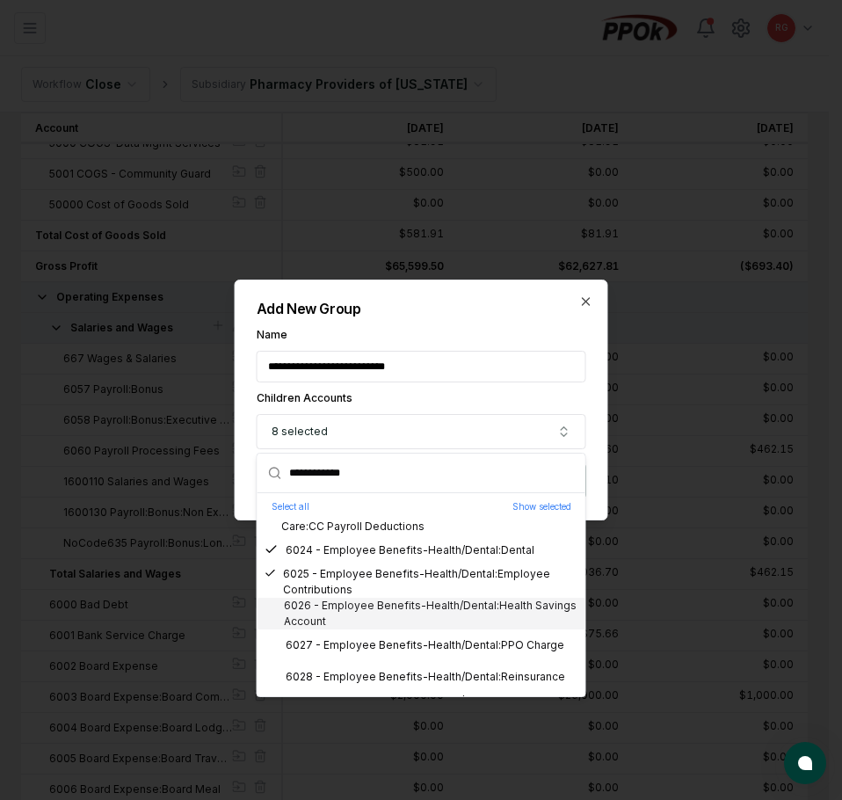
click at [419, 612] on div "6026 - Employee Benefits-Health/Dental:Health Savings Account" at bounding box center [421, 613] width 314 height 32
click at [420, 644] on div "6027 - Employee Benefits-Health/Dental:PPO Charge" at bounding box center [414, 645] width 300 height 16
click at [438, 670] on div "6028 - Employee Benefits-Health/Dental:Reinsurance" at bounding box center [414, 677] width 300 height 16
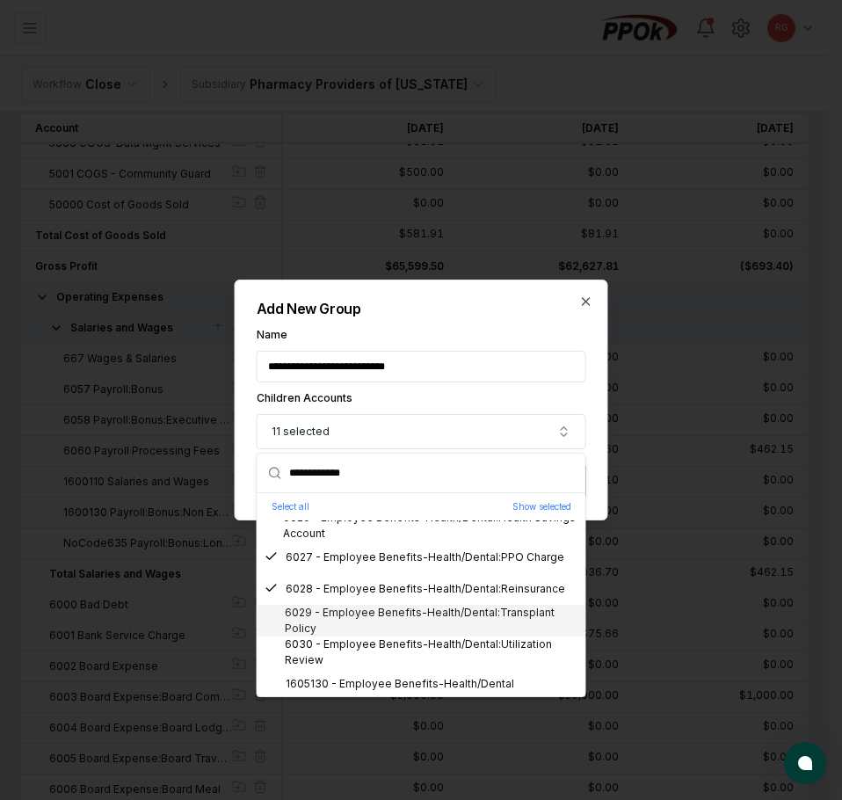
click at [411, 622] on div "6029 - Employee Benefits-Health/Dental:Transplant Policy" at bounding box center [421, 620] width 314 height 32
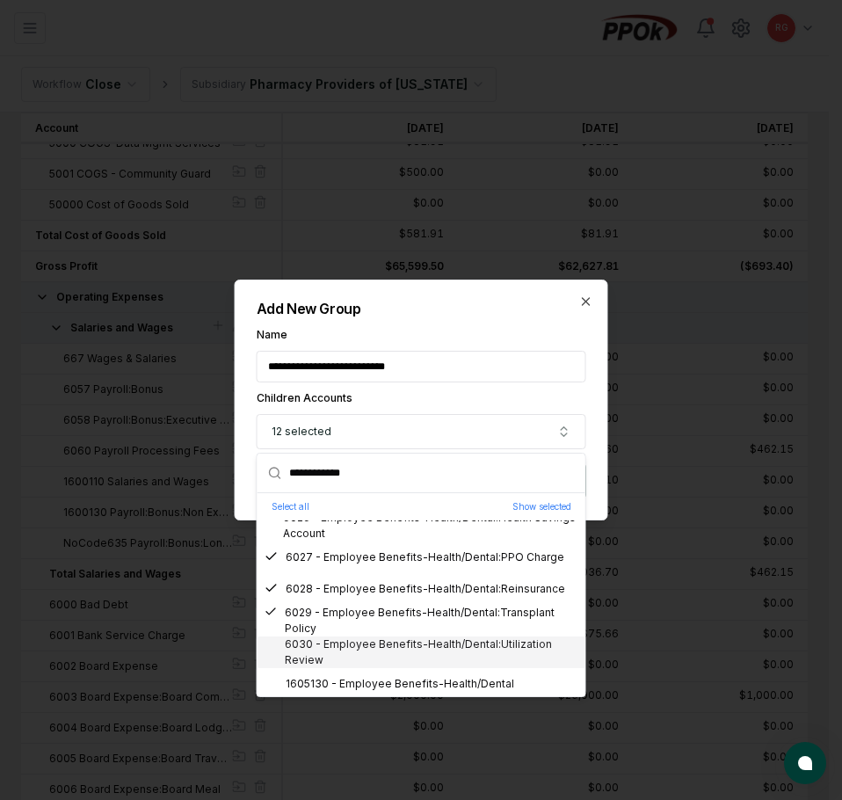
click at [414, 646] on div "6030 - Employee Benefits-Health/Dental:Utilization Review" at bounding box center [421, 652] width 314 height 32
click at [433, 678] on div "1605130 - Employee Benefits-Health/Dental" at bounding box center [389, 684] width 250 height 16
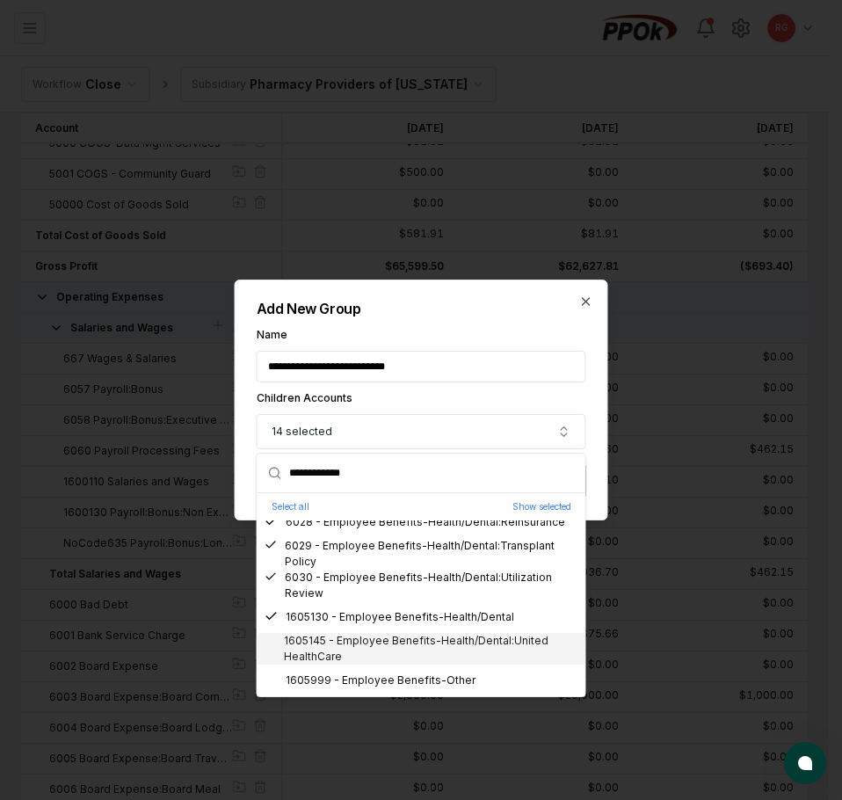
click at [431, 646] on div "1605145 - Employee Benefits-Health/Dental:United HealthCare" at bounding box center [421, 649] width 314 height 32
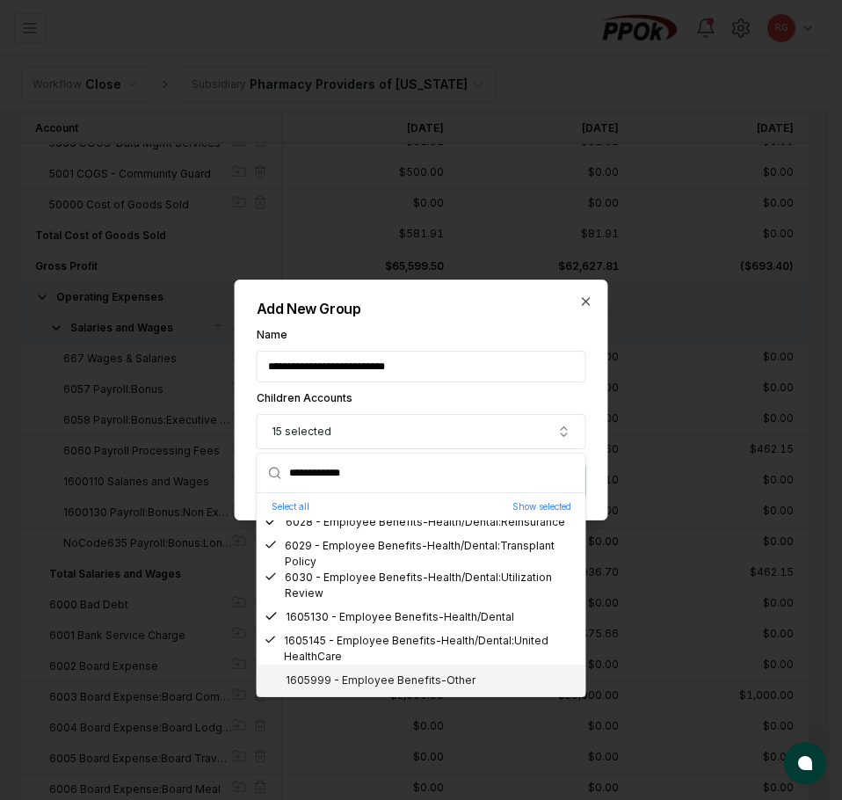
click at [443, 675] on div "1605999 - Employee Benefits-Other" at bounding box center [369, 680] width 211 height 16
drag, startPoint x: 380, startPoint y: 481, endPoint x: 210, endPoint y: 474, distance: 170.6
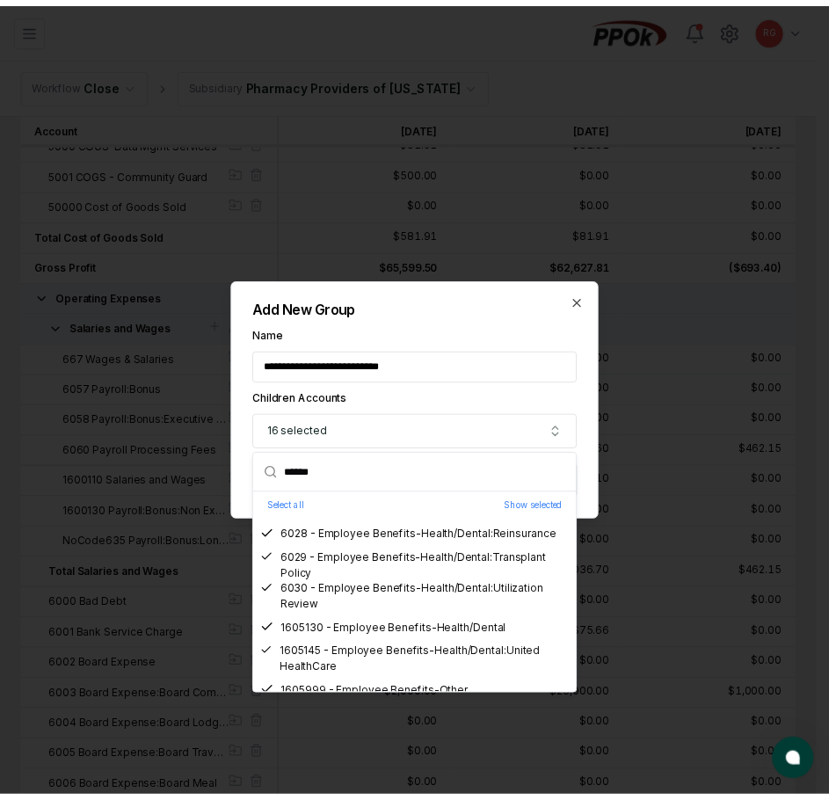
scroll to position [0, 0]
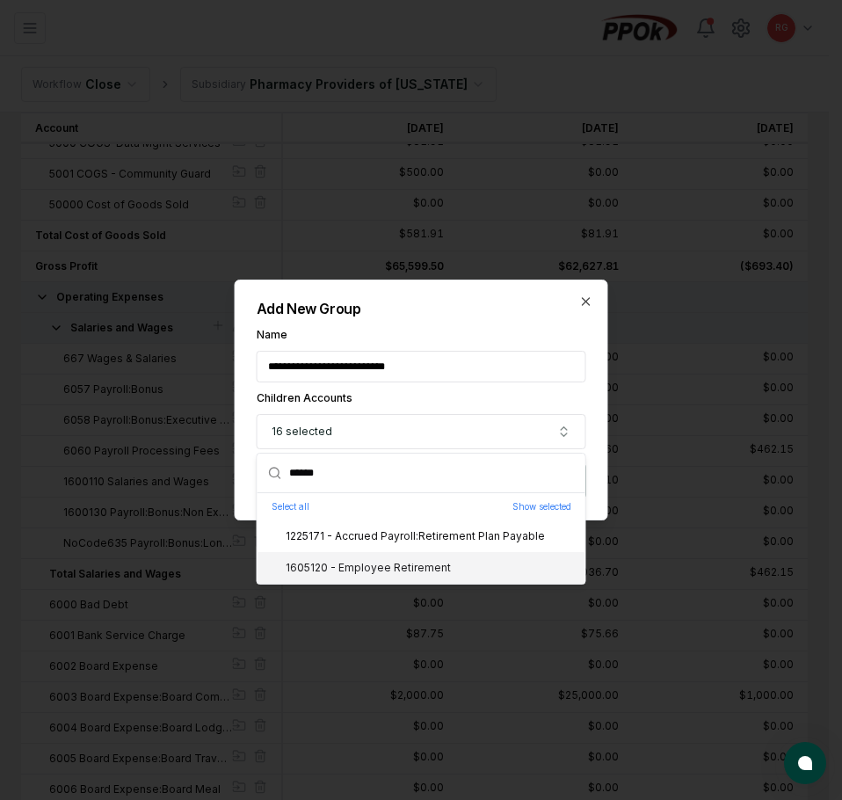
click at [338, 561] on div "1605120 - Employee Retirement" at bounding box center [357, 568] width 186 height 16
click at [495, 300] on div "**********" at bounding box center [421, 399] width 373 height 241
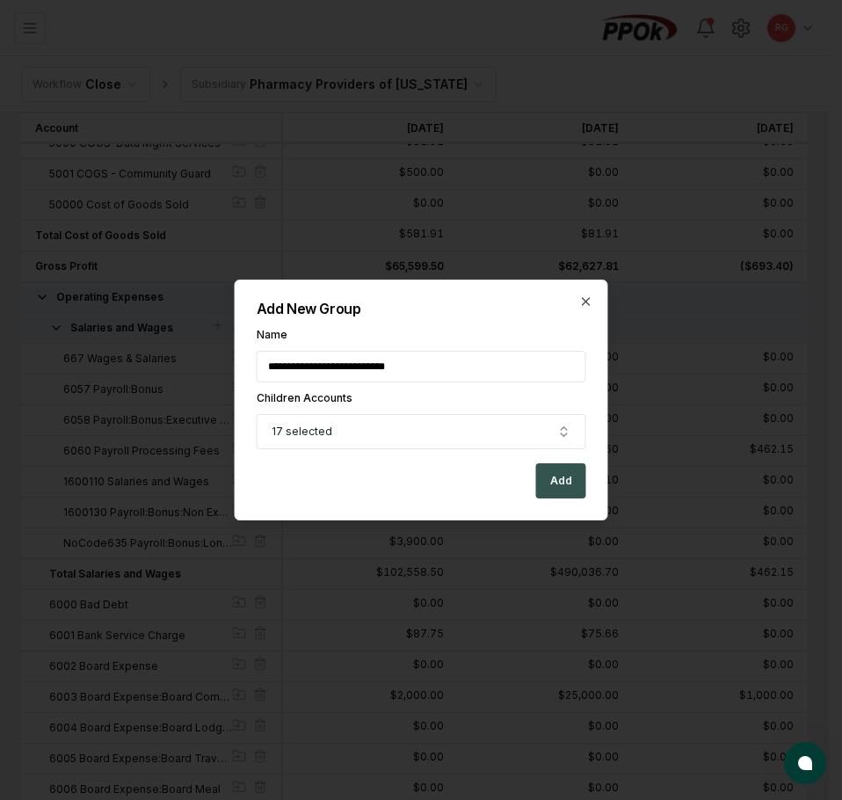
click at [559, 483] on button "Add" at bounding box center [561, 480] width 50 height 35
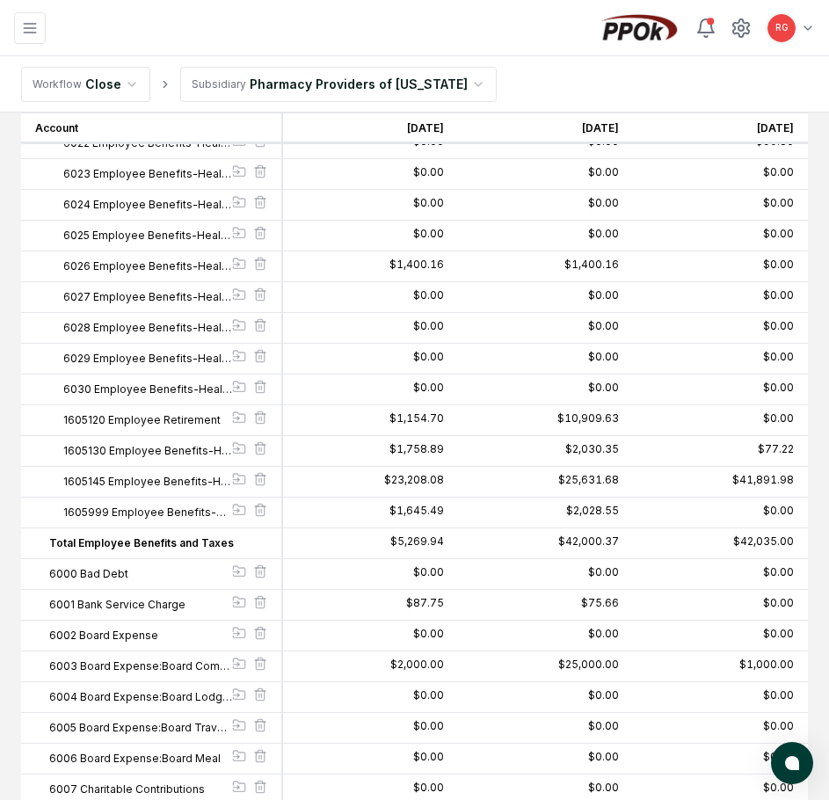
scroll to position [1054, 0]
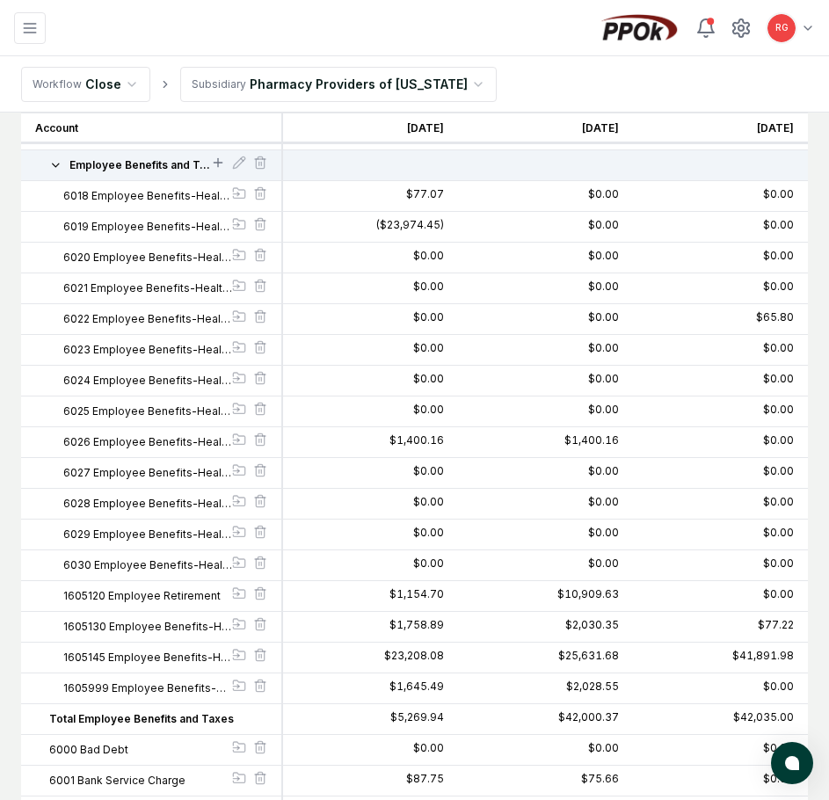
click at [213, 164] on icon at bounding box center [218, 163] width 14 height 14
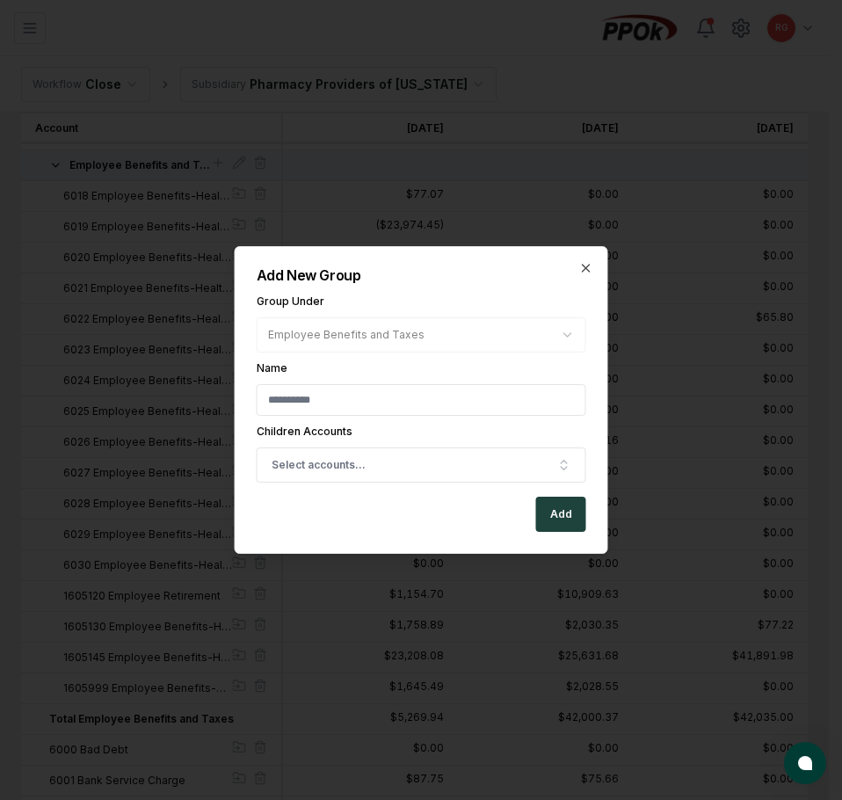
click at [574, 273] on h2 "Add New Group" at bounding box center [421, 275] width 329 height 14
click at [582, 265] on icon "button" at bounding box center [586, 268] width 14 height 14
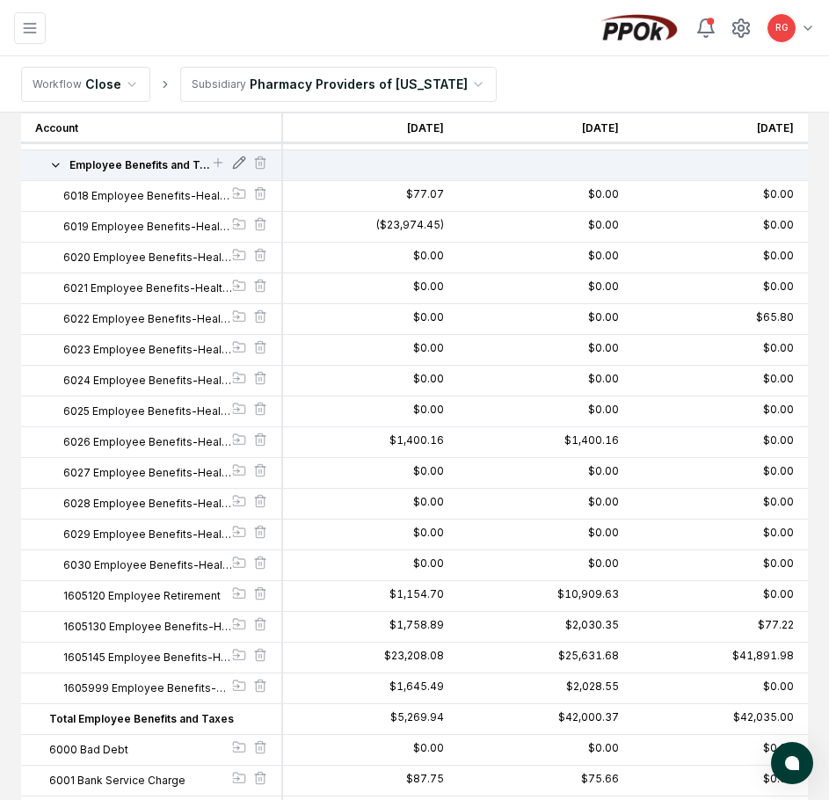
click at [236, 167] on icon at bounding box center [239, 163] width 14 height 14
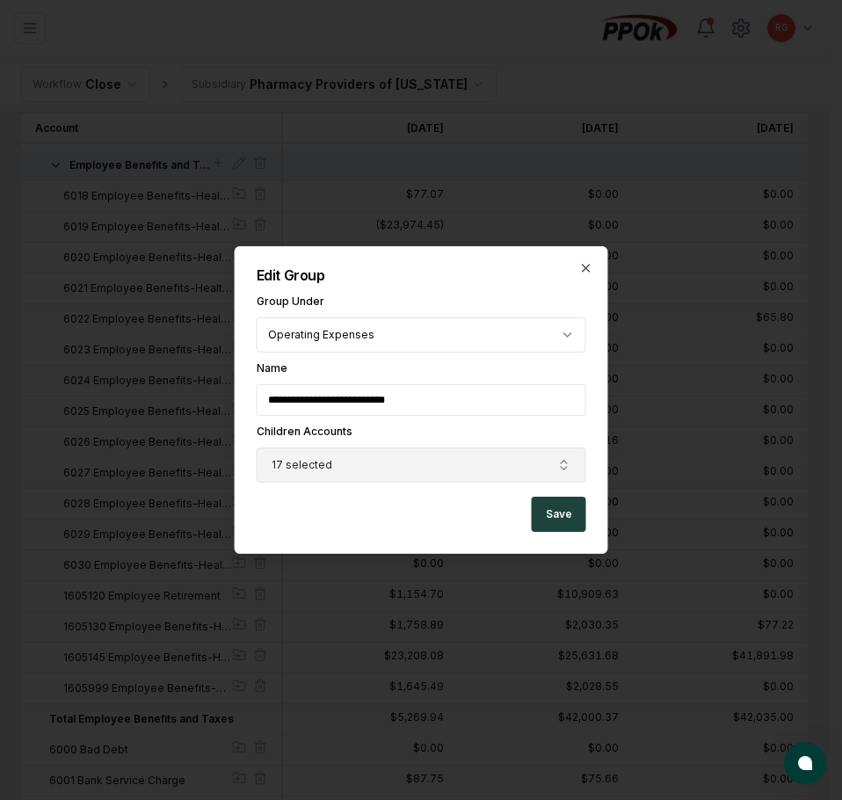
click at [341, 462] on button "17 selected" at bounding box center [421, 464] width 329 height 35
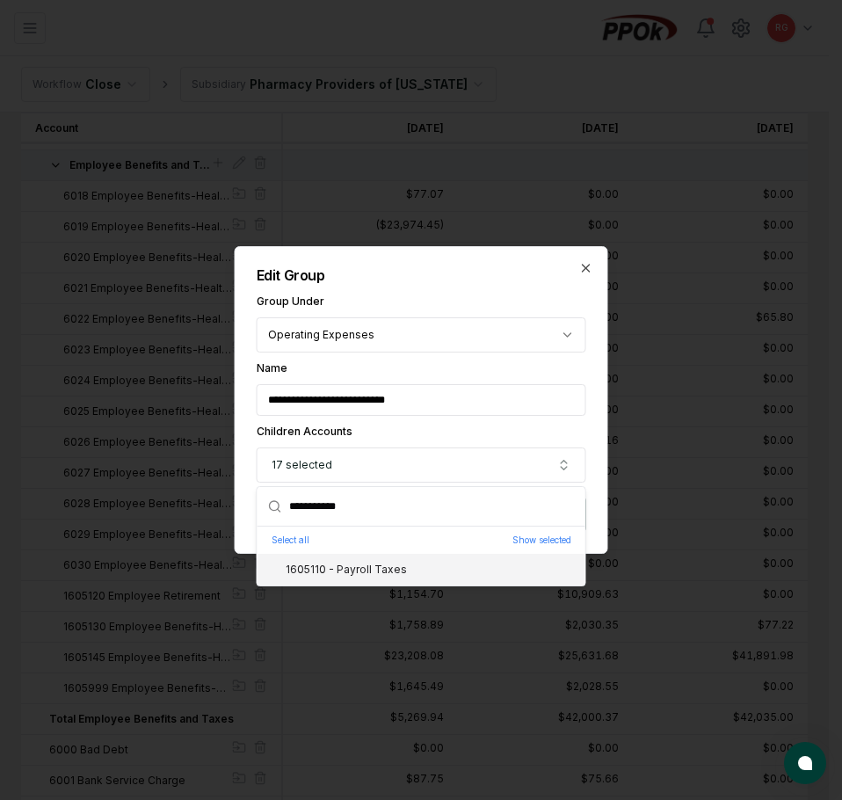
click at [363, 570] on div "1605110 - Payroll Taxes" at bounding box center [335, 569] width 142 height 16
click at [490, 278] on h2 "Edit Group" at bounding box center [421, 275] width 329 height 14
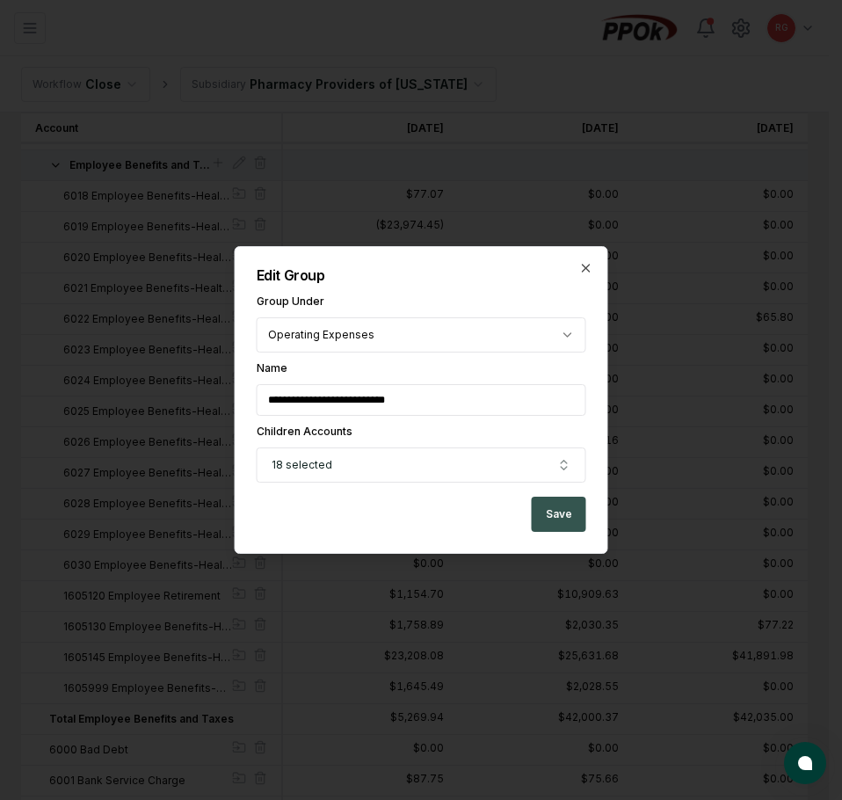
click at [561, 516] on button "Save" at bounding box center [559, 513] width 54 height 35
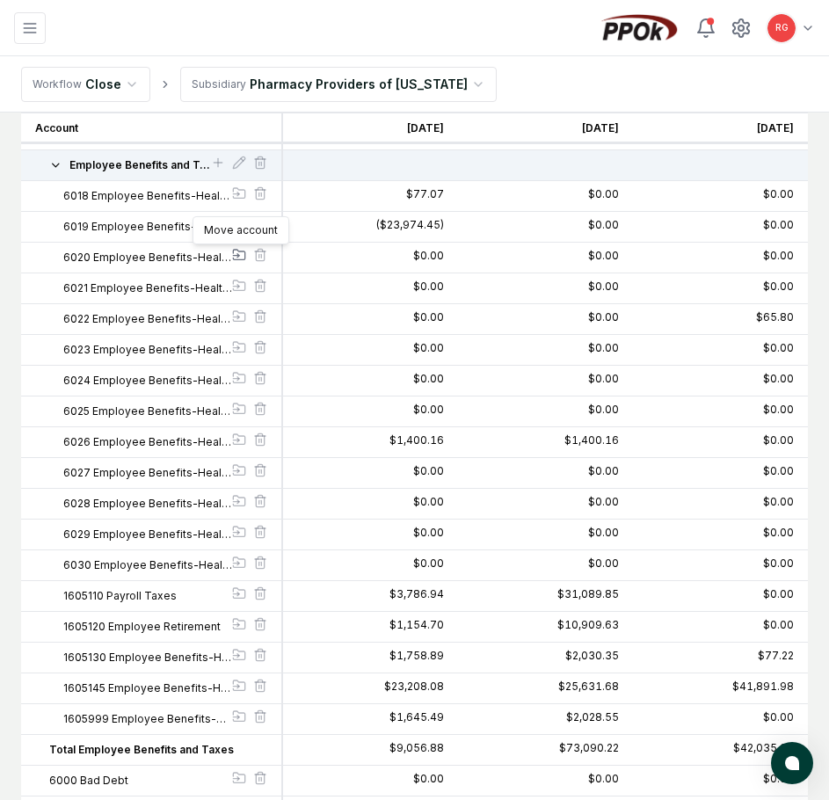
click at [238, 257] on icon at bounding box center [238, 256] width 2 height 4
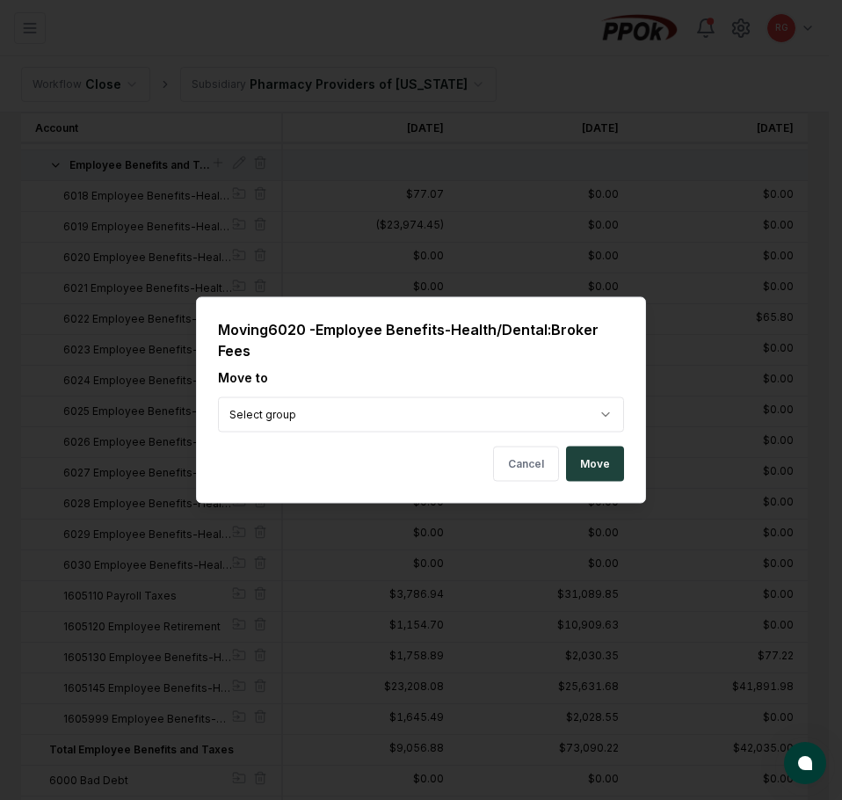
click at [324, 394] on div "Move to Select group" at bounding box center [421, 400] width 406 height 64
click at [584, 460] on button "Move" at bounding box center [595, 463] width 58 height 35
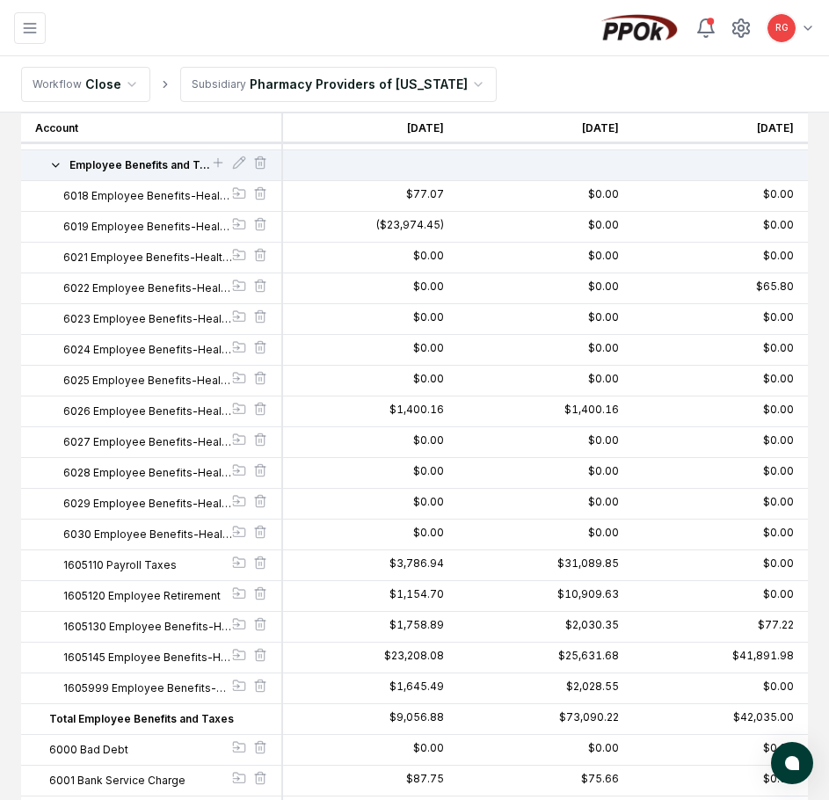
scroll to position [1024, 0]
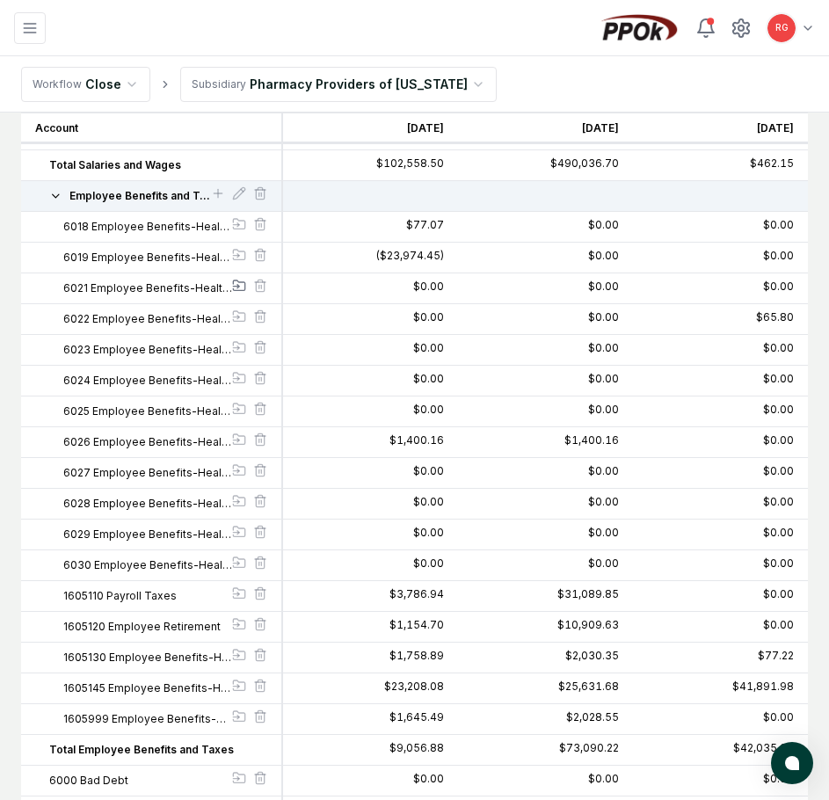
click at [232, 285] on icon at bounding box center [239, 286] width 14 height 14
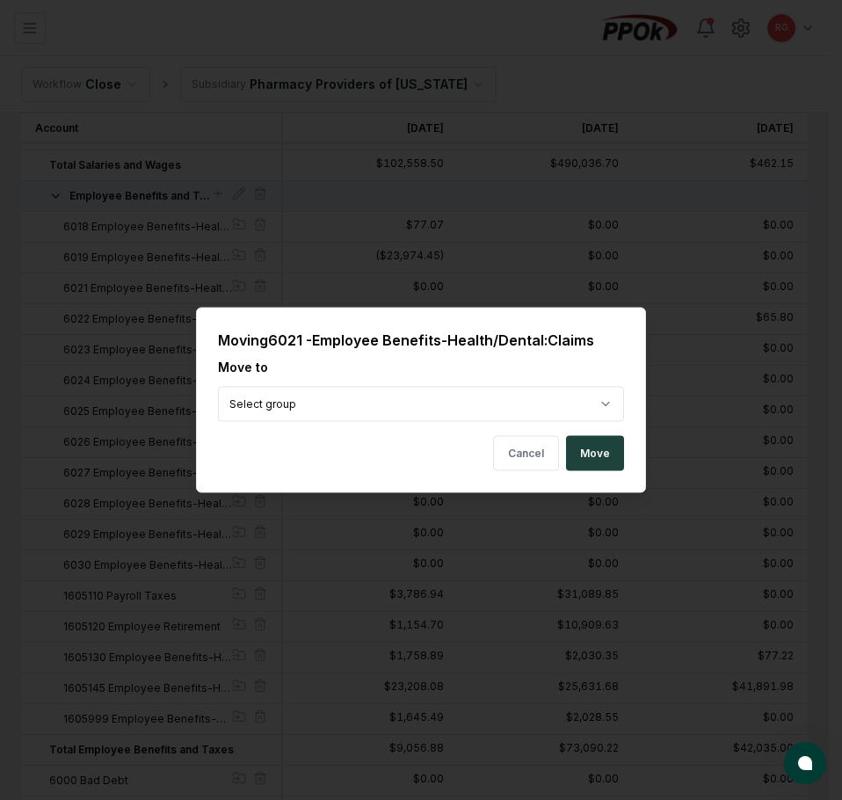
click at [604, 447] on button "Move" at bounding box center [595, 453] width 58 height 35
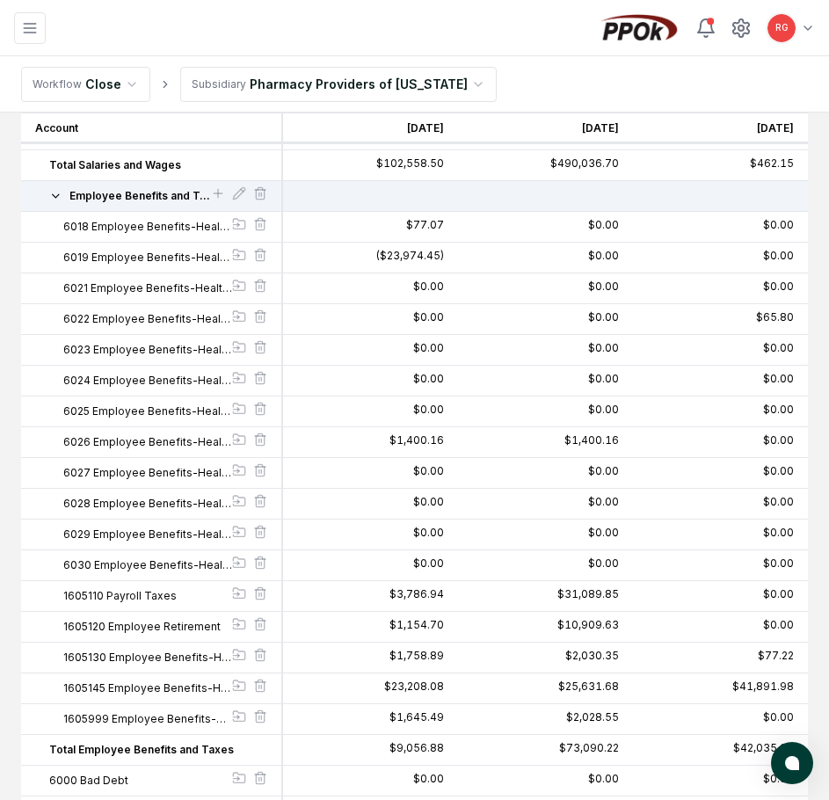
scroll to position [993, 0]
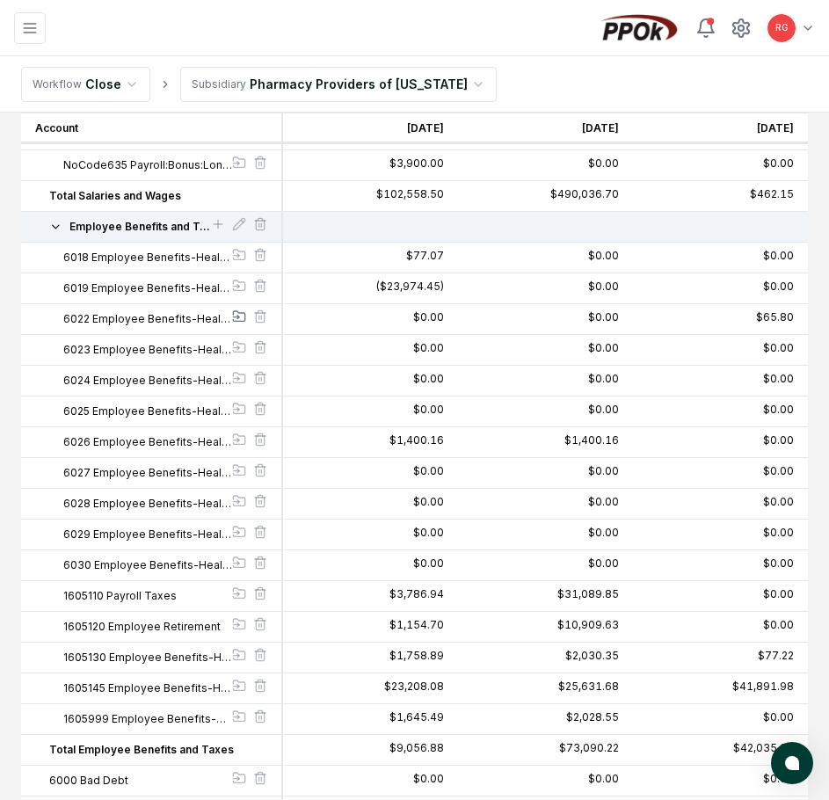
click at [236, 314] on icon at bounding box center [239, 316] width 14 height 14
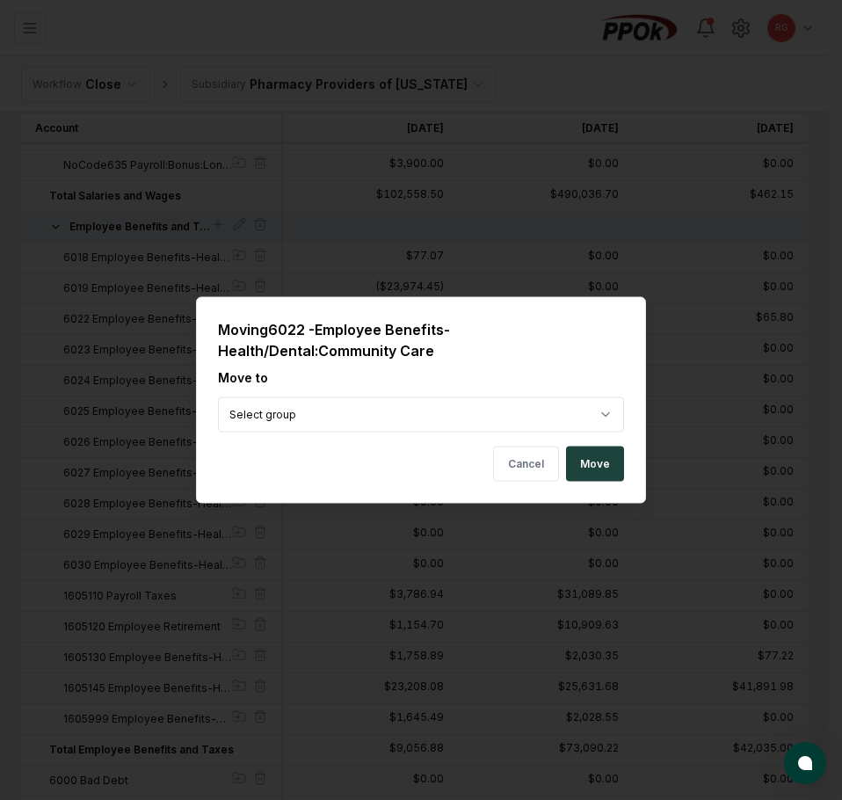
click at [595, 459] on button "Move" at bounding box center [595, 463] width 58 height 35
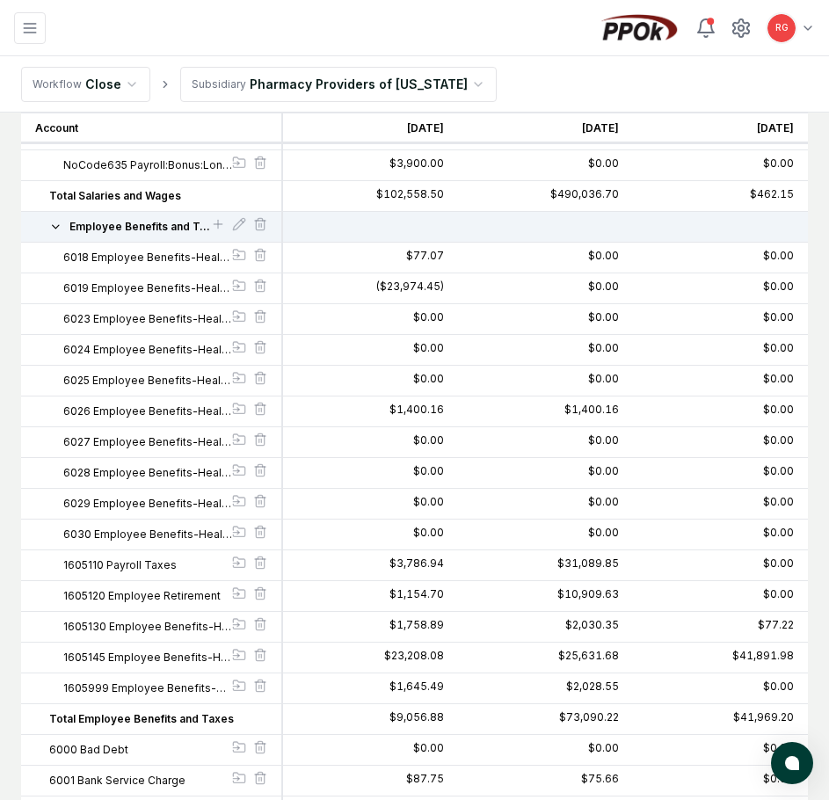
scroll to position [962, 0]
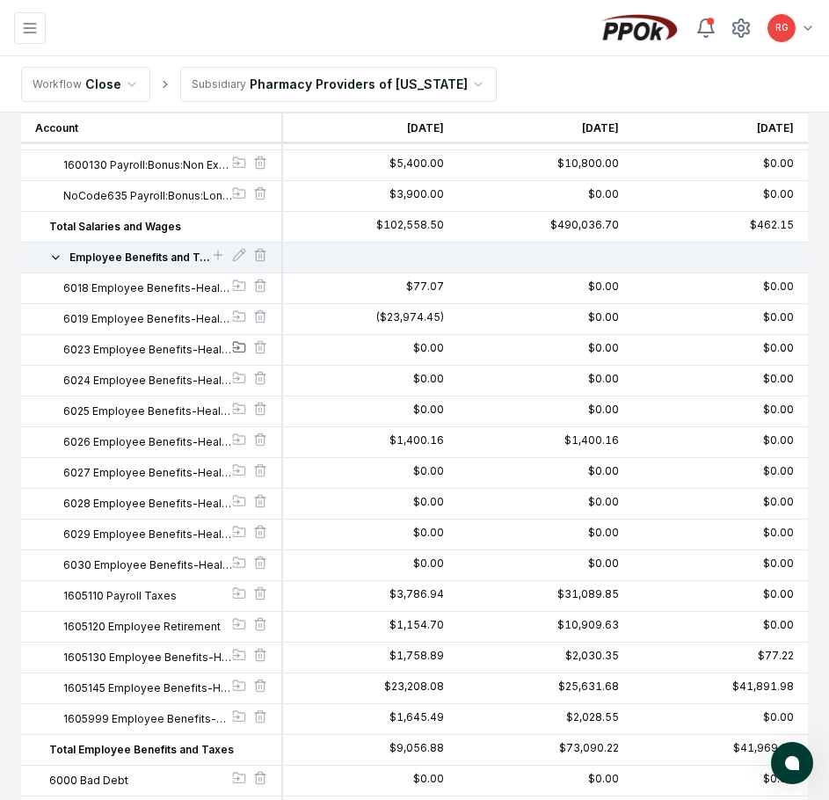
click at [238, 348] on icon at bounding box center [237, 348] width 6 height 0
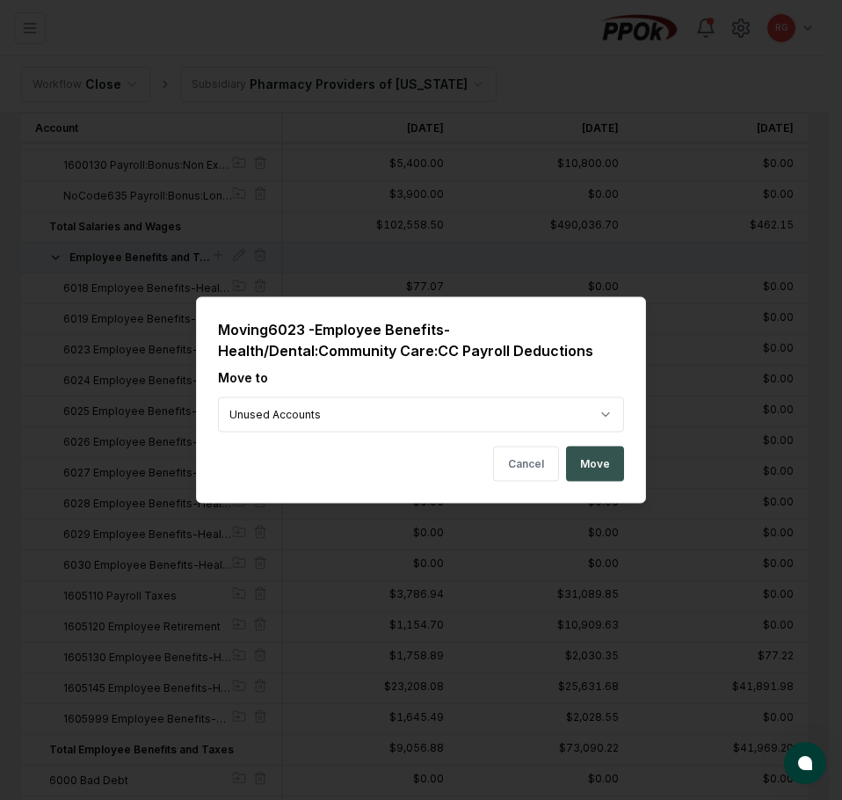
click at [593, 467] on button "Move" at bounding box center [595, 463] width 58 height 35
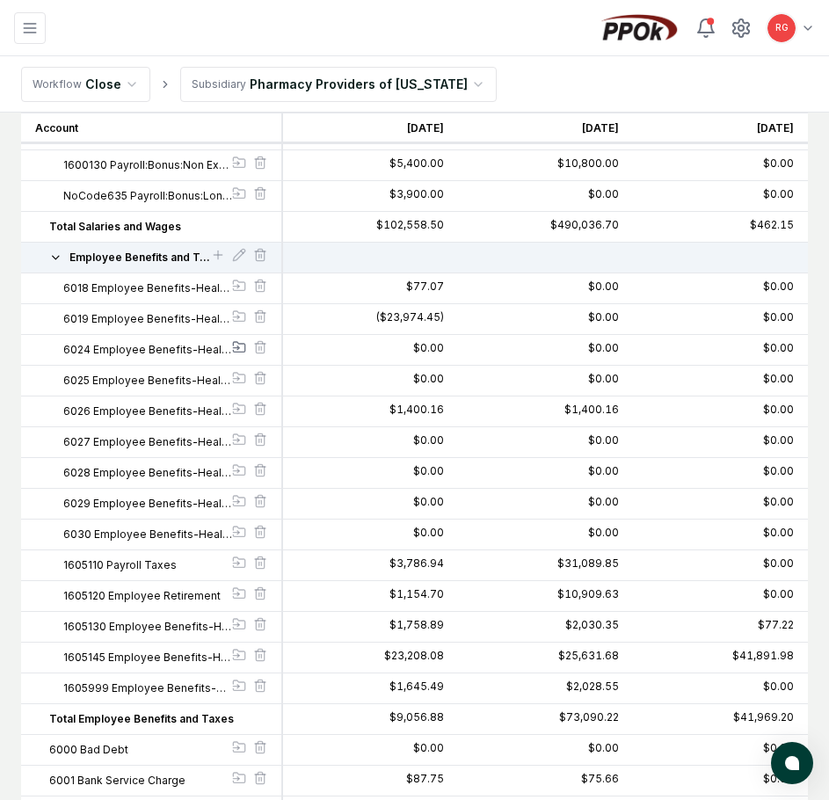
click at [234, 349] on icon at bounding box center [239, 347] width 14 height 14
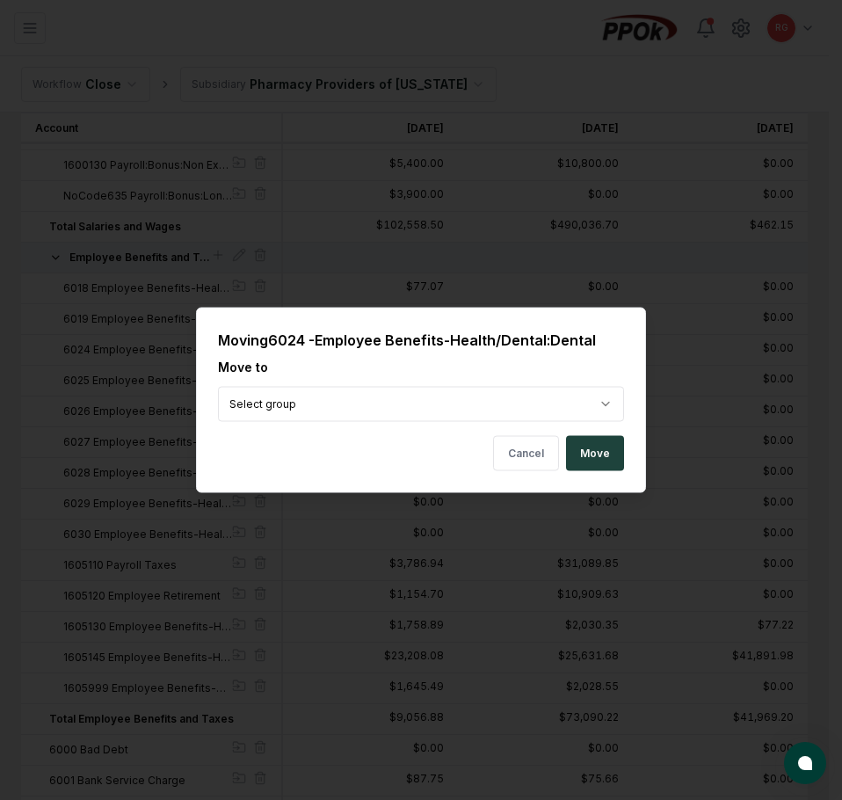
click at [594, 444] on button "Move" at bounding box center [595, 453] width 58 height 35
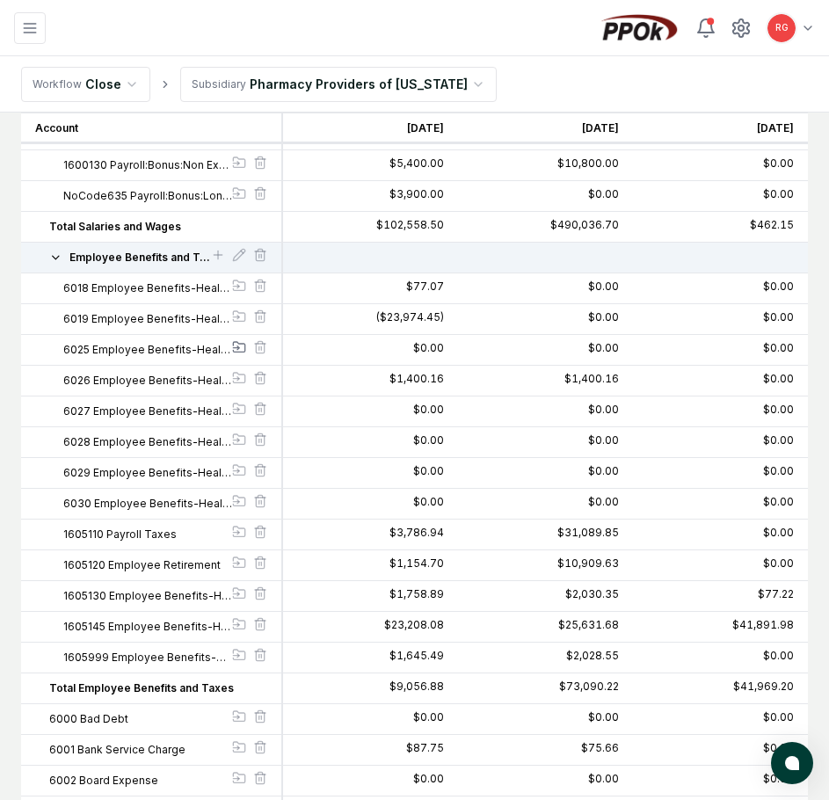
click at [239, 348] on icon at bounding box center [238, 348] width 2 height 4
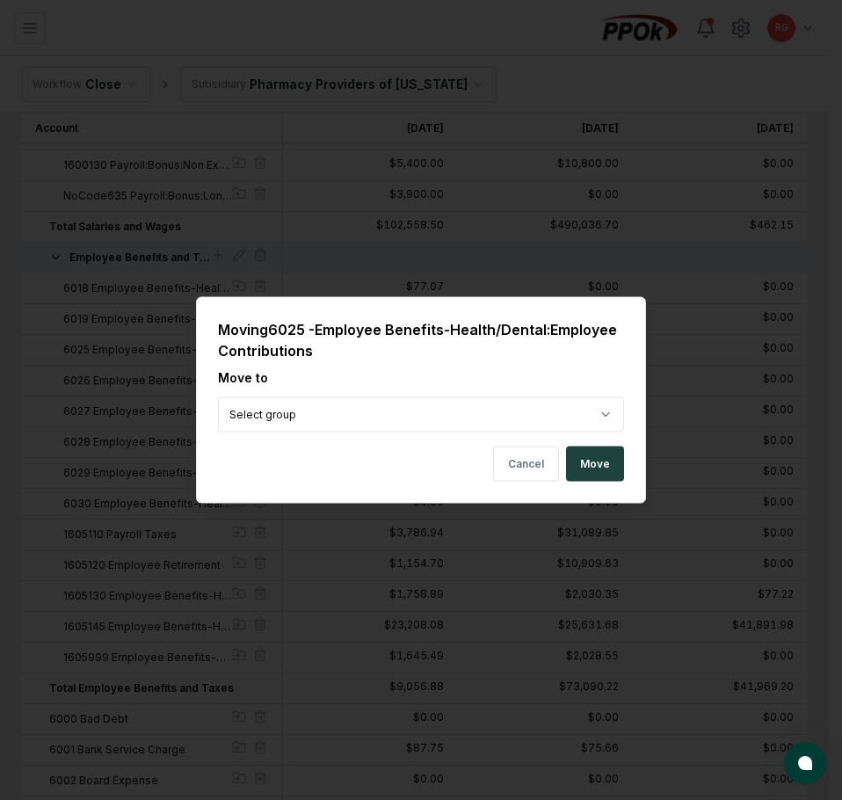
click at [603, 467] on button "Move" at bounding box center [595, 463] width 58 height 35
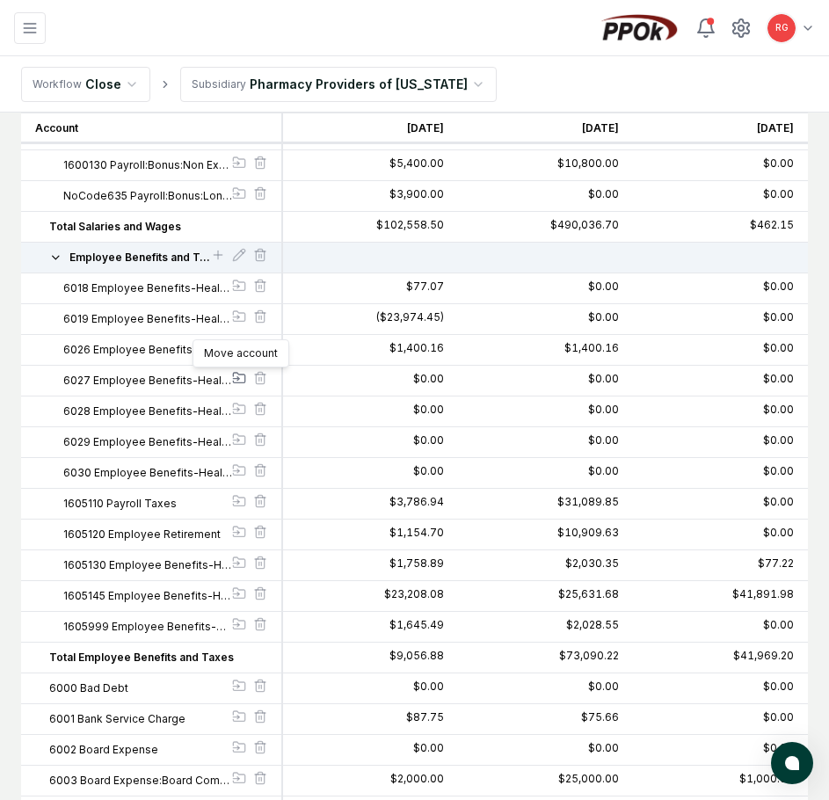
click at [242, 376] on icon at bounding box center [239, 378] width 14 height 14
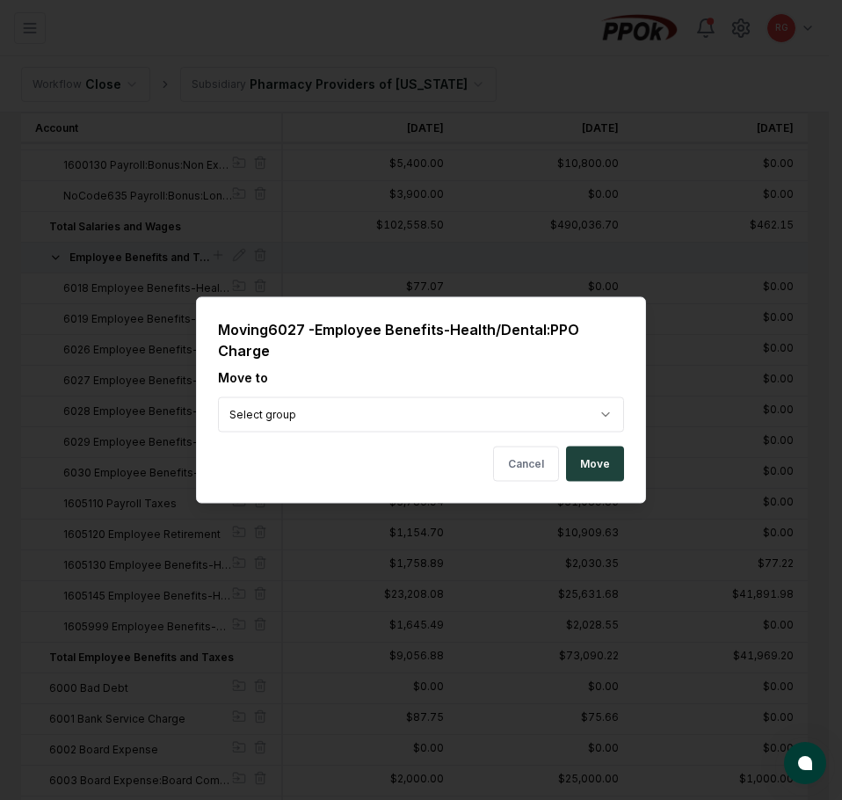
click at [583, 475] on button "Move" at bounding box center [595, 463] width 58 height 35
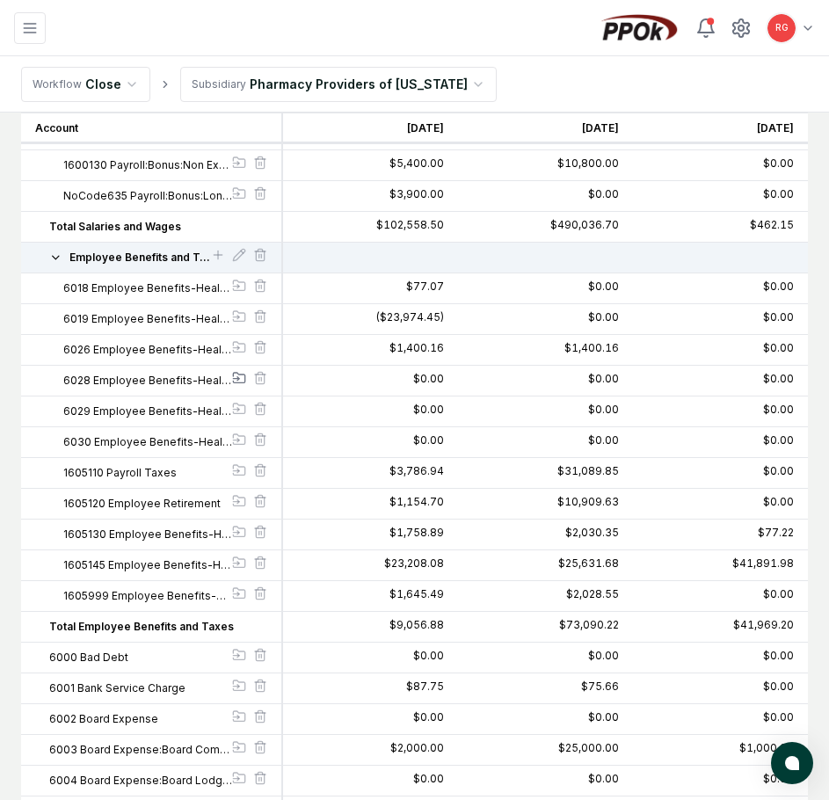
click at [234, 382] on icon at bounding box center [239, 378] width 11 height 10
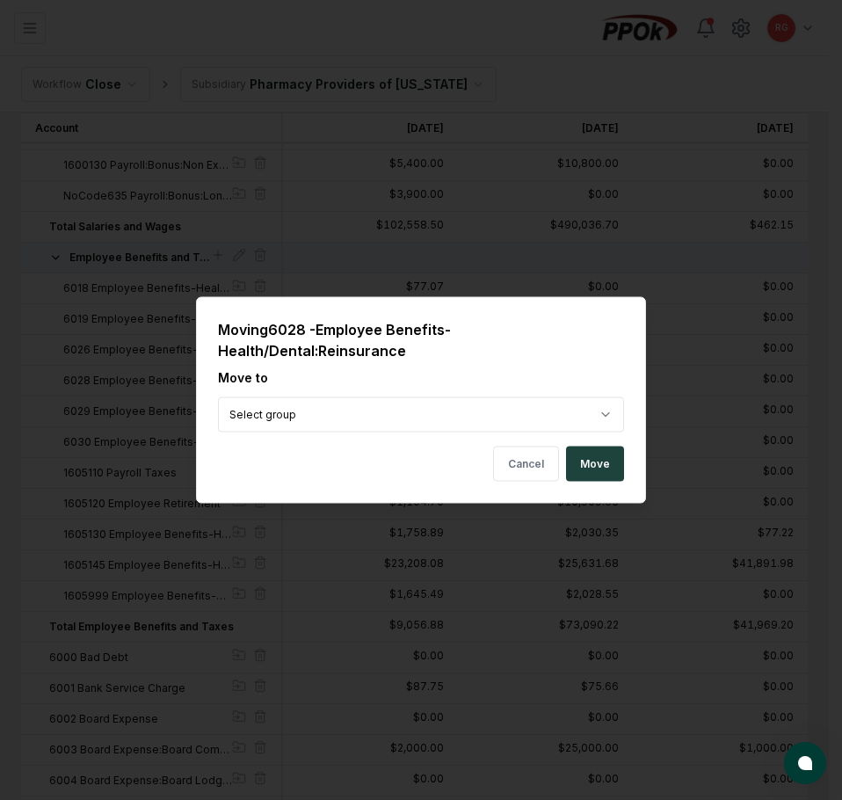
click at [598, 467] on button "Move" at bounding box center [595, 463] width 58 height 35
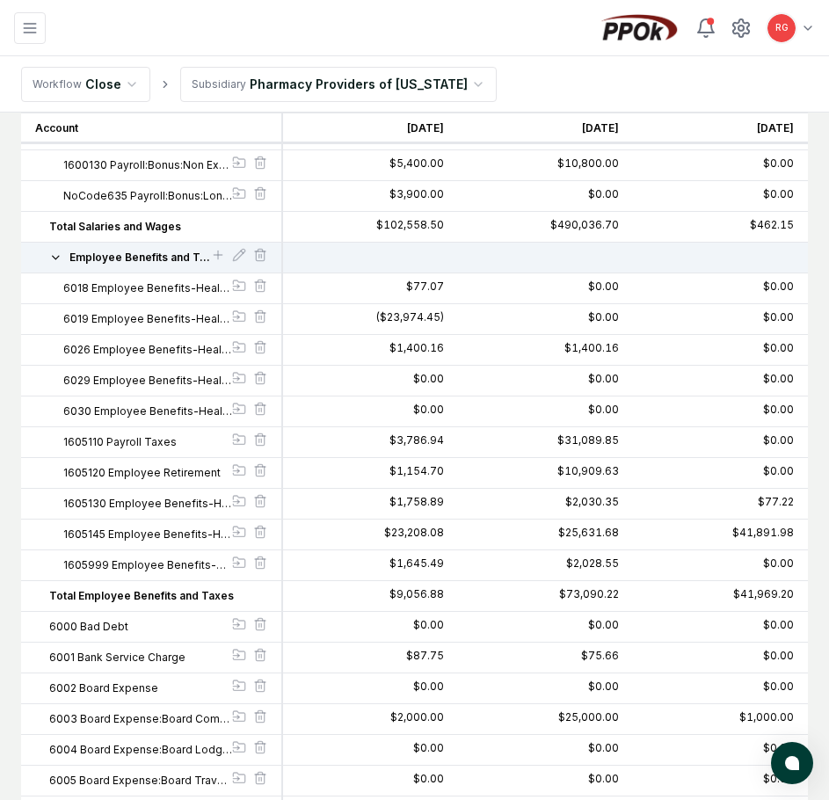
click at [185, 381] on span "6029 Employee Benefits-Health/Dental:Transplant Policy" at bounding box center [147, 381] width 169 height 16
click at [241, 381] on icon at bounding box center [239, 378] width 14 height 14
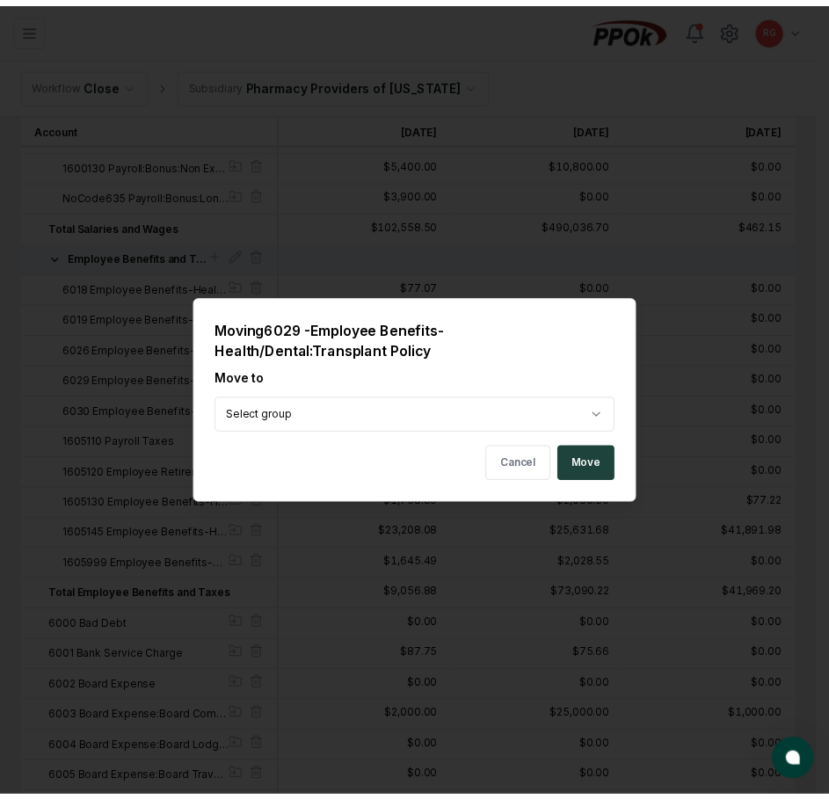
click
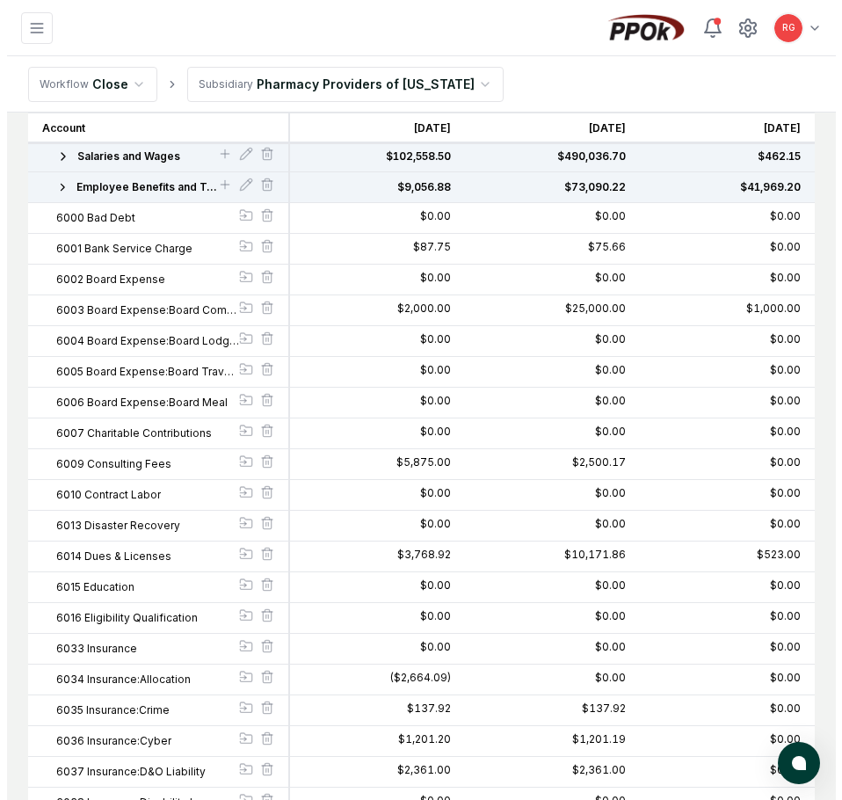
scroll to position [698, 0]
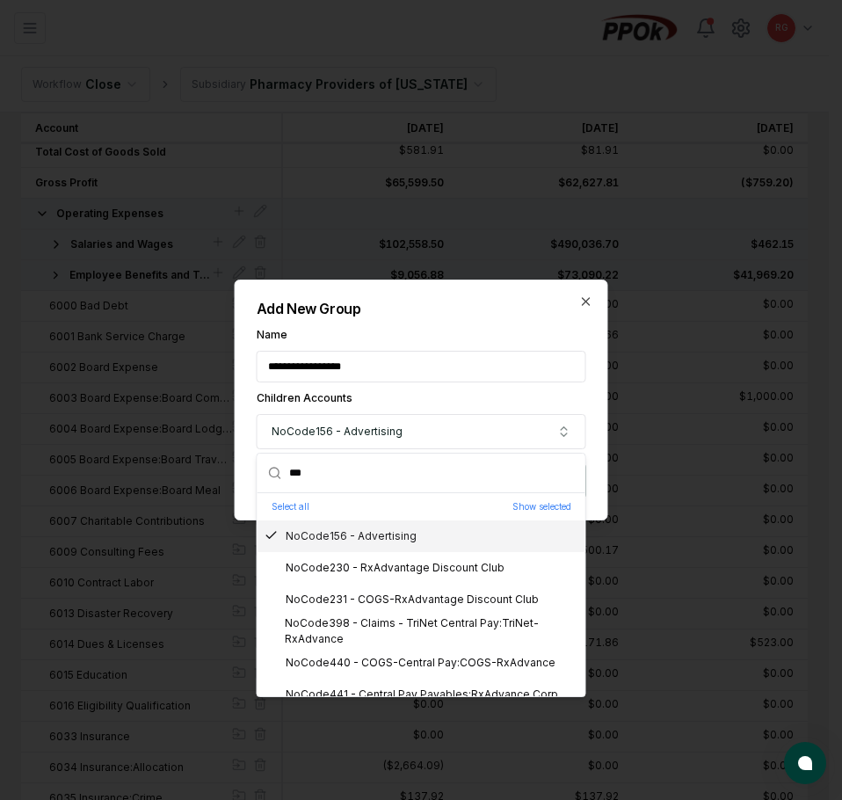
drag, startPoint x: 362, startPoint y: 474, endPoint x: 280, endPoint y: 461, distance: 82.8
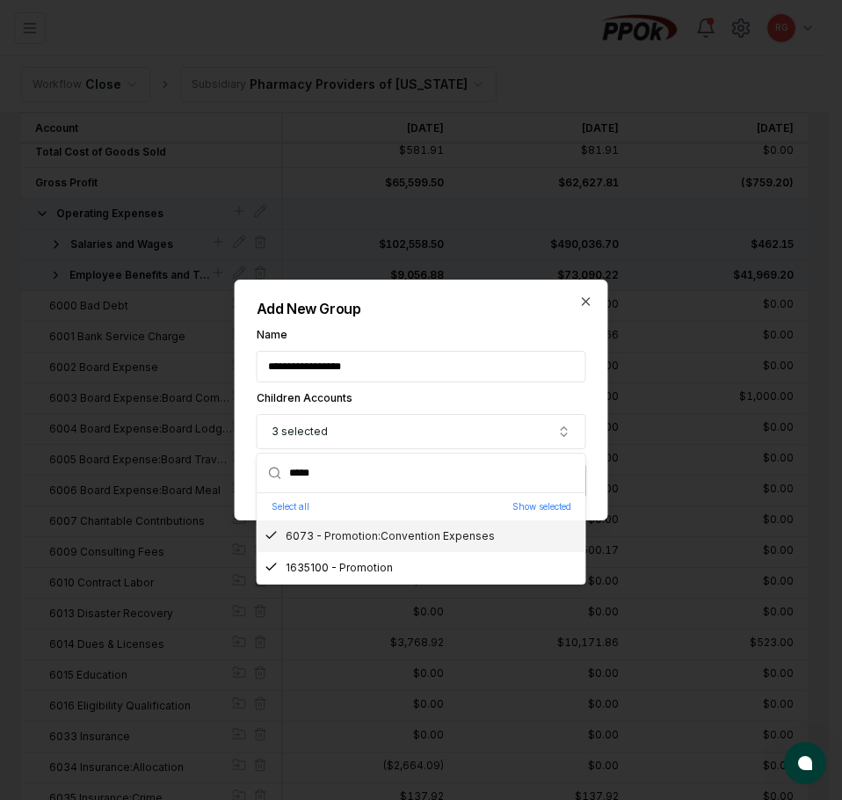
drag, startPoint x: 363, startPoint y: 469, endPoint x: 238, endPoint y: 463, distance: 124.9
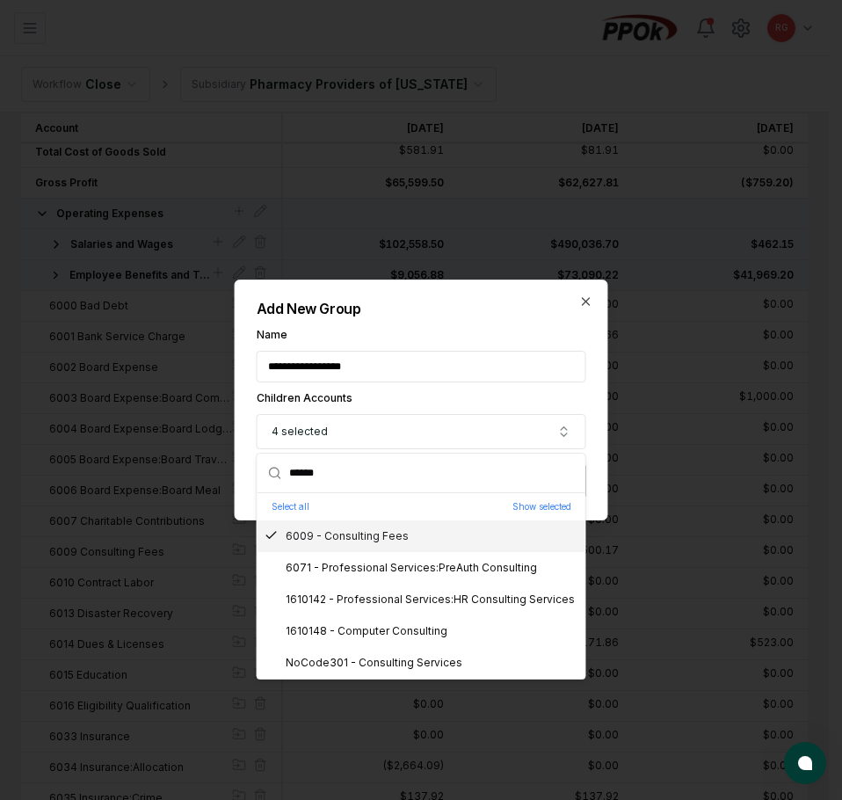
drag, startPoint x: 378, startPoint y: 481, endPoint x: 215, endPoint y: 462, distance: 163.6
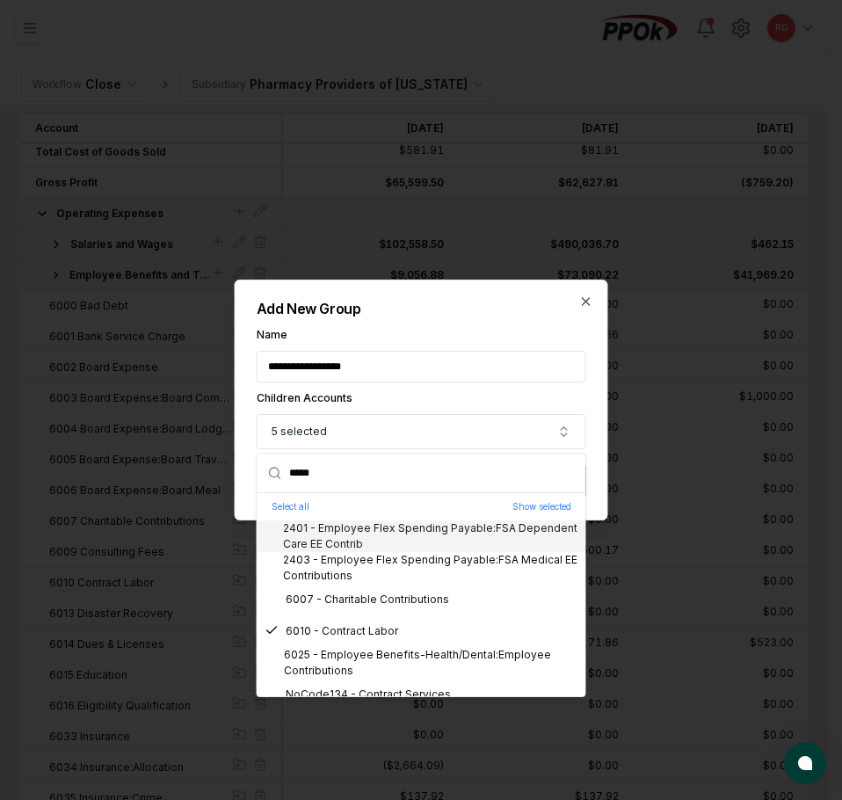
drag, startPoint x: 344, startPoint y: 477, endPoint x: 229, endPoint y: 461, distance: 116.2
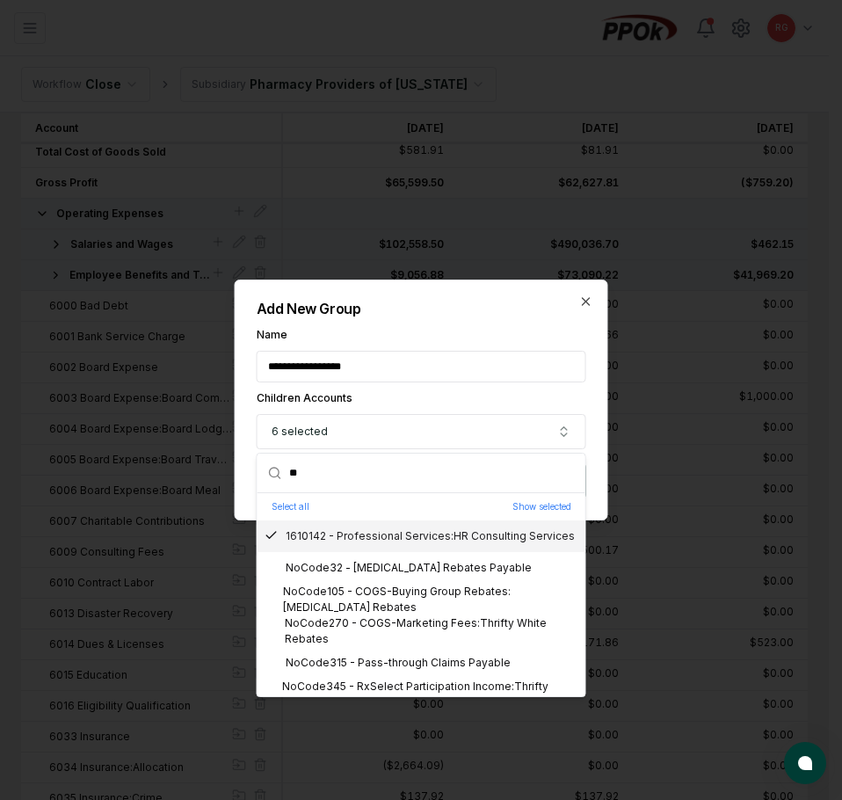
drag, startPoint x: 346, startPoint y: 477, endPoint x: 268, endPoint y: 472, distance: 78.4
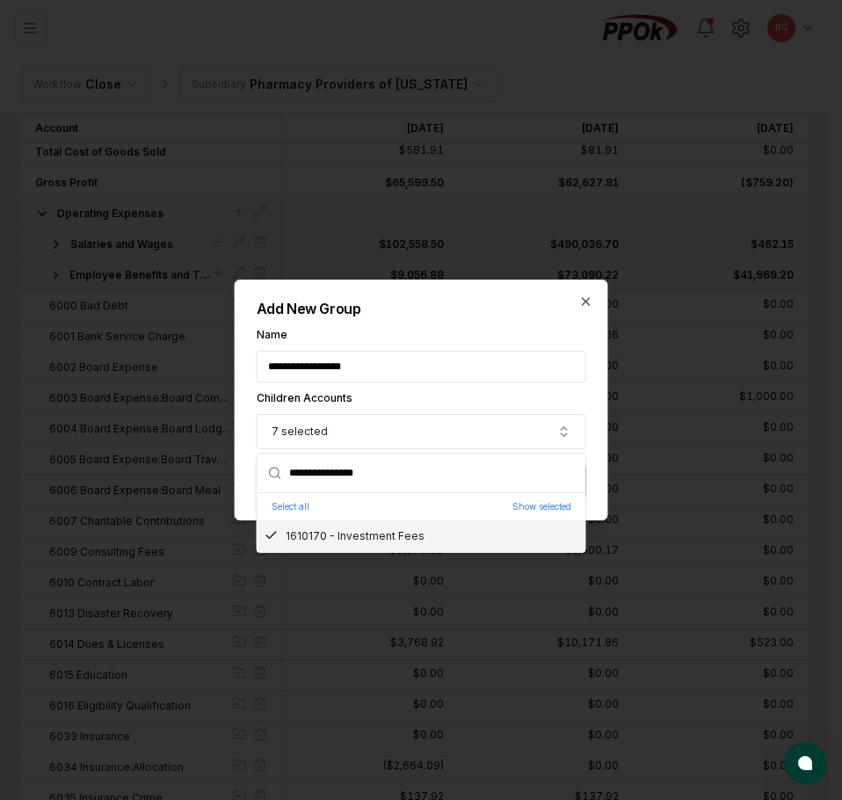
drag, startPoint x: 409, startPoint y: 474, endPoint x: 189, endPoint y: 464, distance: 220.7
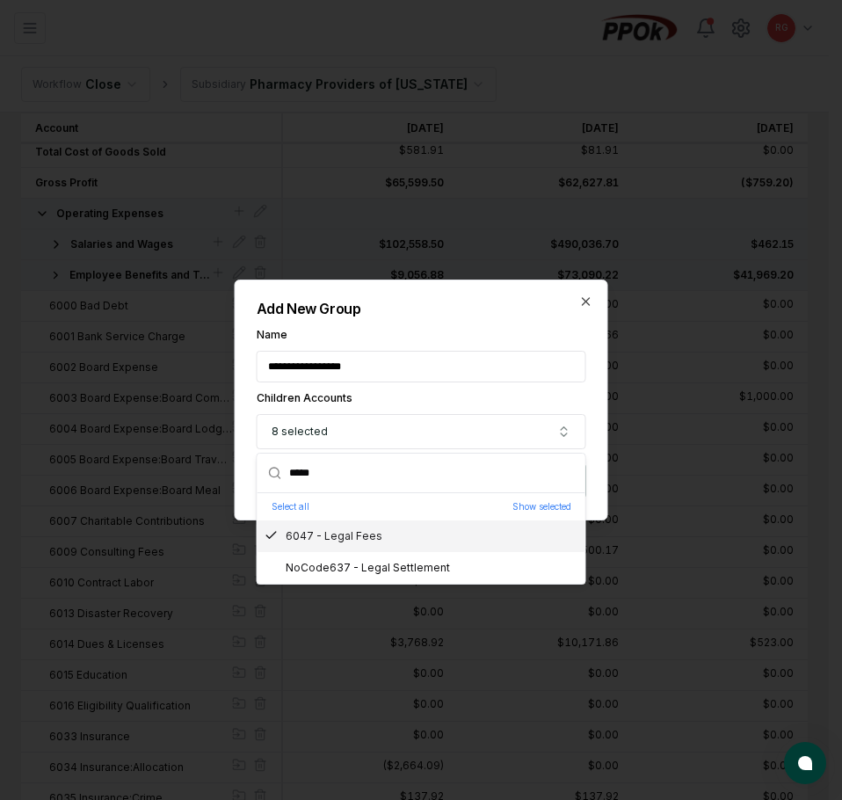
drag, startPoint x: 361, startPoint y: 474, endPoint x: 227, endPoint y: 466, distance: 134.7
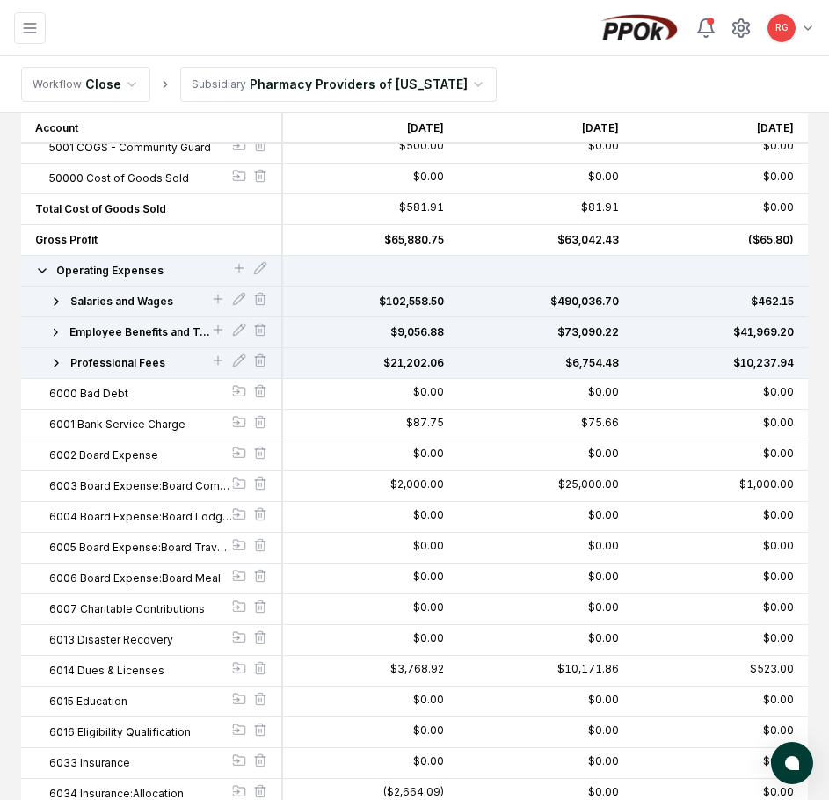
scroll to position [554, 0]
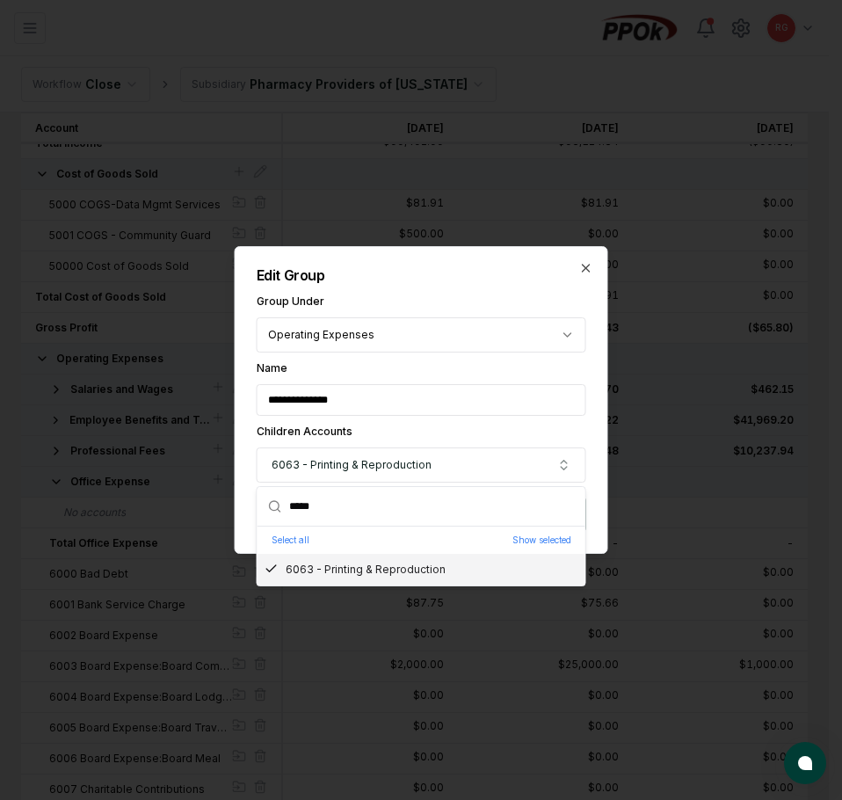
drag, startPoint x: 350, startPoint y: 511, endPoint x: 151, endPoint y: 506, distance: 198.6
drag, startPoint x: 337, startPoint y: 499, endPoint x: 209, endPoint y: 496, distance: 127.4
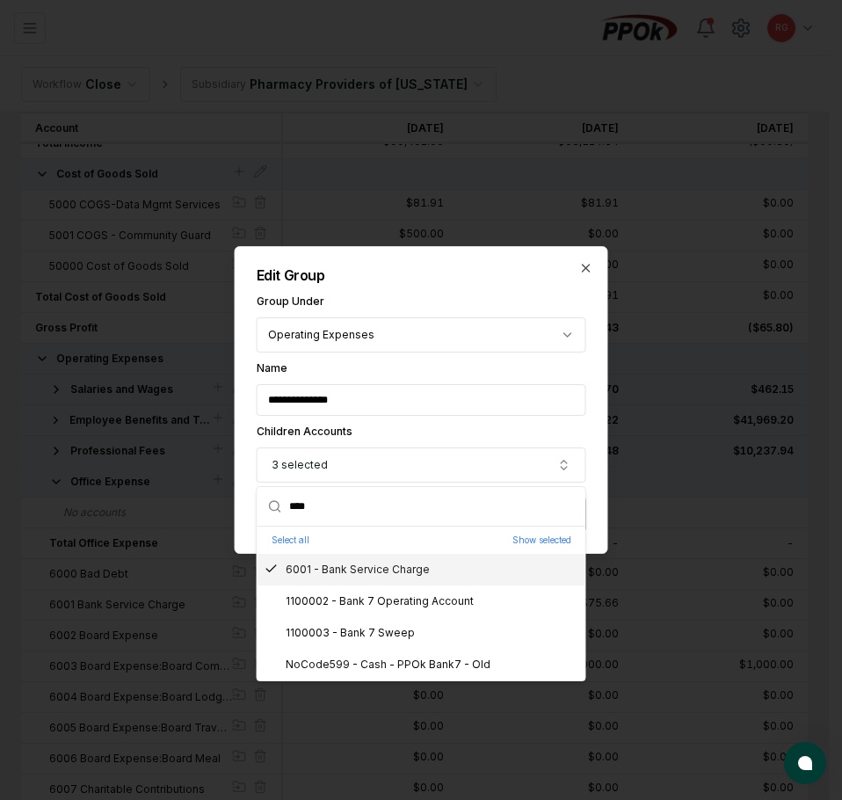
drag, startPoint x: 320, startPoint y: 512, endPoint x: 154, endPoint y: 495, distance: 167.0
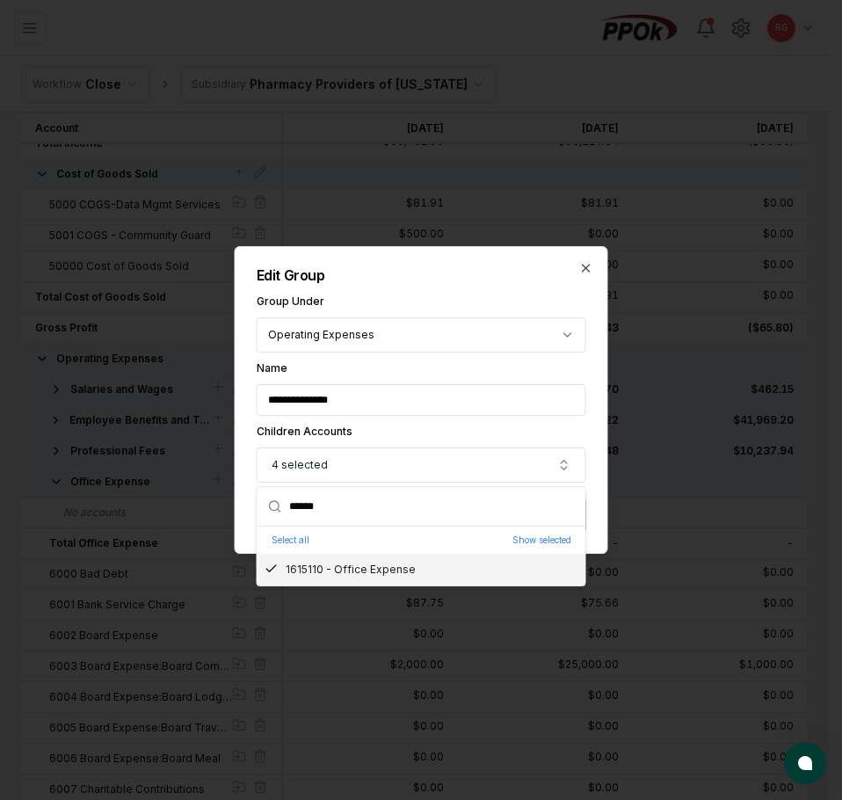
drag, startPoint x: 369, startPoint y: 517, endPoint x: 186, endPoint y: 492, distance: 184.4
drag, startPoint x: 338, startPoint y: 507, endPoint x: 229, endPoint y: 508, distance: 109.0
drag, startPoint x: 348, startPoint y: 514, endPoint x: 211, endPoint y: 509, distance: 137.2
drag, startPoint x: 355, startPoint y: 507, endPoint x: 132, endPoint y: 500, distance: 223.3
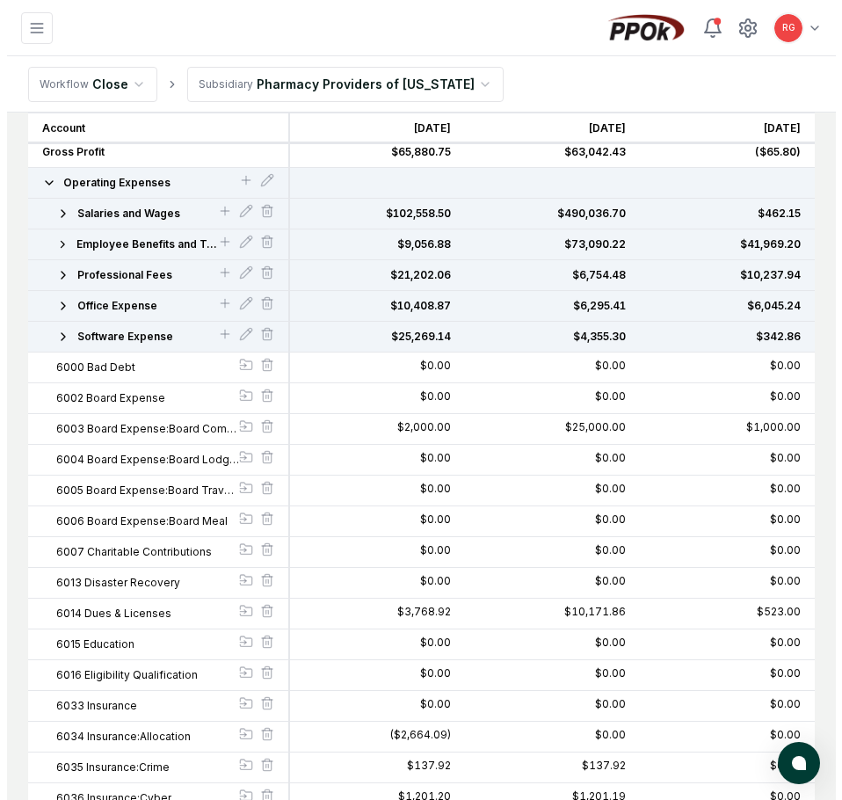
scroll to position [641, 0]
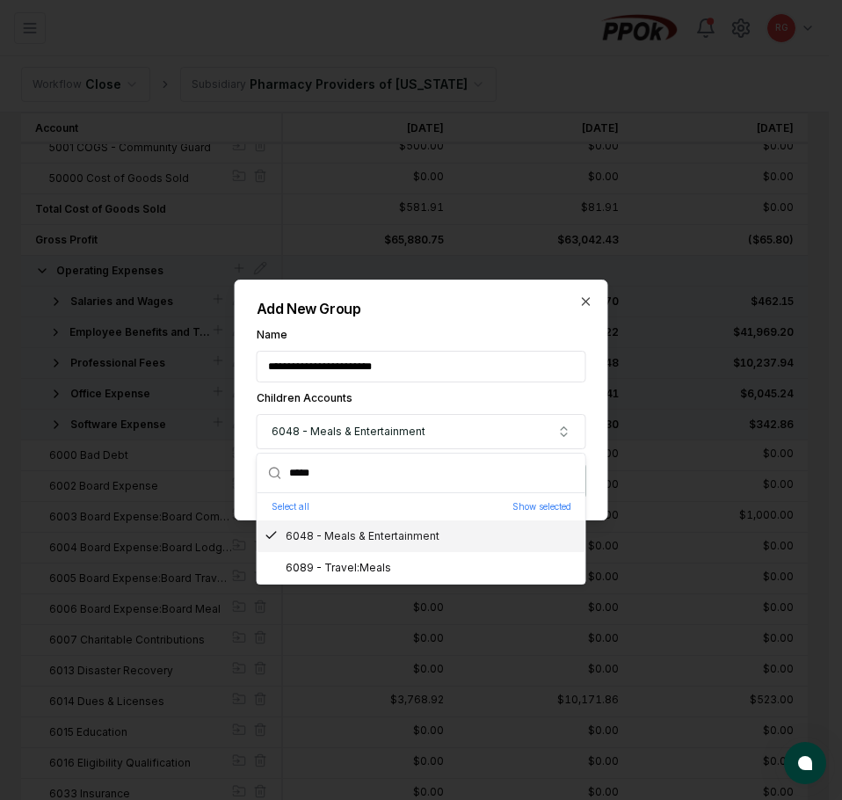
drag, startPoint x: 359, startPoint y: 478, endPoint x: 166, endPoint y: 474, distance: 193.3
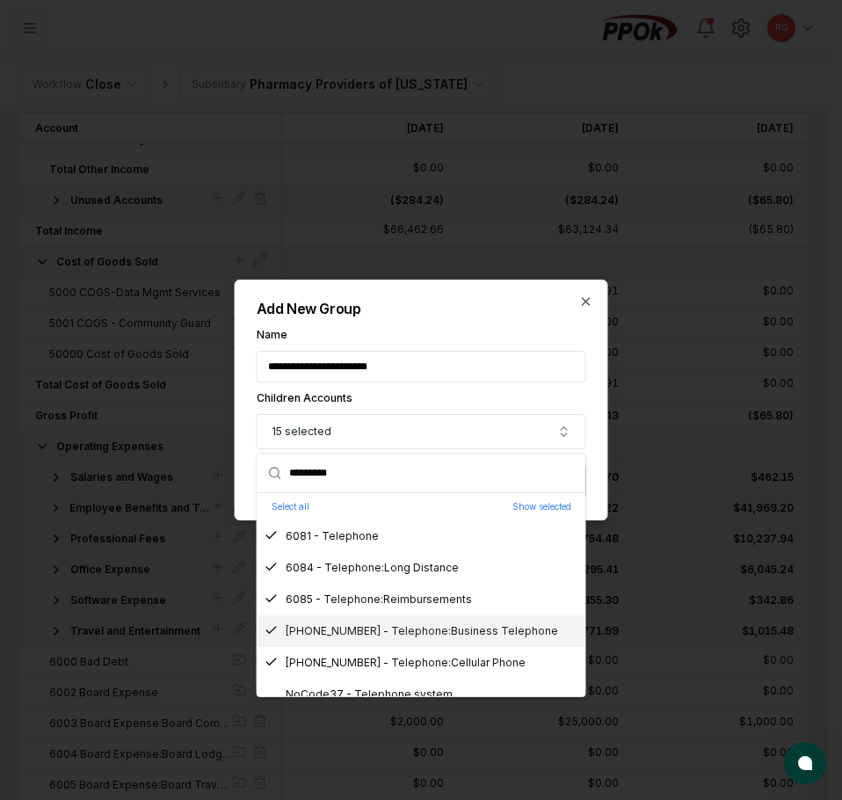
scroll to position [14, 0]
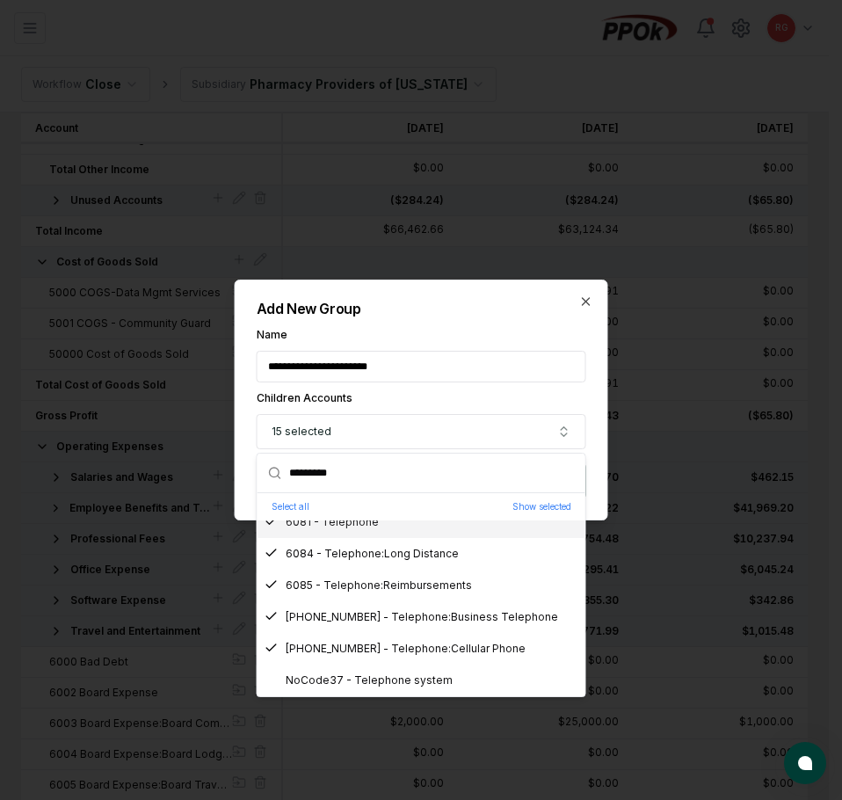
drag, startPoint x: 386, startPoint y: 471, endPoint x: 202, endPoint y: 471, distance: 183.6
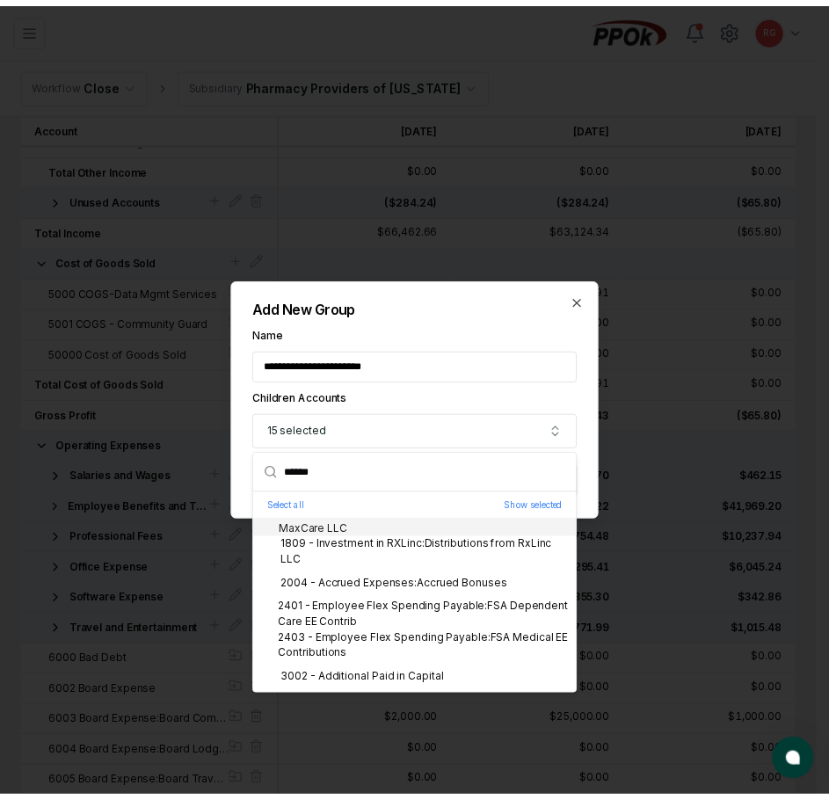
scroll to position [0, 0]
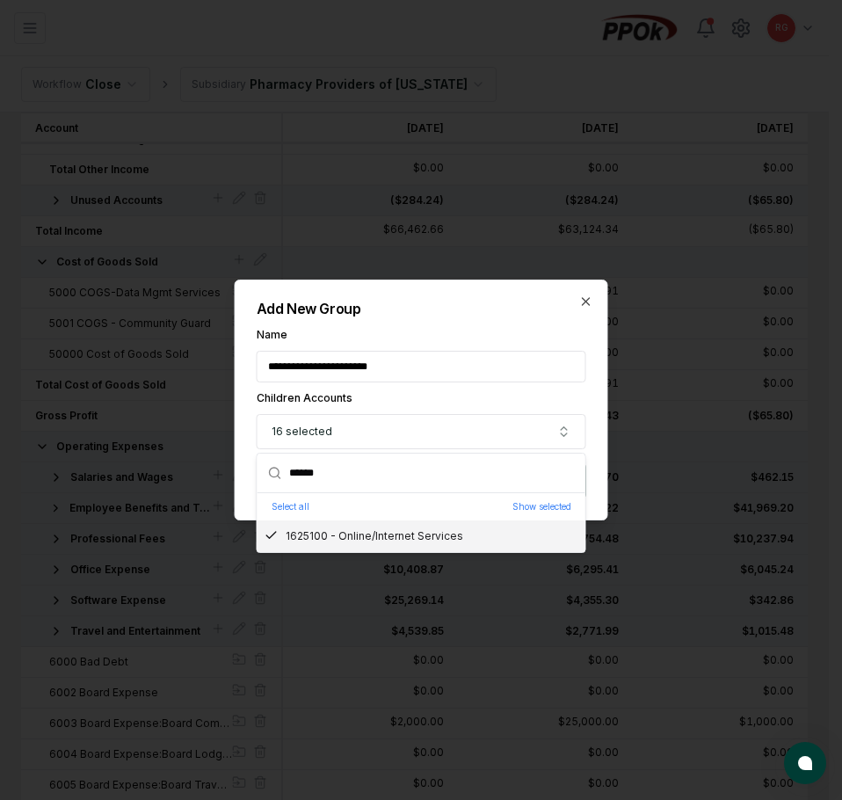
drag, startPoint x: 324, startPoint y: 467, endPoint x: 207, endPoint y: 460, distance: 117.1
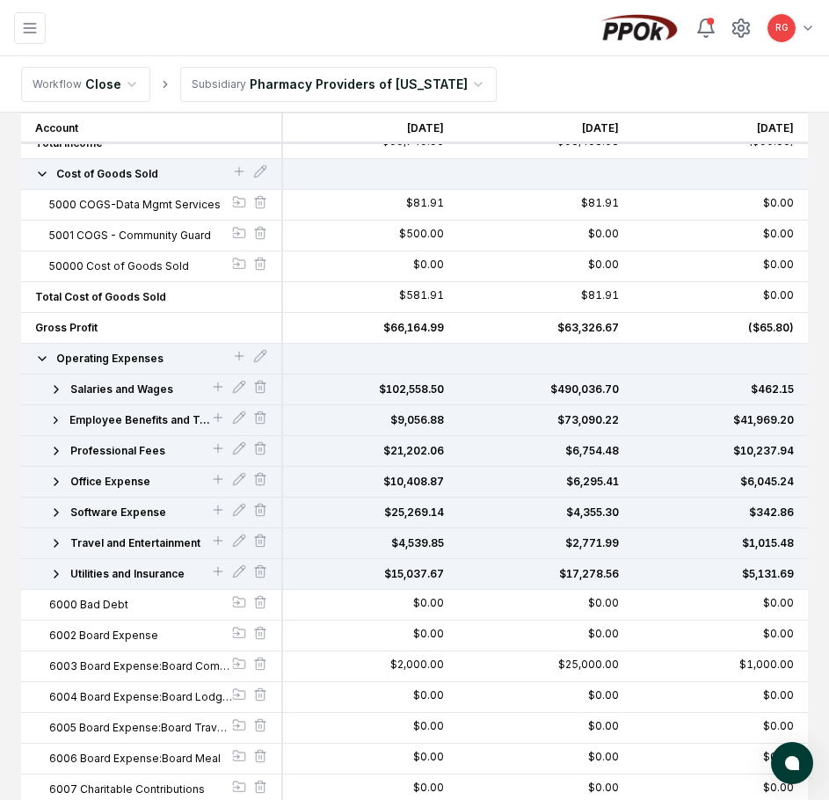
scroll to position [641, 0]
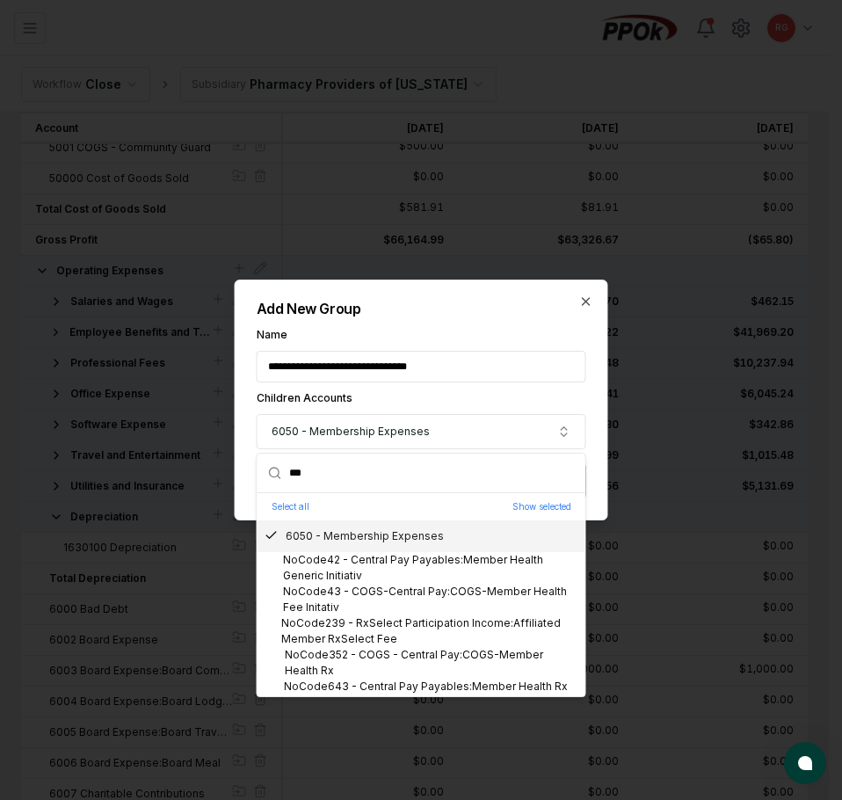
drag, startPoint x: 380, startPoint y: 481, endPoint x: 77, endPoint y: 453, distance: 304.3
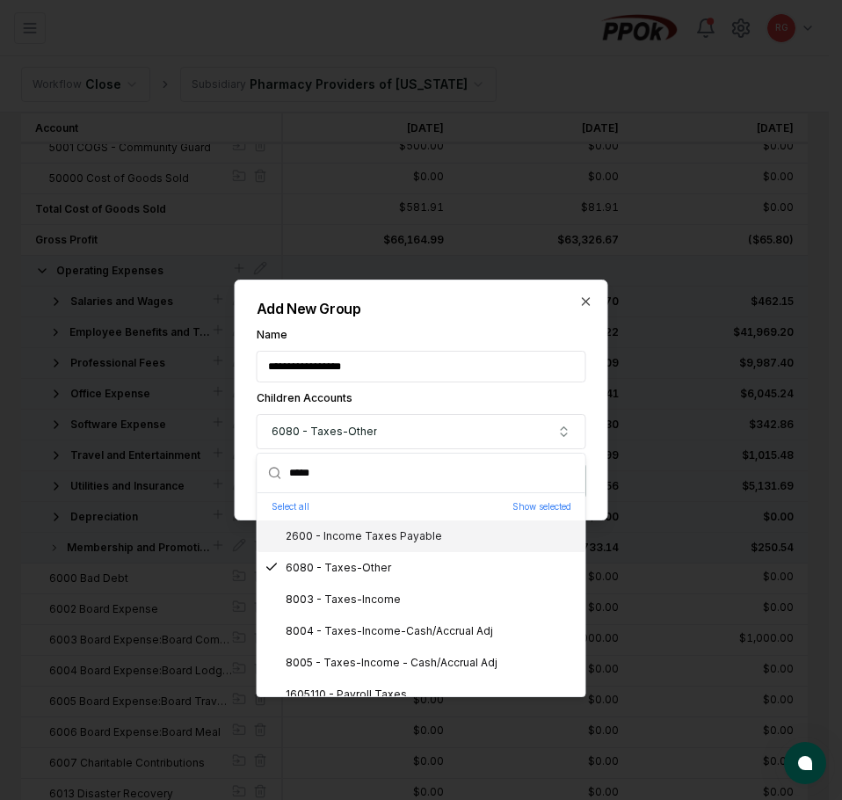
drag, startPoint x: 345, startPoint y: 480, endPoint x: 211, endPoint y: 467, distance: 135.1
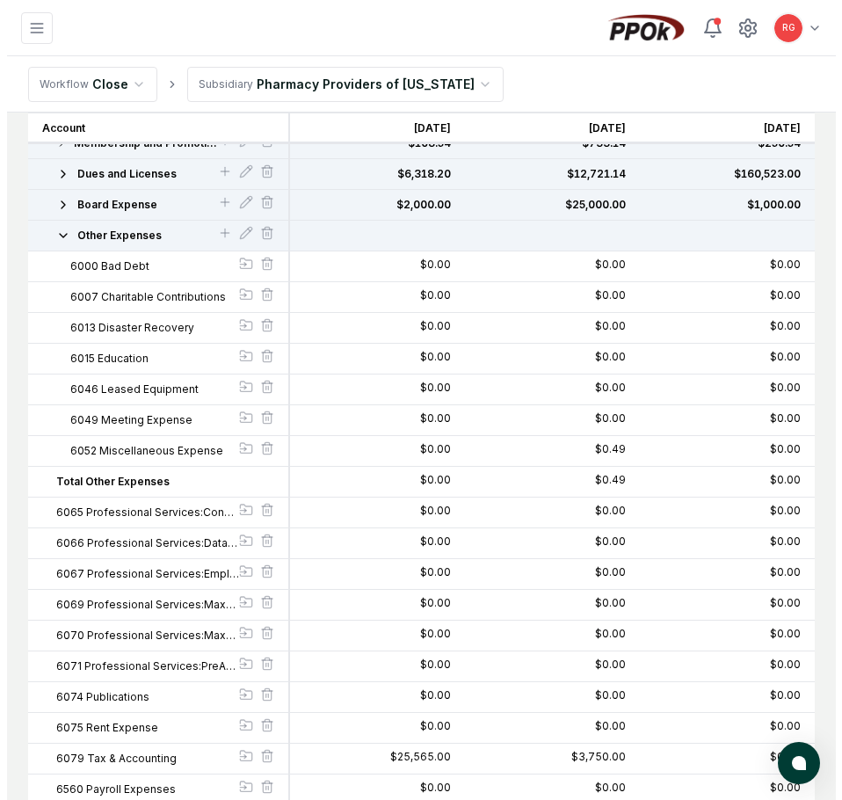
scroll to position [1046, 0]
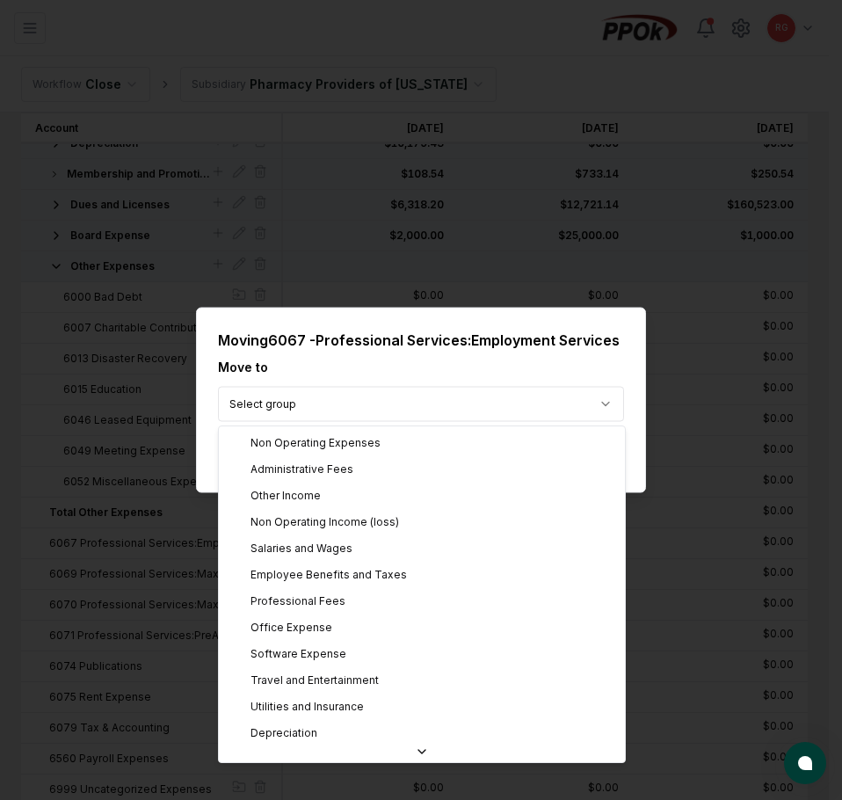
drag, startPoint x: 308, startPoint y: 600, endPoint x: 352, endPoint y: 575, distance: 51.5
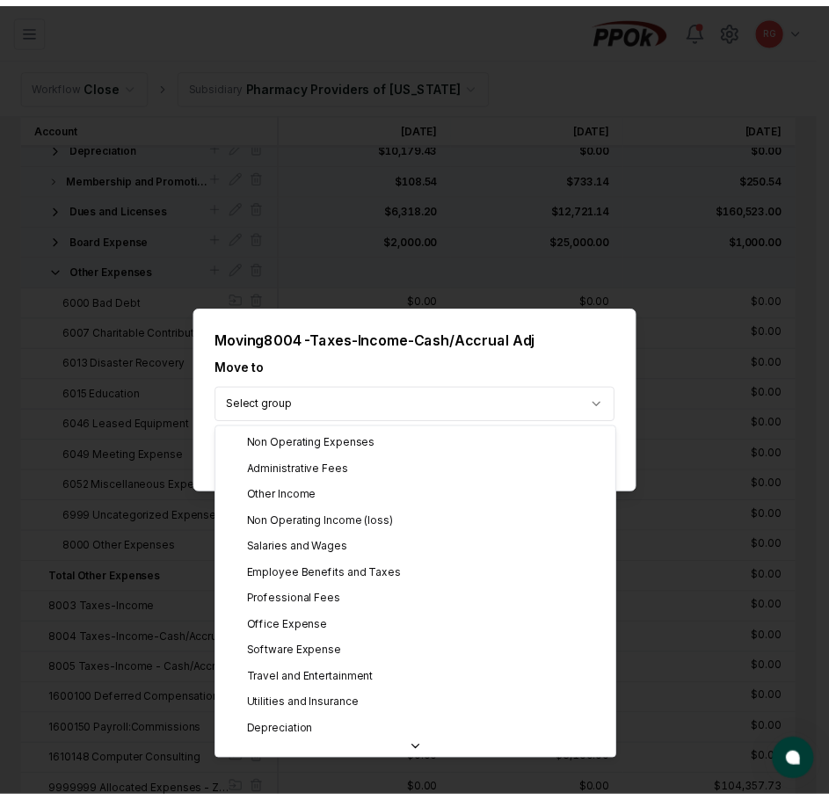
scroll to position [220, 0]
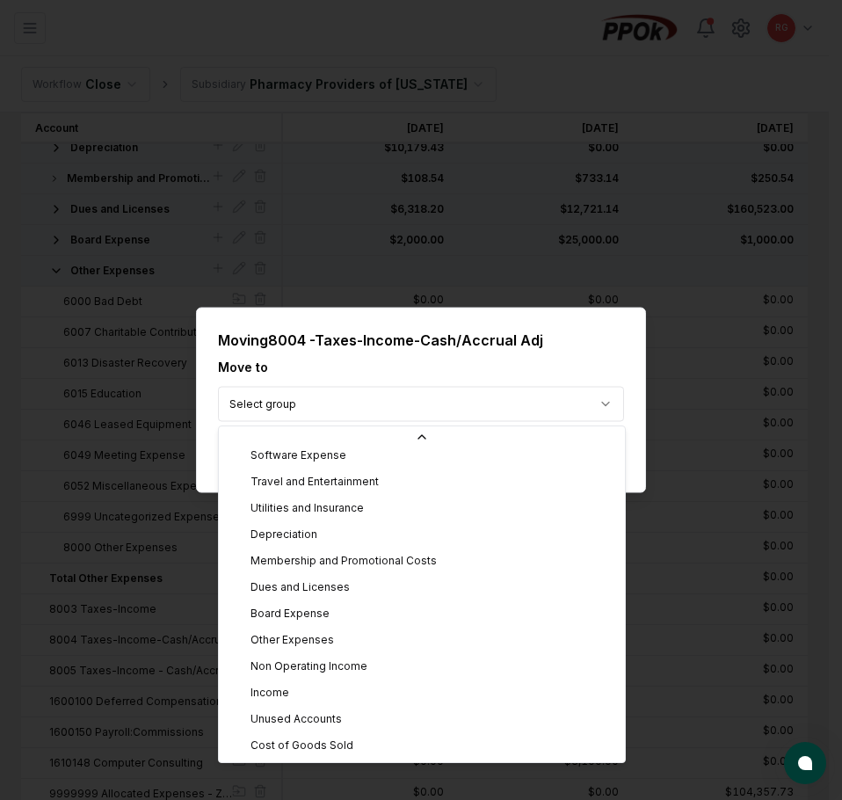
drag, startPoint x: 338, startPoint y: 710, endPoint x: 403, endPoint y: 669, distance: 77.0
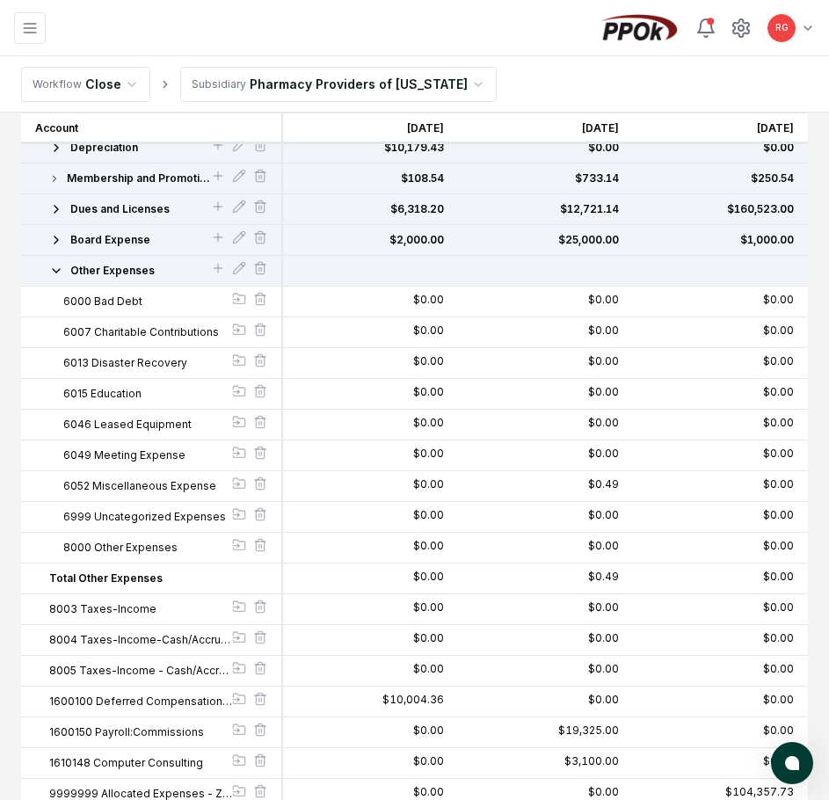
scroll to position [1010, 0]
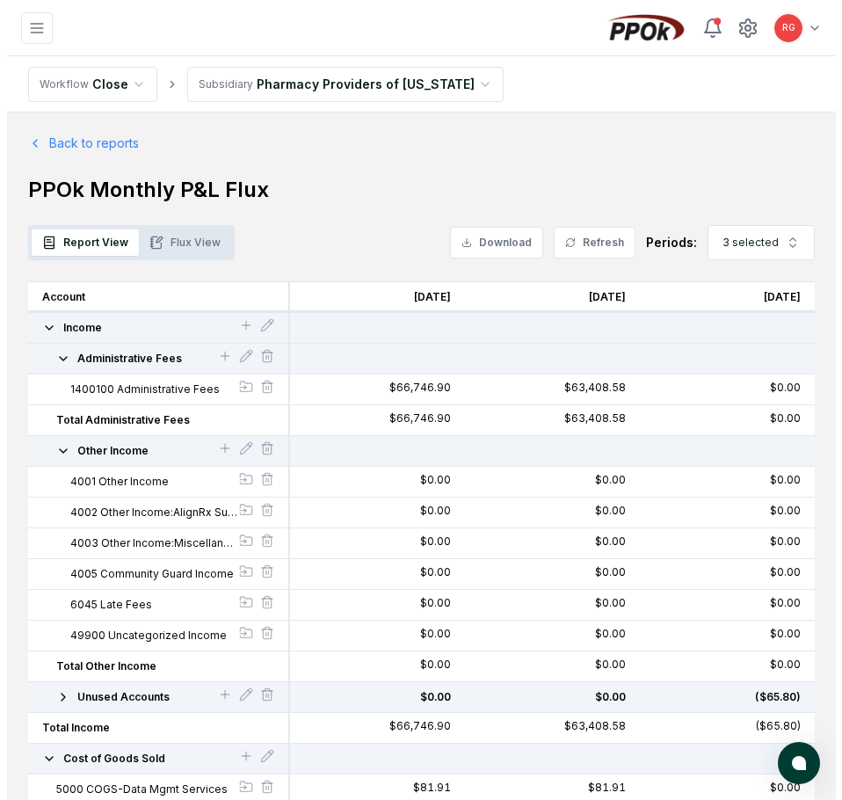
scroll to position [1010, 0]
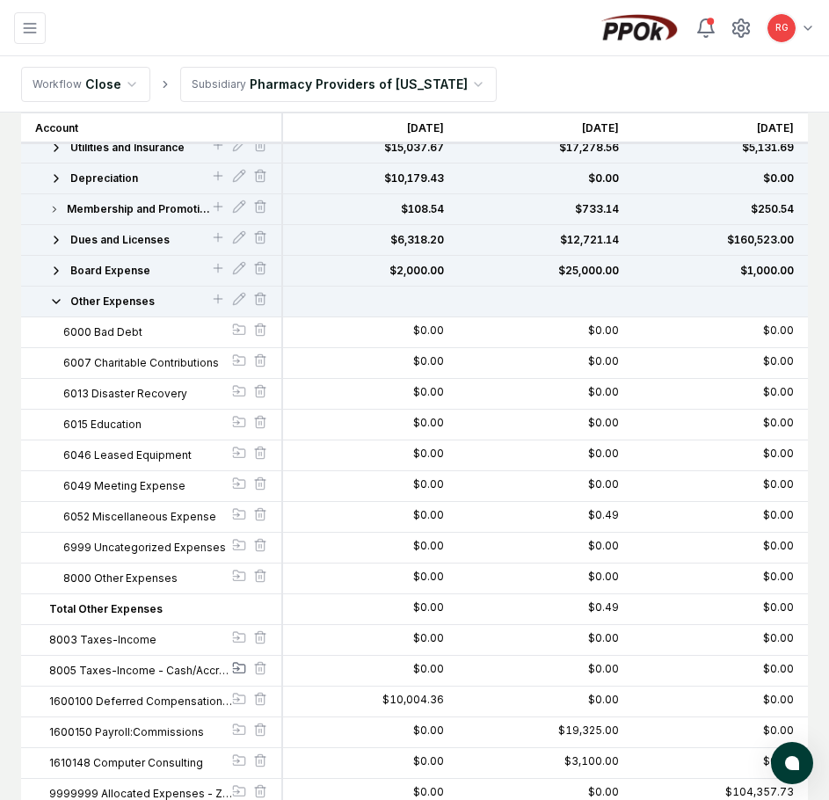
click at [239, 662] on div at bounding box center [239, 670] width 14 height 18
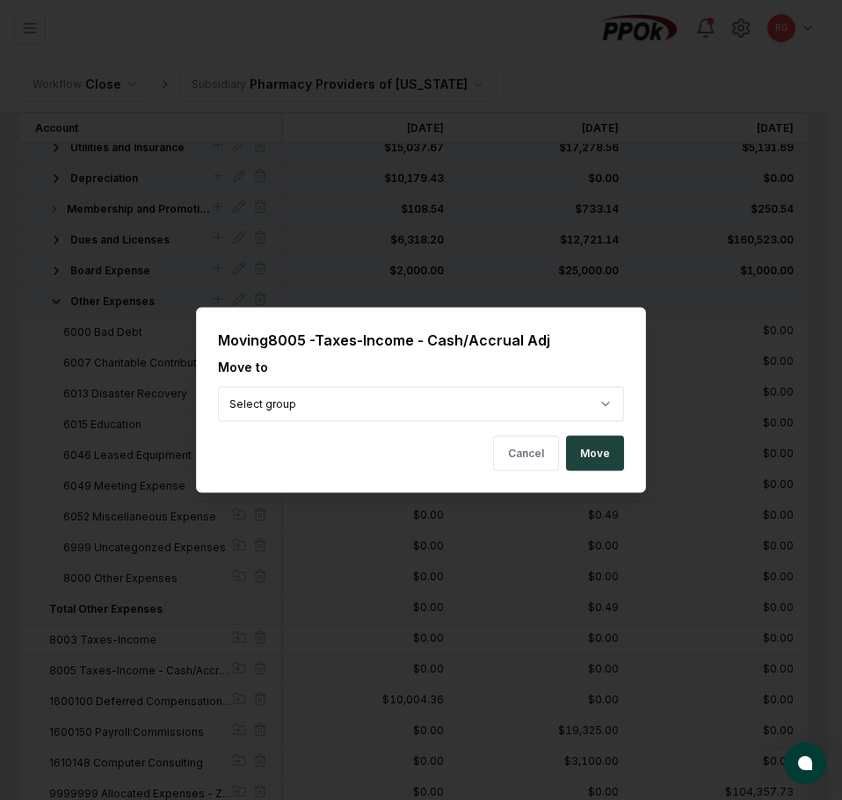
click at [459, 396] on body "CloseCore Dashboard My Tasks Folders Checklist Reconciliations Notes Documents …" at bounding box center [414, 424] width 829 height 2869
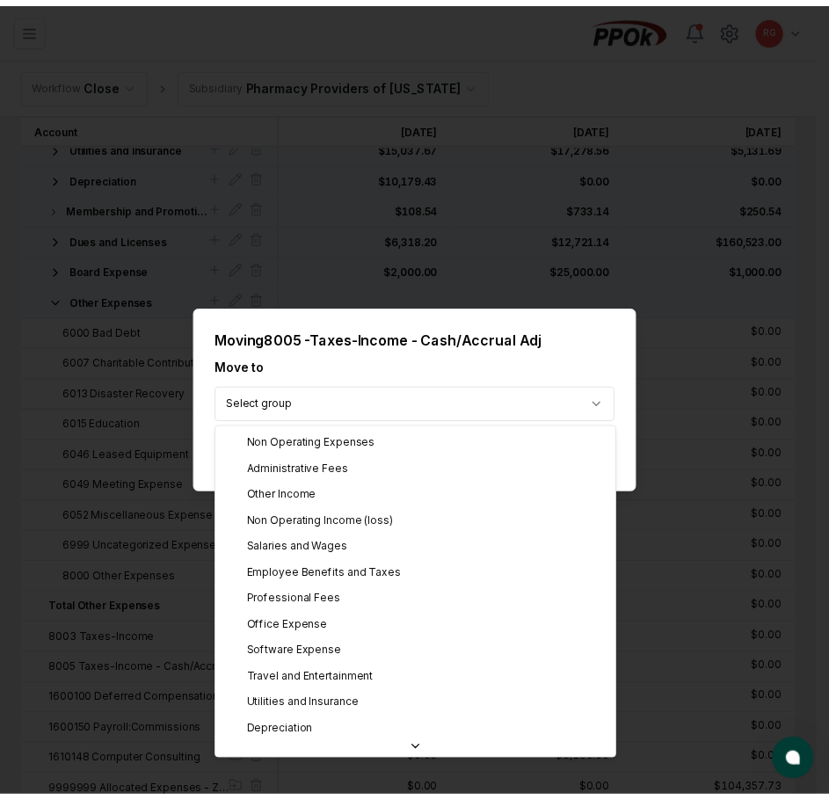
scroll to position [220, 0]
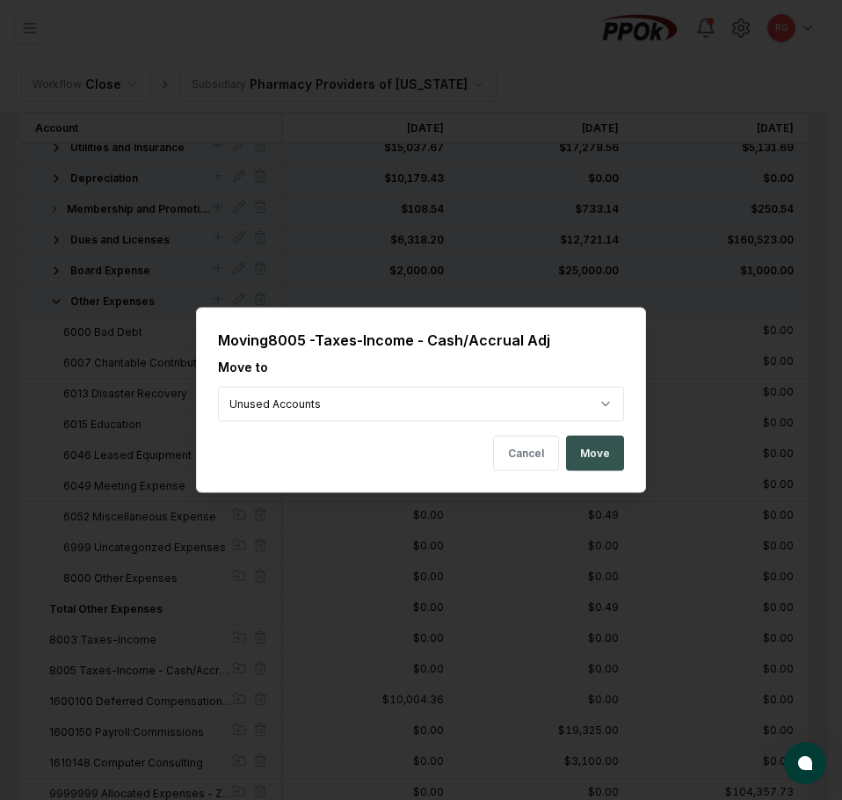
click at [581, 457] on button "Move" at bounding box center [595, 453] width 58 height 35
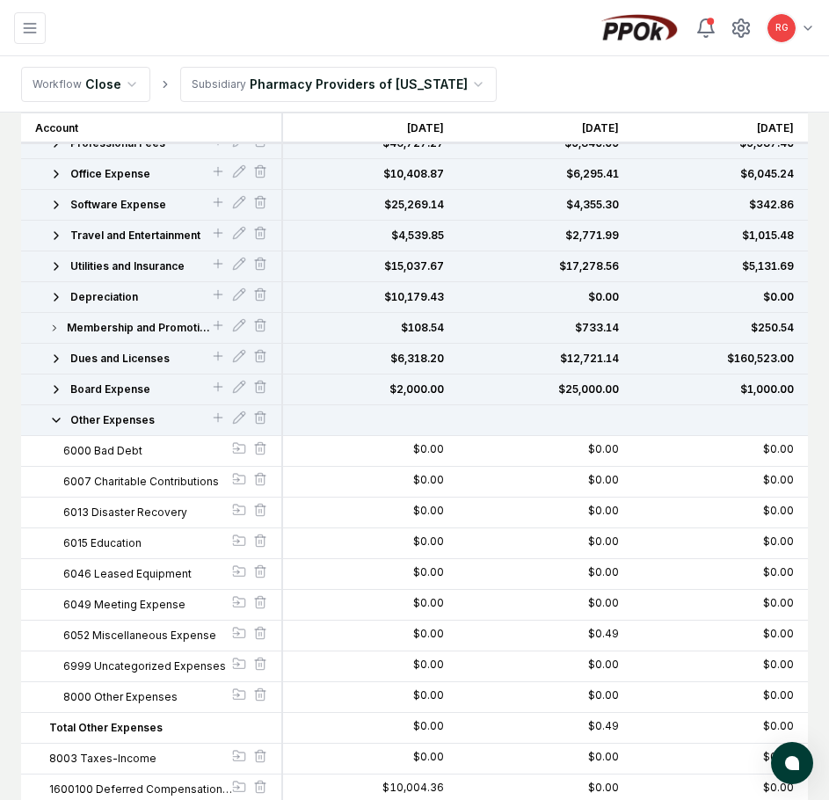
scroll to position [716, 0]
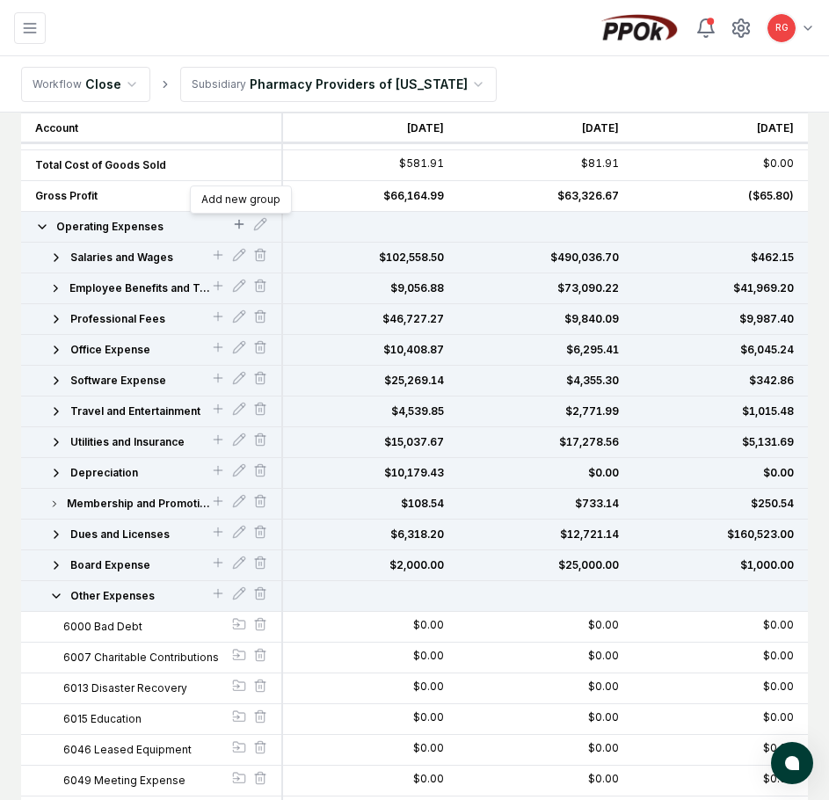
click at [234, 223] on icon at bounding box center [239, 224] width 14 height 14
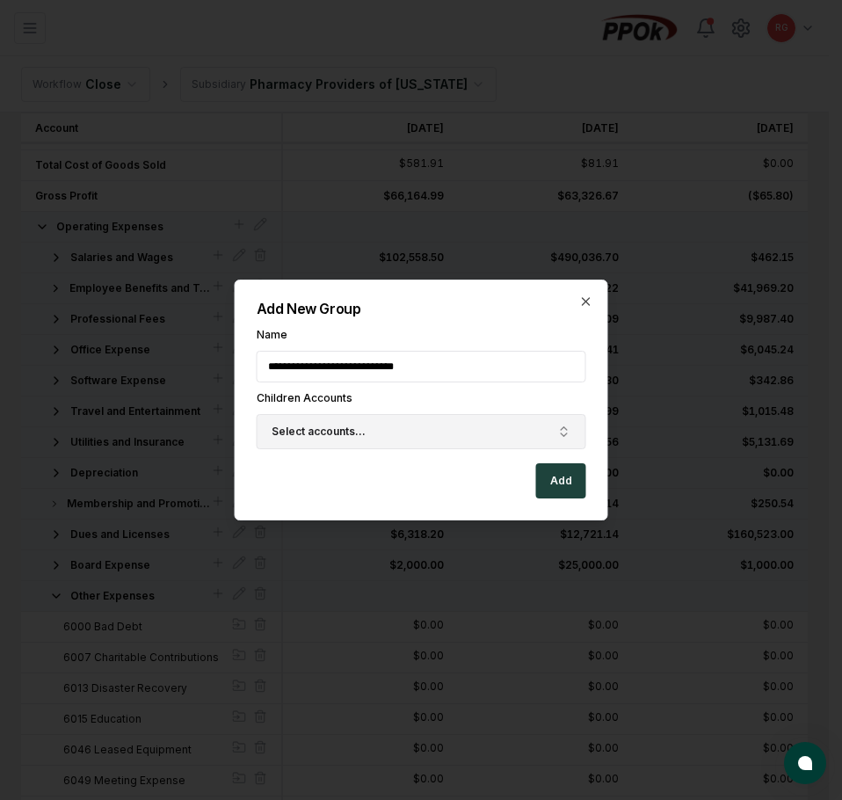
type input "**********"
click at [338, 432] on span "Select accounts..." at bounding box center [318, 431] width 94 height 16
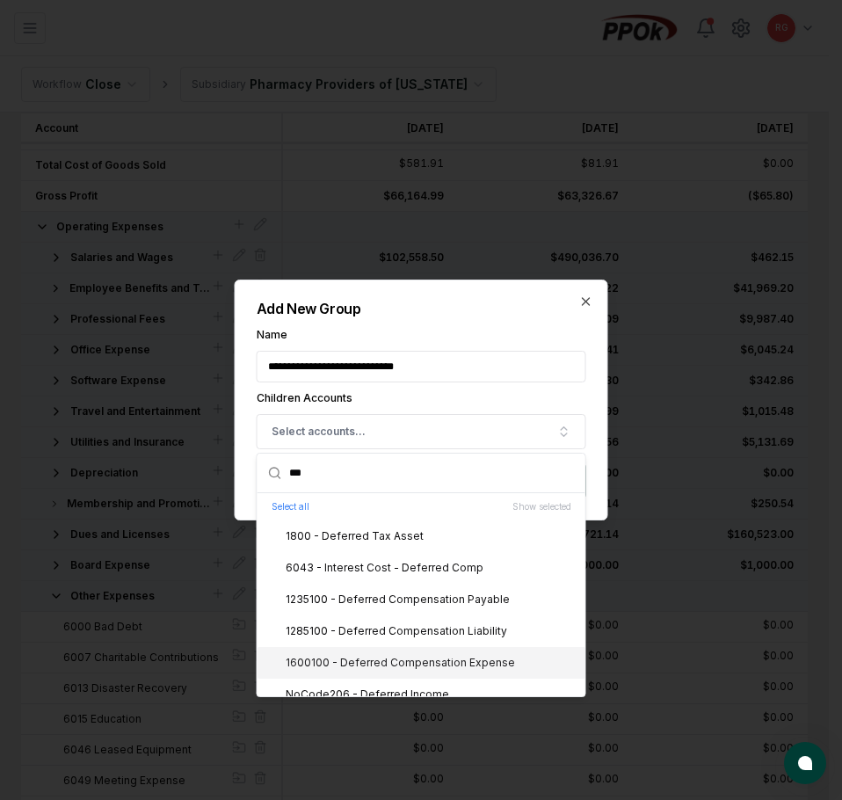
type input "***"
click at [409, 656] on div "1600100 - Deferred Compensation Expense" at bounding box center [389, 663] width 250 height 16
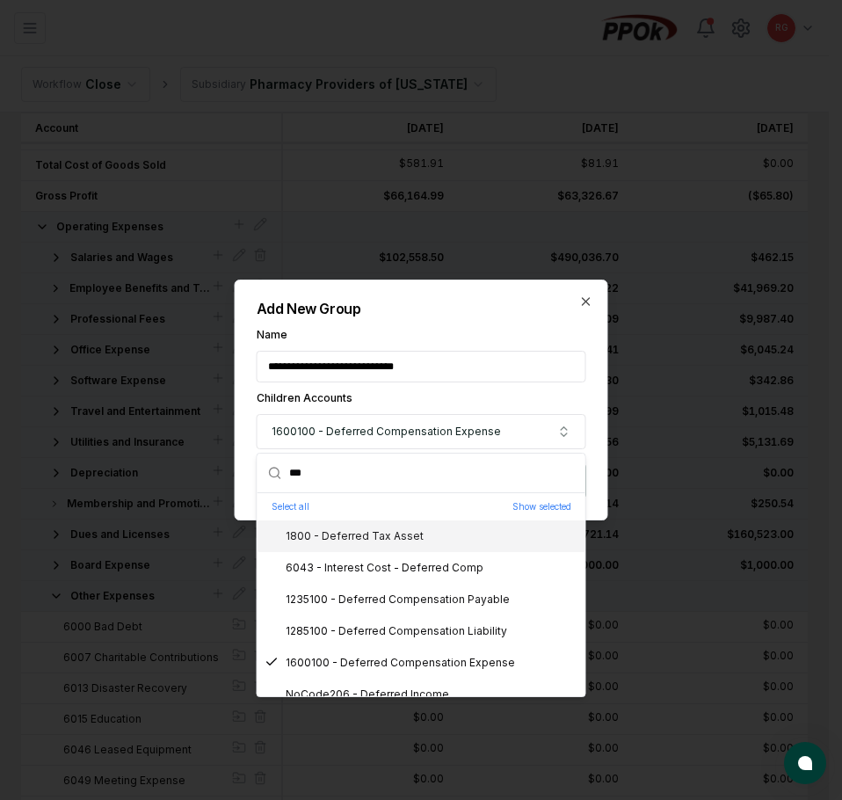
click at [496, 326] on div "**********" at bounding box center [421, 399] width 373 height 241
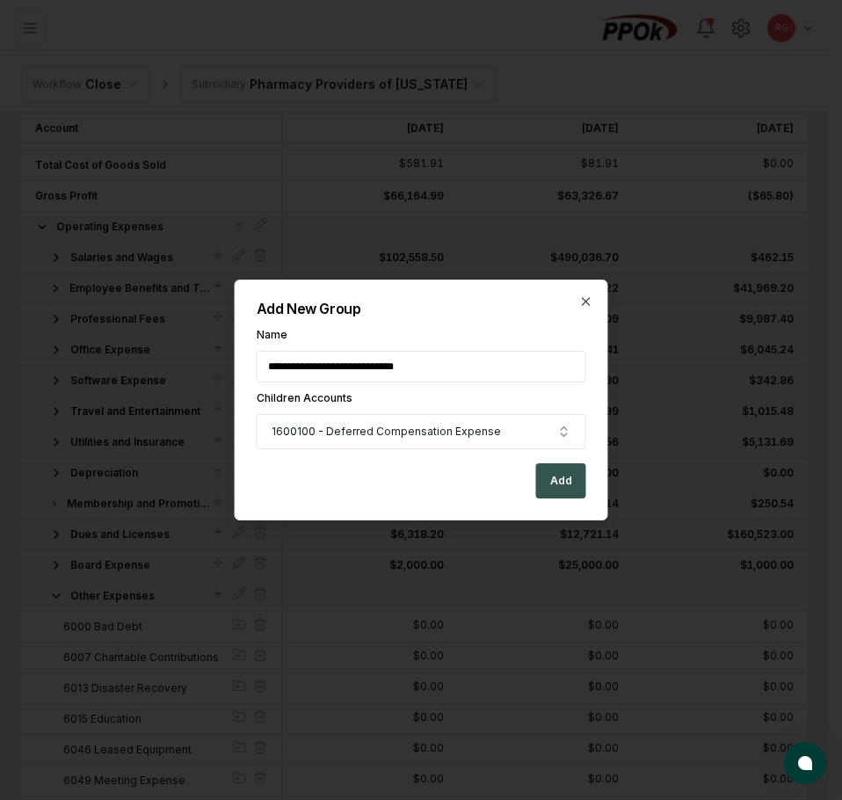
click at [557, 484] on button "Add" at bounding box center [561, 480] width 50 height 35
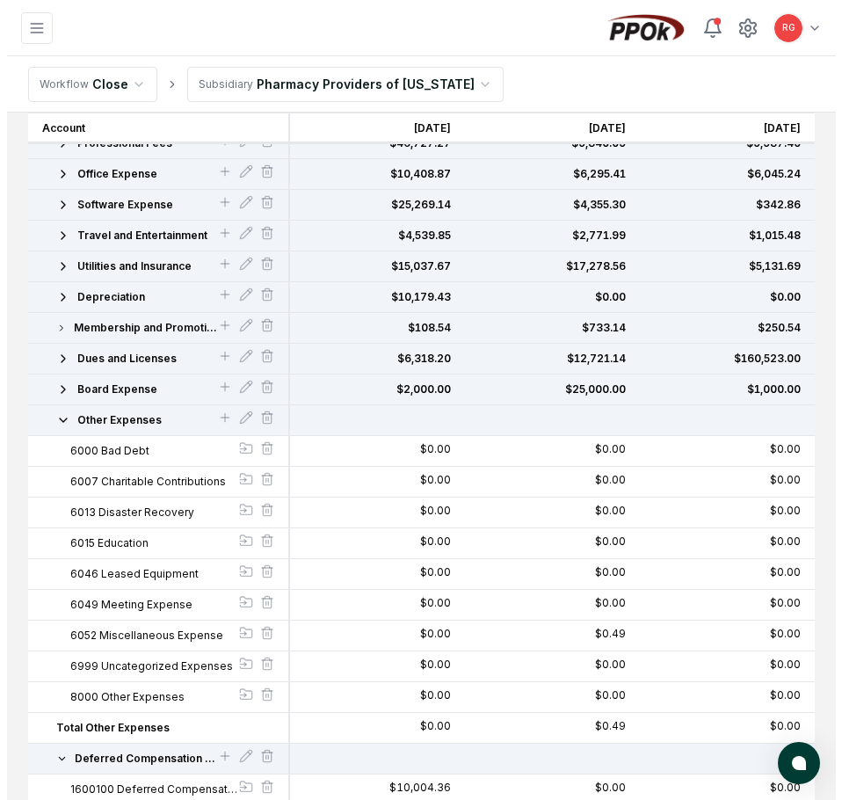
scroll to position [980, 0]
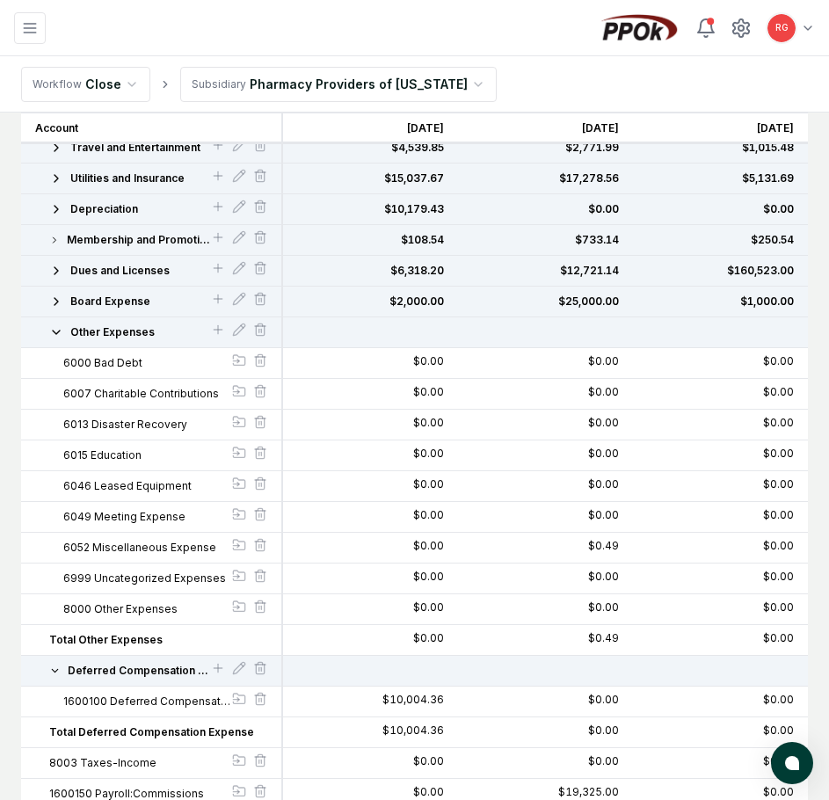
click at [59, 329] on icon "button" at bounding box center [56, 332] width 14 height 14
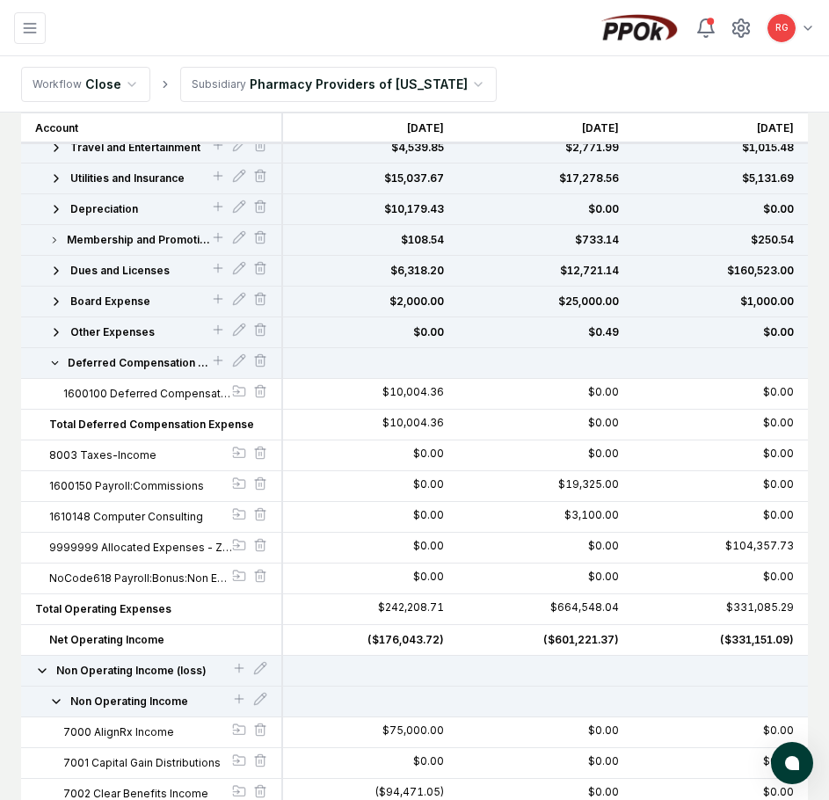
click at [54, 364] on icon "button" at bounding box center [54, 363] width 11 height 14
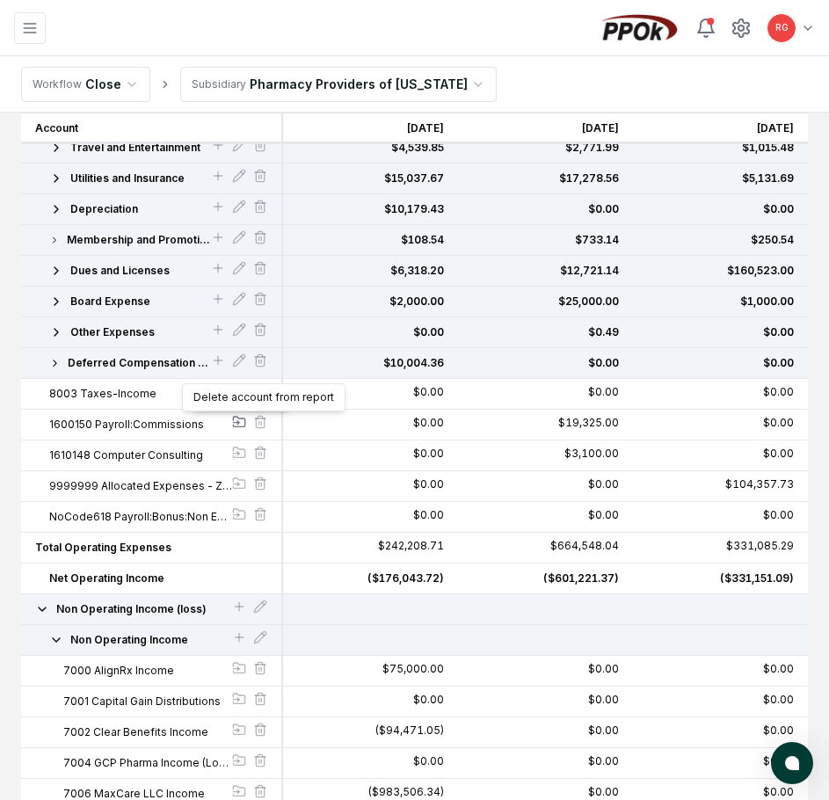
click at [242, 423] on icon at bounding box center [239, 422] width 14 height 14
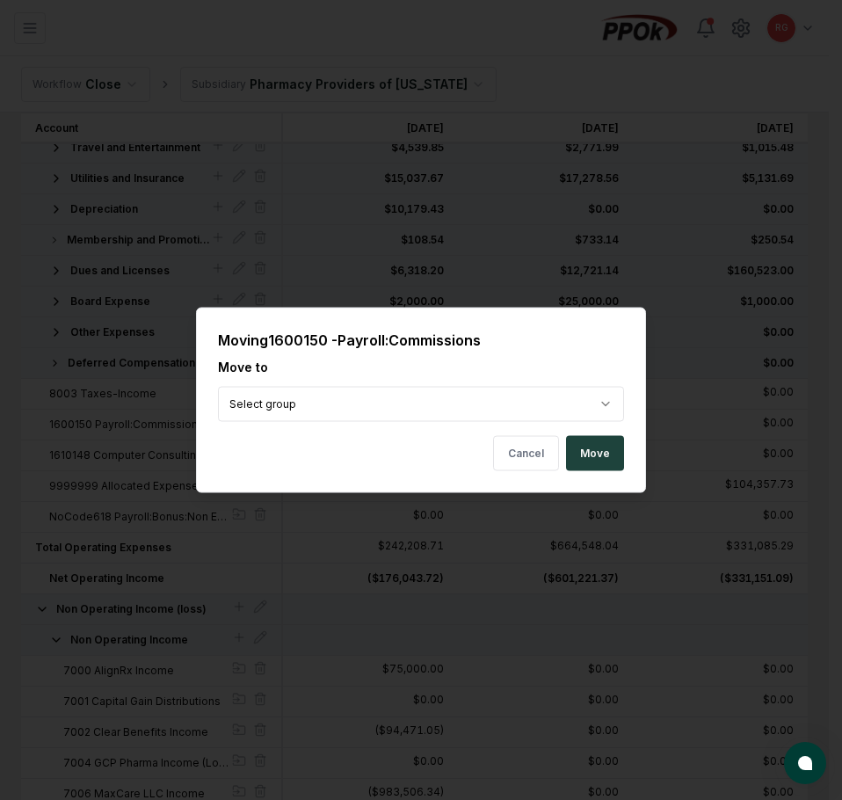
click at [285, 395] on body "CloseCore Dashboard My Tasks Folders Checklist Reconciliations Notes Documents …" at bounding box center [414, 285] width 829 height 2530
click at [597, 459] on button "Move" at bounding box center [595, 453] width 58 height 35
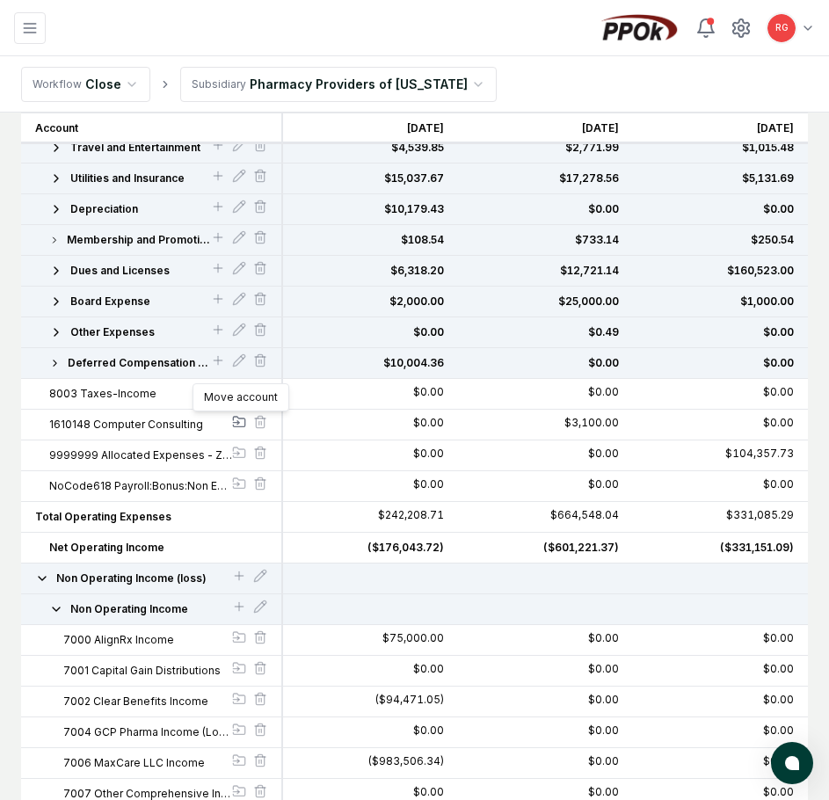
click at [235, 421] on icon at bounding box center [239, 422] width 14 height 14
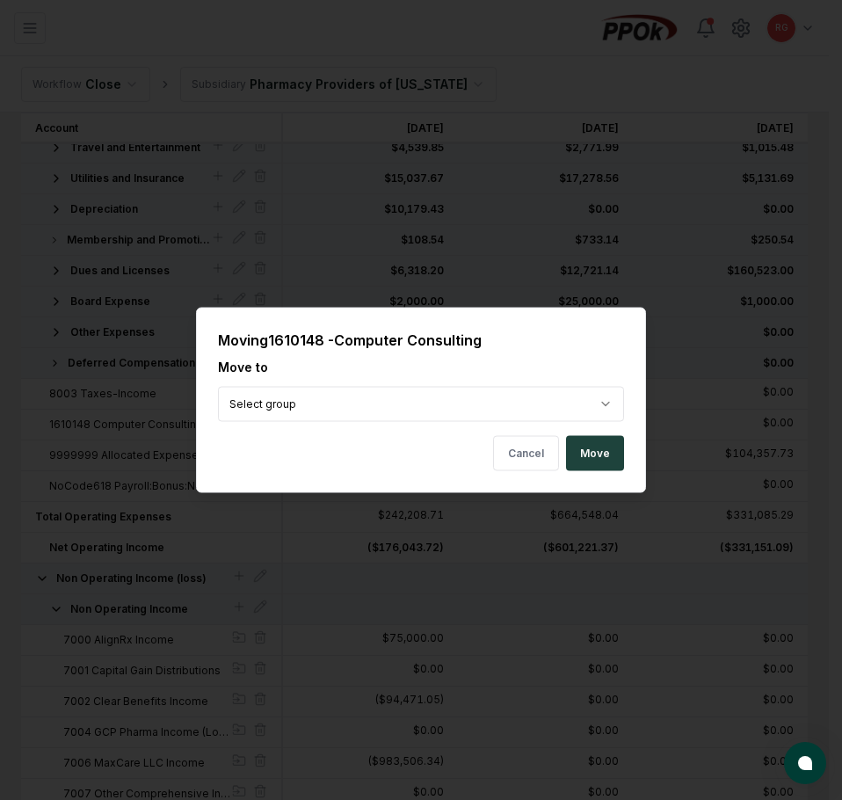
click at [286, 402] on body "CloseCore Dashboard My Tasks Folders Checklist Reconciliations Notes Documents …" at bounding box center [414, 270] width 829 height 2500
click at [576, 463] on button "Move" at bounding box center [595, 453] width 58 height 35
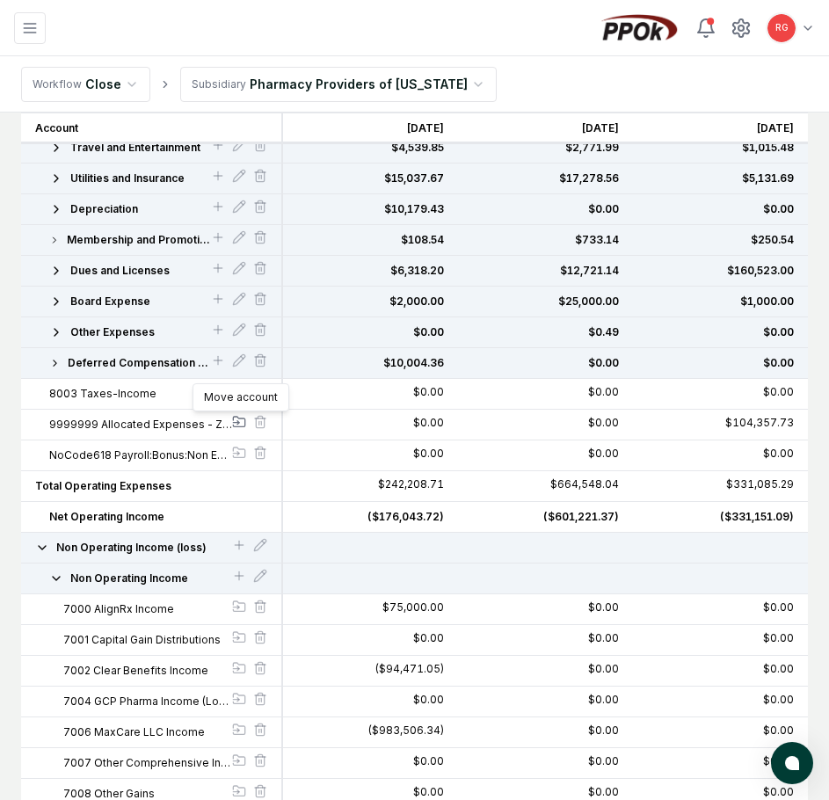
click at [233, 426] on icon at bounding box center [239, 422] width 14 height 14
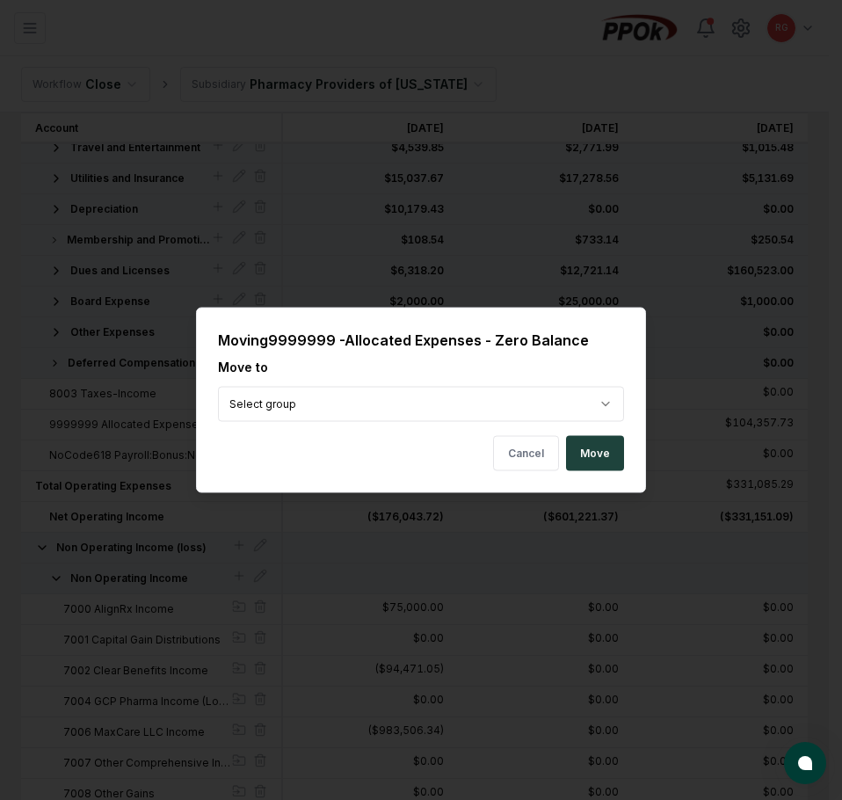
click at [320, 409] on body "CloseCore Dashboard My Tasks Folders Checklist Reconciliations Notes Documents …" at bounding box center [414, 254] width 829 height 2469
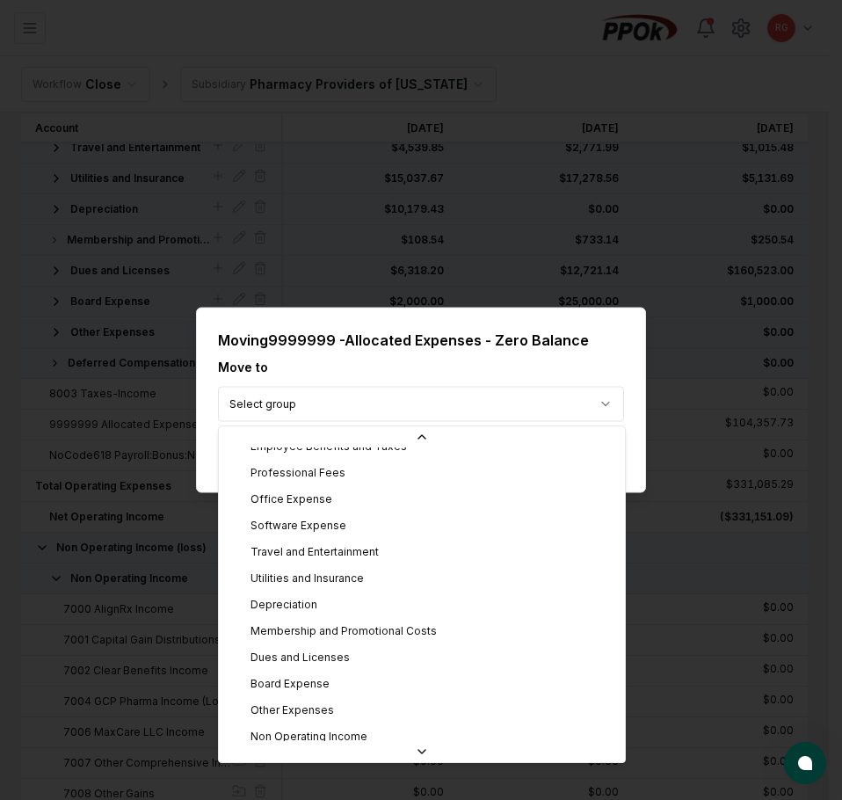
scroll to position [246, 0]
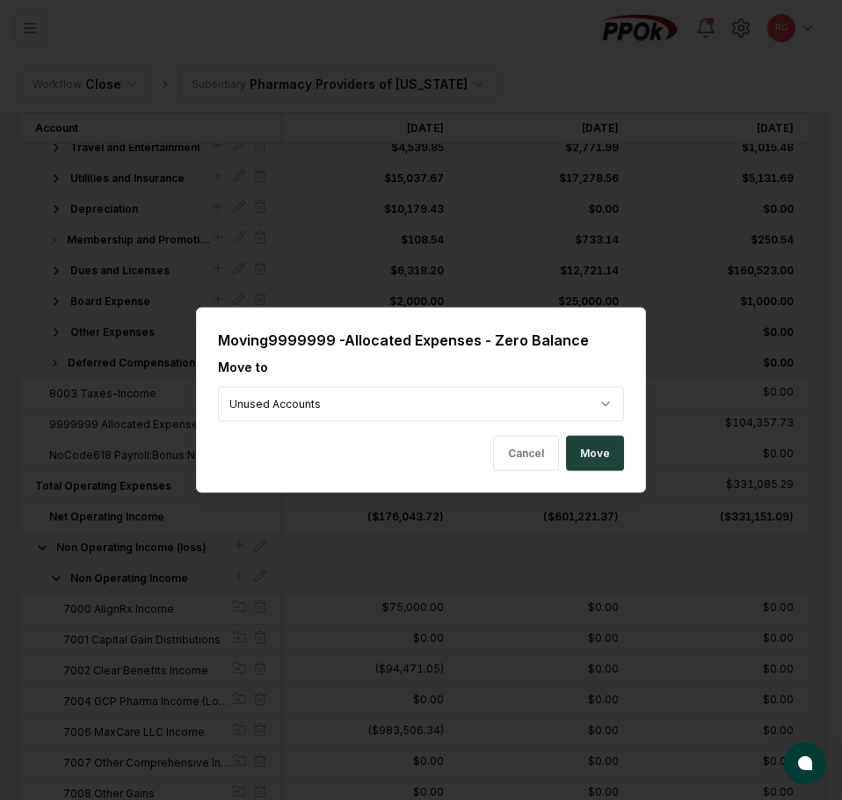
click at [624, 452] on div "Moving 9999999 - Allocated Expenses - Zero Balance Move to Unused Accounts Canc…" at bounding box center [421, 400] width 450 height 185
click at [604, 457] on button "Move" at bounding box center [595, 453] width 58 height 35
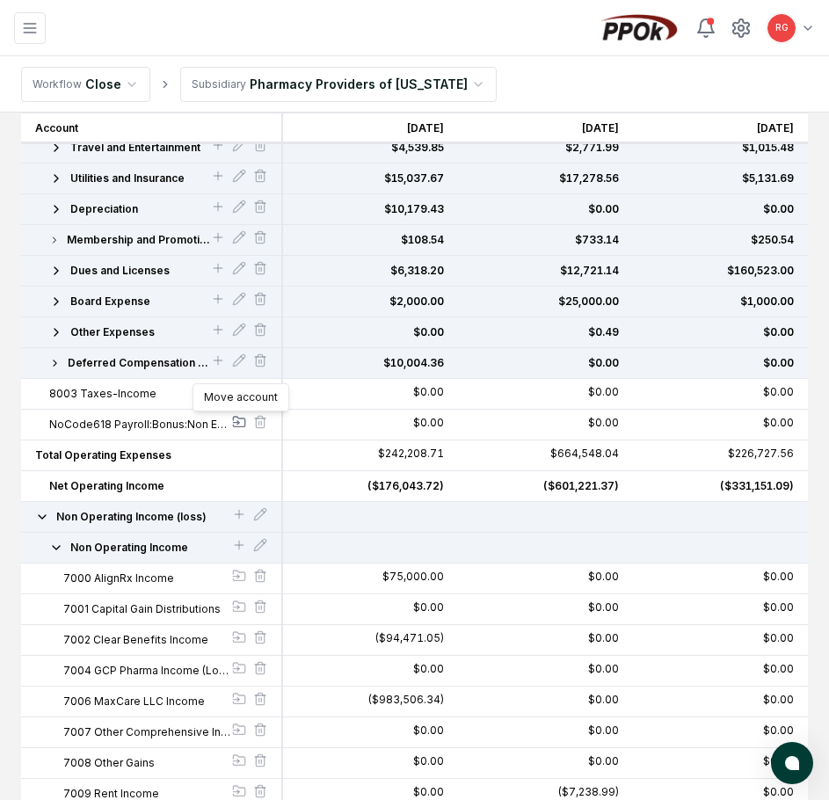
click at [242, 422] on icon at bounding box center [239, 422] width 14 height 14
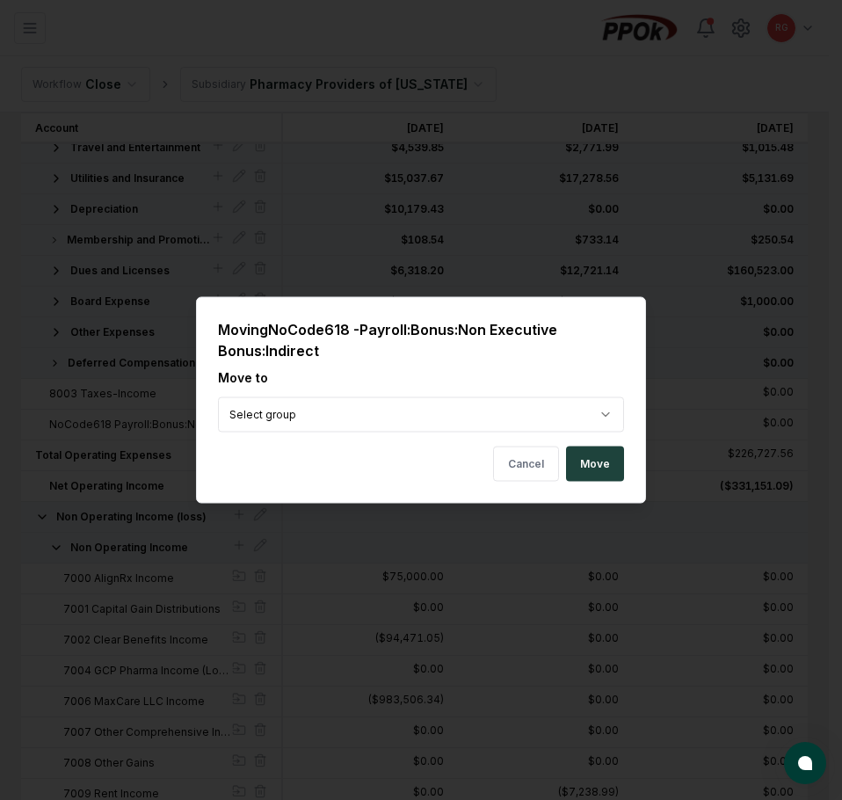
click at [296, 409] on body "CloseCore Dashboard My Tasks Folders Checklist Reconciliations Notes Documents …" at bounding box center [414, 239] width 829 height 2438
click at [596, 444] on div "Moving NoCode618 - Payroll:Bonus:Non Executive Bonus:Indirect Move to Unused Ac…" at bounding box center [421, 400] width 450 height 206
click at [595, 452] on button "Move" at bounding box center [595, 463] width 58 height 35
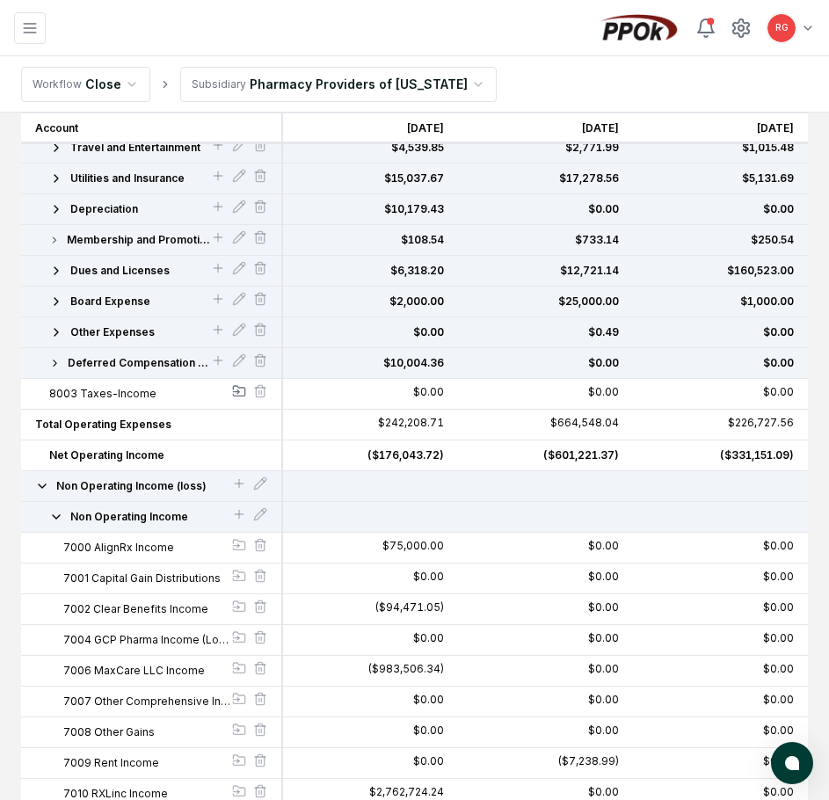
click at [234, 394] on icon at bounding box center [239, 391] width 11 height 10
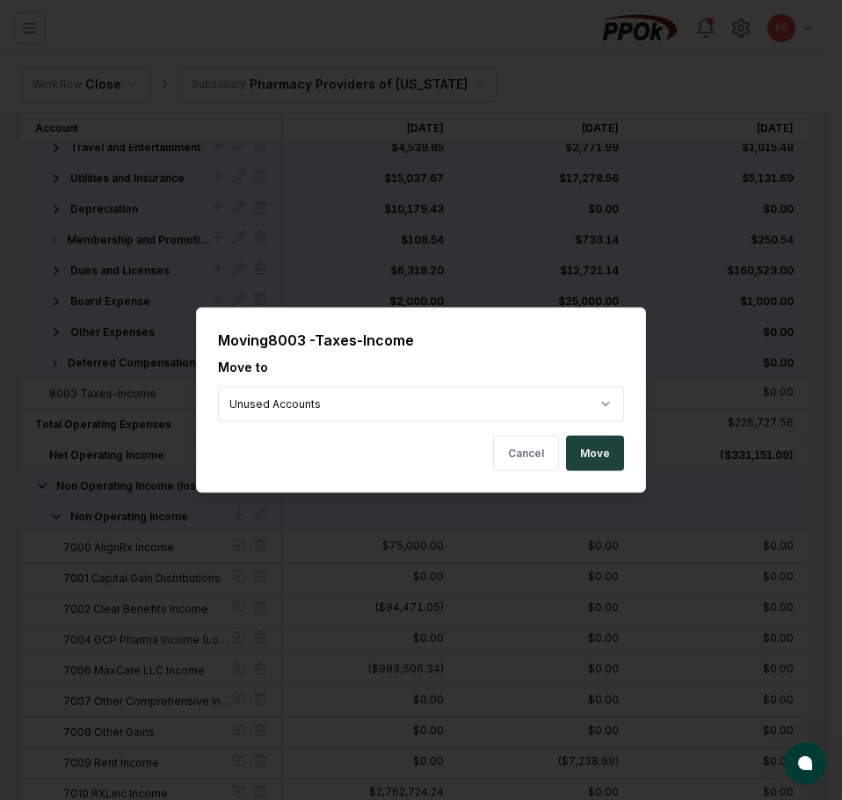
click at [273, 402] on body "CloseCore Dashboard My Tasks Folders Checklist Reconciliations Notes Documents …" at bounding box center [414, 223] width 829 height 2407
click at [591, 460] on button "Move" at bounding box center [595, 453] width 58 height 35
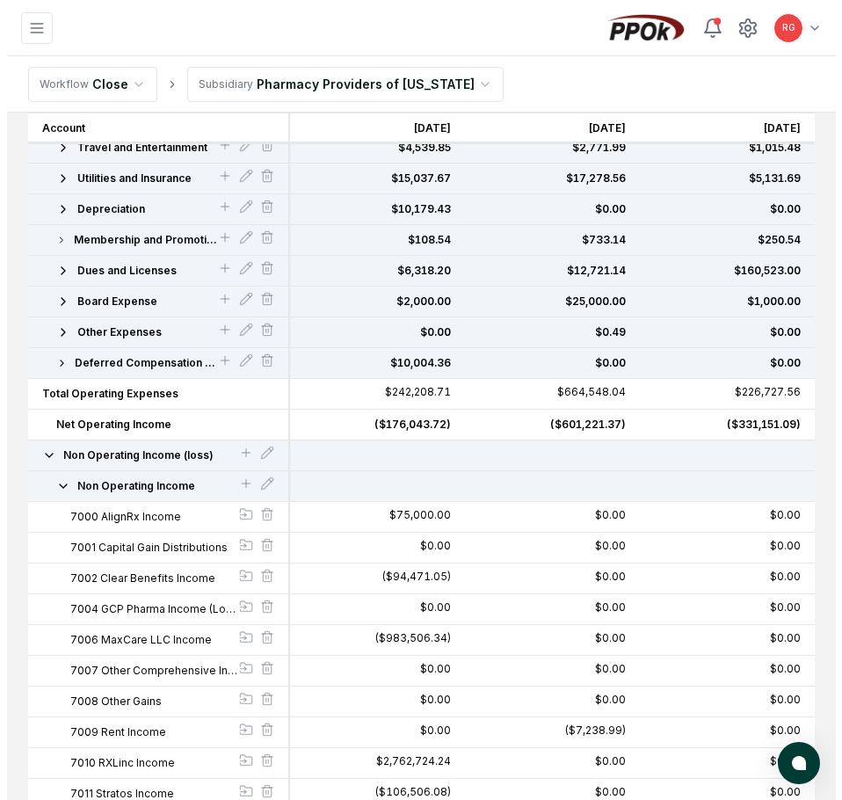
scroll to position [1068, 0]
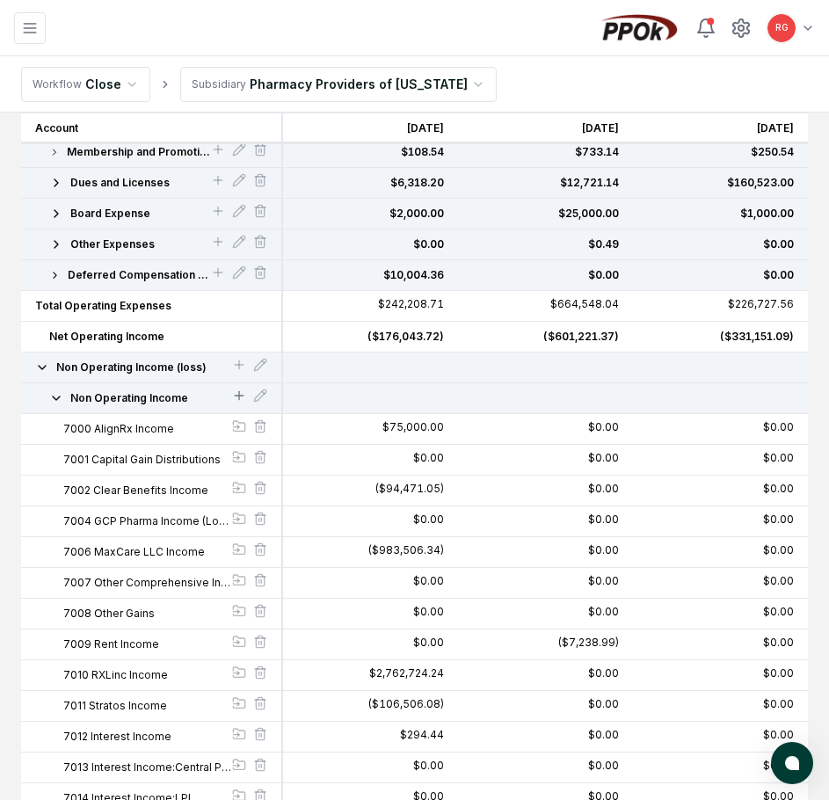
click at [239, 395] on icon at bounding box center [239, 395] width 0 height 8
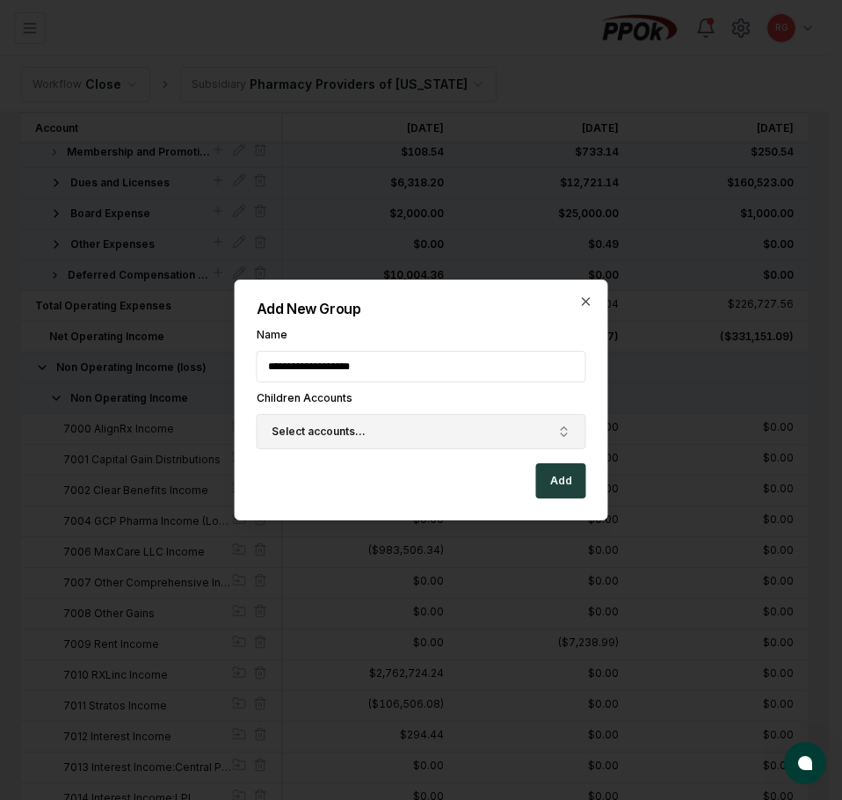
type input "**********"
click at [336, 431] on span "Select accounts..." at bounding box center [318, 431] width 94 height 16
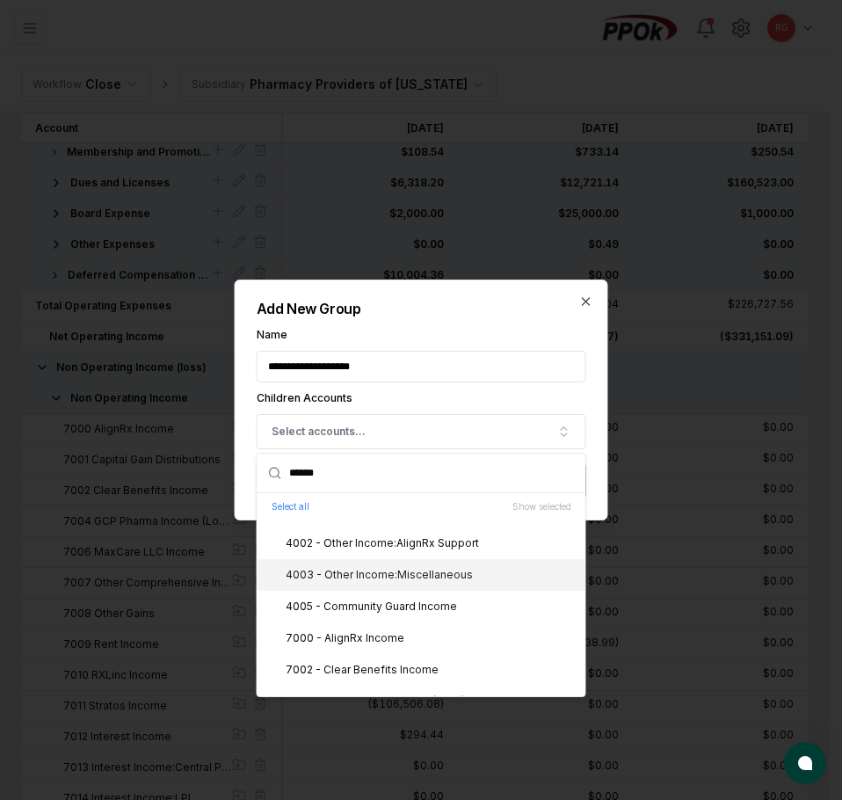
scroll to position [176, 0]
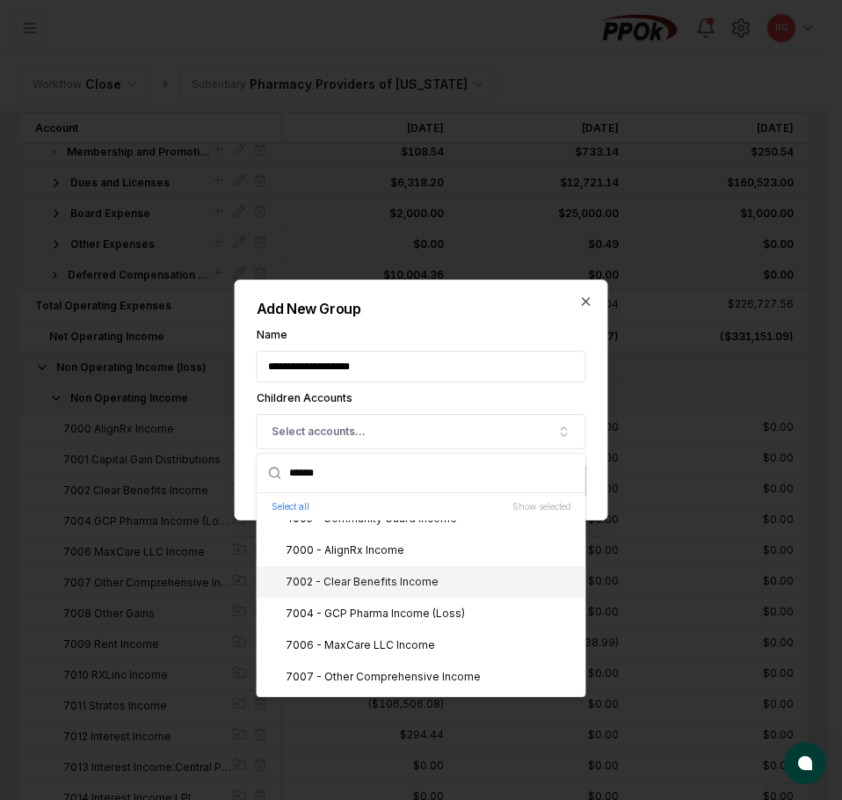
type input "******"
click at [407, 587] on div "7002 - Clear Benefits Income" at bounding box center [351, 582] width 174 height 16
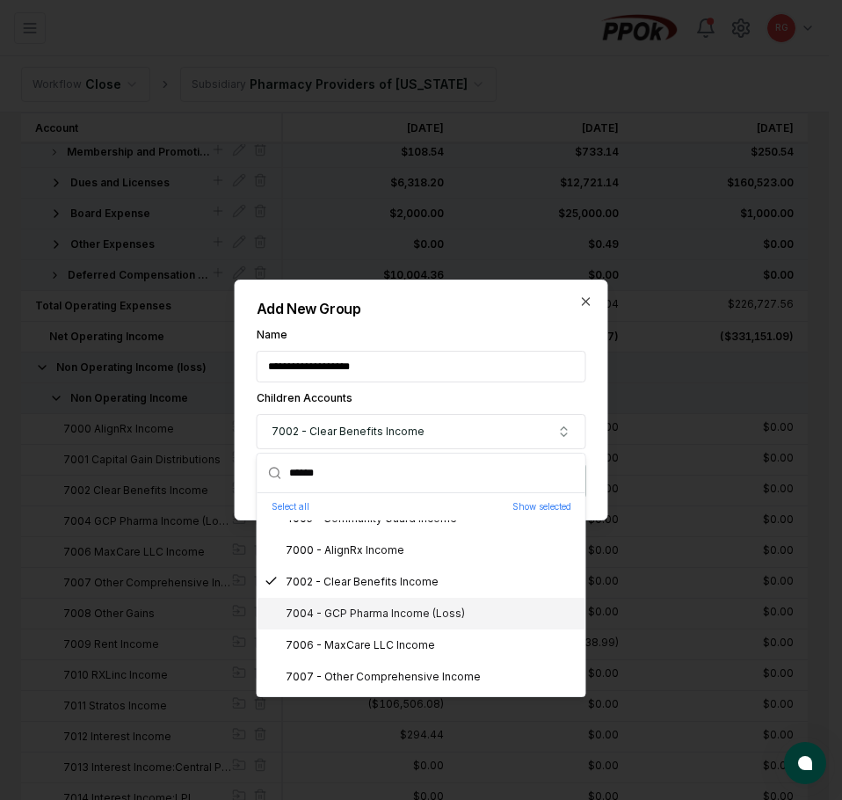
click at [416, 612] on div "7004 - GCP Pharma Income (Loss)" at bounding box center [364, 613] width 200 height 16
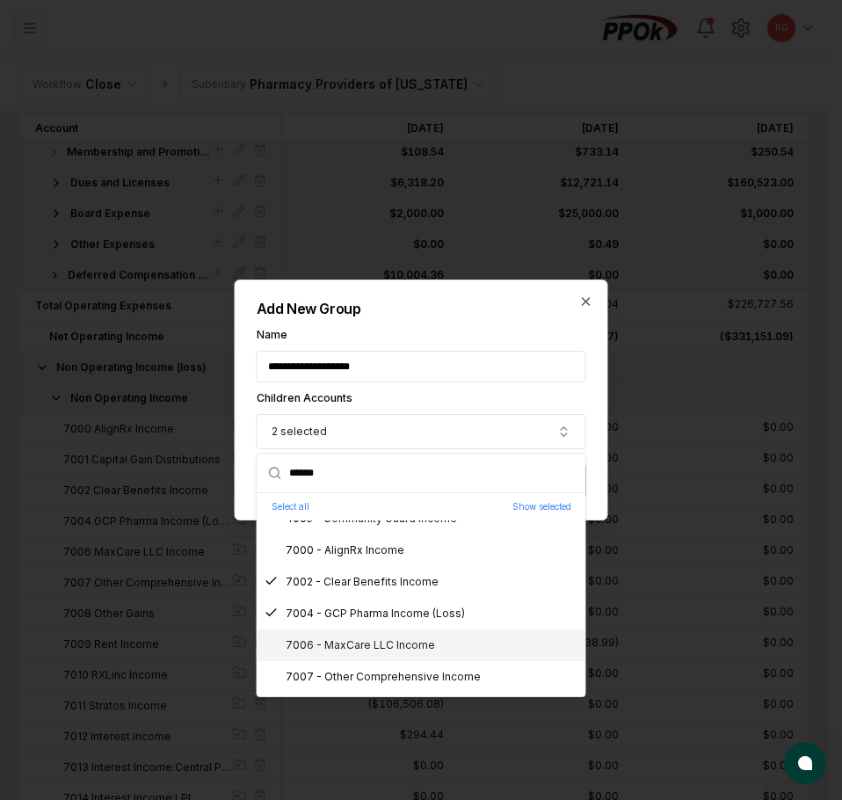
click at [408, 649] on div "7006 - MaxCare LLC Income" at bounding box center [349, 645] width 170 height 16
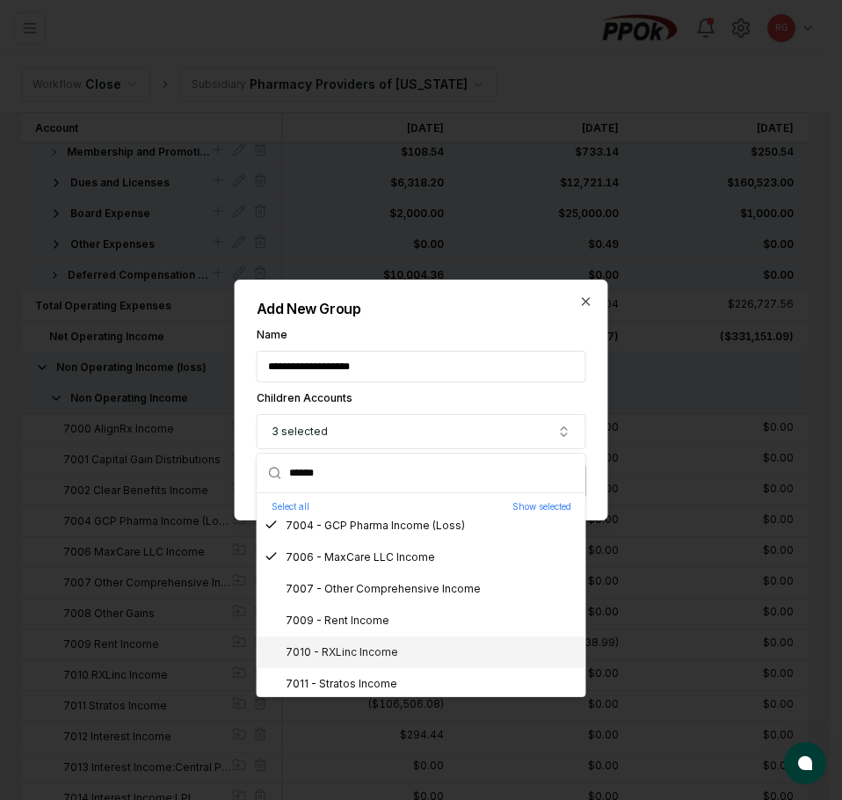
click at [395, 645] on div "7010 - RXLinc Income" at bounding box center [421, 652] width 328 height 32
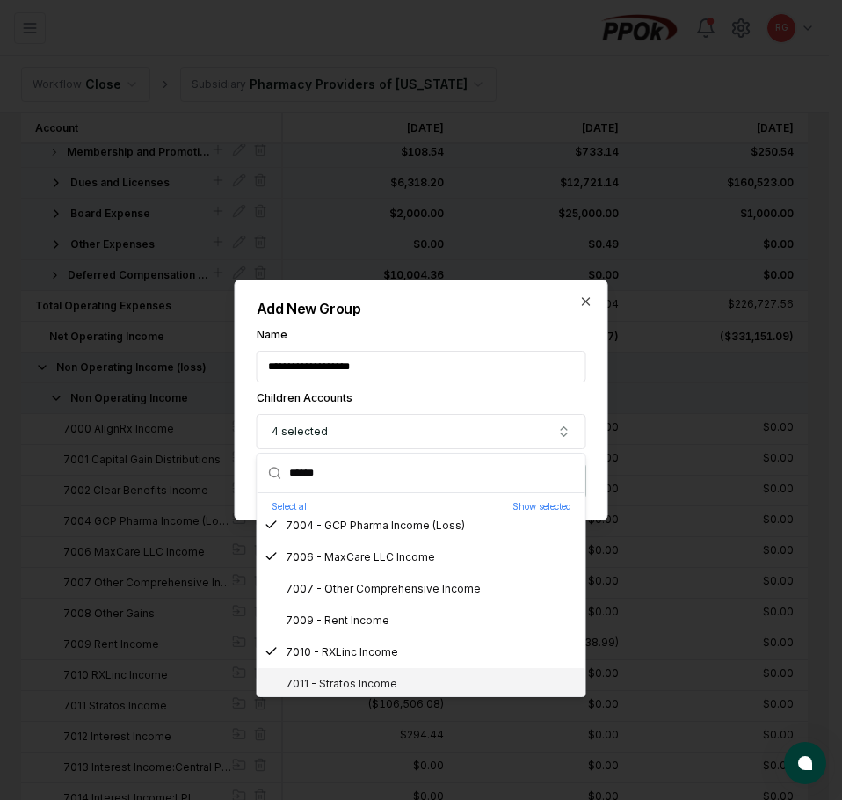
click at [400, 681] on div "7011 - Stratos Income" at bounding box center [421, 684] width 328 height 32
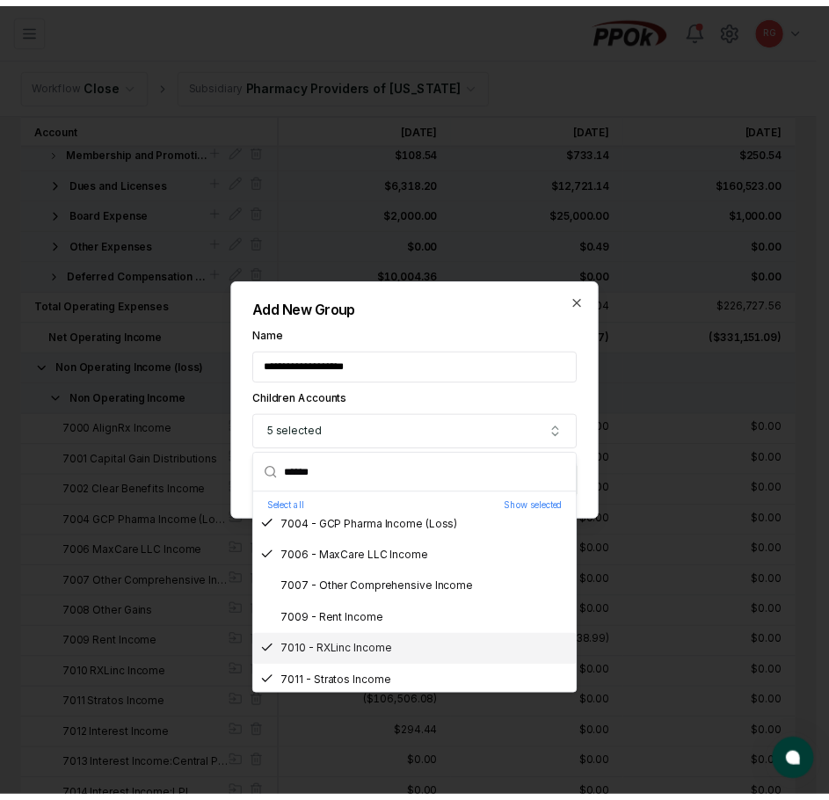
scroll to position [351, 0]
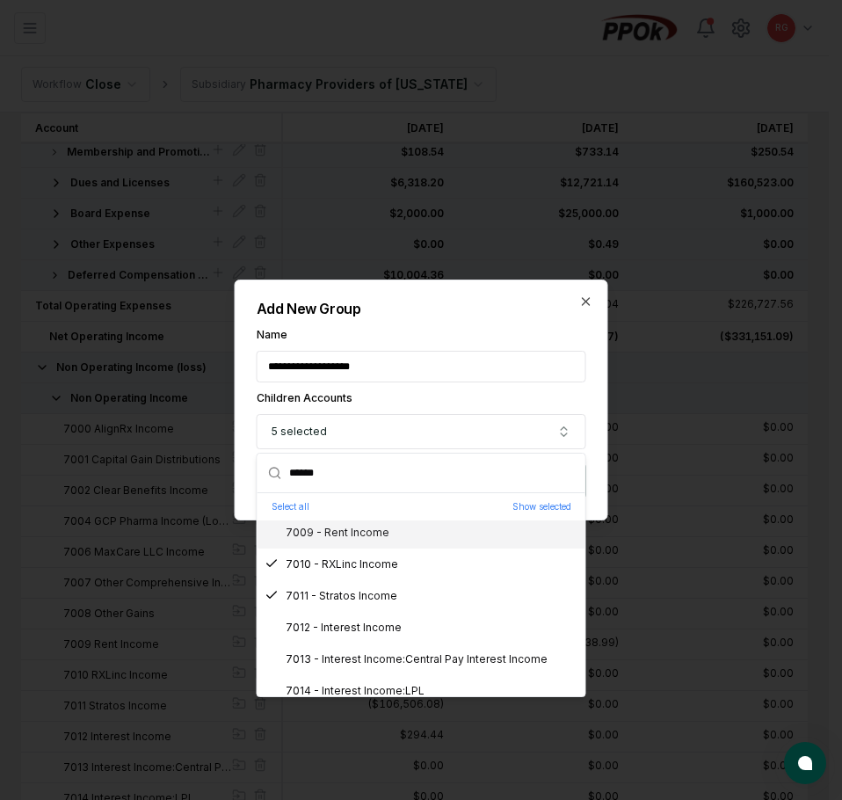
click at [494, 325] on div "**********" at bounding box center [421, 399] width 373 height 241
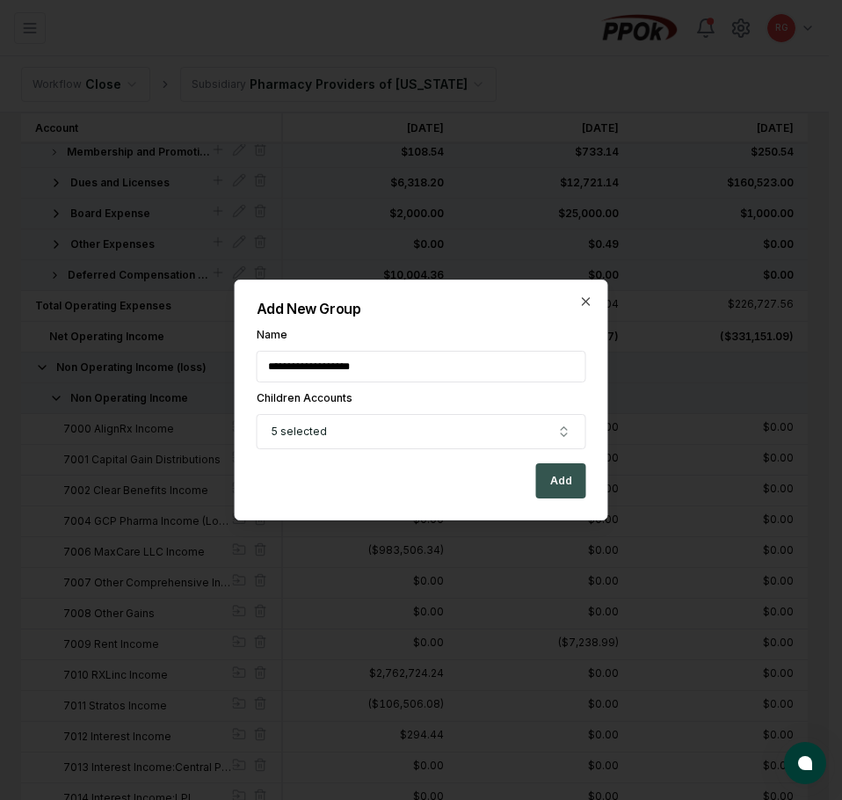
click at [562, 487] on button "Add" at bounding box center [561, 480] width 50 height 35
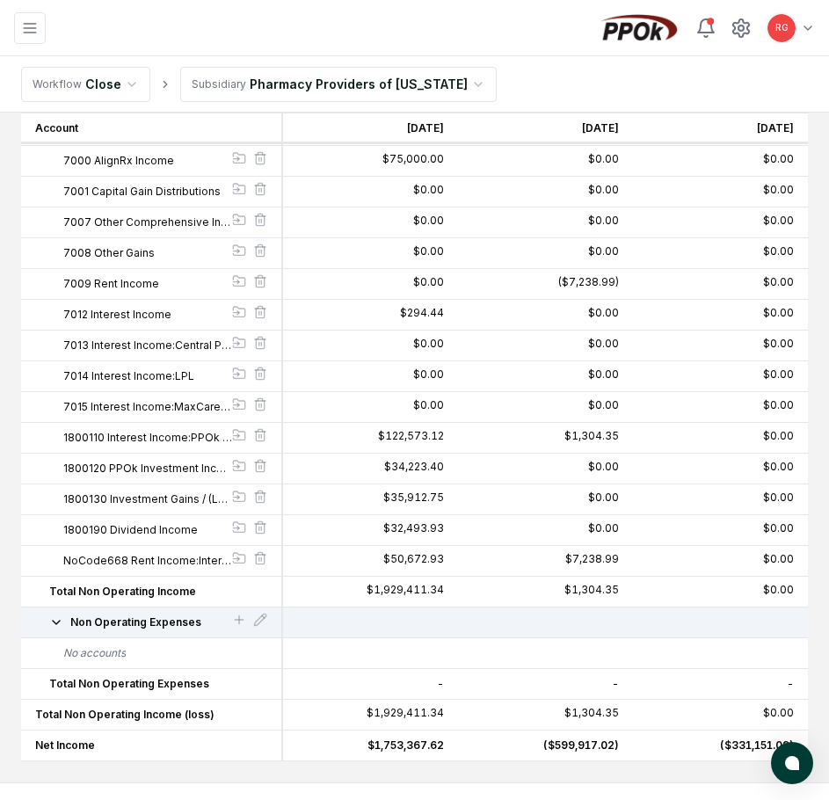
scroll to position [1287, 0]
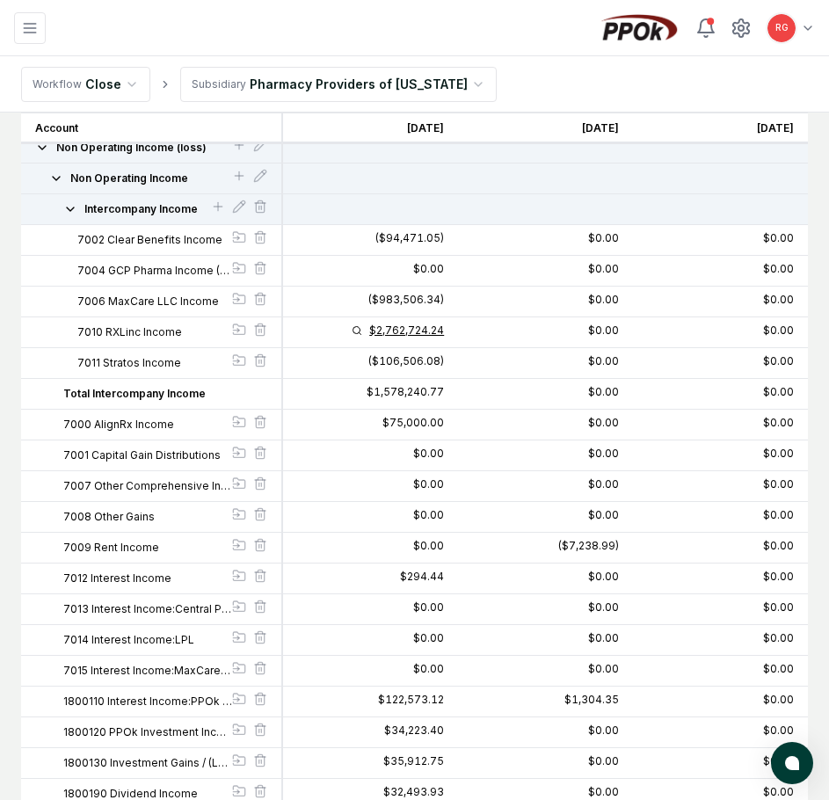
click at [381, 327] on div "$2,762,724.24" at bounding box center [406, 330] width 75 height 11
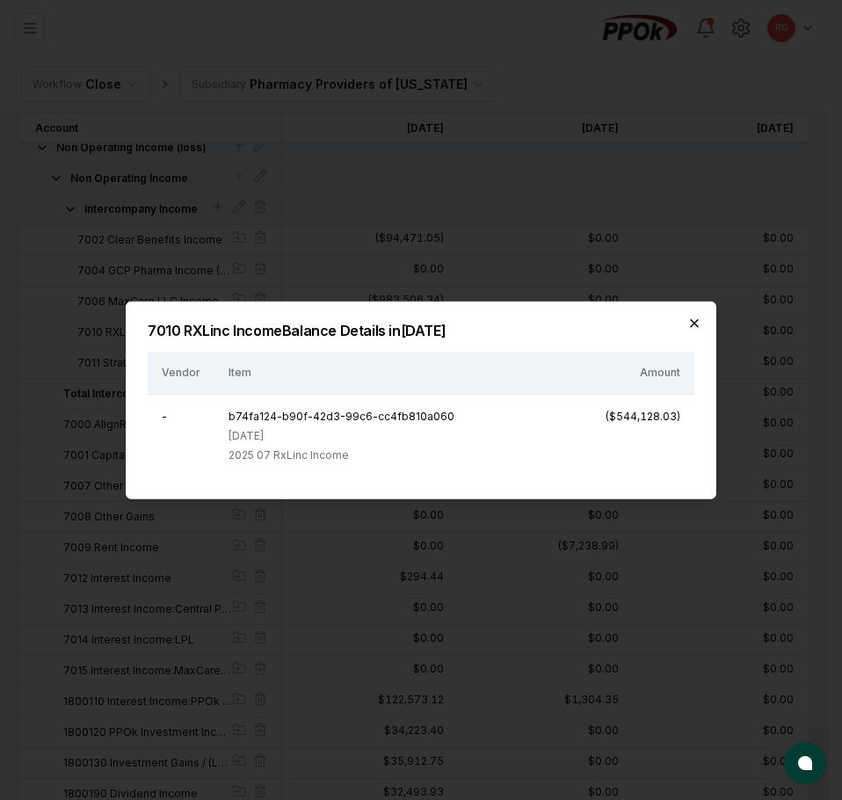
click at [692, 324] on icon "button" at bounding box center [694, 323] width 7 height 7
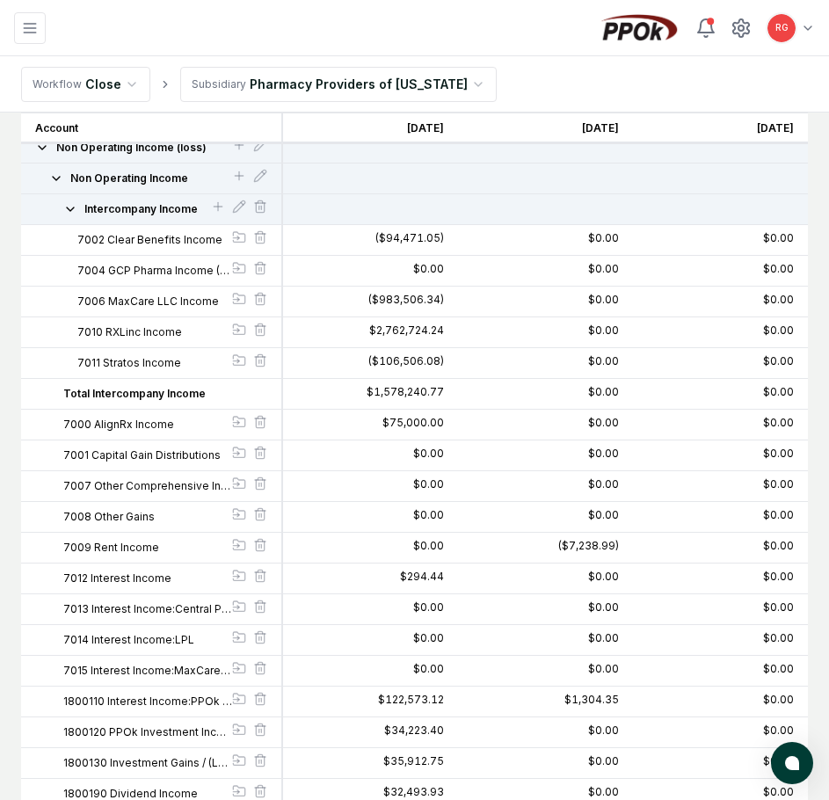
click at [72, 206] on icon "button" at bounding box center [70, 209] width 14 height 14
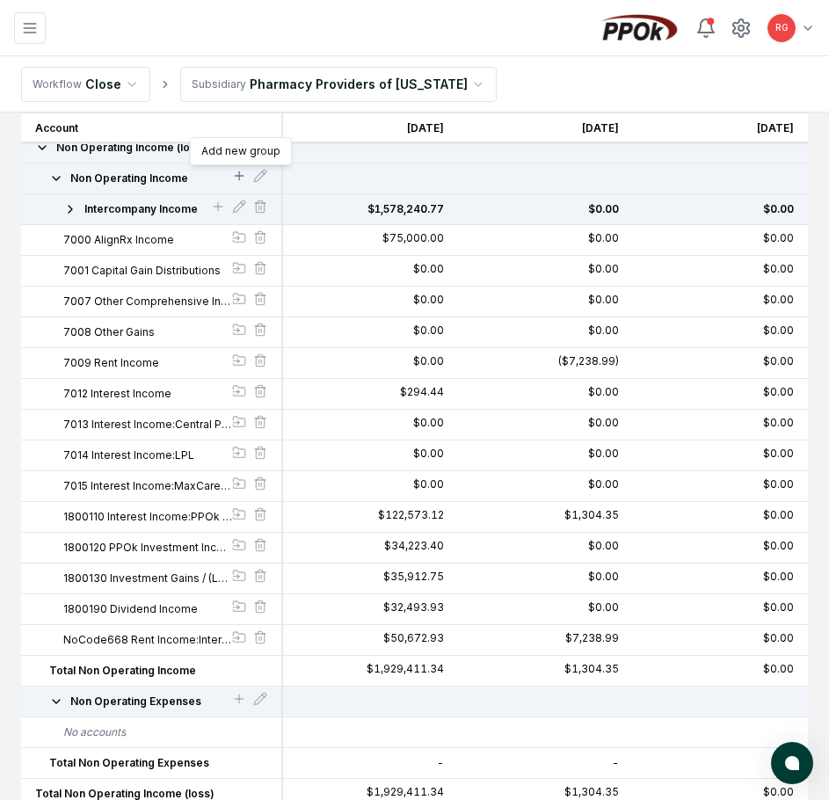
click at [241, 177] on icon at bounding box center [239, 176] width 14 height 14
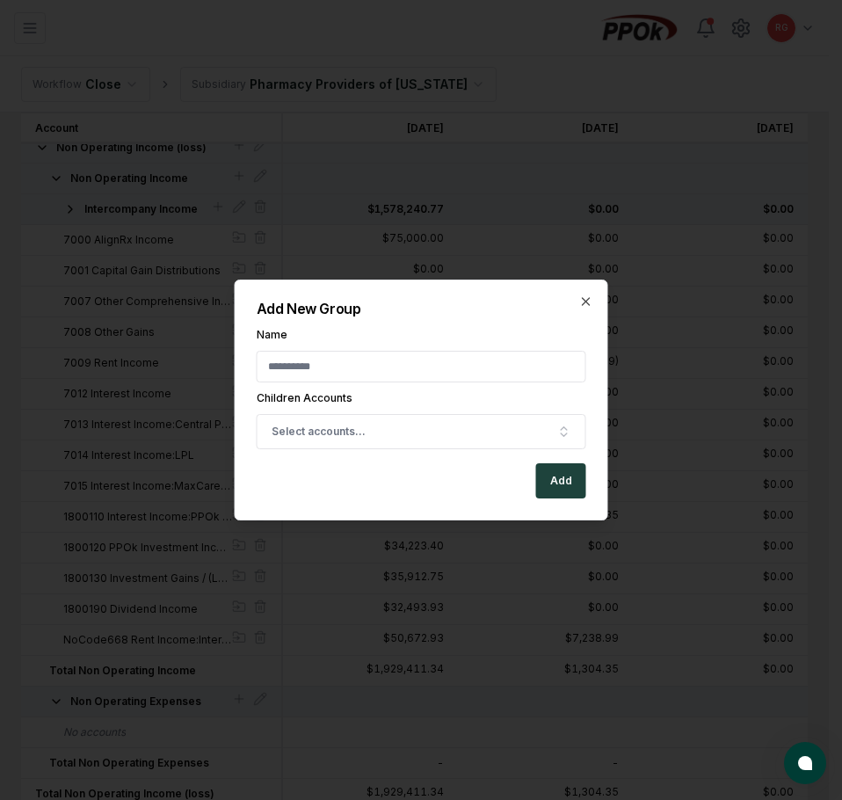
click at [383, 366] on input "Name" at bounding box center [421, 367] width 329 height 32
type input "**********"
click at [349, 430] on span "Select accounts..." at bounding box center [318, 431] width 94 height 16
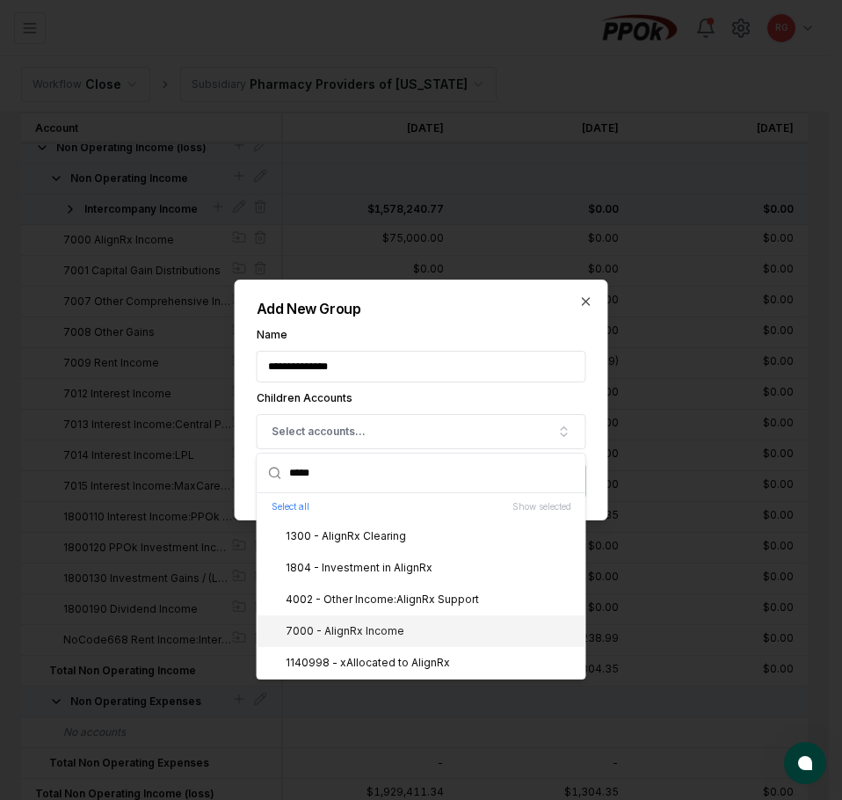
type input "*****"
click at [362, 621] on div "7000 - AlignRx Income" at bounding box center [421, 631] width 328 height 32
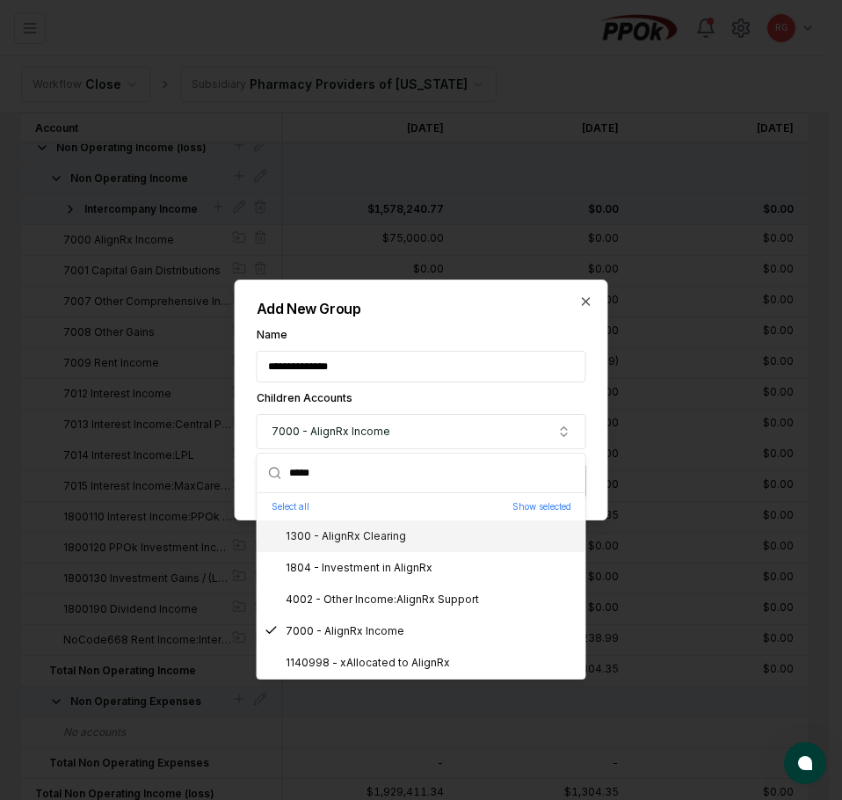
click at [512, 331] on label "Name" at bounding box center [421, 334] width 329 height 11
click at [512, 351] on input "**********" at bounding box center [421, 367] width 329 height 32
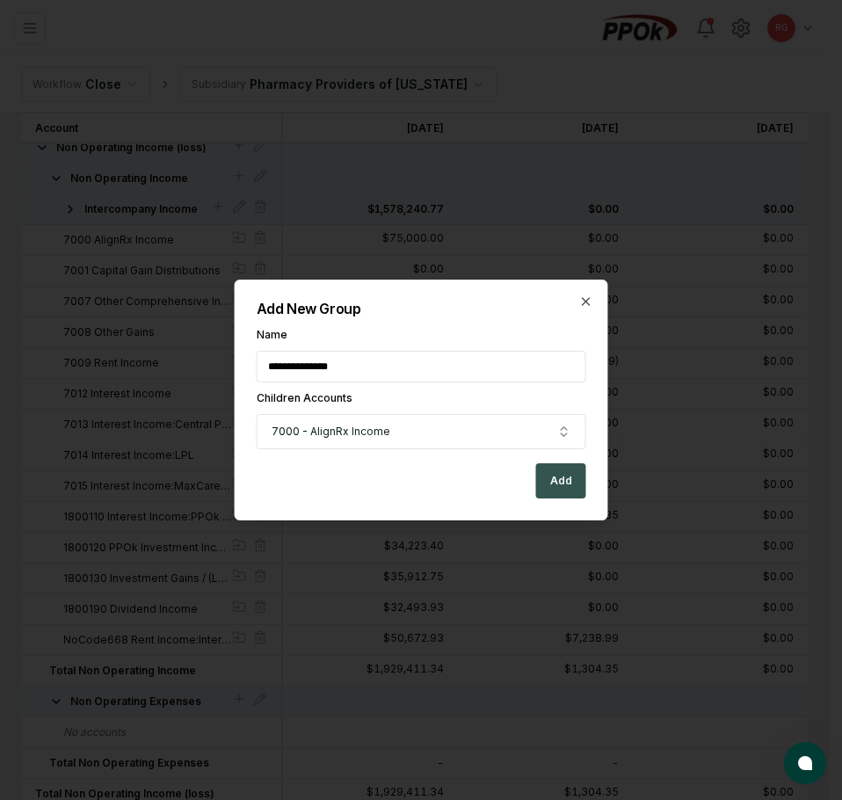
click at [552, 471] on button "Add" at bounding box center [561, 480] width 50 height 35
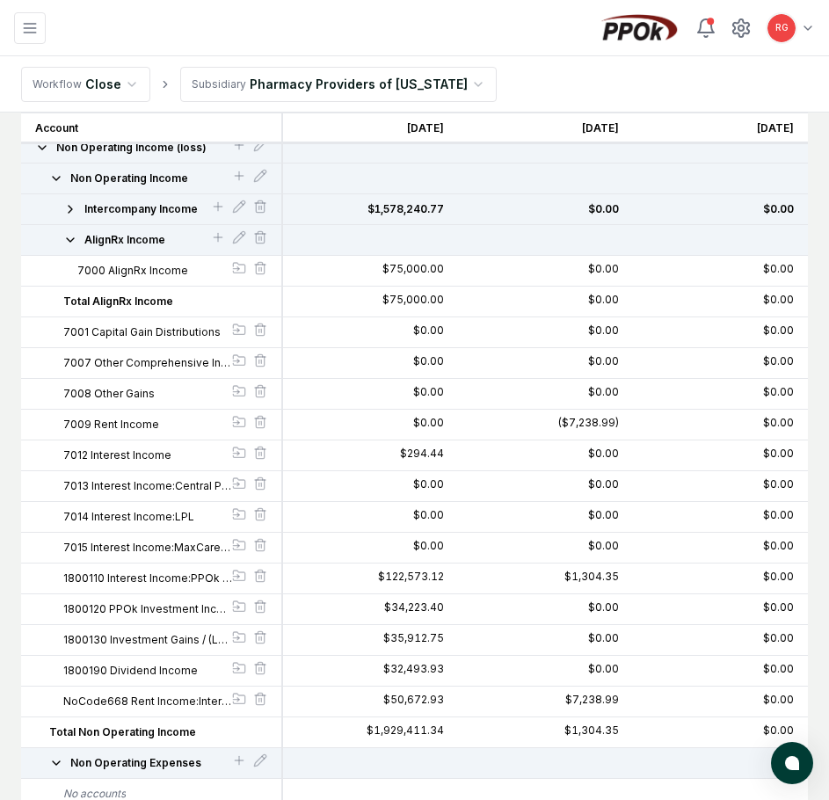
click at [69, 236] on icon "button" at bounding box center [70, 240] width 14 height 14
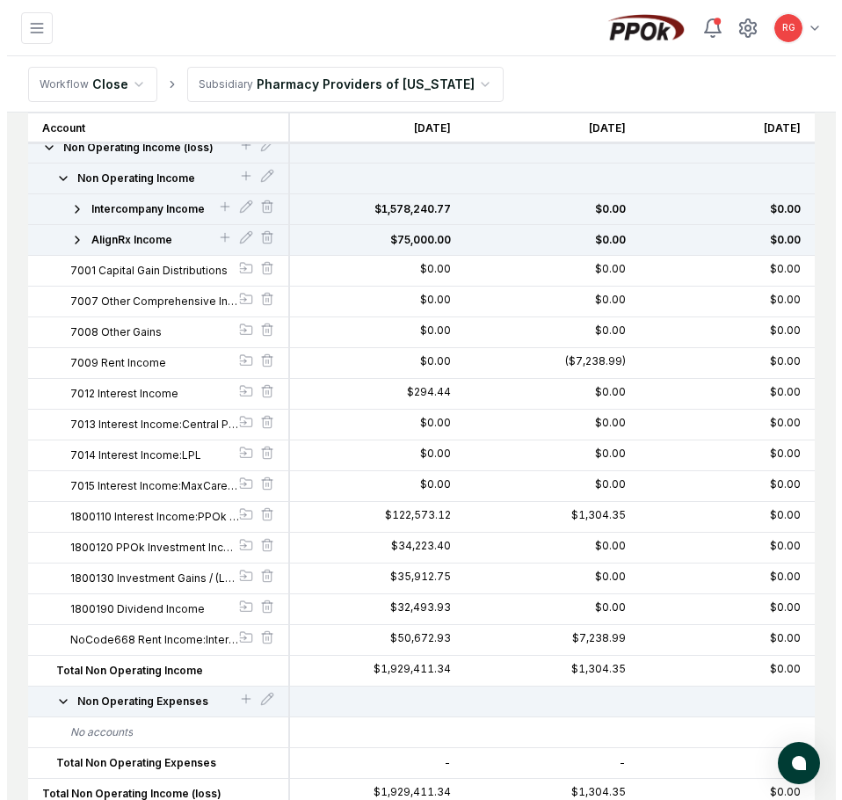
scroll to position [1199, 0]
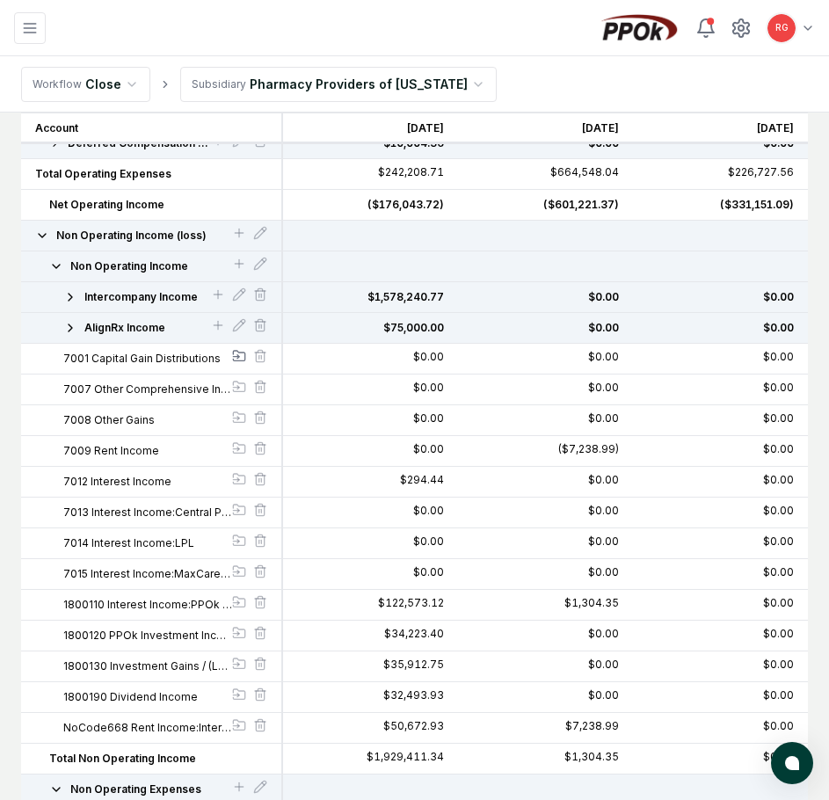
click at [239, 360] on icon at bounding box center [239, 356] width 14 height 14
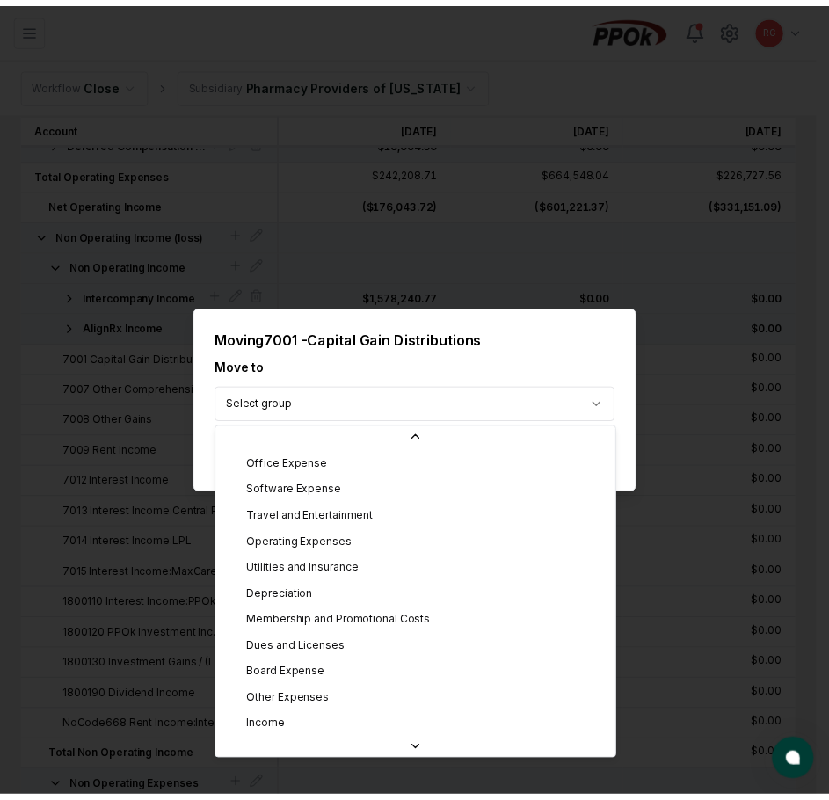
scroll to position [299, 0]
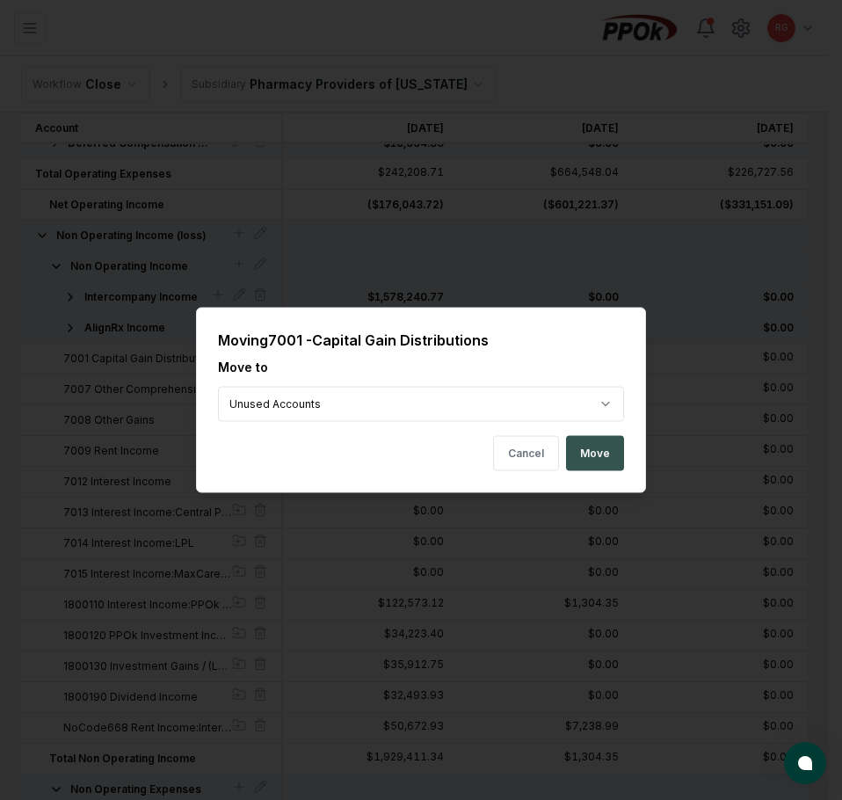
click at [579, 456] on button "Move" at bounding box center [595, 453] width 58 height 35
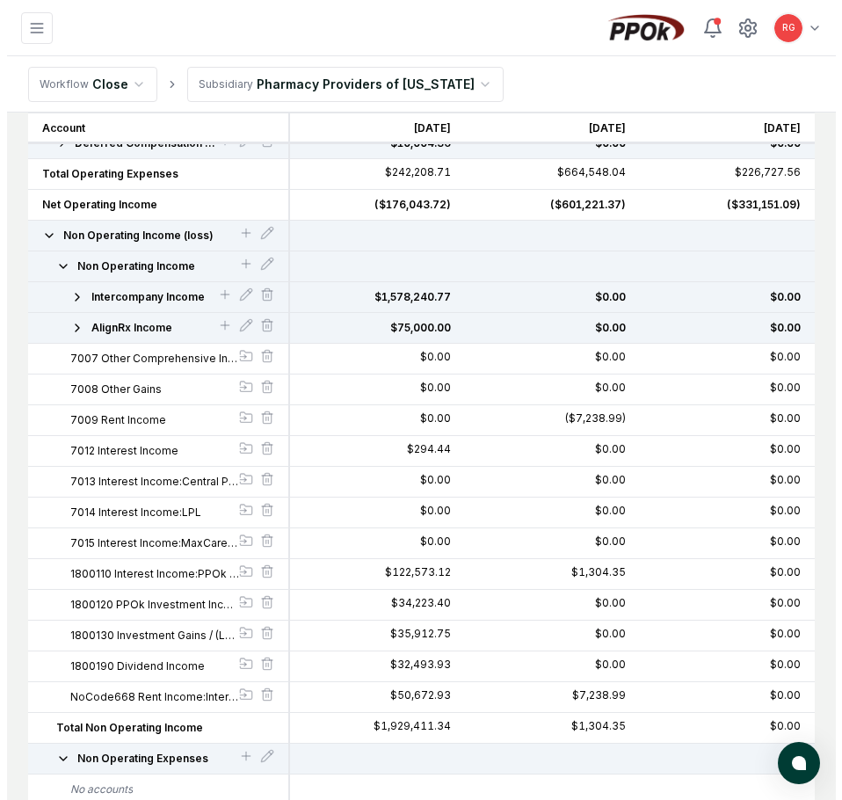
scroll to position [1169, 0]
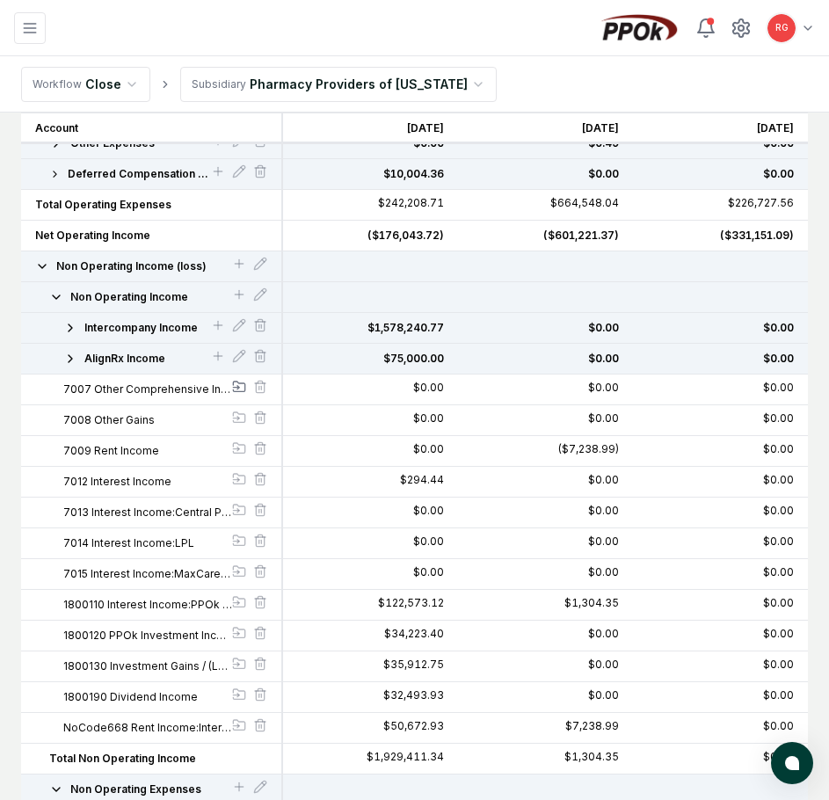
click at [236, 382] on div at bounding box center [239, 389] width 14 height 18
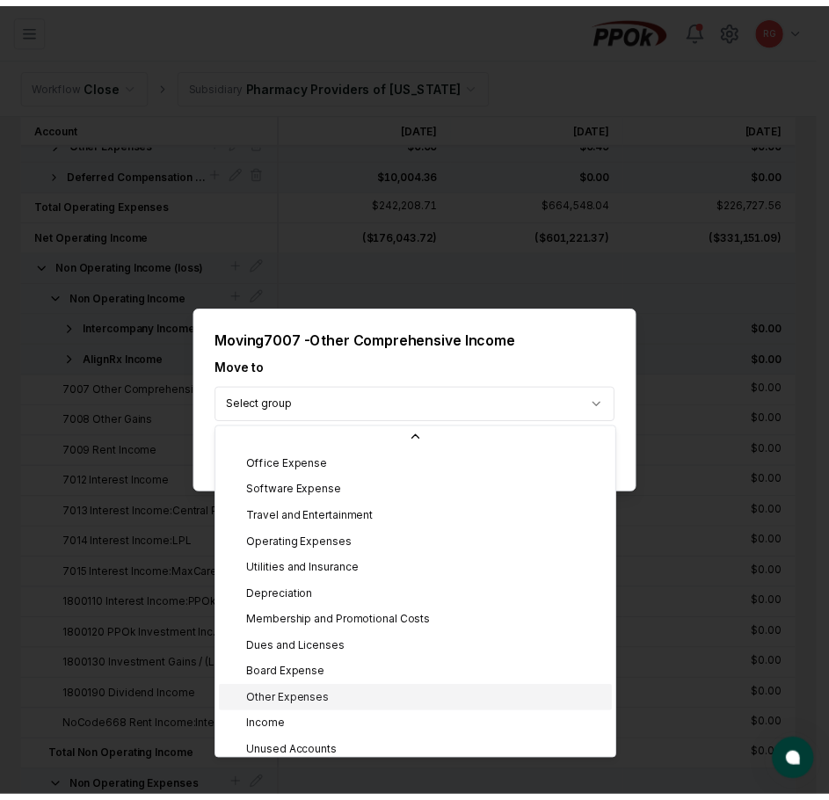
scroll to position [299, 0]
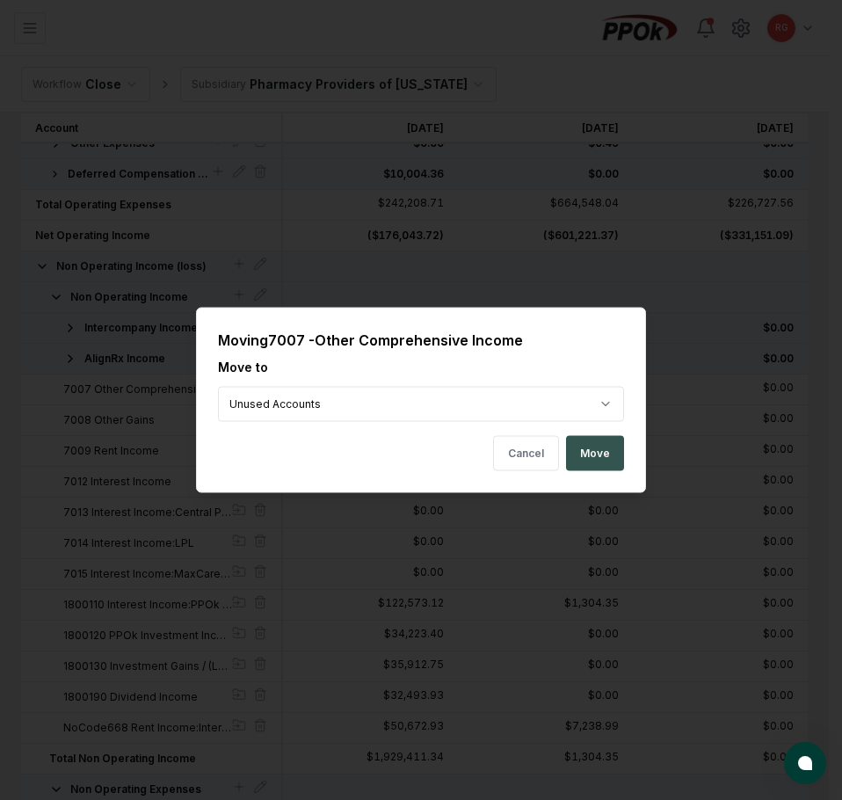
click at [576, 461] on button "Move" at bounding box center [595, 453] width 58 height 35
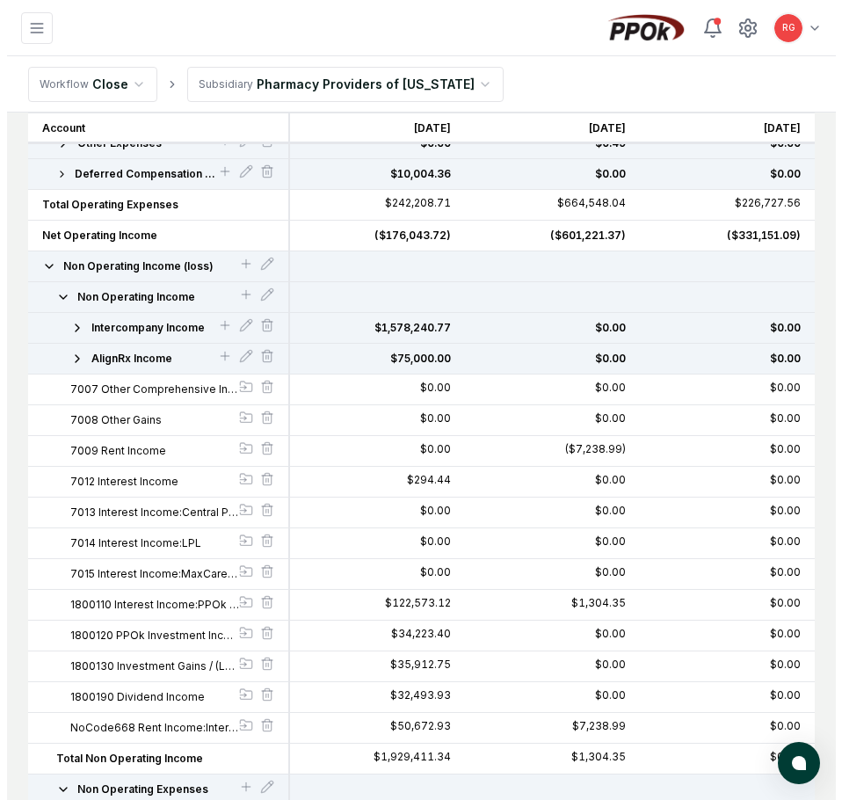
scroll to position [1138, 0]
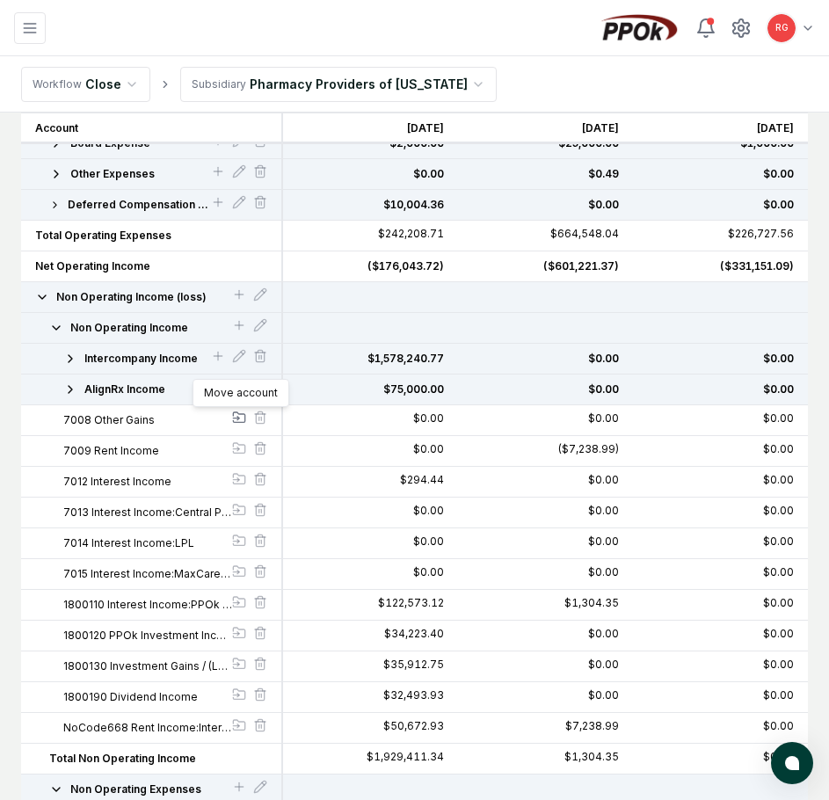
click at [239, 416] on icon at bounding box center [239, 417] width 14 height 14
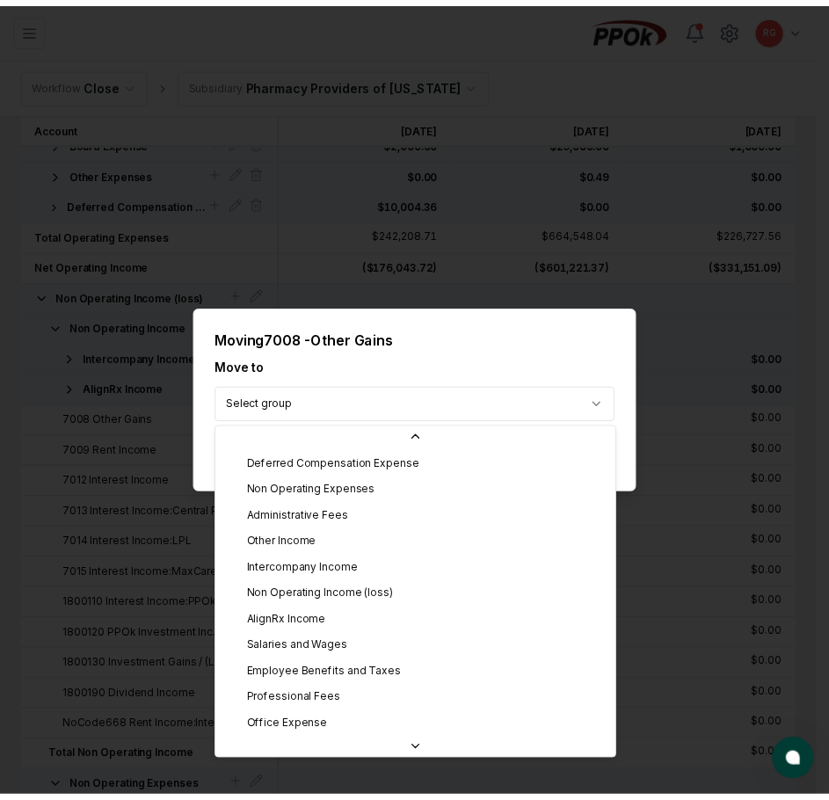
scroll to position [299, 0]
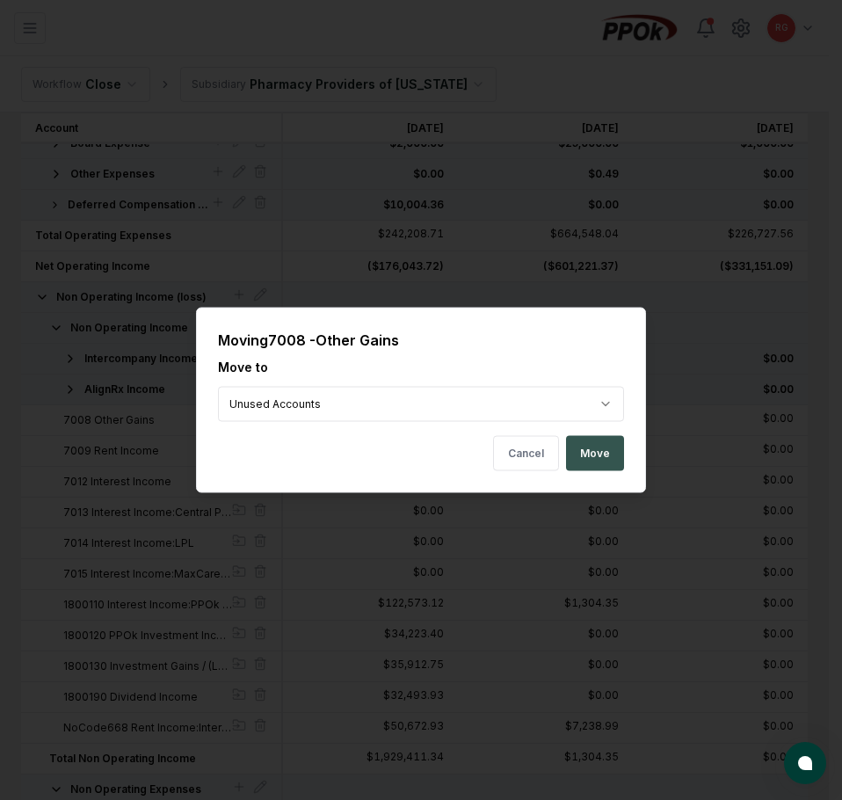
click at [584, 452] on button "Move" at bounding box center [595, 453] width 58 height 35
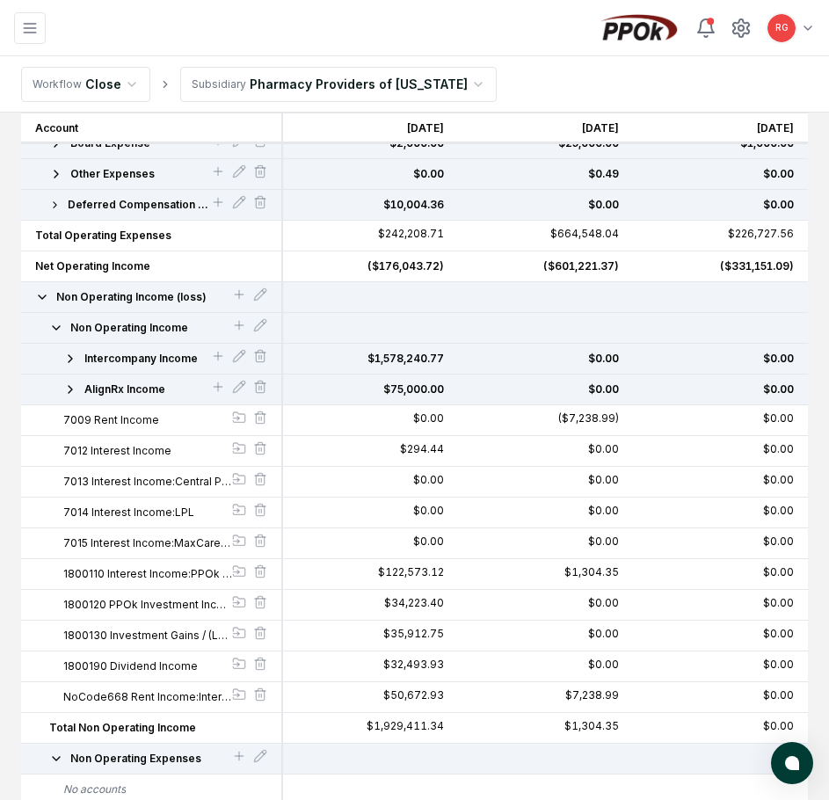
scroll to position [1107, 0]
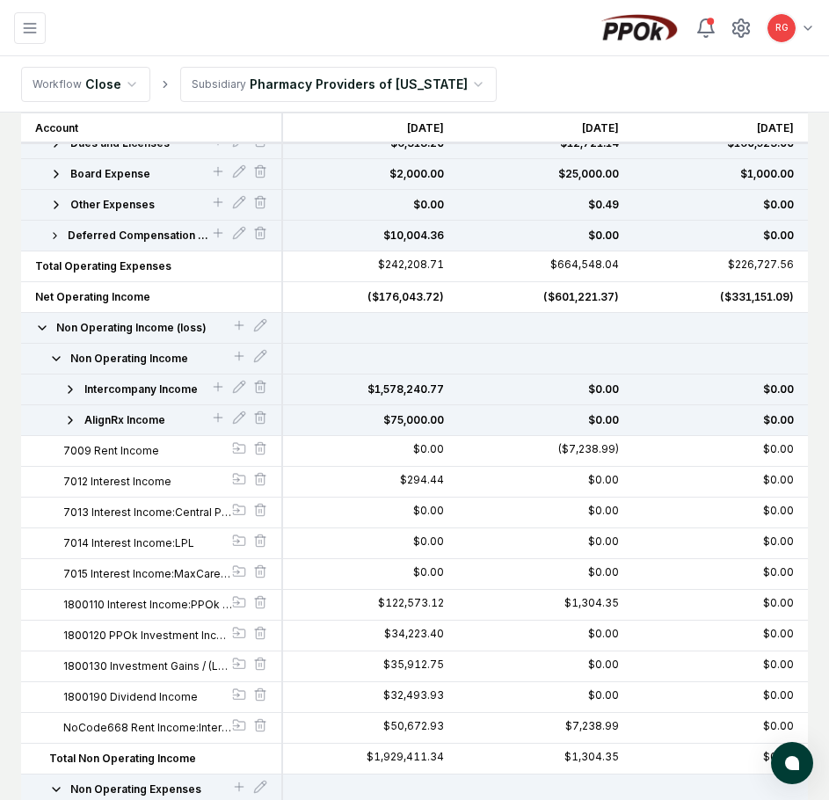
click at [230, 323] on button "Non Operating Income (loss)" at bounding box center [133, 328] width 197 height 16
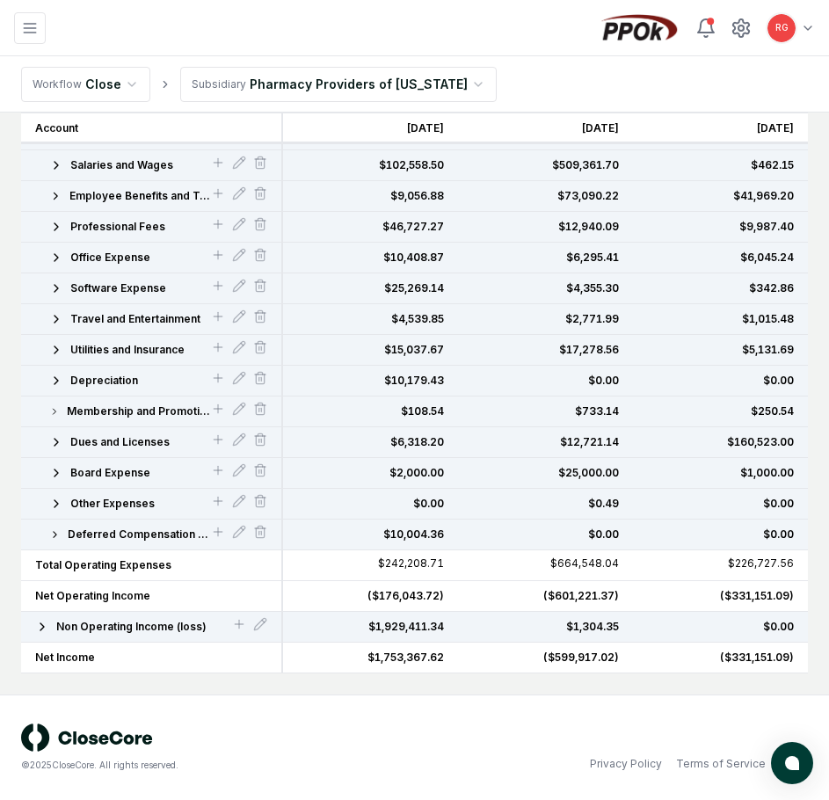
scroll to position [808, 0]
click at [43, 630] on icon "button" at bounding box center [42, 626] width 14 height 14
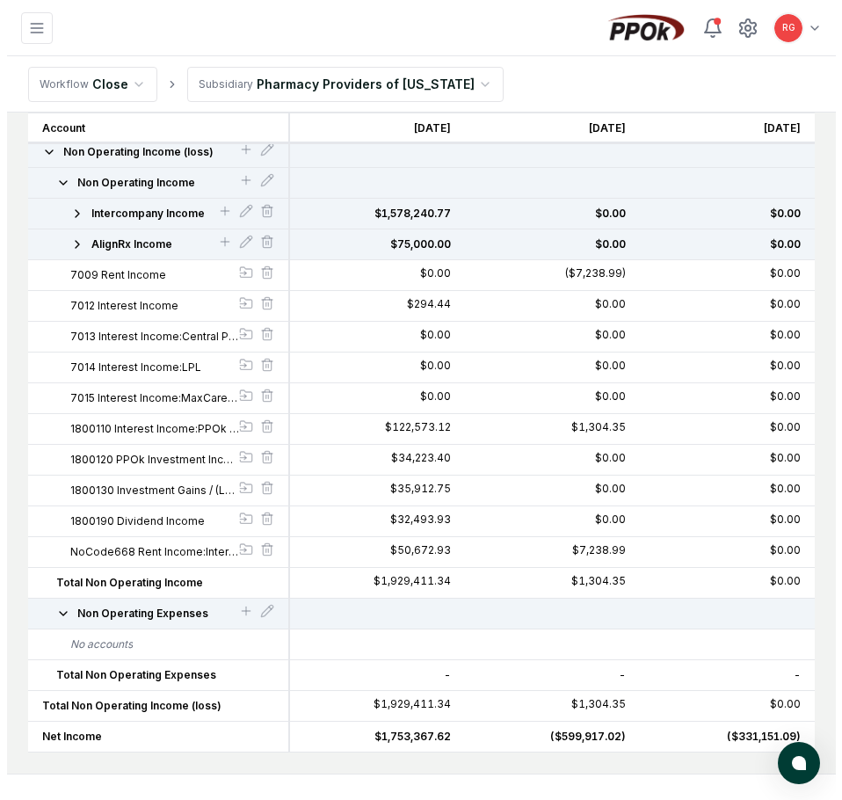
scroll to position [1195, 0]
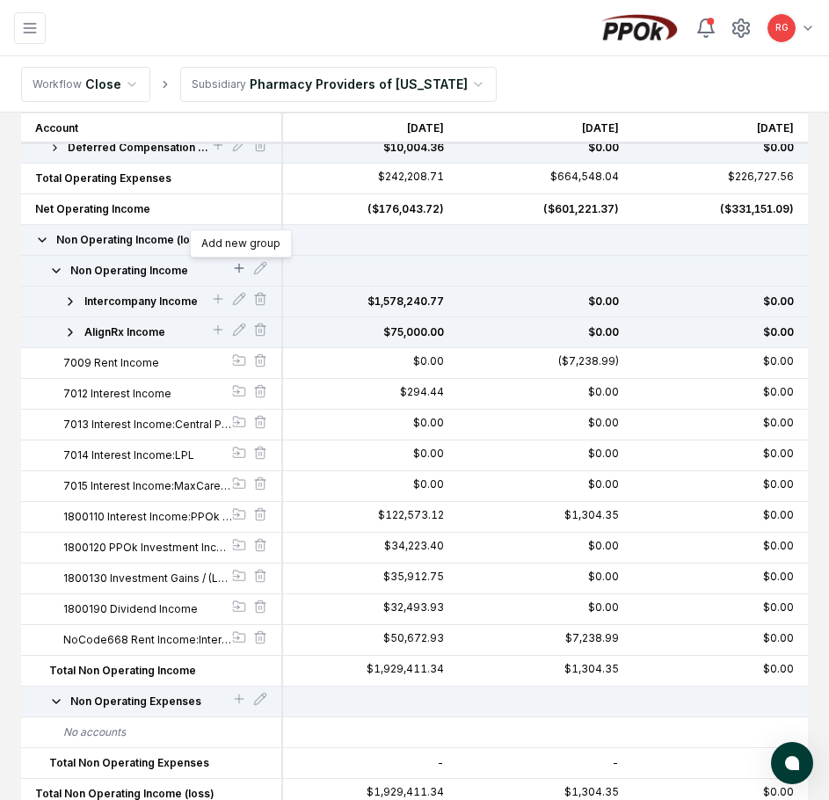
click at [239, 264] on icon at bounding box center [239, 268] width 0 height 8
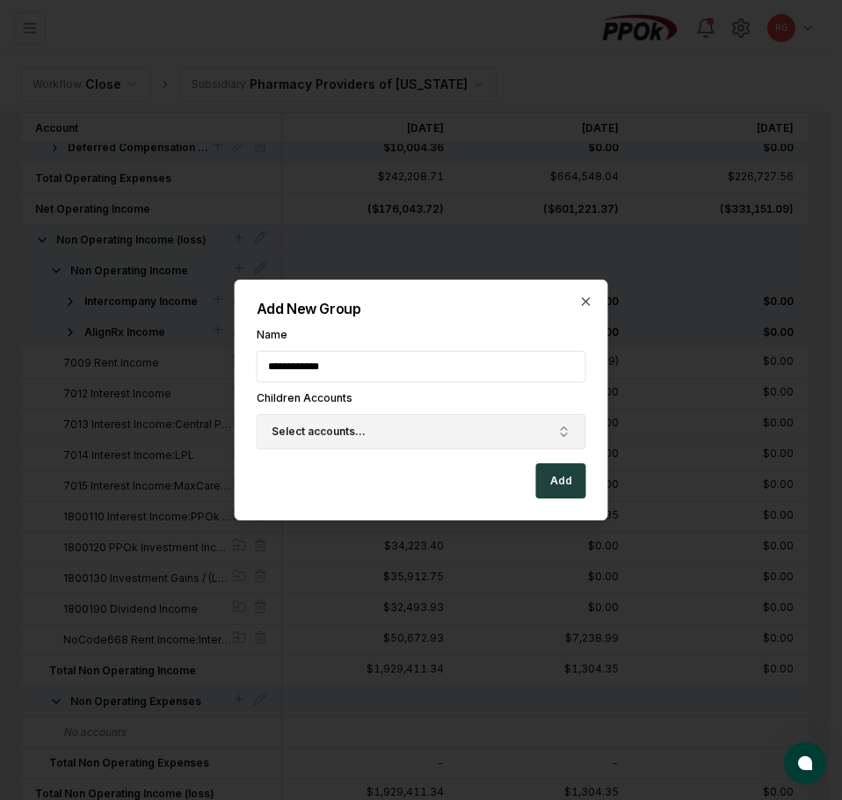
type input "**********"
click at [368, 432] on button "Select accounts..." at bounding box center [421, 431] width 329 height 35
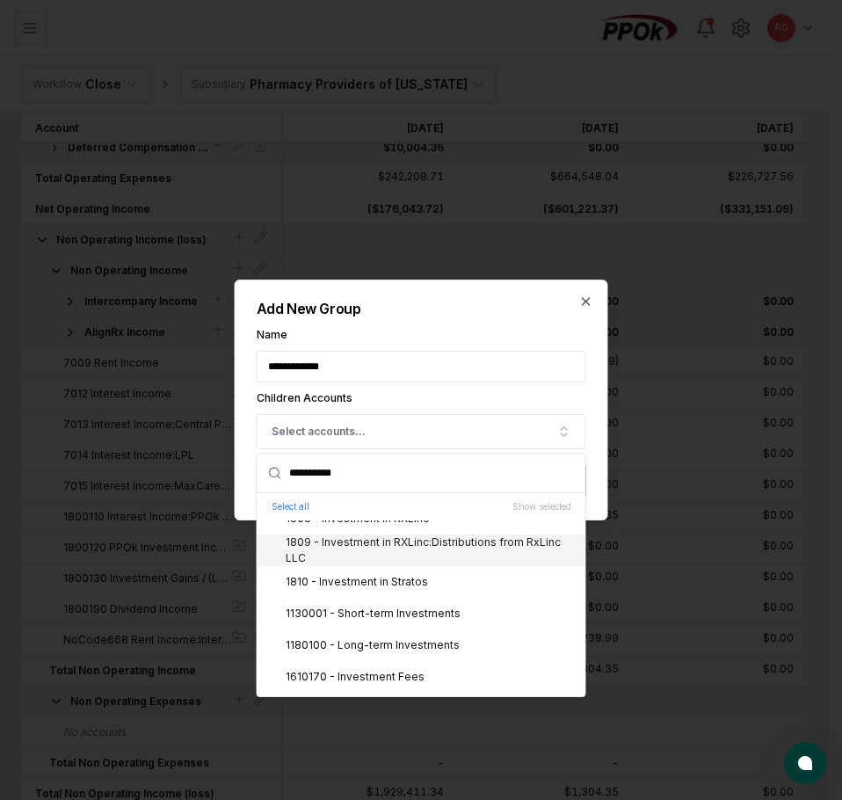
scroll to position [264, 0]
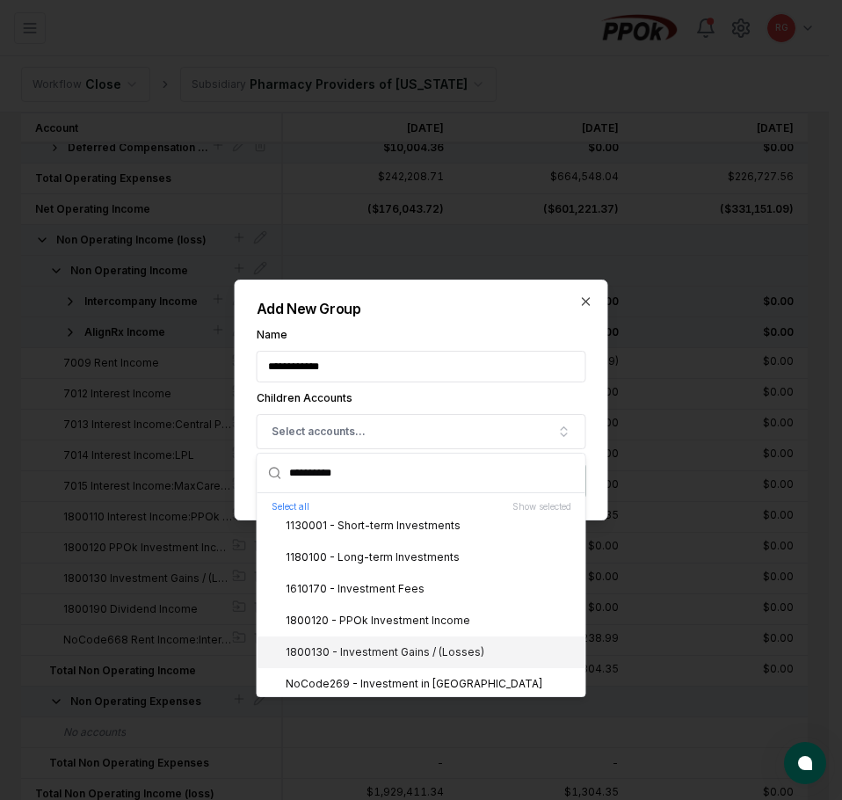
click at [407, 653] on div "1800130 - Investment Gains / (Losses)" at bounding box center [374, 652] width 220 height 16
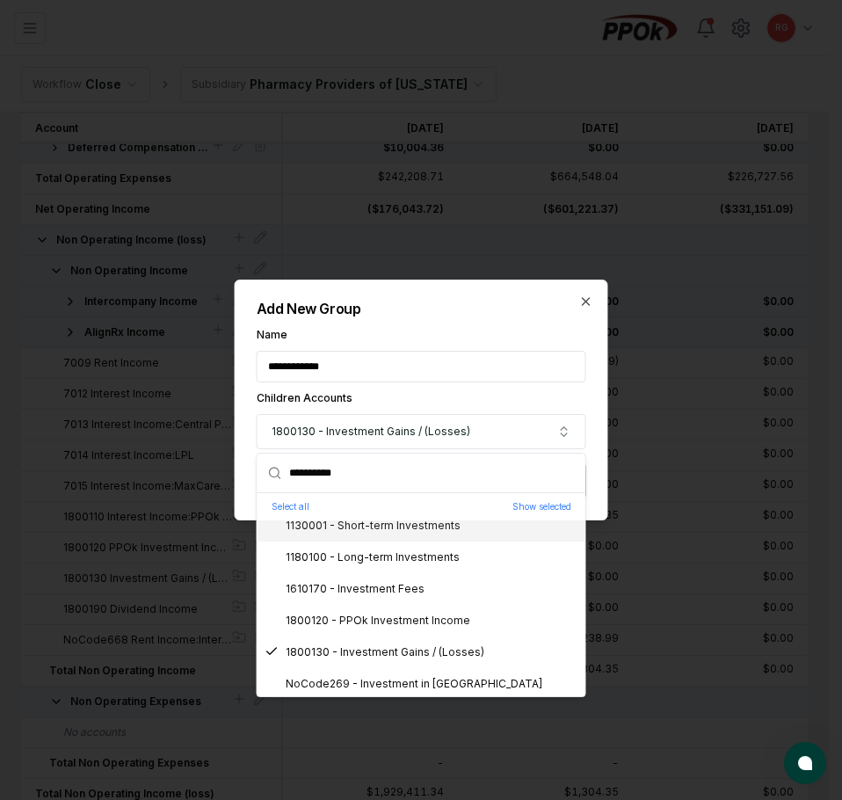
drag, startPoint x: 396, startPoint y: 476, endPoint x: 221, endPoint y: 466, distance: 176.0
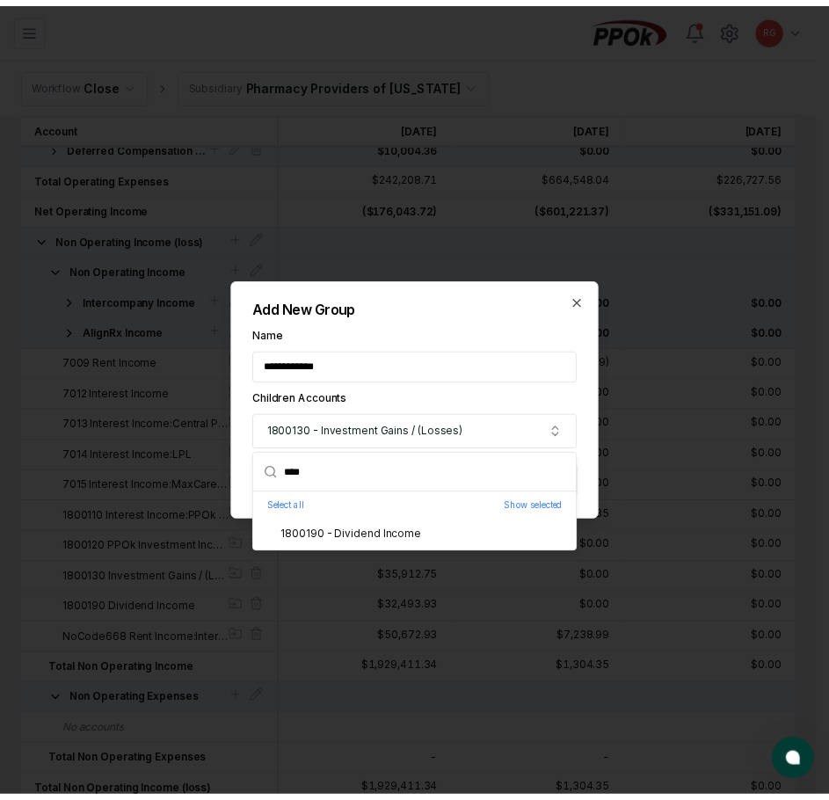
scroll to position [0, 0]
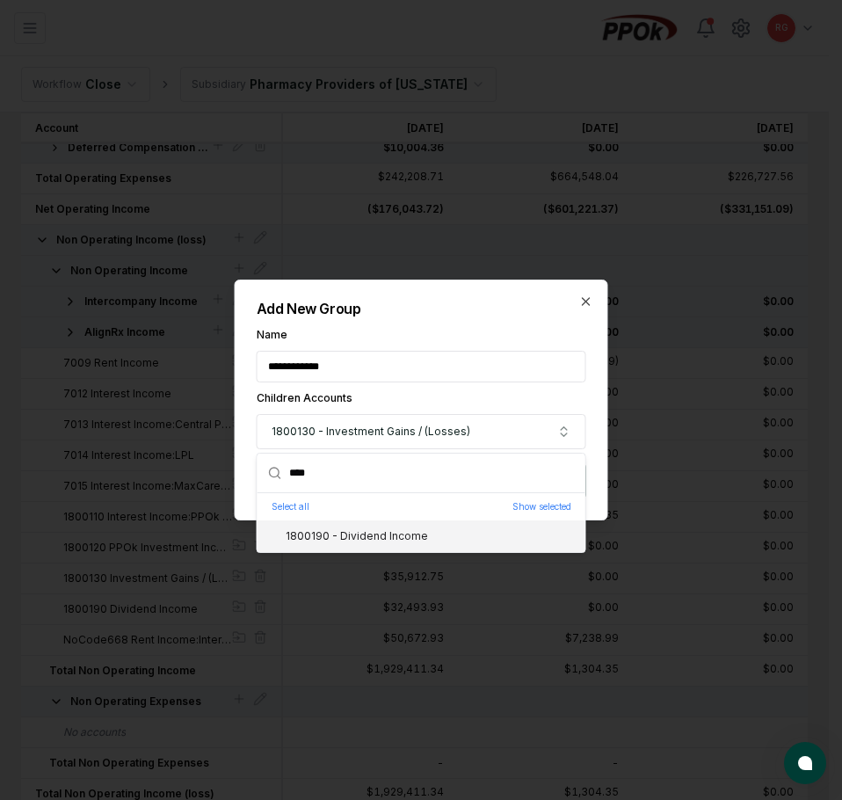
click at [359, 534] on div "1800190 - Dividend Income" at bounding box center [345, 536] width 163 height 16
drag, startPoint x: 353, startPoint y: 472, endPoint x: 266, endPoint y: 477, distance: 87.1
click at [270, 469] on div "****" at bounding box center [421, 473] width 328 height 40
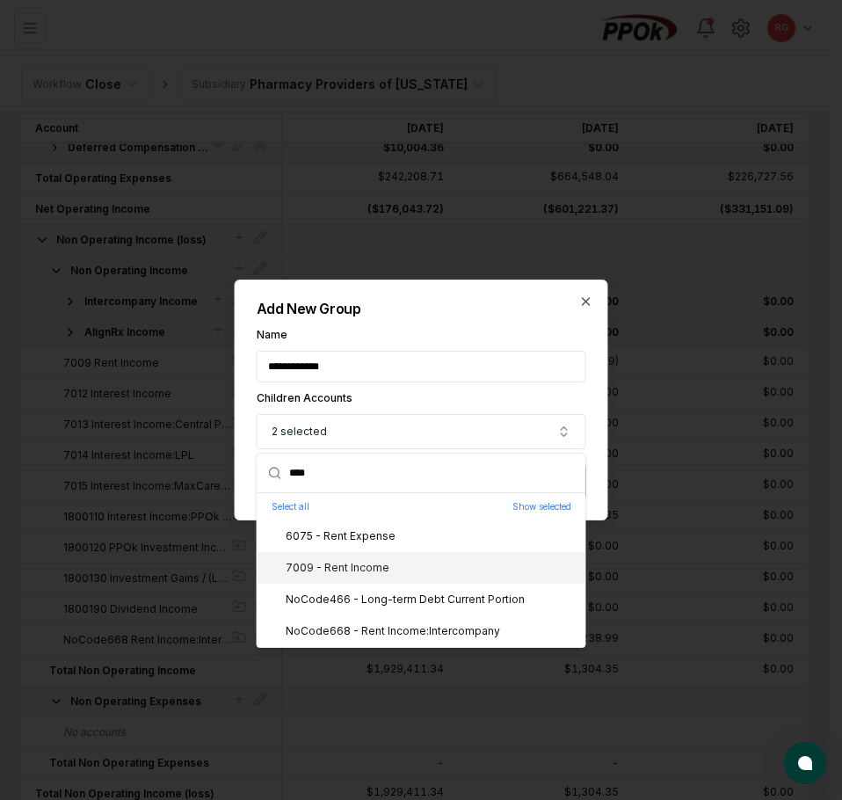
type input "****"
click at [346, 562] on div "7009 - Rent Income" at bounding box center [326, 568] width 125 height 16
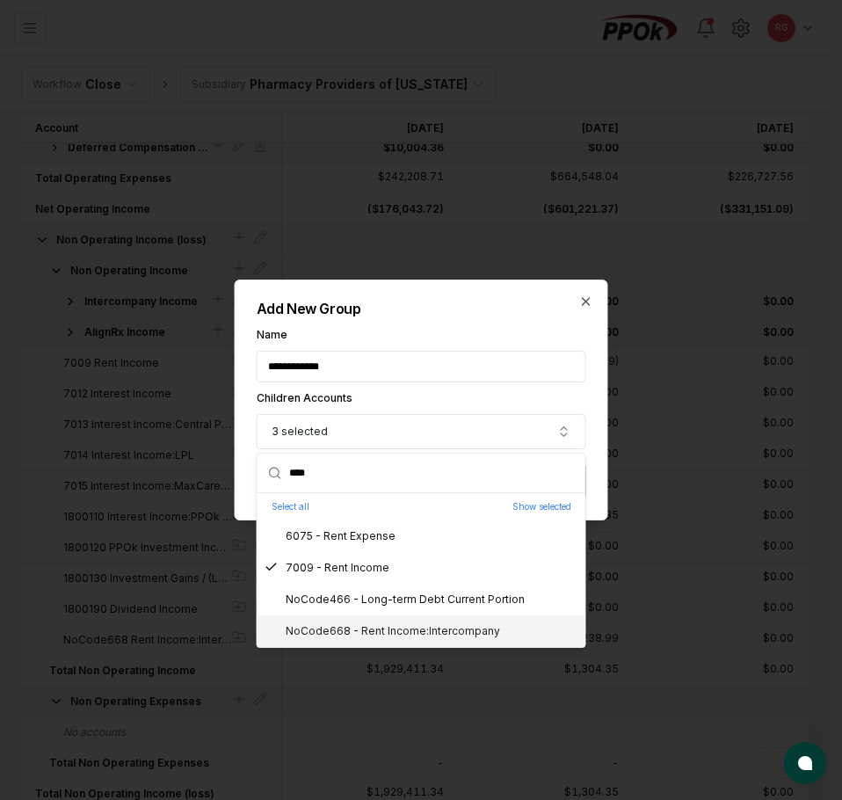
click at [361, 625] on div "NoCode668 - Rent Income:Intercompany" at bounding box center [381, 631] width 235 height 16
click at [395, 315] on h2 "Add New Group" at bounding box center [421, 308] width 329 height 14
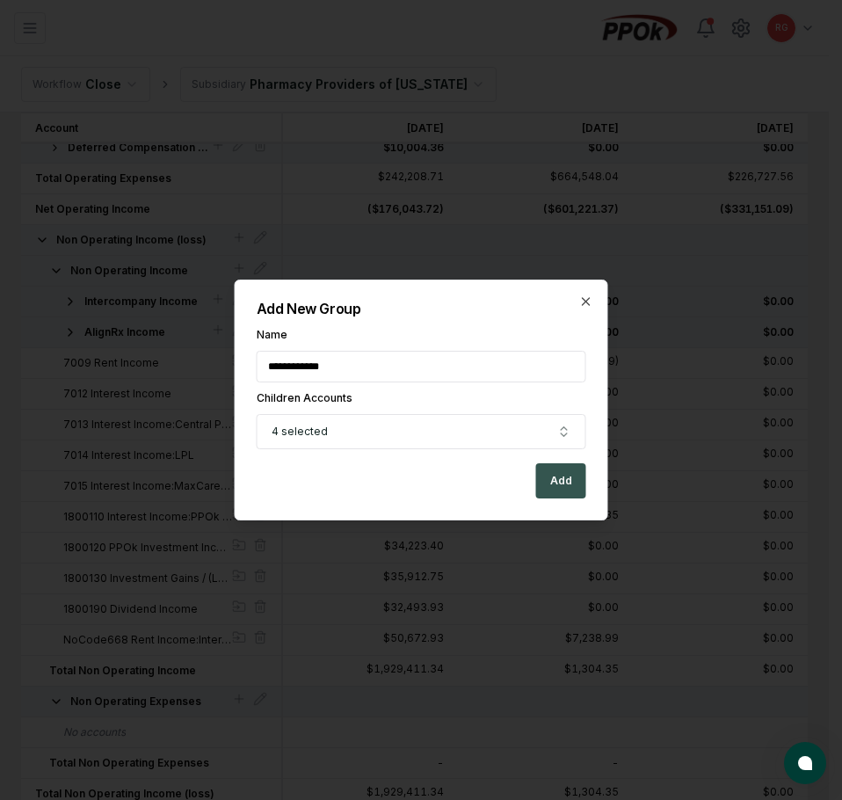
click at [571, 476] on button "Add" at bounding box center [561, 480] width 50 height 35
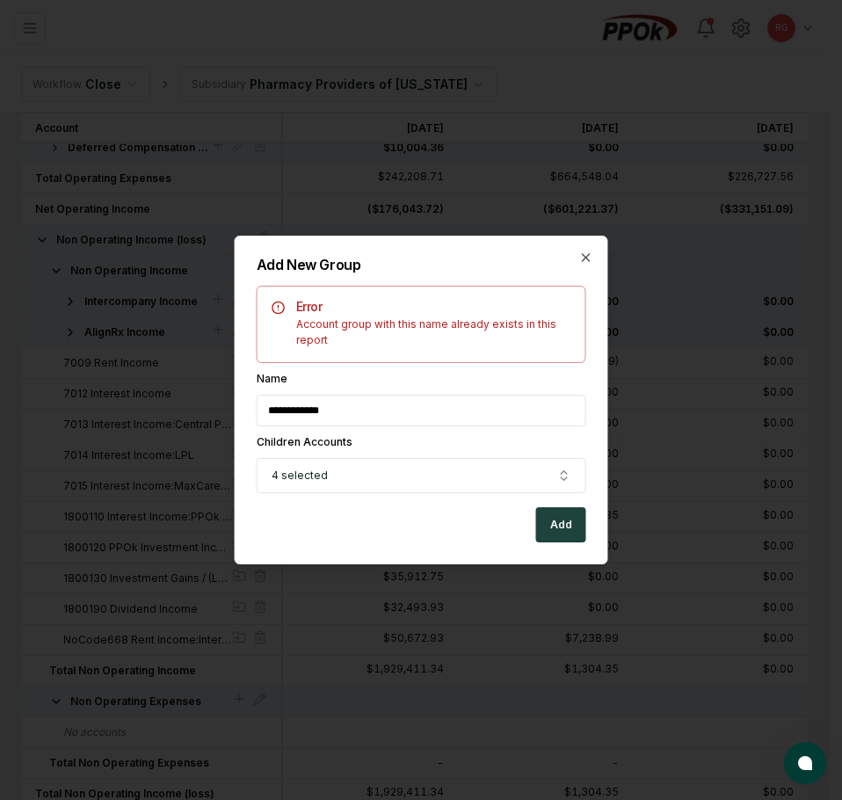
click at [361, 416] on input "**********" at bounding box center [421, 410] width 329 height 32
drag, startPoint x: 361, startPoint y: 416, endPoint x: 292, endPoint y: 419, distance: 69.5
click at [292, 419] on input "**********" at bounding box center [421, 410] width 329 height 32
type input "*****"
click at [438, 366] on div "Error Account group with this name already exists in this report Name ***** Chi…" at bounding box center [421, 389] width 329 height 207
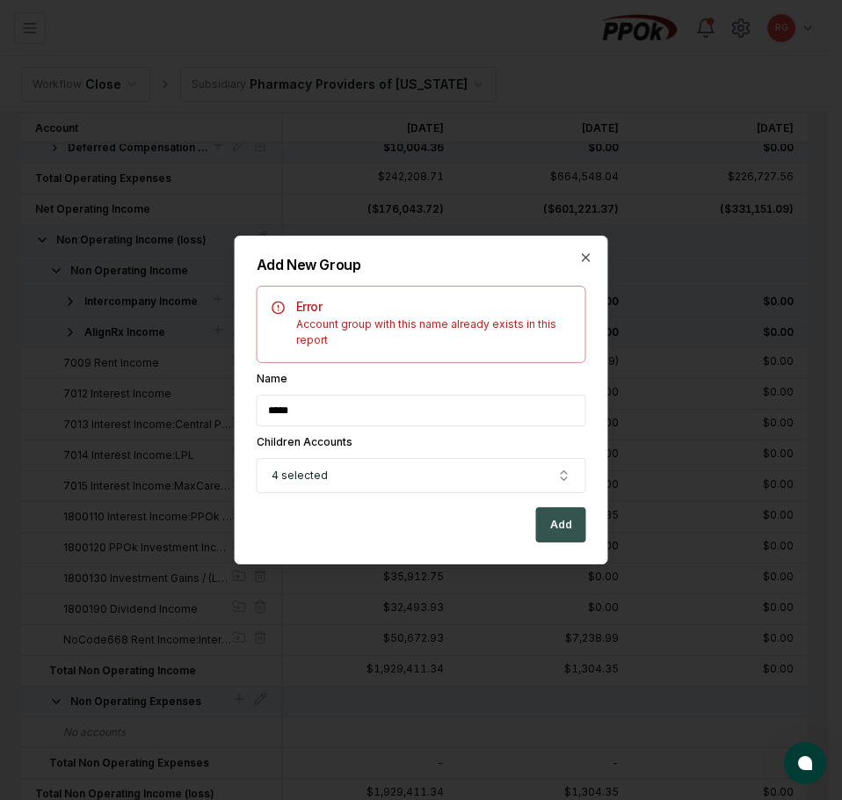
click at [558, 522] on button "Add" at bounding box center [561, 524] width 50 height 35
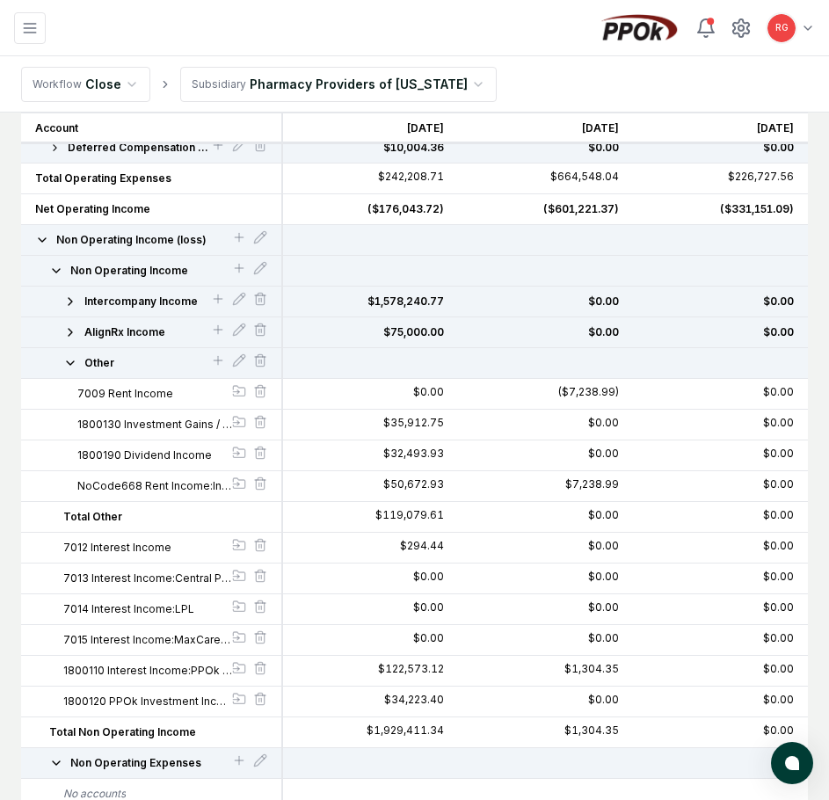
click at [68, 366] on icon "button" at bounding box center [70, 363] width 14 height 14
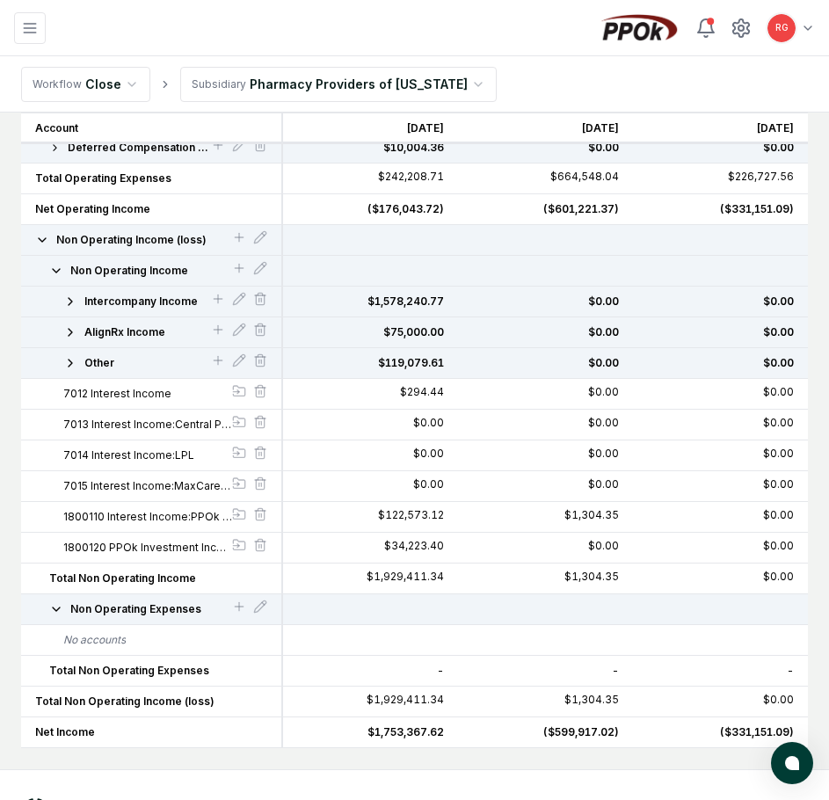
scroll to position [1107, 0]
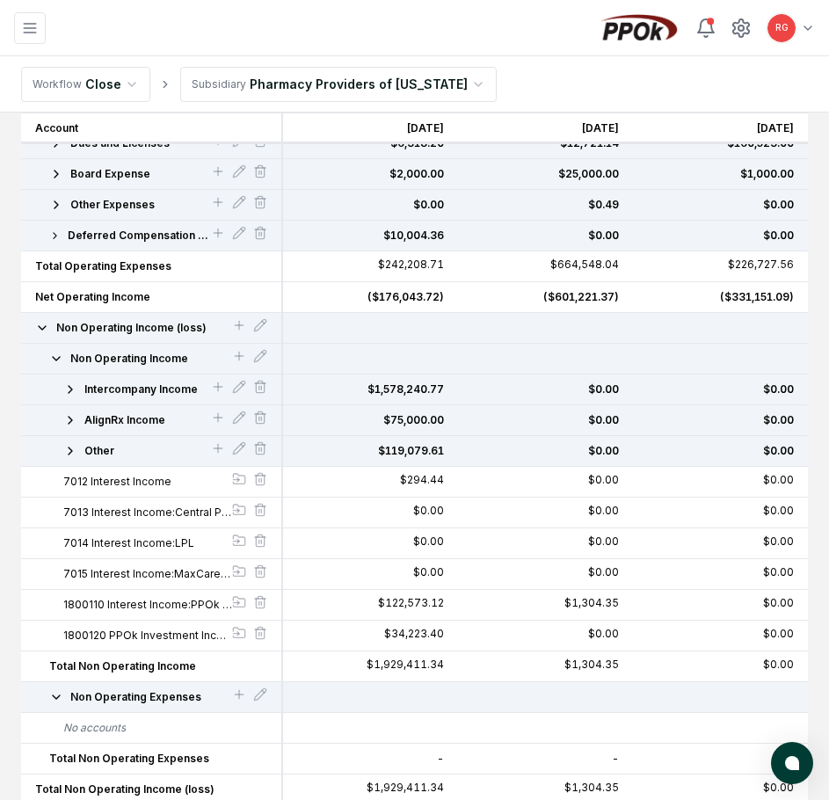
click at [47, 330] on icon "button" at bounding box center [42, 328] width 14 height 14
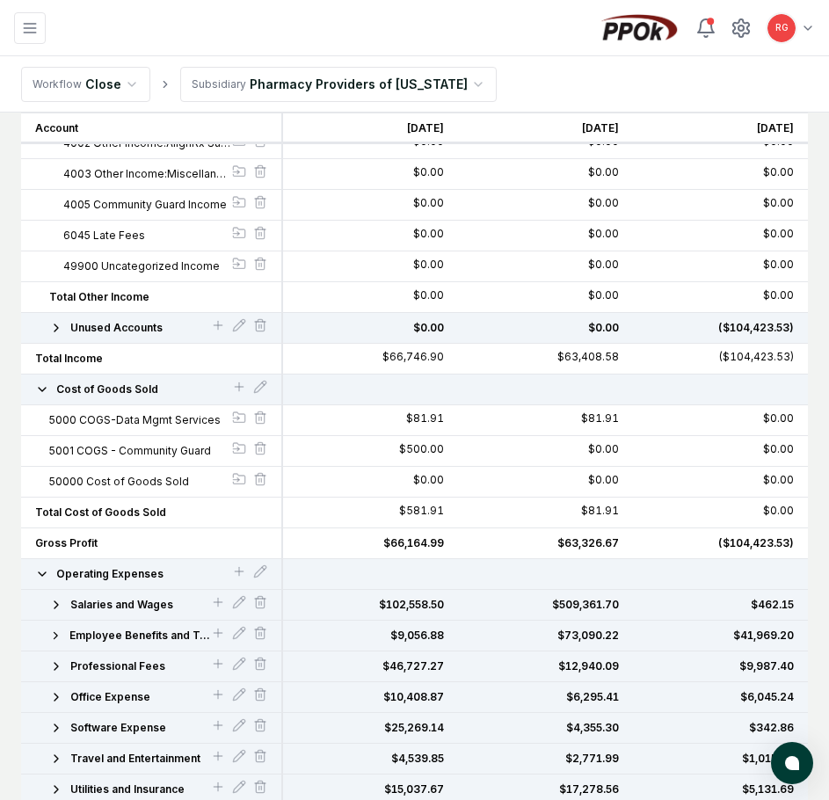
scroll to position [281, 0]
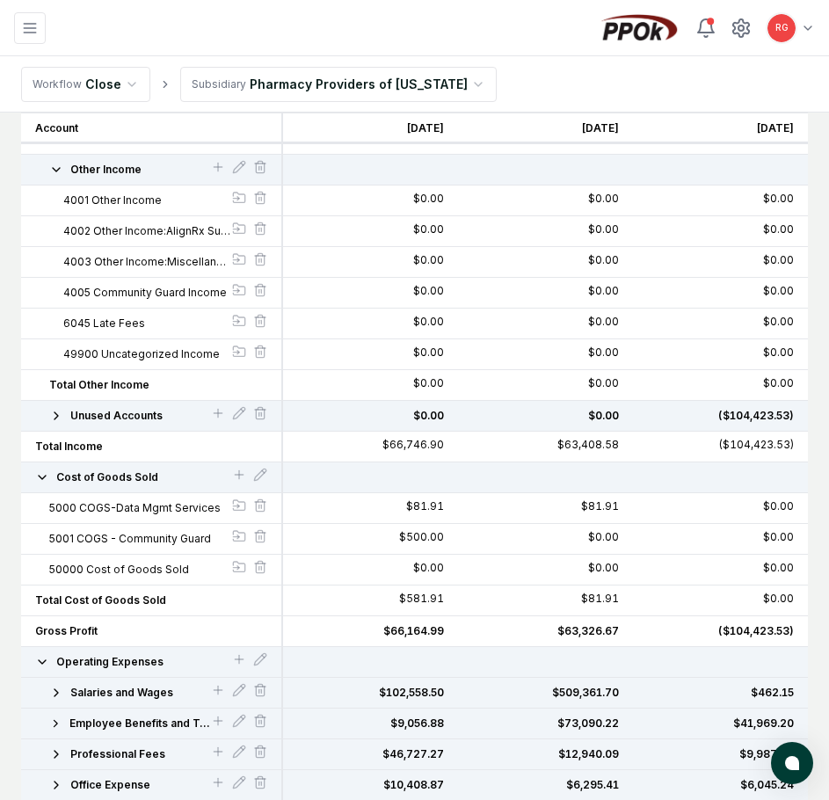
click at [40, 473] on icon "button" at bounding box center [42, 477] width 14 height 14
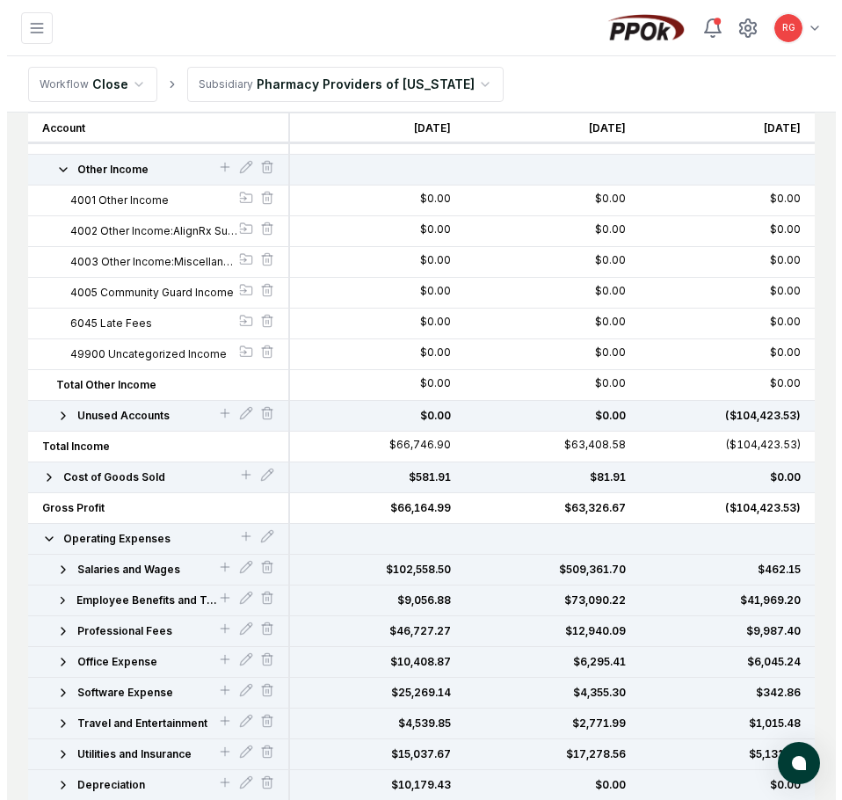
scroll to position [0, 0]
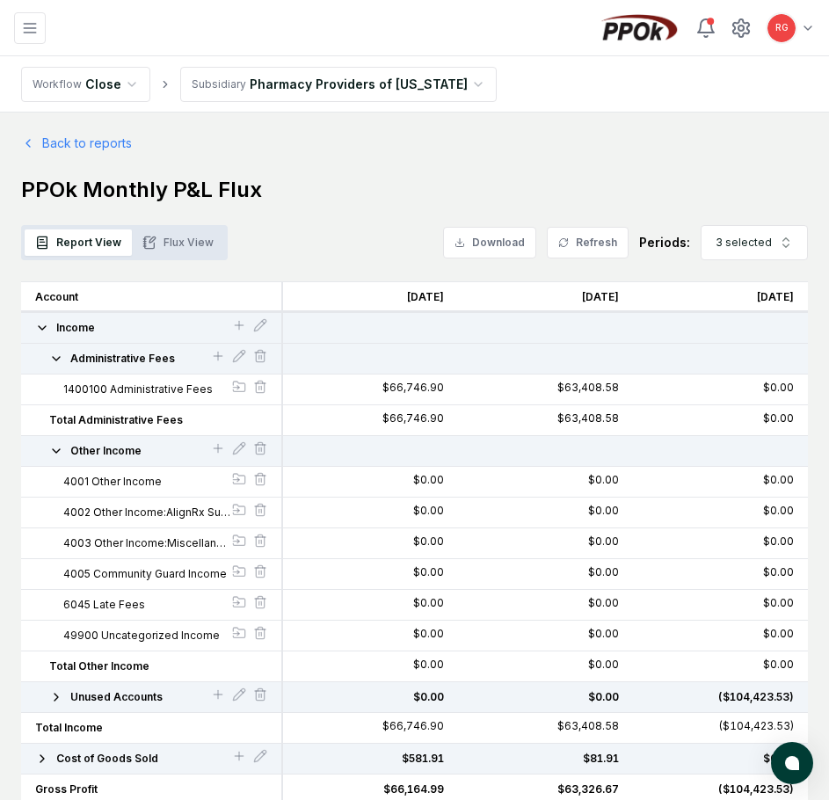
click at [57, 352] on icon "button" at bounding box center [56, 358] width 14 height 14
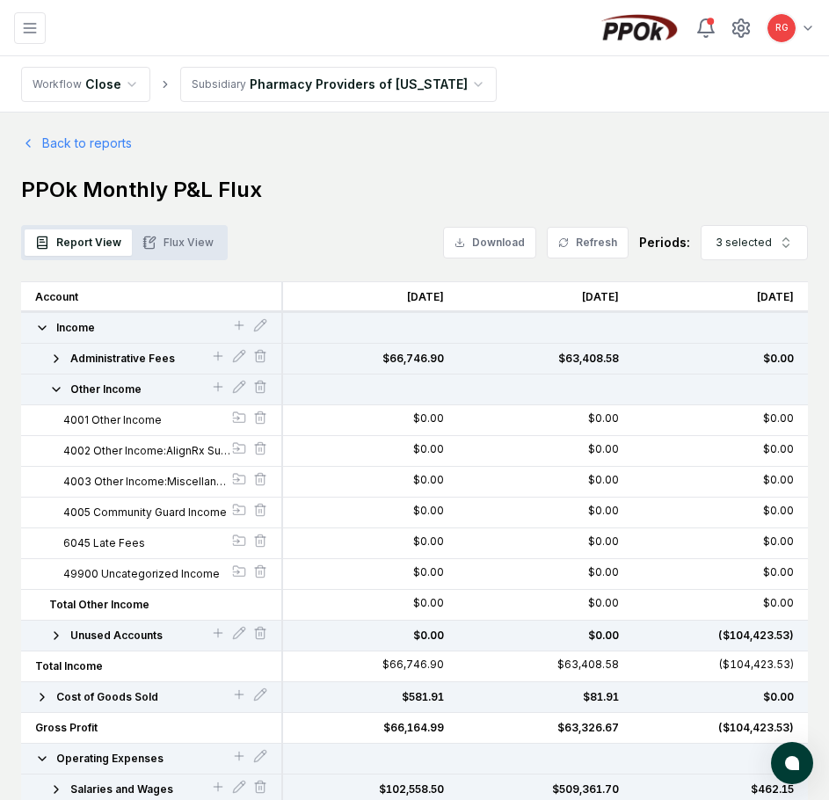
click at [54, 361] on icon "button" at bounding box center [56, 358] width 14 height 14
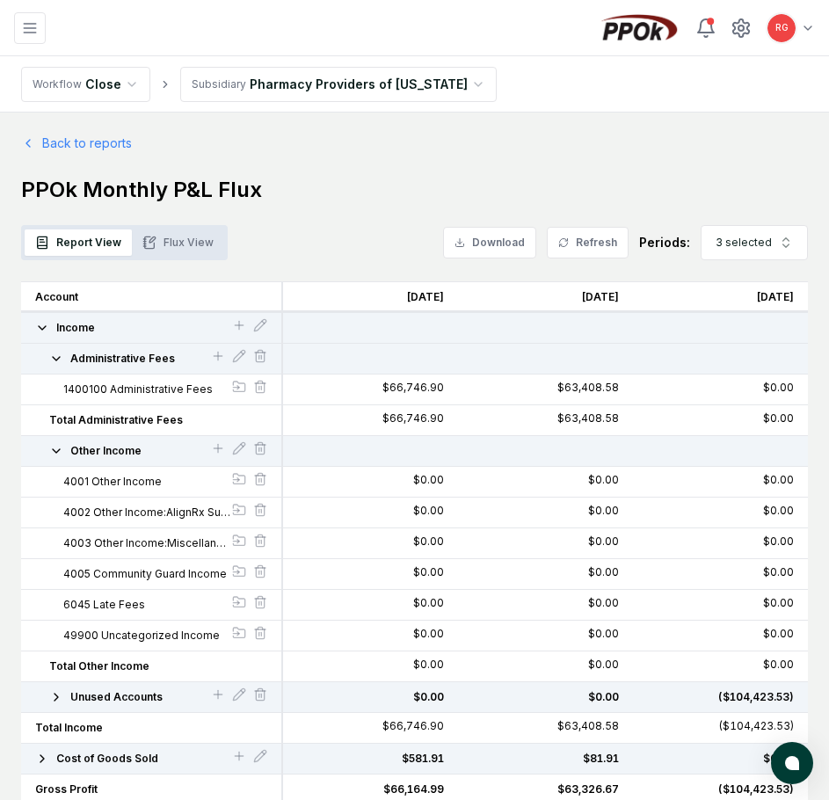
click at [36, 333] on icon "button" at bounding box center [42, 328] width 14 height 14
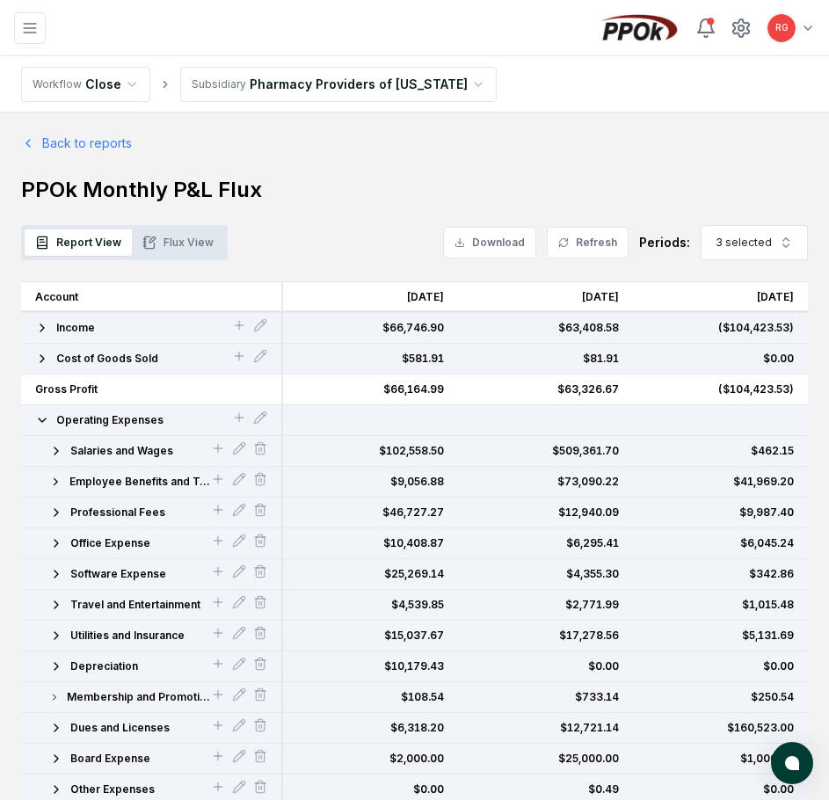
click at [37, 357] on icon "button" at bounding box center [42, 358] width 14 height 14
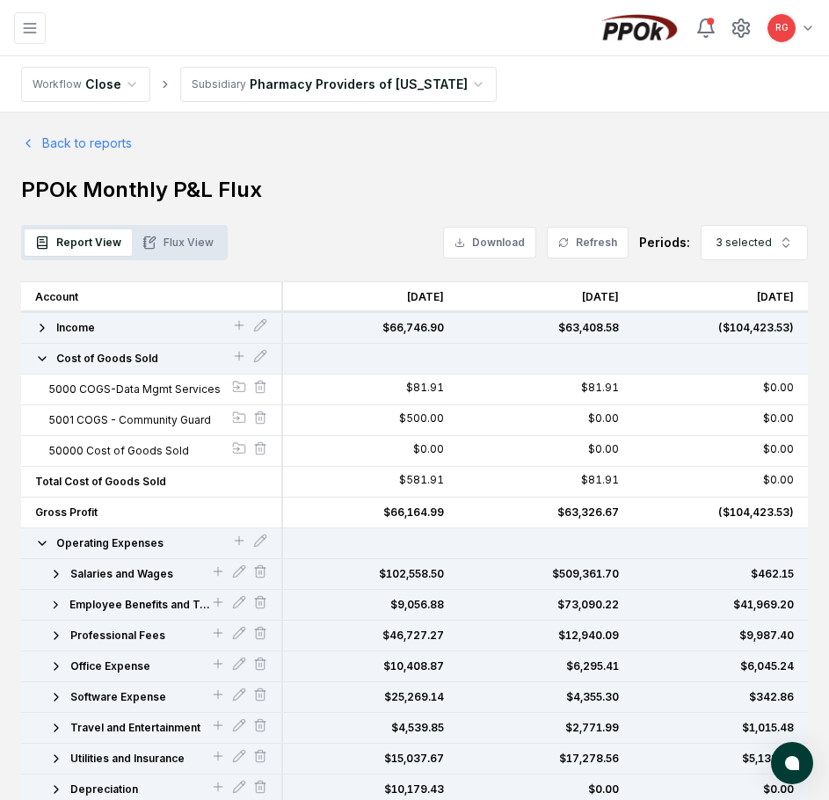
click at [37, 357] on icon "button" at bounding box center [42, 358] width 14 height 14
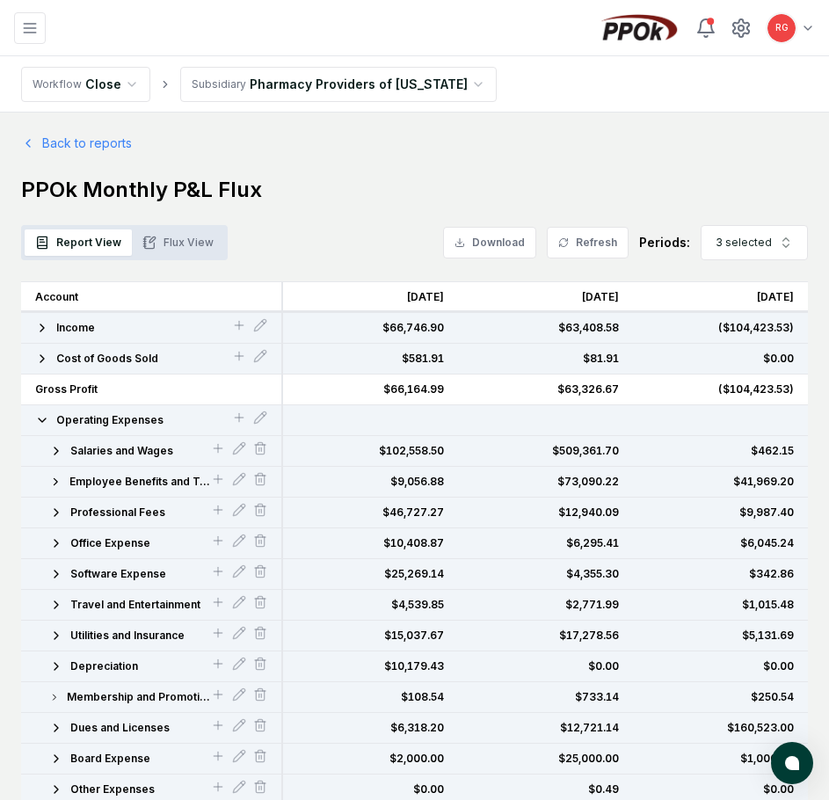
click at [35, 423] on icon "button" at bounding box center [42, 420] width 14 height 14
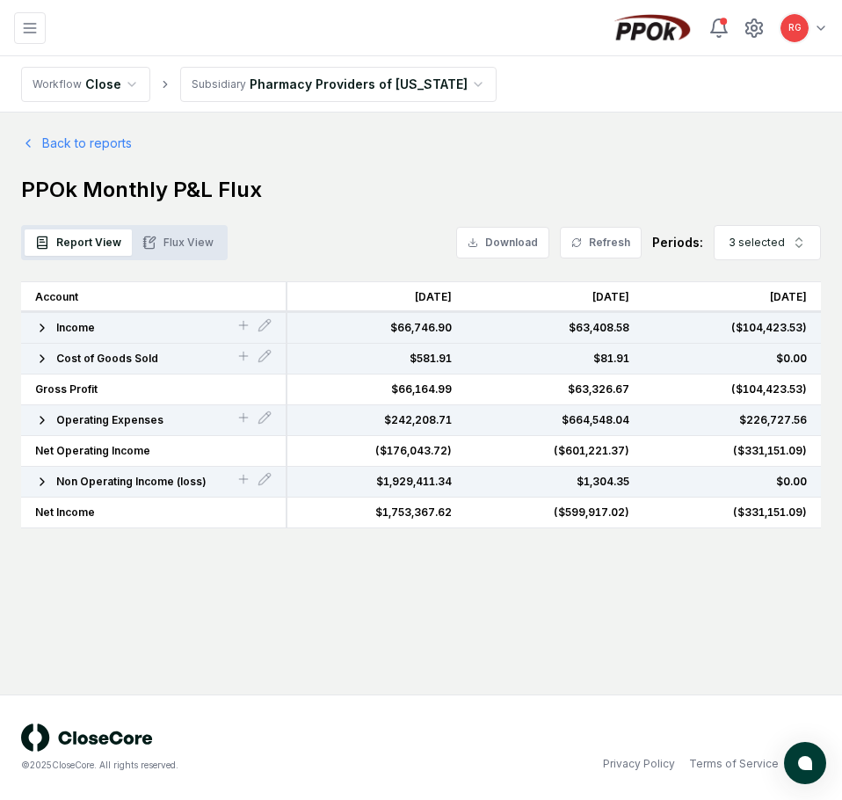
click at [245, 445] on button "Net Operating Income" at bounding box center [153, 451] width 236 height 16
click at [41, 480] on icon "button" at bounding box center [42, 481] width 14 height 14
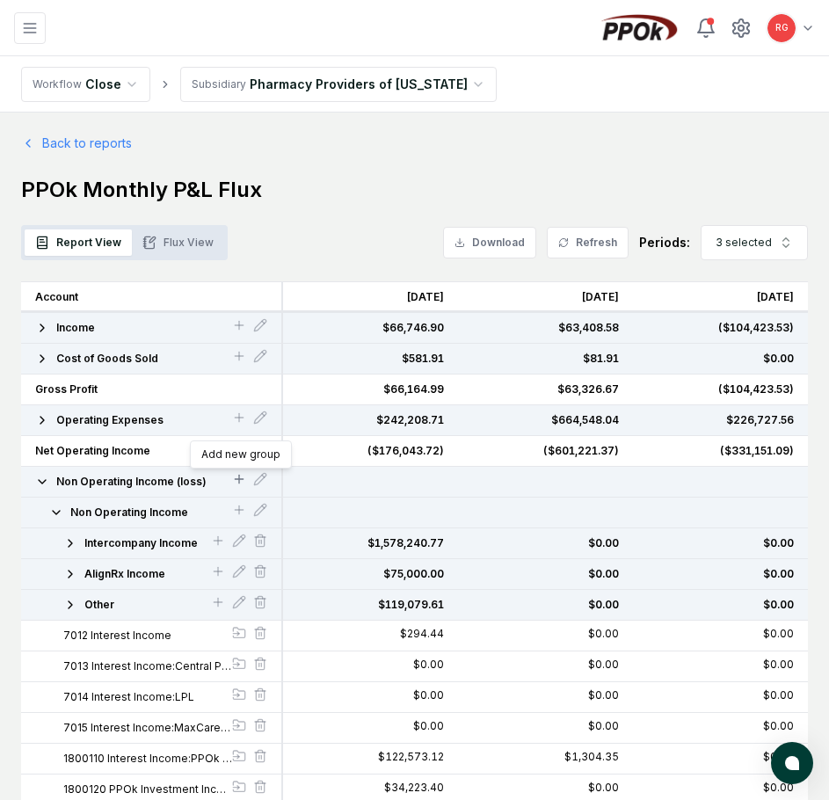
click at [235, 479] on icon at bounding box center [239, 479] width 8 height 0
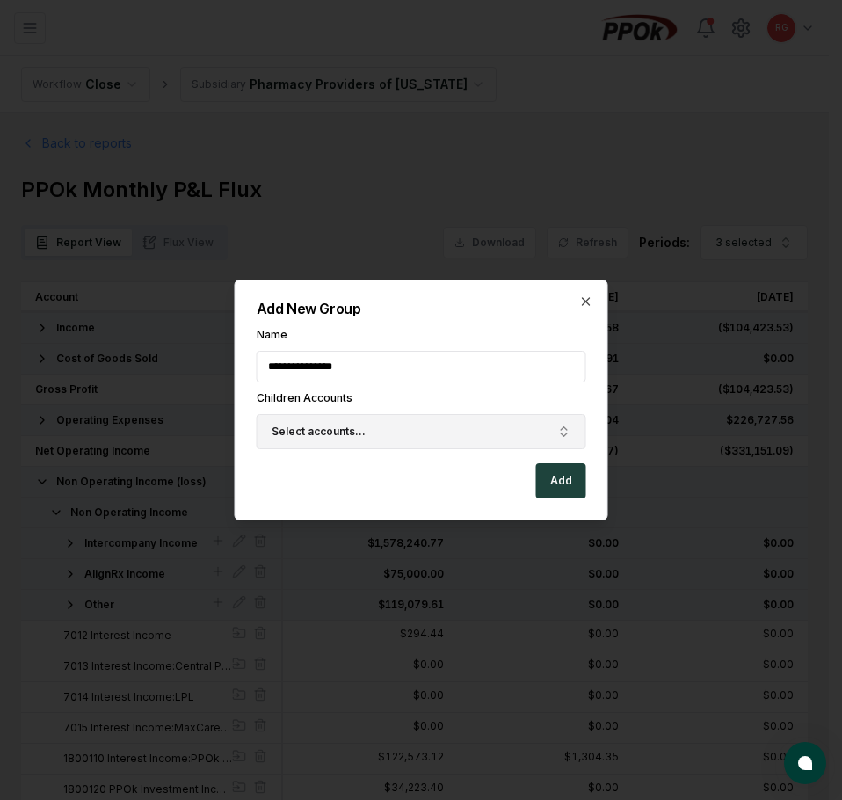
type input "**********"
click at [283, 421] on button "Select accounts..." at bounding box center [421, 431] width 329 height 35
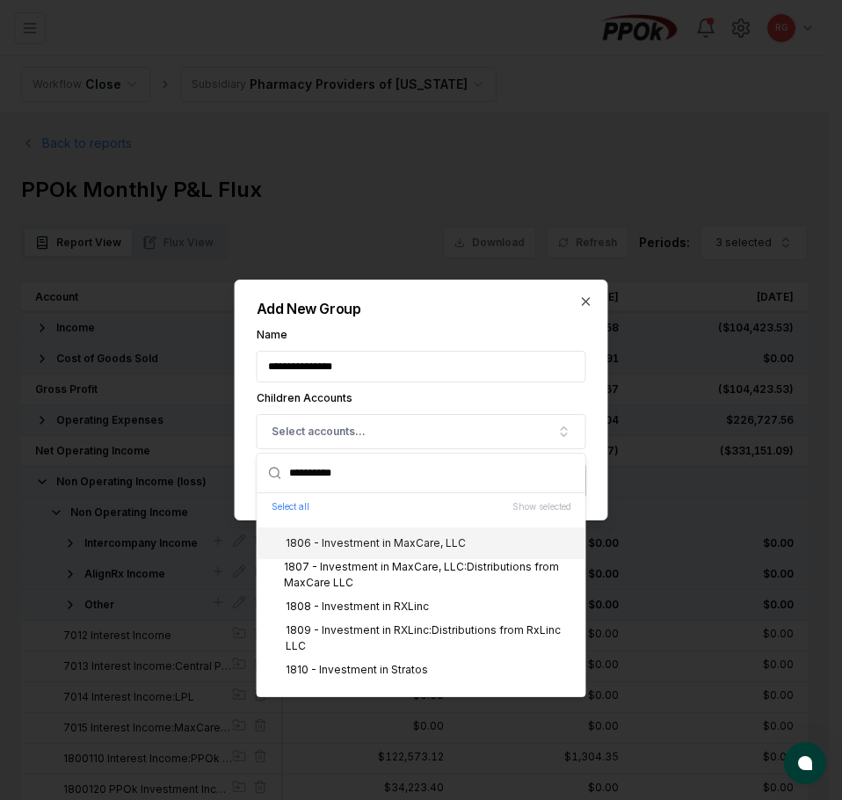
scroll to position [264, 0]
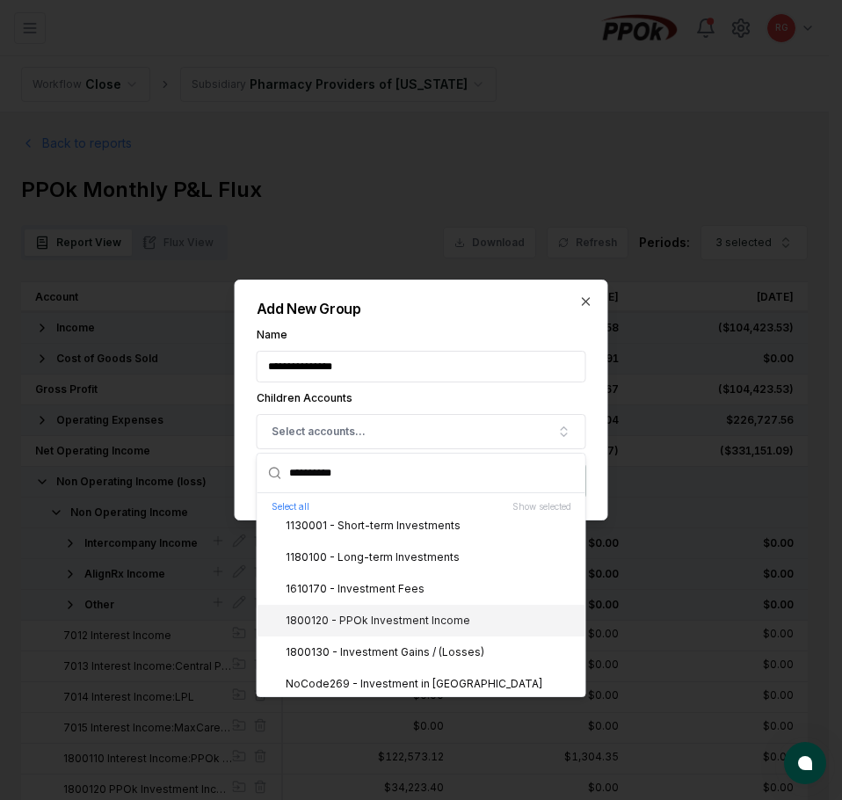
click at [416, 631] on div "1800120 - PPOk Investment Income" at bounding box center [421, 620] width 328 height 32
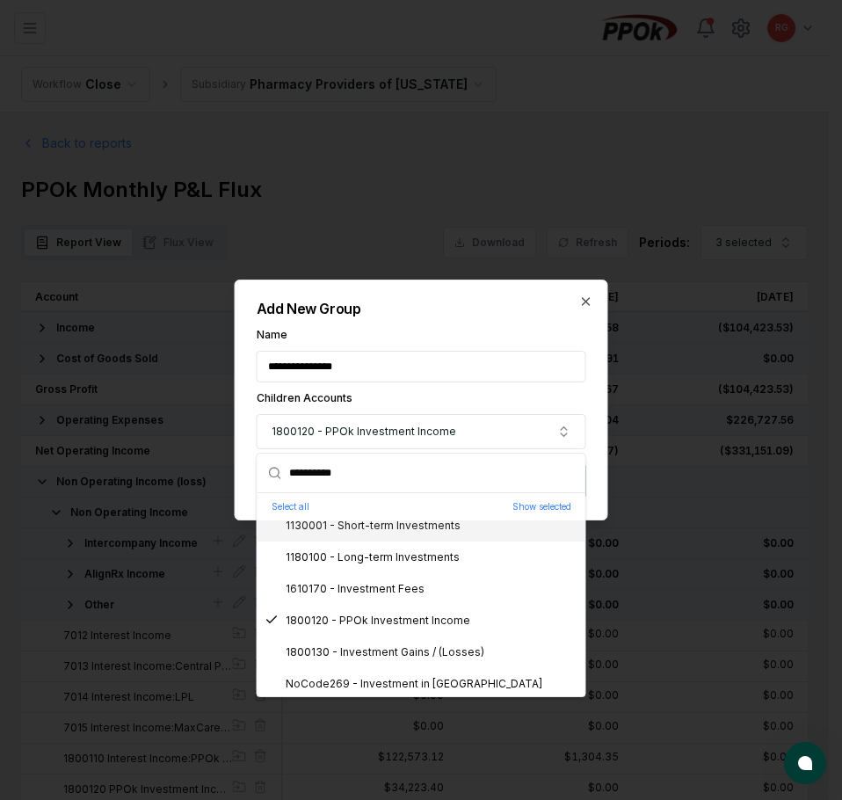
drag, startPoint x: 192, startPoint y: 473, endPoint x: 108, endPoint y: 473, distance: 83.5
click at [111, 473] on body "CloseCore Dashboard My Tasks Folders Checklist Reconciliations Notes Documents …" at bounding box center [414, 558] width 829 height 1116
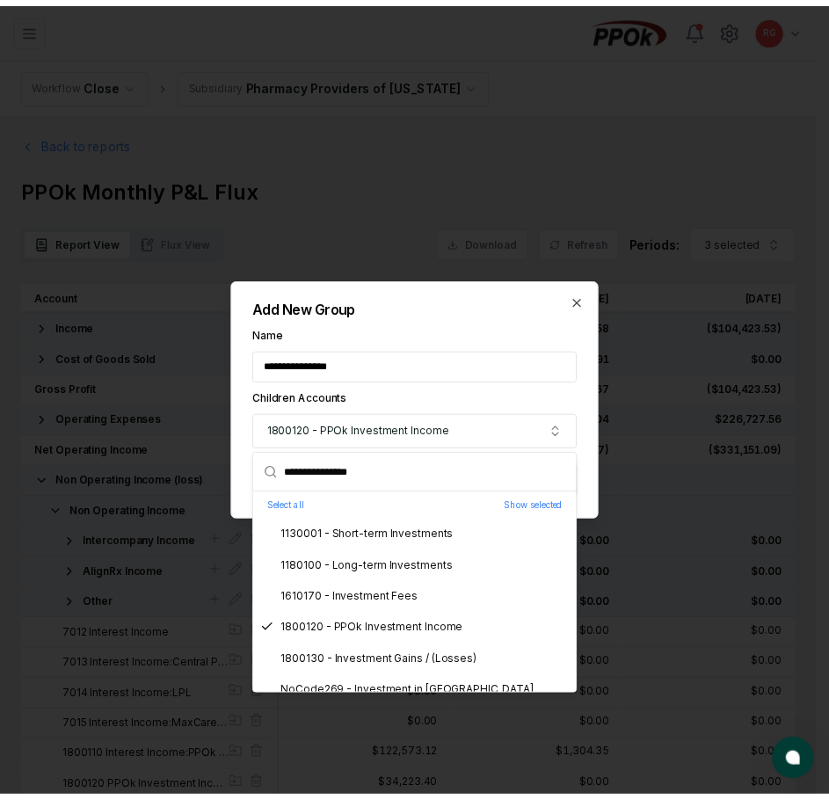
scroll to position [0, 0]
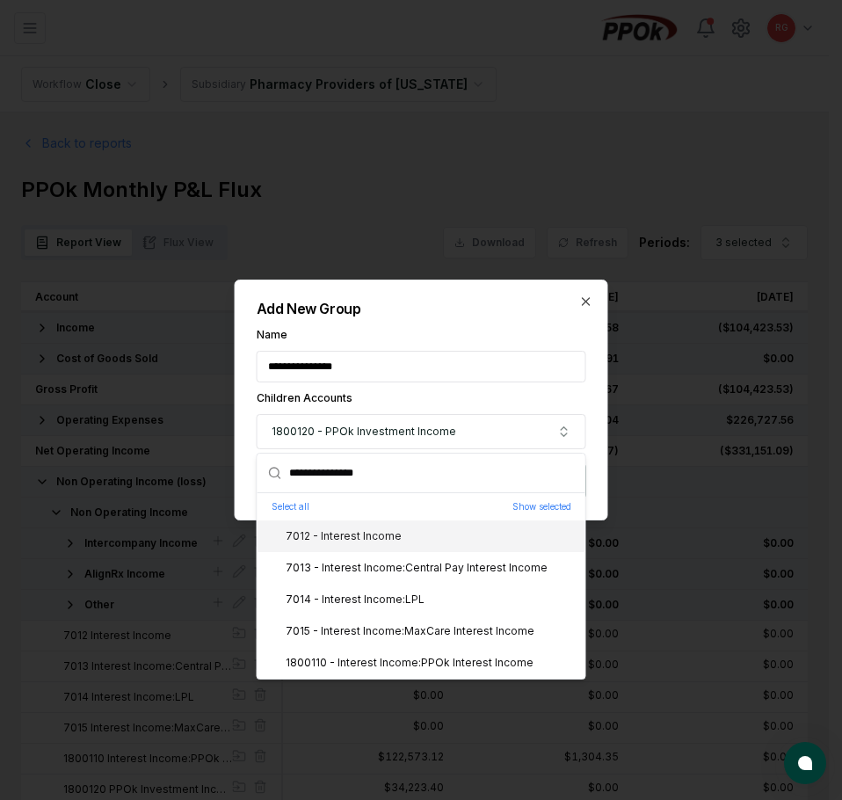
type input "**********"
click at [315, 525] on div "7012 - Interest Income" at bounding box center [421, 536] width 328 height 32
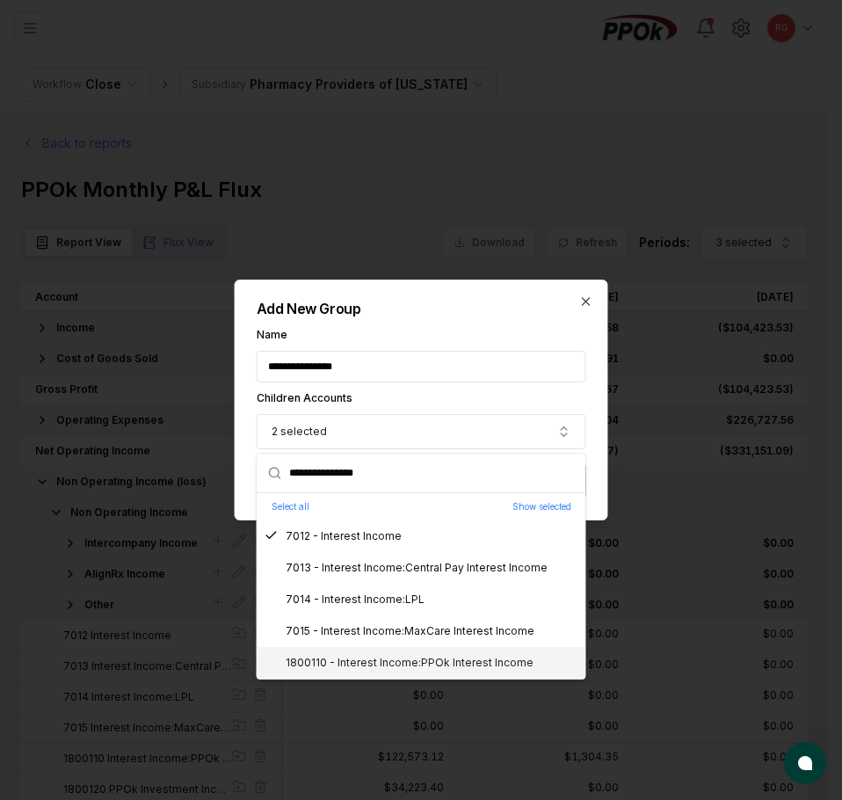
click at [371, 657] on div "1800110 - Interest Income:PPOk Interest Income" at bounding box center [398, 663] width 269 height 16
click at [441, 314] on h2 "Add New Group" at bounding box center [421, 308] width 329 height 14
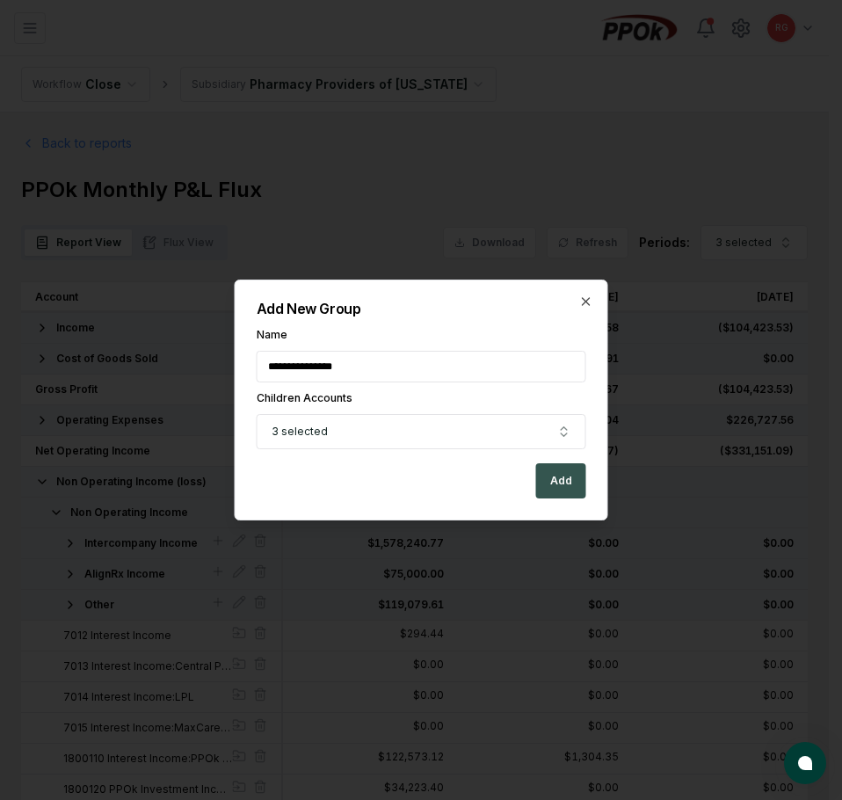
click at [548, 481] on button "Add" at bounding box center [561, 480] width 50 height 35
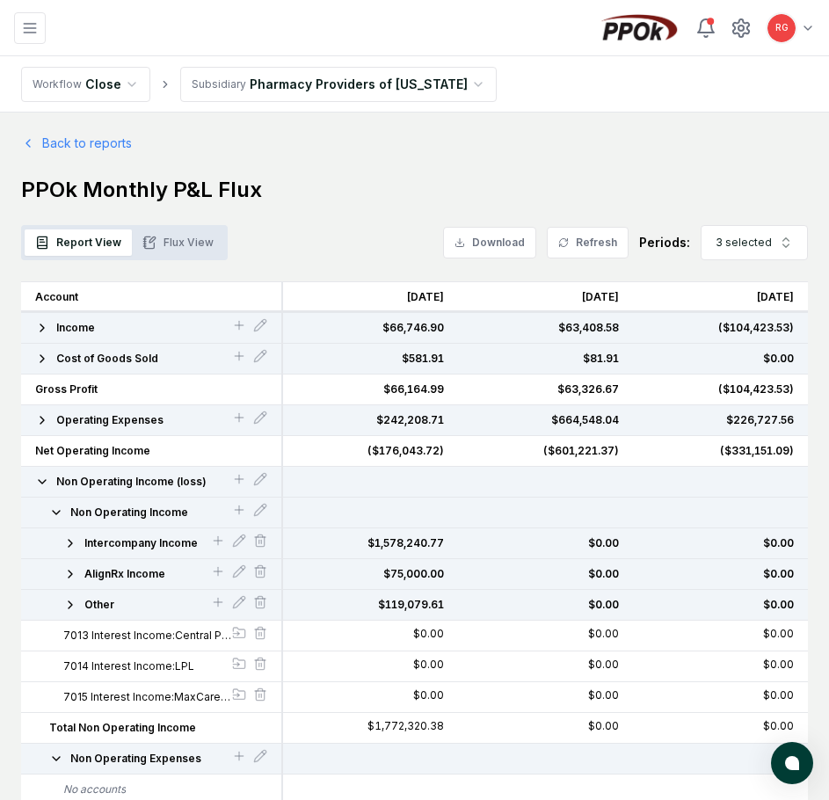
scroll to position [378, 0]
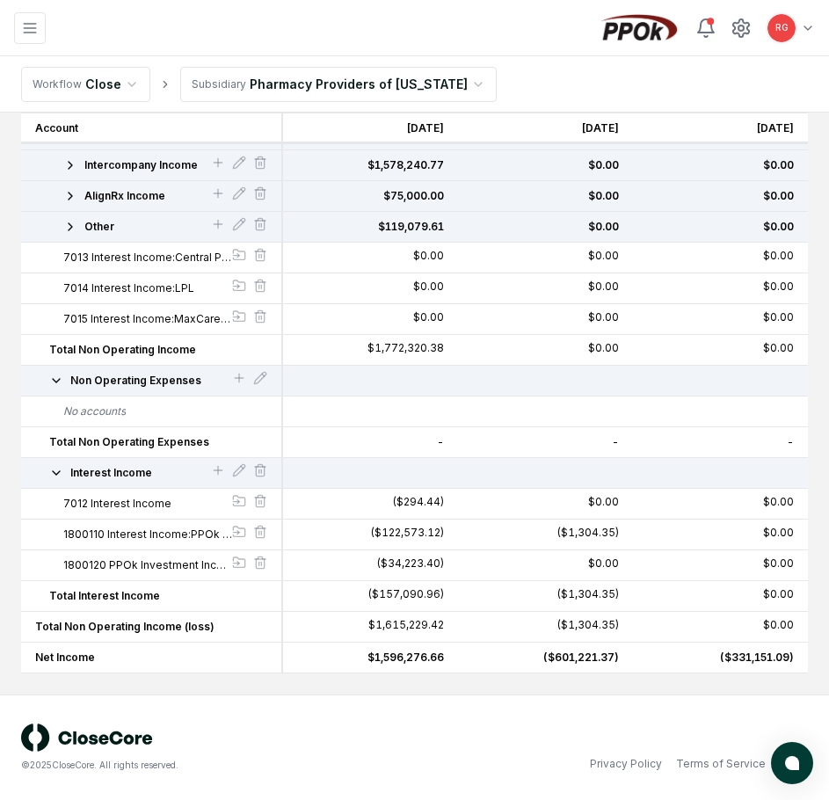
click at [55, 471] on icon "button" at bounding box center [56, 473] width 14 height 14
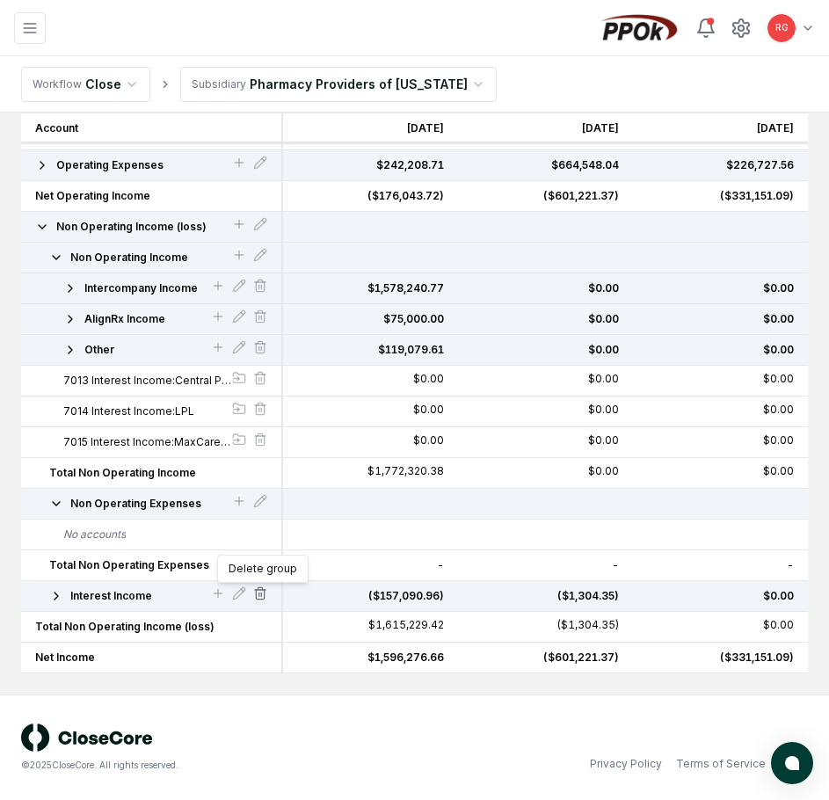
click at [259, 596] on line at bounding box center [259, 594] width 0 height 4
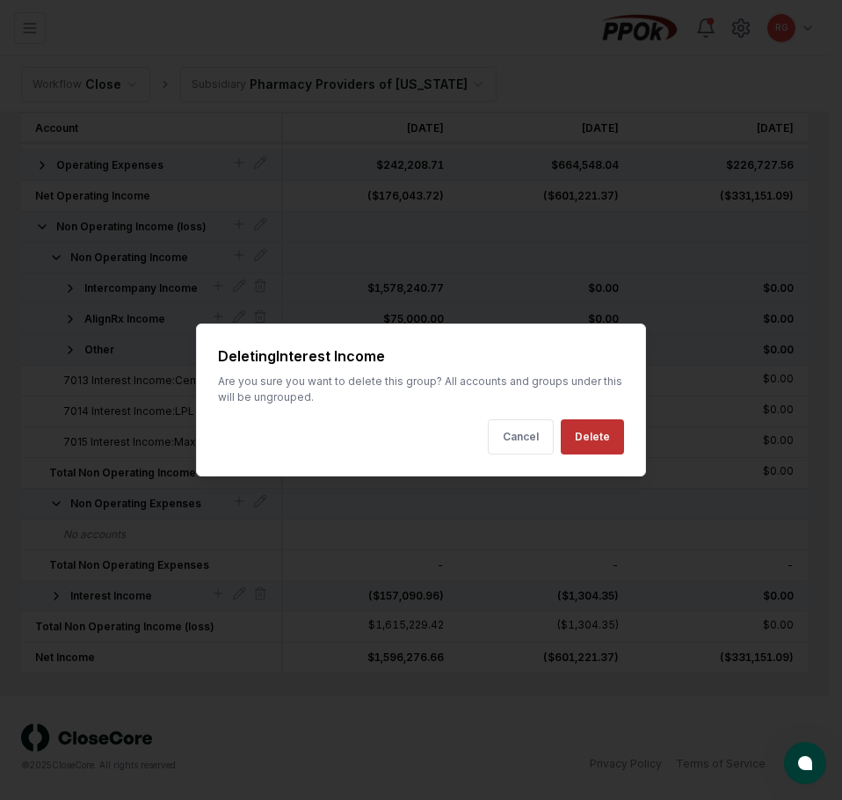
click at [578, 440] on button "Delete" at bounding box center [592, 436] width 63 height 35
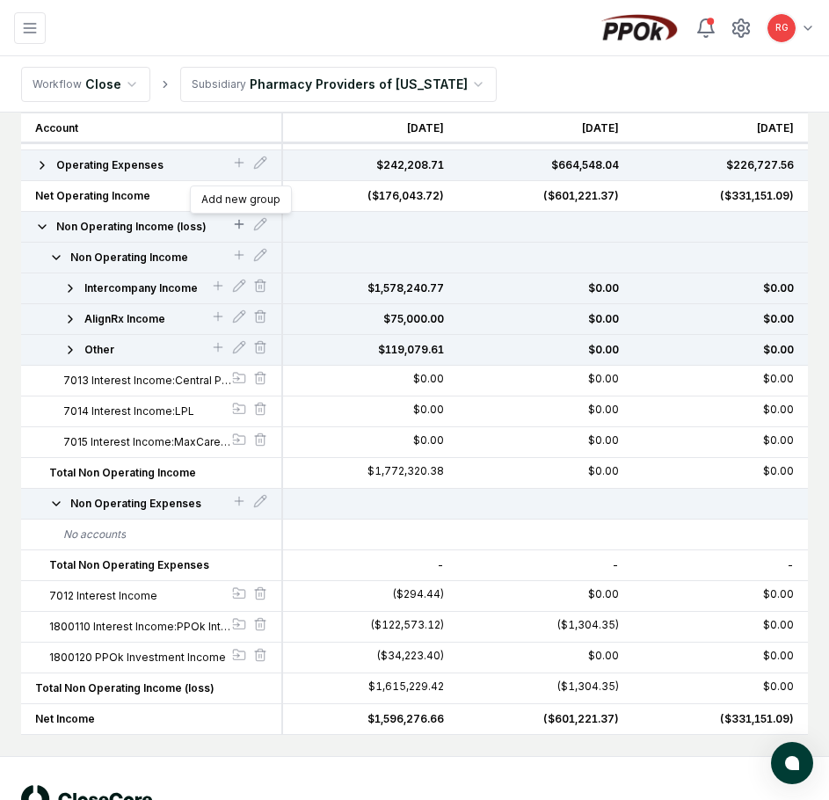
click at [238, 226] on icon at bounding box center [239, 224] width 14 height 14
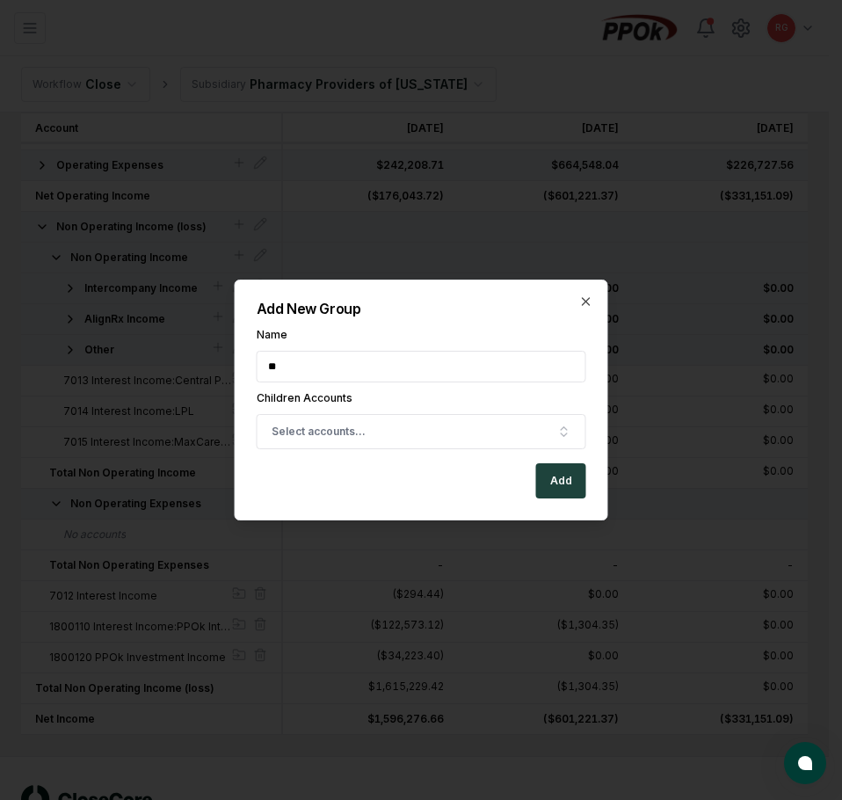
type input "*"
type input "**********"
click at [300, 434] on span "Select accounts..." at bounding box center [318, 431] width 94 height 16
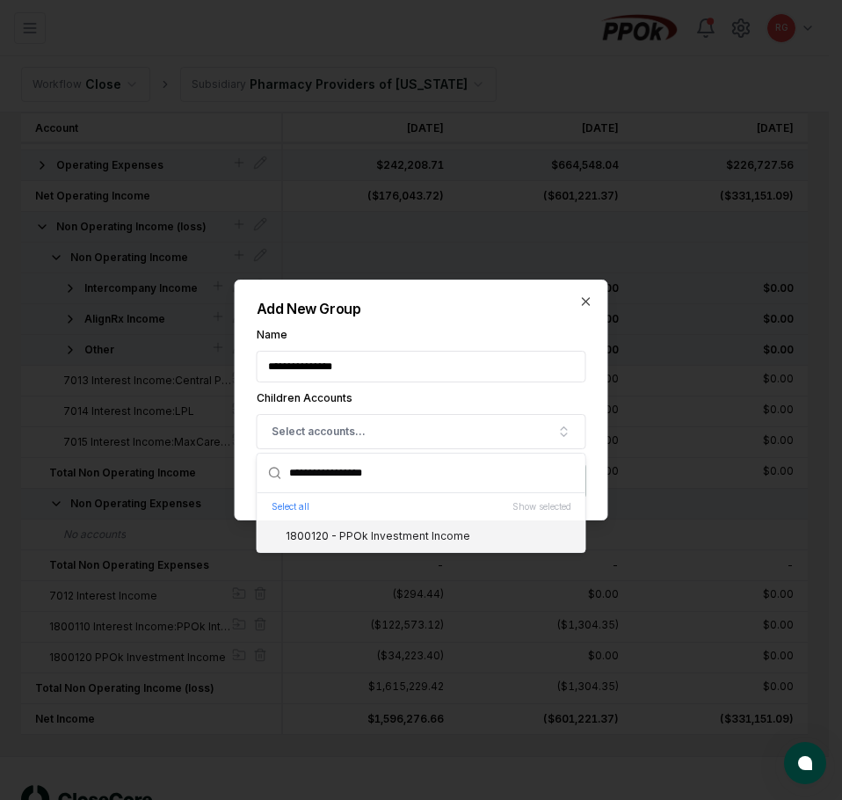
click at [339, 528] on div "1800120 - PPOk Investment Income" at bounding box center [367, 536] width 206 height 16
drag, startPoint x: 435, startPoint y: 477, endPoint x: -29, endPoint y: 463, distance: 464.1
click at [0, 463] on html "CloseCore Dashboard My Tasks Folders Checklist Reconciliations Notes Documents …" at bounding box center [421, 303] width 842 height 1116
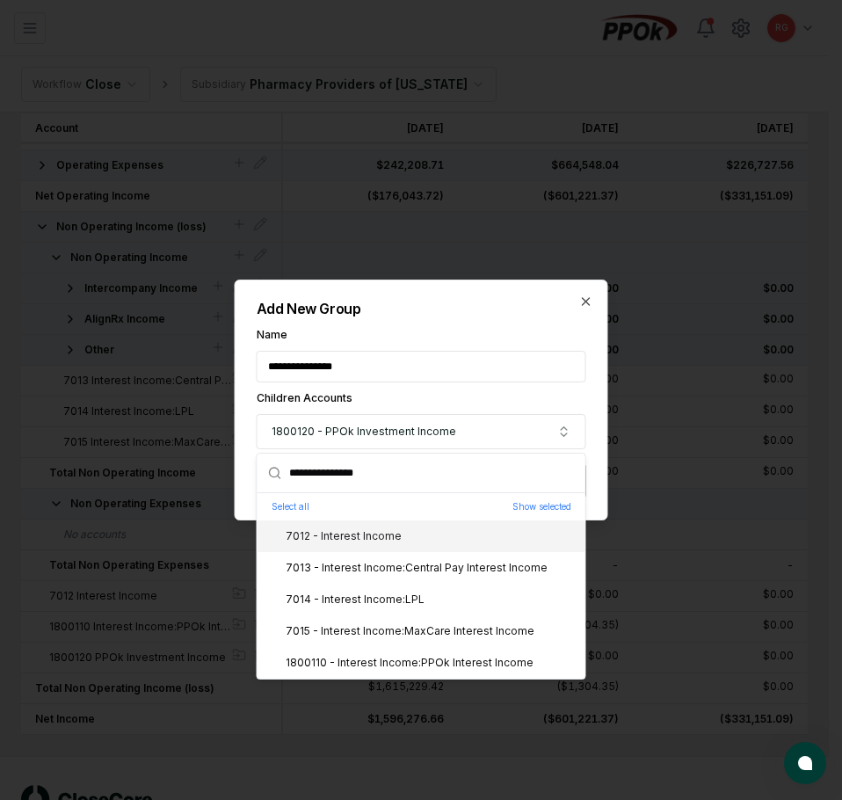
type input "**********"
click at [362, 542] on div "7012 - Interest Income" at bounding box center [332, 536] width 137 height 16
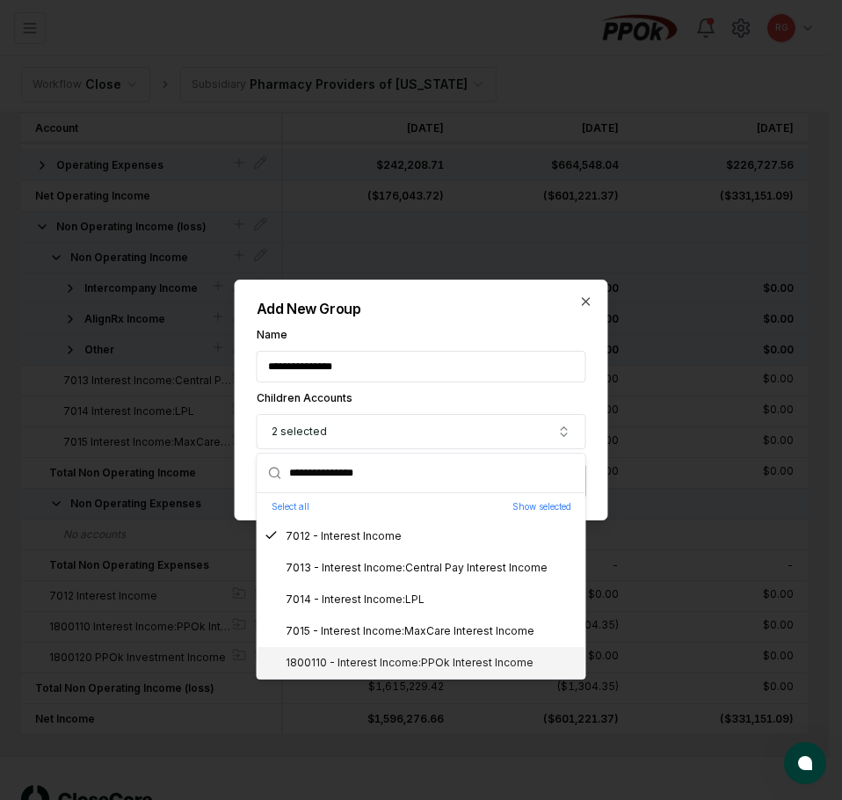
click at [393, 660] on div "1800110 - Interest Income:PPOk Interest Income" at bounding box center [398, 663] width 269 height 16
click at [477, 326] on div "**********" at bounding box center [421, 399] width 373 height 241
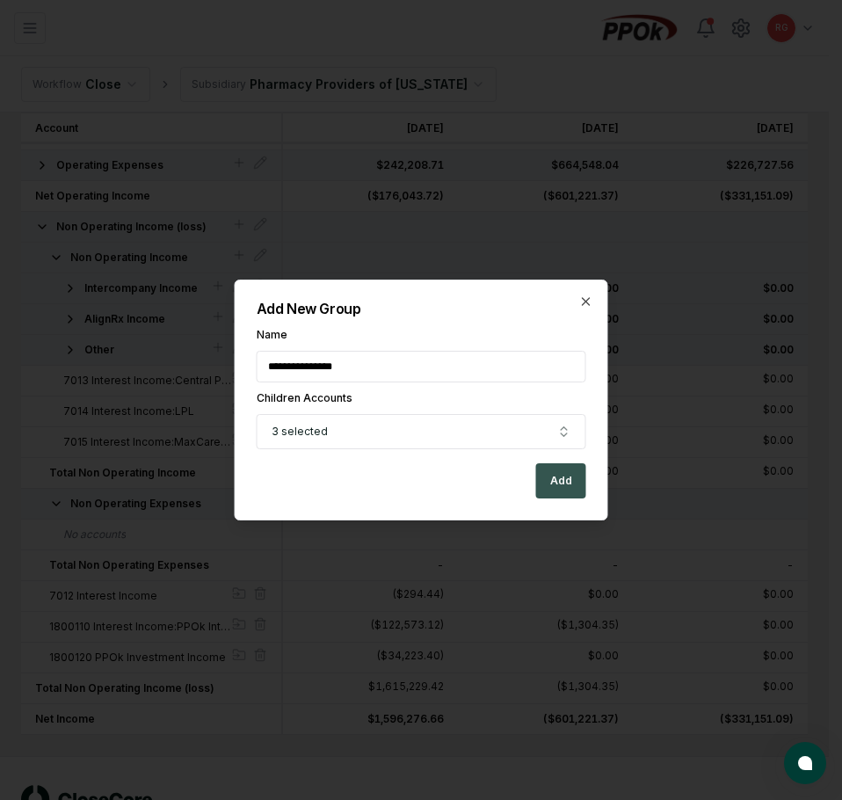
click at [550, 494] on button "Add" at bounding box center [561, 480] width 50 height 35
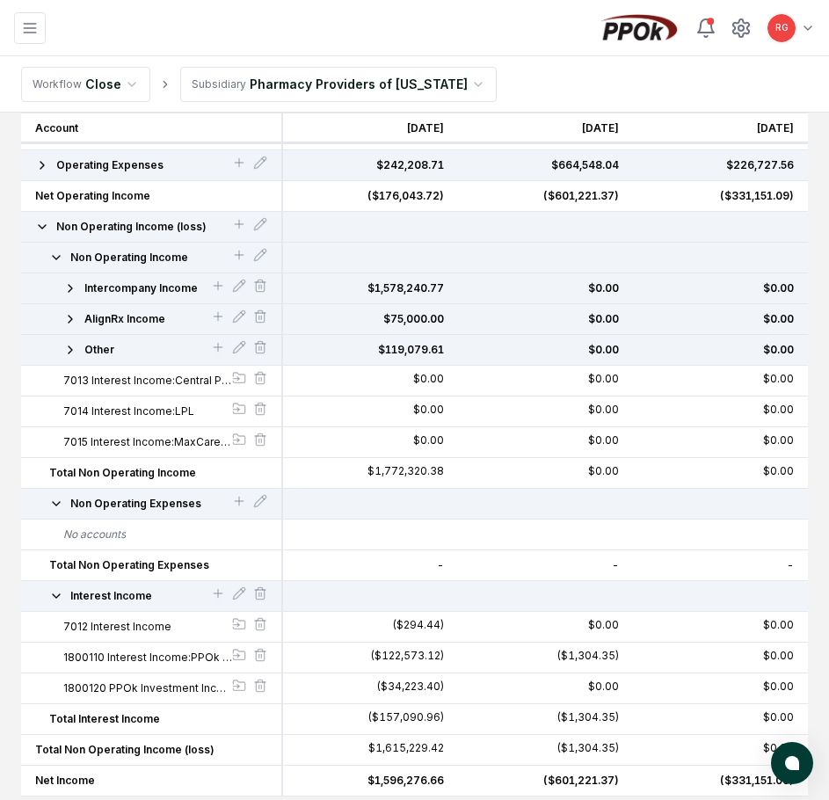
click at [57, 592] on icon "button" at bounding box center [56, 596] width 14 height 14
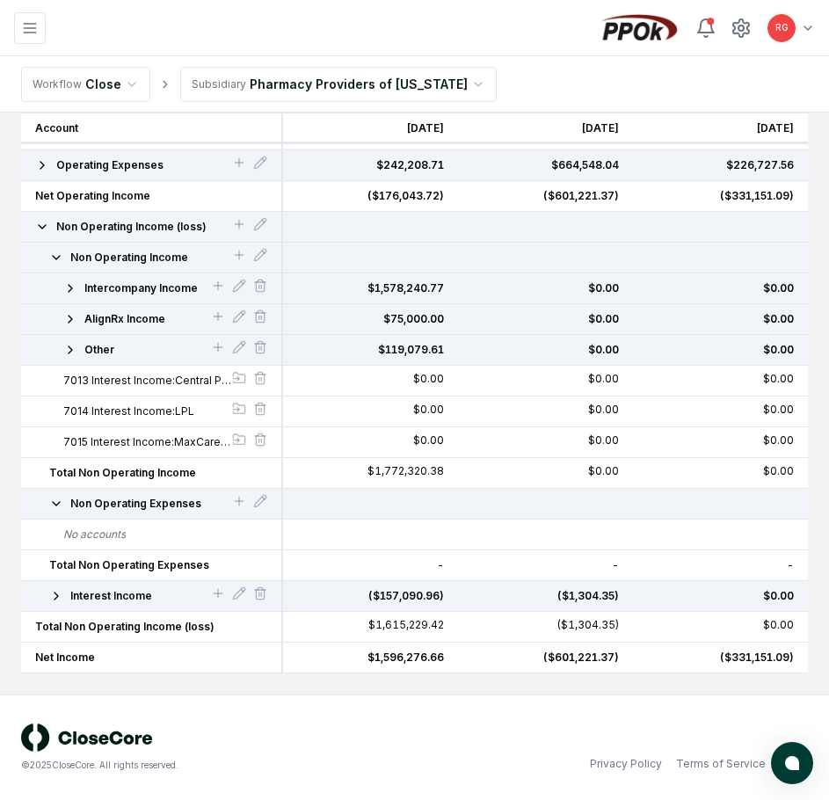
drag, startPoint x: 134, startPoint y: 593, endPoint x: 145, endPoint y: 434, distance: 159.4
click at [145, 434] on div "Account Income Cost of Goods Sold Gross Profit Operating Expenses Net Operating…" at bounding box center [152, 349] width 262 height 647
click at [257, 594] on icon at bounding box center [260, 593] width 14 height 14
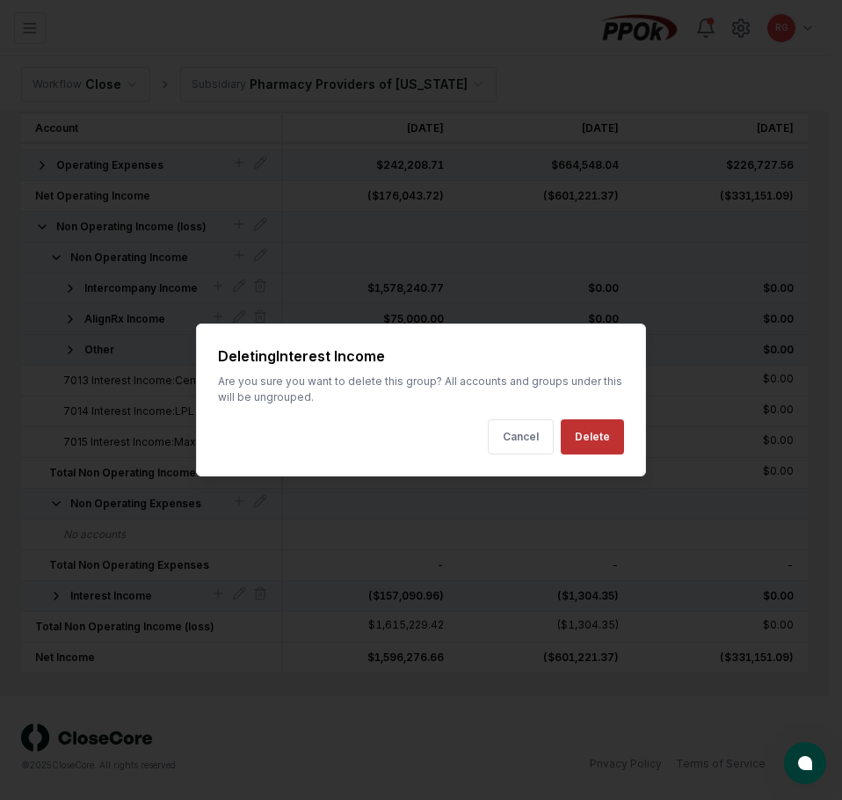
click at [585, 438] on button "Delete" at bounding box center [592, 436] width 63 height 35
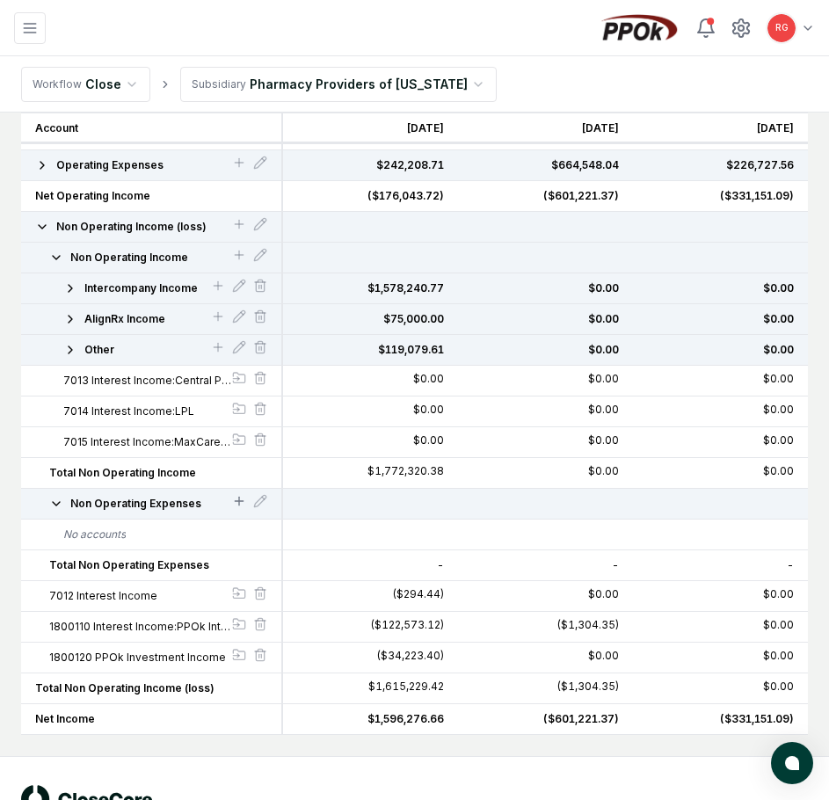
click at [239, 496] on div at bounding box center [239, 503] width 14 height 18
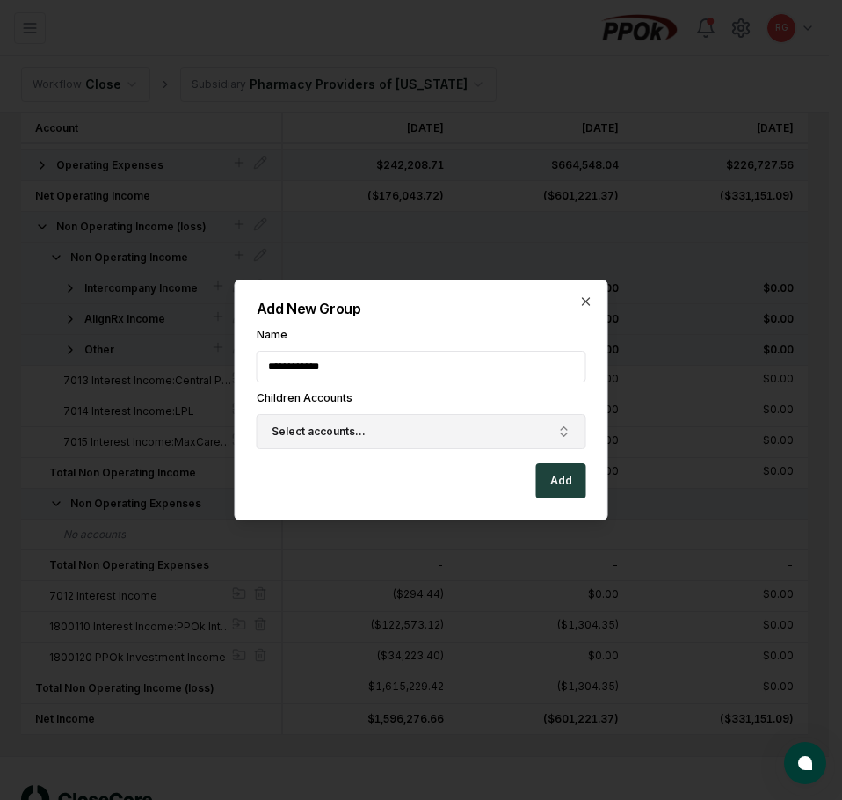
type input "**********"
click at [309, 423] on span "Select accounts..." at bounding box center [318, 431] width 94 height 16
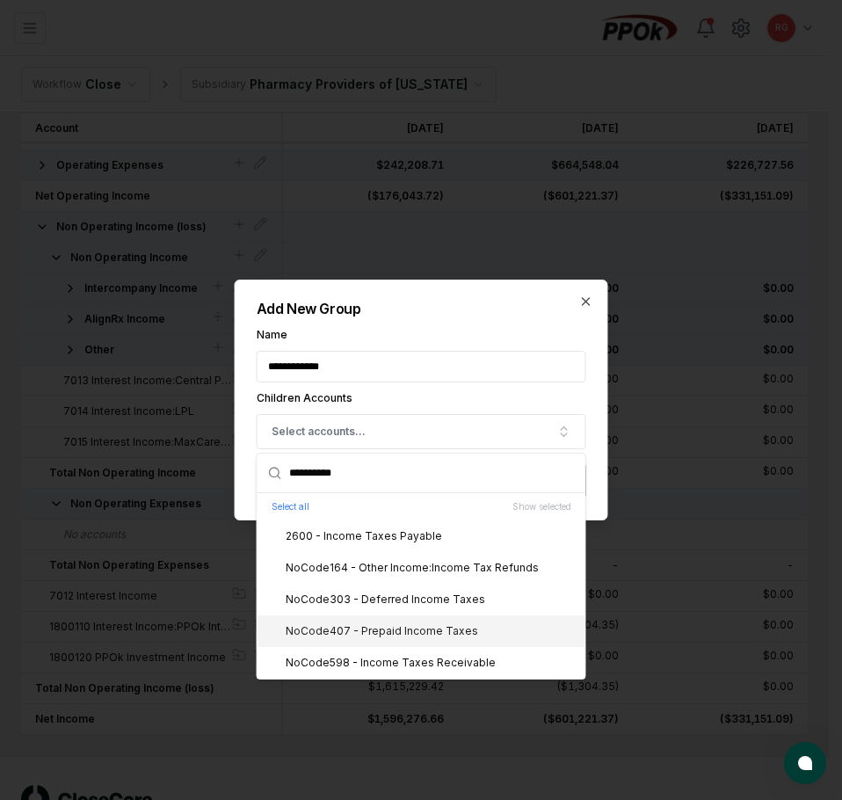
drag, startPoint x: 360, startPoint y: 475, endPoint x: 127, endPoint y: 473, distance: 233.7
click at [127, 473] on body "CloseCore Dashboard My Tasks Folders Checklist Reconciliations Notes Documents …" at bounding box center [414, 303] width 829 height 1116
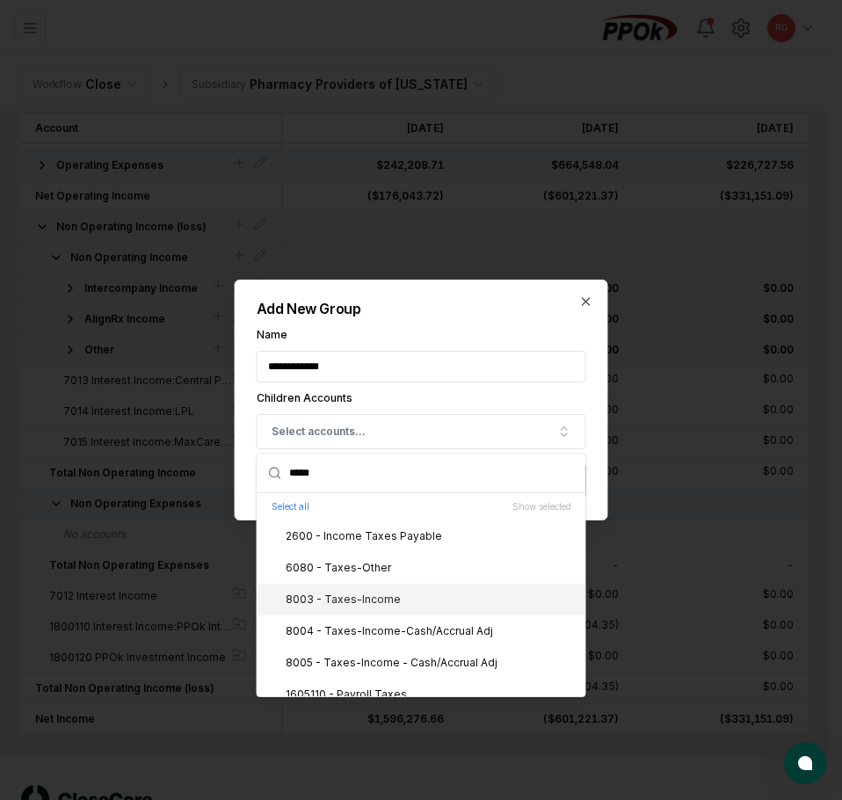
type input "*****"
click at [398, 587] on div "8003 - Taxes-Income" at bounding box center [421, 599] width 328 height 32
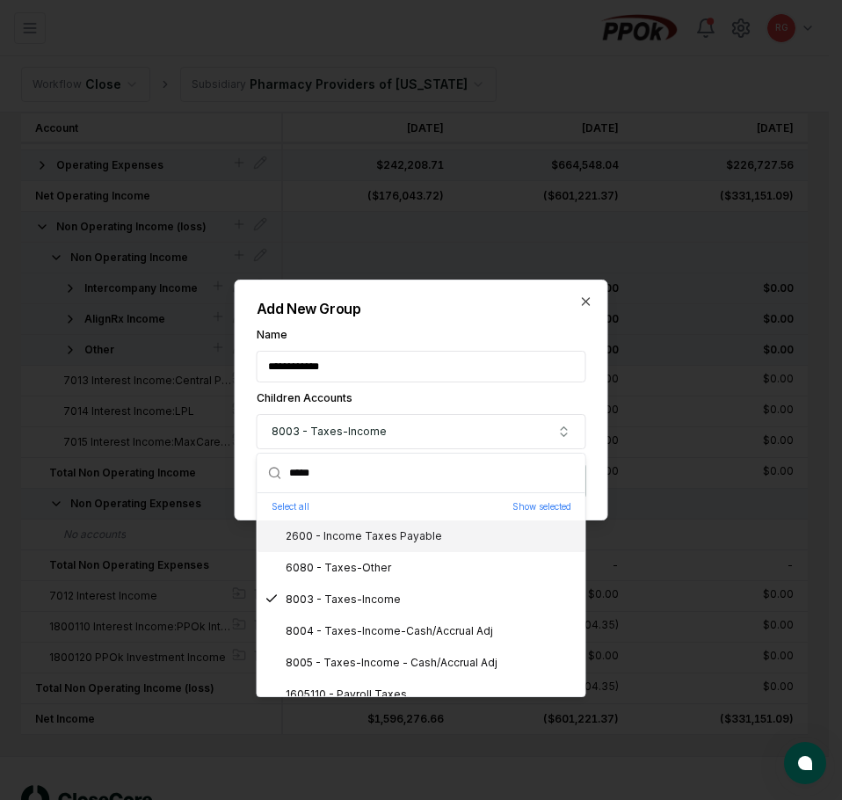
click at [427, 331] on label "Name" at bounding box center [421, 334] width 329 height 11
click at [427, 351] on input "**********" at bounding box center [421, 367] width 329 height 32
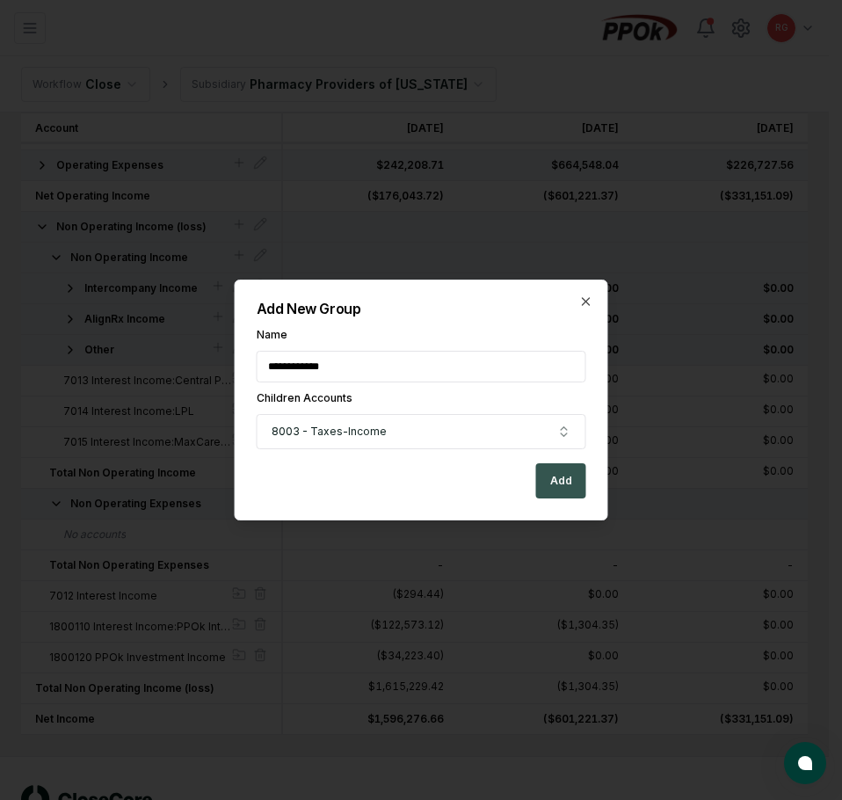
click at [559, 486] on button "Add" at bounding box center [561, 480] width 50 height 35
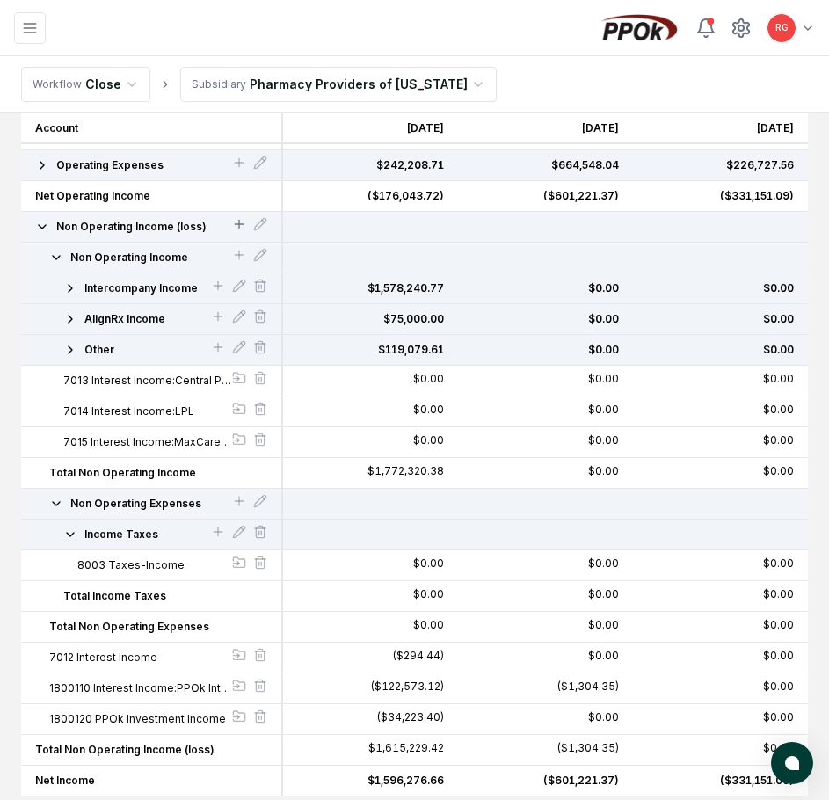
click at [241, 226] on icon at bounding box center [239, 224] width 14 height 14
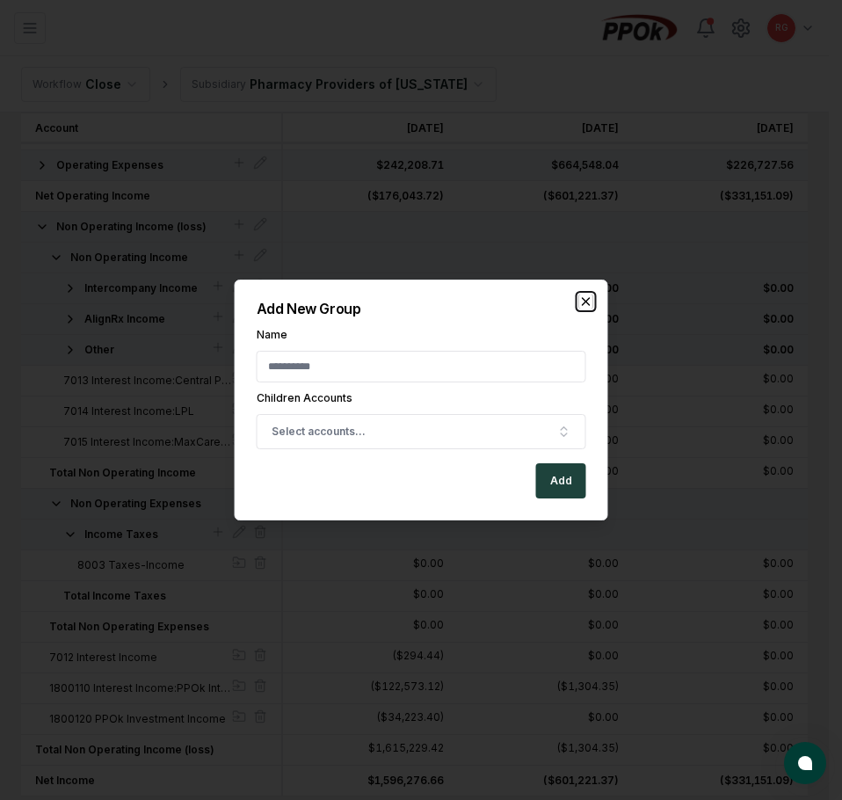
click at [590, 301] on icon "button" at bounding box center [586, 301] width 14 height 14
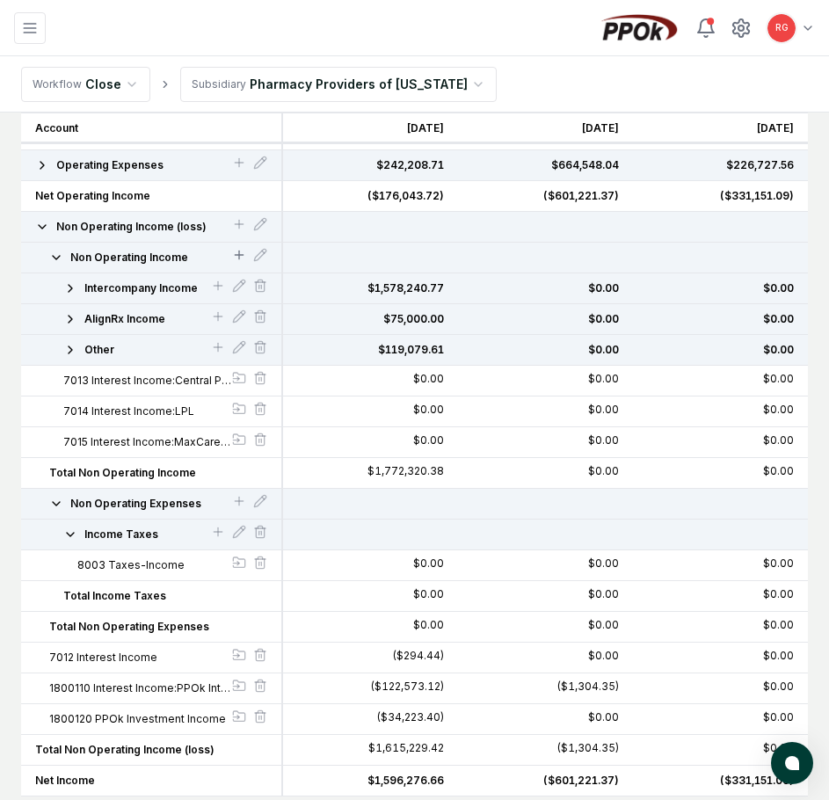
click at [239, 257] on icon at bounding box center [239, 254] width 0 height 8
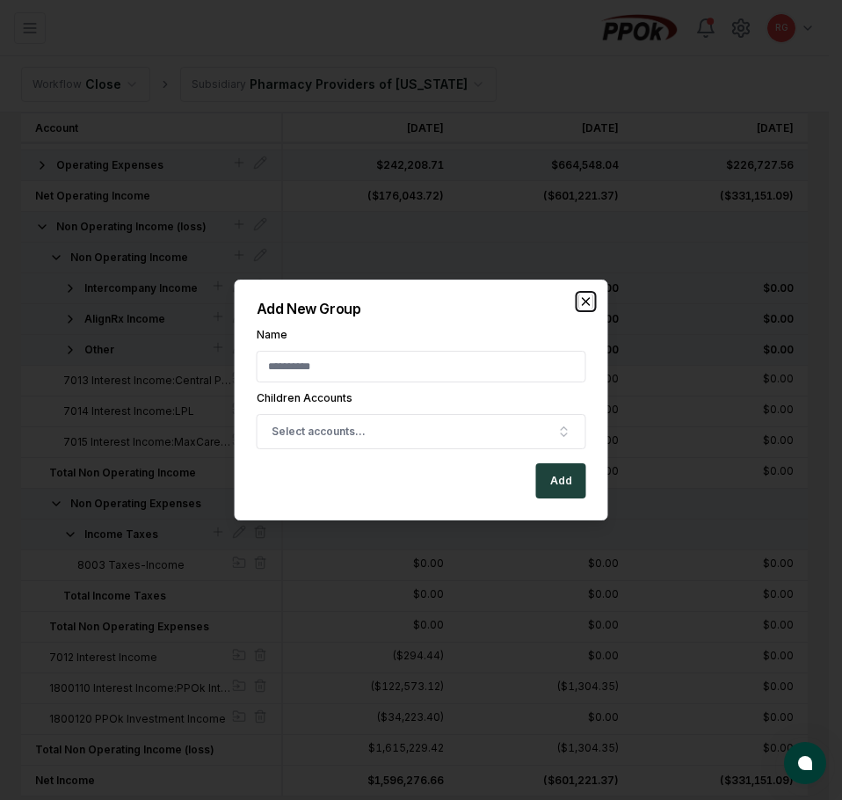
click at [589, 301] on icon "button" at bounding box center [586, 301] width 14 height 14
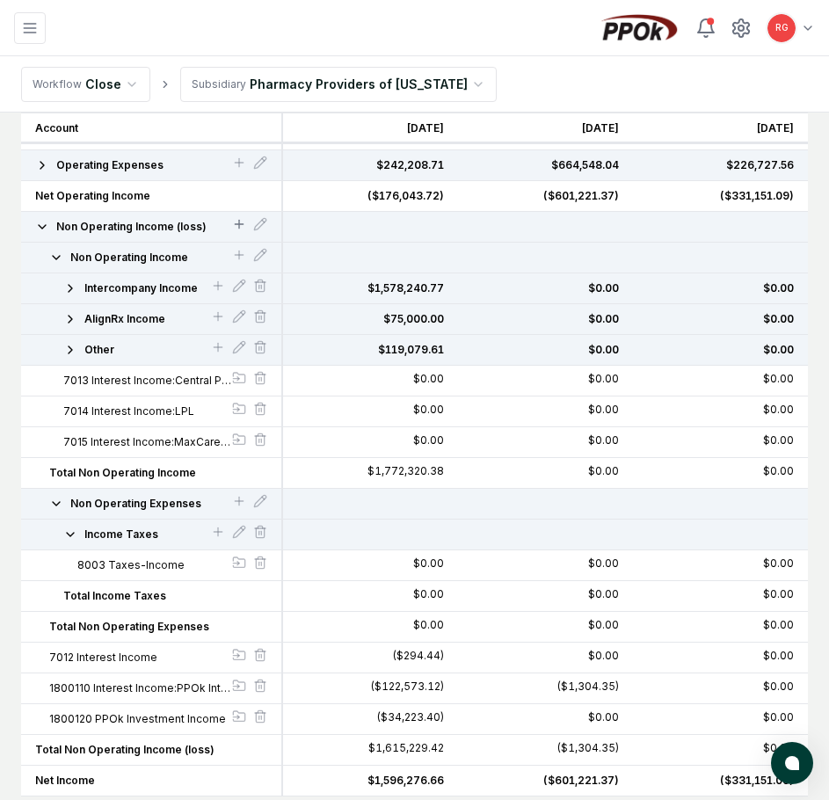
click at [238, 221] on icon at bounding box center [239, 224] width 14 height 14
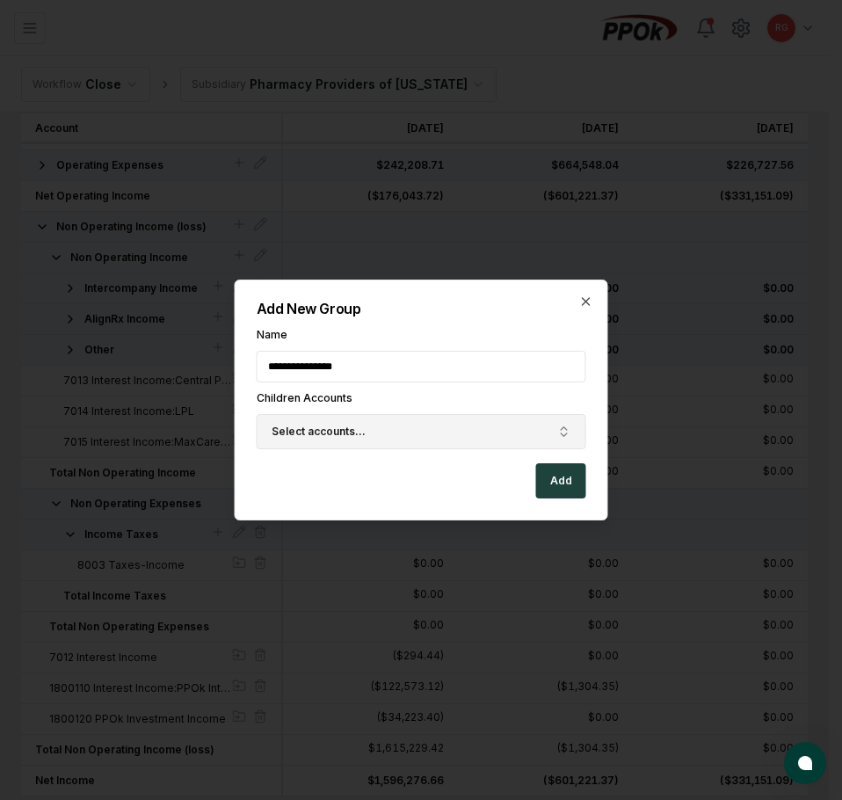
type input "**********"
click at [335, 423] on span "Select accounts..." at bounding box center [318, 431] width 94 height 16
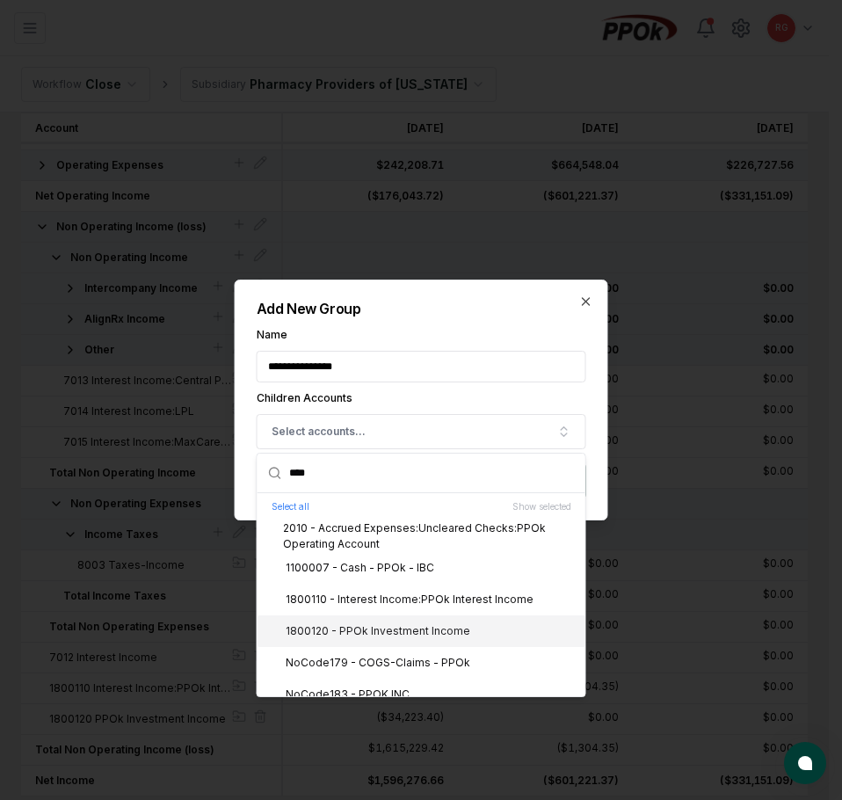
click at [385, 620] on div "1800120 - PPOk Investment Income" at bounding box center [421, 631] width 328 height 32
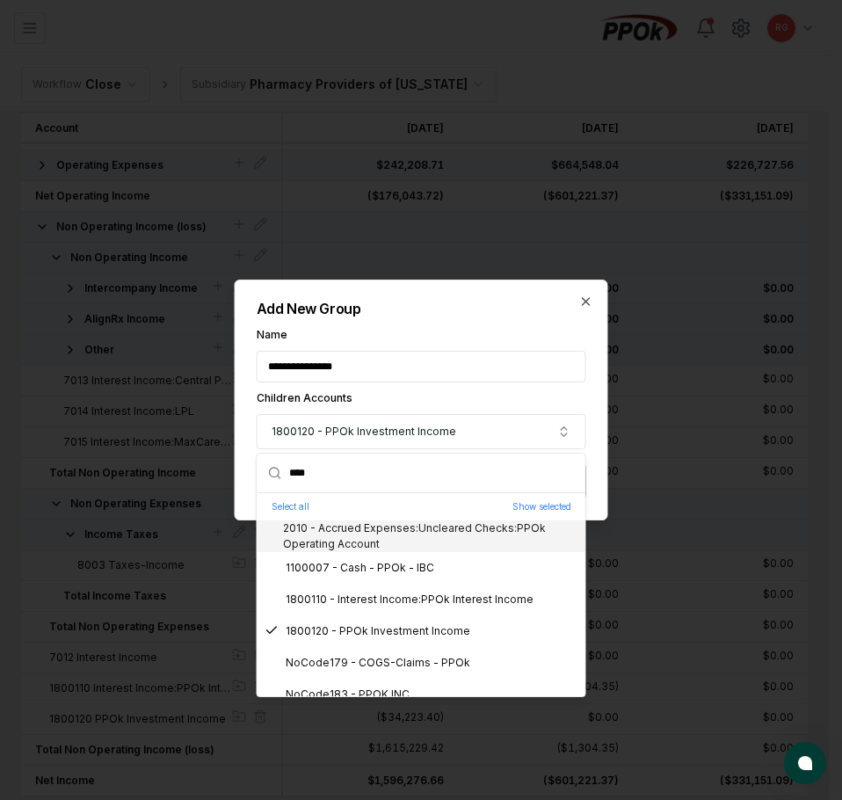
drag, startPoint x: 351, startPoint y: 464, endPoint x: 220, endPoint y: 458, distance: 131.1
click at [215, 464] on body "CloseCore Dashboard My Tasks Folders Checklist Reconciliations Notes Documents …" at bounding box center [414, 333] width 829 height 1177
drag, startPoint x: 464, startPoint y: 428, endPoint x: 128, endPoint y: 427, distance: 335.6
click at [128, 427] on body "CloseCore Dashboard My Tasks Folders Checklist Reconciliations Notes Documents …" at bounding box center [414, 333] width 829 height 1177
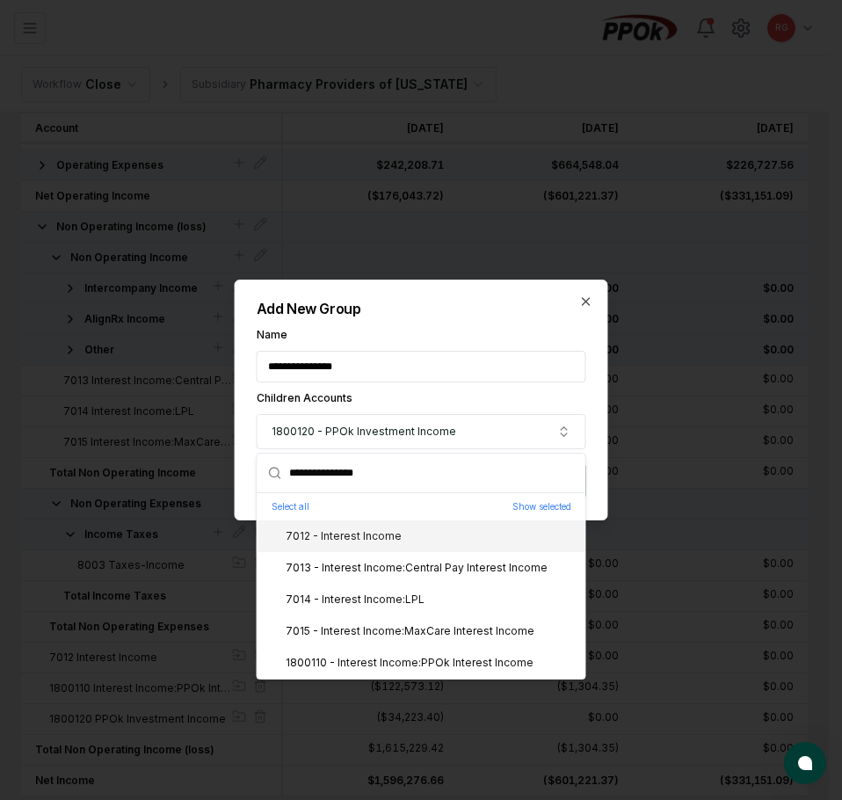
type input "**********"
click at [355, 539] on div "7012 - Interest Income" at bounding box center [332, 536] width 137 height 16
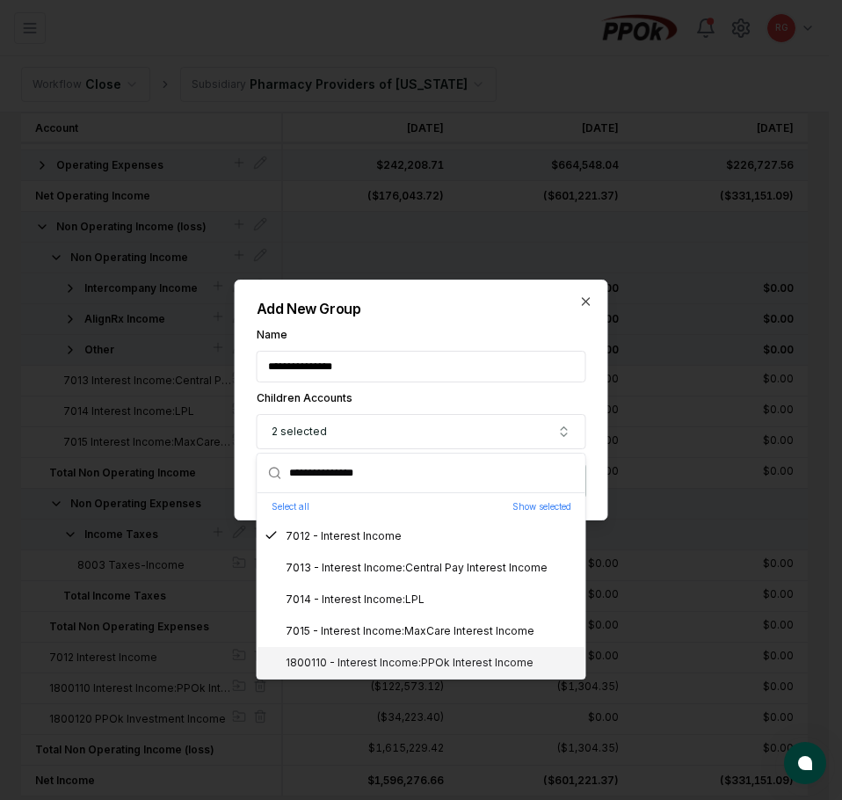
click at [384, 662] on div "1800110 - Interest Income:PPOk Interest Income" at bounding box center [398, 663] width 269 height 16
click at [470, 297] on div "**********" at bounding box center [421, 399] width 373 height 241
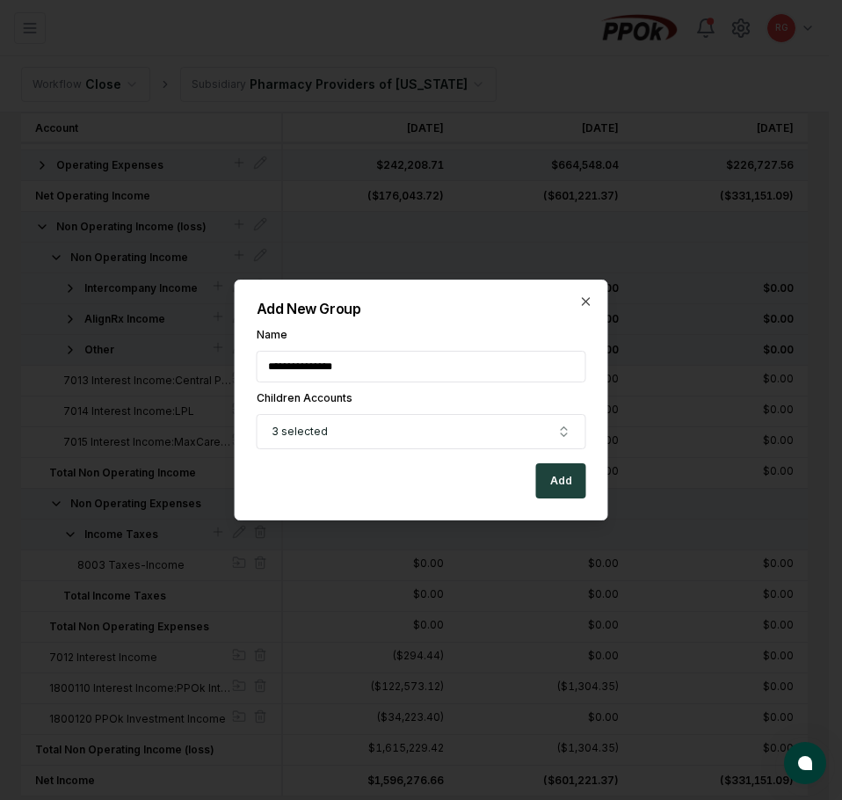
click at [546, 500] on div "**********" at bounding box center [421, 399] width 373 height 241
click at [554, 494] on button "Add" at bounding box center [561, 480] width 50 height 35
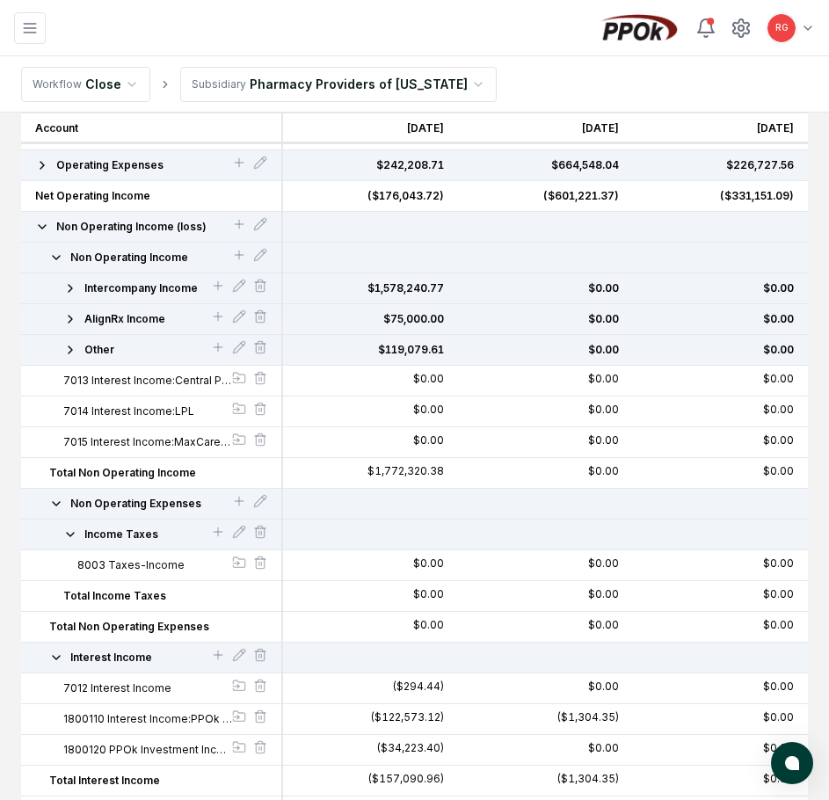
click at [60, 662] on icon "button" at bounding box center [56, 657] width 14 height 14
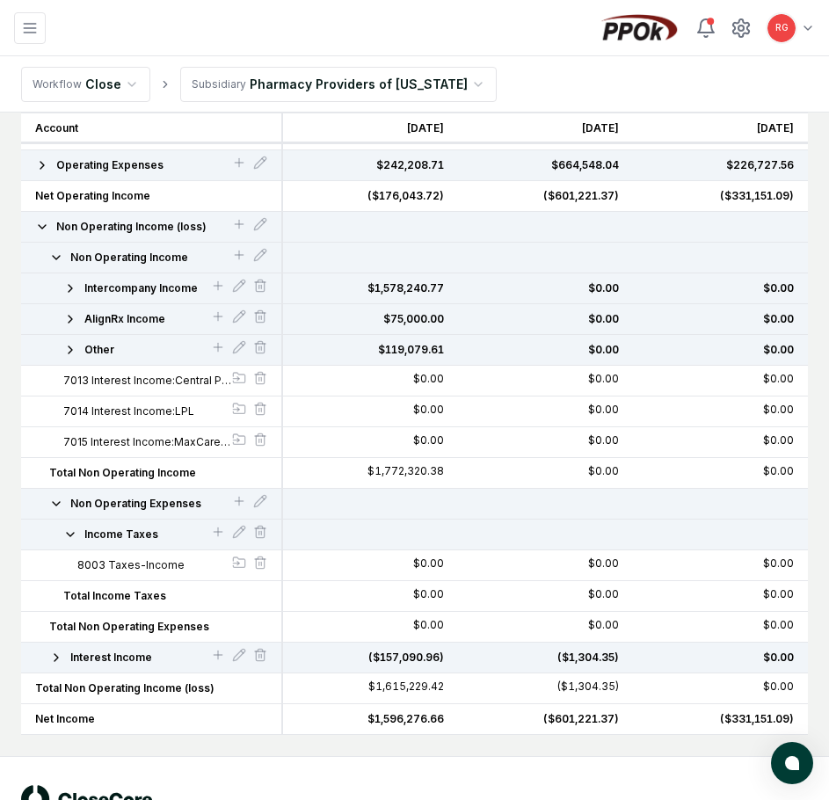
click at [57, 499] on icon "button" at bounding box center [56, 503] width 14 height 14
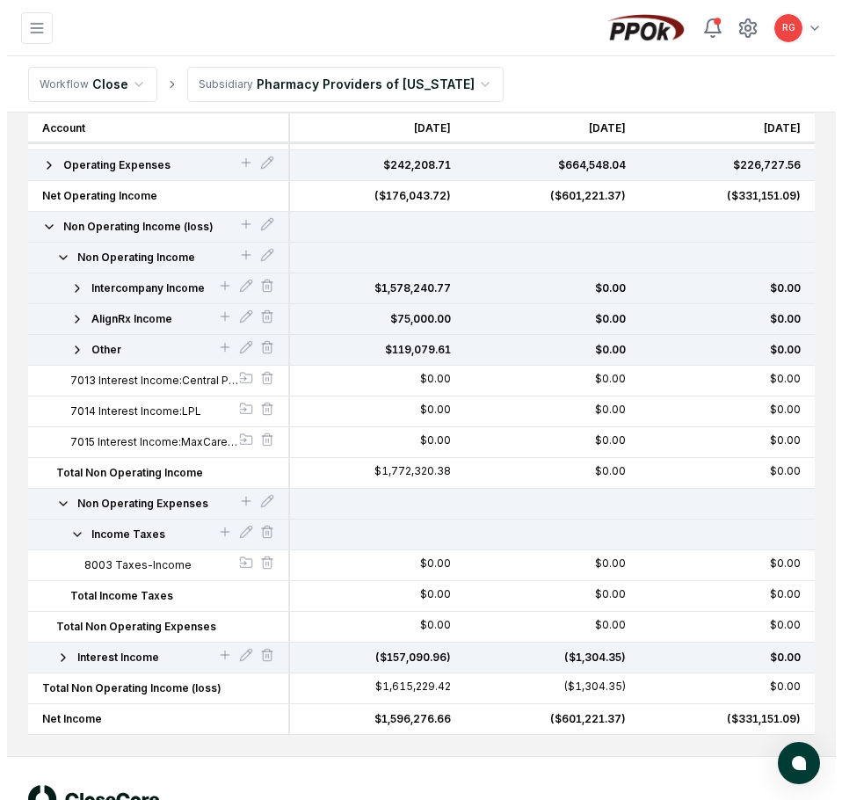
scroll to position [193, 0]
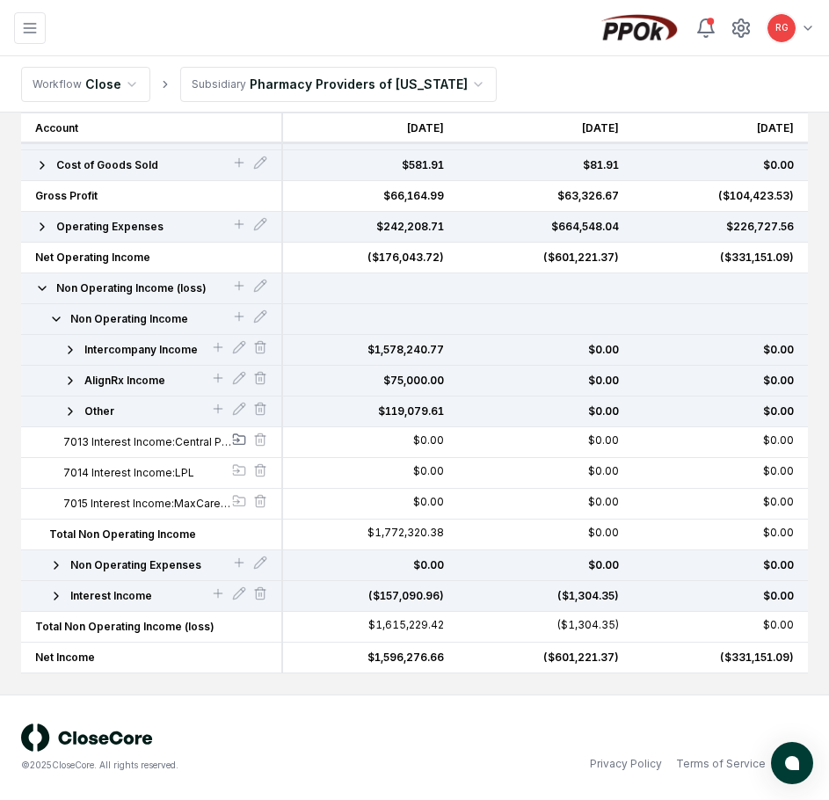
click at [240, 440] on icon at bounding box center [239, 439] width 14 height 14
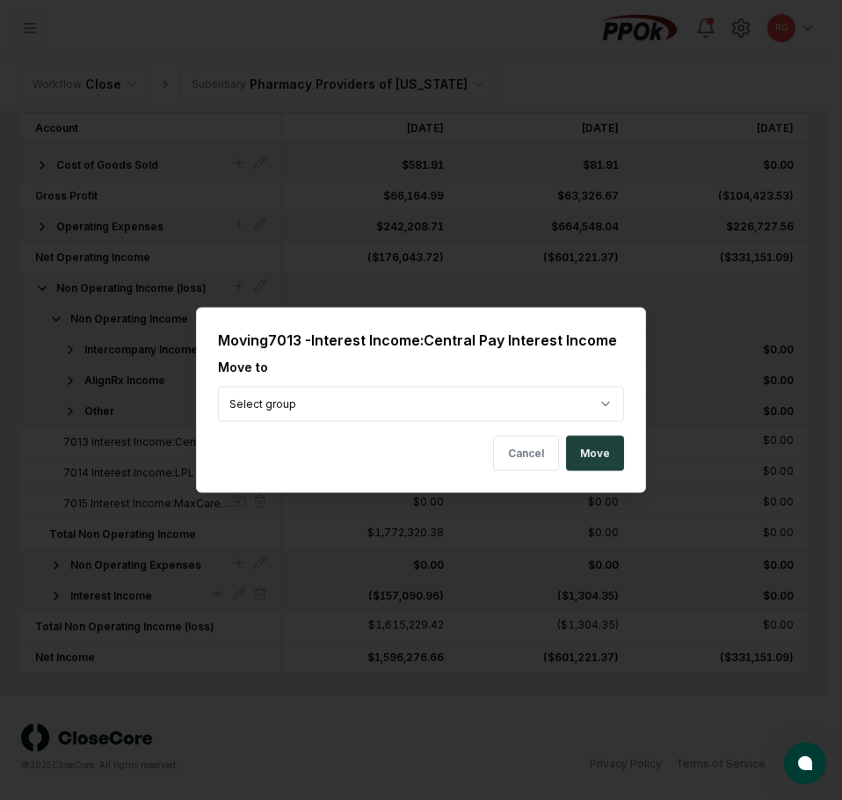
click at [374, 402] on body "CloseCore Dashboard My Tasks Folders Checklist Reconciliations Notes Documents …" at bounding box center [414, 303] width 829 height 993
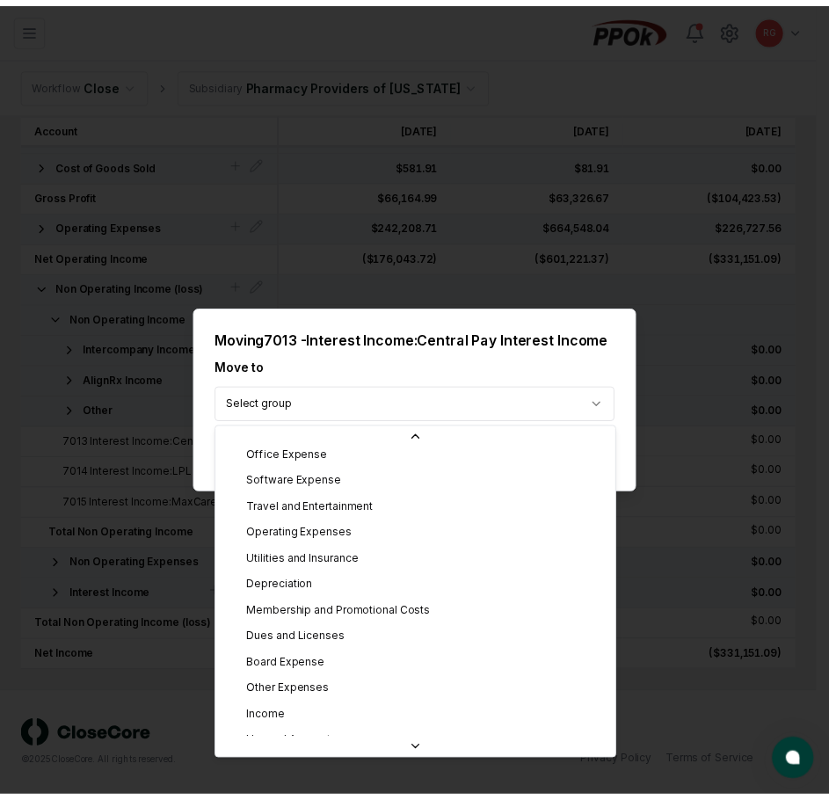
scroll to position [378, 0]
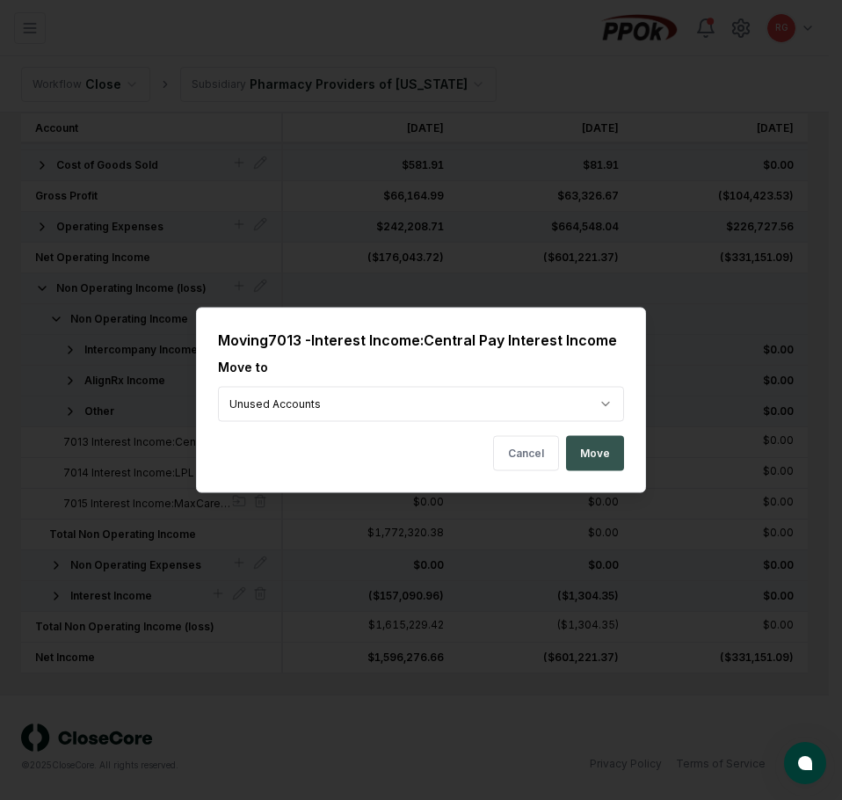
click at [589, 457] on button "Move" at bounding box center [595, 453] width 58 height 35
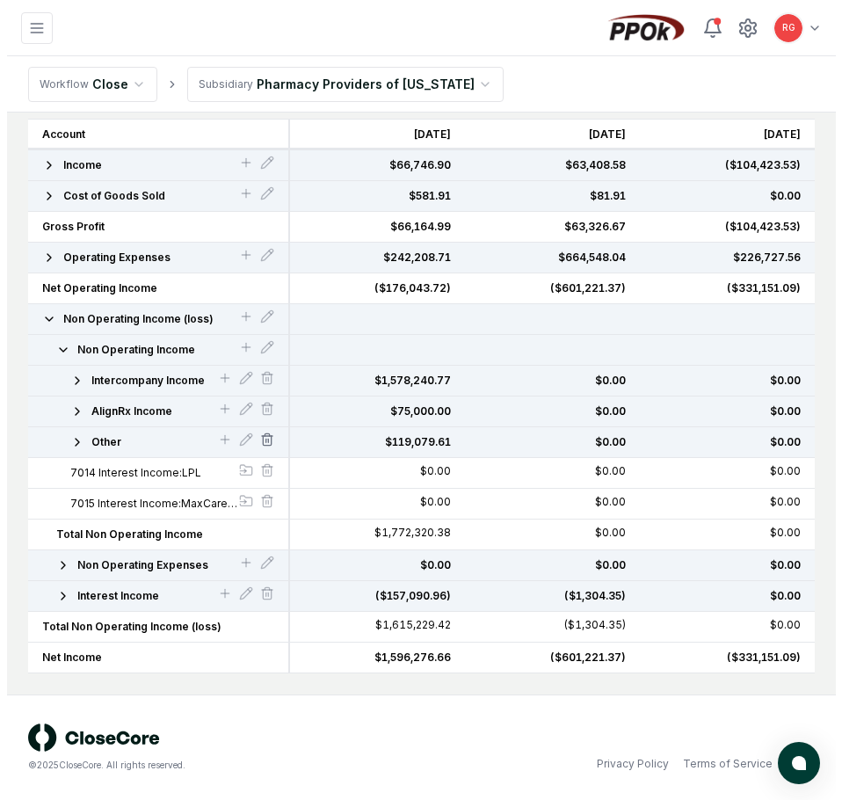
scroll to position [163, 0]
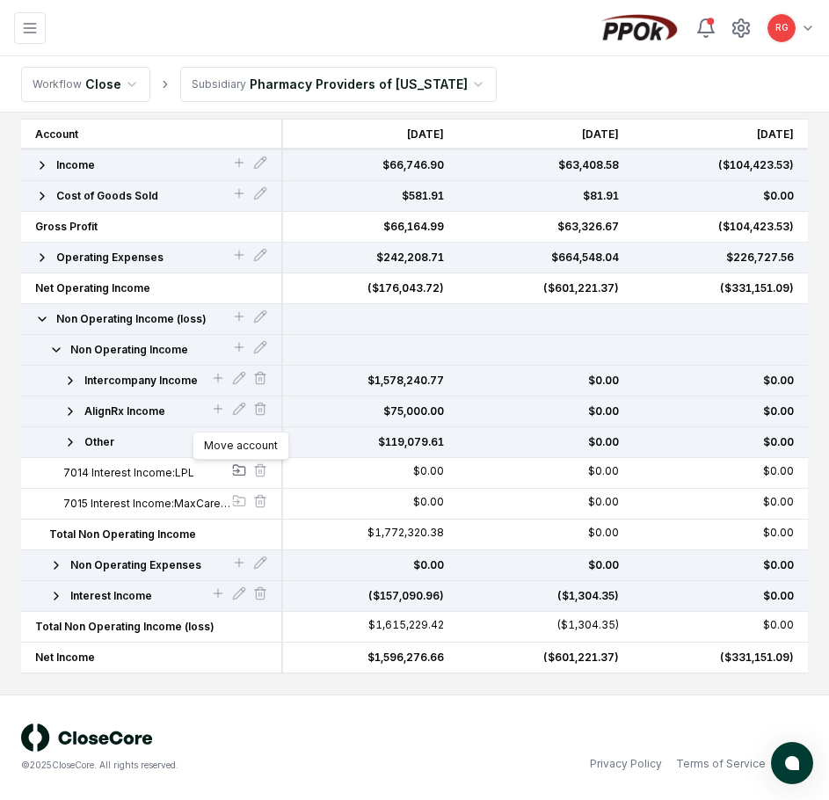
click at [233, 470] on icon at bounding box center [239, 470] width 14 height 14
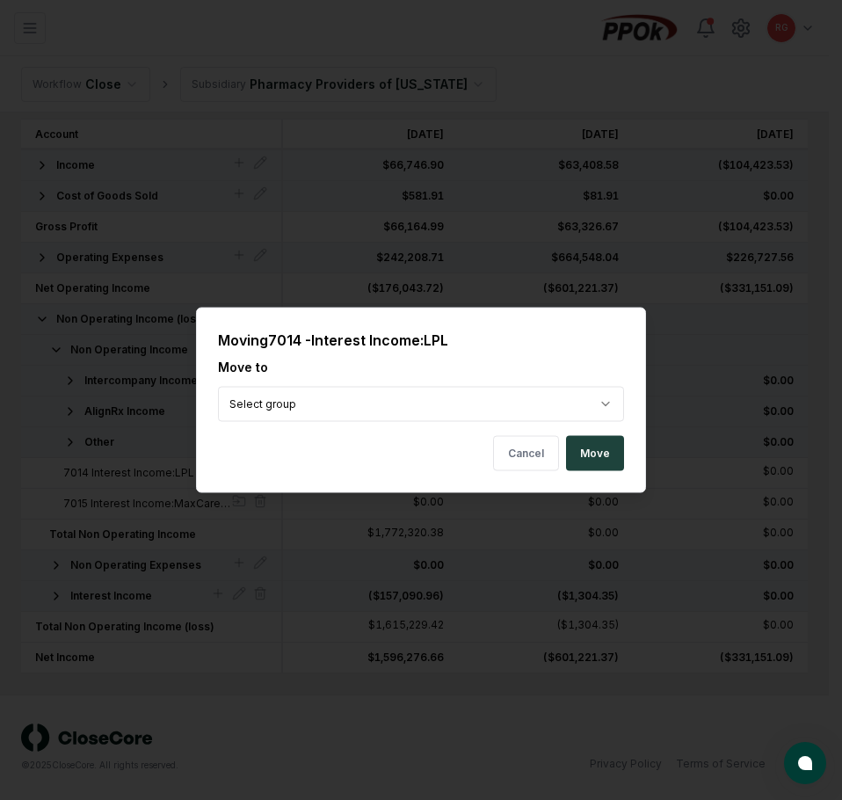
click at [428, 405] on body "CloseCore Dashboard My Tasks Folders Checklist Reconciliations Notes Documents …" at bounding box center [414, 318] width 829 height 962
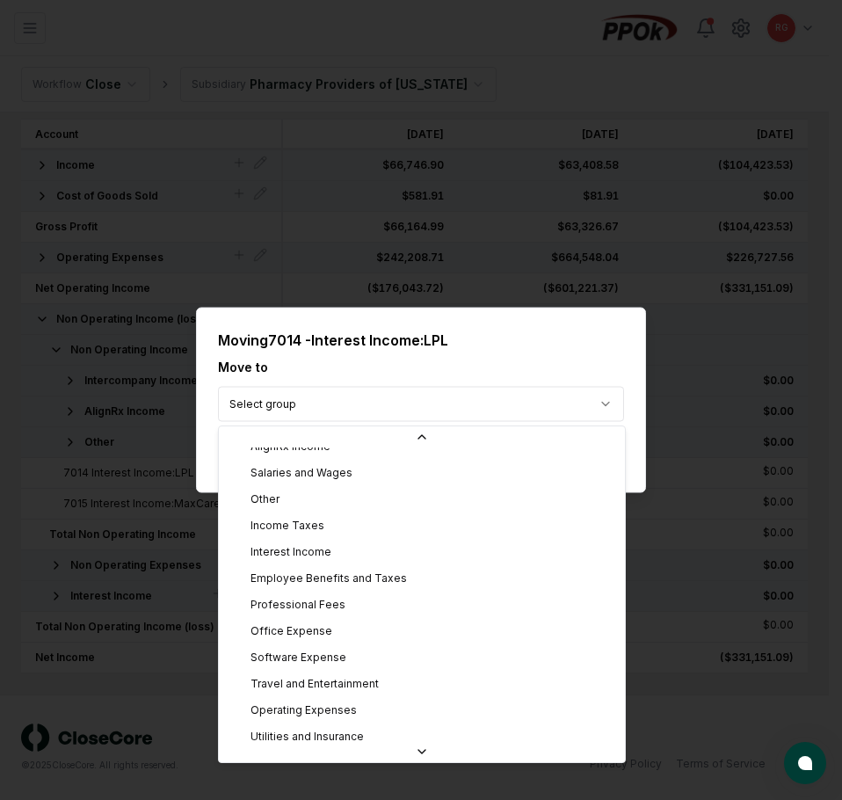
scroll to position [378, 0]
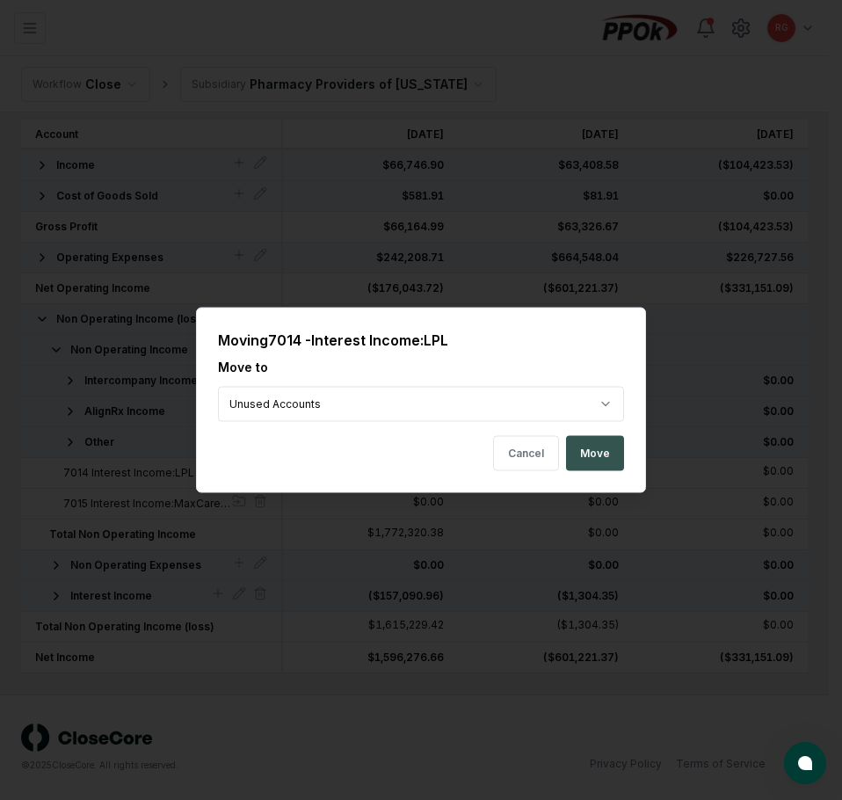
click at [597, 454] on button "Move" at bounding box center [595, 453] width 58 height 35
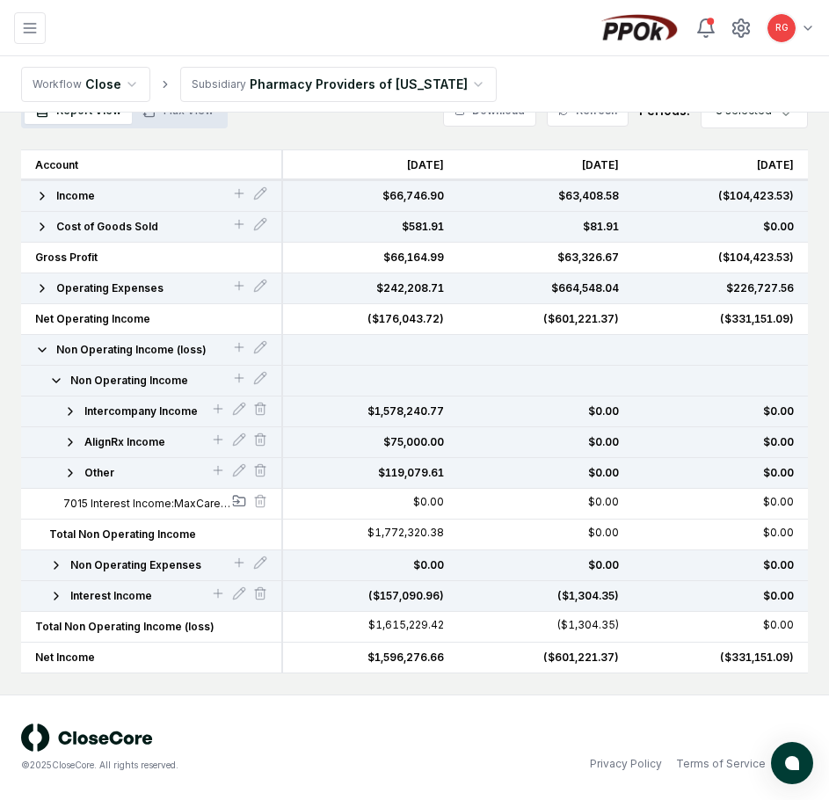
click at [235, 503] on icon at bounding box center [239, 501] width 14 height 14
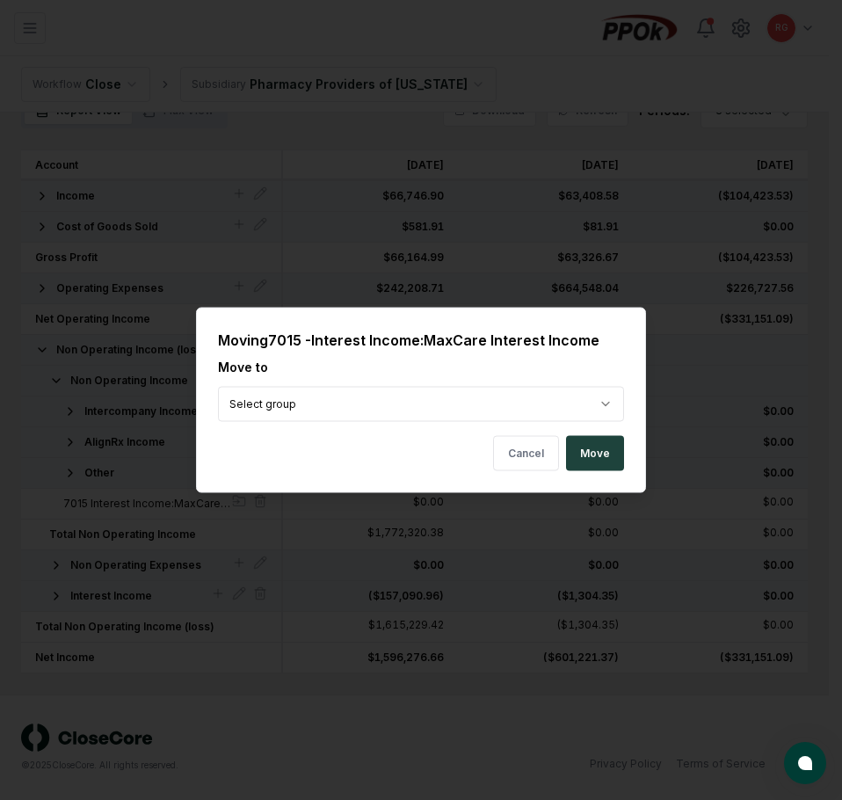
click at [423, 403] on body "CloseCore Dashboard My Tasks Folders Checklist Reconciliations Notes Documents …" at bounding box center [414, 333] width 829 height 931
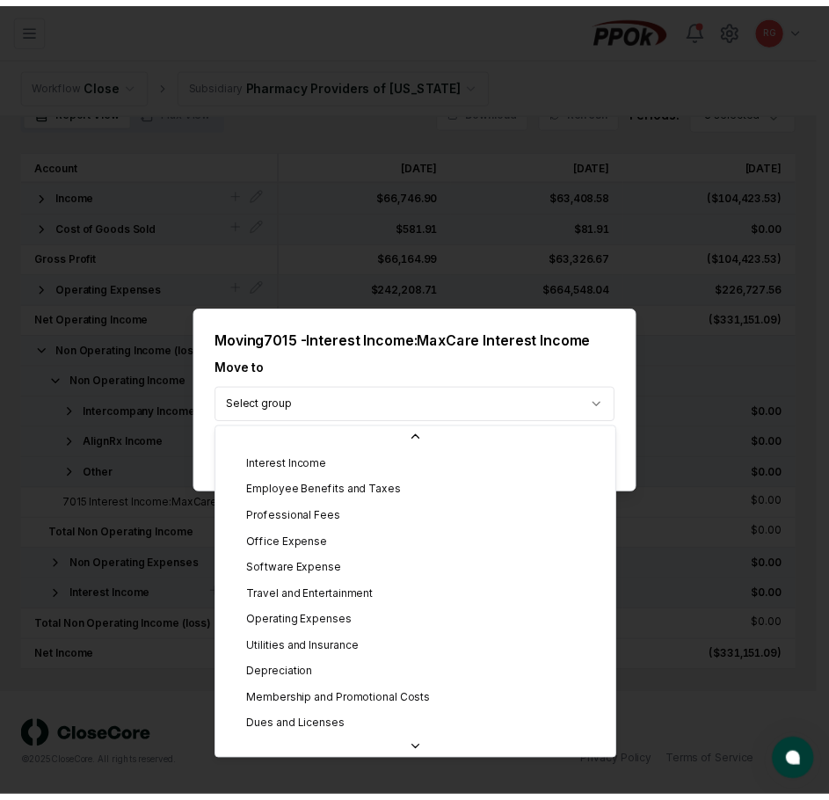
scroll to position [378, 0]
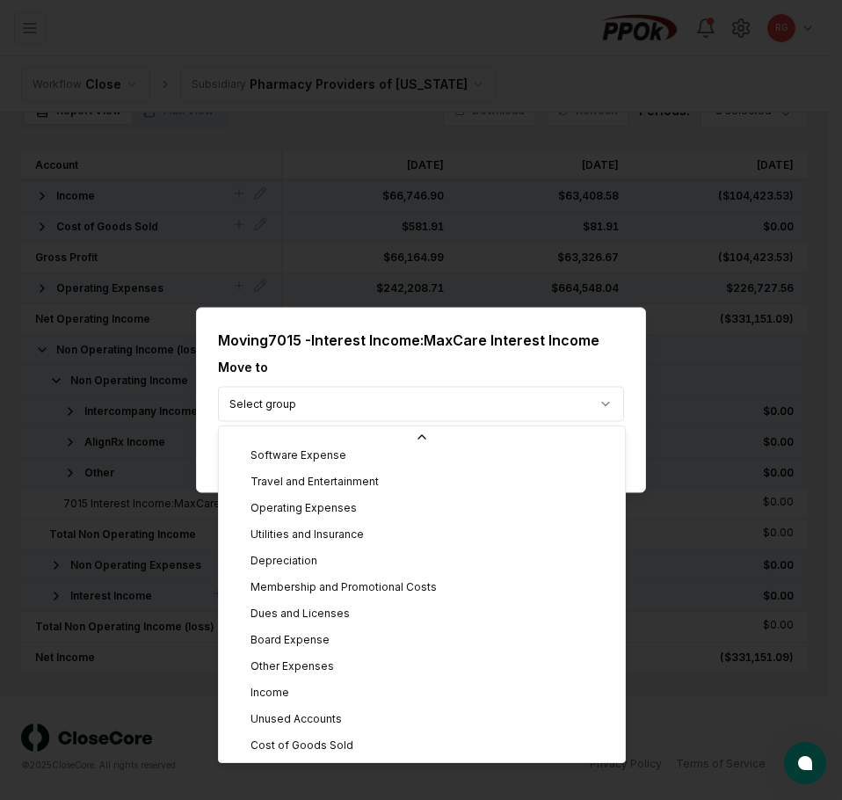
drag, startPoint x: 351, startPoint y: 718, endPoint x: 461, endPoint y: 639, distance: 136.0
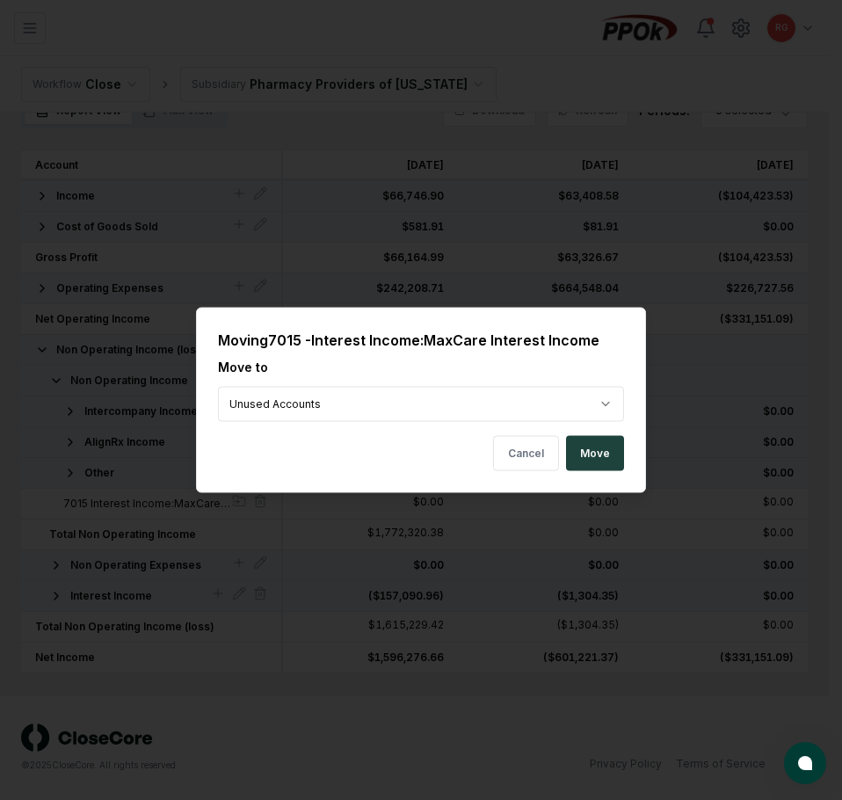
drag, startPoint x: 597, startPoint y: 454, endPoint x: 682, endPoint y: 392, distance: 104.9
click at [596, 456] on button "Move" at bounding box center [595, 453] width 58 height 35
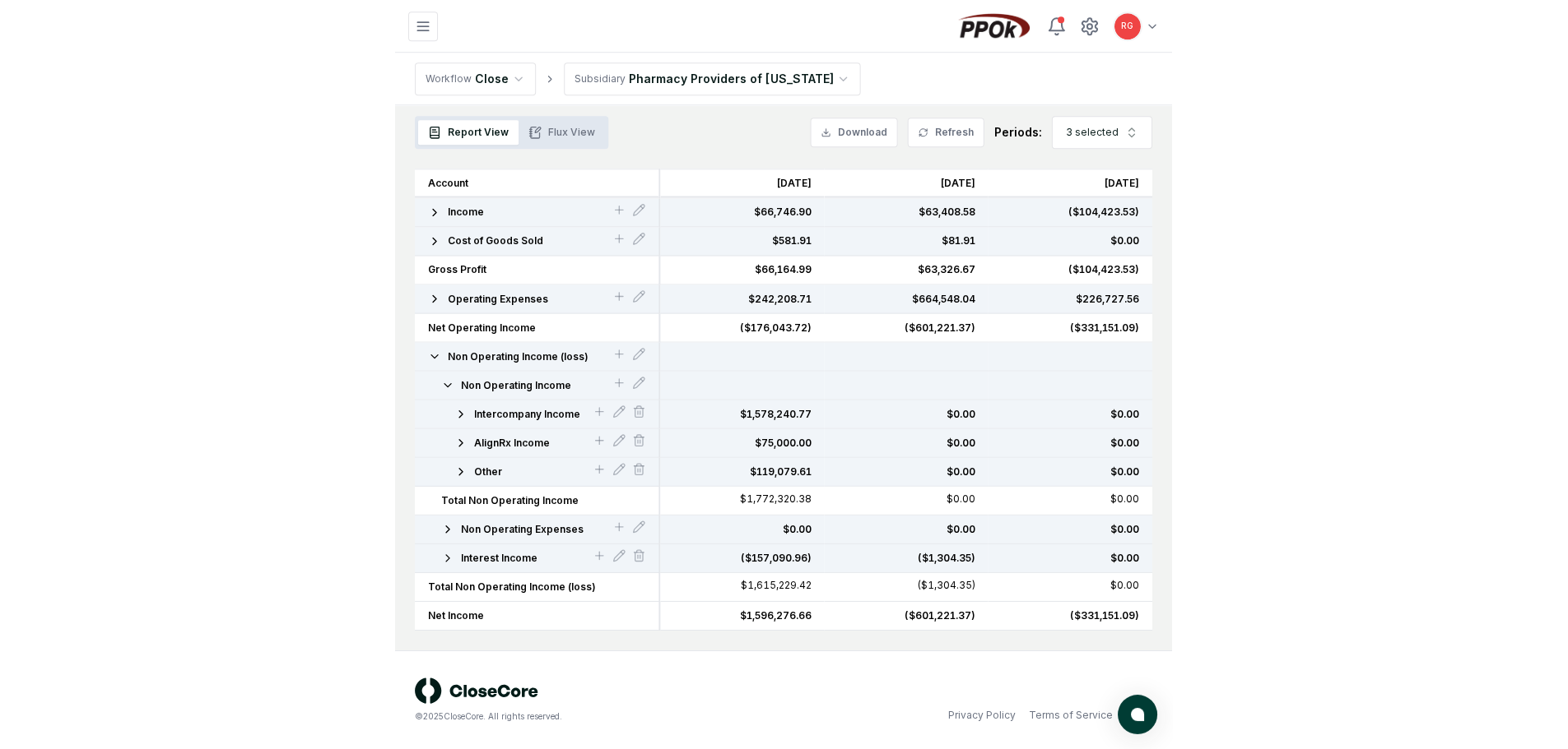
scroll to position [94, 0]
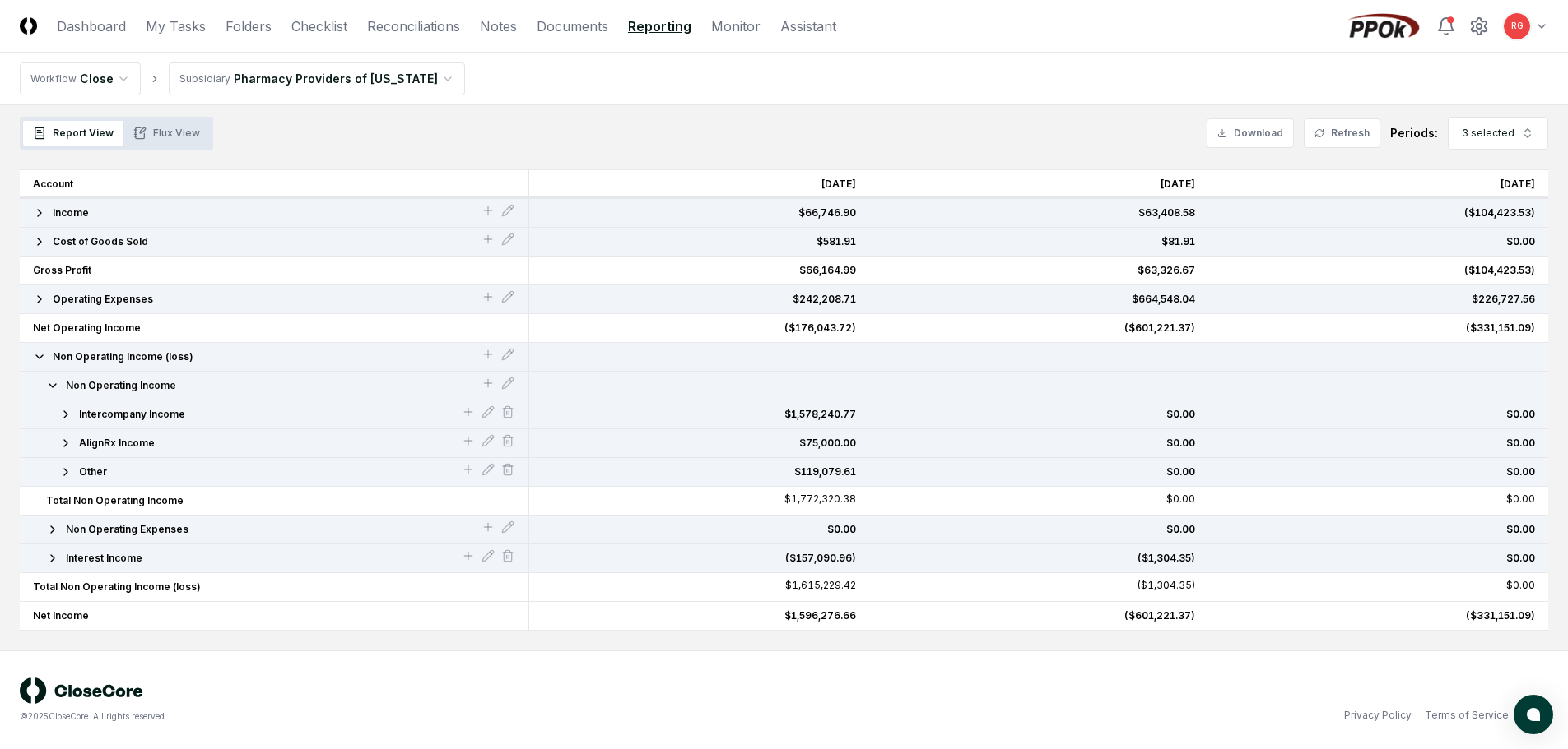
click at [69, 414] on icon "button" at bounding box center [66, 415] width 13 height 13
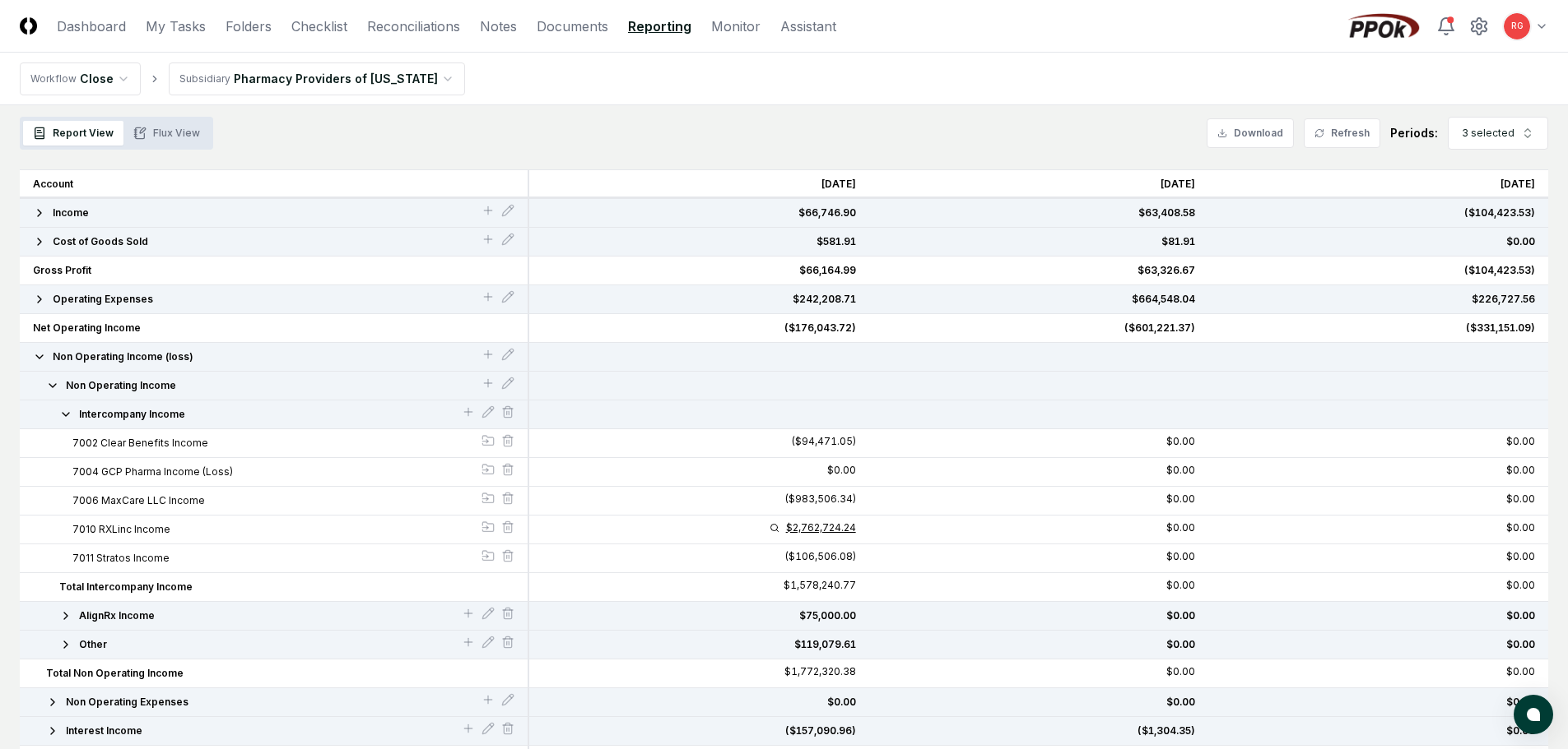
click at [776, 529] on div "$2,762,724.24" at bounding box center [821, 528] width 70 height 10
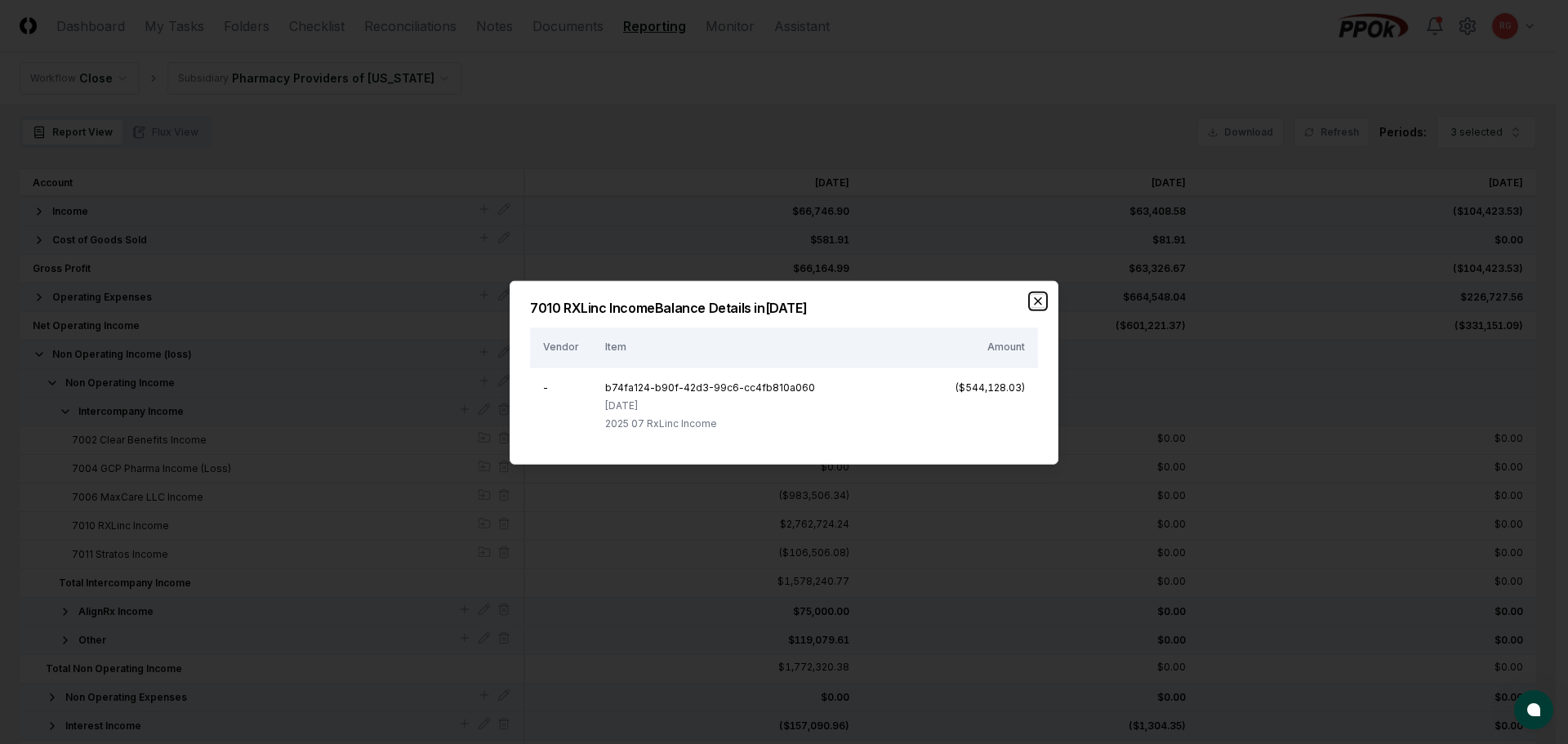
click at [770, 299] on icon "button" at bounding box center [1038, 300] width 13 height 13
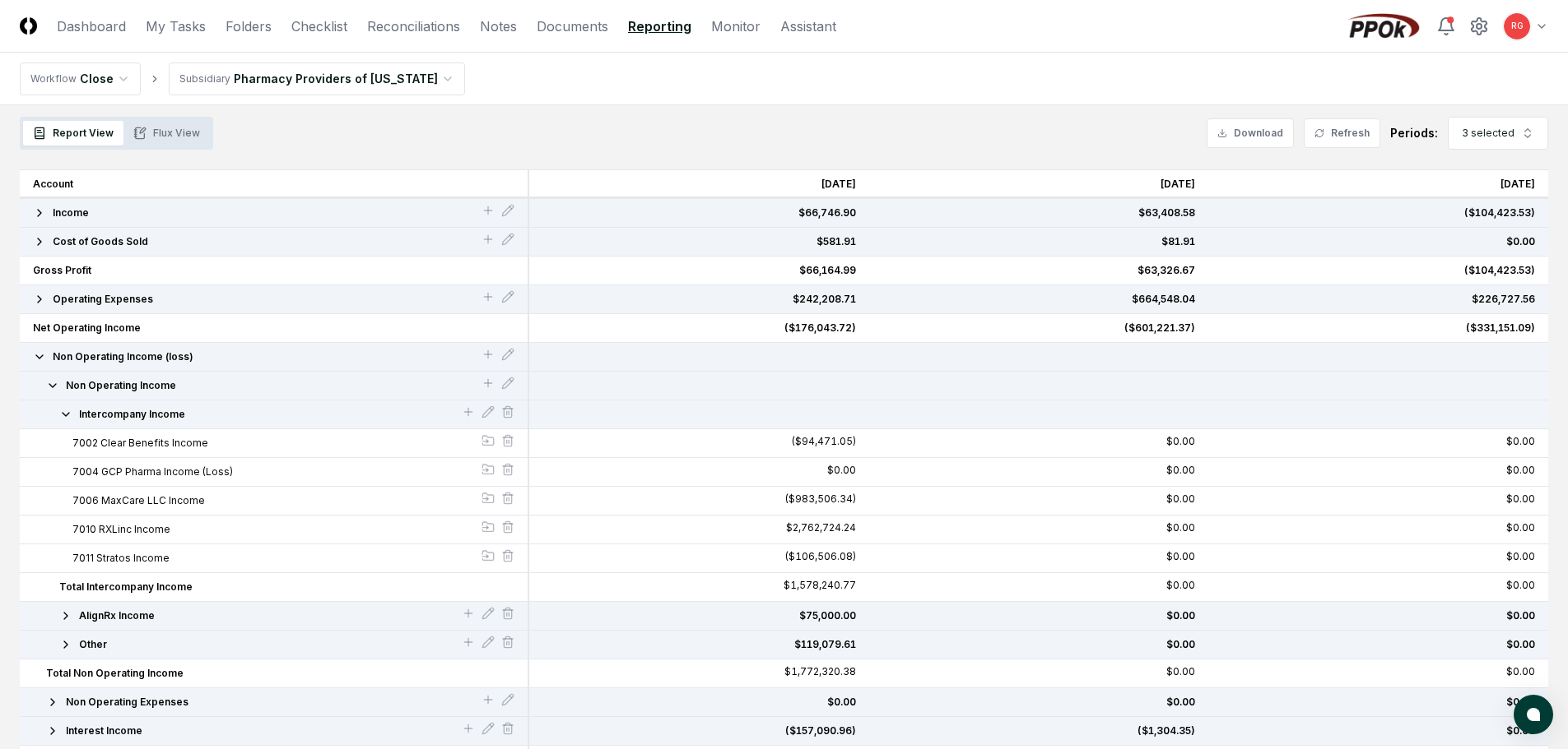
scroll to position [0, 0]
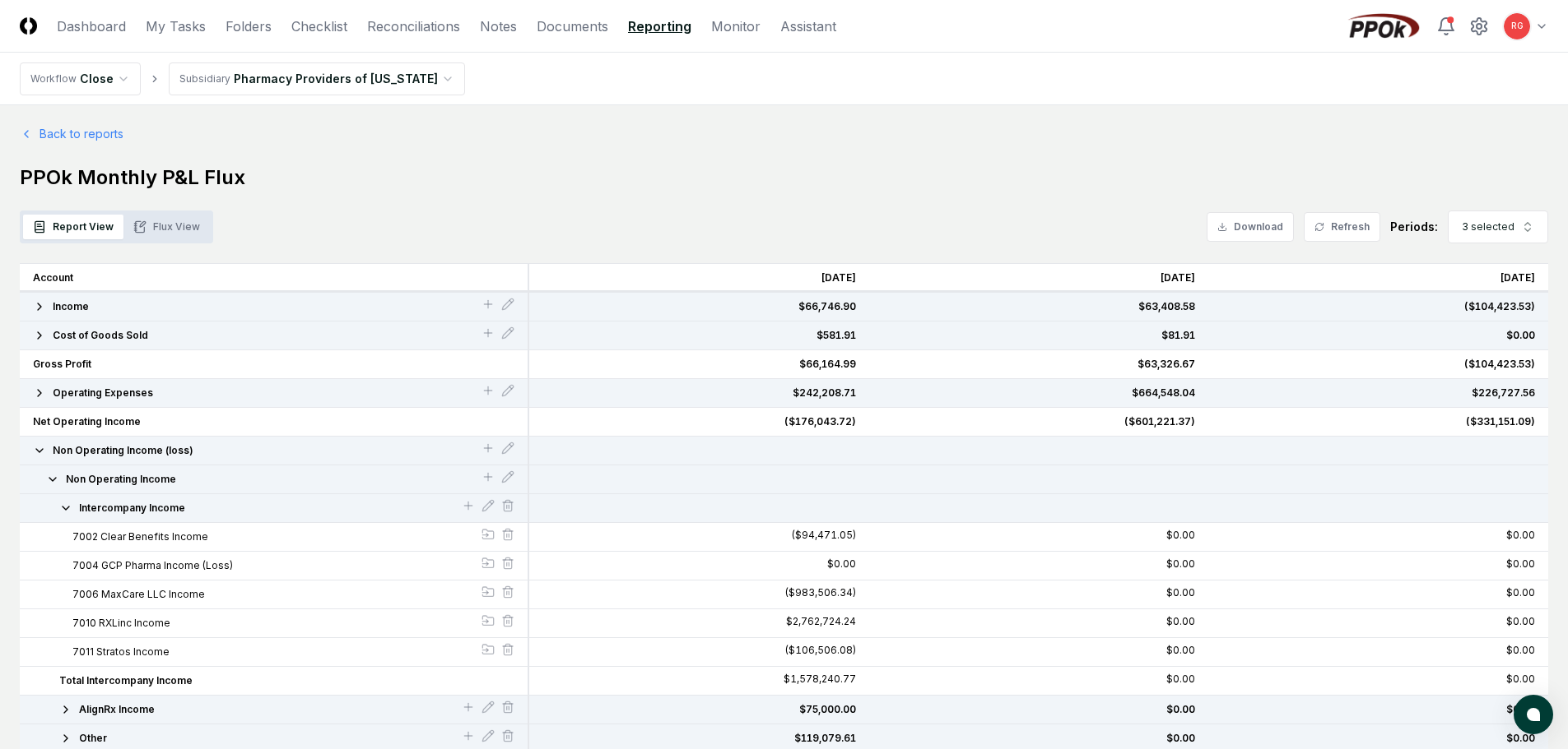
click at [673, 31] on link "Reporting" at bounding box center [659, 26] width 64 height 20
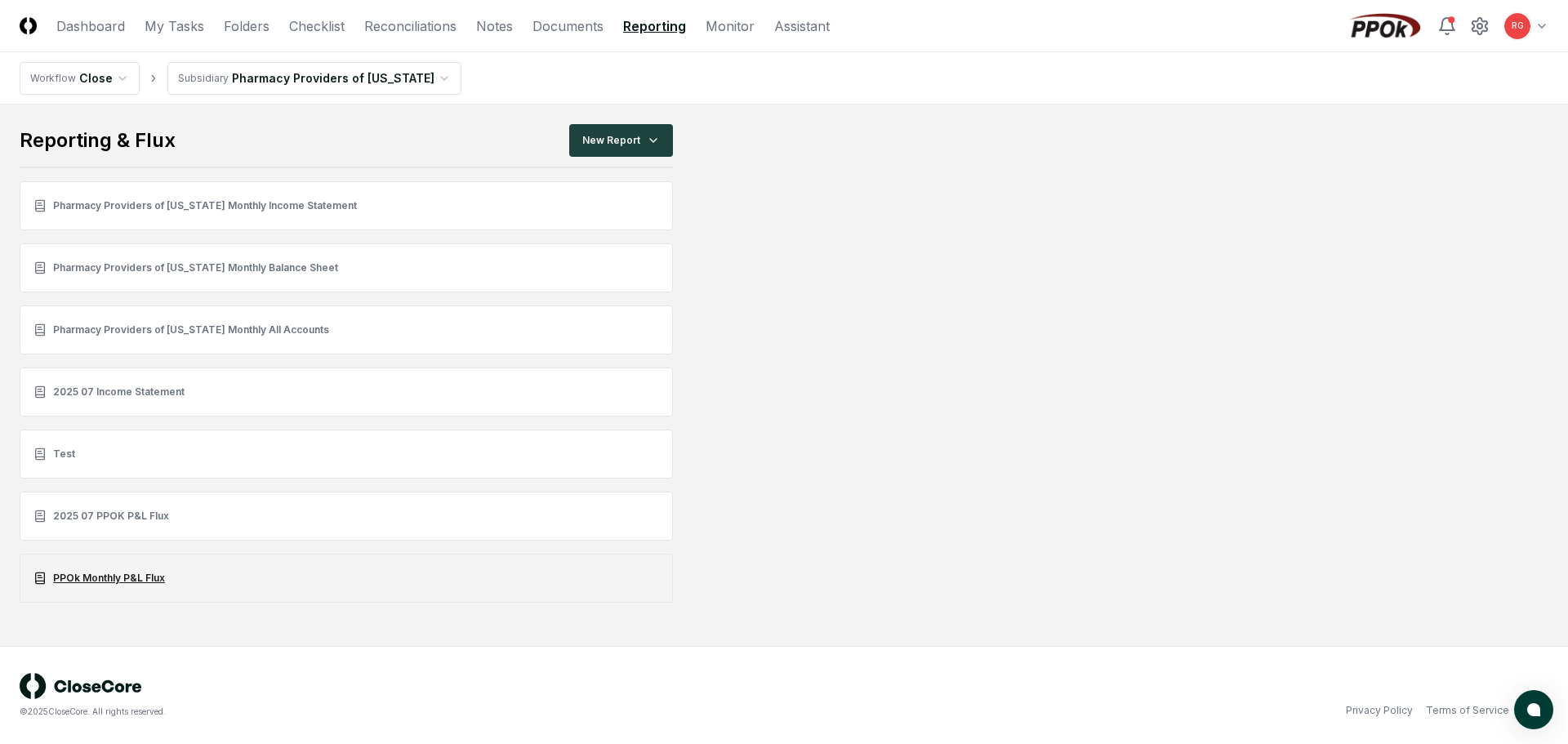
click at [127, 578] on link "PPOk Monthly P&L Flux" at bounding box center [346, 578] width 653 height 49
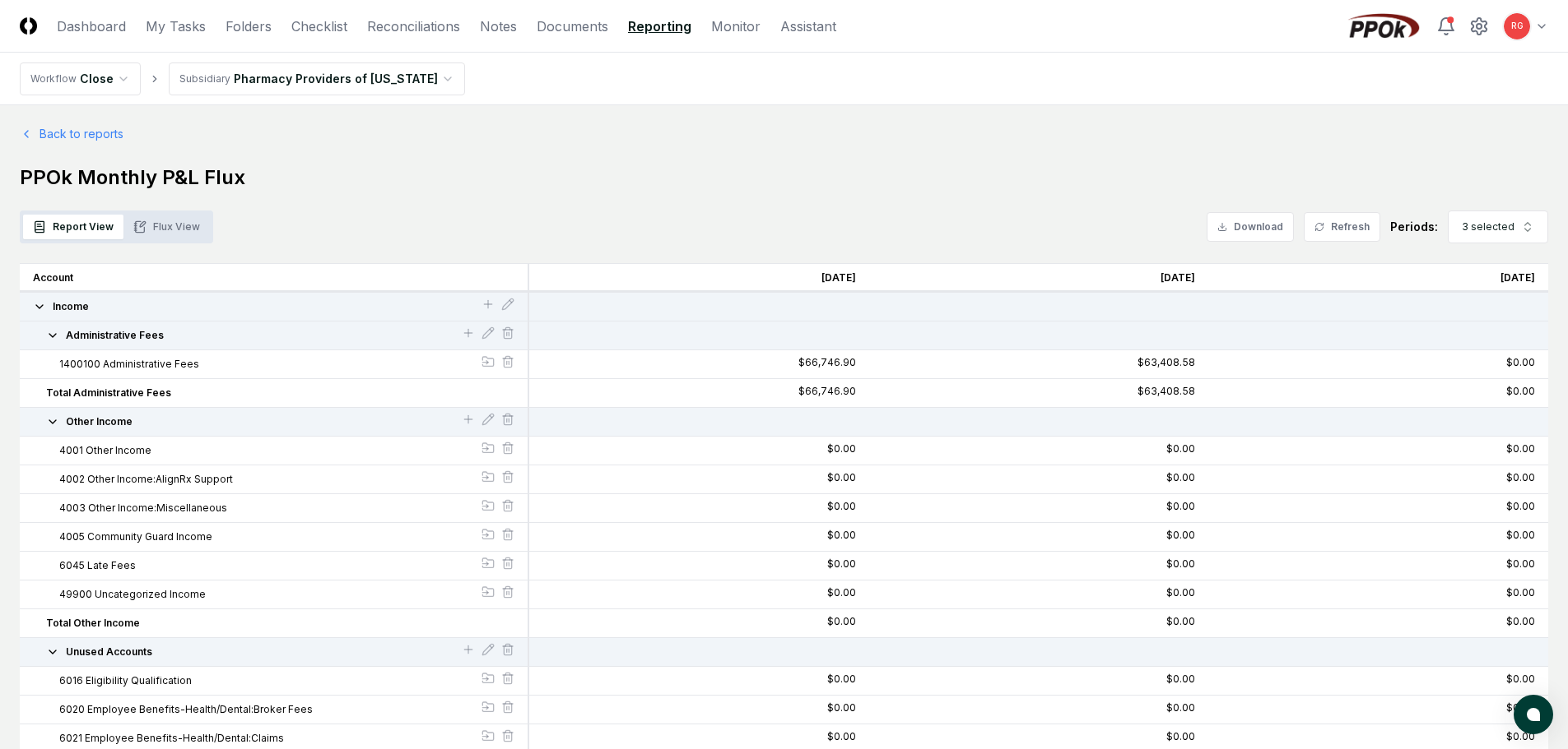
click at [51, 425] on icon "button" at bounding box center [52, 422] width 13 height 13
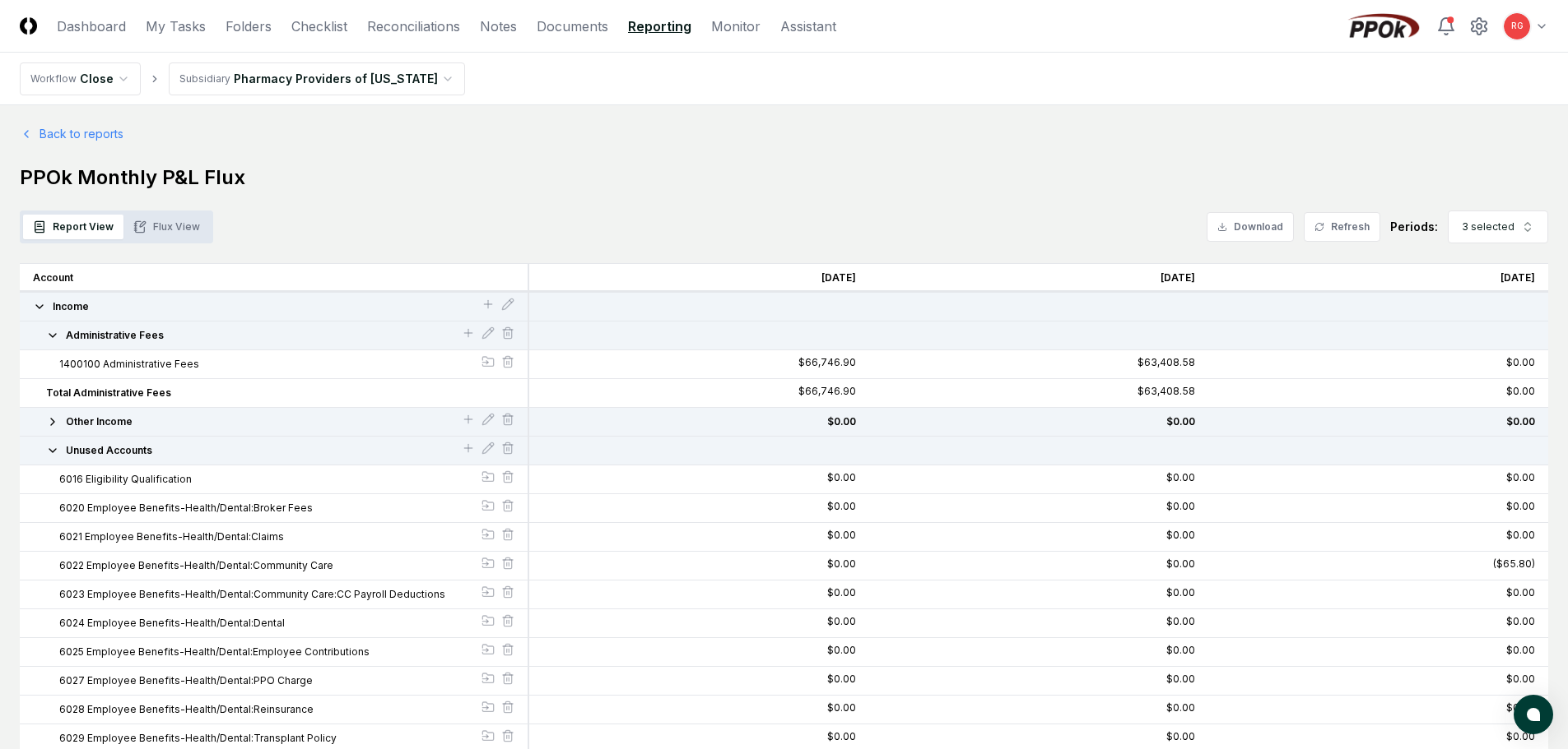
click at [52, 453] on icon "button" at bounding box center [52, 450] width 13 height 13
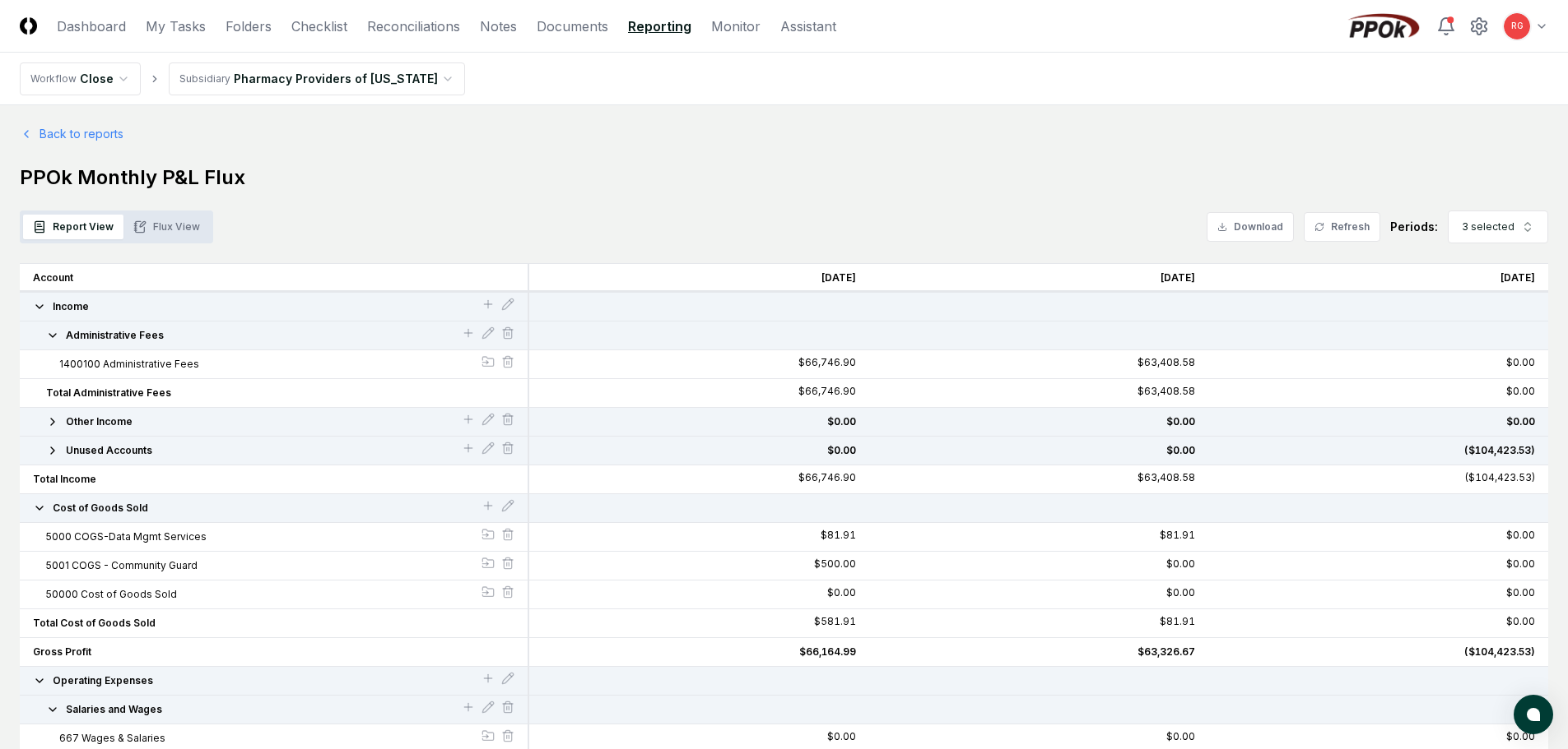
scroll to position [165, 0]
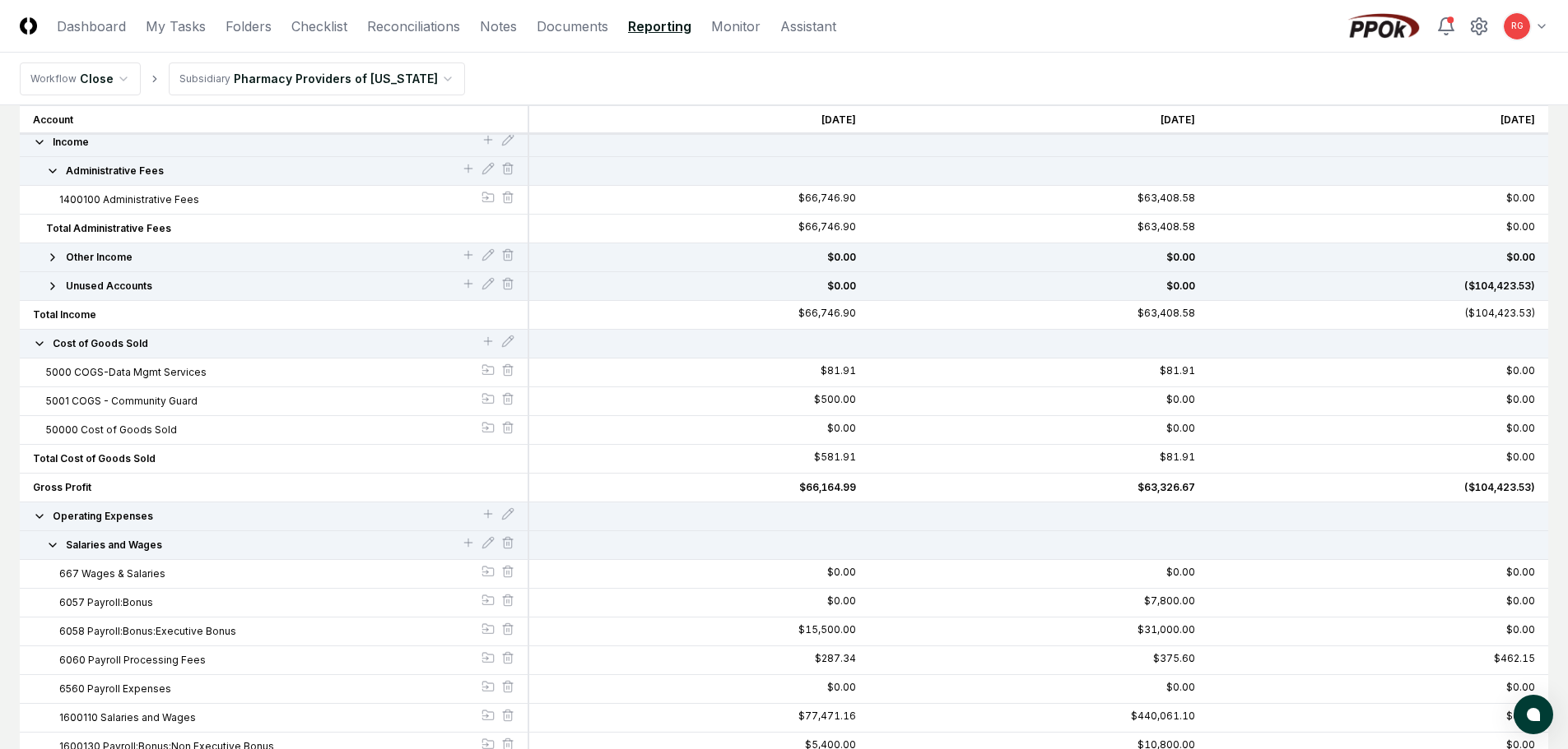
click at [37, 344] on icon "button" at bounding box center [39, 345] width 7 height 4
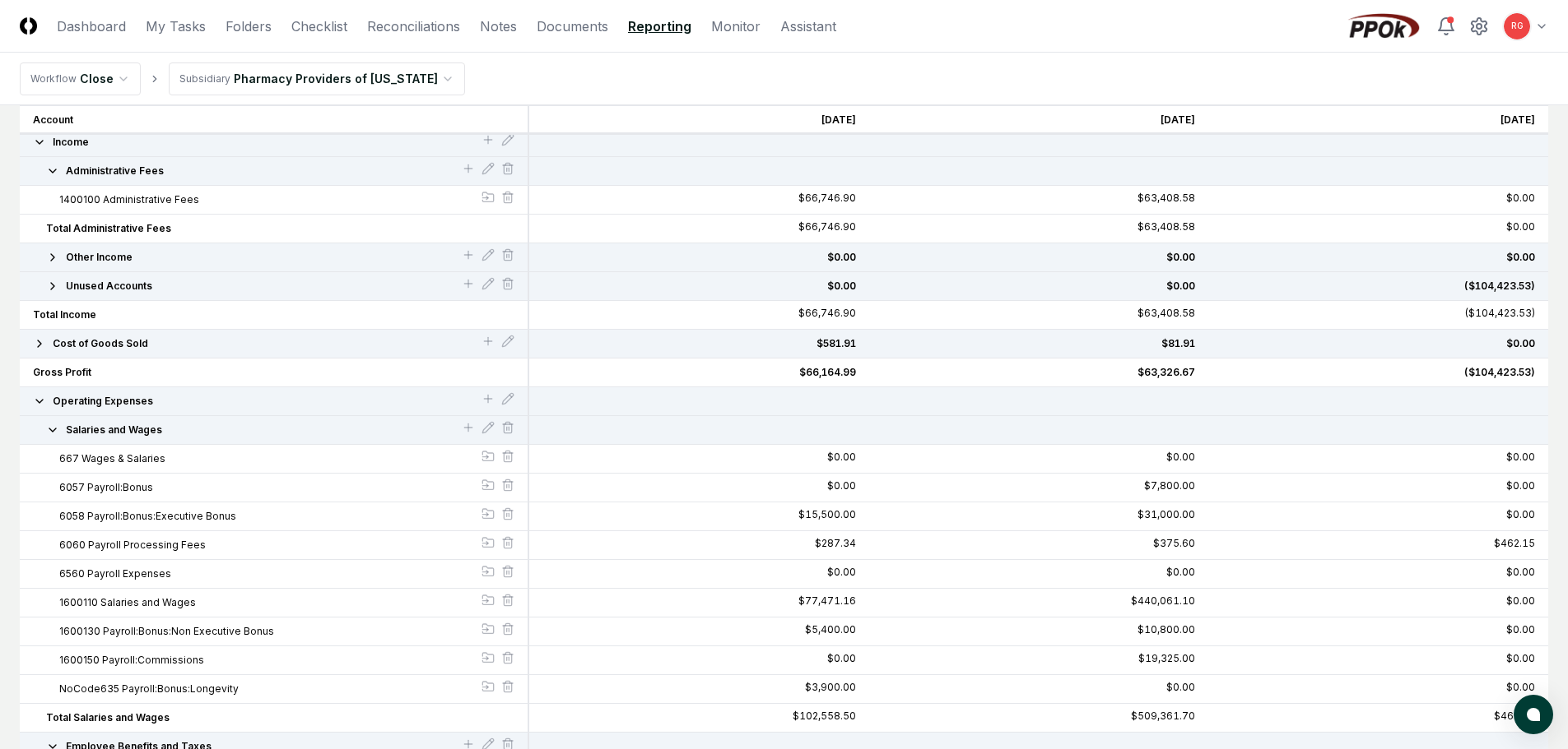
click at [59, 431] on button "Salaries and Wages" at bounding box center [254, 431] width 416 height 15
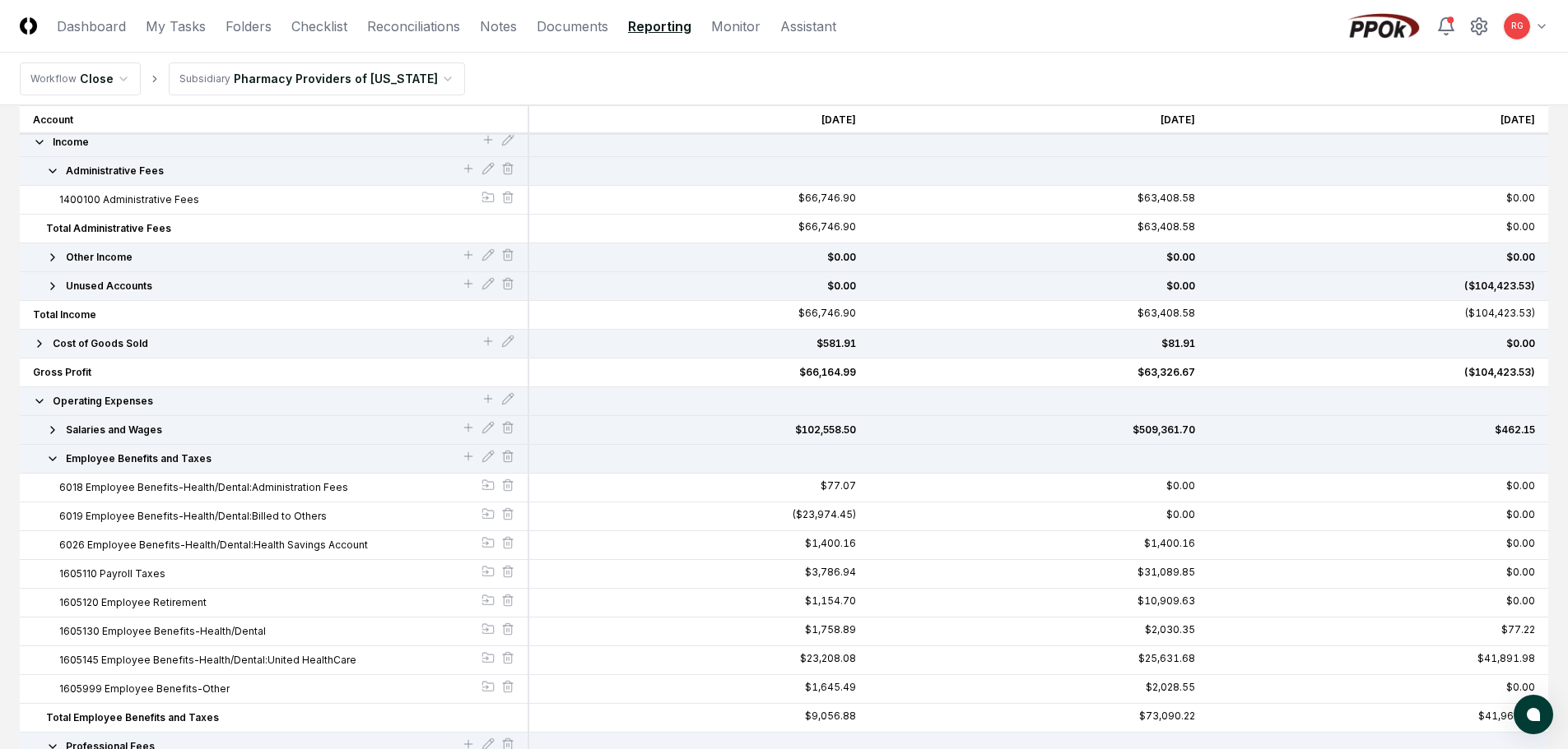
click at [51, 458] on icon "button" at bounding box center [52, 460] width 7 height 4
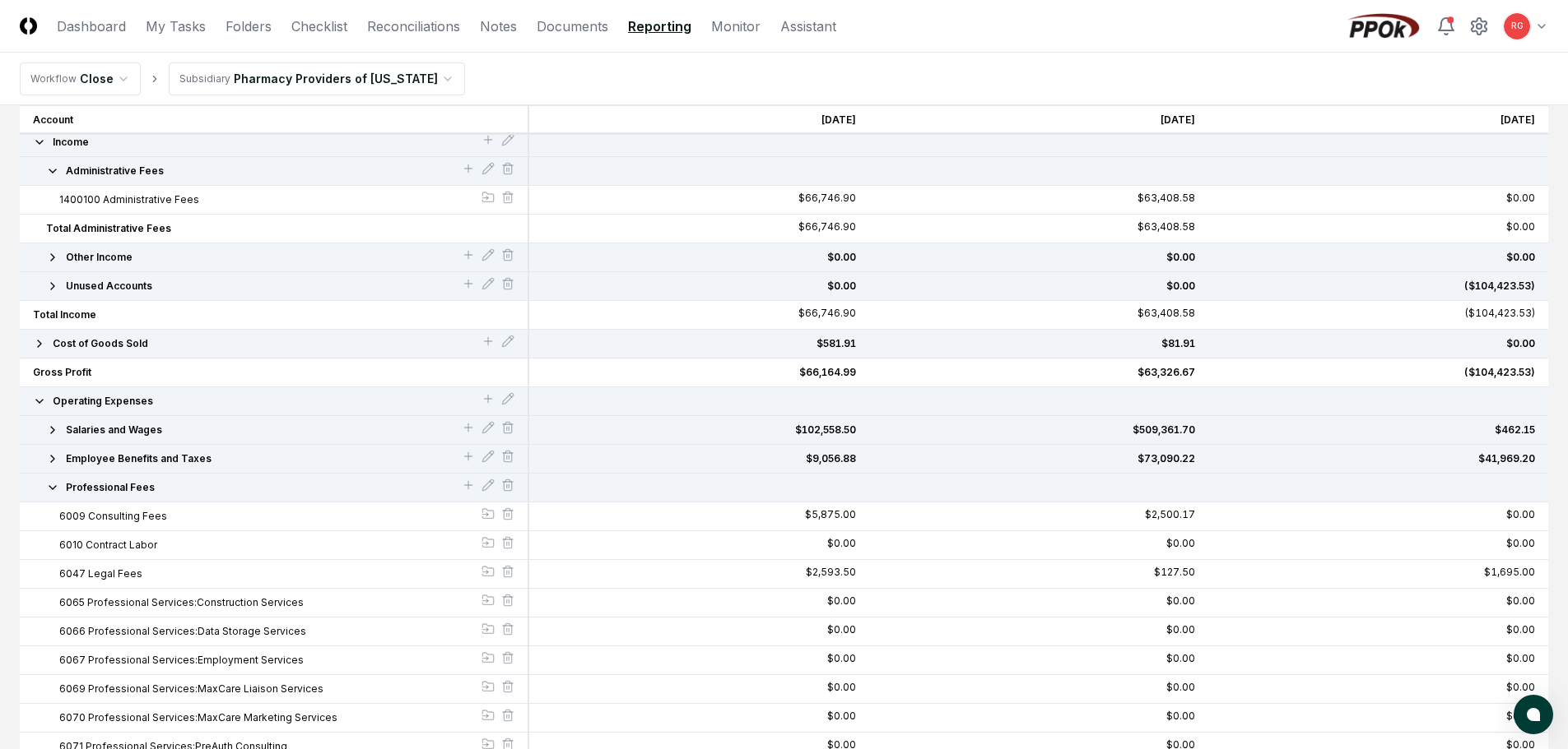
click at [47, 491] on icon "button" at bounding box center [52, 488] width 13 height 13
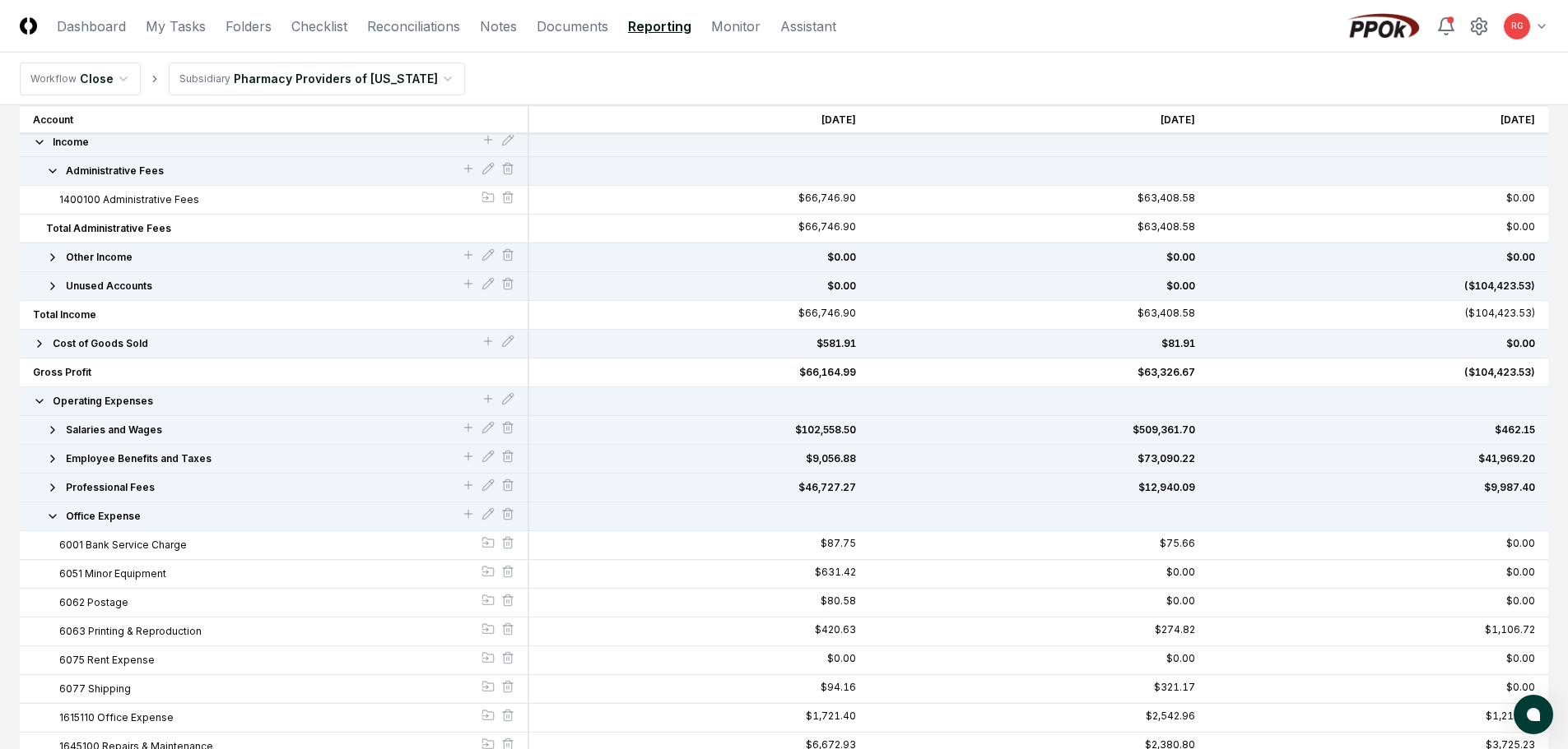
click at [53, 518] on icon "button" at bounding box center [52, 517] width 7 height 4
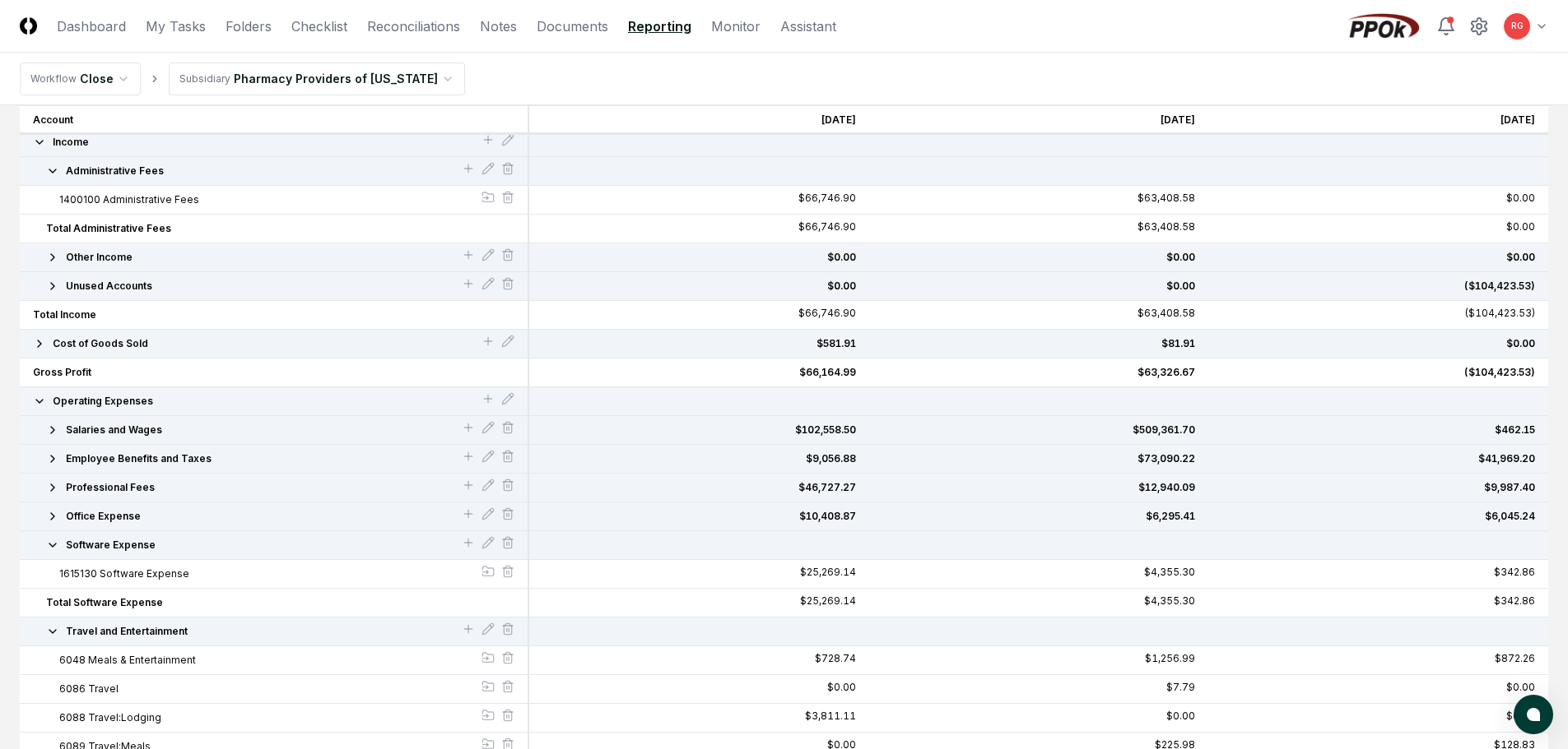
click at [54, 548] on icon "button" at bounding box center [52, 545] width 13 height 13
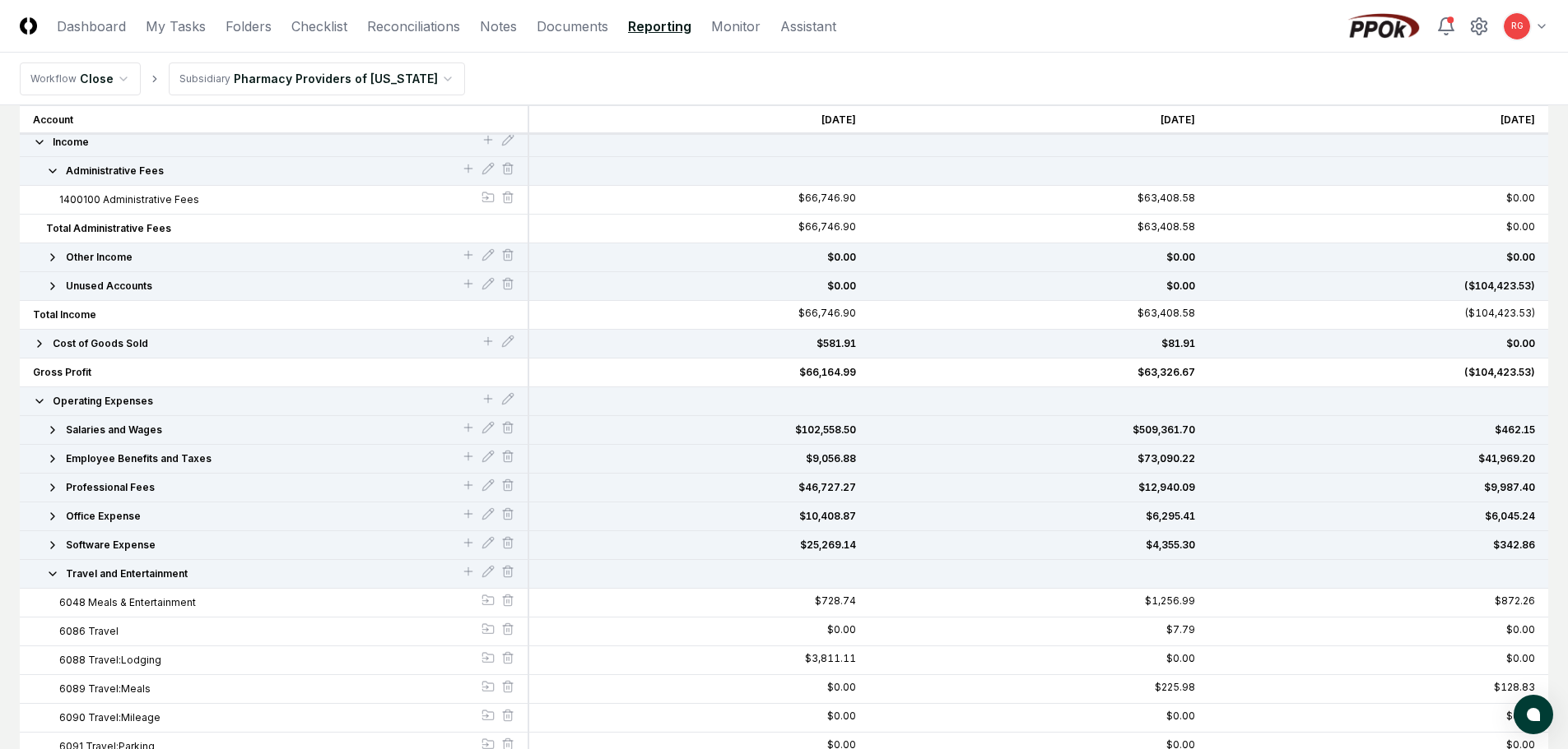
click at [56, 573] on icon "button" at bounding box center [52, 574] width 13 height 13
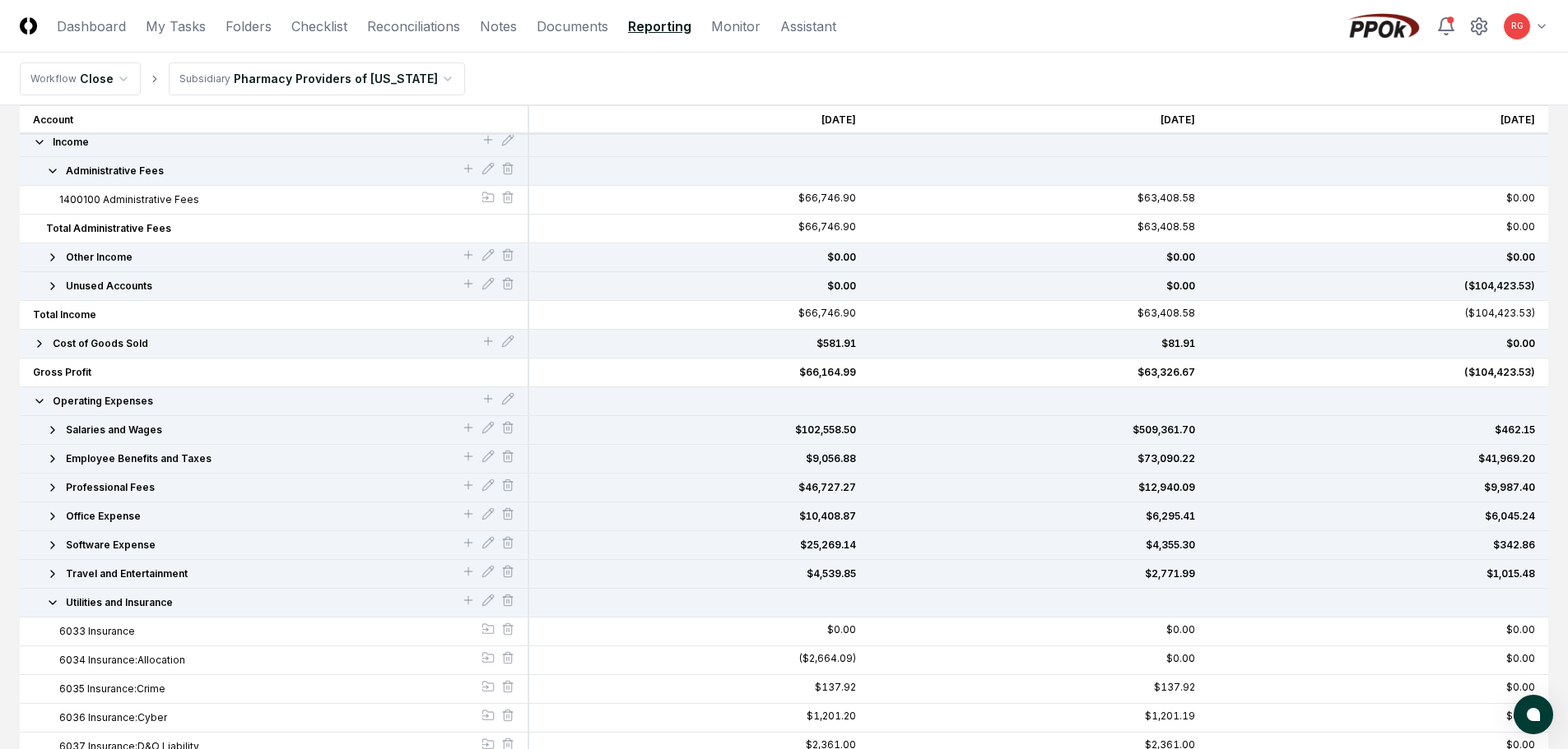
scroll to position [329, 0]
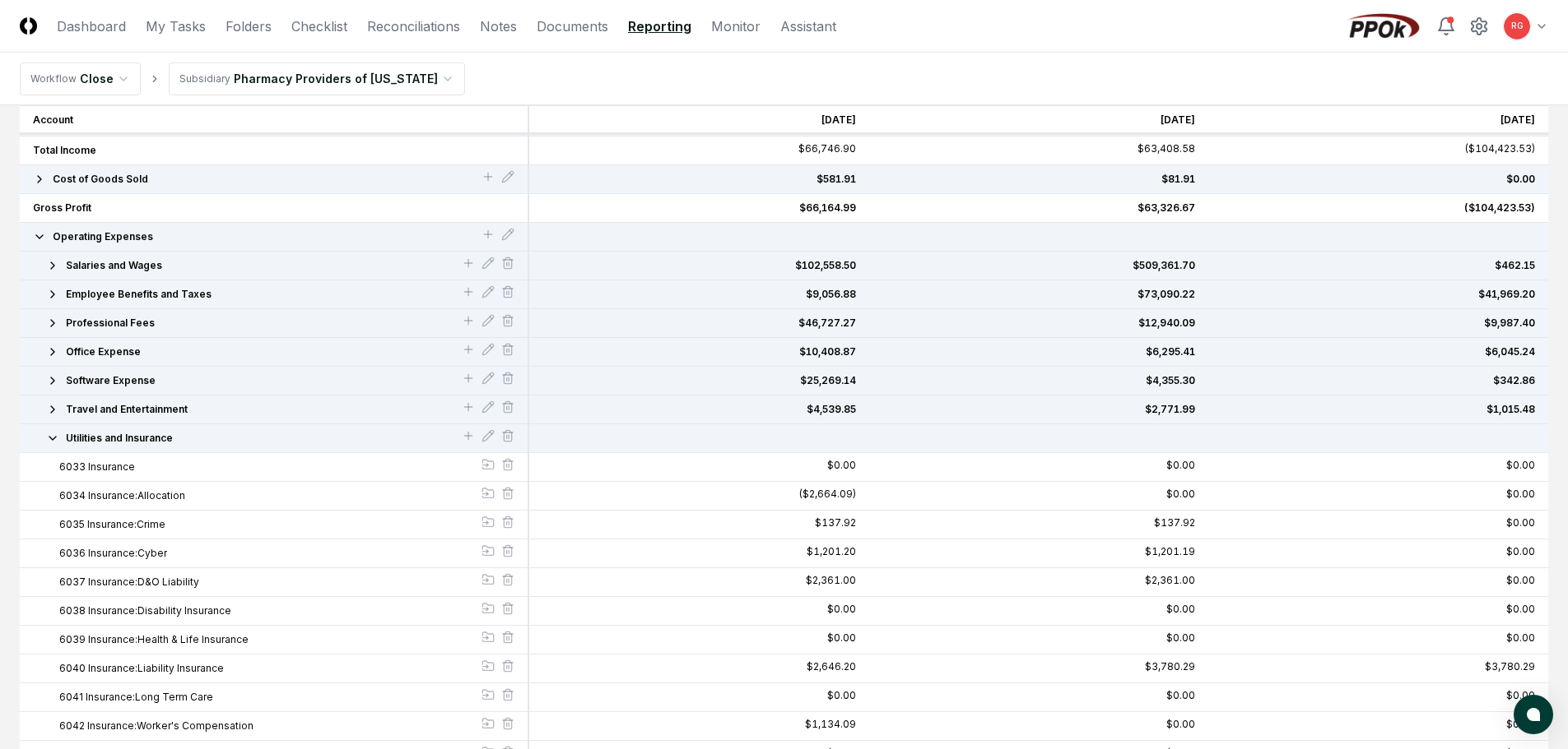
click at [44, 437] on div "Utilities and Insurance" at bounding box center [274, 438] width 481 height 15
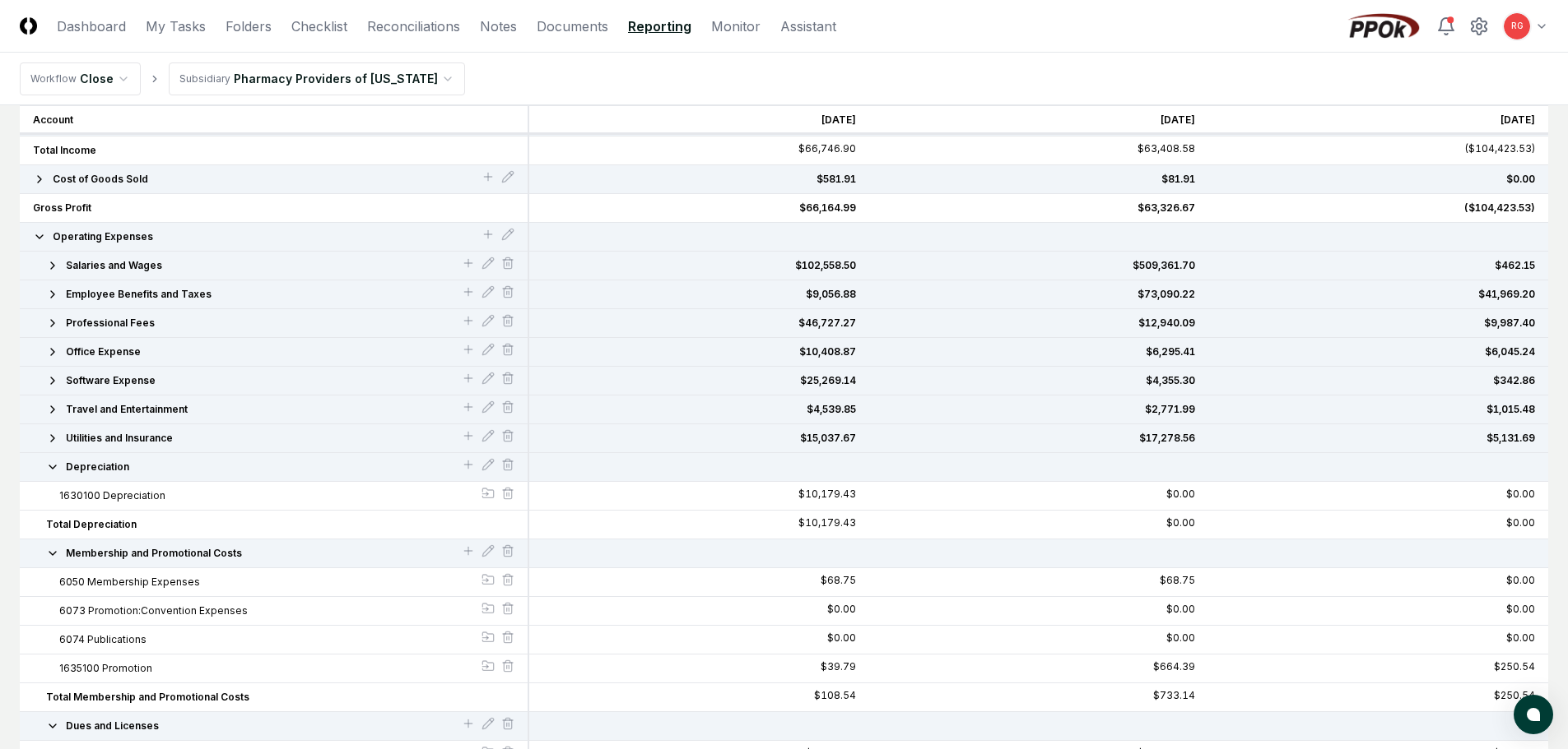
click at [53, 471] on icon "button" at bounding box center [52, 467] width 13 height 13
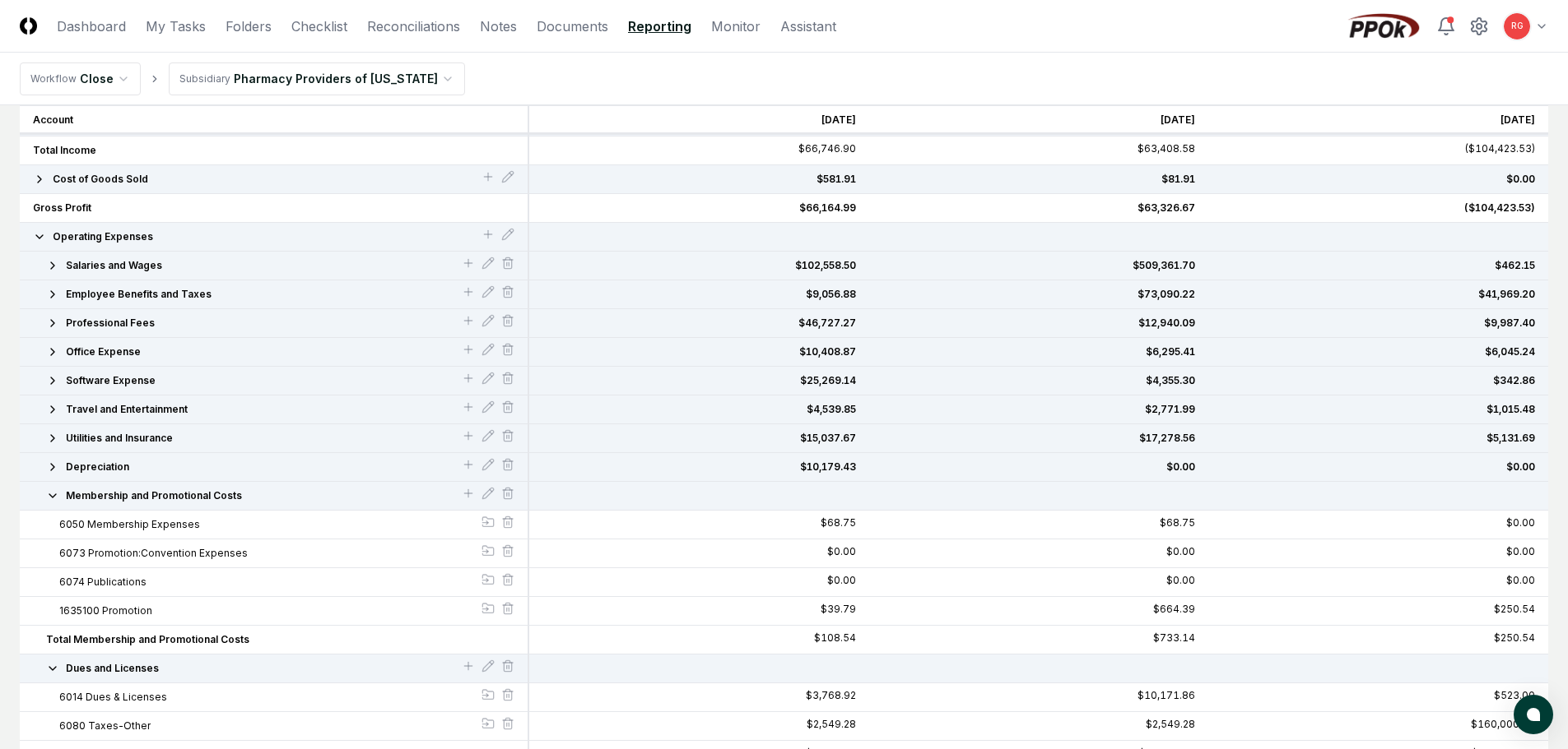
click at [53, 496] on icon "button" at bounding box center [52, 496] width 7 height 4
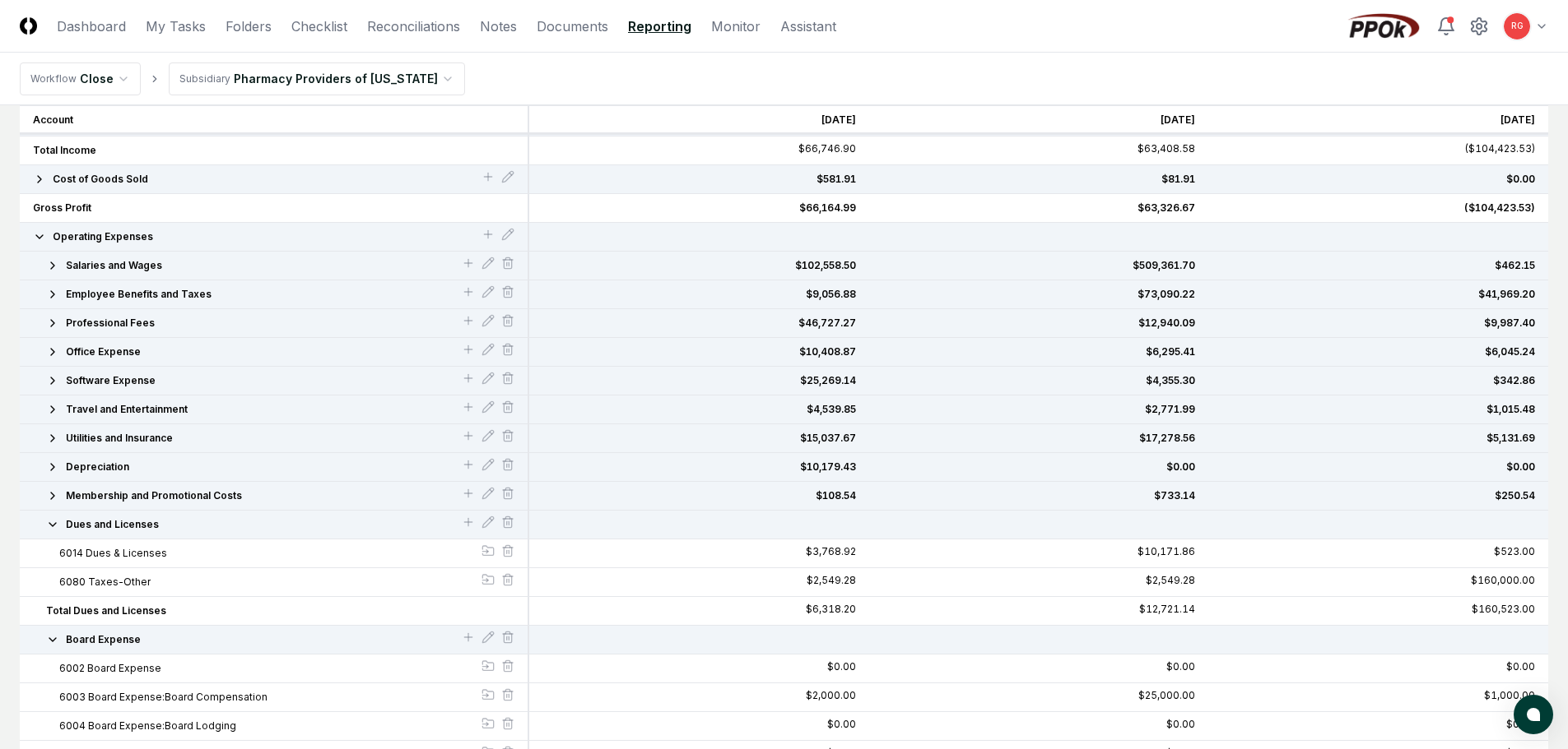
click at [57, 527] on icon "button" at bounding box center [52, 525] width 13 height 13
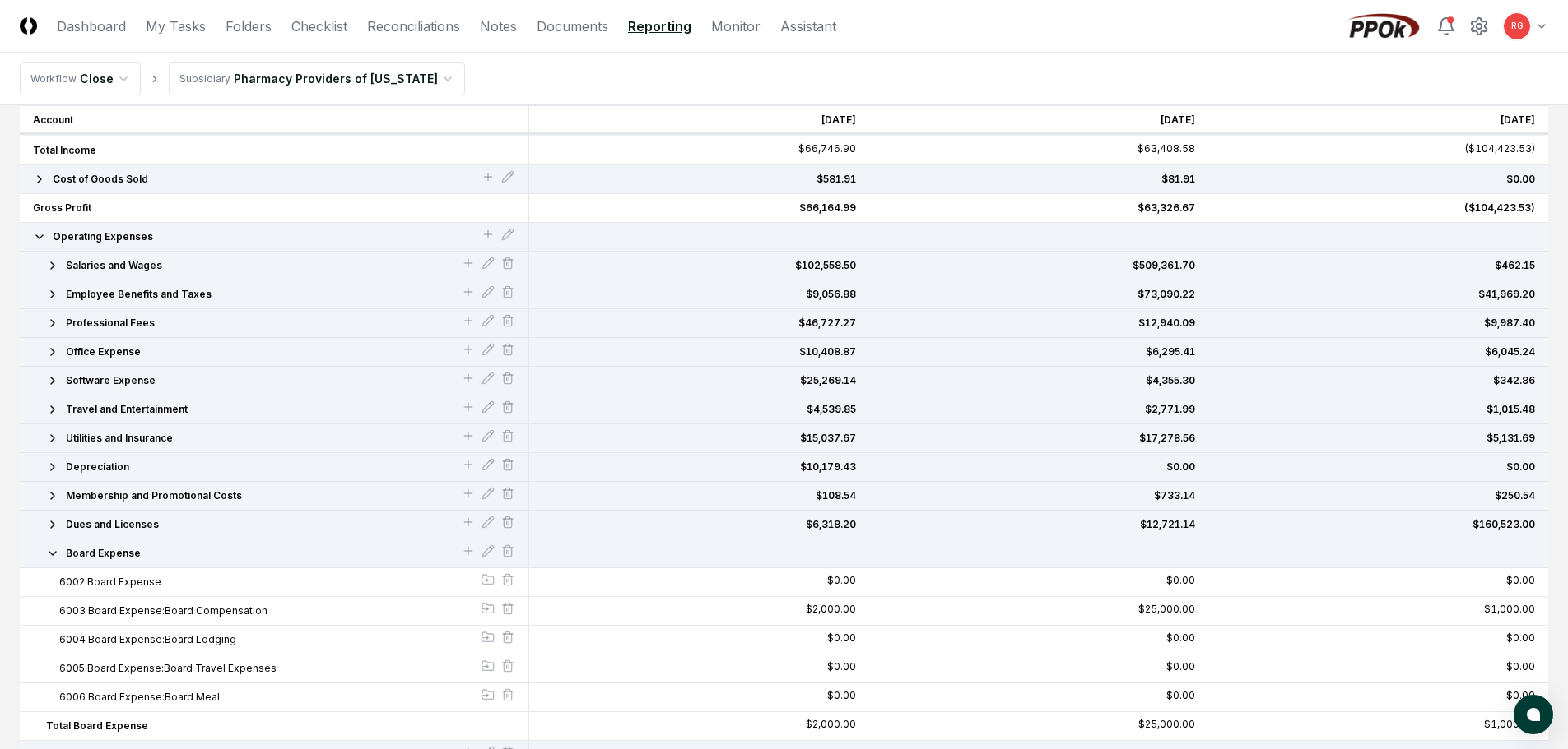
click at [58, 553] on icon "button" at bounding box center [52, 553] width 13 height 13
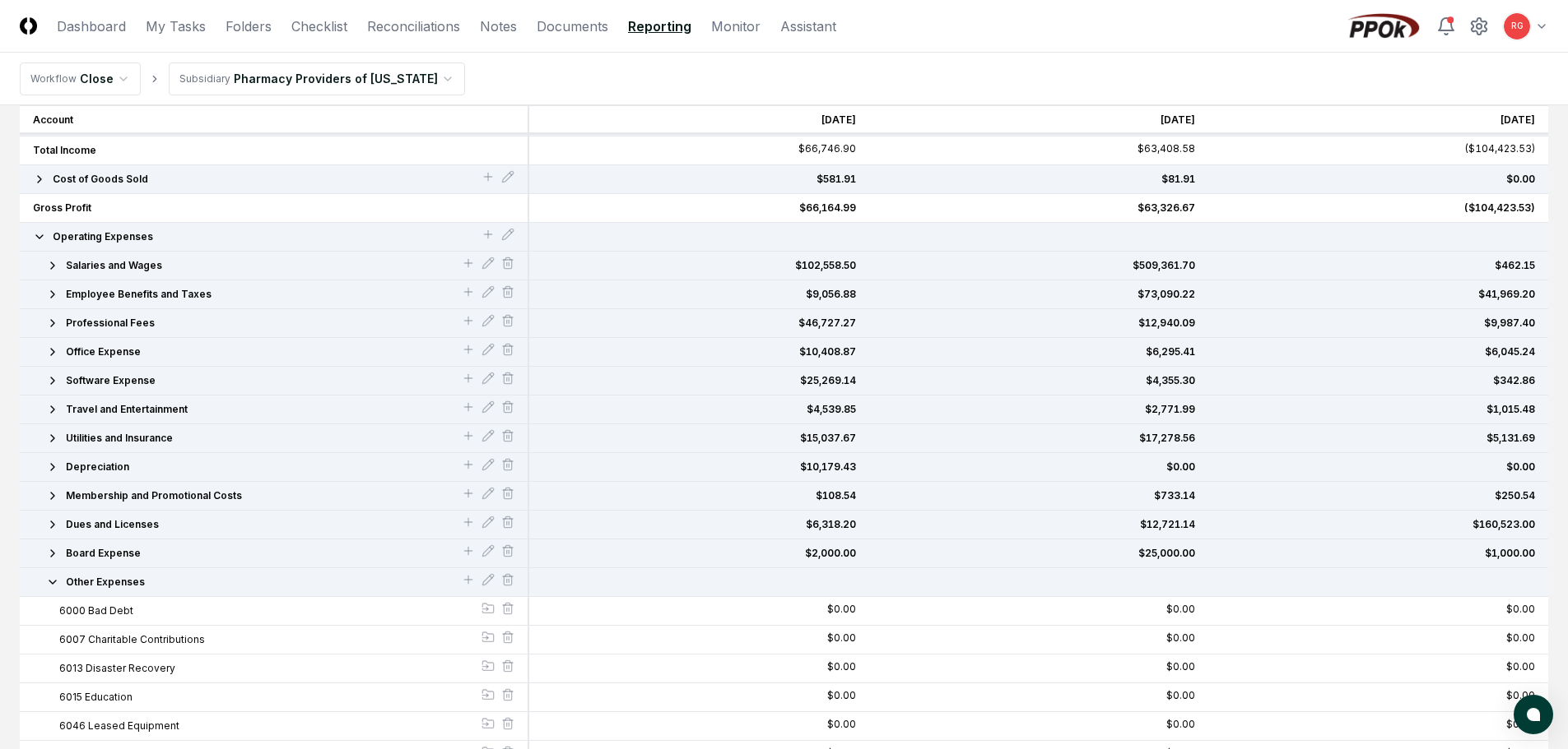
click at [53, 583] on icon "button" at bounding box center [52, 582] width 13 height 13
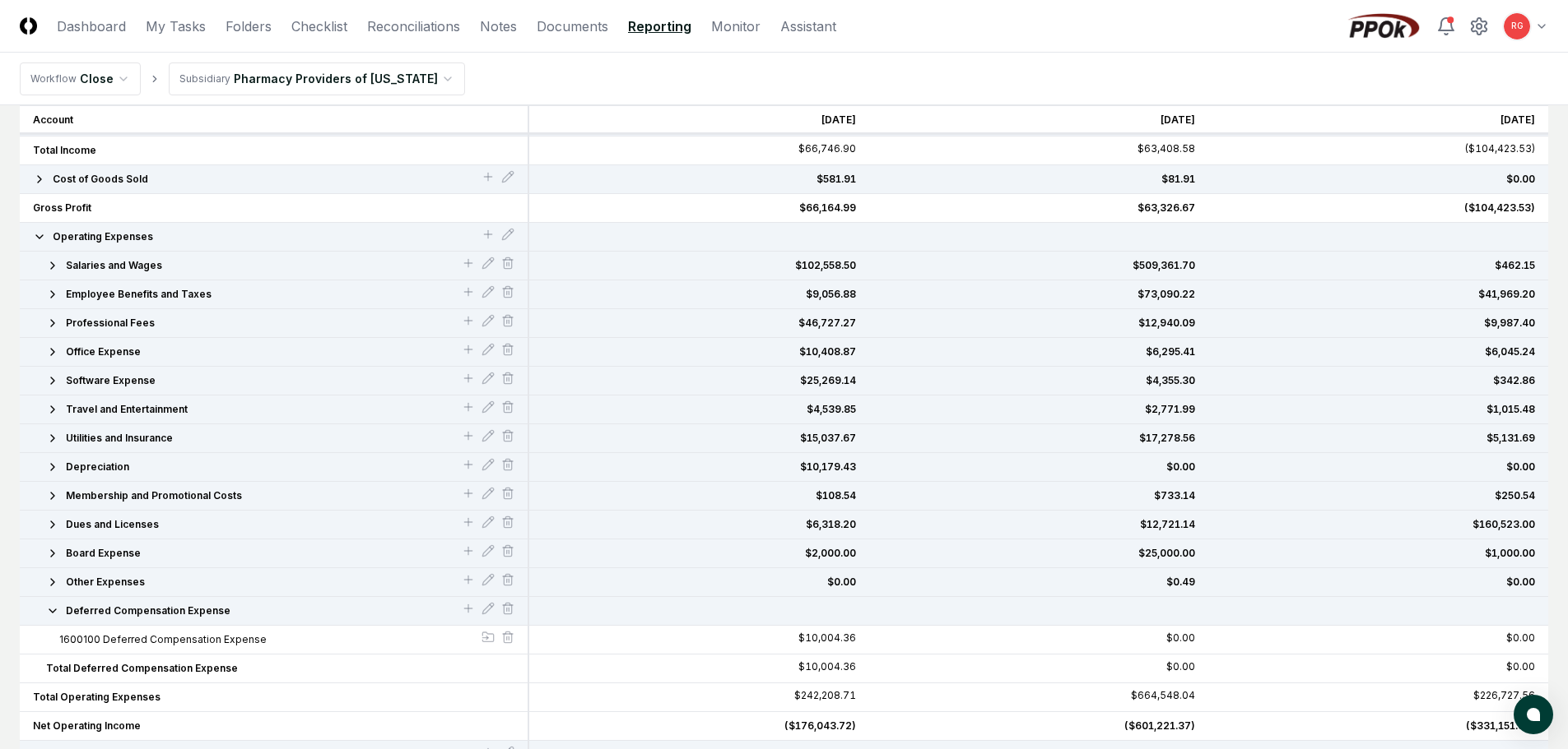
click at [56, 618] on button "Deferred Compensation Expense" at bounding box center [254, 611] width 416 height 15
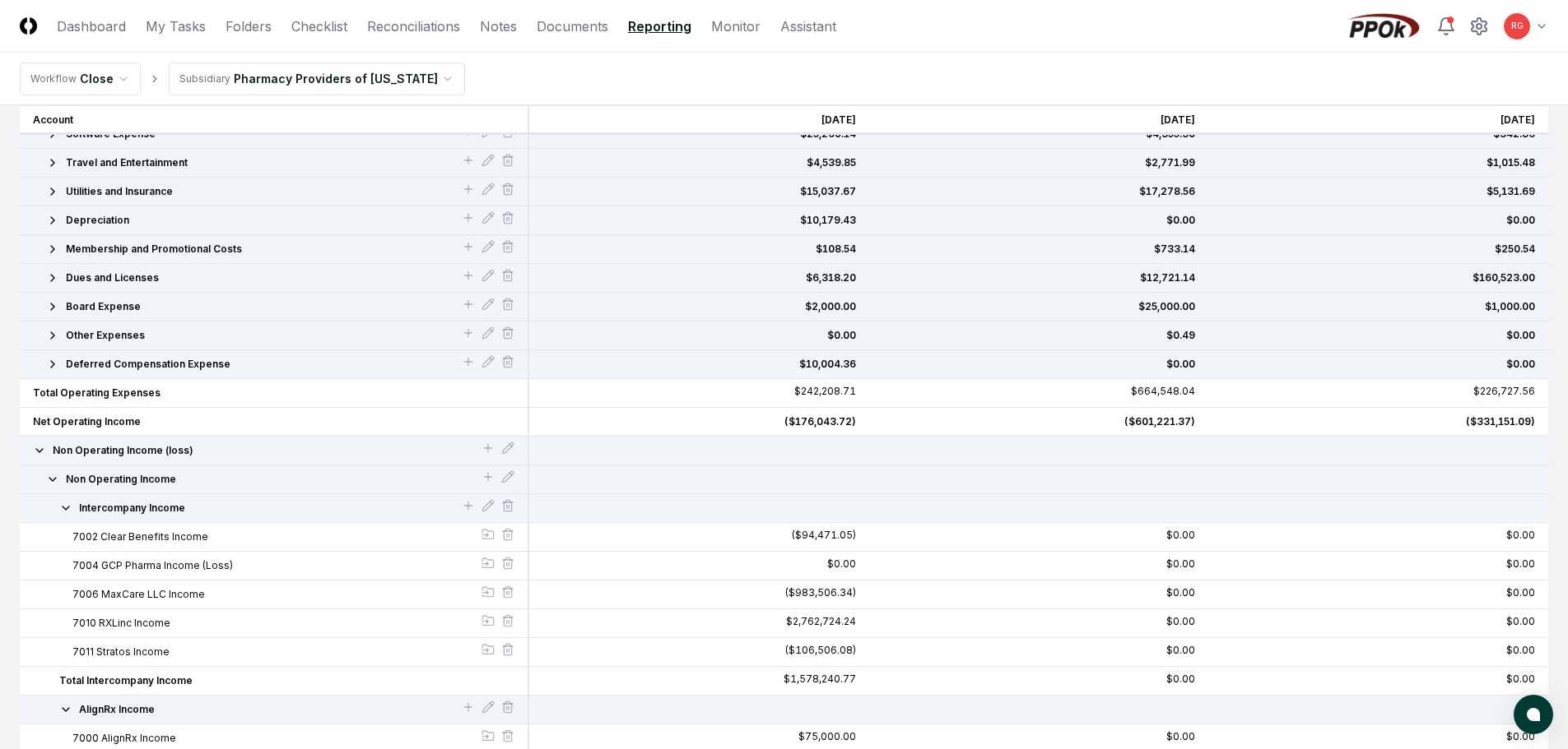
scroll to position [658, 0]
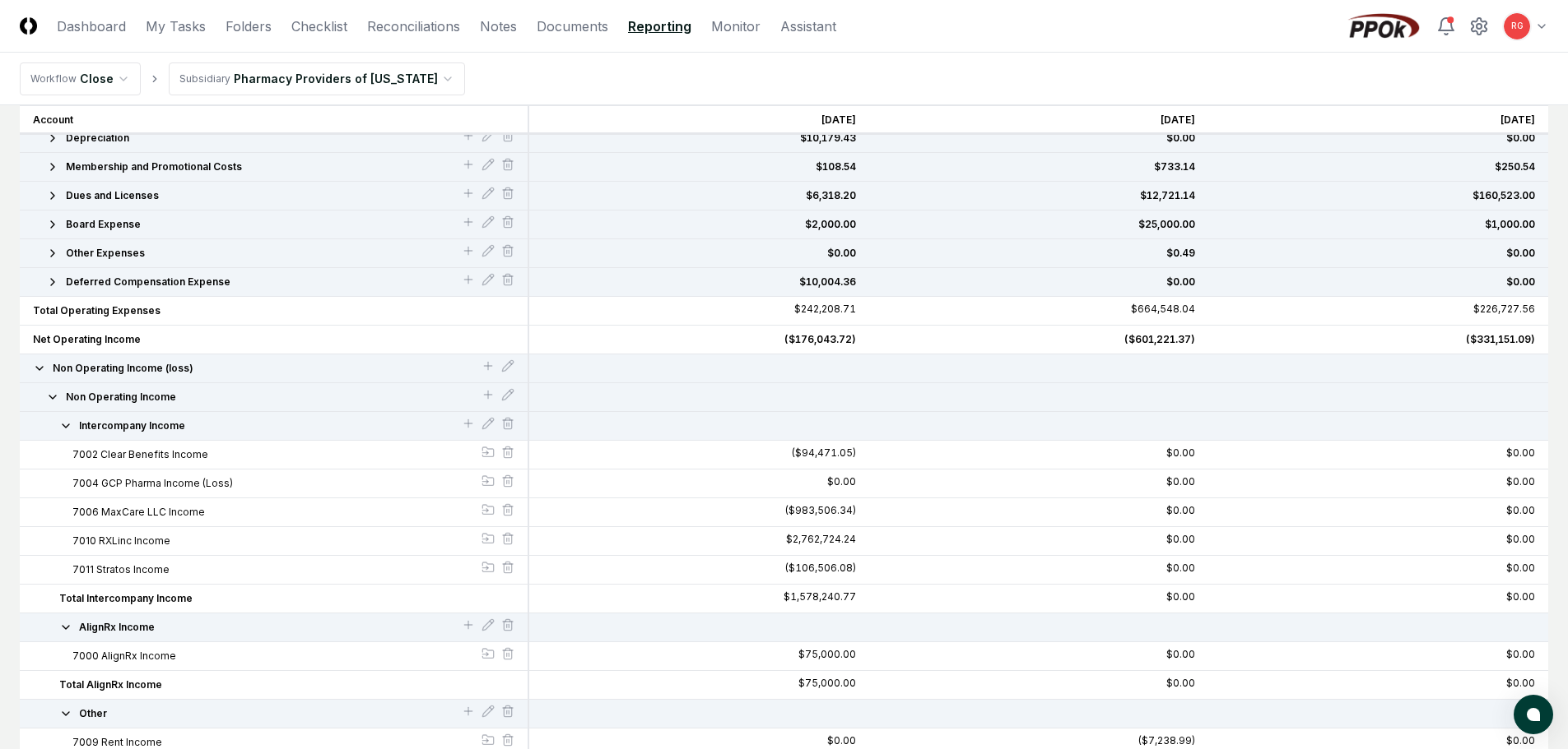
click at [66, 431] on icon "button" at bounding box center [66, 426] width 13 height 13
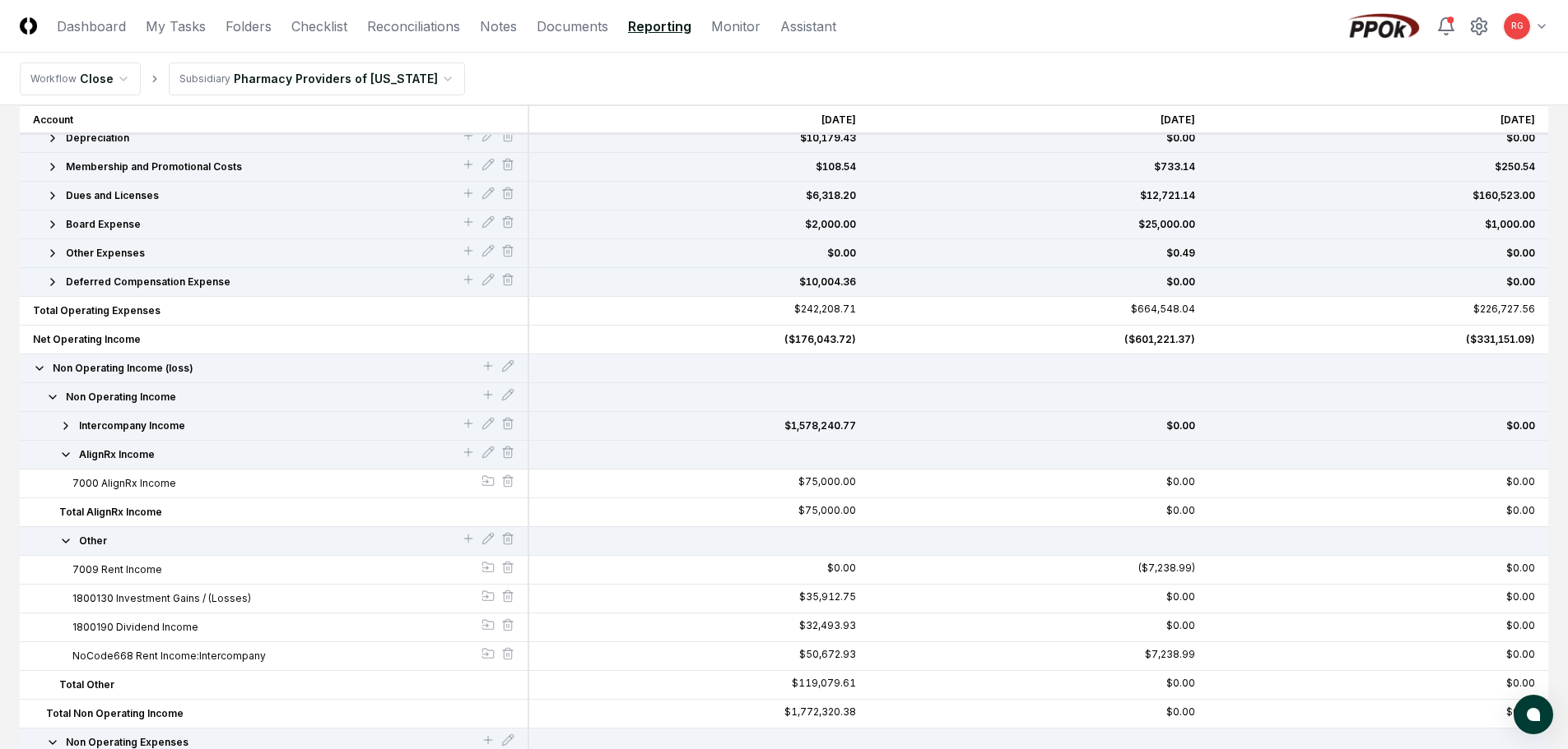
click at [71, 458] on icon "button" at bounding box center [66, 455] width 13 height 13
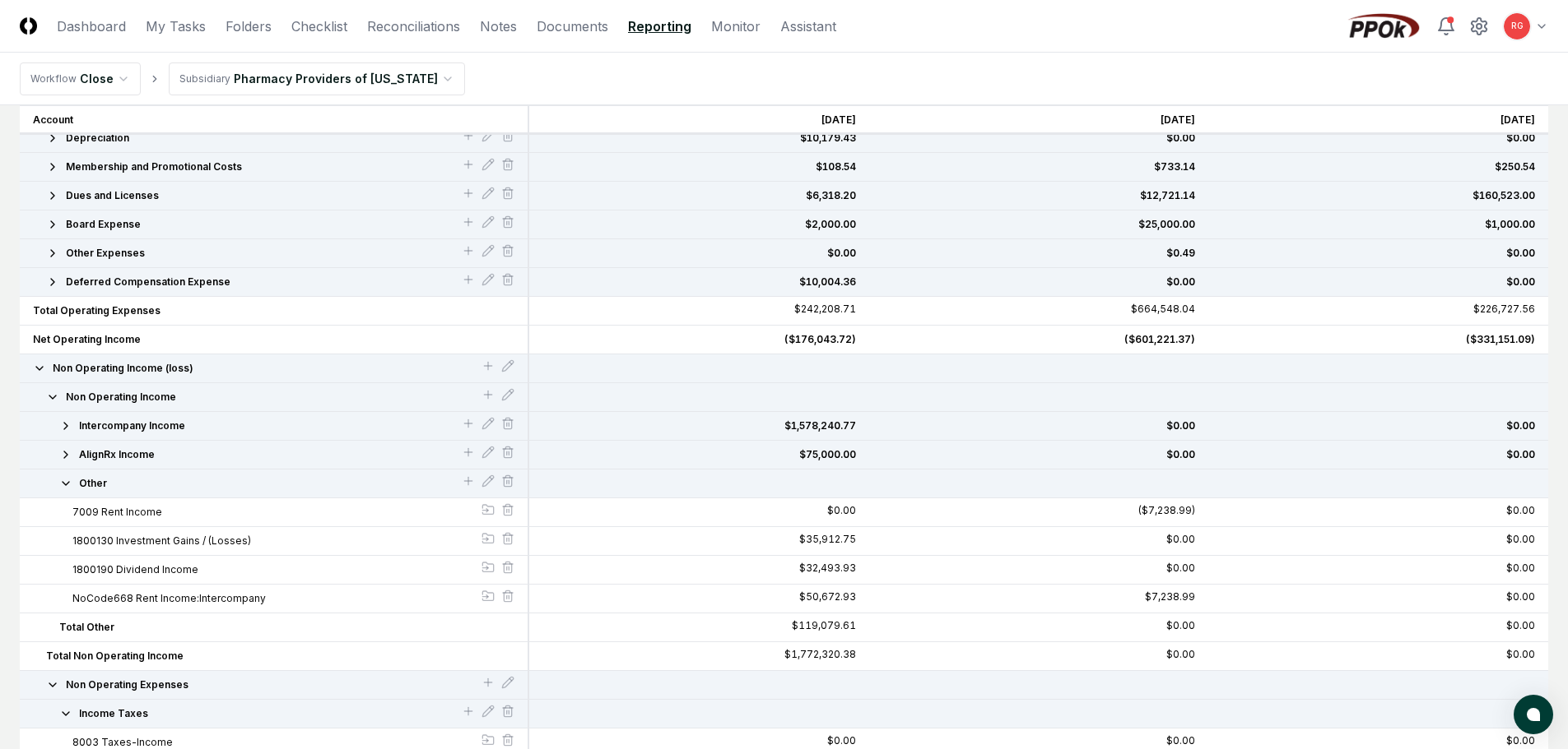
click at [70, 483] on icon "button" at bounding box center [66, 484] width 13 height 13
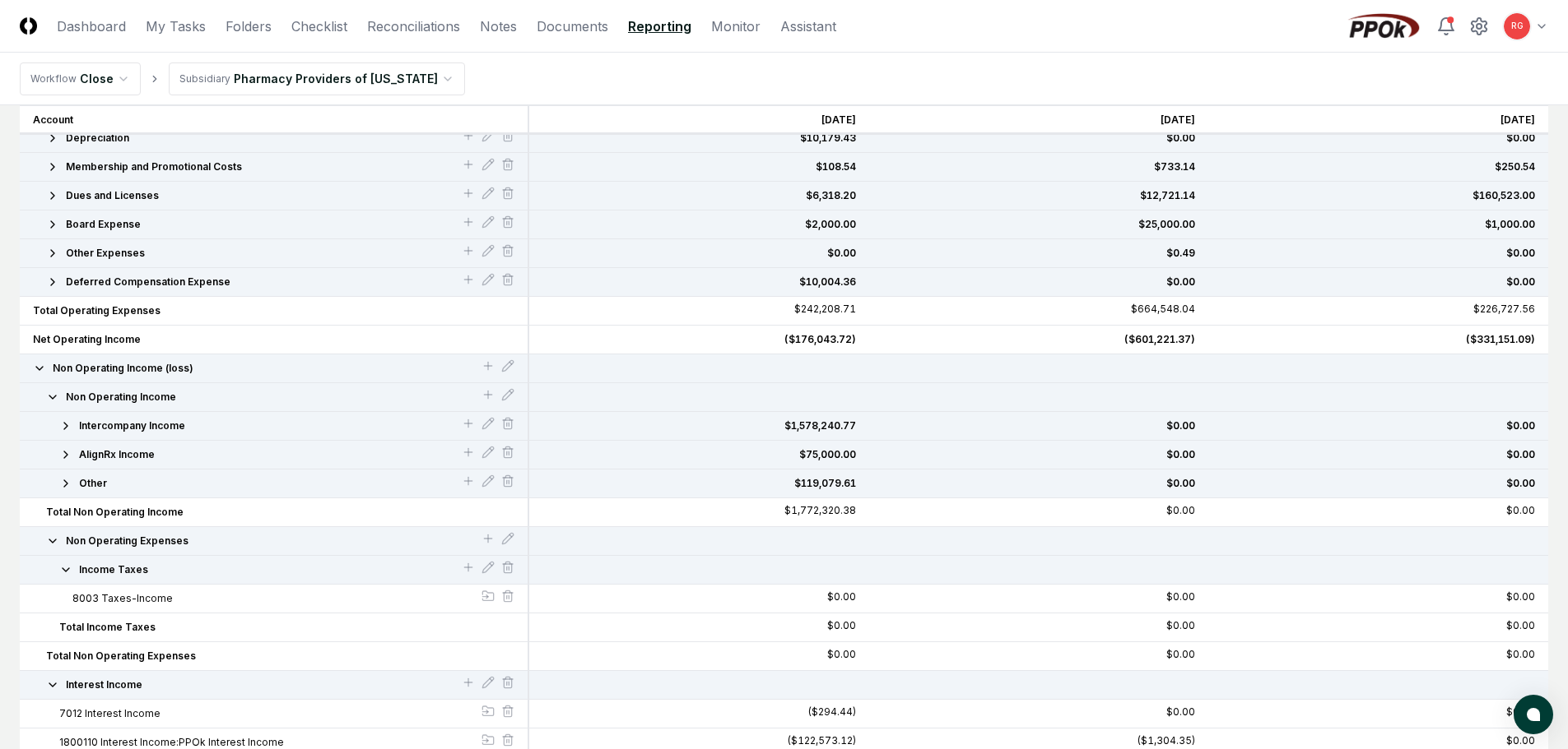
click at [76, 565] on button "Income Taxes" at bounding box center [260, 570] width 403 height 15
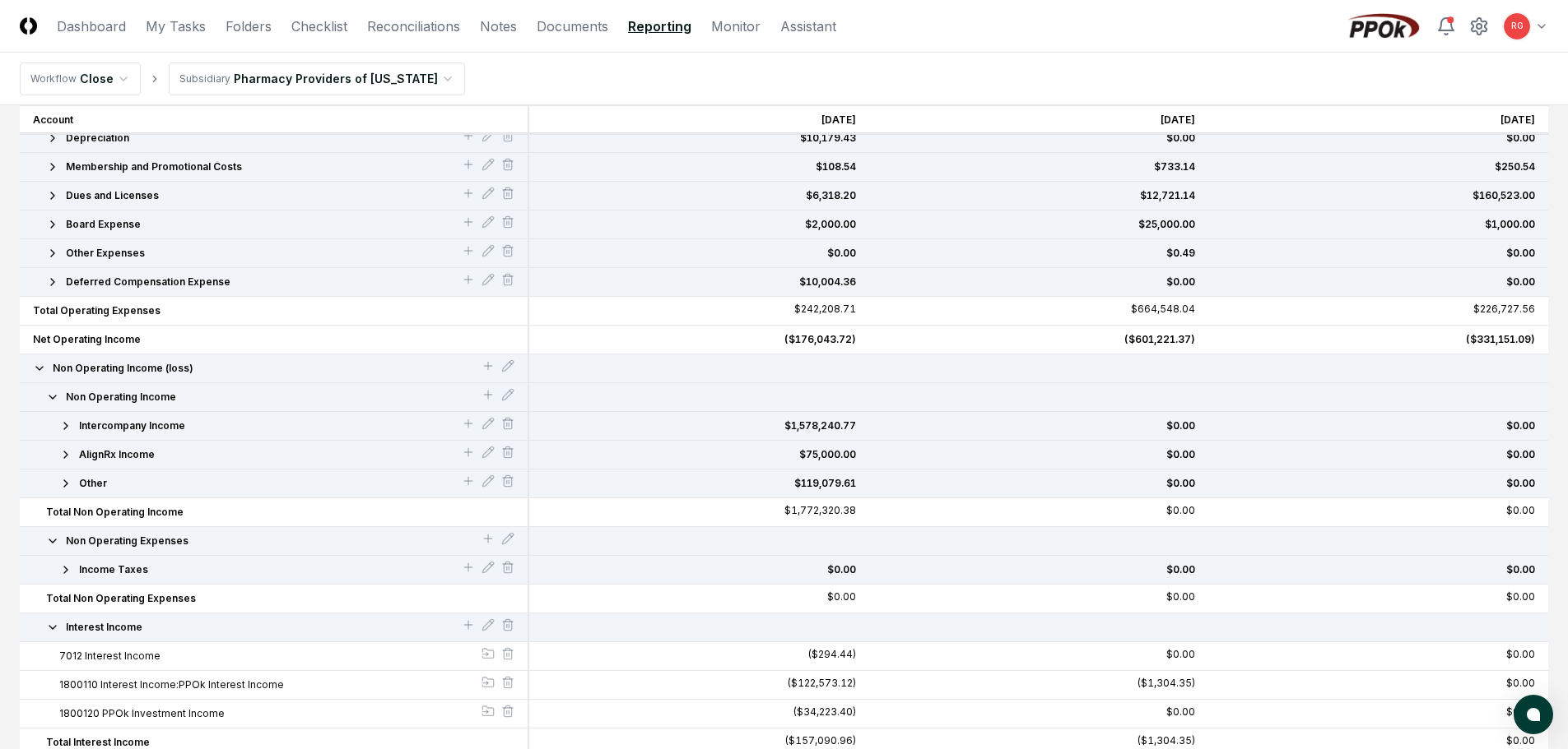
click at [58, 624] on icon "button" at bounding box center [52, 627] width 13 height 13
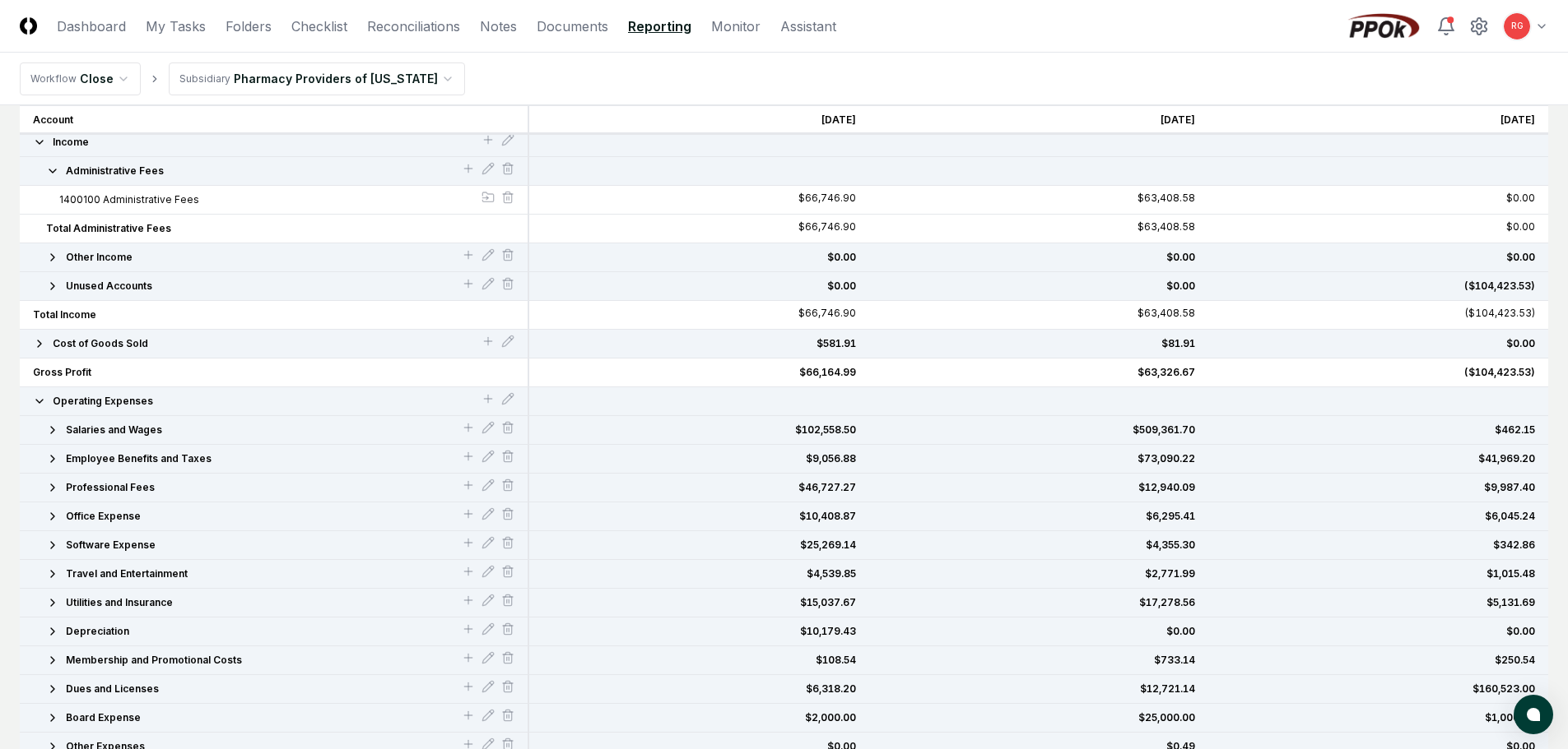
scroll to position [0, 0]
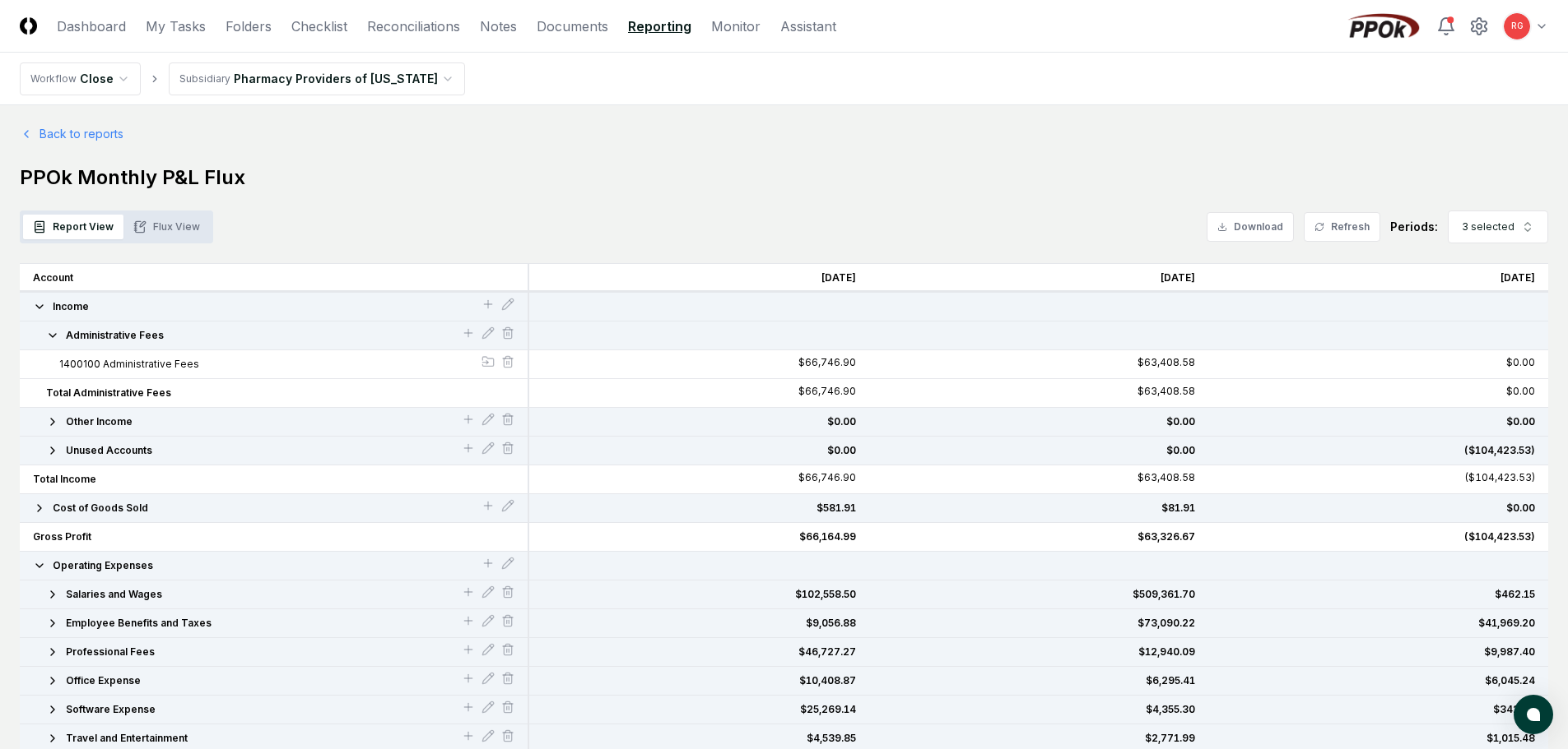
click at [168, 224] on button "Flux View" at bounding box center [167, 227] width 86 height 24
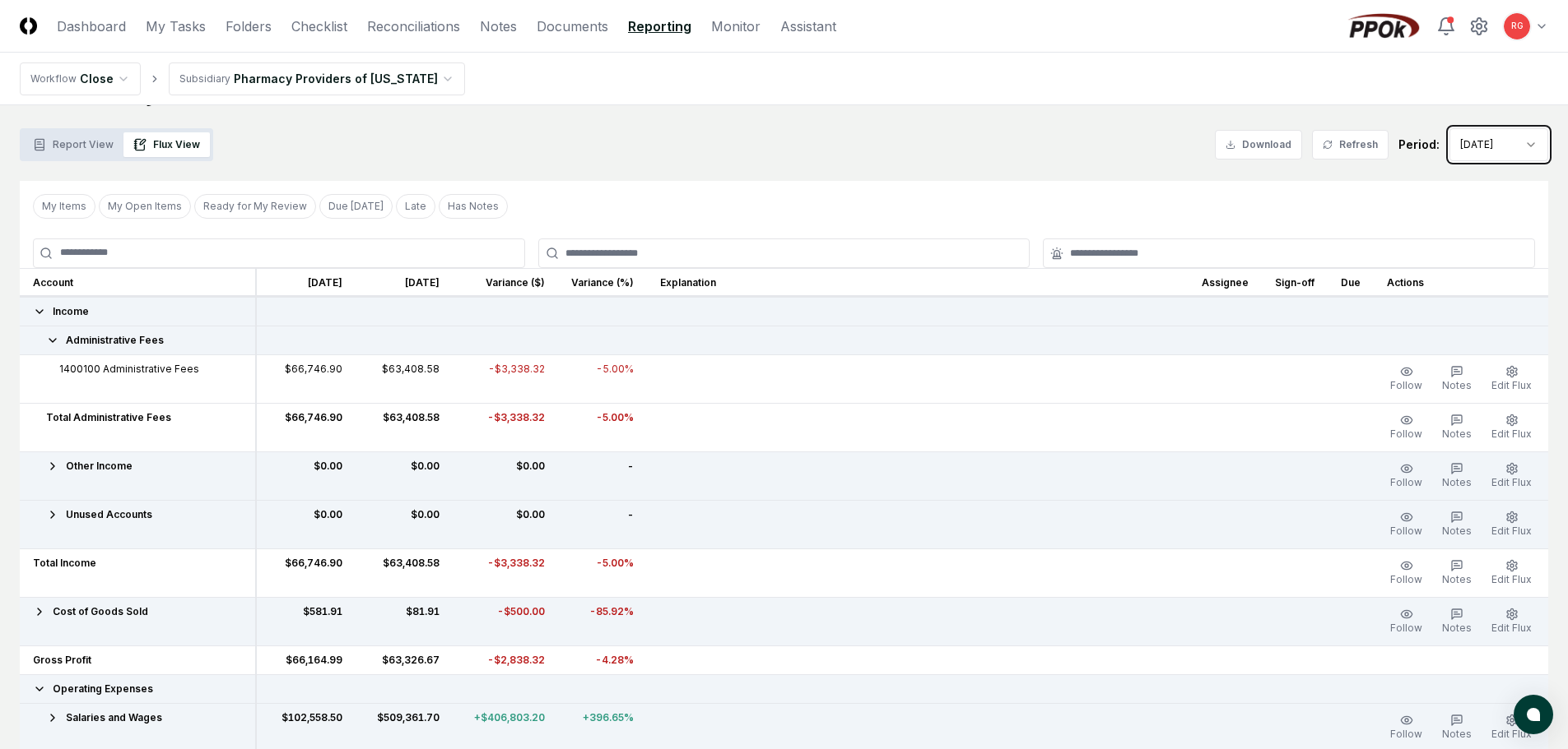
scroll to position [165, 0]
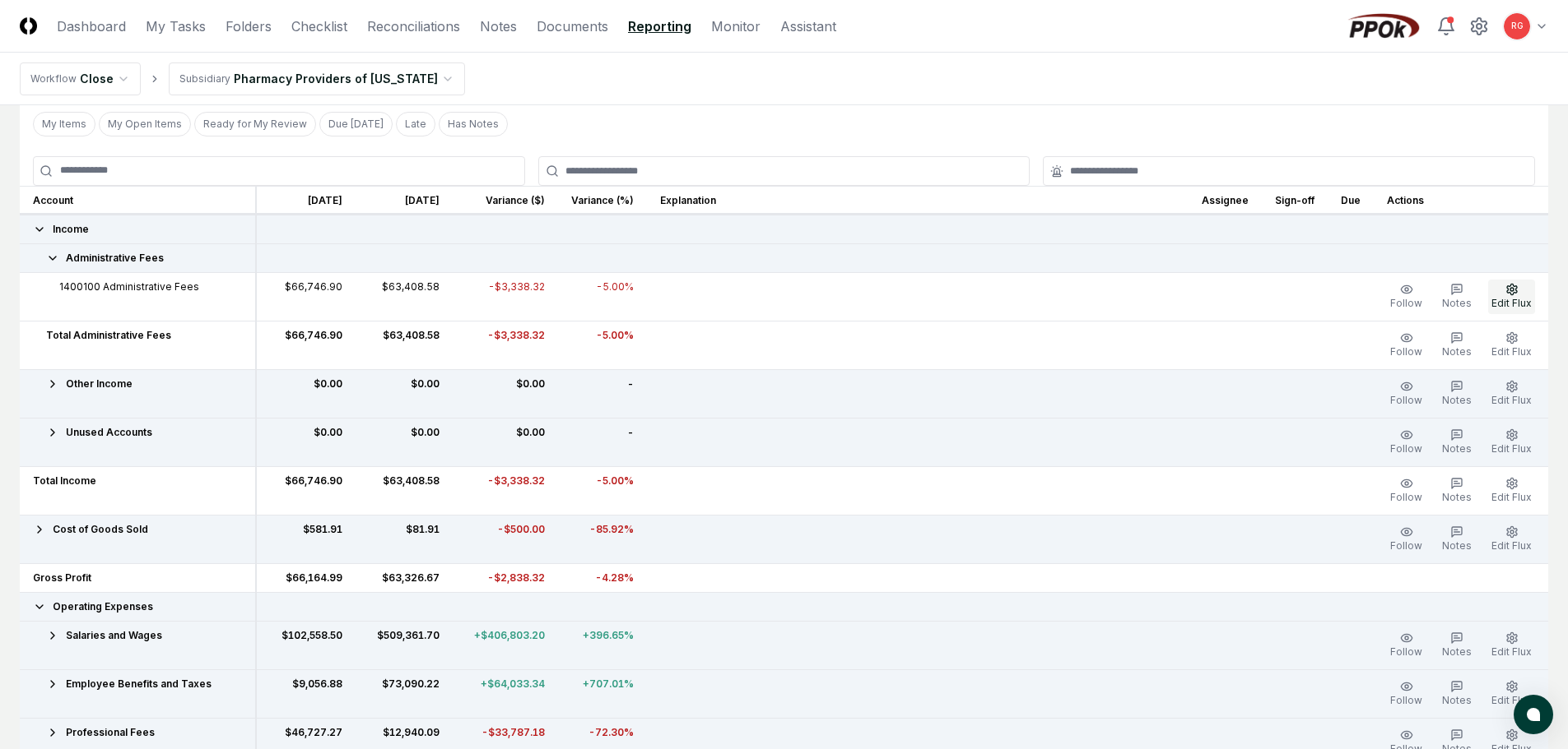
click at [776, 290] on icon "button" at bounding box center [1512, 289] width 13 height 13
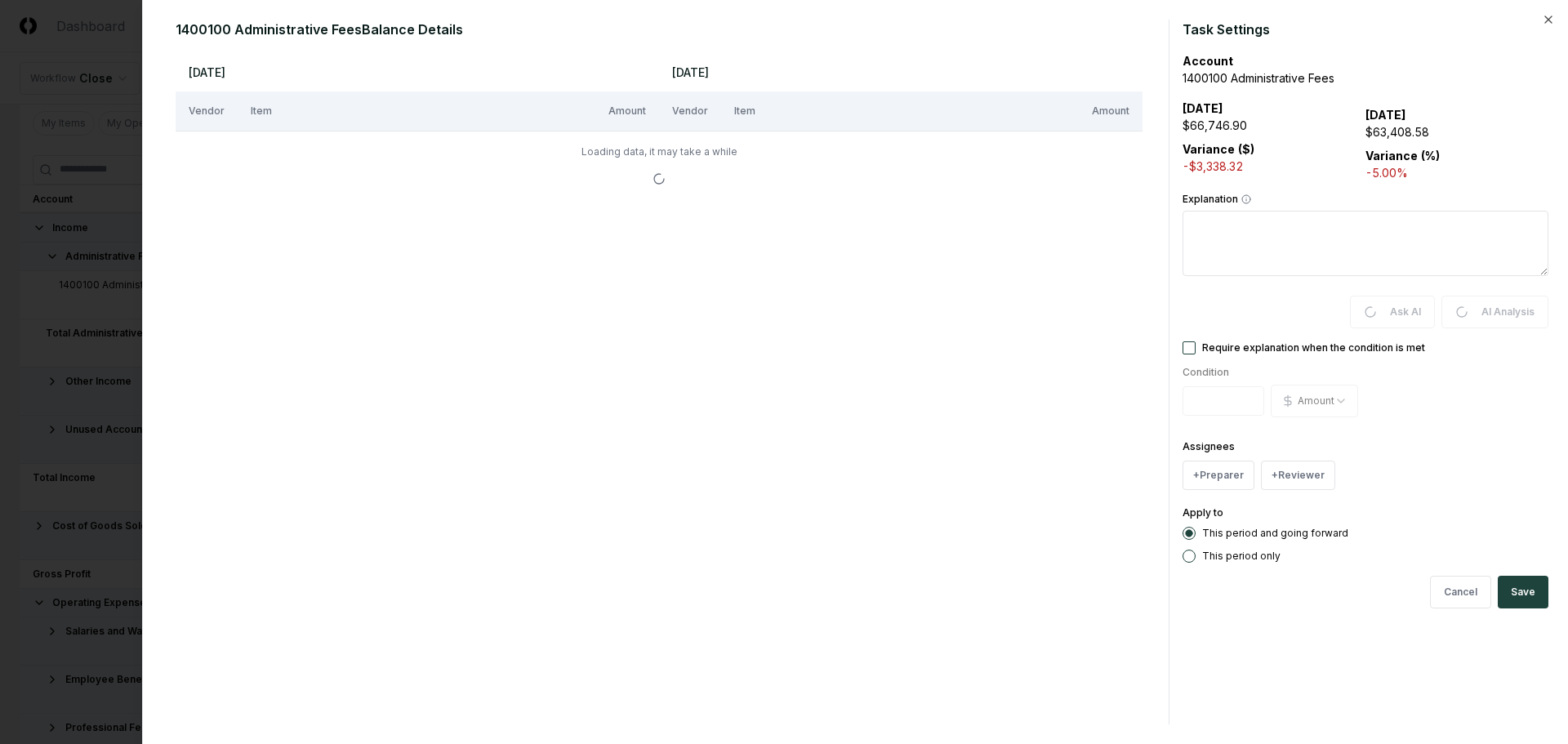
click at [770, 348] on button "Require explanation when the condition is met" at bounding box center [1189, 348] width 13 height 13
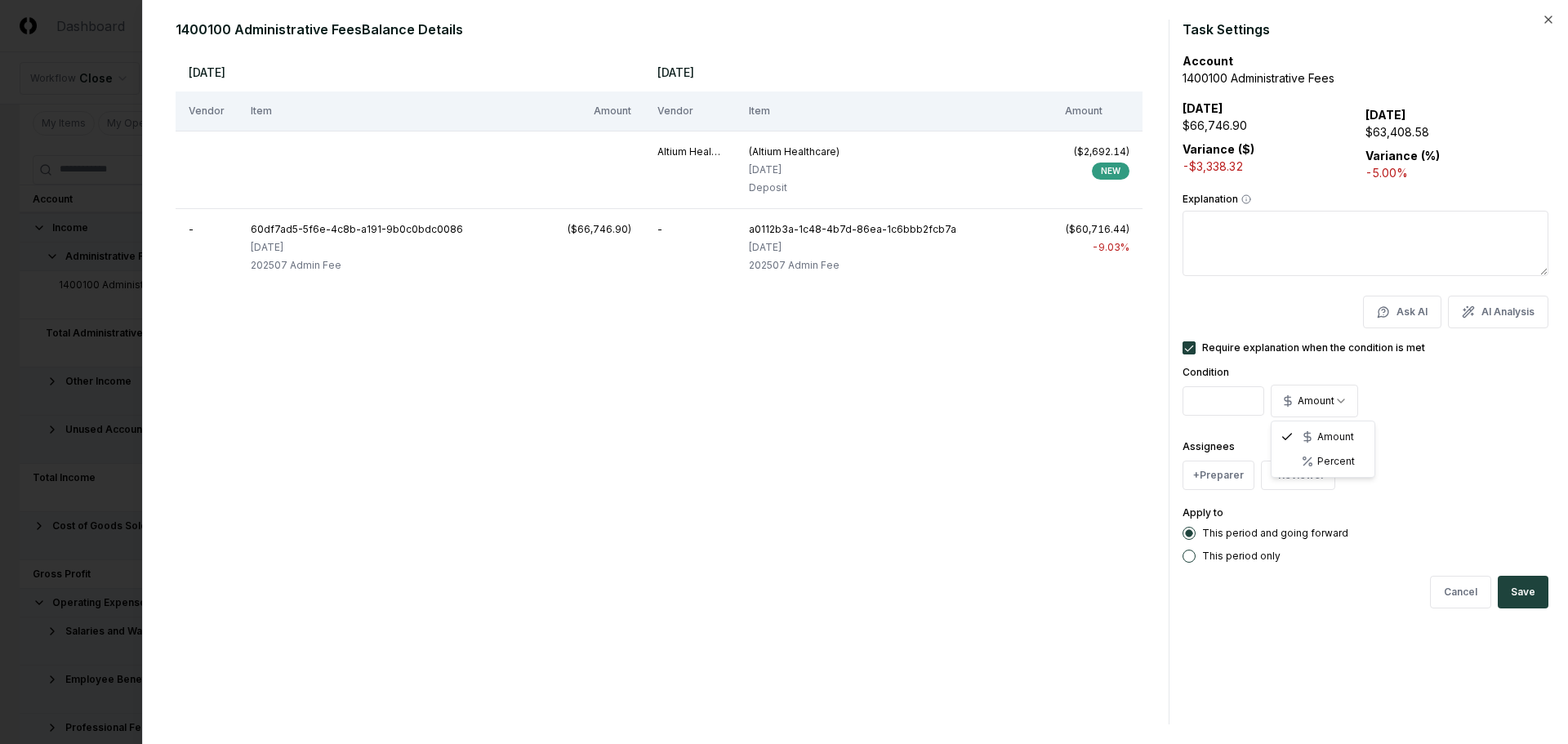
select select "*******"
drag, startPoint x: 1244, startPoint y: 407, endPoint x: 1160, endPoint y: 406, distance: 84.0
click at [770, 406] on div "1400100 Administrative Fees Balance Details Jul 2025 Aug 2025 Vendor Item Amoun…" at bounding box center [855, 372] width 1386 height 705
type input "**"
click at [770, 481] on button "+ Preparer" at bounding box center [1218, 476] width 72 height 30
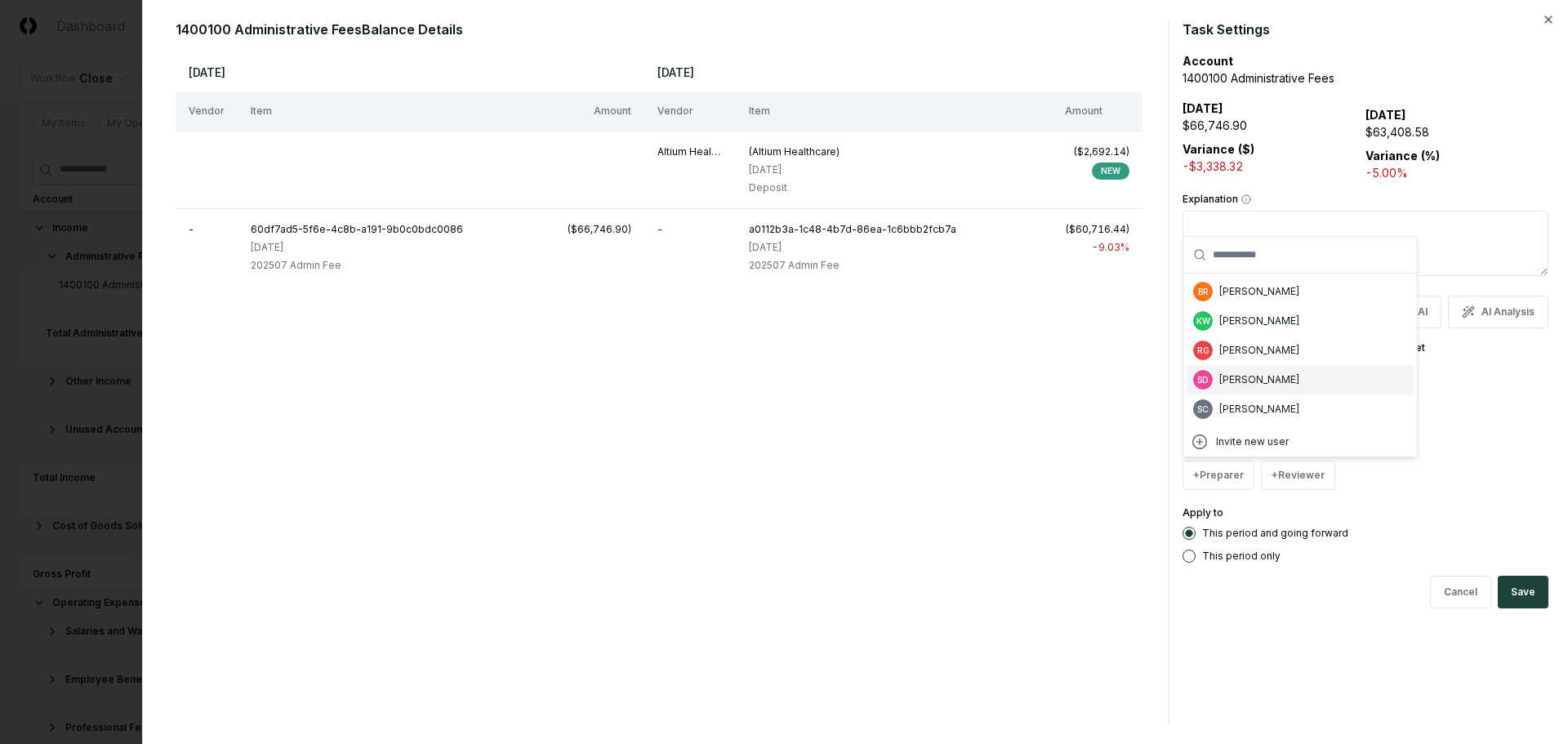
click at [770, 381] on div "Steve Dickson" at bounding box center [1259, 380] width 80 height 15
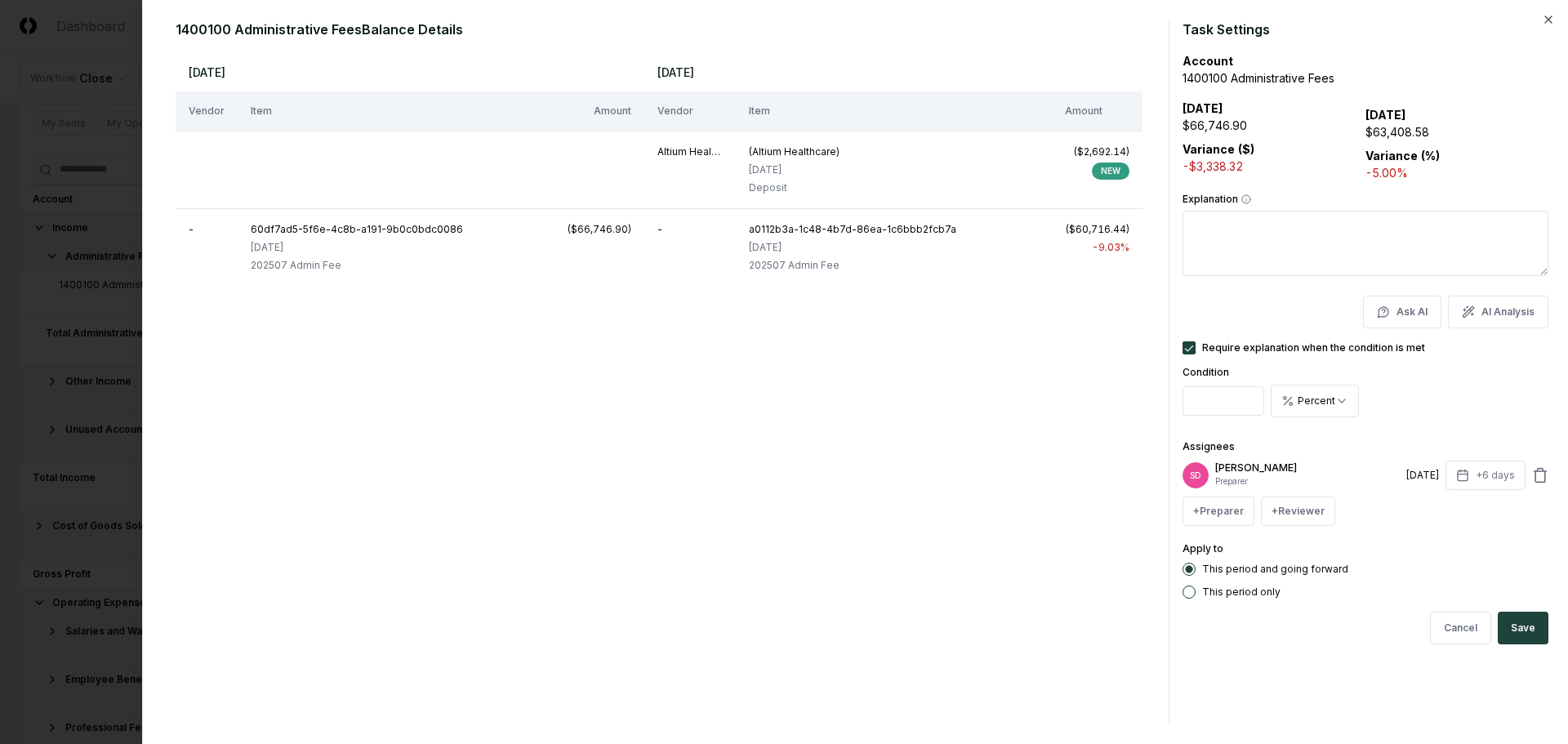
click at [770, 476] on icon at bounding box center [1540, 476] width 17 height 17
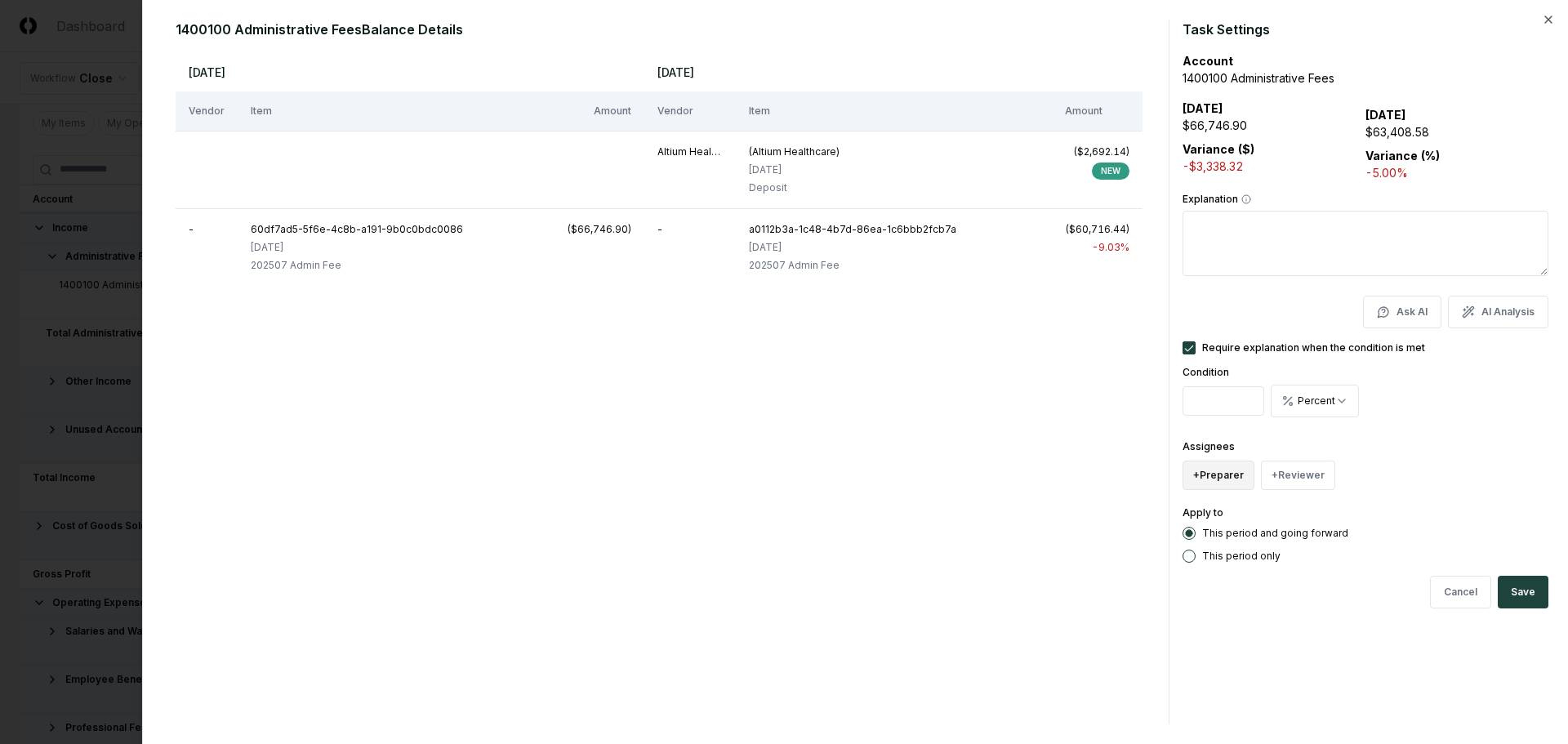
click at [770, 478] on button "+ Preparer" at bounding box center [1218, 476] width 72 height 30
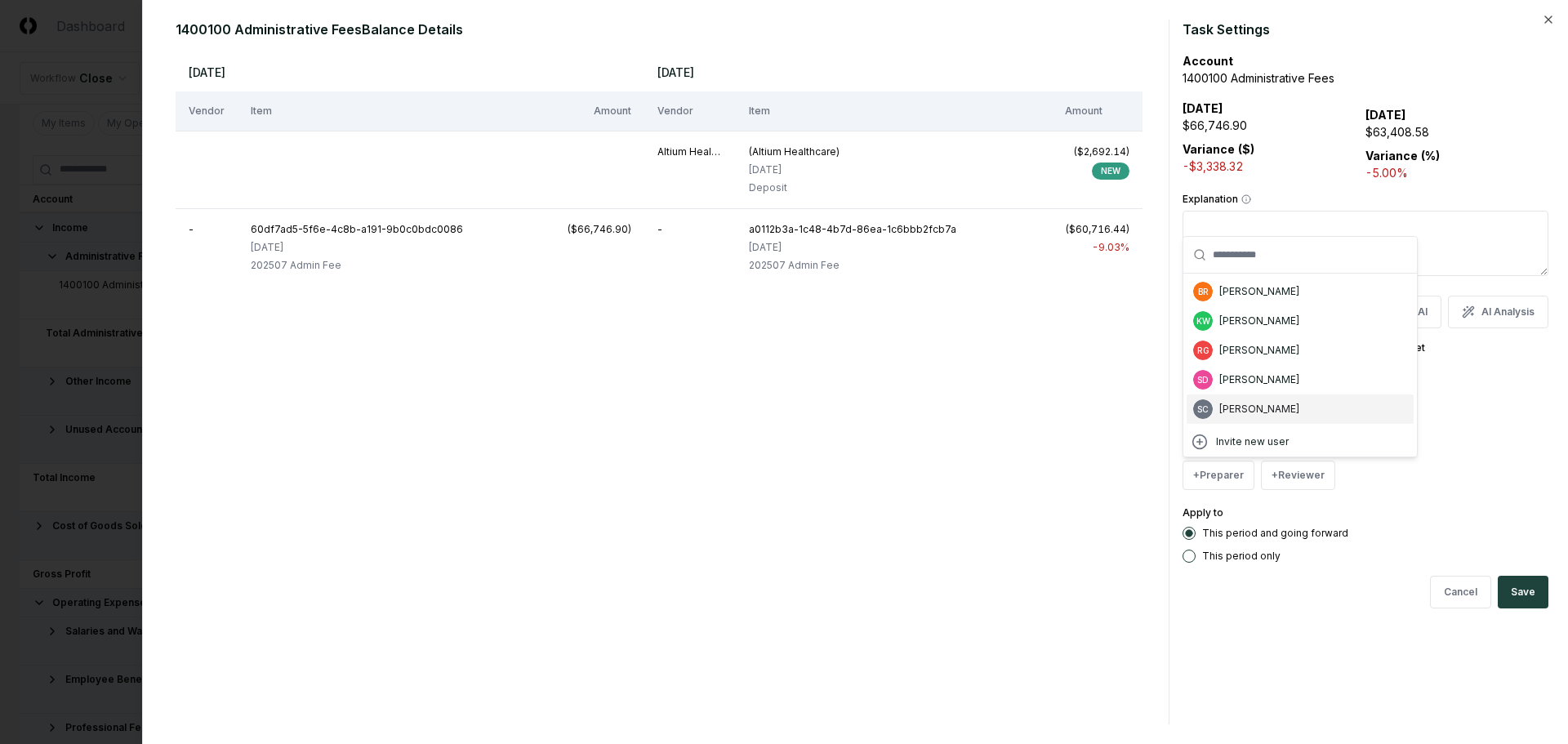
click at [770, 405] on div "Suzan Copeland" at bounding box center [1259, 409] width 80 height 15
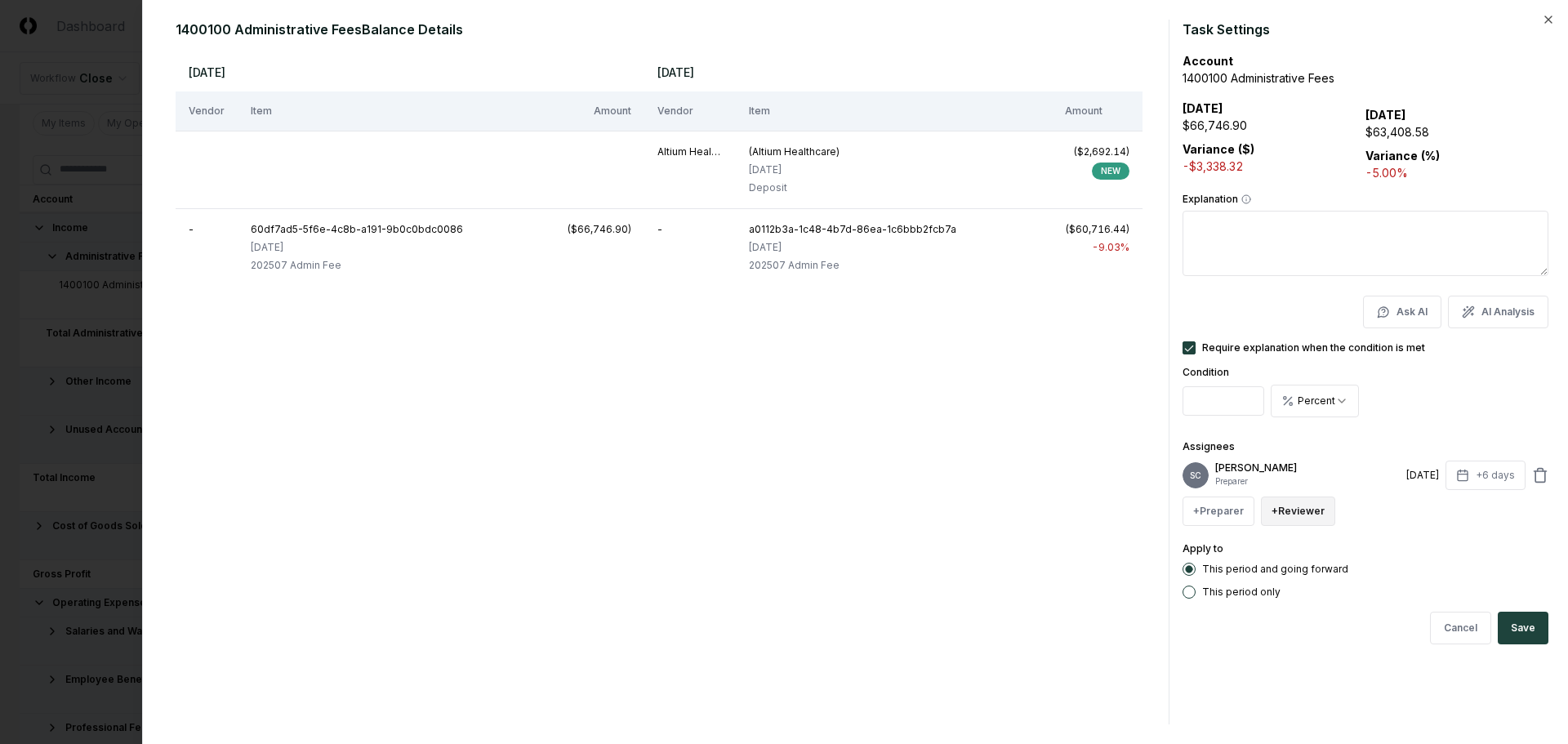
click at [770, 499] on button "+ Reviewer" at bounding box center [1298, 512] width 74 height 30
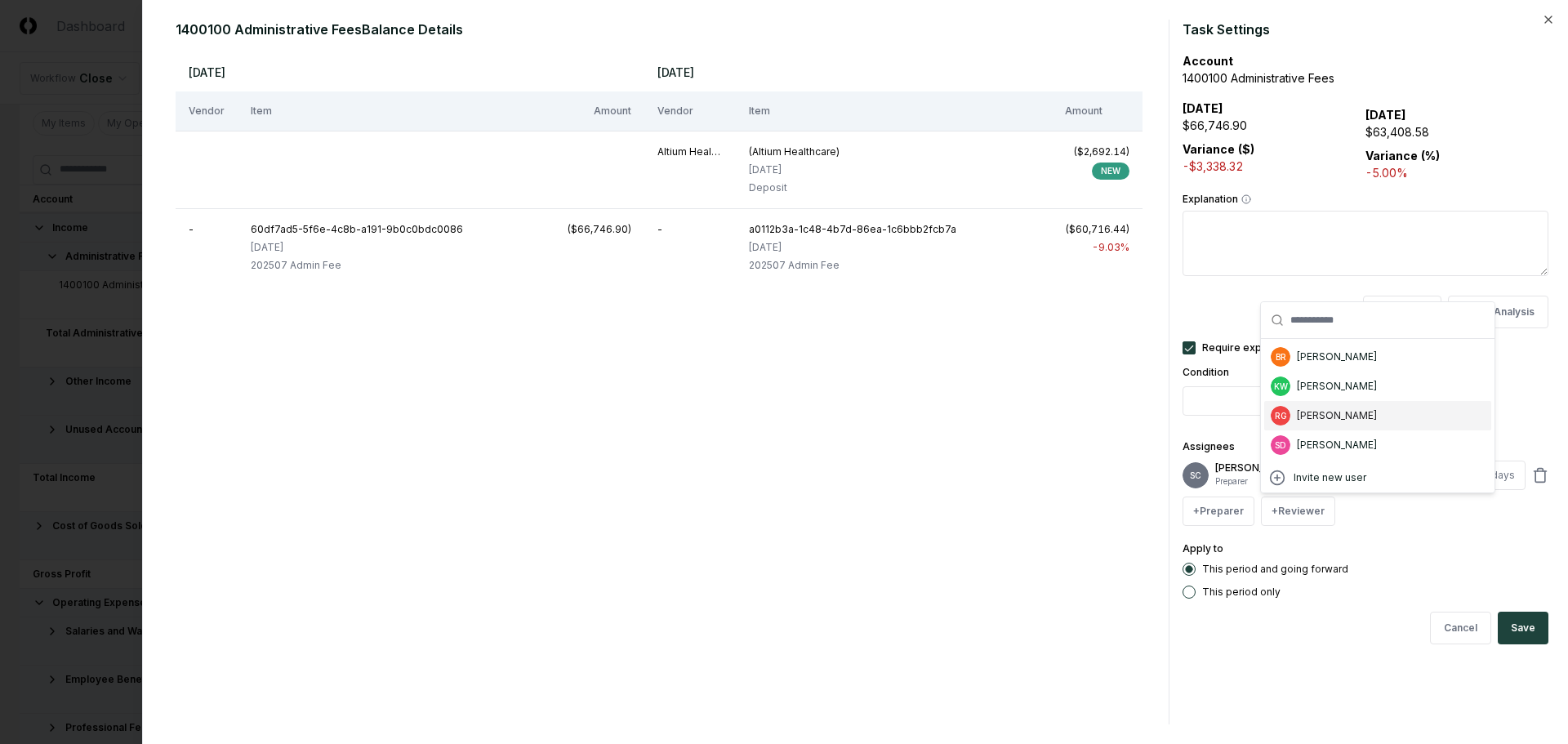
click at [770, 413] on div "Ricky Garver" at bounding box center [1337, 416] width 80 height 15
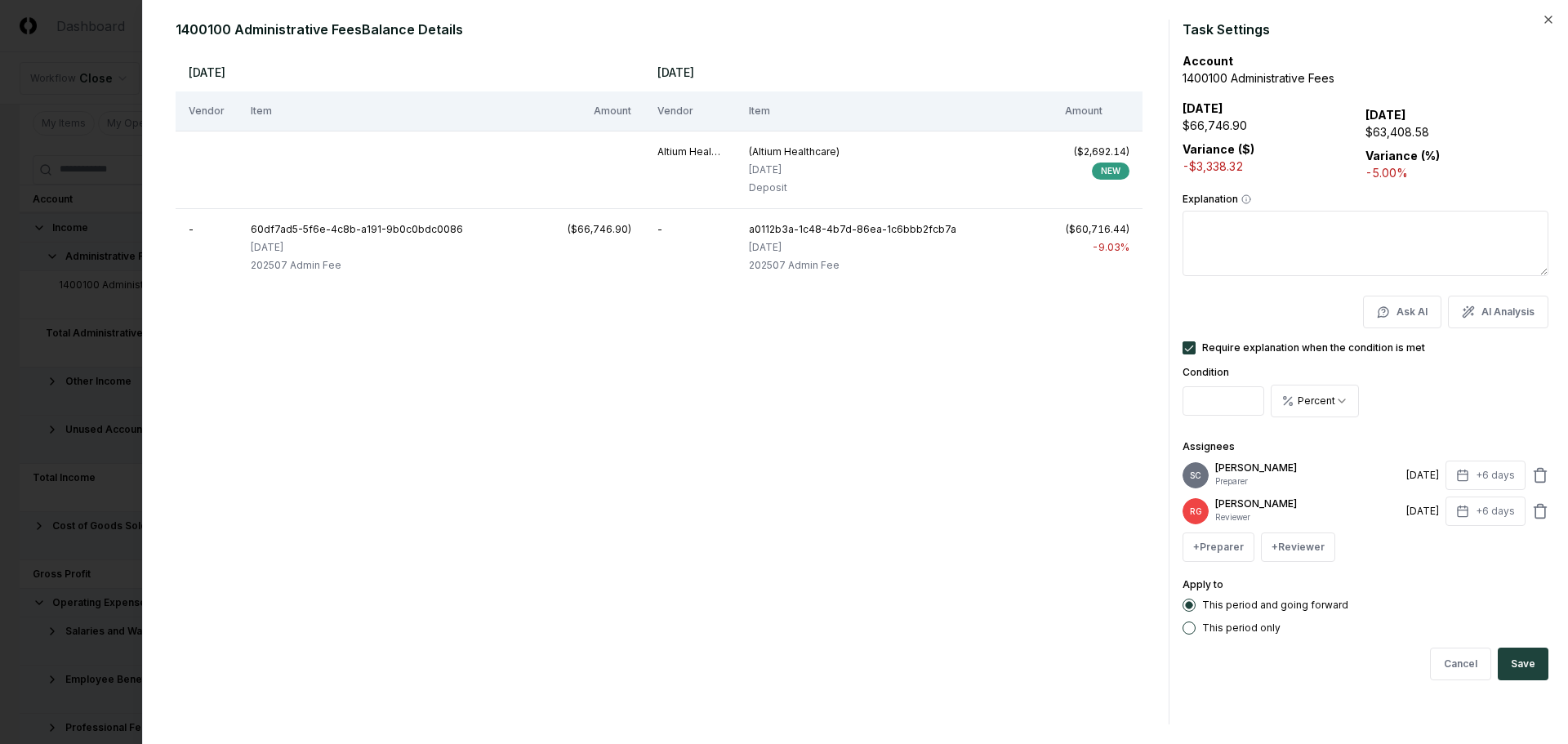
click at [770, 620] on div "This period and going forward This period only" at bounding box center [1365, 617] width 366 height 36
click at [770, 662] on button "Save" at bounding box center [1522, 664] width 50 height 33
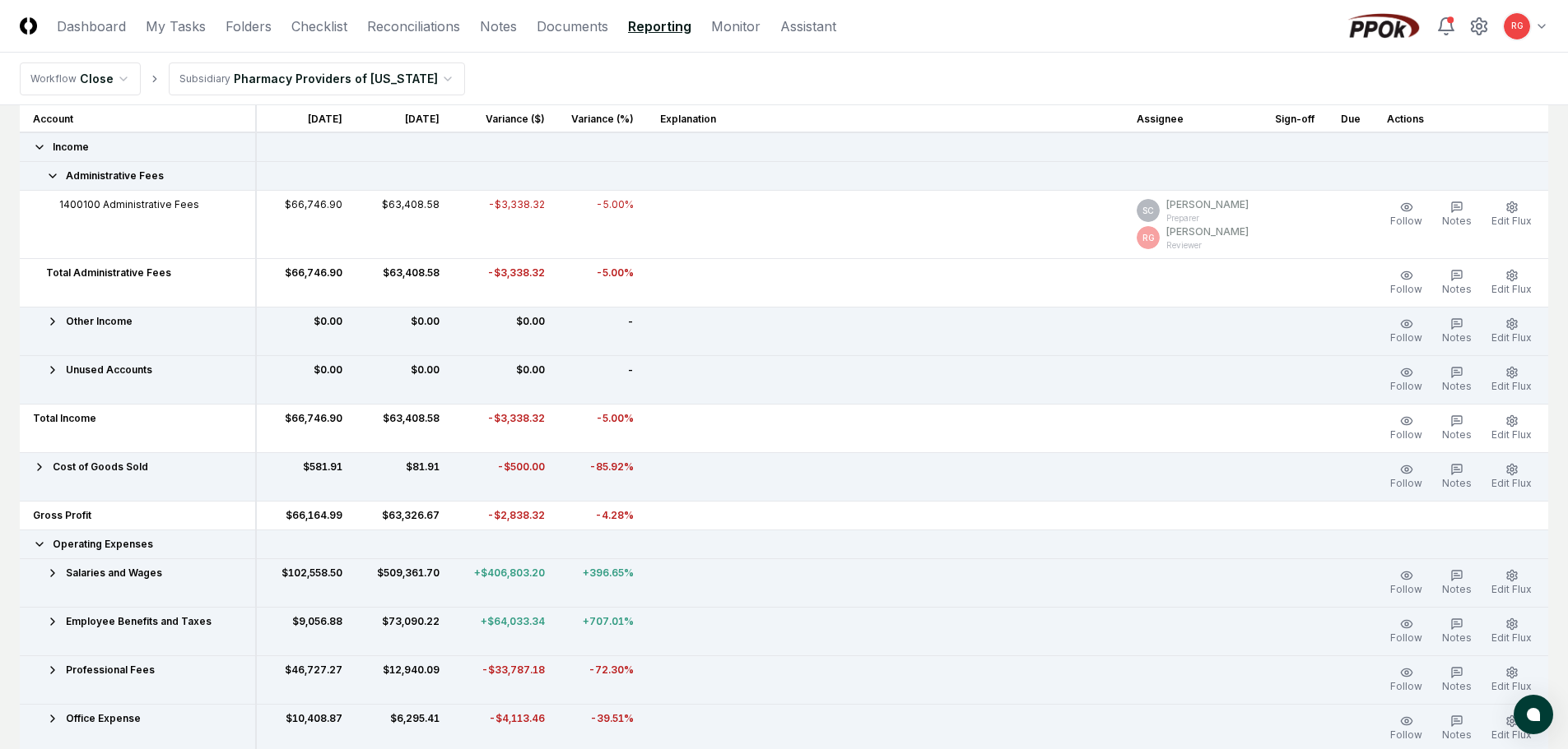
scroll to position [329, 0]
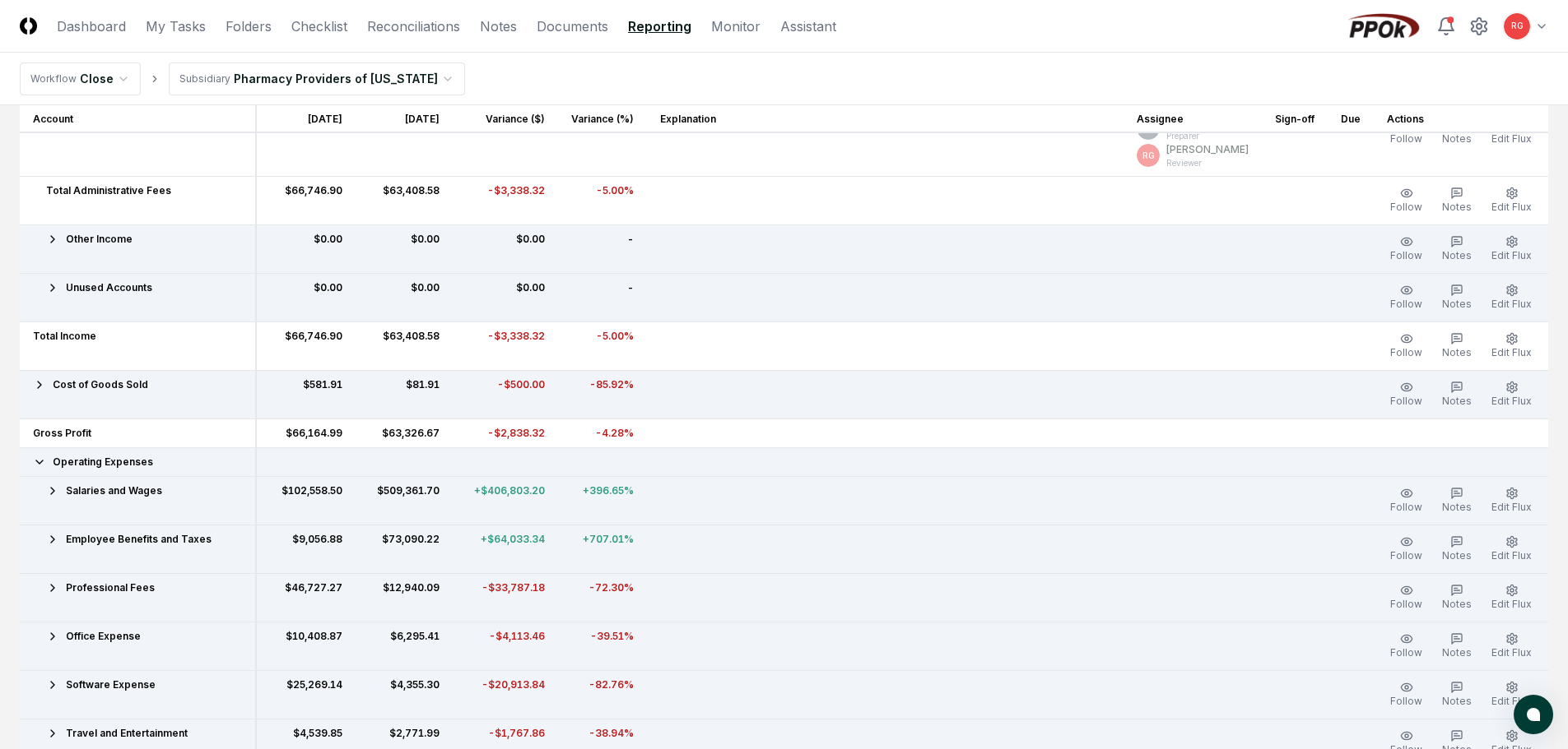
click at [54, 583] on icon at bounding box center [52, 588] width 13 height 13
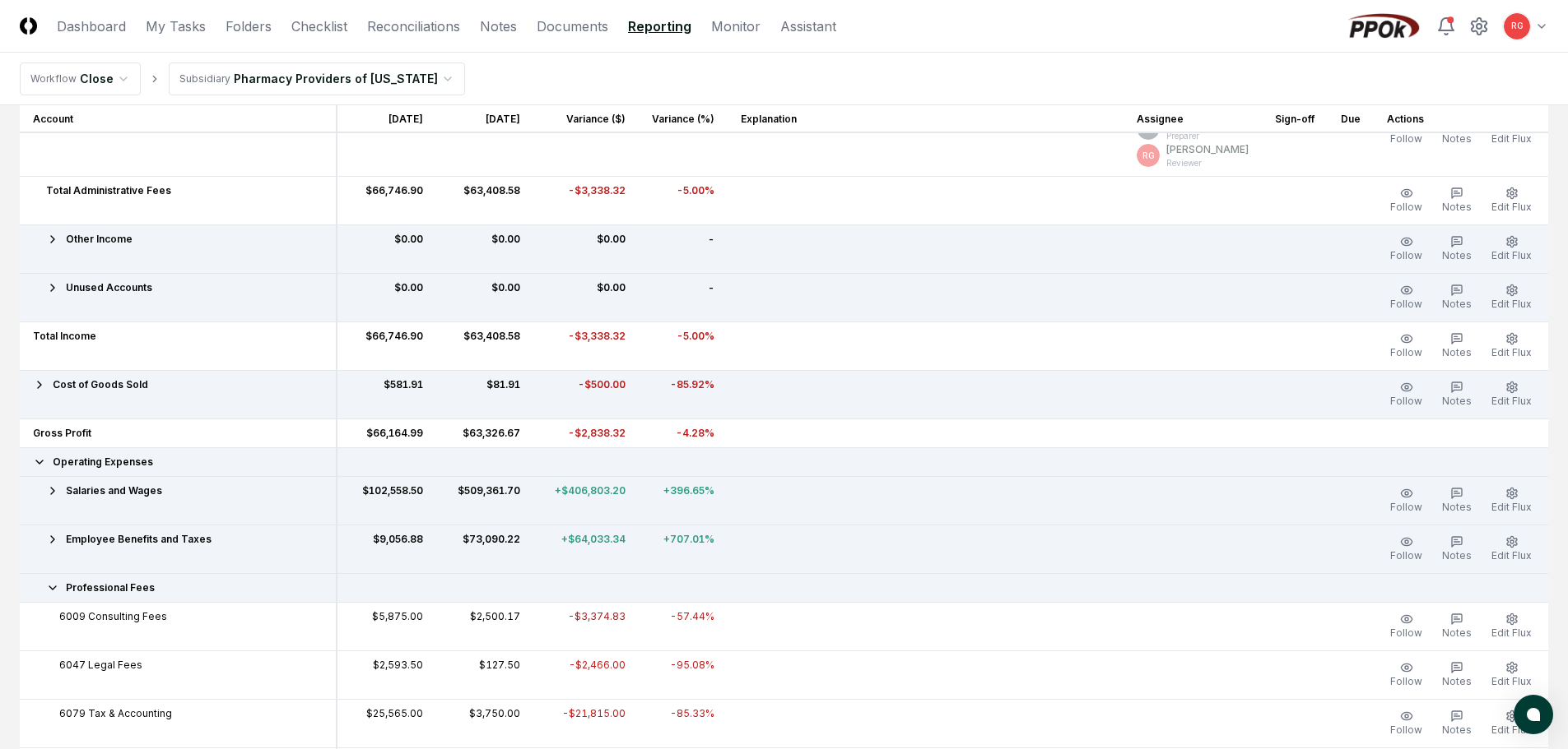
scroll to position [493, 0]
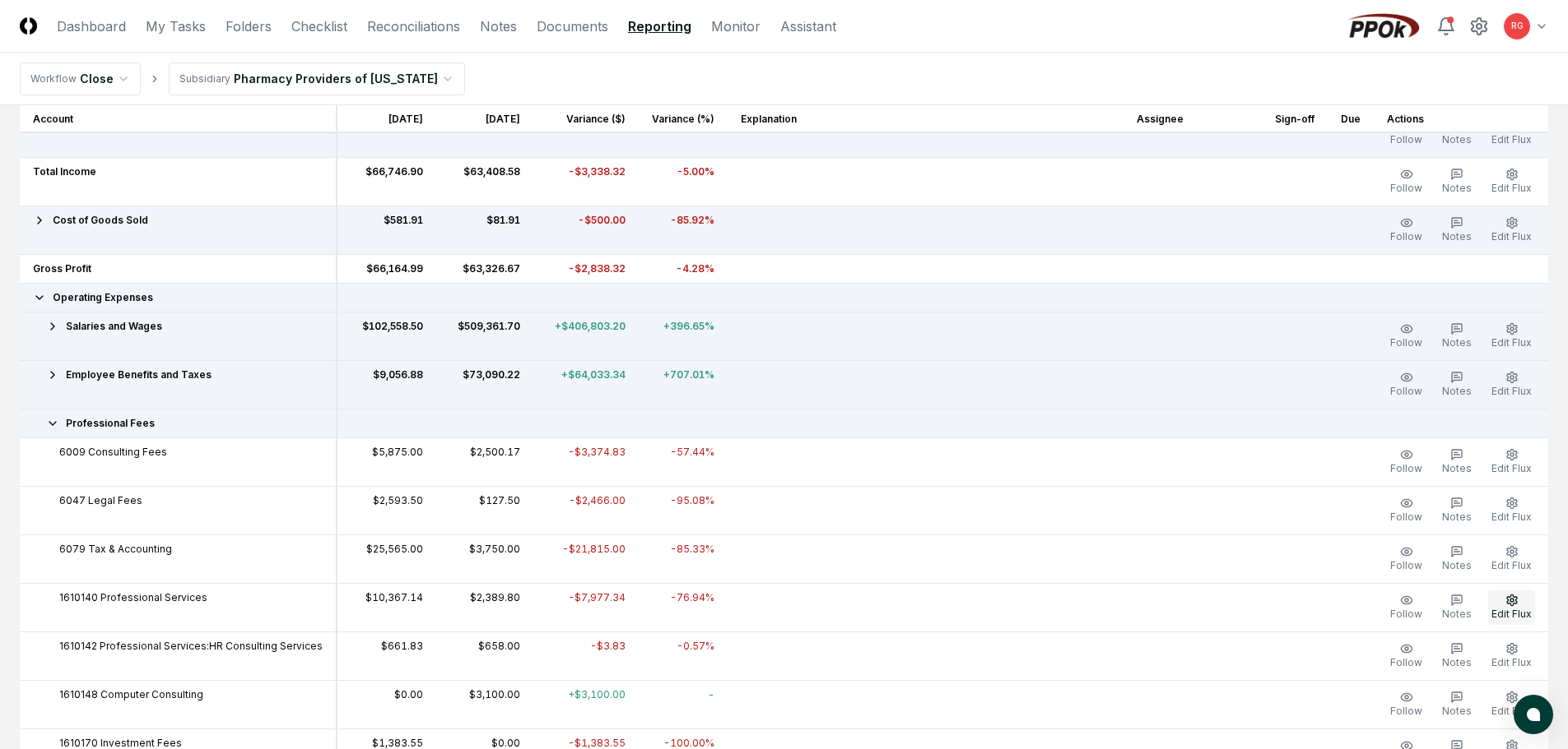
click at [776, 609] on span "Edit Flux" at bounding box center [1511, 613] width 40 height 12
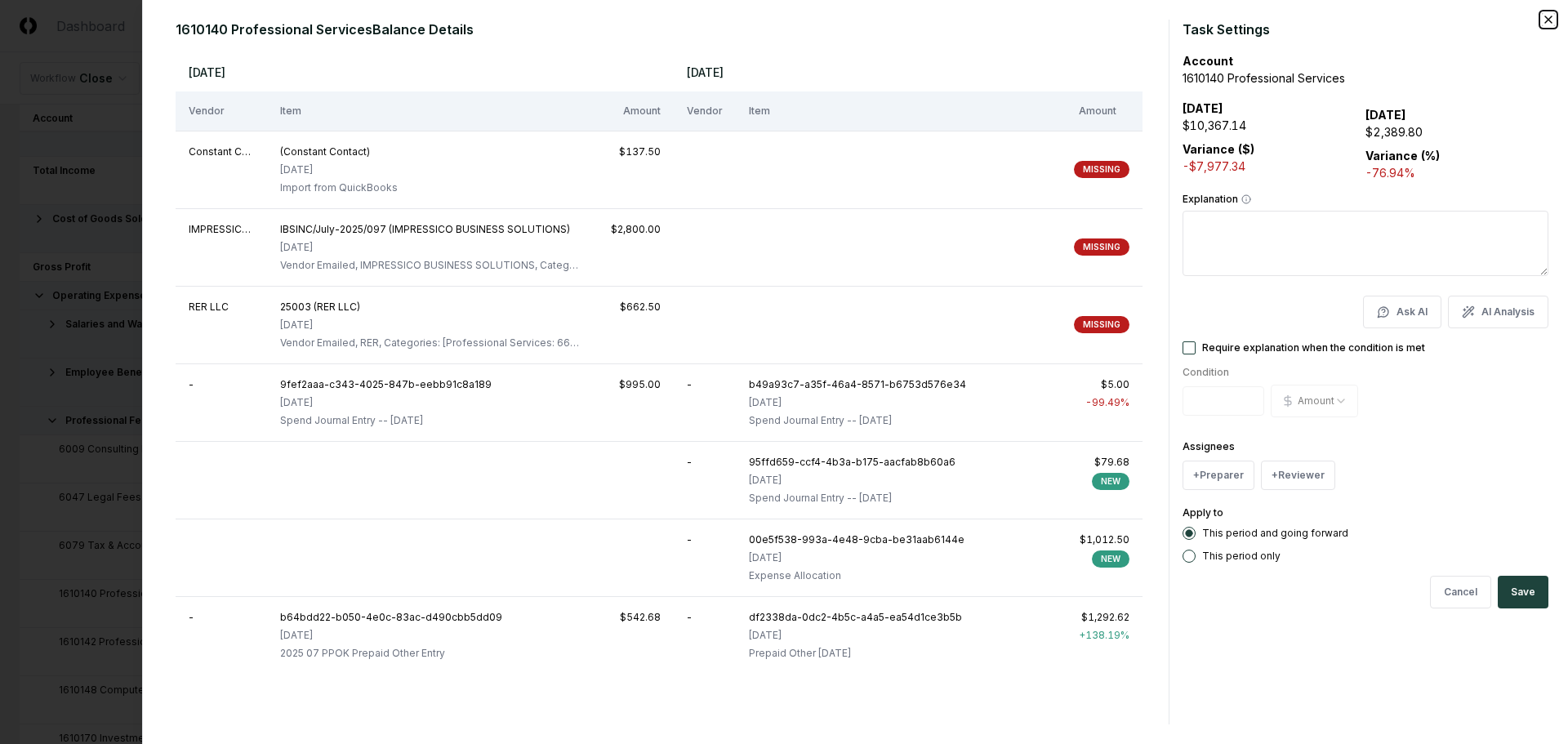
click at [770, 16] on icon "button" at bounding box center [1548, 20] width 13 height 13
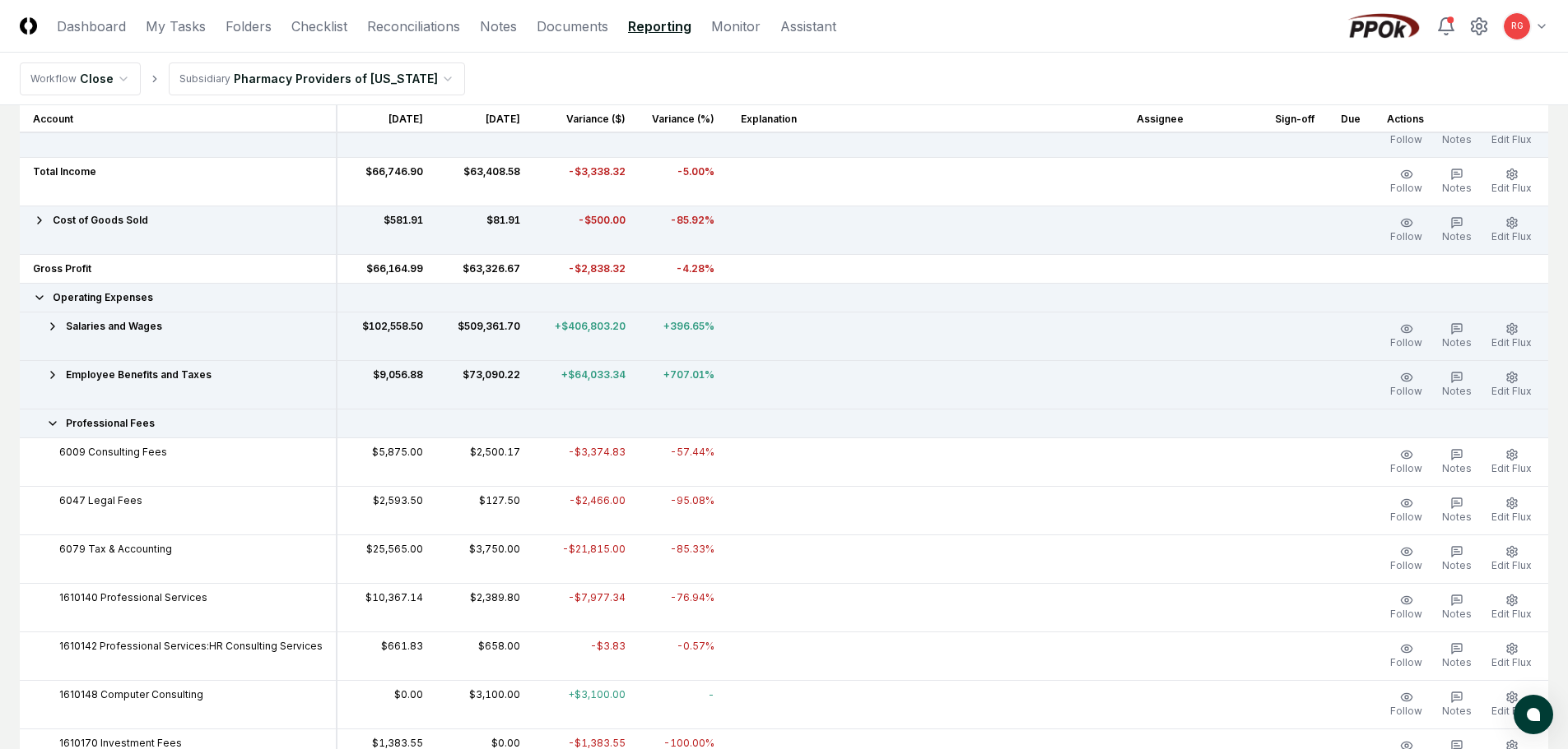
scroll to position [658, 0]
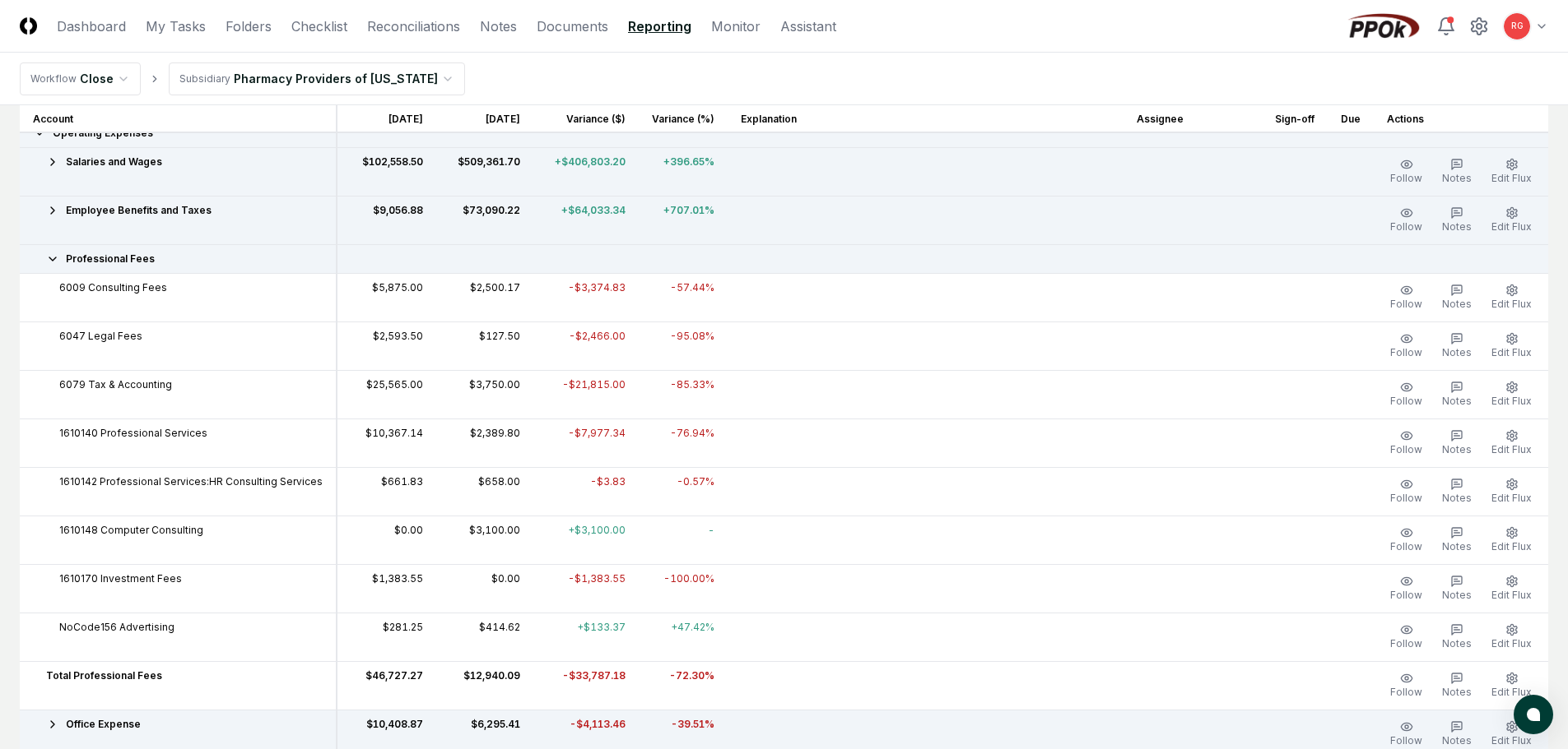
click at [59, 254] on div "Professional Fees" at bounding box center [177, 259] width 289 height 15
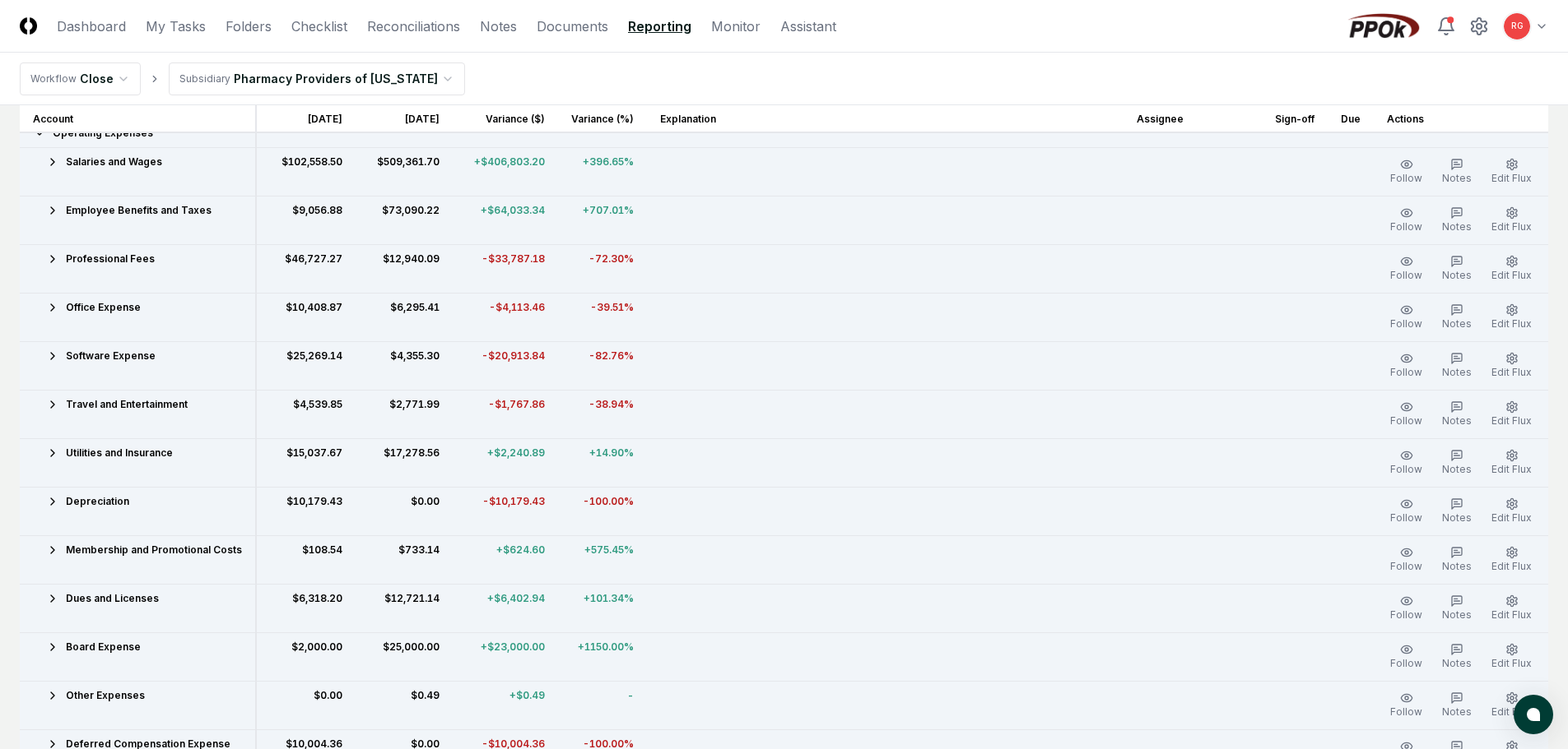
click at [45, 316] on td "Office Expense" at bounding box center [138, 317] width 236 height 49
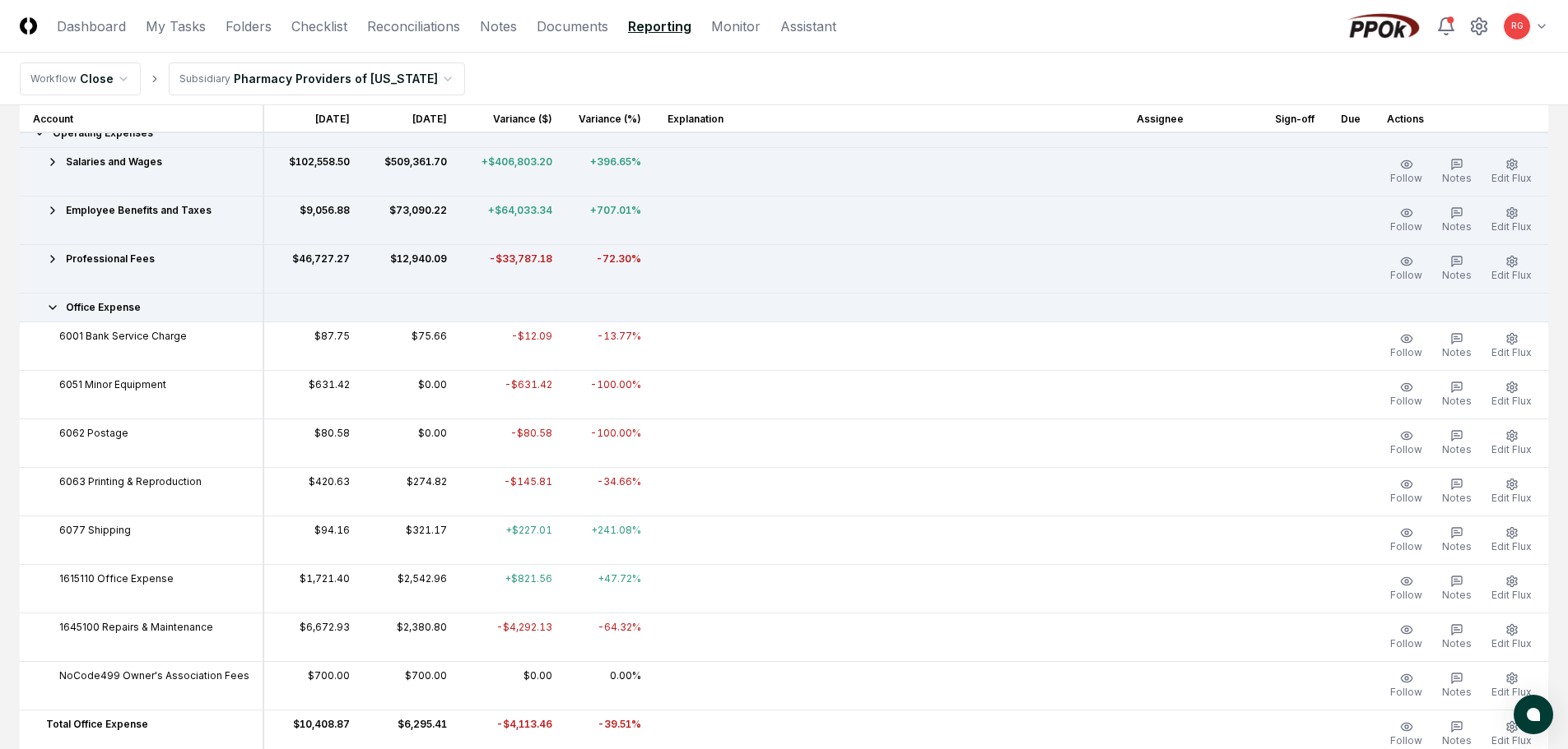
click at [50, 309] on icon at bounding box center [52, 308] width 13 height 13
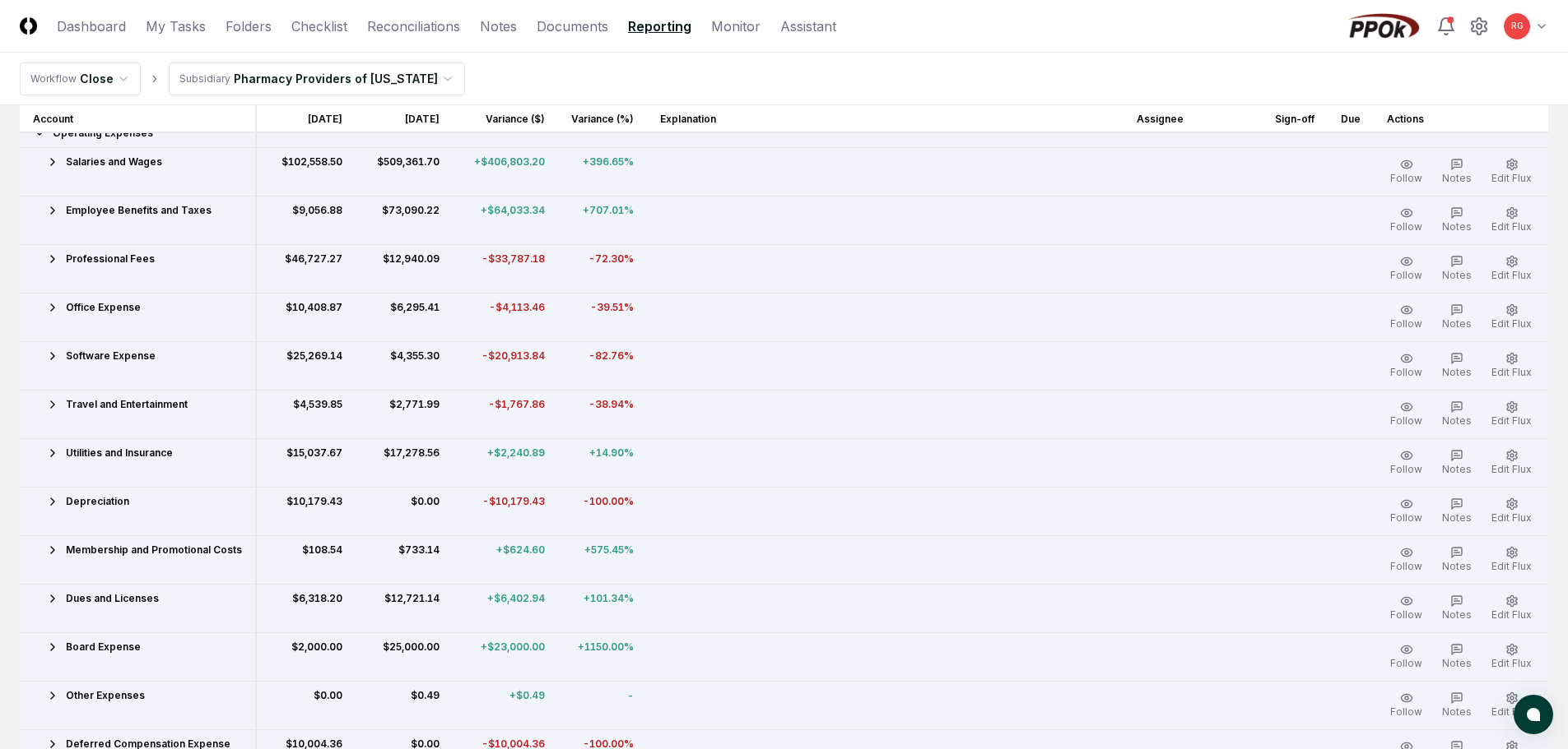
click at [107, 353] on span "Software Expense" at bounding box center [111, 357] width 90 height 15
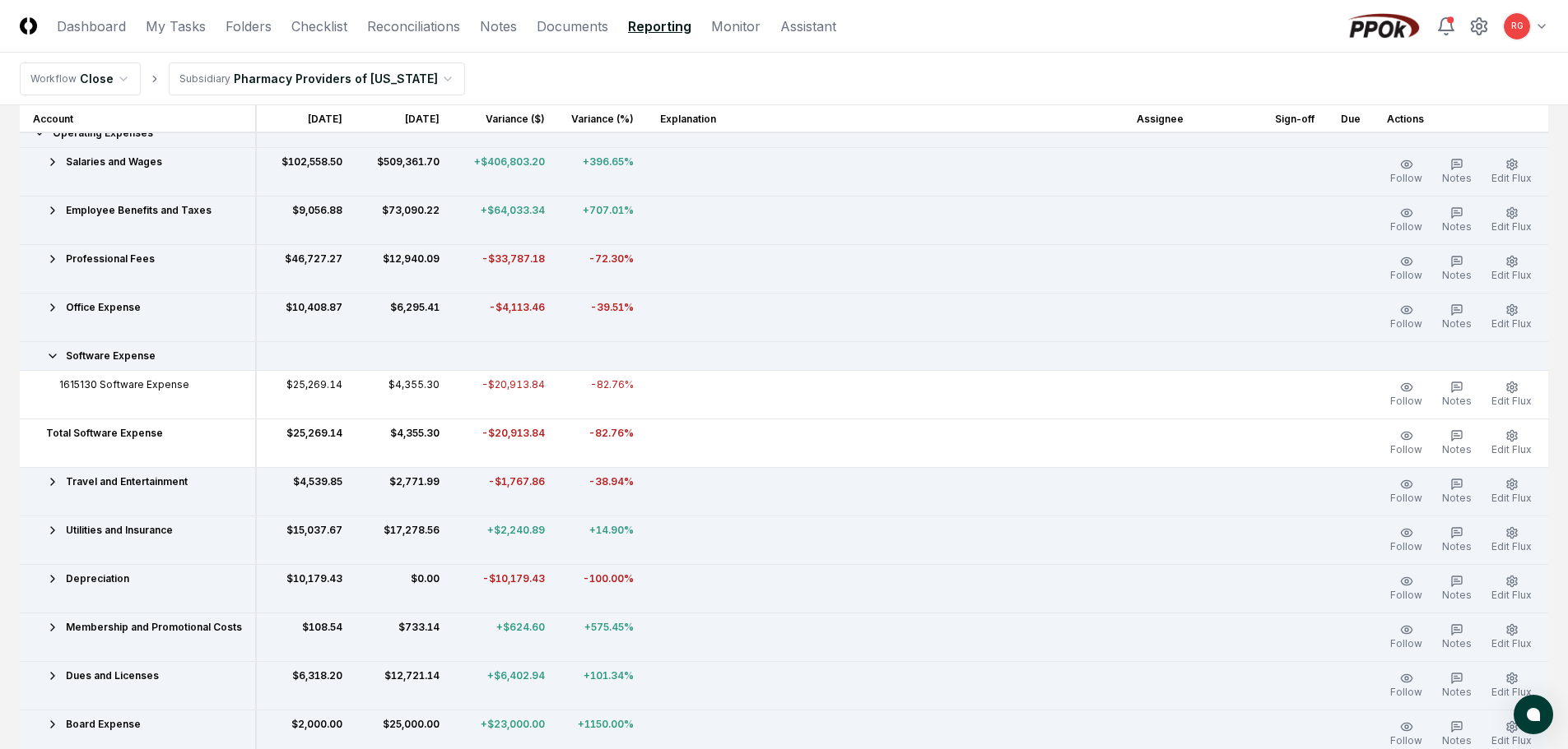
click at [58, 355] on icon at bounding box center [52, 356] width 13 height 13
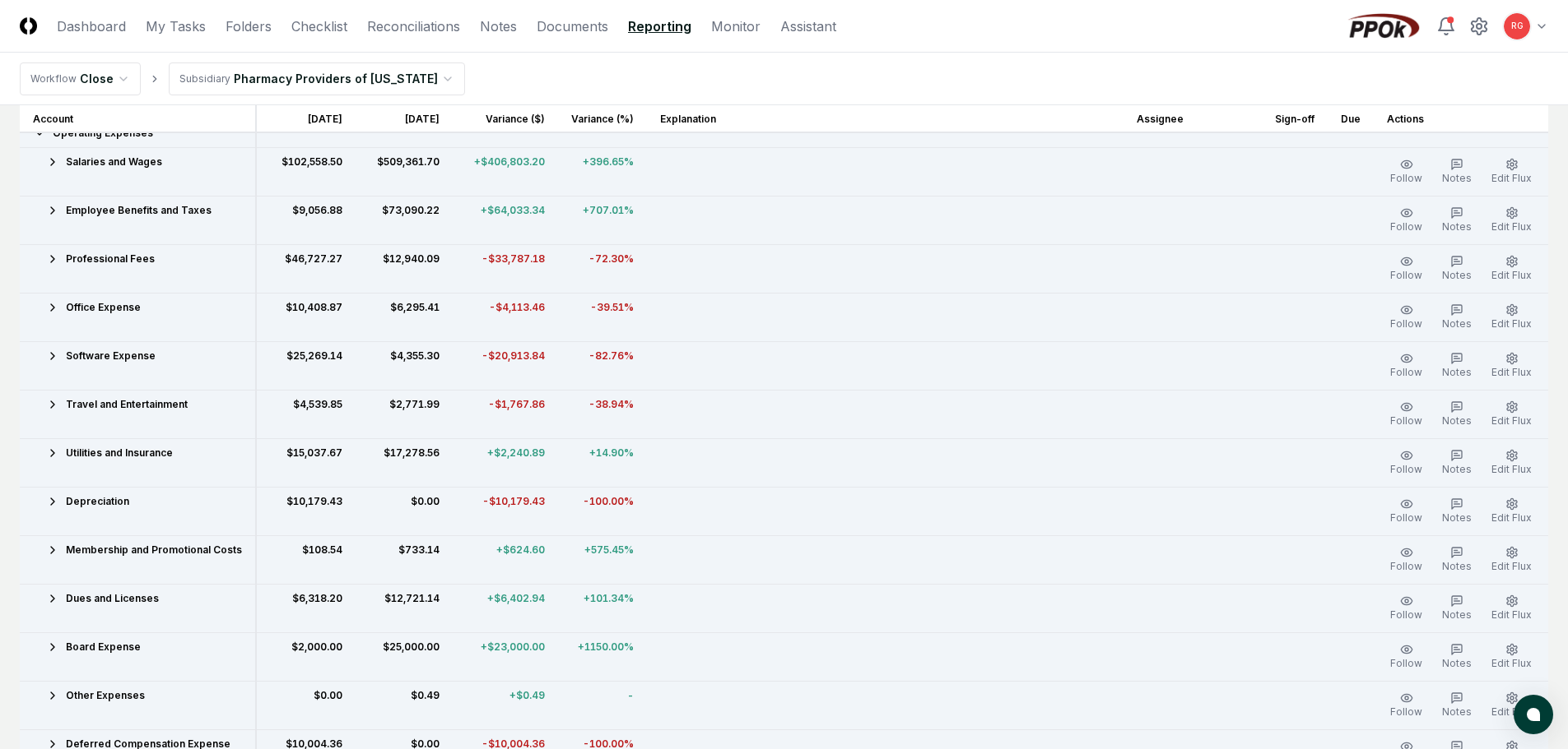
scroll to position [741, 0]
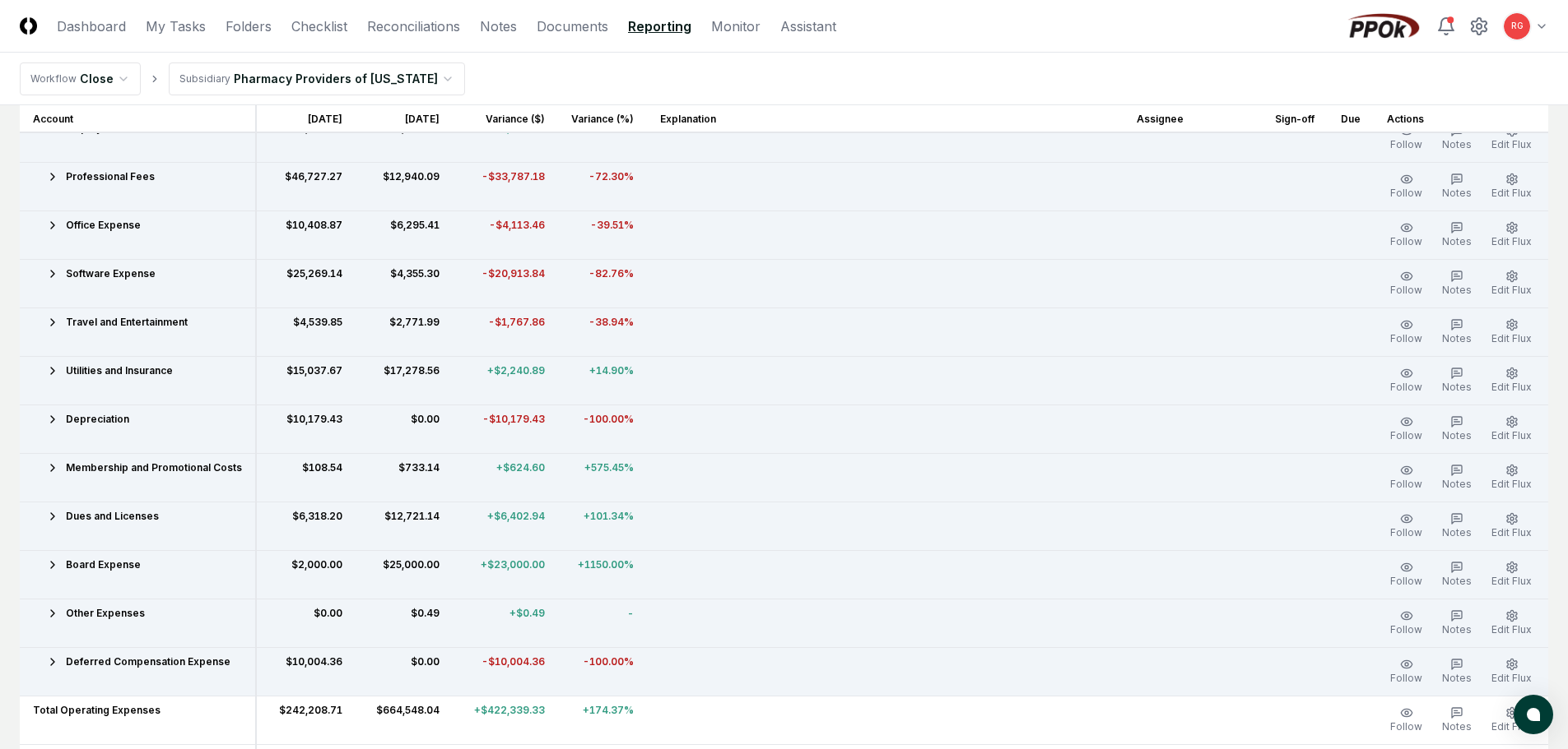
click at [112, 609] on span "Other Expenses" at bounding box center [105, 614] width 79 height 15
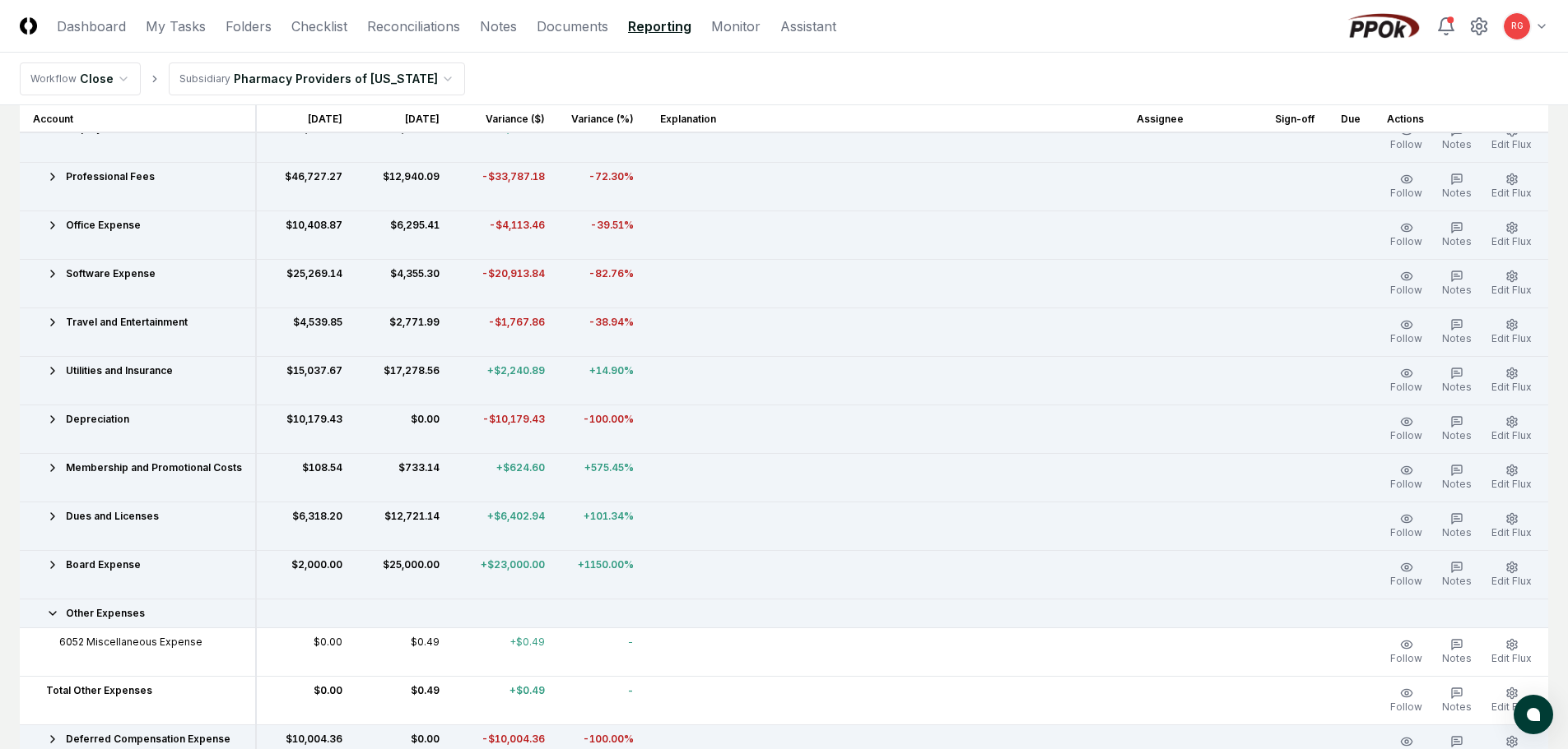
scroll to position [823, 0]
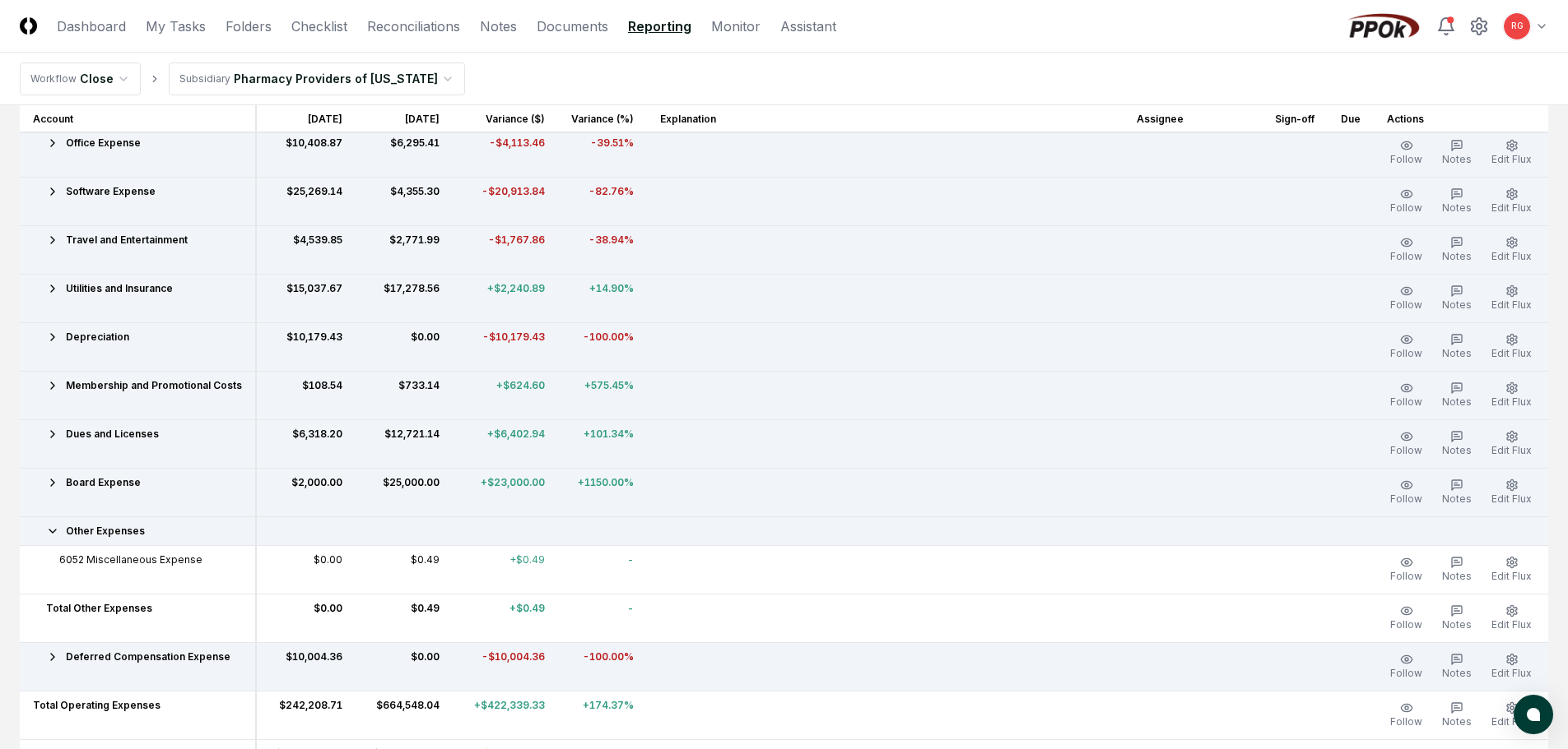
click at [107, 543] on td "Other Expenses" at bounding box center [138, 531] width 236 height 29
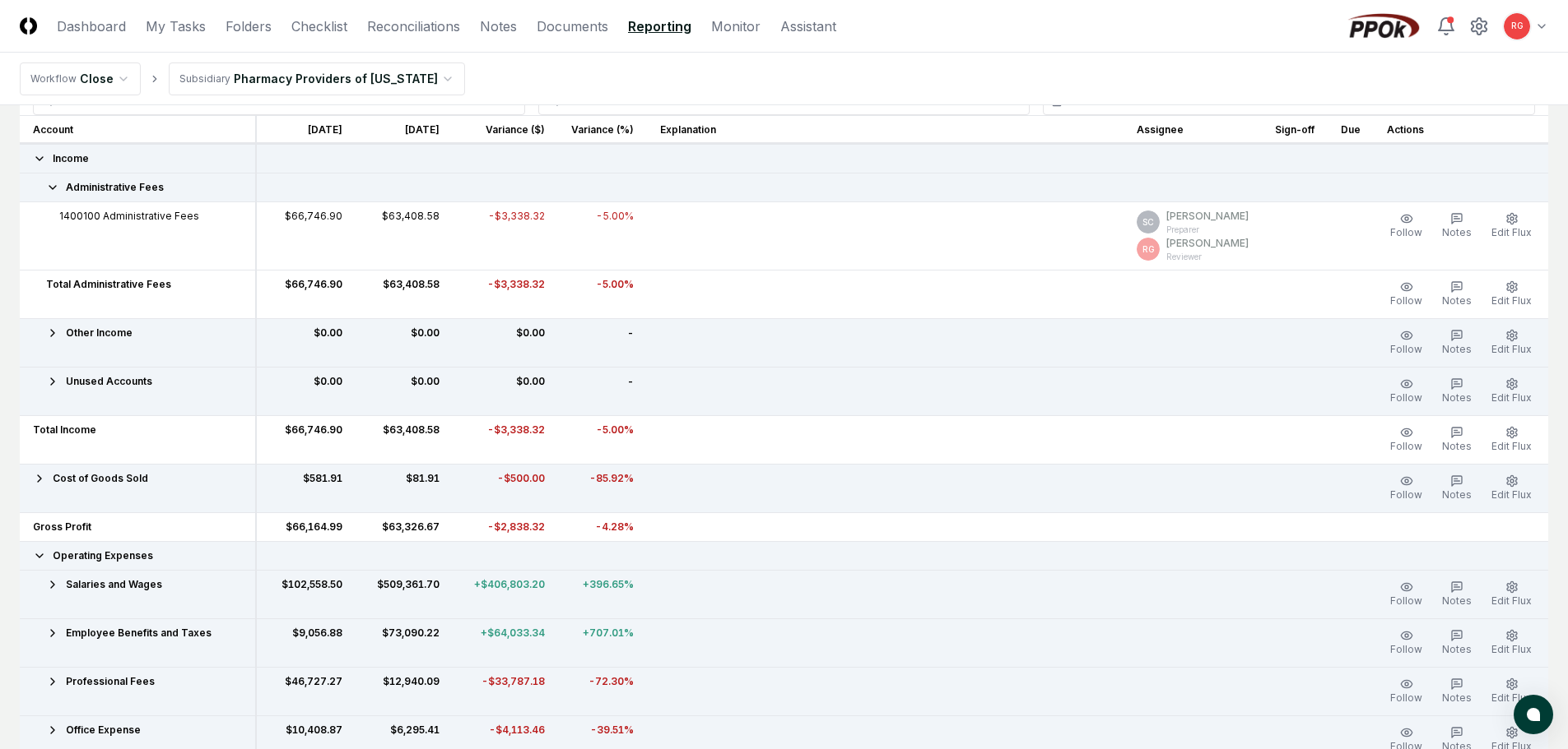
scroll to position [0, 0]
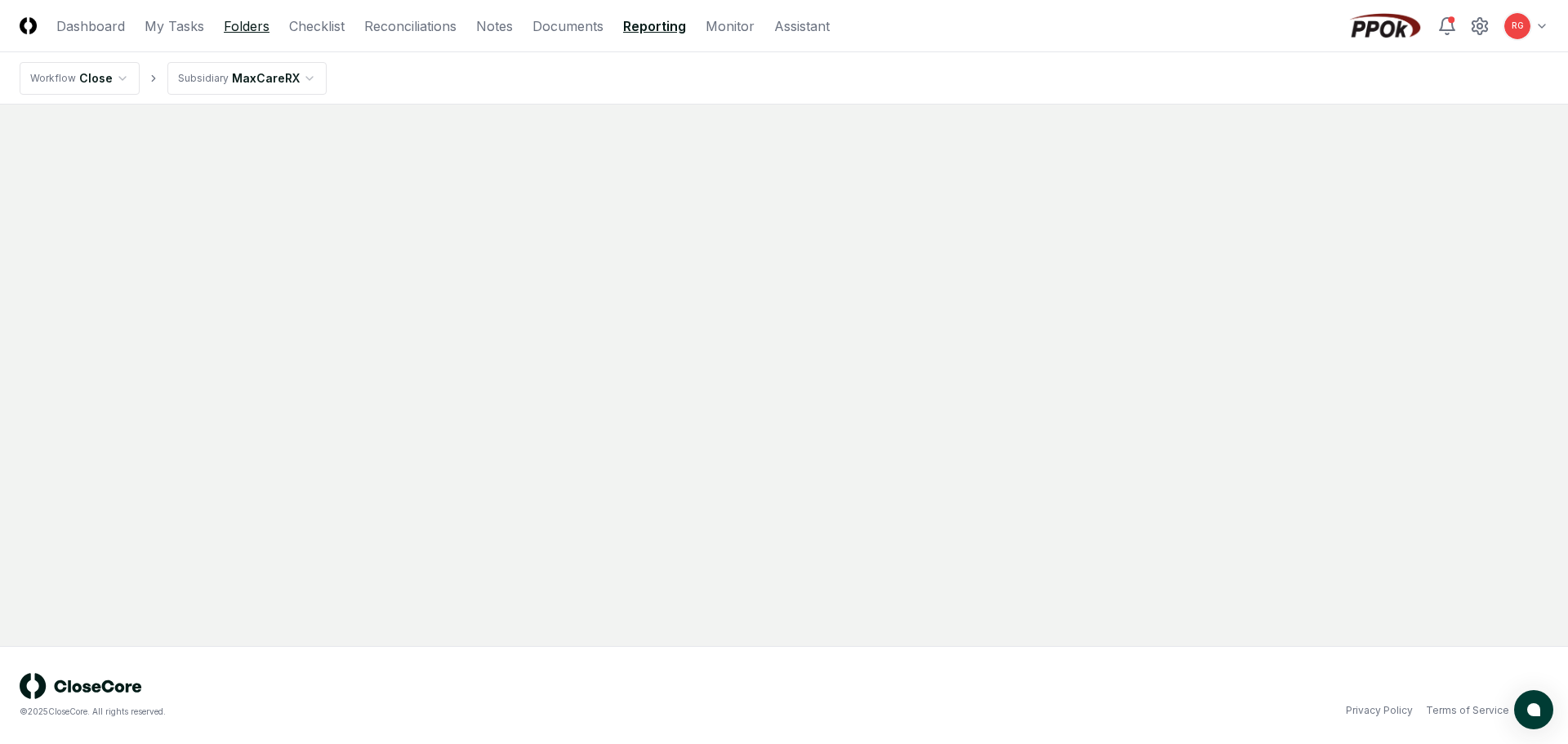
click at [266, 31] on link "Folders" at bounding box center [246, 26] width 46 height 20
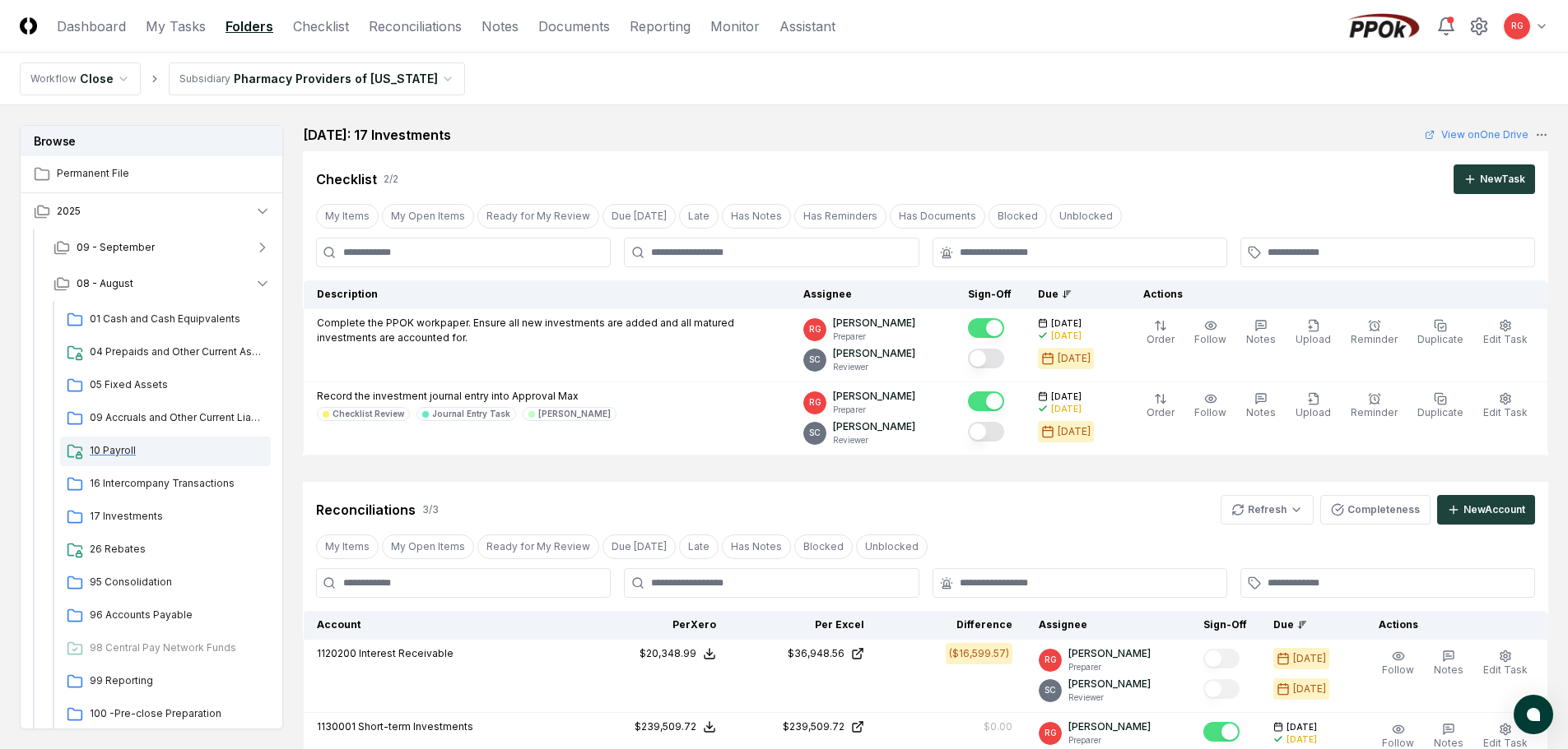
click at [136, 447] on span "10 Payroll" at bounding box center [177, 451] width 174 height 15
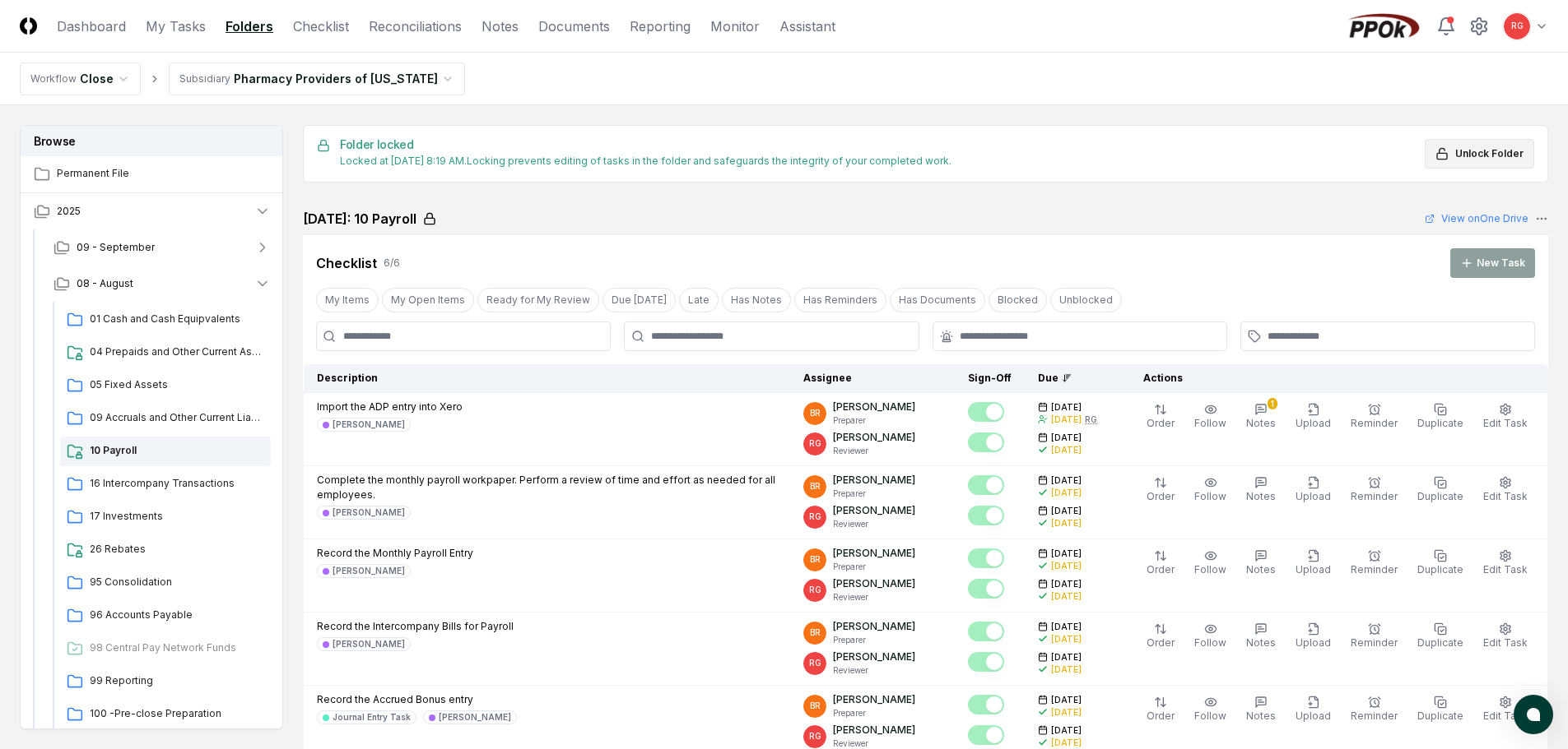
click at [776, 153] on span "Unlock Folder" at bounding box center [1488, 154] width 68 height 15
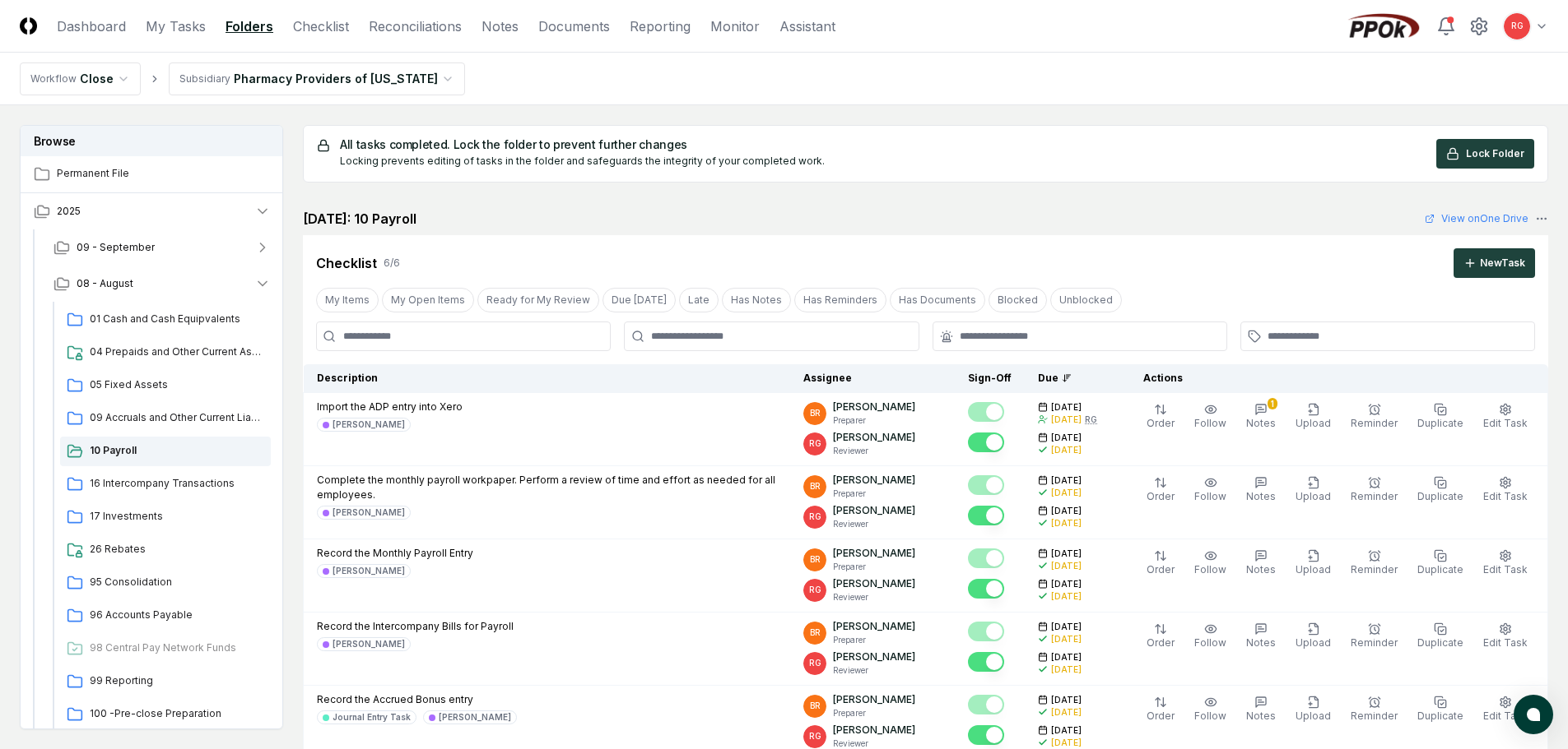
scroll to position [82, 0]
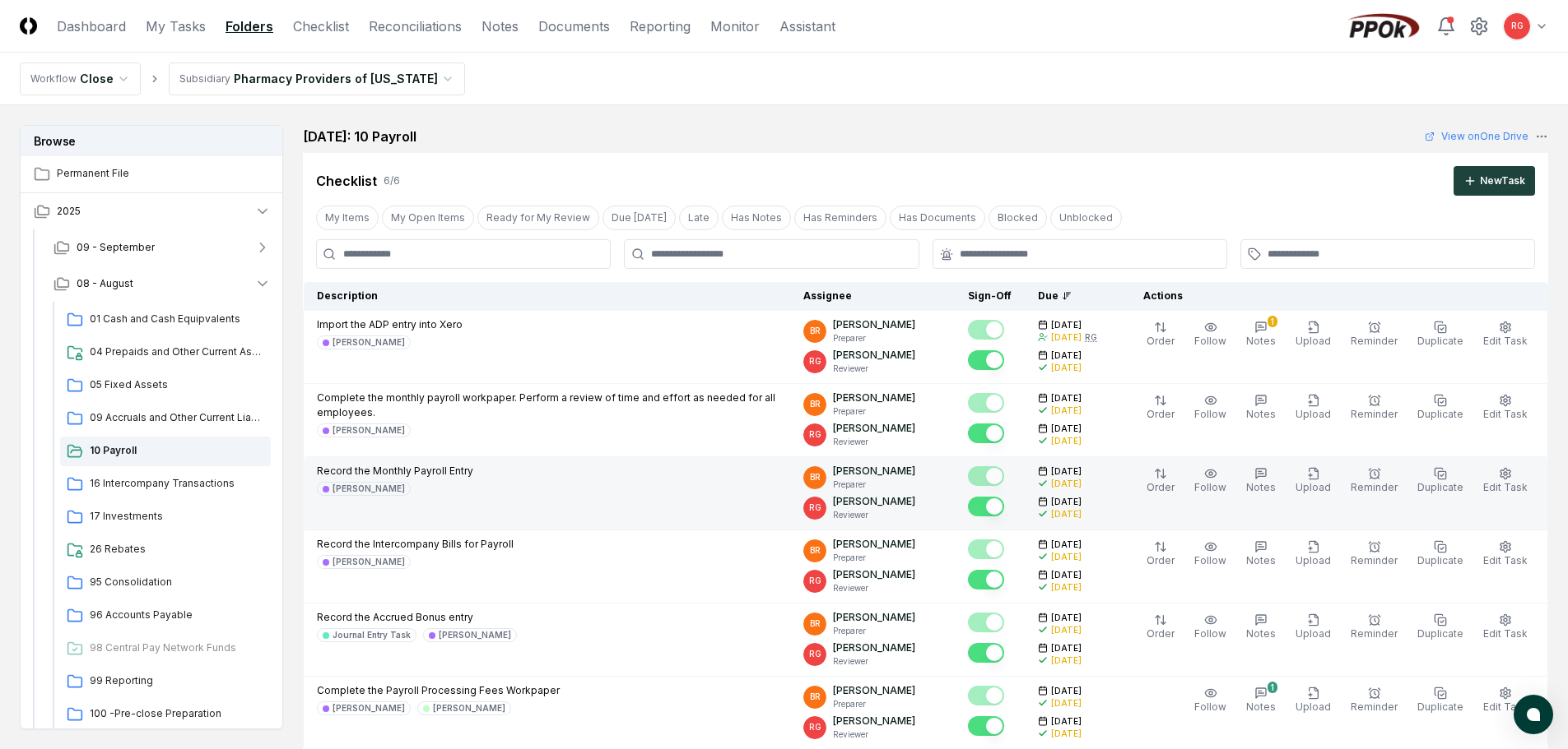
click at [776, 506] on button "Mark complete" at bounding box center [985, 507] width 37 height 20
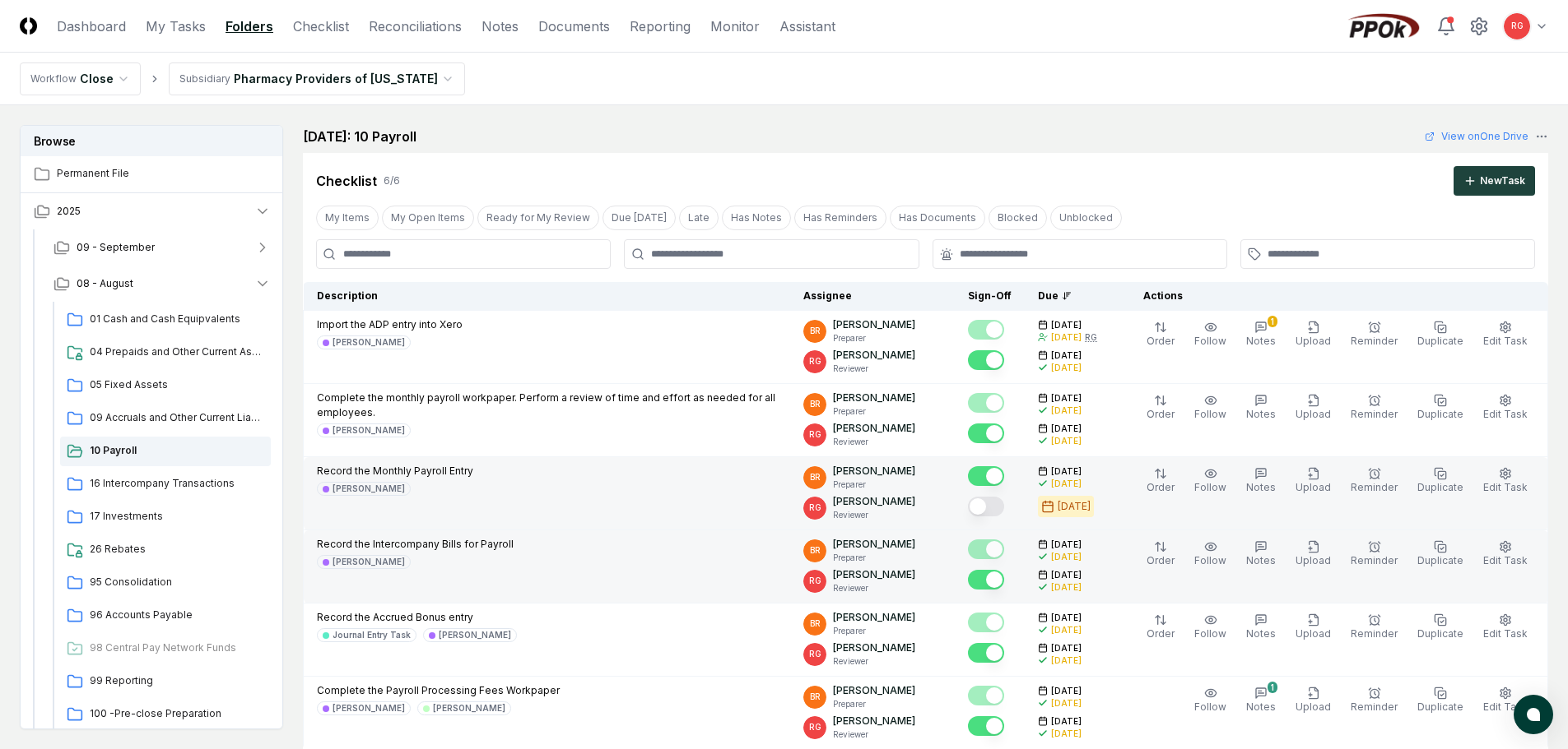
click at [776, 578] on button "Mark complete" at bounding box center [985, 580] width 37 height 20
click at [776, 583] on button "Mark complete" at bounding box center [985, 580] width 37 height 20
click at [776, 477] on icon "button" at bounding box center [1261, 474] width 10 height 10
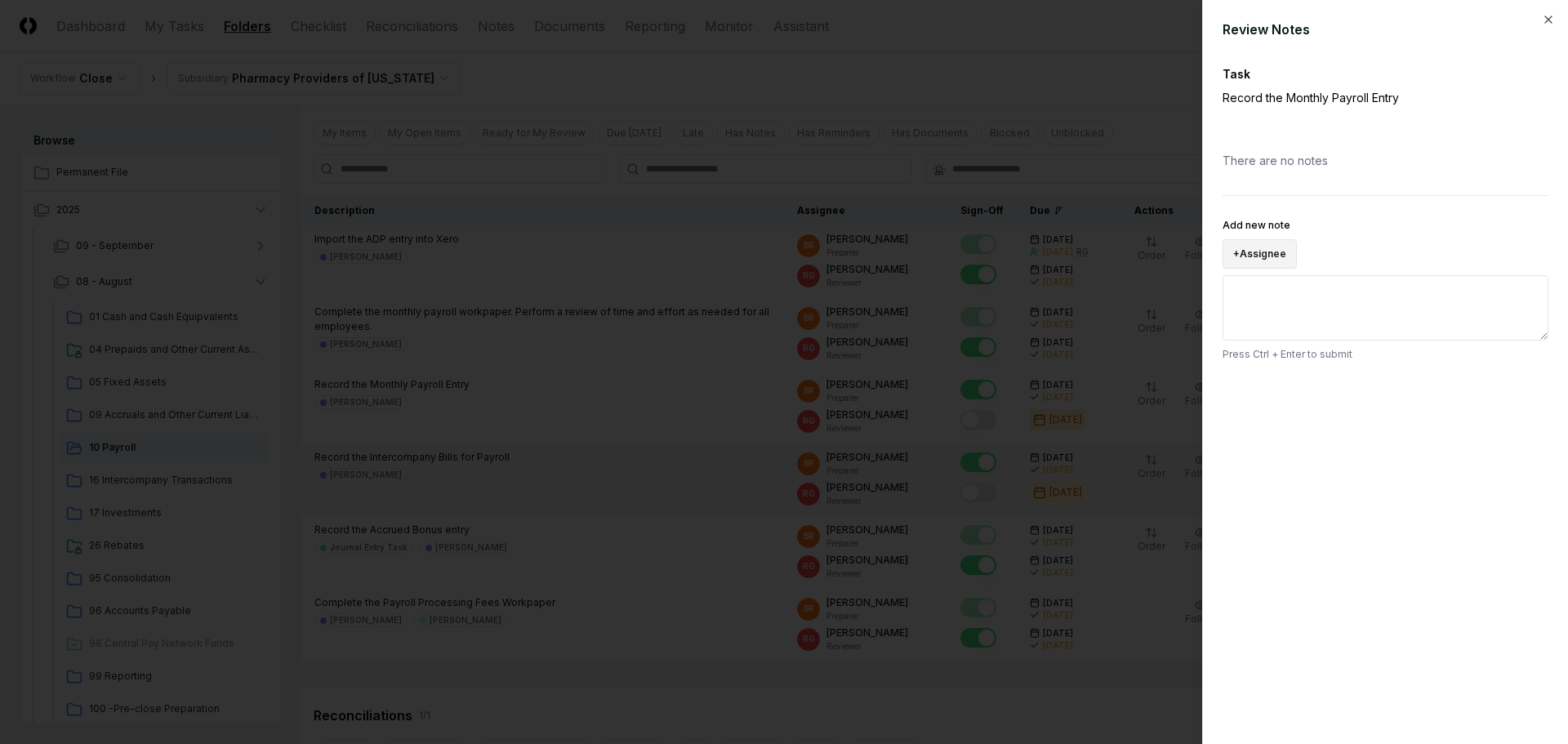
click at [770, 250] on button "+ Assignee" at bounding box center [1259, 254] width 74 height 30
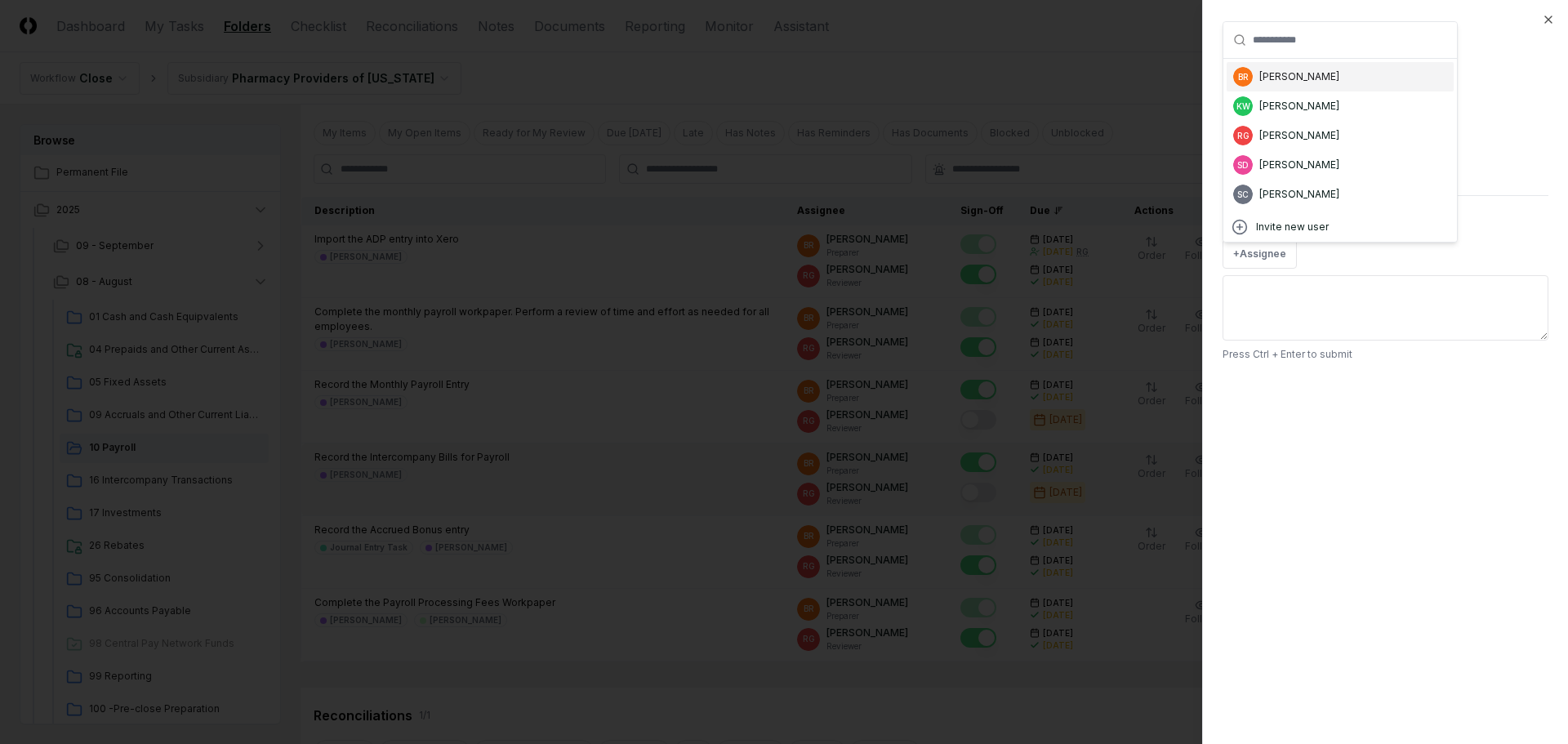
drag, startPoint x: 1289, startPoint y: 79, endPoint x: 1286, endPoint y: 97, distance: 18.2
click at [770, 79] on div "Bobbi Rowland" at bounding box center [1299, 77] width 80 height 15
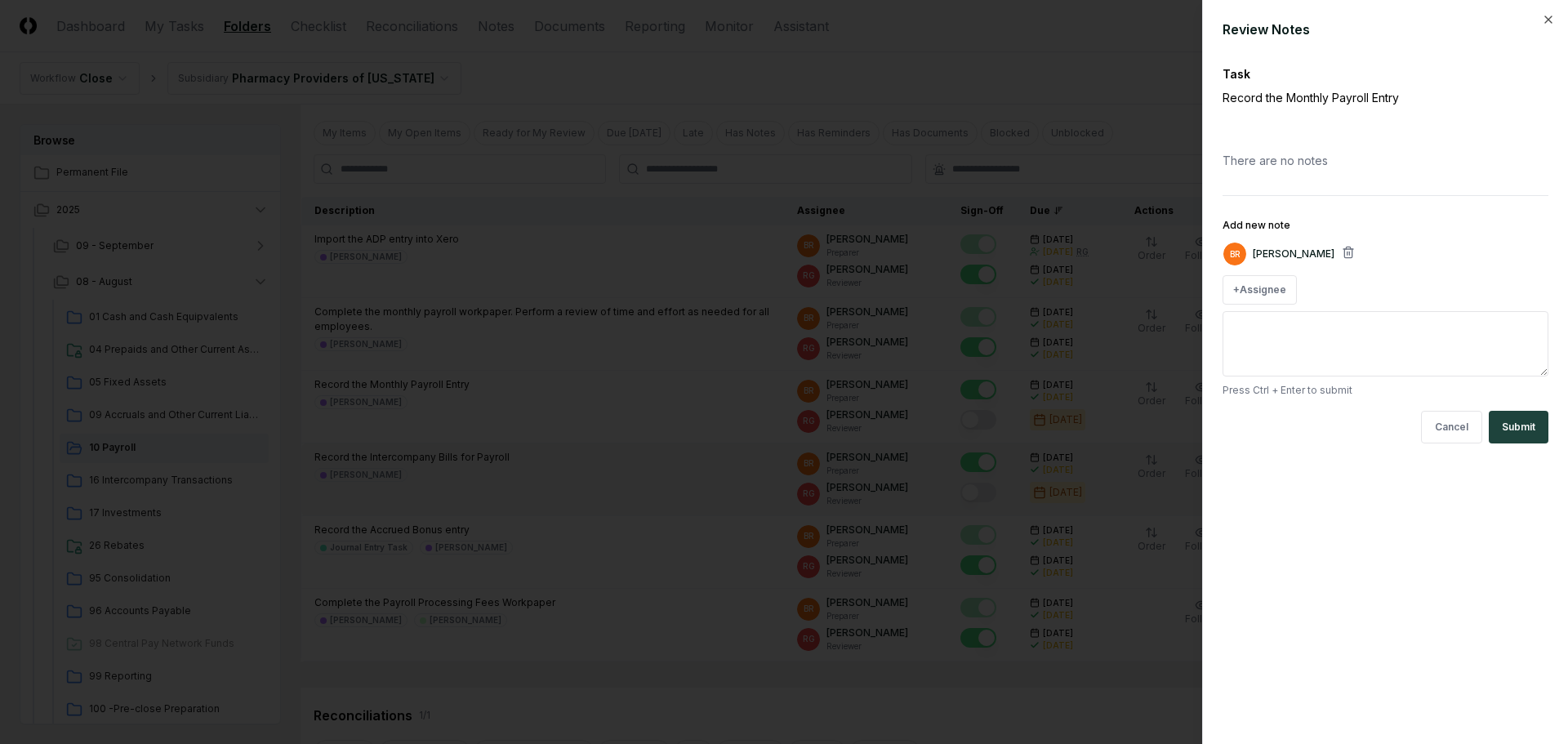
click at [770, 337] on textarea "Add new note" at bounding box center [1385, 344] width 326 height 65
type textarea "*"
type textarea "***"
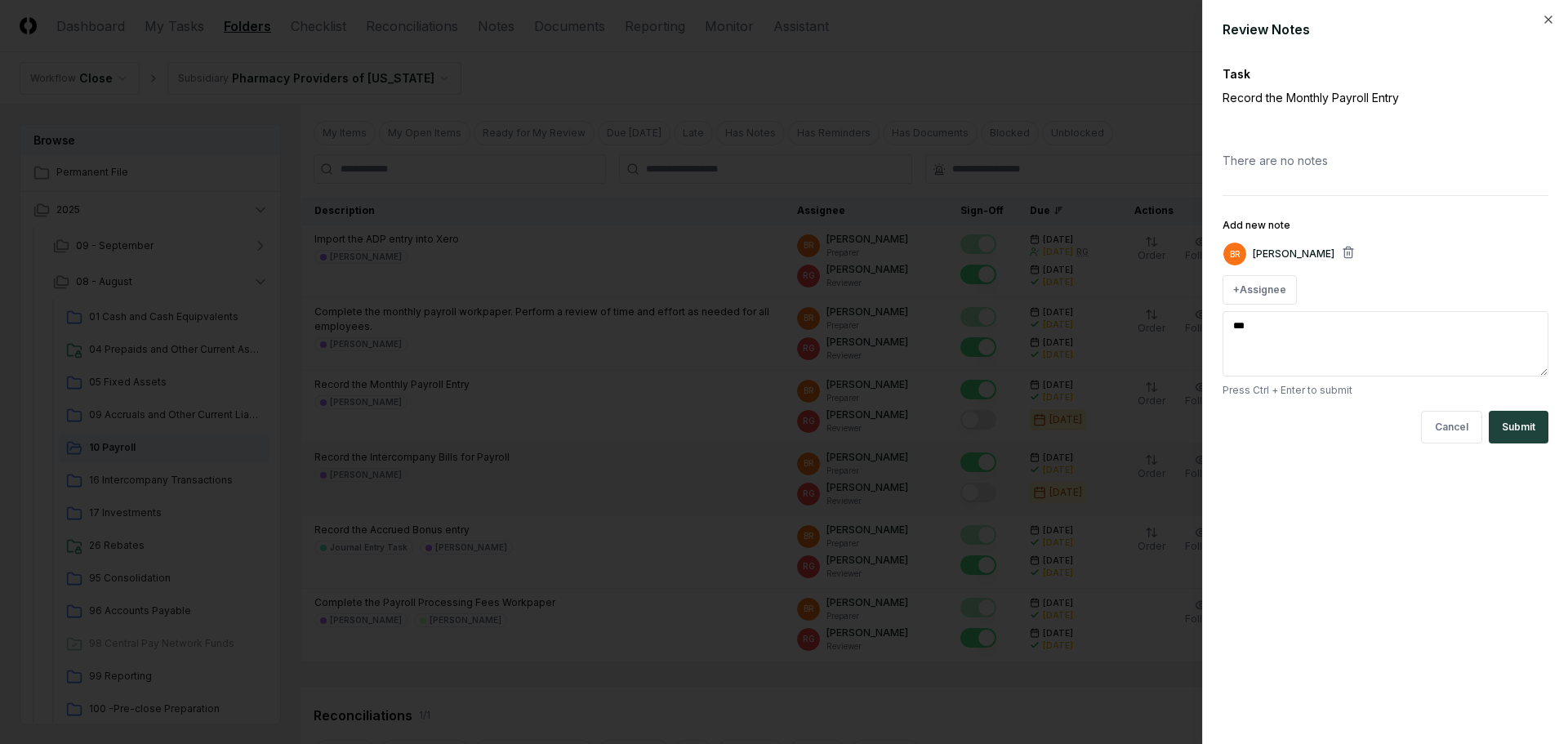
type textarea "*"
type textarea "***"
type textarea "*"
type textarea "*****"
type textarea "*"
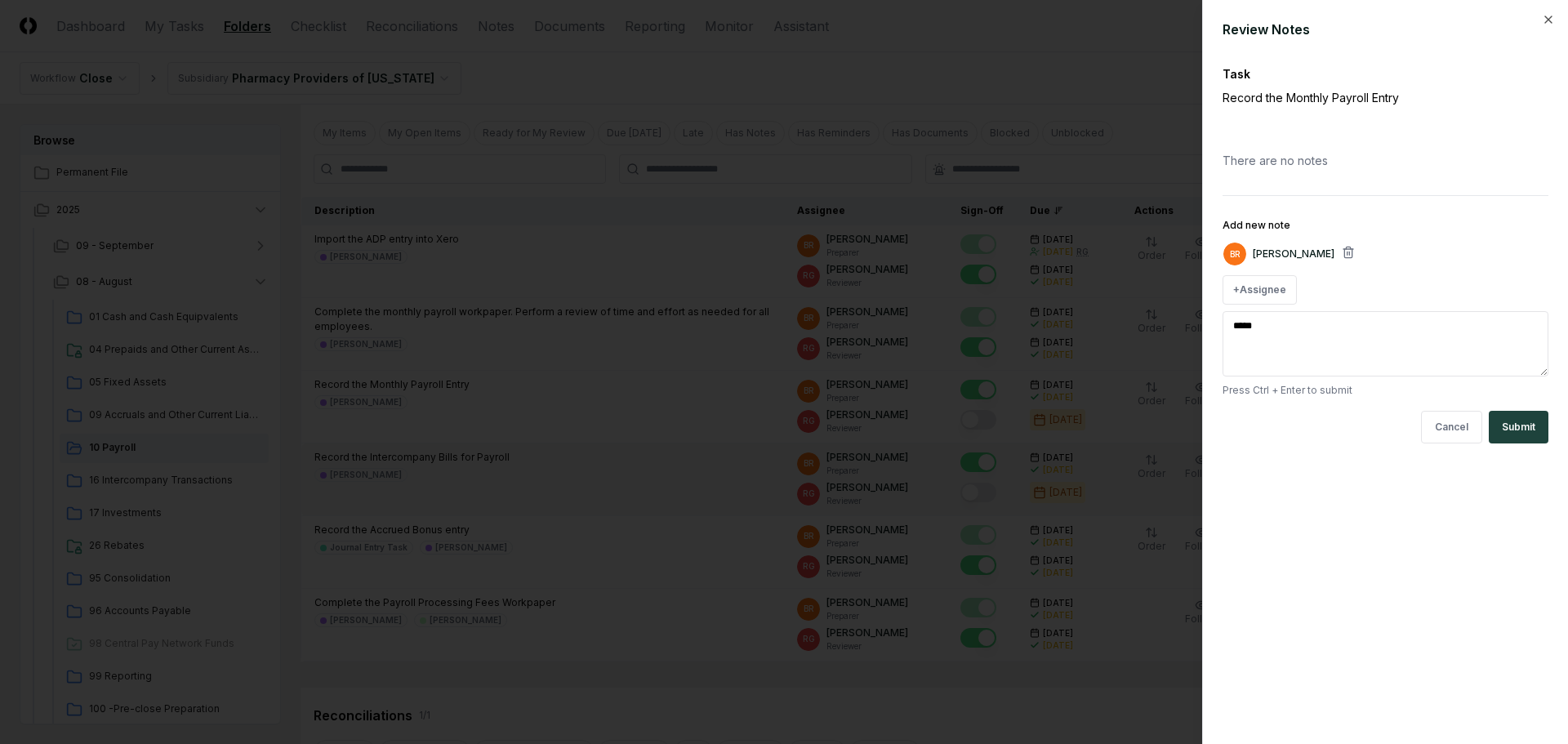
type textarea "******"
type textarea "*"
type textarea "*****"
type textarea "*"
type textarea "***"
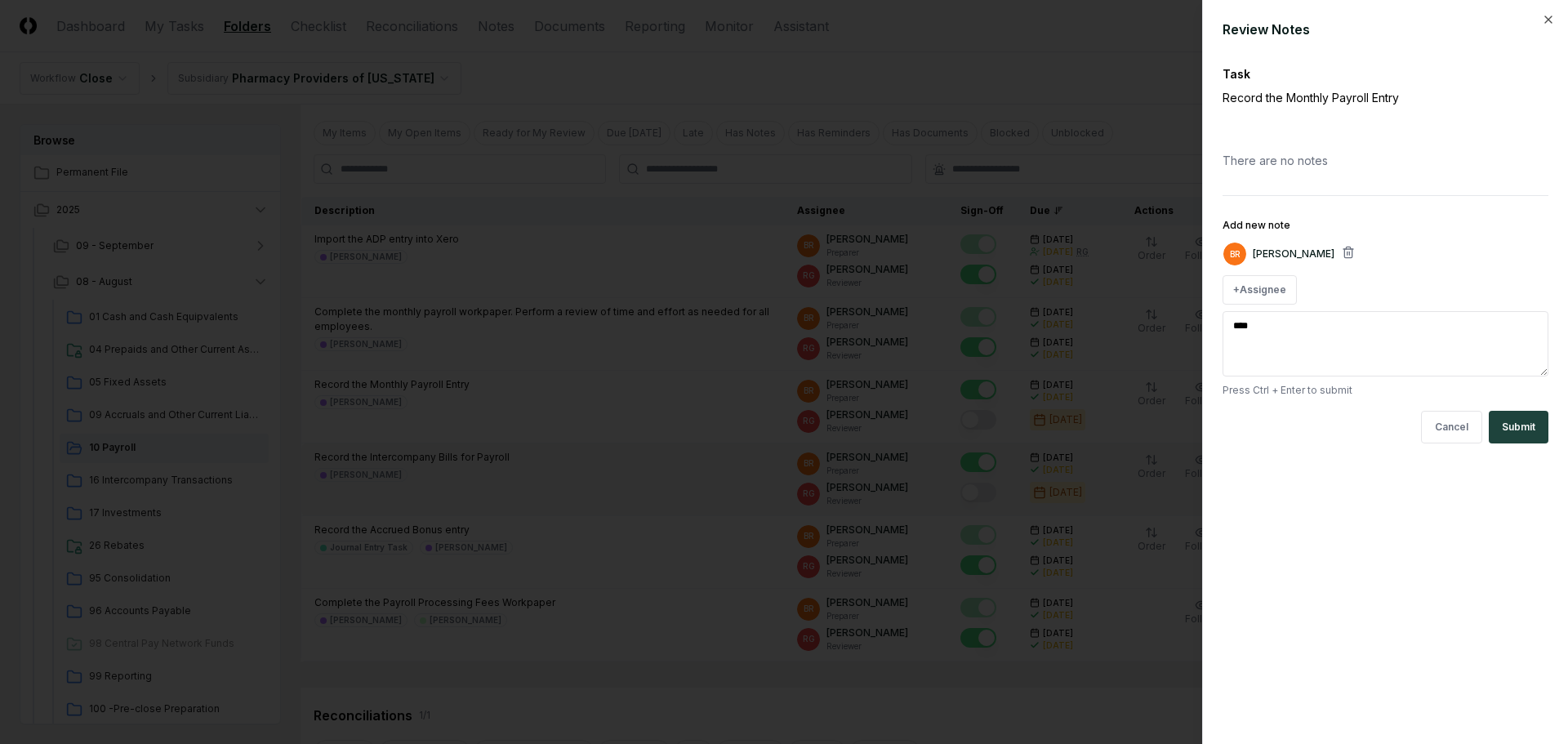
type textarea "*"
type textarea "*****"
type textarea "*"
type textarea "******"
type textarea "*"
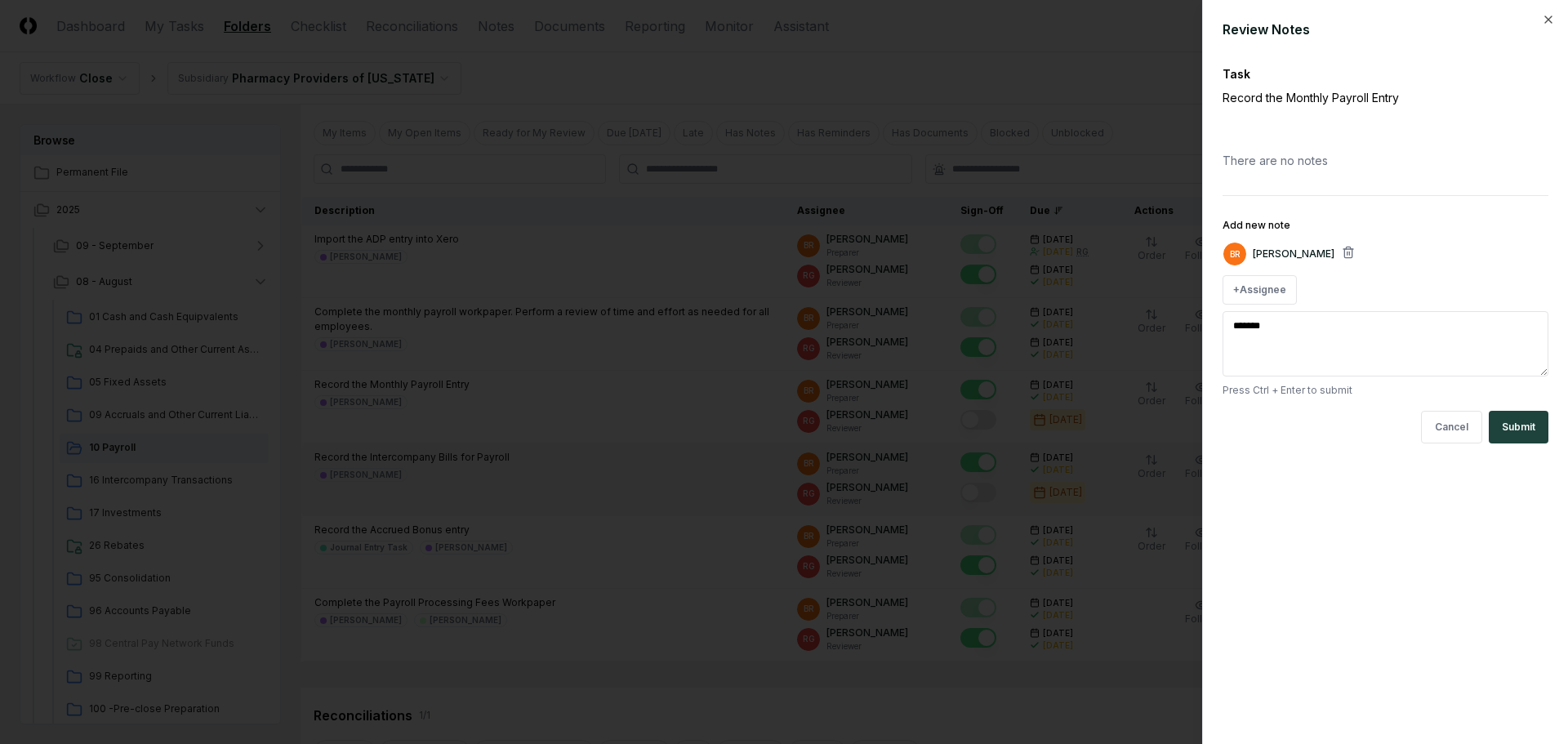
type textarea "********"
type textarea "*"
type textarea "*********"
type textarea "*"
type textarea "**********"
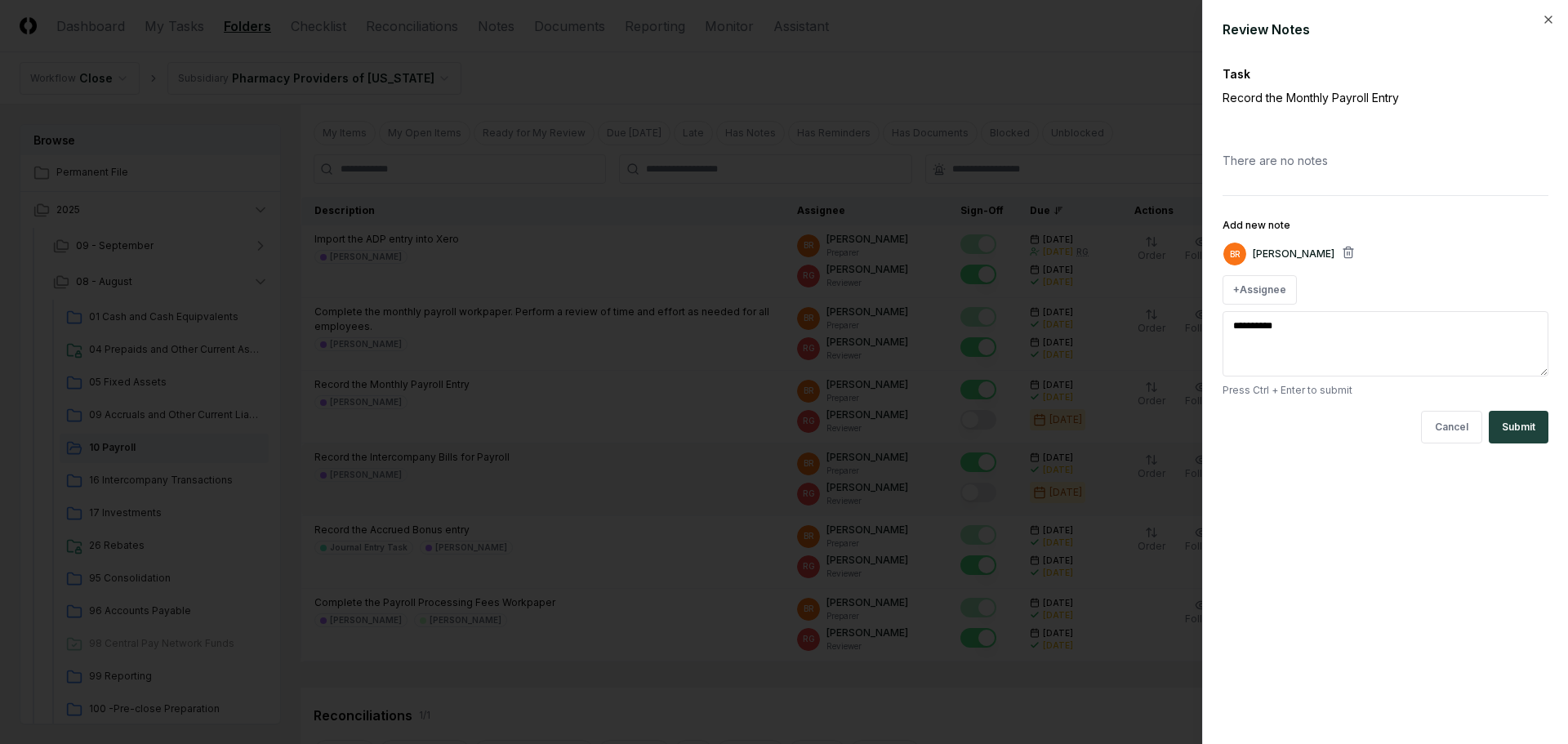
type textarea "*"
type textarea "**********"
type textarea "*"
type textarea "**********"
type textarea "*"
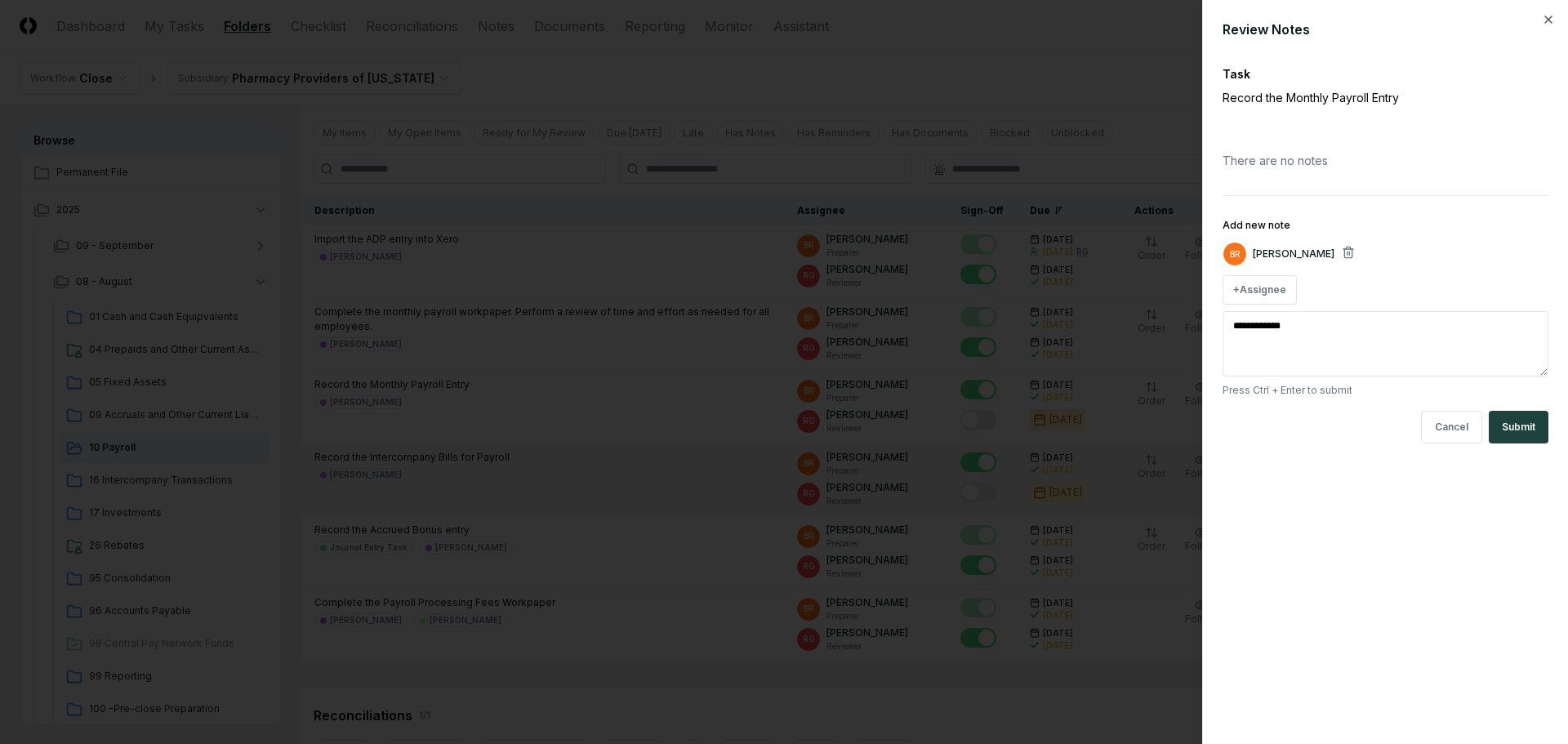
type textarea "**********"
type textarea "*"
type textarea "**********"
type textarea "*"
type textarea "**********"
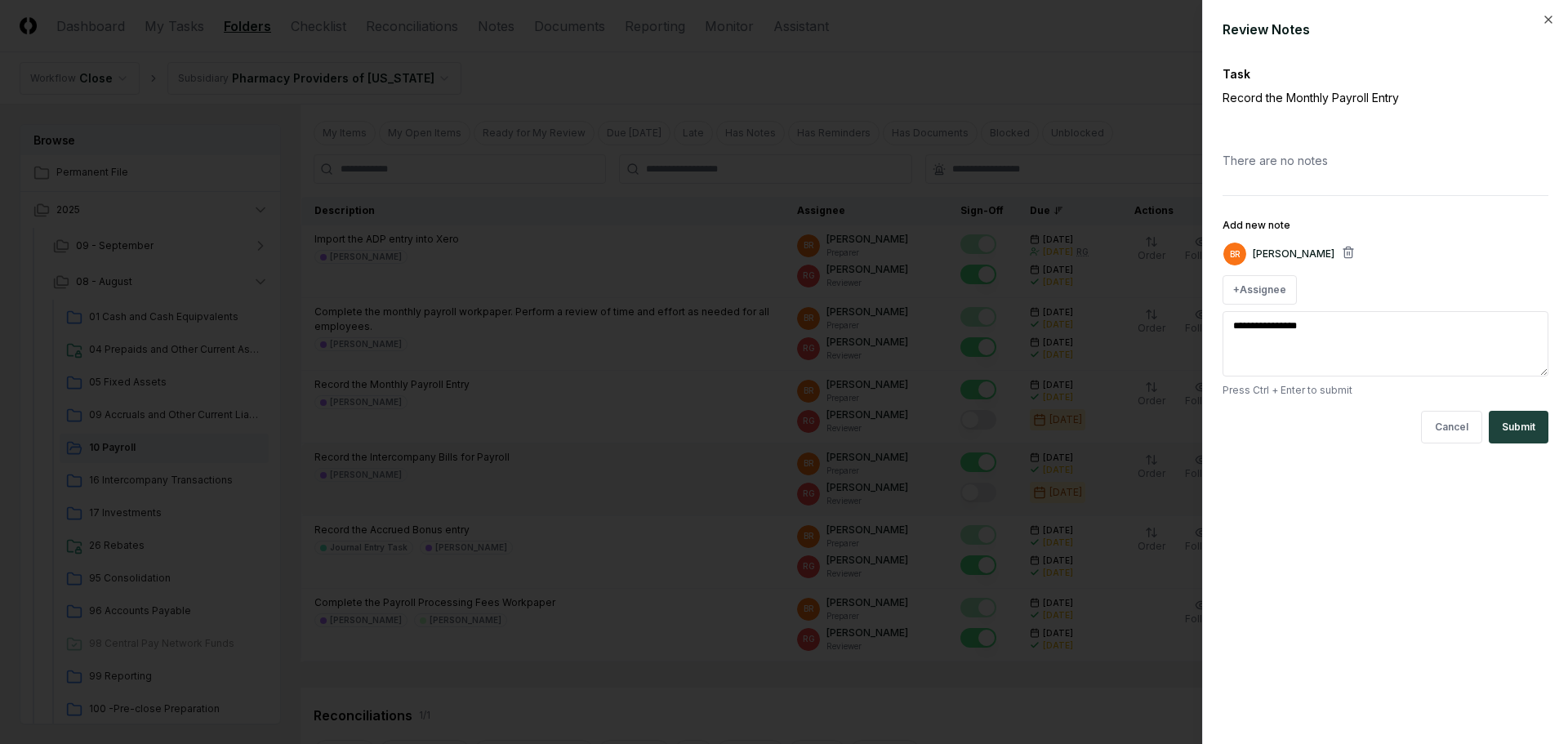
type textarea "*"
type textarea "**********"
type textarea "*"
type textarea "**********"
type textarea "*"
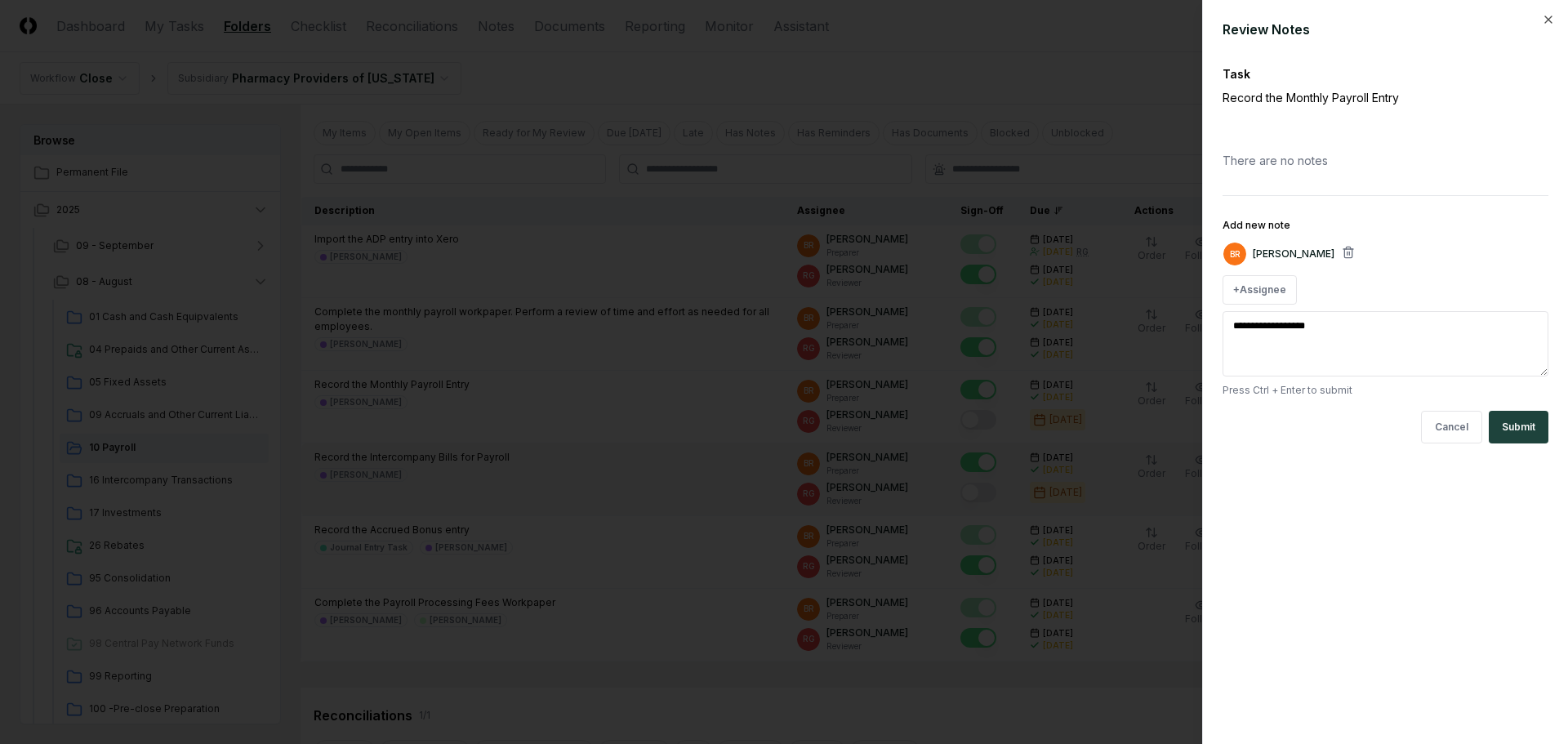
type textarea "**********"
type textarea "*"
type textarea "**********"
type textarea "*"
type textarea "**********"
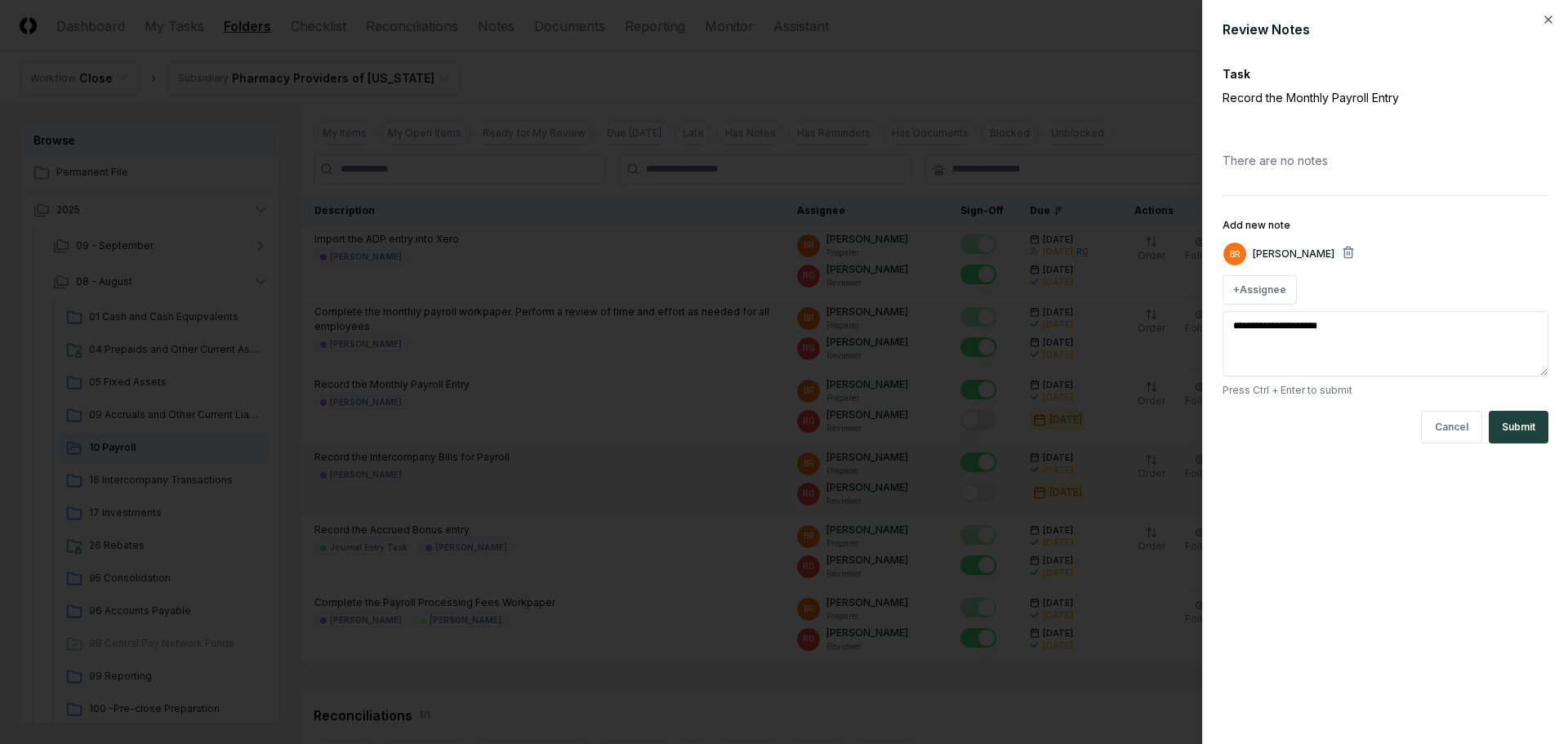
type textarea "*"
type textarea "**********"
type textarea "*"
type textarea "**********"
type textarea "*"
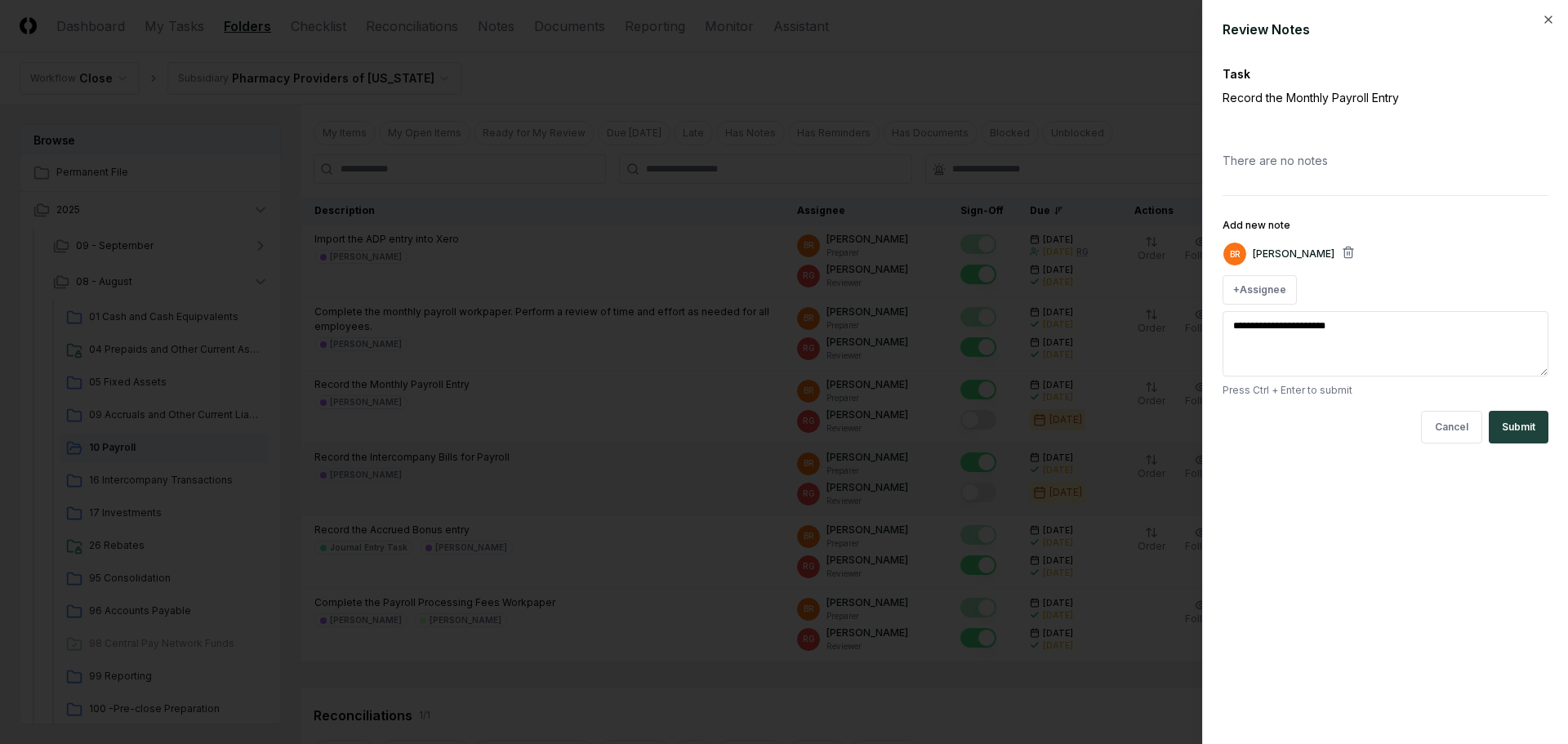
type textarea "**********"
type textarea "*"
type textarea "**********"
type textarea "*"
type textarea "**********"
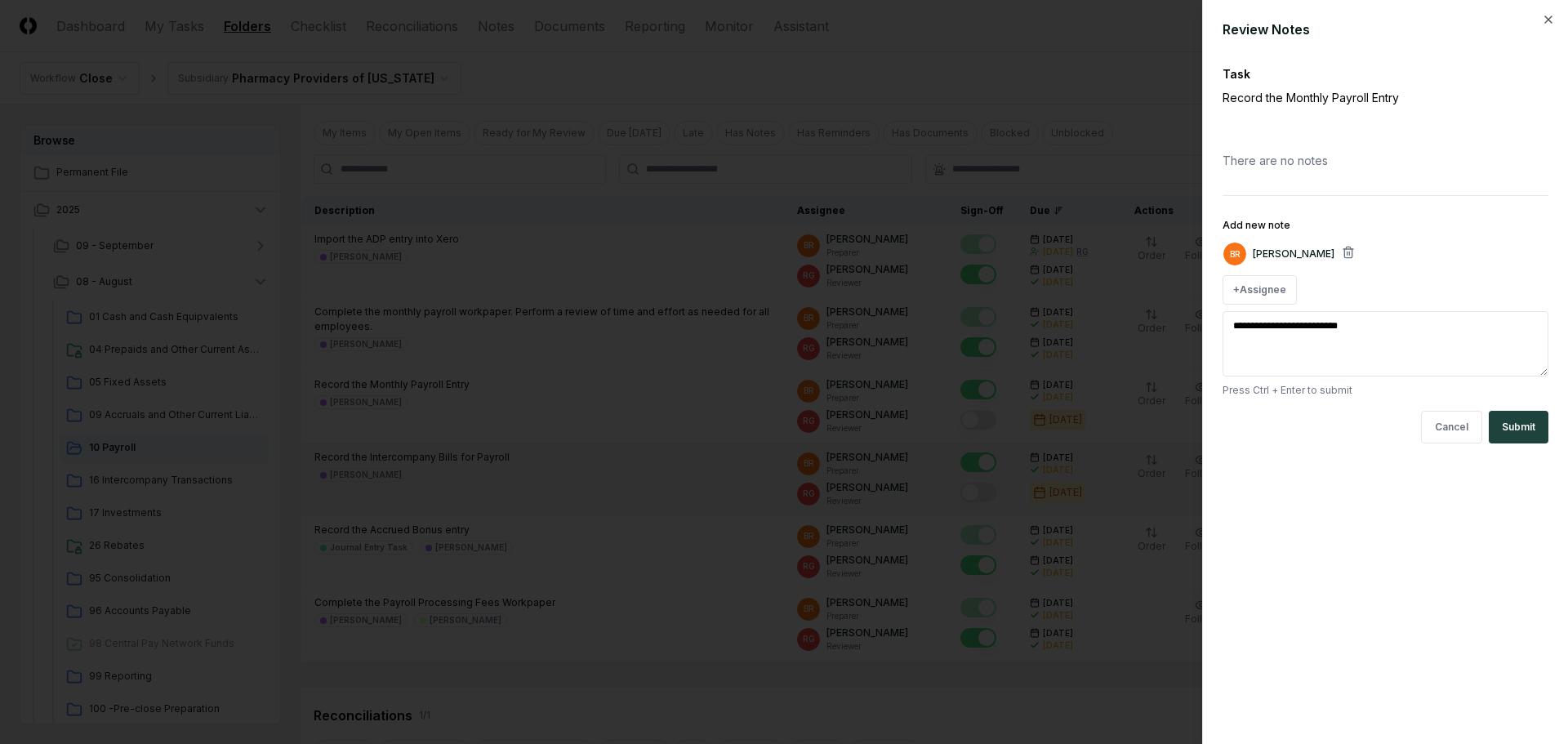
type textarea "*"
type textarea "**********"
type textarea "*"
type textarea "**********"
type textarea "*"
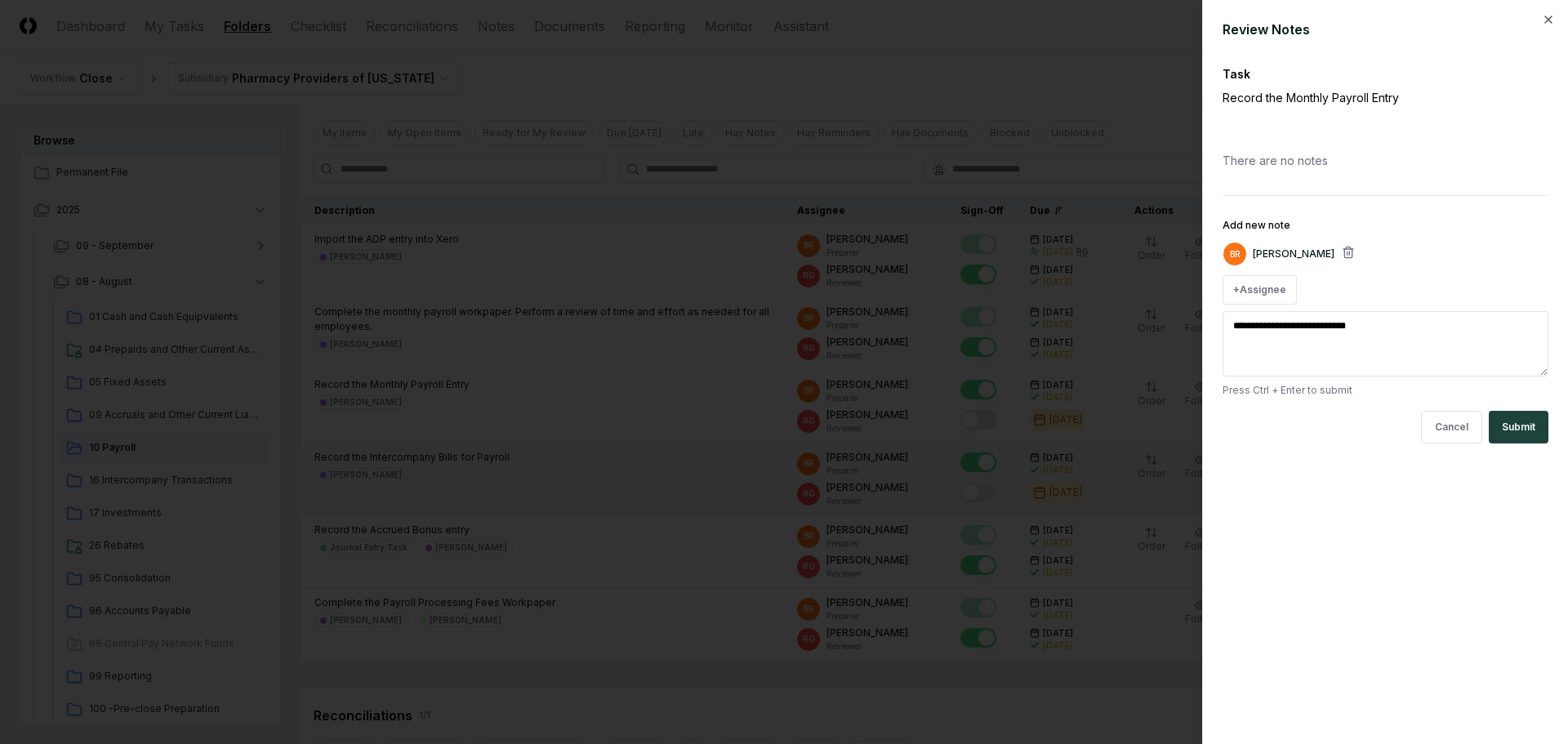
type textarea "**********"
type textarea "*"
type textarea "**********"
type textarea "*"
type textarea "**********"
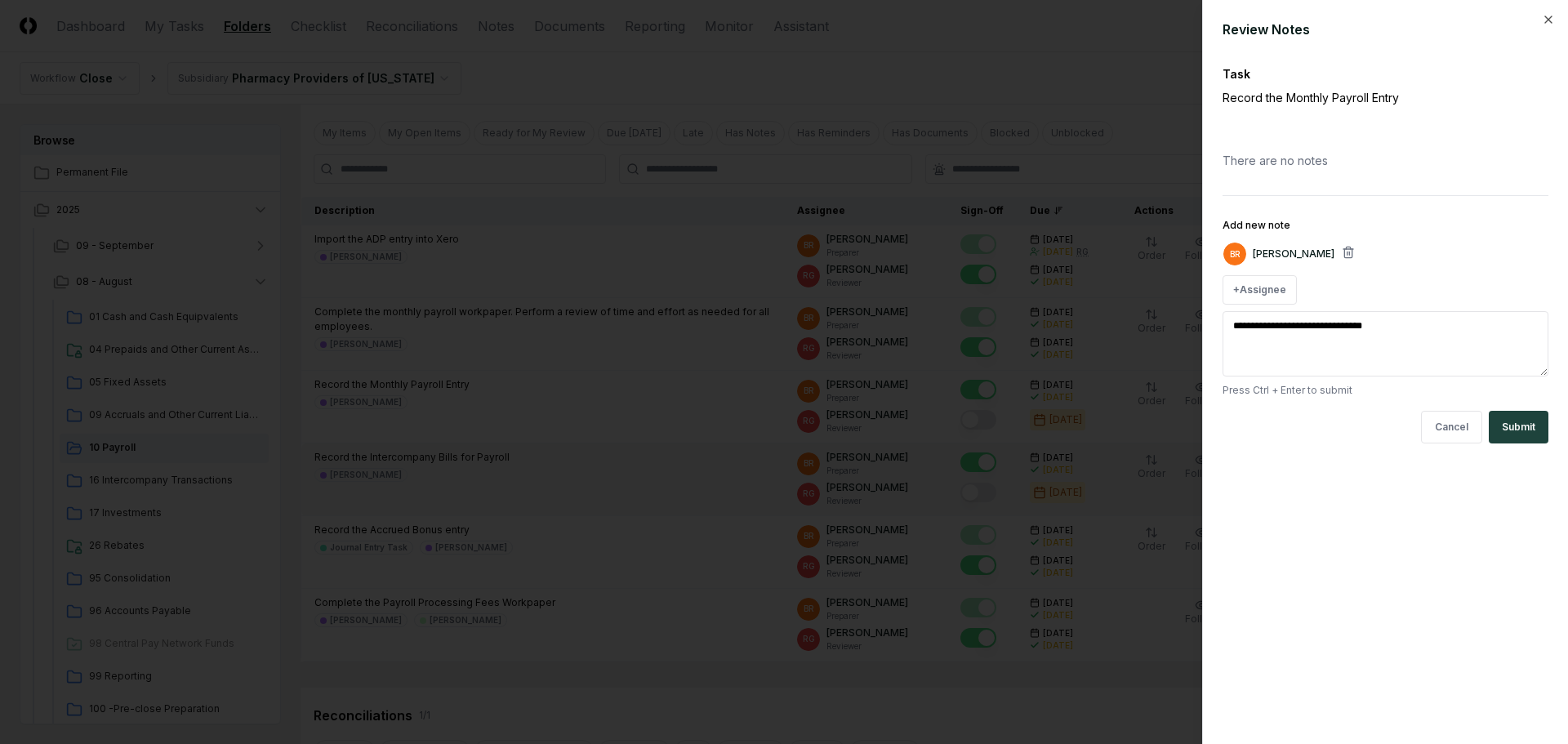
type textarea "*"
type textarea "**********"
type textarea "*"
type textarea "**********"
type textarea "*"
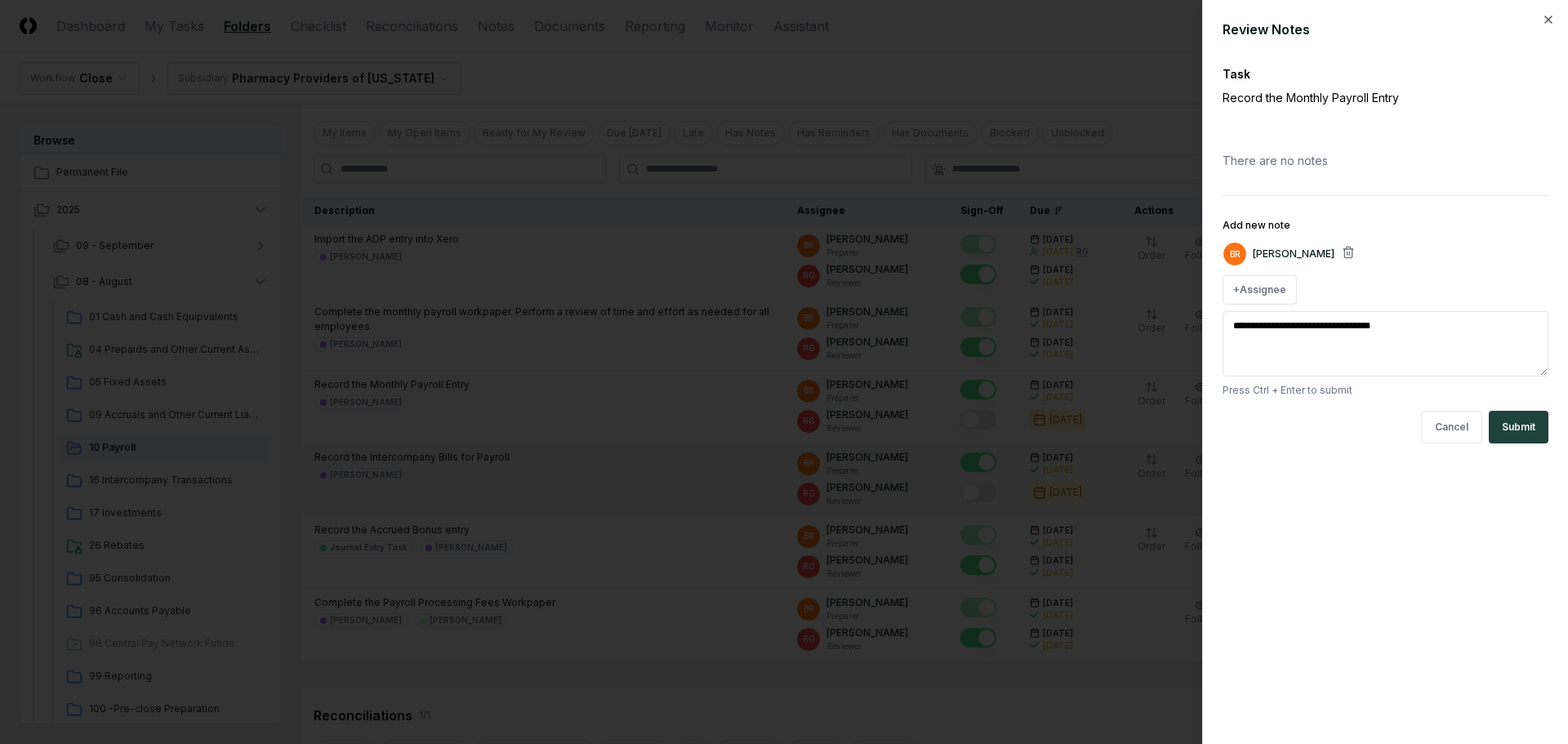
type textarea "**********"
type textarea "*"
type textarea "**********"
type textarea "*"
type textarea "**********"
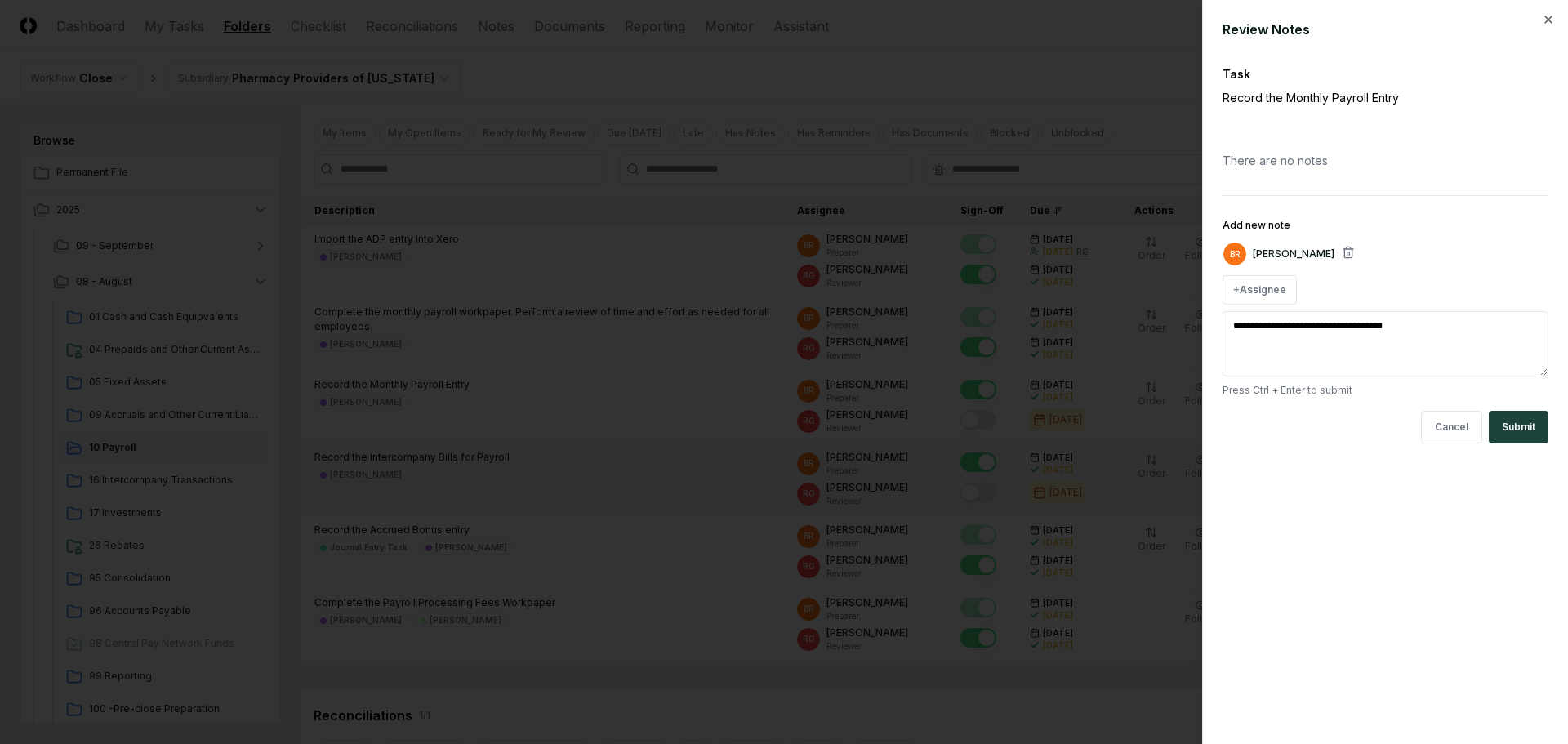
type textarea "*"
type textarea "**********"
type textarea "*"
type textarea "**********"
type textarea "*"
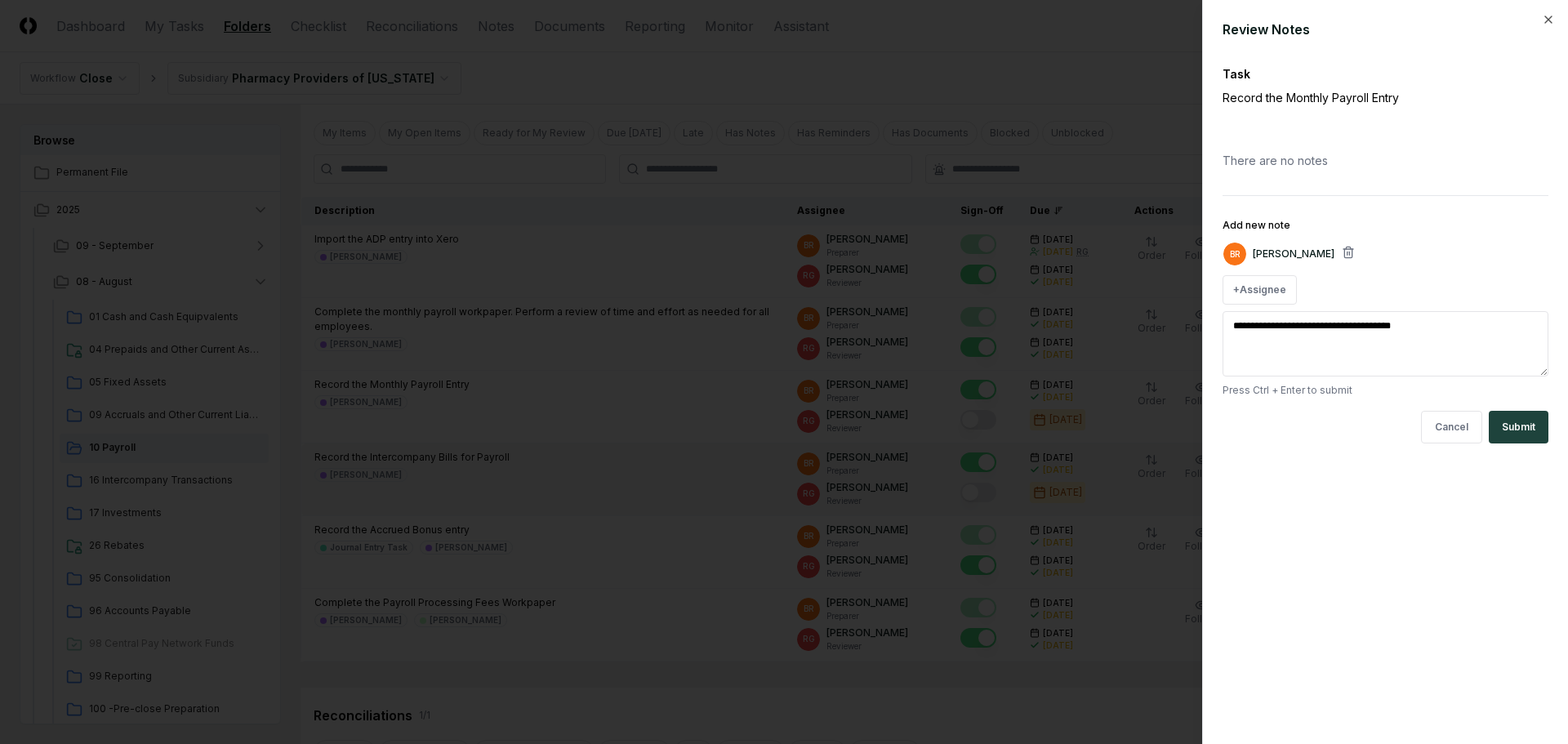
type textarea "**********"
type textarea "*"
type textarea "**********"
type textarea "*"
type textarea "**********"
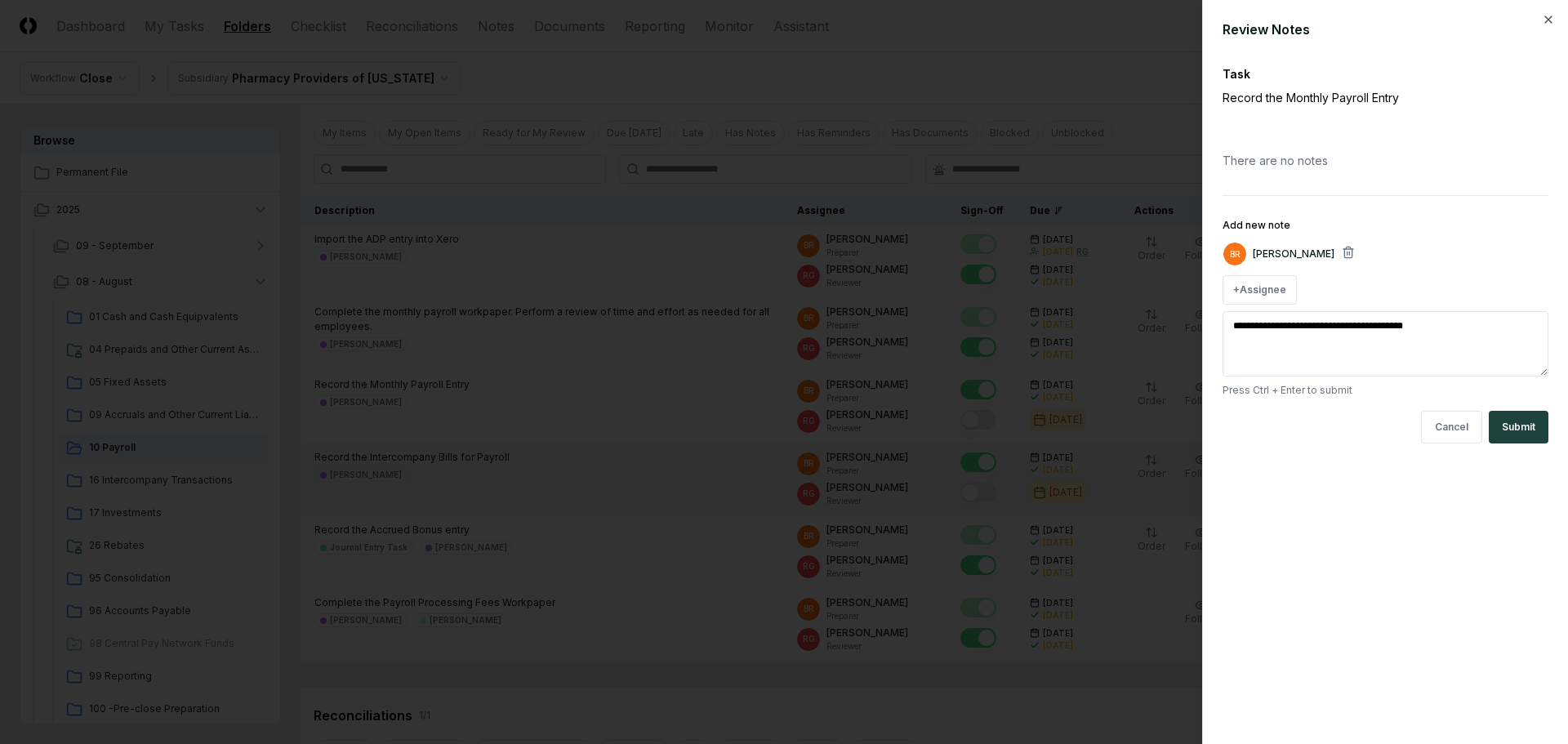
type textarea "*"
type textarea "**********"
type textarea "*"
type textarea "**********"
type textarea "*"
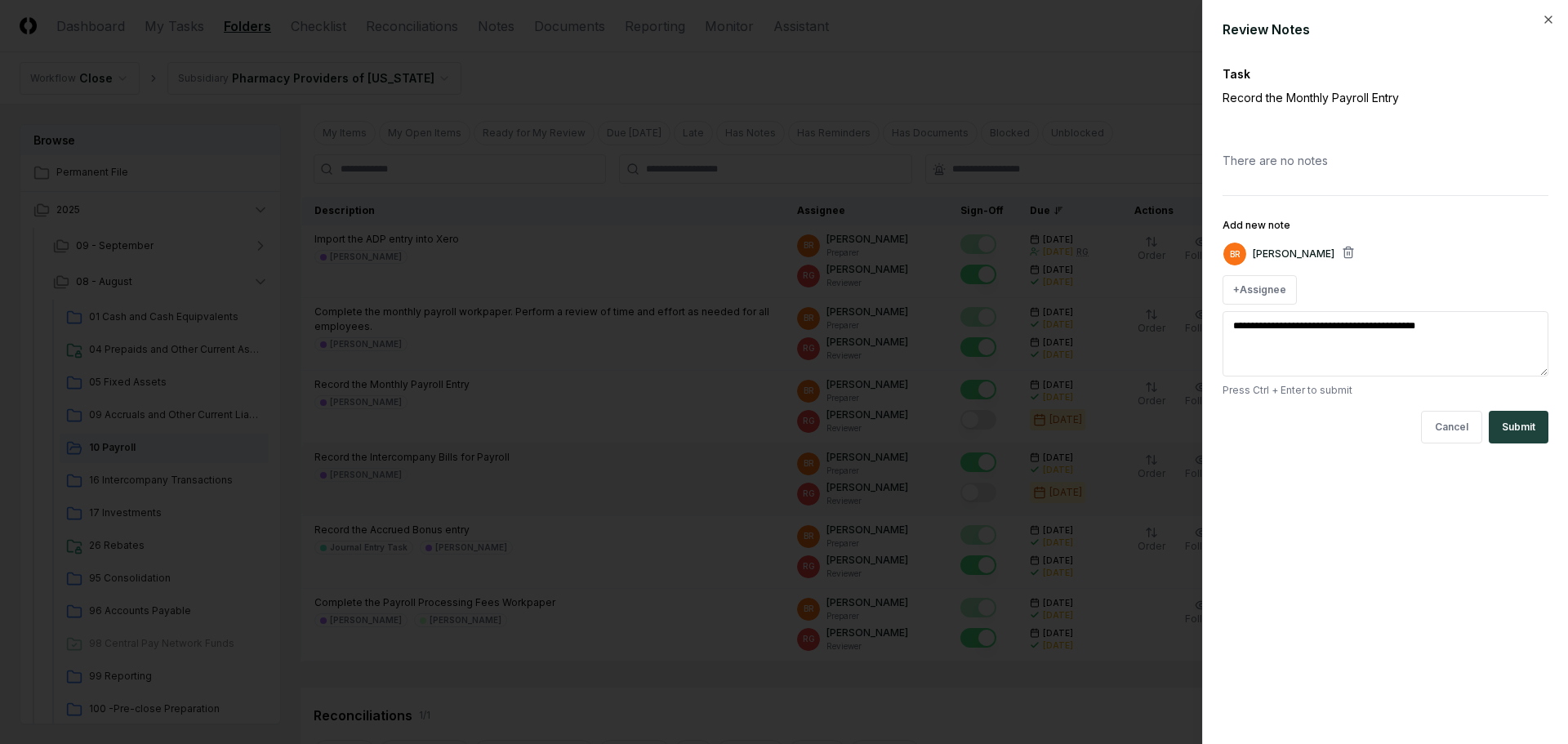
type textarea "**********"
type textarea "*"
type textarea "**********"
type textarea "*"
type textarea "**********"
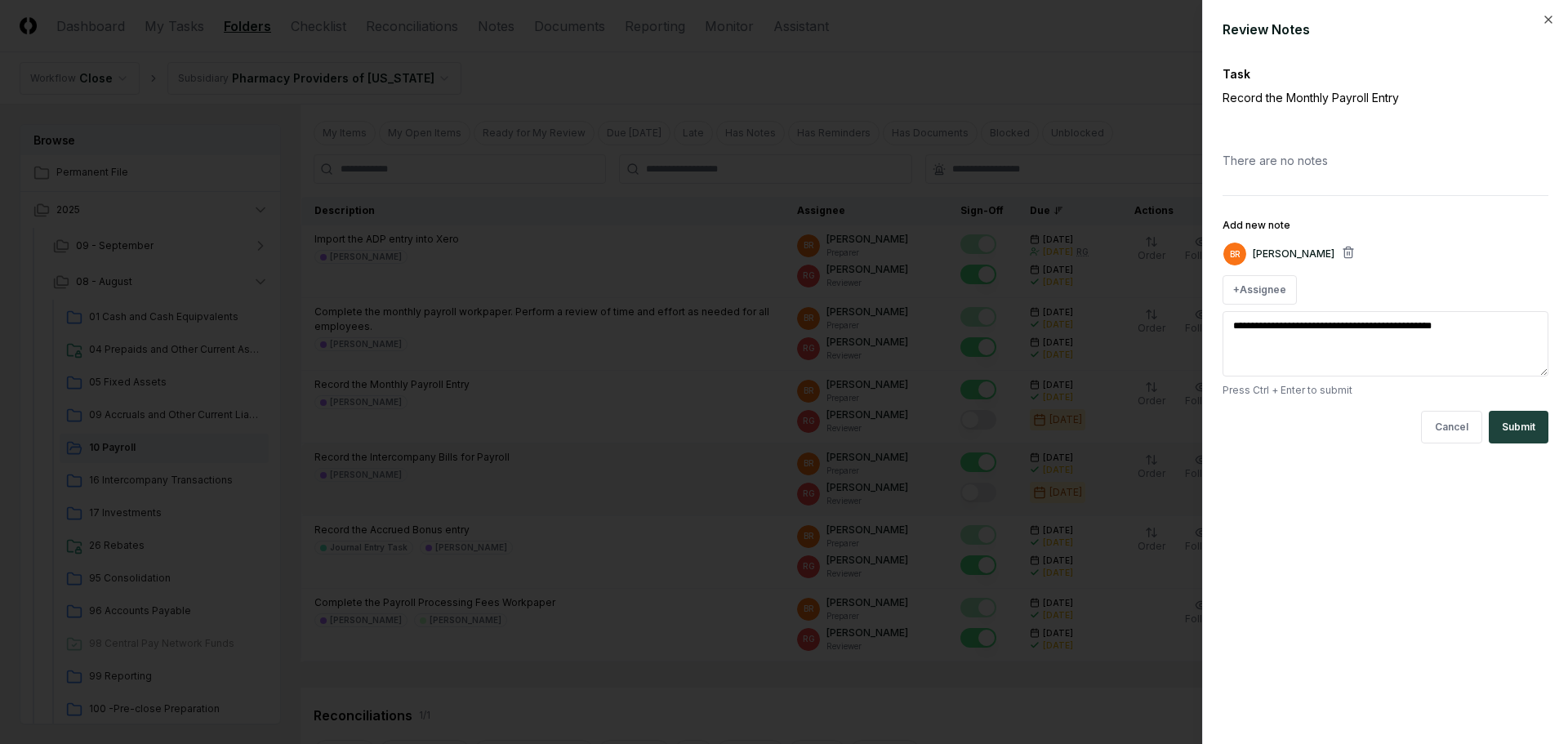
type textarea "*"
type textarea "**********"
type textarea "*"
type textarea "**********"
type textarea "*"
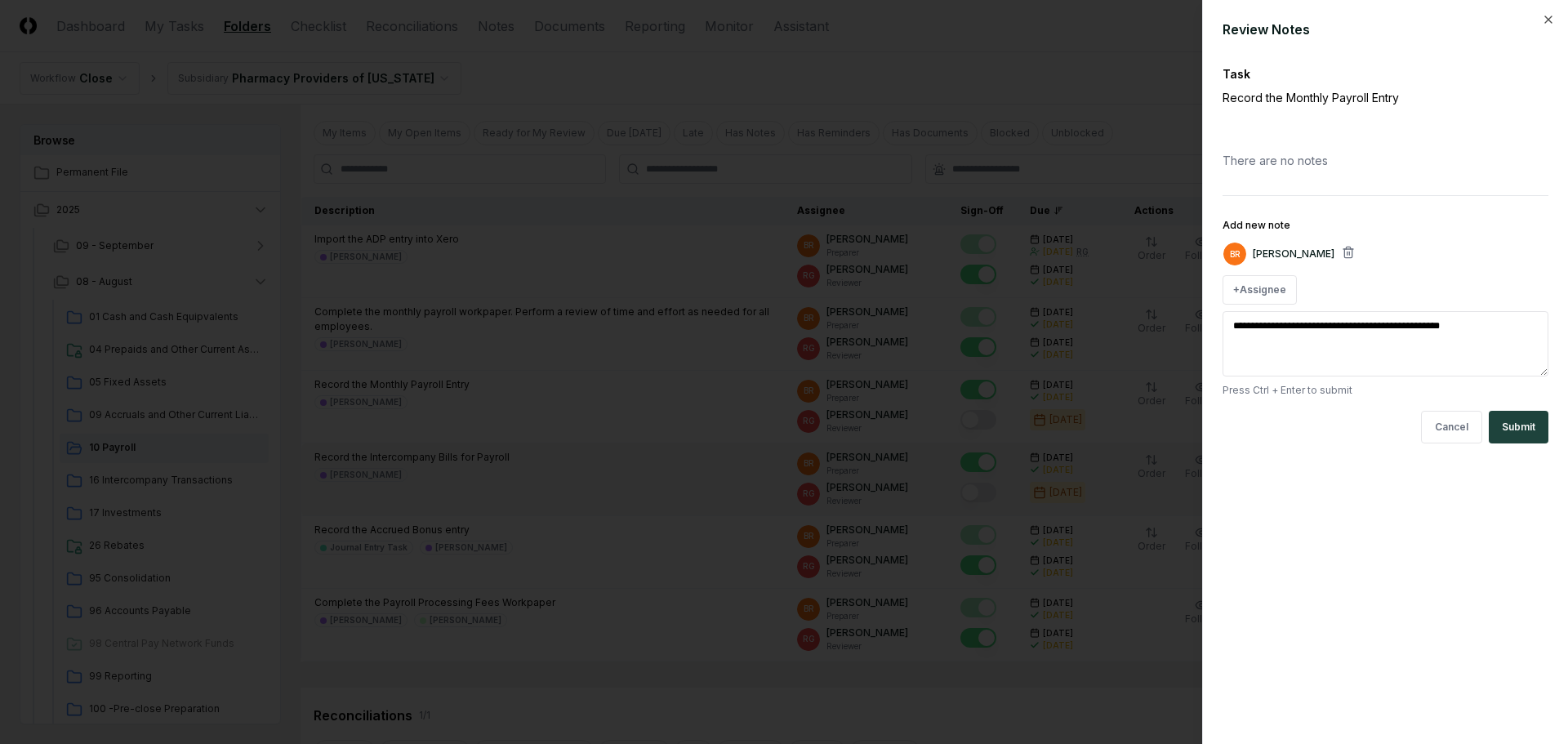
type textarea "**********"
type textarea "*"
type textarea "**********"
type textarea "*"
type textarea "**********"
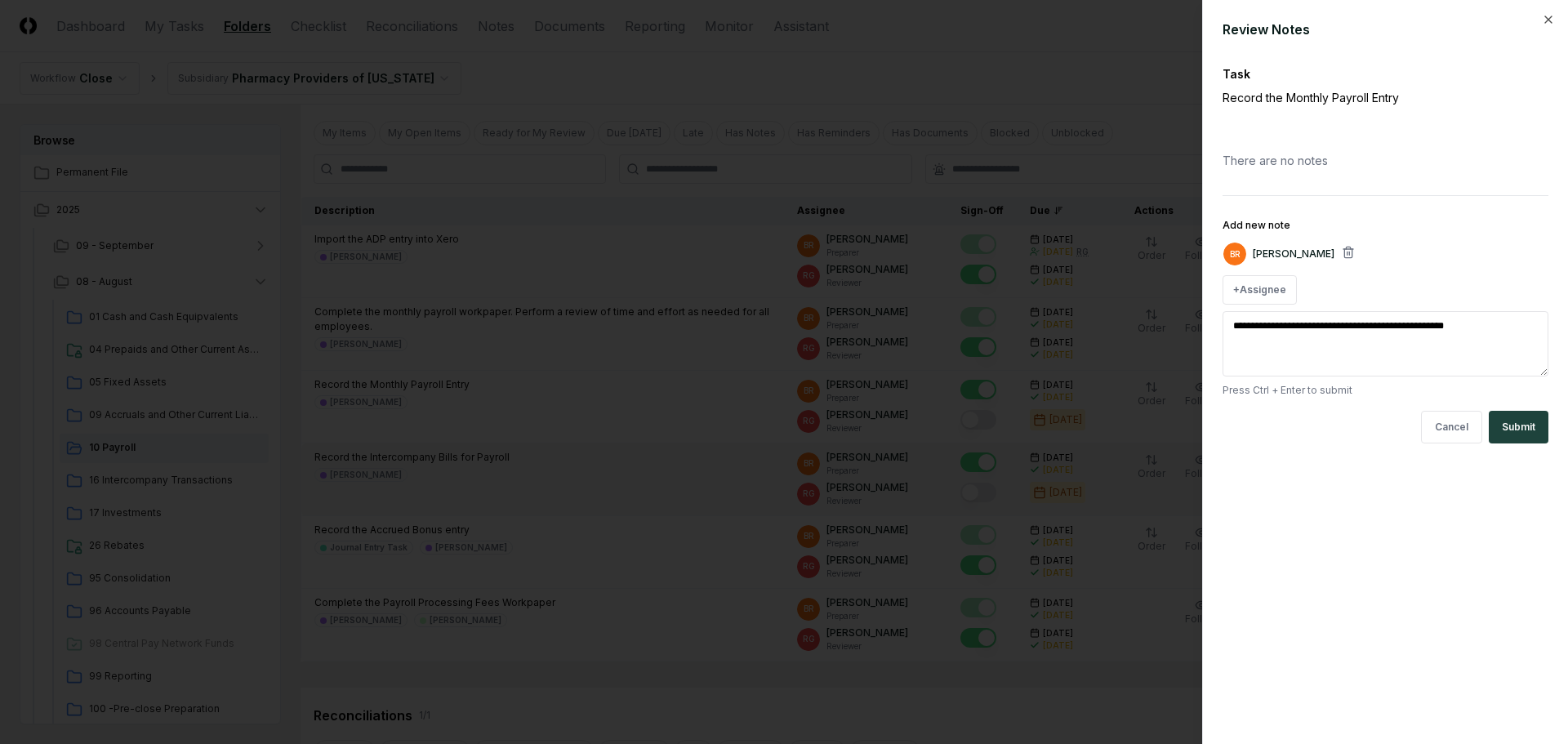
type textarea "*"
type textarea "**********"
type textarea "*"
type textarea "**********"
type textarea "*"
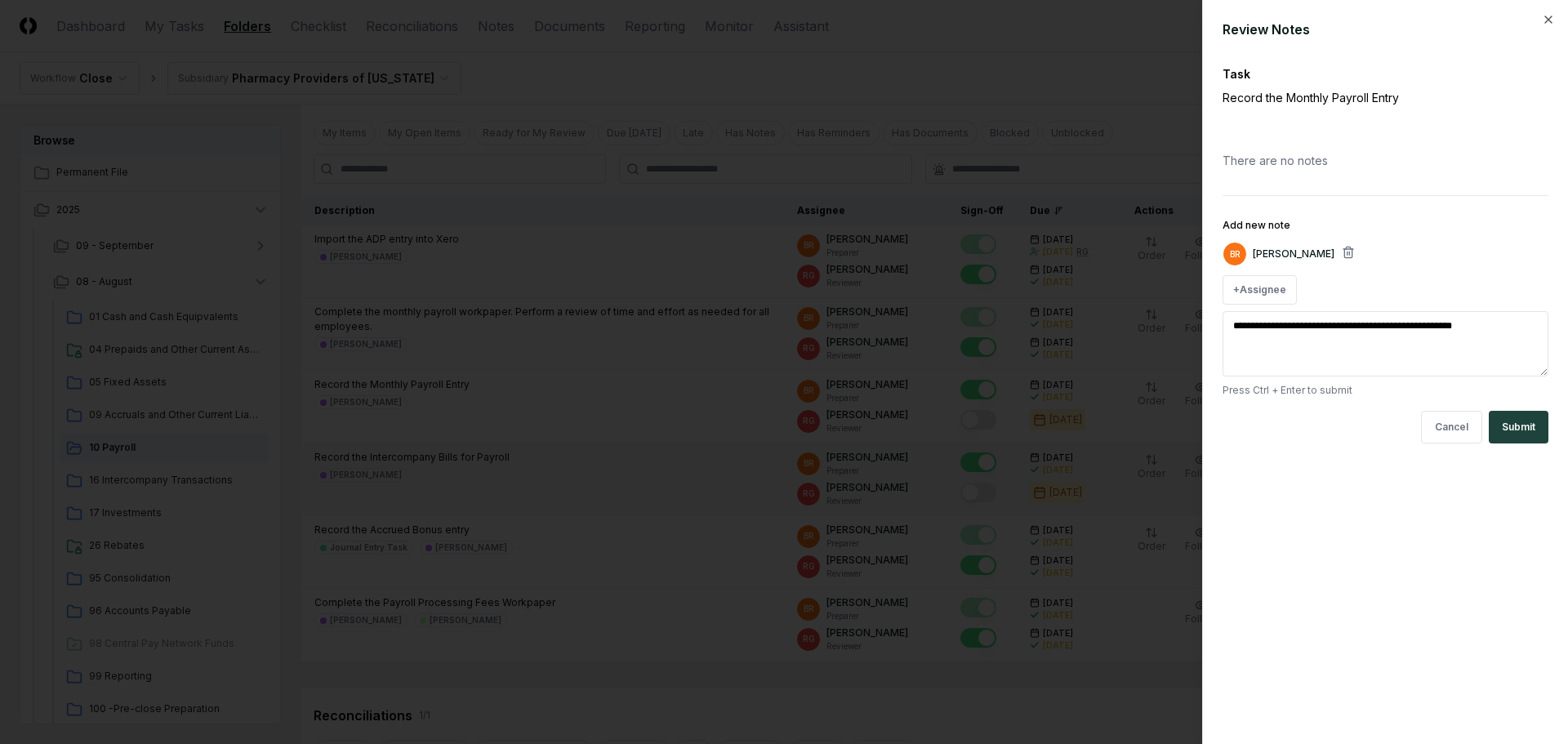
type textarea "**********"
type textarea "*"
type textarea "**********"
type textarea "*"
type textarea "**********"
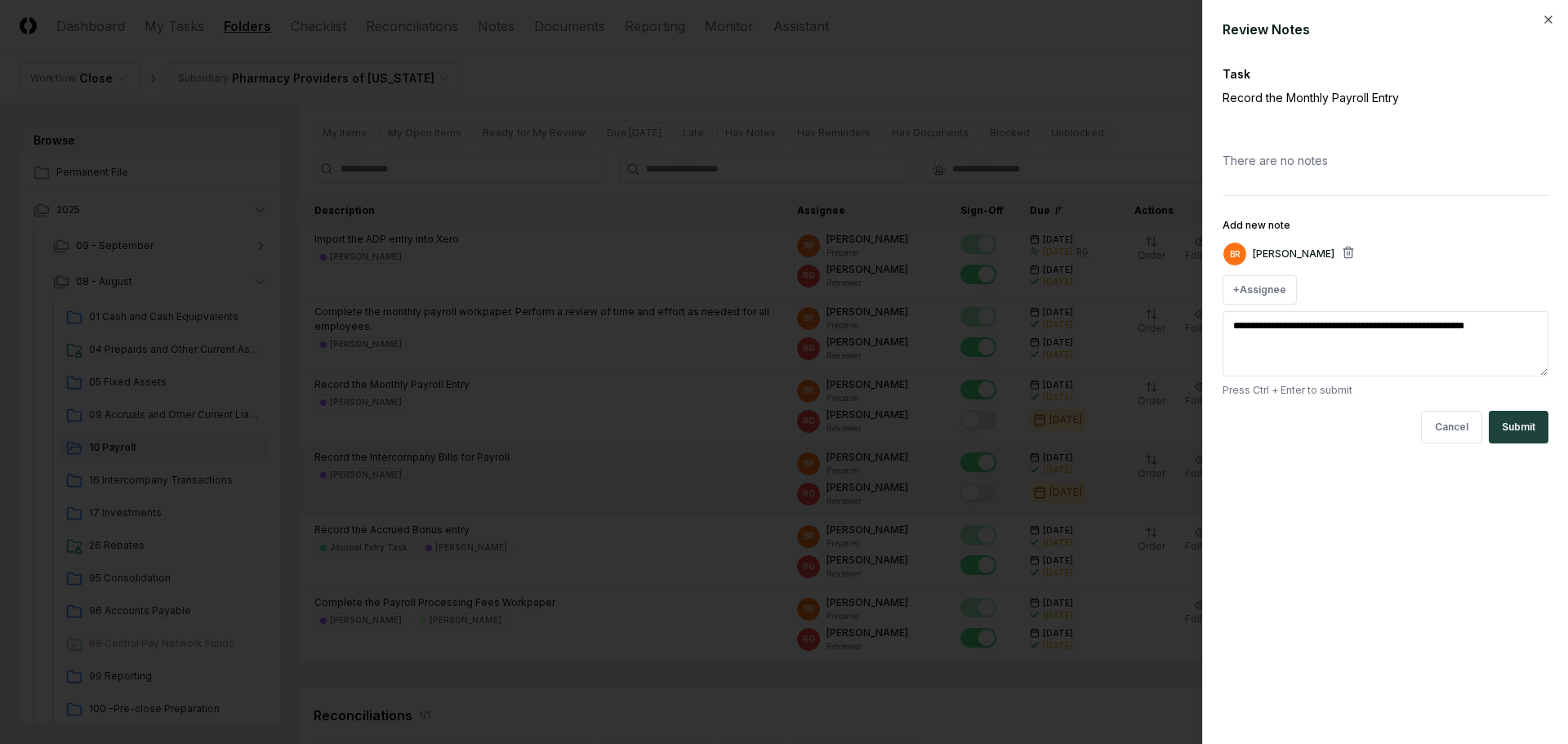
type textarea "*"
type textarea "**********"
type textarea "*"
type textarea "**********"
type textarea "*"
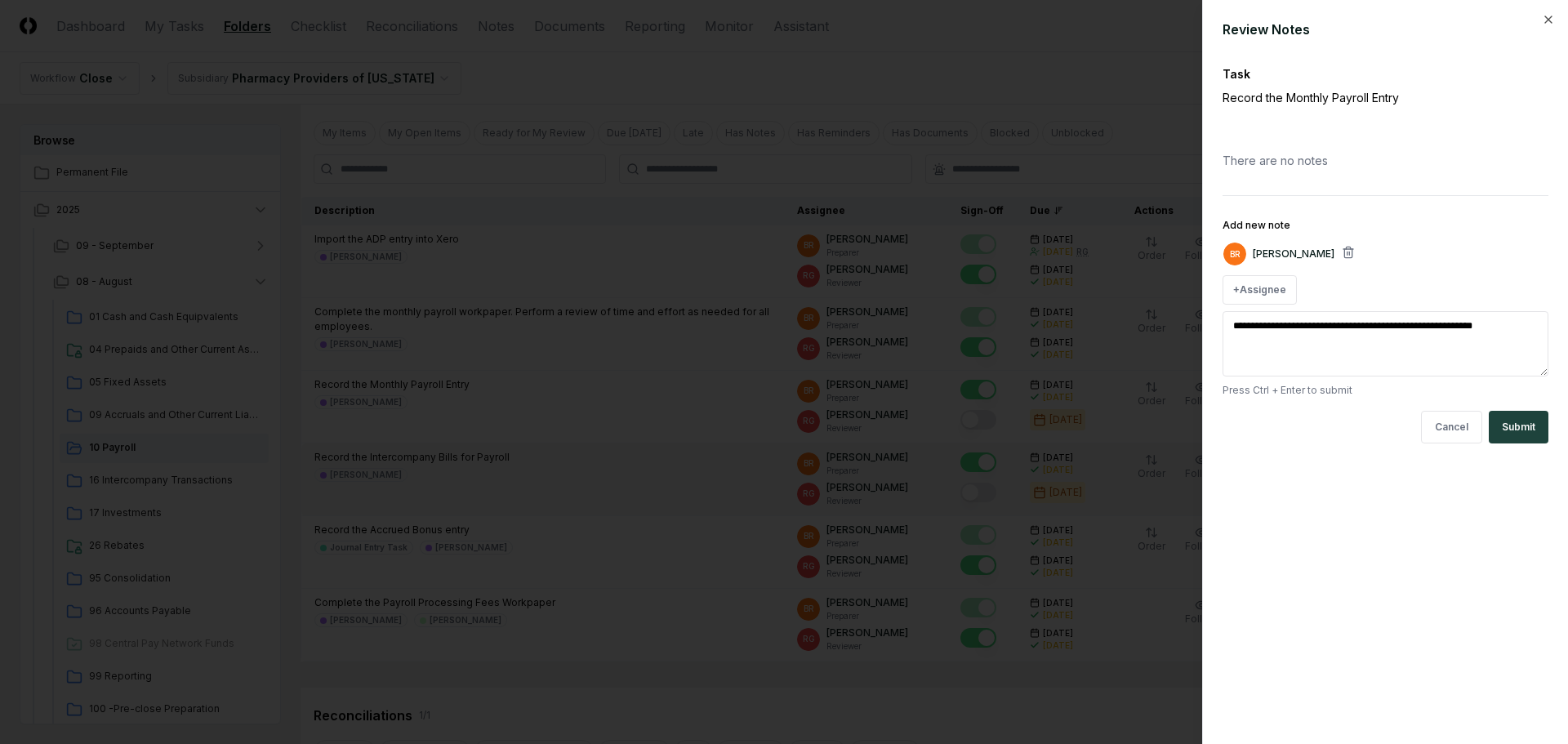
type textarea "**********"
type textarea "*"
type textarea "**********"
type textarea "*"
type textarea "**********"
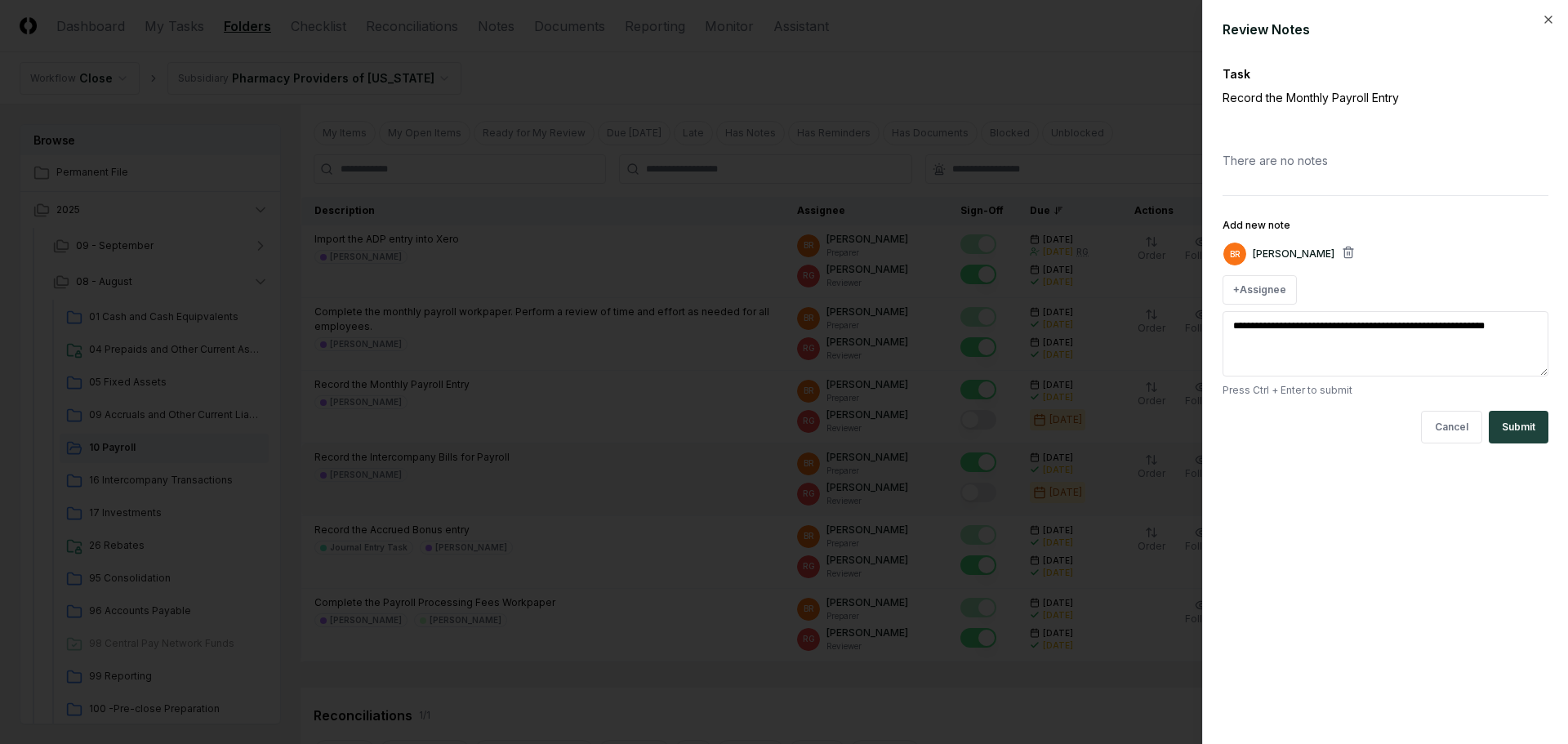
type textarea "*"
type textarea "**********"
type textarea "*"
type textarea "**********"
type textarea "*"
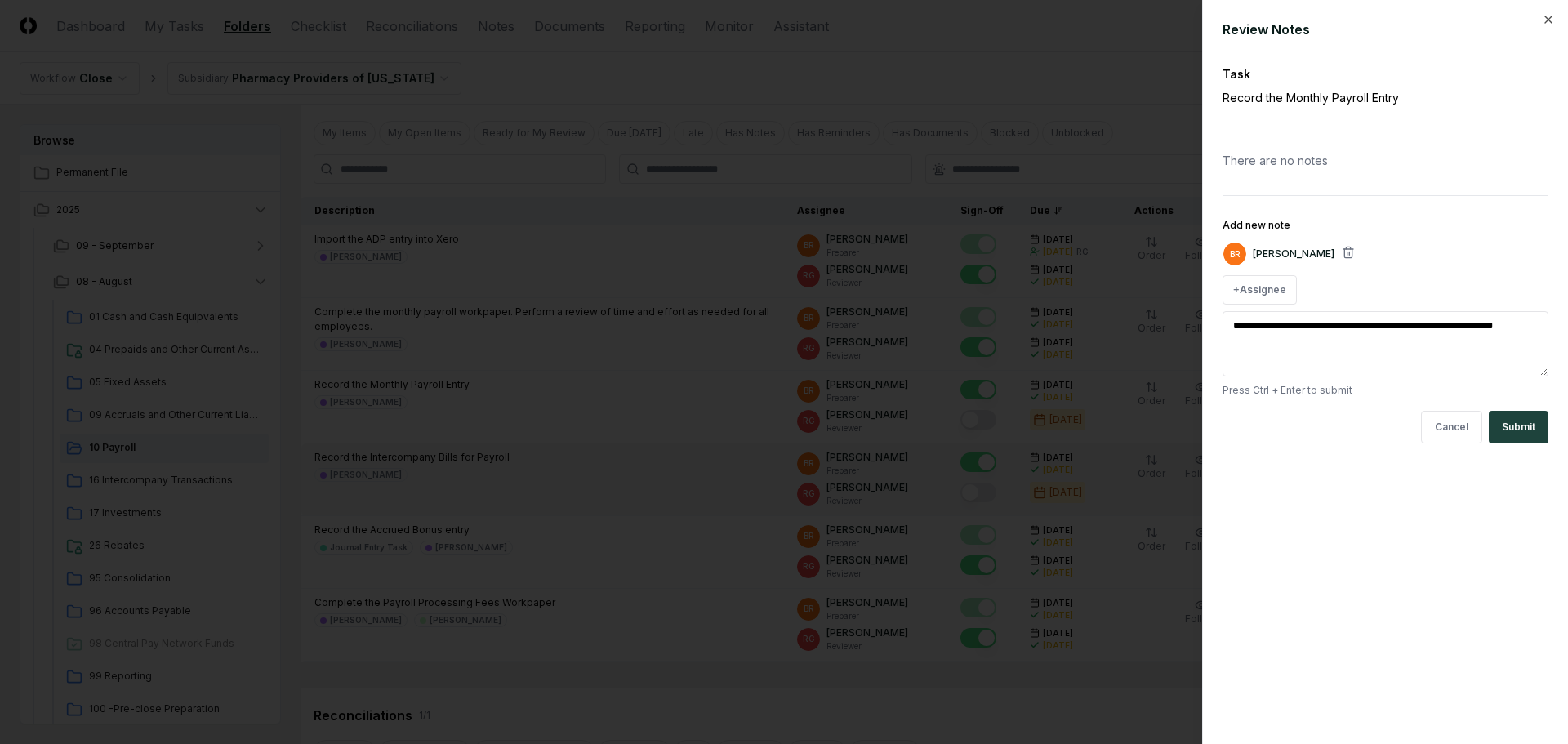
type textarea "**********"
type textarea "*"
type textarea "**********"
type textarea "*"
type textarea "**********"
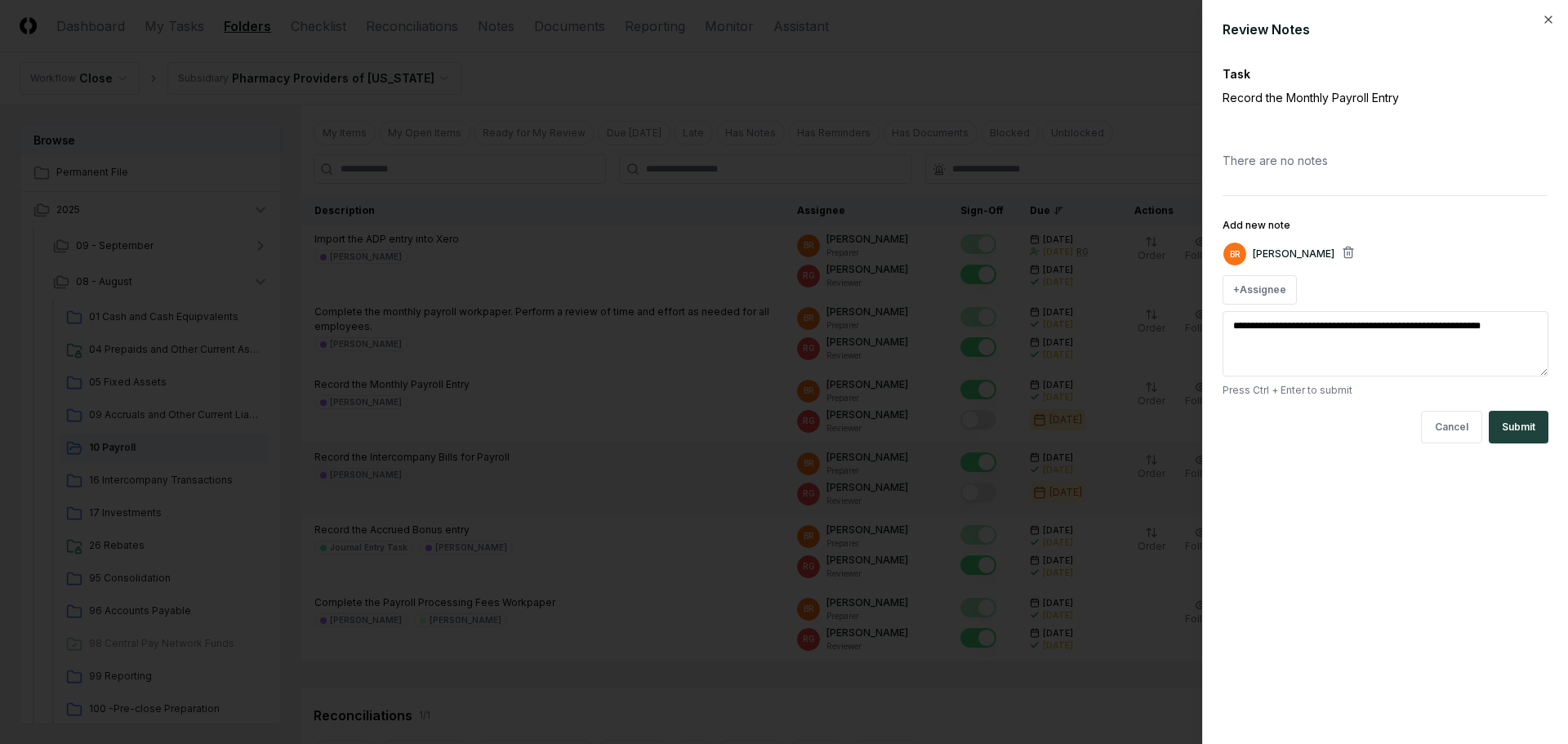
type textarea "*"
type textarea "**********"
type textarea "*"
type textarea "**********"
type textarea "*"
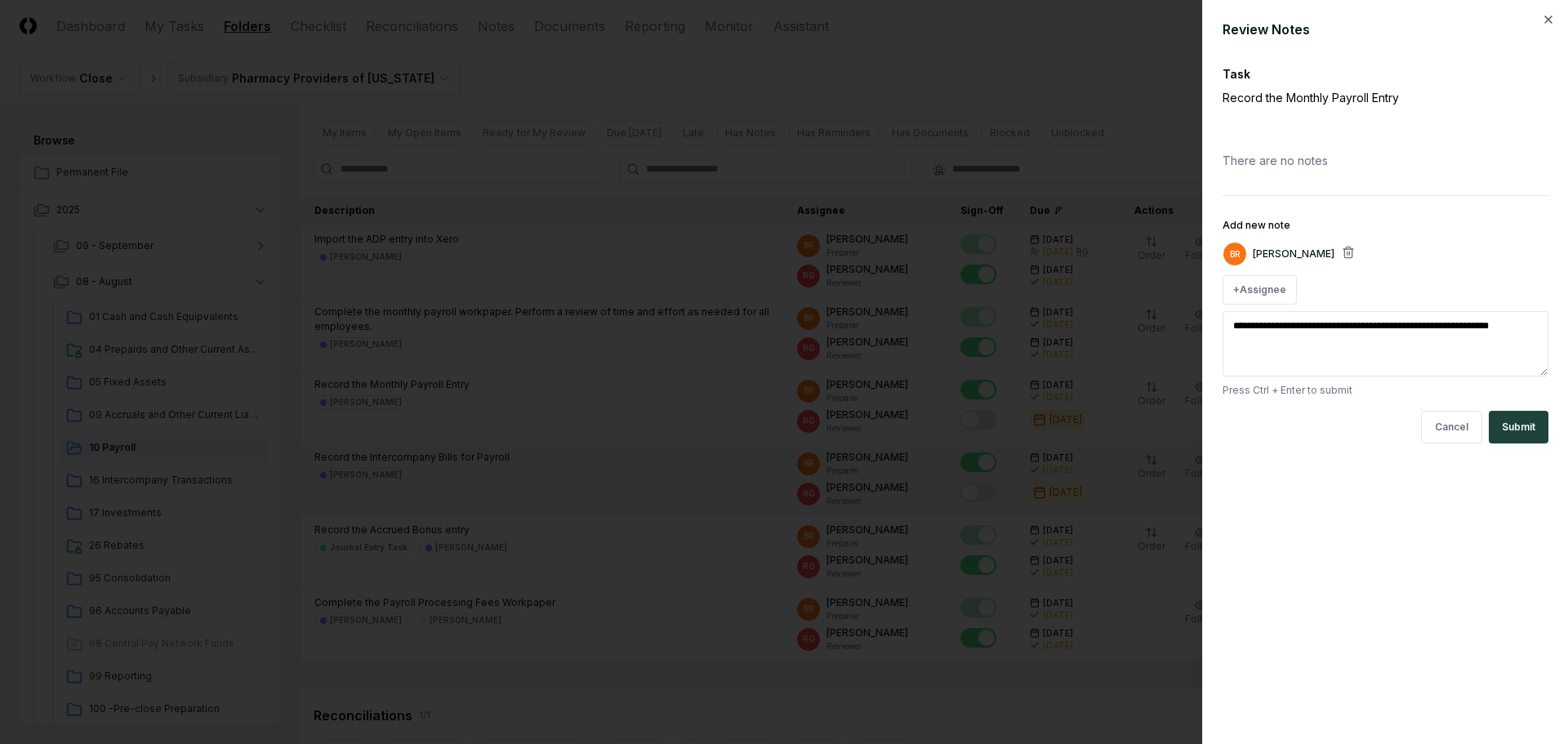
type textarea "**********"
type textarea "*"
type textarea "**********"
type textarea "*"
type textarea "**********"
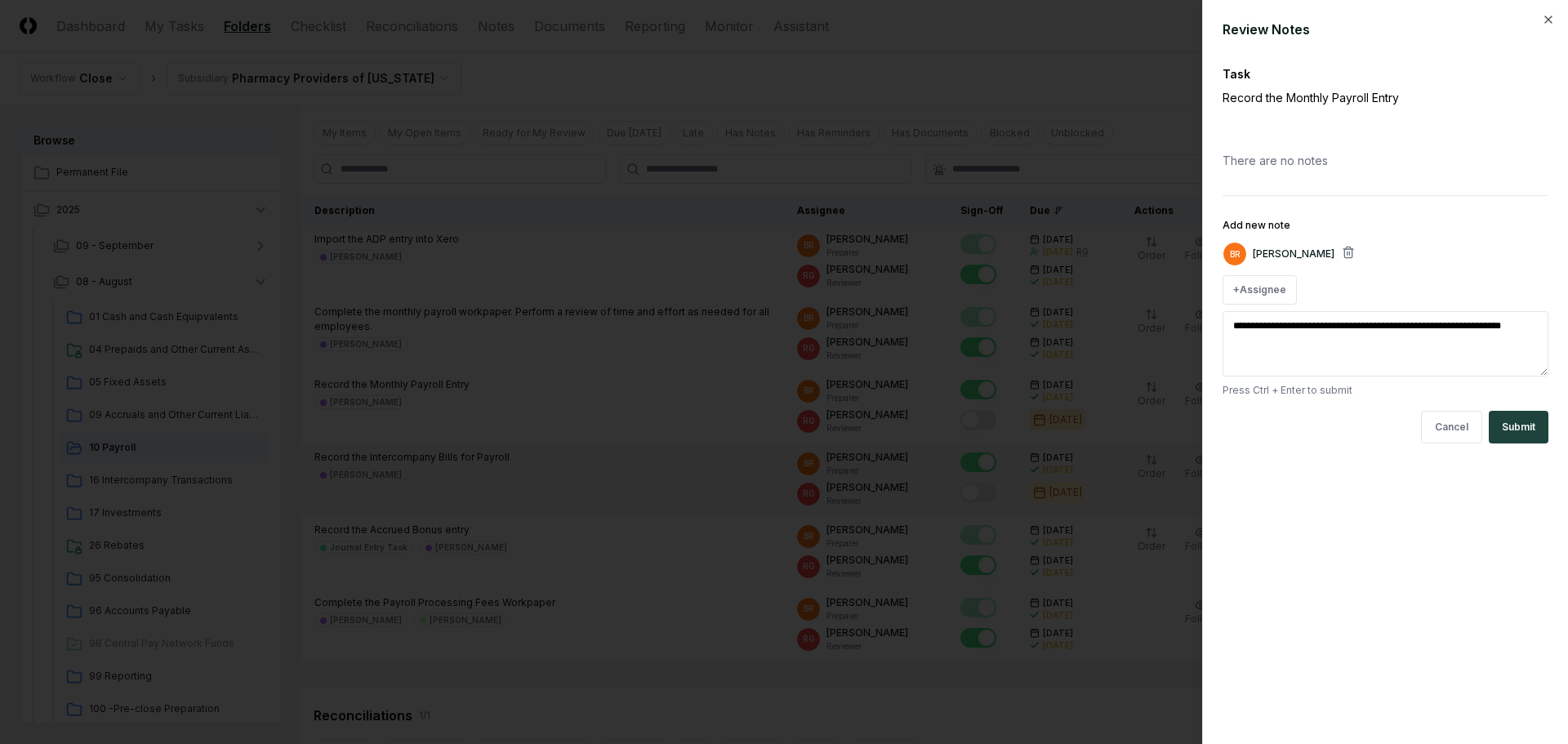
type textarea "*"
type textarea "**********"
type textarea "*"
type textarea "**********"
type textarea "*"
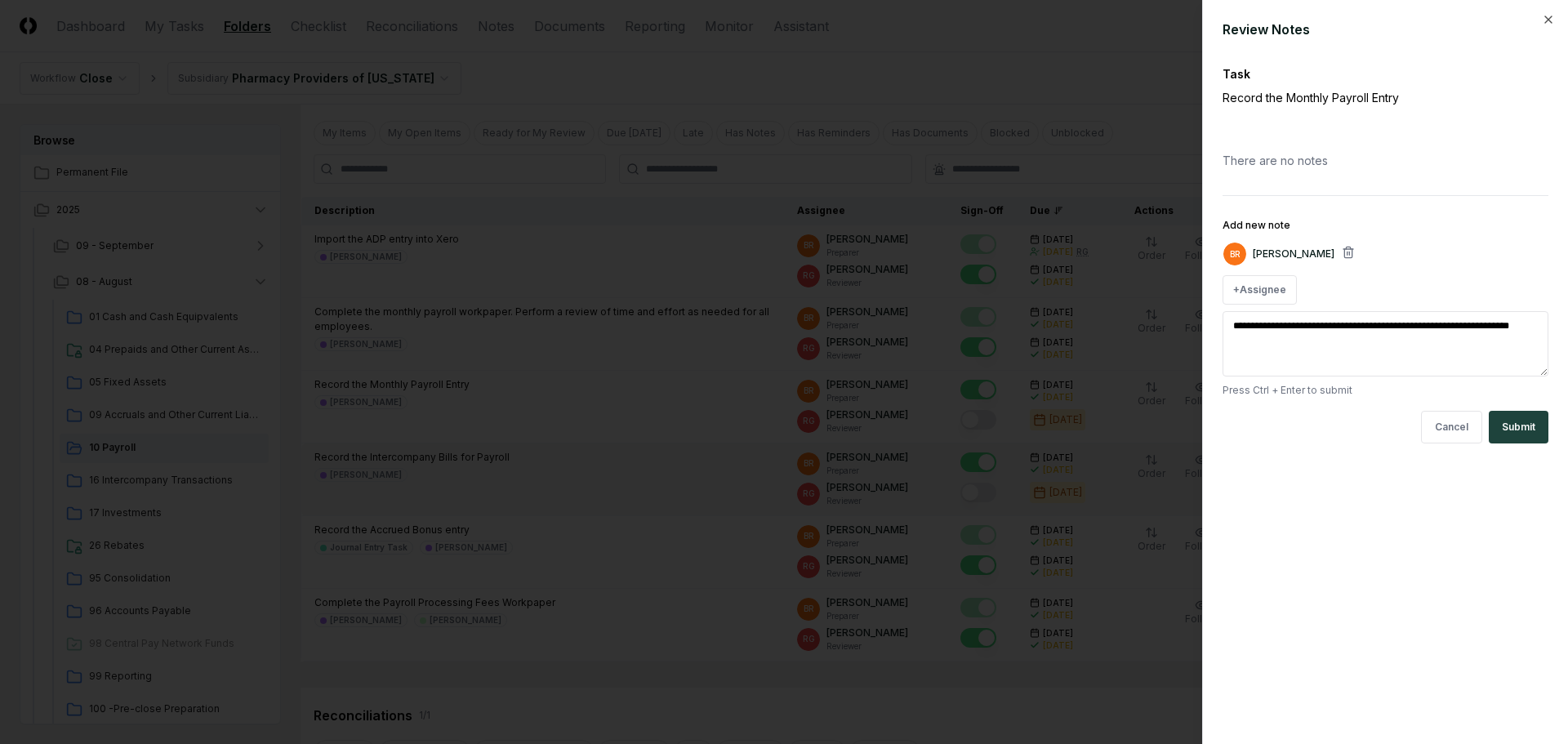
type textarea "**********"
type textarea "*"
type textarea "**********"
type textarea "*"
type textarea "**********"
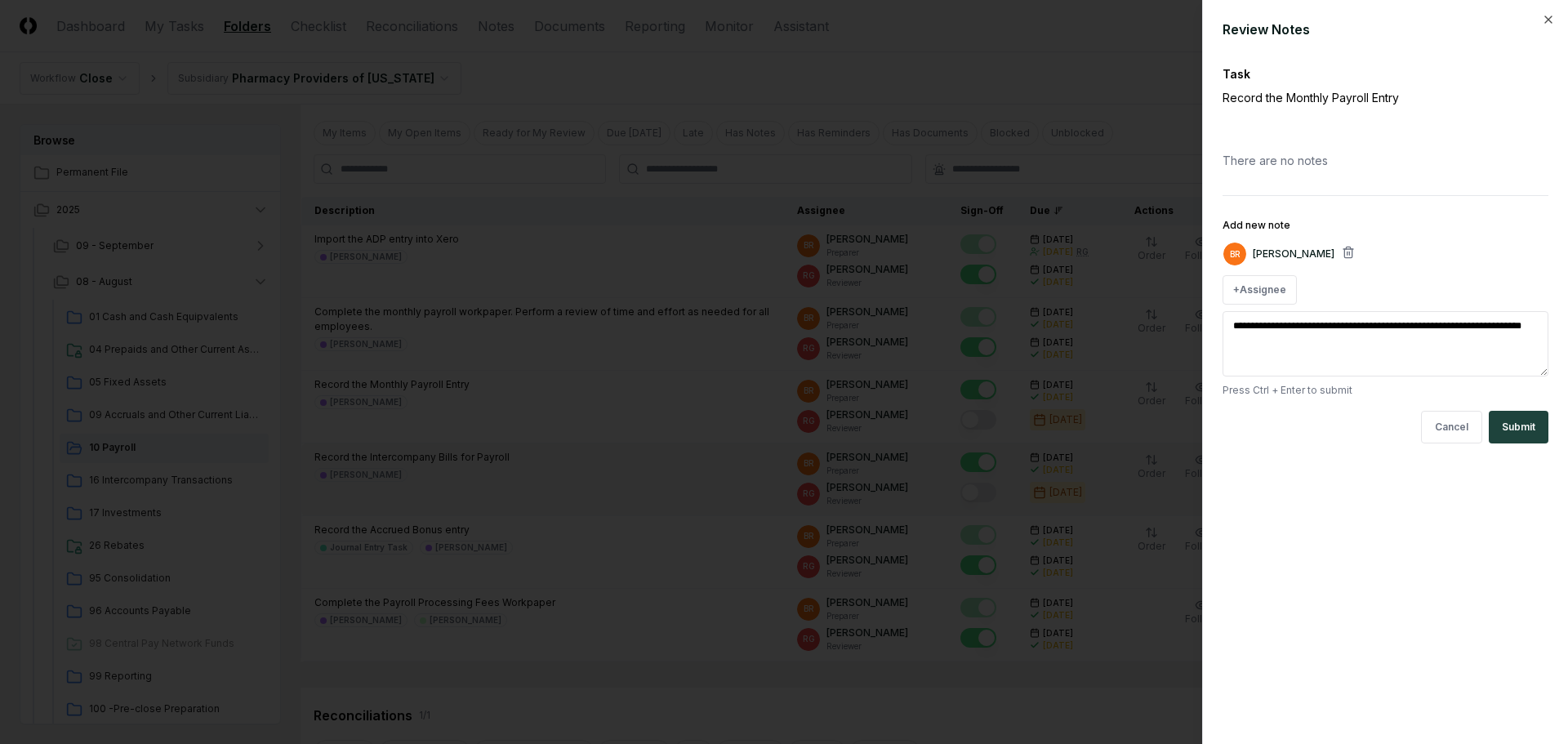
type textarea "*"
type textarea "**********"
type textarea "*"
type textarea "**********"
type textarea "*"
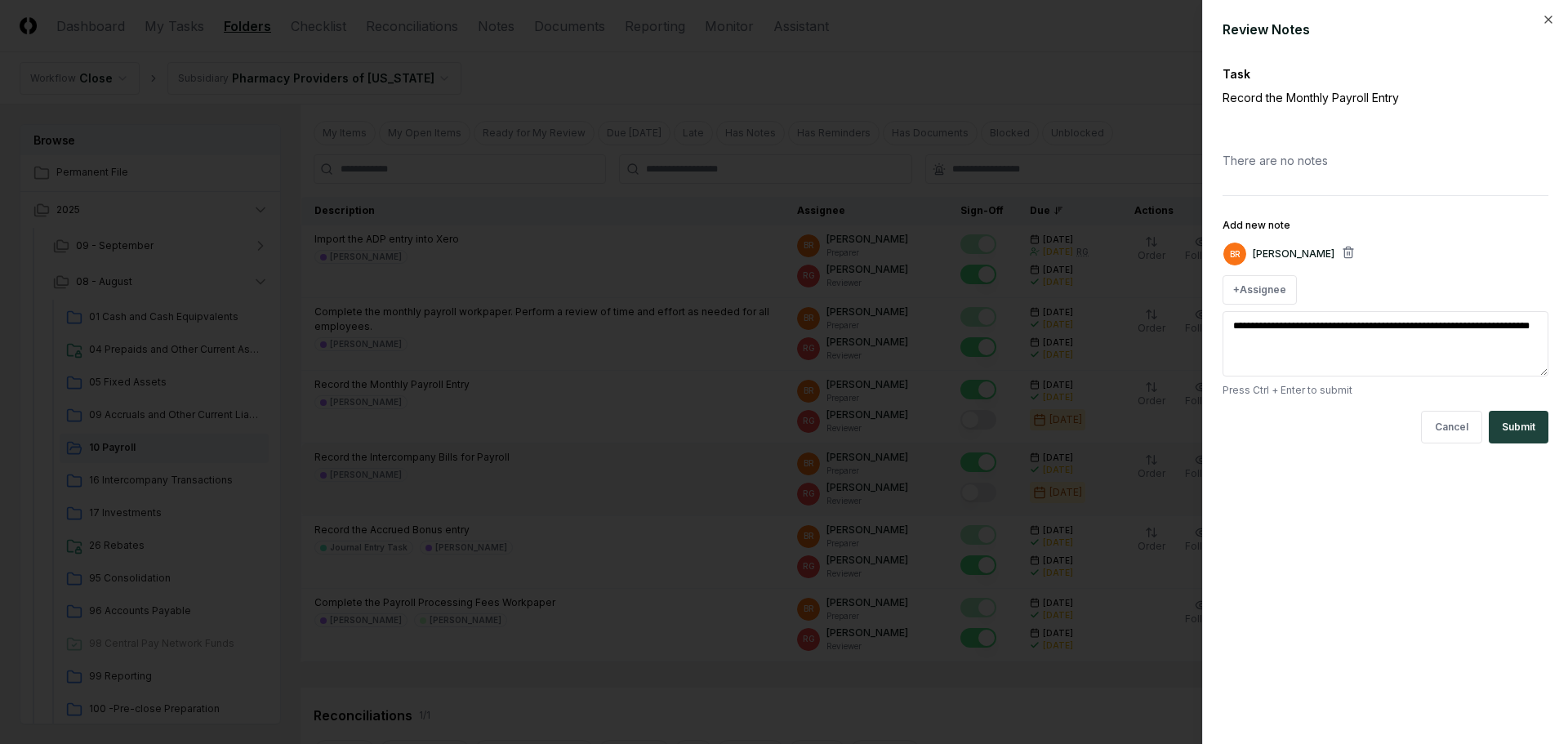
type textarea "**********"
type textarea "*"
type textarea "**********"
type textarea "*"
type textarea "**********"
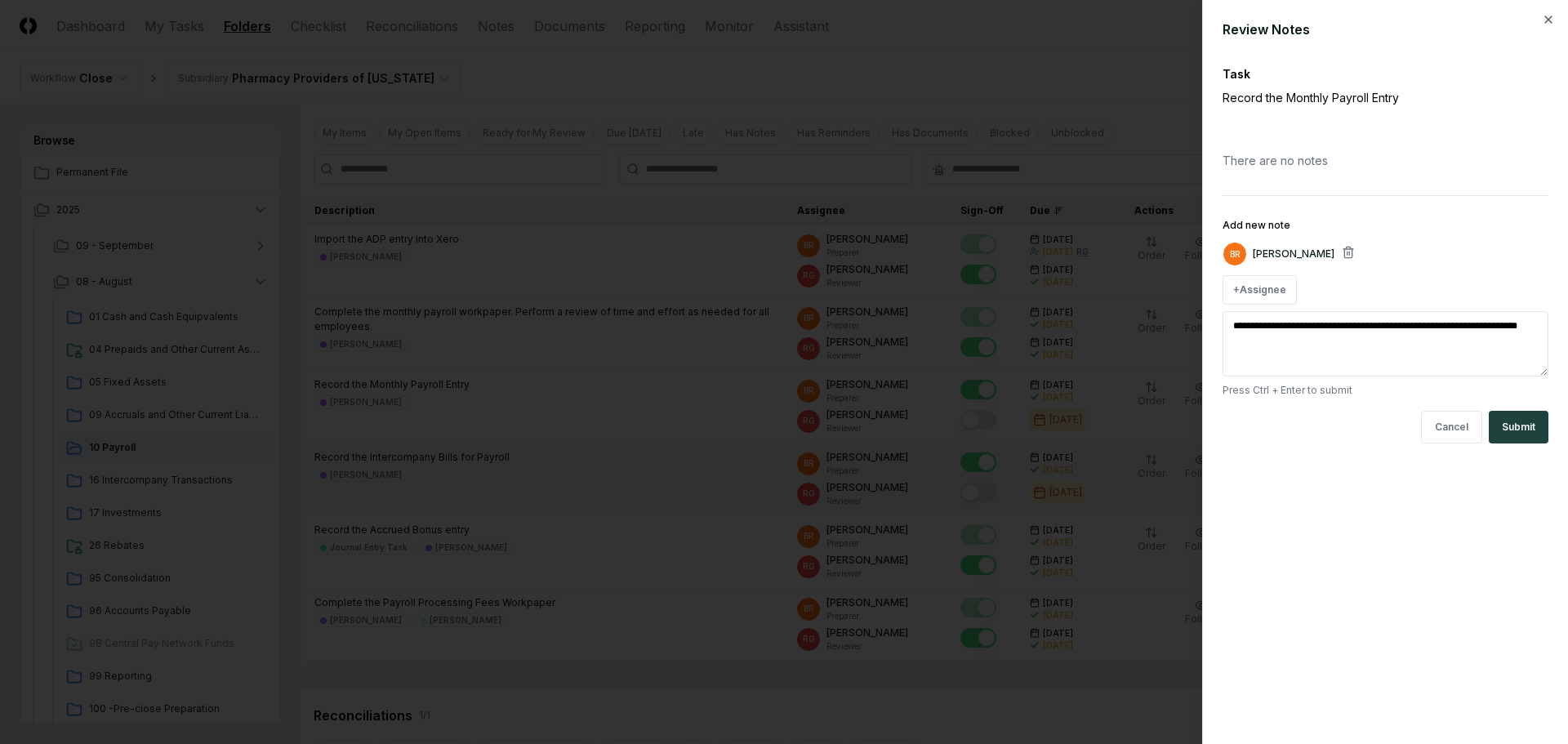
type textarea "*"
type textarea "**********"
type textarea "*"
type textarea "**********"
type textarea "*"
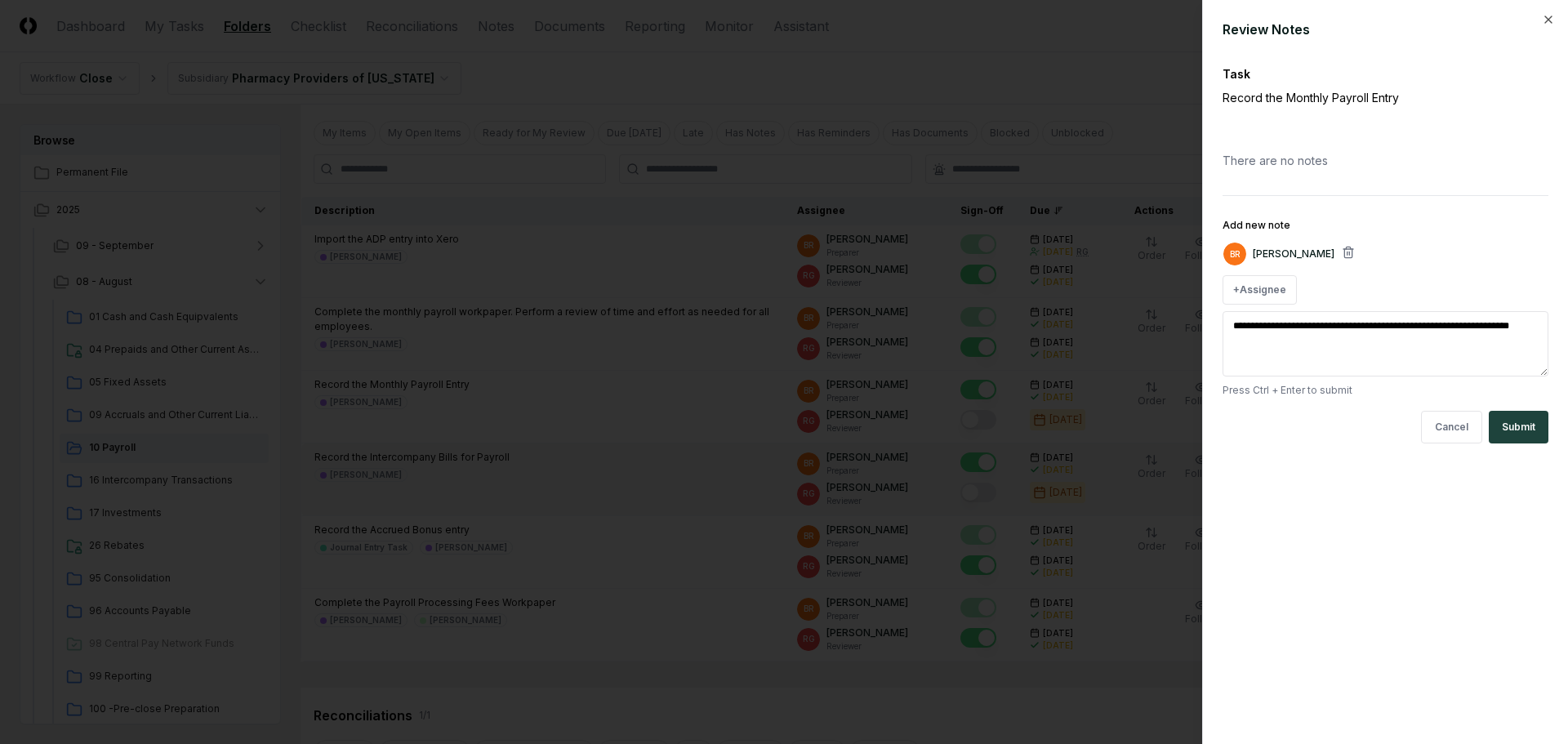
type textarea "**********"
type textarea "*"
type textarea "**********"
click at [770, 428] on button "Submit" at bounding box center [1519, 427] width 59 height 33
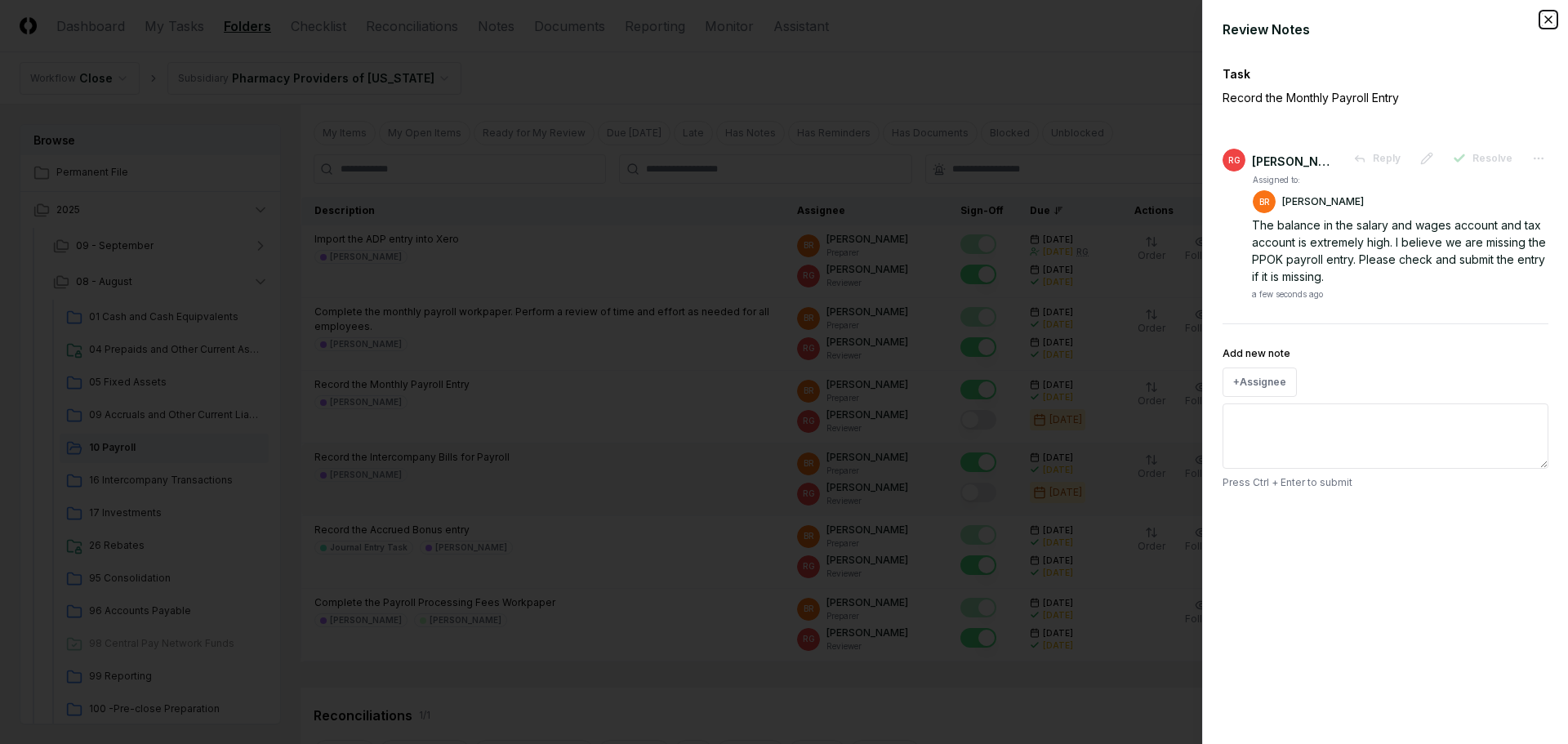
click at [770, 17] on icon "button" at bounding box center [1548, 20] width 13 height 13
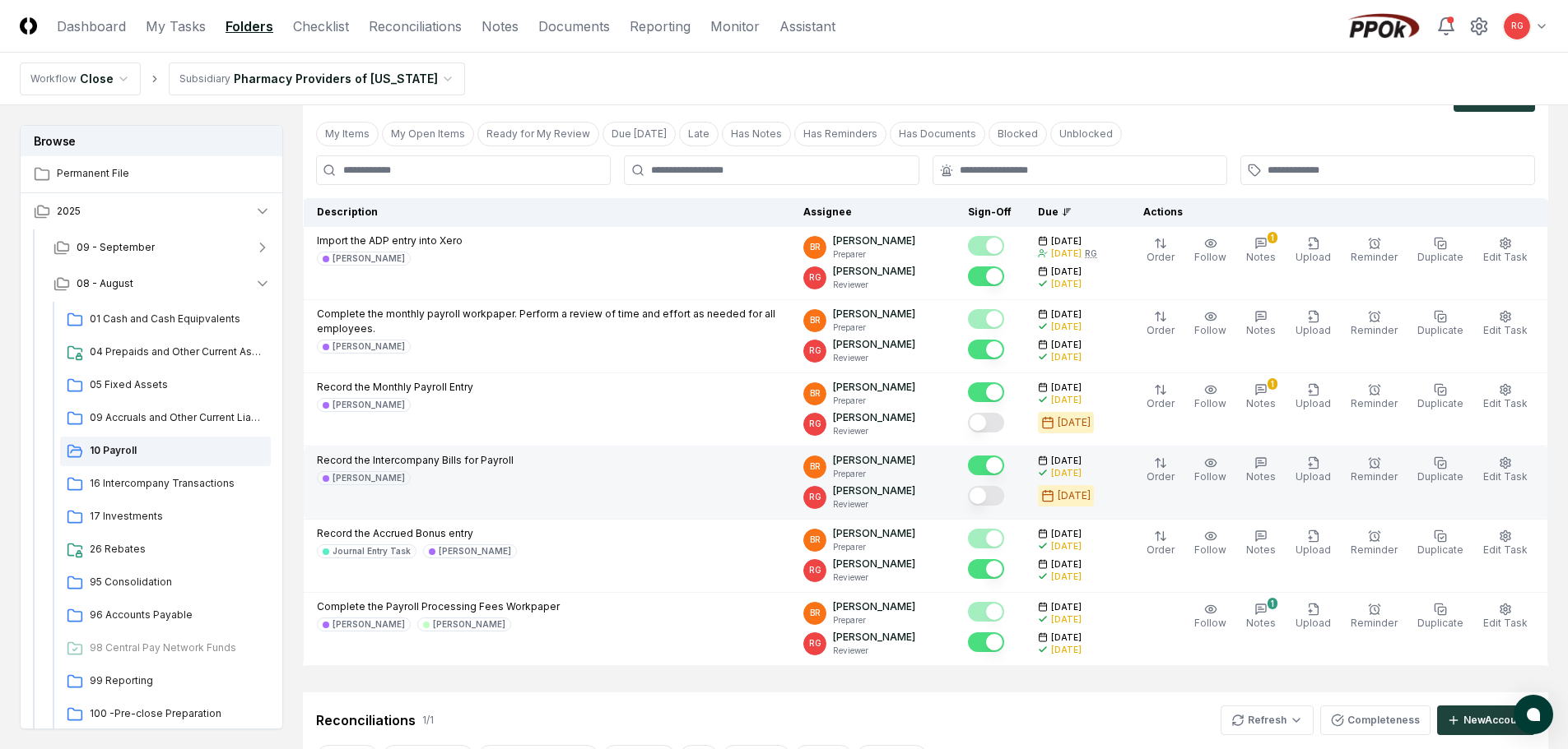
scroll to position [165, 0]
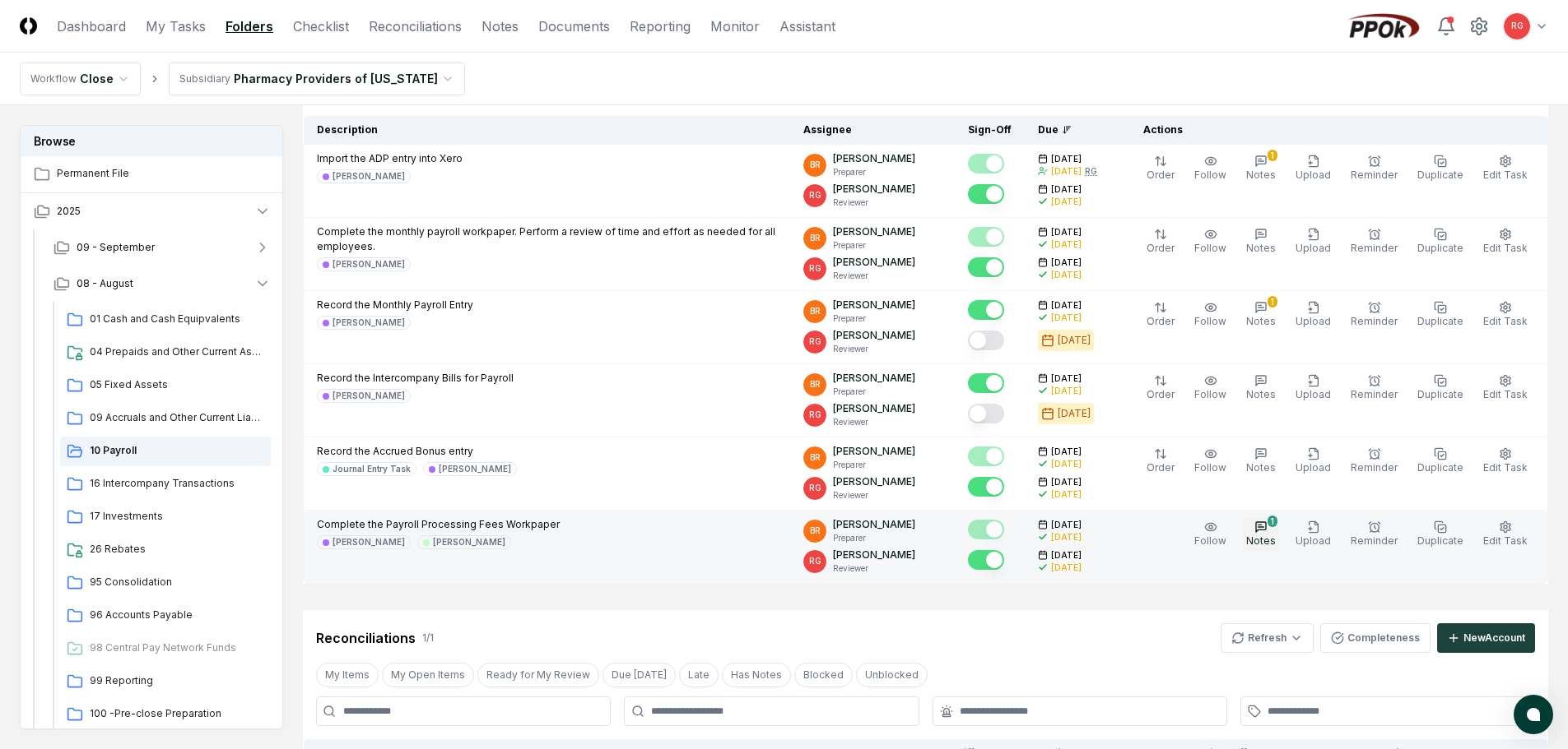
click at [776, 530] on icon "button" at bounding box center [1261, 527] width 10 height 10
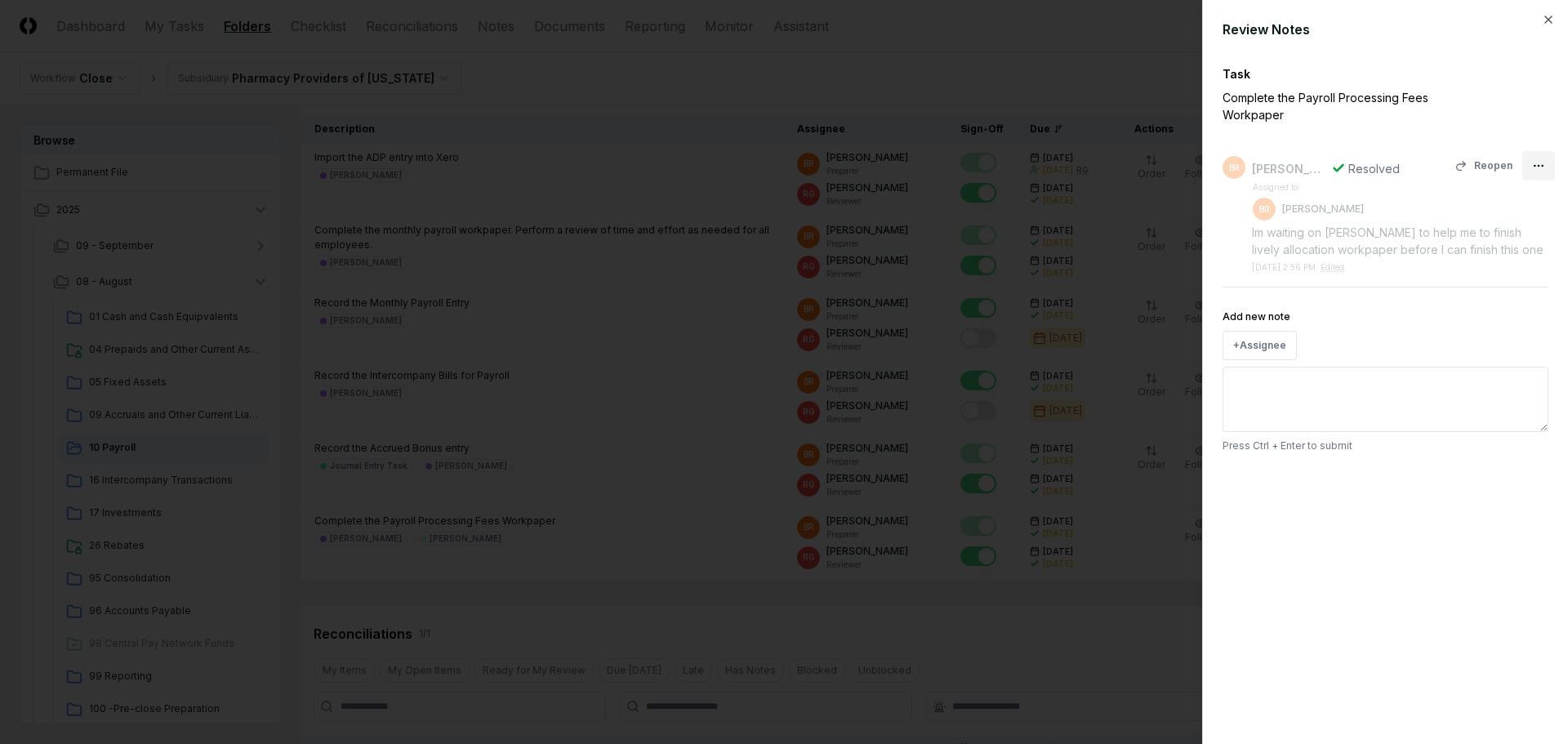
click at [770, 149] on body "CloseCore Dashboard My Tasks Folders Checklist Reconciliations Notes Documents …" at bounding box center [778, 472] width 1556 height 1270
click at [770, 216] on span "Close" at bounding box center [1495, 215] width 29 height 15
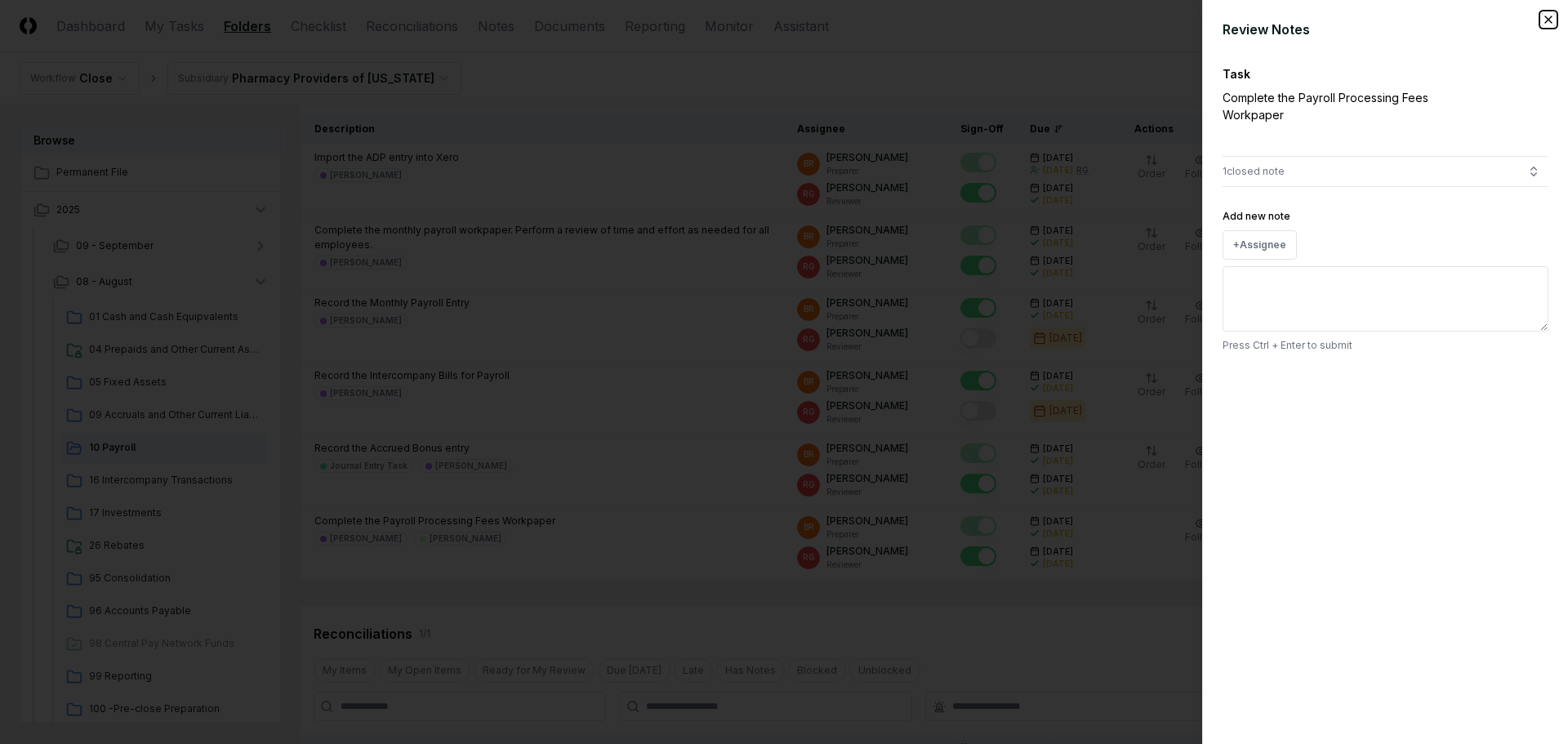
click at [770, 23] on icon "button" at bounding box center [1548, 20] width 13 height 13
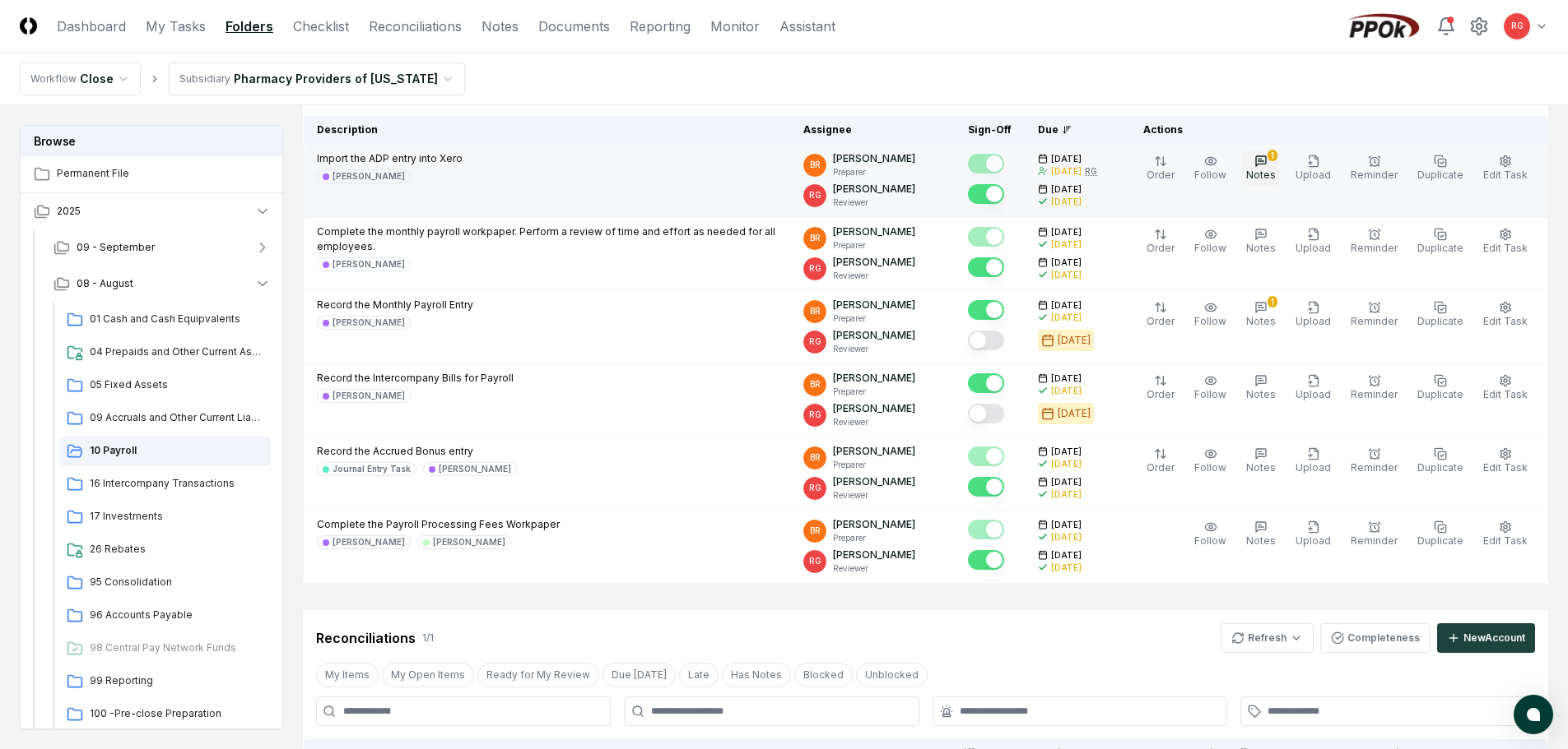
click at [776, 162] on icon "button" at bounding box center [1261, 161] width 10 height 10
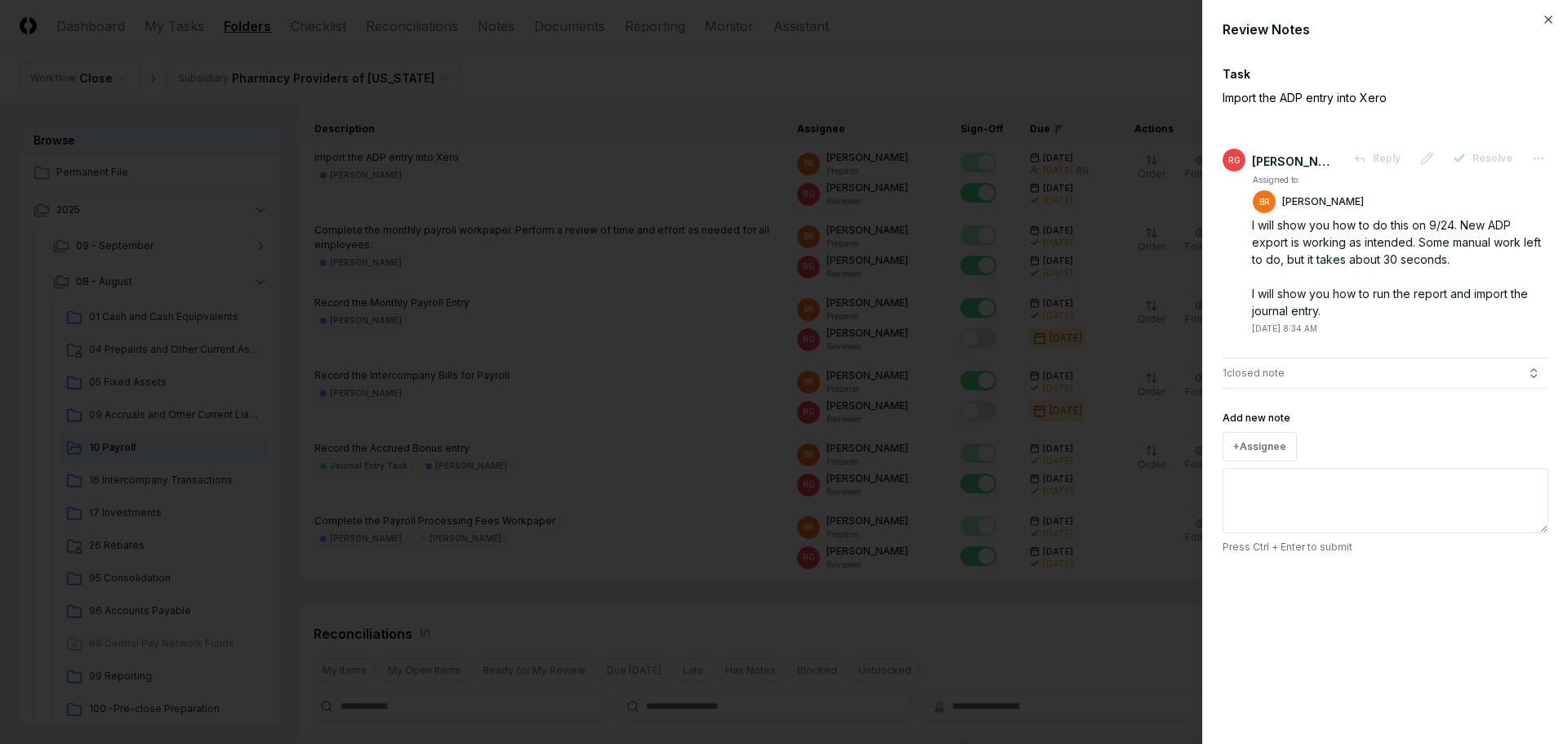
click at [770, 21] on div "Review Notes Task Import the ADP entry into Xero RG Ricky Garver Reply Resolve …" at bounding box center [1385, 372] width 366 height 744
click at [770, 17] on icon "button" at bounding box center [1548, 20] width 13 height 13
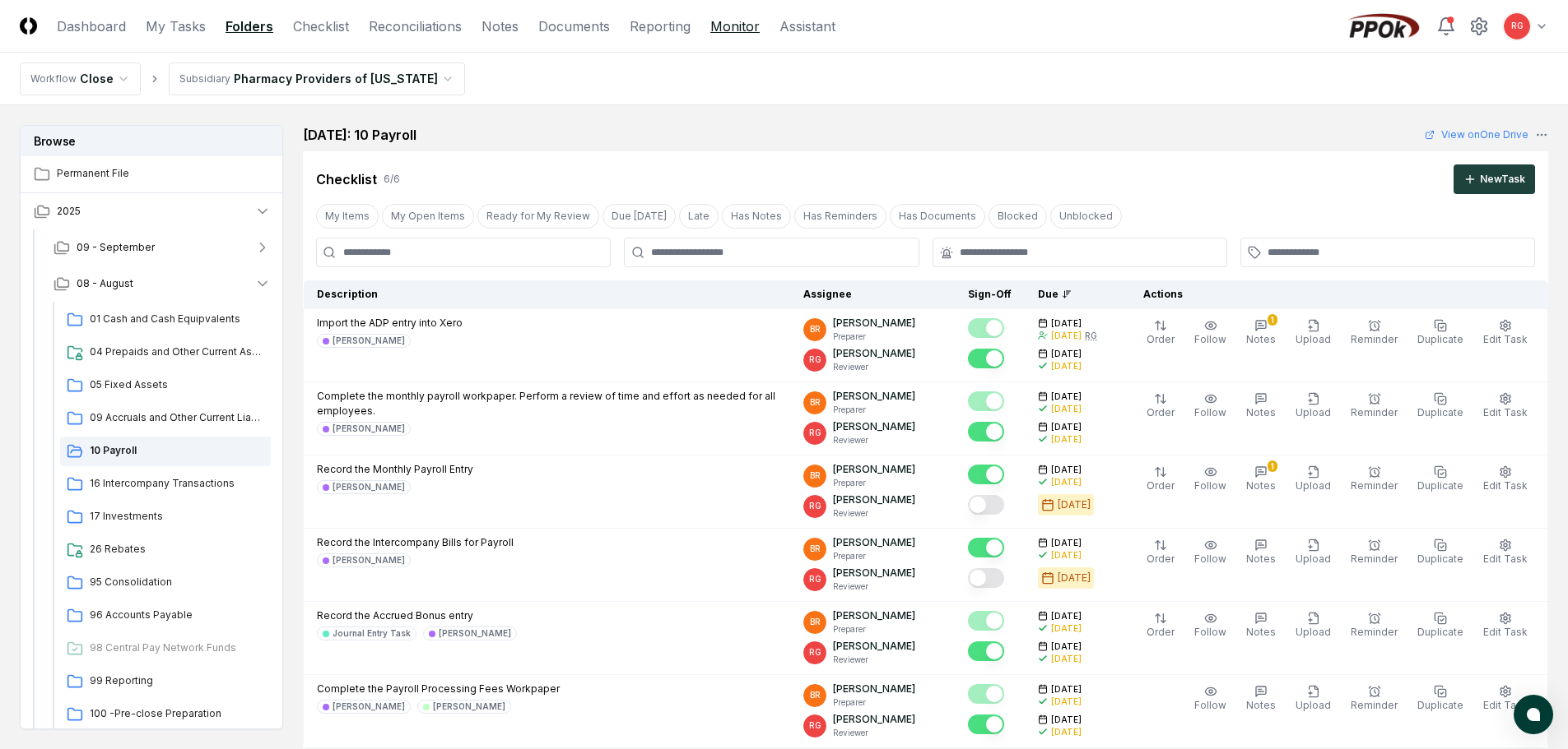
click at [721, 23] on link "Monitor" at bounding box center [734, 26] width 50 height 20
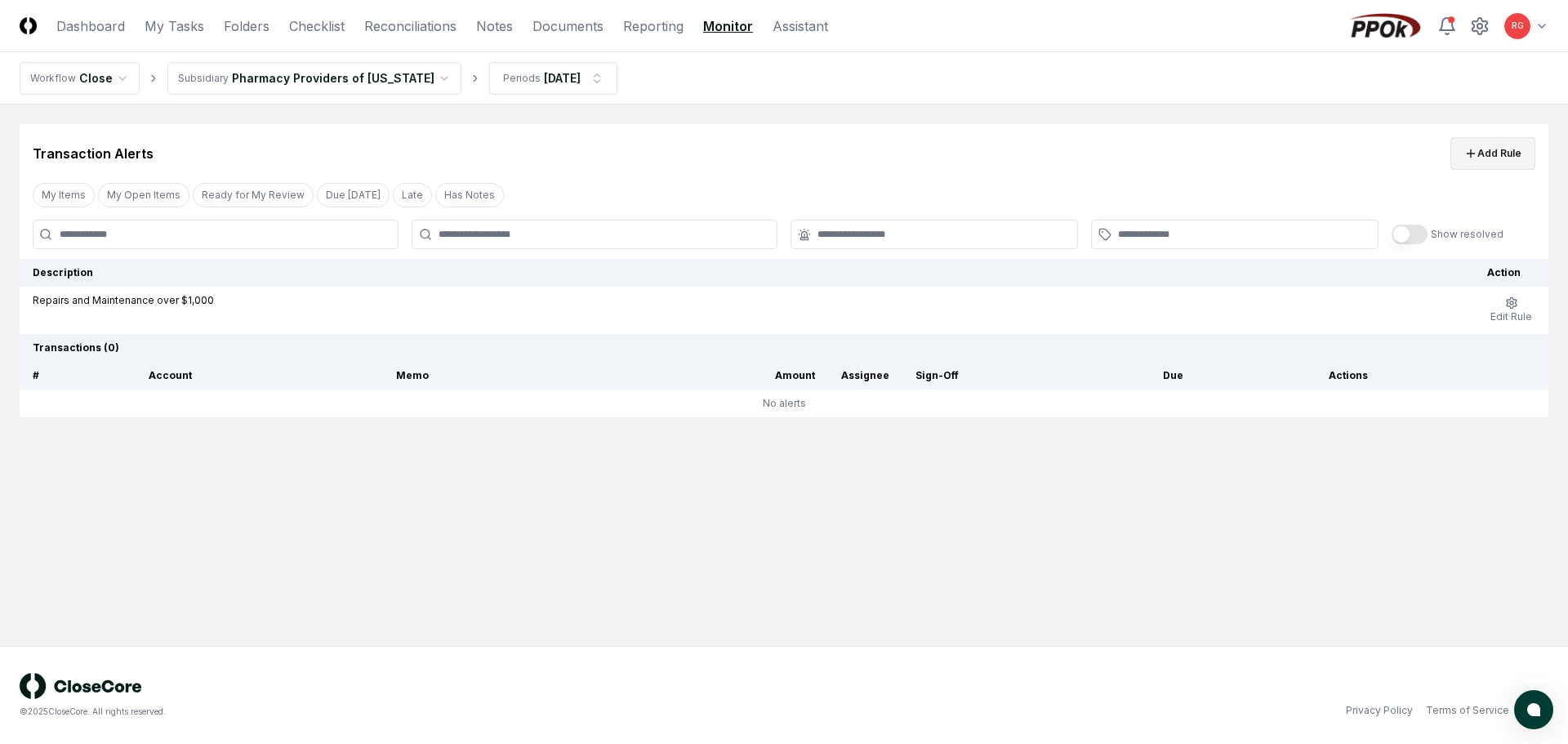
click at [770, 158] on button "Add Rule" at bounding box center [1492, 153] width 85 height 33
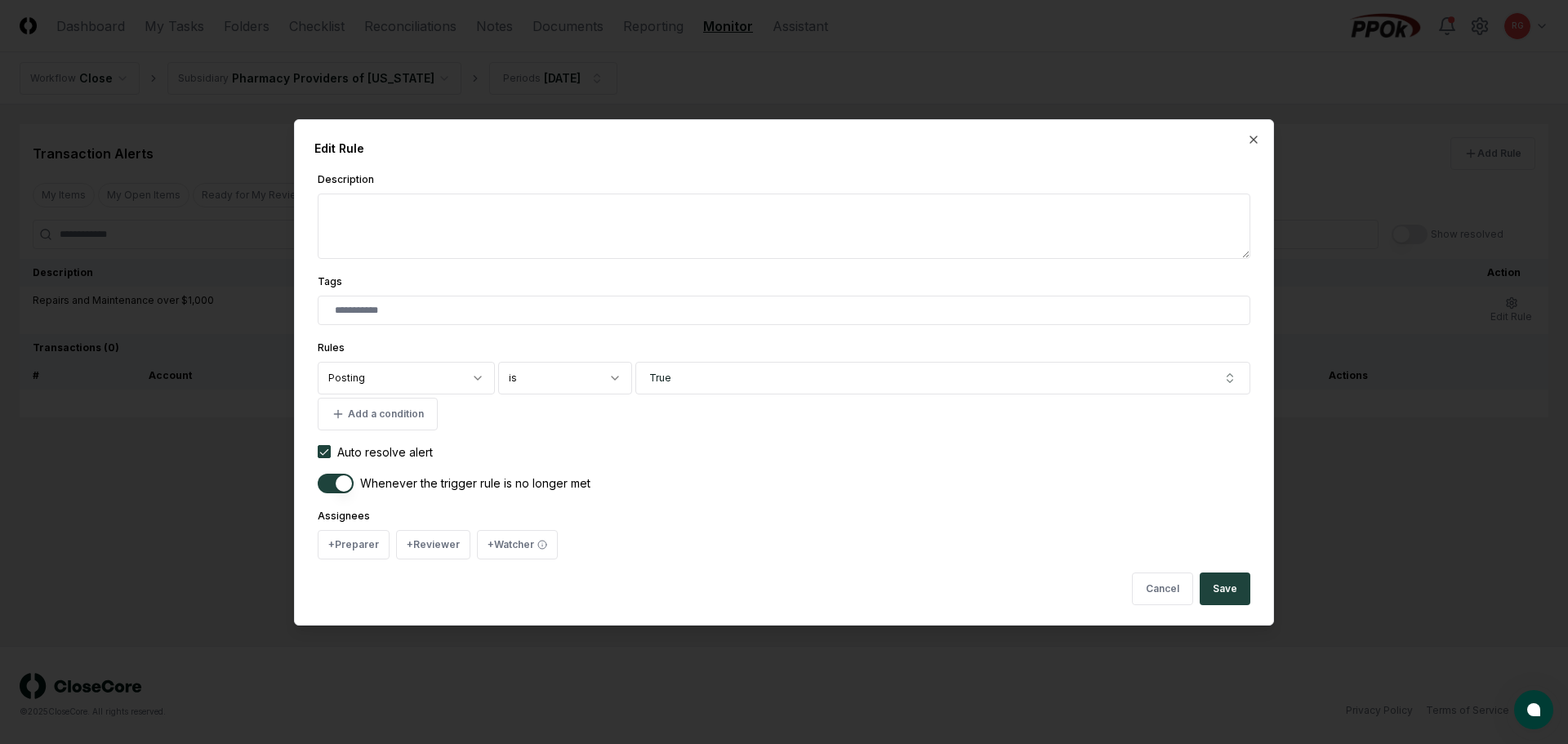
click at [476, 218] on textarea "Description" at bounding box center [784, 226] width 932 height 65
click at [380, 316] on input "text" at bounding box center [787, 311] width 905 height 15
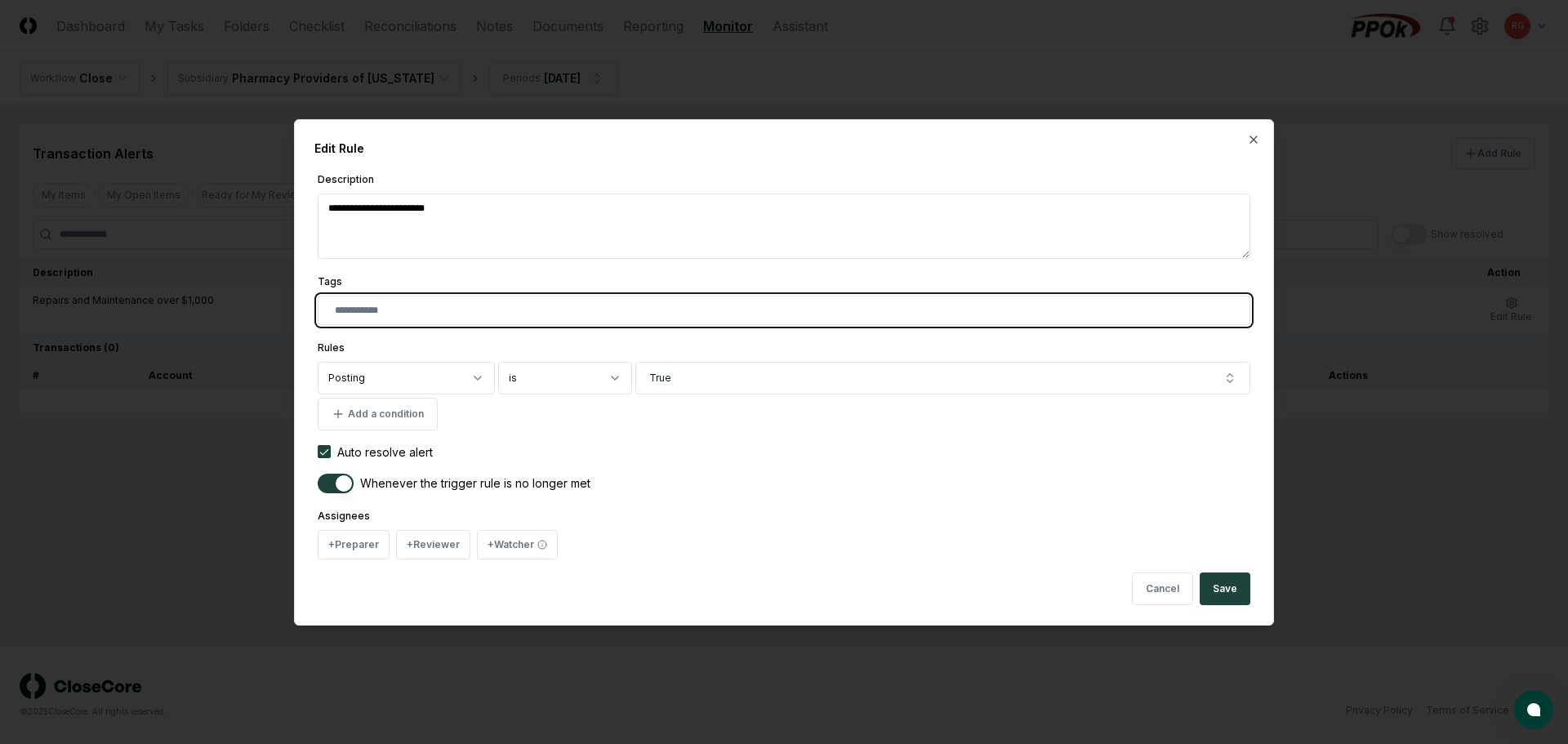
click at [398, 306] on input "text" at bounding box center [787, 311] width 905 height 15
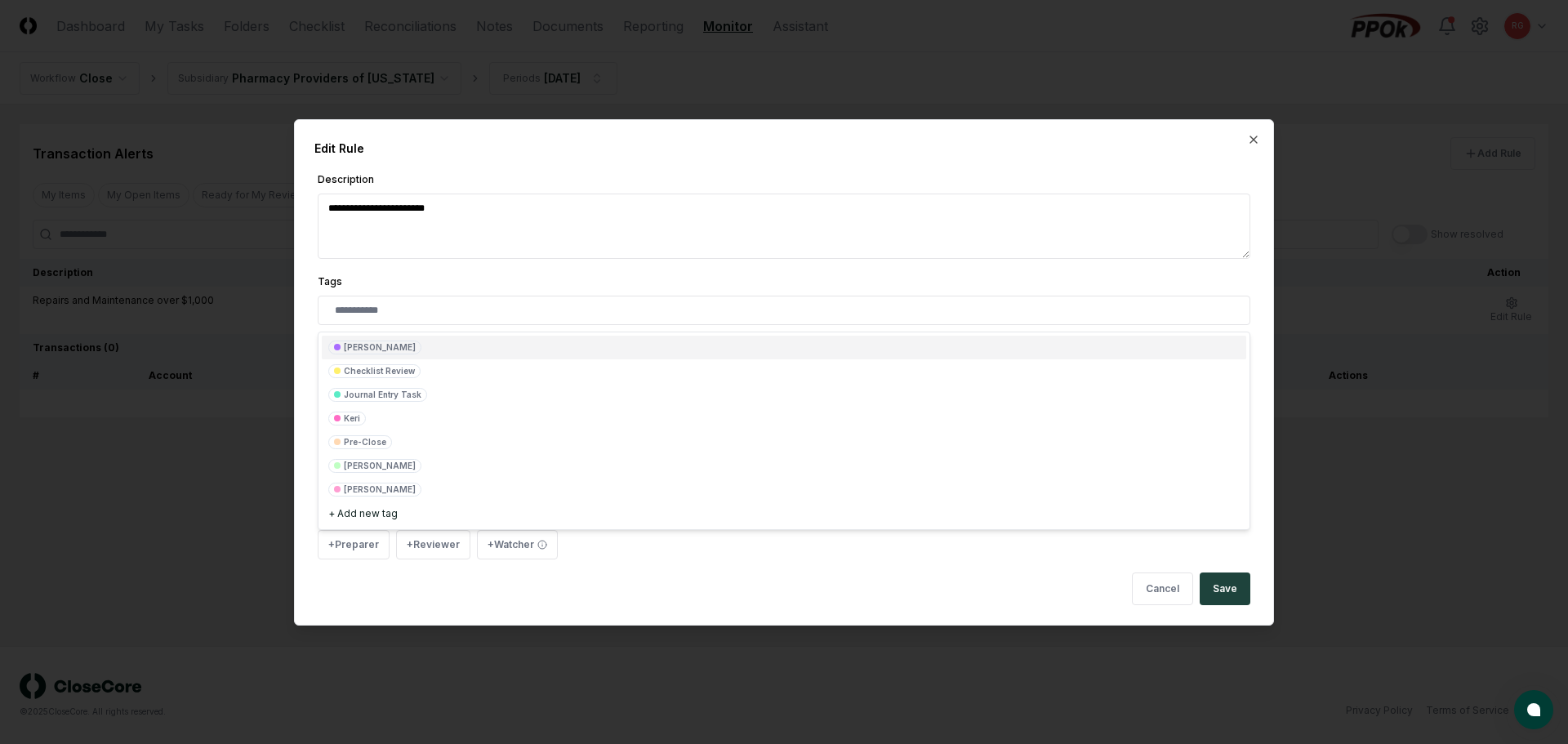
click at [566, 242] on textarea "**********" at bounding box center [784, 226] width 932 height 65
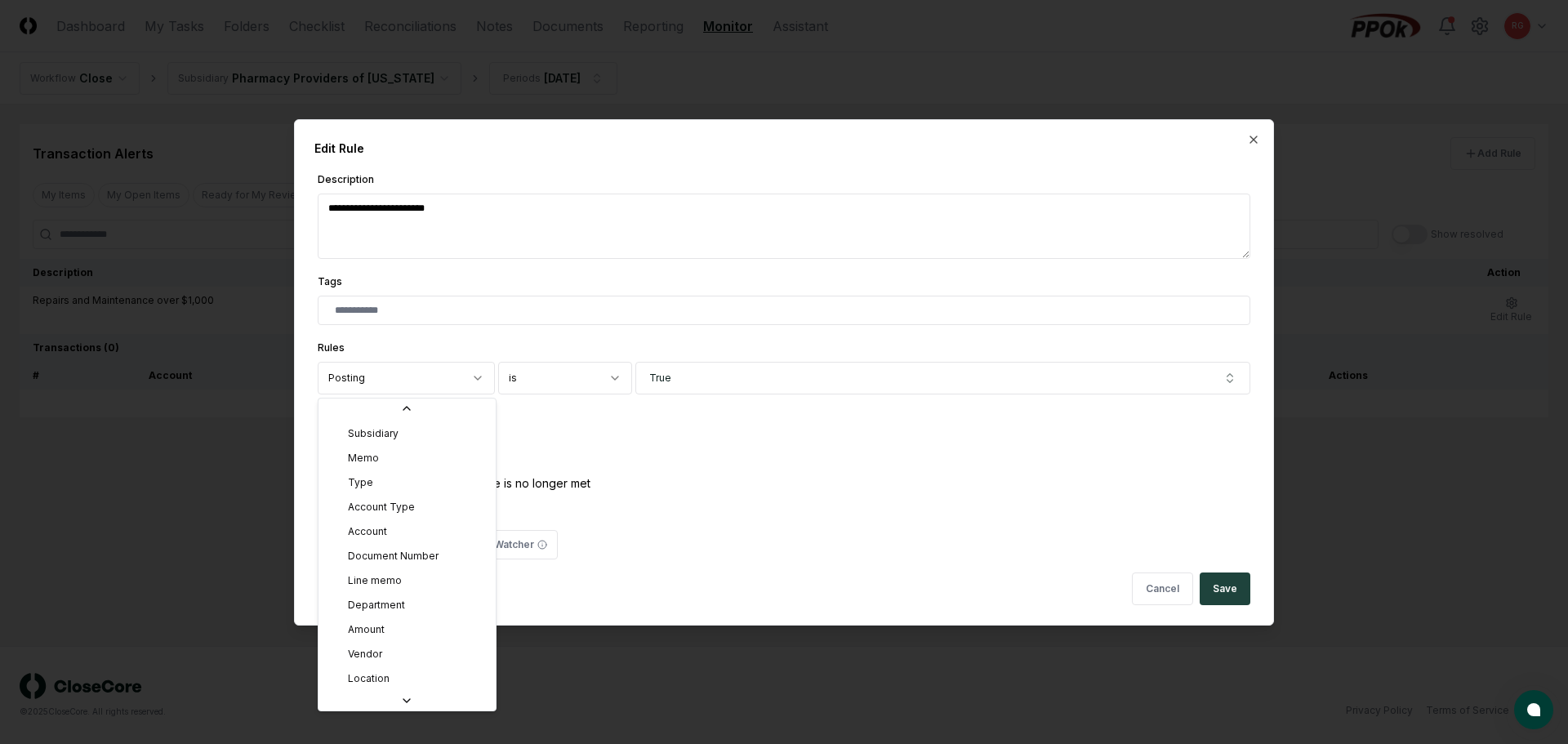
click at [395, 381] on body "**********" at bounding box center [784, 372] width 1568 height 744
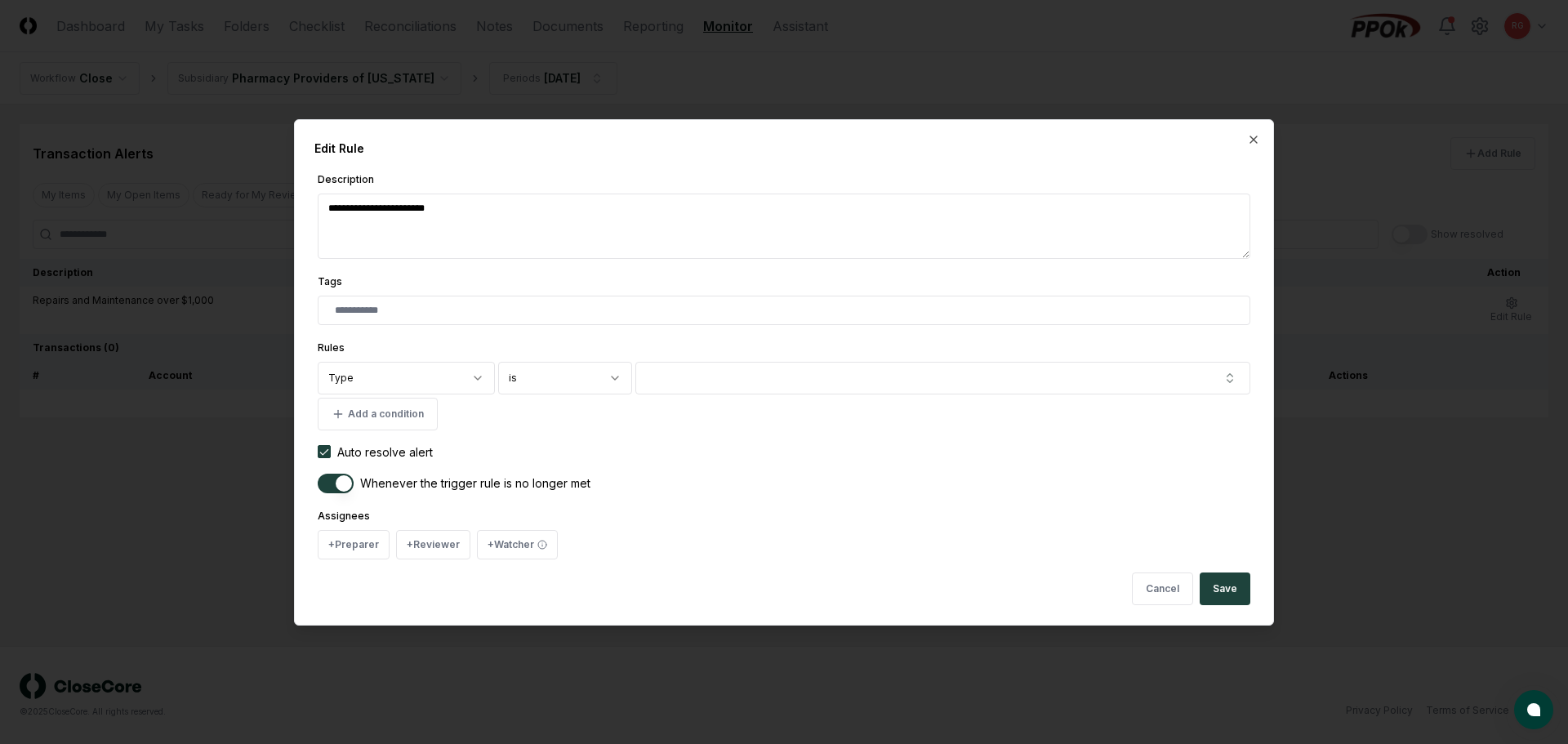
click at [514, 373] on body "**********" at bounding box center [784, 372] width 1568 height 744
click at [763, 378] on button "button" at bounding box center [943, 378] width 615 height 33
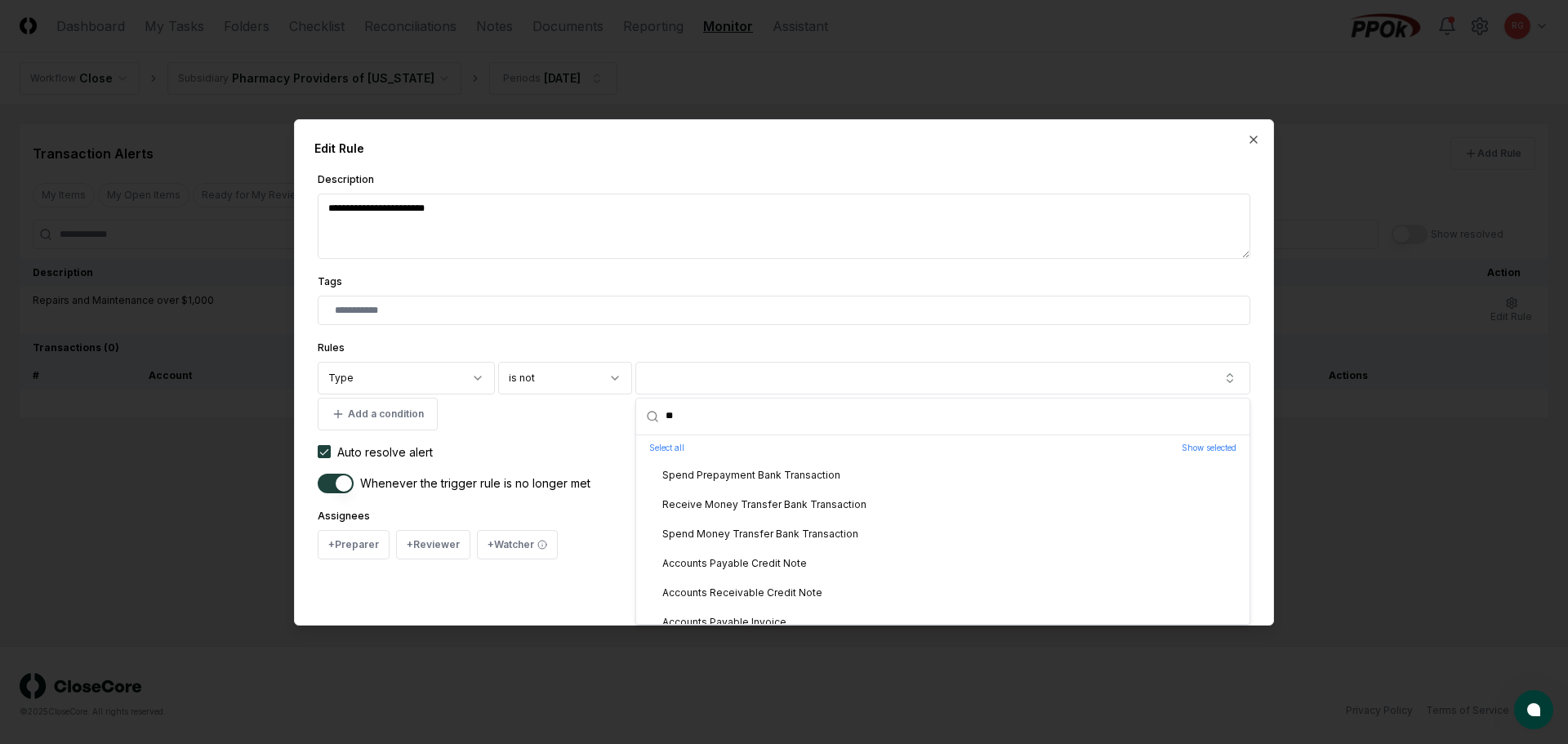
scroll to position [0, 0]
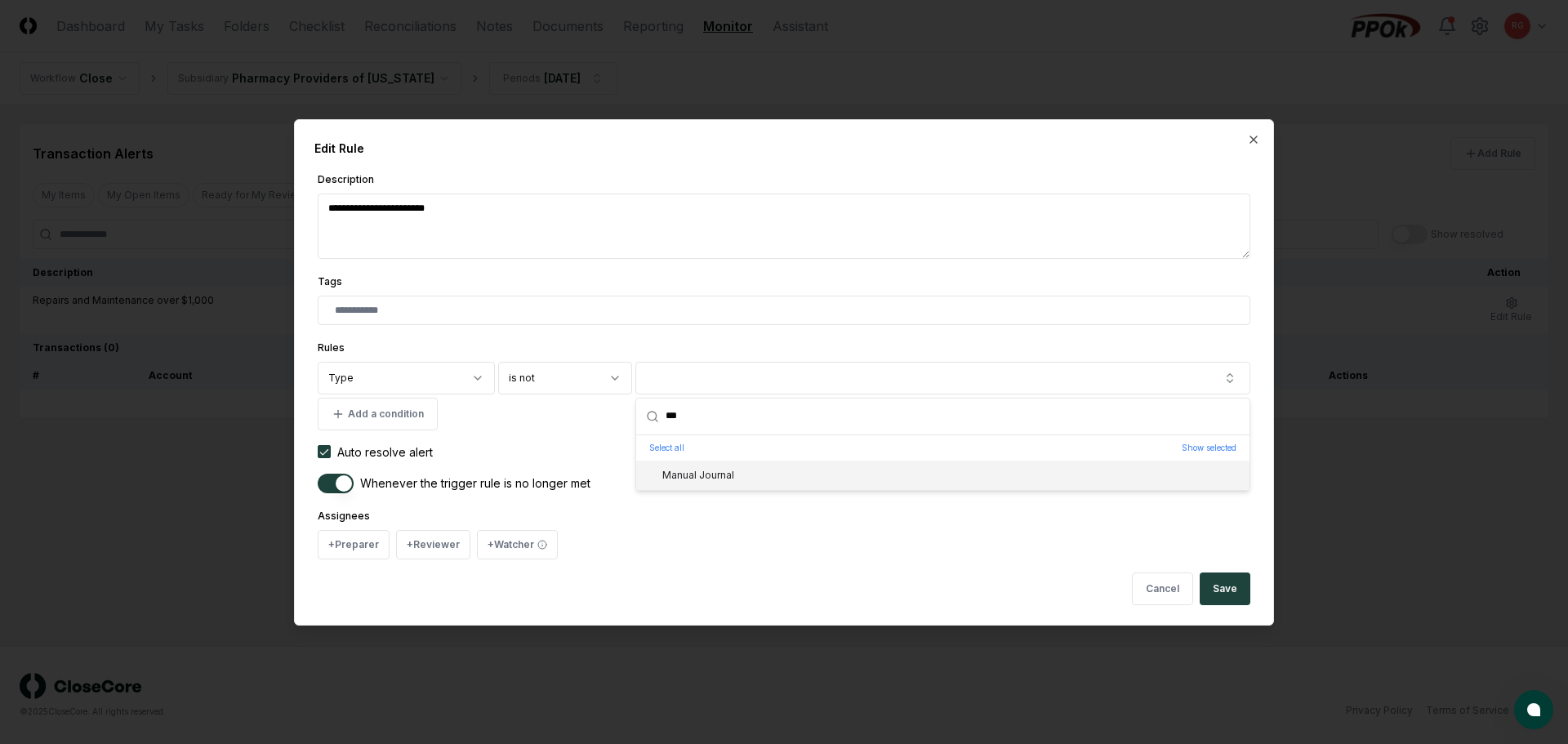
click at [734, 471] on div "Manual Journal" at bounding box center [942, 476] width 613 height 30
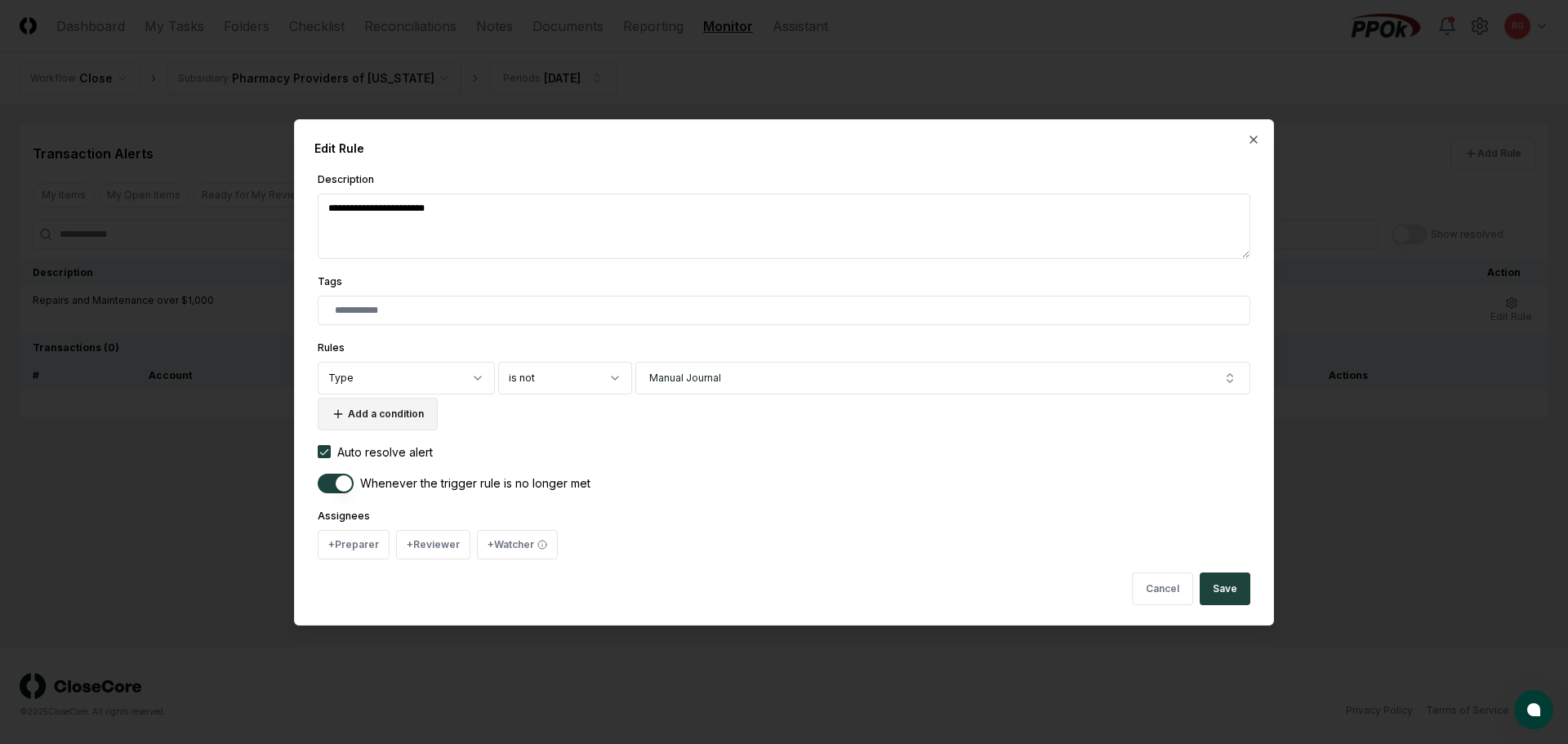
click at [354, 414] on button "Add a condition" at bounding box center [377, 414] width 120 height 33
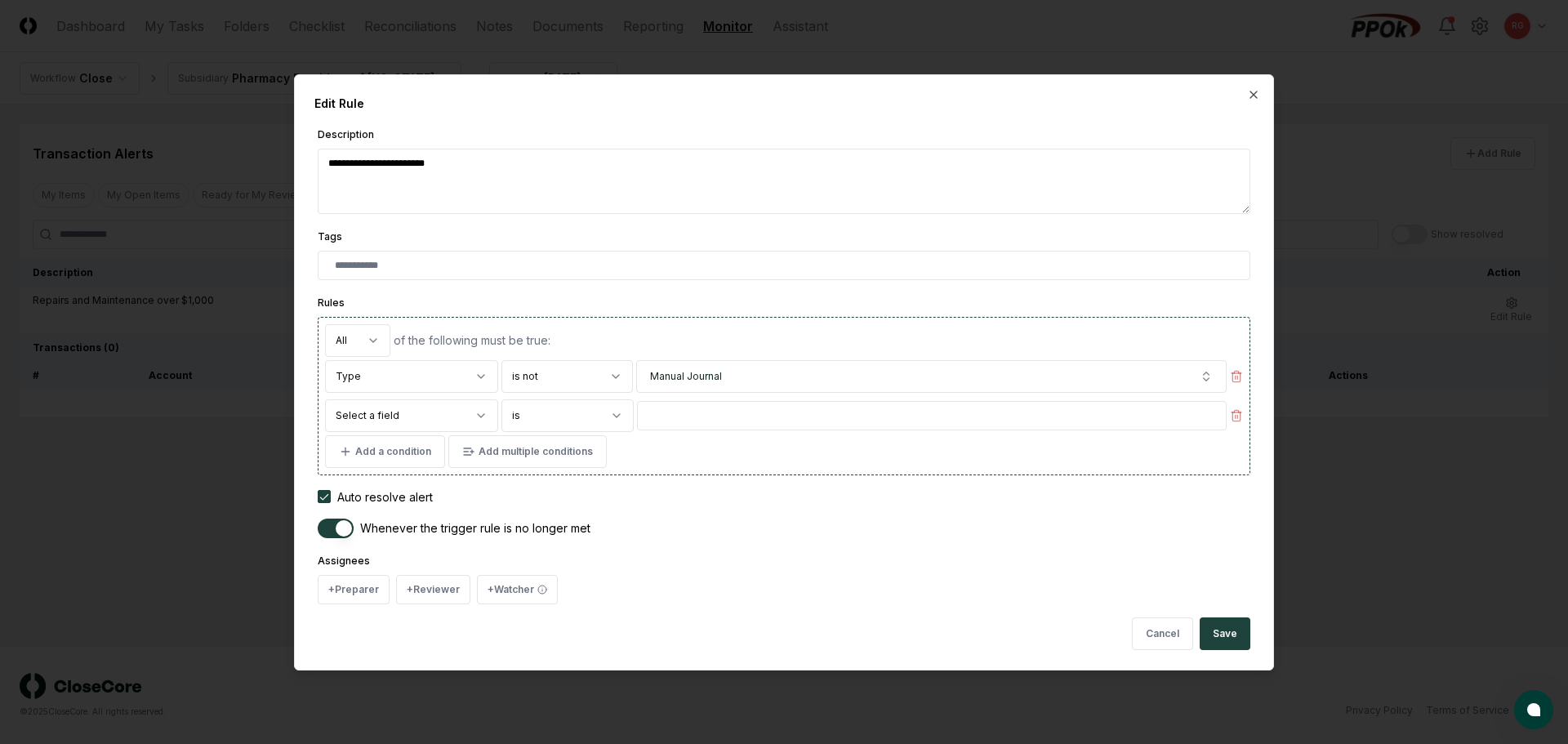
click at [376, 415] on body "**********" at bounding box center [784, 372] width 1568 height 744
click at [770, 420] on button "button" at bounding box center [930, 416] width 590 height 33
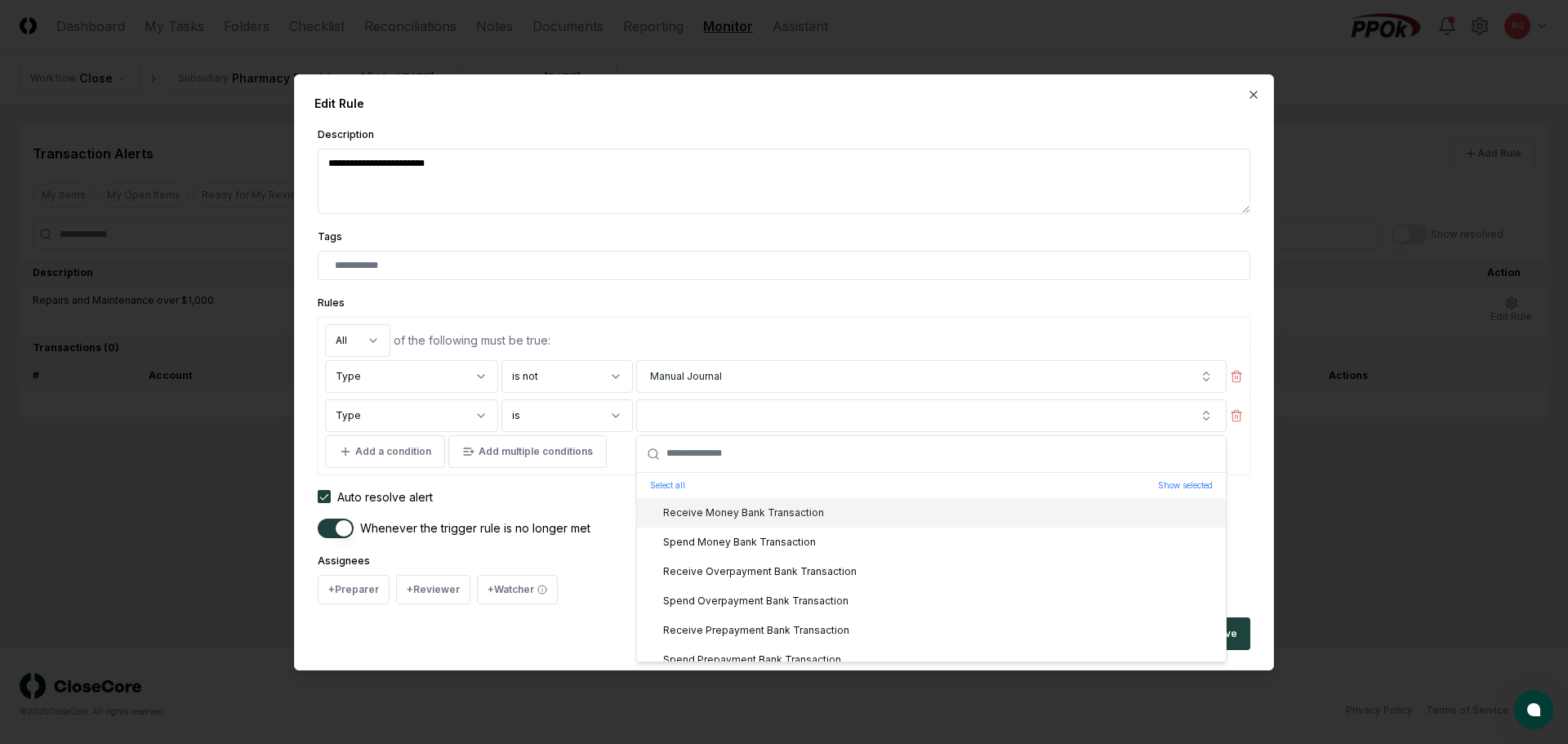
click at [770, 311] on div "**********" at bounding box center [784, 384] width 932 height 182
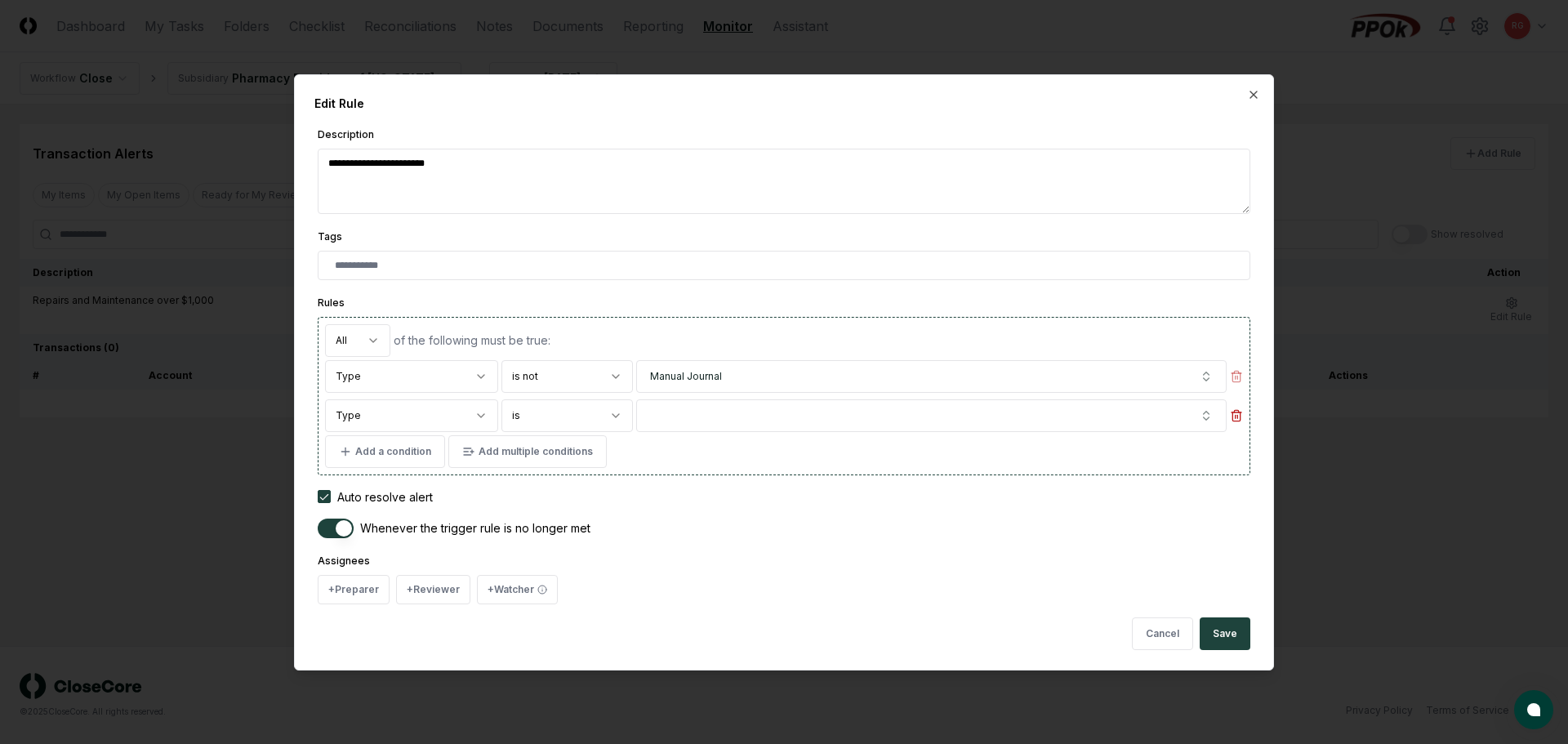
click at [770, 417] on icon "button" at bounding box center [1236, 416] width 13 height 13
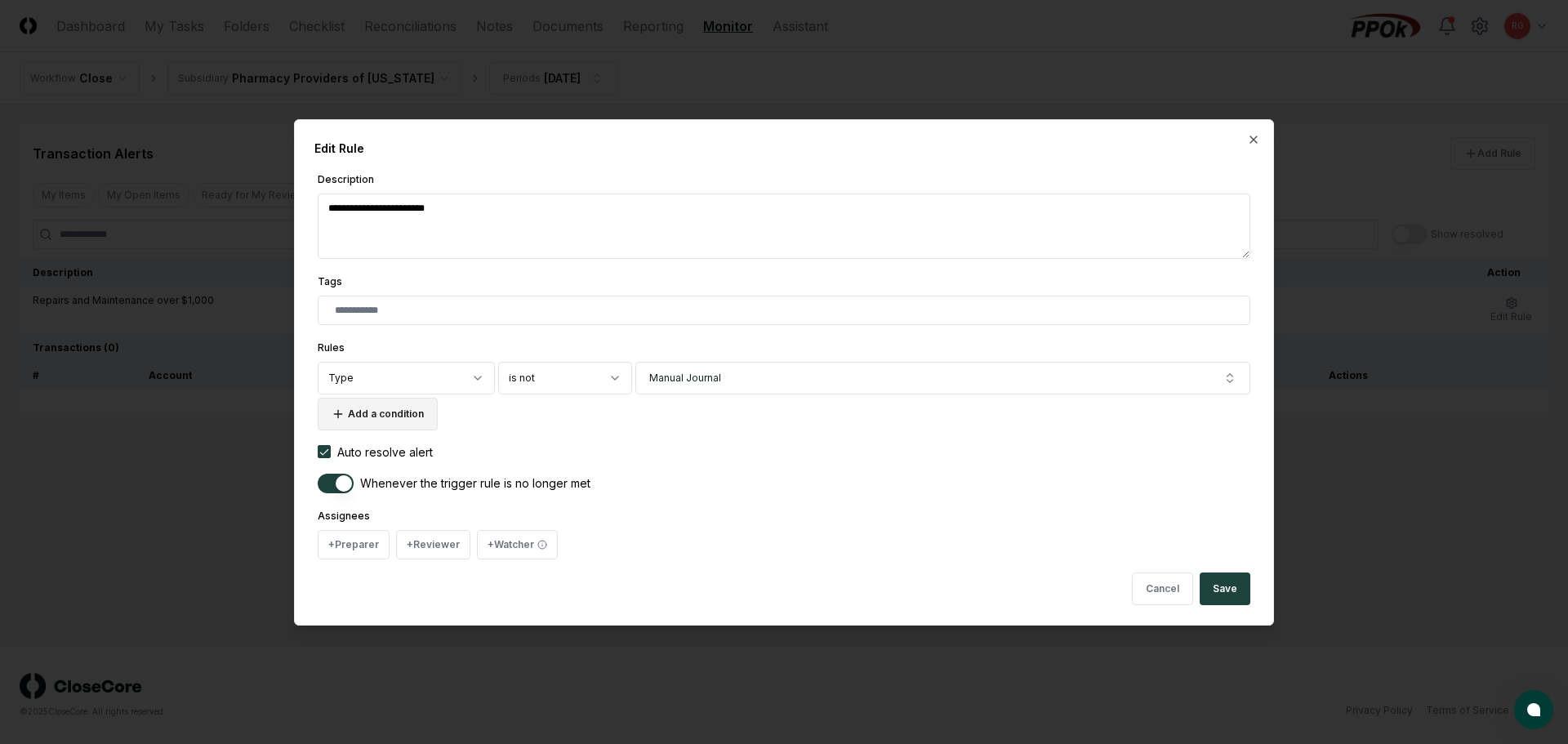
click at [368, 419] on button "Add a condition" at bounding box center [377, 414] width 120 height 33
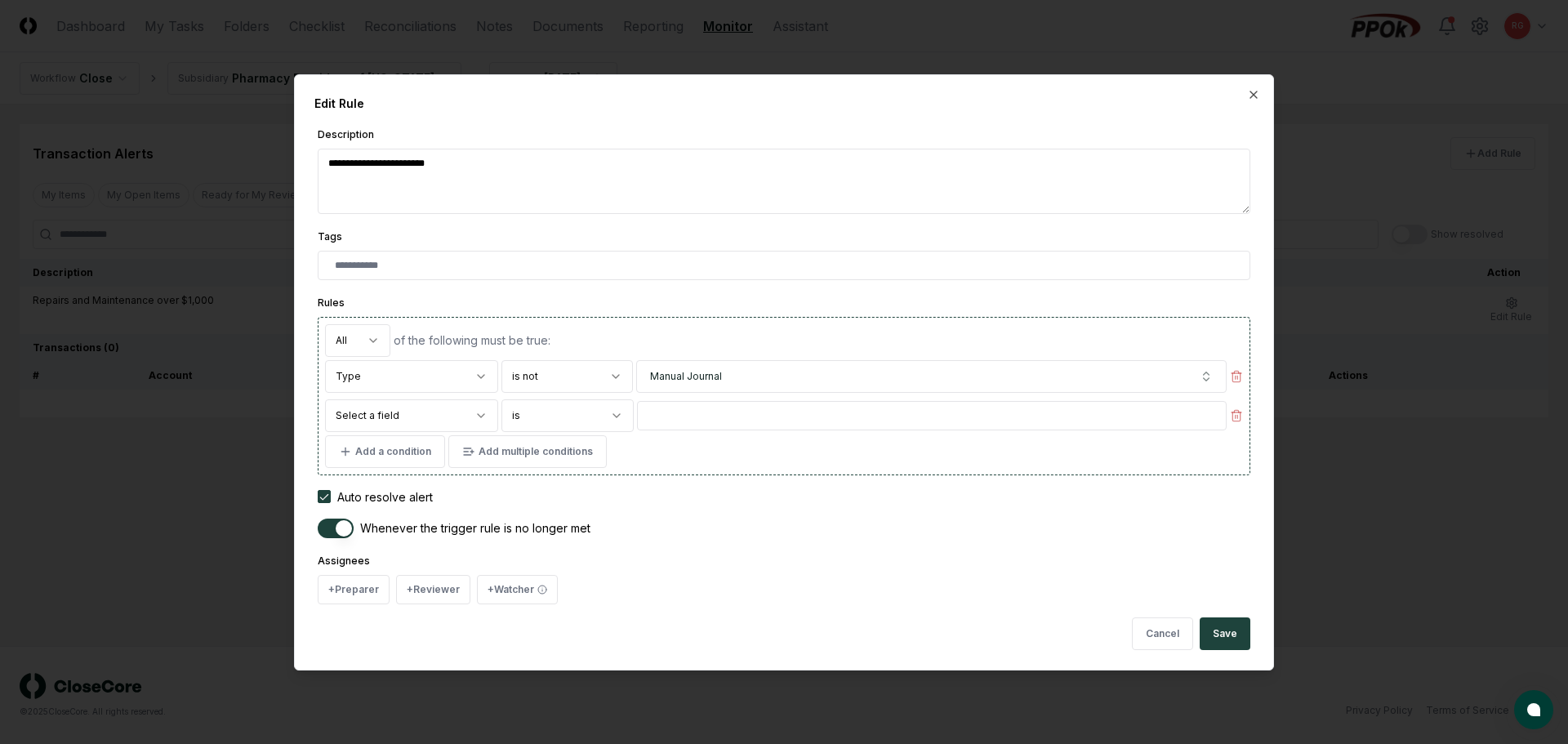
click at [402, 418] on body "**********" at bounding box center [784, 372] width 1568 height 744
click at [658, 409] on button "button" at bounding box center [930, 416] width 590 height 33
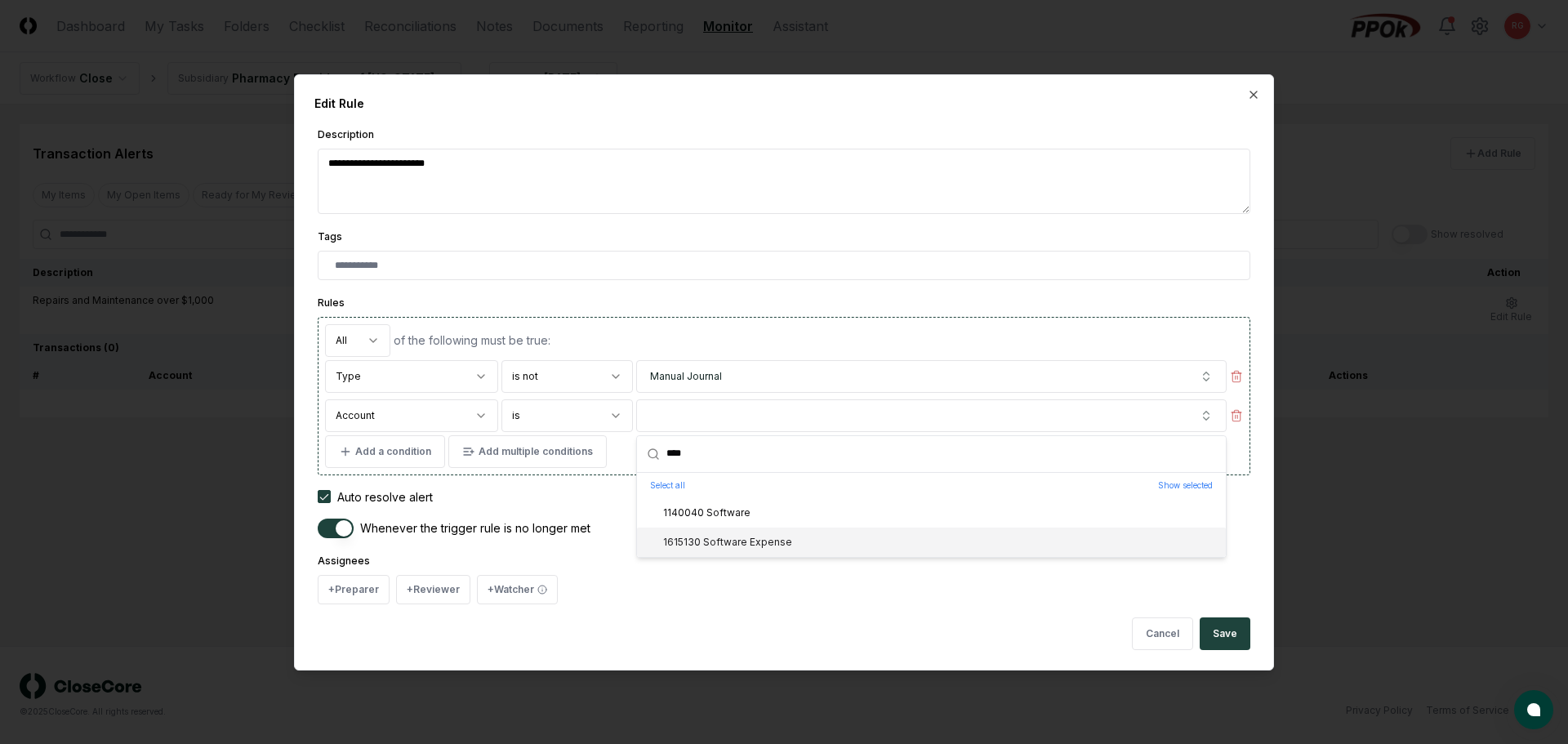
click at [731, 535] on div "1615130 Software Expense" at bounding box center [718, 542] width 149 height 15
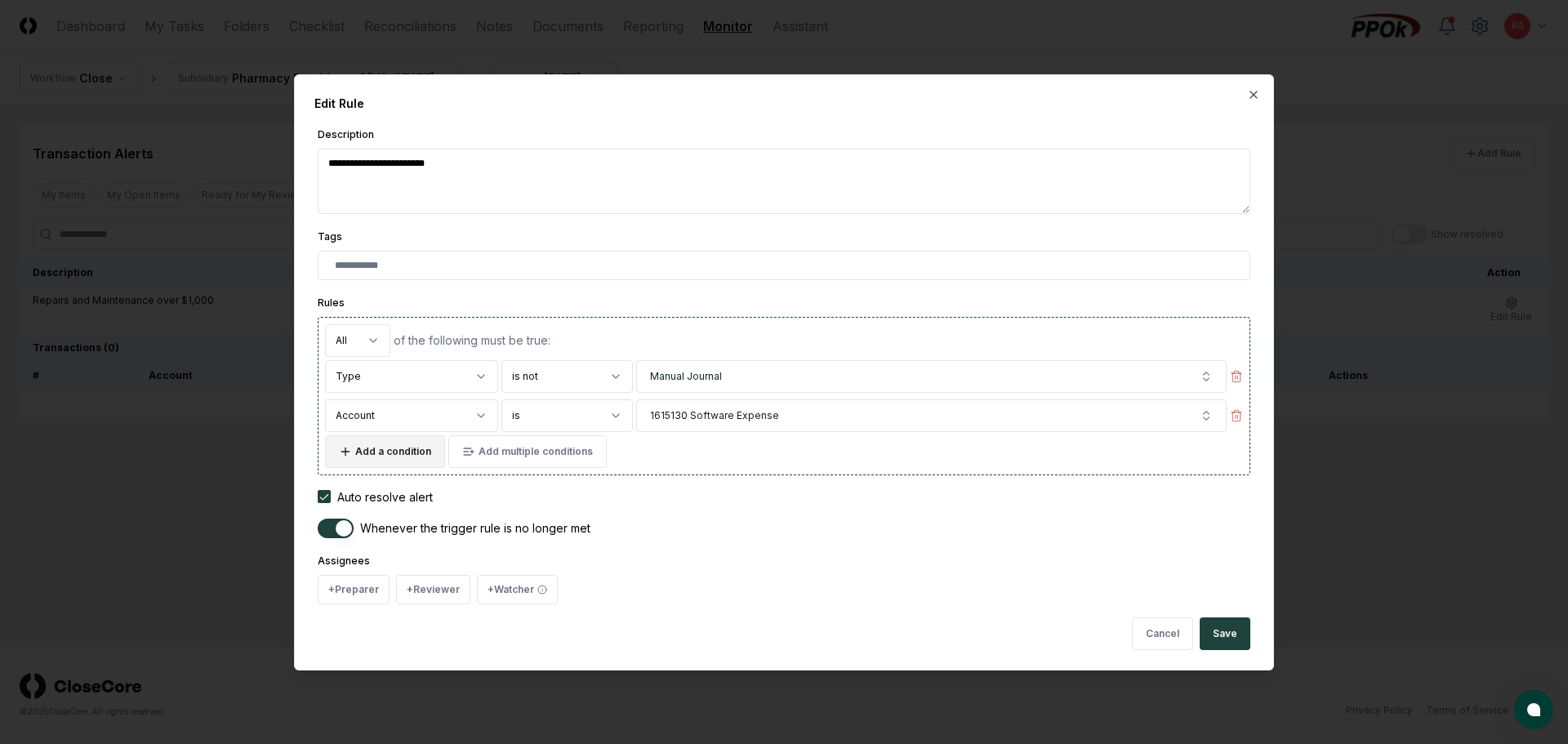
click at [367, 455] on button "Add a condition" at bounding box center [385, 451] width 120 height 33
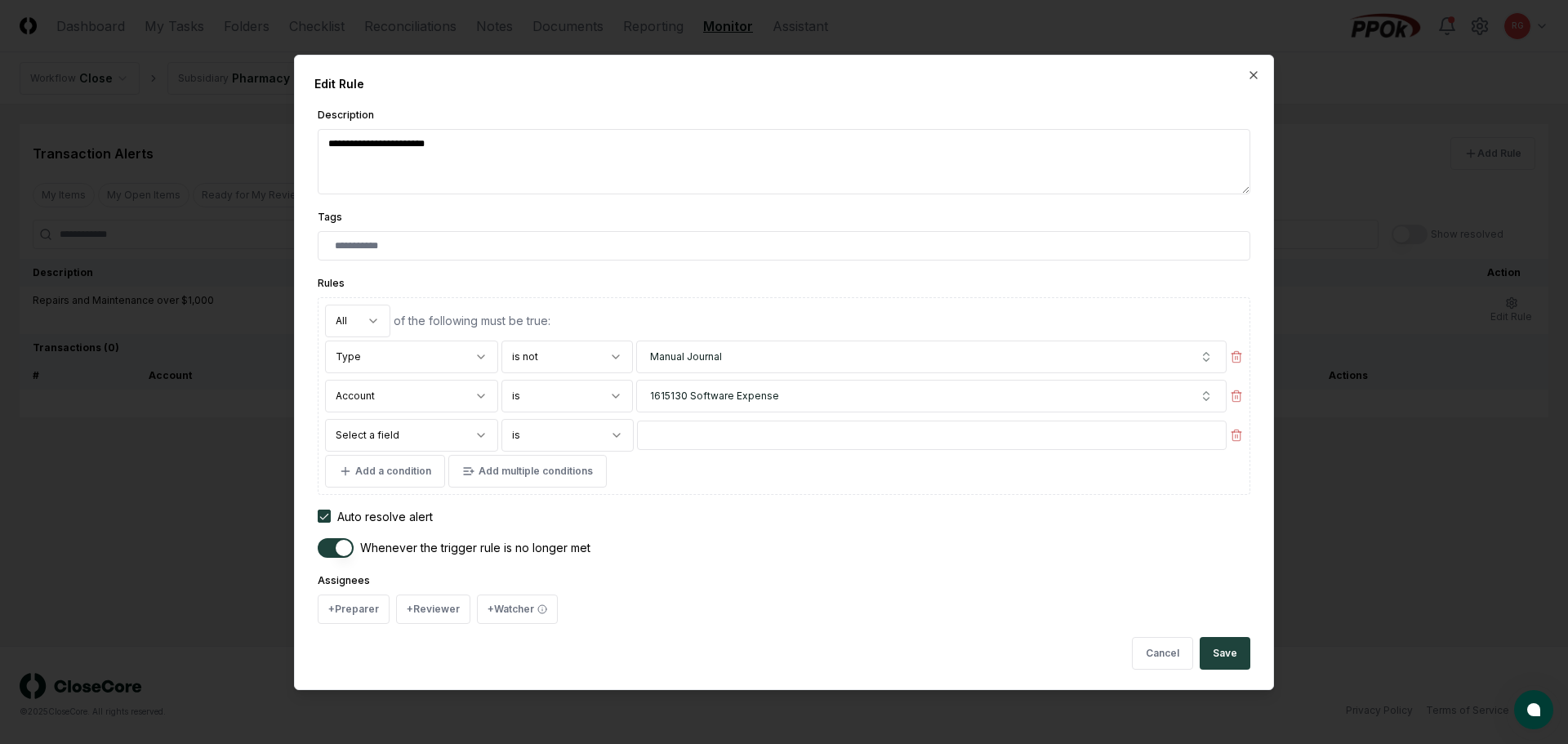
click at [394, 441] on body "**********" at bounding box center [784, 372] width 1568 height 744
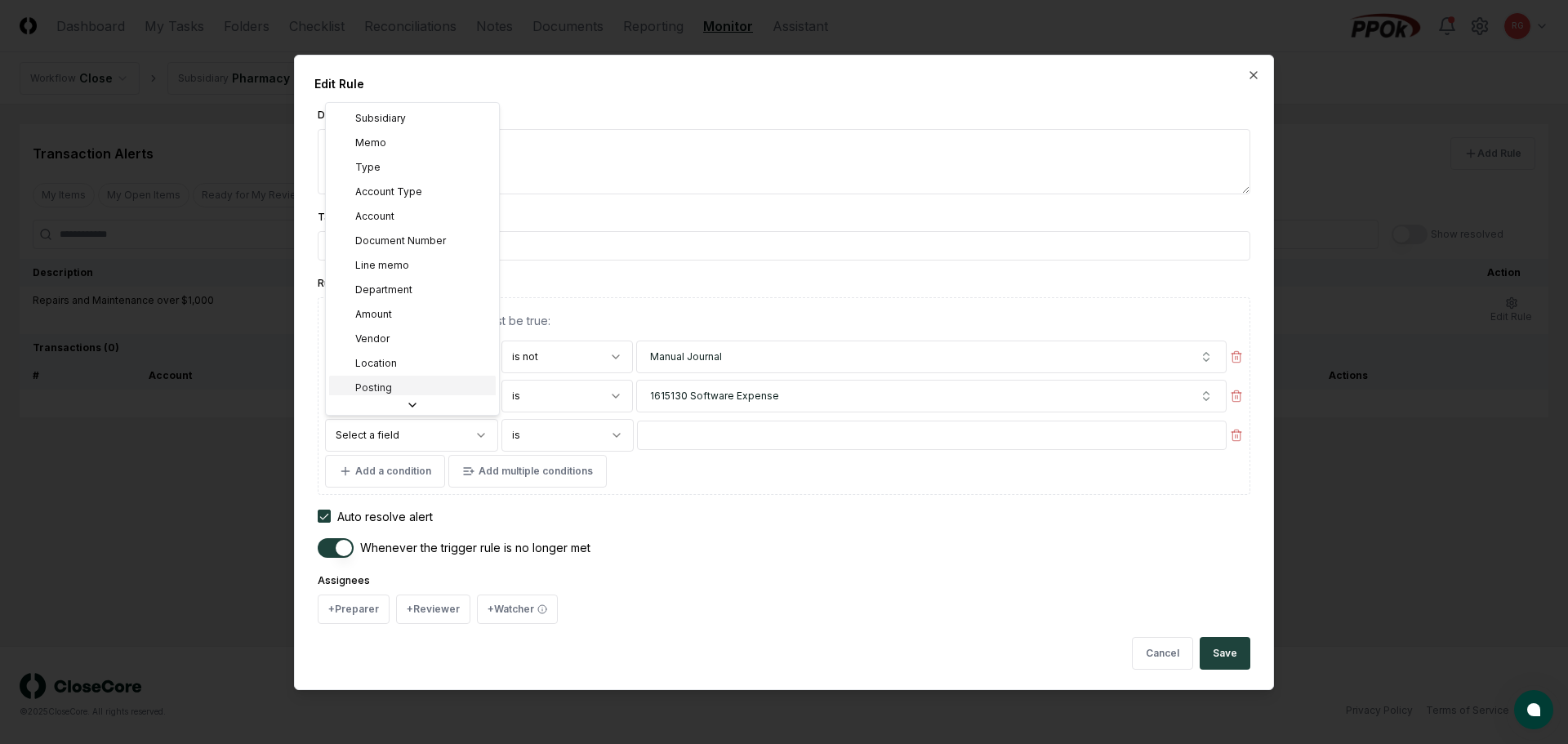
scroll to position [49, 0]
click at [418, 429] on body "**********" at bounding box center [784, 372] width 1568 height 744
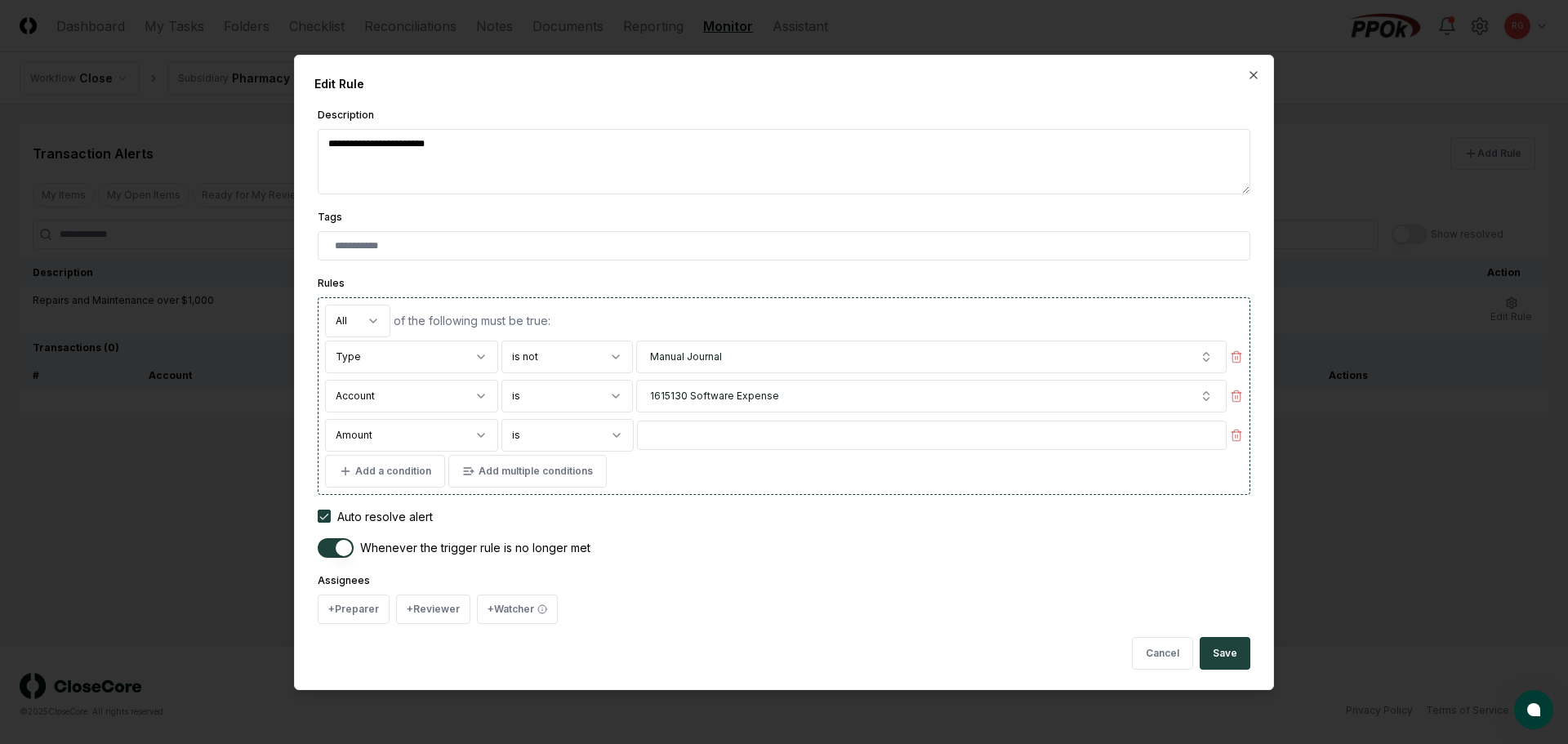
click at [542, 428] on body "**********" at bounding box center [784, 372] width 1568 height 744
click at [679, 438] on input "*" at bounding box center [931, 435] width 589 height 30
drag, startPoint x: 679, startPoint y: 438, endPoint x: 631, endPoint y: 440, distance: 48.0
click at [631, 440] on div "**********" at bounding box center [784, 435] width 918 height 33
click at [747, 472] on div "Add a condition Add multiple conditions" at bounding box center [784, 471] width 918 height 33
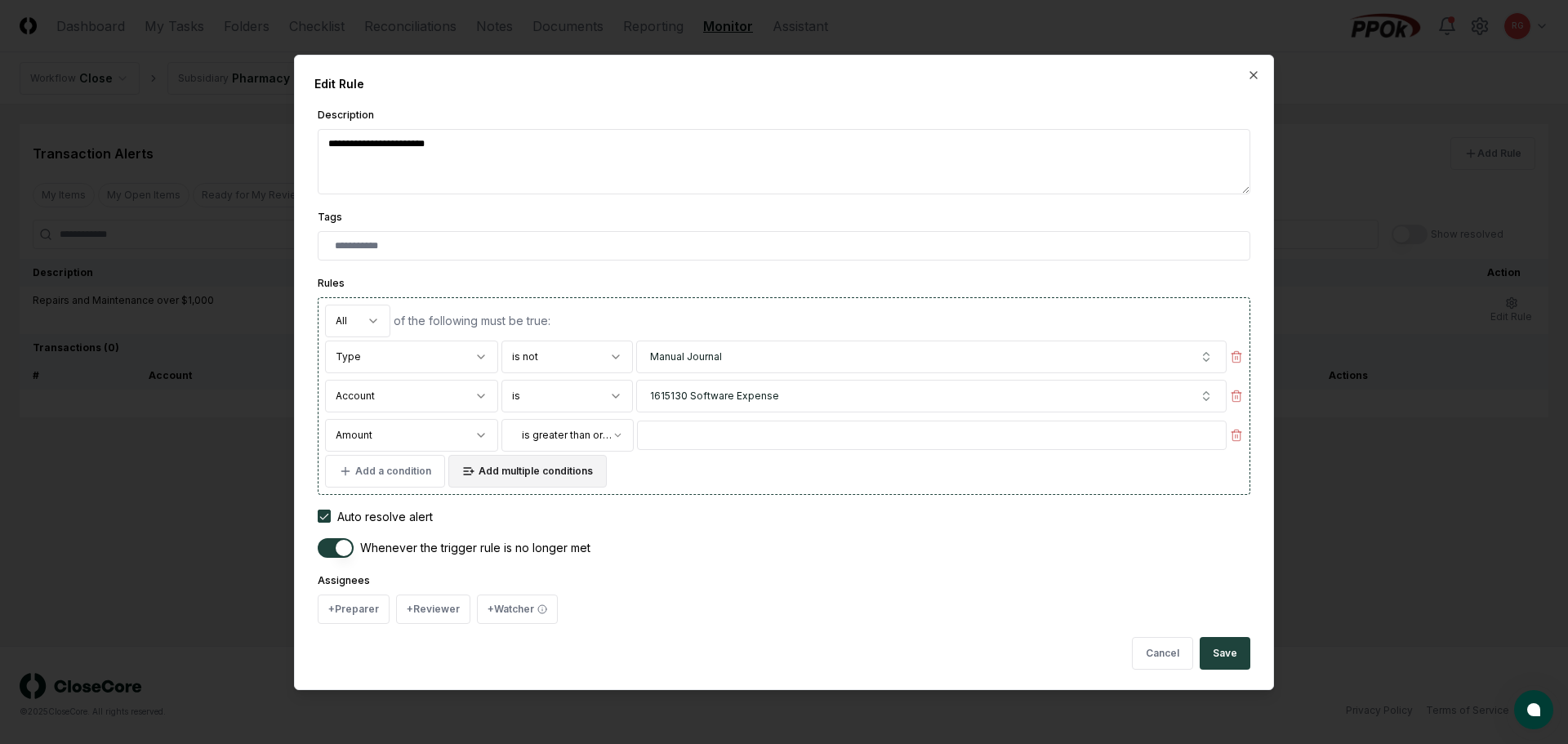
click at [536, 478] on button "Add multiple conditions" at bounding box center [527, 471] width 158 height 33
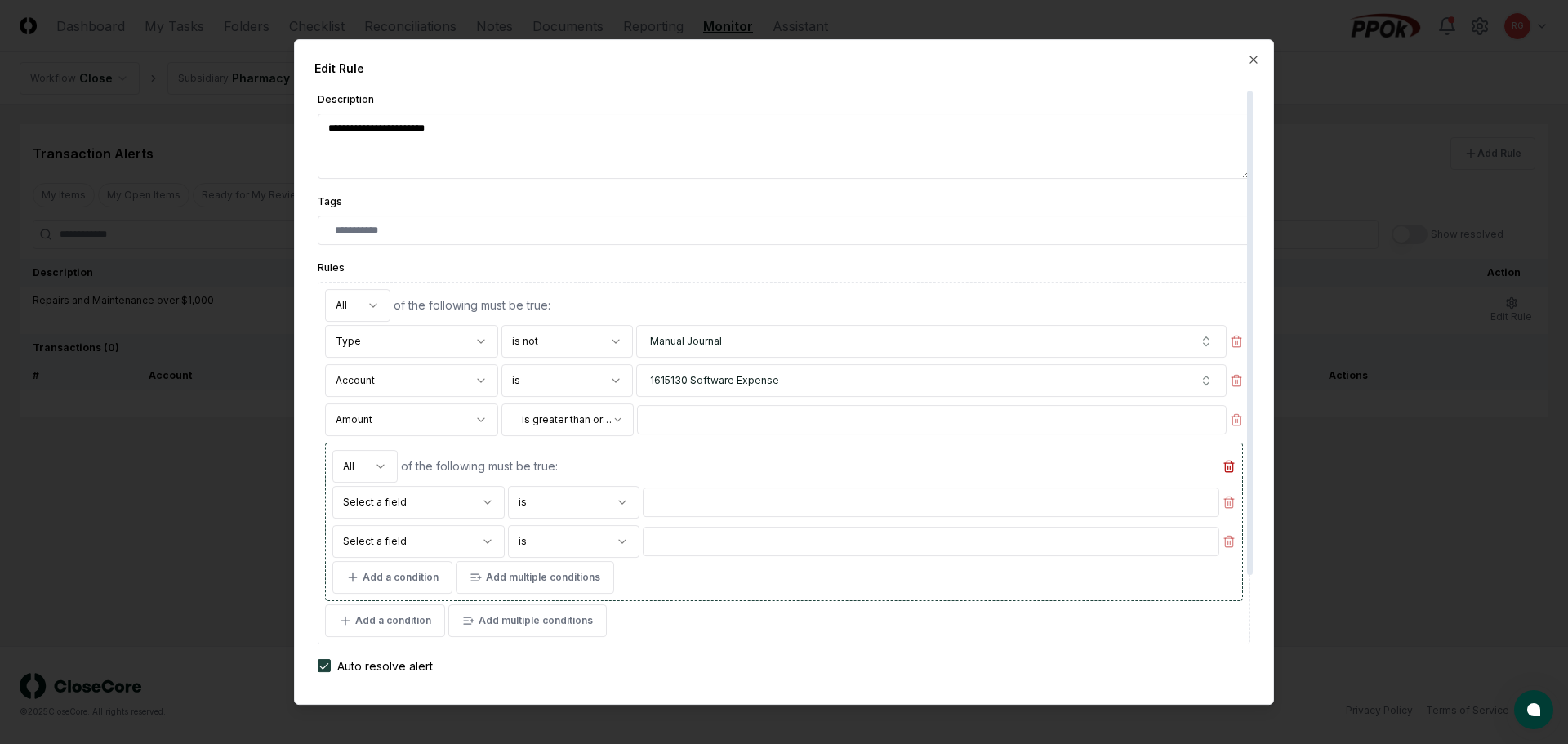
click at [770, 461] on icon "button" at bounding box center [1229, 467] width 13 height 13
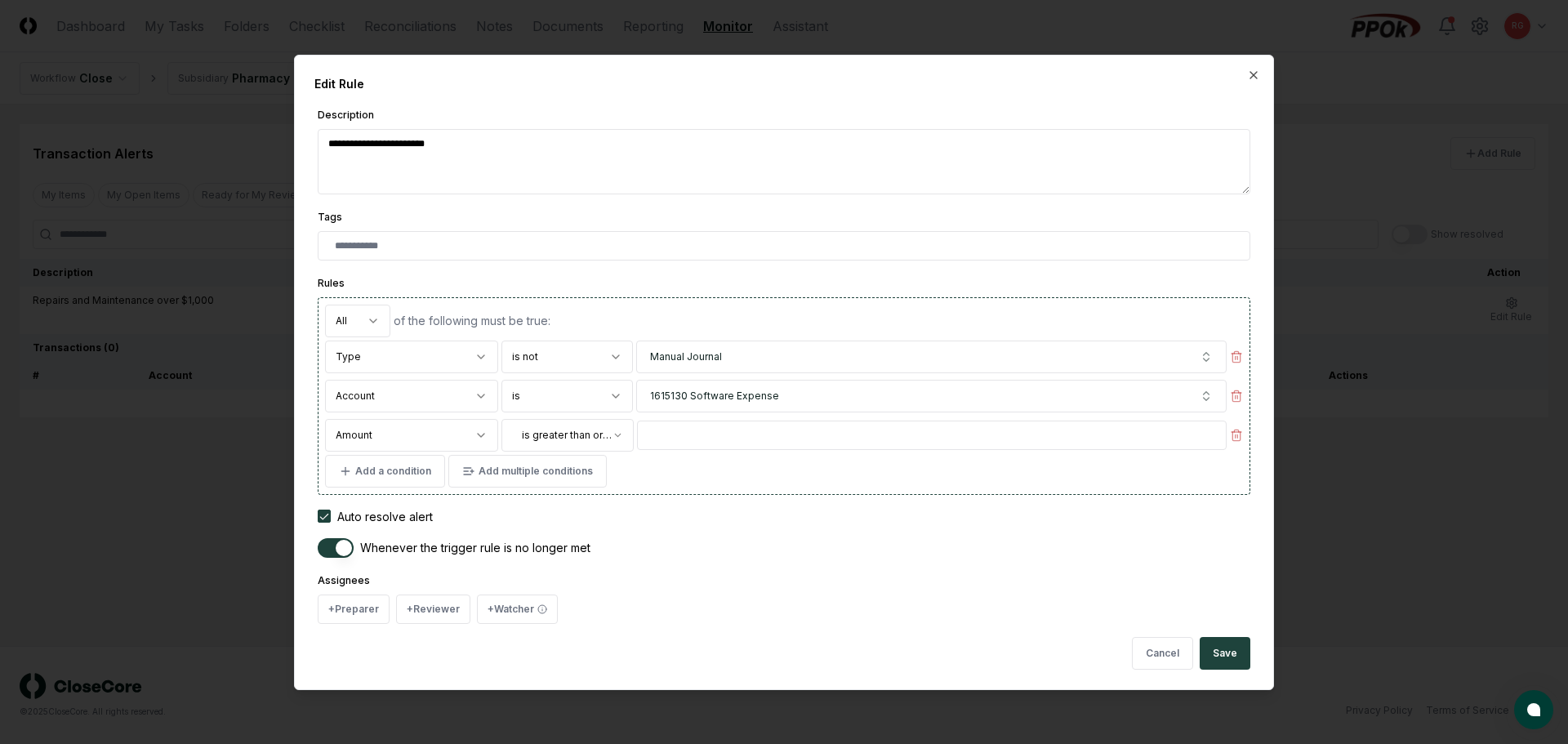
click at [362, 319] on body "**********" at bounding box center [784, 372] width 1568 height 744
click at [533, 301] on body "**********" at bounding box center [784, 372] width 1568 height 744
click at [344, 610] on button "+ Preparer" at bounding box center [353, 610] width 72 height 30
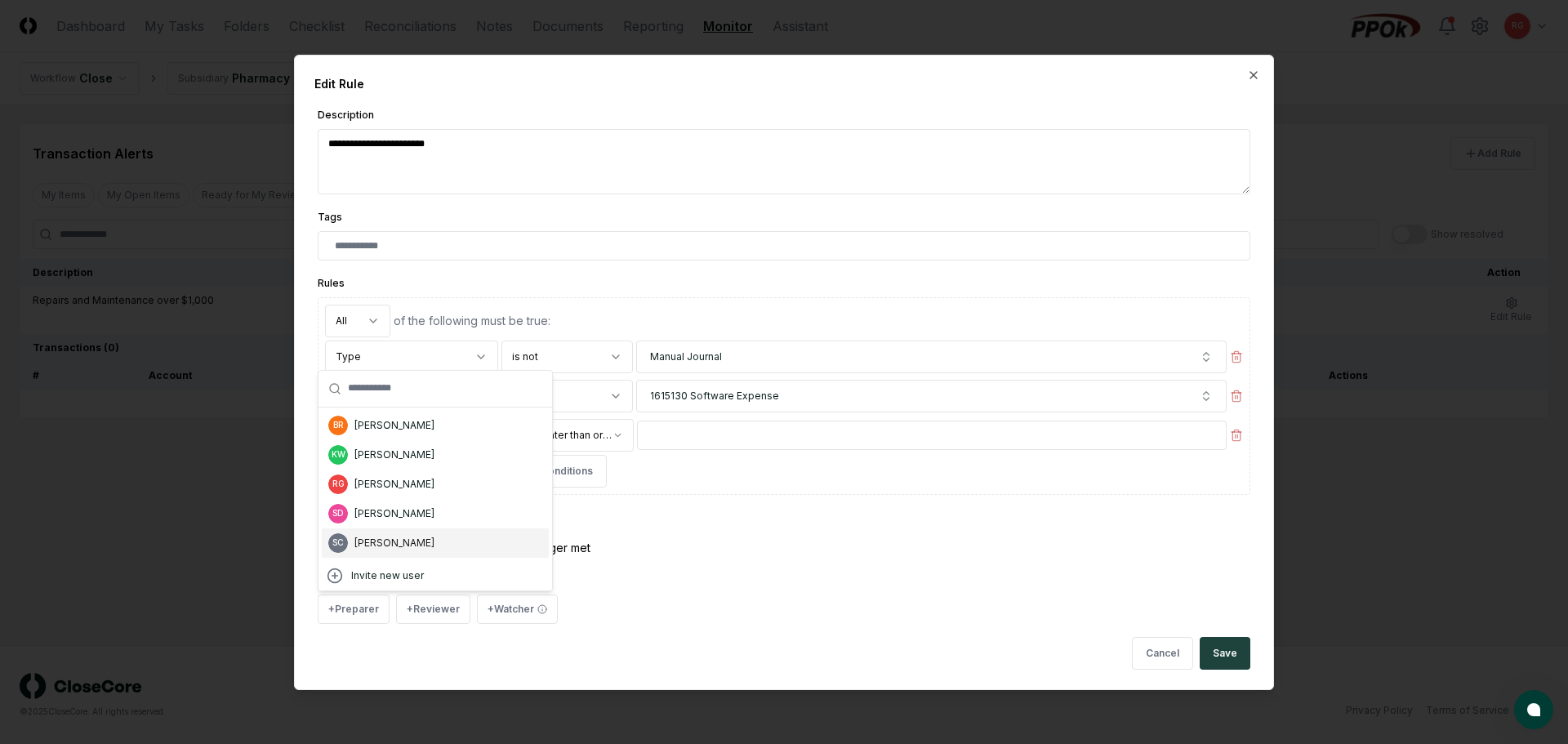
drag, startPoint x: 401, startPoint y: 536, endPoint x: 406, endPoint y: 556, distance: 20.6
click at [401, 536] on div "Suzan Copeland" at bounding box center [394, 543] width 80 height 15
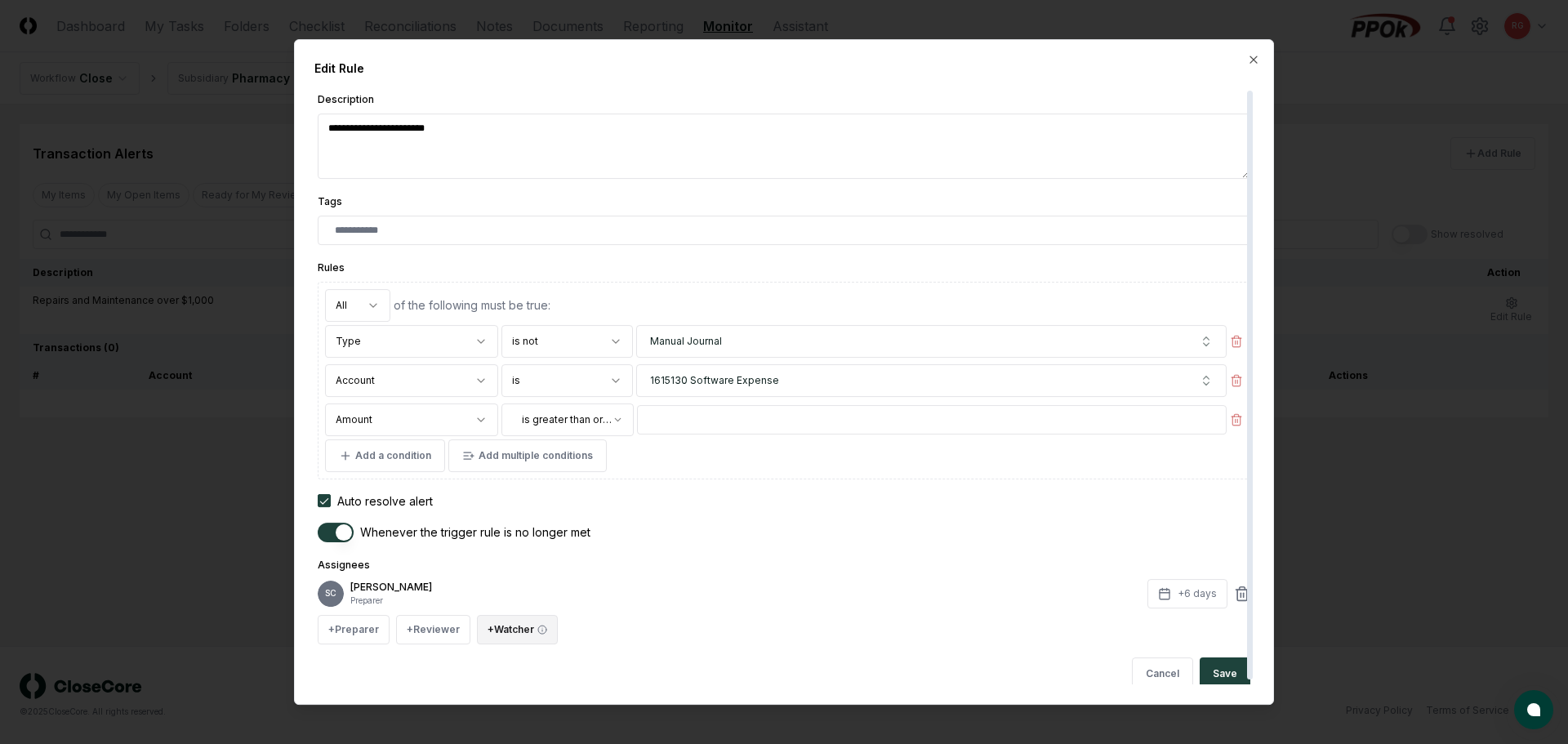
click at [524, 625] on button "+ Watcher" at bounding box center [517, 631] width 81 height 30
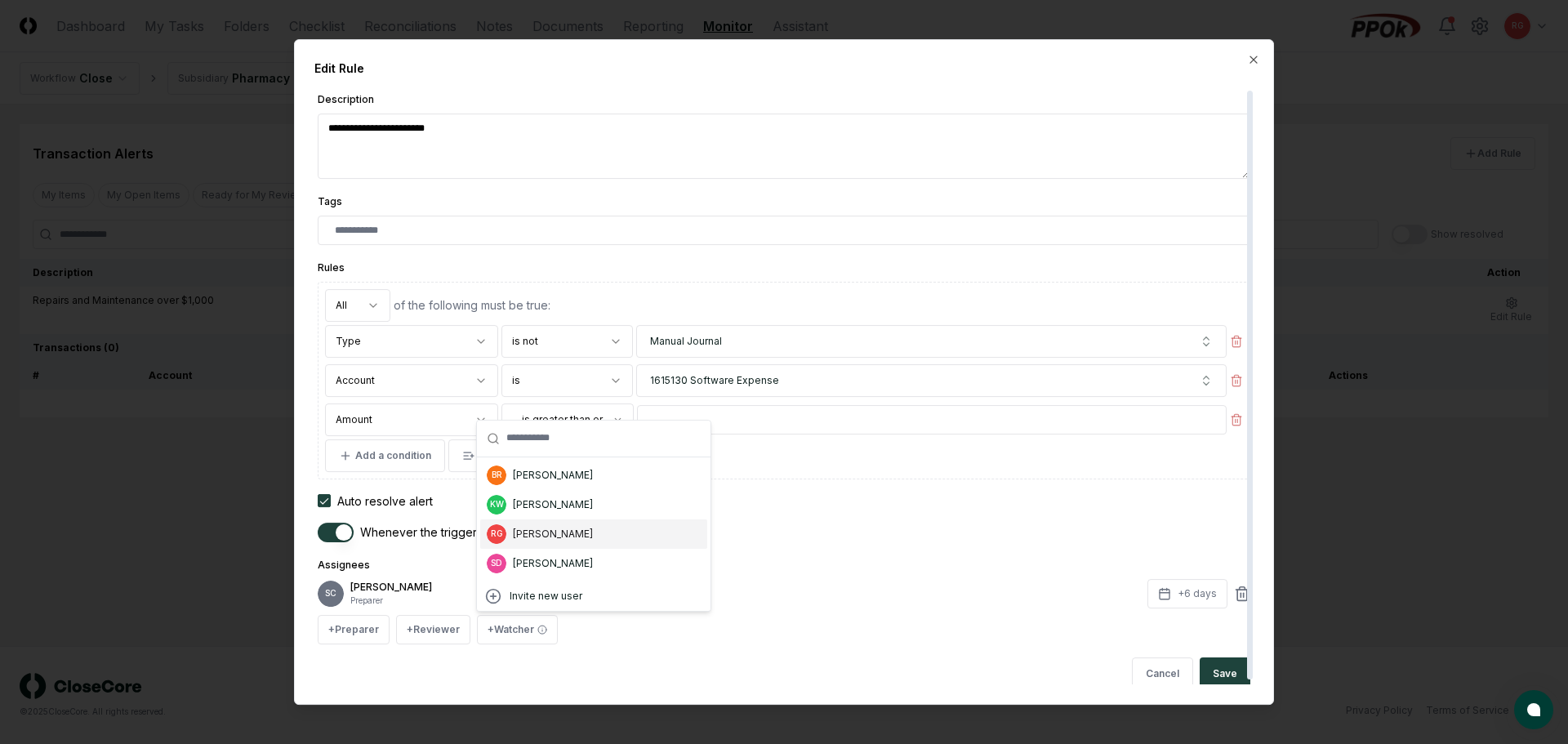
click at [551, 543] on div "RG Ricky Garver" at bounding box center [594, 535] width 227 height 30
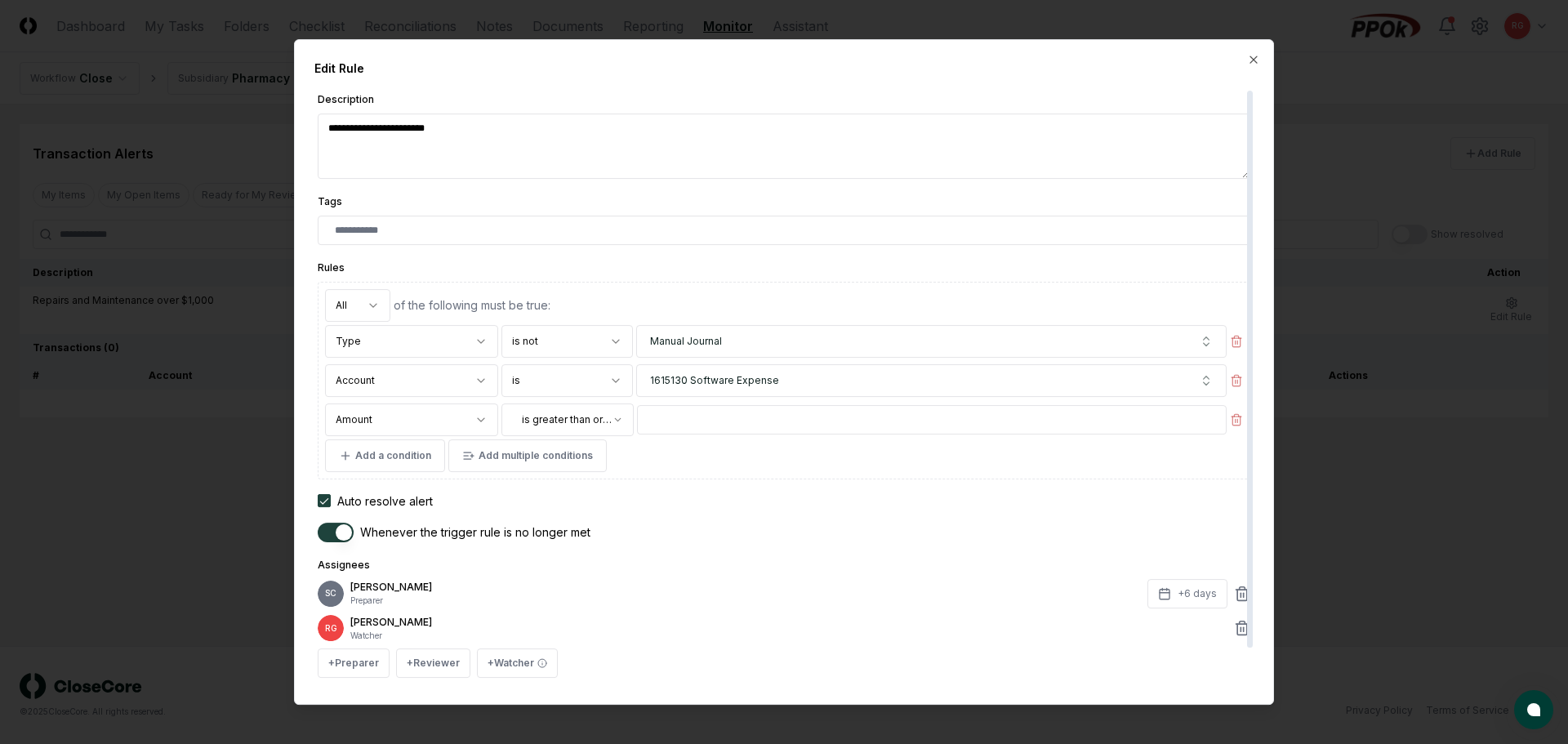
scroll to position [38, 0]
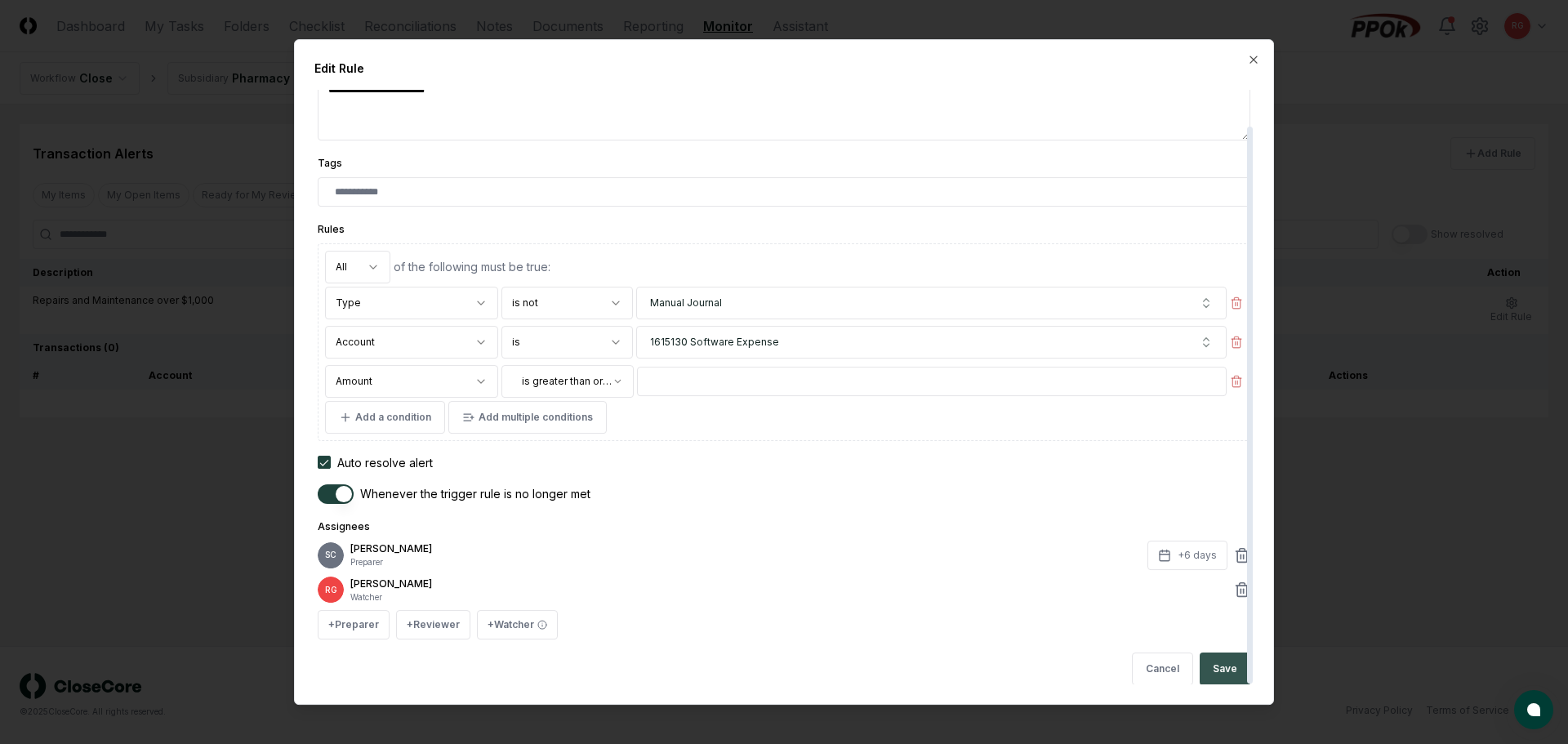
click at [770, 673] on button "Save" at bounding box center [1225, 669] width 50 height 33
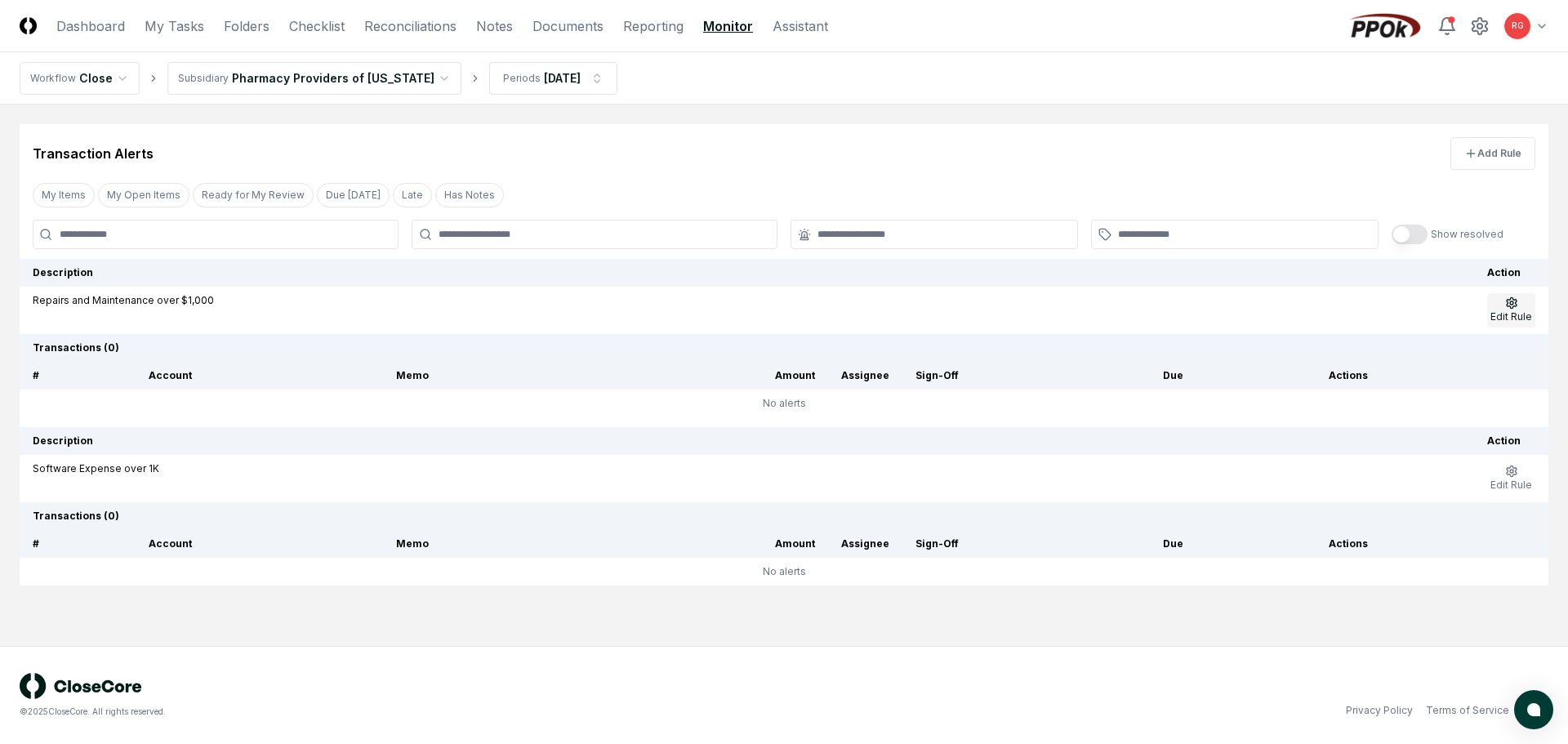
click at [770, 300] on icon "button" at bounding box center [1511, 303] width 13 height 13
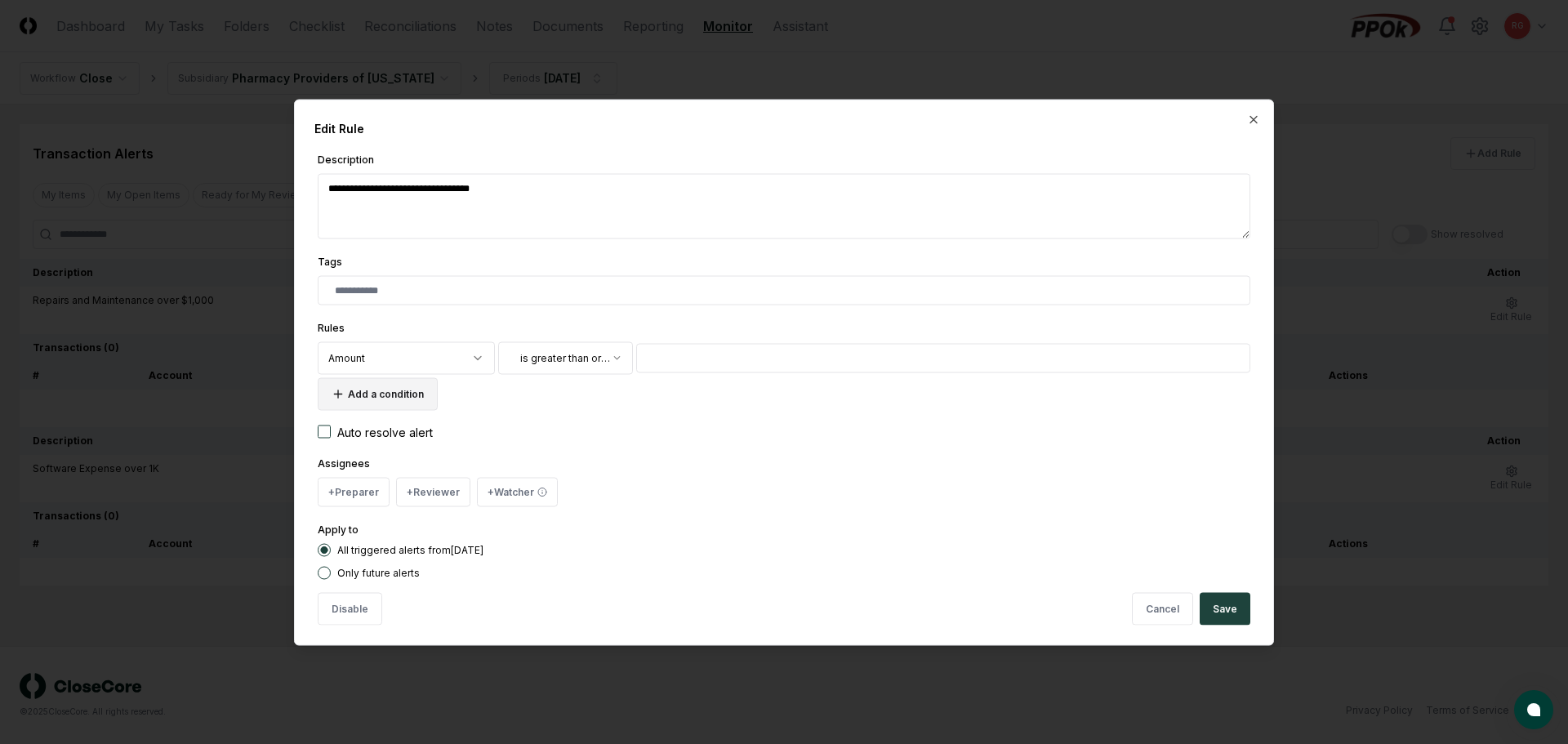
click at [400, 394] on button "Add a condition" at bounding box center [377, 393] width 120 height 33
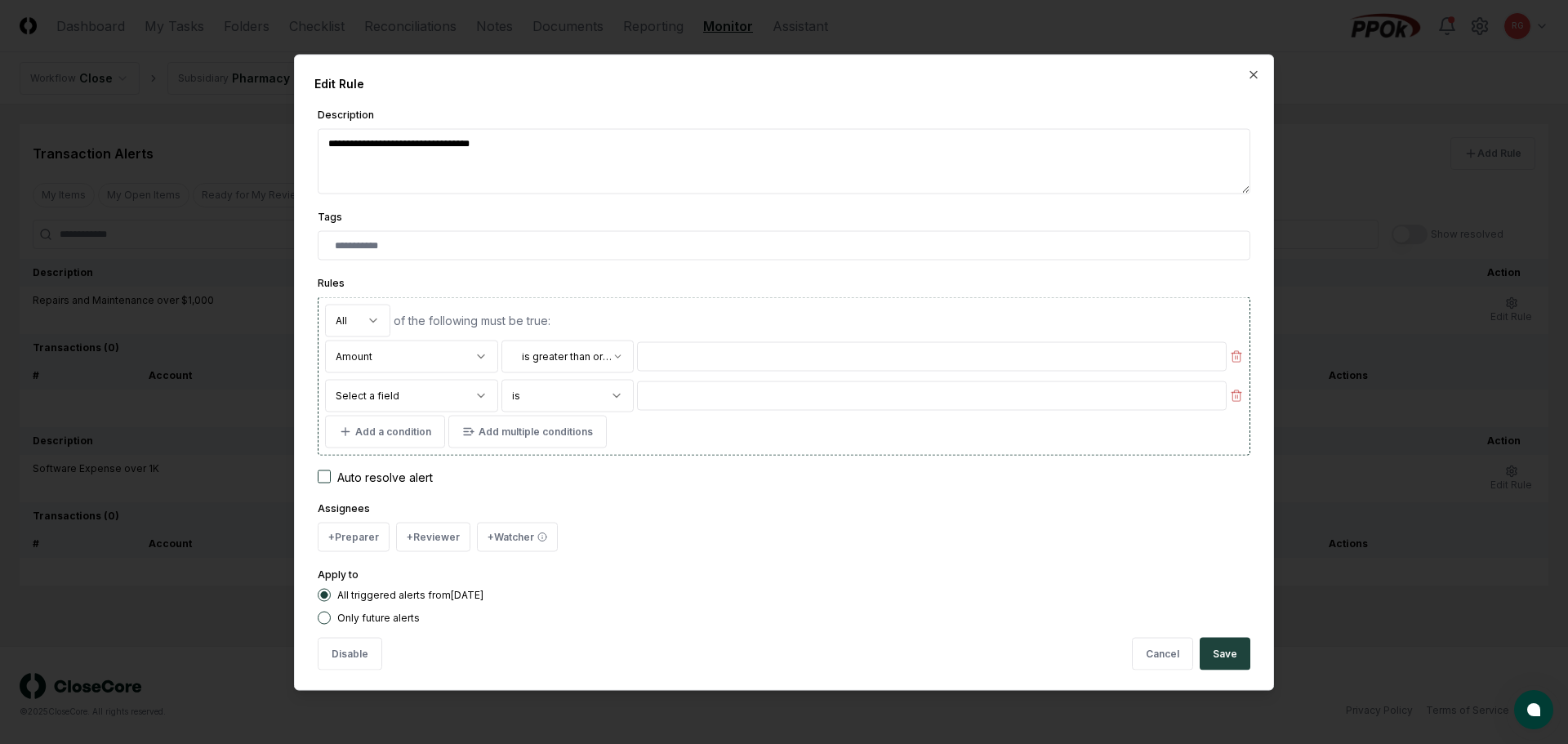
click at [432, 393] on body "**********" at bounding box center [784, 372] width 1568 height 744
click at [569, 392] on body "**********" at bounding box center [784, 372] width 1568 height 744
click at [687, 392] on button "button" at bounding box center [930, 395] width 590 height 33
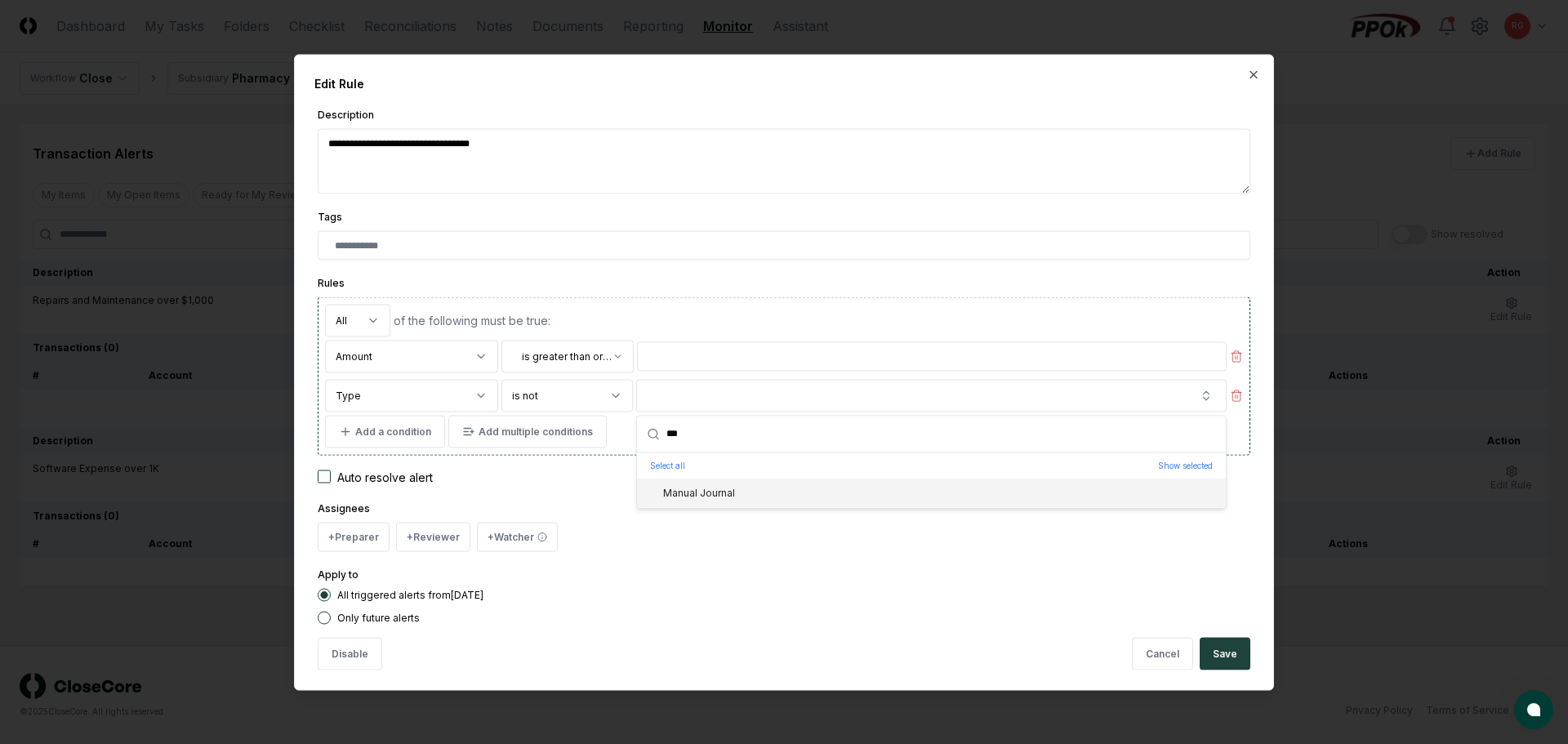
click at [730, 495] on div "Manual Journal" at bounding box center [689, 493] width 91 height 15
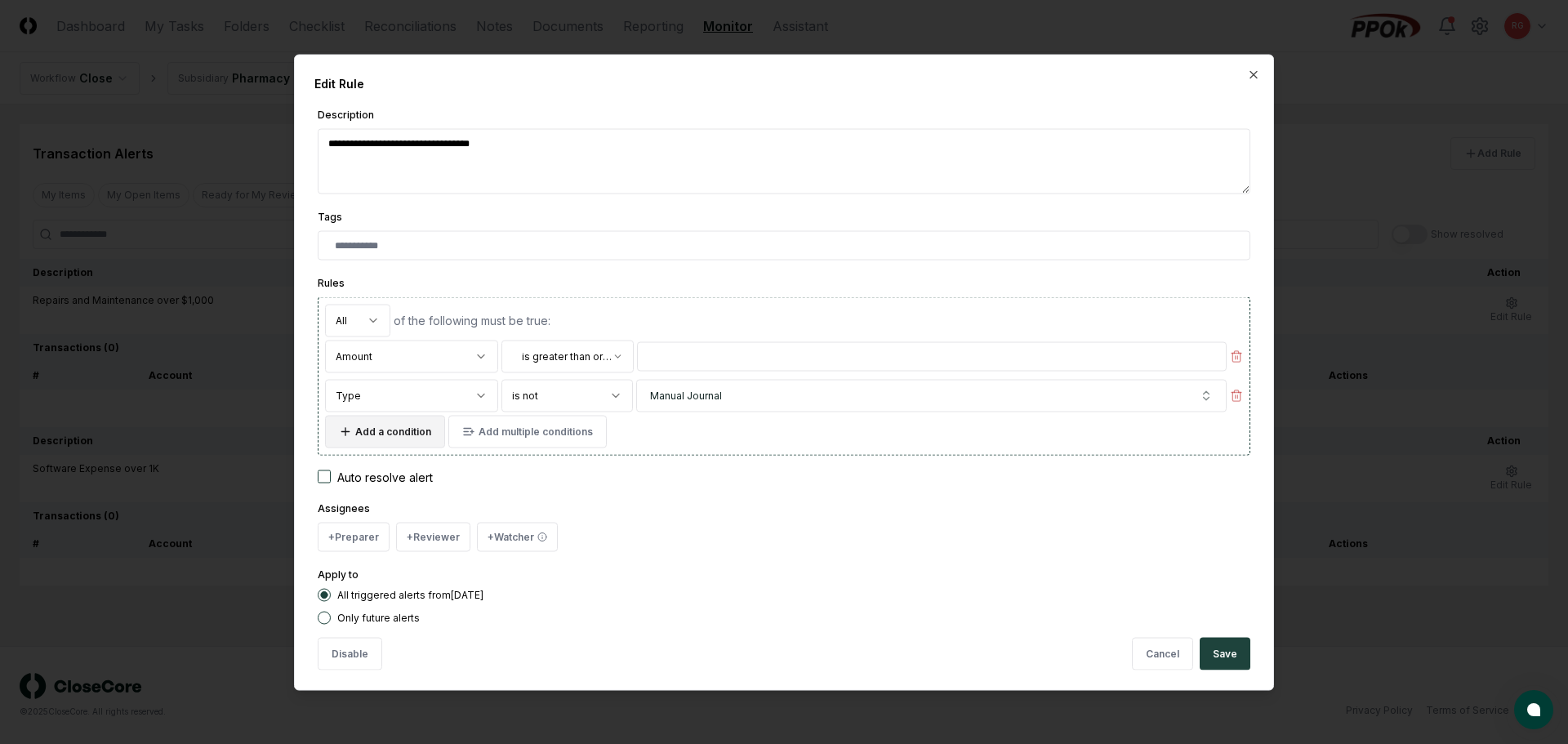
click at [375, 440] on button "Add a condition" at bounding box center [385, 431] width 120 height 33
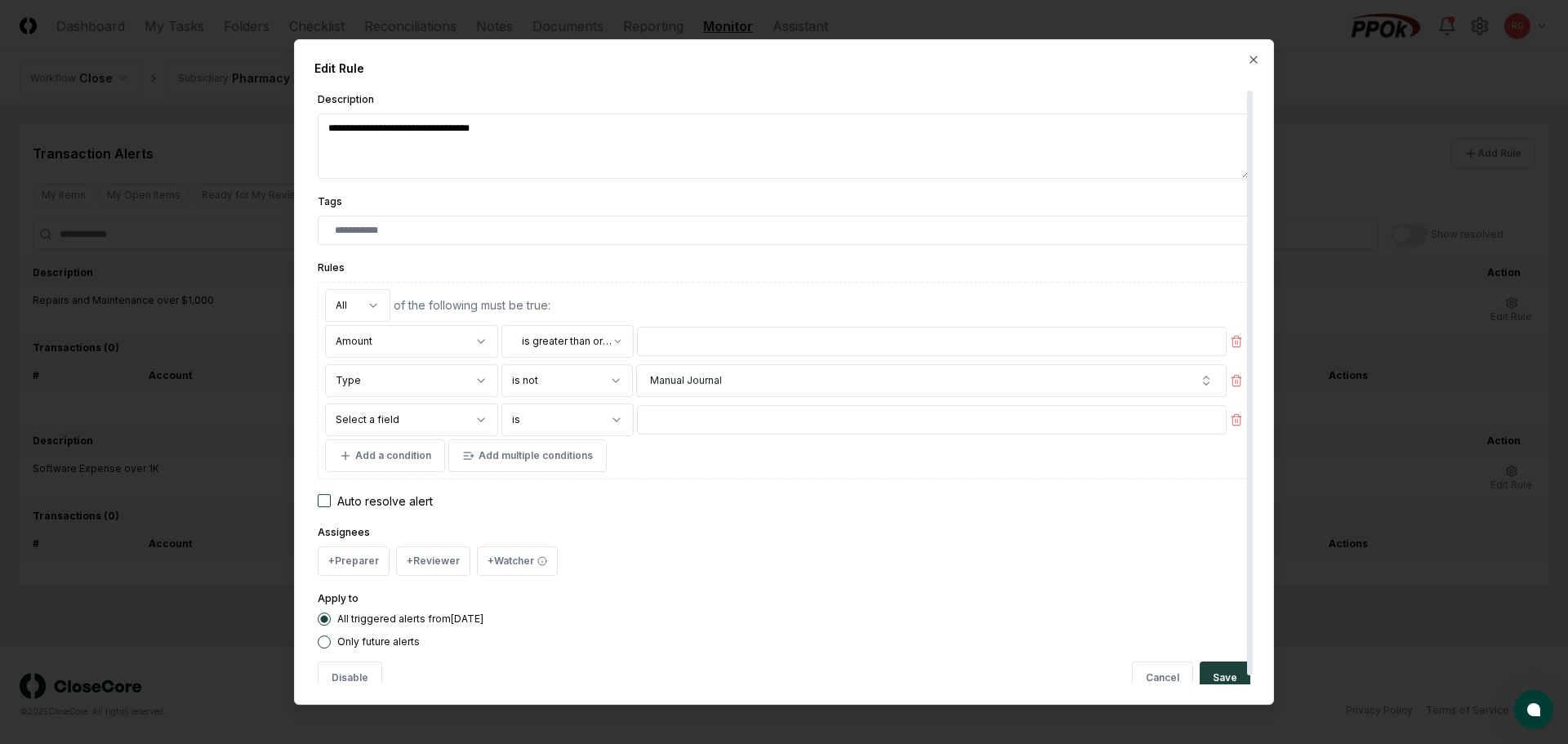
click at [395, 422] on body "**********" at bounding box center [784, 372] width 1568 height 744
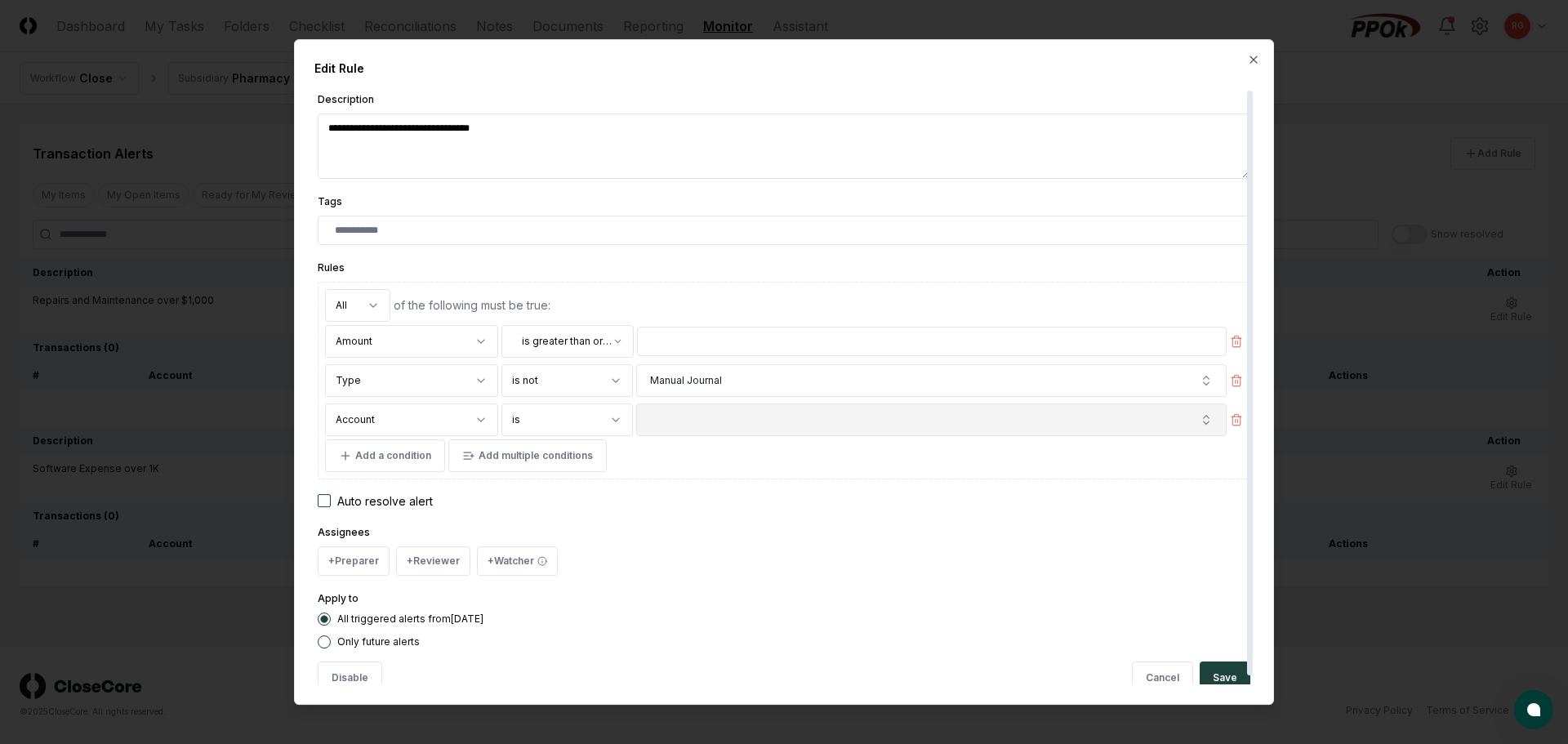
click at [685, 422] on button "button" at bounding box center [930, 419] width 590 height 33
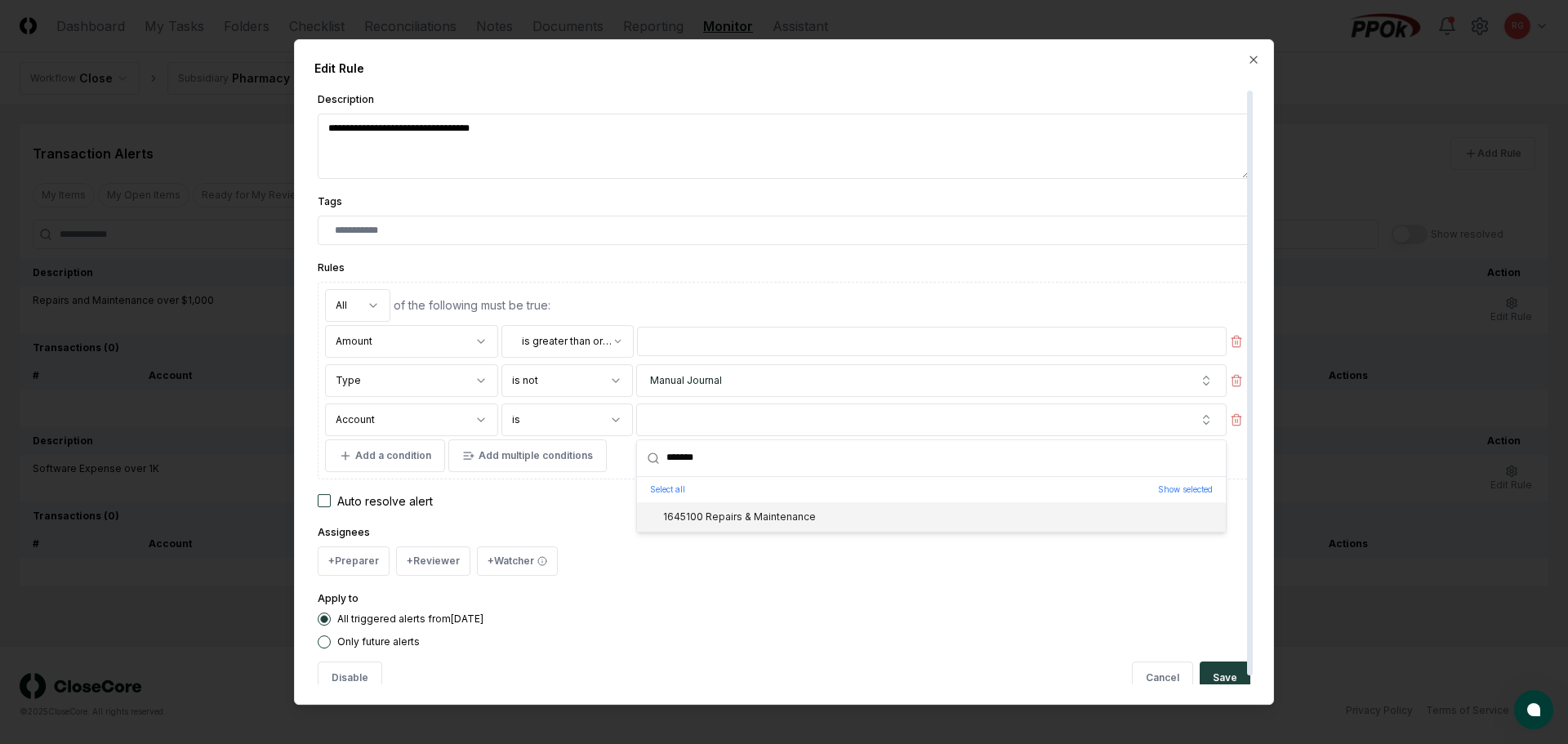
click at [736, 511] on div "1645100 Repairs & Maintenance" at bounding box center [729, 517] width 172 height 15
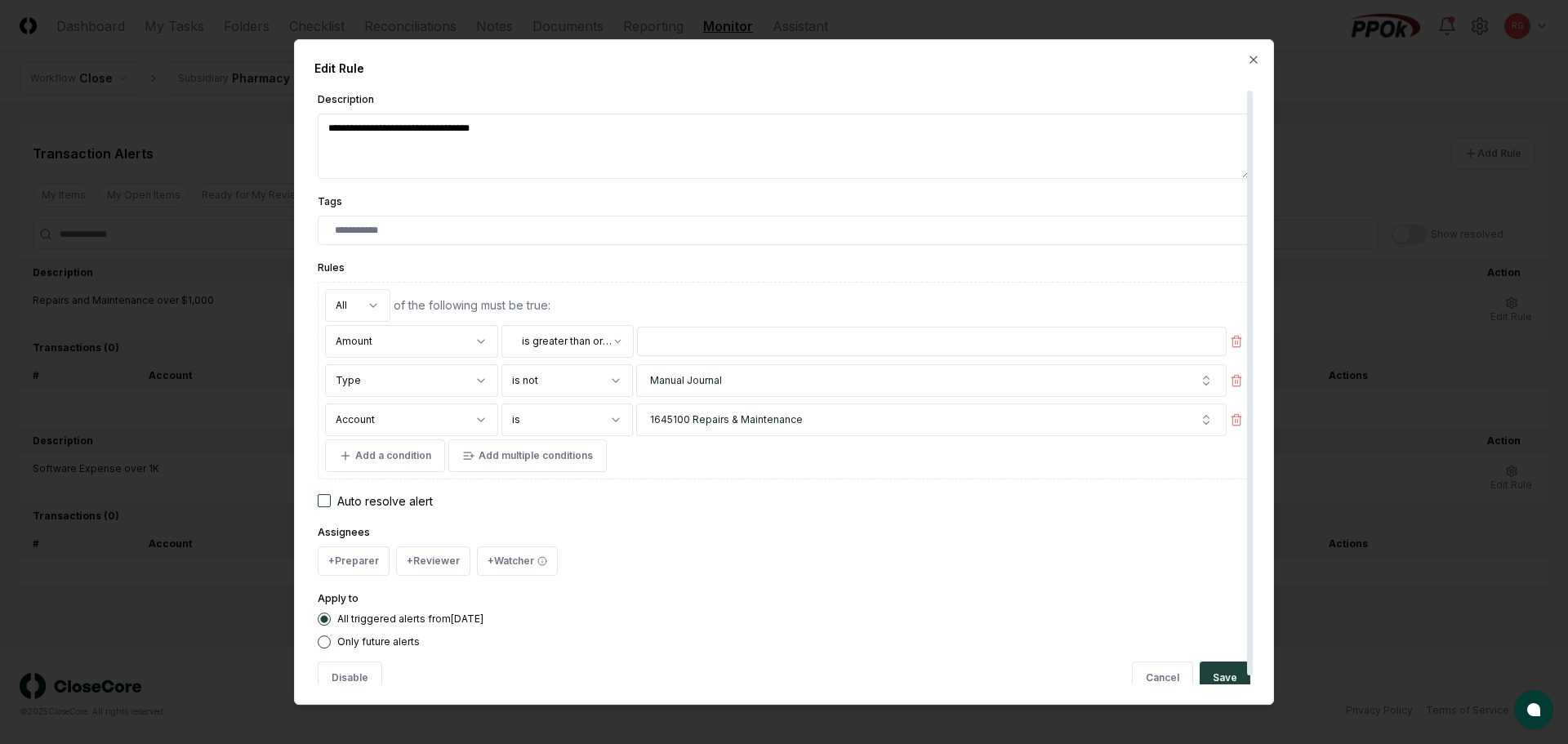
click at [567, 418] on body "**********" at bounding box center [784, 372] width 1568 height 744
click at [710, 418] on span "Select a value" at bounding box center [683, 420] width 68 height 15
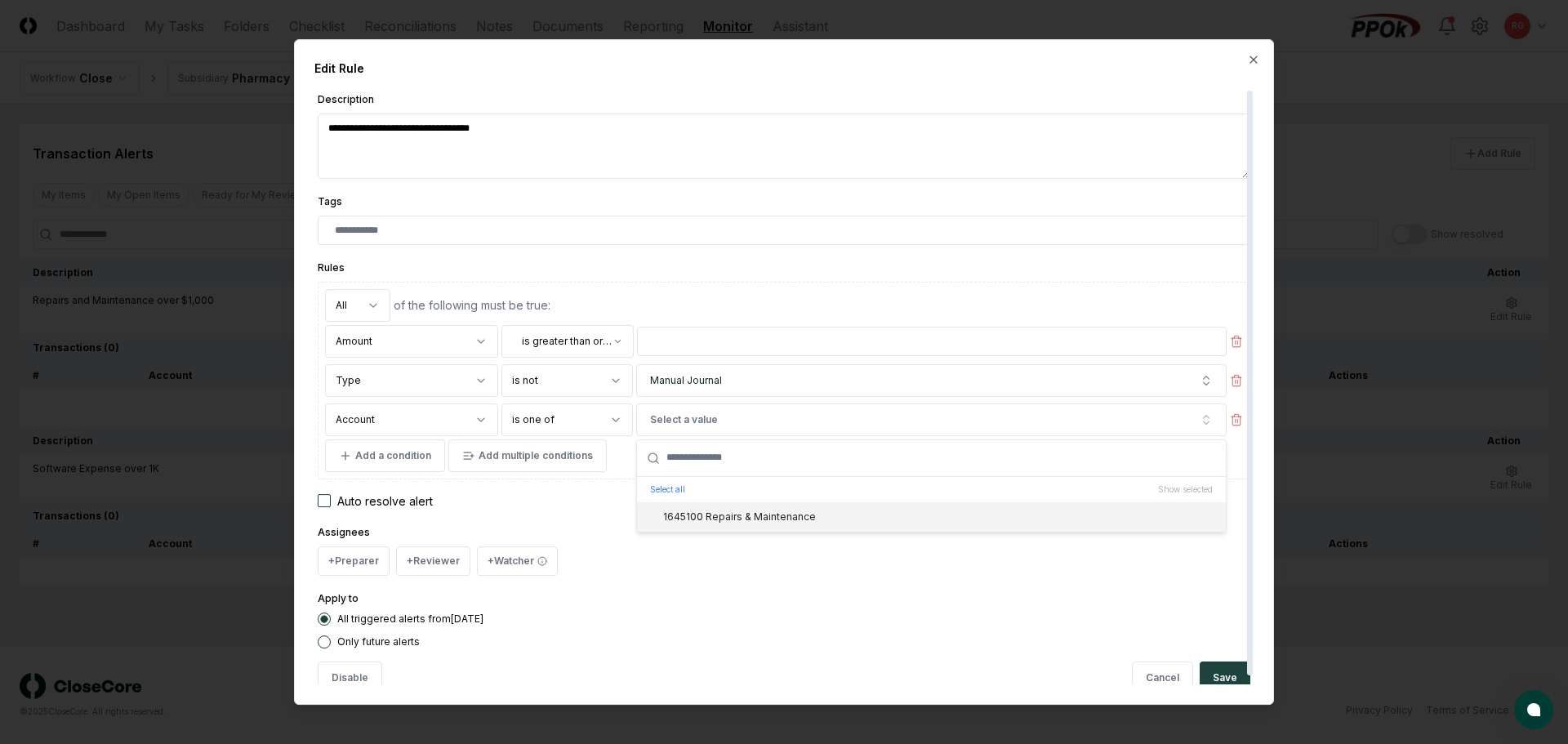
click at [717, 514] on div "1645100 Repairs & Maintenance" at bounding box center [729, 517] width 172 height 15
click at [728, 461] on input "text" at bounding box center [941, 458] width 549 height 36
click at [723, 514] on div "6051 Minor Equipment" at bounding box center [705, 517] width 125 height 15
click at [602, 501] on label "Auto resolve alert" at bounding box center [784, 501] width 932 height 17
click at [331, 501] on button "Auto resolve alert" at bounding box center [324, 501] width 13 height 13
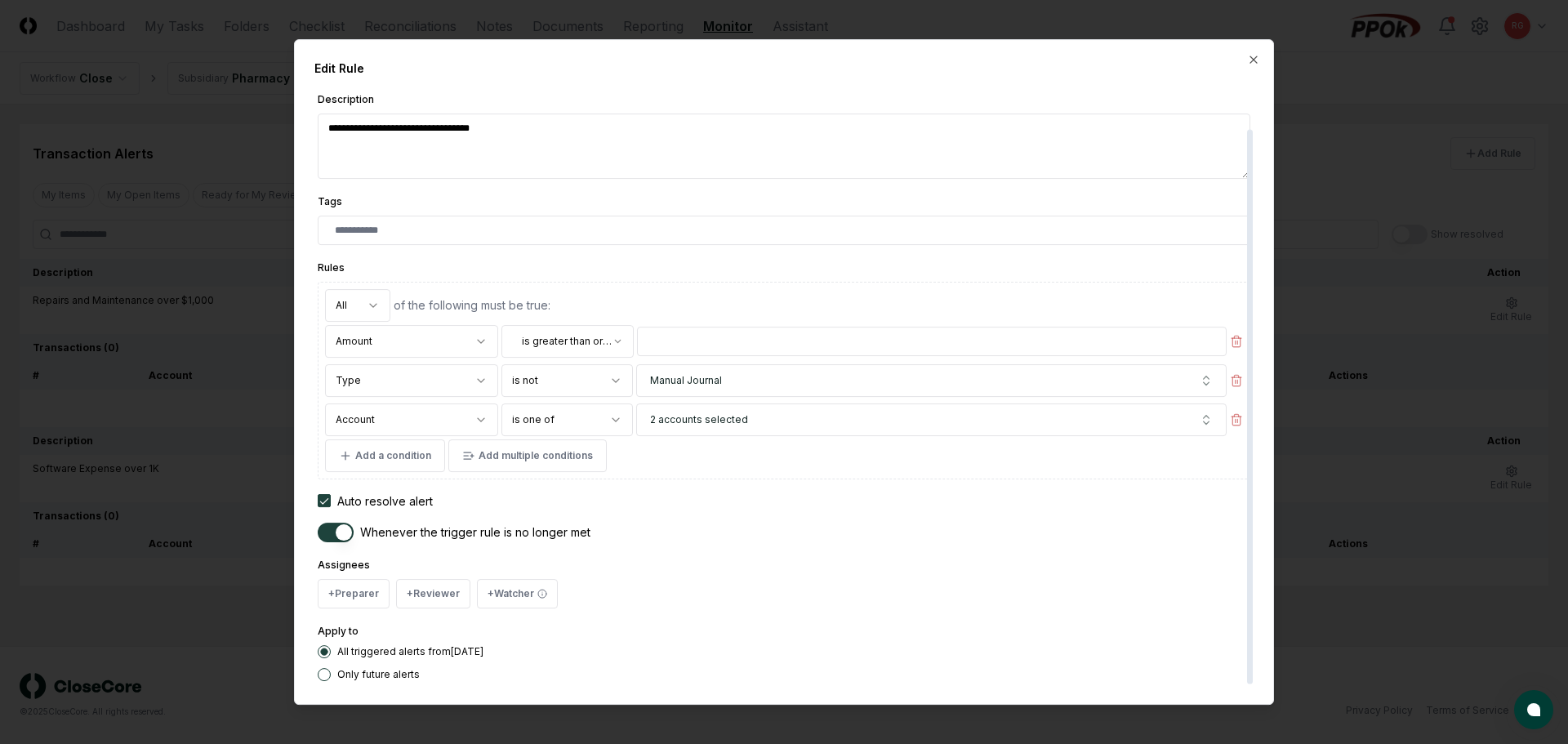
scroll to position [42, 0]
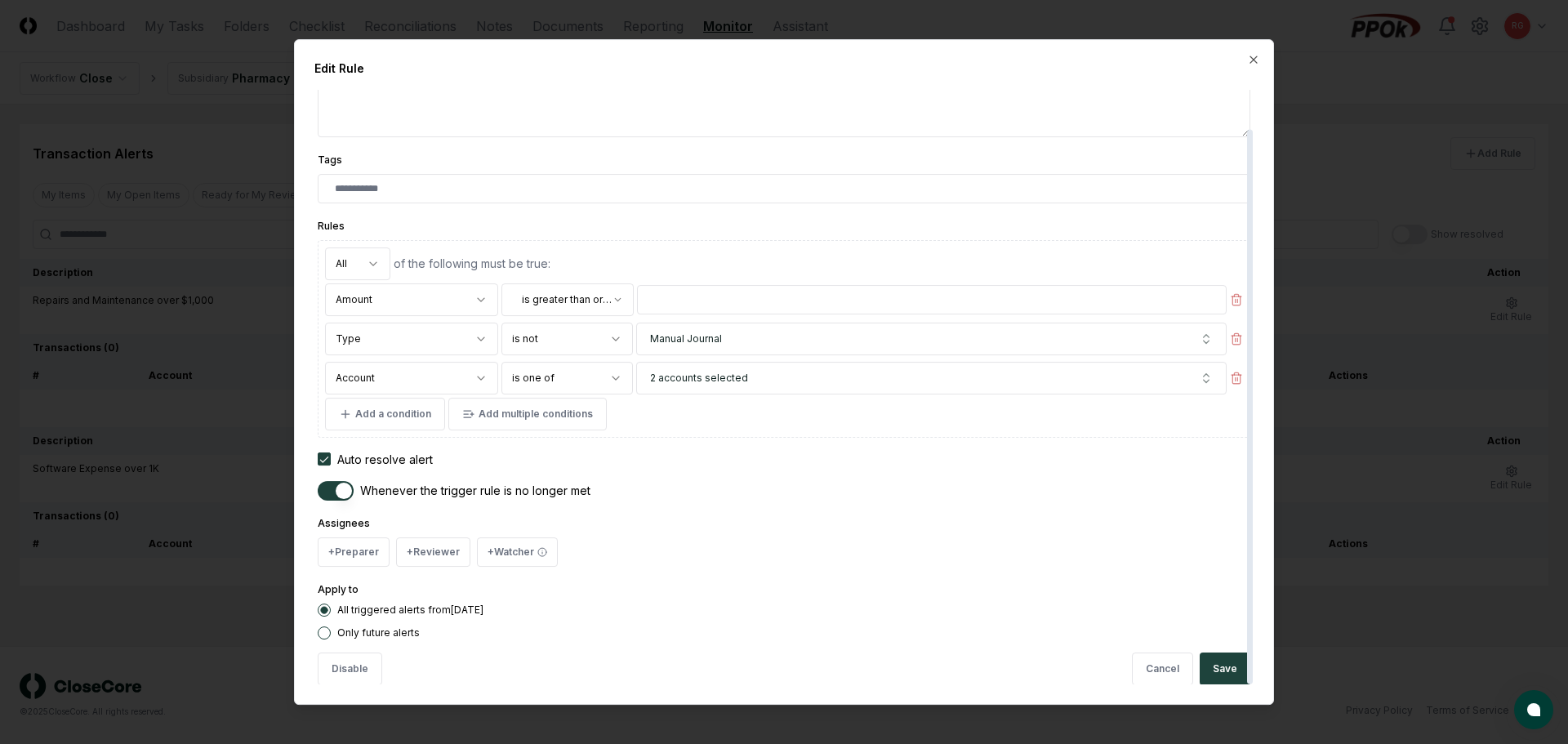
click at [359, 535] on div "Assignees + Preparer + Reviewer + Watcher" at bounding box center [784, 540] width 932 height 53
click at [368, 547] on button "+ Preparer" at bounding box center [353, 552] width 72 height 30
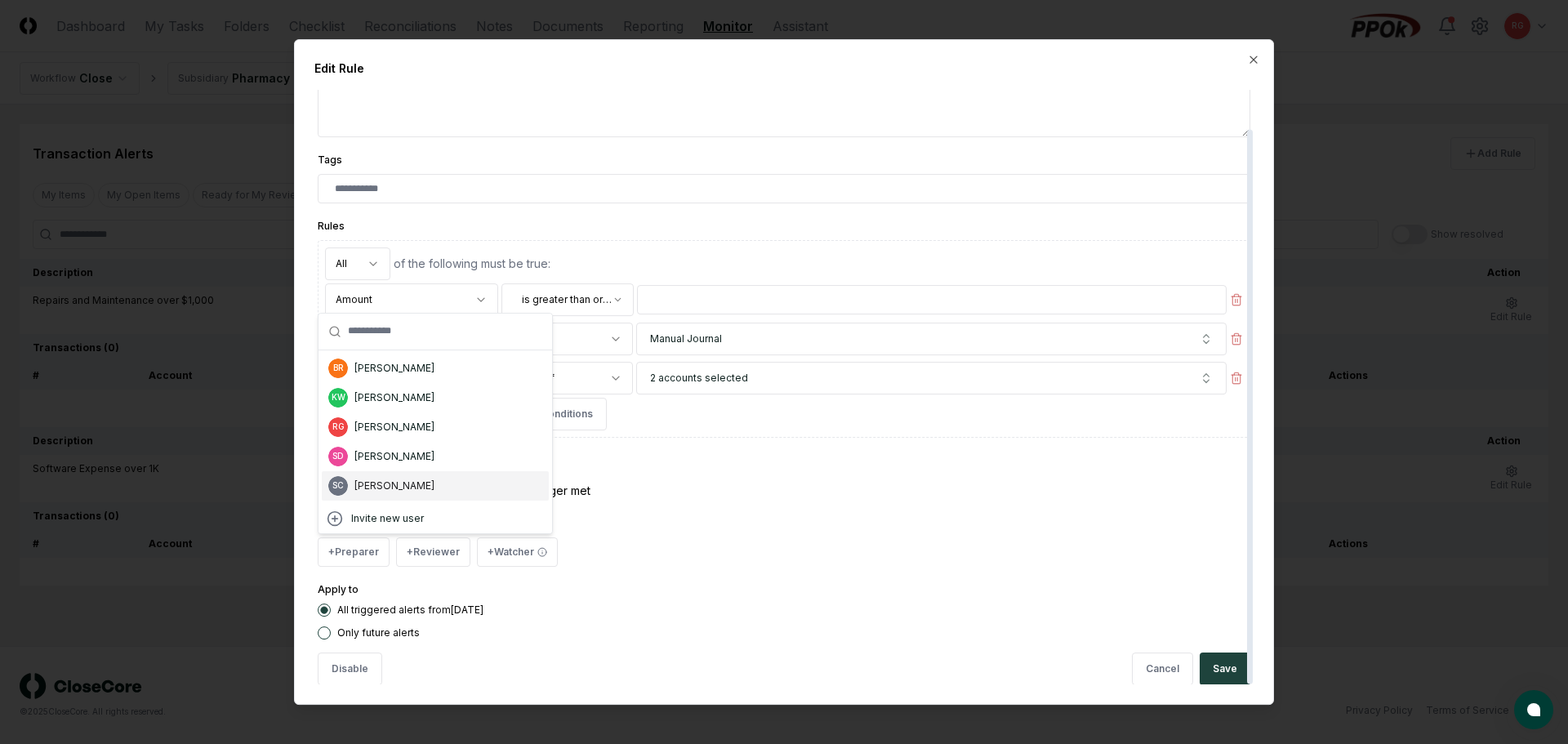
drag, startPoint x: 398, startPoint y: 485, endPoint x: 405, endPoint y: 511, distance: 26.9
click at [398, 485] on div "Suzan Copeland" at bounding box center [394, 486] width 80 height 15
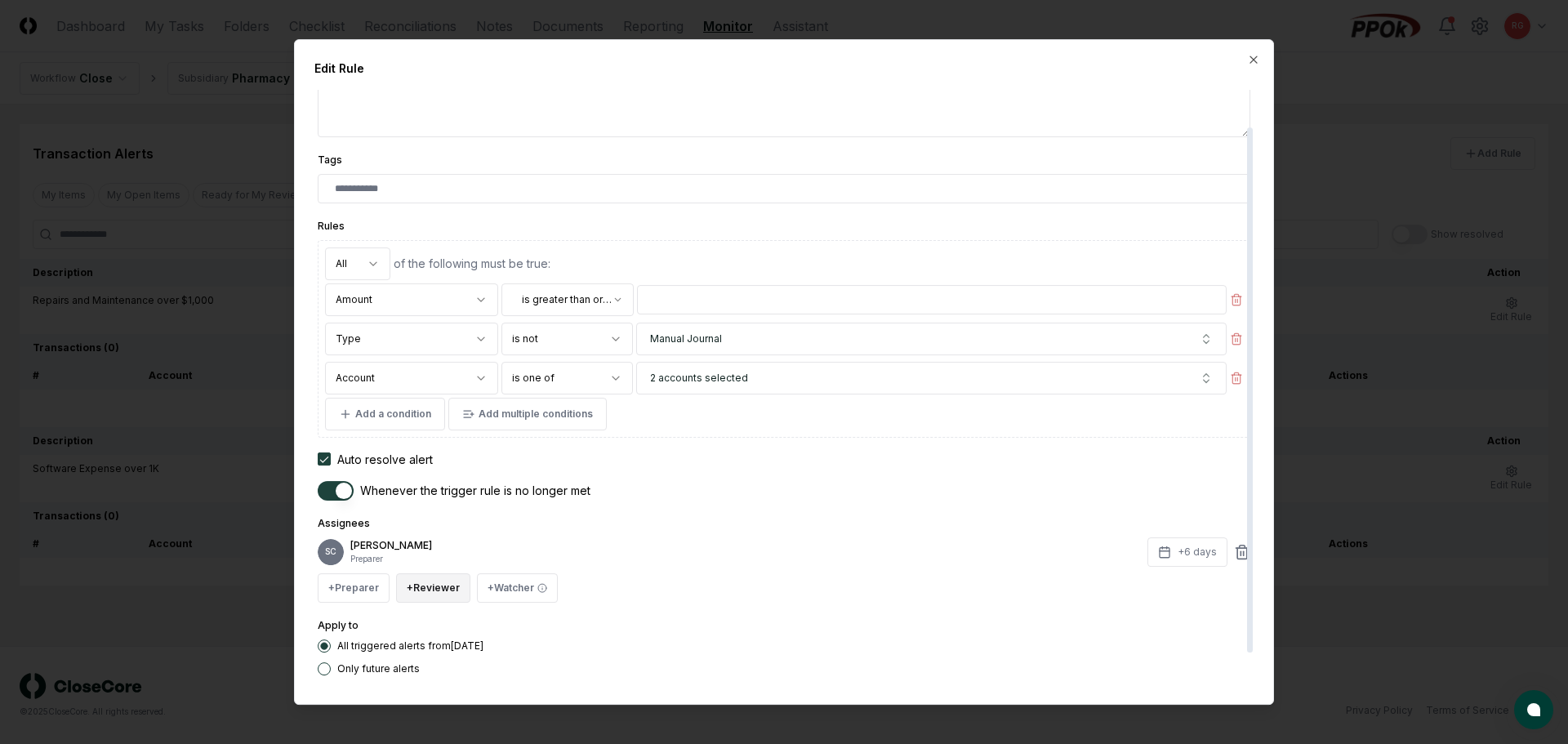
click at [429, 594] on button "+ Reviewer" at bounding box center [433, 589] width 74 height 30
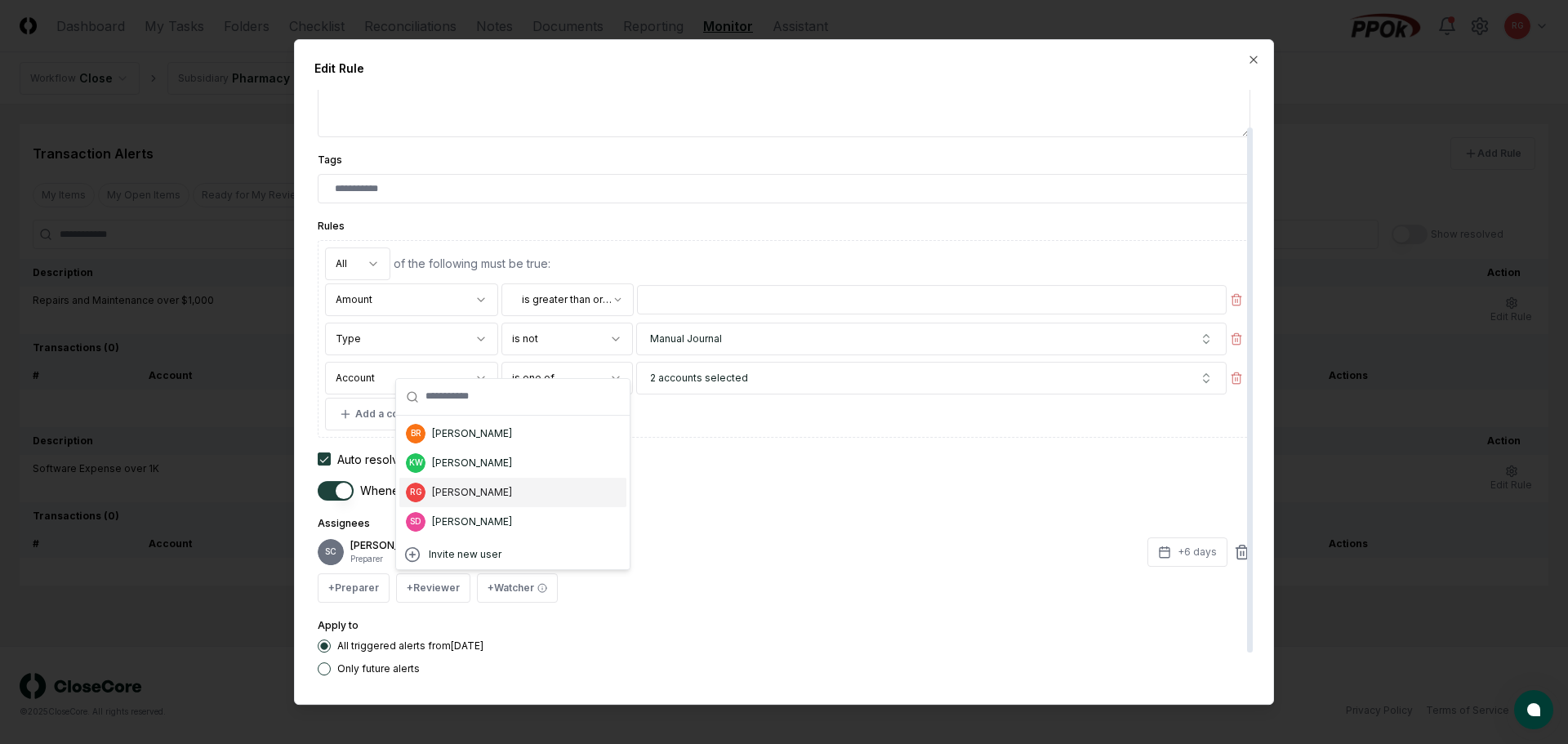
click at [454, 487] on div "Ricky Garver" at bounding box center [472, 493] width 80 height 15
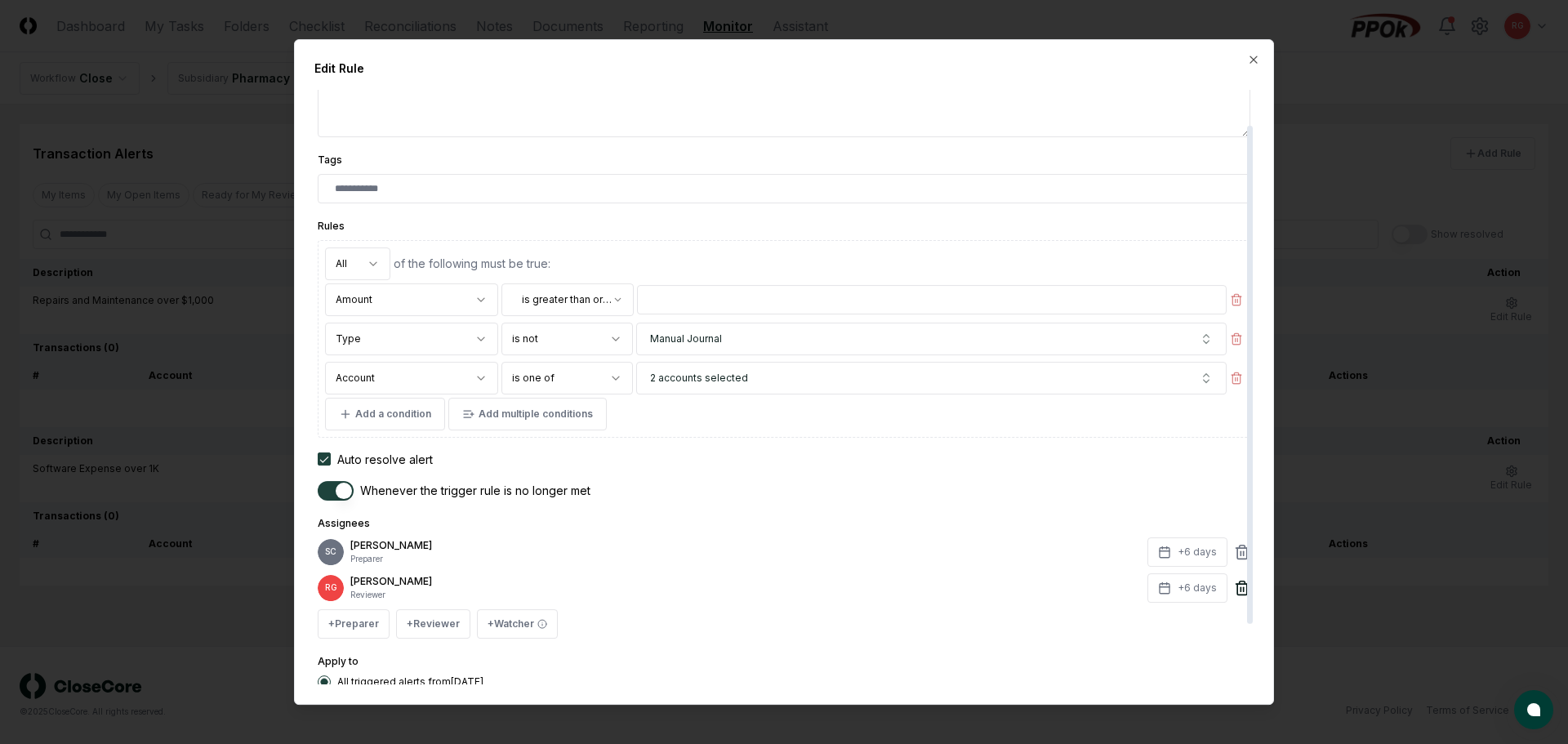
click at [770, 593] on icon at bounding box center [1243, 589] width 17 height 17
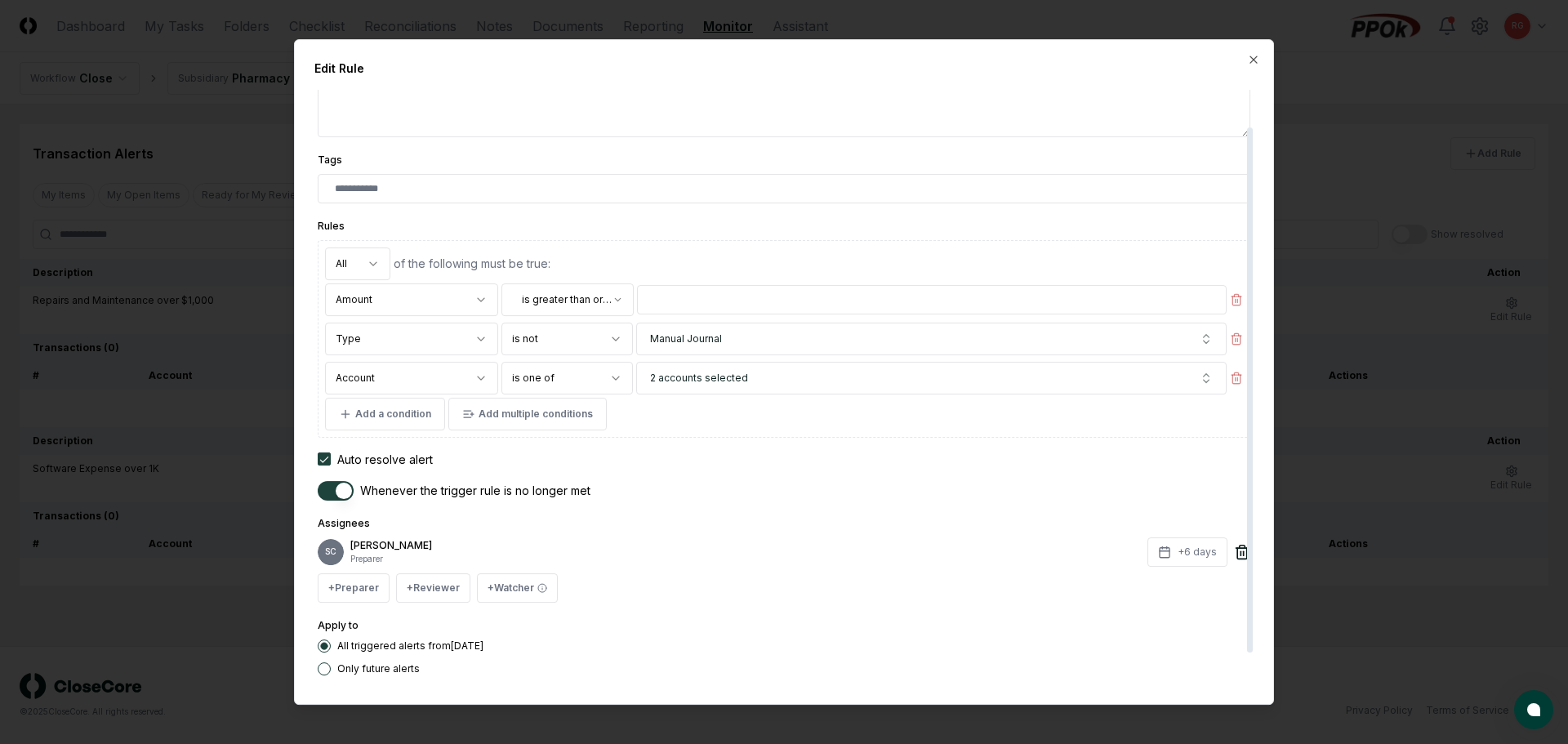
click at [770, 550] on icon at bounding box center [1243, 552] width 17 height 17
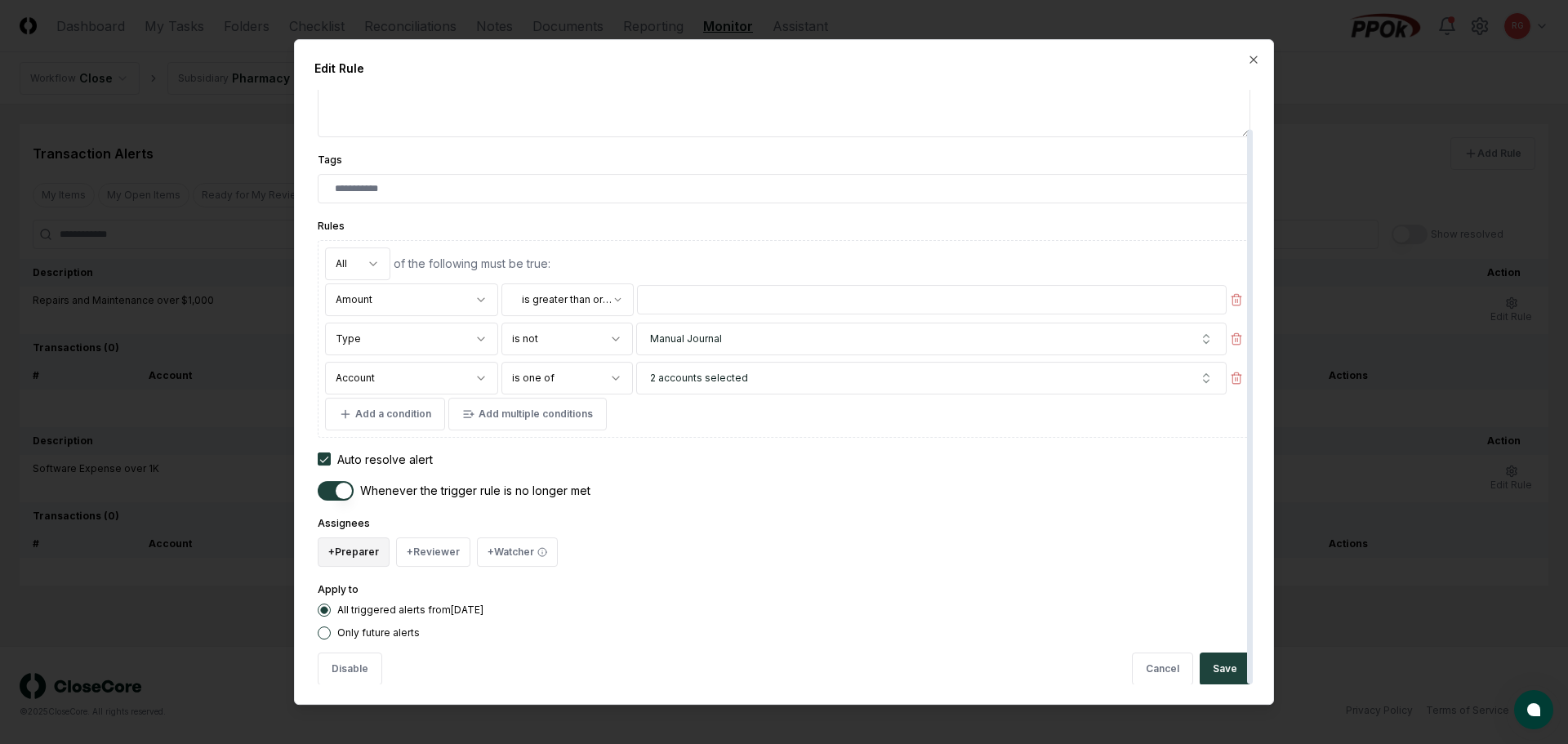
click at [338, 550] on button "+ Preparer" at bounding box center [353, 552] width 72 height 30
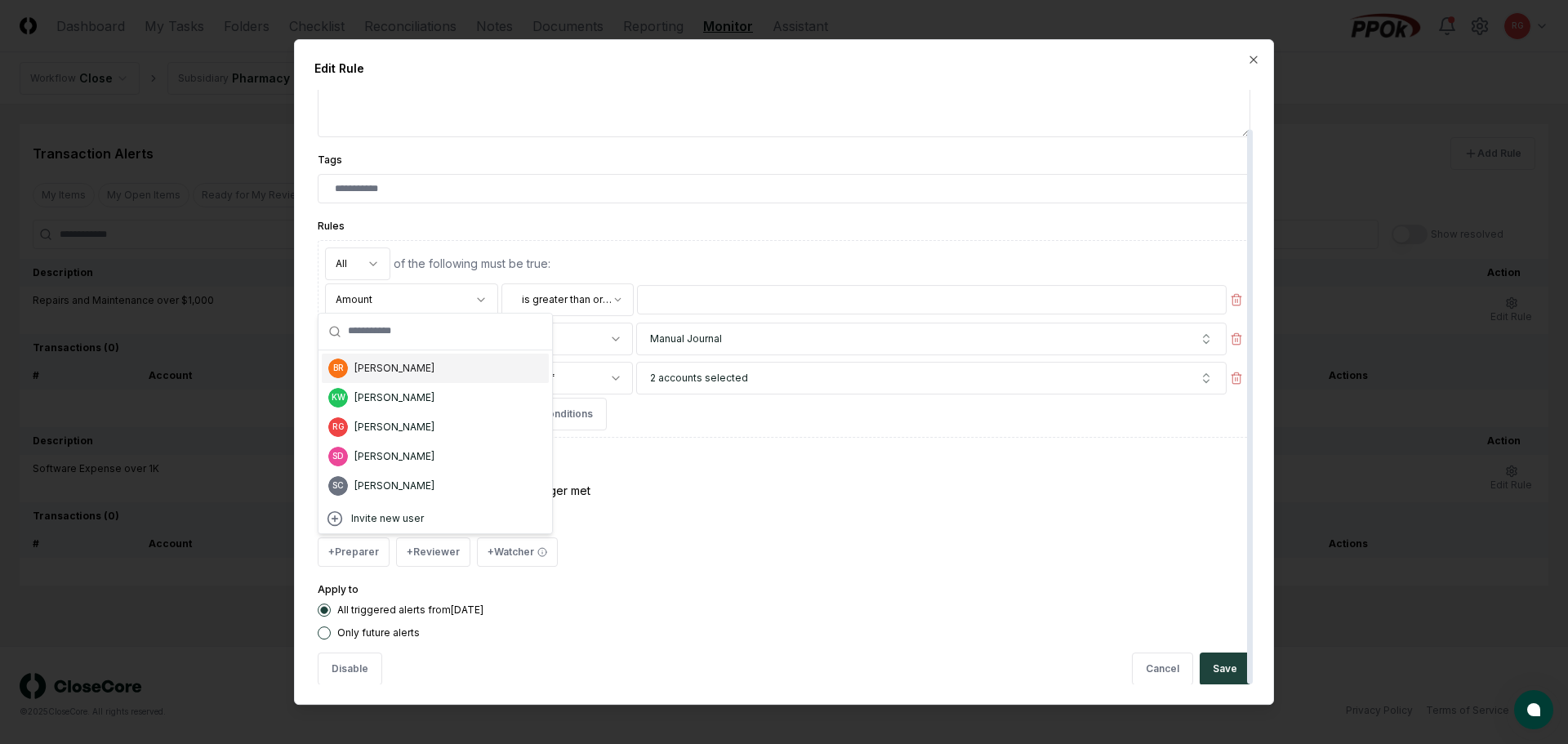
click at [384, 374] on div "Bobbi Rowland" at bounding box center [394, 368] width 80 height 15
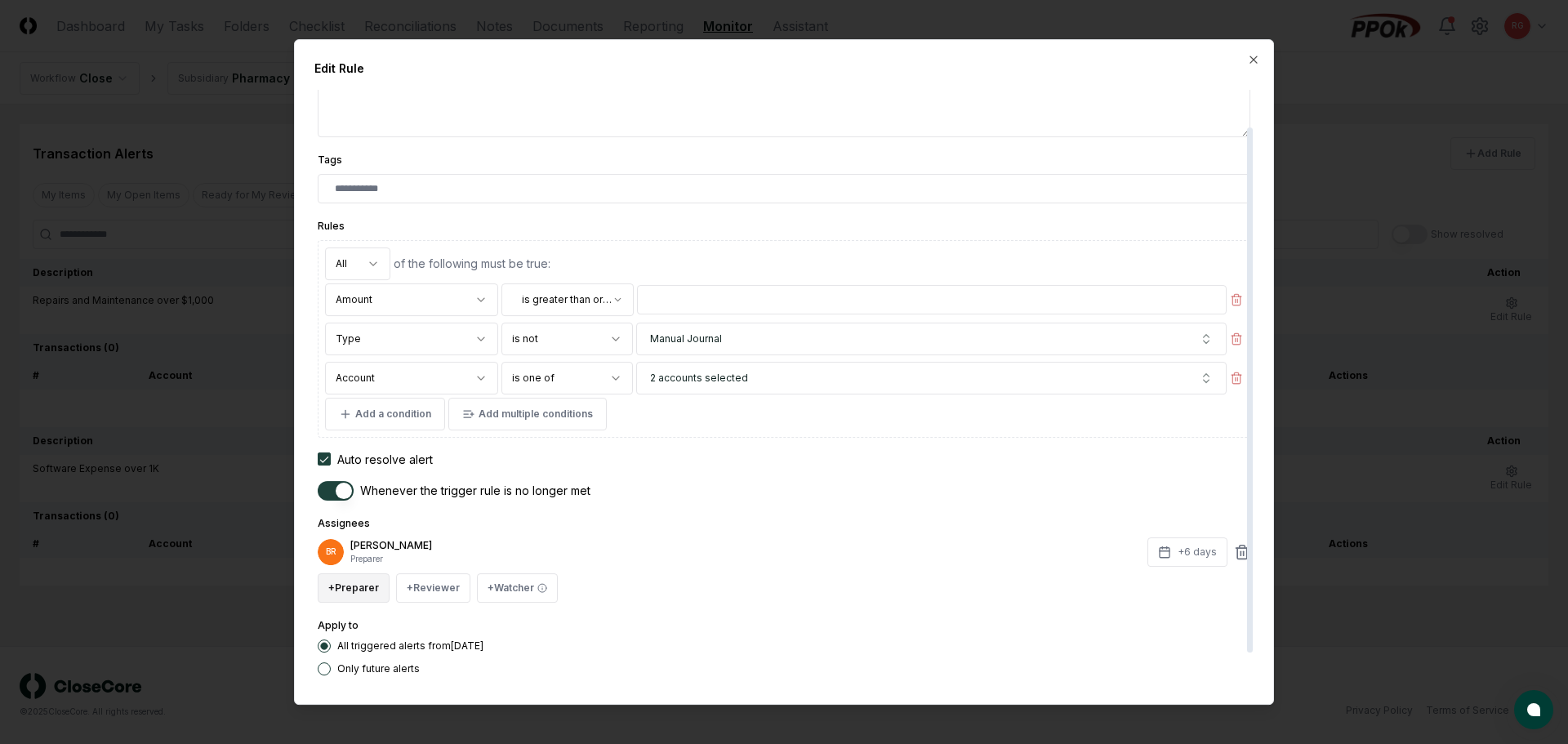
click at [361, 591] on button "+ Preparer" at bounding box center [353, 589] width 72 height 30
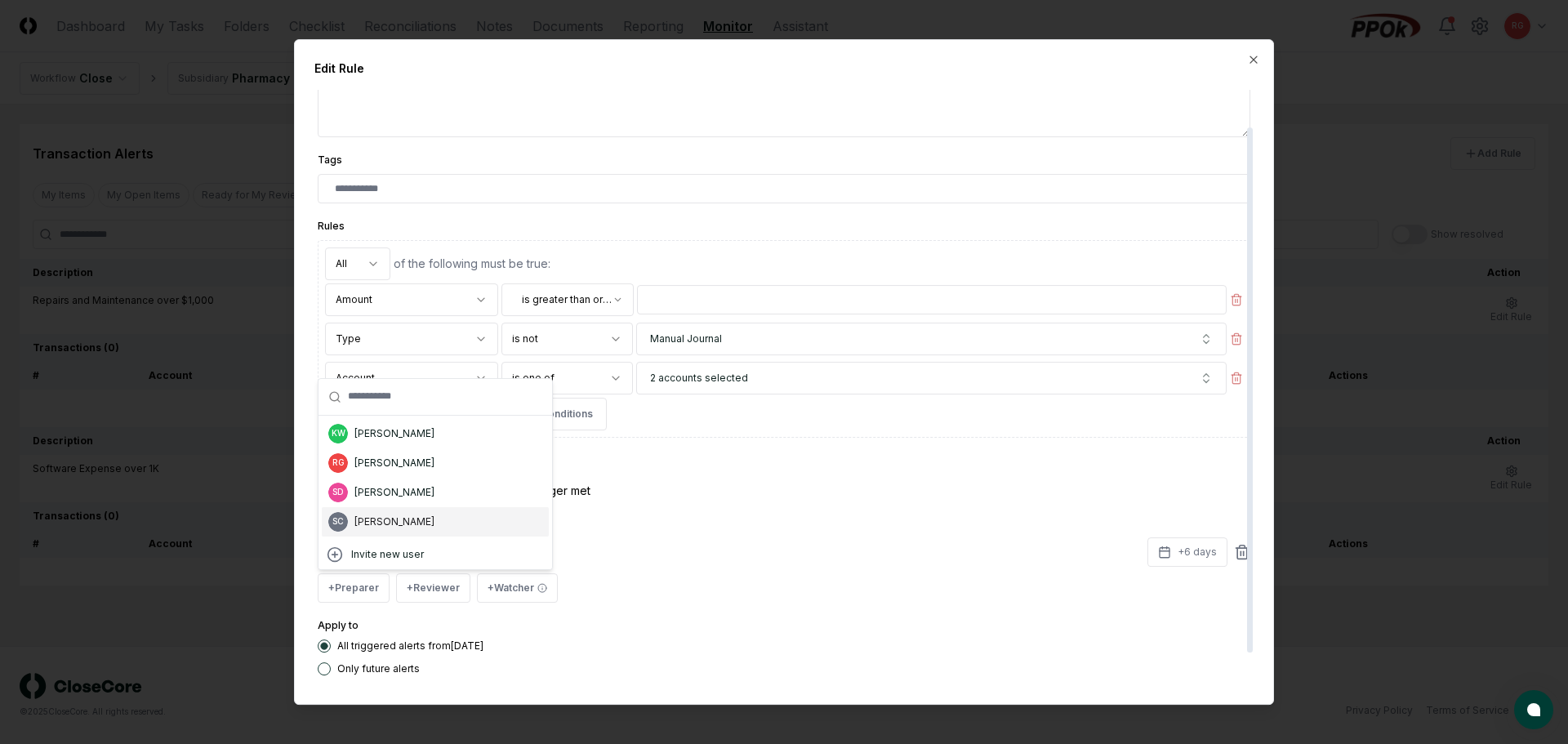
click at [399, 520] on div "Suzan Copeland" at bounding box center [394, 523] width 80 height 15
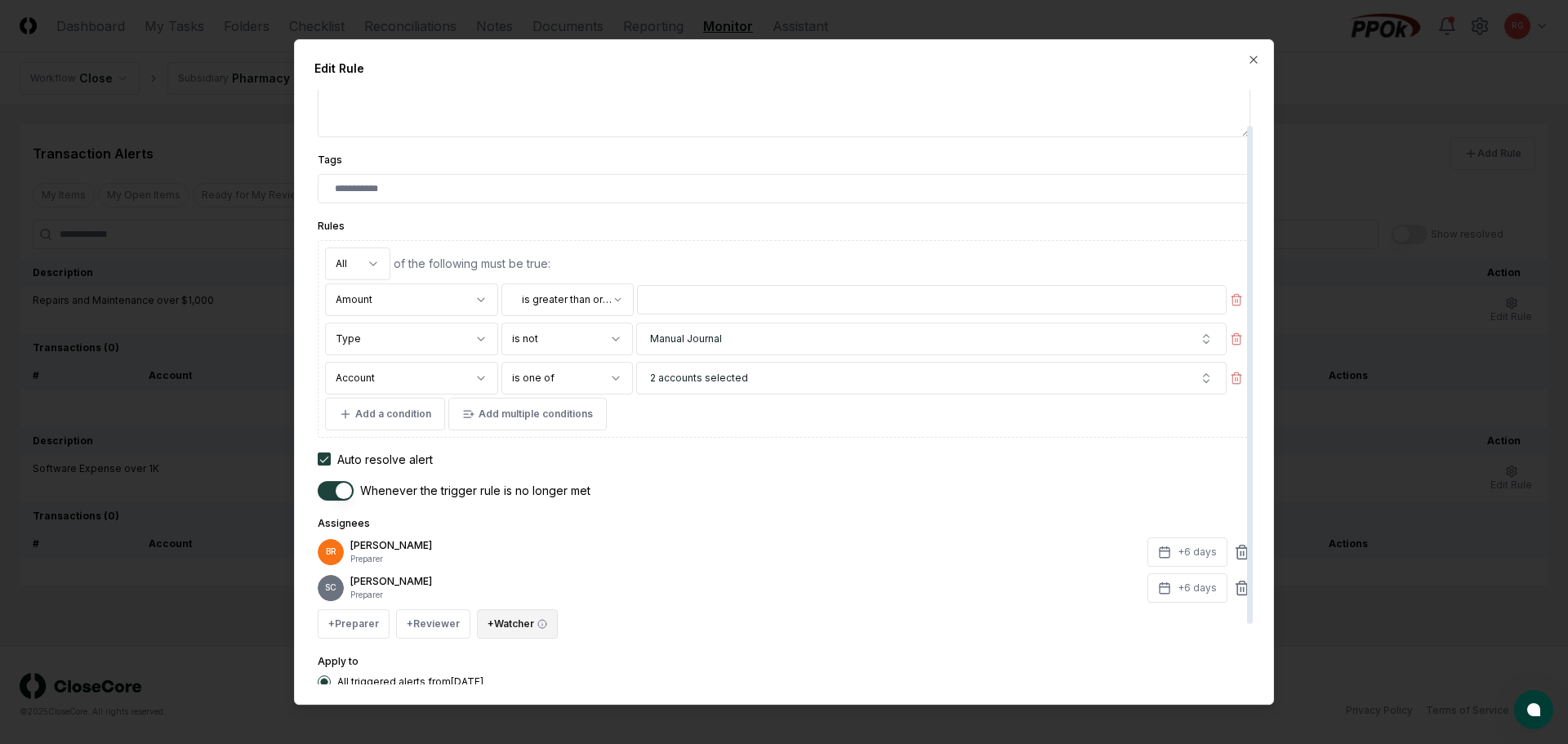
click at [494, 620] on button "+ Watcher" at bounding box center [517, 624] width 81 height 30
click at [564, 526] on div "Ricky Garver" at bounding box center [553, 529] width 80 height 15
click at [770, 584] on icon at bounding box center [1242, 584] width 12 height 0
click at [524, 625] on button "+ Watcher" at bounding box center [517, 622] width 81 height 30
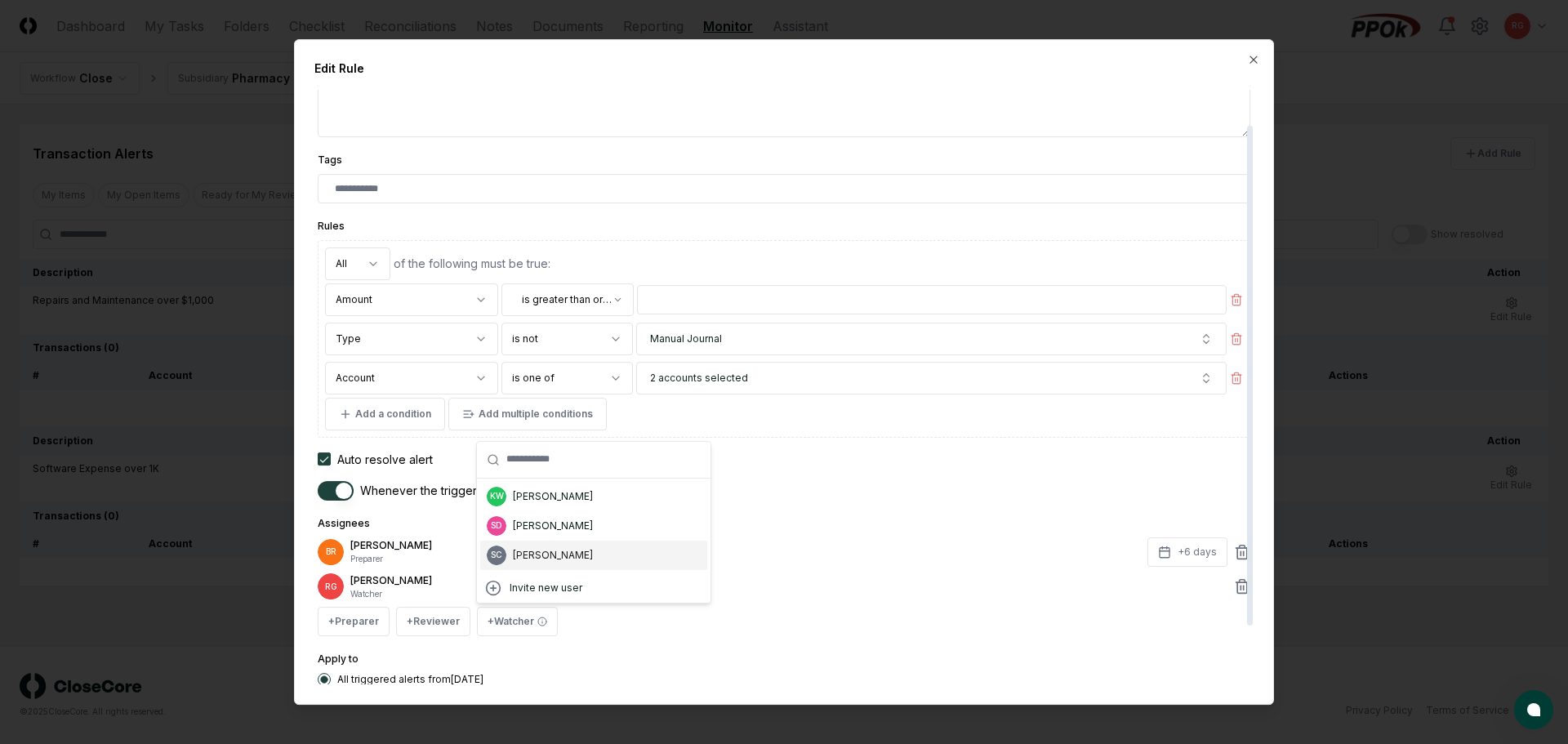
click at [549, 549] on div "Suzan Copeland" at bounding box center [553, 556] width 80 height 15
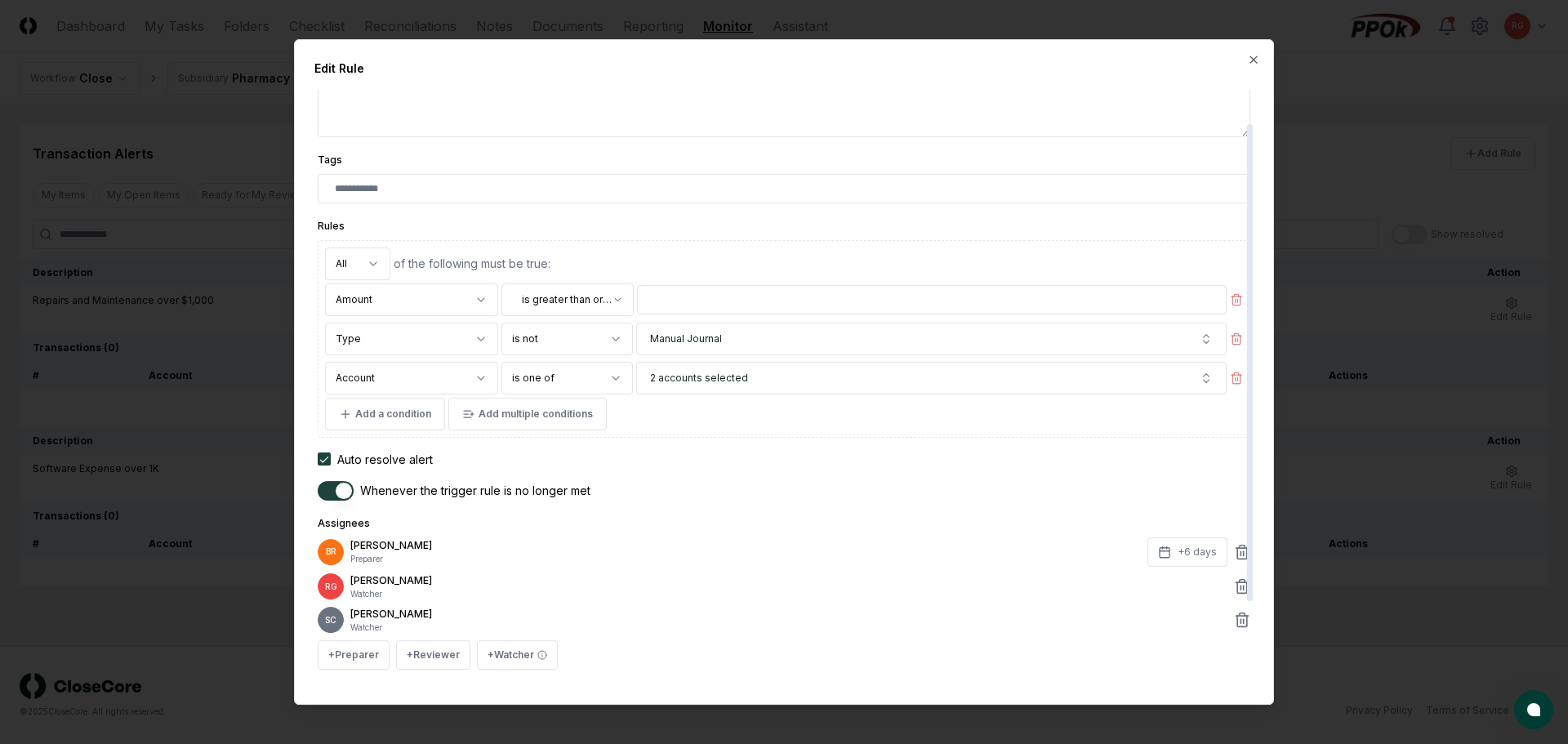
scroll to position [0, 0]
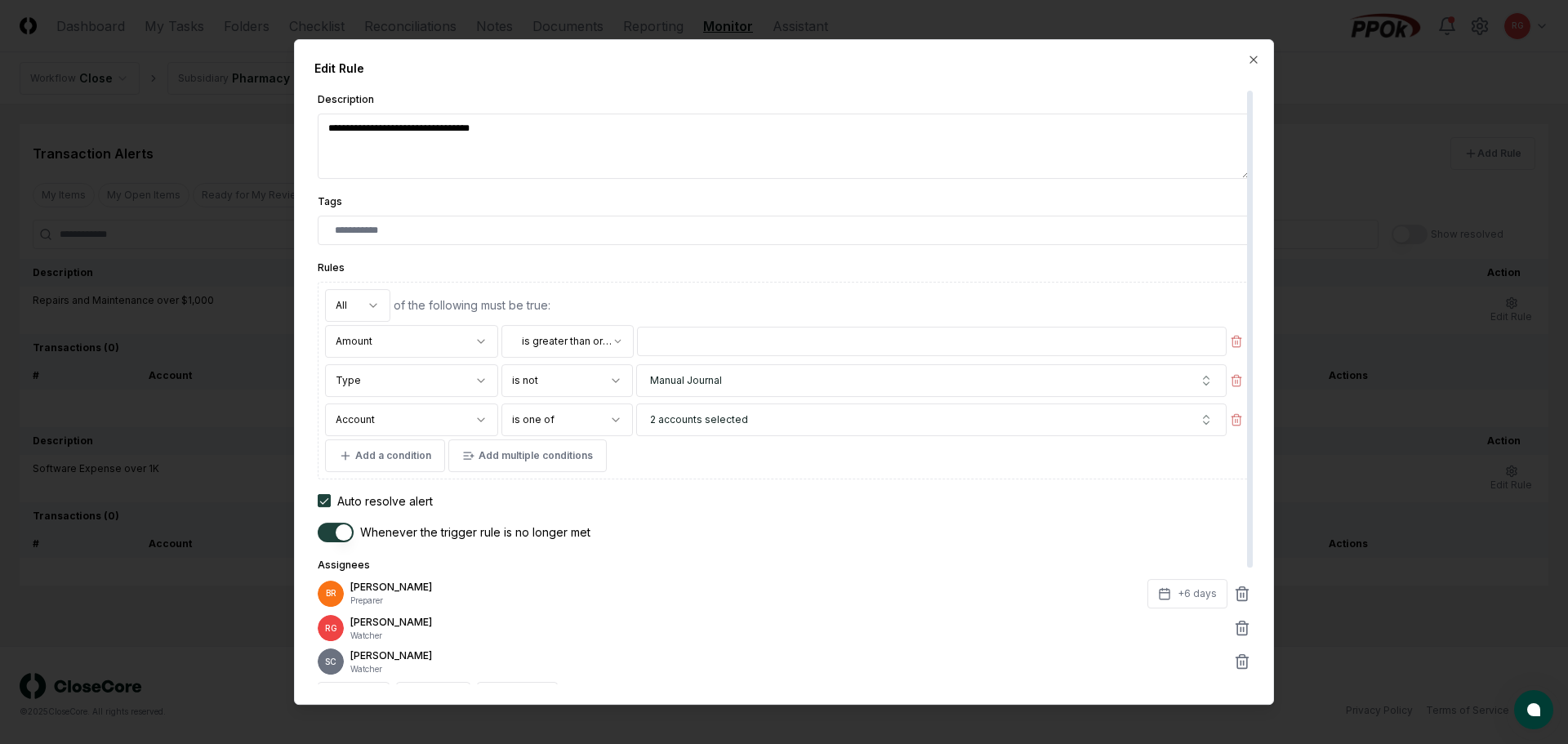
click at [447, 131] on textarea "**********" at bounding box center [784, 146] width 932 height 65
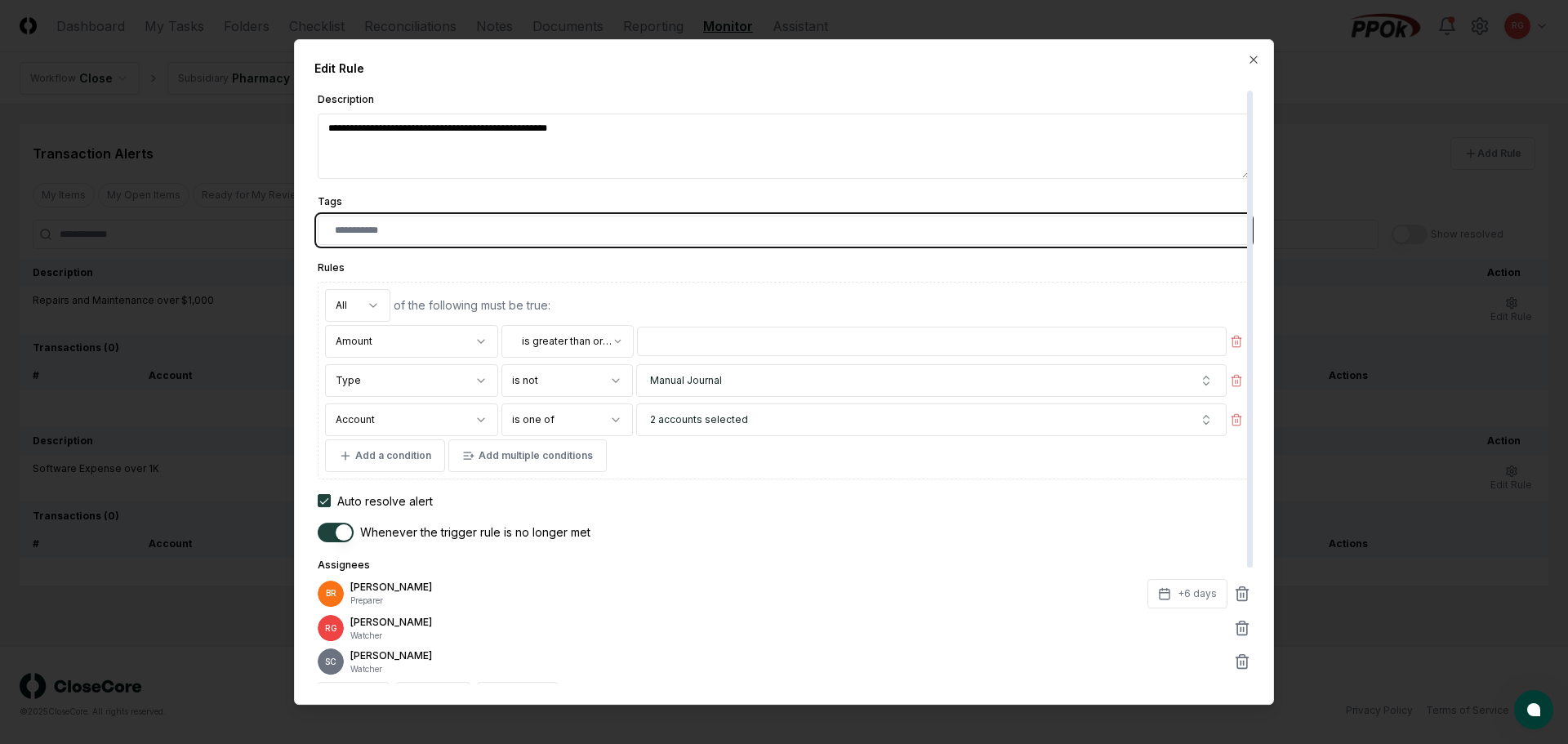
click at [743, 230] on input "text" at bounding box center [787, 231] width 905 height 15
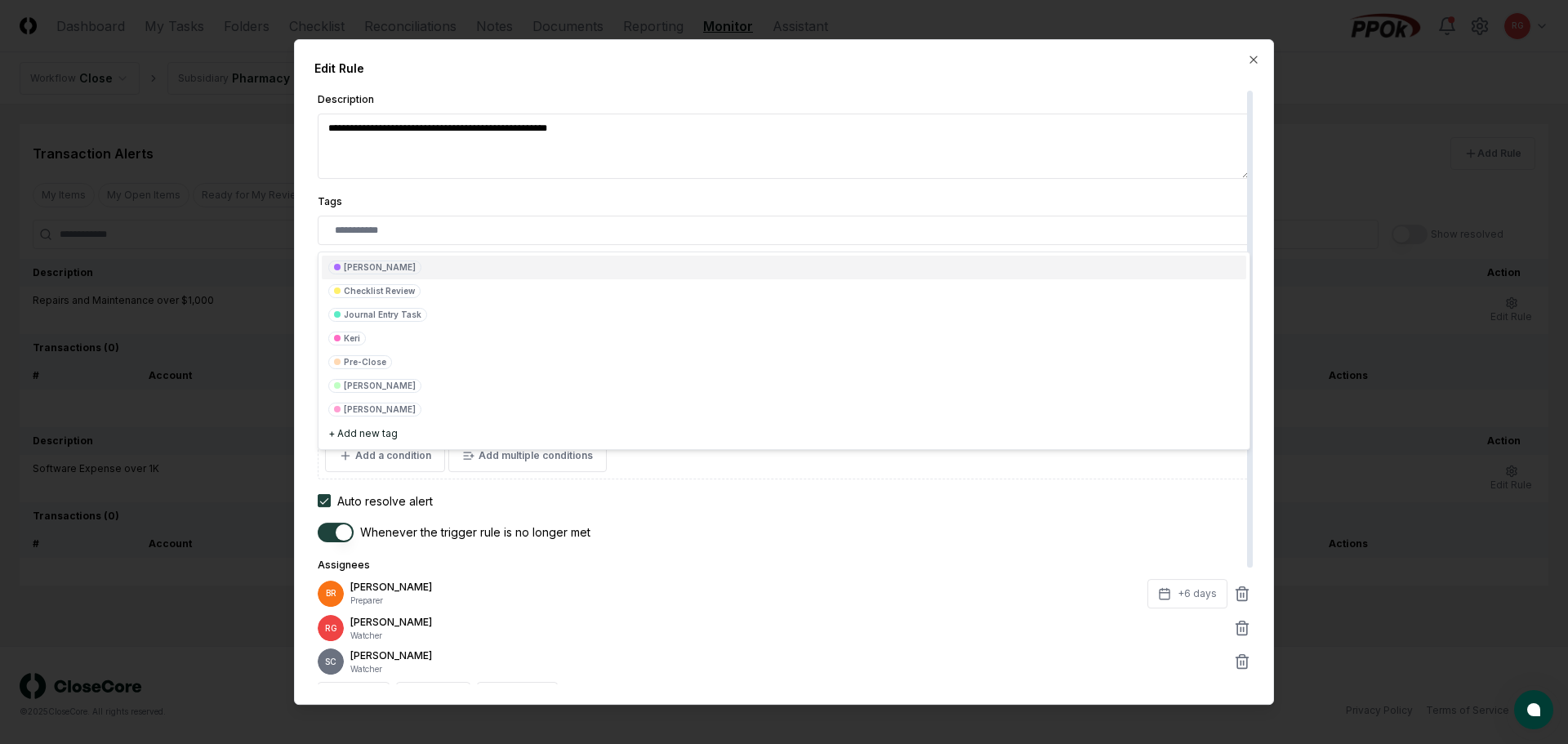
click at [614, 163] on textarea "**********" at bounding box center [784, 146] width 932 height 65
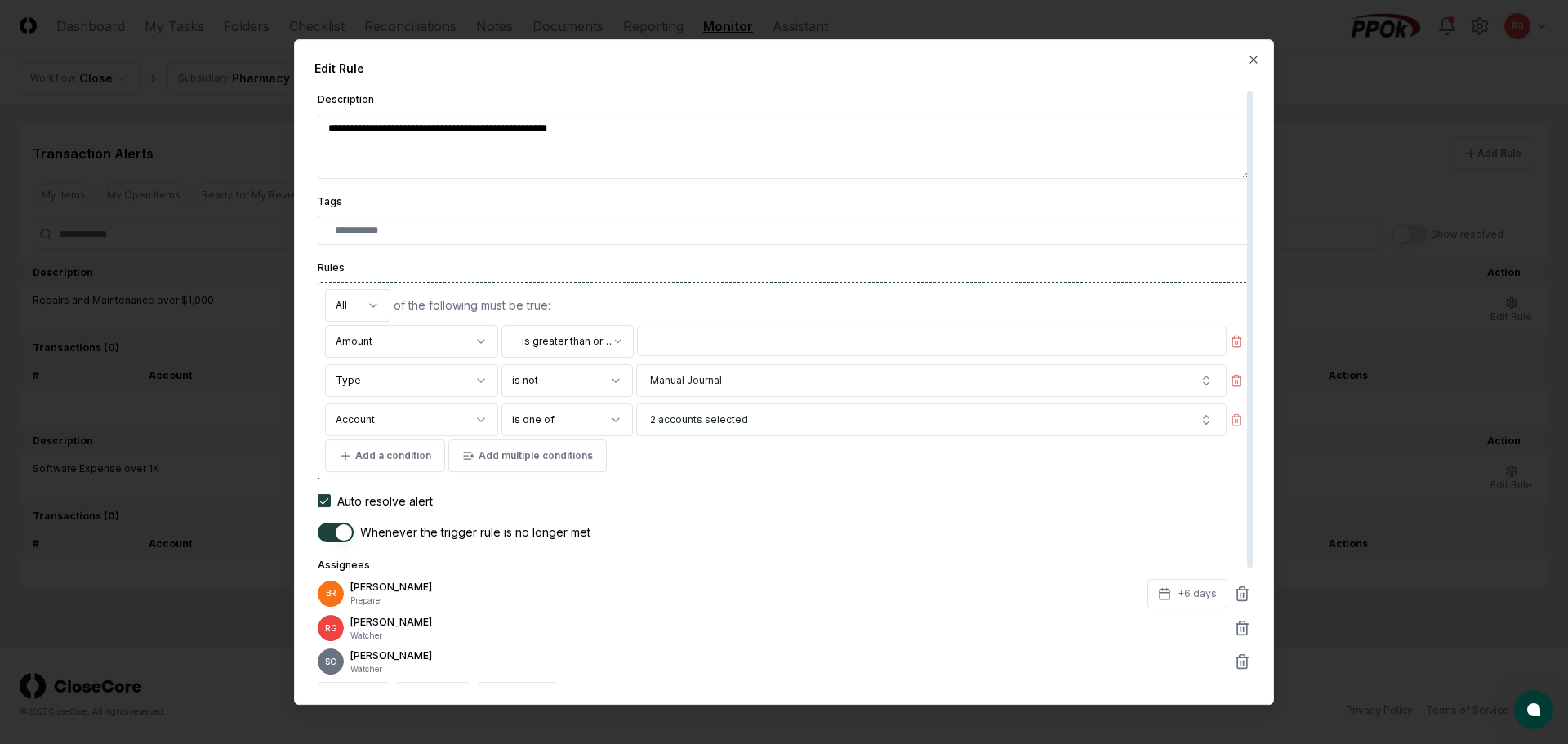
click at [544, 333] on body "**********" at bounding box center [784, 372] width 1568 height 744
click at [661, 263] on body "**********" at bounding box center [784, 372] width 1568 height 744
click at [430, 343] on body "**********" at bounding box center [784, 372] width 1568 height 744
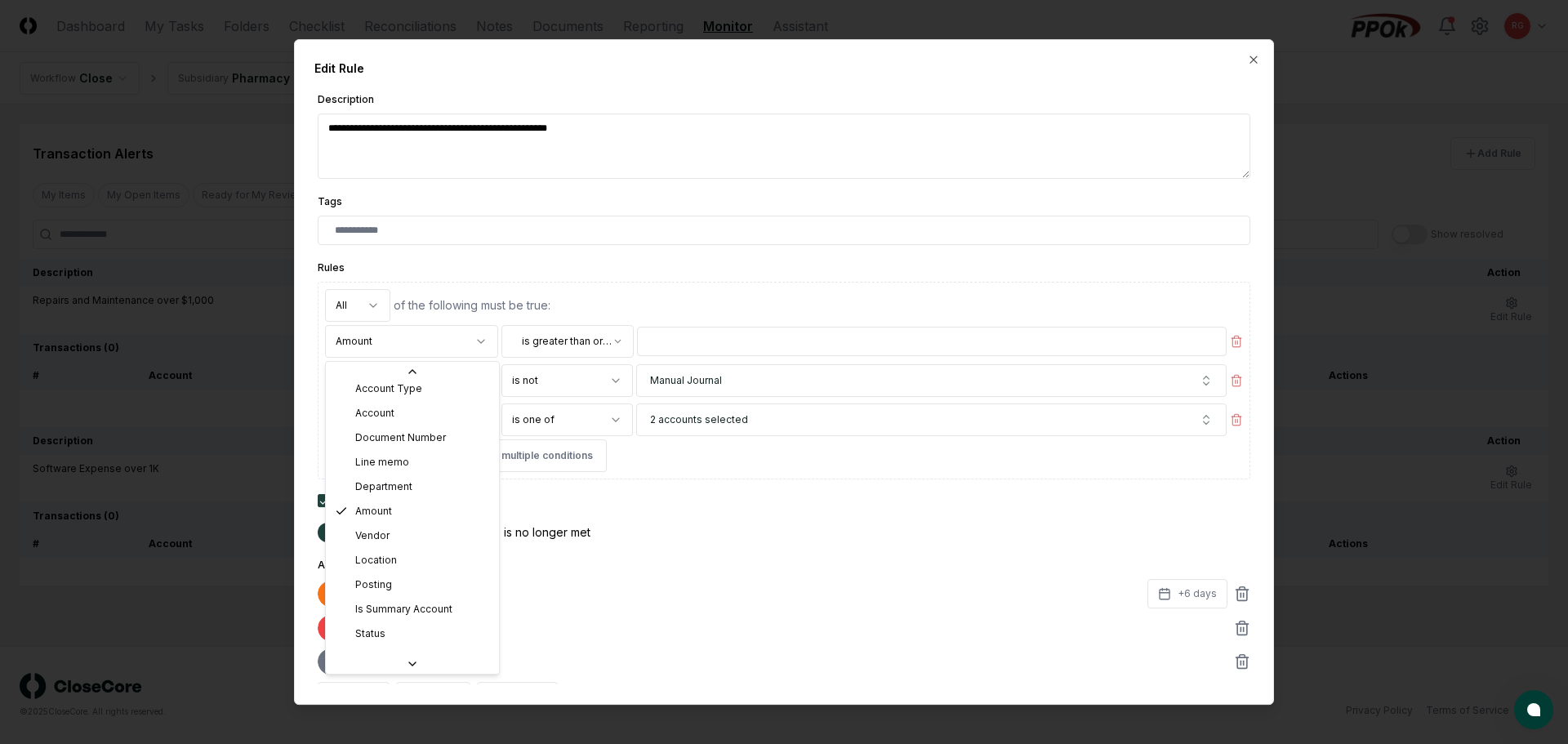
scroll to position [131, 0]
click at [770, 196] on body "**********" at bounding box center [784, 372] width 1568 height 744
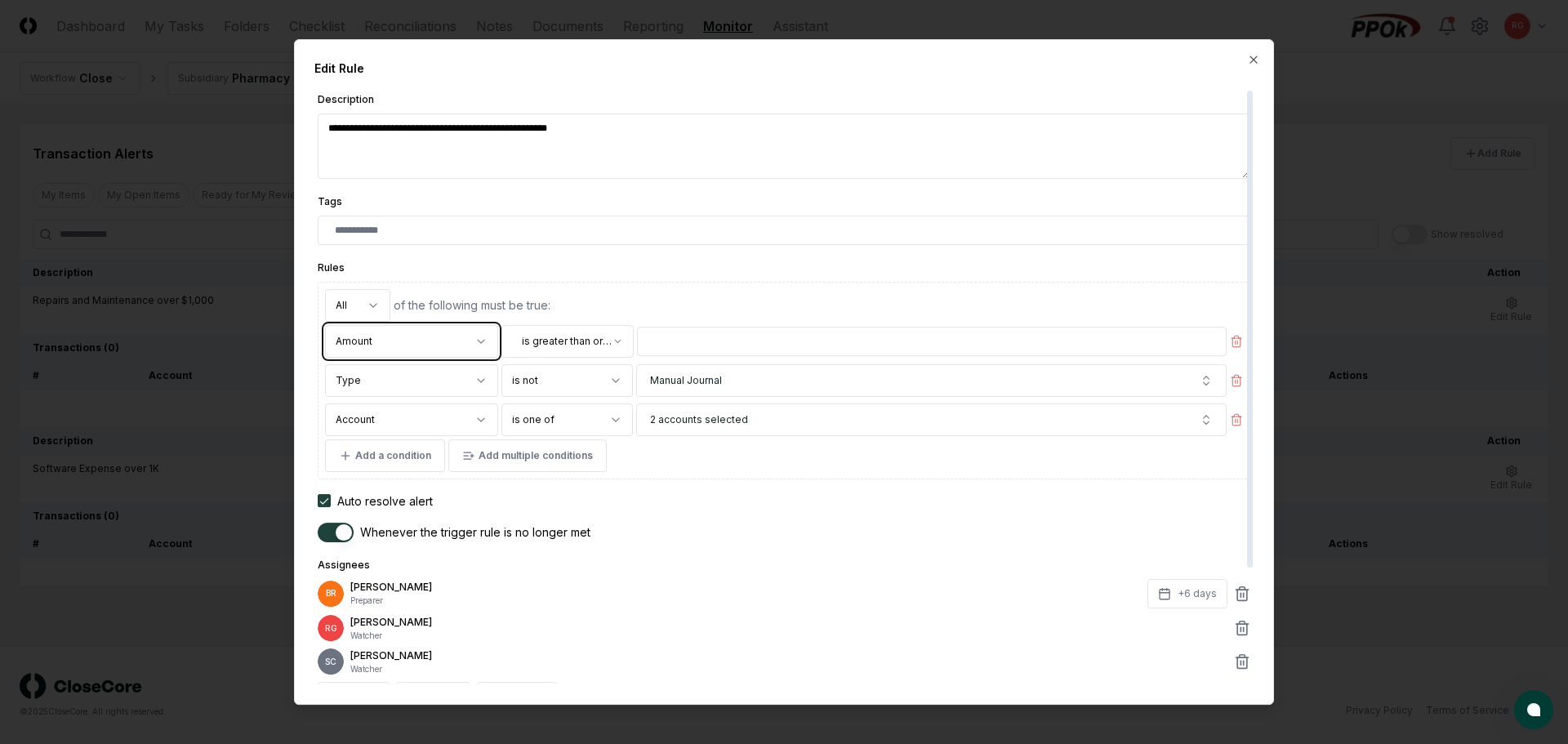
scroll to position [145, 0]
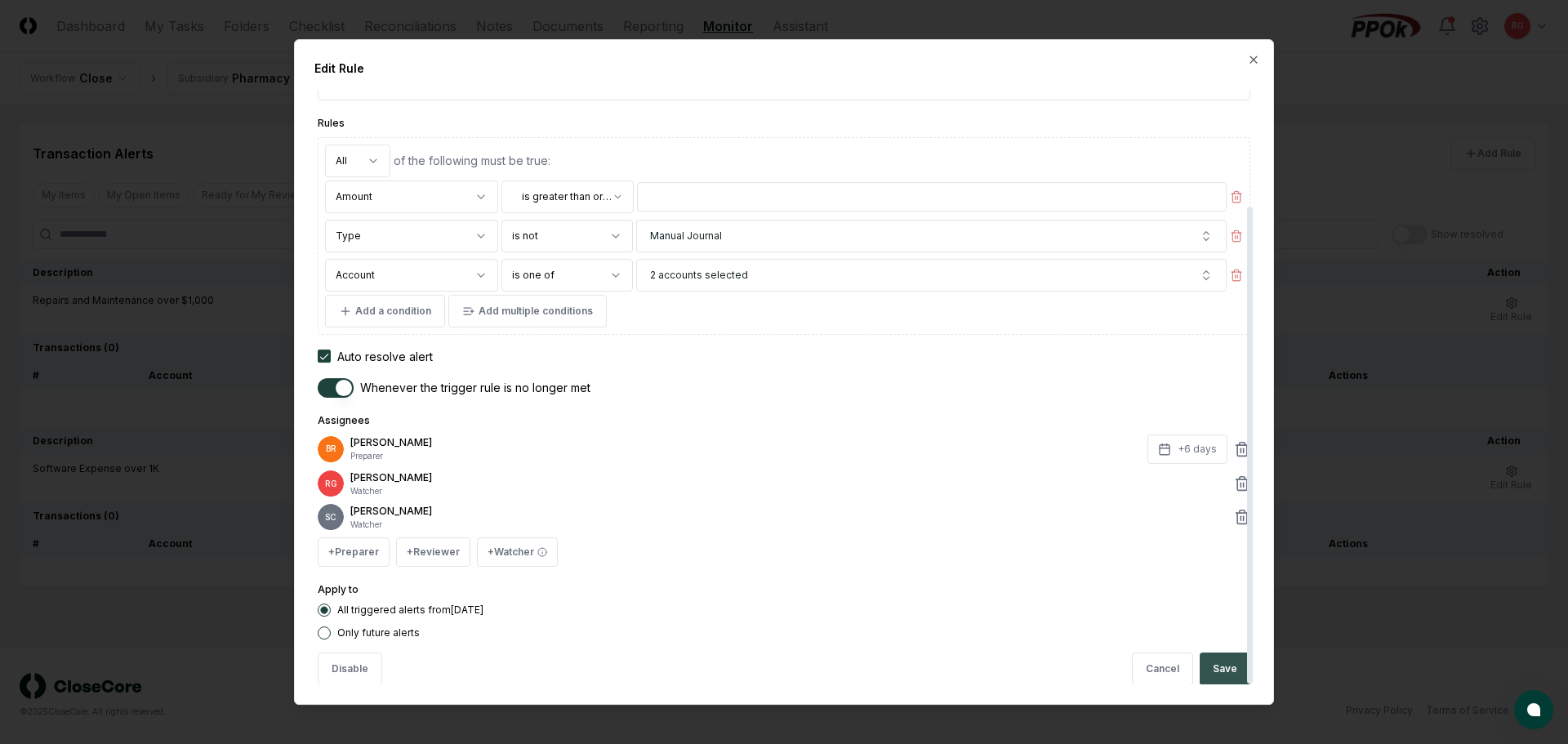
click at [770, 665] on button "Save" at bounding box center [1225, 669] width 50 height 33
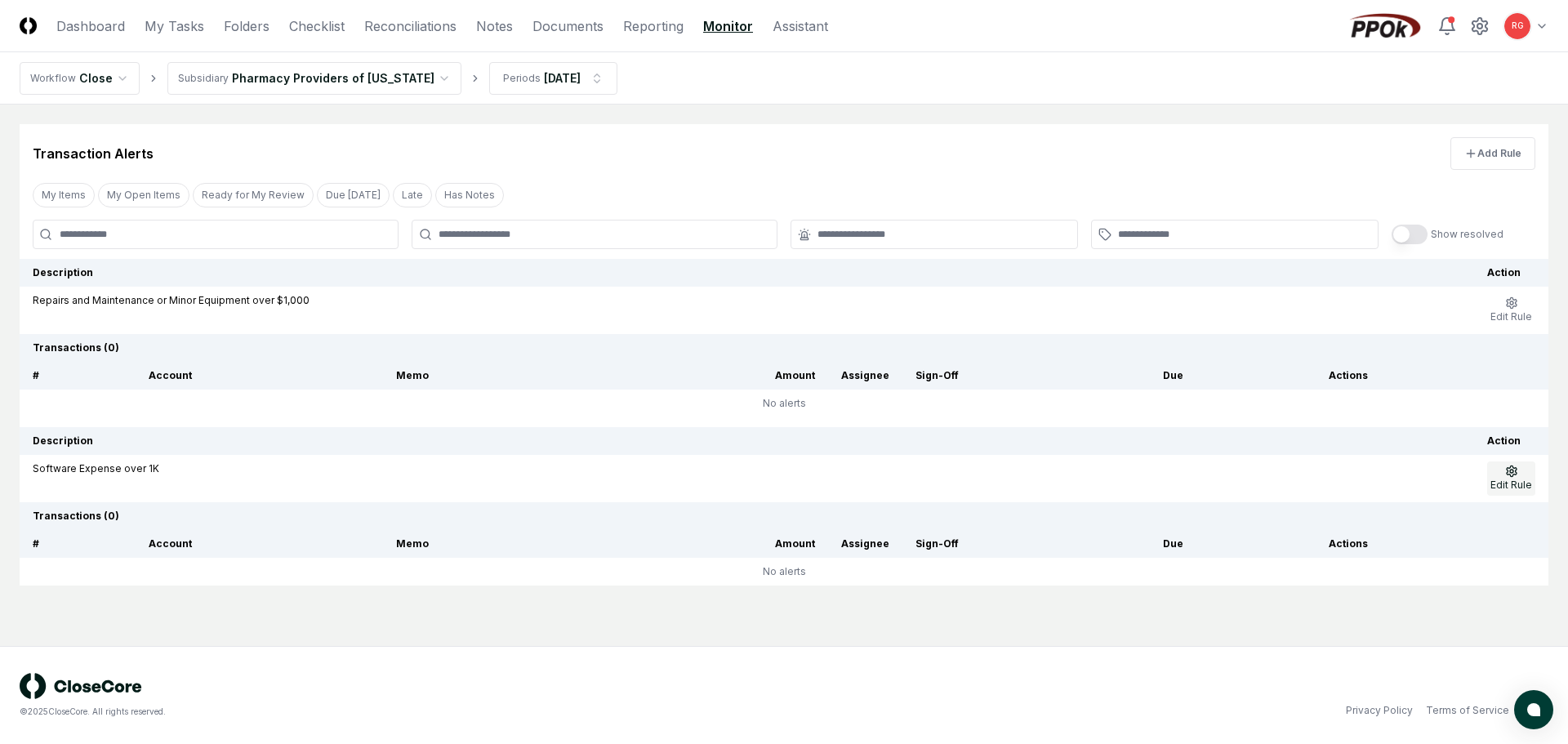
click at [770, 467] on button "Edit Rule" at bounding box center [1511, 478] width 48 height 34
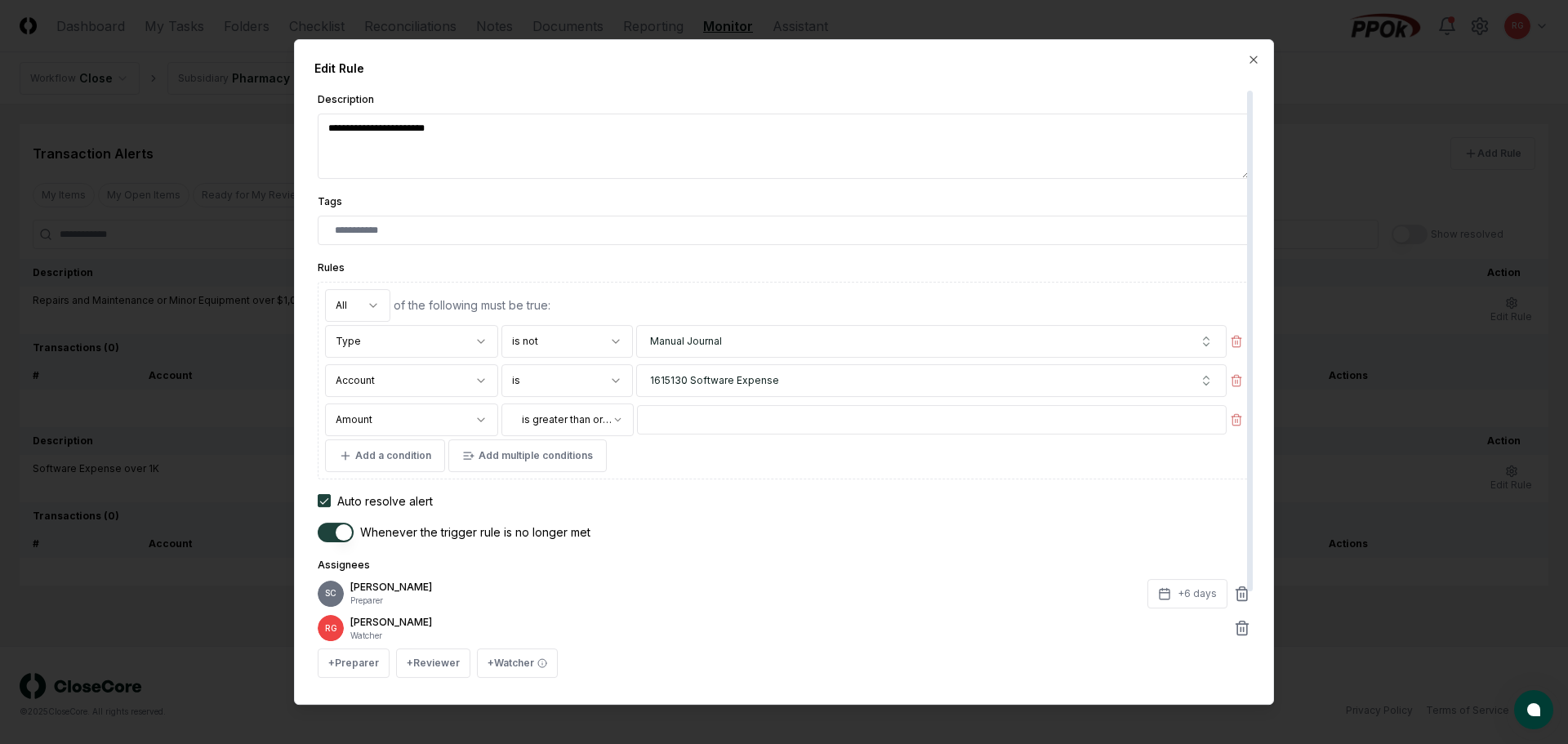
drag, startPoint x: 461, startPoint y: 125, endPoint x: 438, endPoint y: 131, distance: 23.8
click at [438, 131] on textarea "**********" at bounding box center [784, 146] width 932 height 65
click at [730, 72] on div "Edit Rule" at bounding box center [784, 68] width 939 height 17
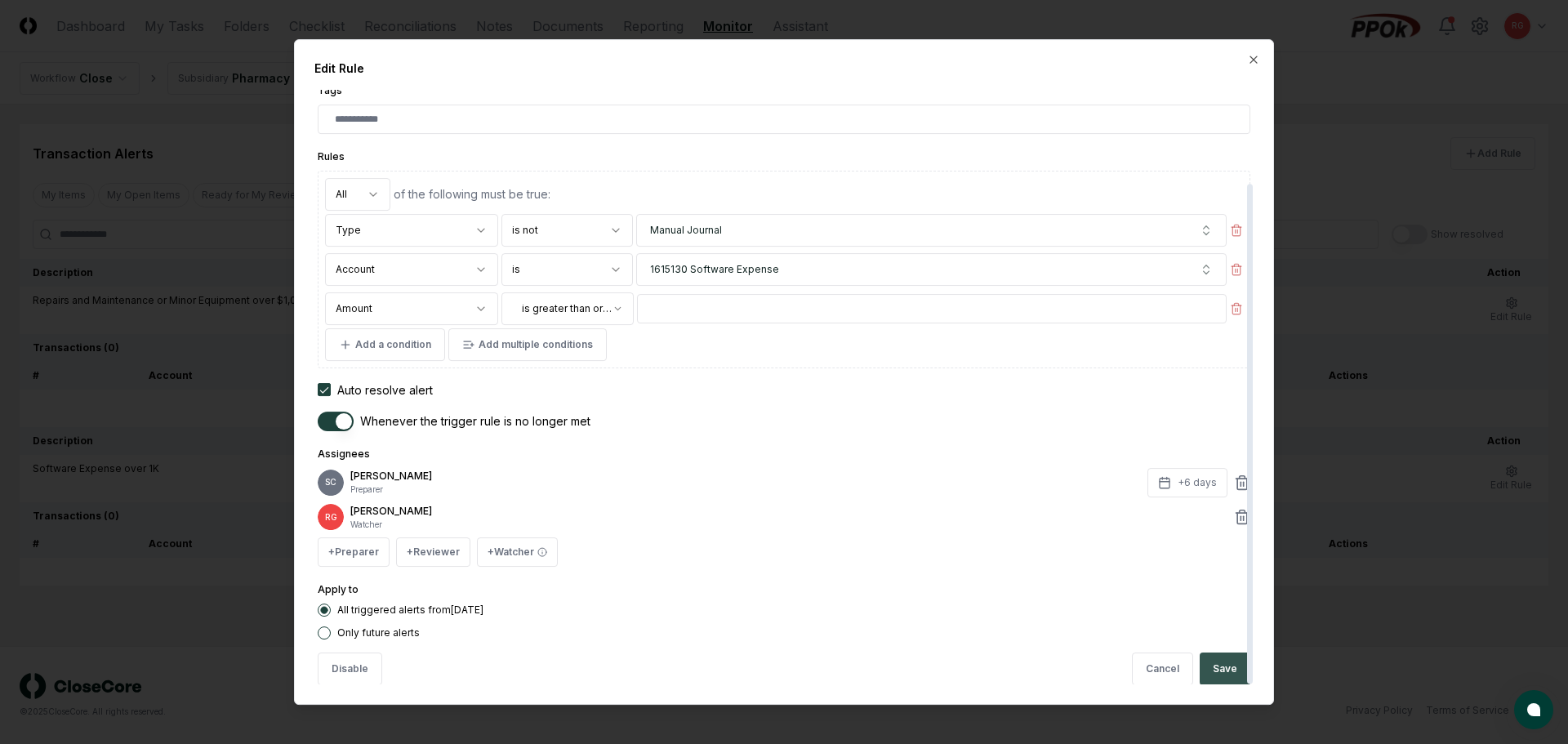
click at [770, 671] on button "Save" at bounding box center [1225, 669] width 50 height 33
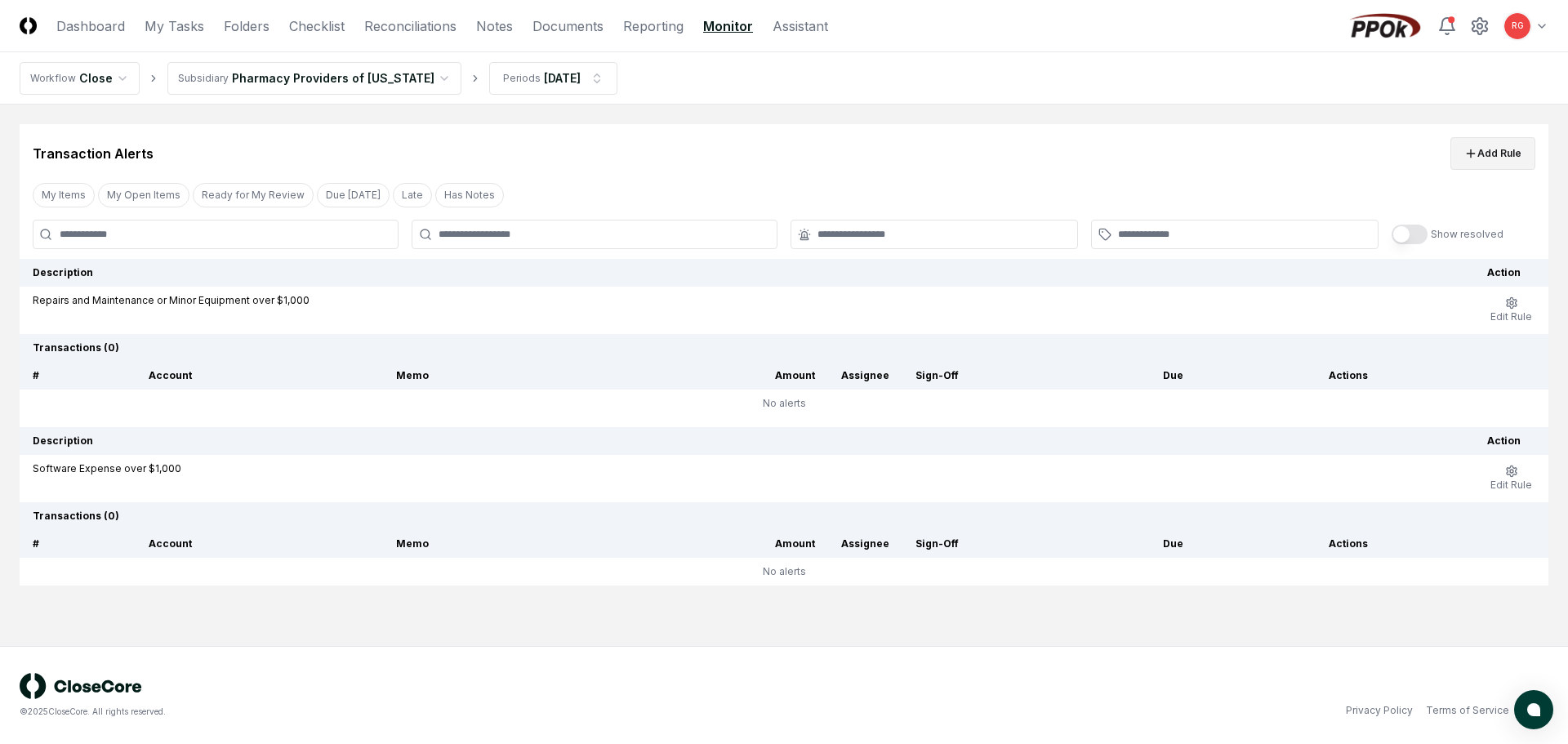
click at [770, 158] on icon at bounding box center [1470, 153] width 13 height 13
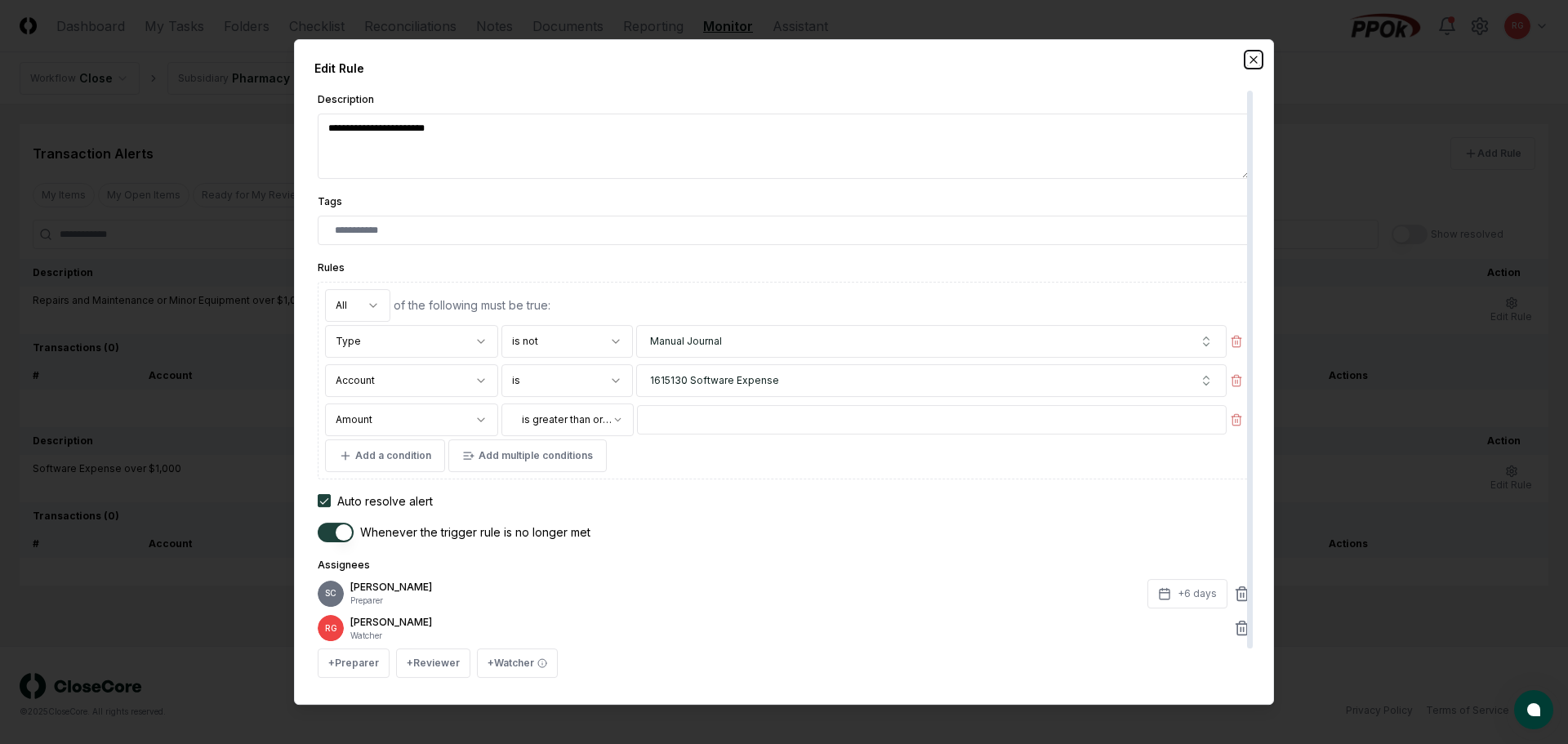
click at [770, 61] on icon "button" at bounding box center [1253, 60] width 7 height 7
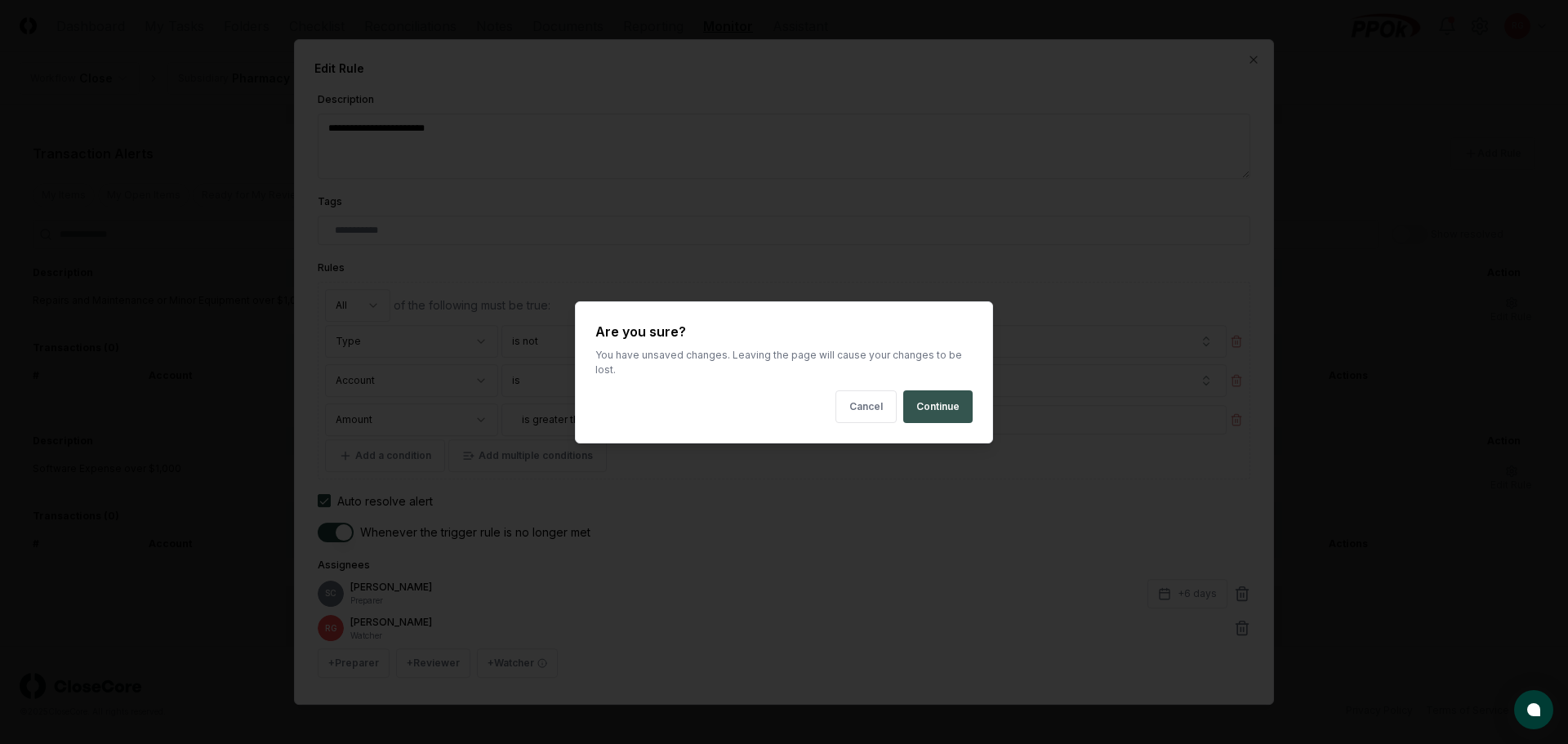
click at [770, 393] on button "Continue" at bounding box center [938, 406] width 70 height 33
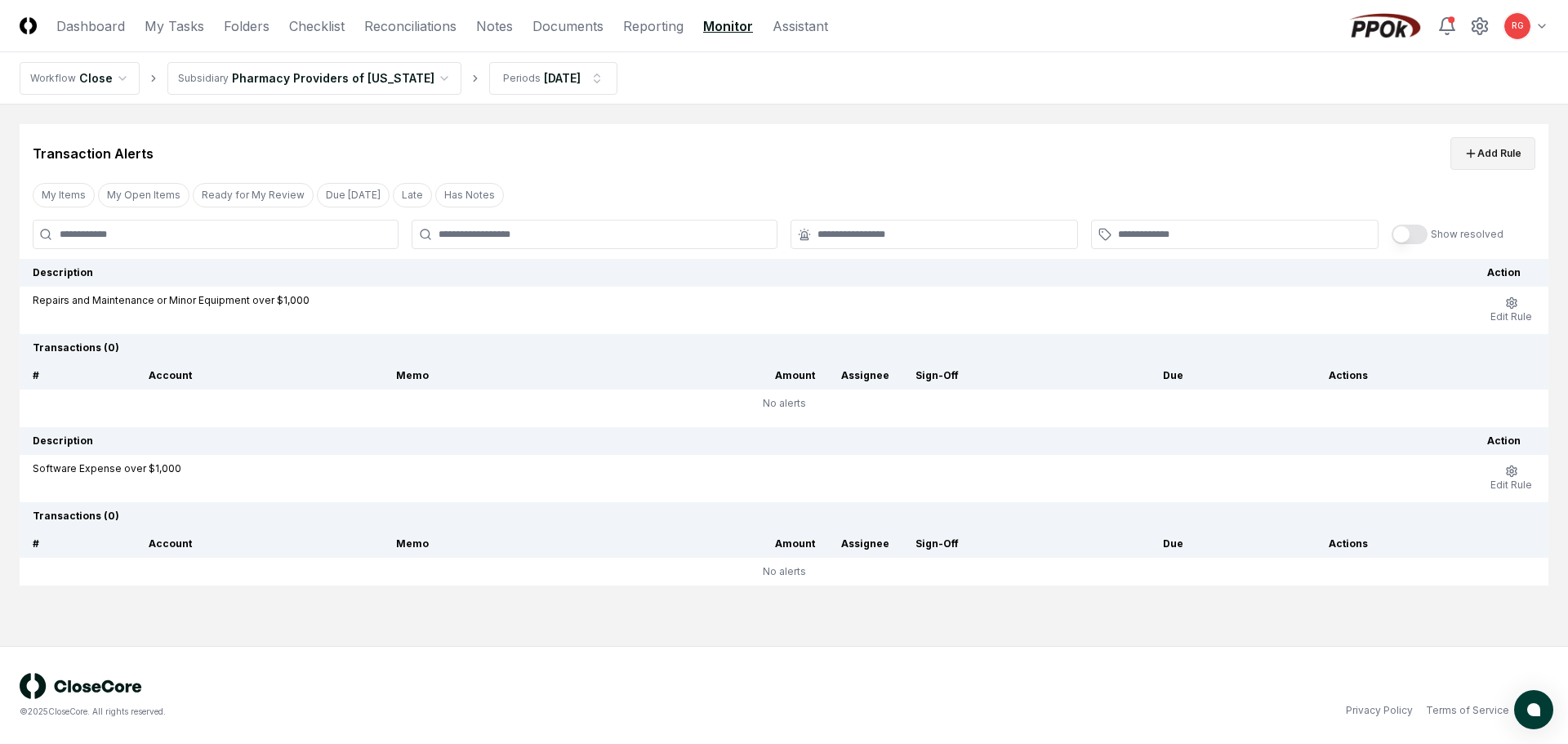
click at [770, 147] on button "Add Rule" at bounding box center [1492, 153] width 85 height 33
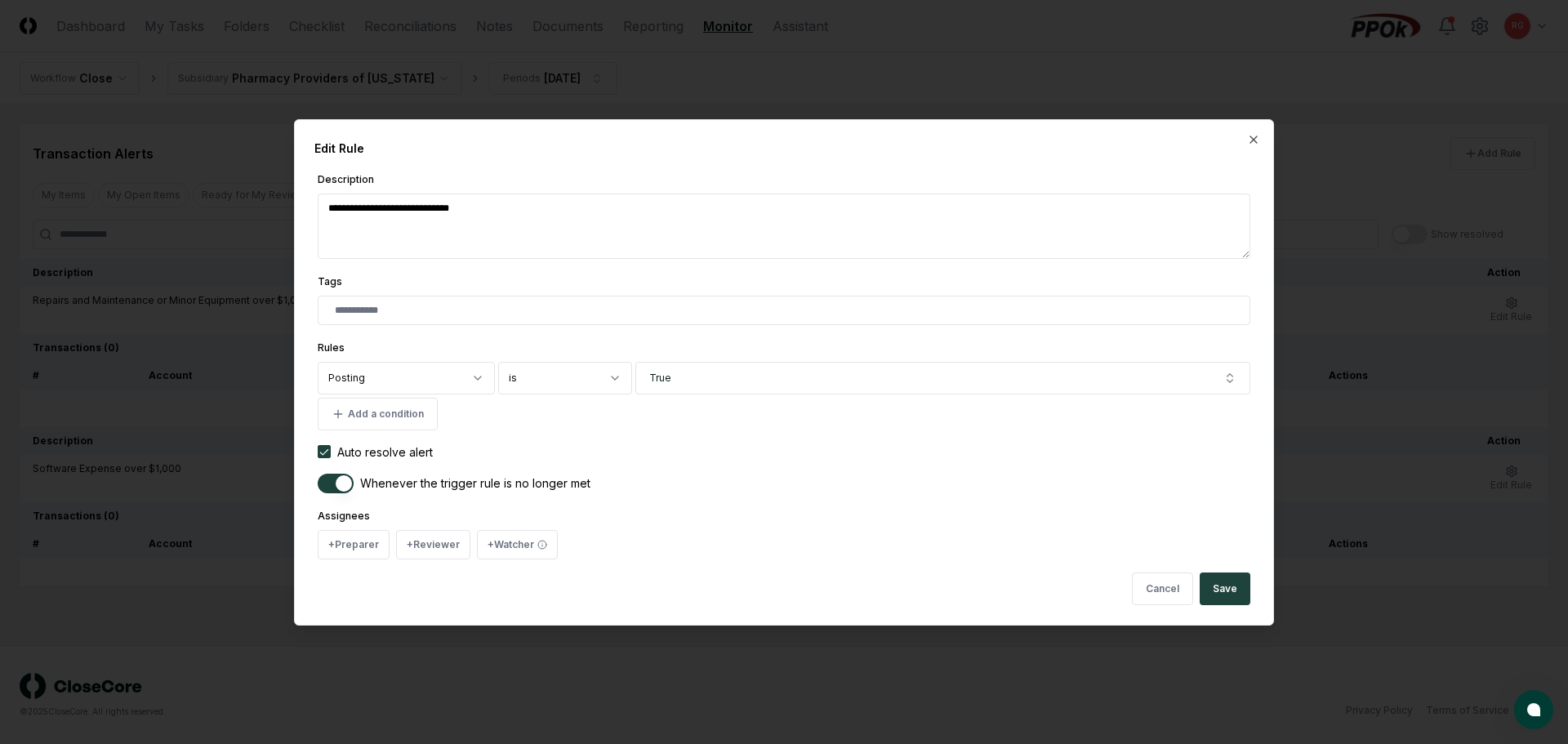
click at [421, 317] on input "text" at bounding box center [787, 311] width 905 height 15
click at [378, 366] on body "**********" at bounding box center [784, 372] width 1568 height 744
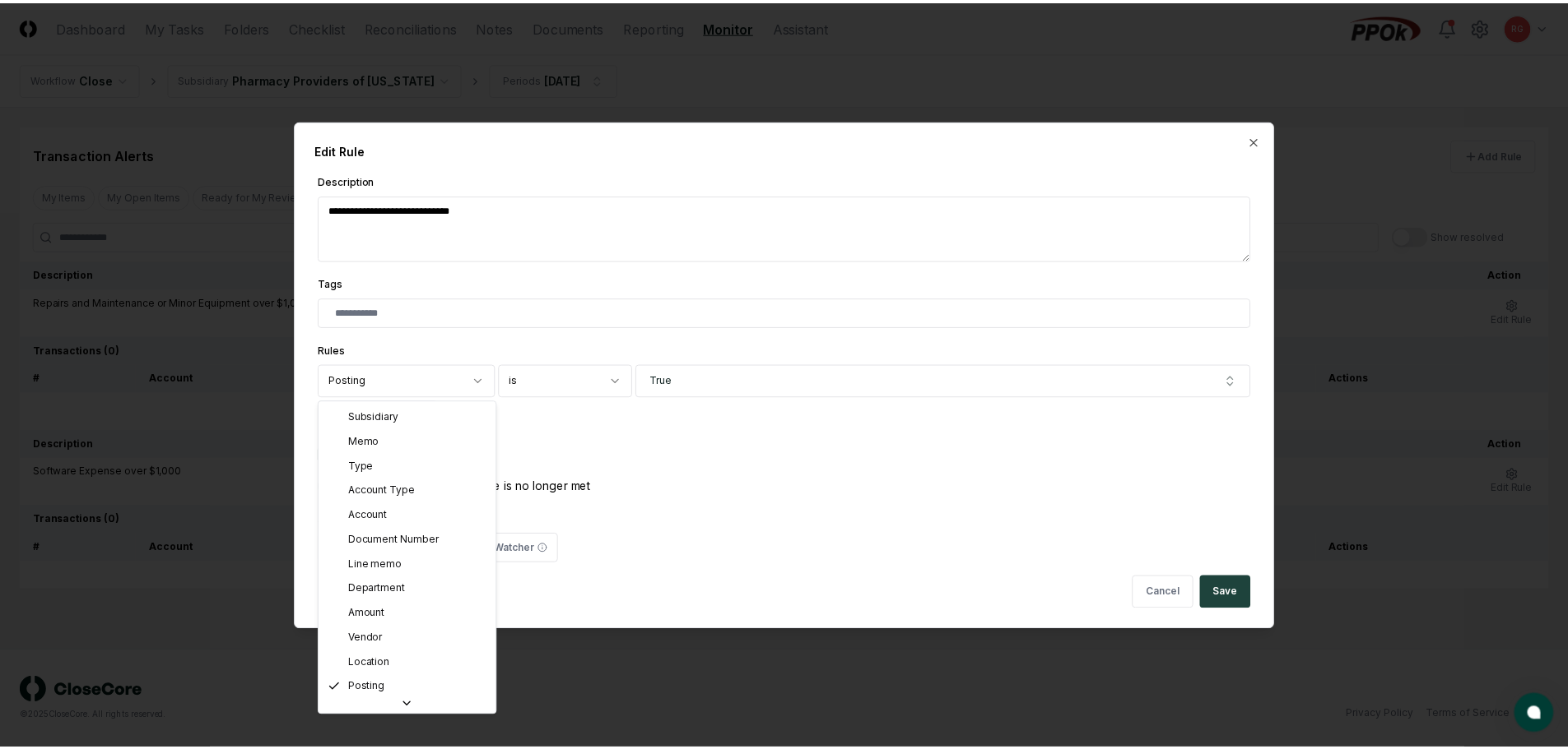
scroll to position [82, 0]
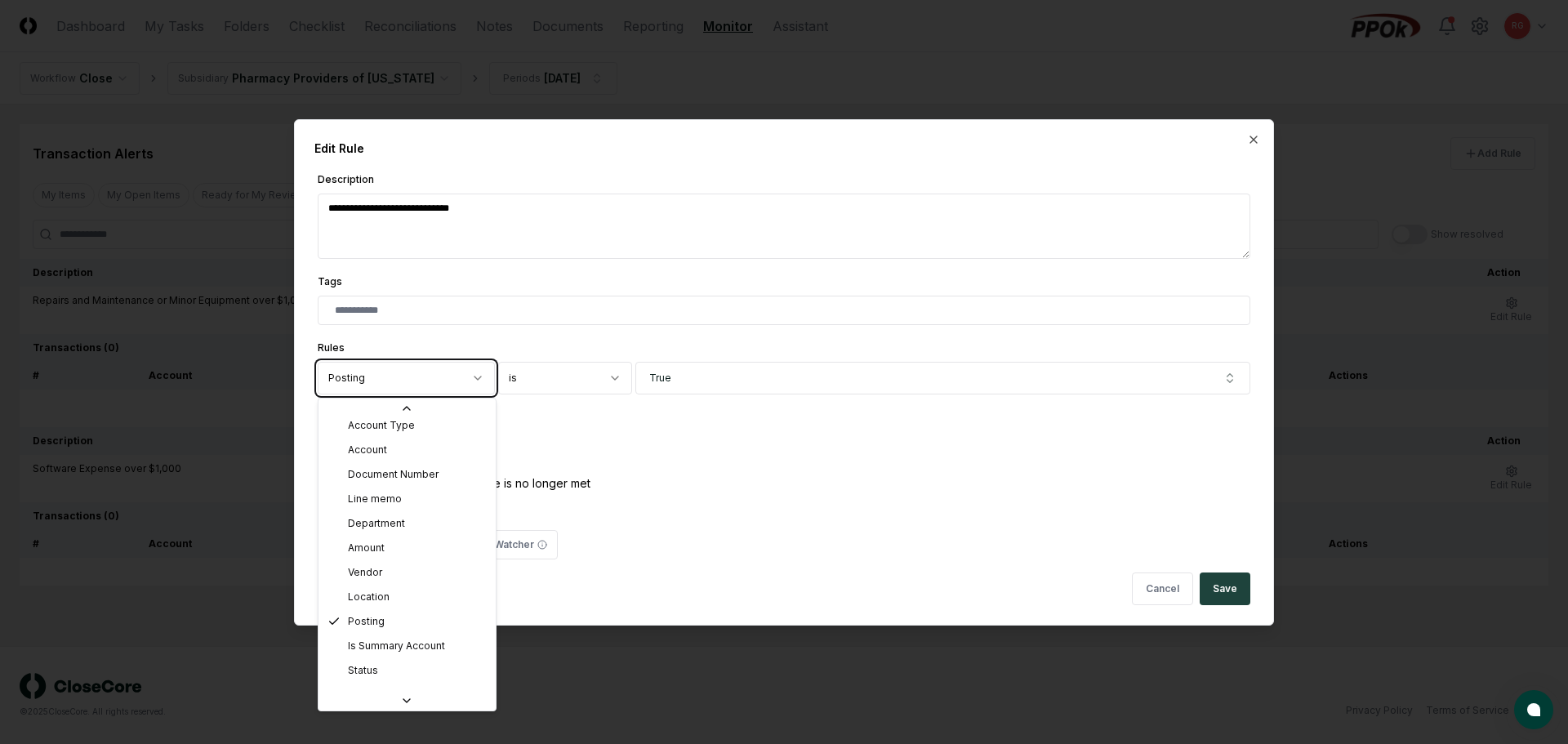
click at [770, 449] on body "**********" at bounding box center [784, 372] width 1568 height 744
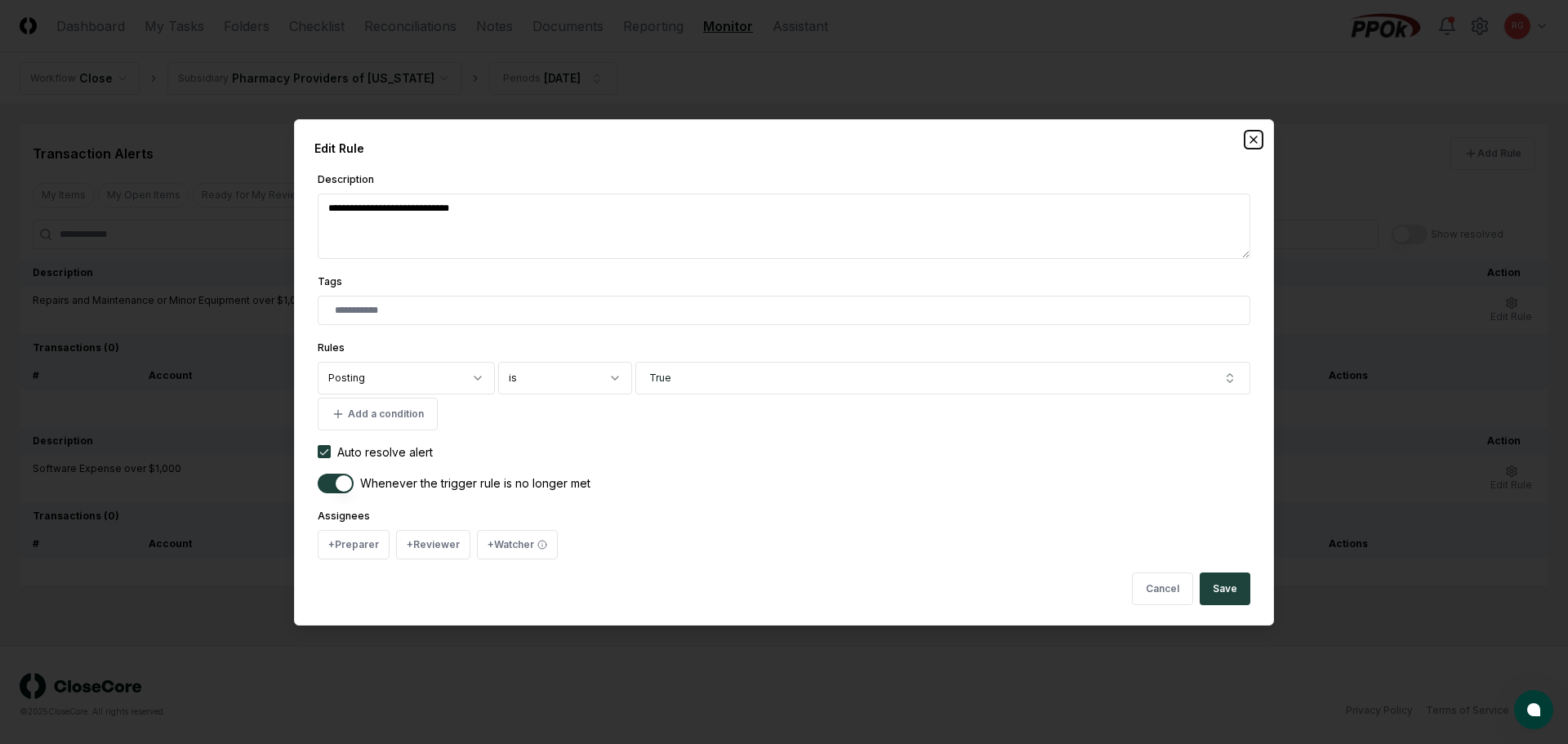
click at [770, 145] on icon "button" at bounding box center [1254, 140] width 13 height 13
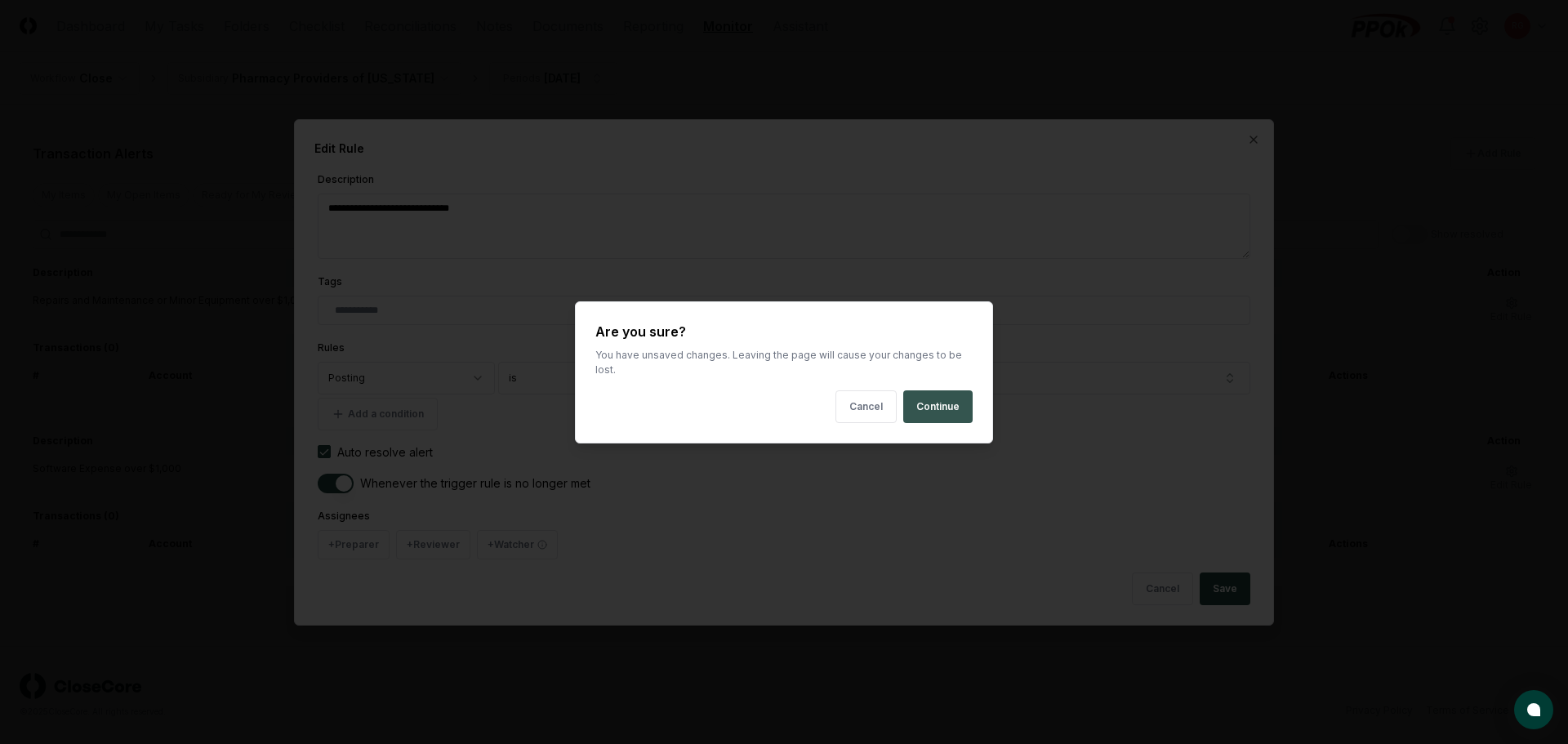
click at [770, 397] on button "Continue" at bounding box center [938, 406] width 70 height 33
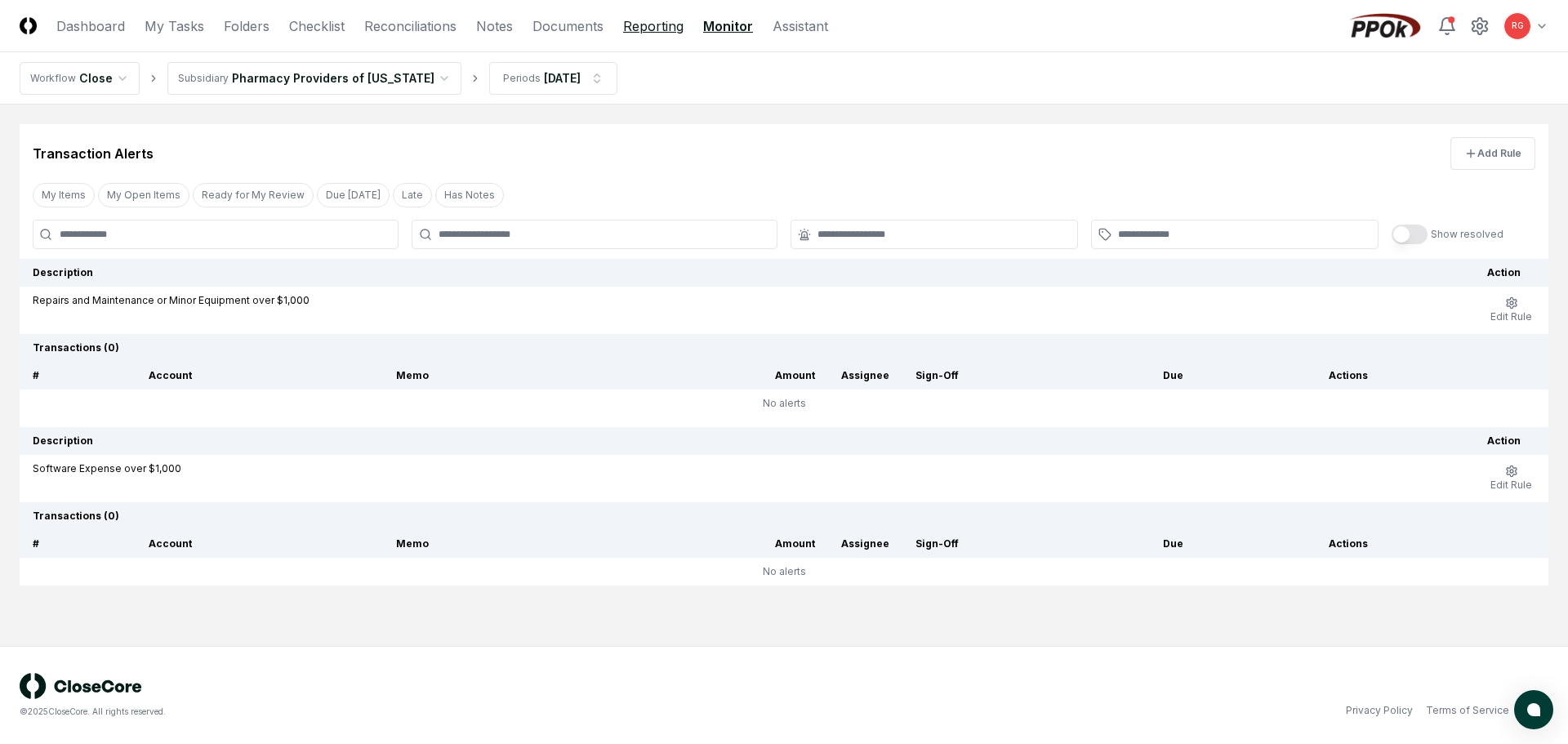
click at [641, 26] on link "Reporting" at bounding box center [652, 26] width 60 height 20
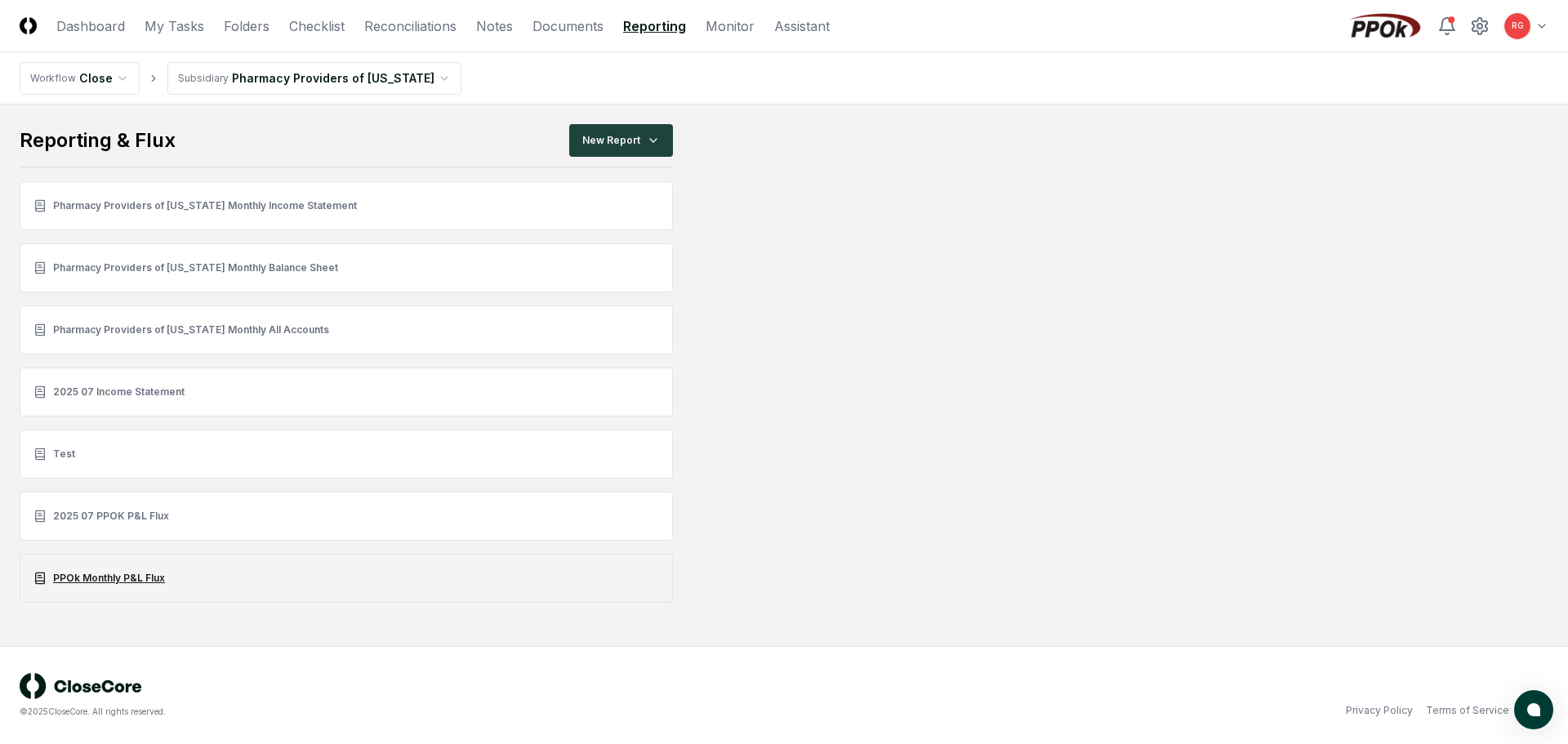
click at [80, 583] on link "PPOk Monthly P&L Flux" at bounding box center [346, 578] width 653 height 49
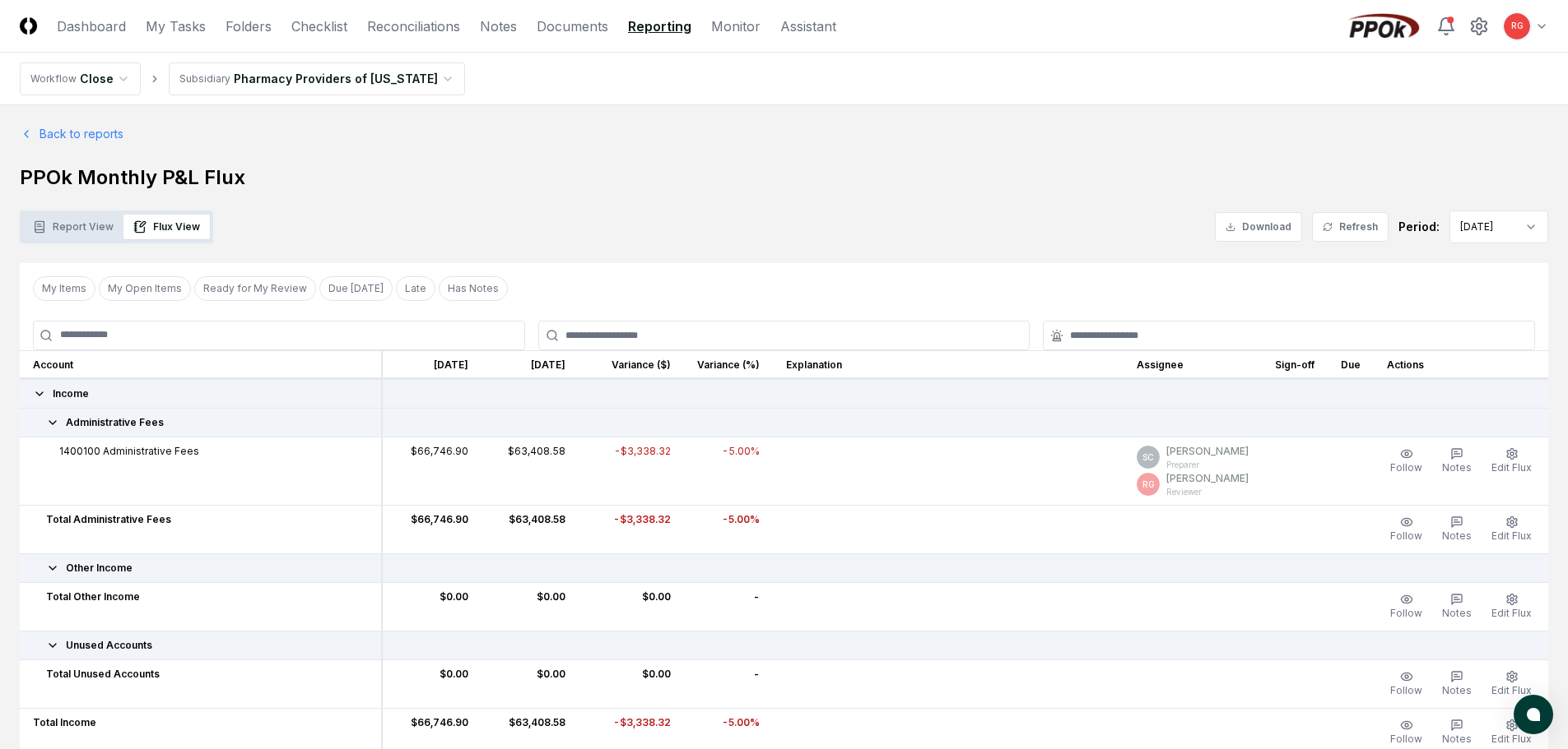
click at [76, 227] on button "Report View" at bounding box center [73, 227] width 100 height 24
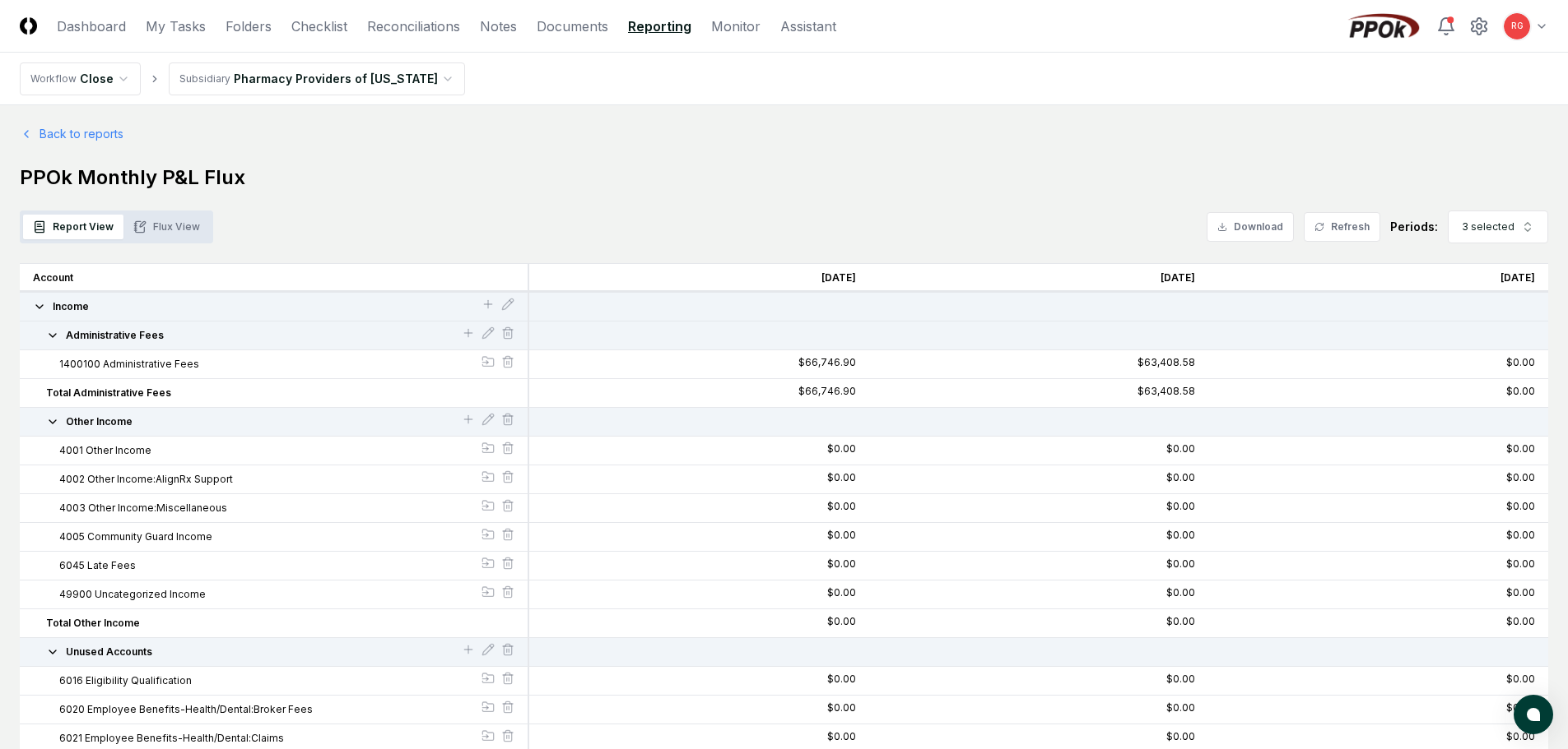
scroll to position [329, 0]
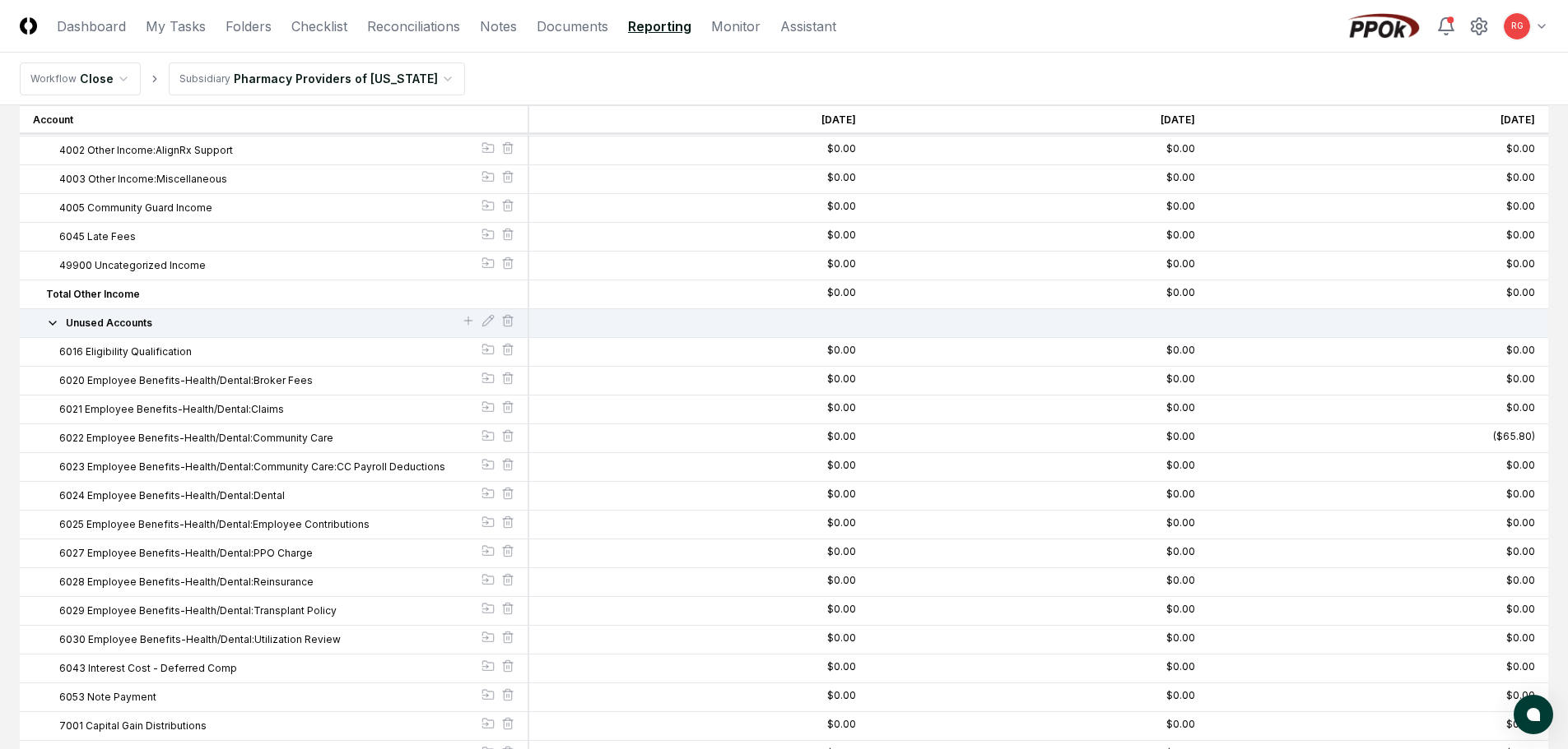
click at [59, 327] on button "Unused Accounts" at bounding box center [254, 323] width 416 height 15
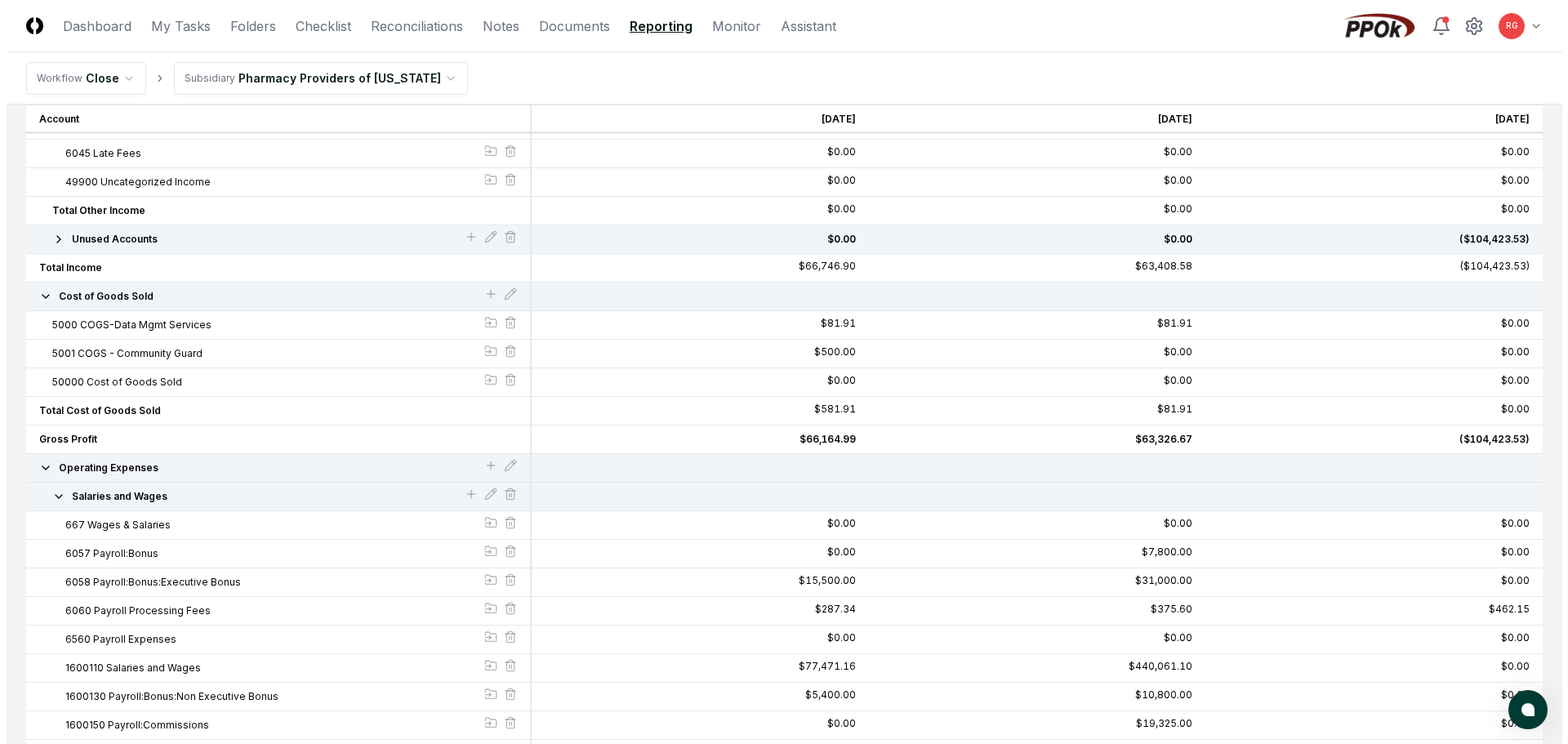
scroll to position [490, 0]
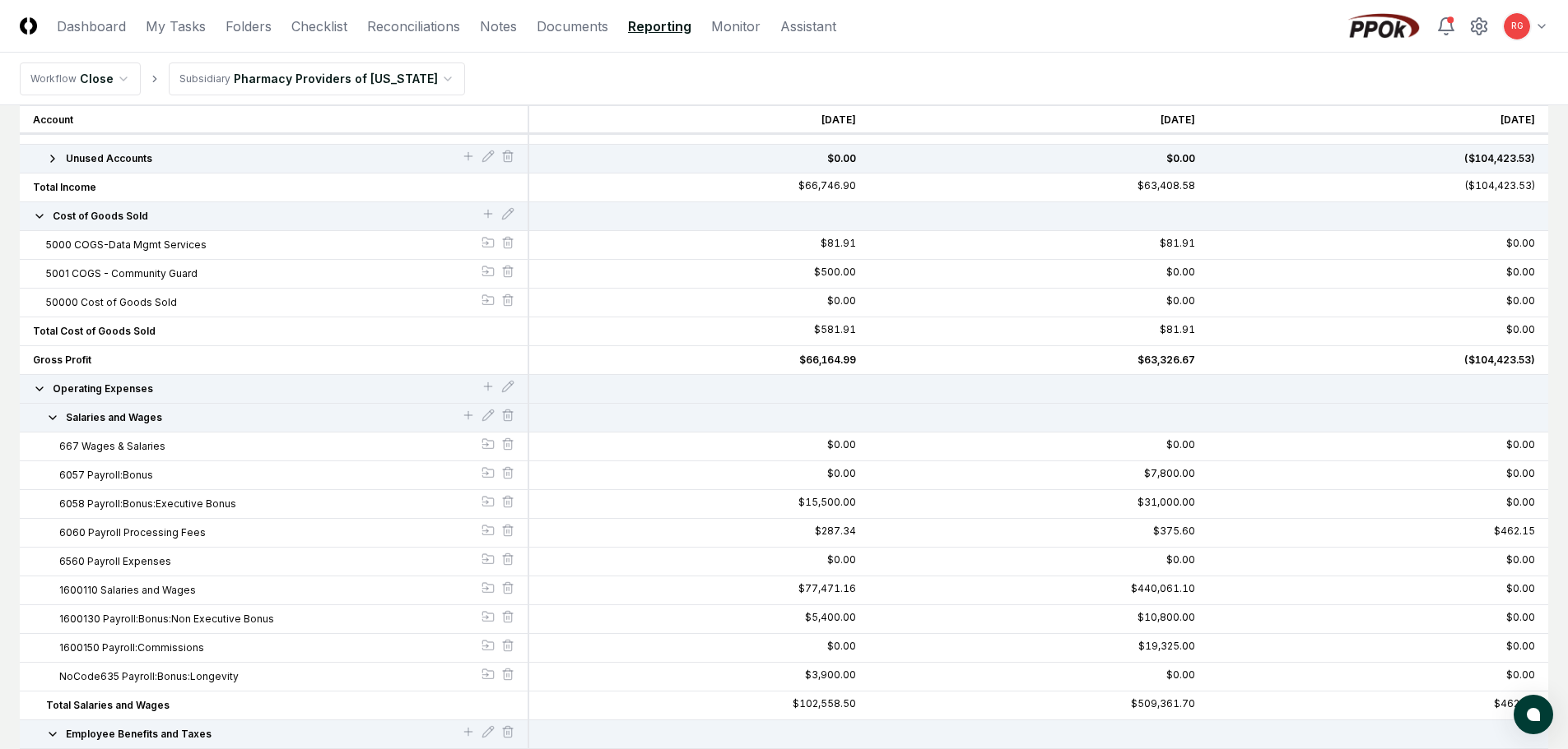
click at [52, 417] on icon "button" at bounding box center [52, 418] width 13 height 13
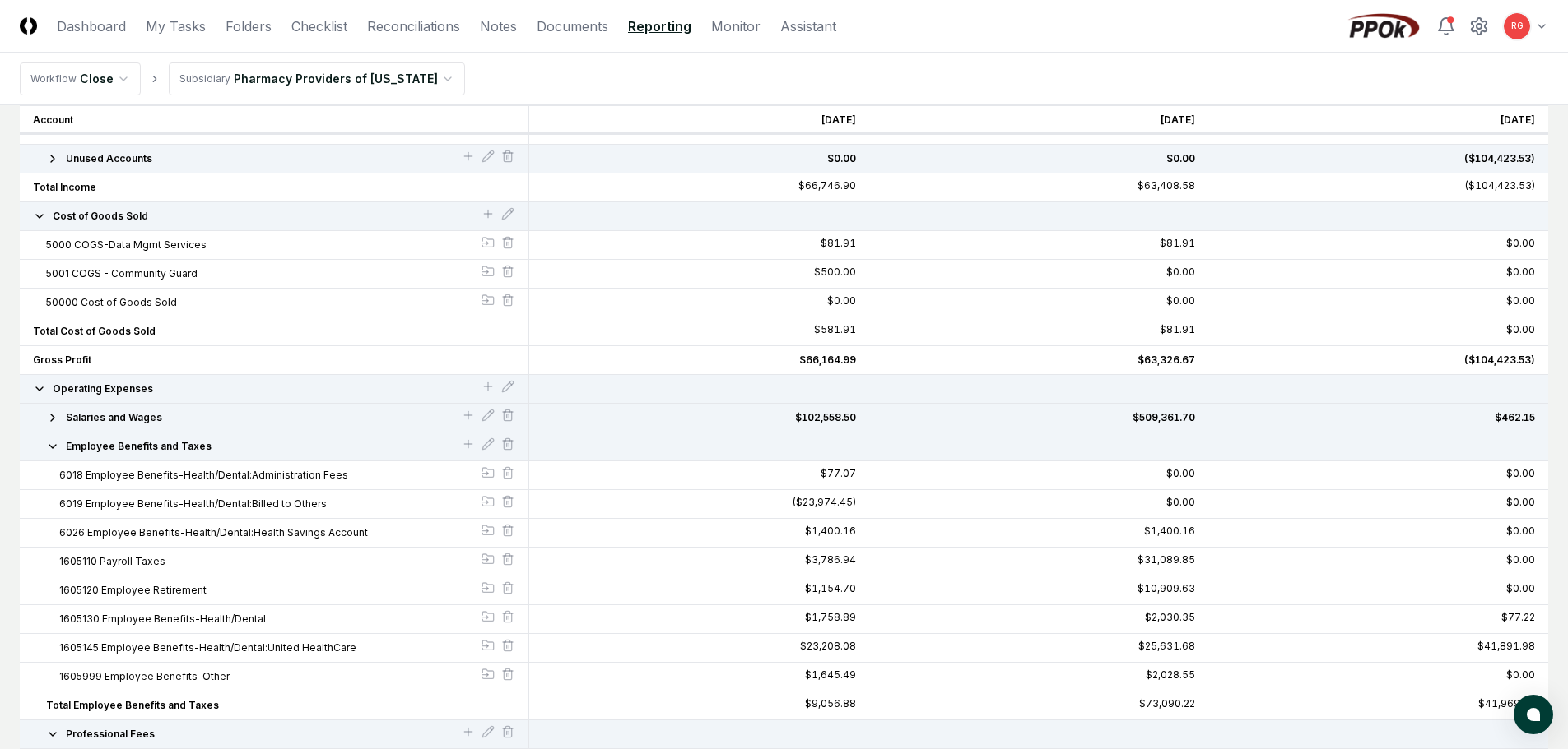
click at [55, 436] on div "Employee Benefits and Taxes" at bounding box center [274, 447] width 510 height 29
click at [58, 440] on icon "button" at bounding box center [52, 447] width 13 height 13
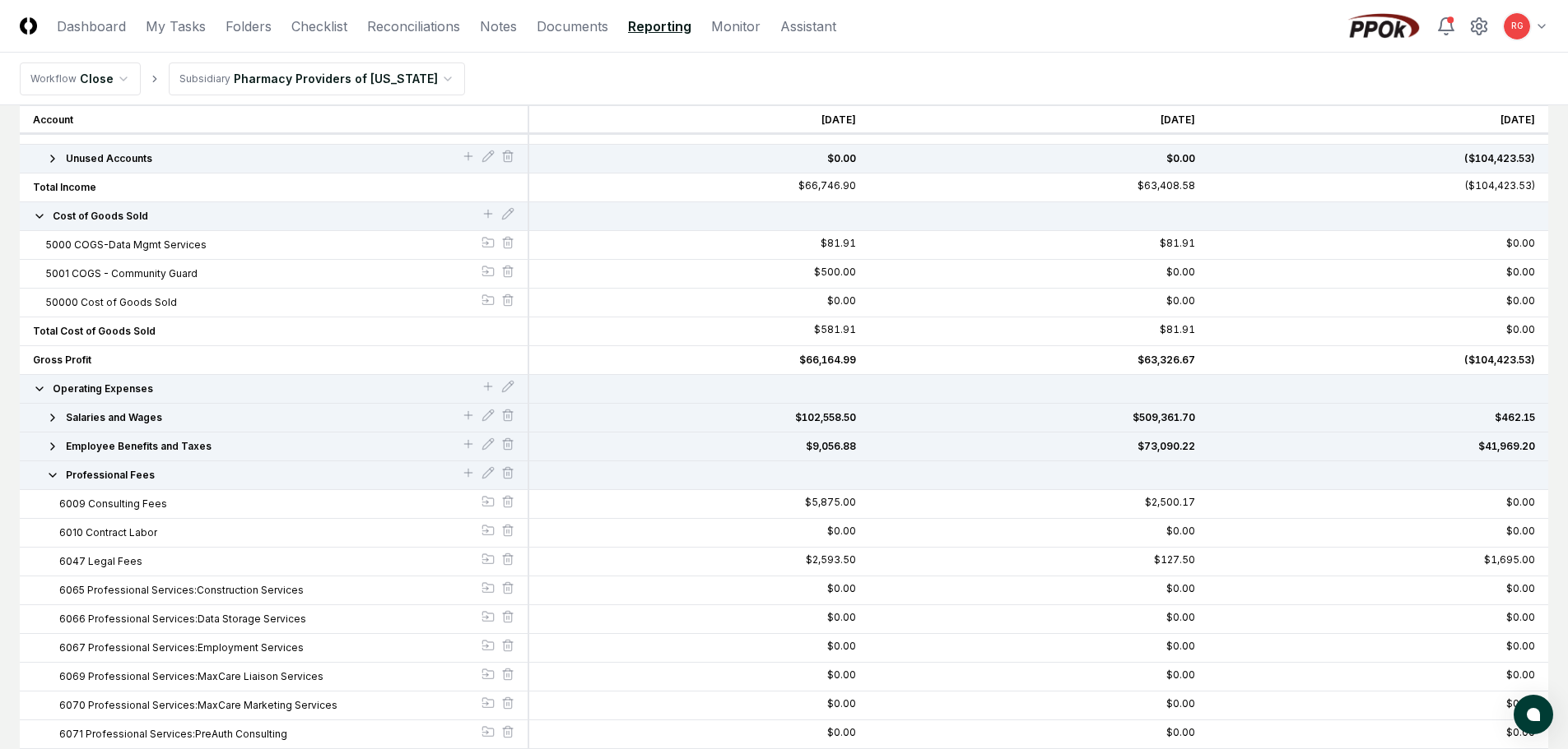
click at [48, 477] on icon "button" at bounding box center [52, 476] width 13 height 13
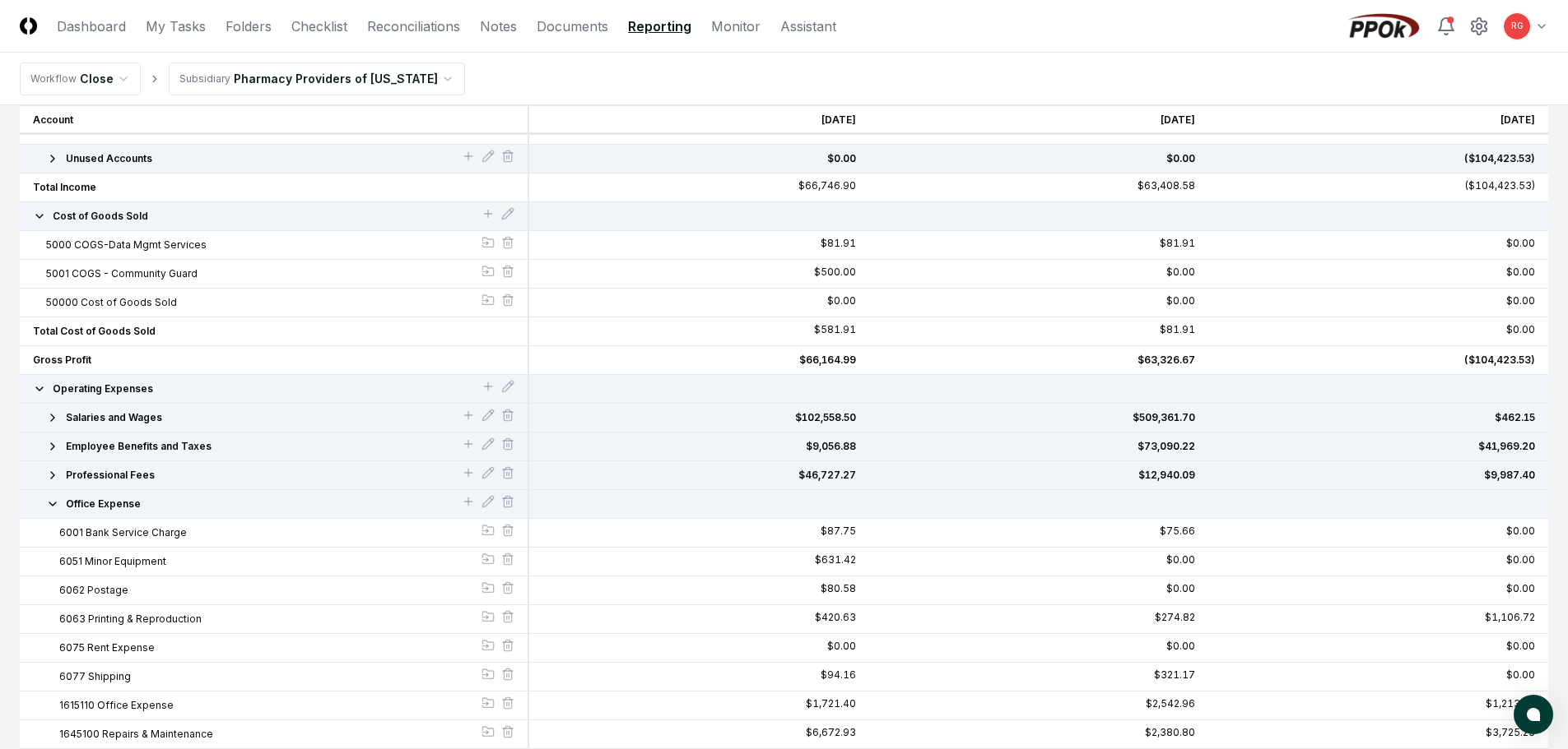
click at [58, 506] on icon "button" at bounding box center [52, 505] width 13 height 13
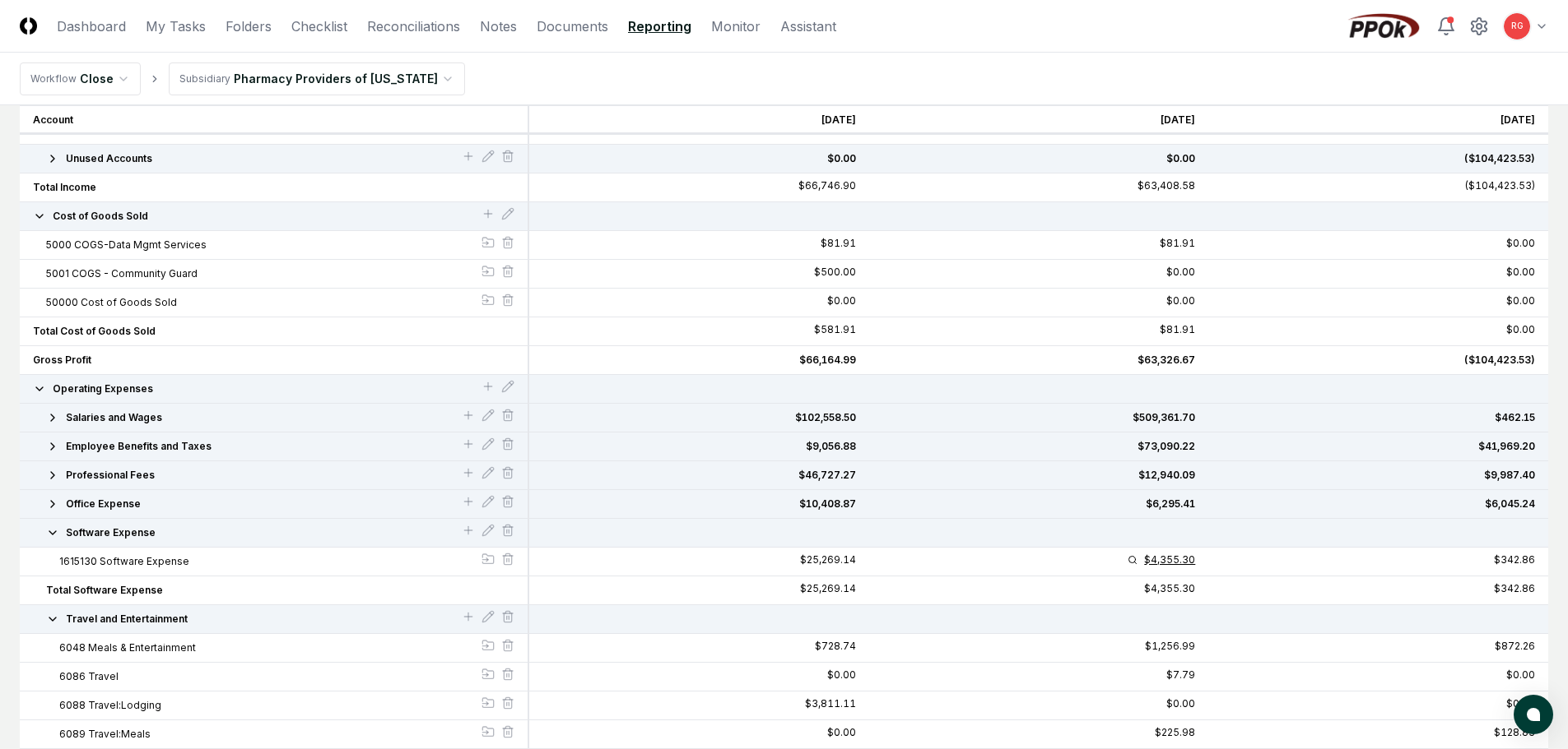
click at [776, 555] on div "$4,355.30" at bounding box center [1169, 560] width 51 height 10
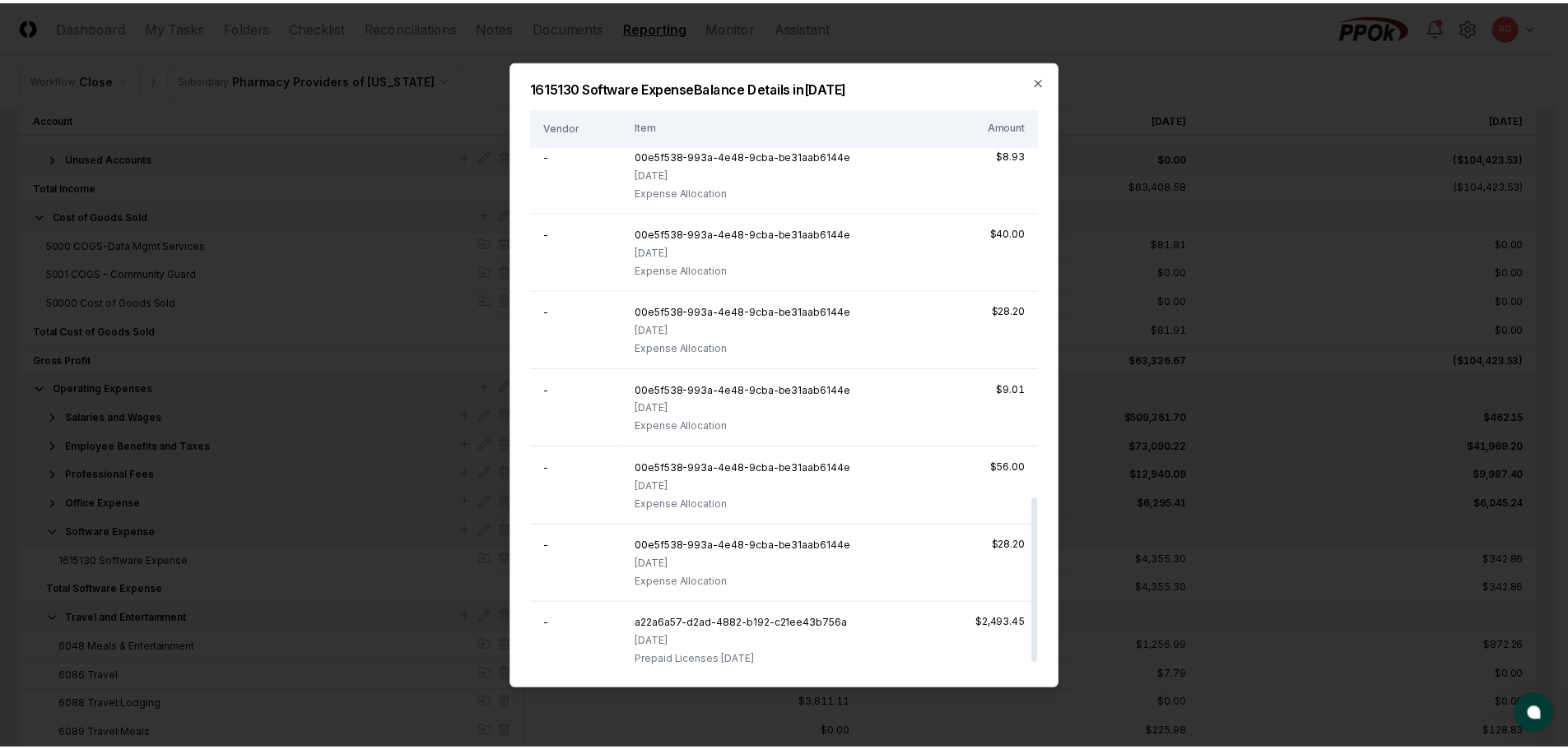
scroll to position [1328, 0]
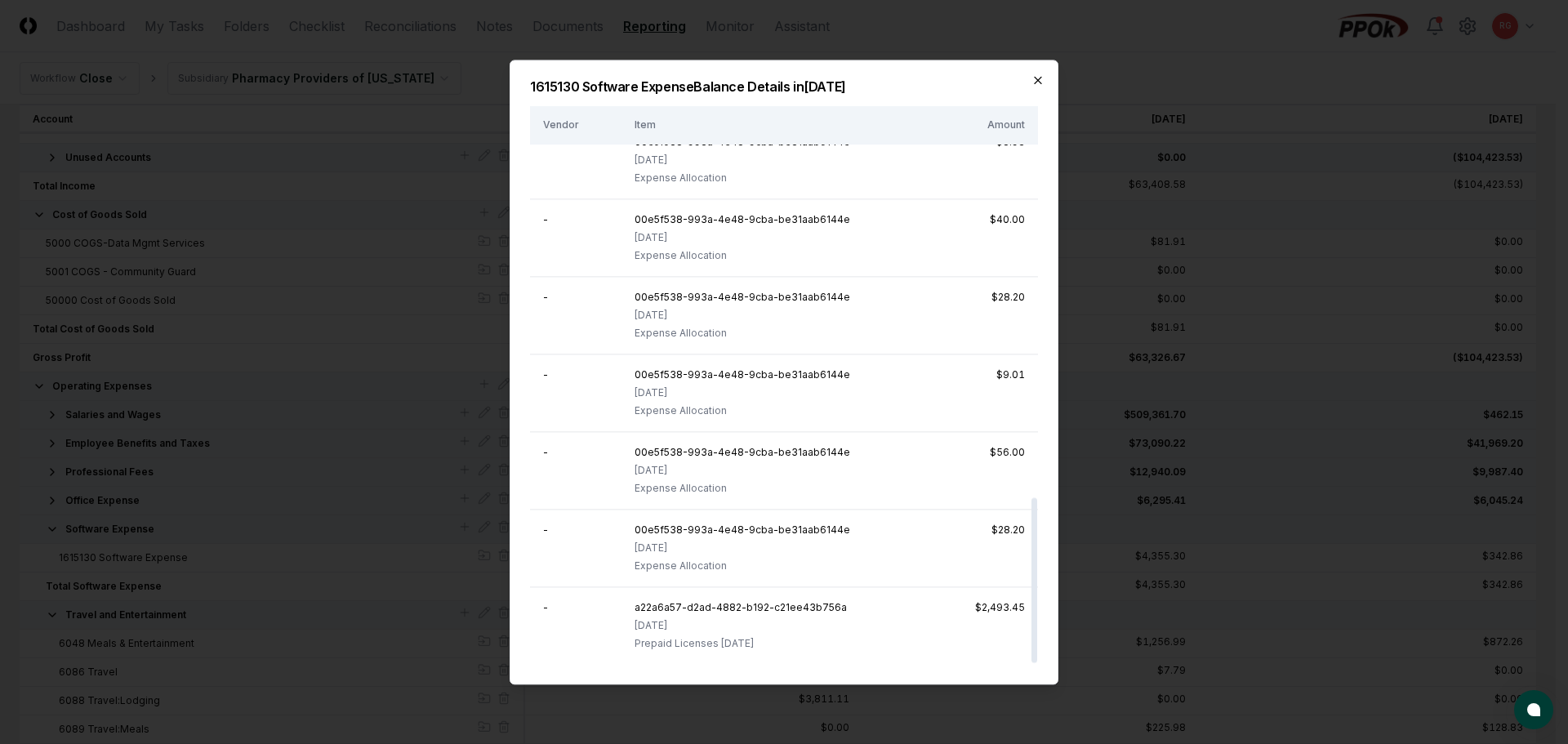
click at [770, 82] on icon "button" at bounding box center [1038, 80] width 13 height 13
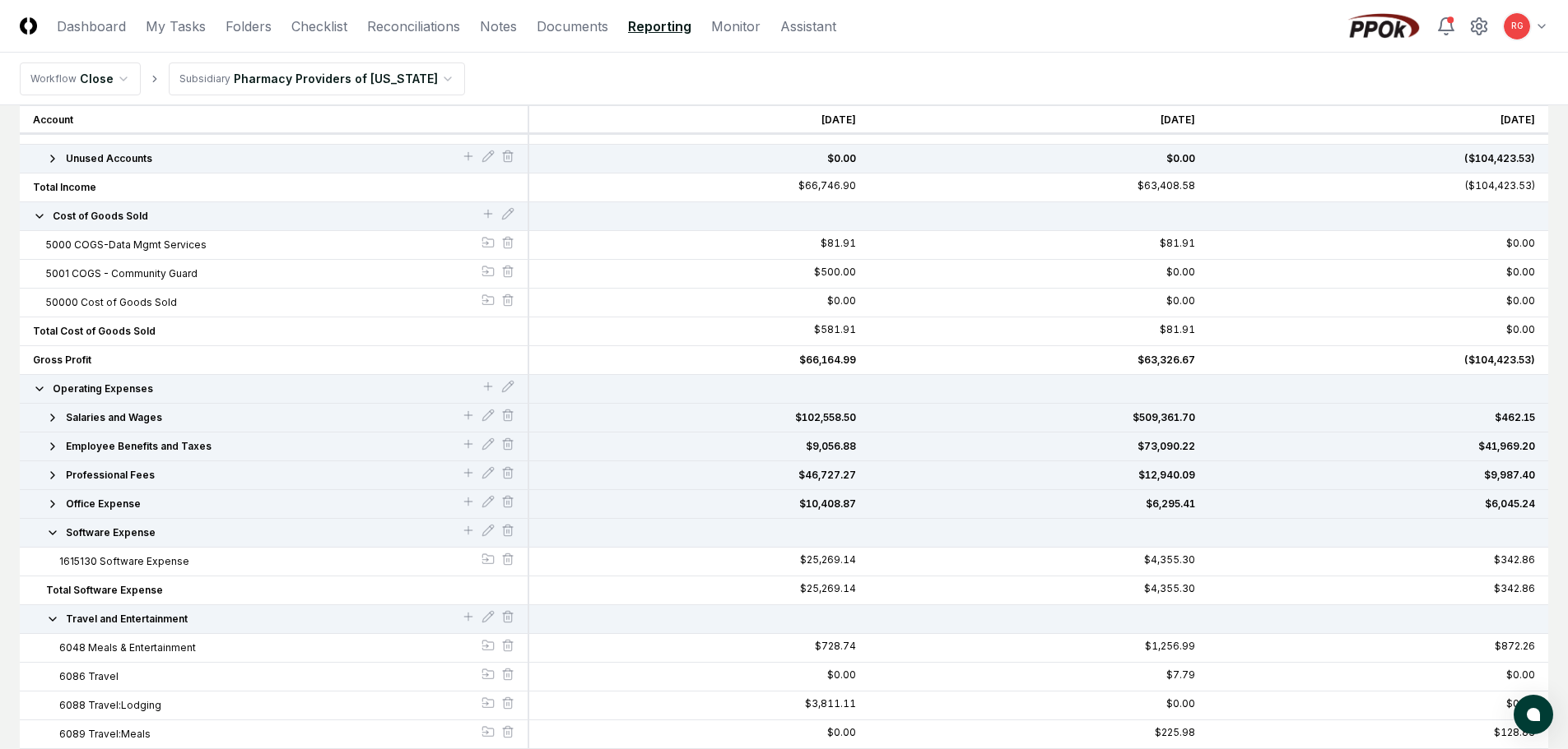
scroll to position [0, 0]
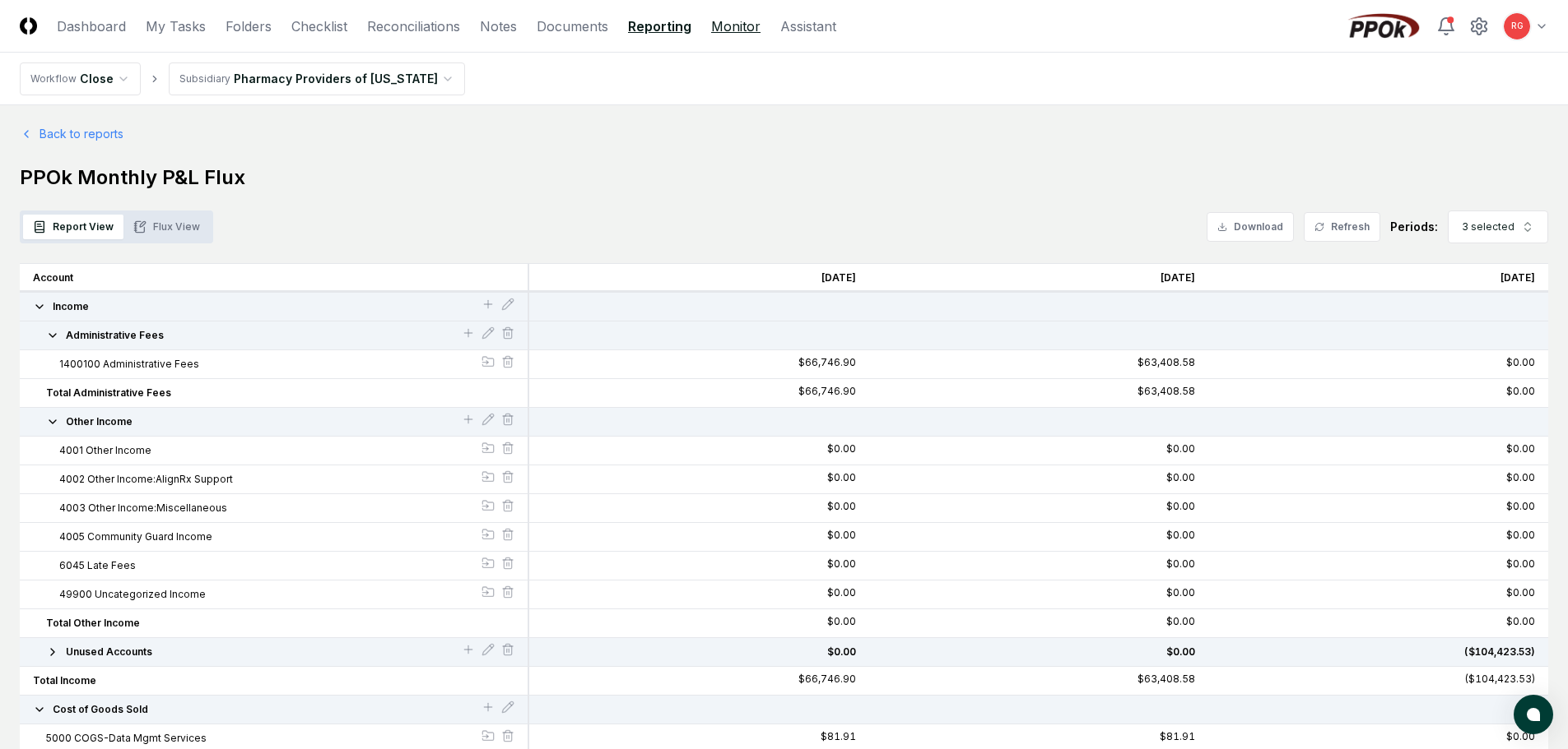
click at [734, 24] on link "Monitor" at bounding box center [735, 26] width 50 height 20
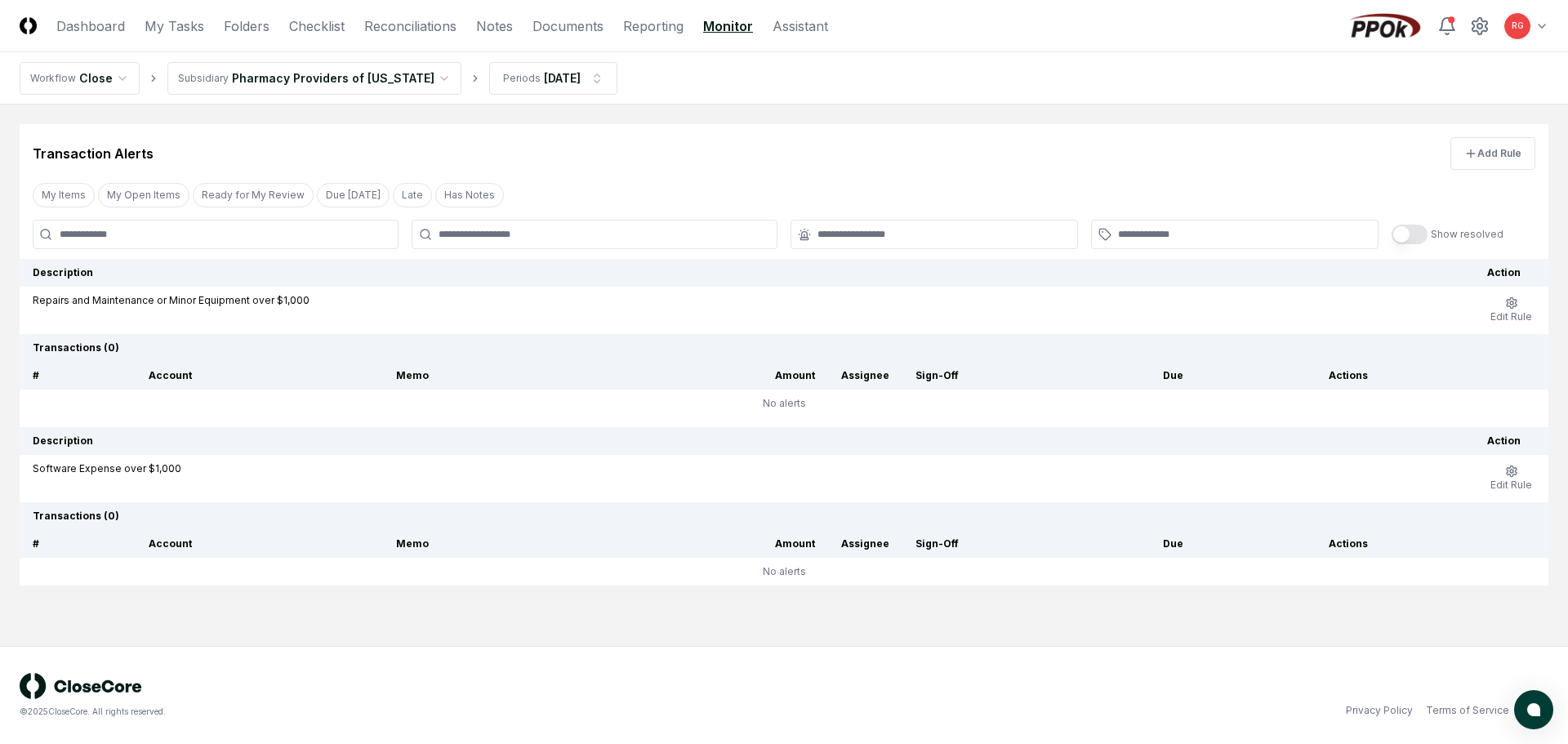
click at [313, 73] on html "CloseCore Dashboard My Tasks Folders Checklist Reconciliations Notes Documents …" at bounding box center [784, 372] width 1568 height 744
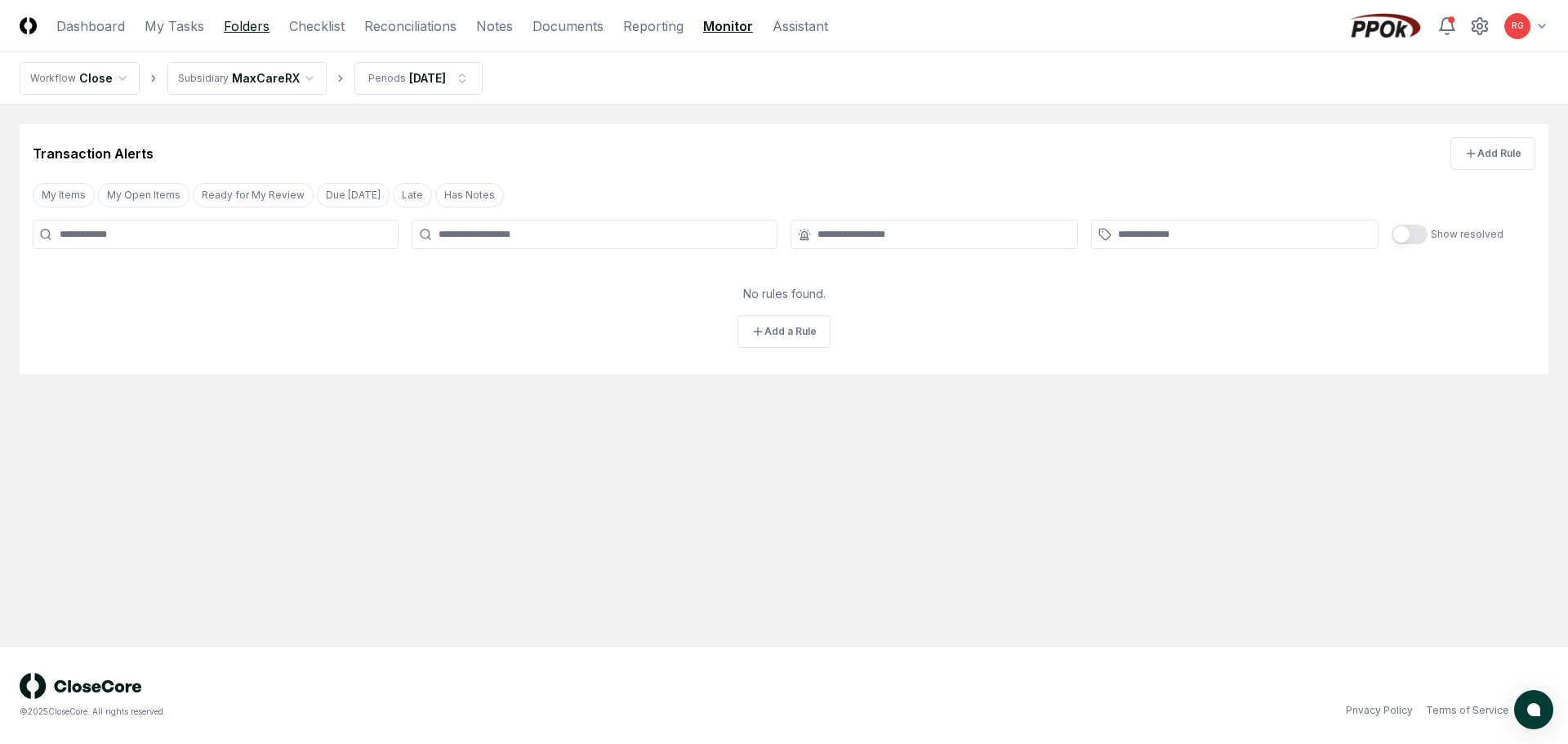
click at [262, 31] on link "Folders" at bounding box center [246, 26] width 46 height 20
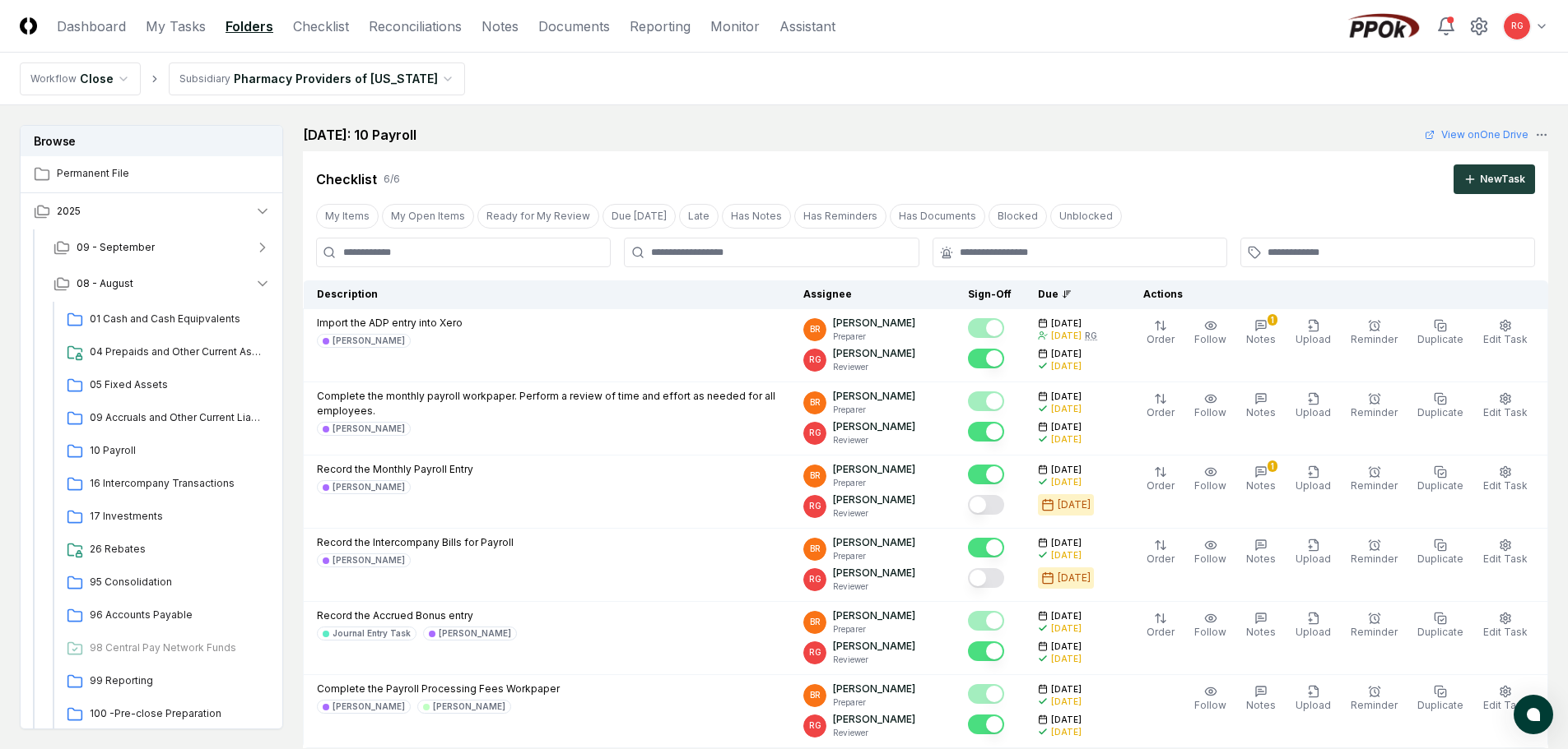
click at [292, 83] on html "CloseCore Dashboard My Tasks Folders Checklist Reconciliations Notes Documents …" at bounding box center [784, 639] width 1568 height 1279
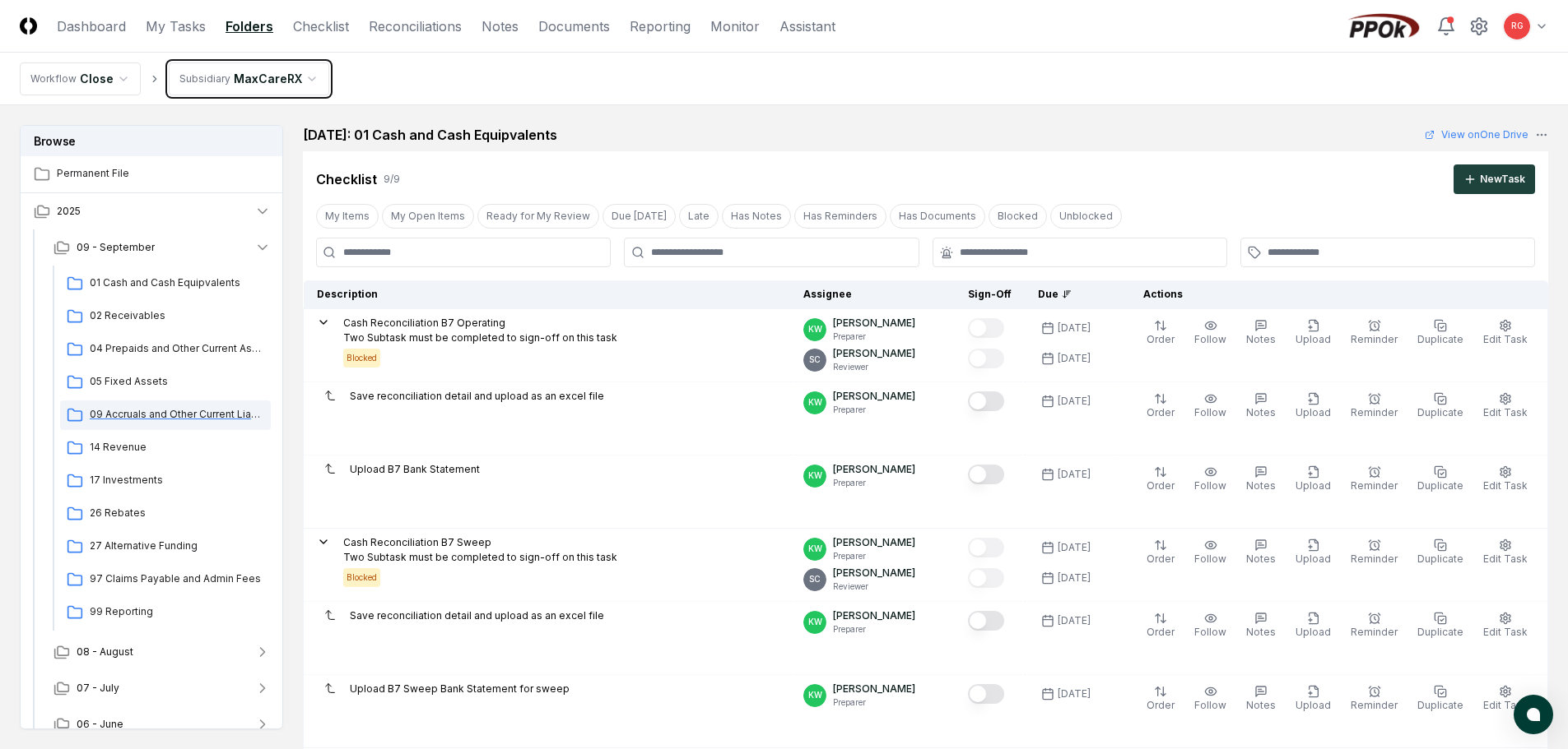
scroll to position [53, 0]
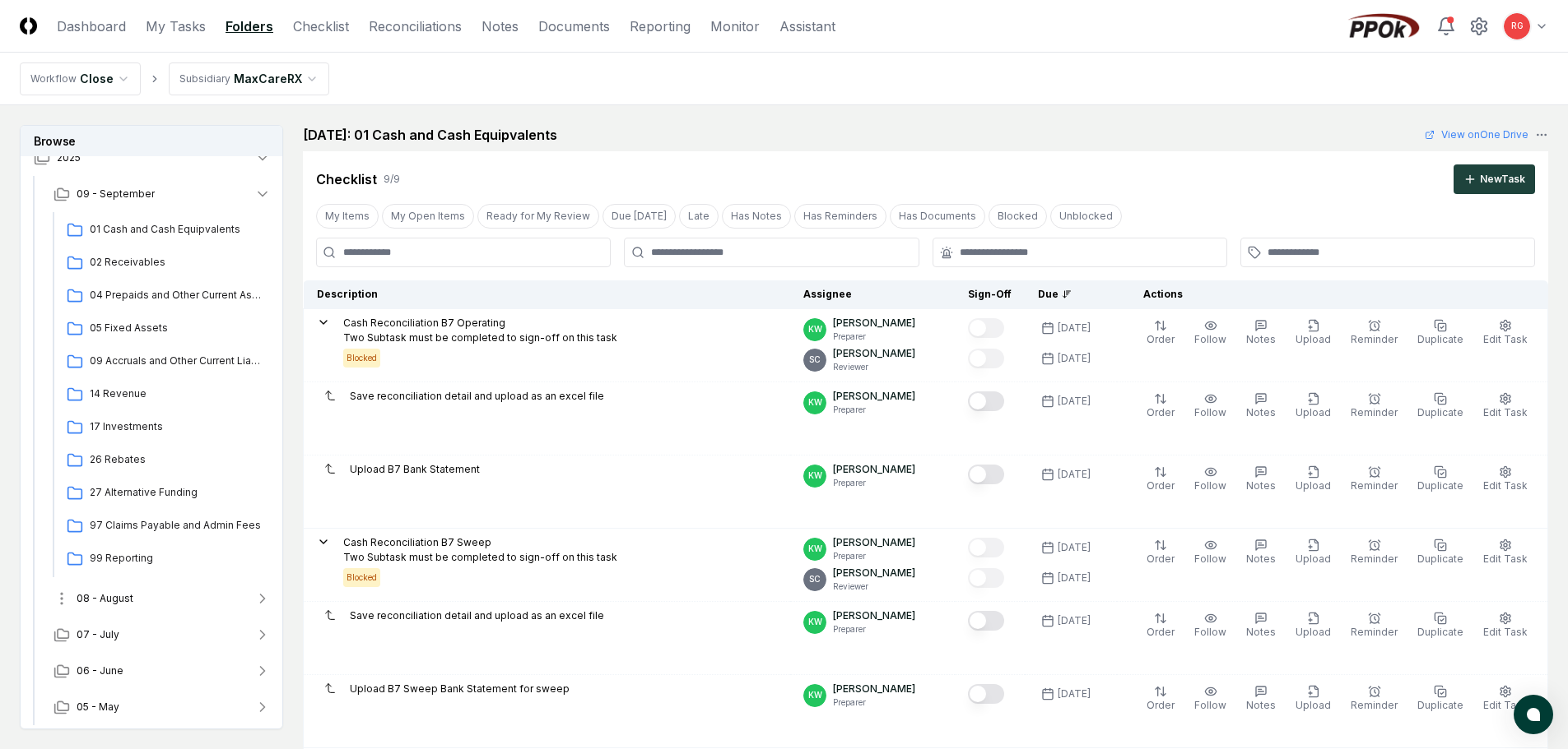
click at [115, 603] on span "08 - August" at bounding box center [105, 599] width 57 height 15
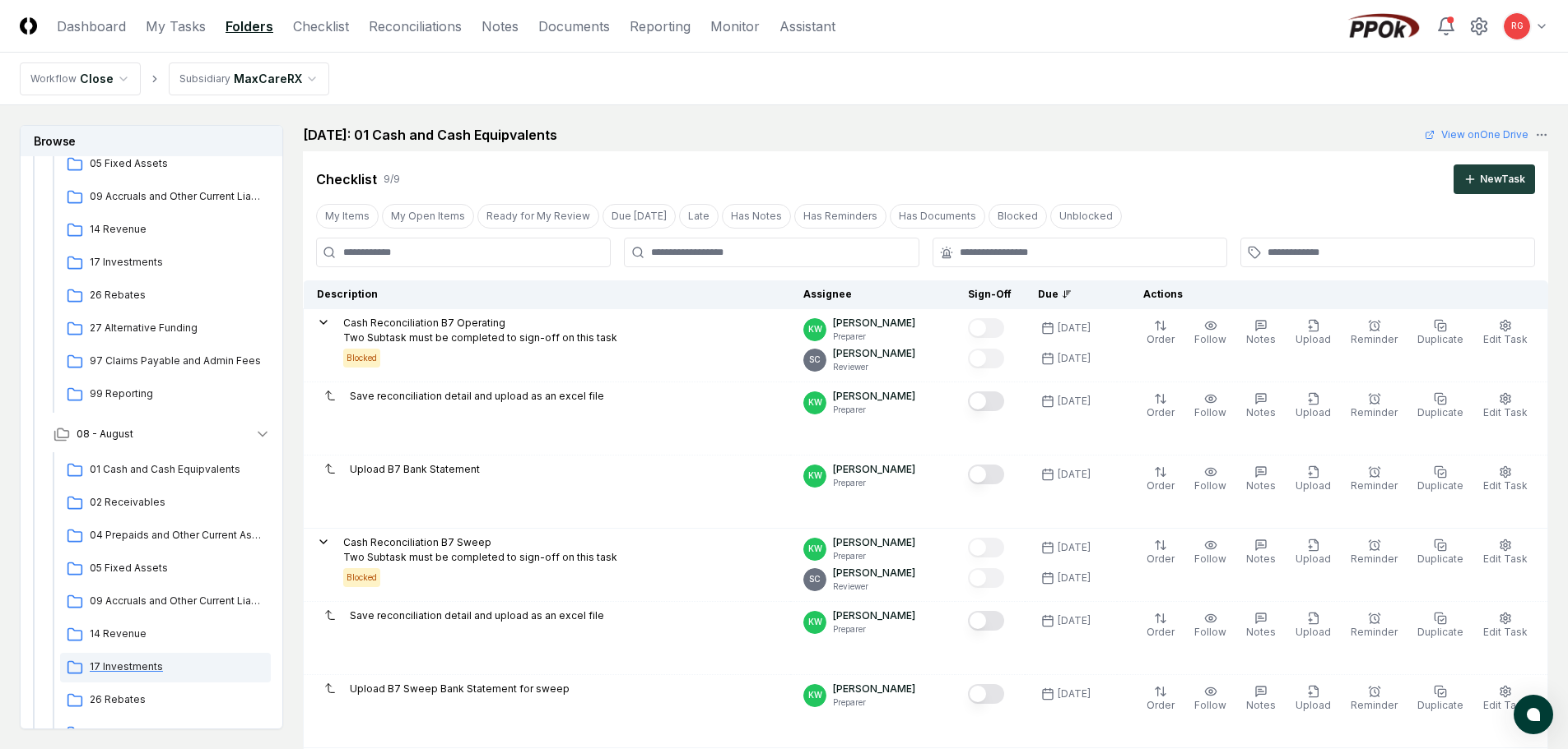
click at [127, 676] on div "17 Investments" at bounding box center [165, 668] width 211 height 30
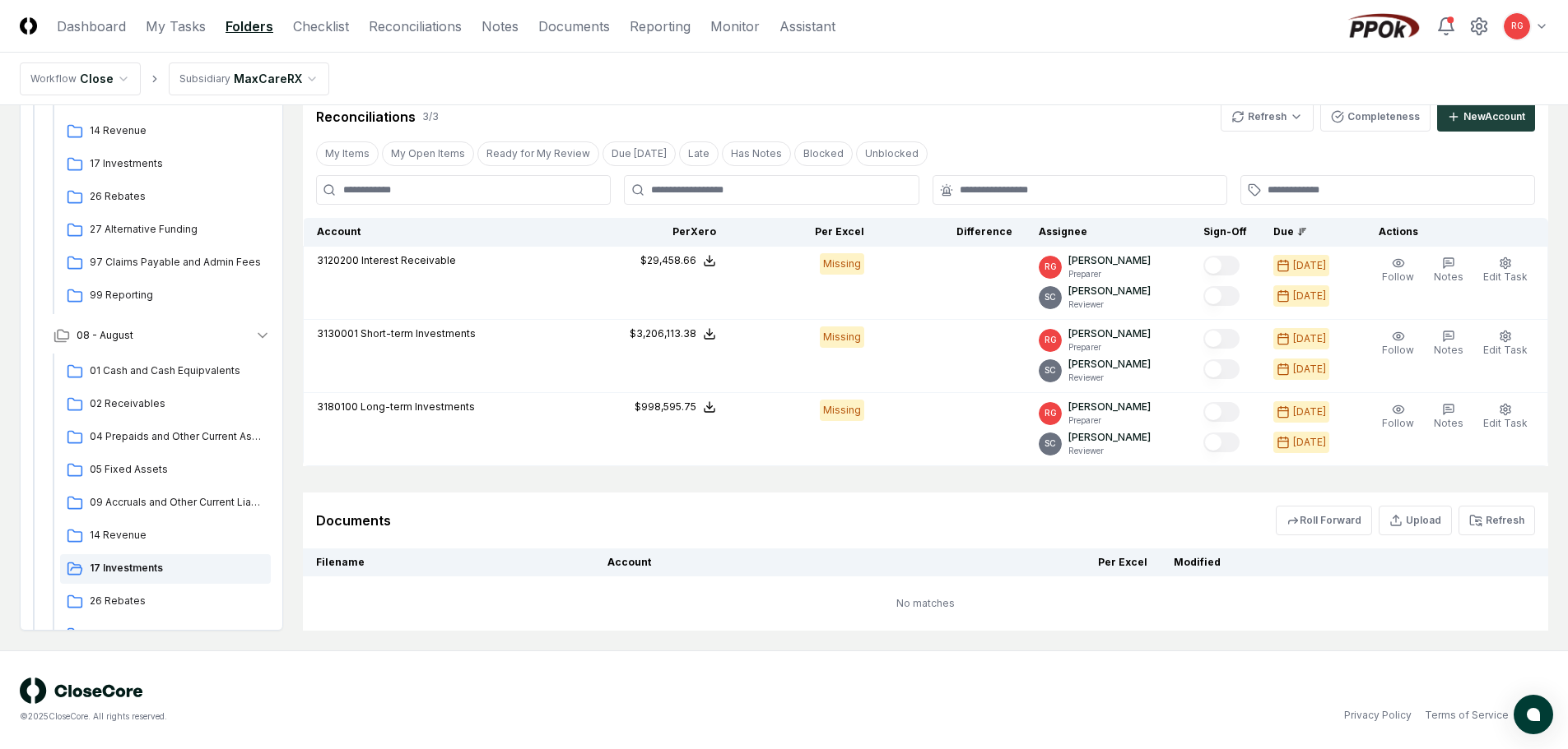
scroll to position [422, 0]
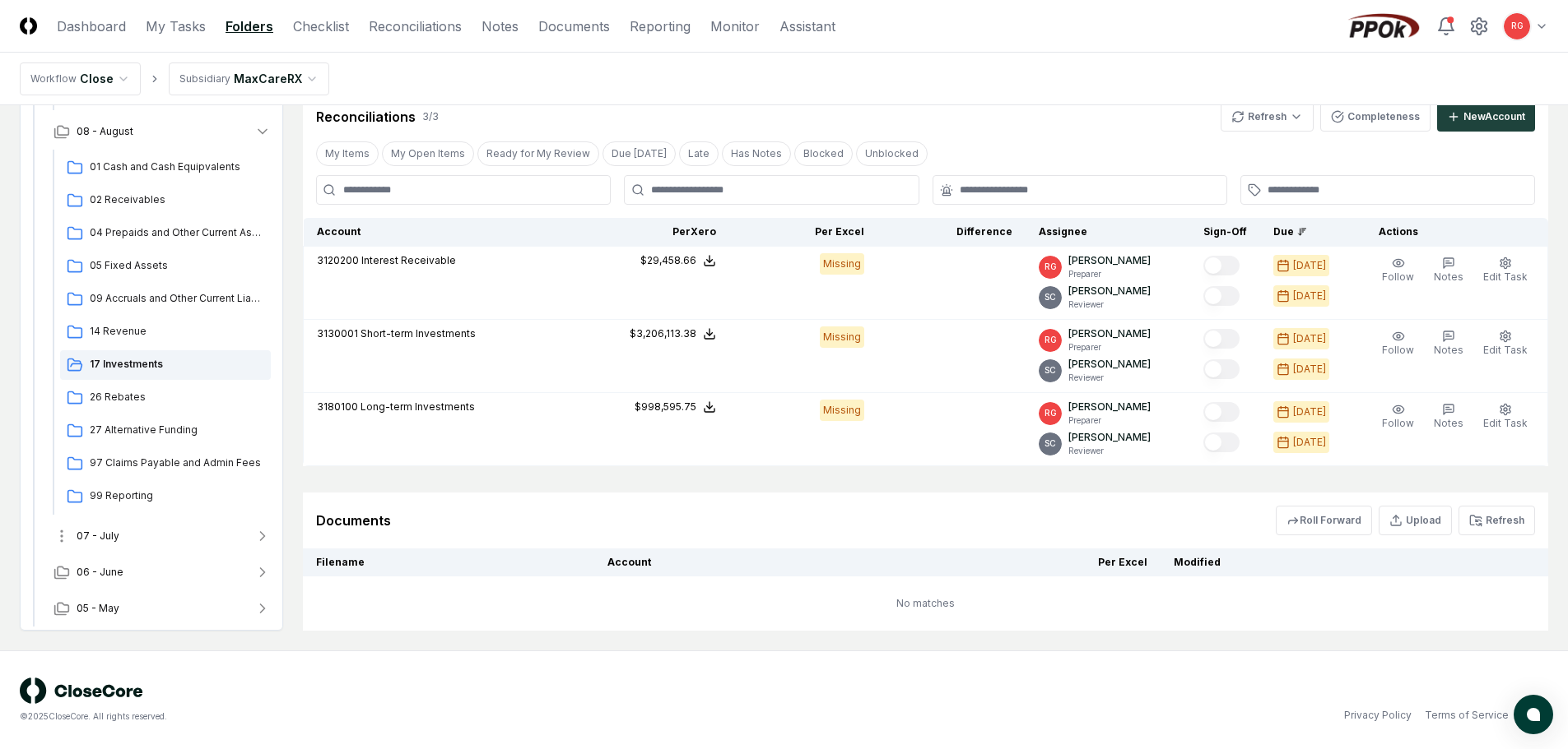
click at [88, 532] on span "07 - July" at bounding box center [98, 536] width 43 height 15
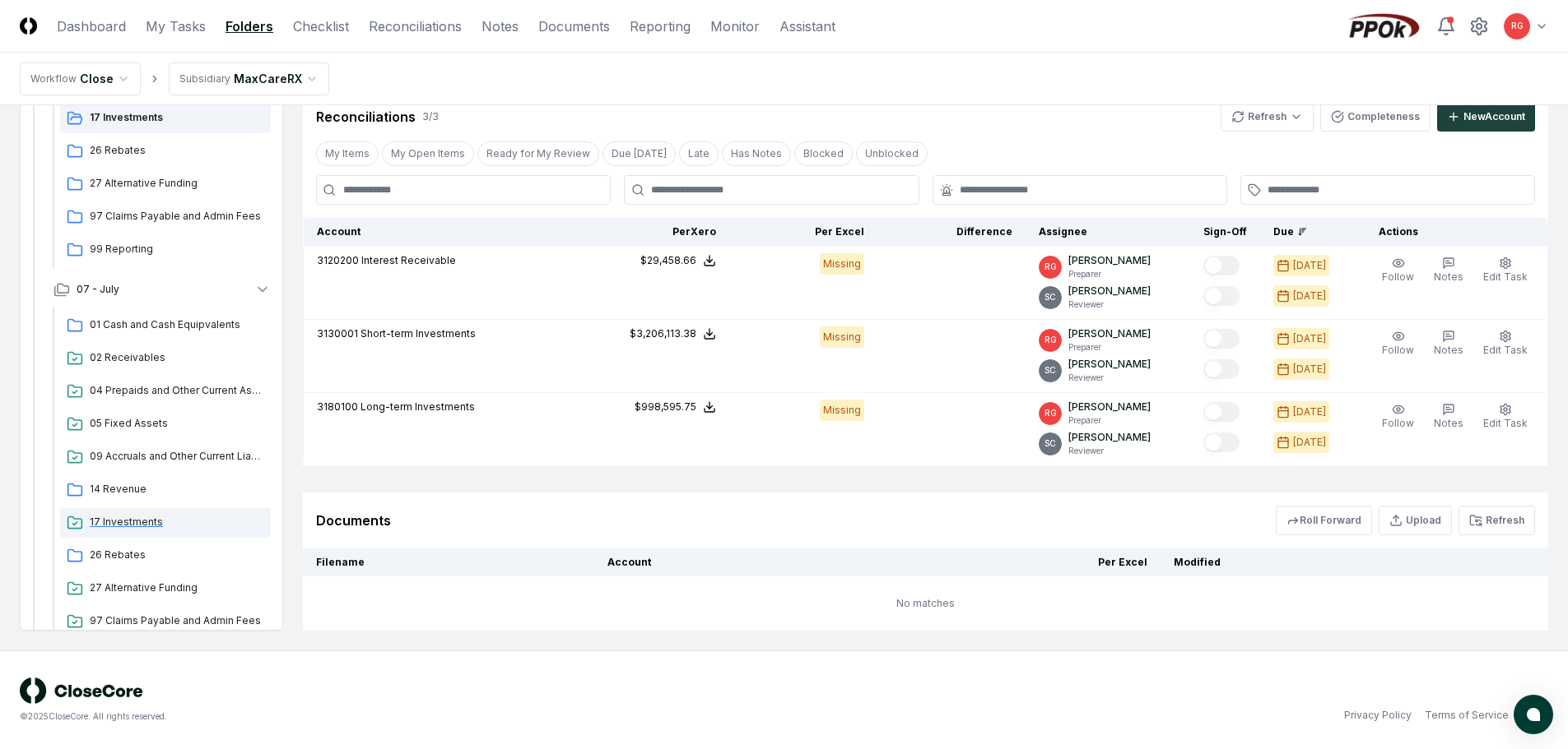
click at [129, 519] on span "17 Investments" at bounding box center [177, 522] width 174 height 15
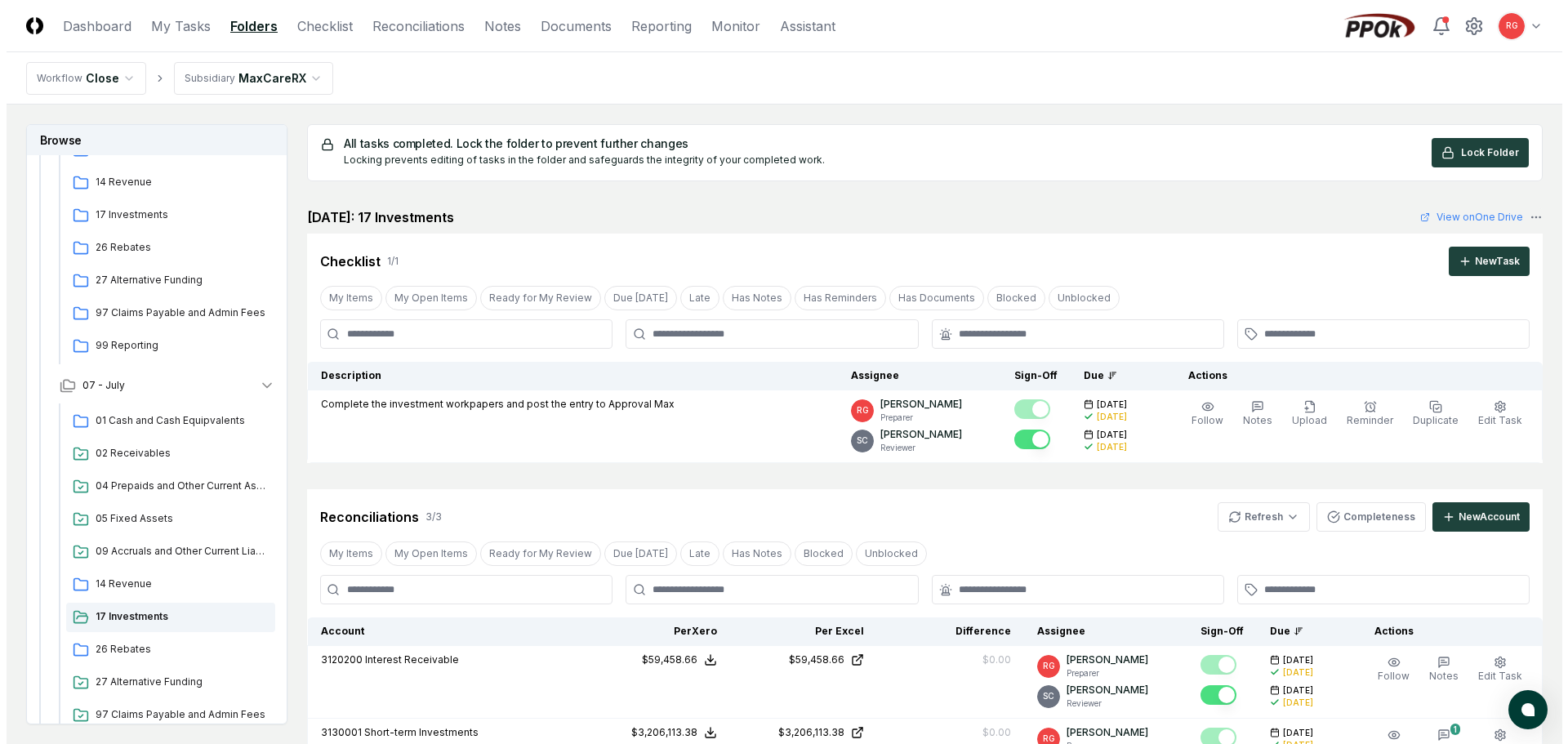
scroll to position [406, 0]
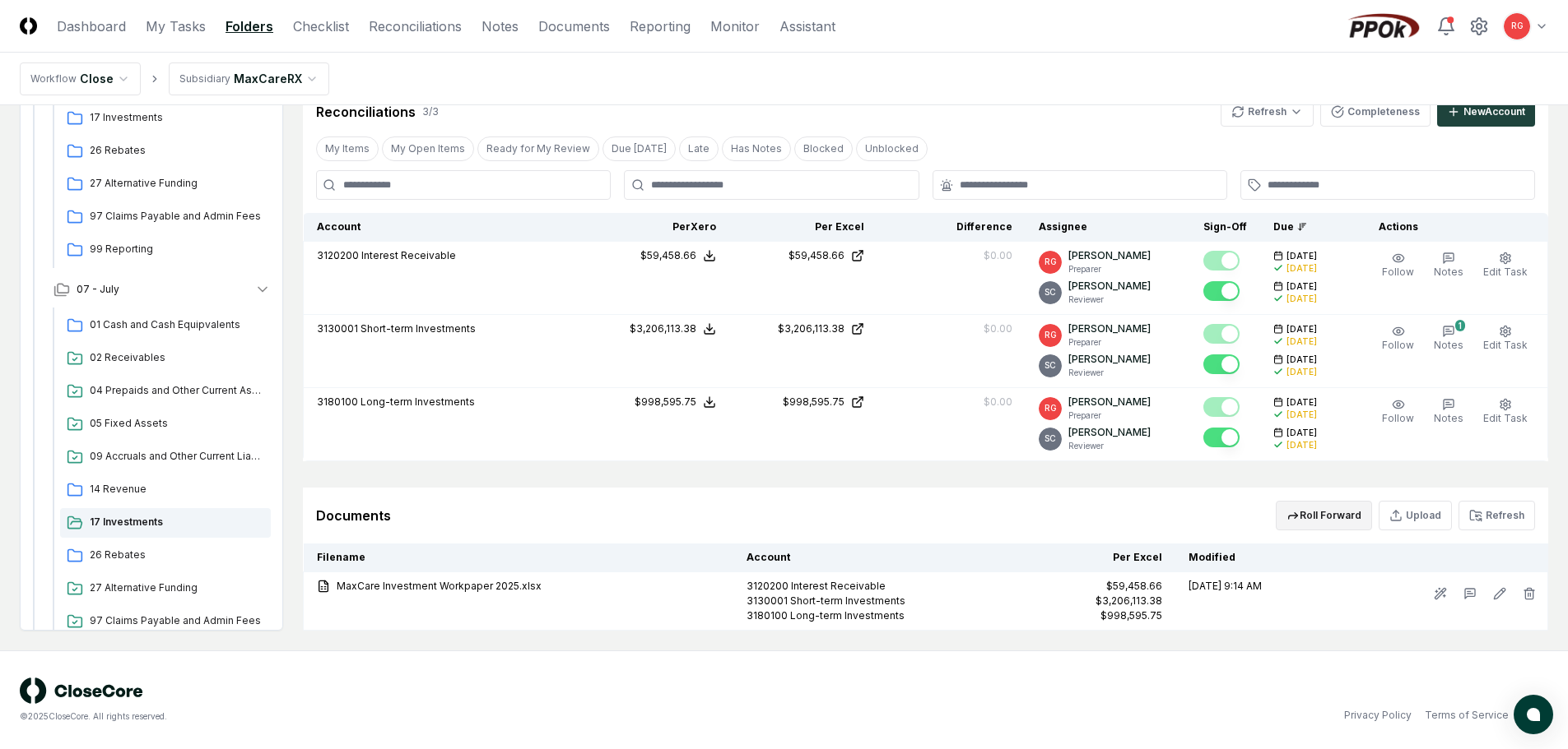
click at [776, 521] on button "Roll Forward" at bounding box center [1324, 516] width 96 height 30
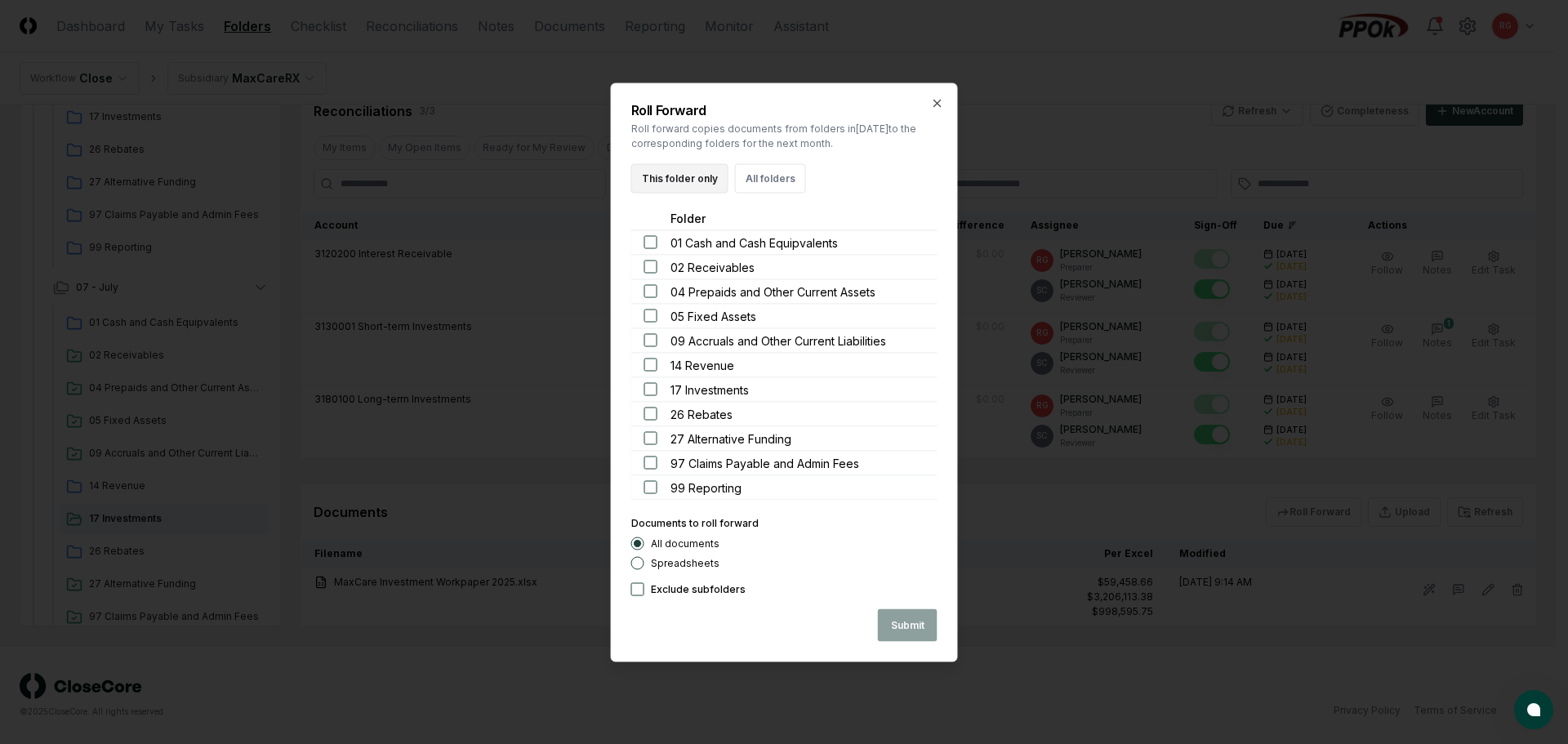
click at [688, 185] on button "This folder only" at bounding box center [679, 179] width 98 height 30
click at [770, 627] on button "Submit" at bounding box center [908, 625] width 59 height 33
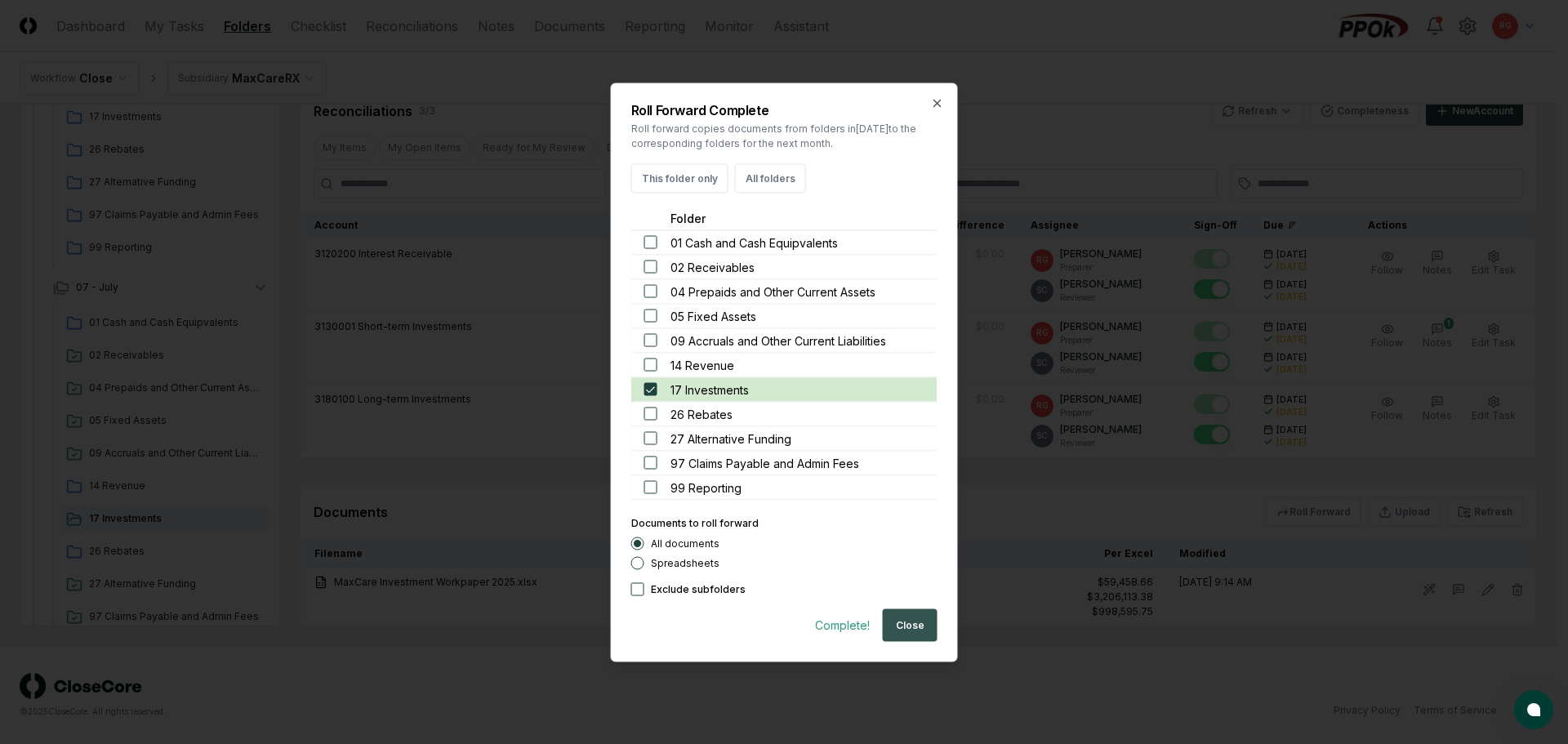
click at [770, 615] on button "Close" at bounding box center [910, 625] width 55 height 33
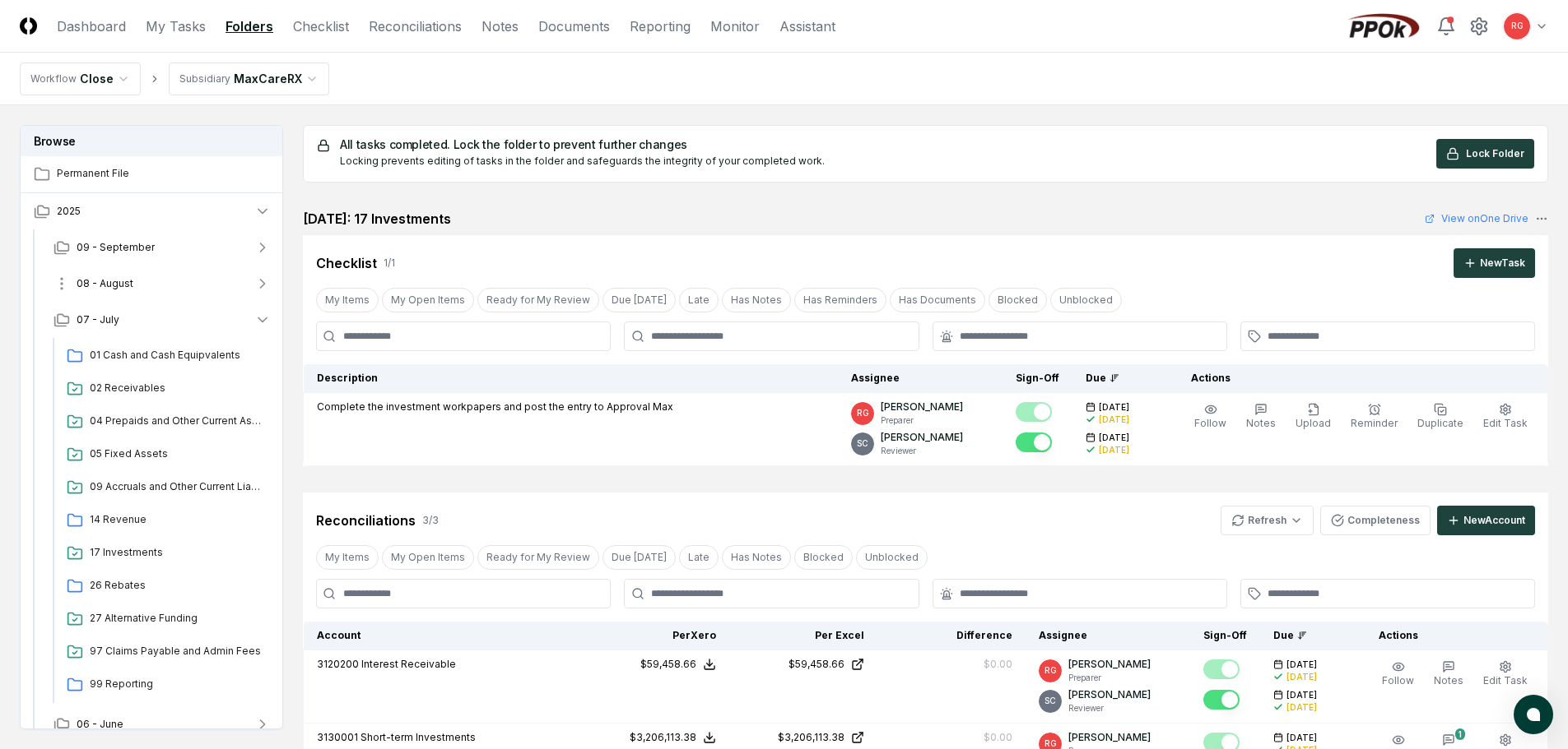
click at [96, 286] on span "08 - August" at bounding box center [105, 284] width 57 height 15
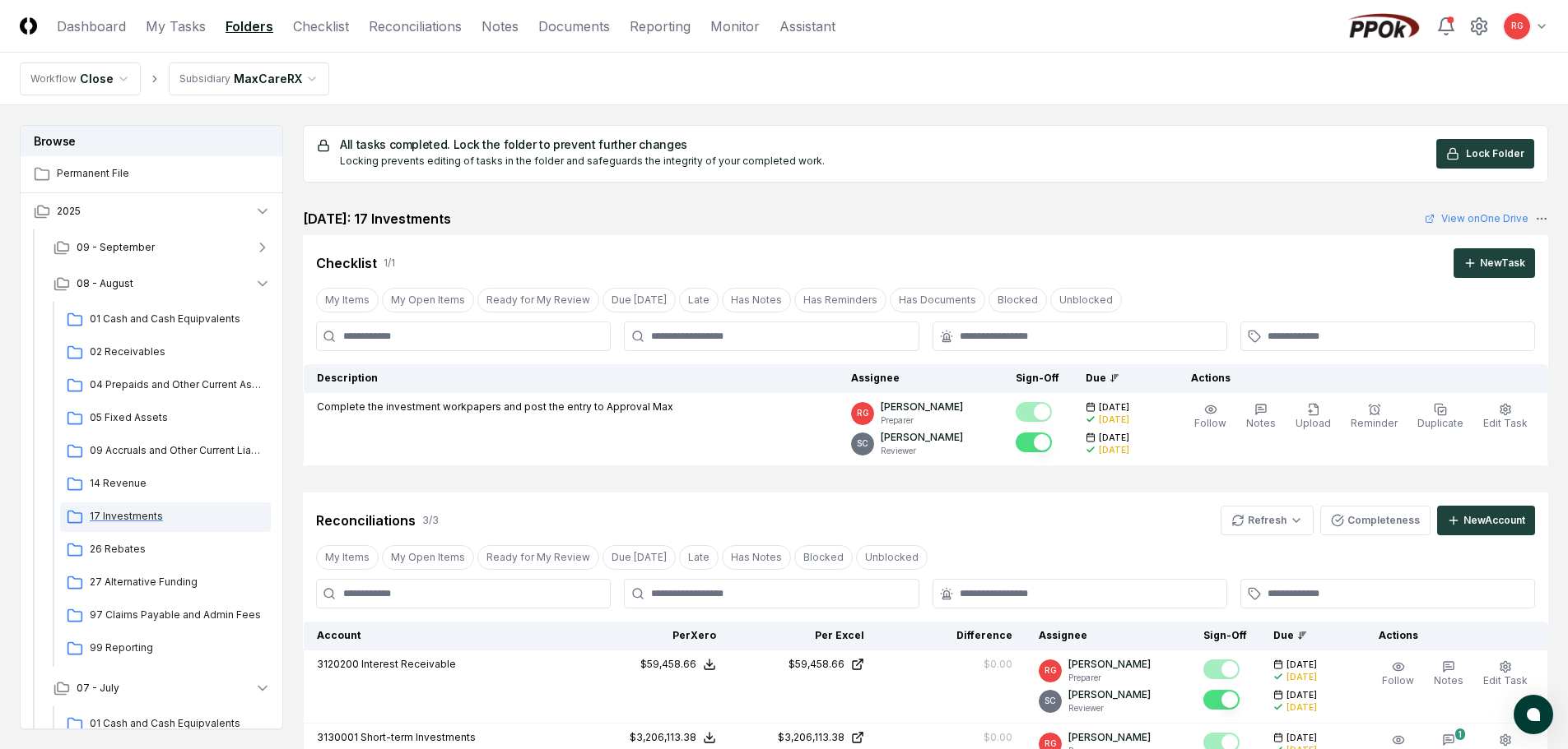
click at [130, 522] on span "17 Investments" at bounding box center [177, 517] width 174 height 15
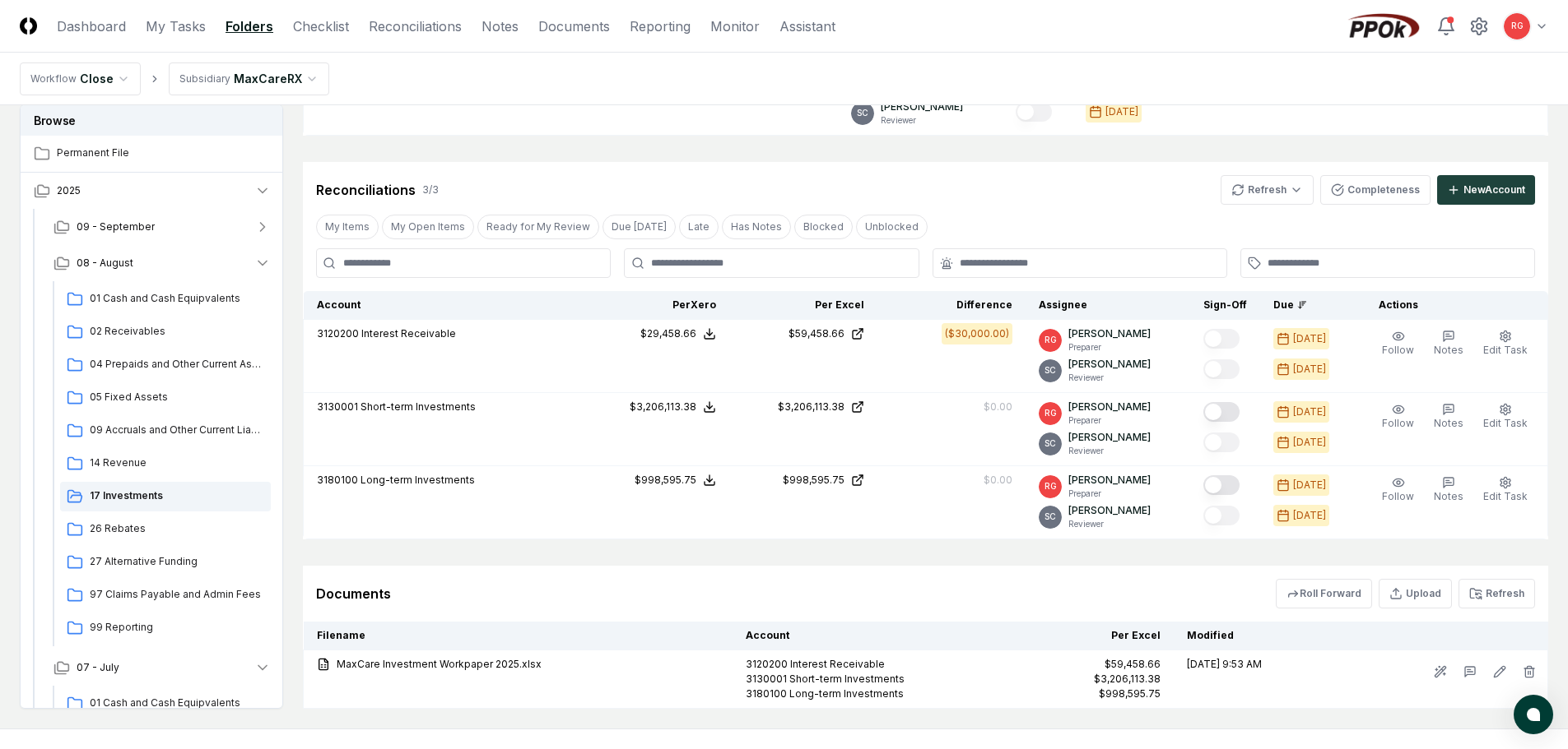
scroll to position [325, 0]
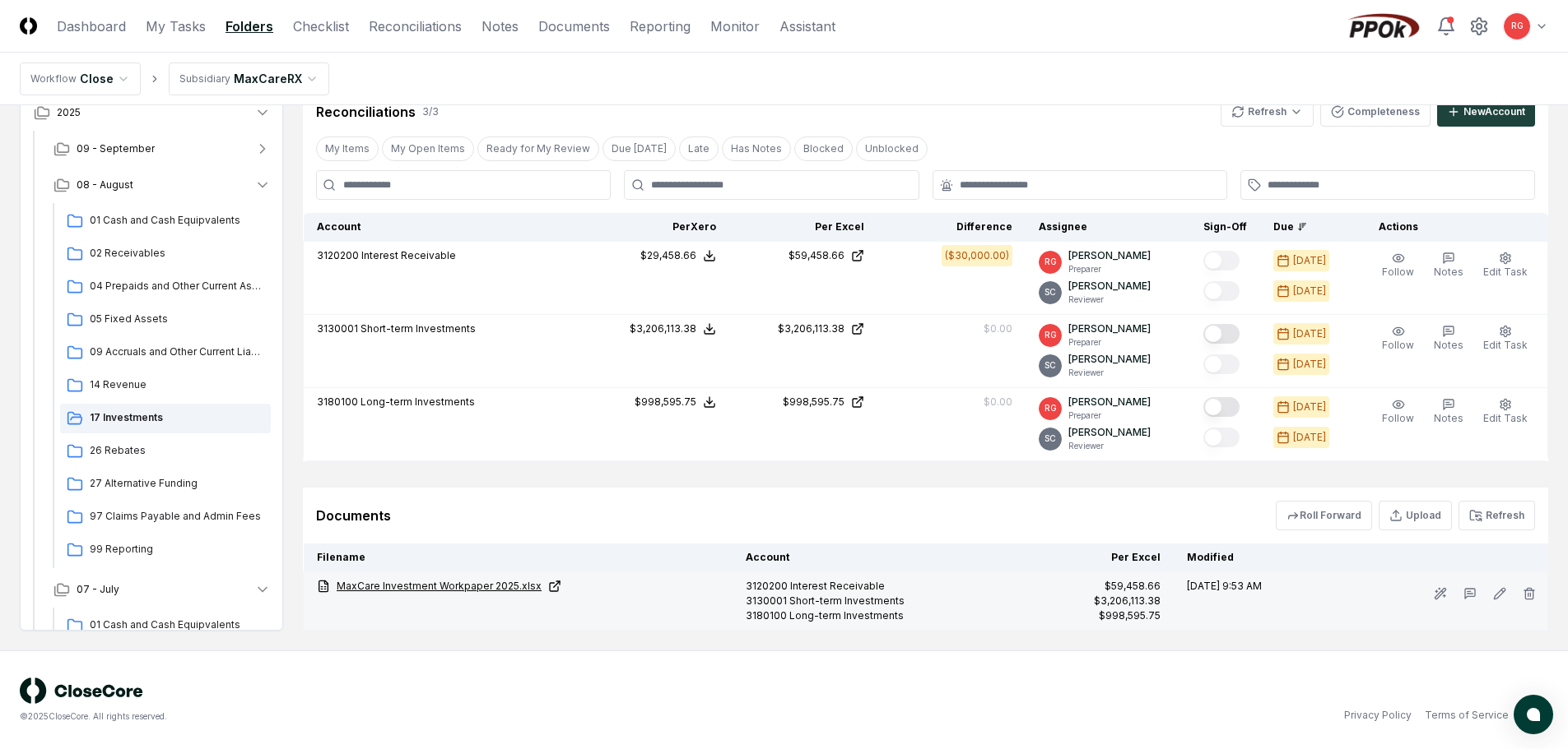
click at [445, 589] on link "MaxCare Investment Workpaper 2025.xlsx" at bounding box center [518, 587] width 403 height 15
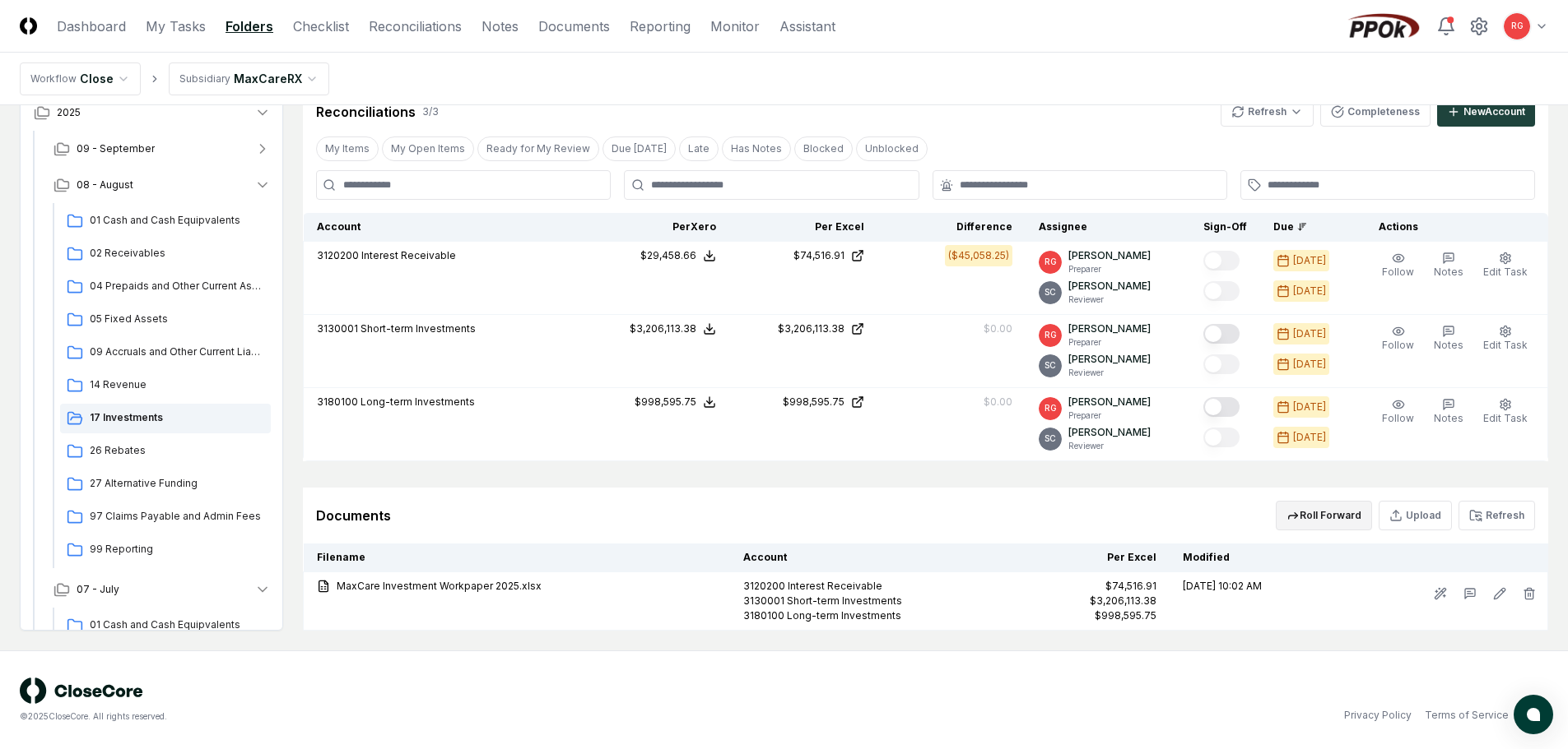
click at [1332, 518] on button "Roll Forward" at bounding box center [1324, 516] width 96 height 30
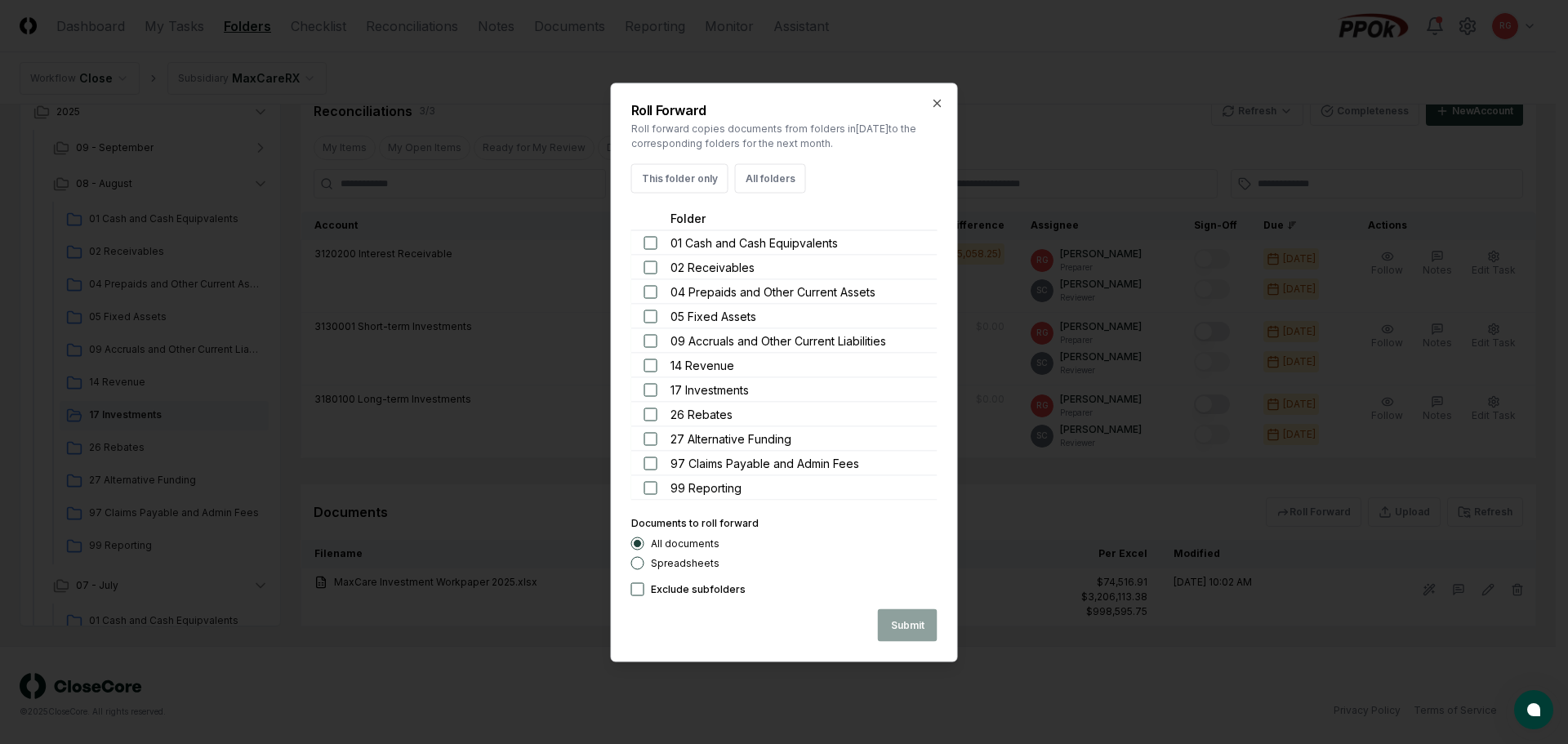
click at [928, 105] on h2 "Roll Forward" at bounding box center [784, 110] width 306 height 13
click at [940, 100] on icon "button" at bounding box center [937, 102] width 7 height 7
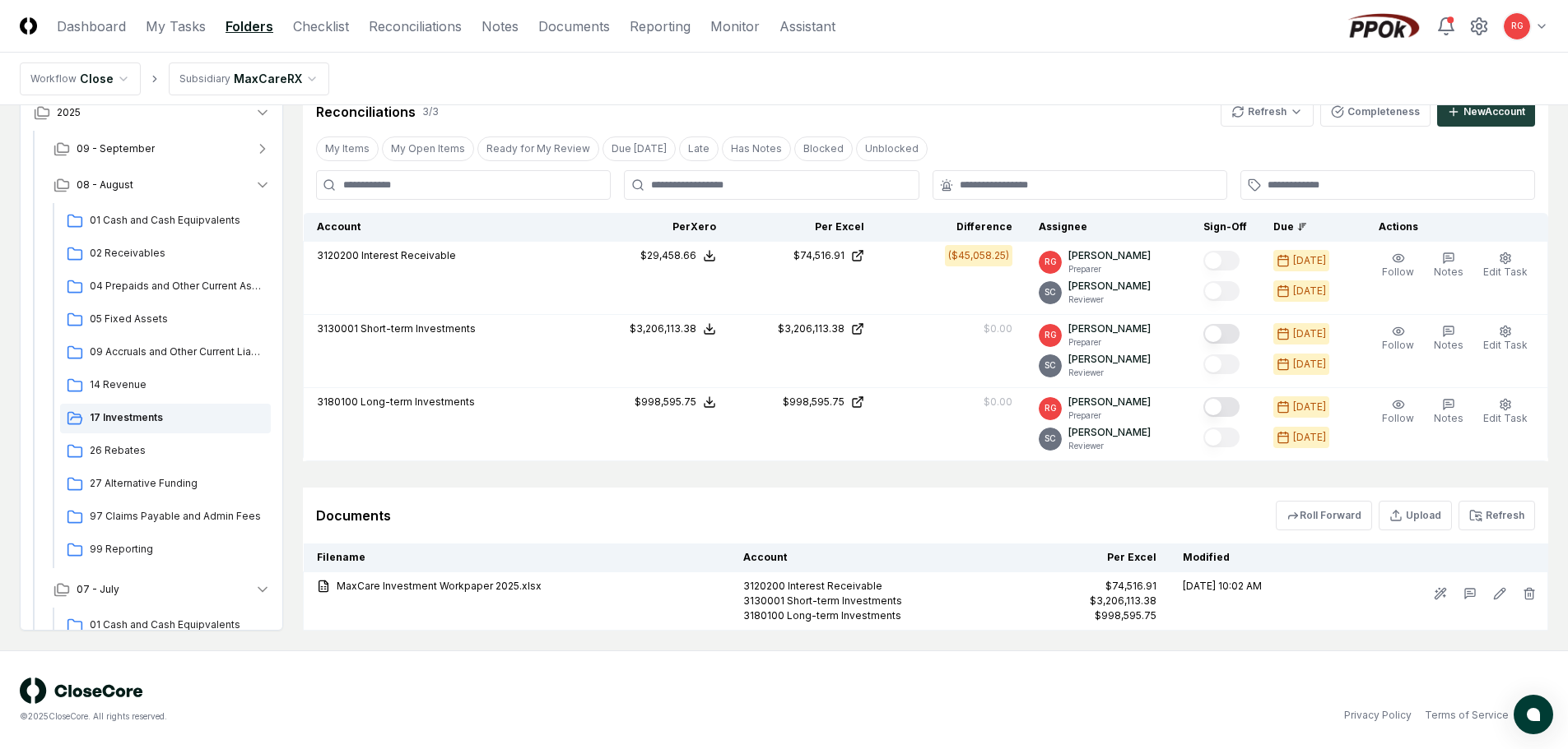
click at [1489, 505] on button "Refresh" at bounding box center [1497, 516] width 77 height 30
